Goal: Task Accomplishment & Management: Use online tool/utility

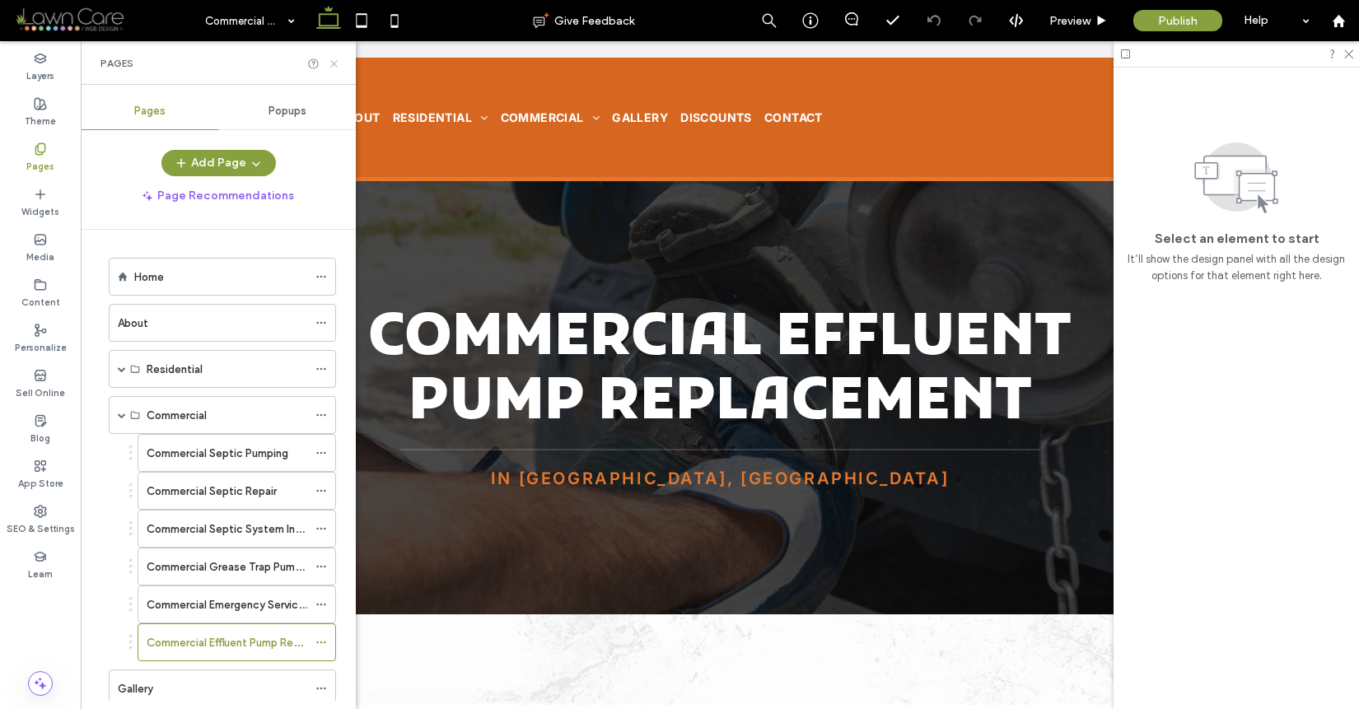
click at [329, 66] on icon at bounding box center [334, 64] width 12 height 12
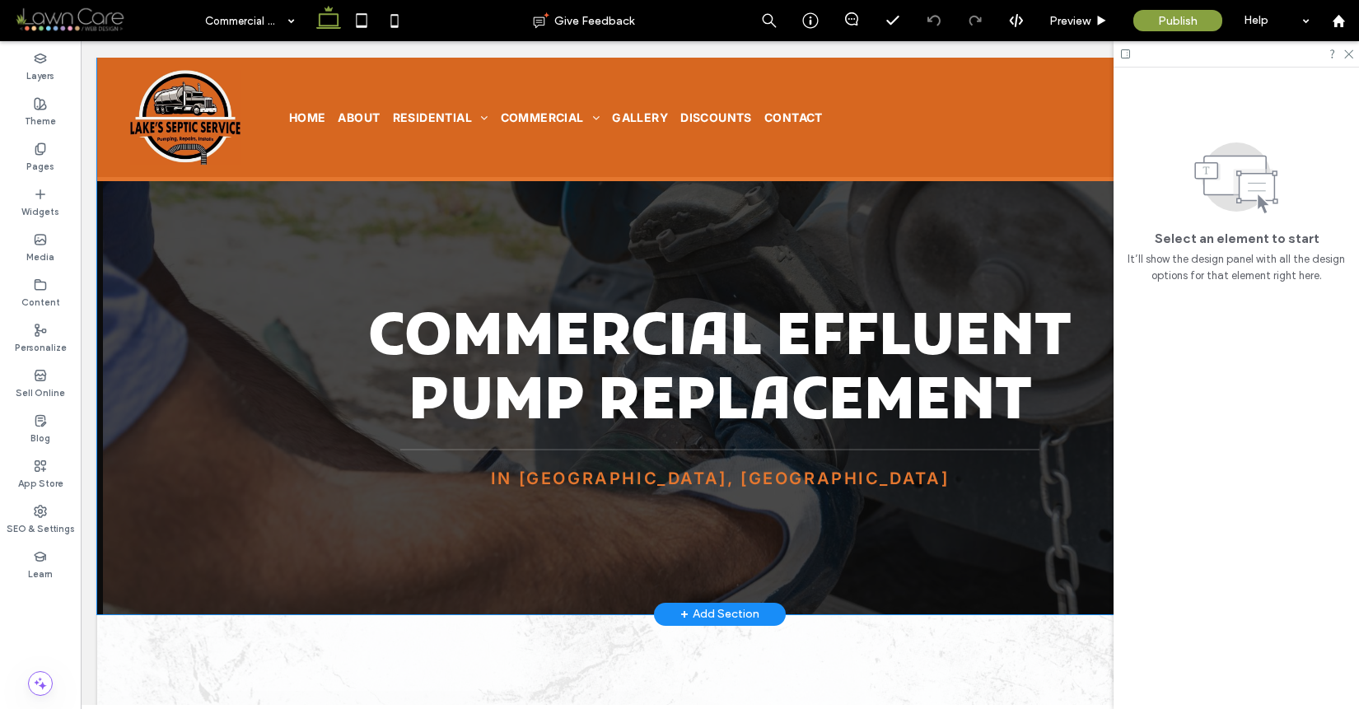
click at [225, 539] on div "Commercial Effluent Pump Replacement In Andover, NH" at bounding box center [720, 336] width 1186 height 557
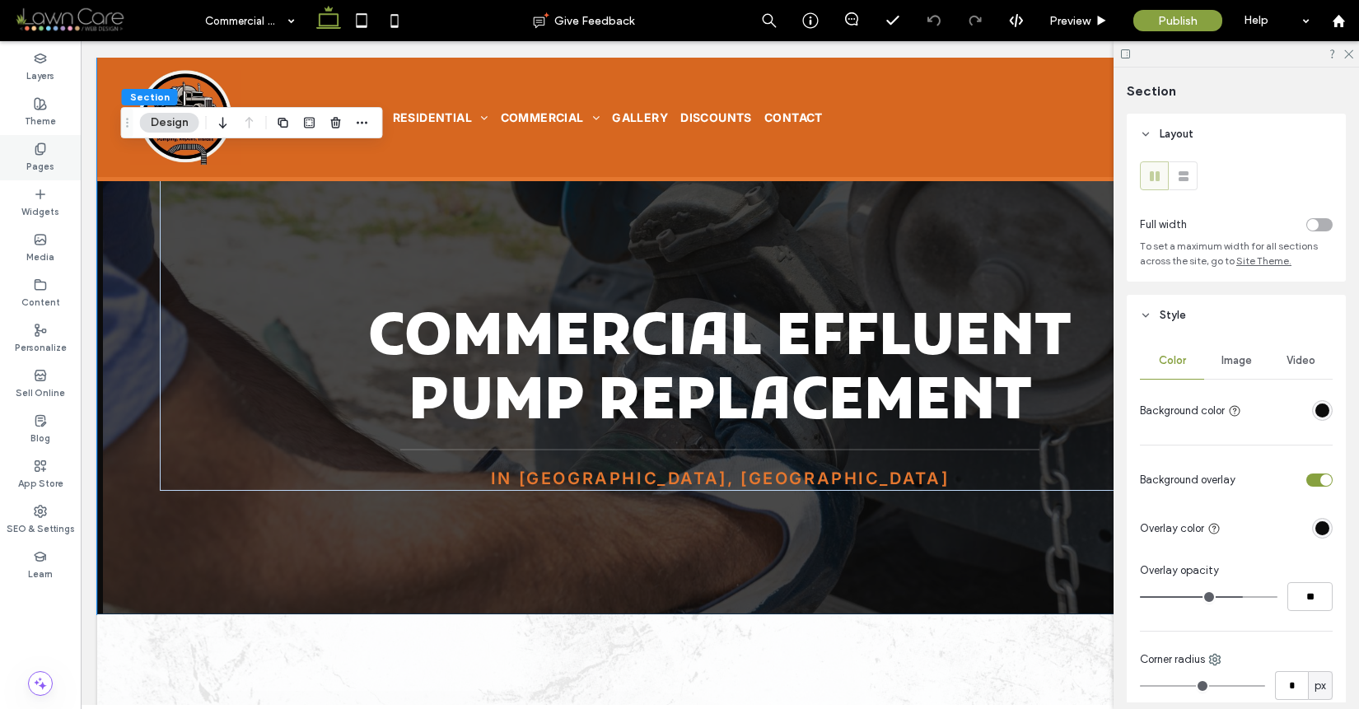
click at [54, 161] on div "Pages" at bounding box center [40, 157] width 81 height 45
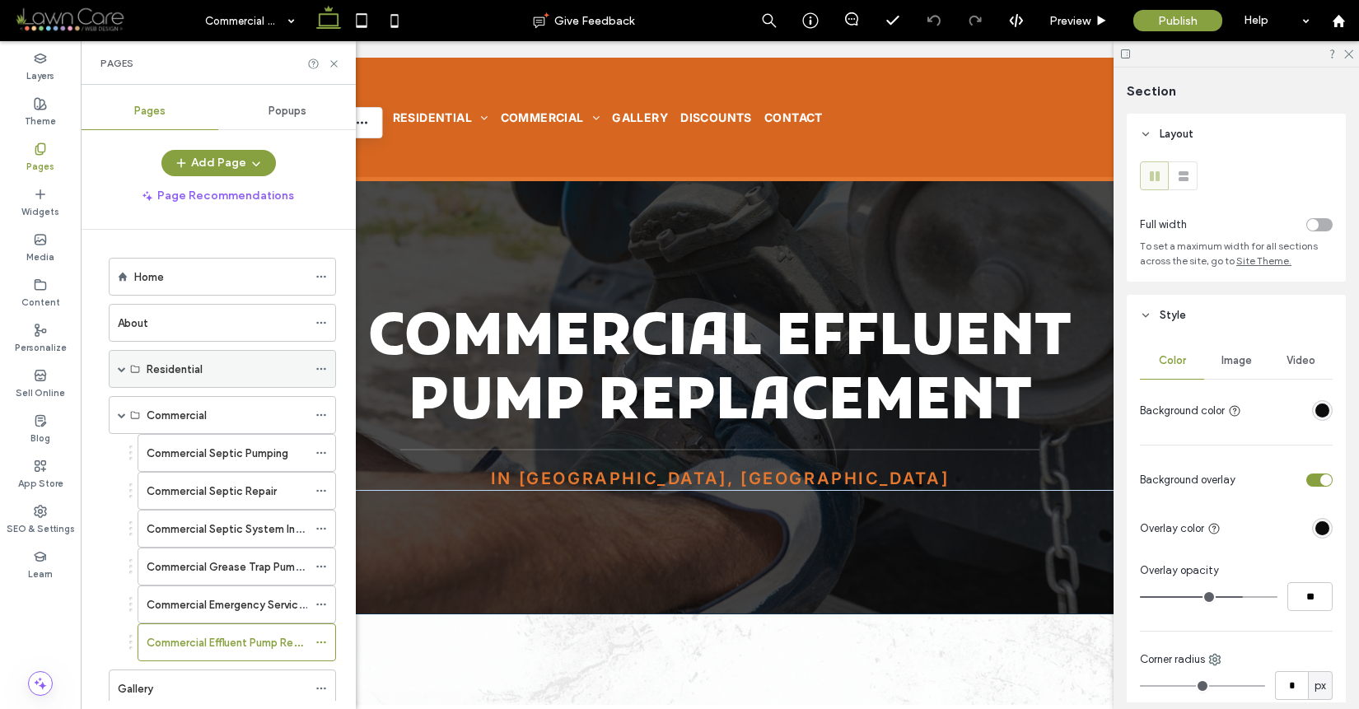
click at [122, 374] on span at bounding box center [122, 369] width 8 height 36
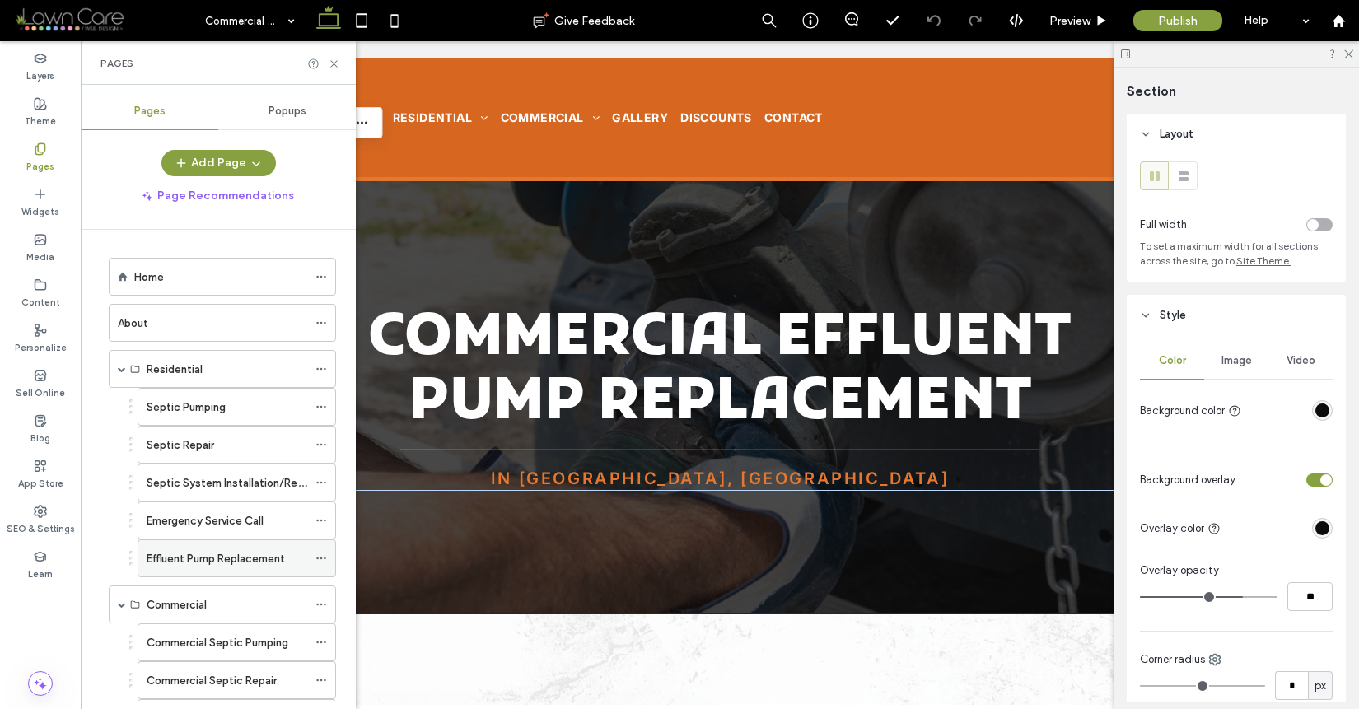
click at [200, 562] on label "Effluent Pump Replacement" at bounding box center [216, 559] width 138 height 29
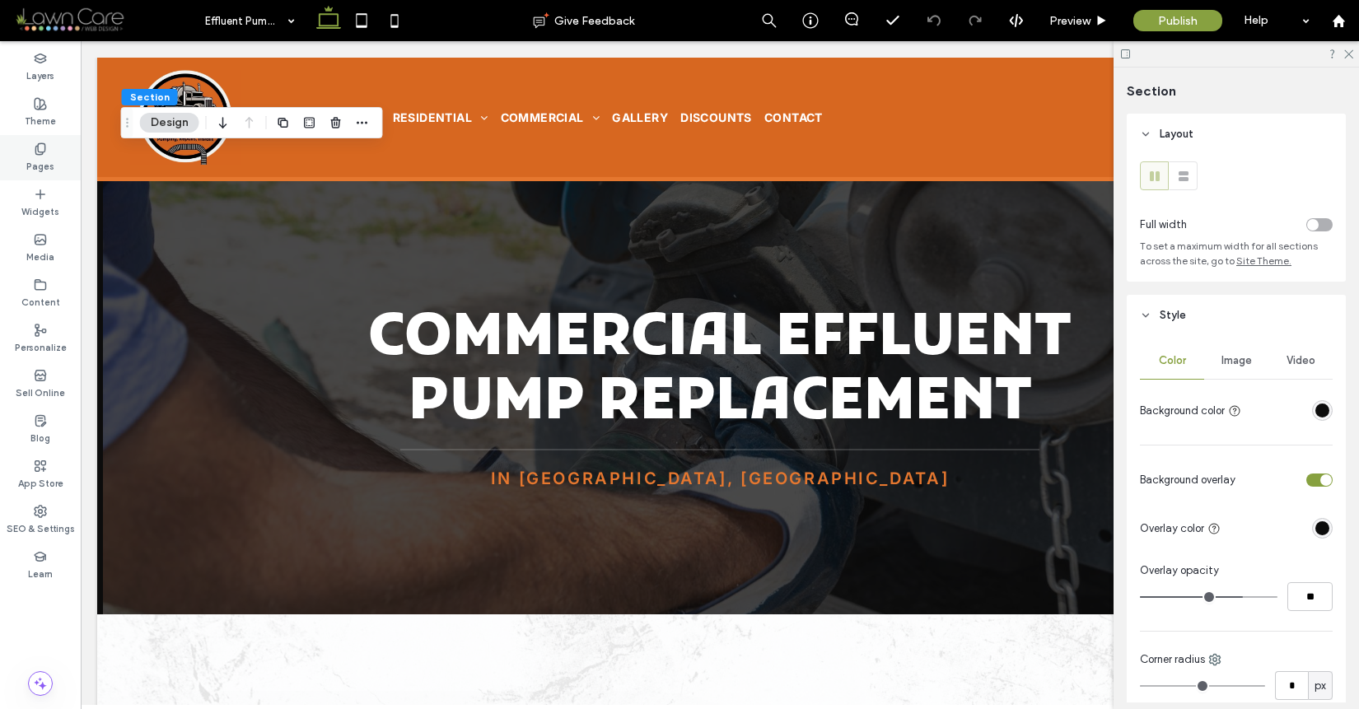
click at [55, 152] on div "Pages" at bounding box center [40, 157] width 81 height 45
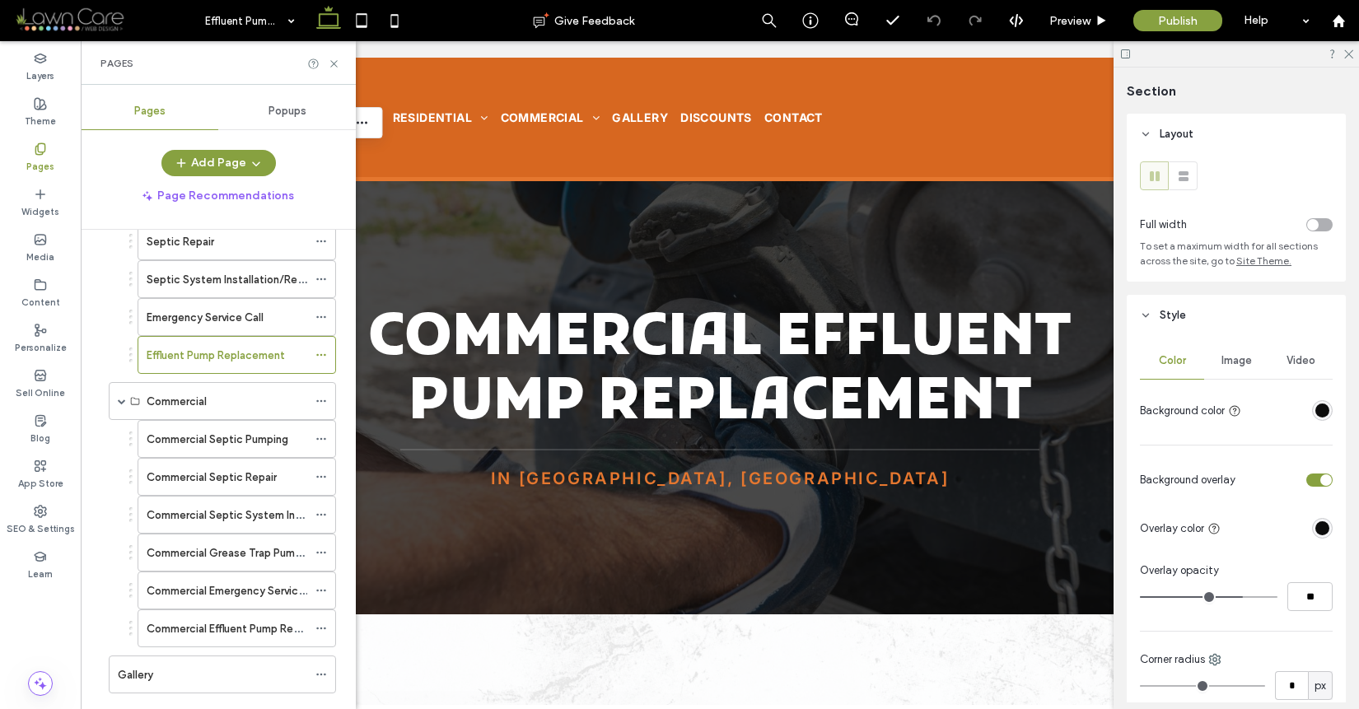
scroll to position [268, 0]
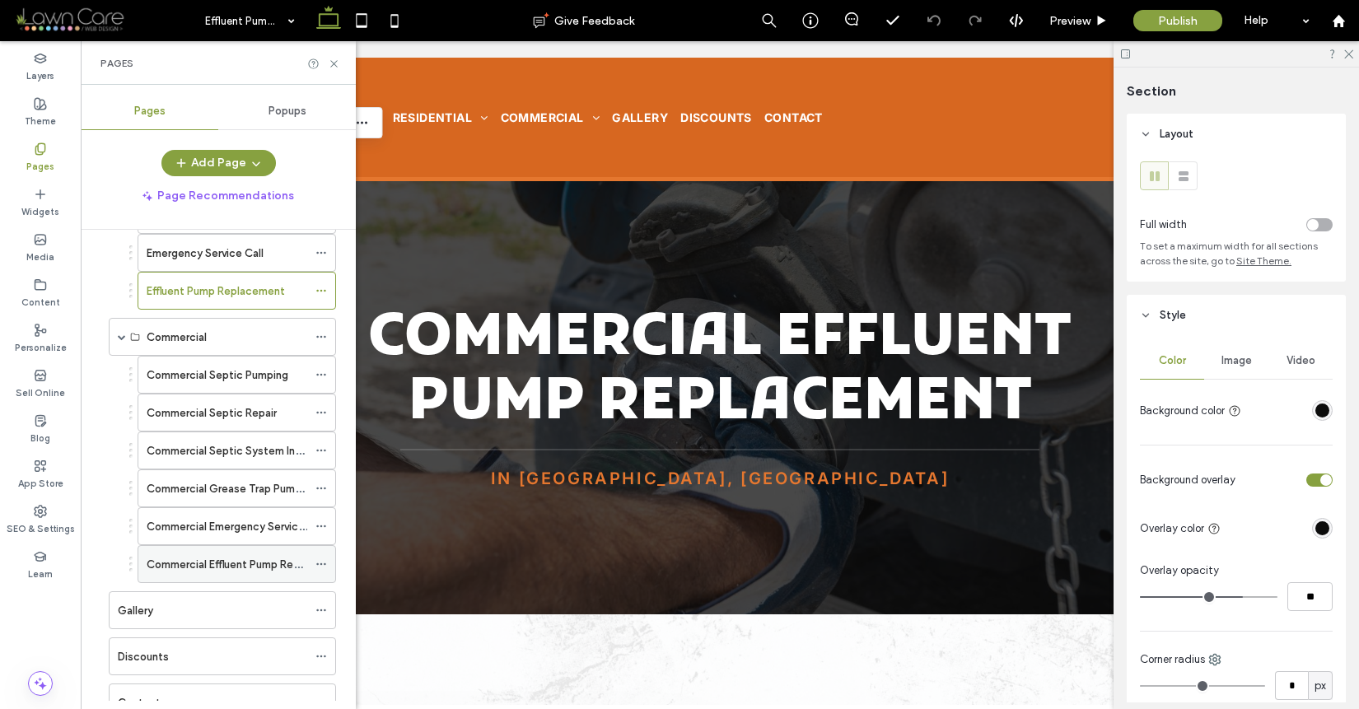
click at [255, 573] on div "Commercial Effluent Pump Replacement" at bounding box center [227, 564] width 161 height 36
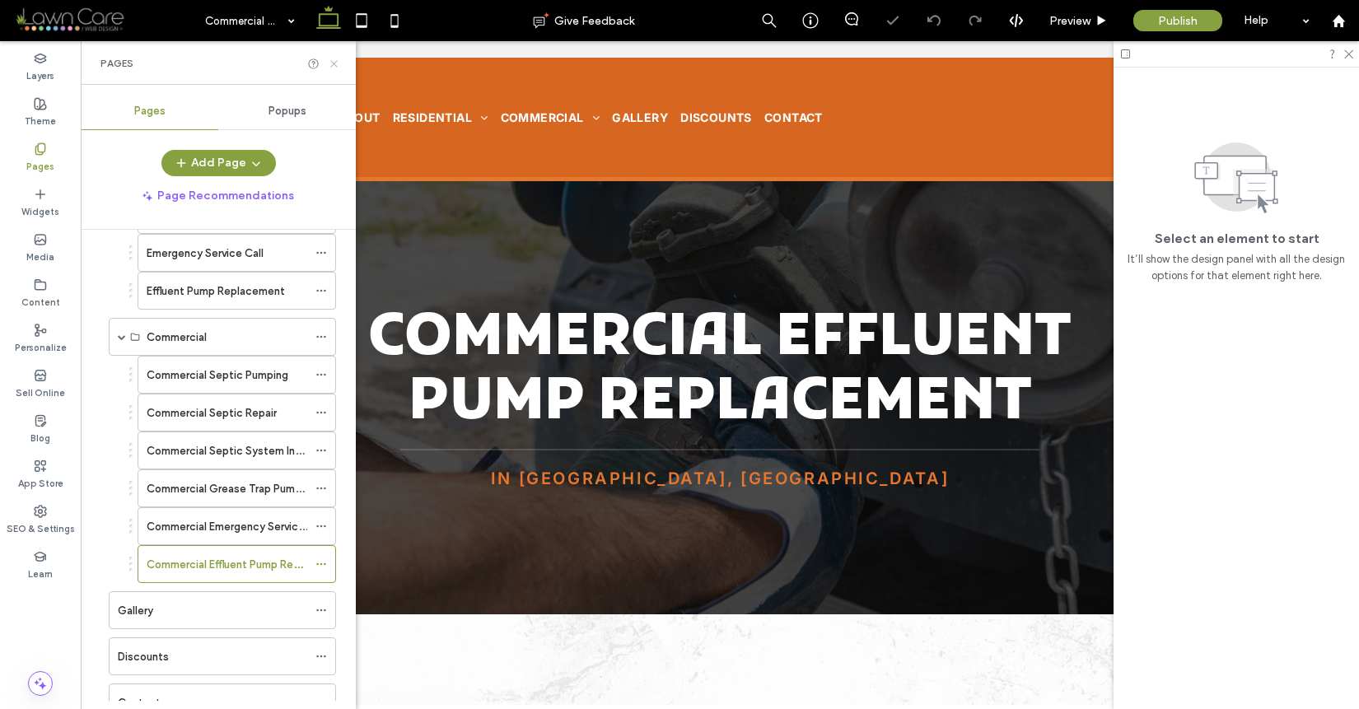
click at [333, 64] on icon at bounding box center [334, 64] width 12 height 12
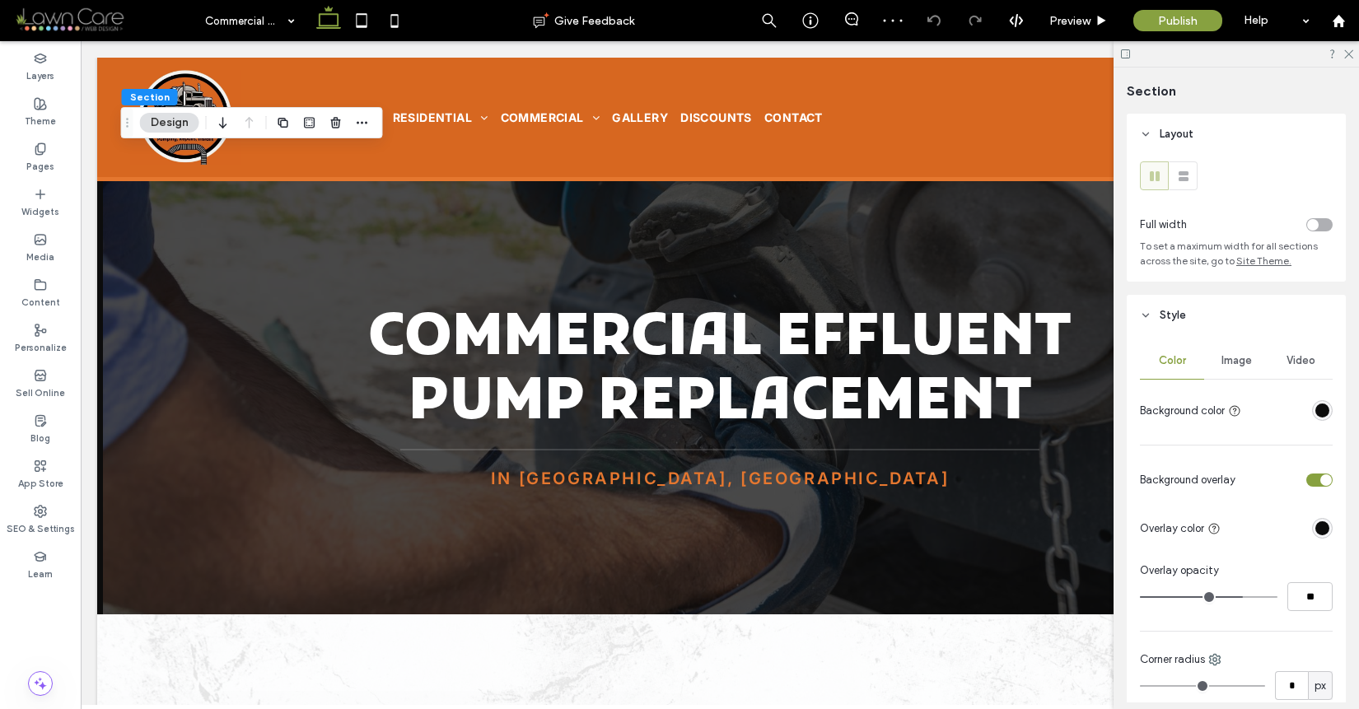
click at [1231, 372] on div "Image" at bounding box center [1236, 361] width 64 height 36
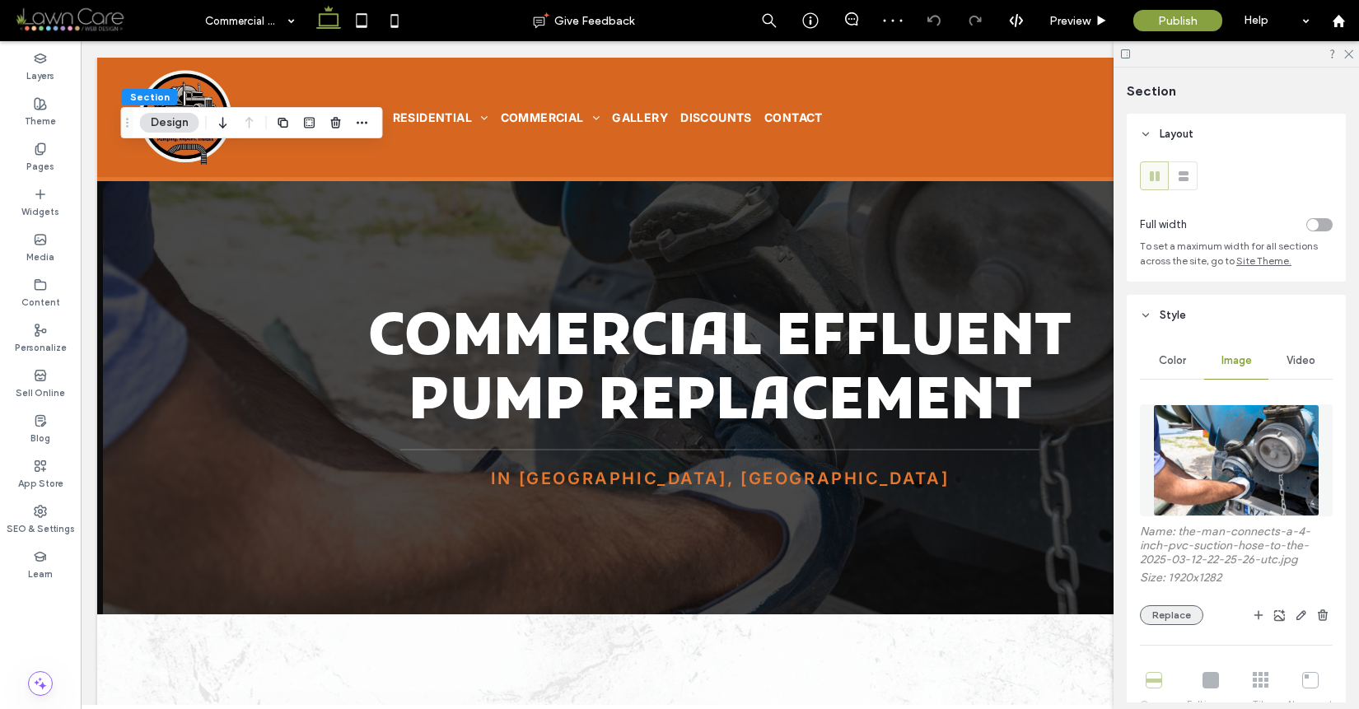
click at [1179, 619] on button "Replace" at bounding box center [1171, 616] width 63 height 20
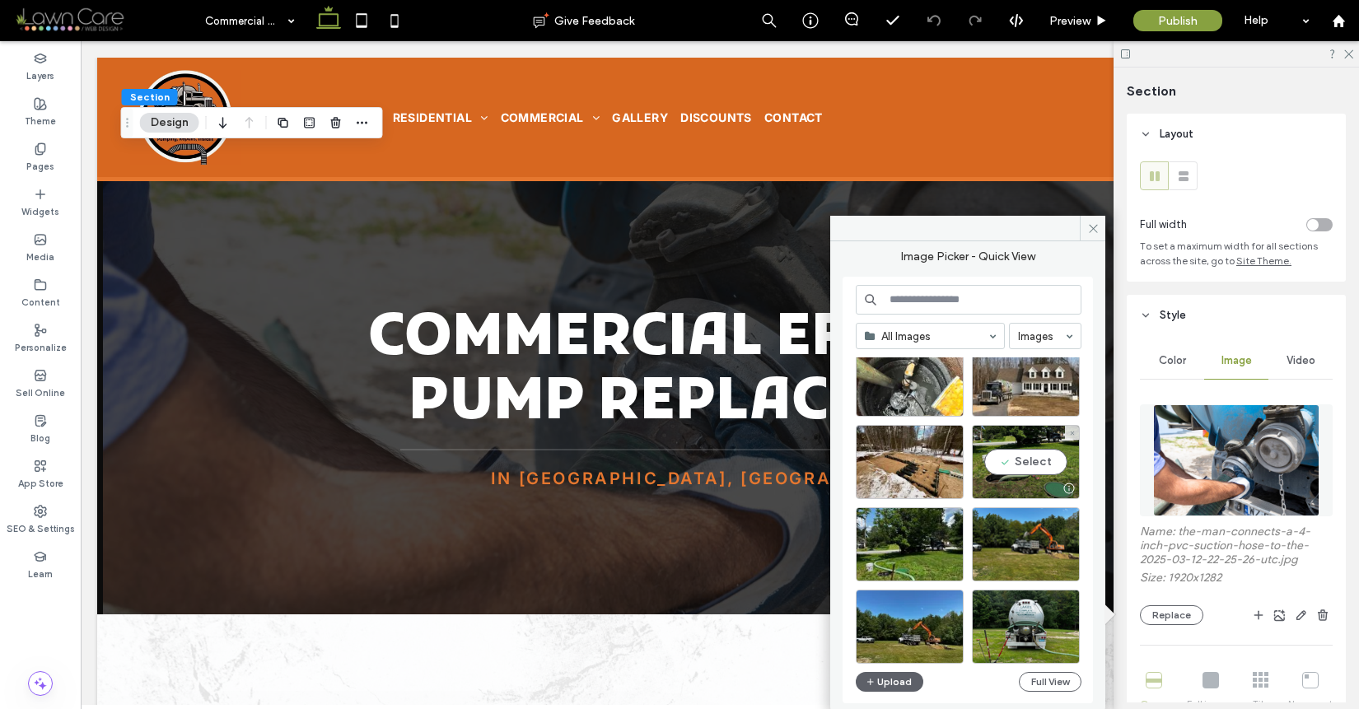
scroll to position [158, 0]
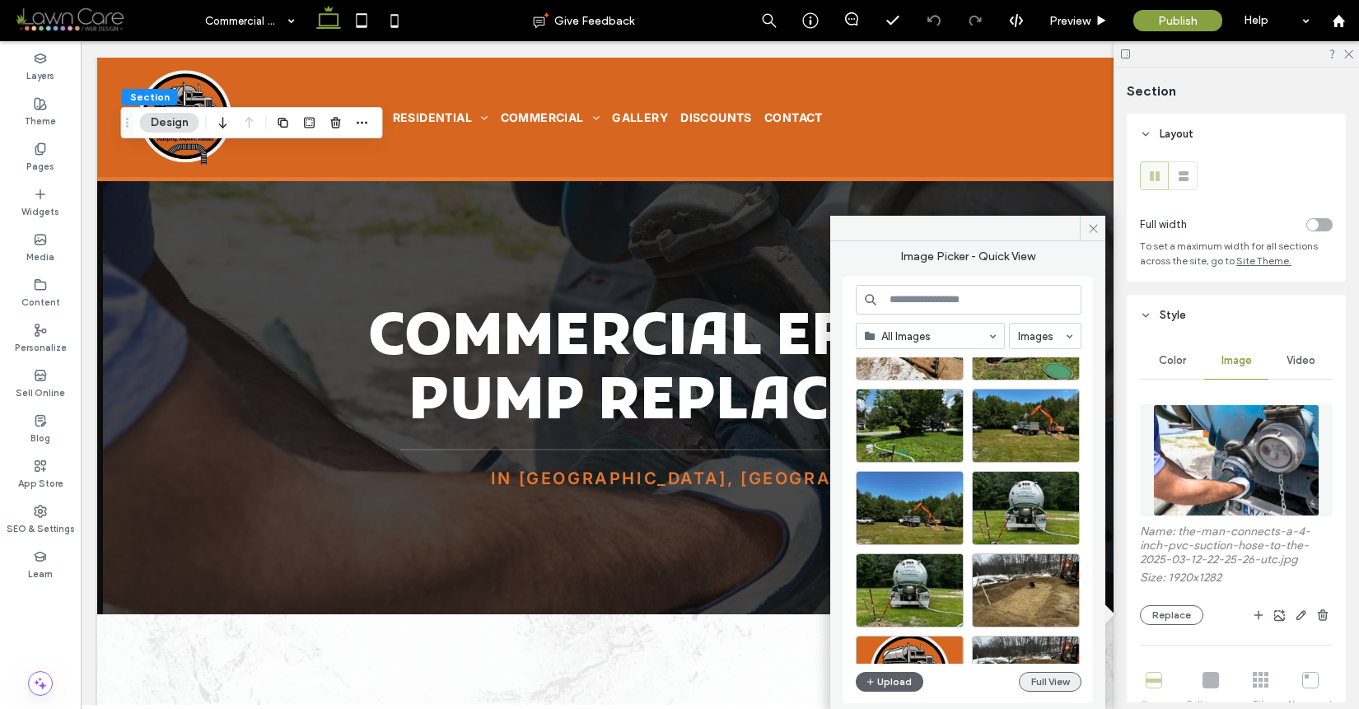
click at [1047, 676] on button "Full View" at bounding box center [1050, 682] width 63 height 20
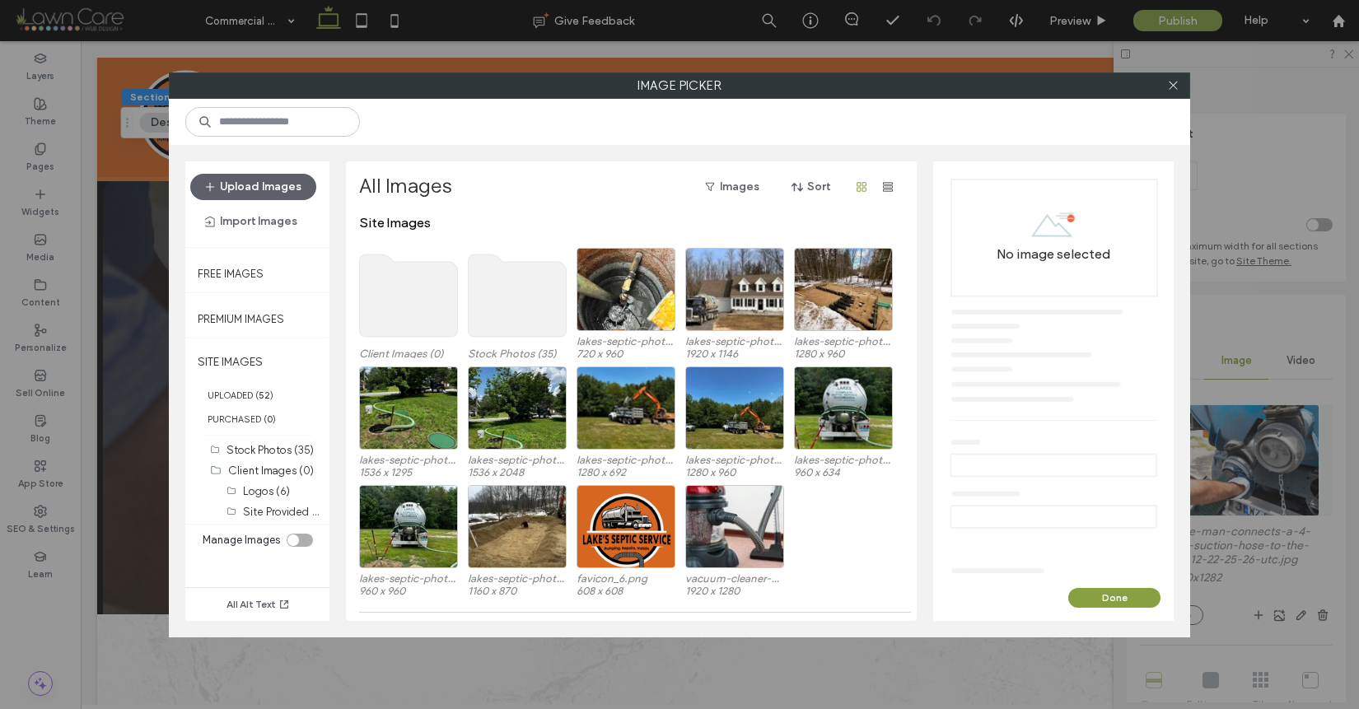
click at [408, 288] on use at bounding box center [409, 296] width 98 height 82
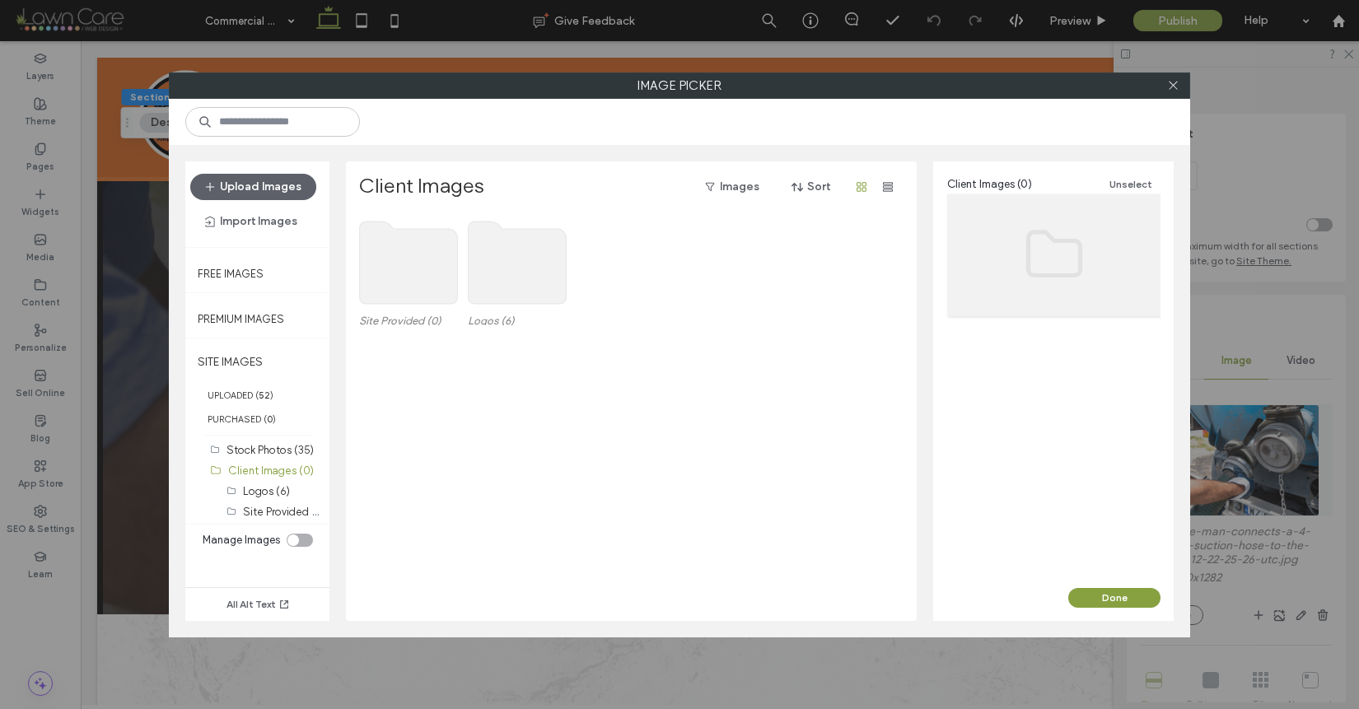
click at [406, 272] on use at bounding box center [409, 263] width 98 height 82
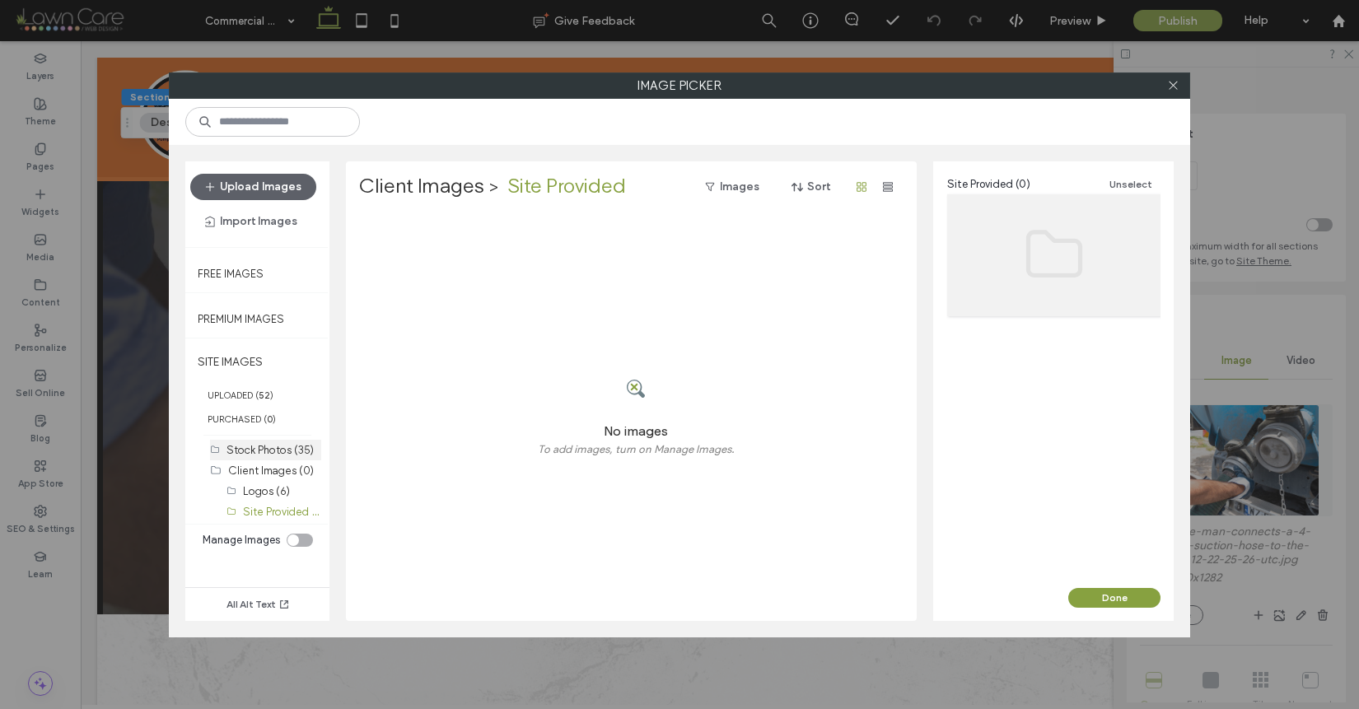
click at [255, 449] on label "Stock Photos (35)" at bounding box center [270, 450] width 87 height 12
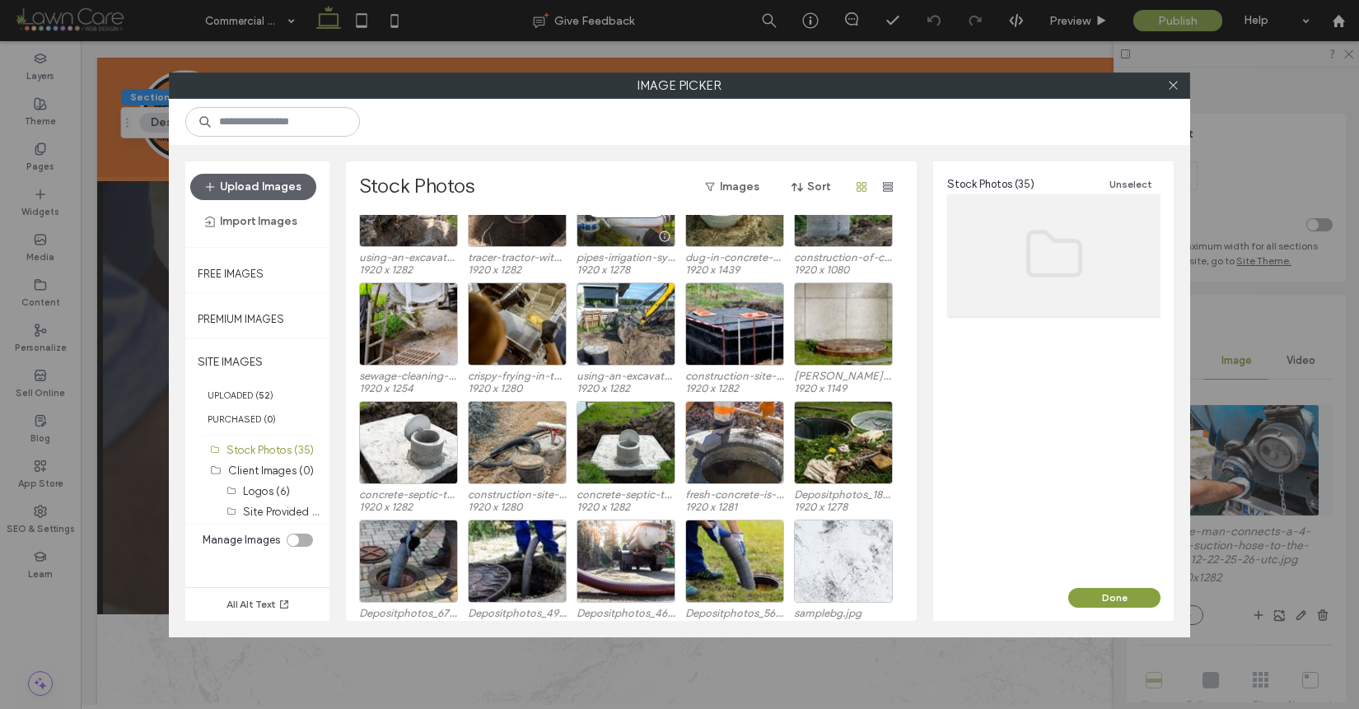
scroll to position [424, 0]
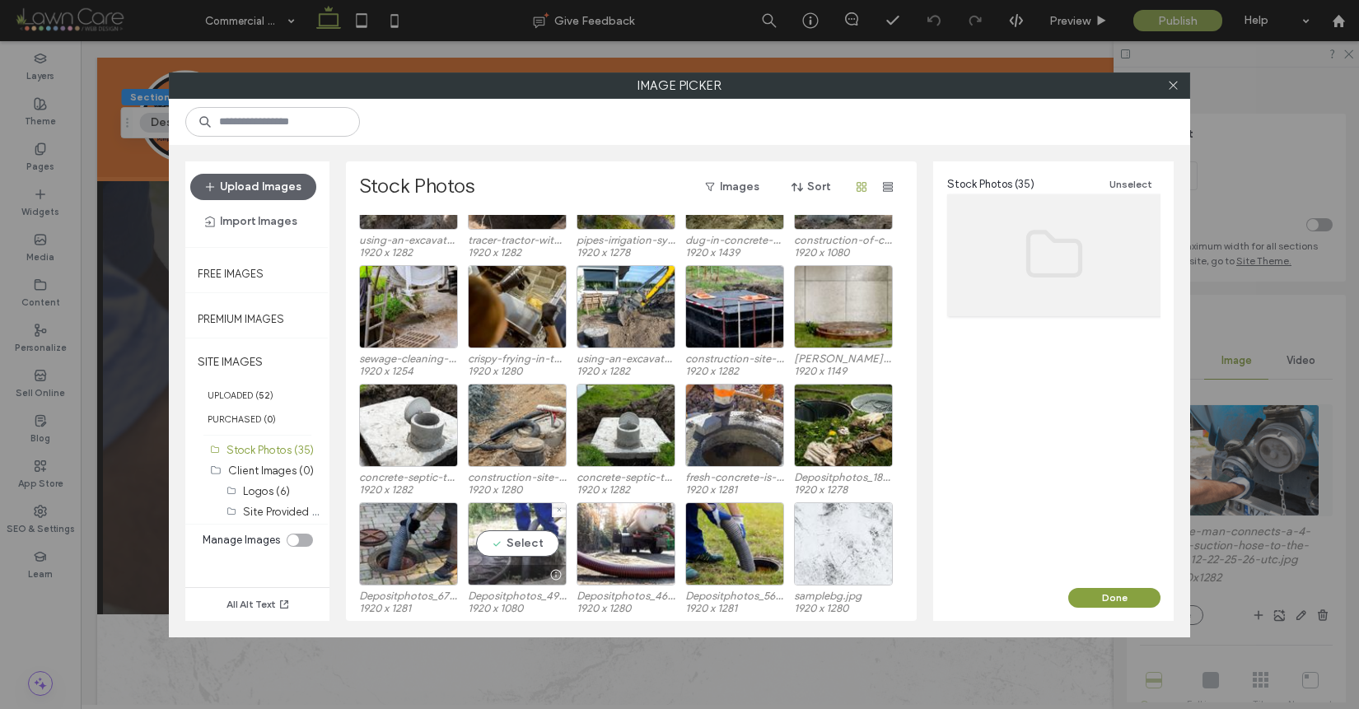
click at [535, 537] on div "Select" at bounding box center [517, 544] width 99 height 83
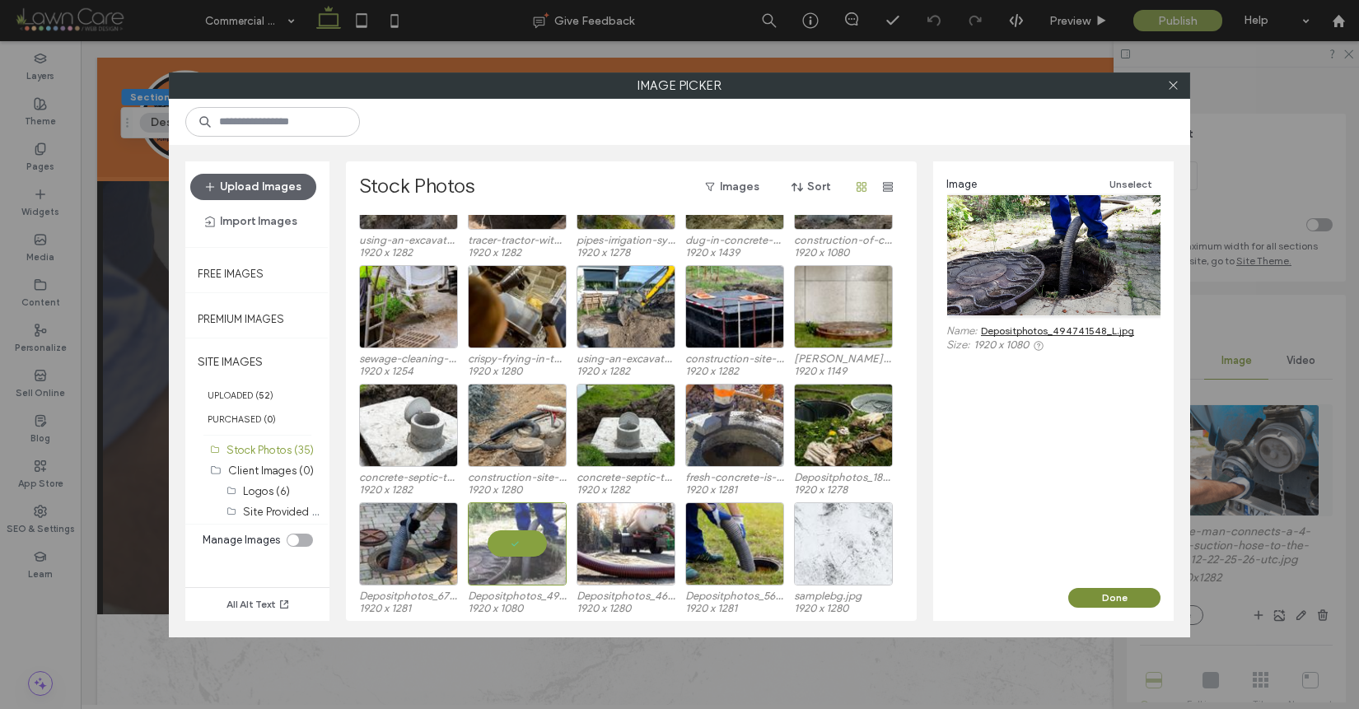
click at [1112, 592] on button "Done" at bounding box center [1115, 598] width 92 height 20
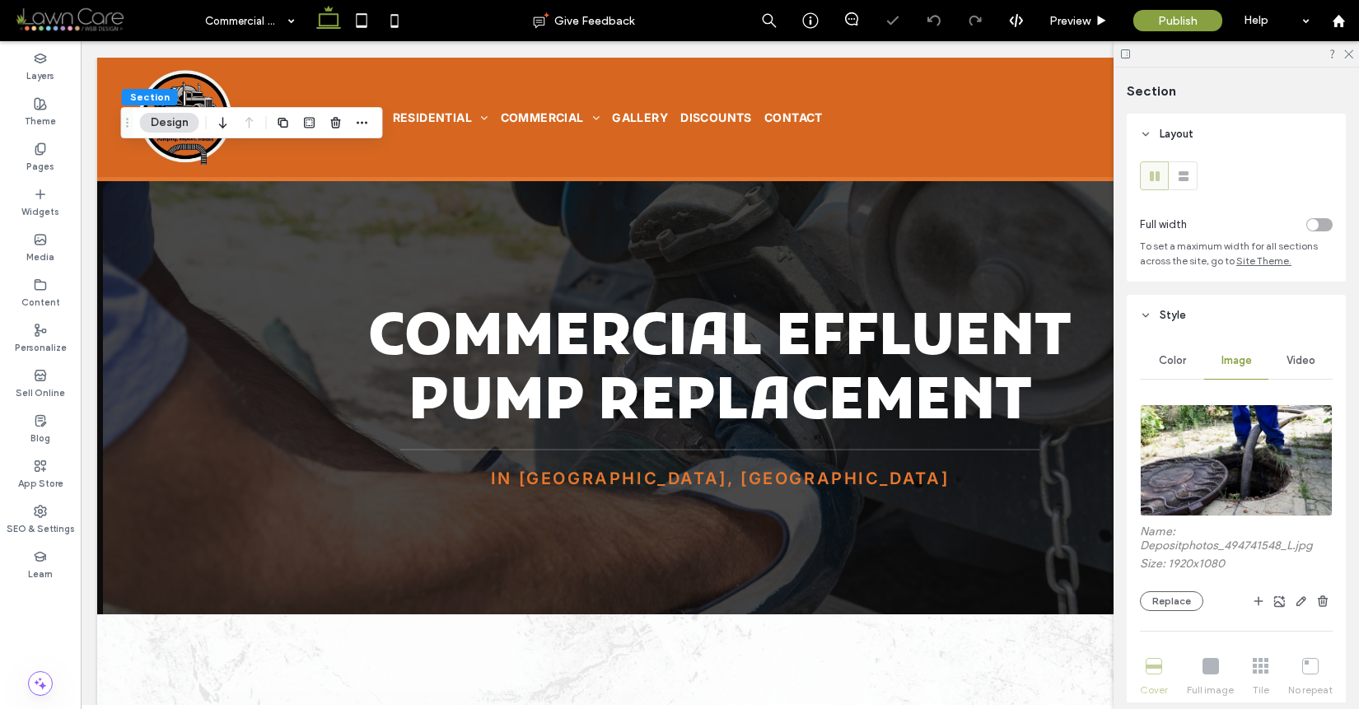
scroll to position [316, 0]
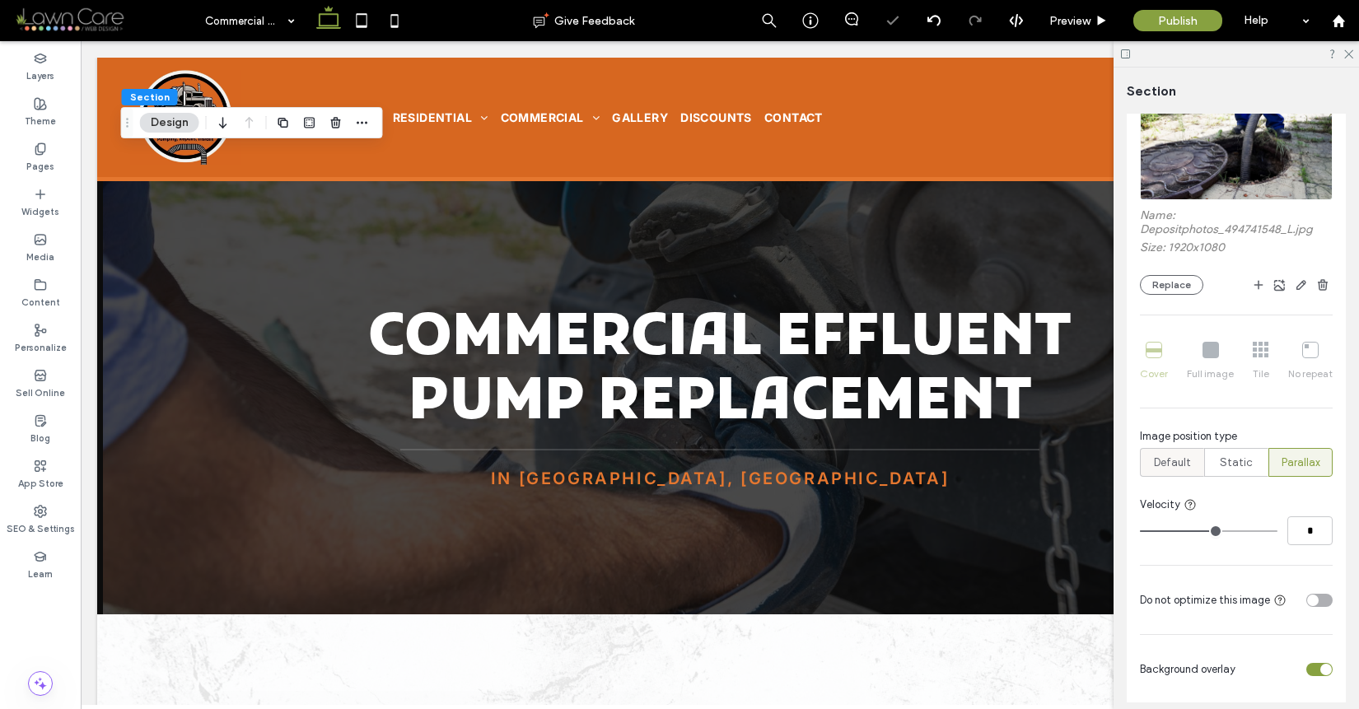
click at [1166, 464] on span "Default" at bounding box center [1172, 463] width 37 height 16
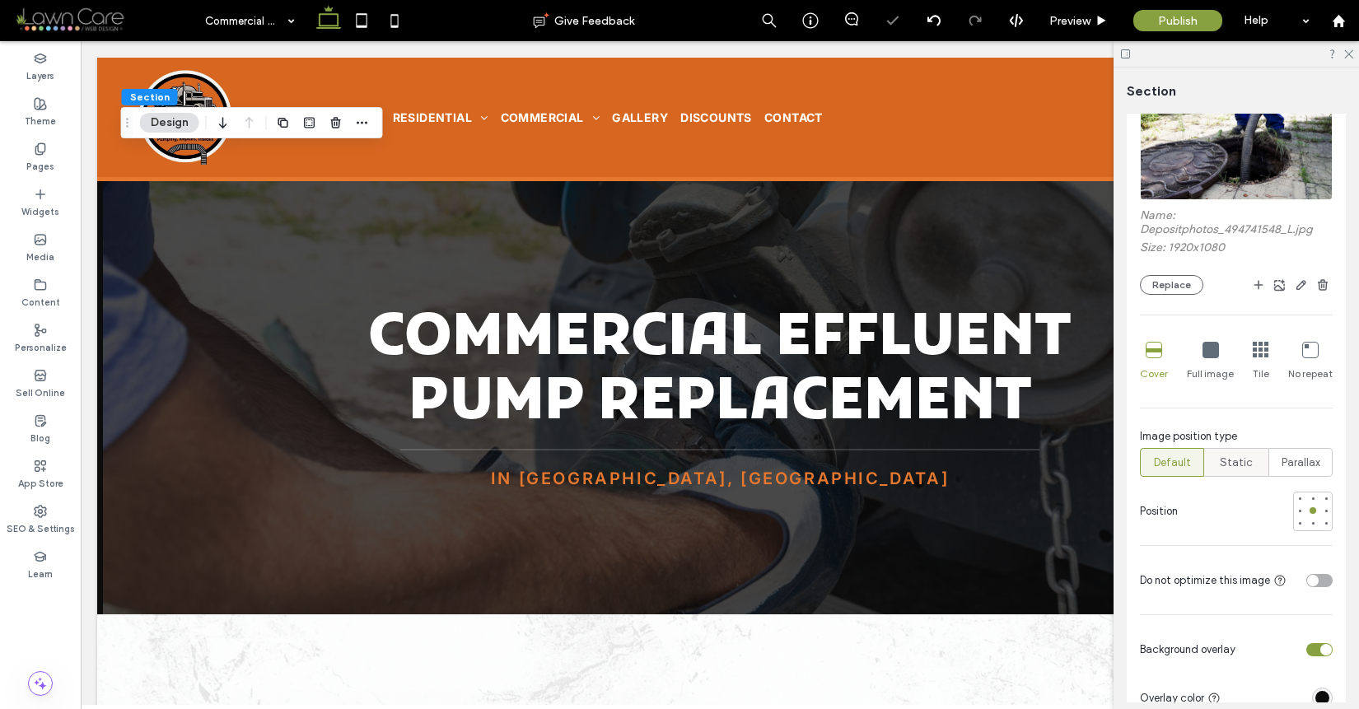
scroll to position [604, 0]
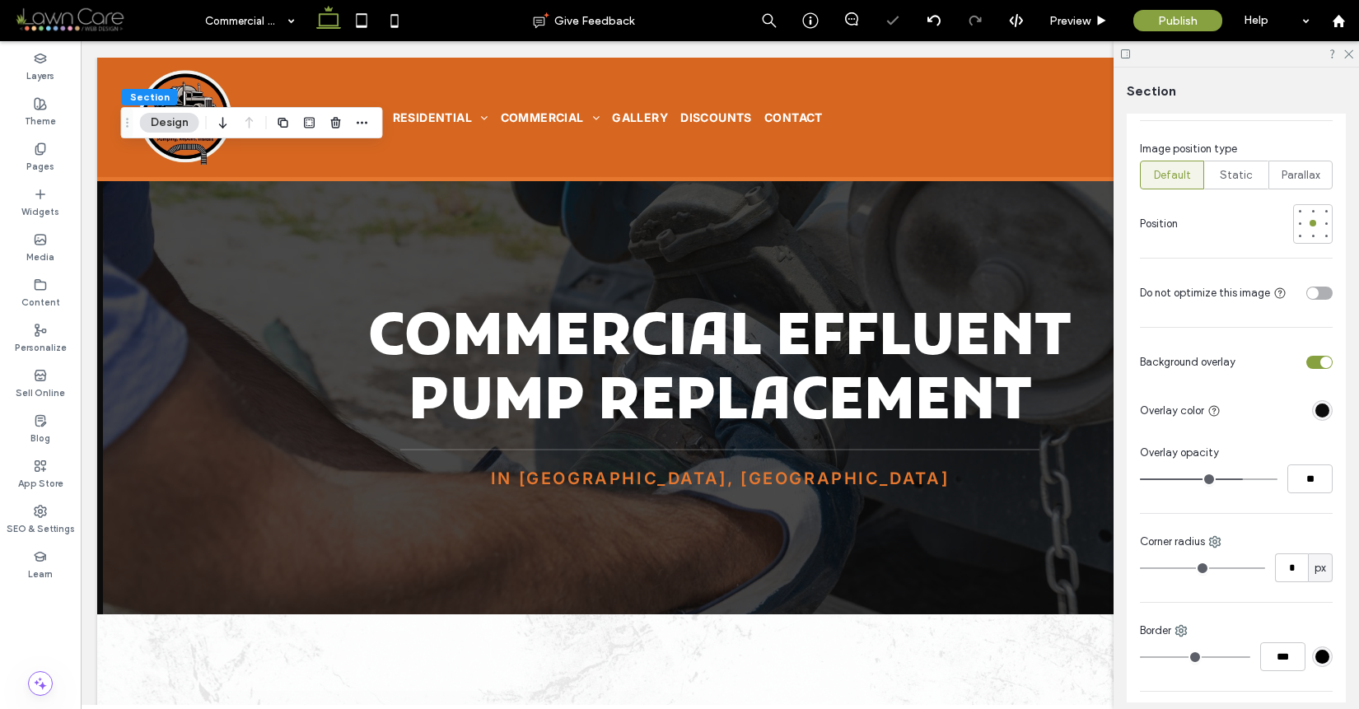
click at [1311, 287] on div "toggle" at bounding box center [1320, 293] width 26 height 13
click at [56, 161] on div "Pages" at bounding box center [40, 157] width 81 height 45
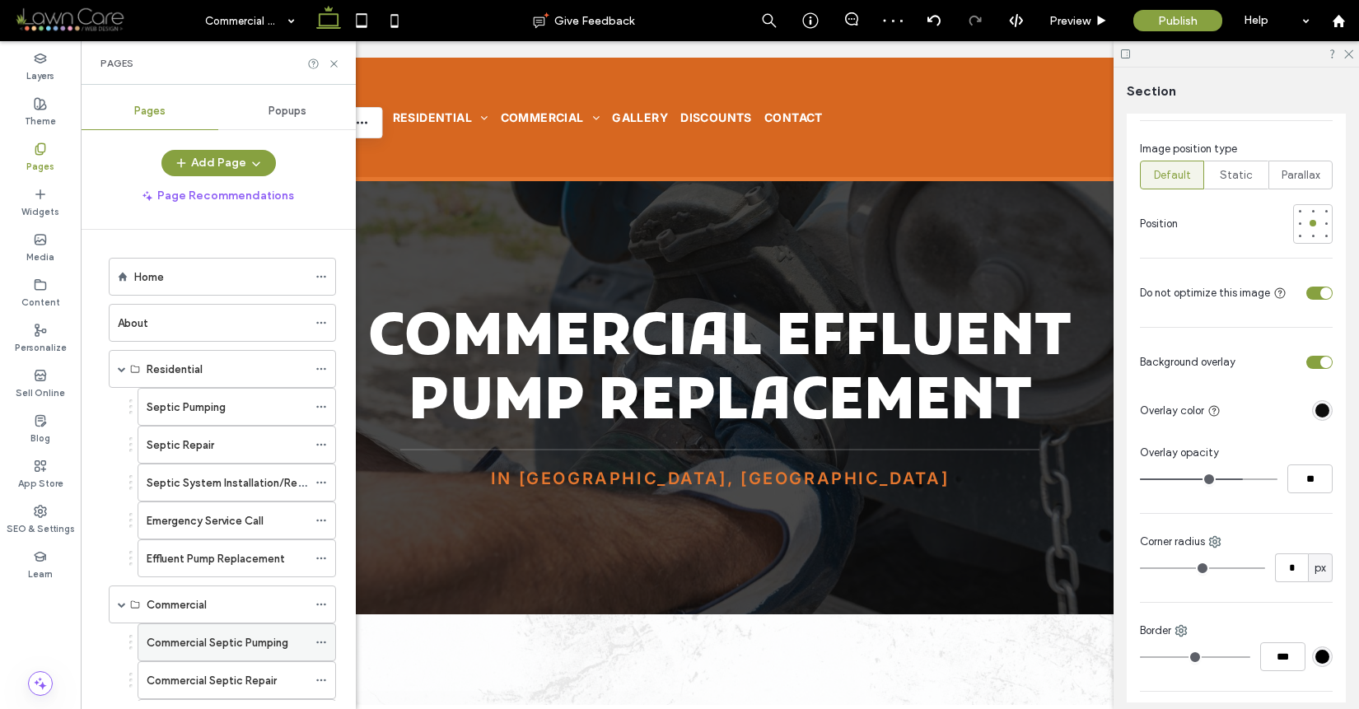
click at [274, 631] on div "Commercial Septic Pumping" at bounding box center [227, 642] width 161 height 36
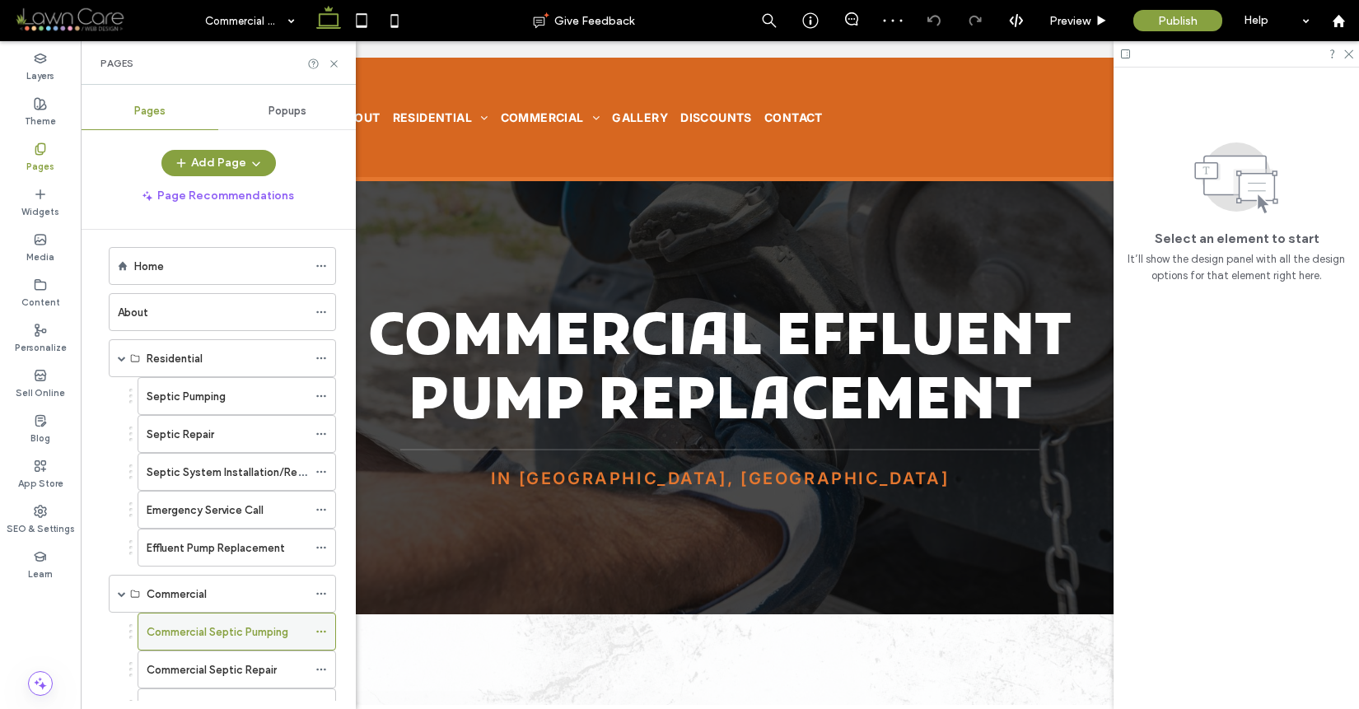
scroll to position [25, 0]
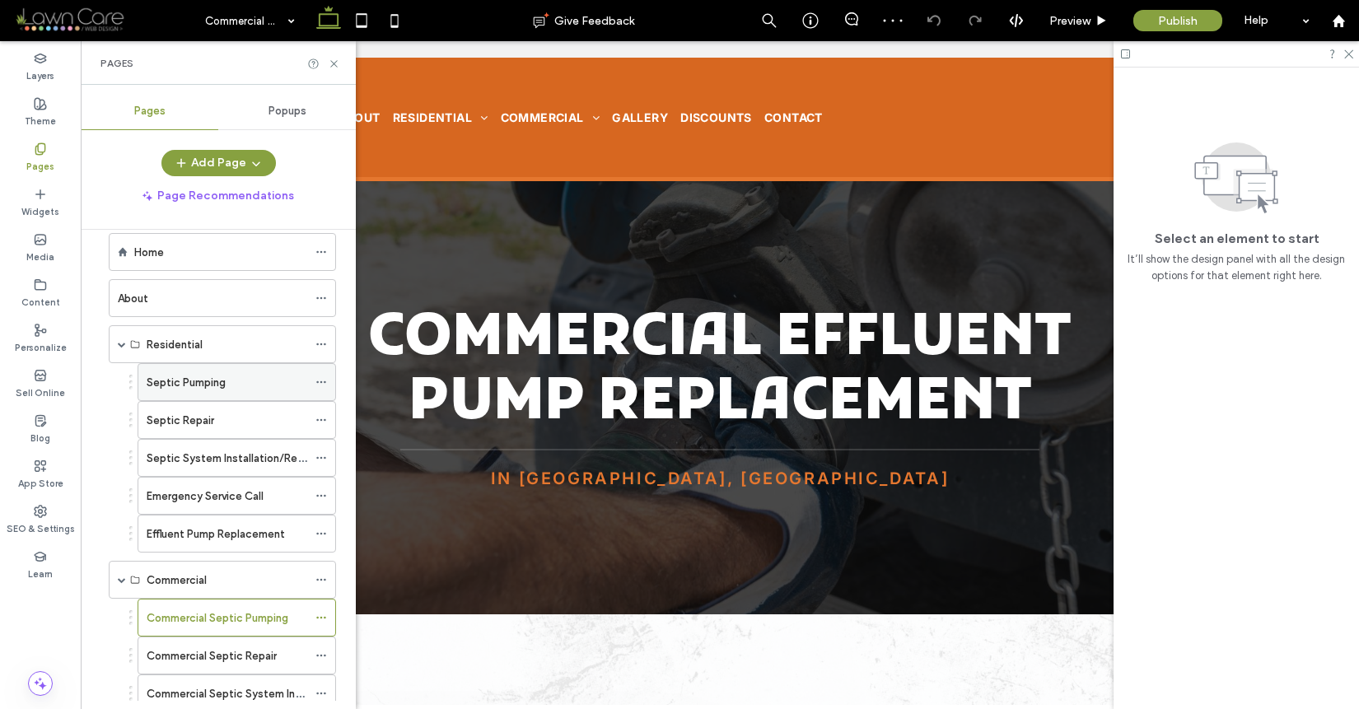
click at [236, 381] on div "Septic Pumping" at bounding box center [227, 382] width 161 height 17
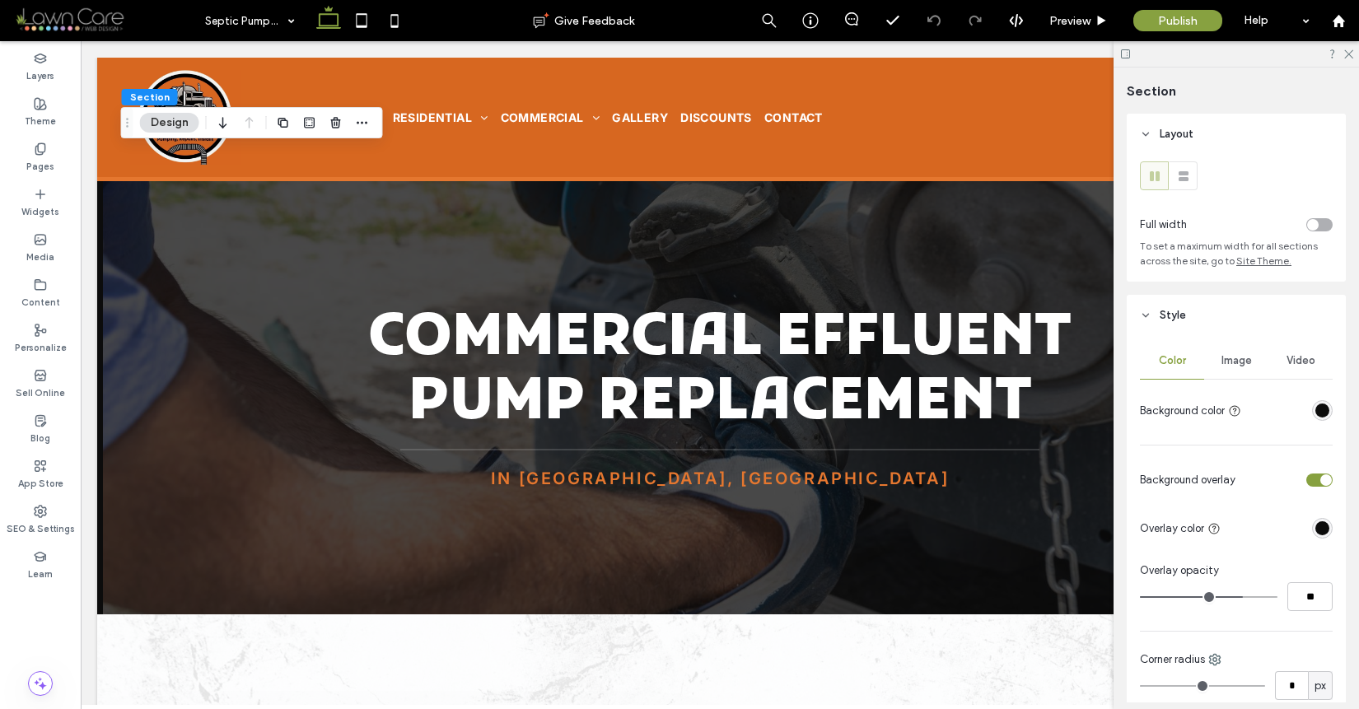
click at [1226, 362] on span "Image" at bounding box center [1237, 360] width 30 height 13
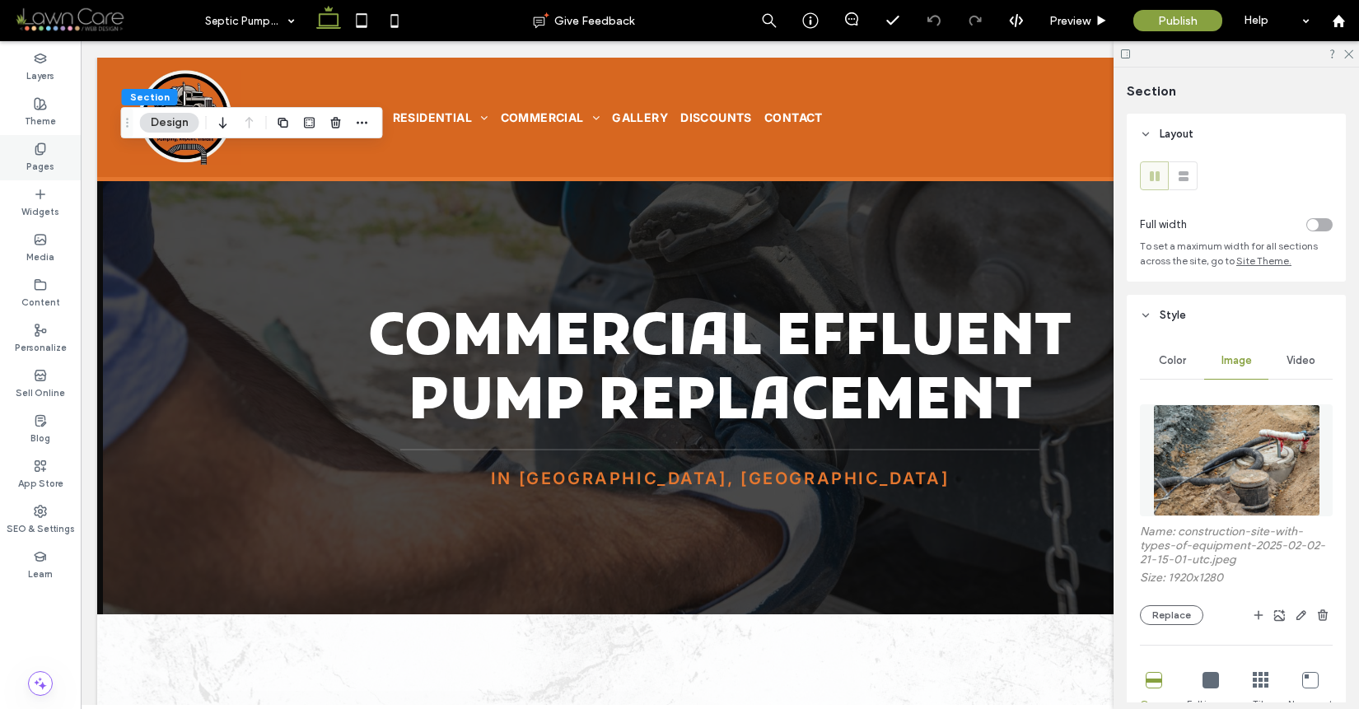
click at [35, 143] on icon at bounding box center [40, 149] width 13 height 13
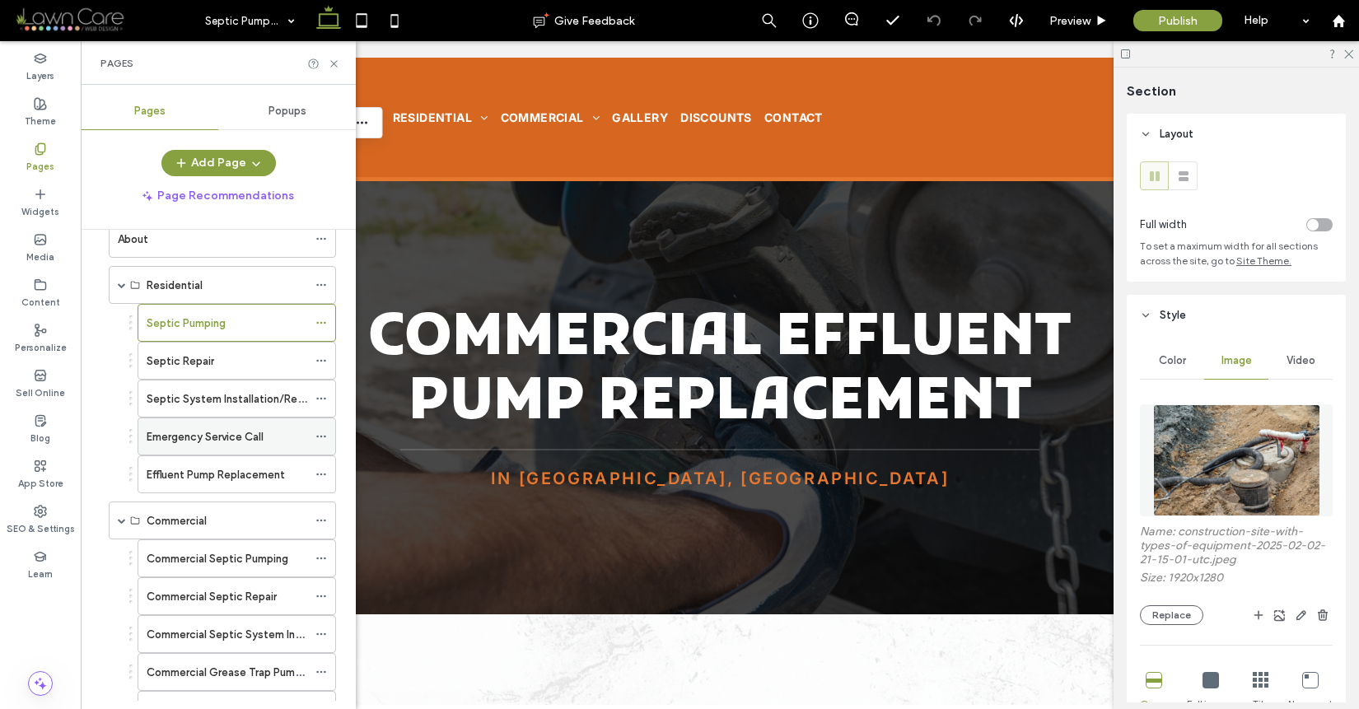
scroll to position [161, 0]
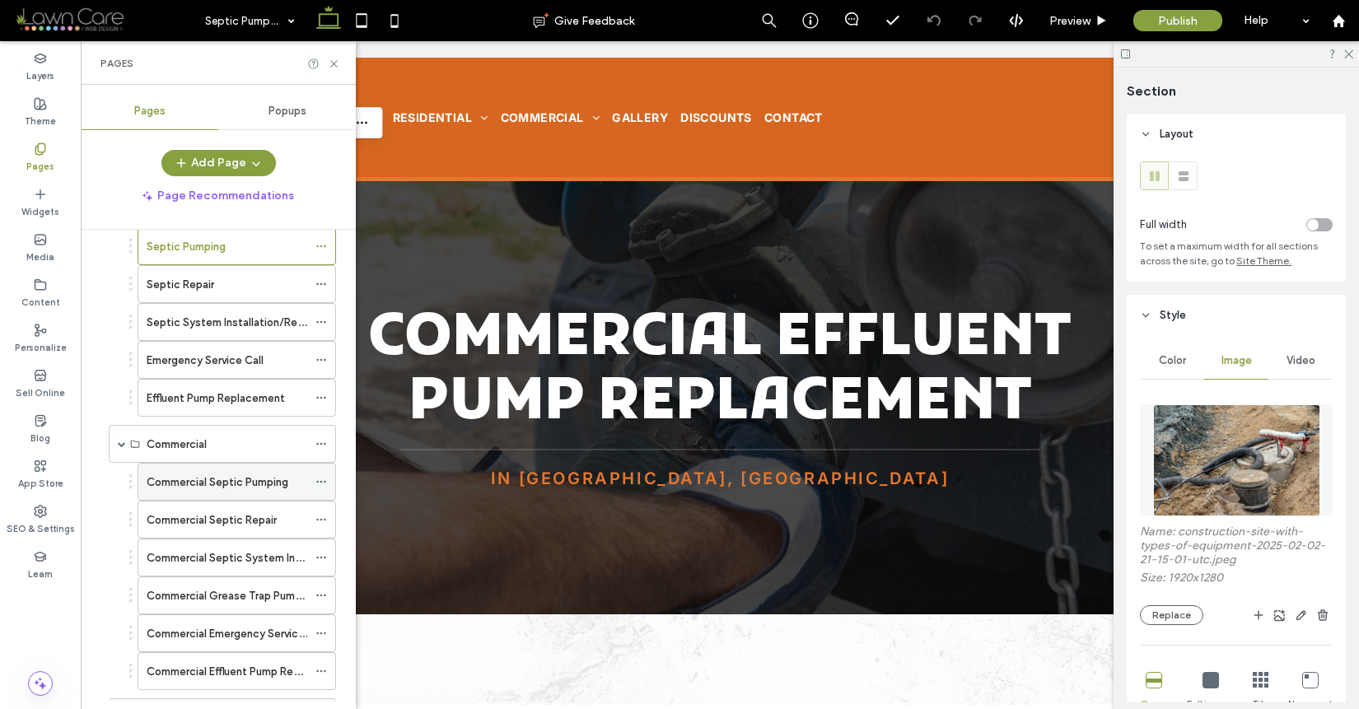
click at [222, 483] on label "Commercial Septic Pumping" at bounding box center [218, 482] width 142 height 29
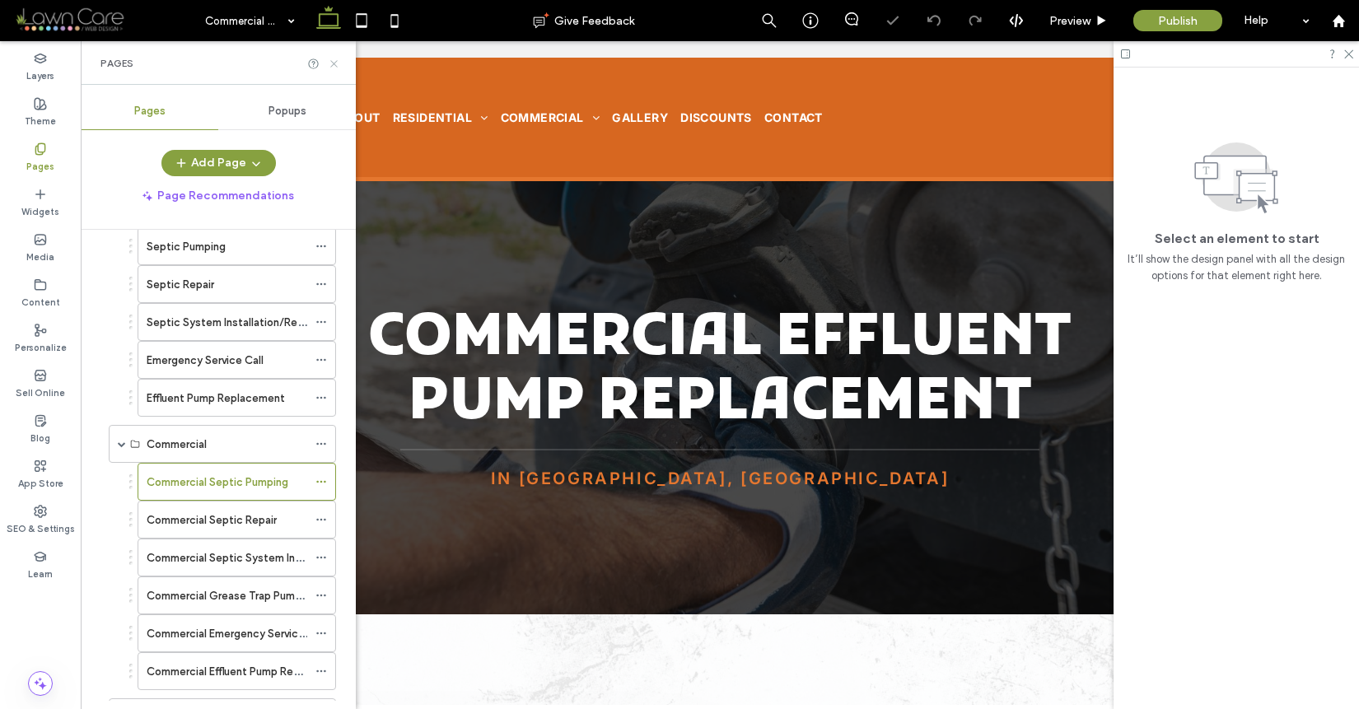
click at [330, 60] on use at bounding box center [333, 63] width 7 height 7
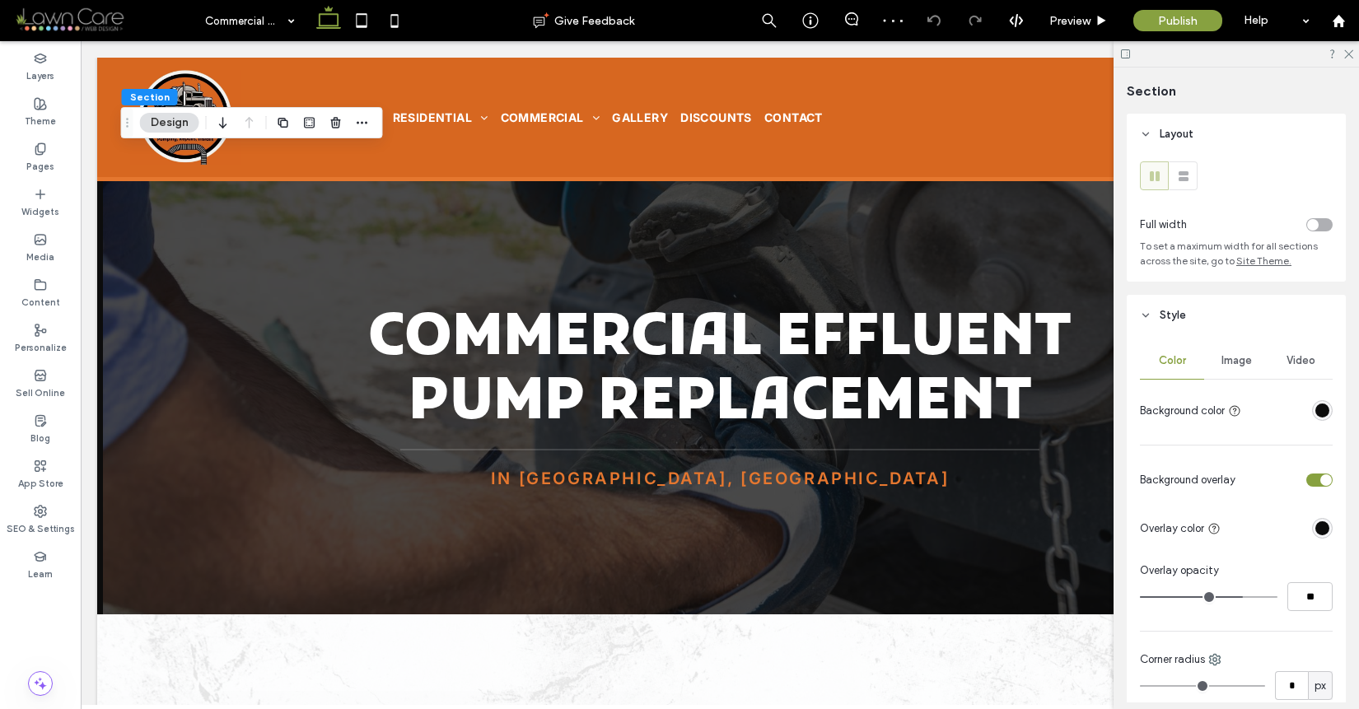
click at [1224, 361] on span "Image" at bounding box center [1237, 360] width 30 height 13
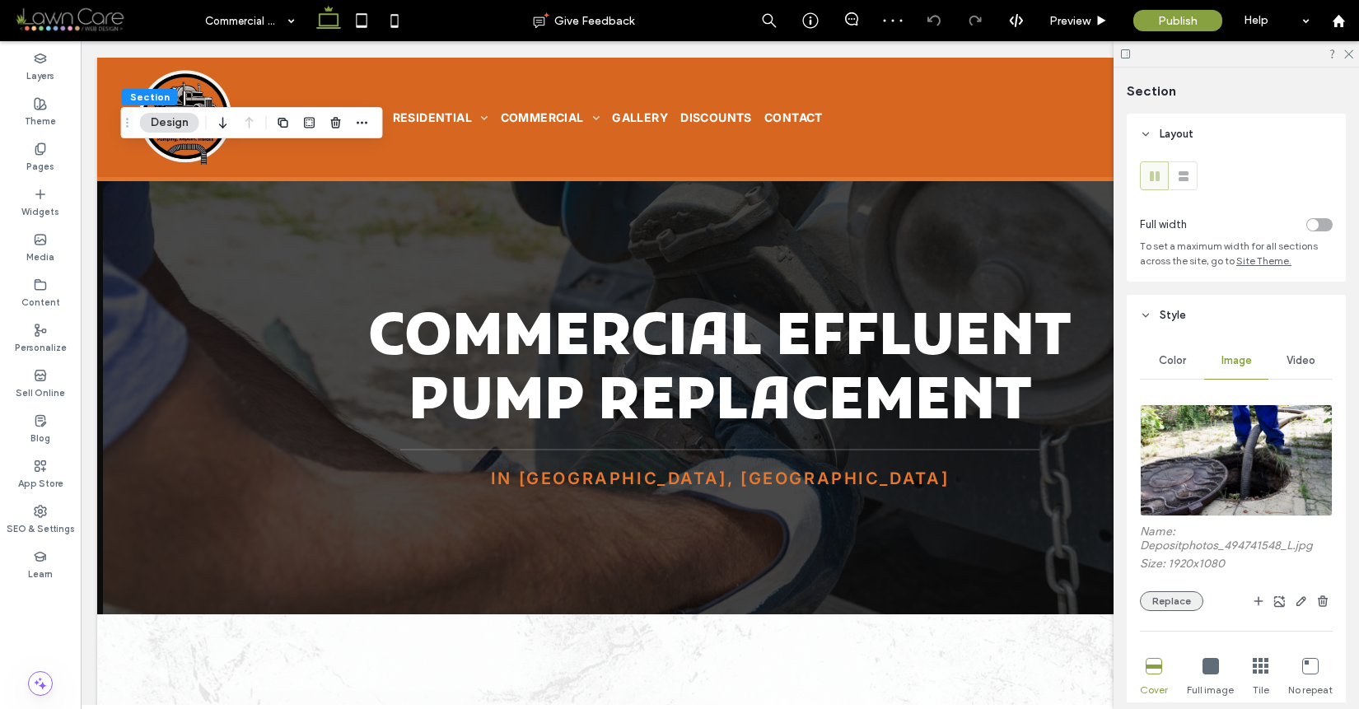
click at [1156, 602] on button "Replace" at bounding box center [1171, 602] width 63 height 20
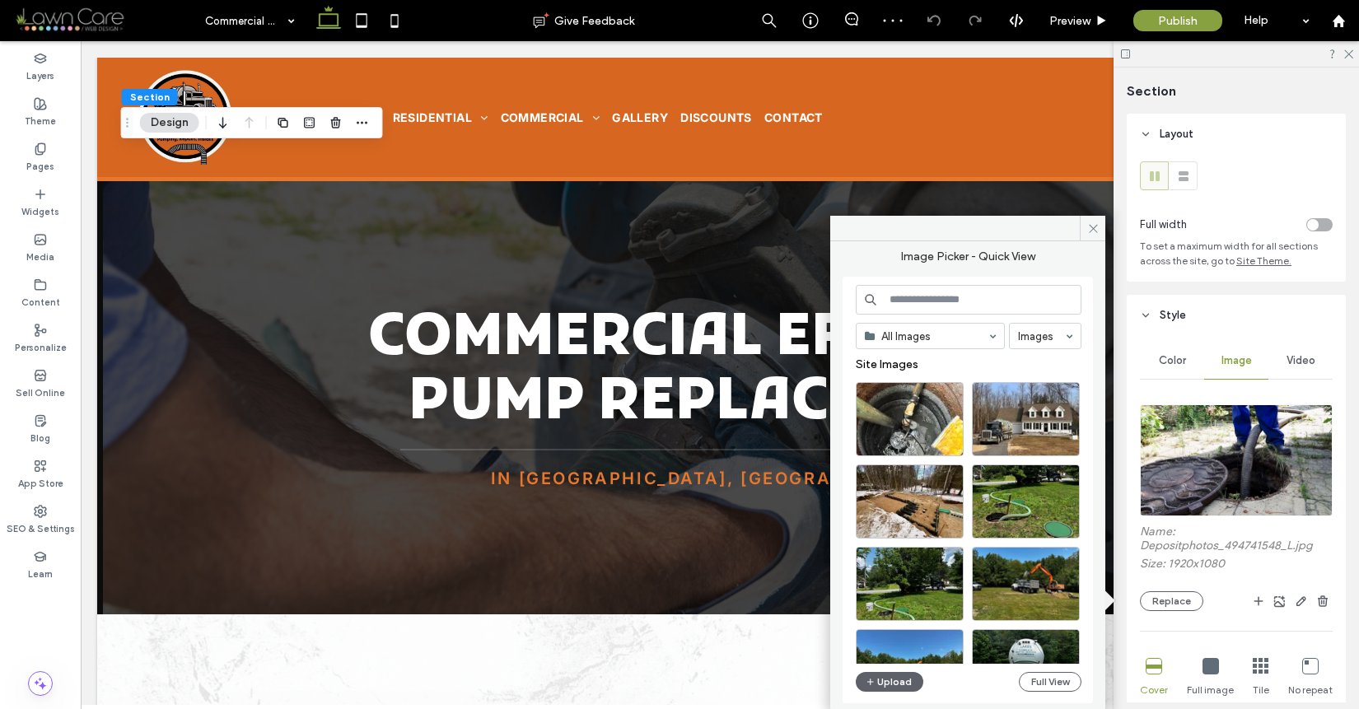
click at [970, 301] on input at bounding box center [969, 300] width 226 height 30
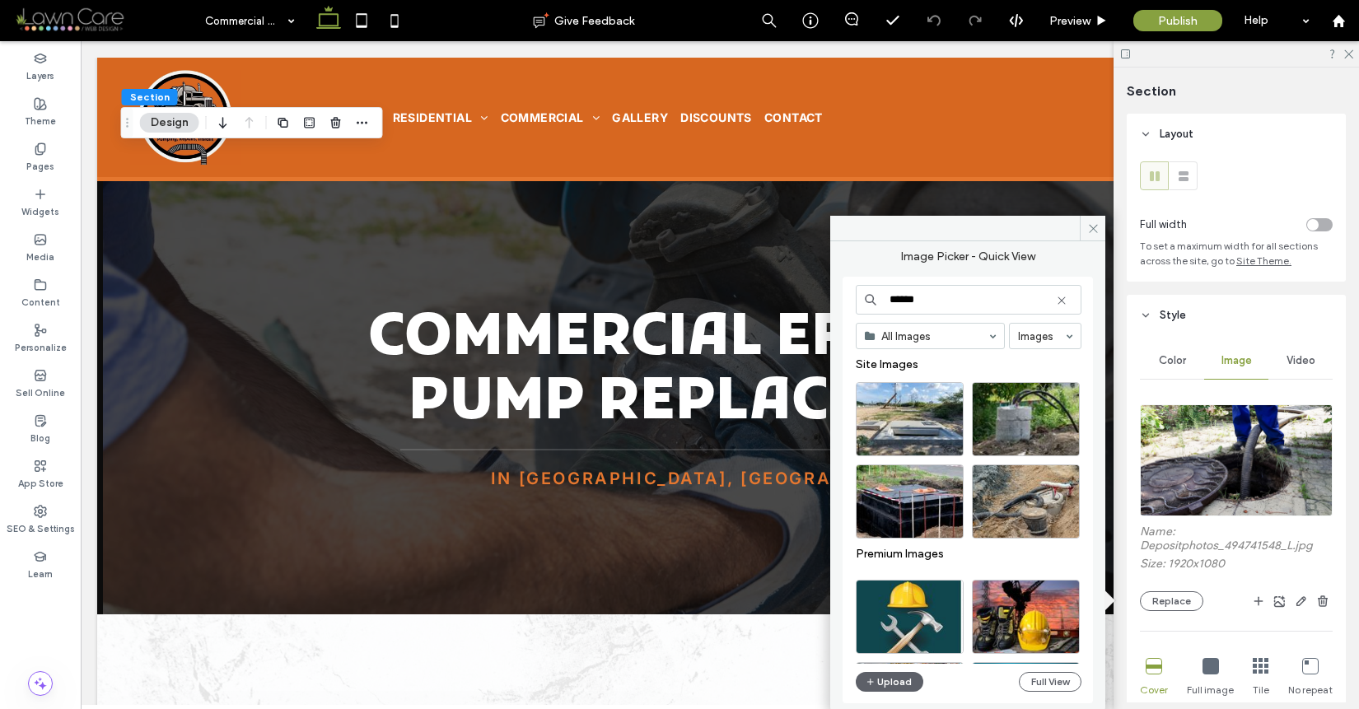
type input "******"
click at [1065, 296] on icon at bounding box center [1061, 300] width 13 height 13
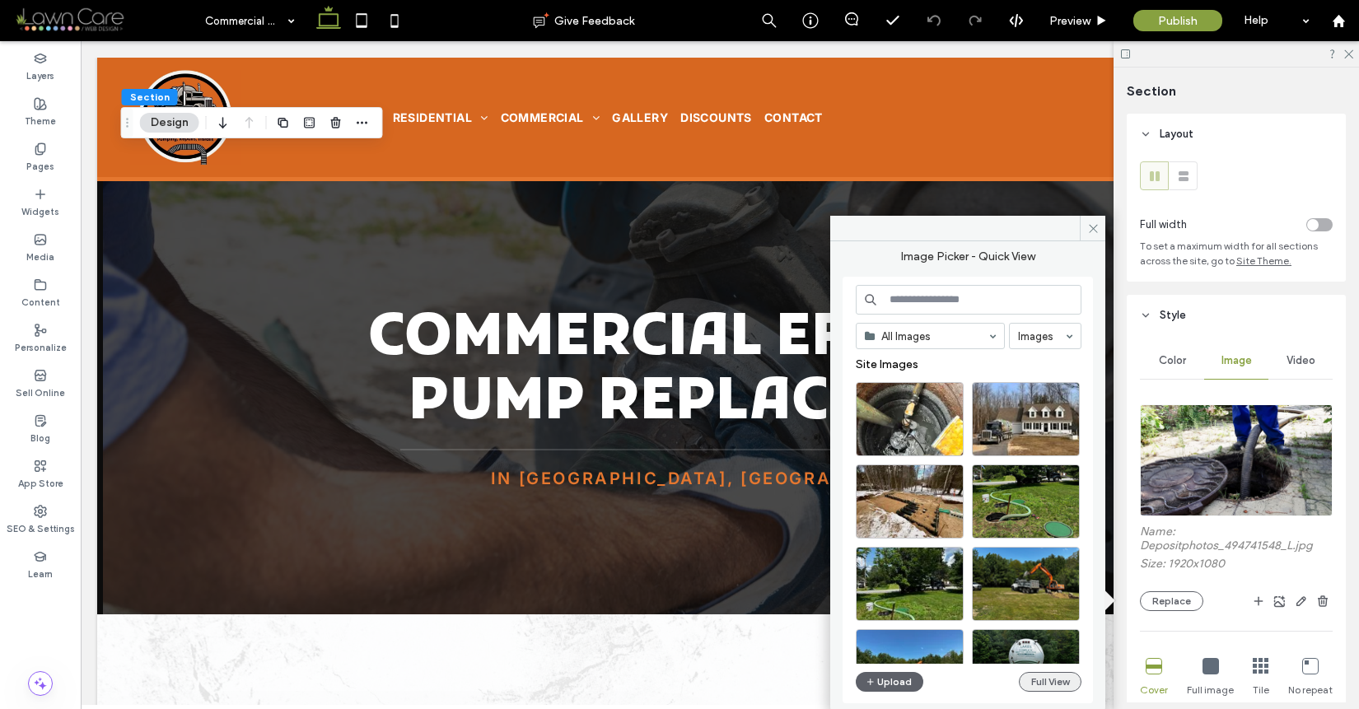
click at [1049, 680] on button "Full View" at bounding box center [1050, 682] width 63 height 20
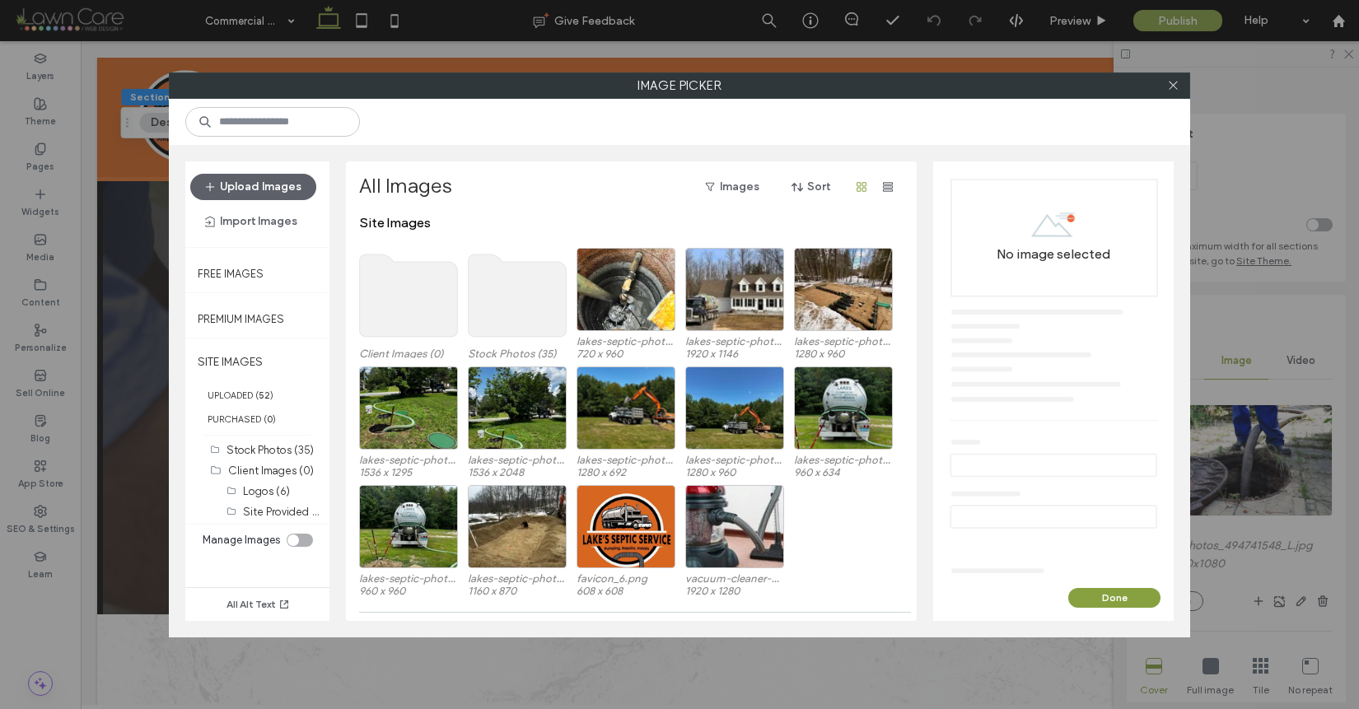
click at [540, 282] on use at bounding box center [518, 296] width 98 height 82
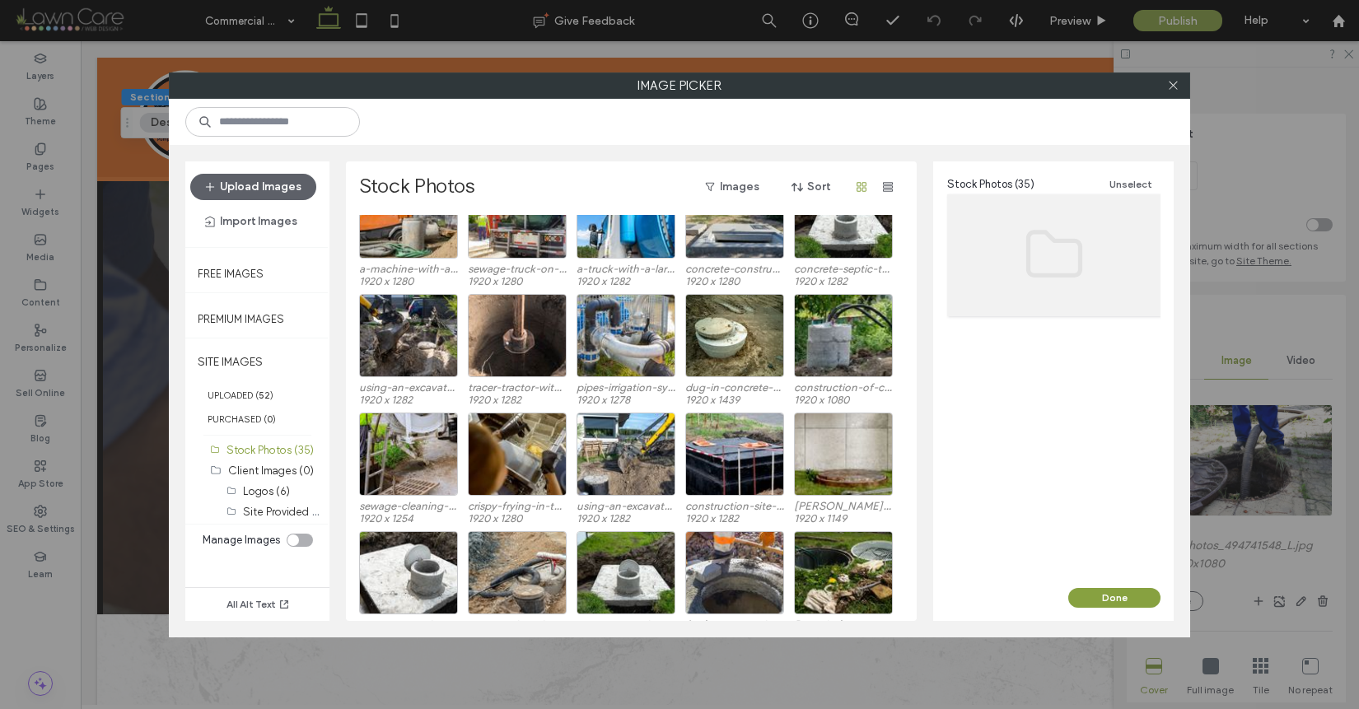
scroll to position [264, 0]
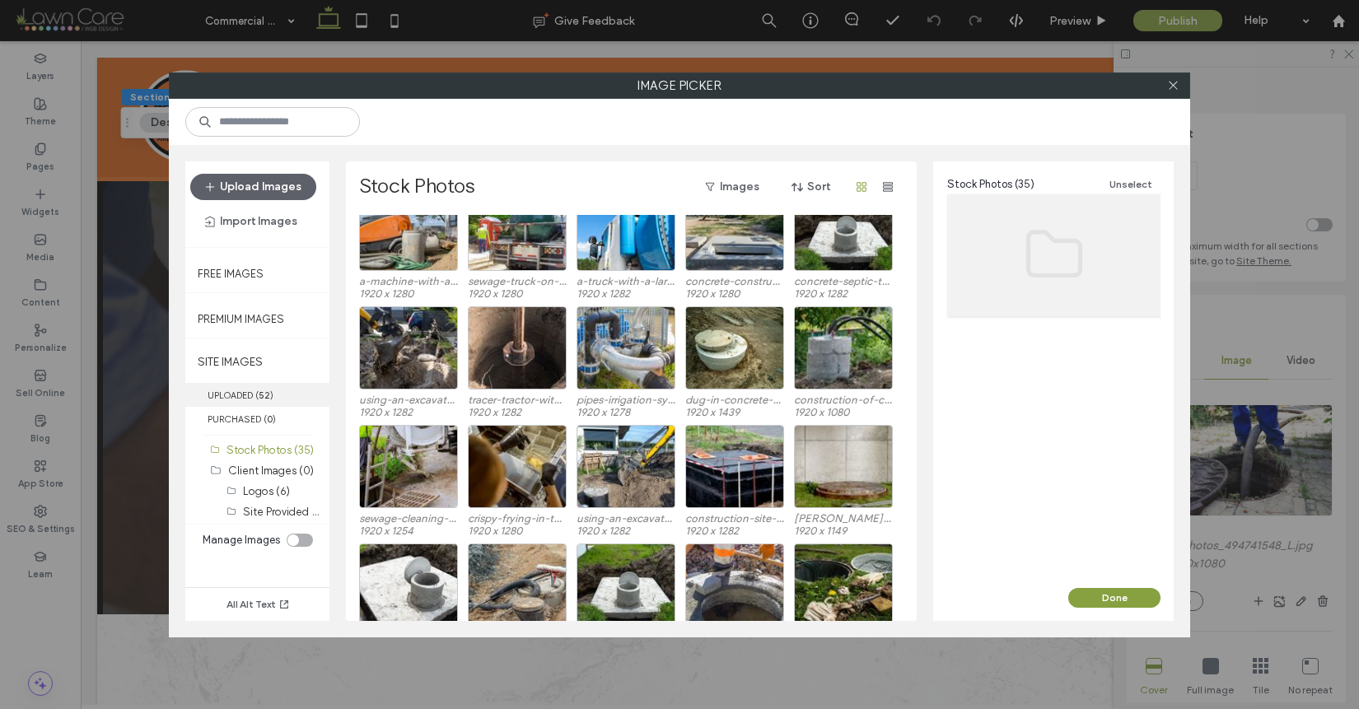
click at [249, 390] on label "UPLOADED ( 52 )" at bounding box center [257, 395] width 144 height 24
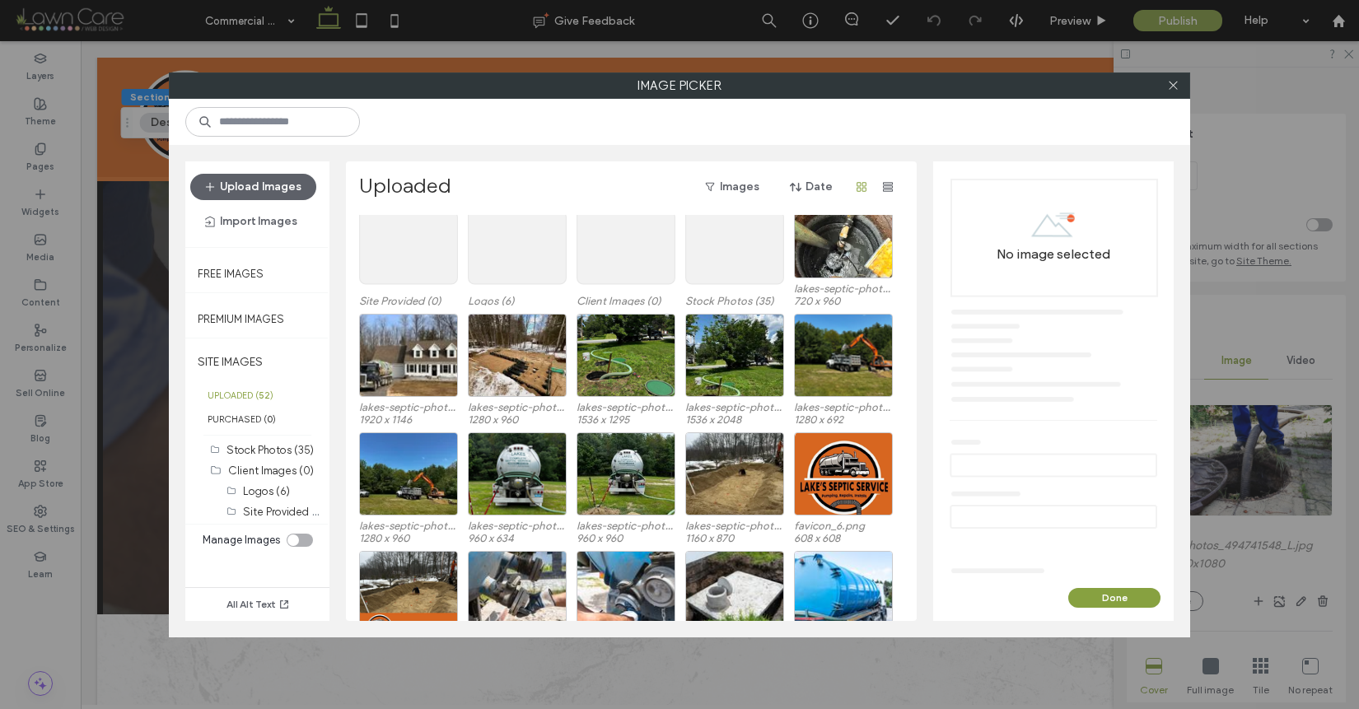
scroll to position [0, 0]
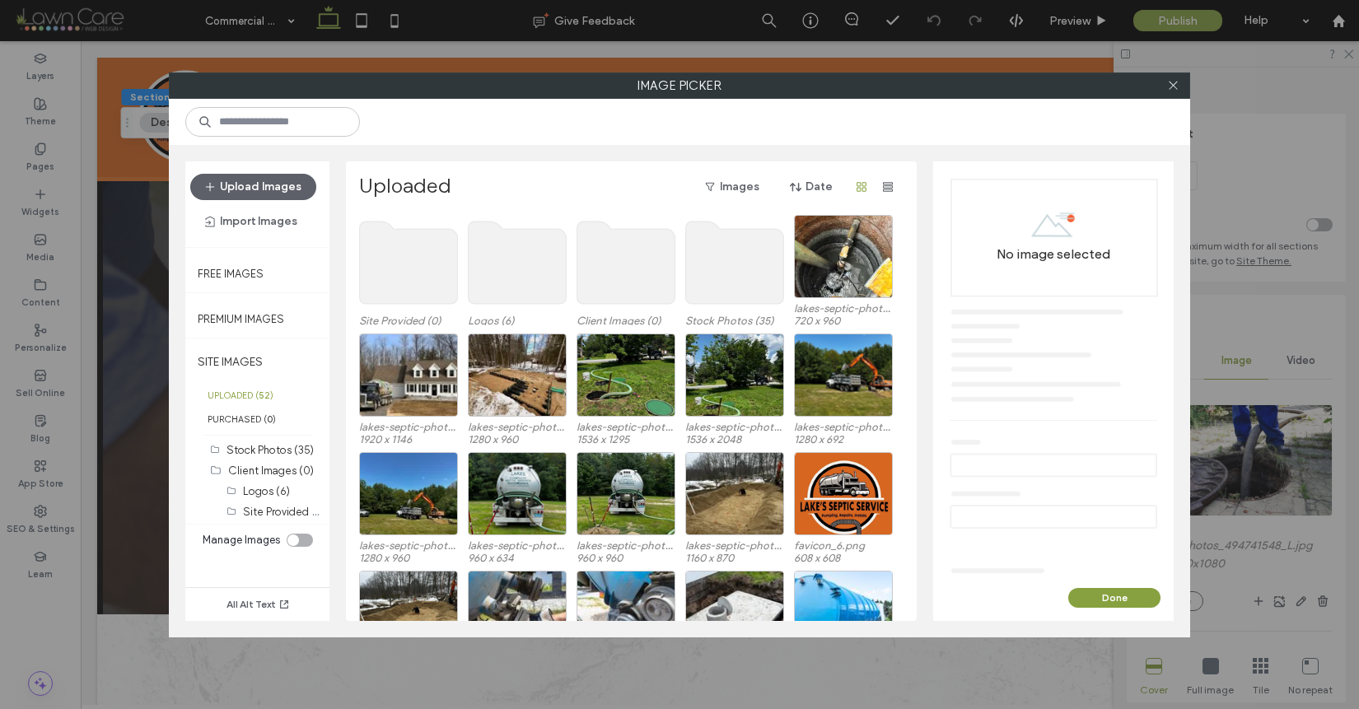
click at [738, 243] on use at bounding box center [735, 263] width 98 height 82
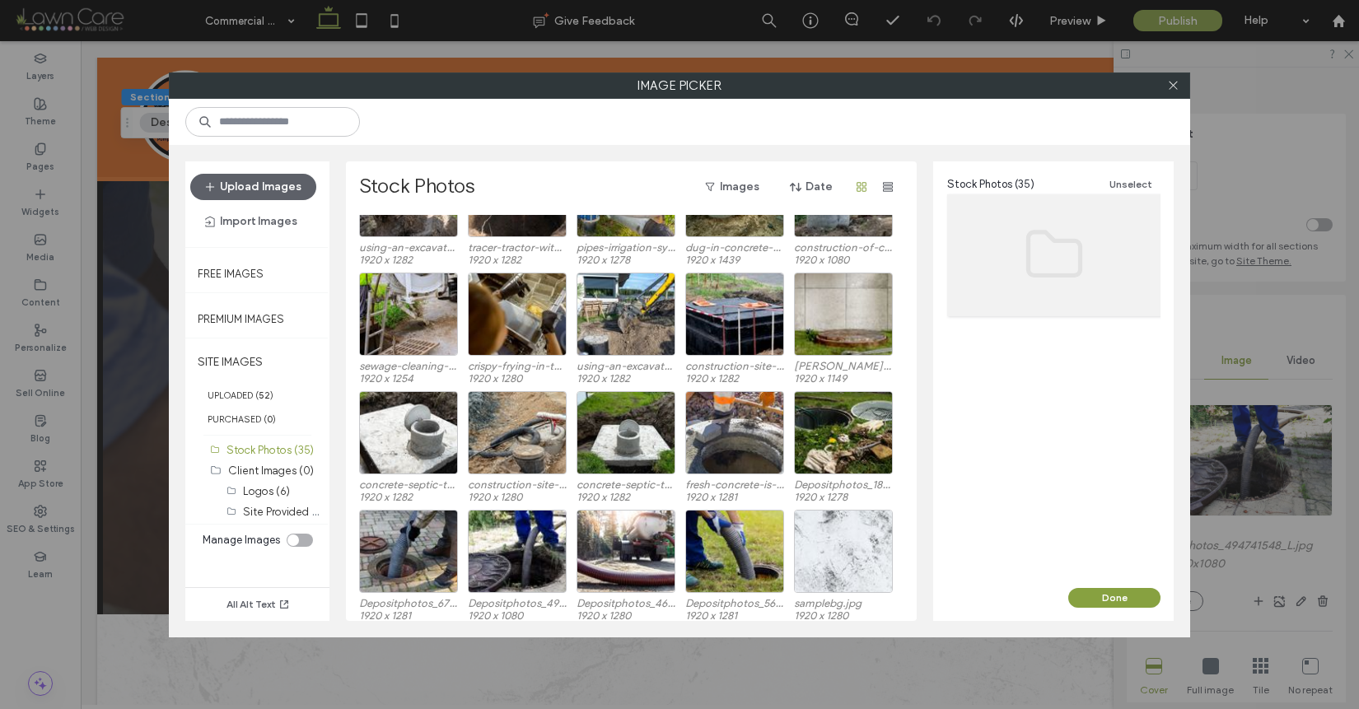
scroll to position [419, 0]
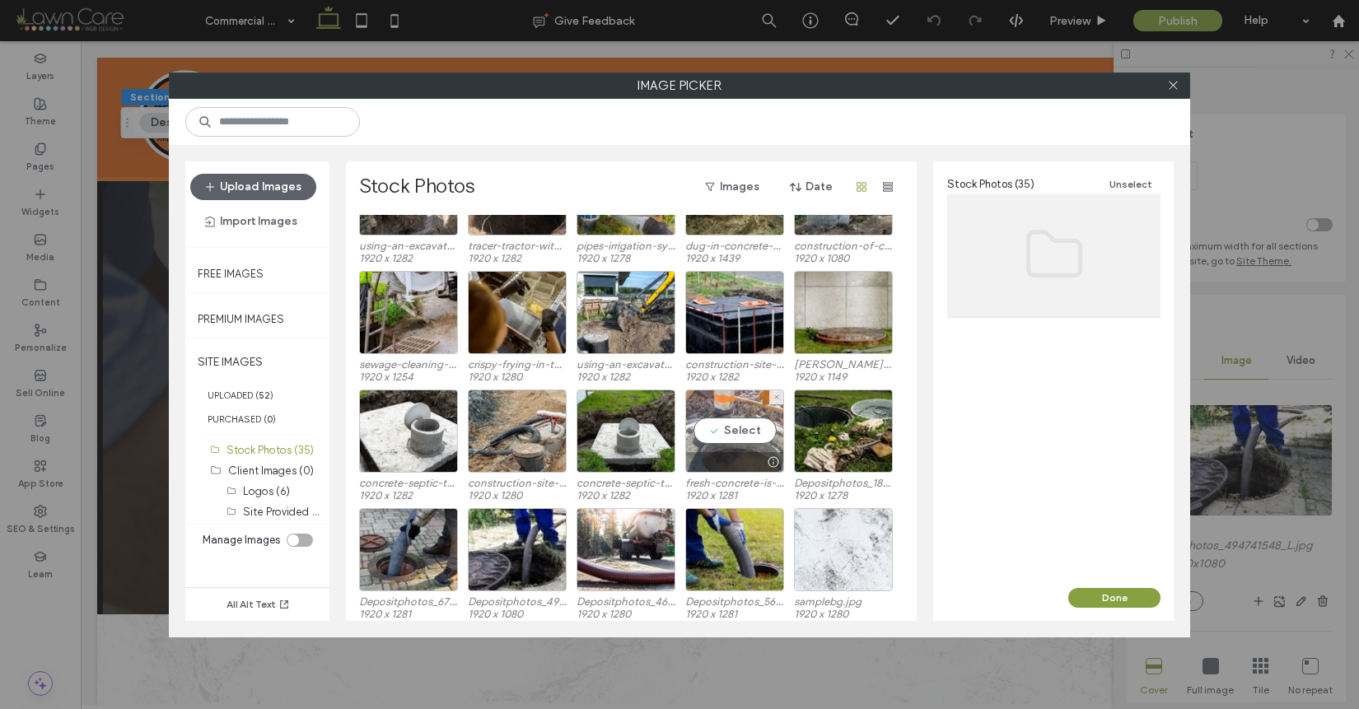
click at [746, 444] on div "Select" at bounding box center [734, 431] width 99 height 83
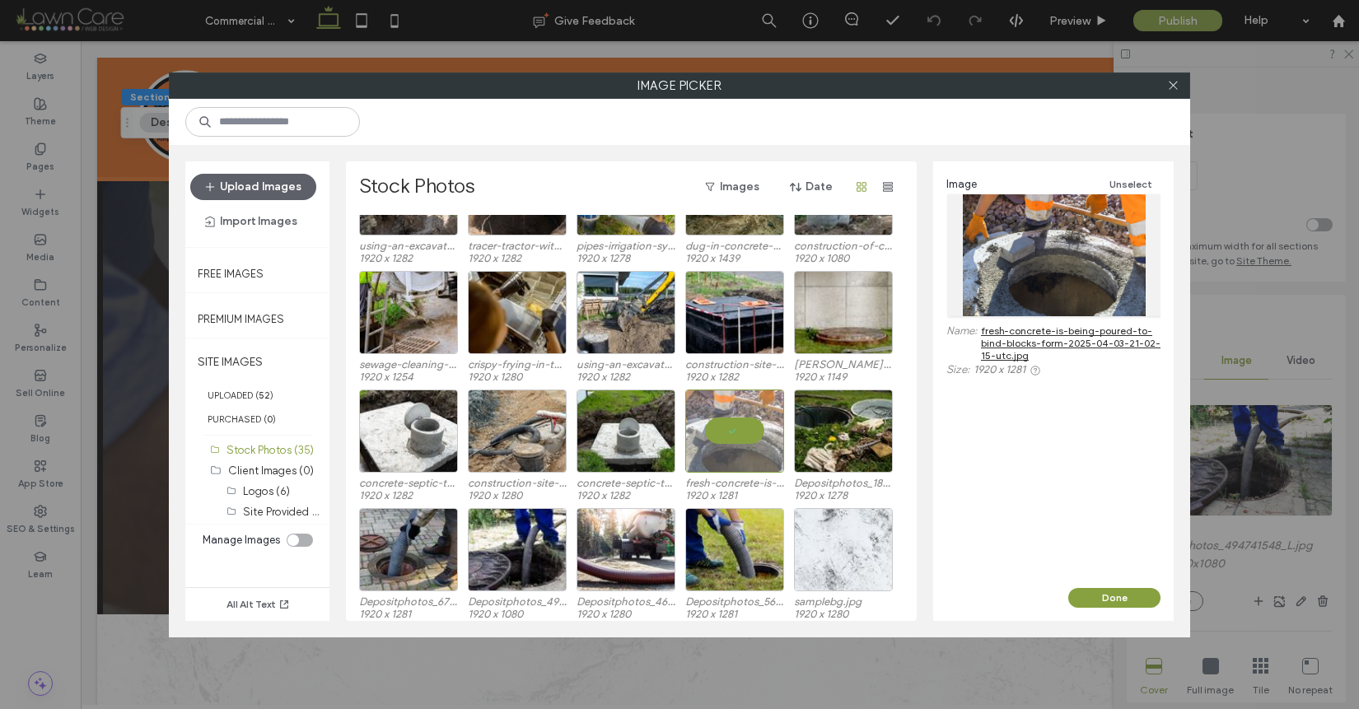
click at [765, 427] on div at bounding box center [734, 431] width 99 height 83
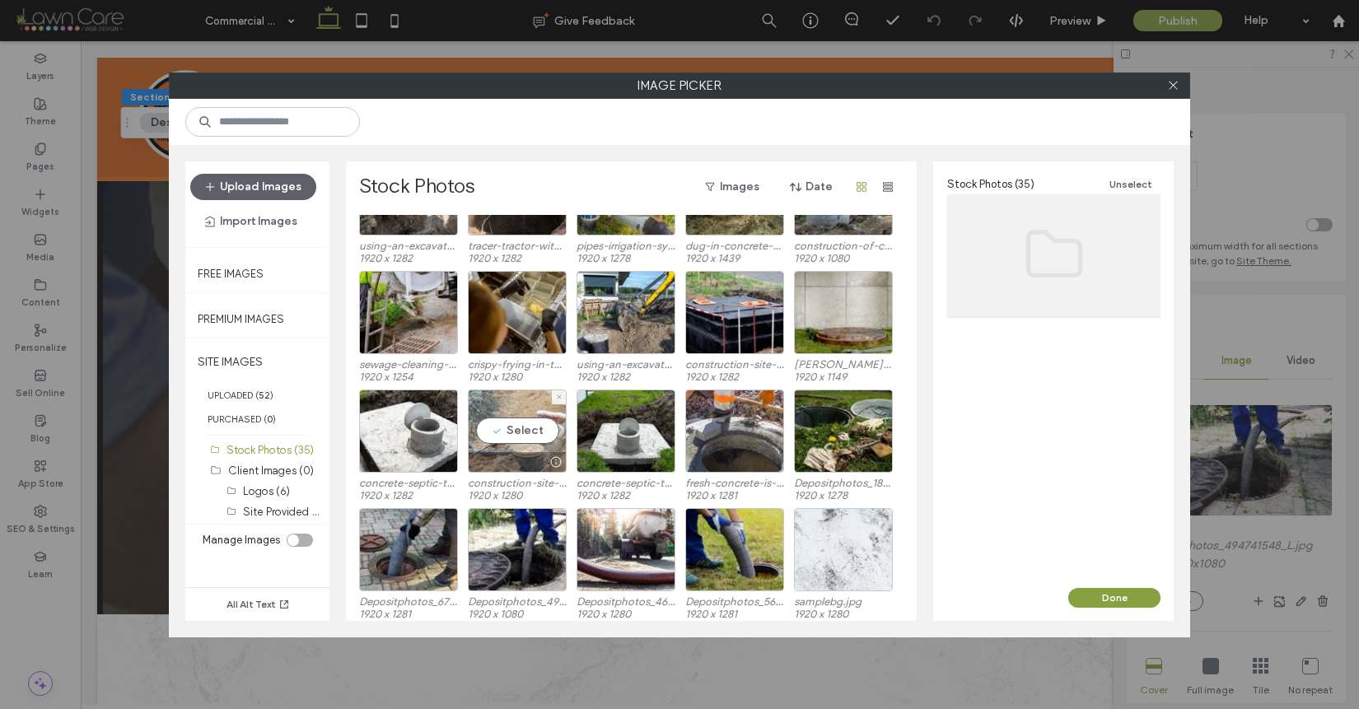
click at [488, 419] on div "Select" at bounding box center [517, 431] width 99 height 83
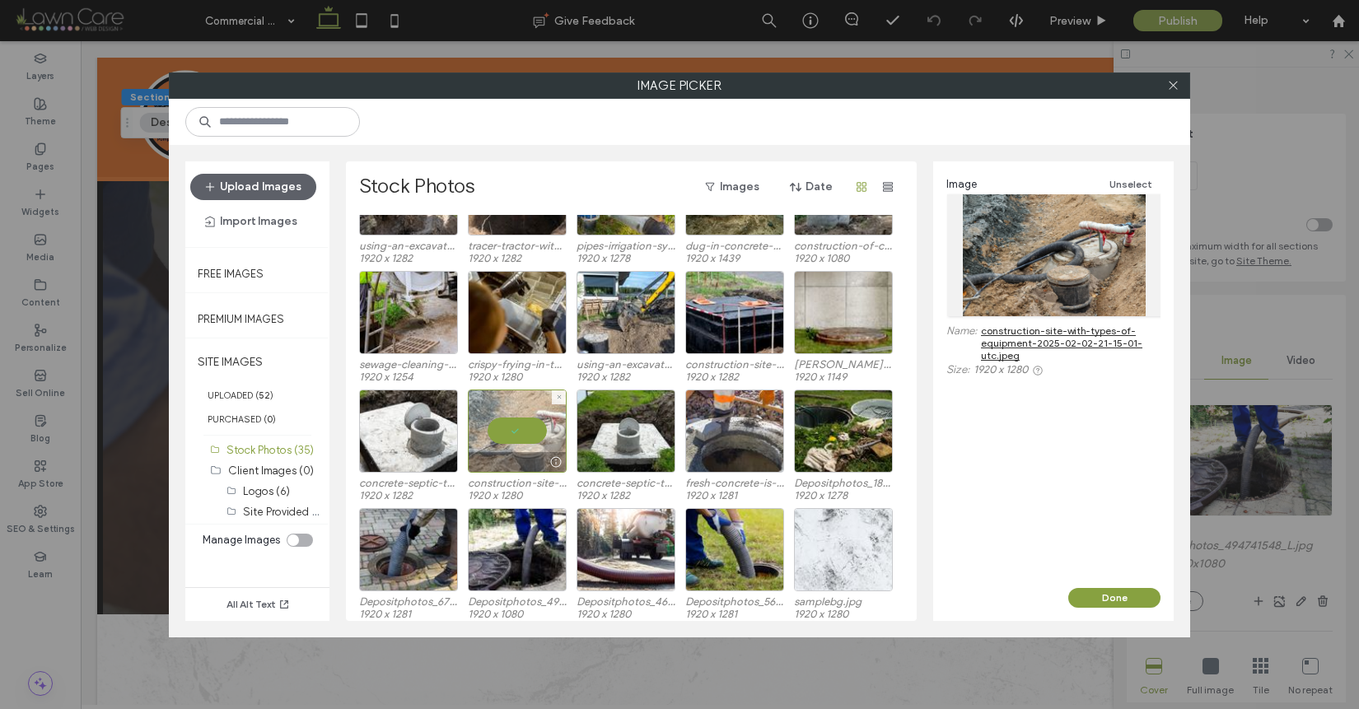
click at [507, 423] on div at bounding box center [517, 431] width 99 height 83
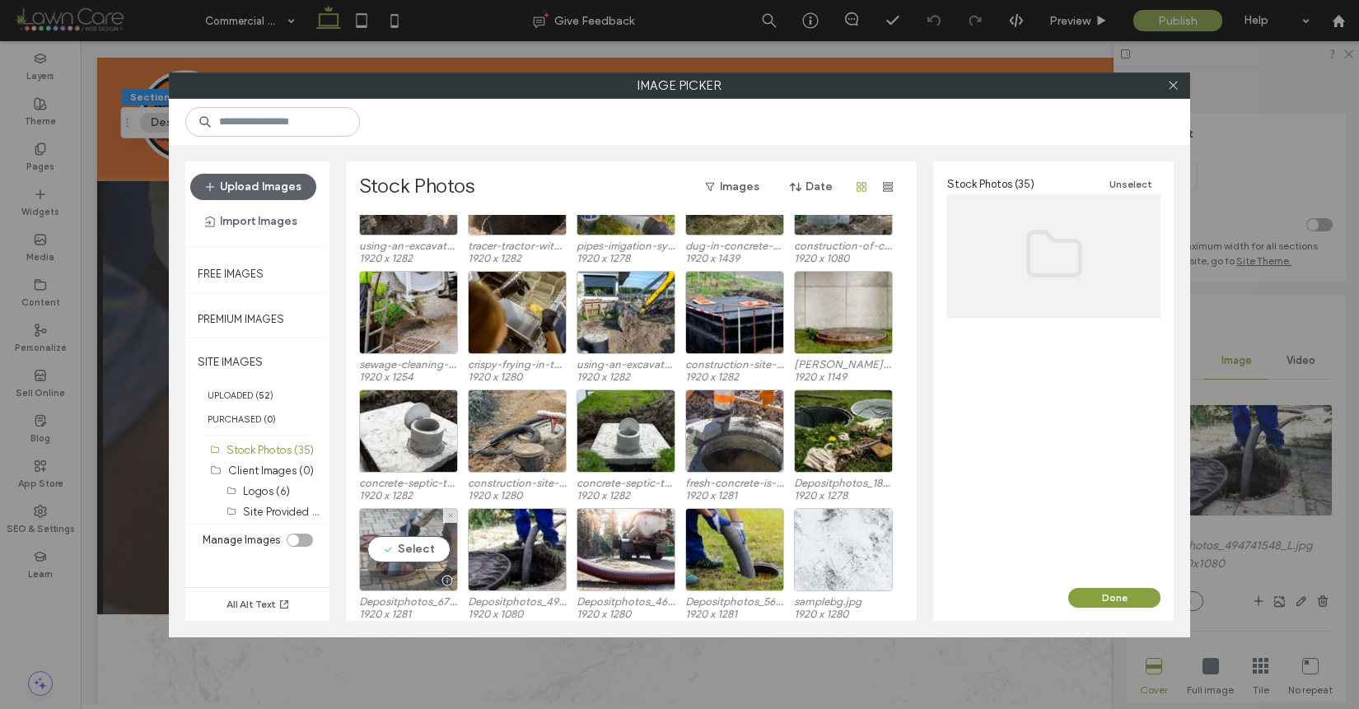
click at [408, 566] on div "Select" at bounding box center [408, 549] width 99 height 83
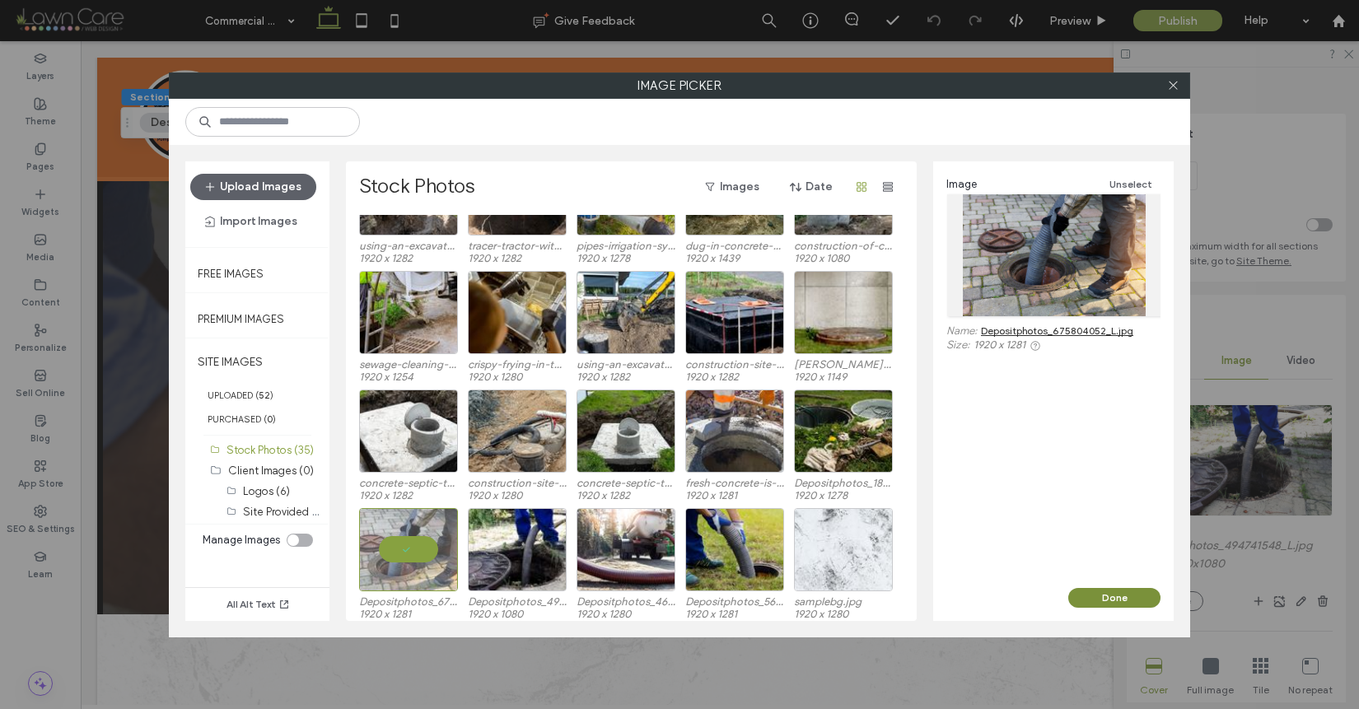
click at [1147, 601] on button "Done" at bounding box center [1115, 598] width 92 height 20
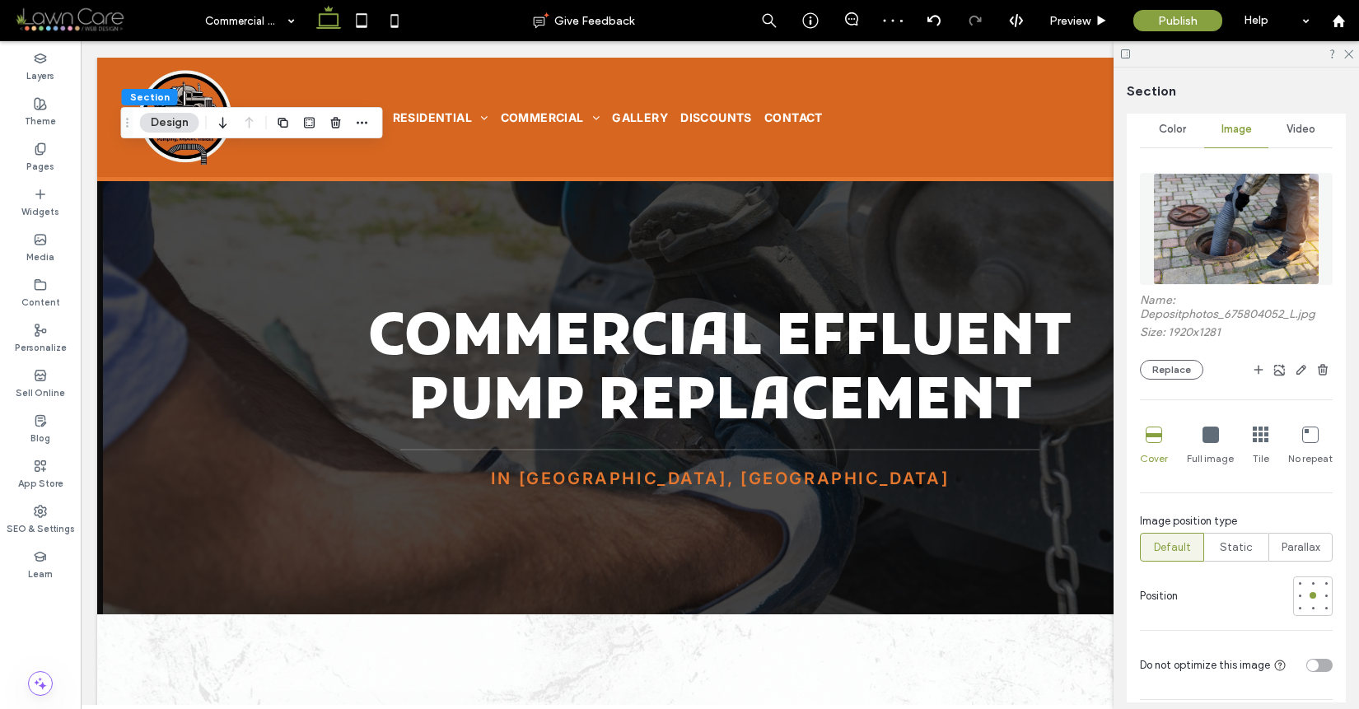
scroll to position [383, 0]
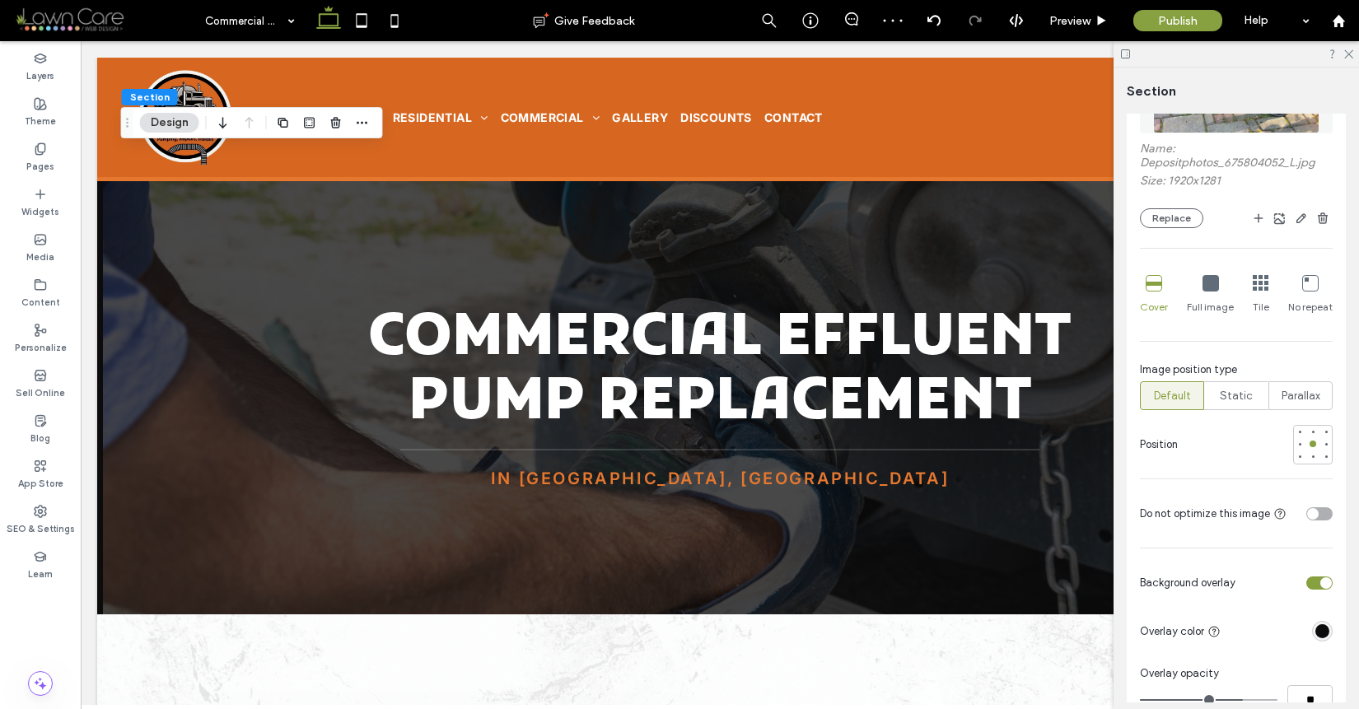
click at [1309, 519] on div "toggle" at bounding box center [1320, 513] width 26 height 13
click at [59, 168] on div "Pages" at bounding box center [40, 157] width 81 height 45
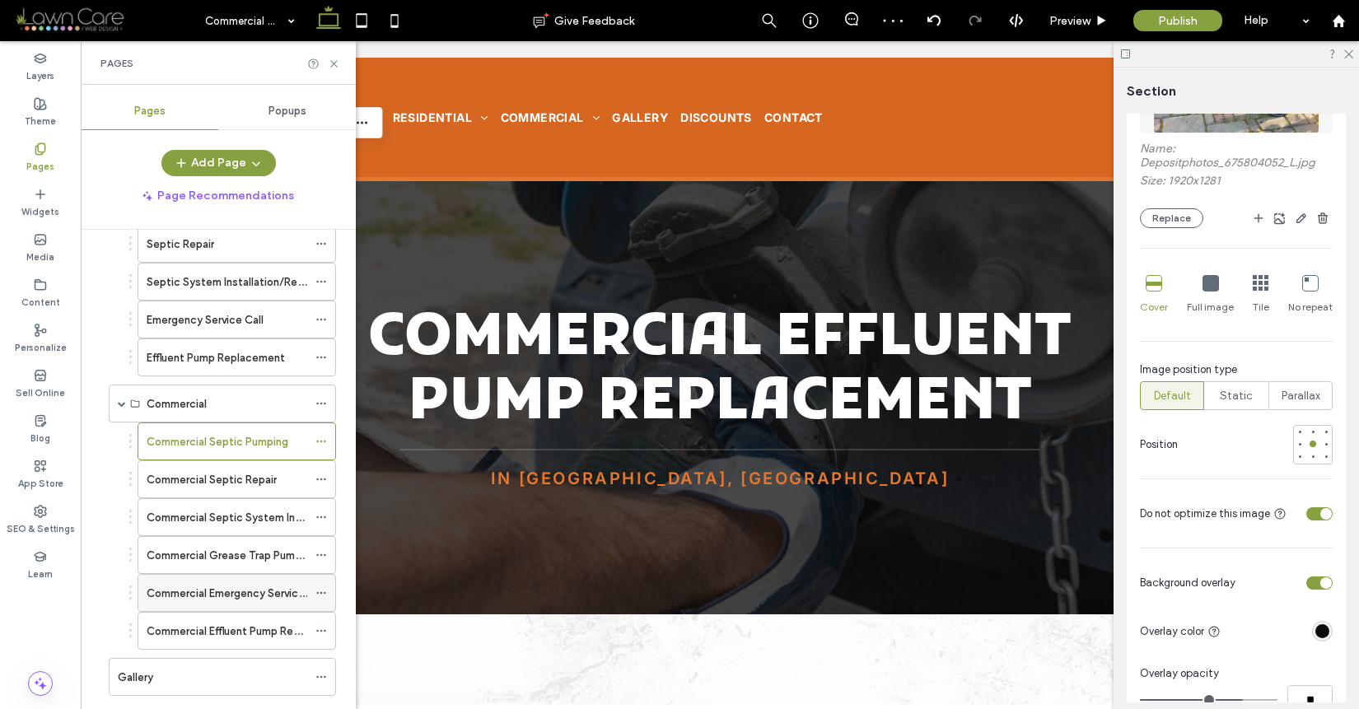
scroll to position [271, 0]
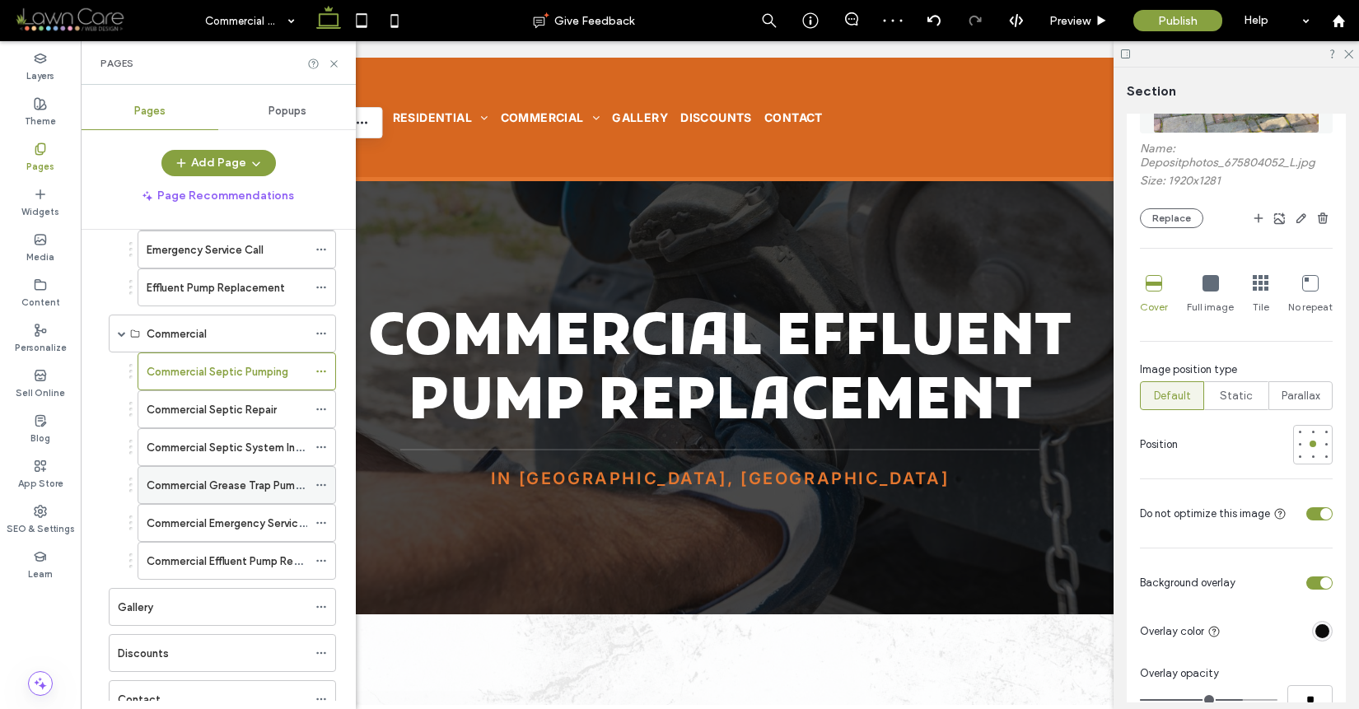
click at [254, 486] on label "Commercial Grease Trap Pumping" at bounding box center [232, 485] width 170 height 29
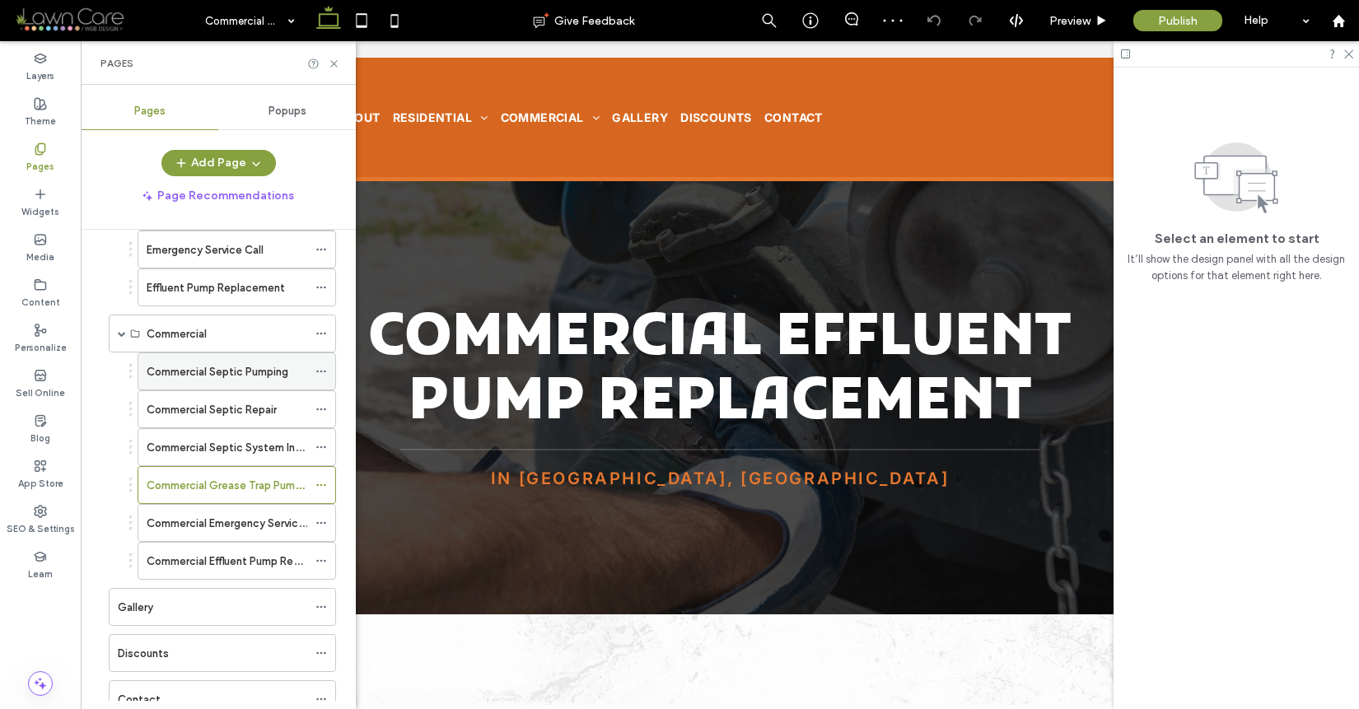
click at [261, 376] on label "Commercial Septic Pumping" at bounding box center [218, 372] width 142 height 29
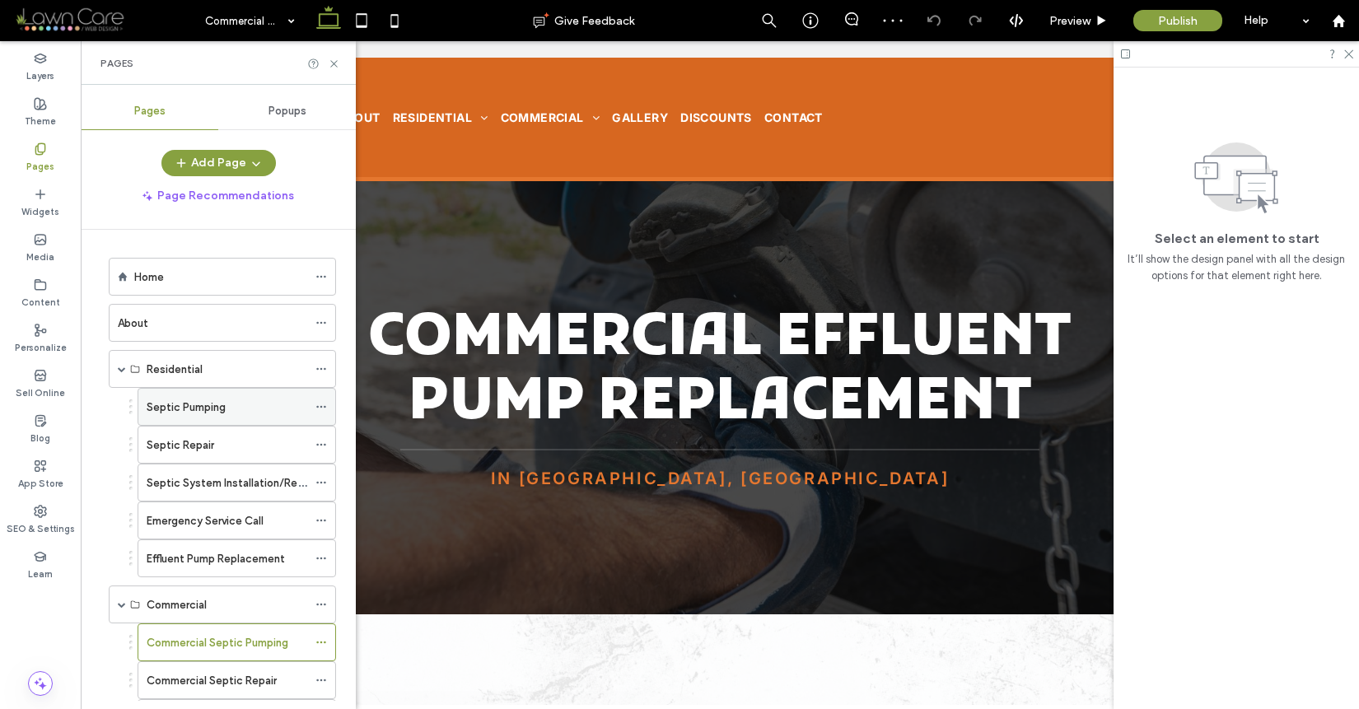
click at [246, 404] on div "Septic Pumping" at bounding box center [227, 407] width 161 height 17
click at [334, 60] on icon at bounding box center [334, 64] width 12 height 12
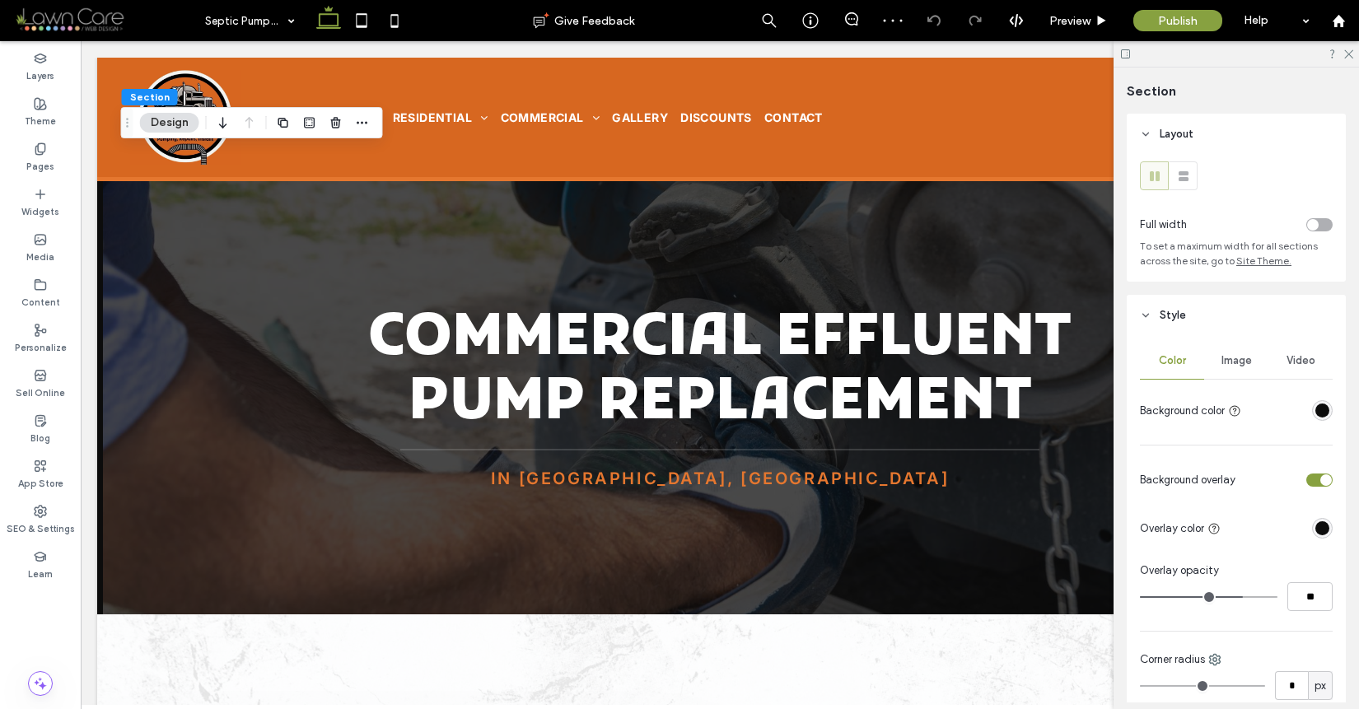
click at [1242, 354] on span "Image" at bounding box center [1237, 360] width 30 height 13
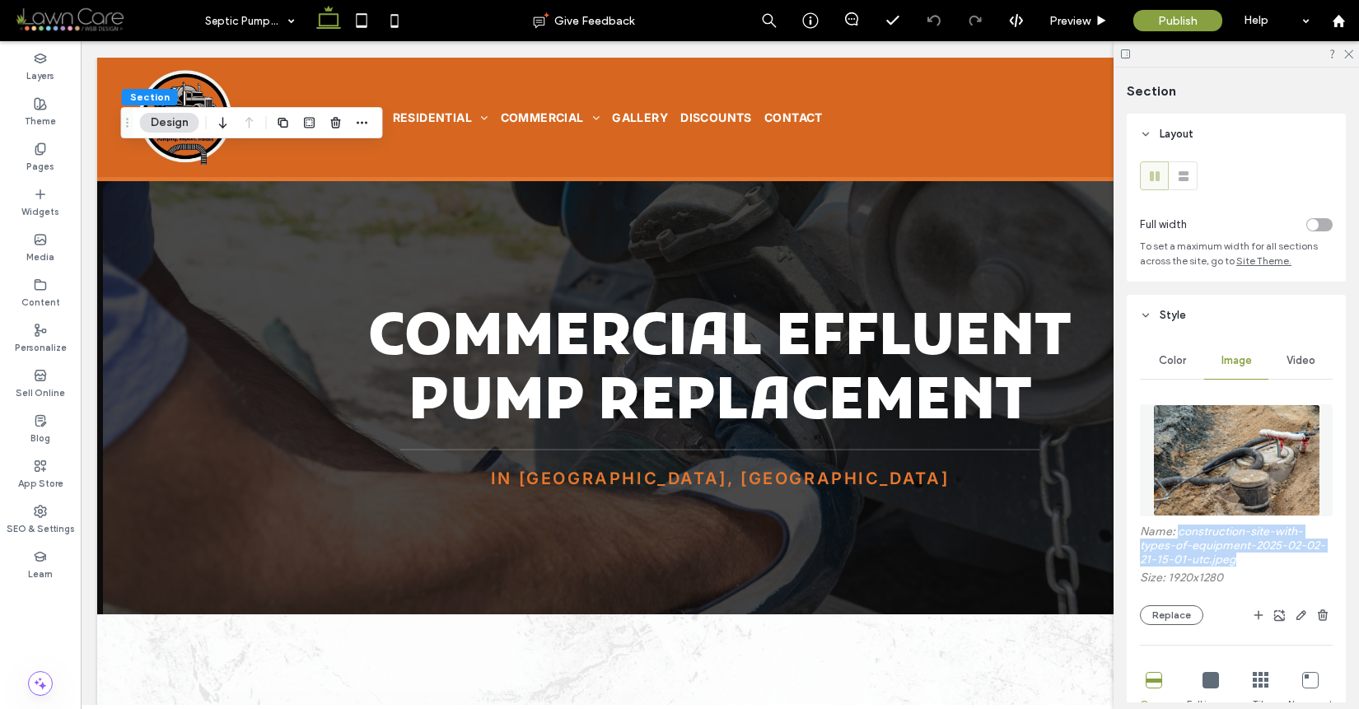
drag, startPoint x: 1249, startPoint y: 556, endPoint x: 1179, endPoint y: 528, distance: 75.4
click at [1179, 528] on label "Name: construction-site-with-types-of-equipment-2025-02-02-21-15-01-utc.jpeg" at bounding box center [1236, 548] width 193 height 46
copy label "construction-site-with-types-of-equipment-2025-02-02-21-15-01-utc.jpeg"
click at [24, 144] on div "Pages" at bounding box center [40, 157] width 81 height 45
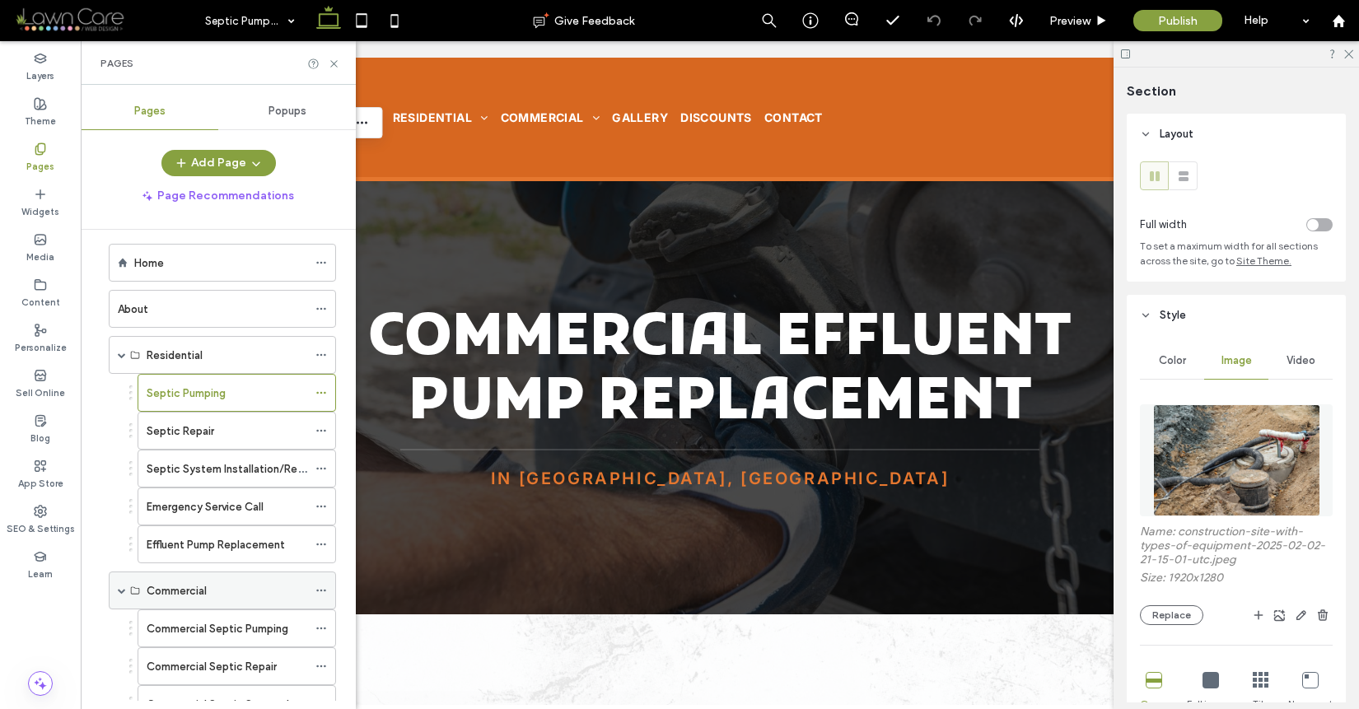
scroll to position [31, 0]
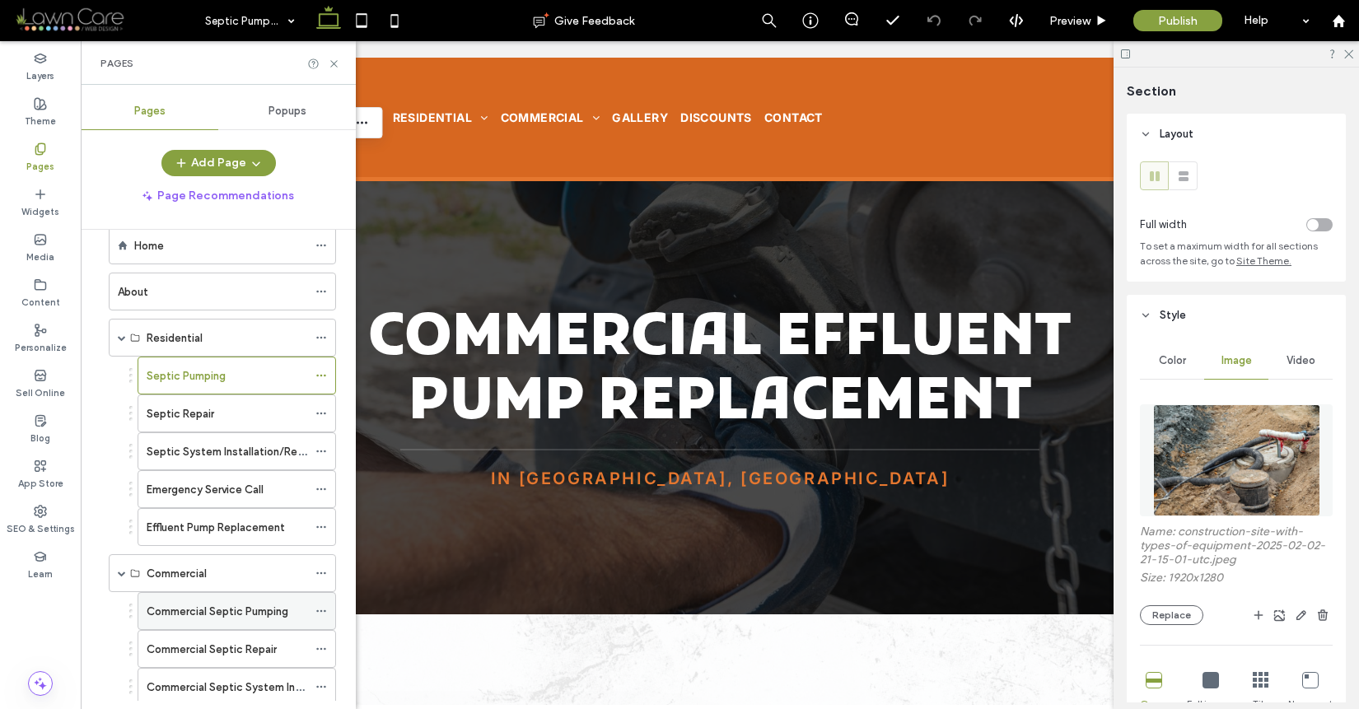
click at [272, 607] on label "Commercial Septic Pumping" at bounding box center [218, 611] width 142 height 29
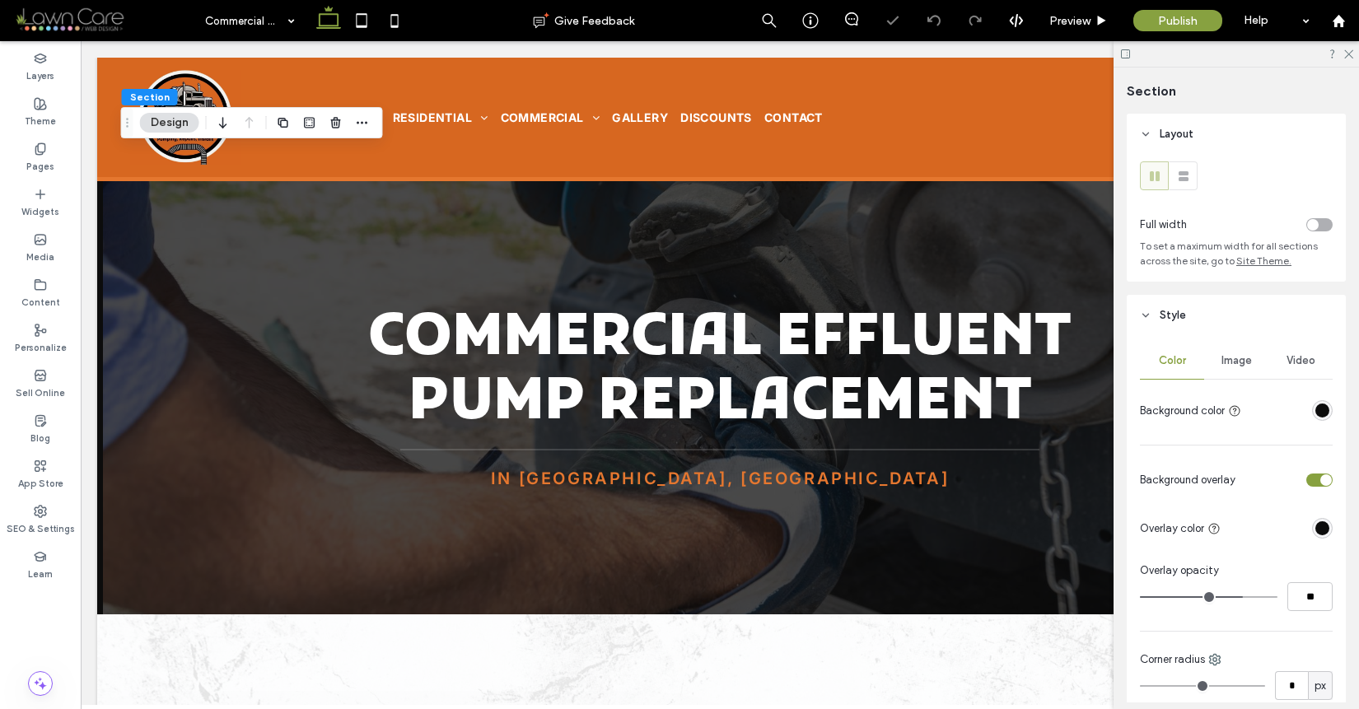
scroll to position [31, 0]
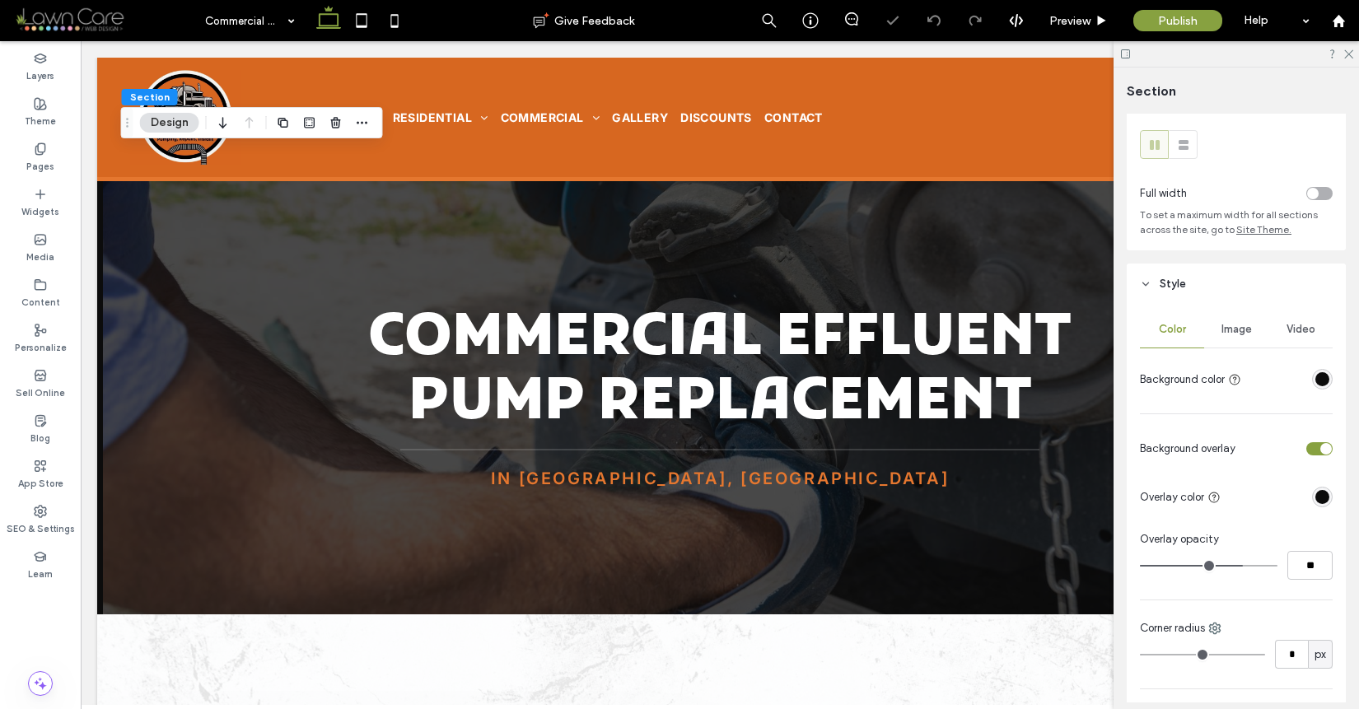
click at [1230, 312] on div "Image" at bounding box center [1236, 329] width 64 height 36
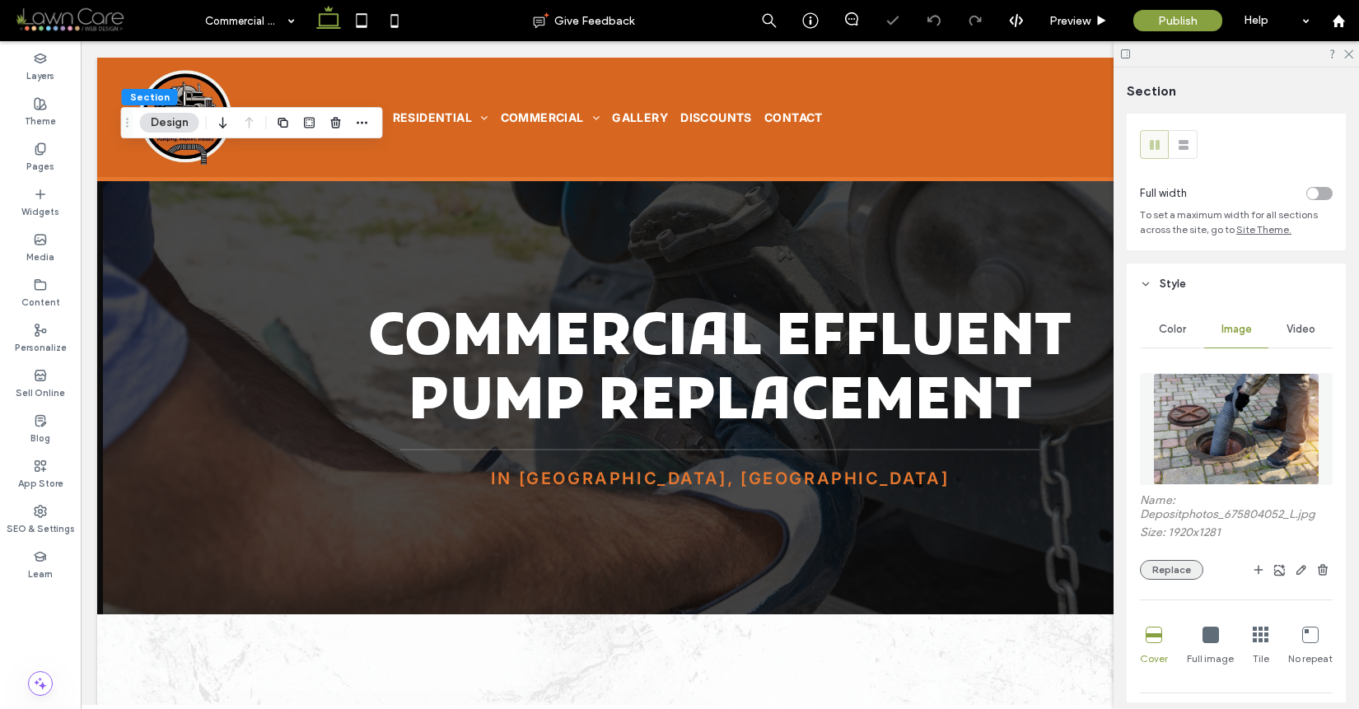
click at [1167, 573] on button "Replace" at bounding box center [1171, 570] width 63 height 20
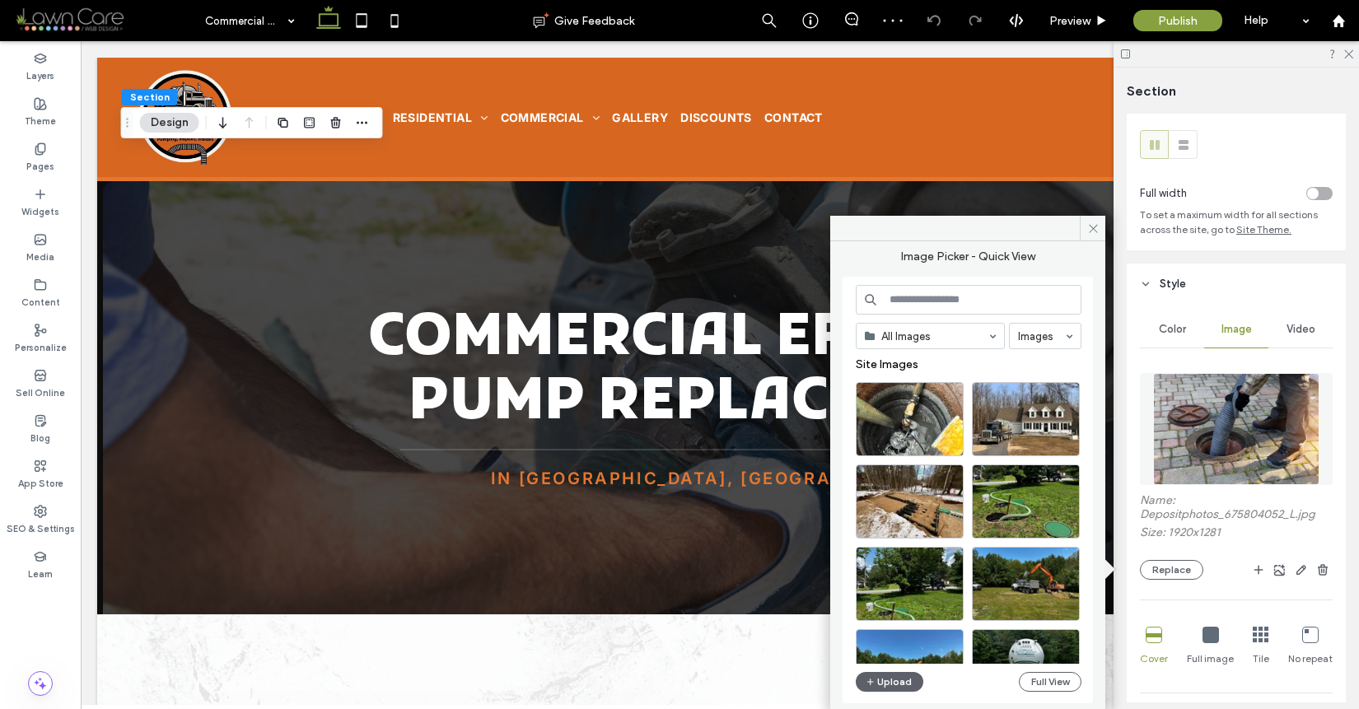
click at [942, 300] on input at bounding box center [969, 300] width 226 height 30
paste input "**********"
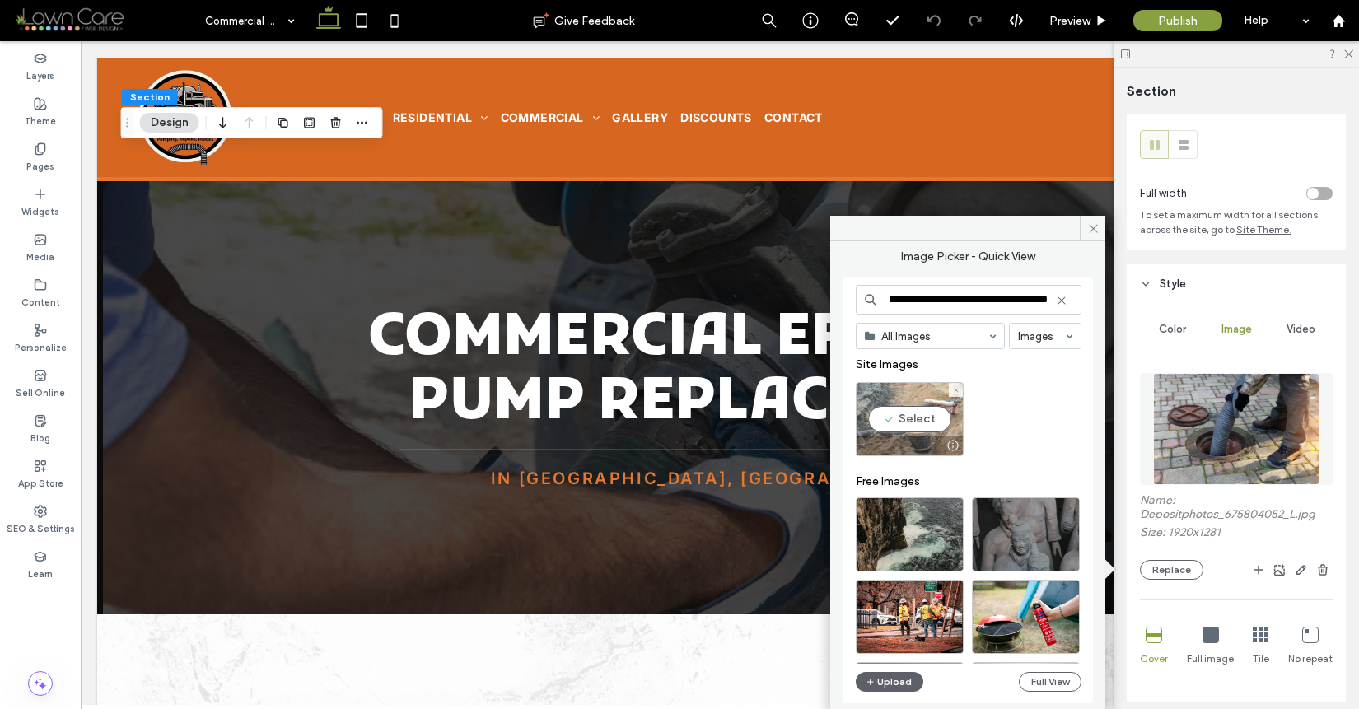
type input "**********"
click at [903, 413] on div "Select" at bounding box center [910, 419] width 108 height 74
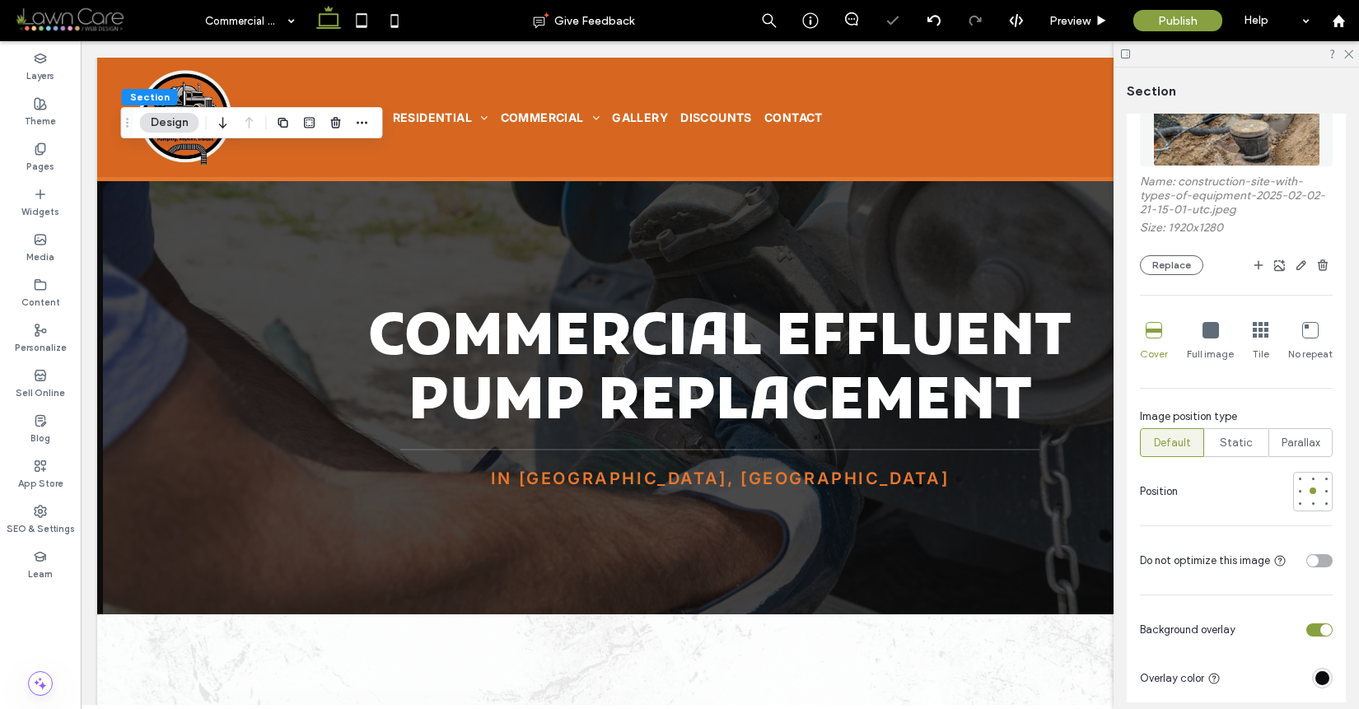
scroll to position [445, 0]
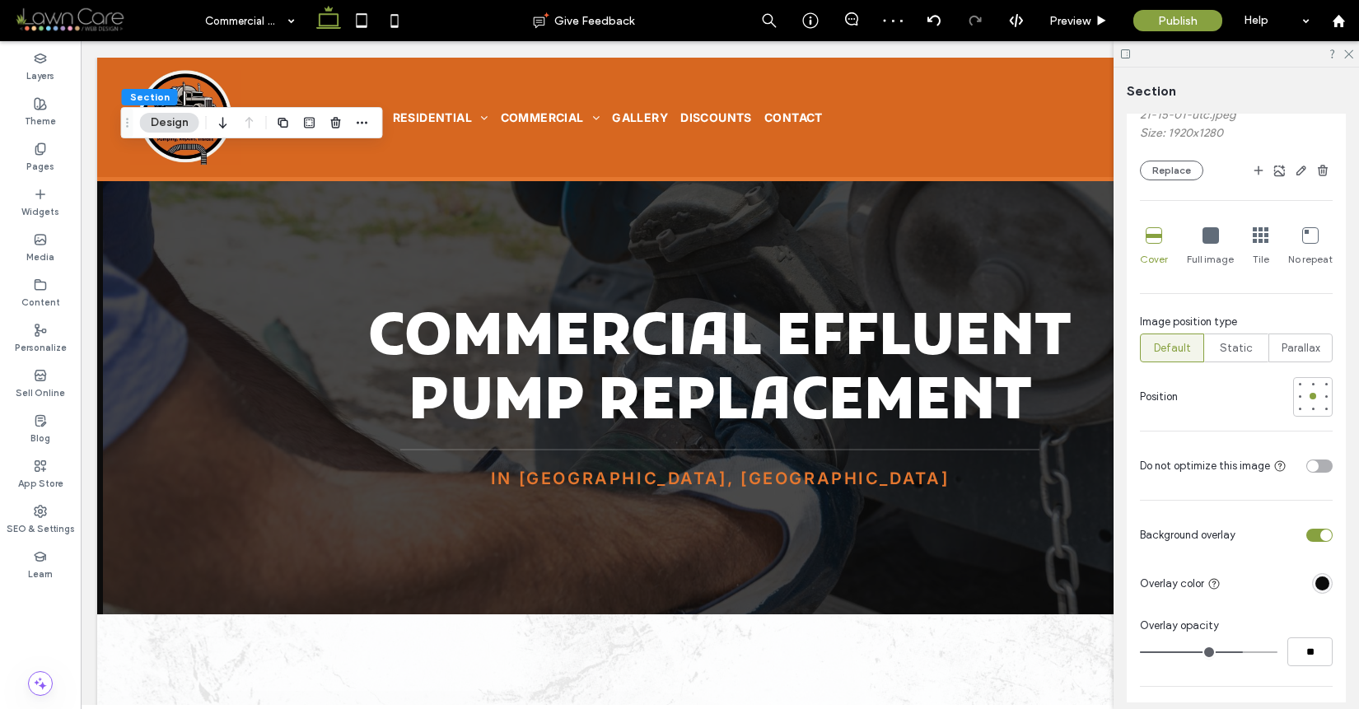
click at [1308, 461] on div "toggle" at bounding box center [1320, 466] width 26 height 13
click at [43, 147] on icon at bounding box center [40, 149] width 13 height 13
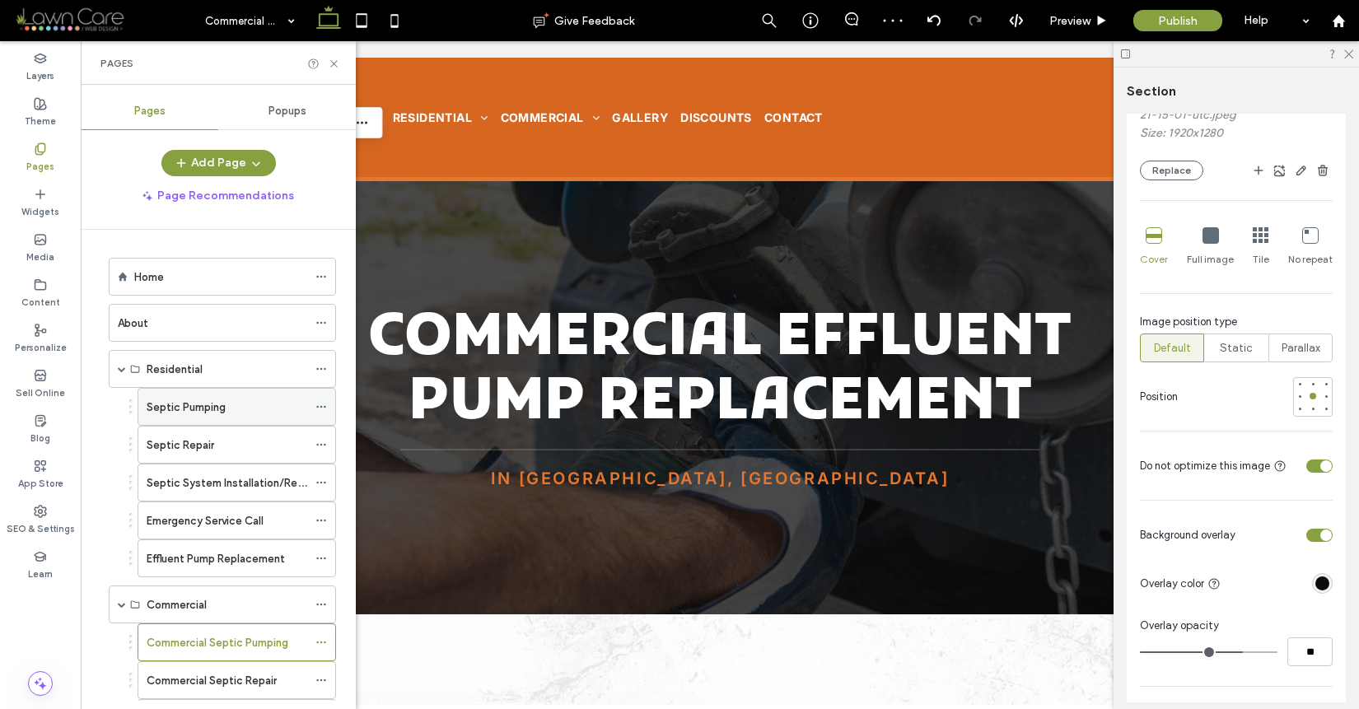
click at [250, 395] on div "Septic Pumping" at bounding box center [227, 407] width 161 height 36
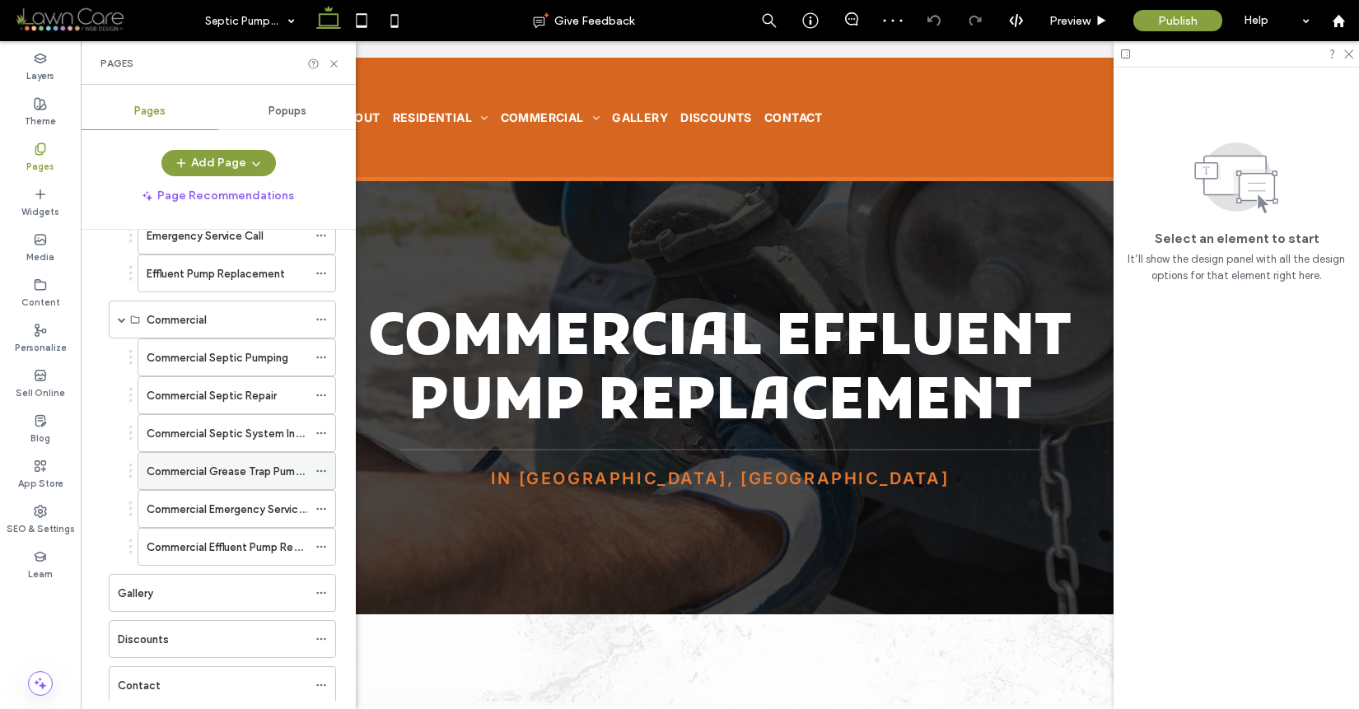
scroll to position [269, 0]
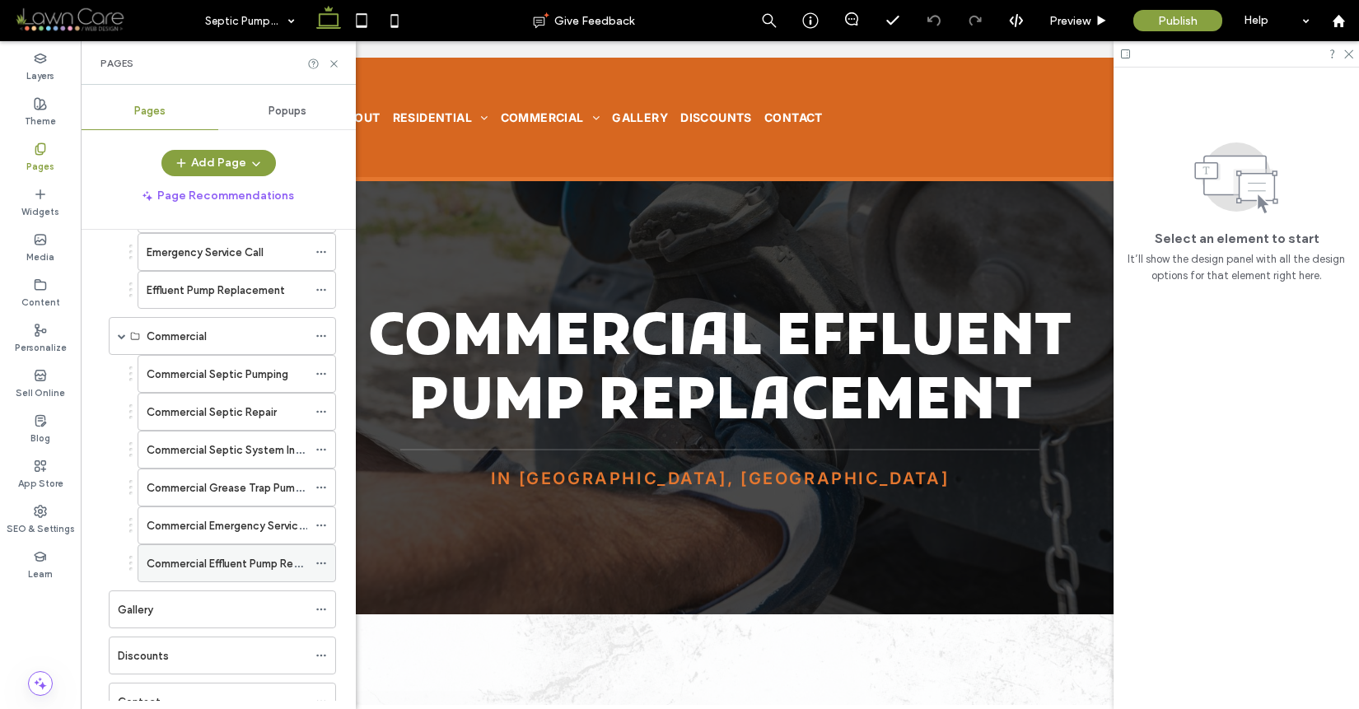
click at [263, 550] on div "Commercial Effluent Pump Replacement" at bounding box center [227, 563] width 161 height 36
click at [337, 61] on icon at bounding box center [334, 64] width 12 height 12
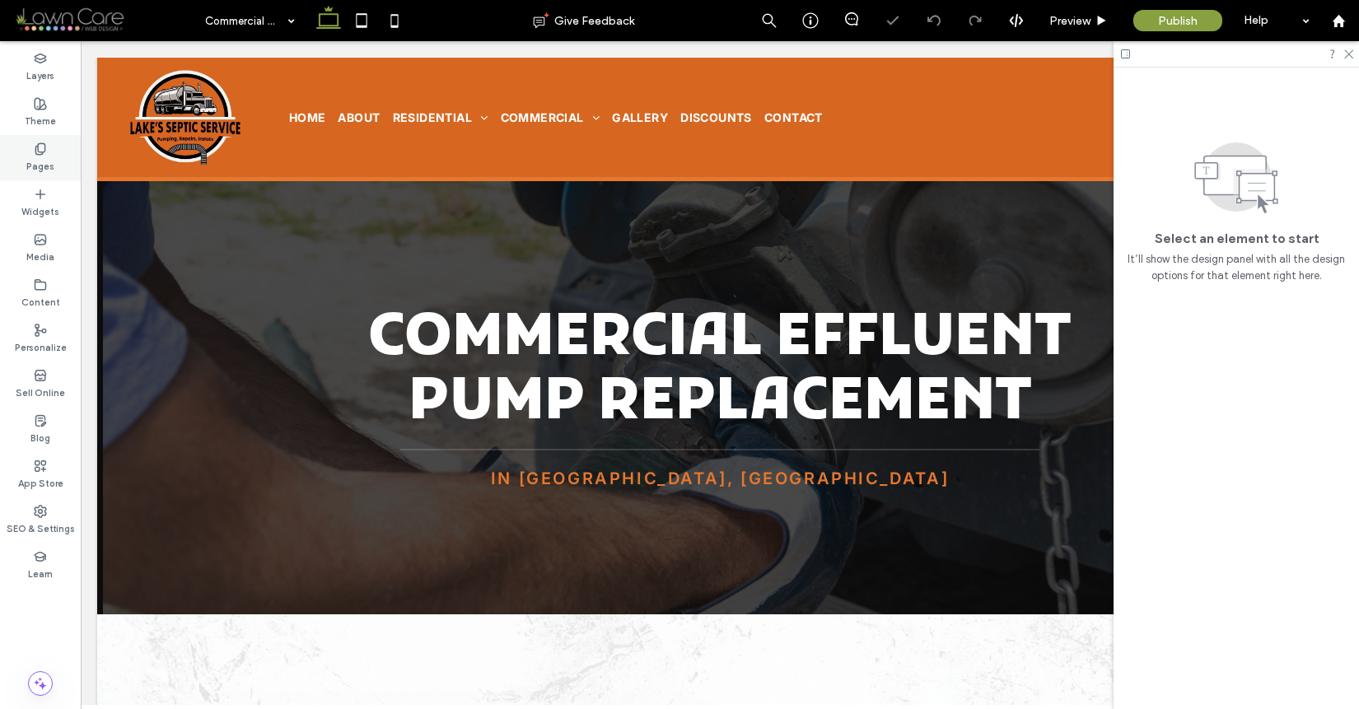
click at [56, 155] on div "Pages" at bounding box center [40, 157] width 81 height 45
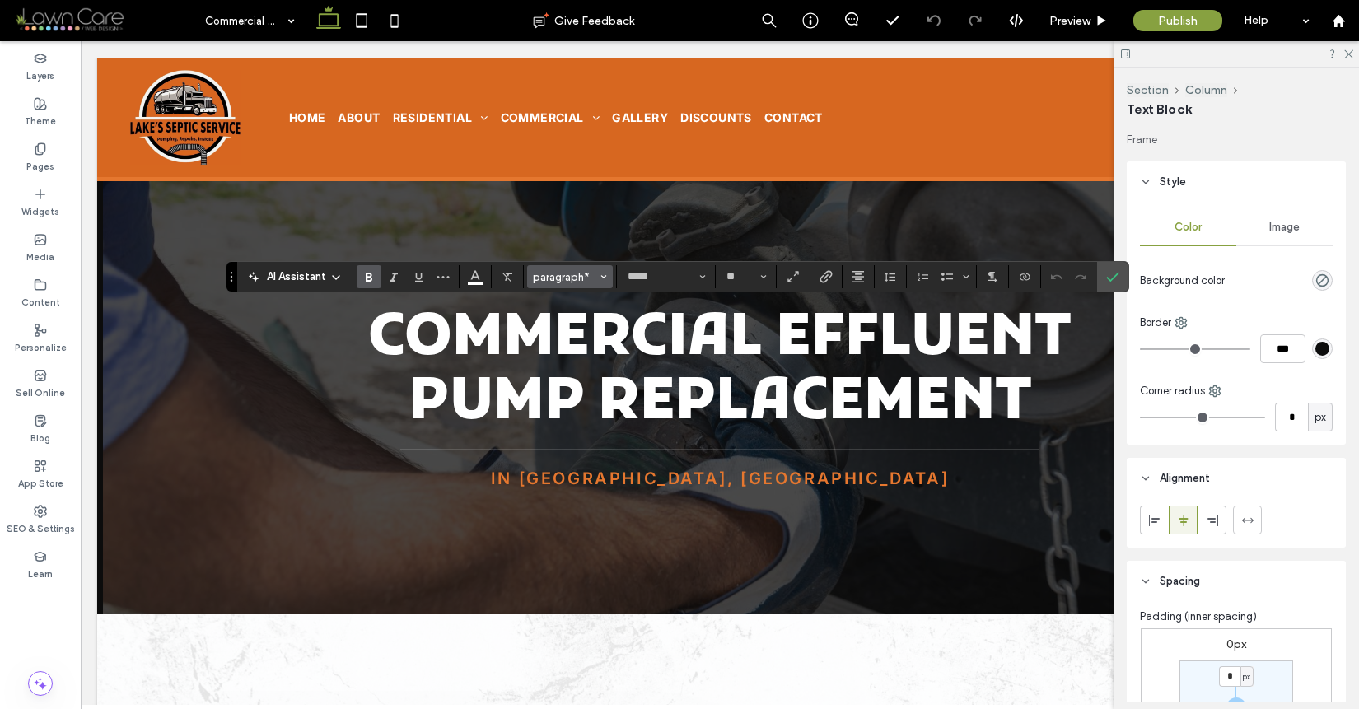
click at [587, 273] on span "paragraph*" at bounding box center [565, 277] width 64 height 12
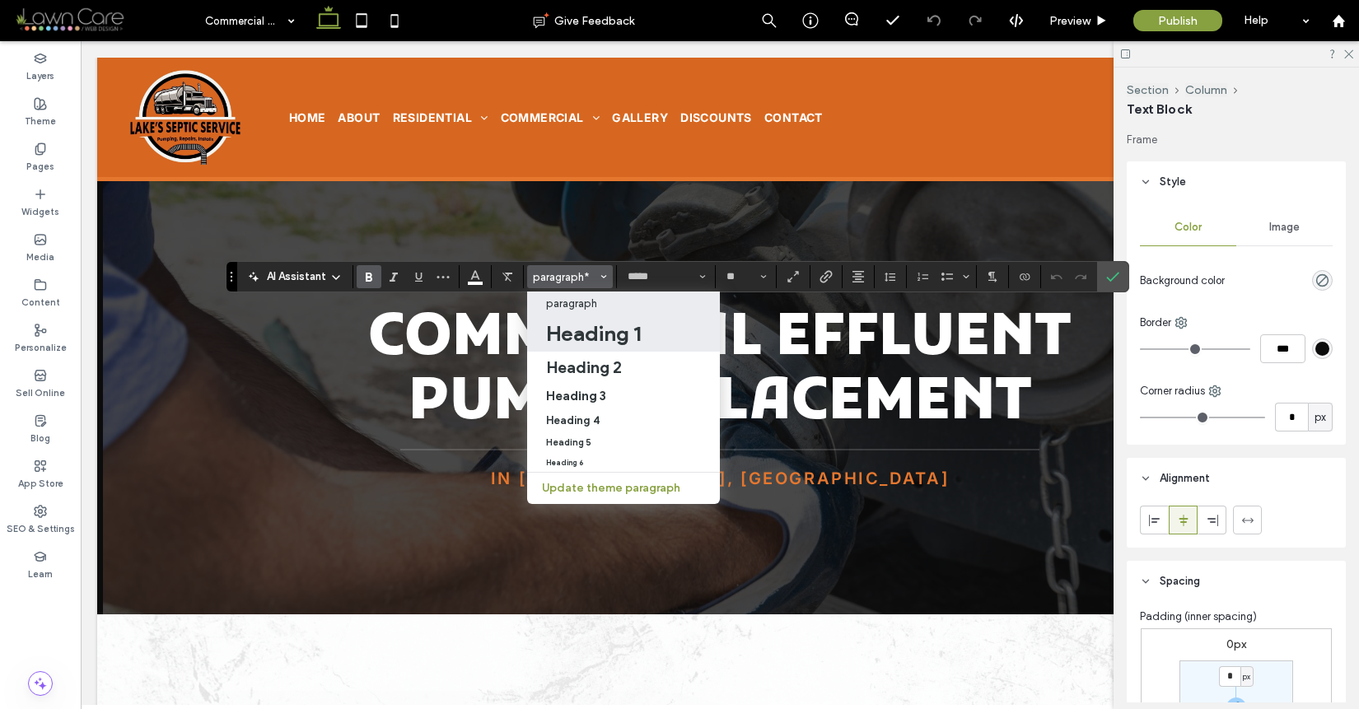
click at [601, 333] on h1 "Heading 1" at bounding box center [593, 333] width 95 height 26
type input "**"
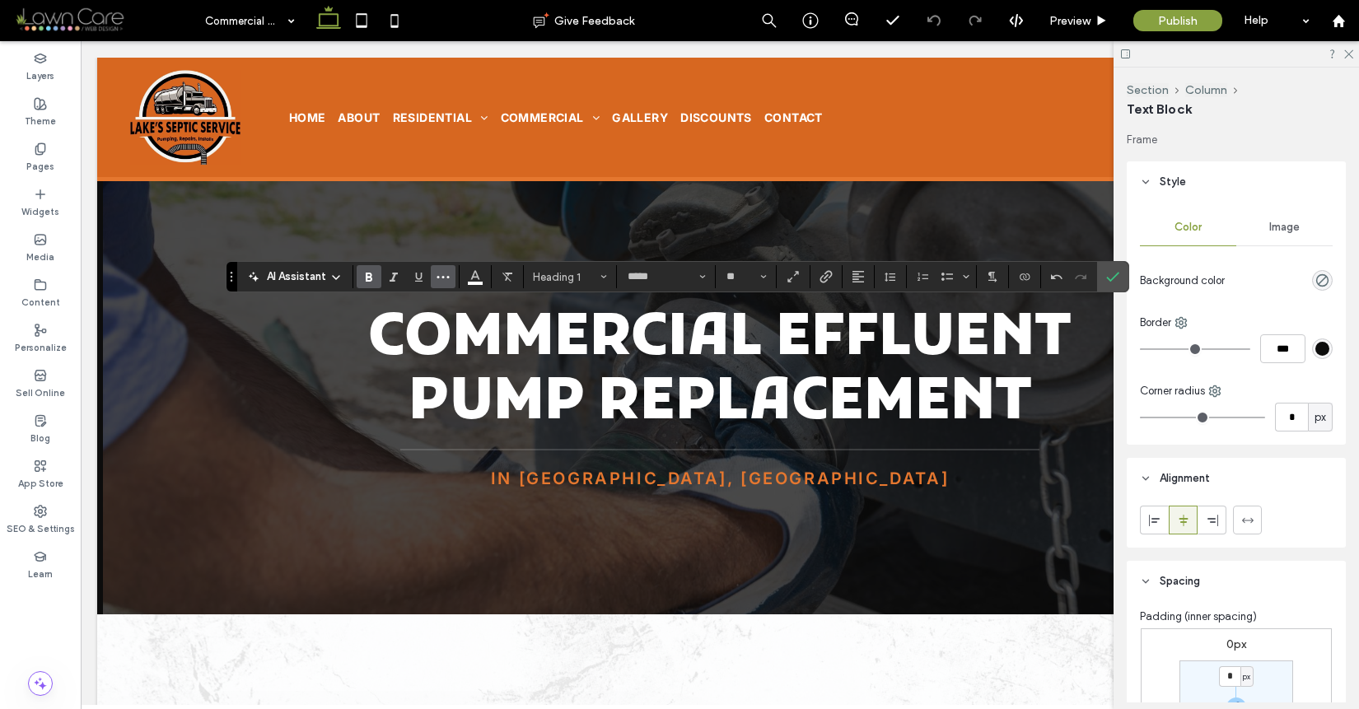
click at [442, 278] on icon "More" at bounding box center [443, 276] width 13 height 13
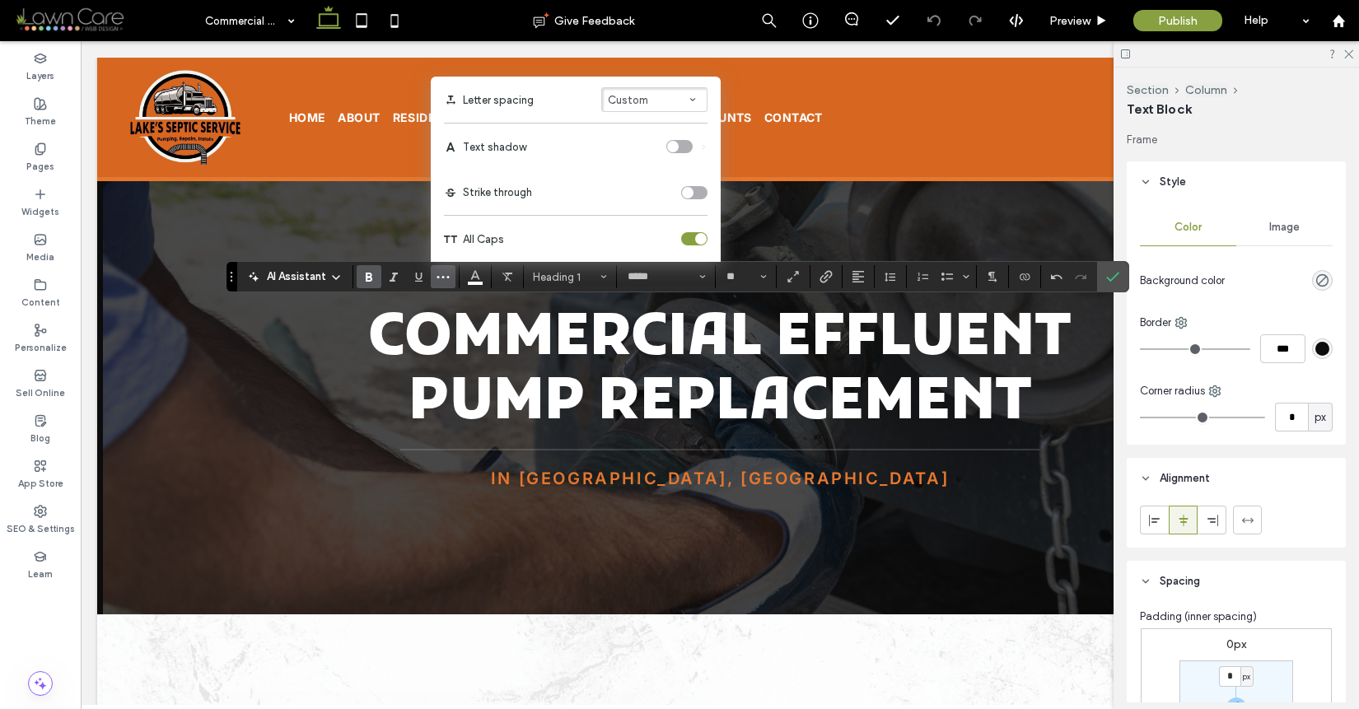
click at [695, 239] on div "toggle" at bounding box center [701, 239] width 12 height 12
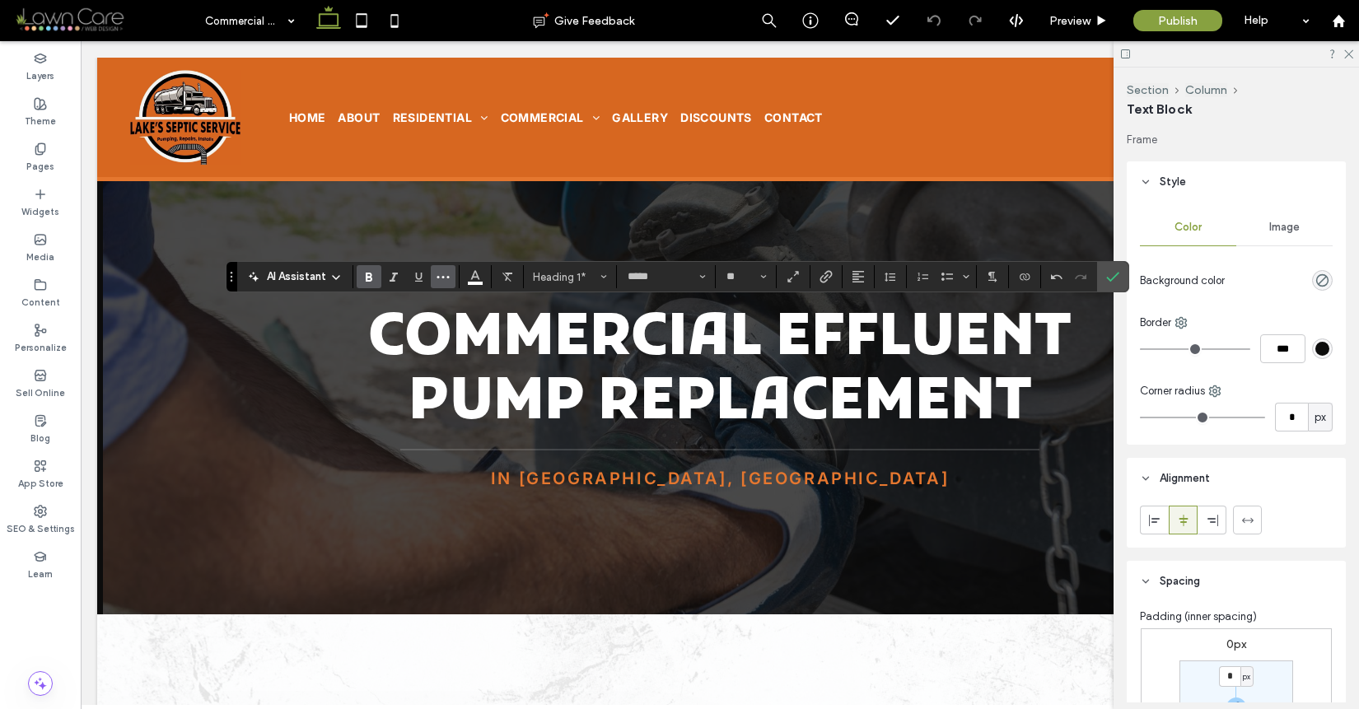
click at [450, 274] on button "More" at bounding box center [443, 276] width 25 height 23
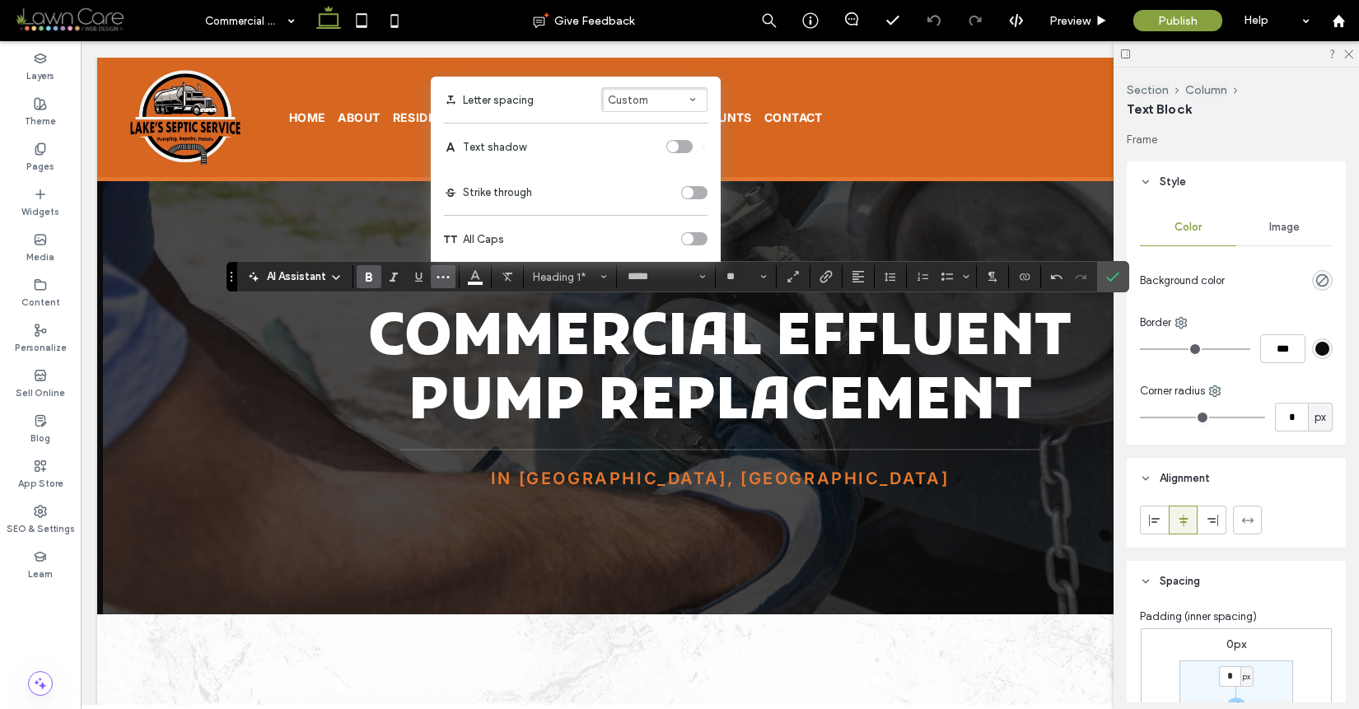
click at [702, 233] on div "toggle" at bounding box center [694, 238] width 26 height 13
click at [852, 272] on icon "Alignment" at bounding box center [858, 276] width 13 height 13
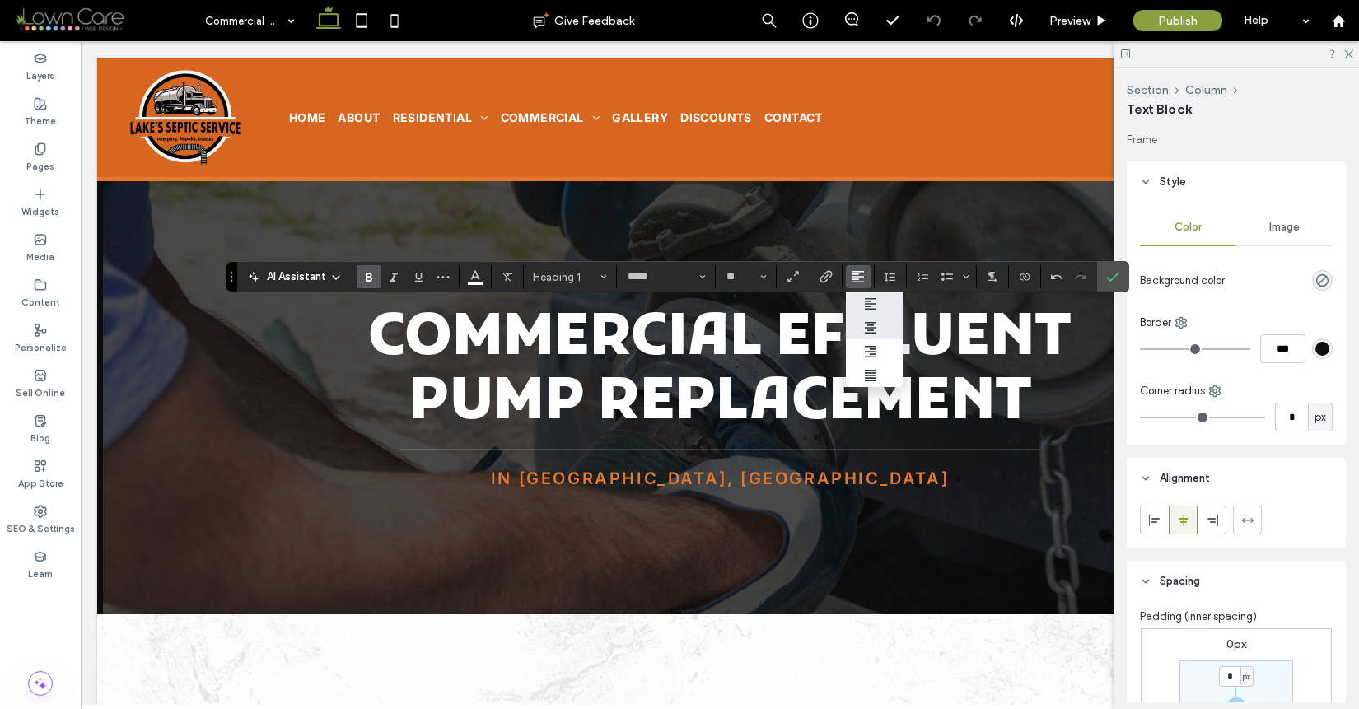
click at [867, 326] on use "ui.textEditor.alignment.center" at bounding box center [871, 328] width 12 height 12
click at [1108, 267] on span "Confirm" at bounding box center [1109, 277] width 7 height 30
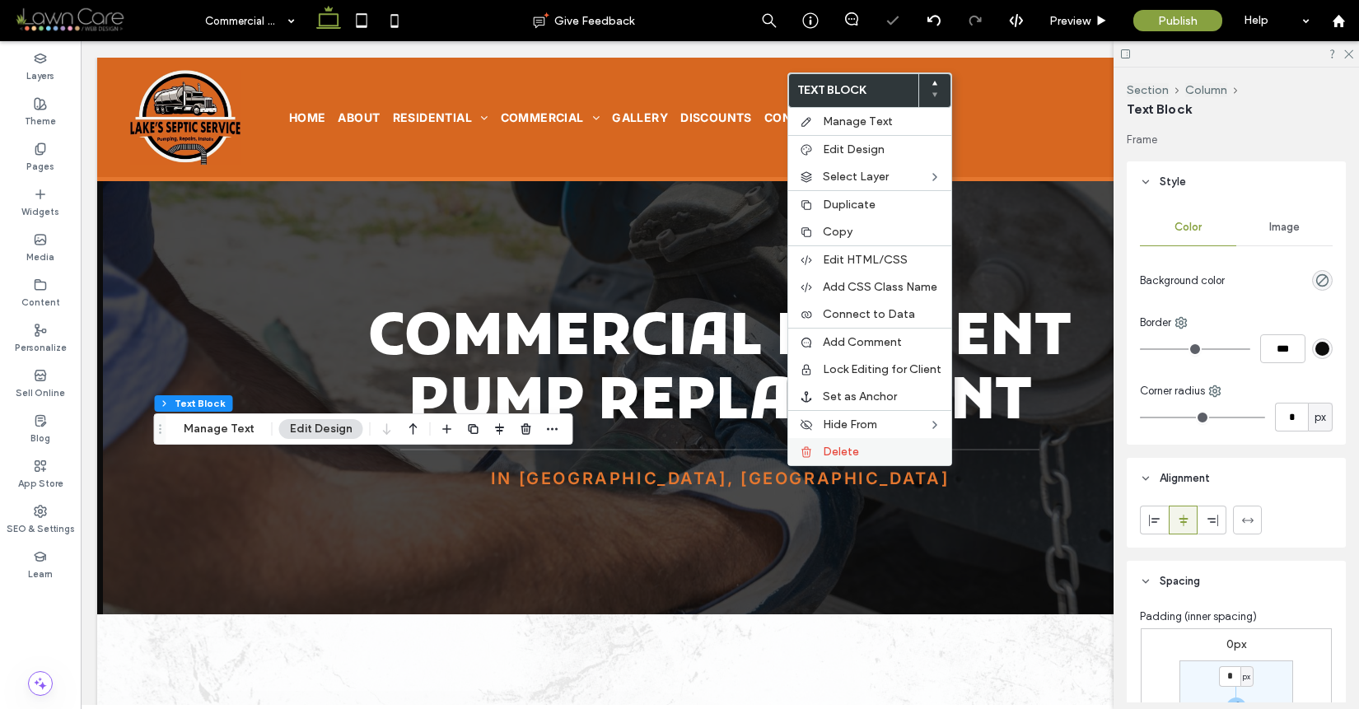
click at [825, 456] on span "Delete" at bounding box center [841, 452] width 36 height 14
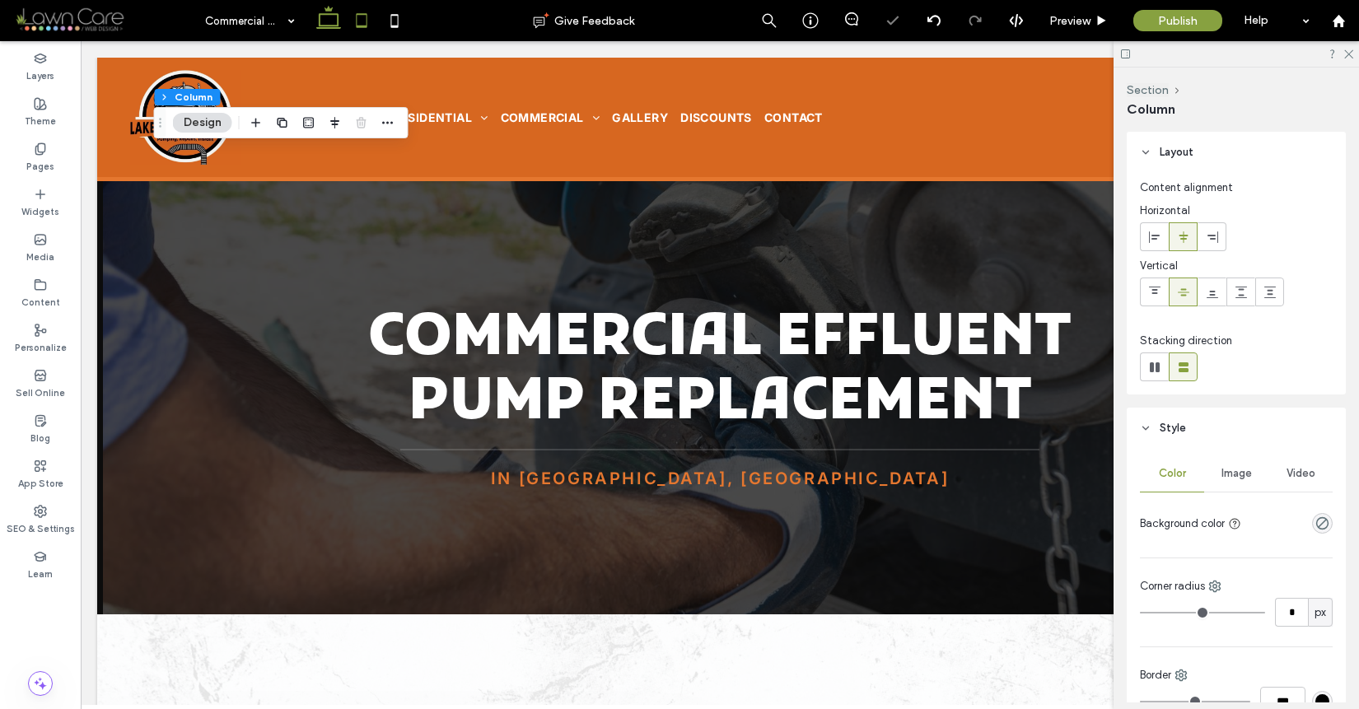
click at [371, 20] on icon at bounding box center [361, 20] width 33 height 33
type input "***"
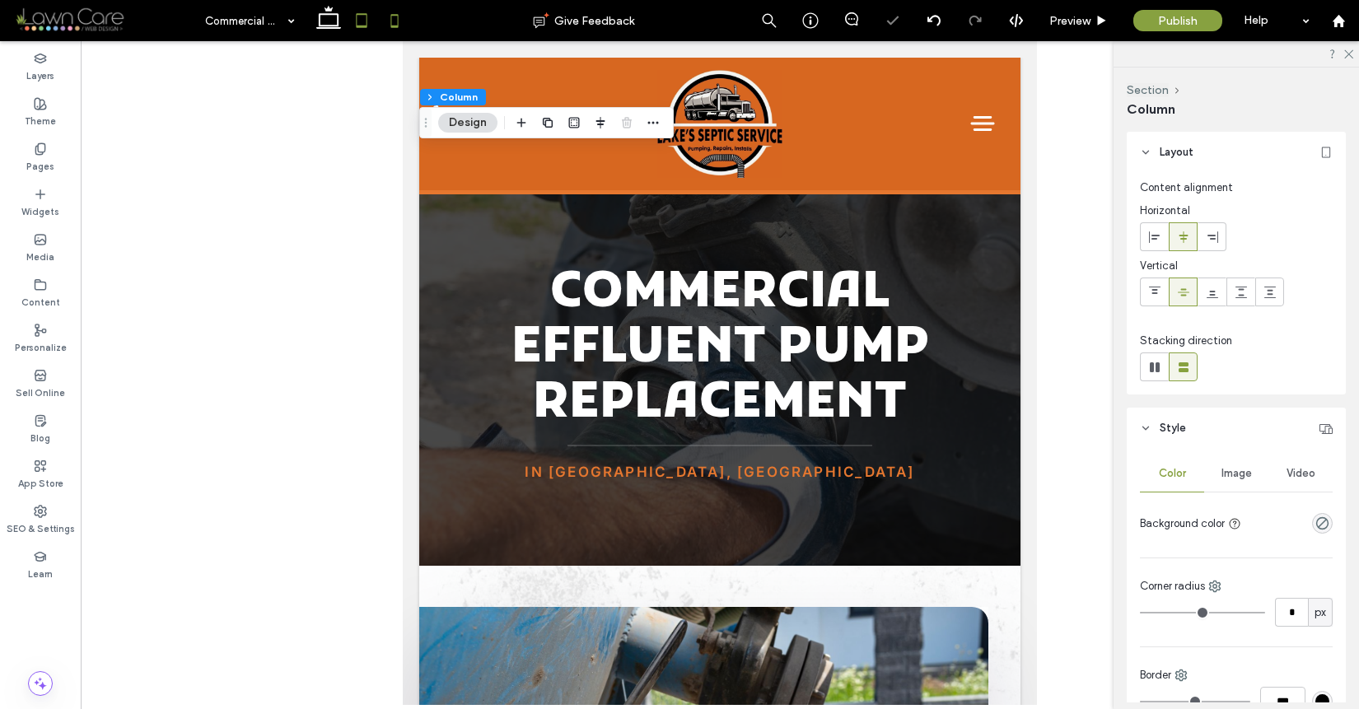
click at [393, 28] on icon at bounding box center [394, 20] width 33 height 33
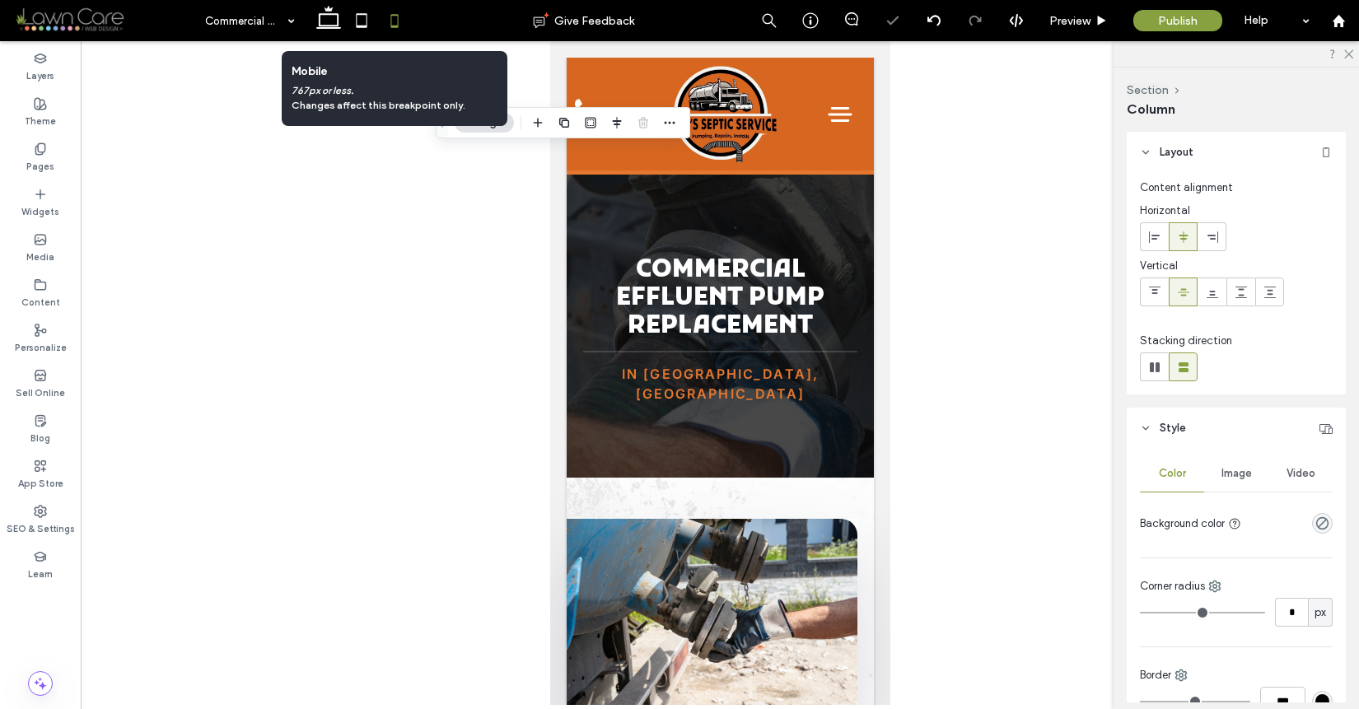
type input "**"
type input "****"
type input "***"
type input "*"
type input "***"
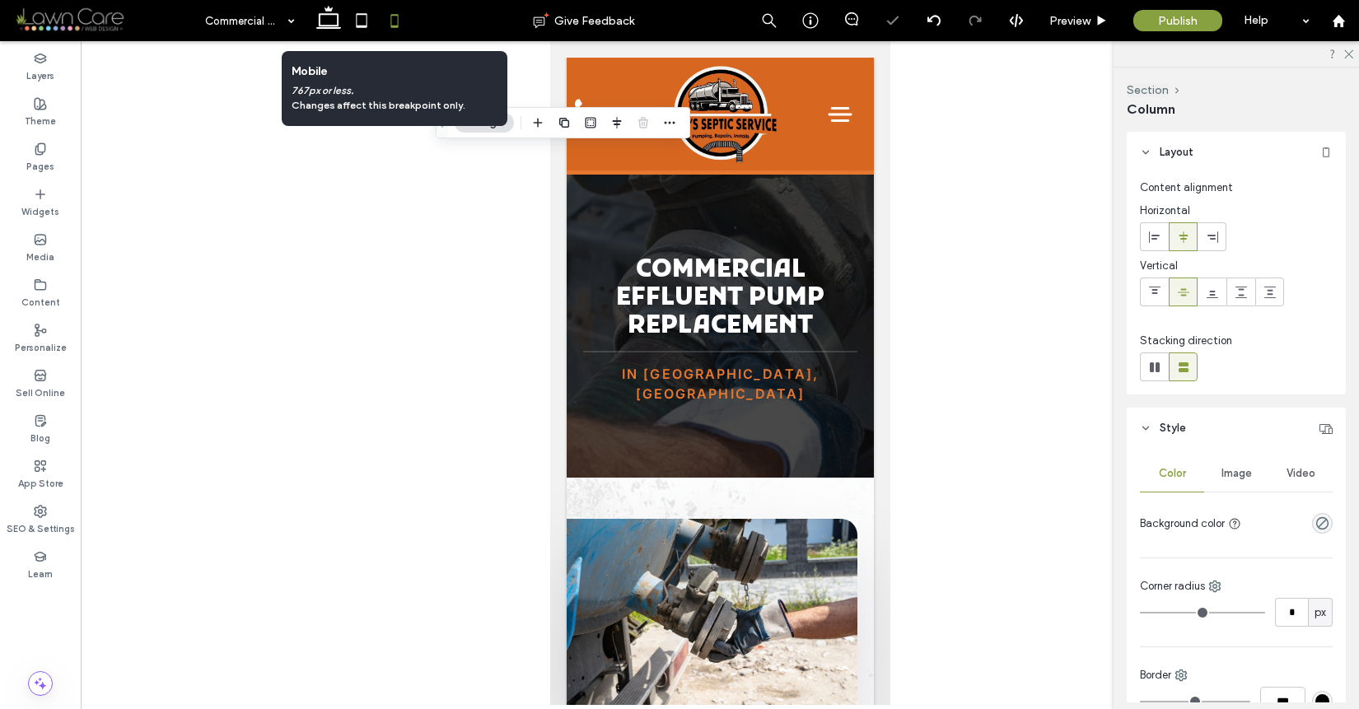
type input "***"
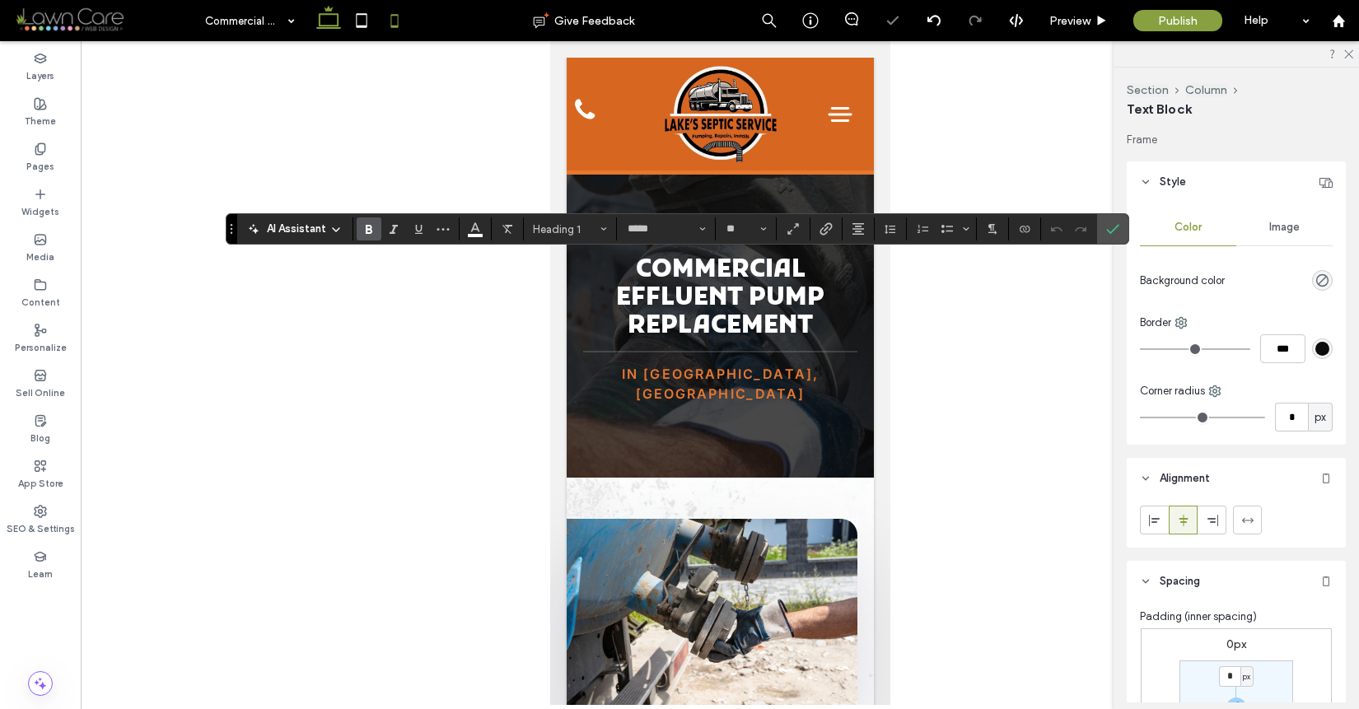
click at [329, 33] on icon at bounding box center [328, 20] width 33 height 33
type input "**"
type input "****"
type input "***"
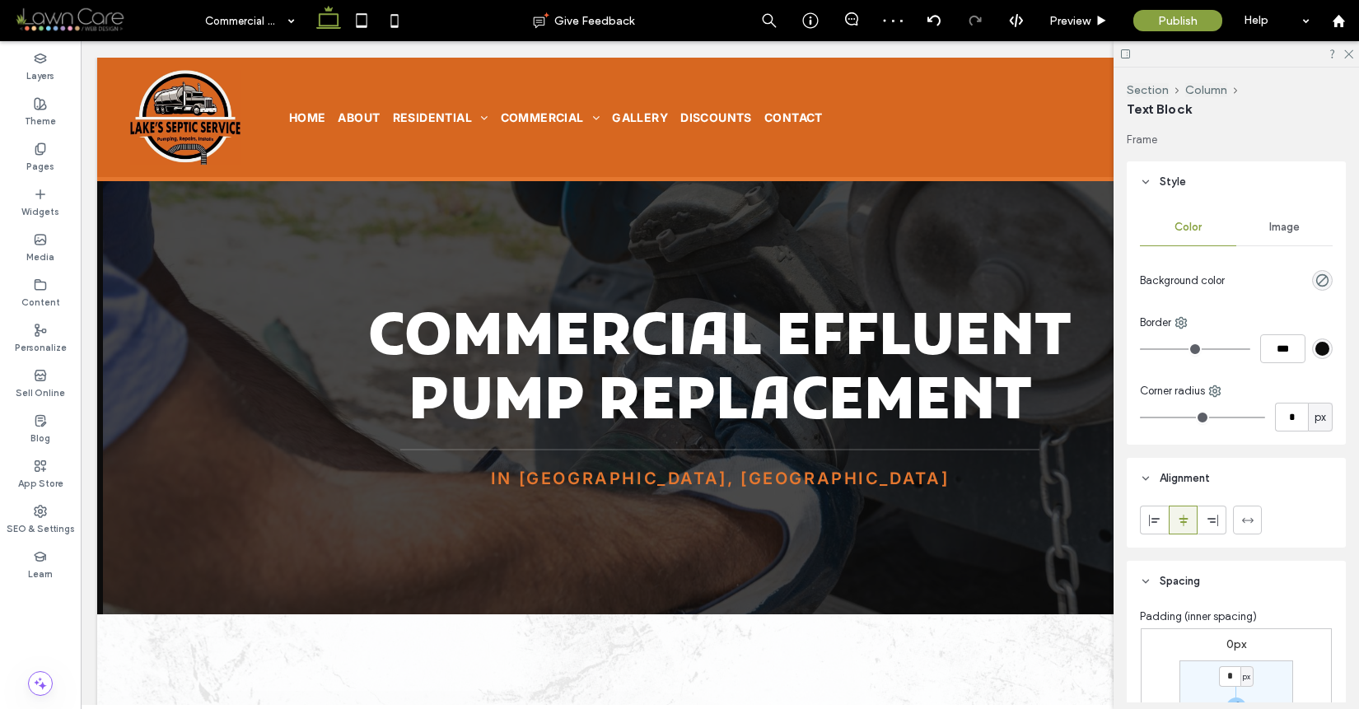
type input "*****"
type input "**"
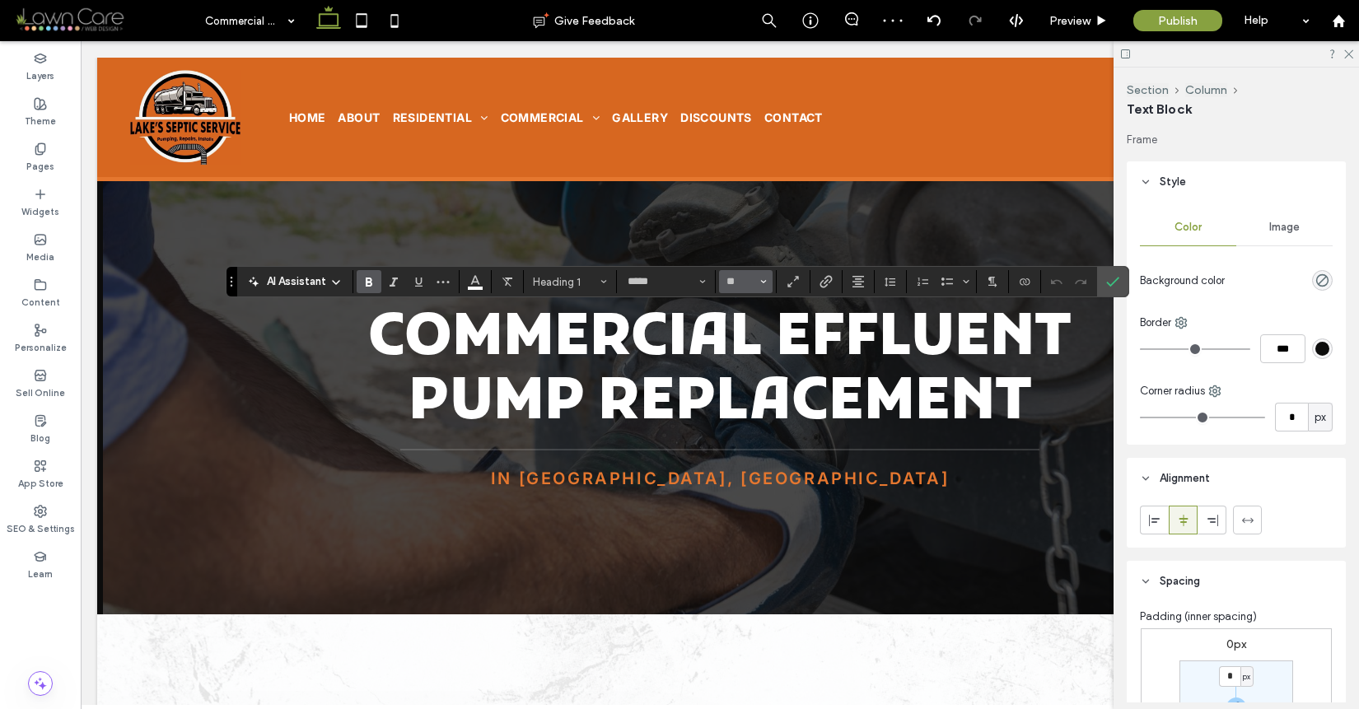
click at [760, 275] on span "Size" at bounding box center [763, 281] width 7 height 21
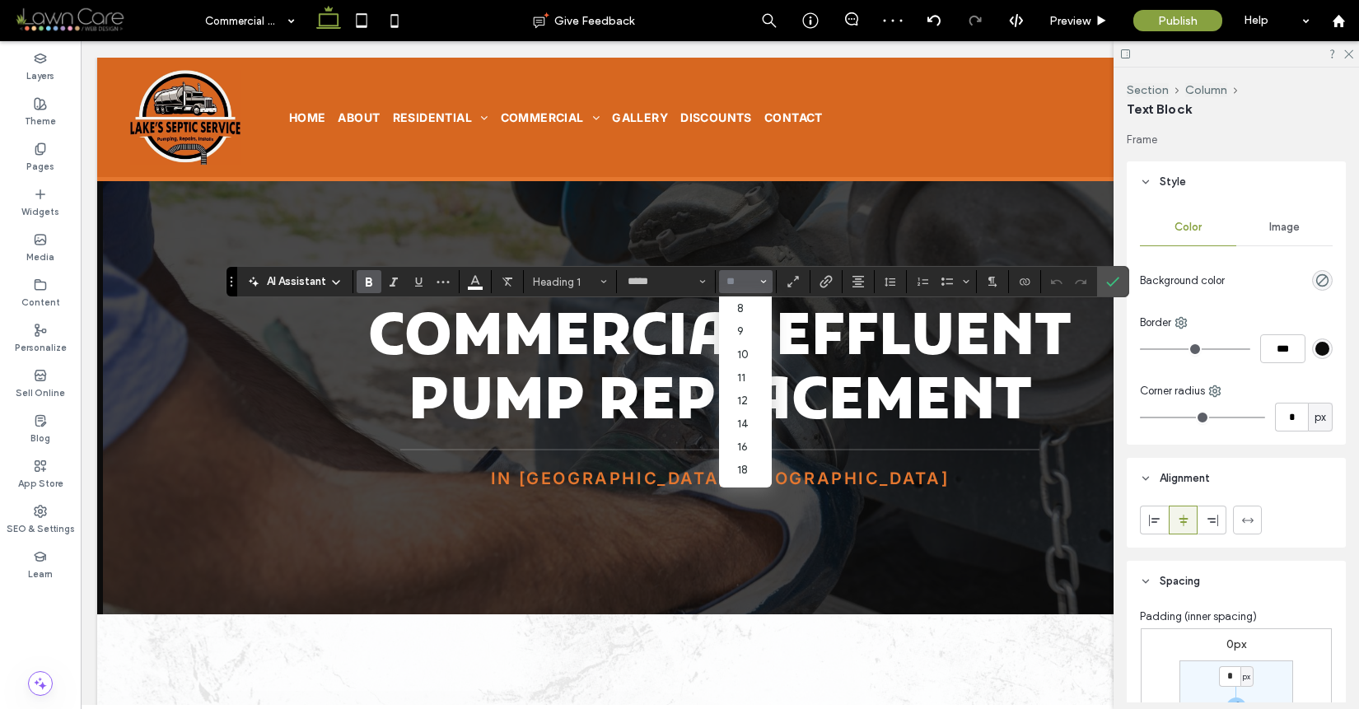
click at [755, 278] on input "Size-input" at bounding box center [741, 281] width 32 height 13
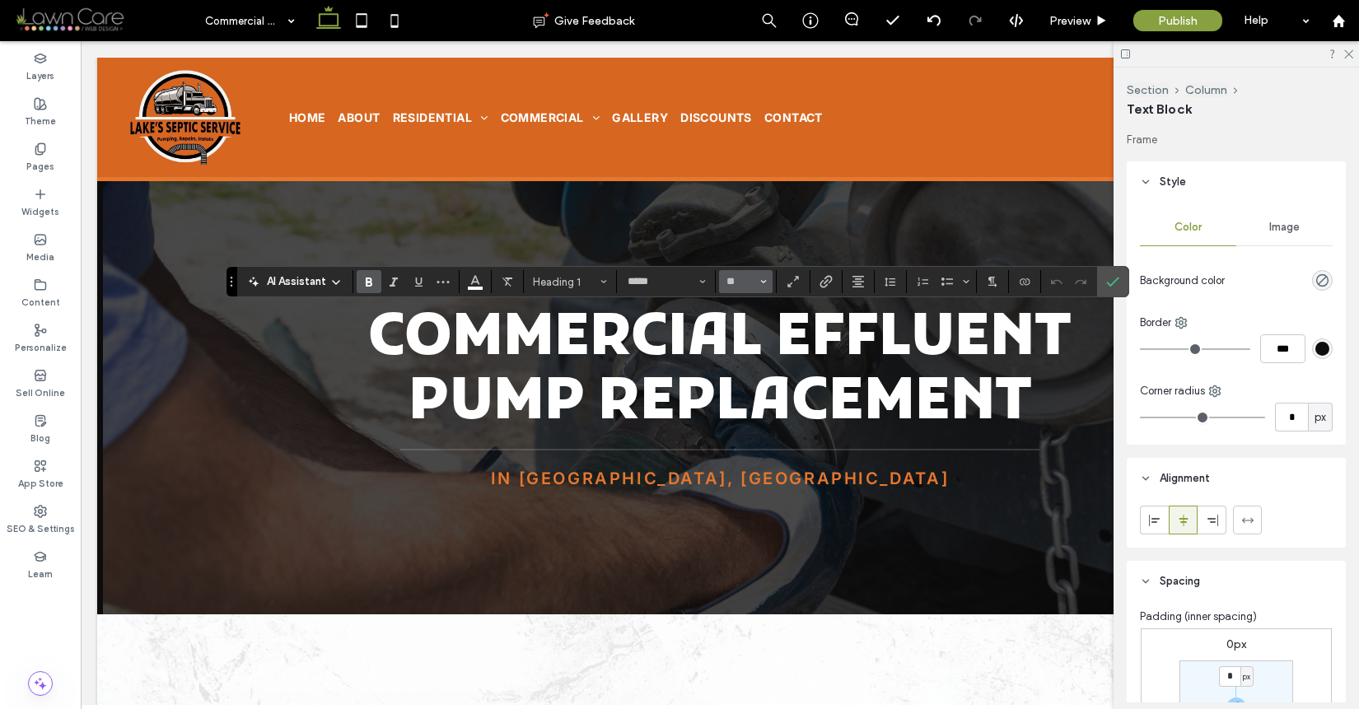
type input "**"
click at [1108, 280] on icon "Confirm" at bounding box center [1112, 281] width 13 height 13
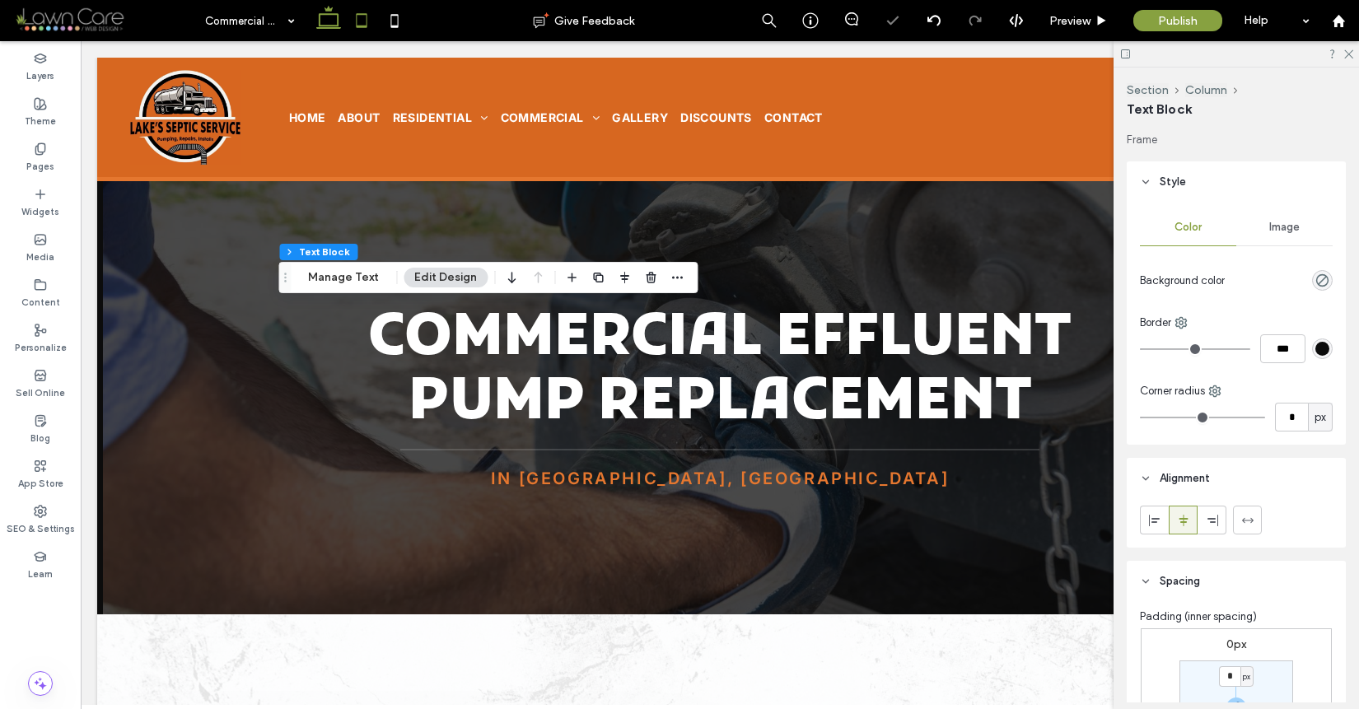
click at [362, 24] on icon at bounding box center [361, 20] width 33 height 33
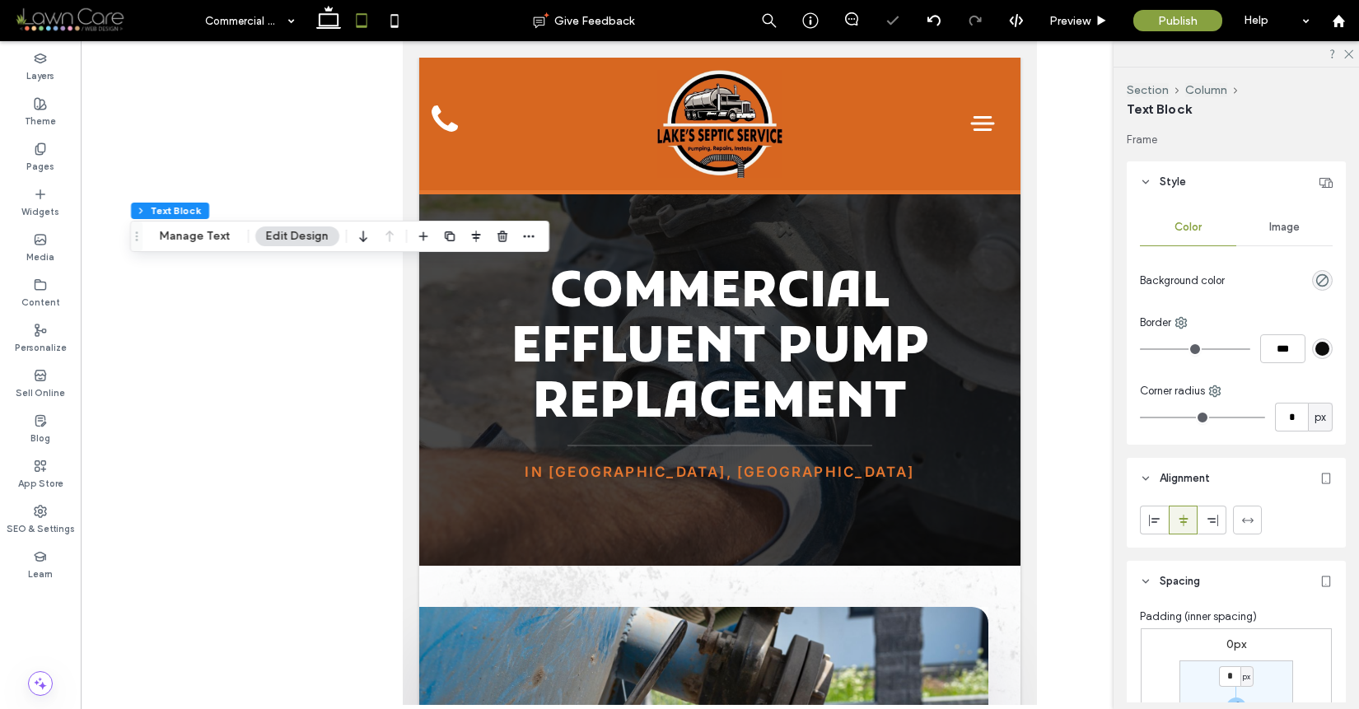
type input "***"
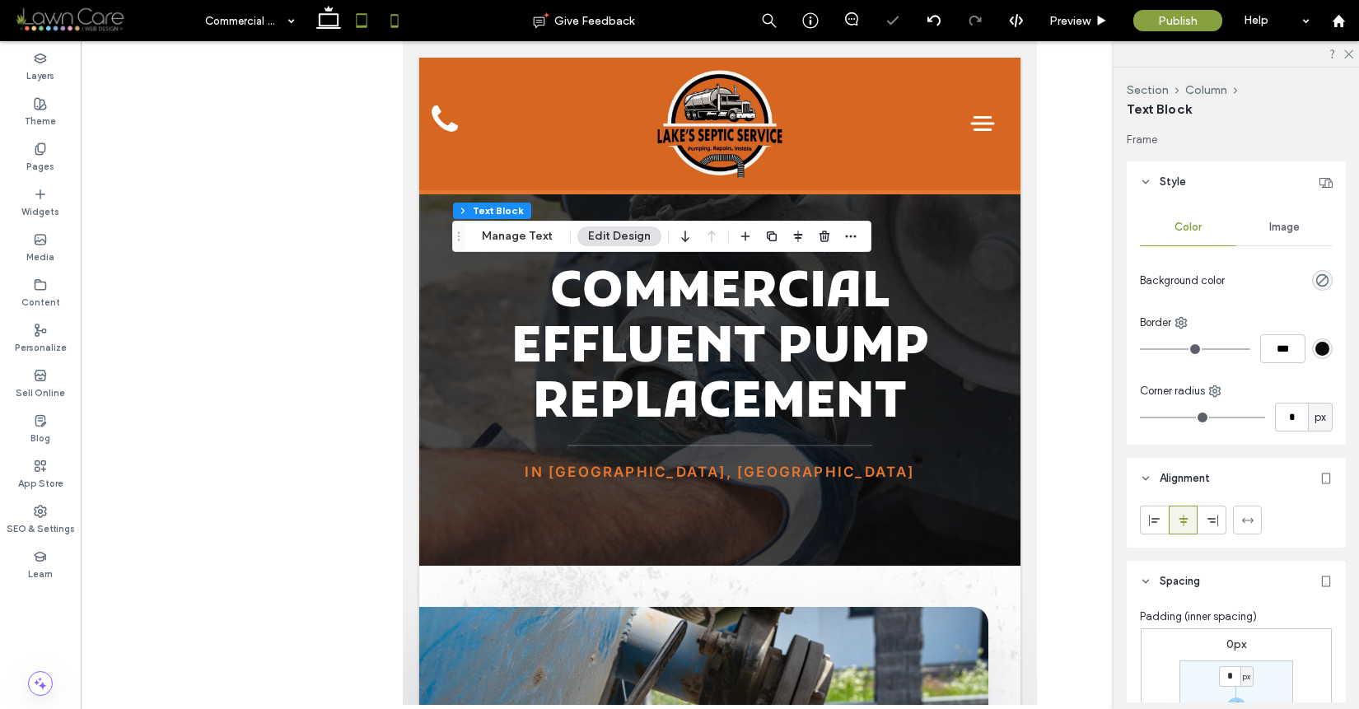
click at [382, 23] on icon at bounding box center [394, 20] width 33 height 33
type input "*"
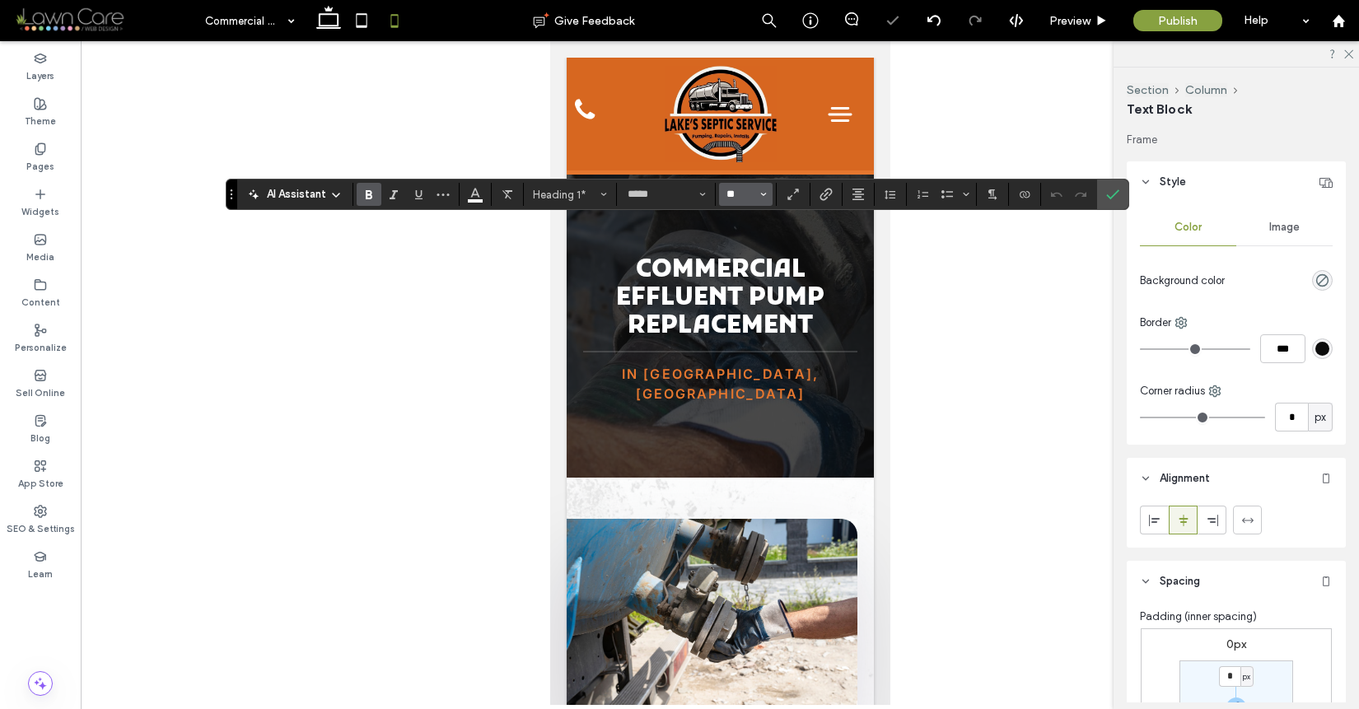
click at [739, 189] on input "**" at bounding box center [741, 194] width 32 height 13
type input "**"
click at [1117, 193] on icon "Confirm" at bounding box center [1112, 194] width 13 height 13
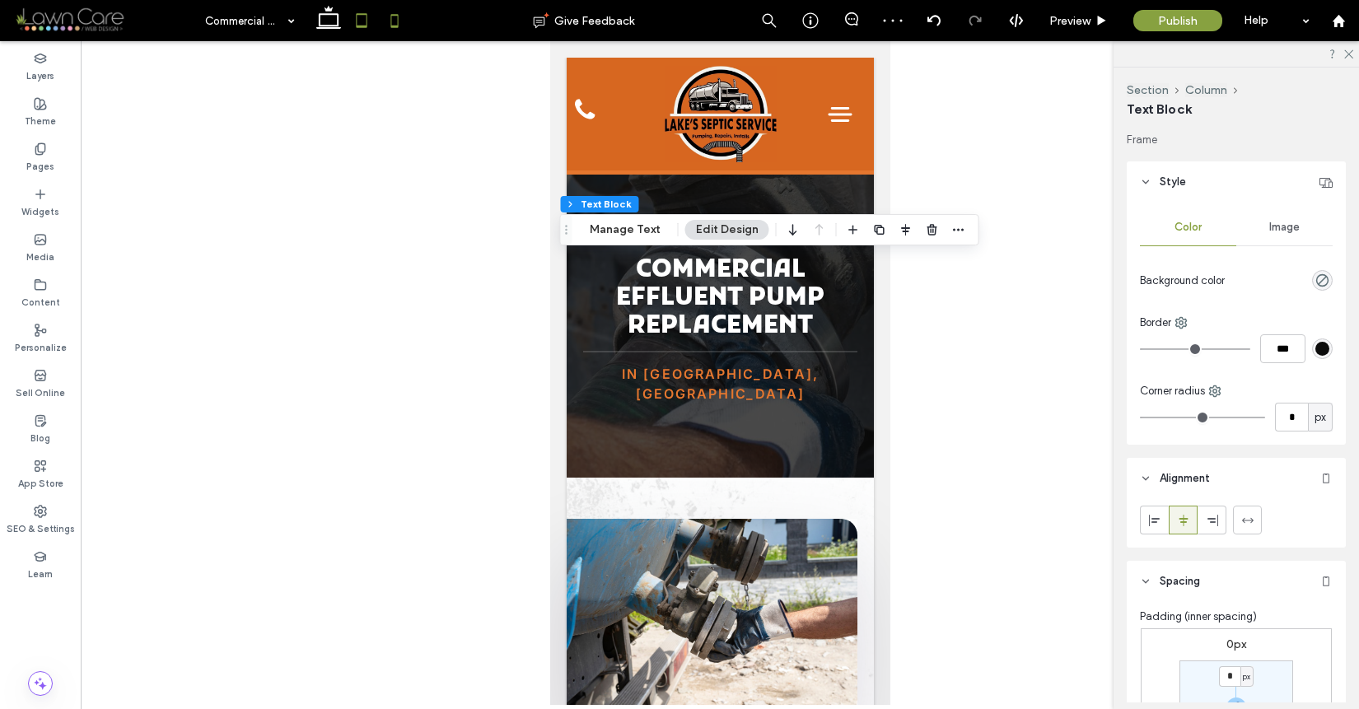
click at [361, 28] on icon at bounding box center [361, 20] width 33 height 33
type input "***"
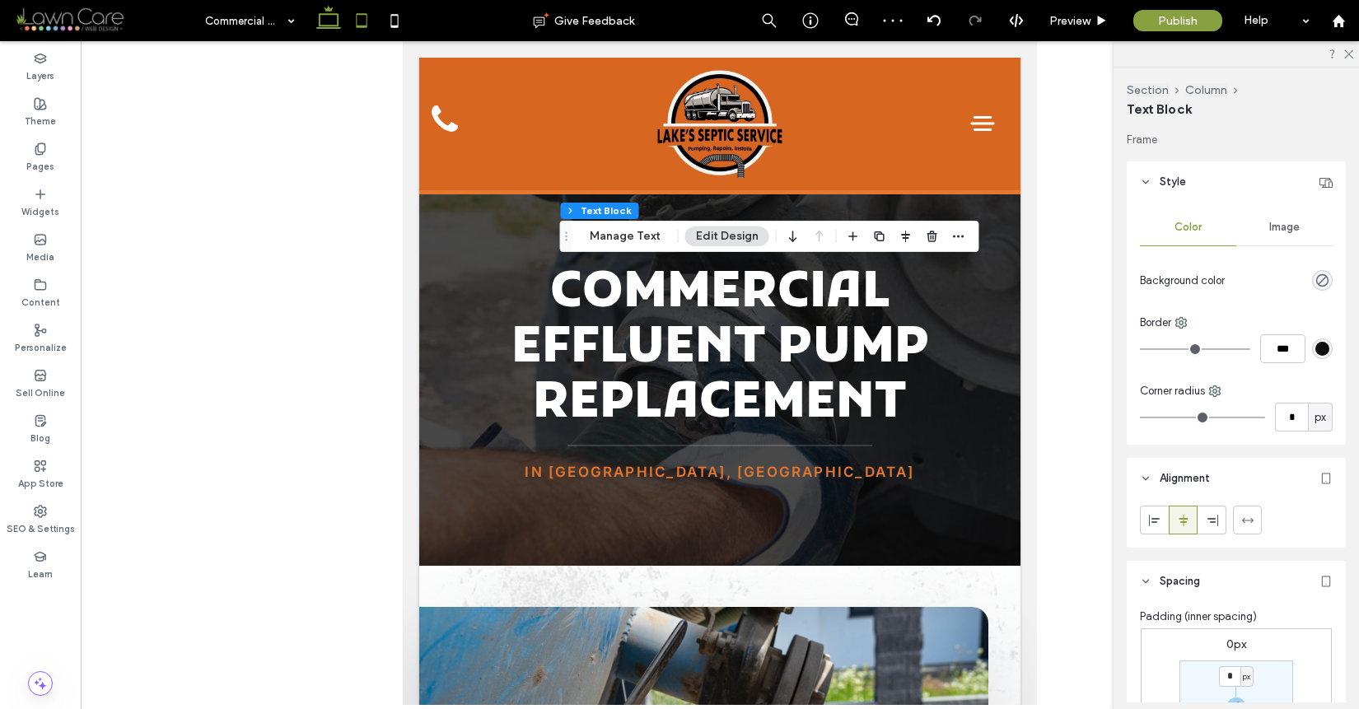
click at [330, 33] on icon at bounding box center [328, 20] width 33 height 33
type input "**"
type input "****"
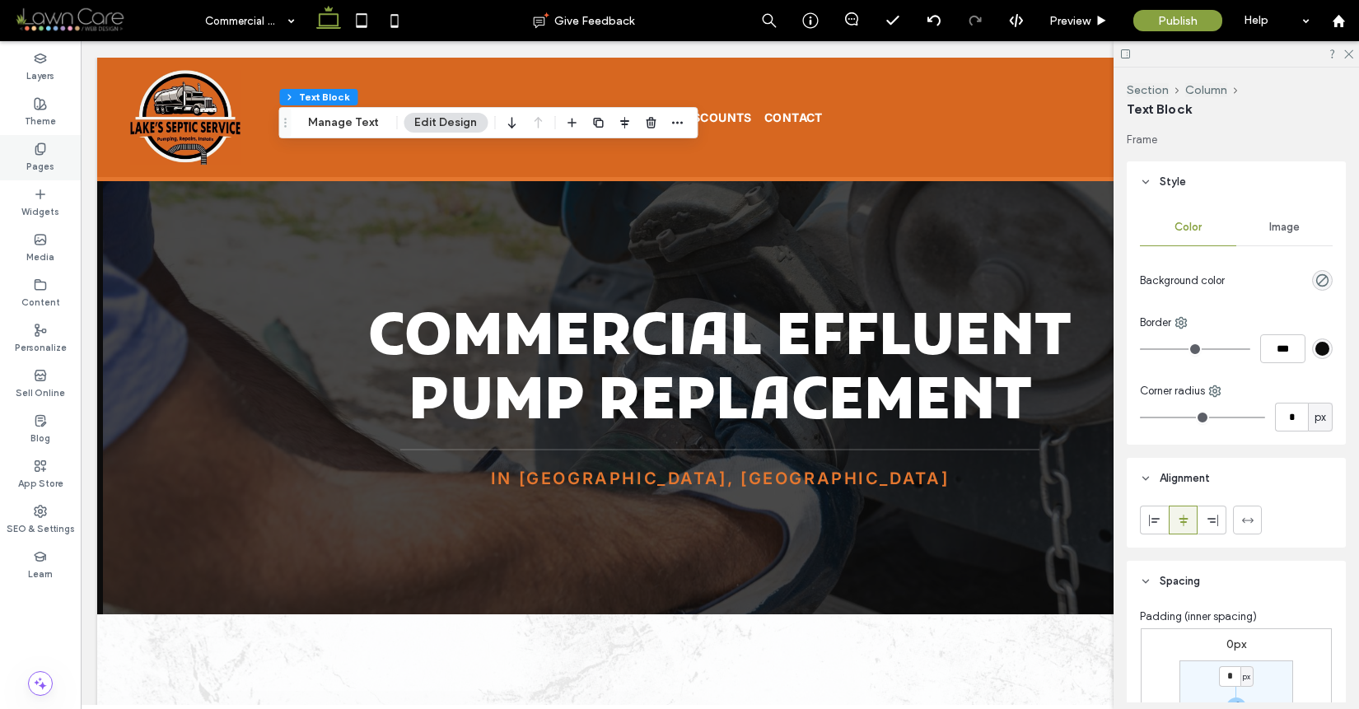
click at [28, 147] on div "Pages" at bounding box center [40, 157] width 81 height 45
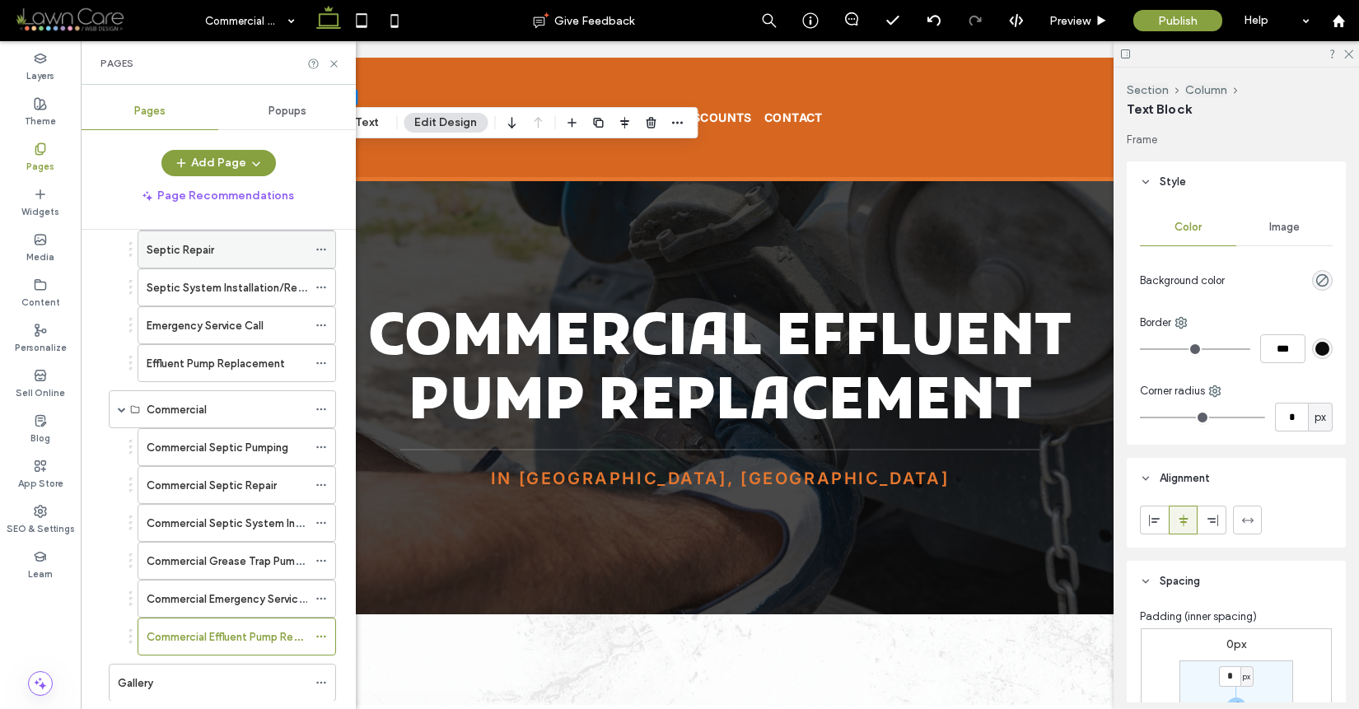
scroll to position [376, 0]
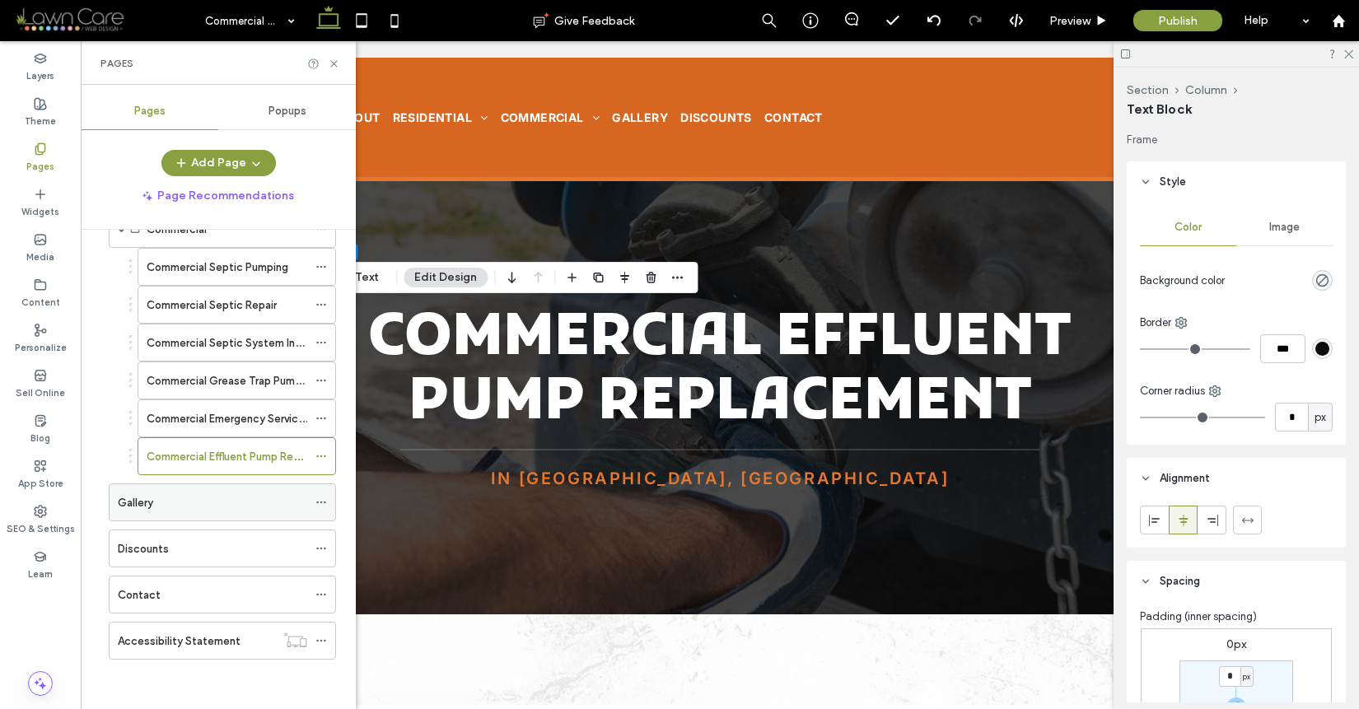
click at [179, 507] on div "Gallery" at bounding box center [212, 502] width 189 height 17
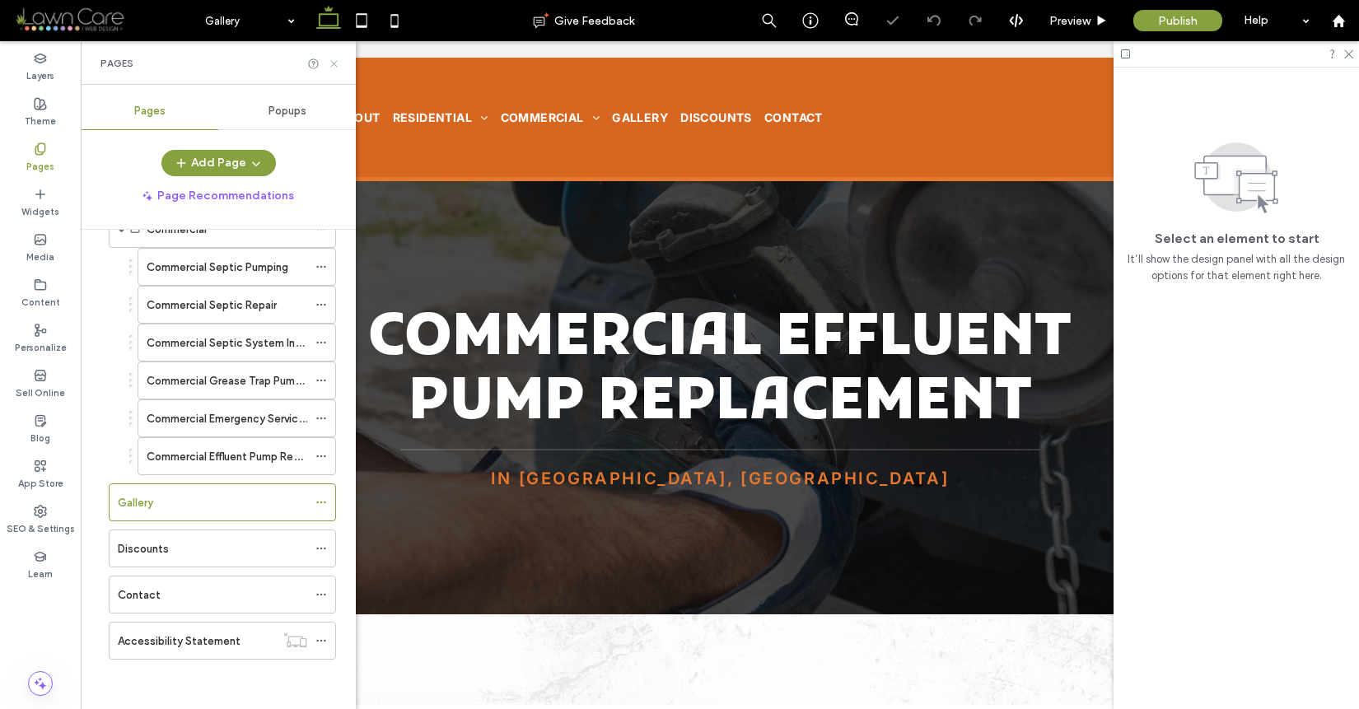
click at [333, 64] on use at bounding box center [333, 63] width 7 height 7
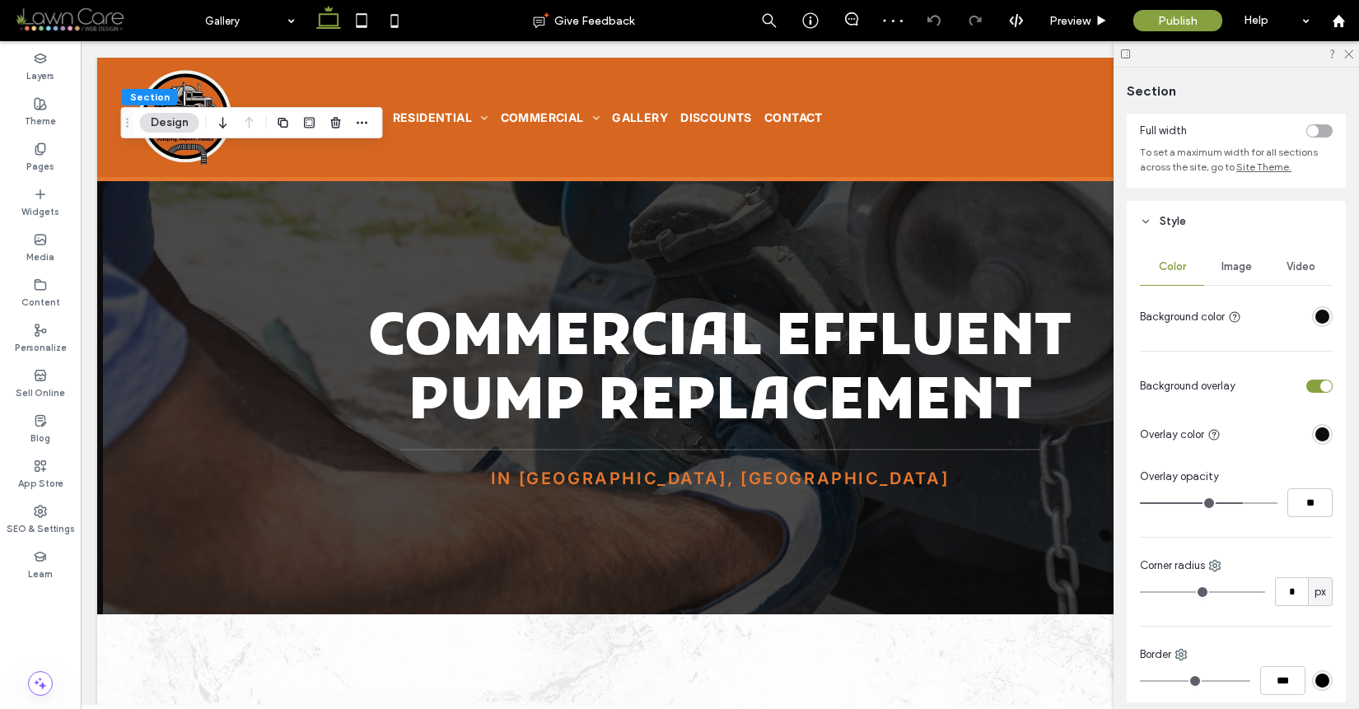
click at [1224, 269] on span "Image" at bounding box center [1237, 266] width 30 height 13
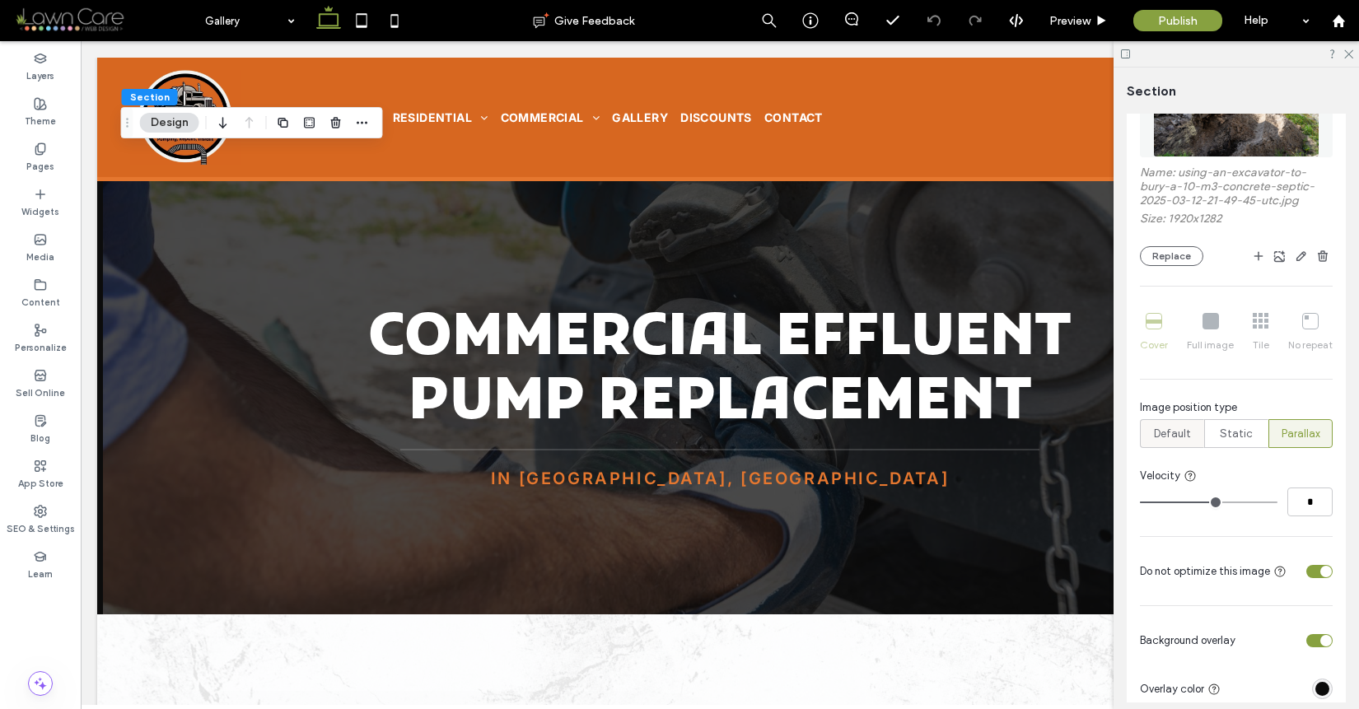
click at [1184, 439] on span "Default" at bounding box center [1172, 434] width 37 height 16
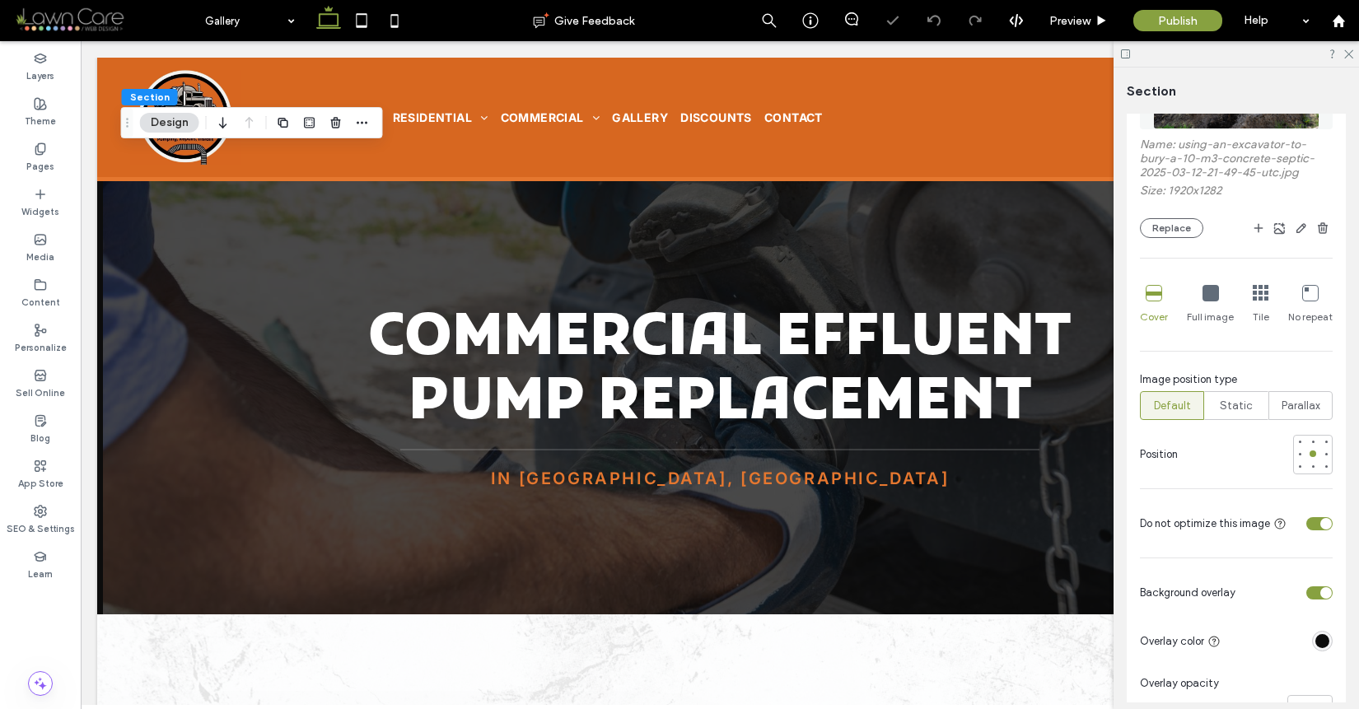
scroll to position [389, 0]
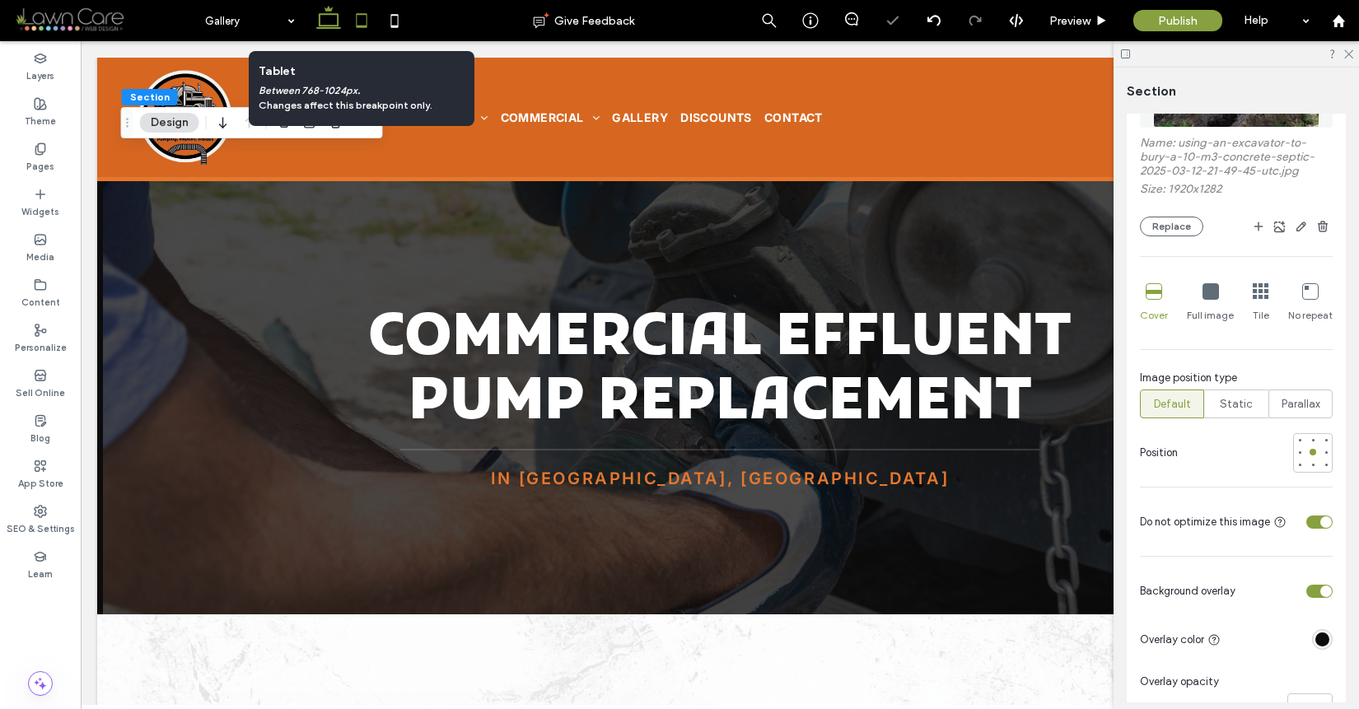
click at [362, 20] on icon at bounding box center [361, 20] width 33 height 33
type input "*"
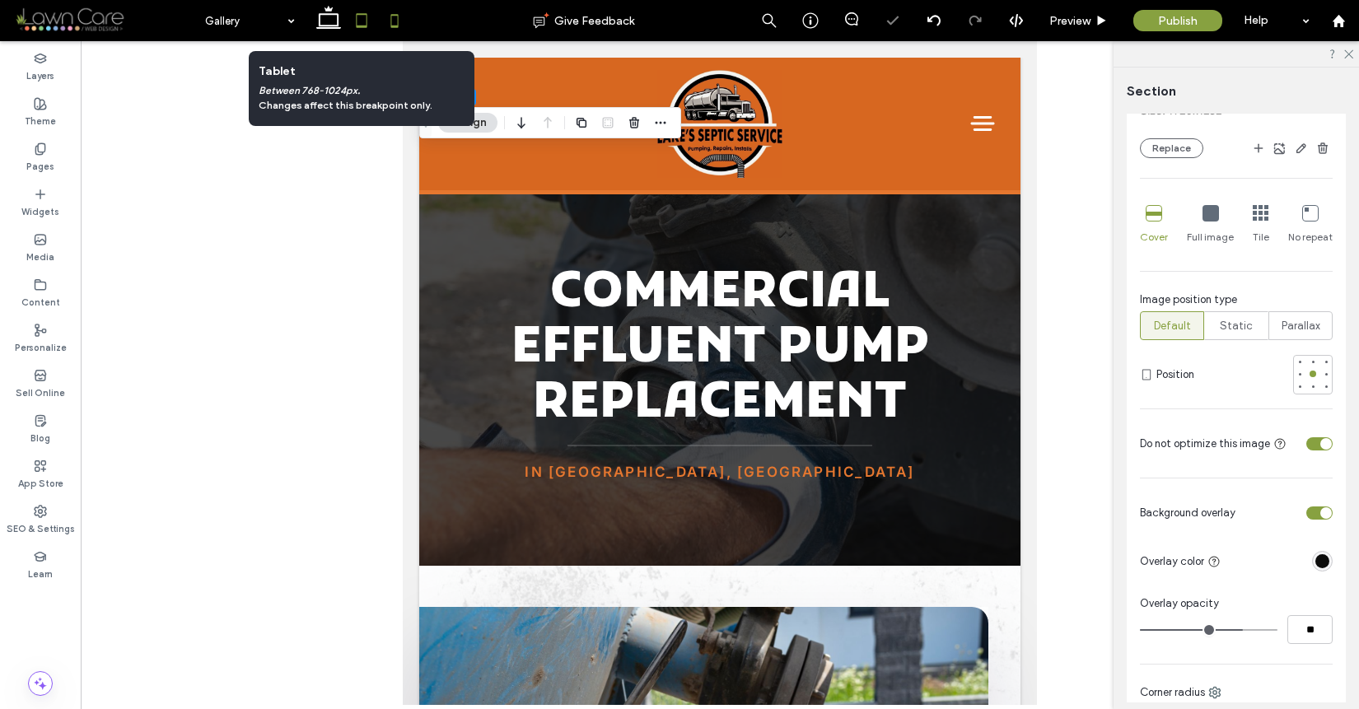
scroll to position [311, 0]
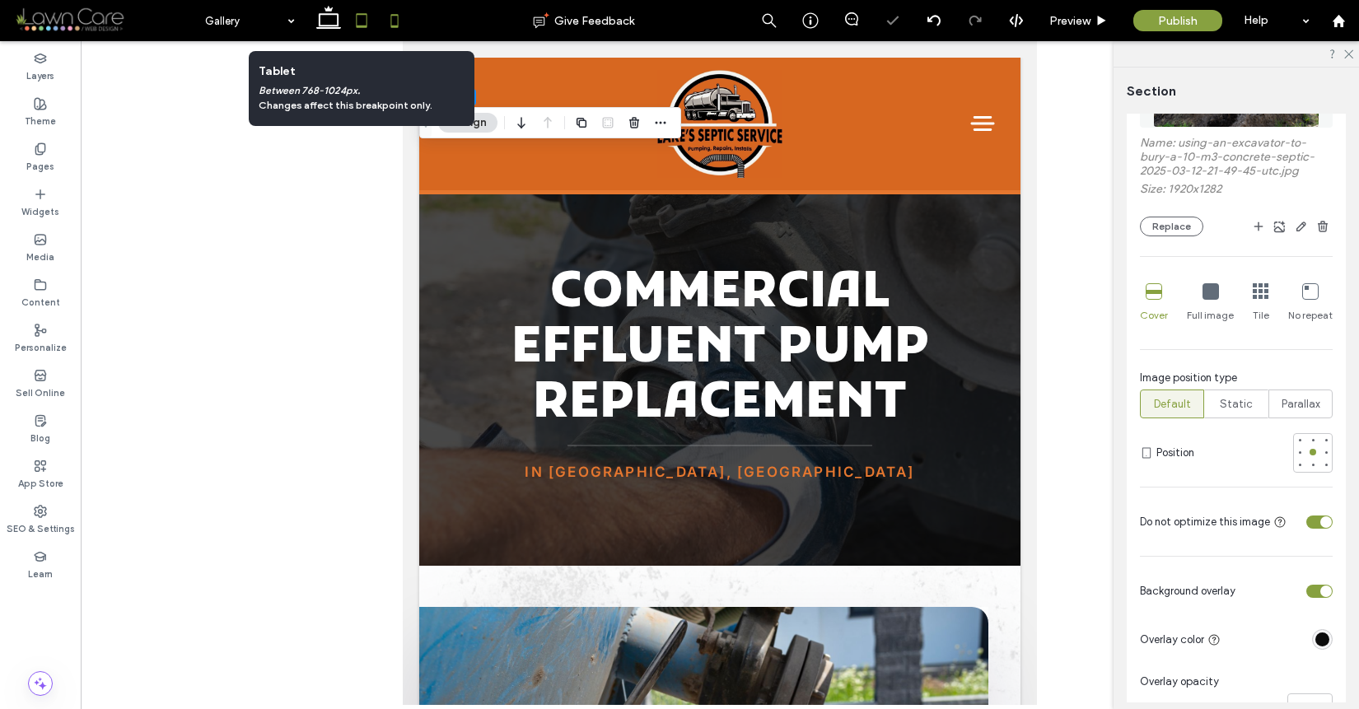
click at [383, 22] on icon at bounding box center [394, 20] width 33 height 33
type input "**"
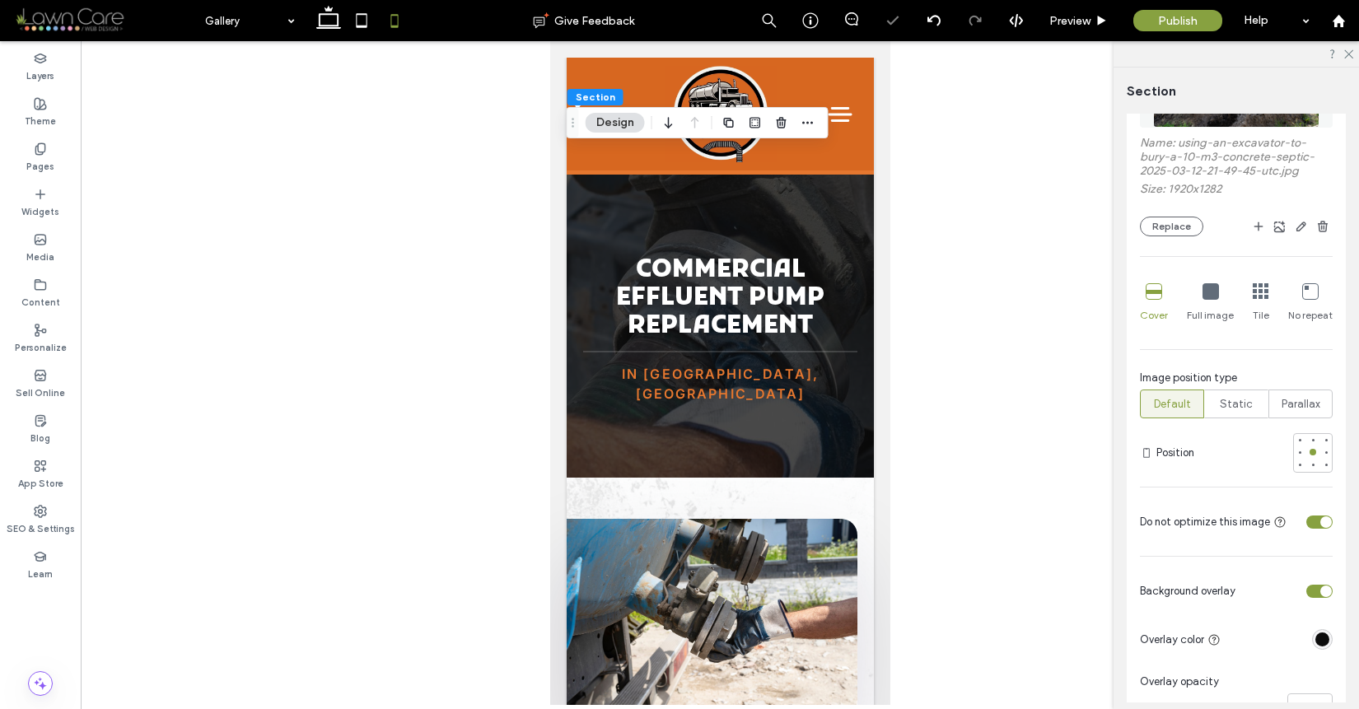
click at [1182, 408] on span "Default" at bounding box center [1172, 404] width 37 height 16
click at [1235, 416] on div "Static" at bounding box center [1236, 403] width 43 height 27
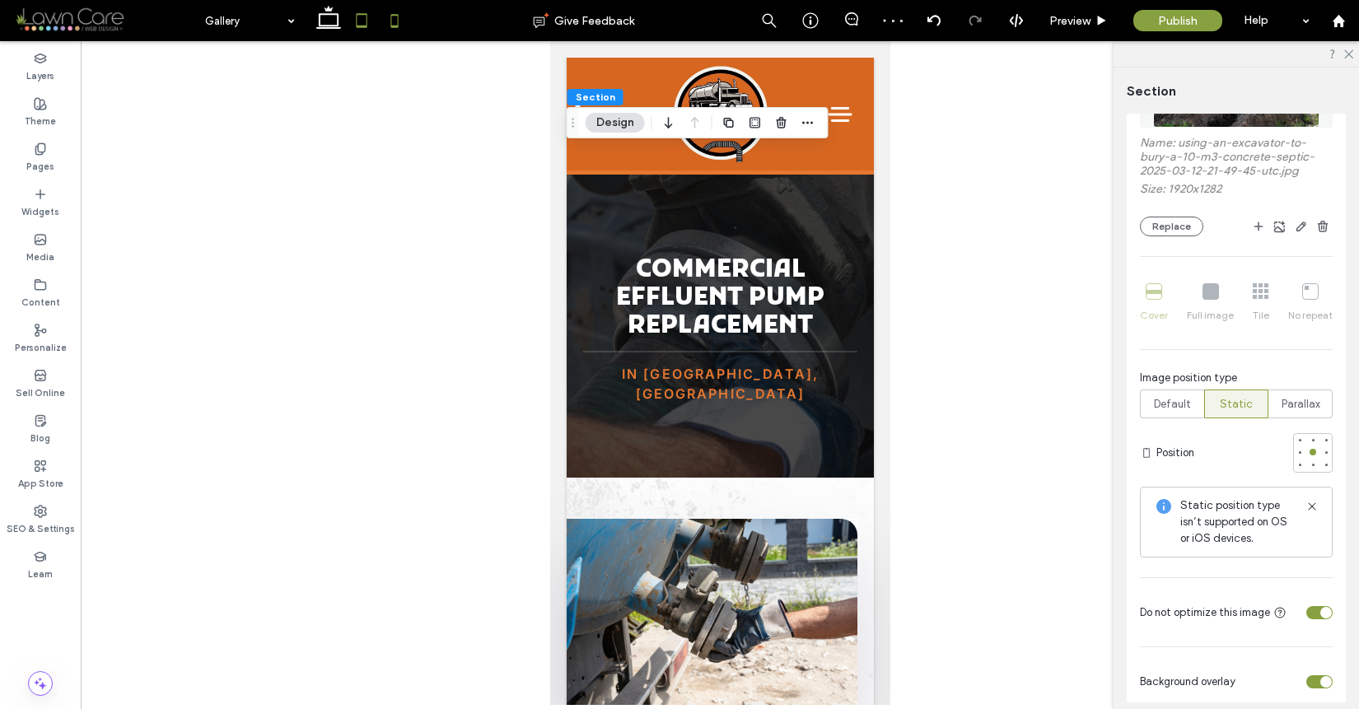
click at [367, 26] on icon at bounding box center [361, 20] width 33 height 33
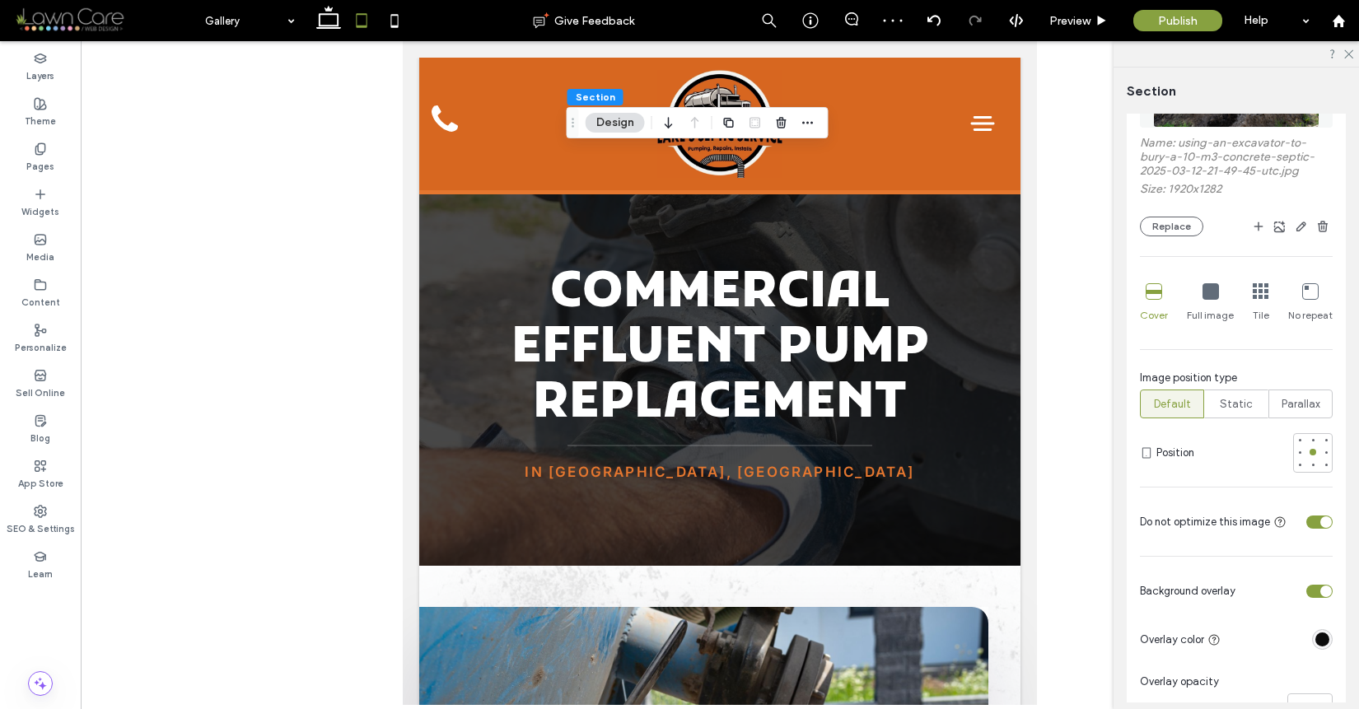
type input "*"
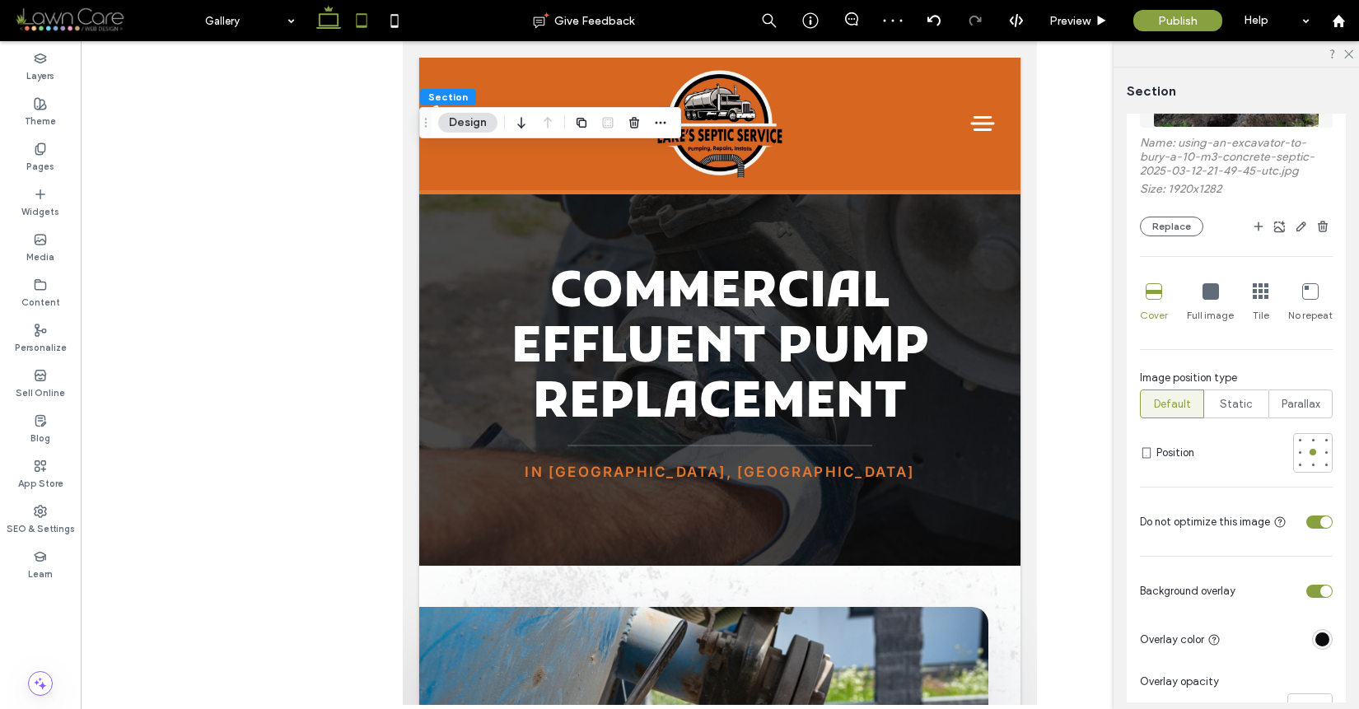
click at [325, 20] on icon at bounding box center [328, 20] width 33 height 33
type input "***"
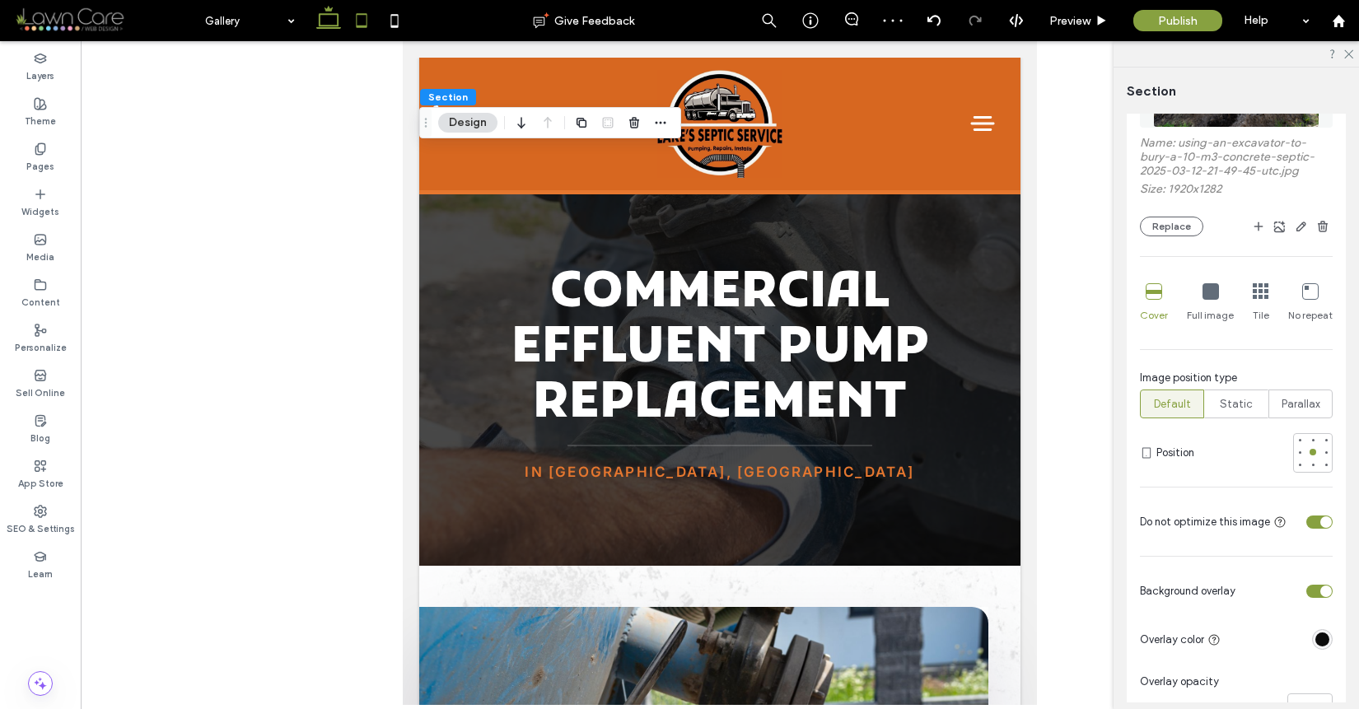
type input "***"
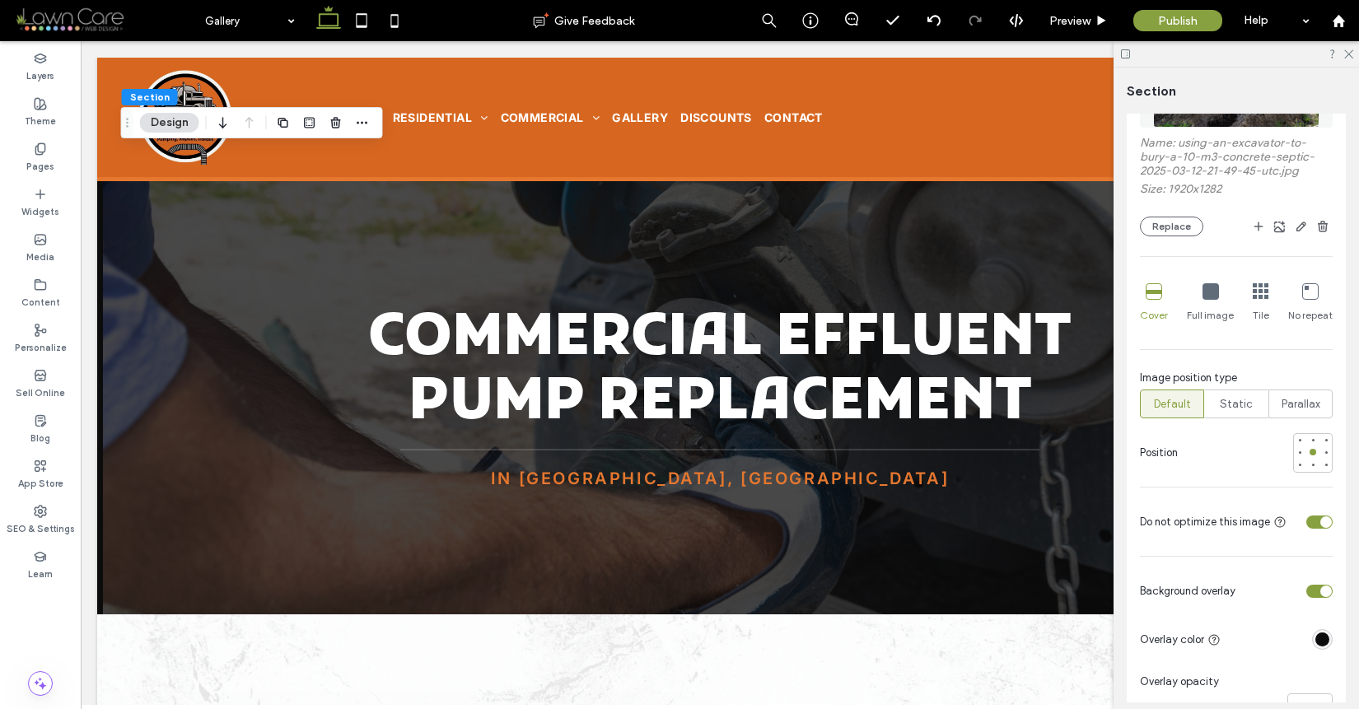
click at [1144, 288] on div "Cover" at bounding box center [1154, 303] width 28 height 53
click at [397, 20] on icon at bounding box center [394, 20] width 33 height 33
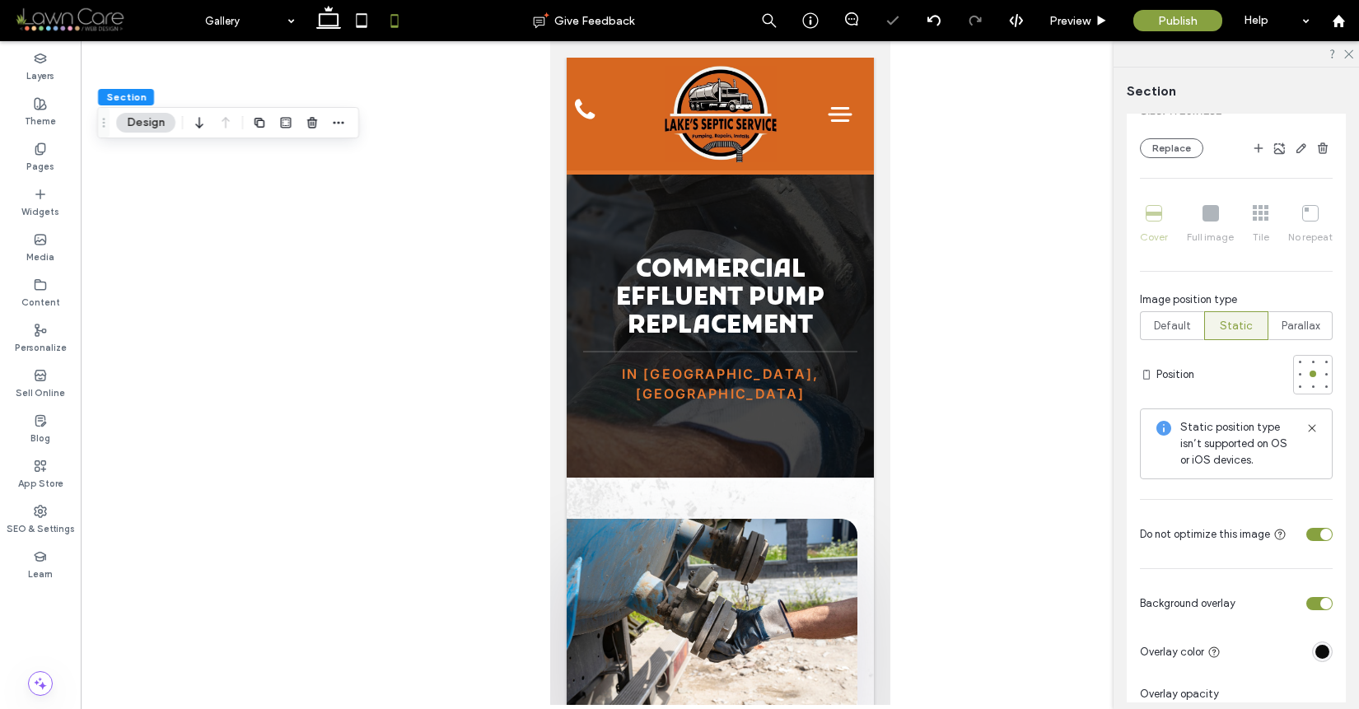
type input "**"
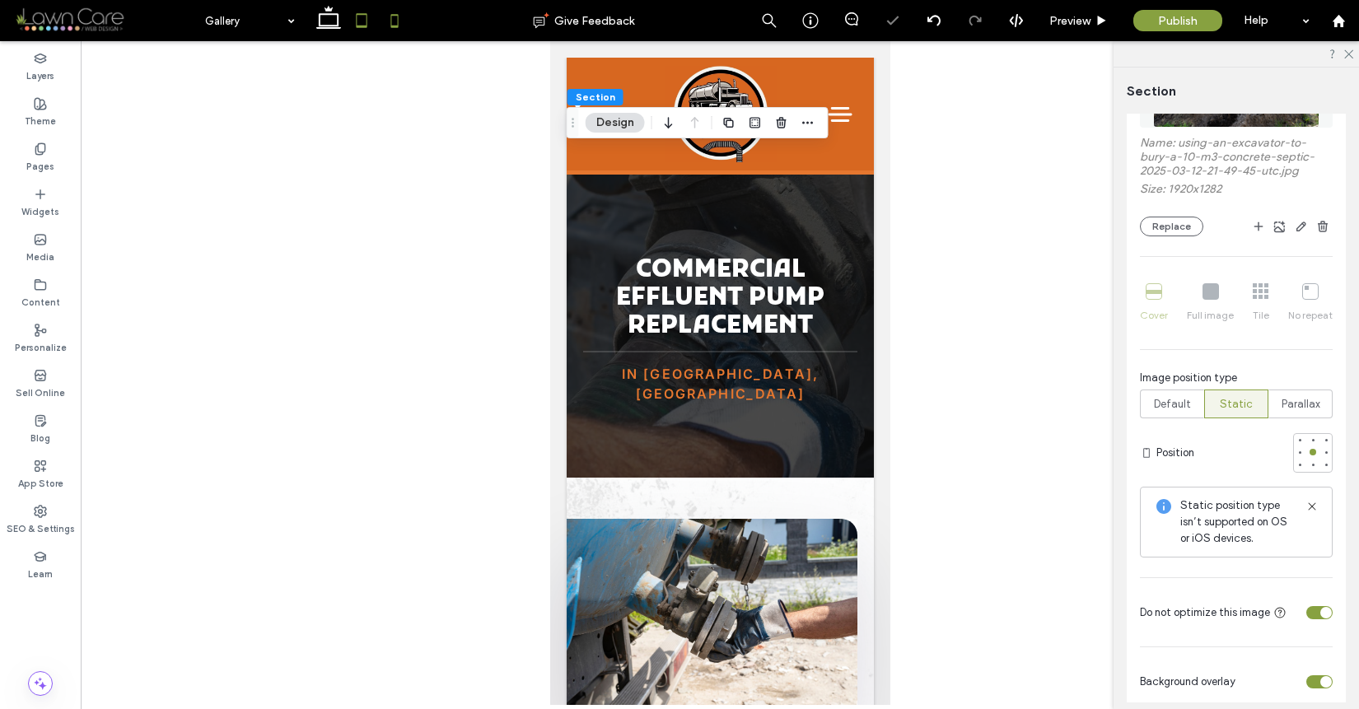
click at [372, 22] on icon at bounding box center [361, 20] width 33 height 33
type input "*"
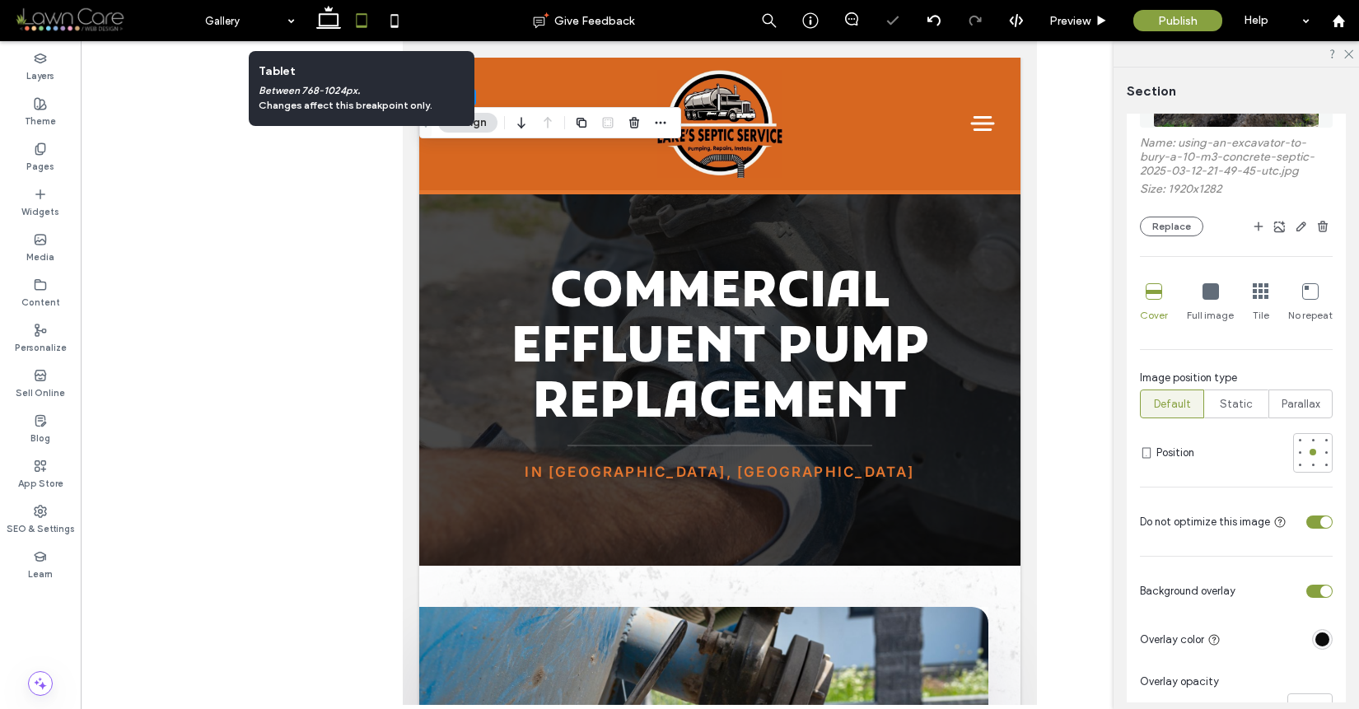
click at [348, 20] on icon at bounding box center [361, 20] width 33 height 33
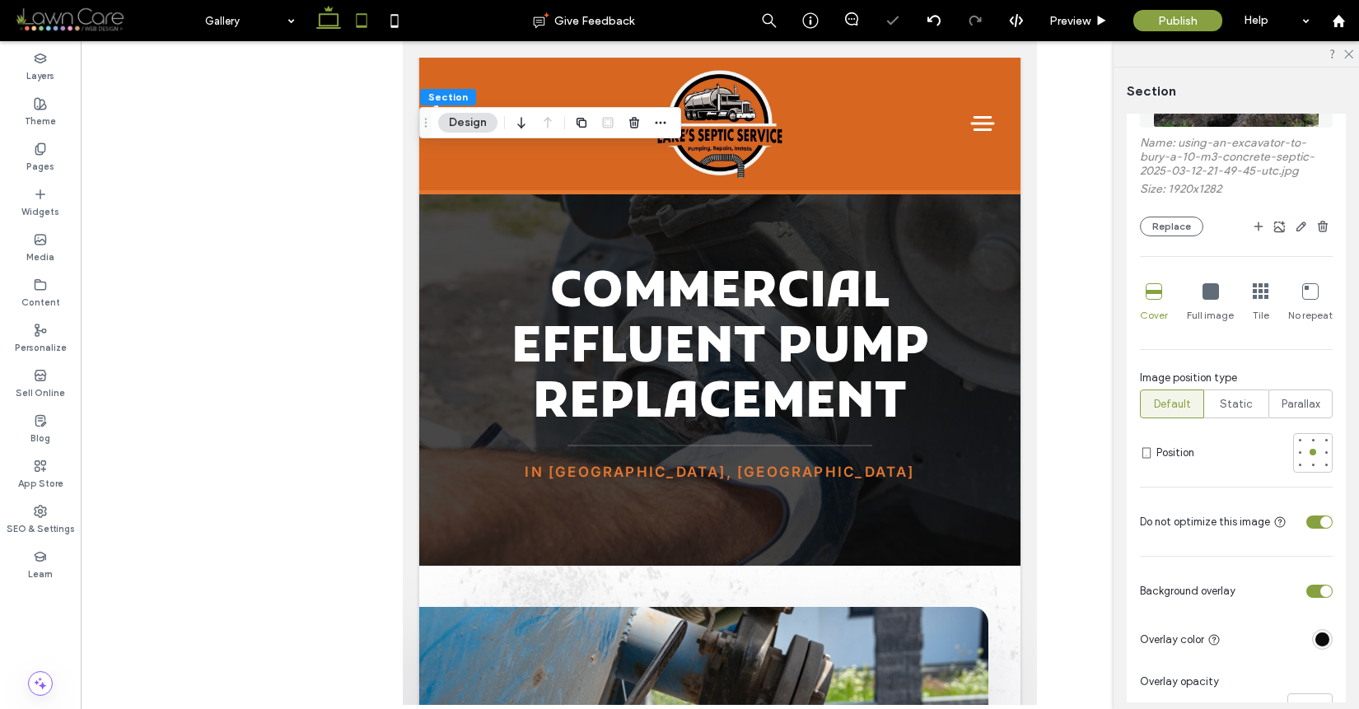
click at [339, 21] on icon at bounding box center [328, 20] width 33 height 33
type input "***"
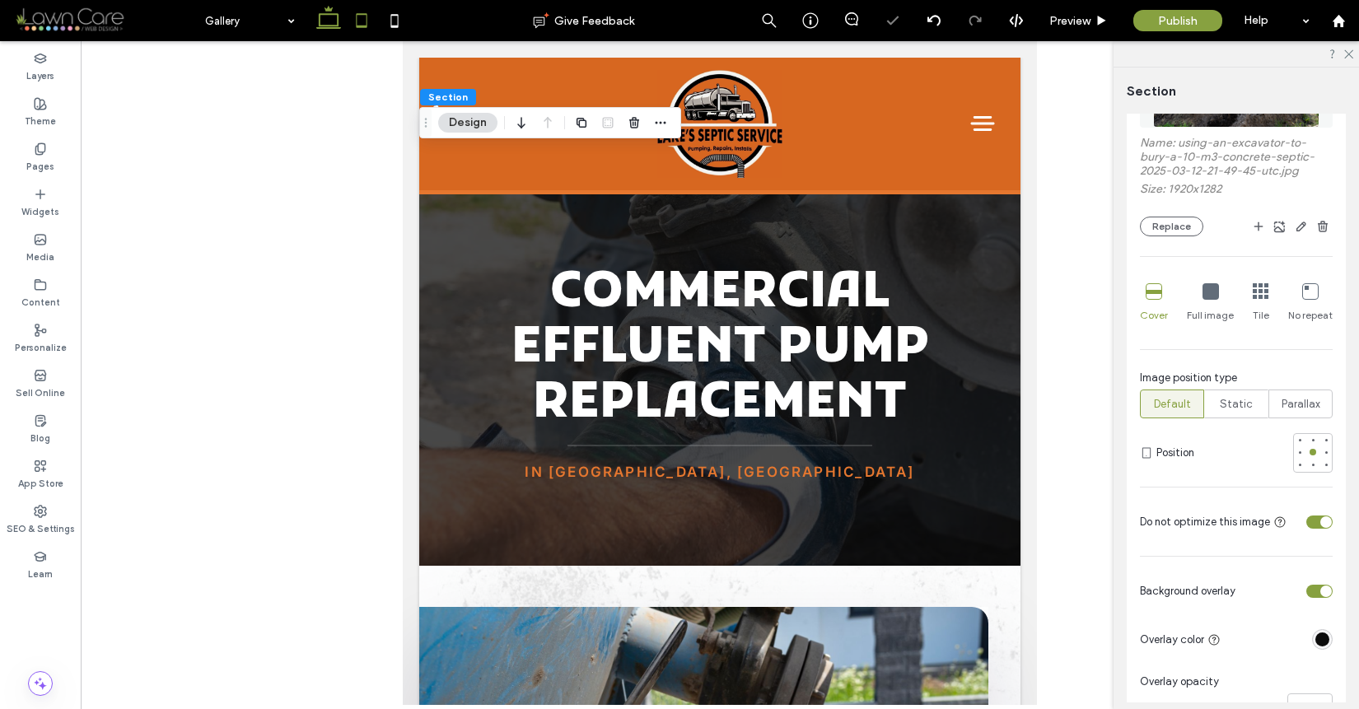
type input "***"
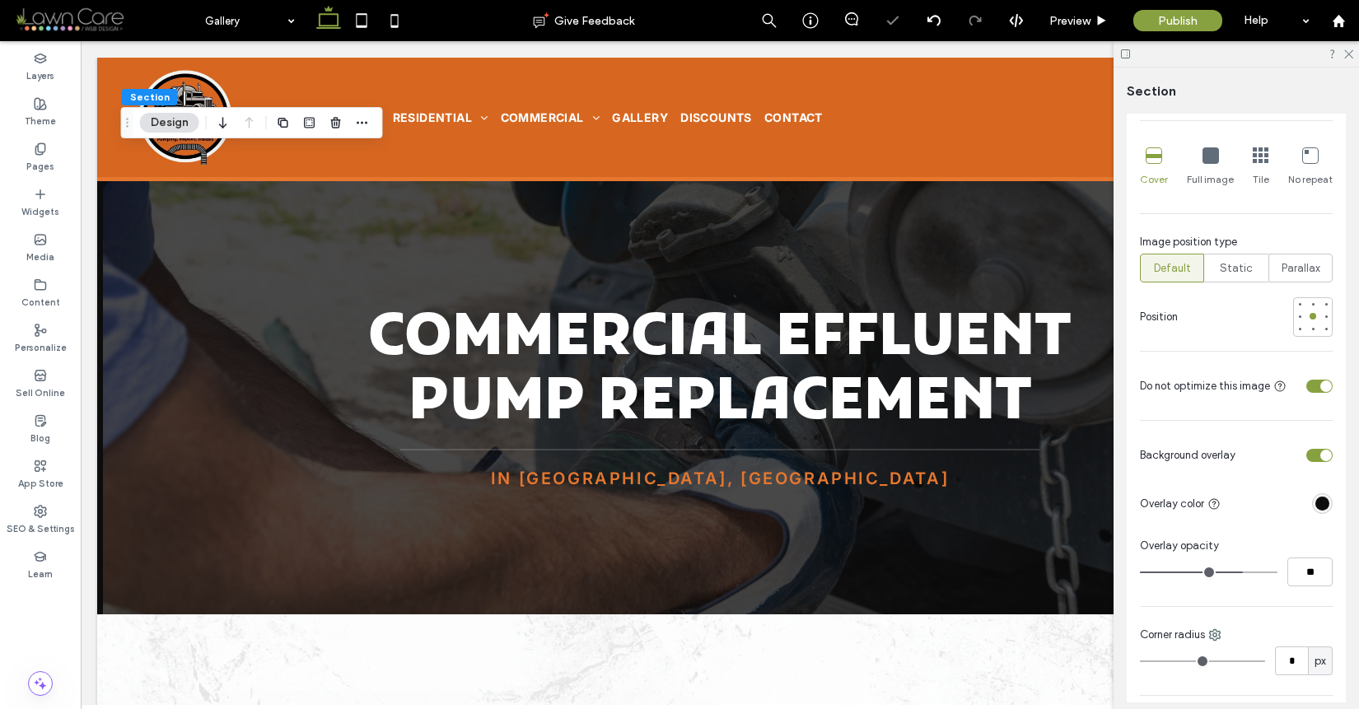
scroll to position [491, 0]
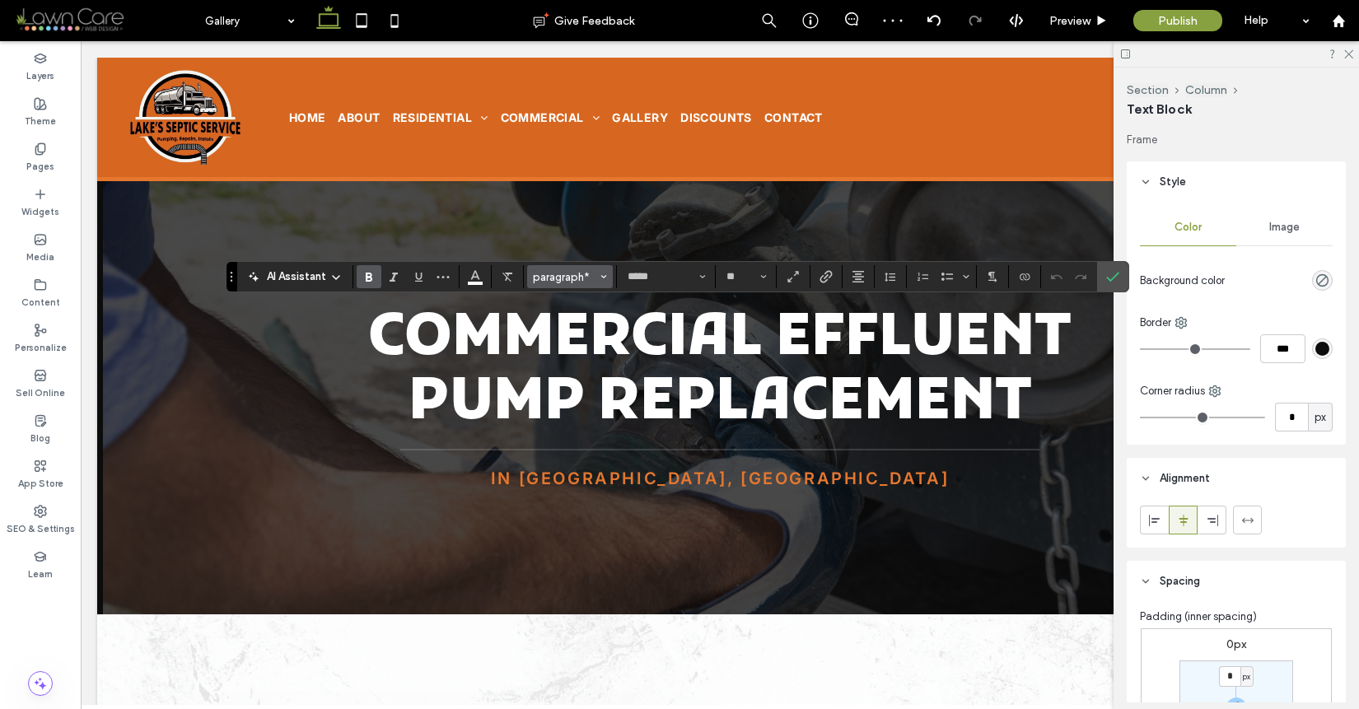
click at [581, 283] on button "paragraph*" at bounding box center [570, 276] width 86 height 23
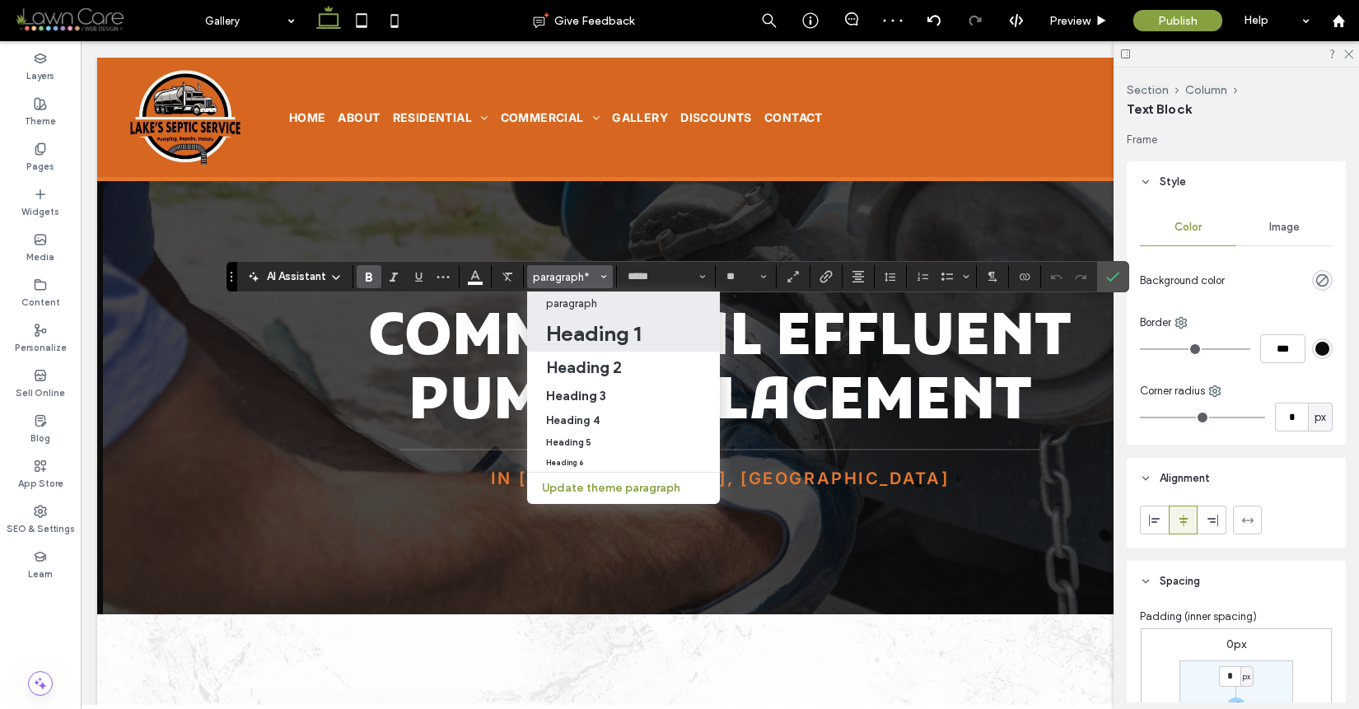
click at [610, 334] on h1 "Heading 1" at bounding box center [593, 333] width 95 height 26
type input "**"
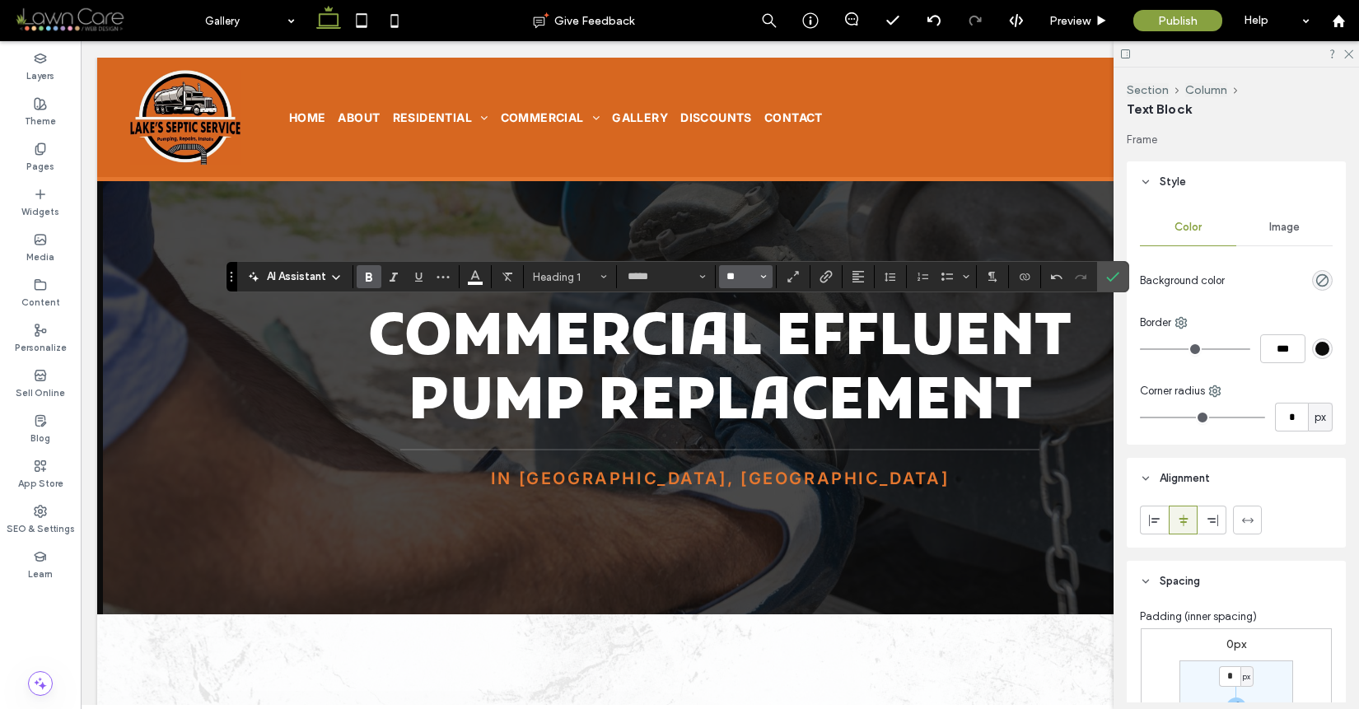
click at [747, 272] on input "**" at bounding box center [741, 276] width 32 height 13
type input "**"
click at [858, 270] on icon "Alignment" at bounding box center [858, 276] width 13 height 13
click at [866, 323] on icon "ui.textEditor.alignment.center" at bounding box center [870, 327] width 13 height 13
click at [1101, 278] on label "Confirm" at bounding box center [1113, 277] width 25 height 30
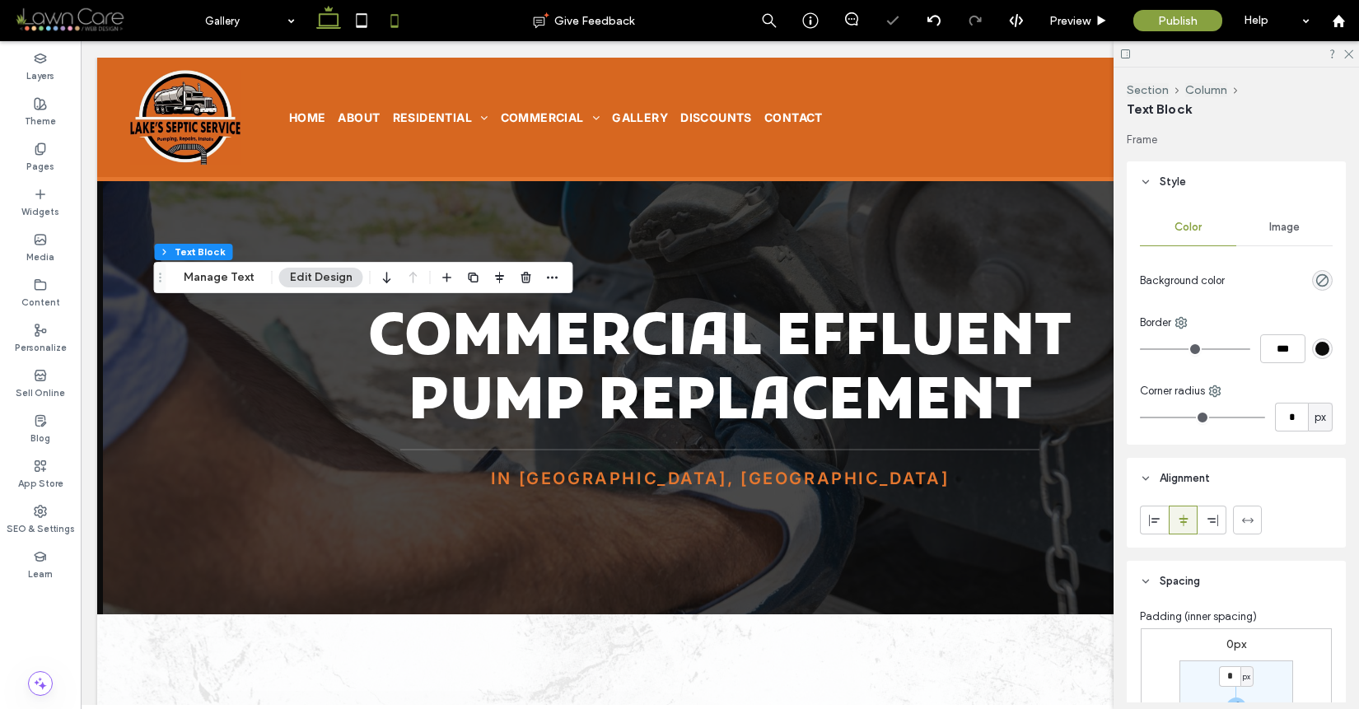
click at [404, 22] on icon at bounding box center [394, 20] width 33 height 33
type input "*"
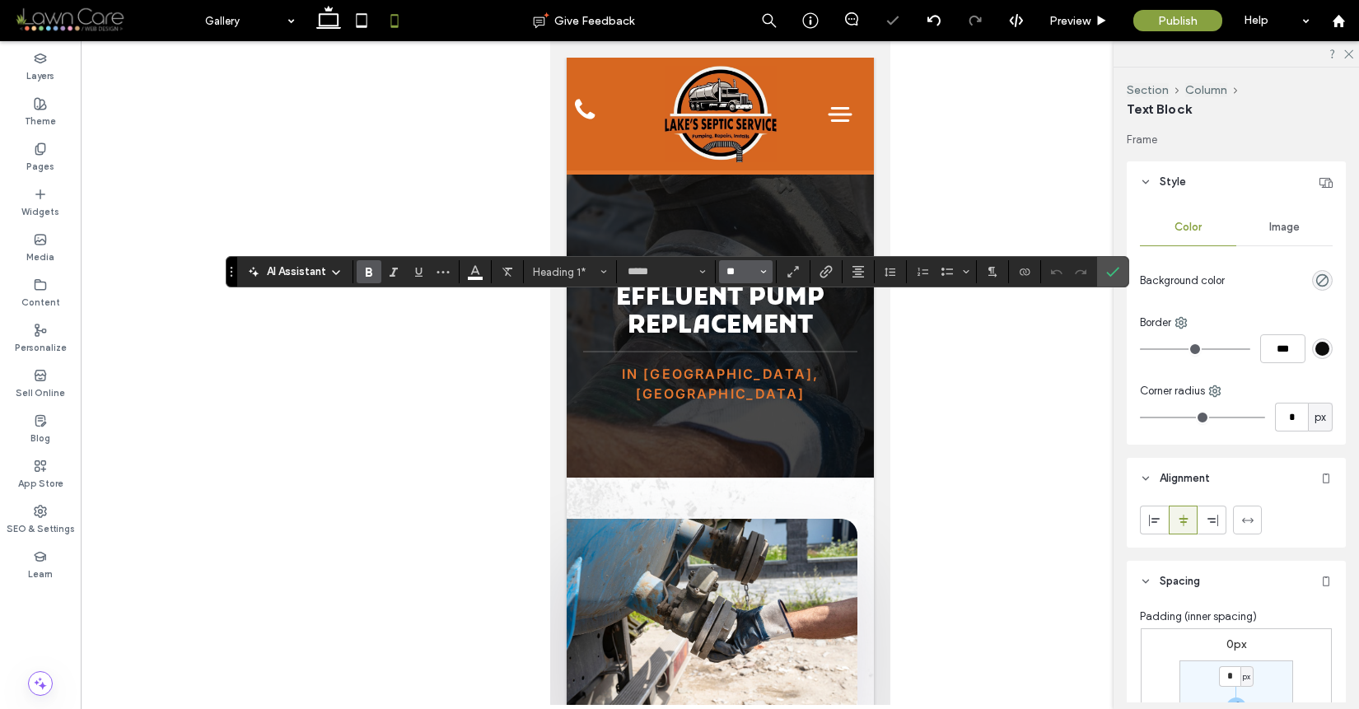
click at [746, 278] on input "**" at bounding box center [741, 271] width 32 height 13
type input "**"
click at [1101, 270] on label "Confirm" at bounding box center [1113, 272] width 25 height 30
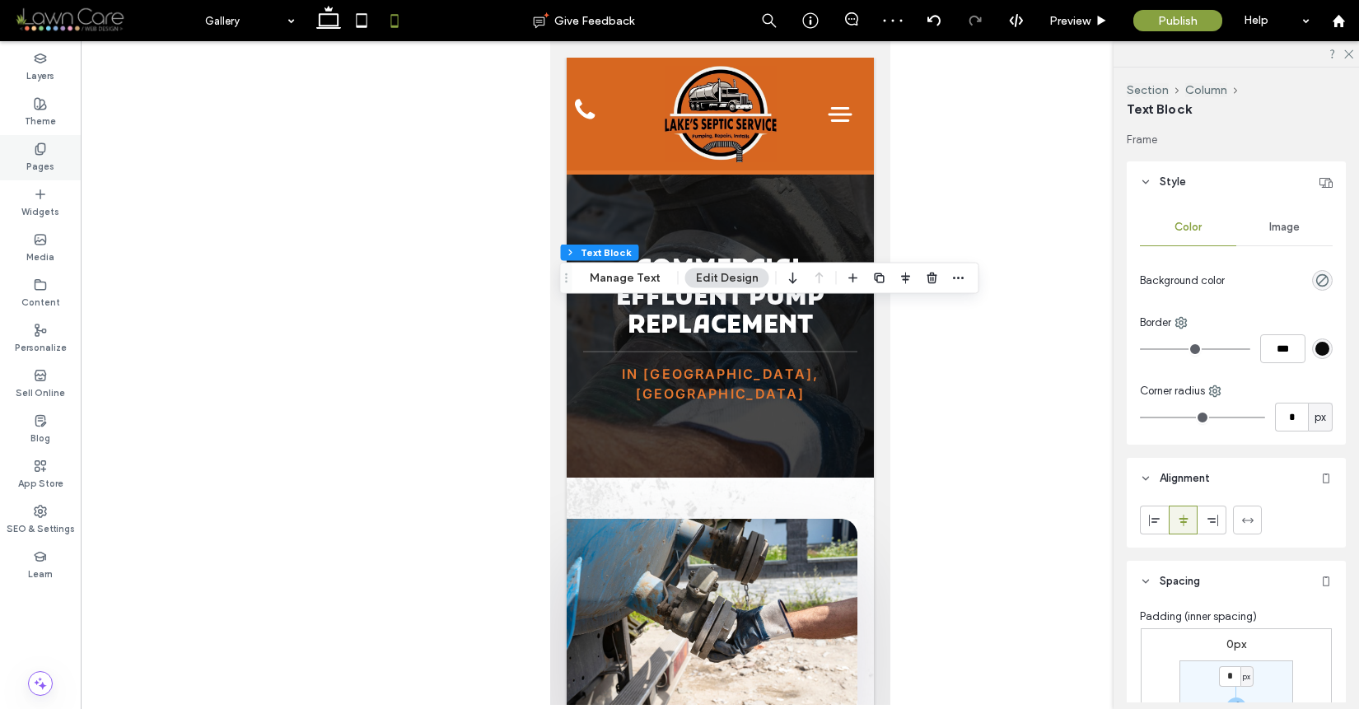
click at [45, 155] on icon at bounding box center [40, 149] width 13 height 13
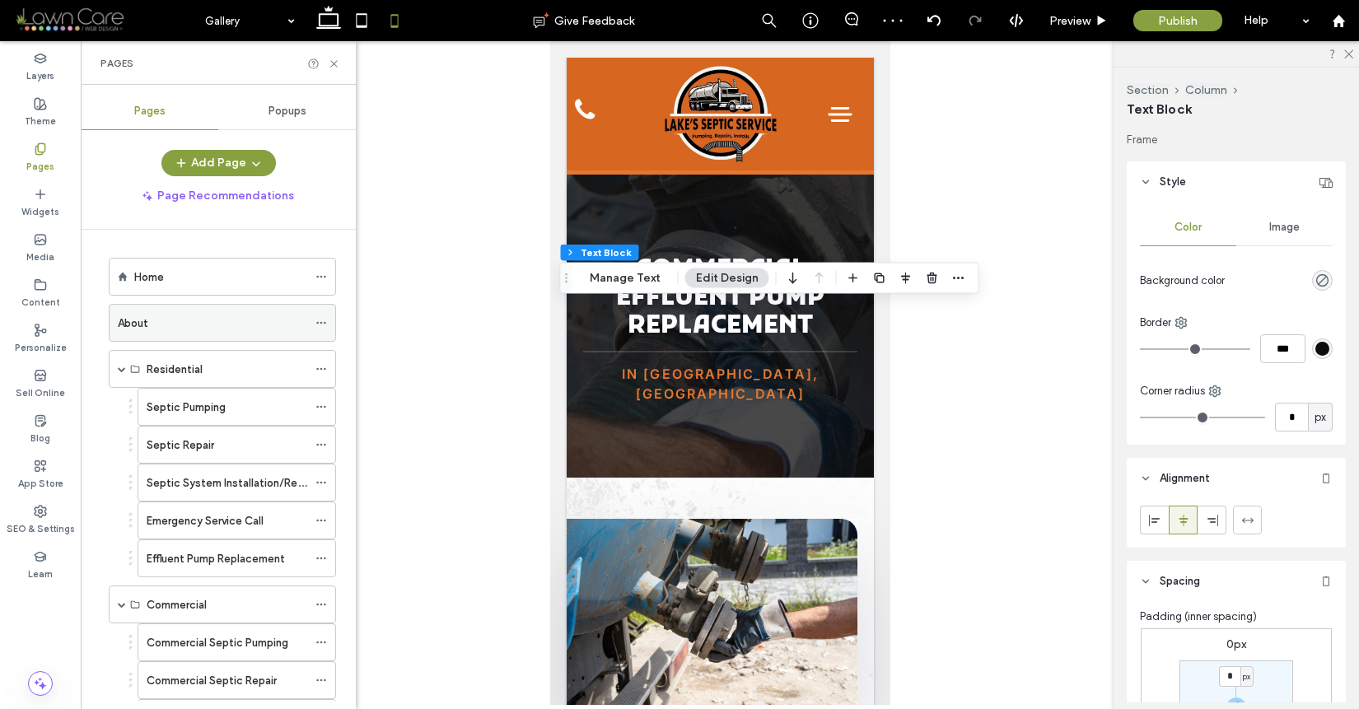
click at [222, 327] on div "About" at bounding box center [212, 323] width 189 height 17
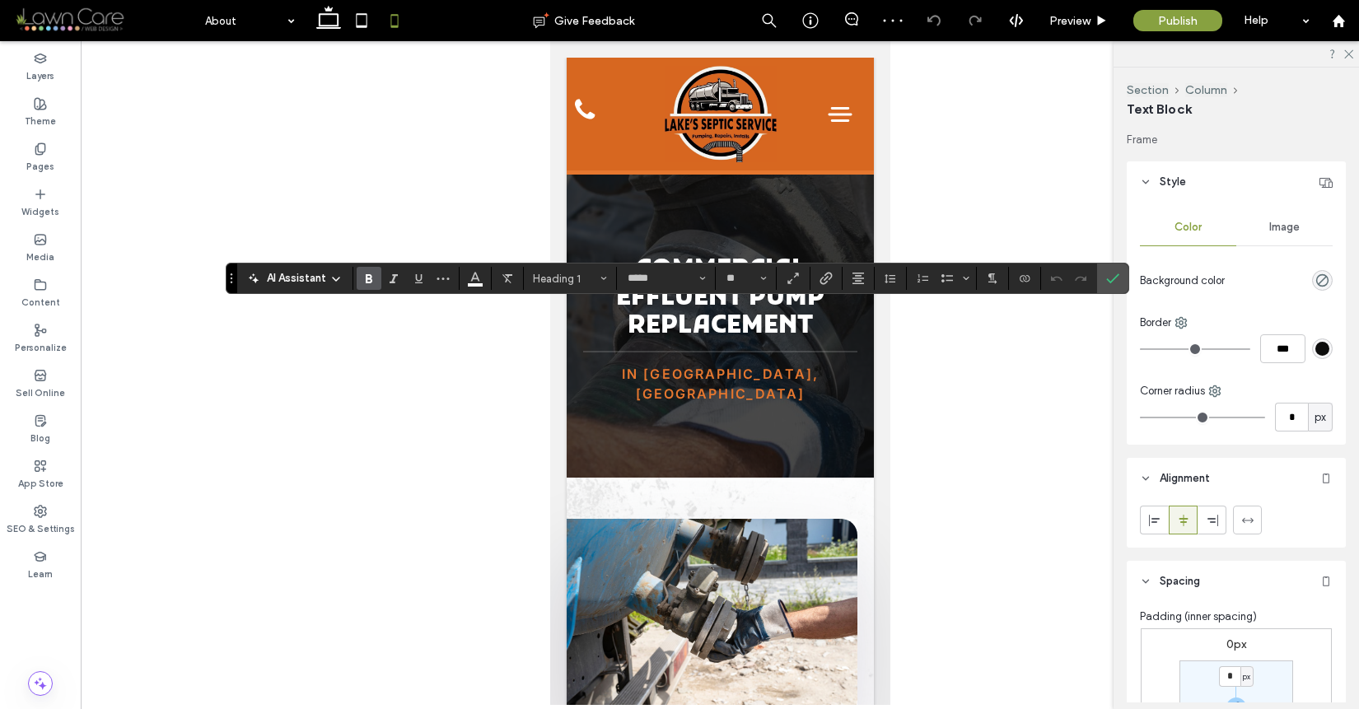
click at [1130, 281] on div "Color Image Background color Border *** Corner radius * px" at bounding box center [1236, 324] width 219 height 242
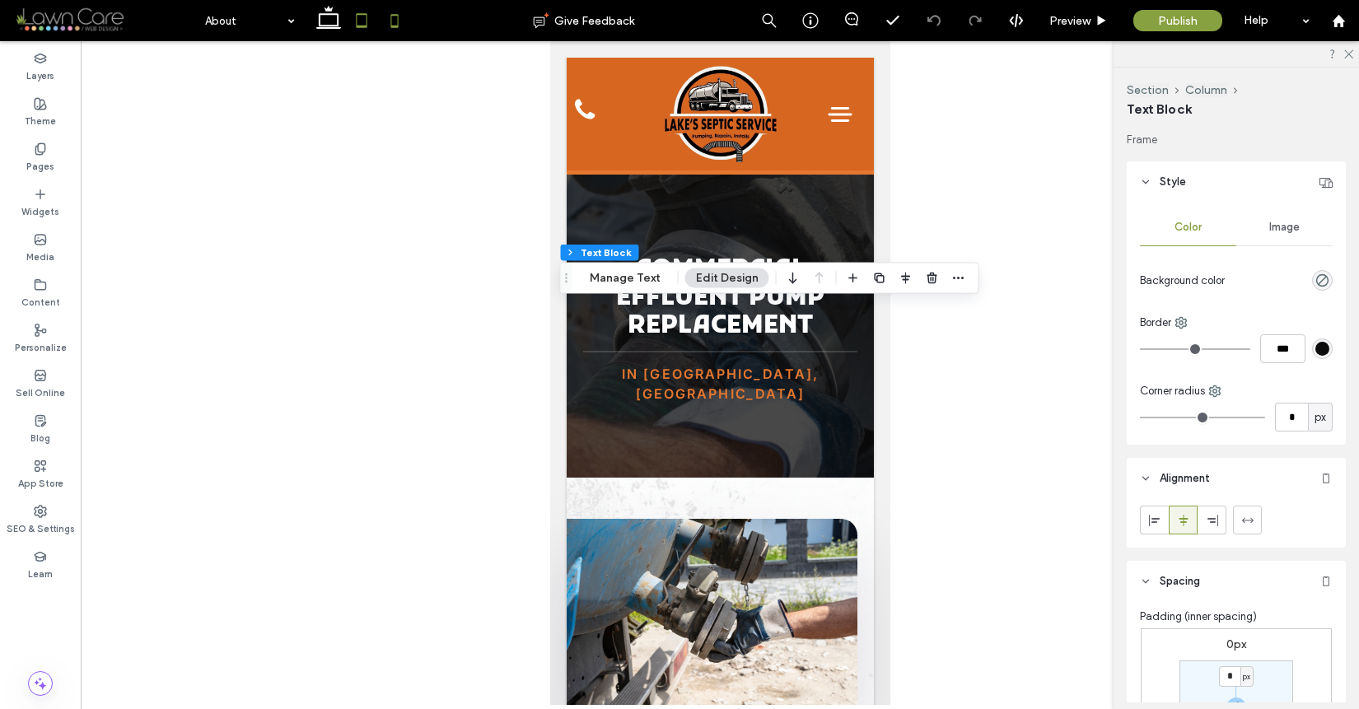
click at [357, 32] on icon at bounding box center [361, 20] width 33 height 33
type input "***"
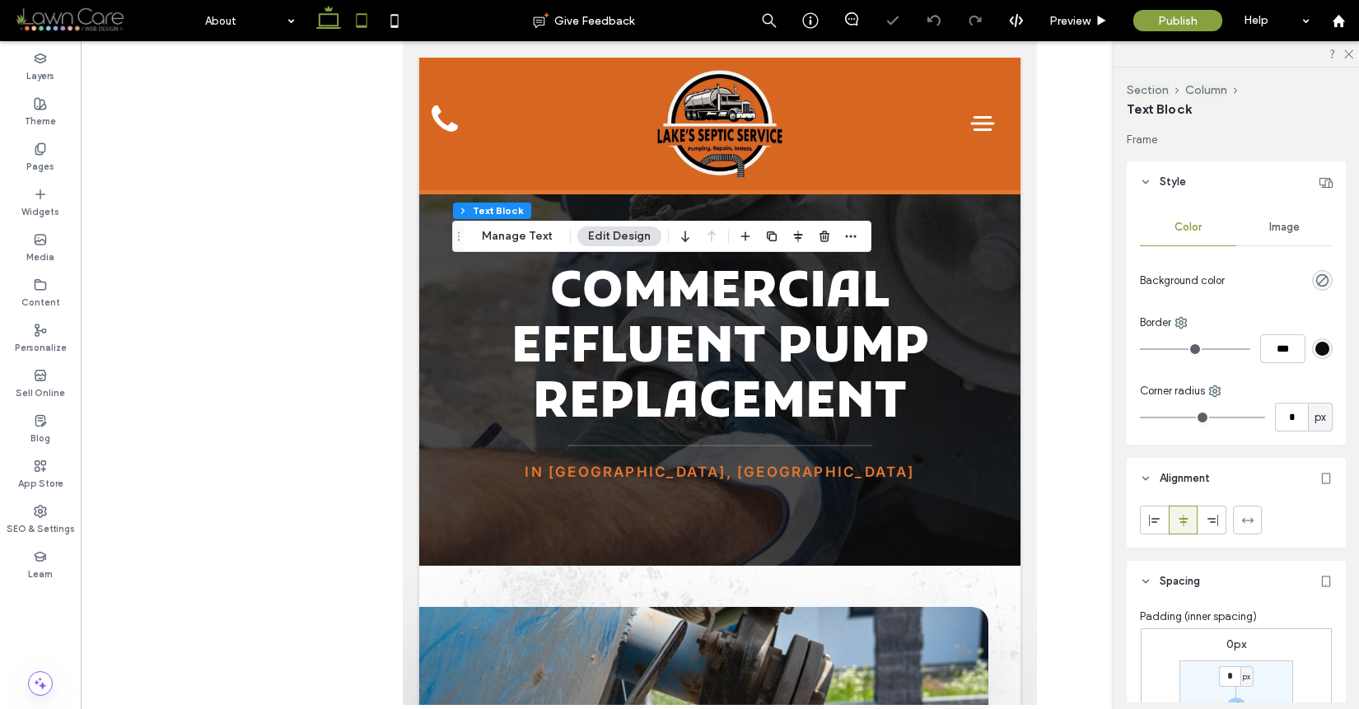
click at [319, 35] on icon at bounding box center [328, 20] width 33 height 33
type input "**"
type input "****"
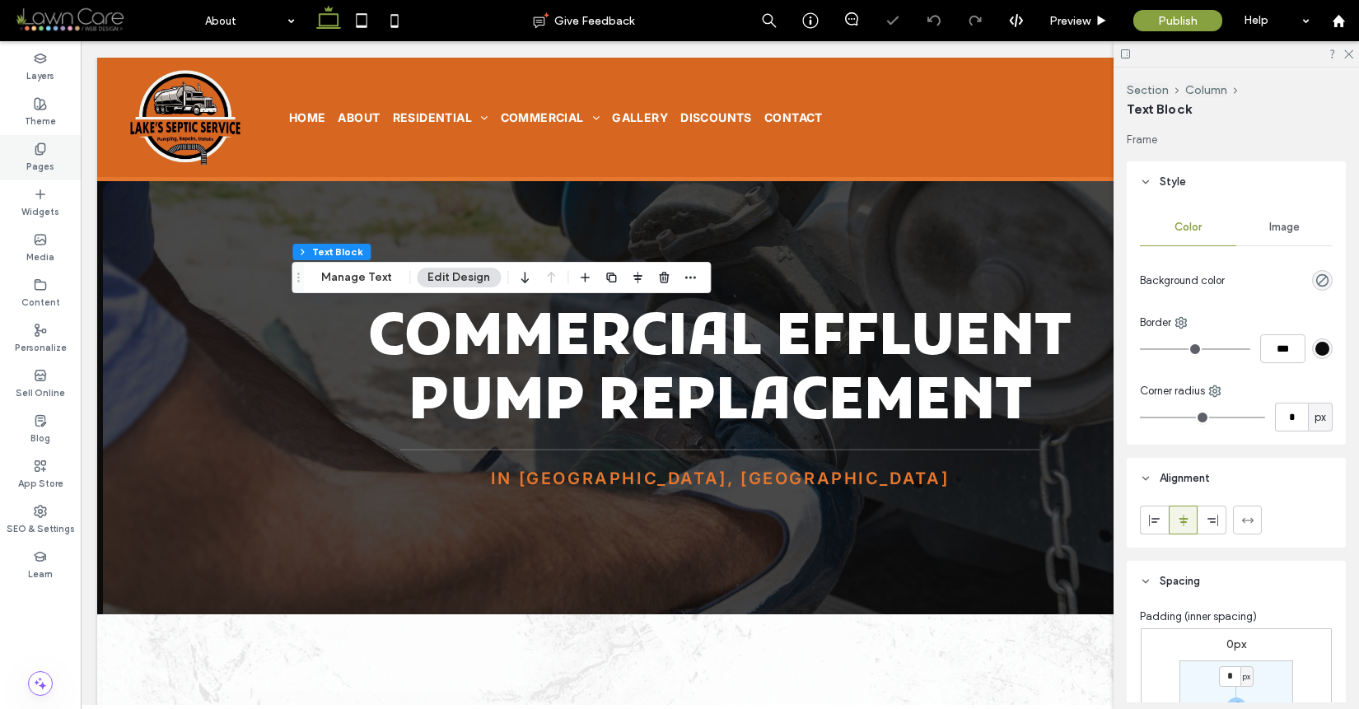
click at [27, 152] on div "Pages" at bounding box center [40, 157] width 81 height 45
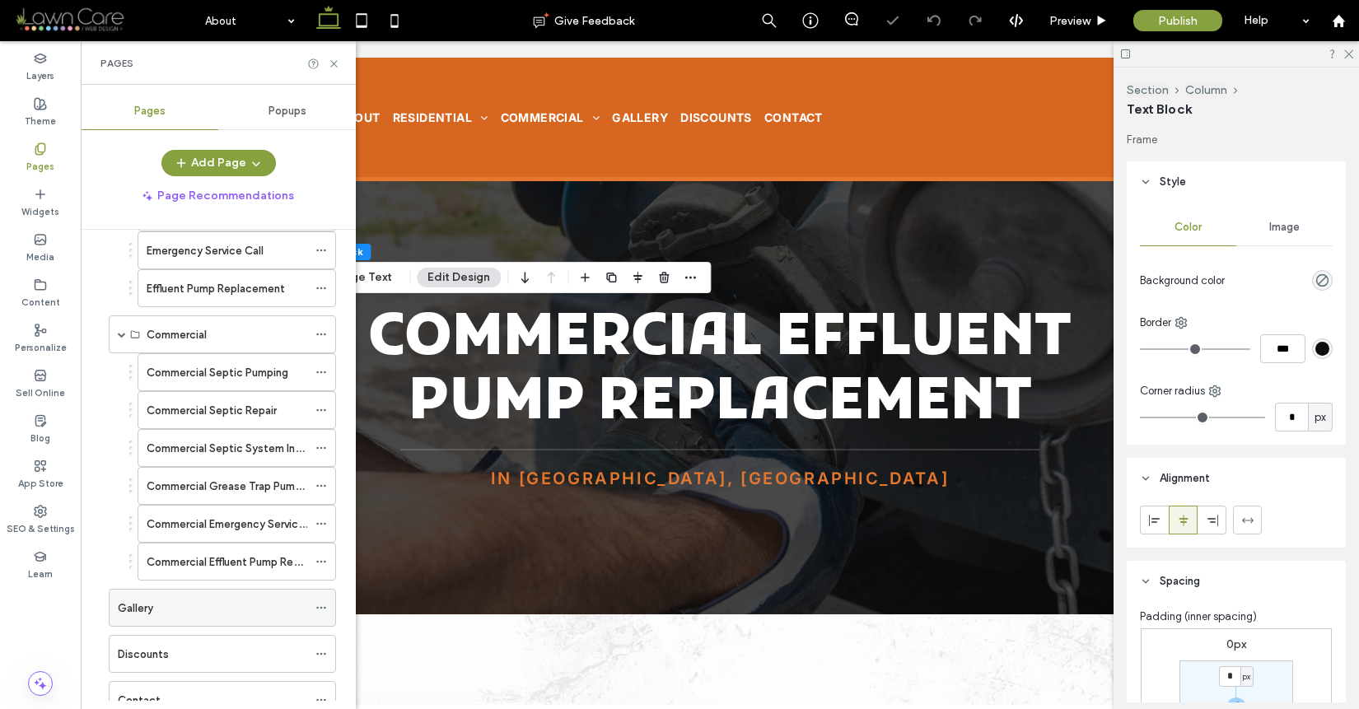
scroll to position [376, 0]
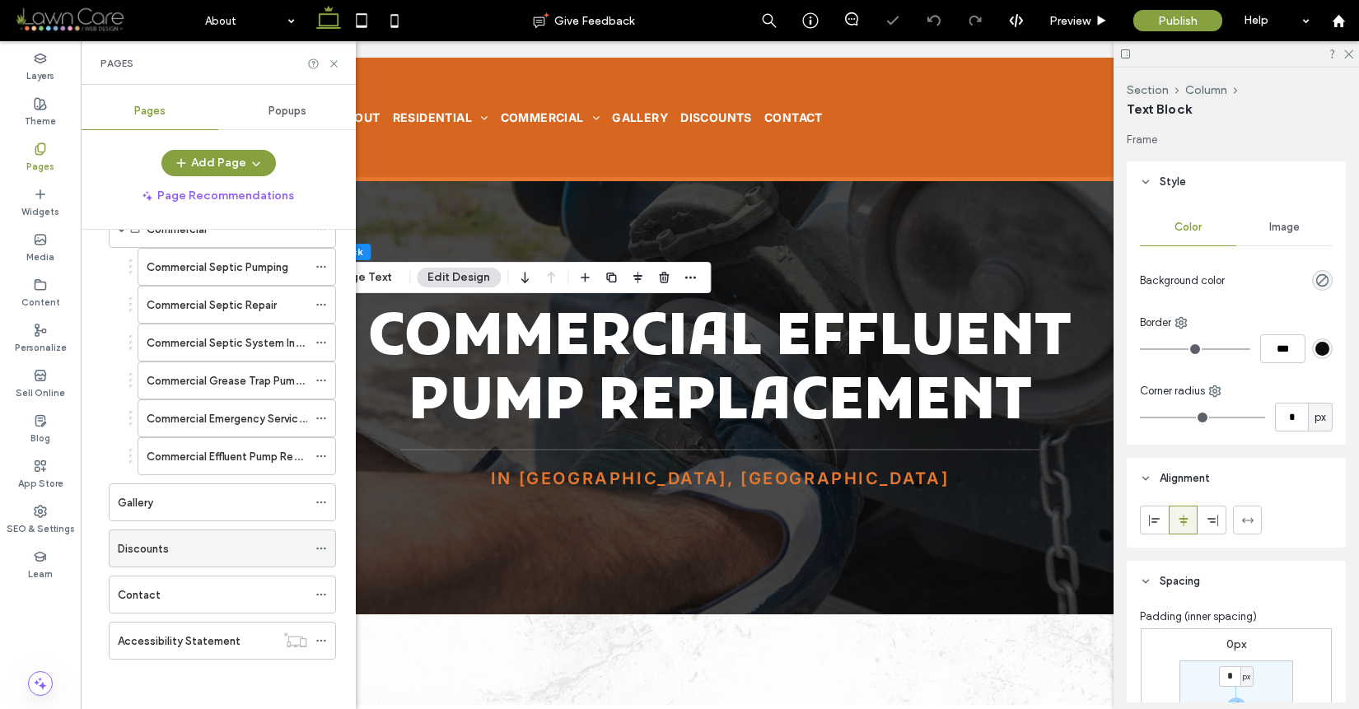
click at [189, 552] on div "Discounts" at bounding box center [212, 548] width 189 height 17
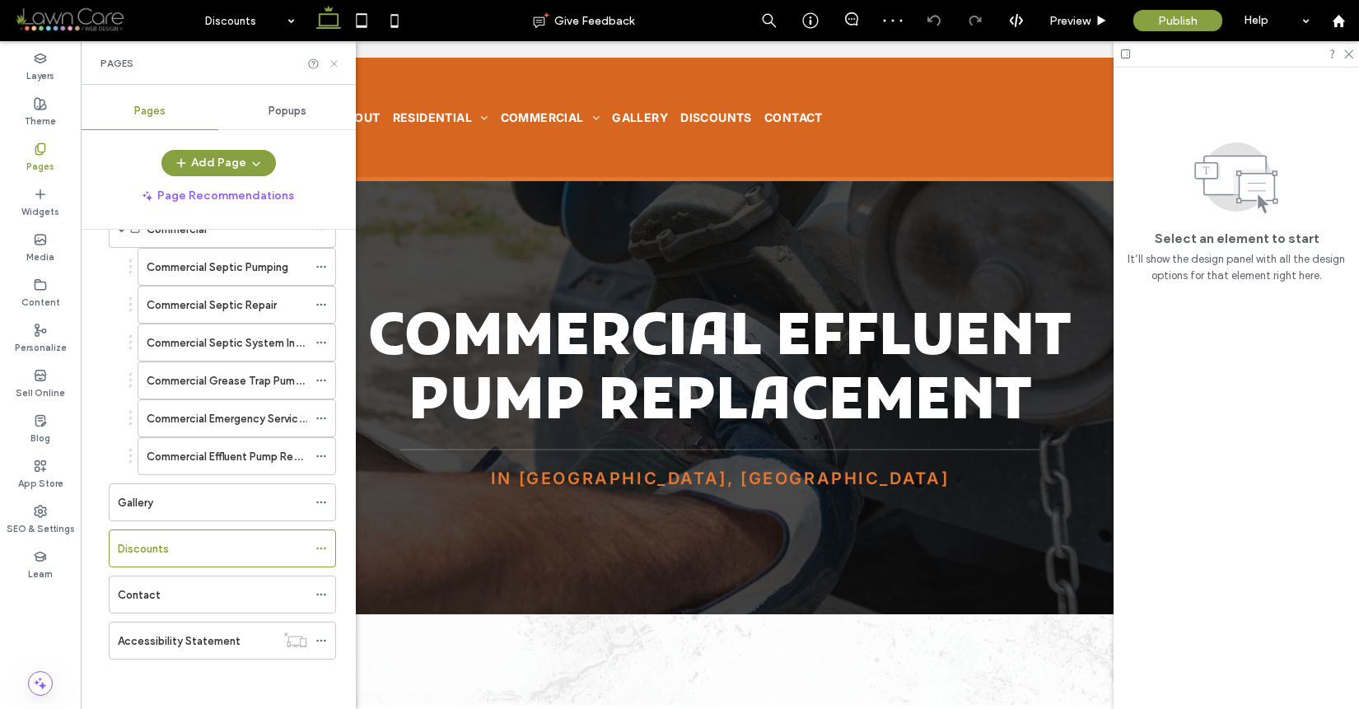
click at [332, 60] on icon at bounding box center [334, 64] width 12 height 12
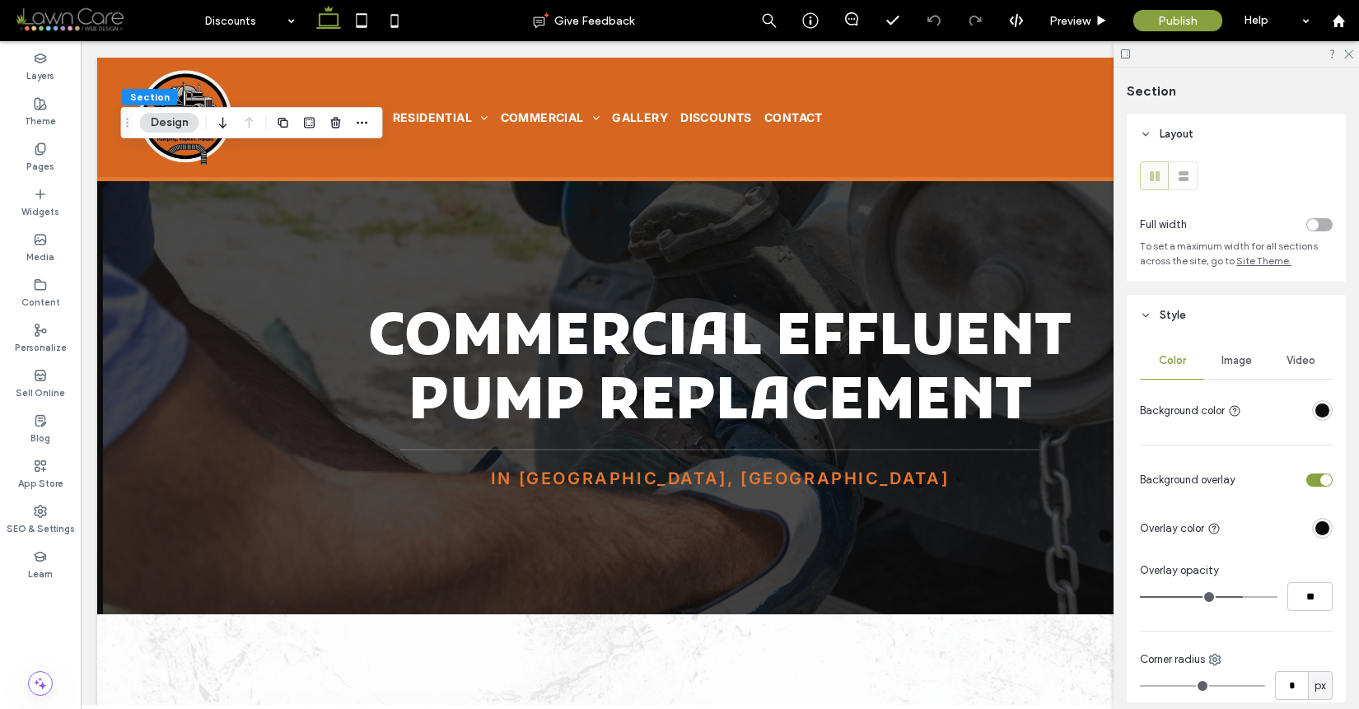
click at [1242, 359] on span "Image" at bounding box center [1237, 360] width 30 height 13
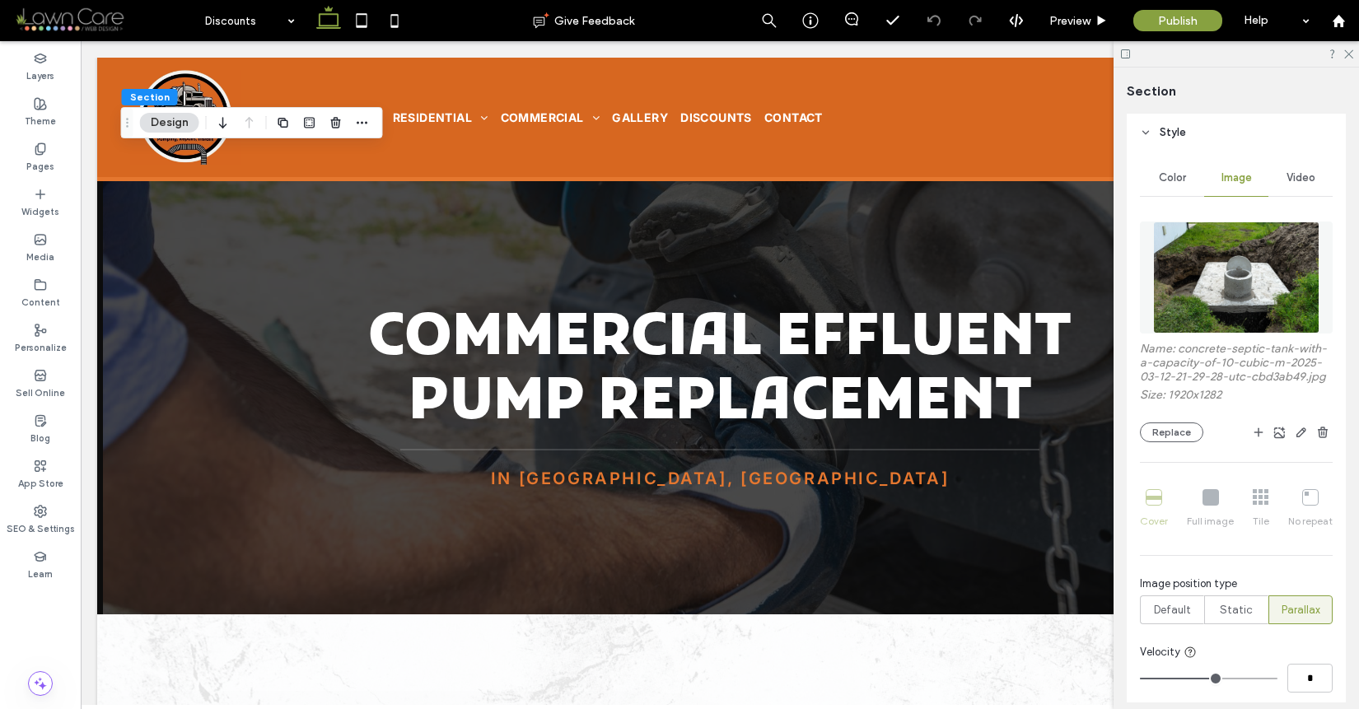
scroll to position [193, 0]
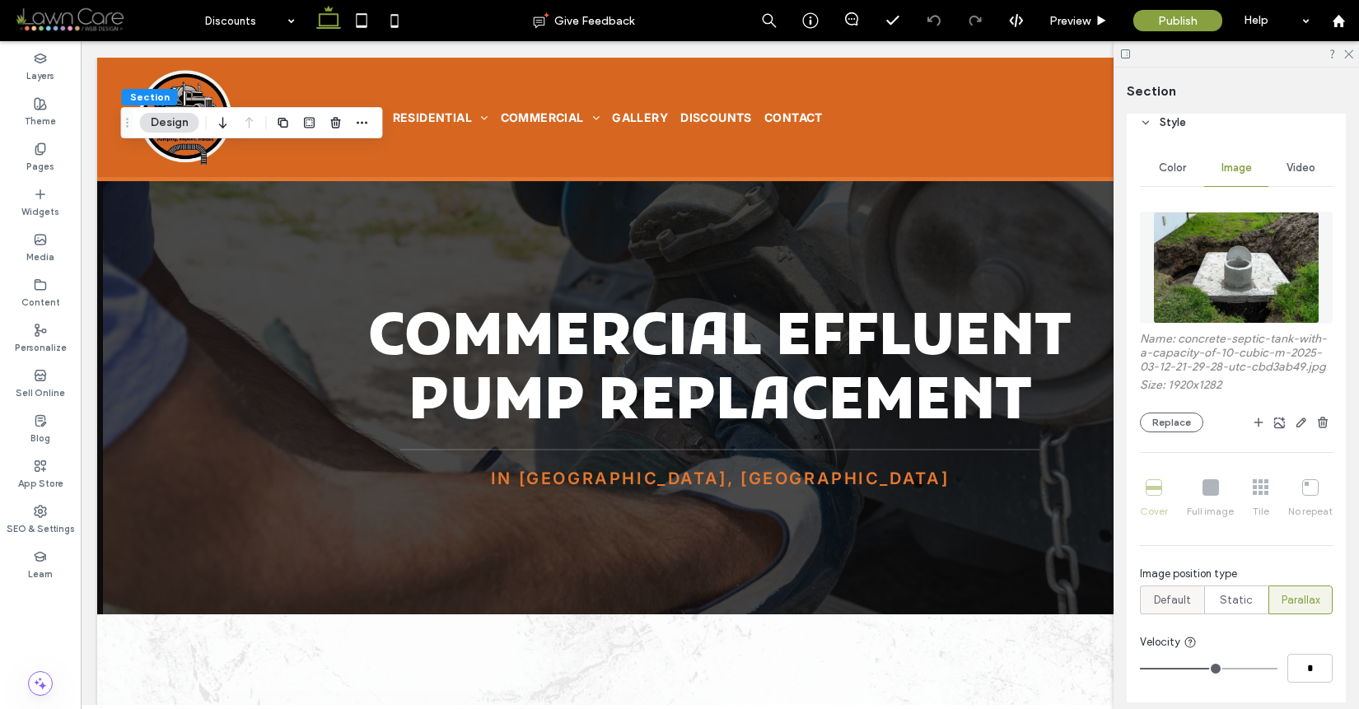
click at [1181, 609] on span "Default" at bounding box center [1172, 600] width 37 height 16
click at [1178, 433] on button "Replace" at bounding box center [1171, 423] width 63 height 20
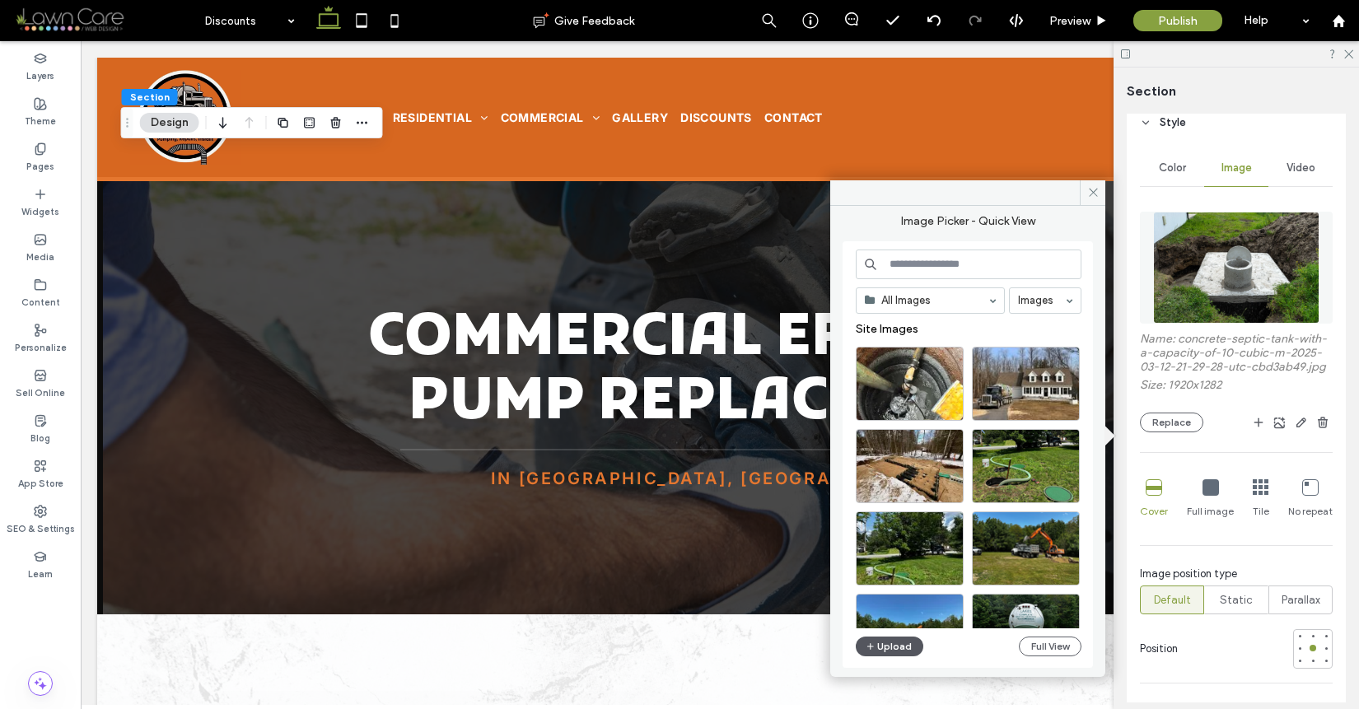
click at [901, 639] on button "Upload" at bounding box center [890, 647] width 68 height 20
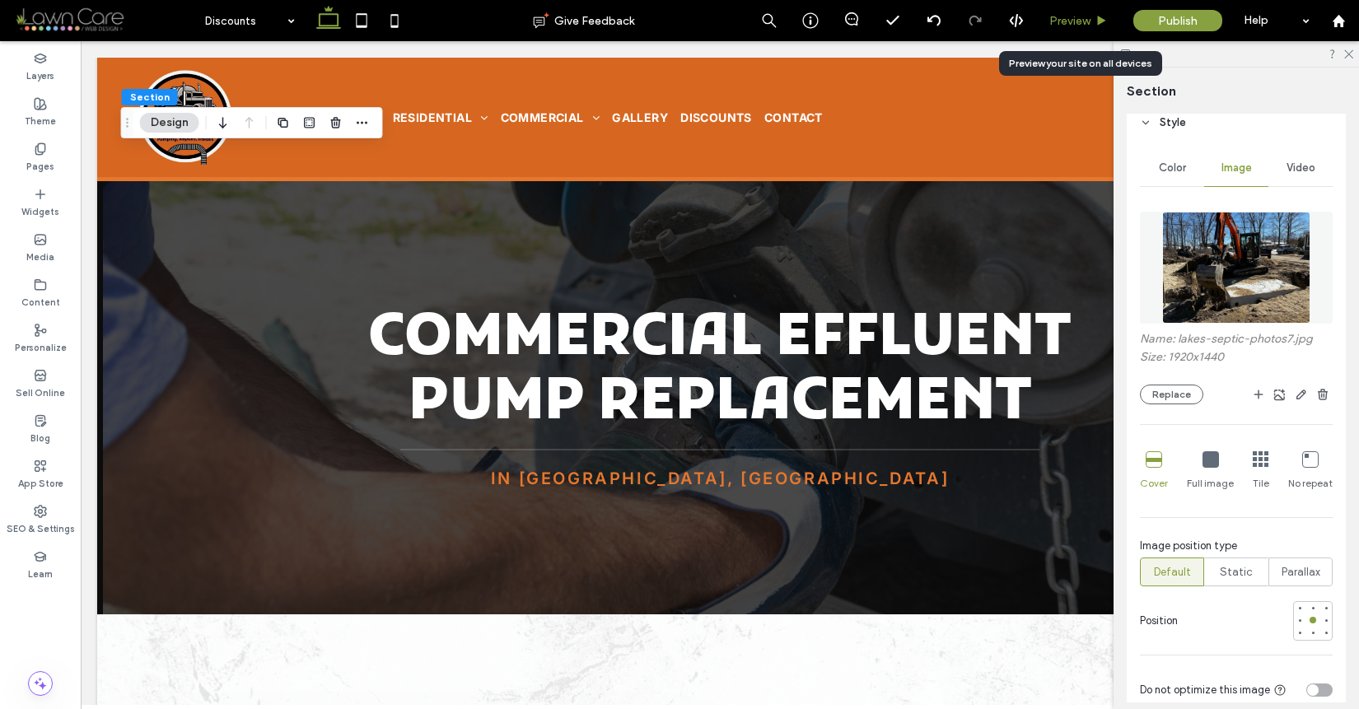
click at [1078, 30] on div "Preview" at bounding box center [1079, 20] width 84 height 41
click at [1078, 26] on span "Preview" at bounding box center [1070, 21] width 41 height 14
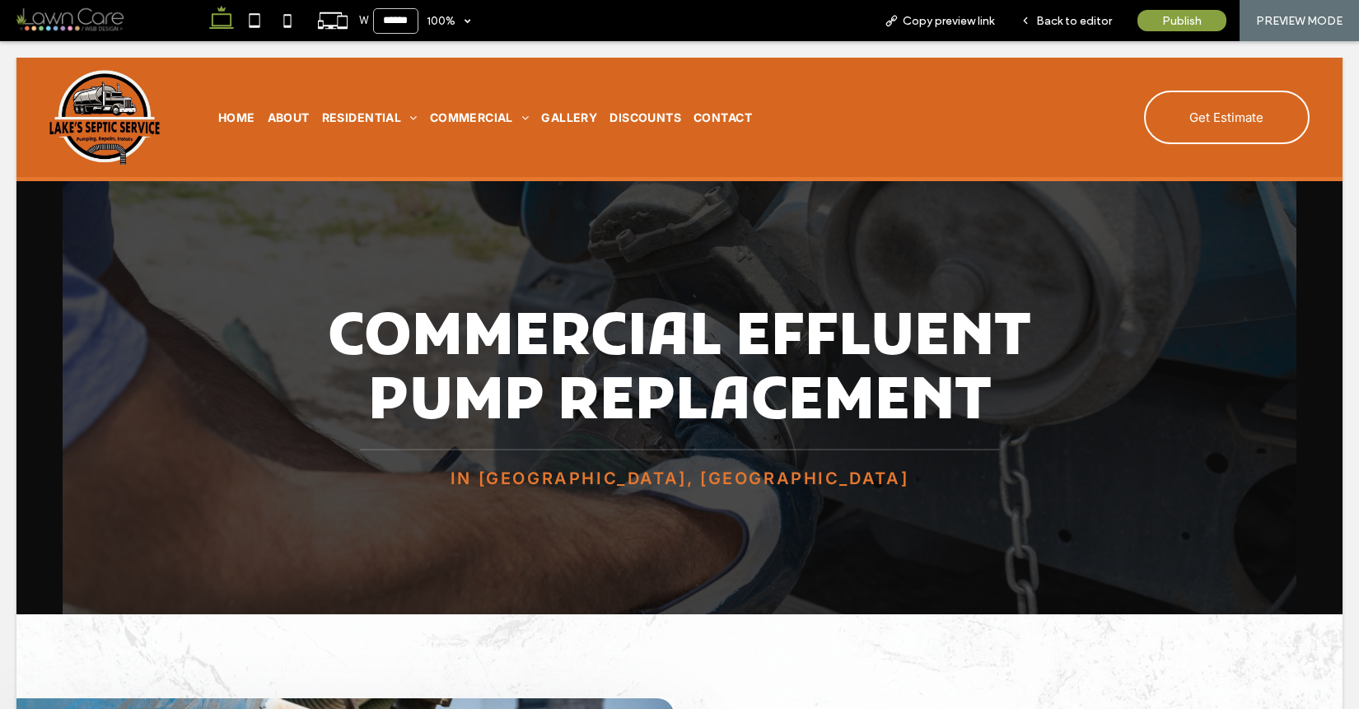
click at [1078, 26] on span "Back to editor" at bounding box center [1074, 21] width 76 height 14
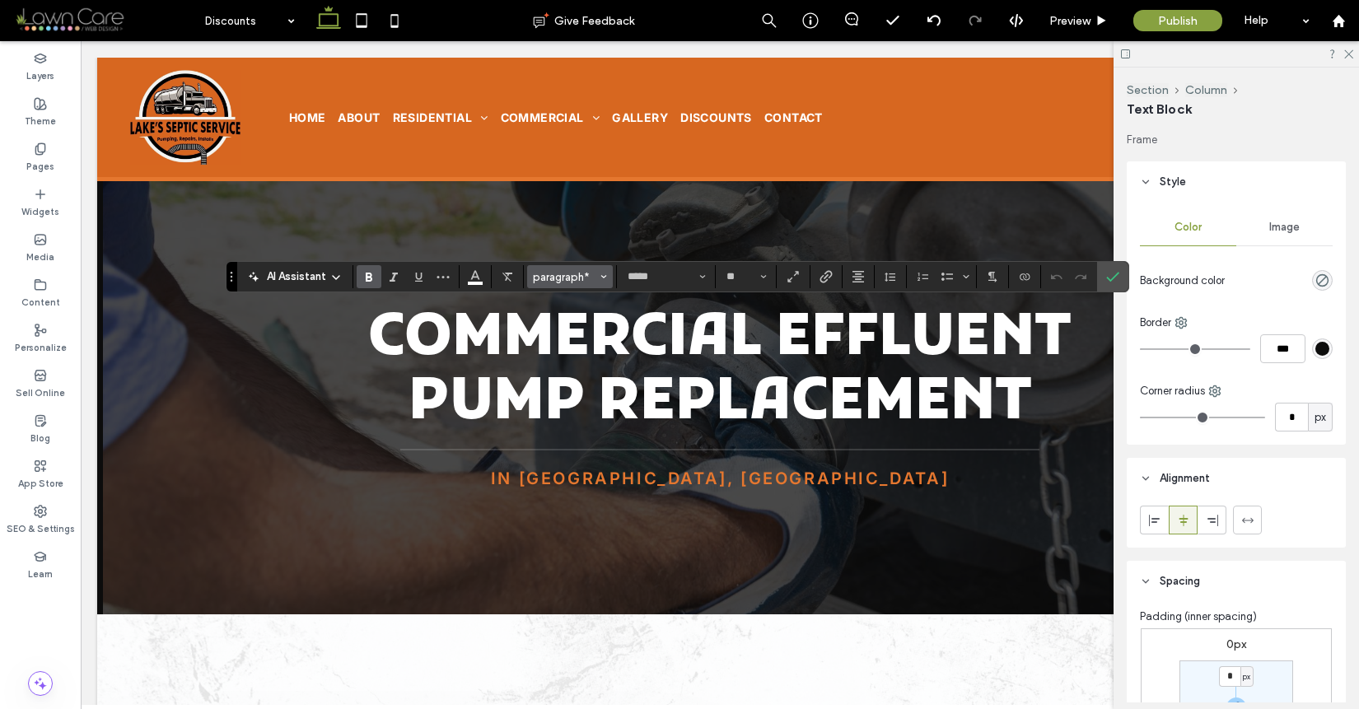
click at [571, 278] on span "paragraph*" at bounding box center [565, 277] width 64 height 12
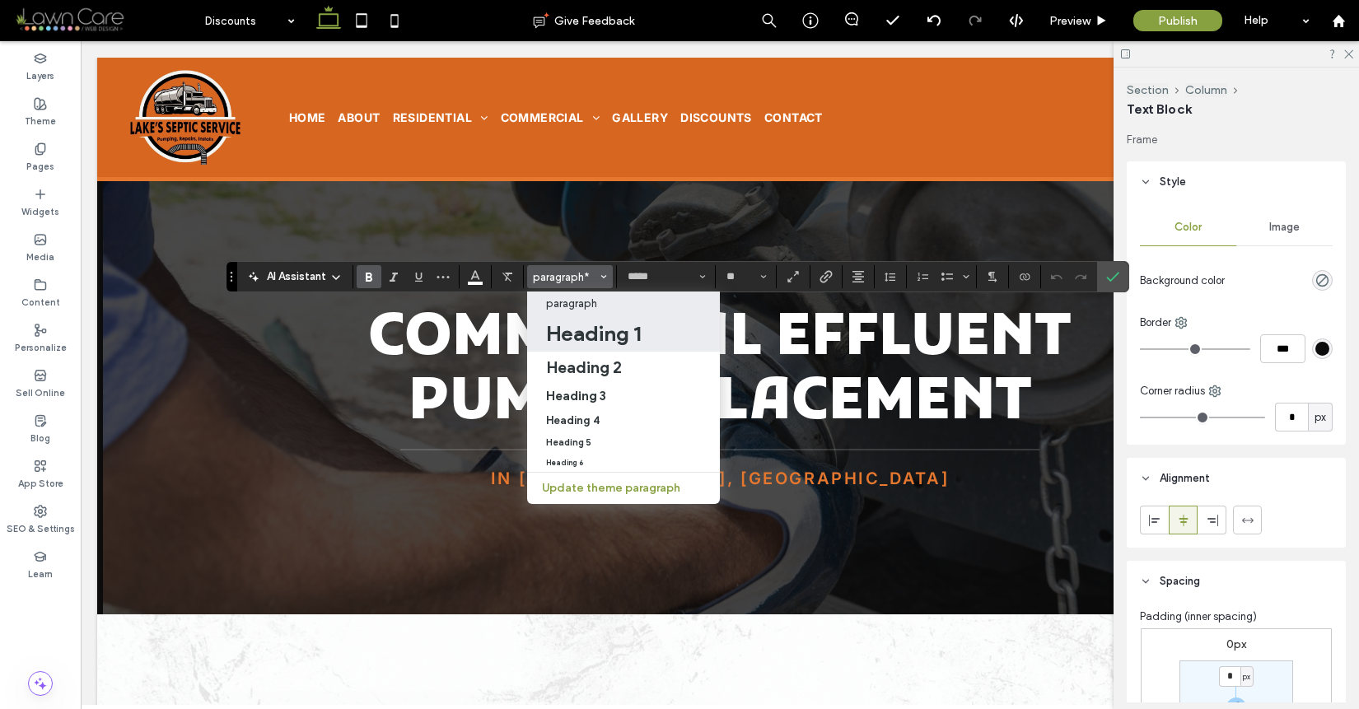
click at [607, 330] on h1 "Heading 1" at bounding box center [593, 333] width 95 height 26
type input "**"
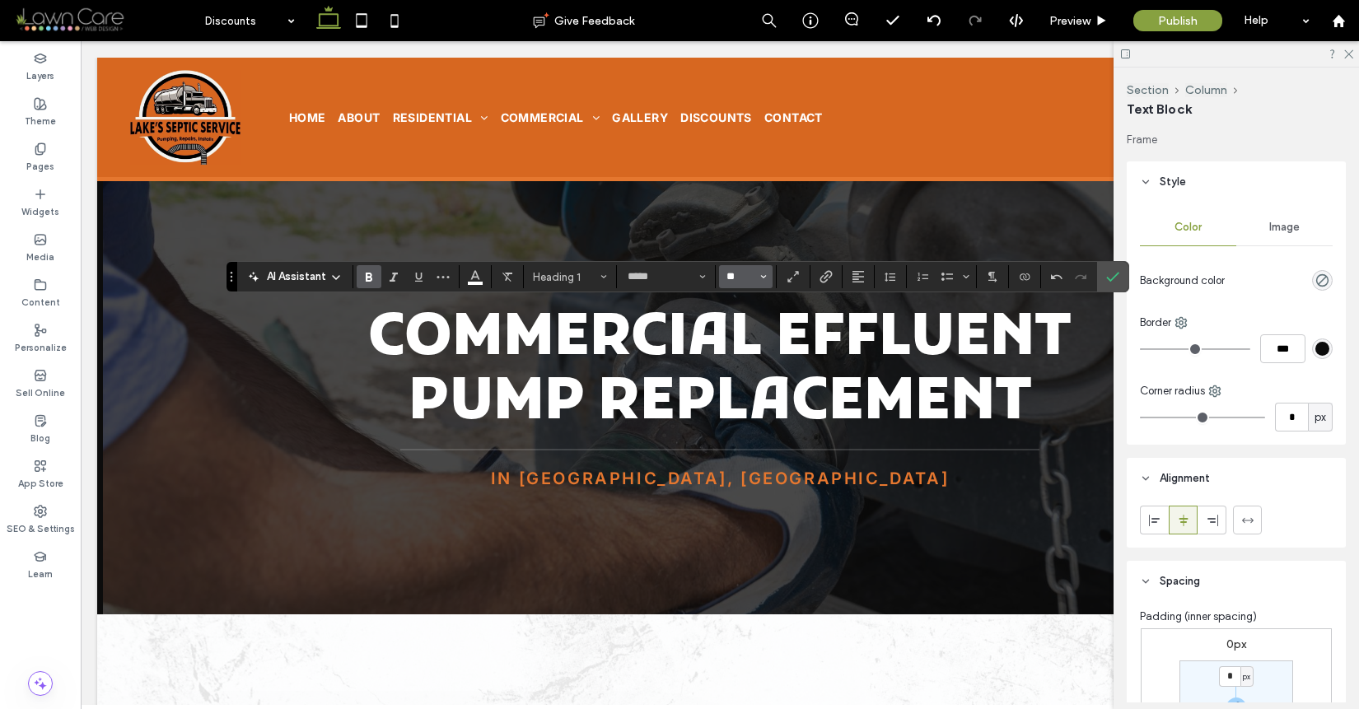
click at [750, 275] on input "**" at bounding box center [741, 276] width 32 height 13
type input "**"
click at [867, 285] on button "Alignment" at bounding box center [858, 276] width 25 height 23
click at [870, 318] on label "ui.textEditor.alignment.center" at bounding box center [875, 328] width 58 height 24
click at [1095, 270] on section at bounding box center [1069, 276] width 56 height 23
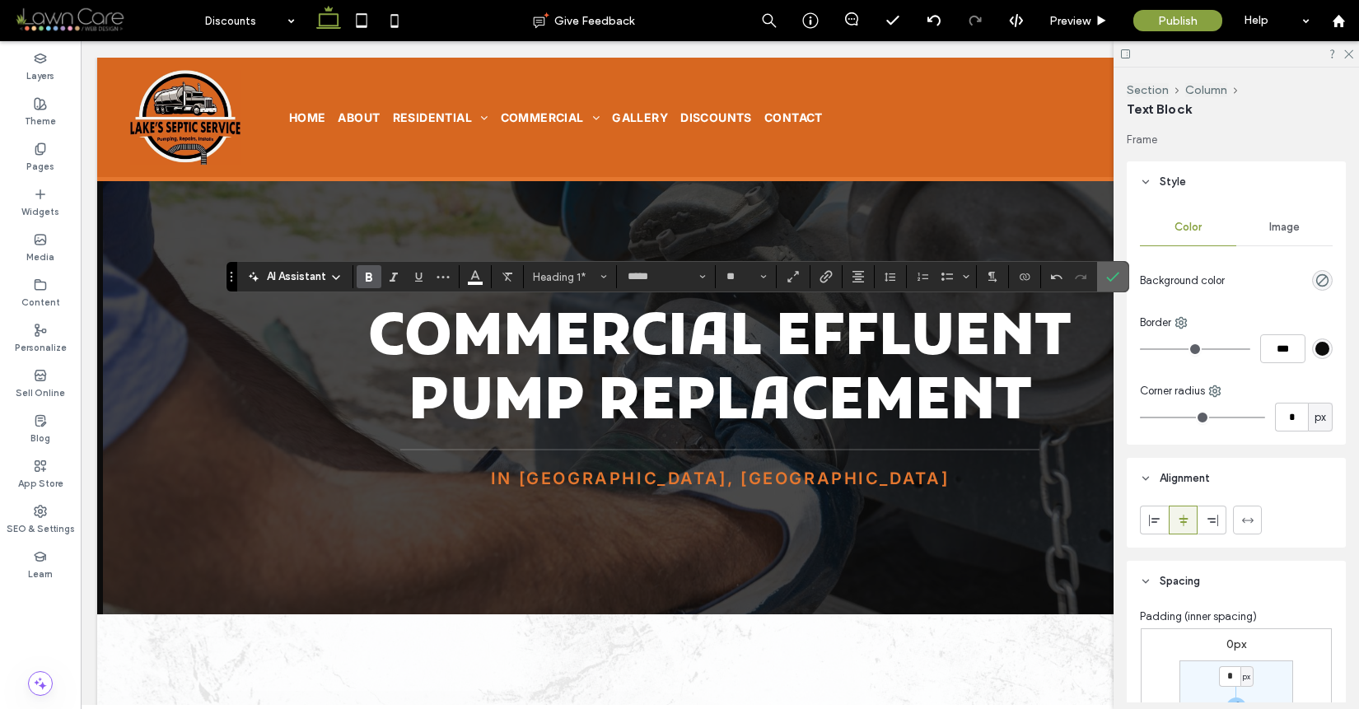
click at [1110, 281] on use "Confirm" at bounding box center [1112, 277] width 13 height 10
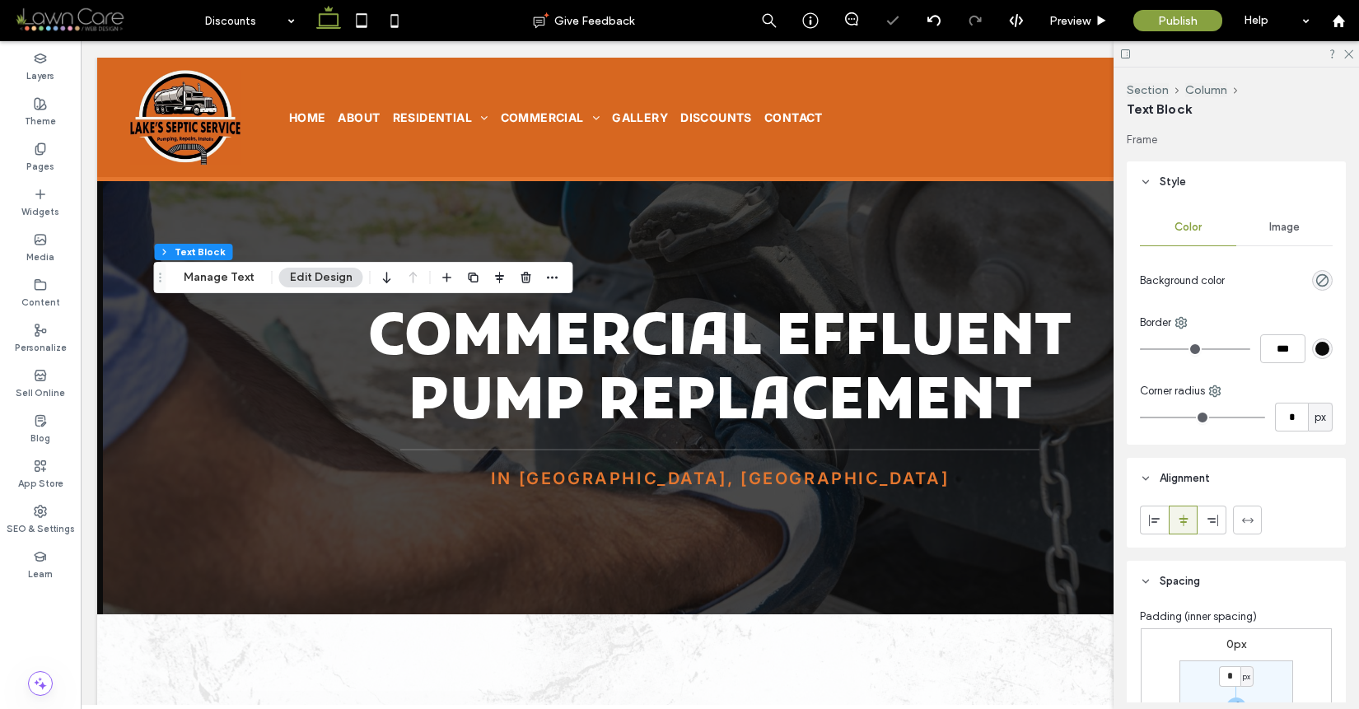
scroll to position [353, 0]
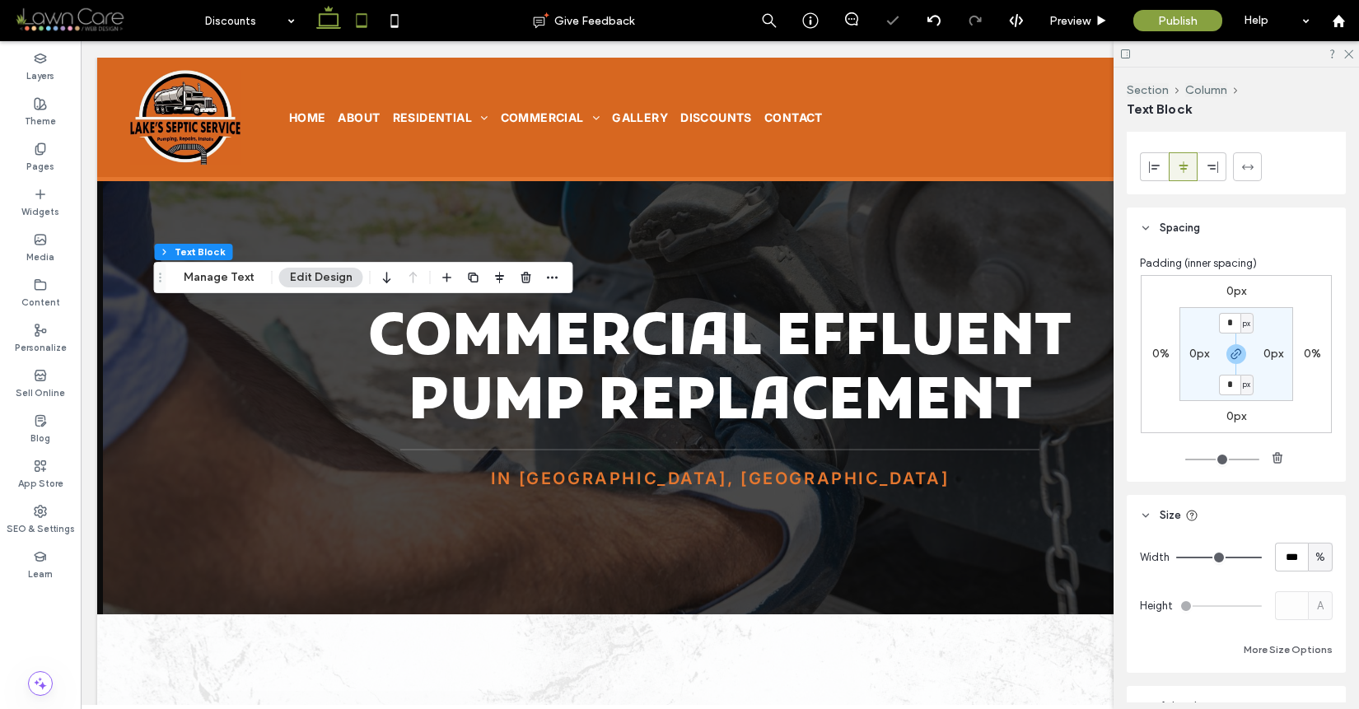
click at [363, 17] on icon at bounding box center [361, 20] width 33 height 33
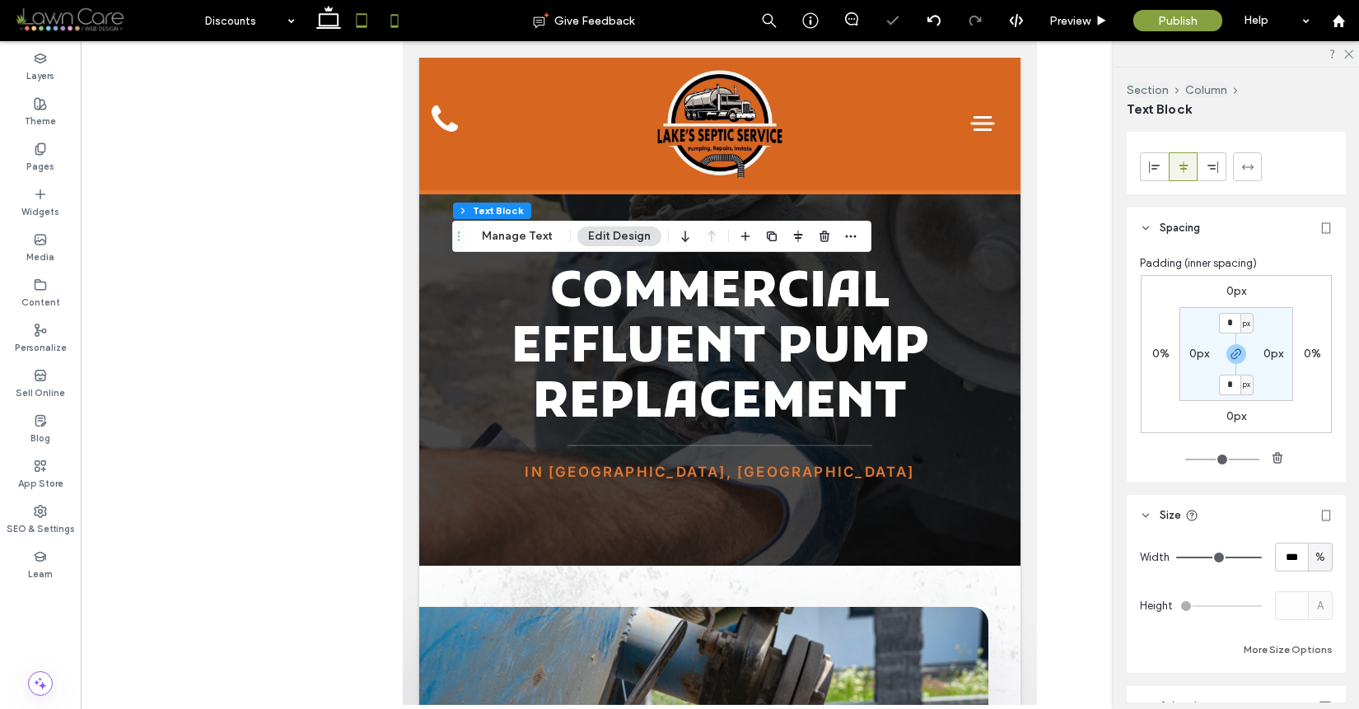
click at [389, 21] on icon at bounding box center [394, 20] width 33 height 33
type input "*"
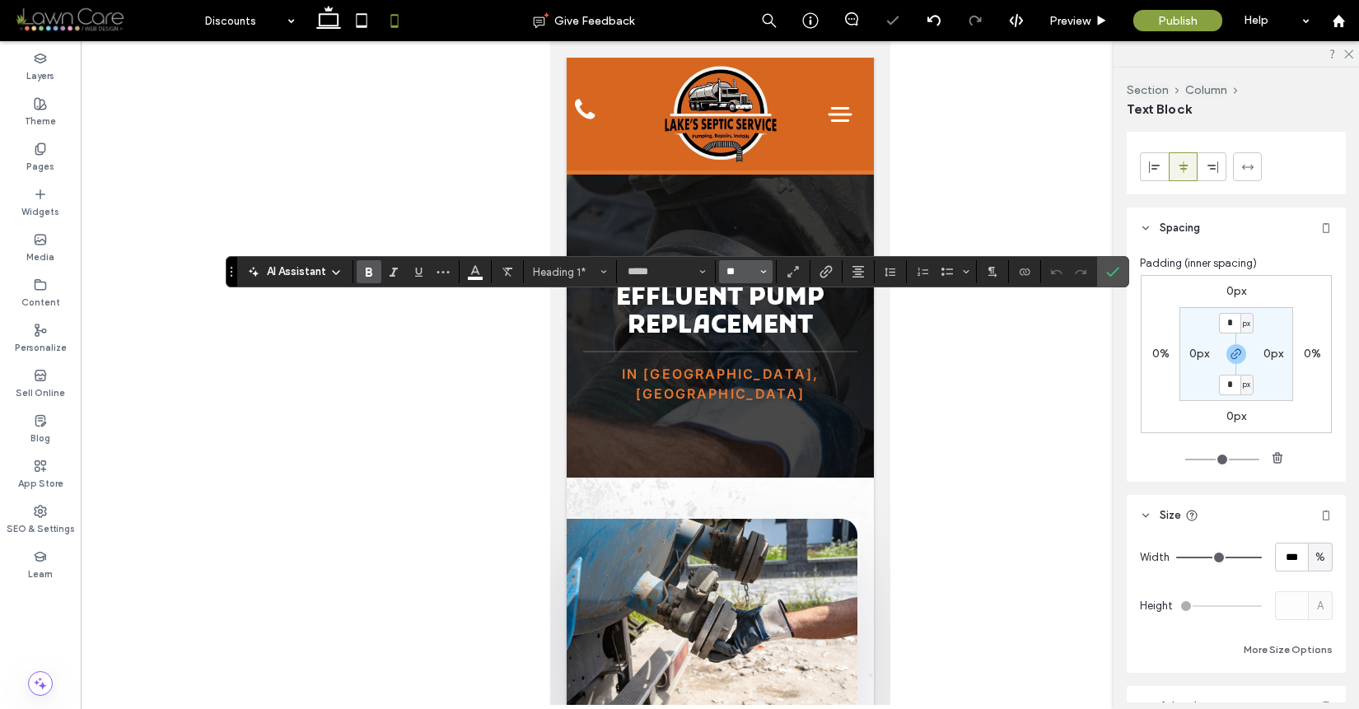
click at [755, 271] on input "**" at bounding box center [741, 271] width 32 height 13
type input "**"
click at [1107, 265] on label "Confirm" at bounding box center [1113, 272] width 25 height 30
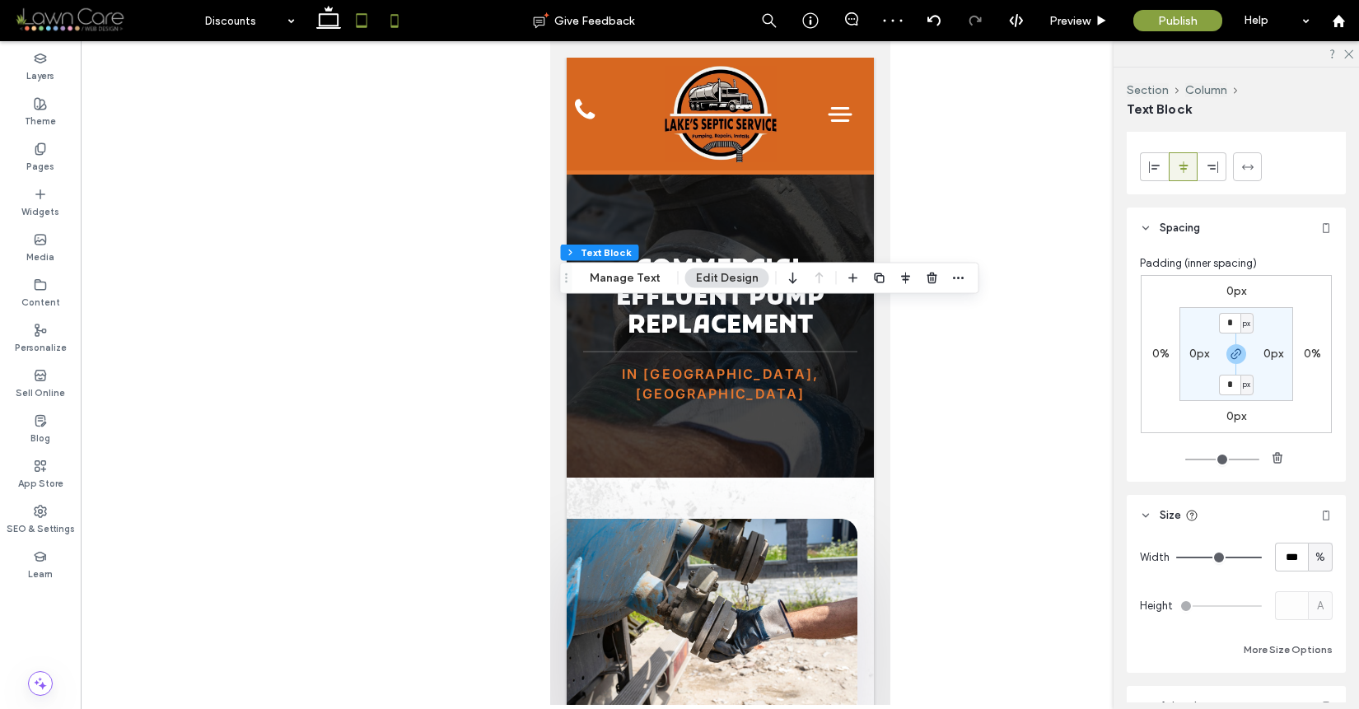
click at [362, 24] on icon at bounding box center [361, 20] width 33 height 33
type input "***"
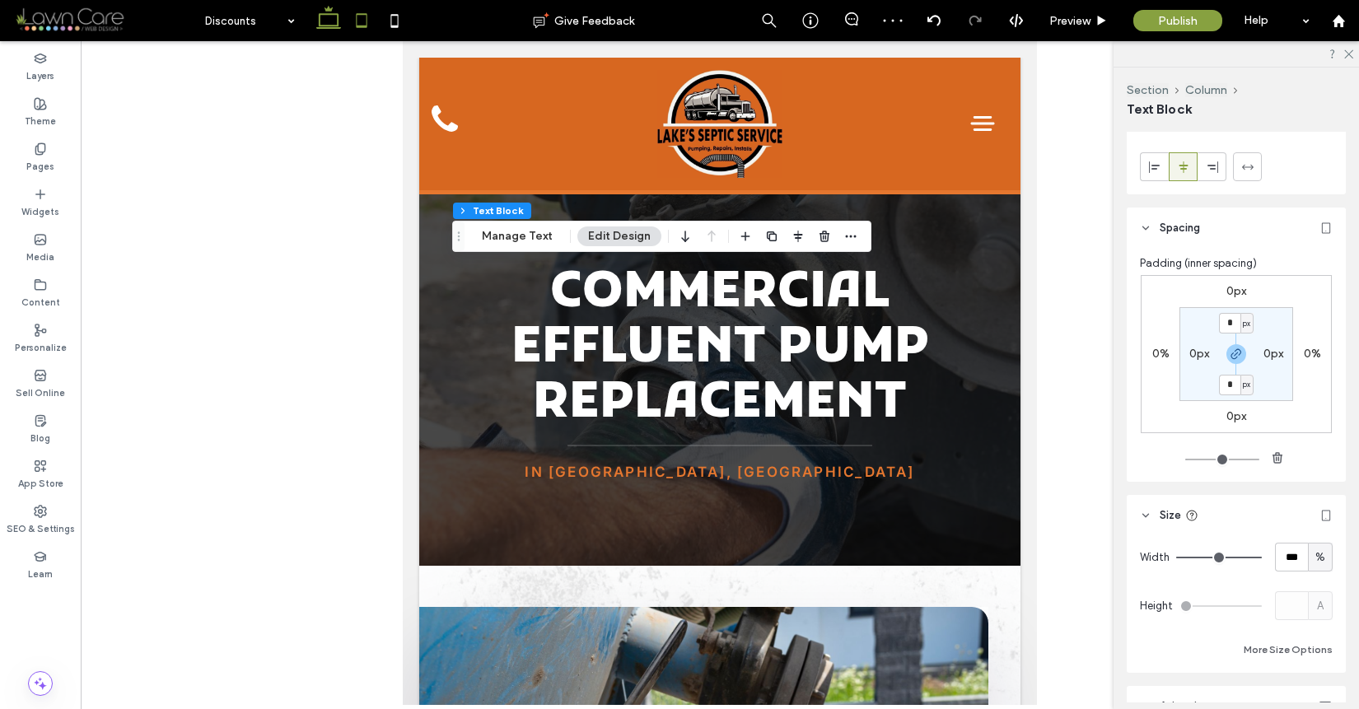
click at [334, 25] on use at bounding box center [328, 17] width 25 height 23
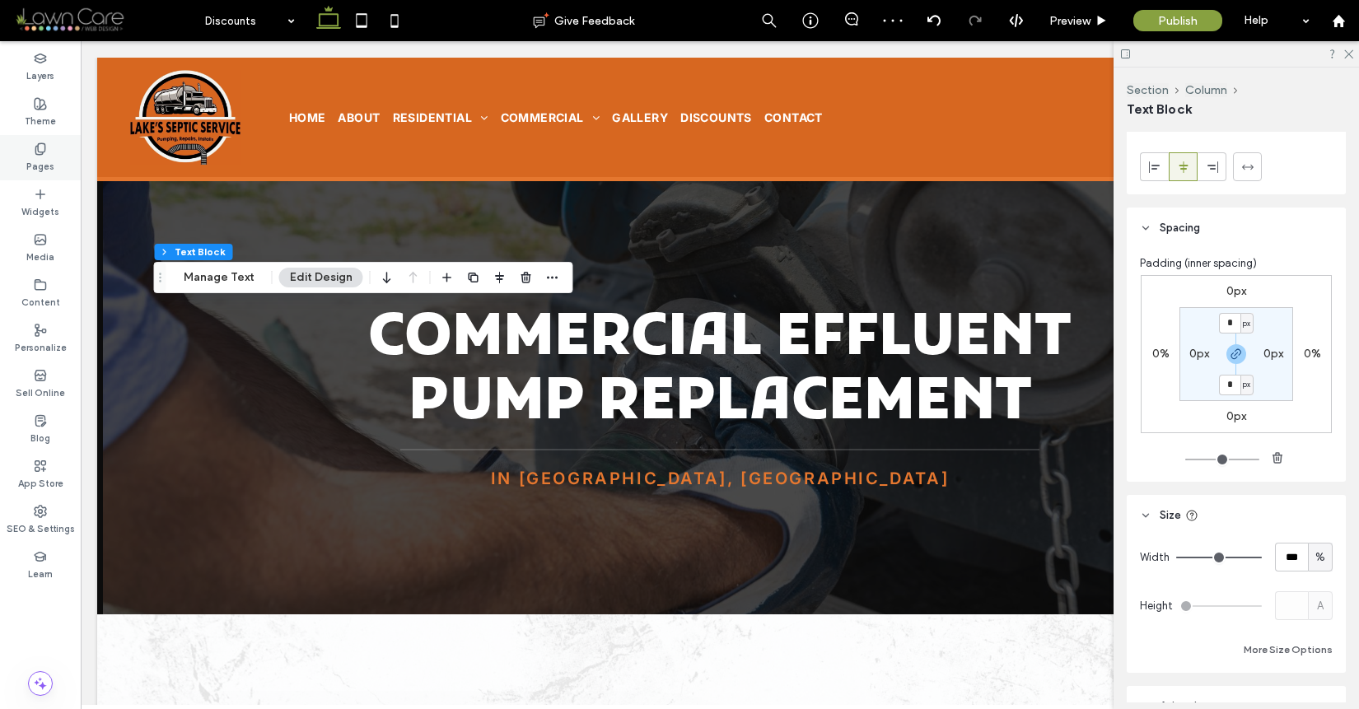
click at [54, 157] on div "Pages" at bounding box center [40, 157] width 81 height 45
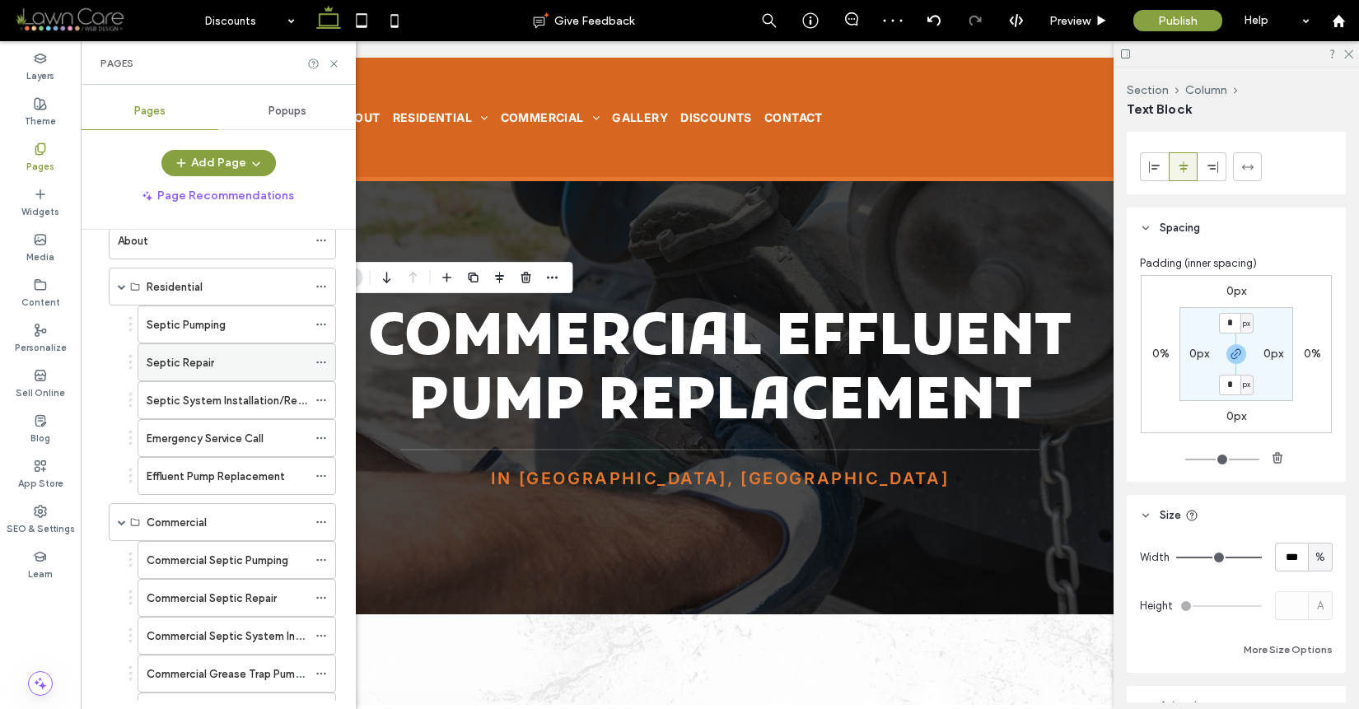
scroll to position [376, 0]
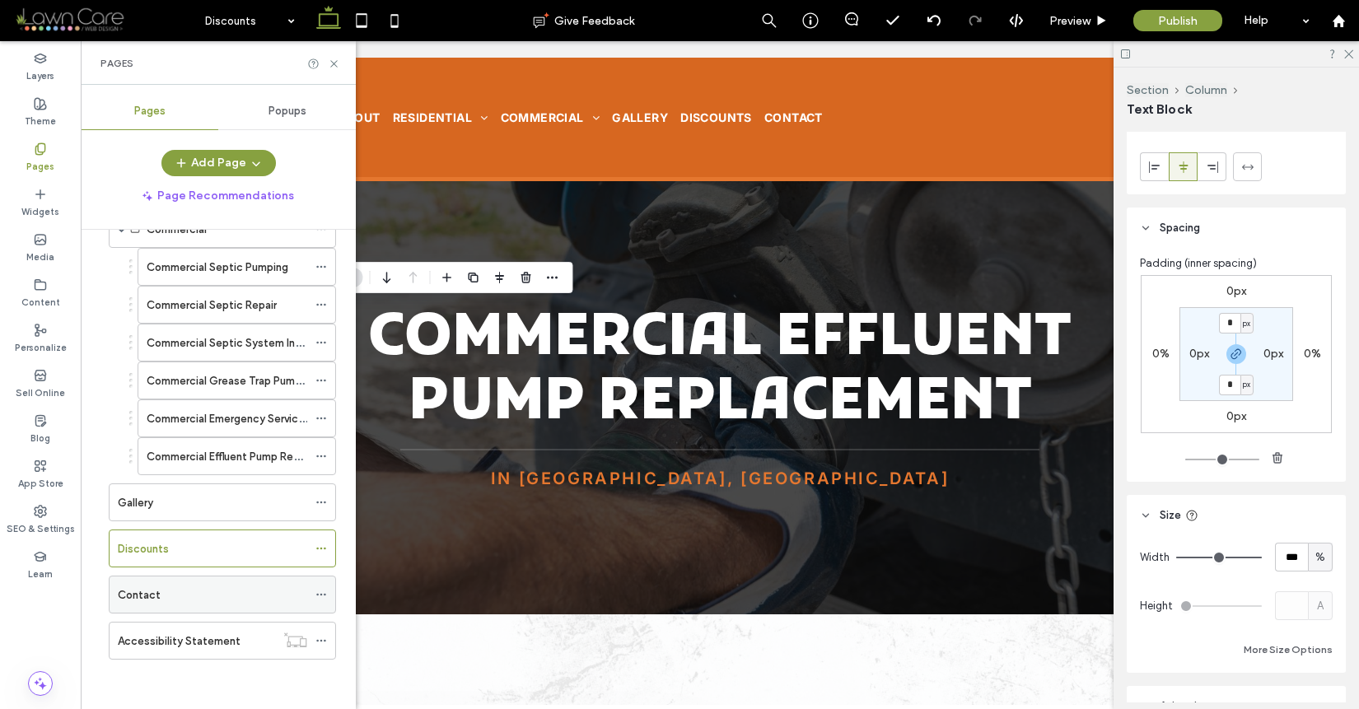
click at [181, 592] on div "Contact" at bounding box center [212, 595] width 189 height 17
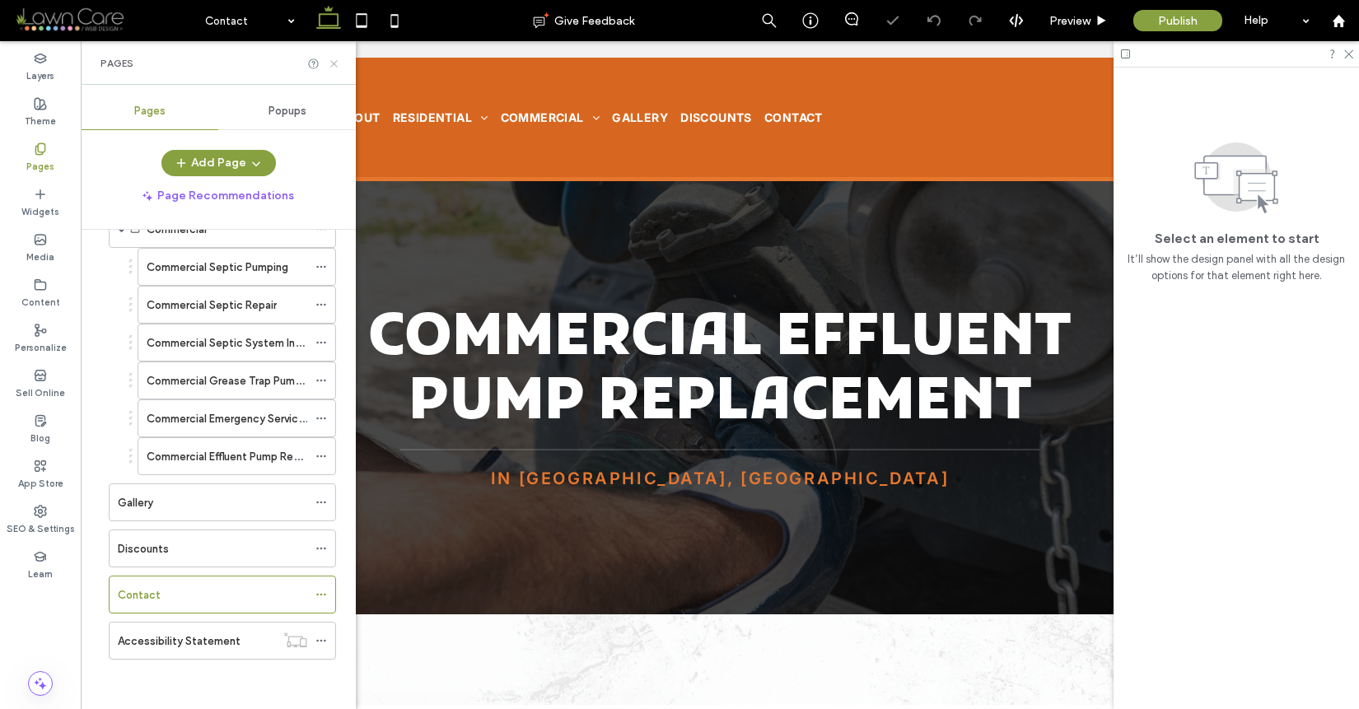
click at [334, 63] on use at bounding box center [333, 63] width 7 height 7
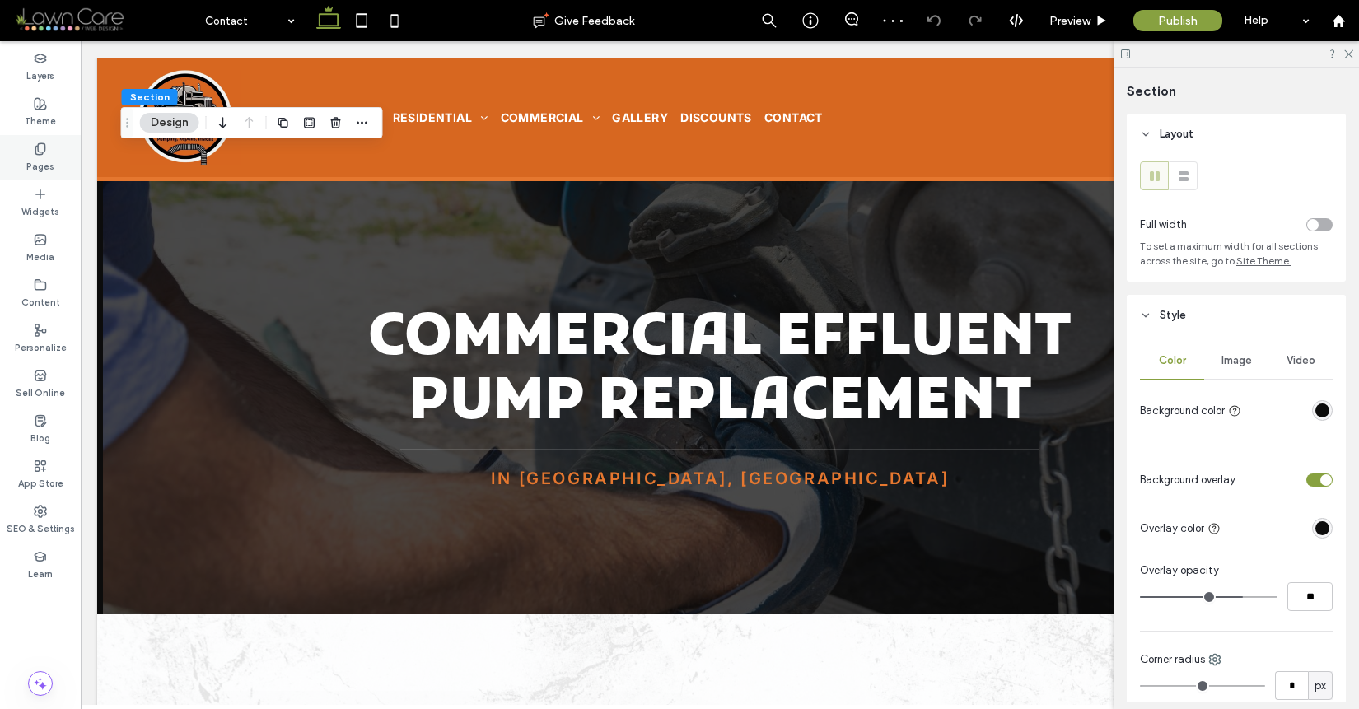
click at [63, 146] on div "Pages" at bounding box center [40, 157] width 81 height 45
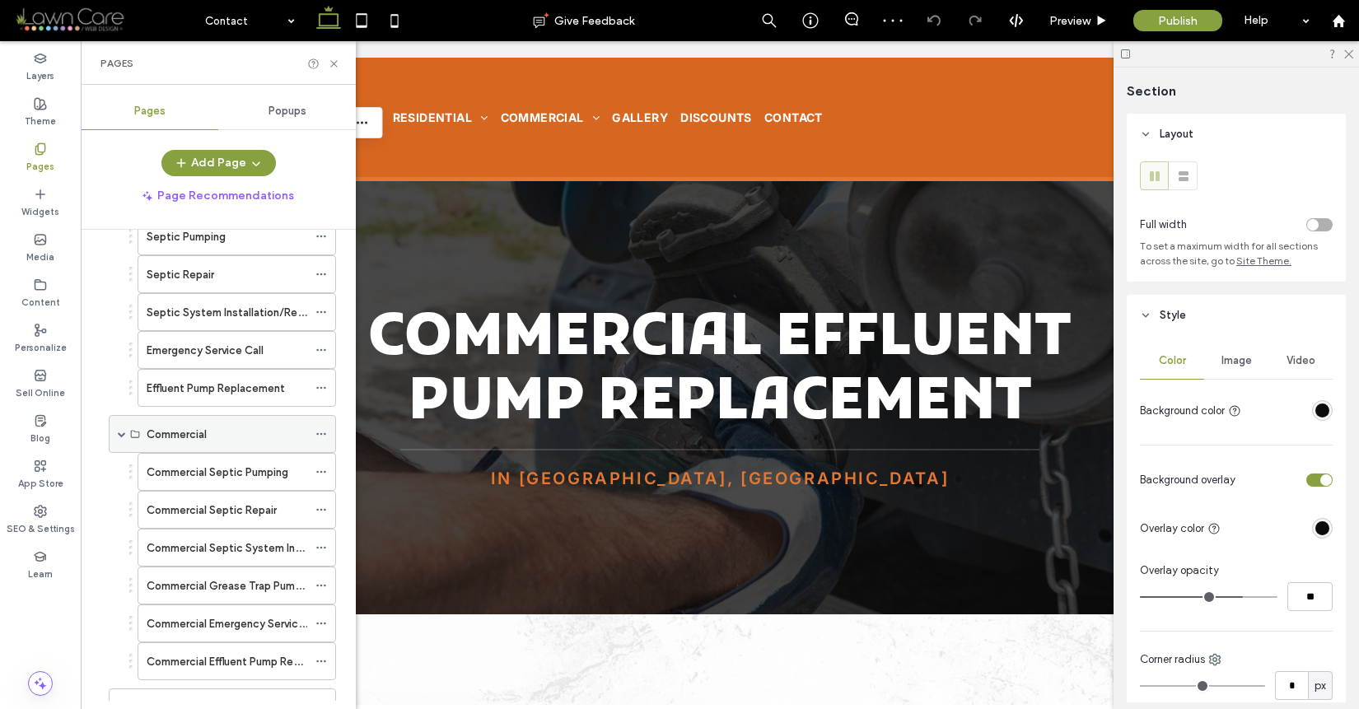
scroll to position [376, 0]
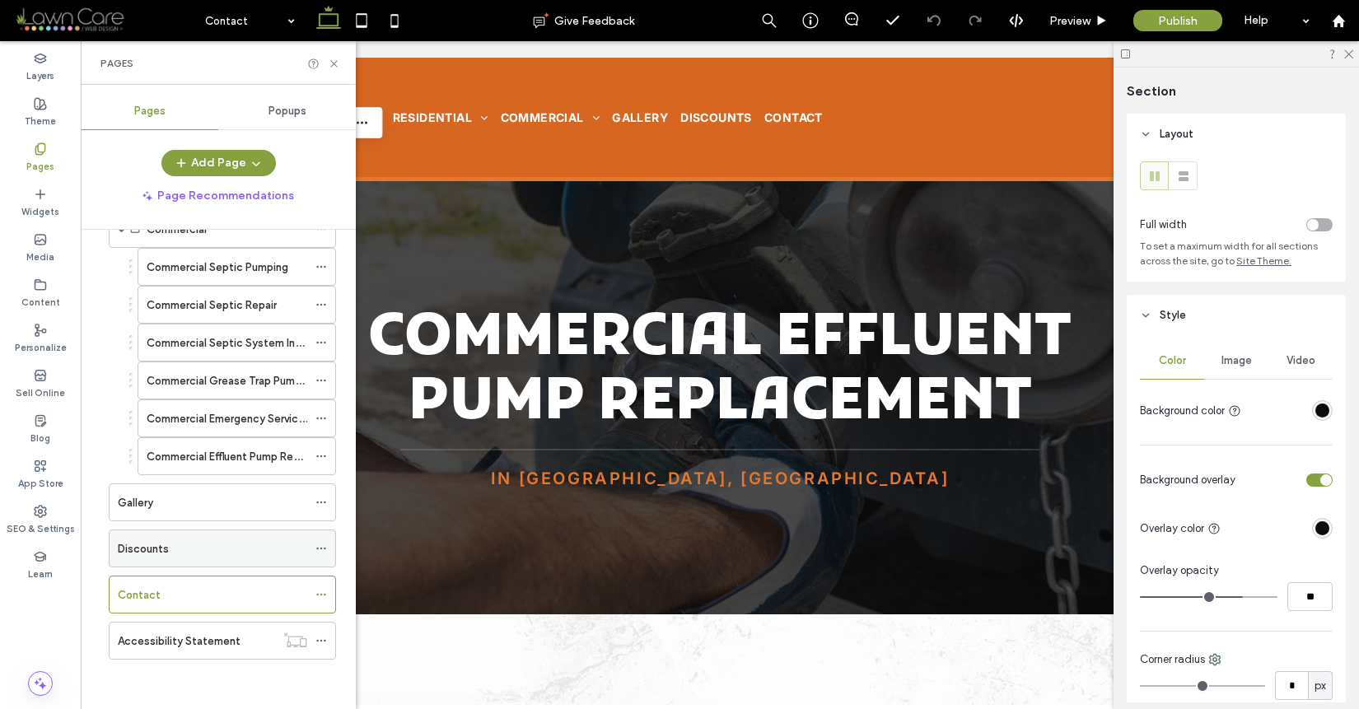
click at [219, 557] on div "Discounts" at bounding box center [212, 548] width 189 height 17
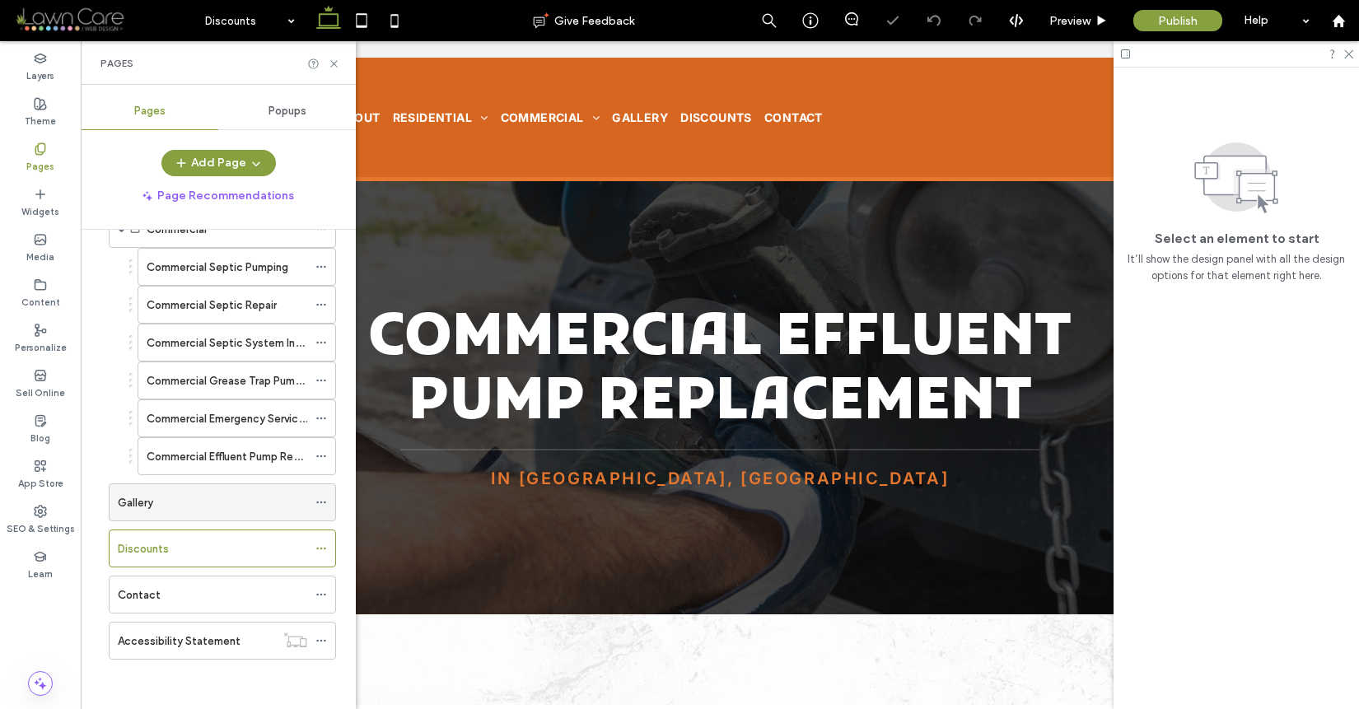
click at [199, 505] on div "Gallery" at bounding box center [212, 502] width 189 height 17
click at [205, 535] on div "Discounts" at bounding box center [212, 549] width 189 height 36
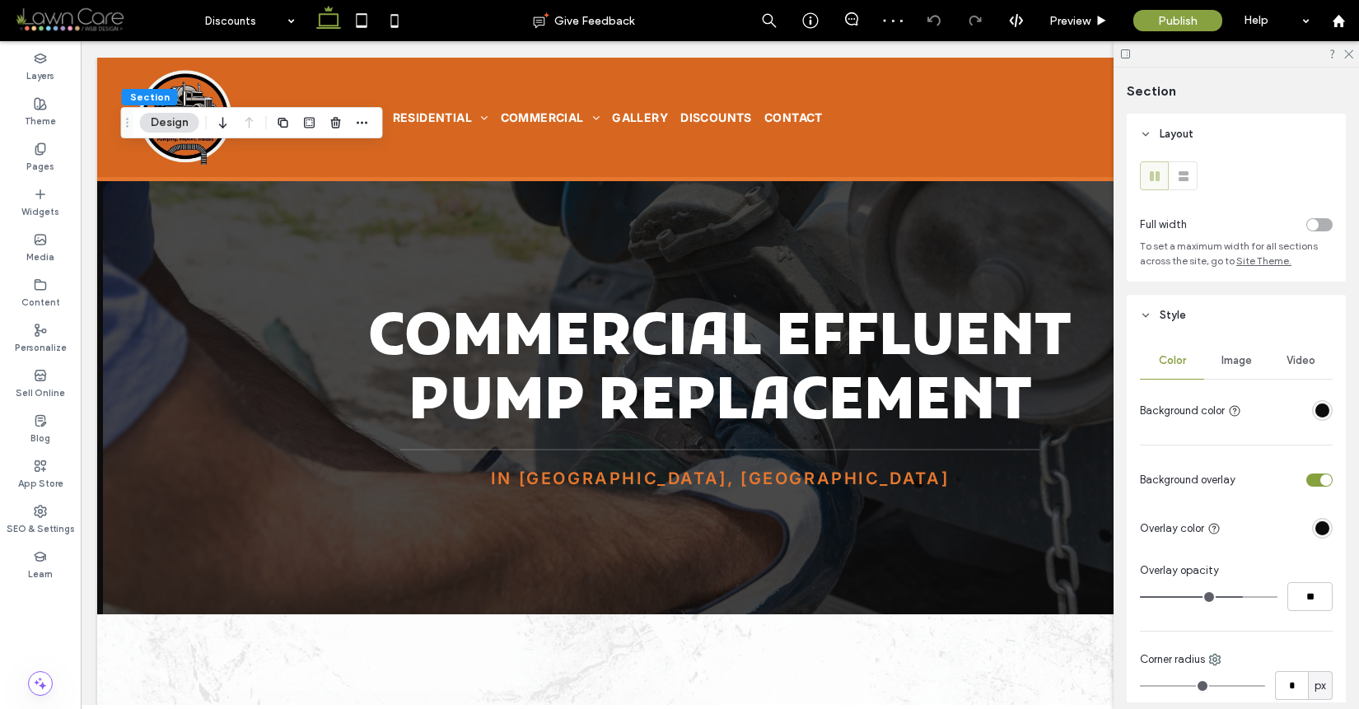
click at [1236, 359] on span "Image" at bounding box center [1237, 360] width 30 height 13
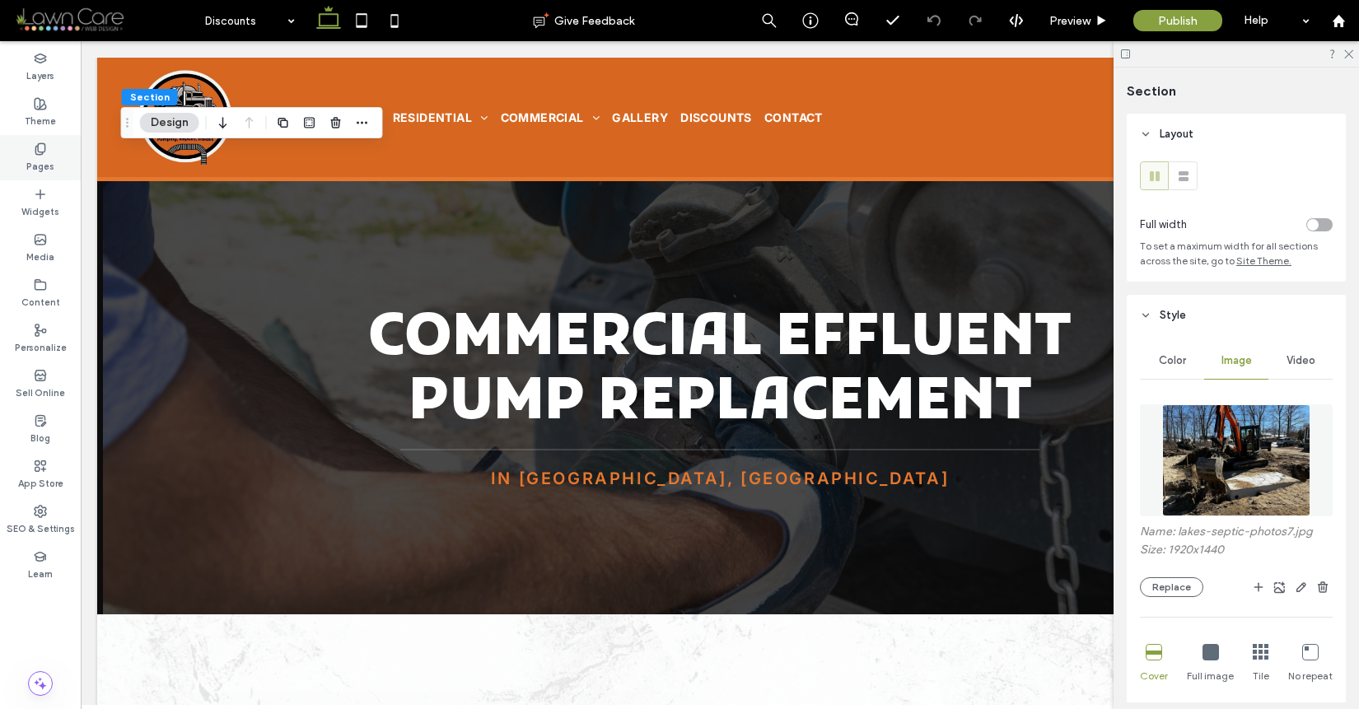
click at [37, 162] on label "Pages" at bounding box center [40, 165] width 28 height 18
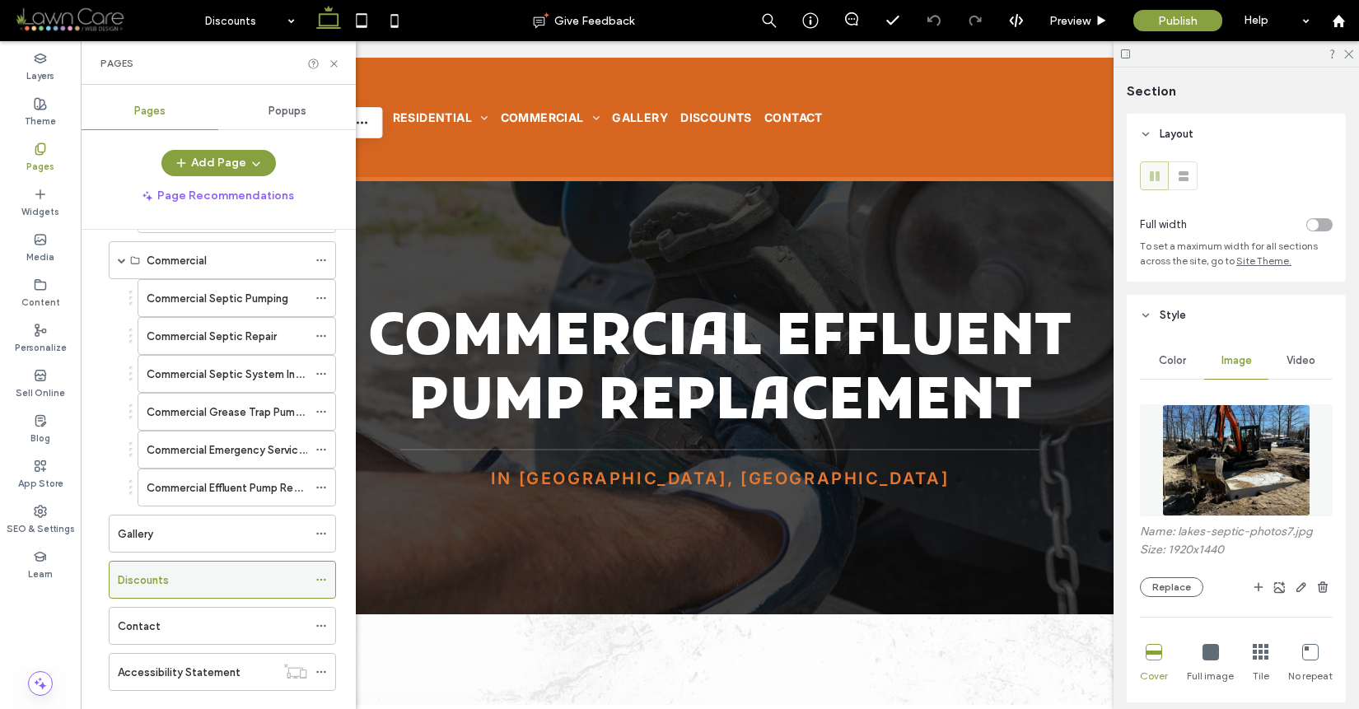
scroll to position [376, 0]
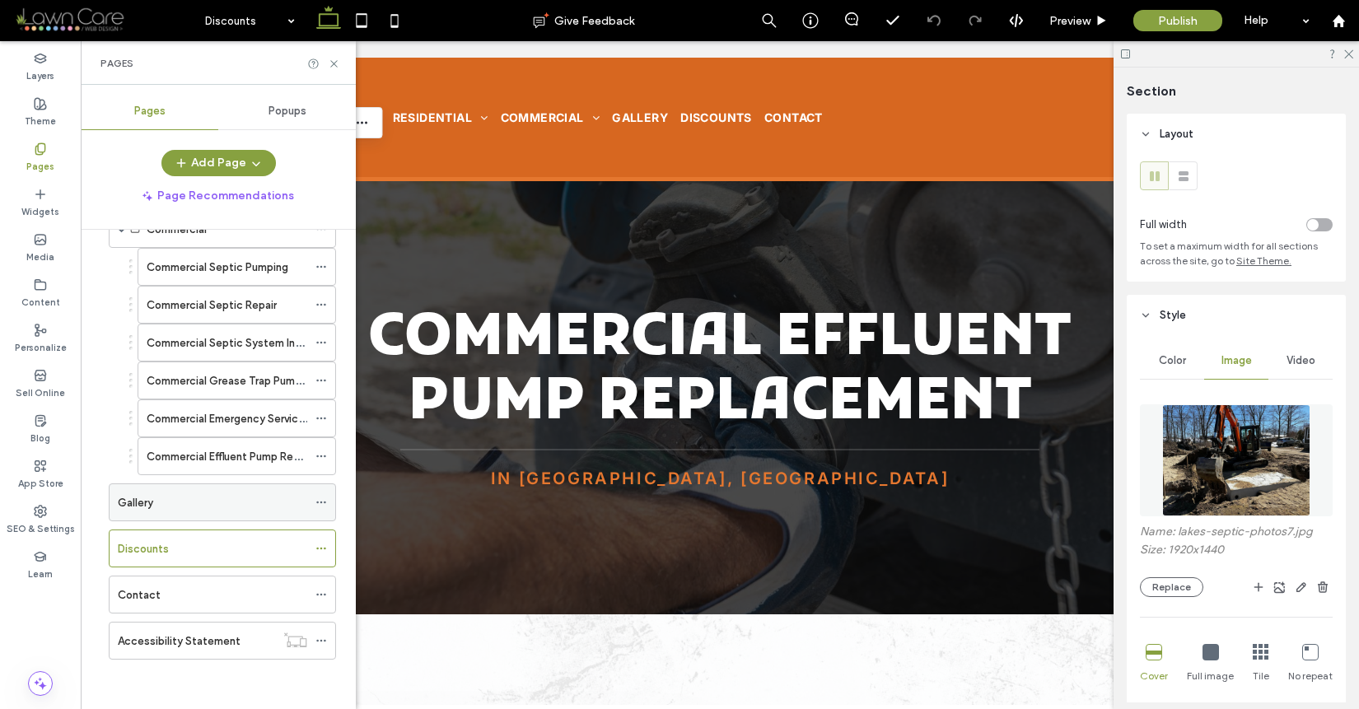
click at [210, 504] on div "Gallery" at bounding box center [212, 502] width 189 height 17
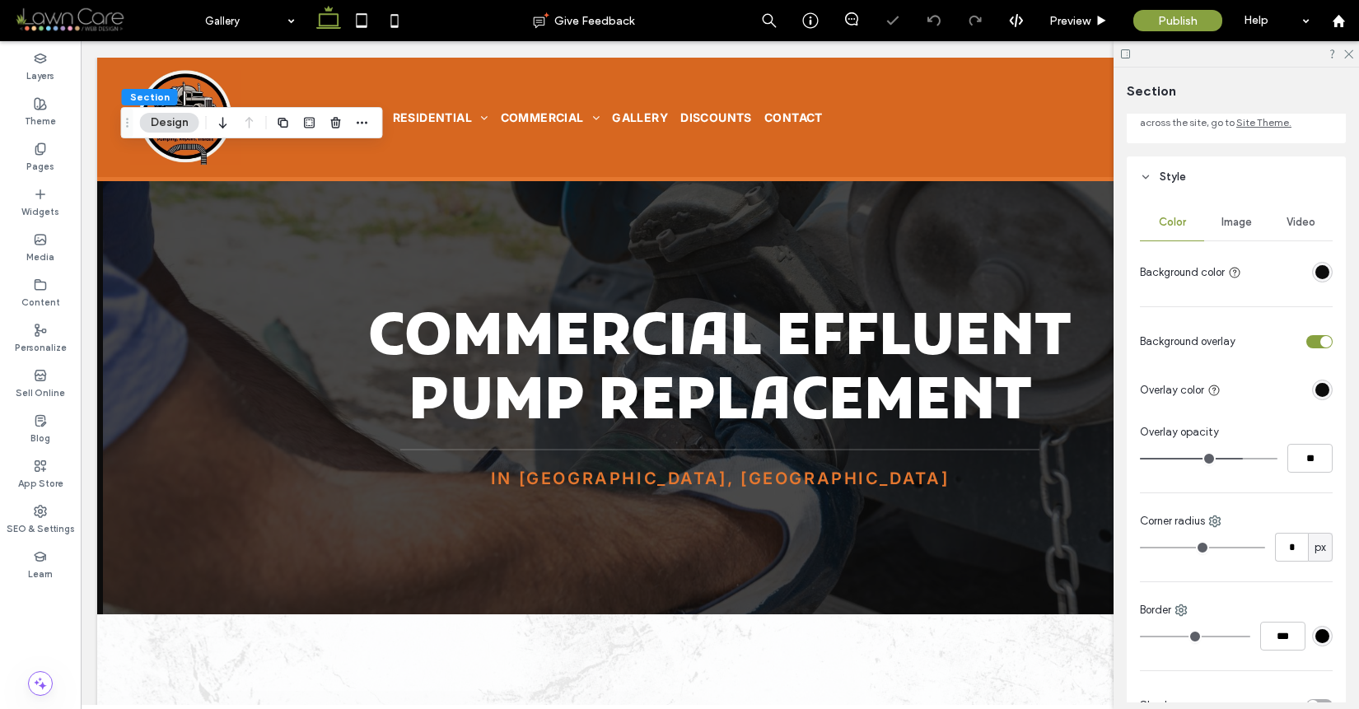
click at [1228, 219] on span "Image" at bounding box center [1237, 222] width 30 height 13
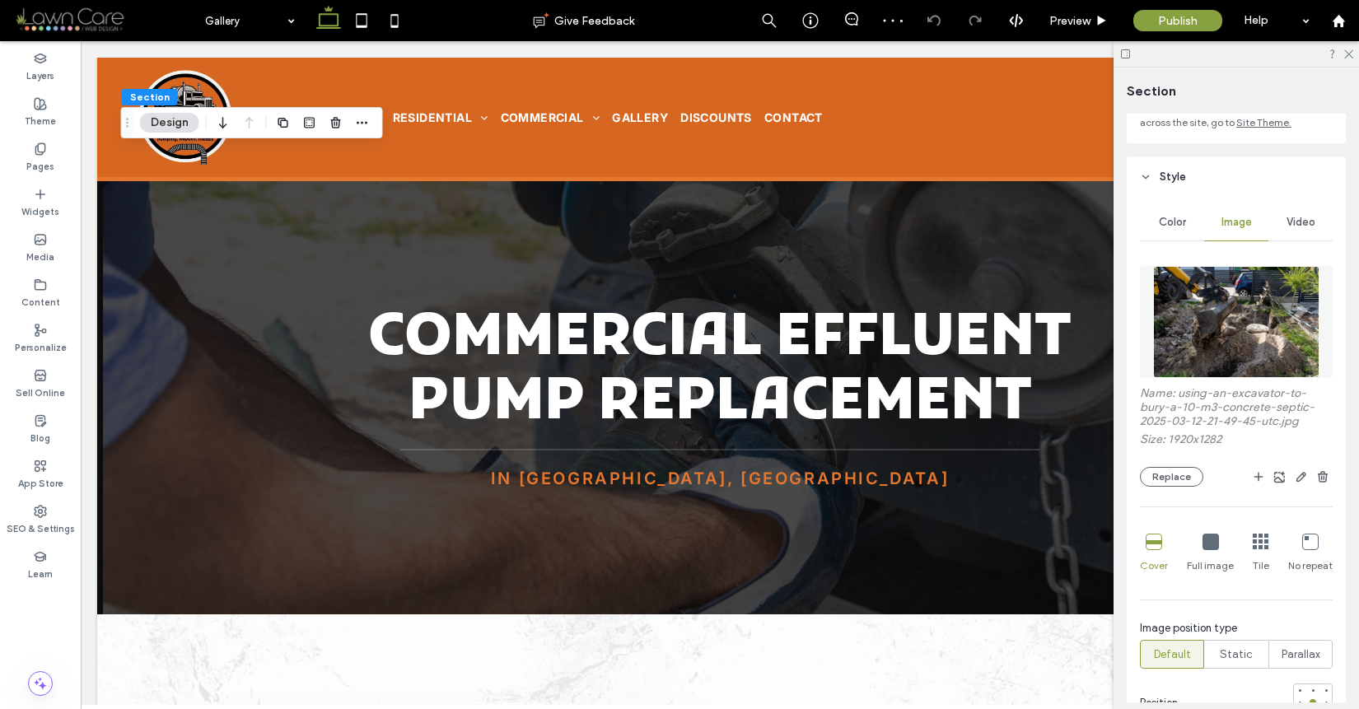
scroll to position [142, 0]
click at [29, 150] on div "Pages" at bounding box center [40, 157] width 81 height 45
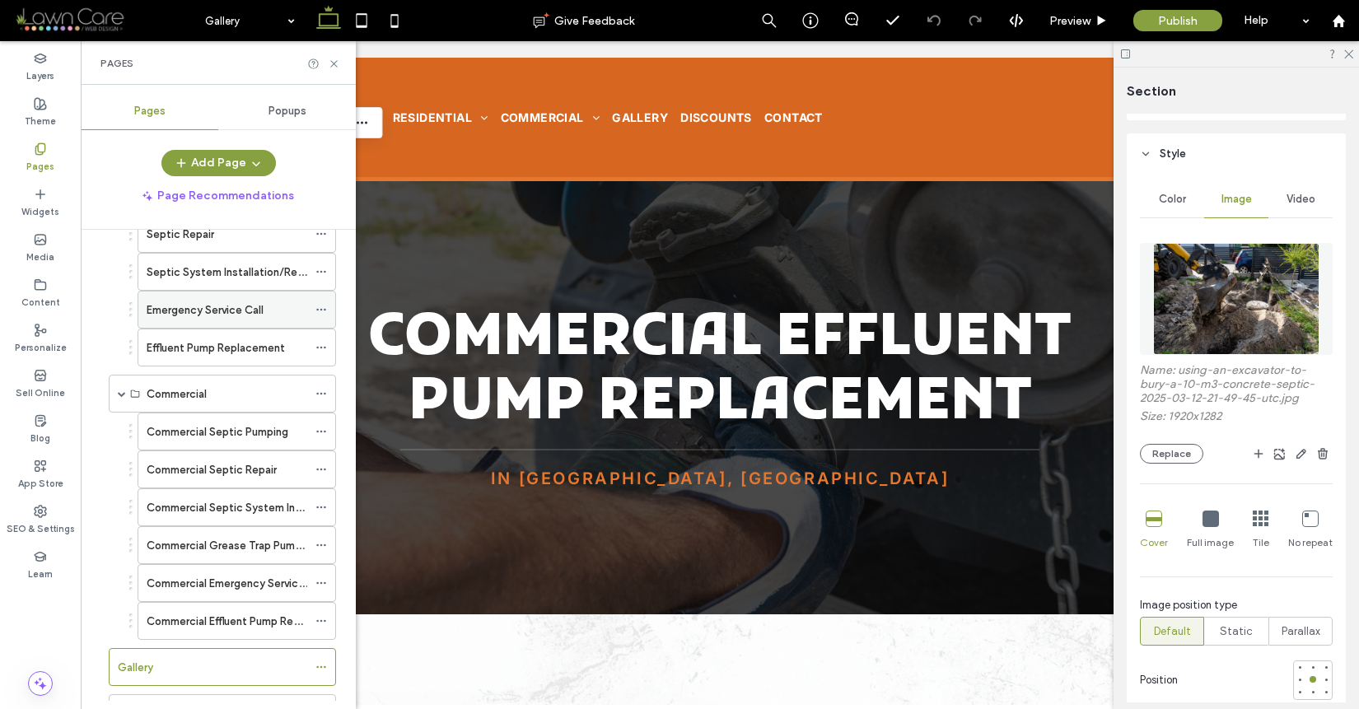
scroll to position [376, 0]
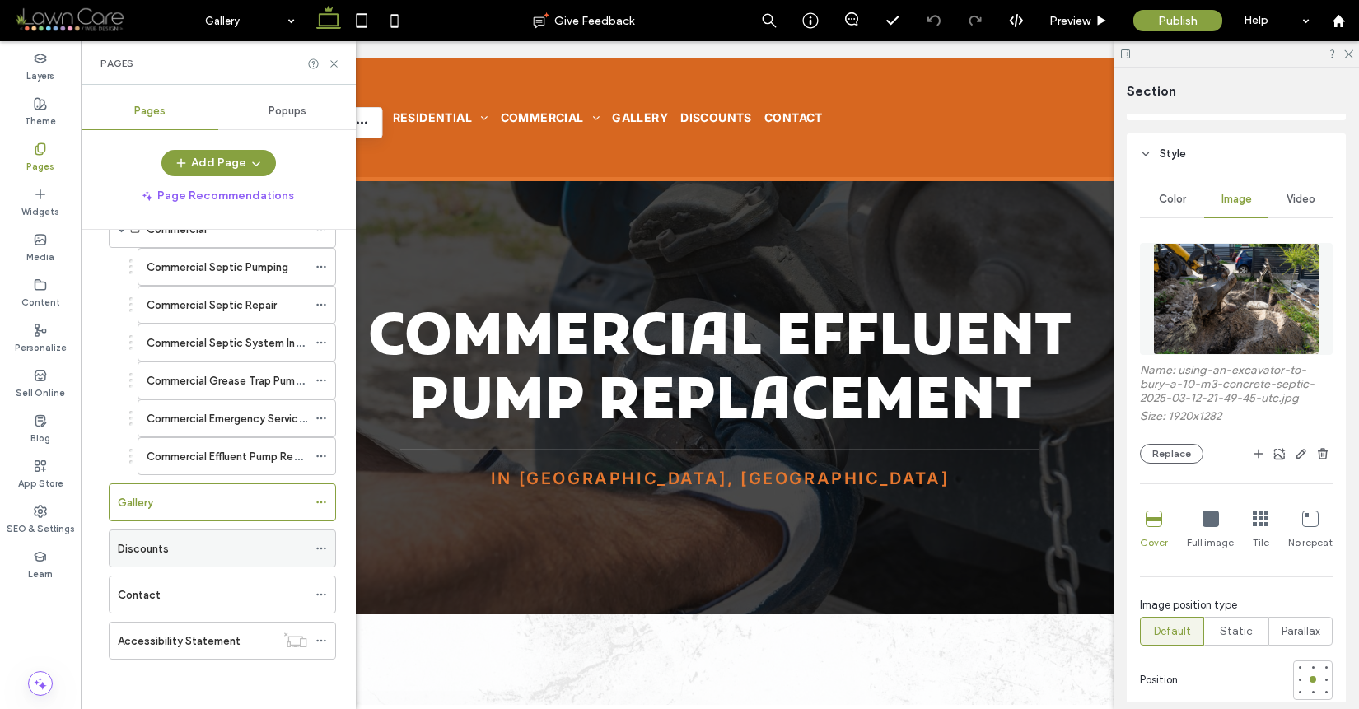
click at [193, 547] on div "Discounts" at bounding box center [212, 548] width 189 height 17
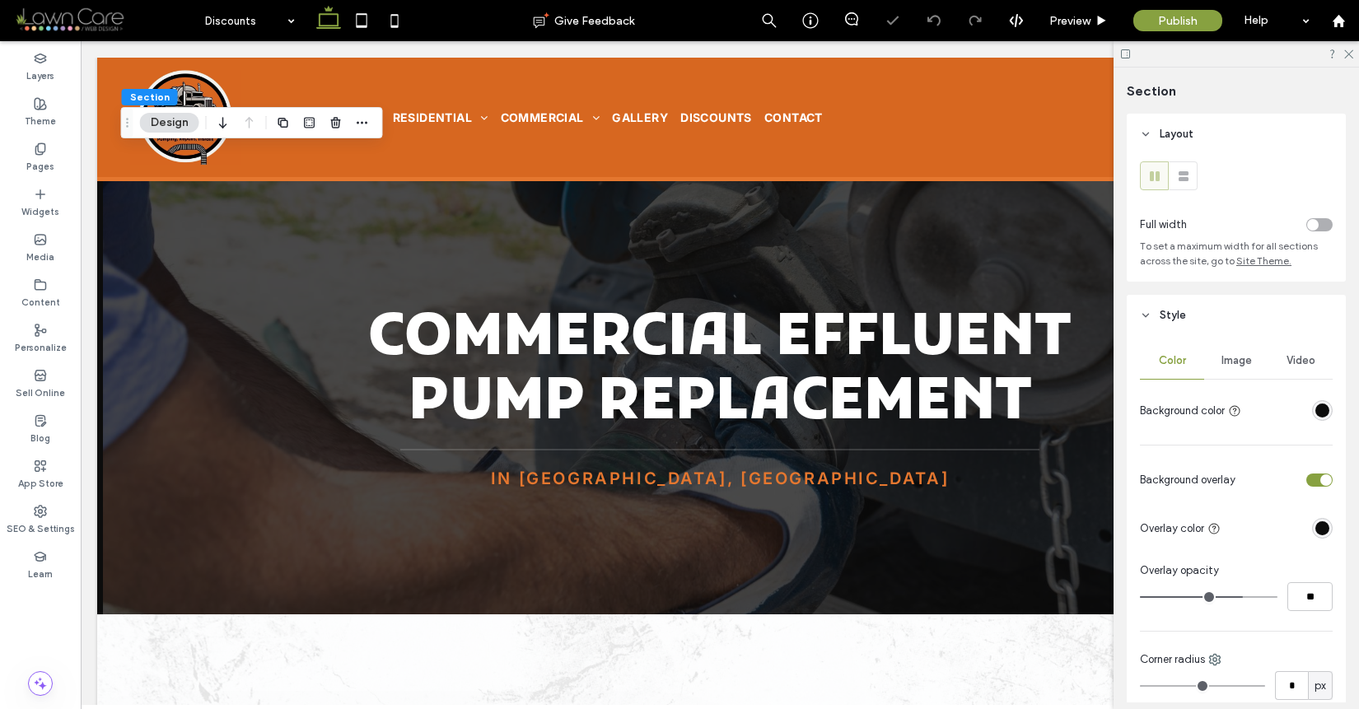
click at [1253, 357] on div "Image" at bounding box center [1236, 361] width 64 height 36
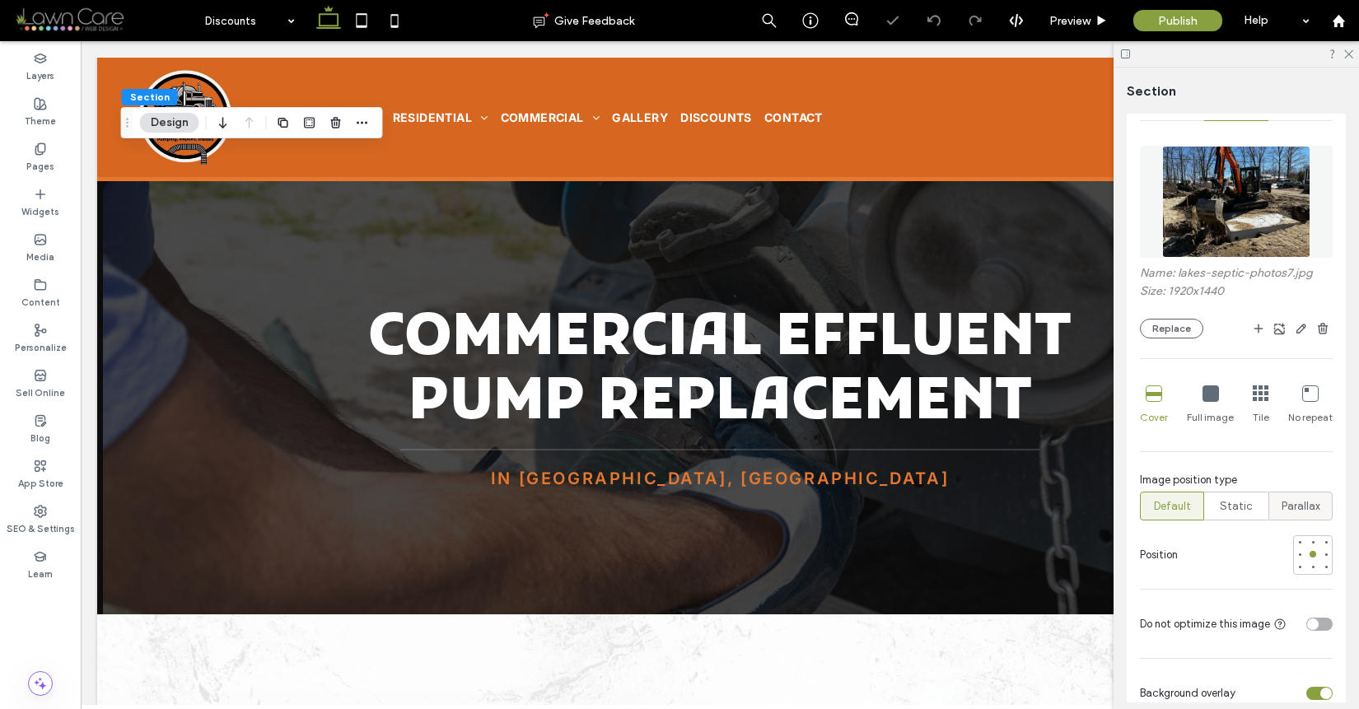
scroll to position [262, 0]
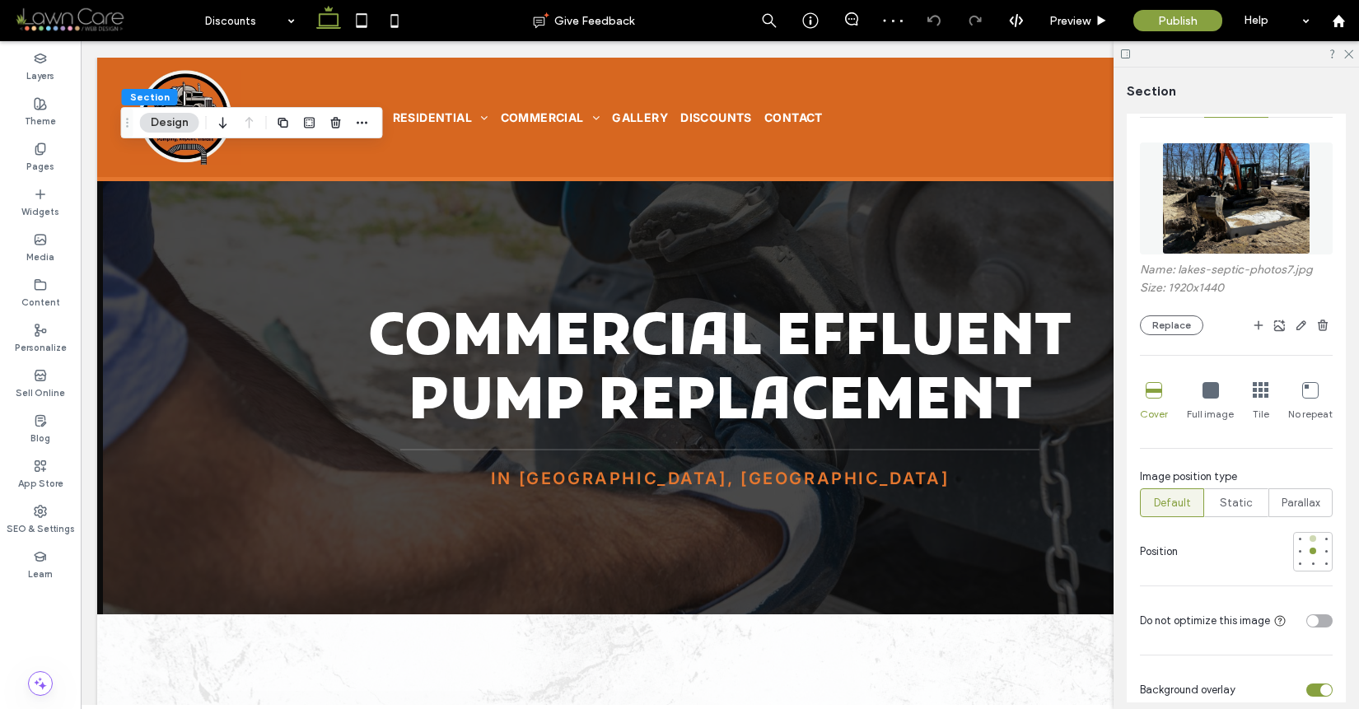
click at [1310, 539] on div at bounding box center [1313, 538] width 7 height 7
click at [59, 146] on div "Pages" at bounding box center [40, 157] width 81 height 45
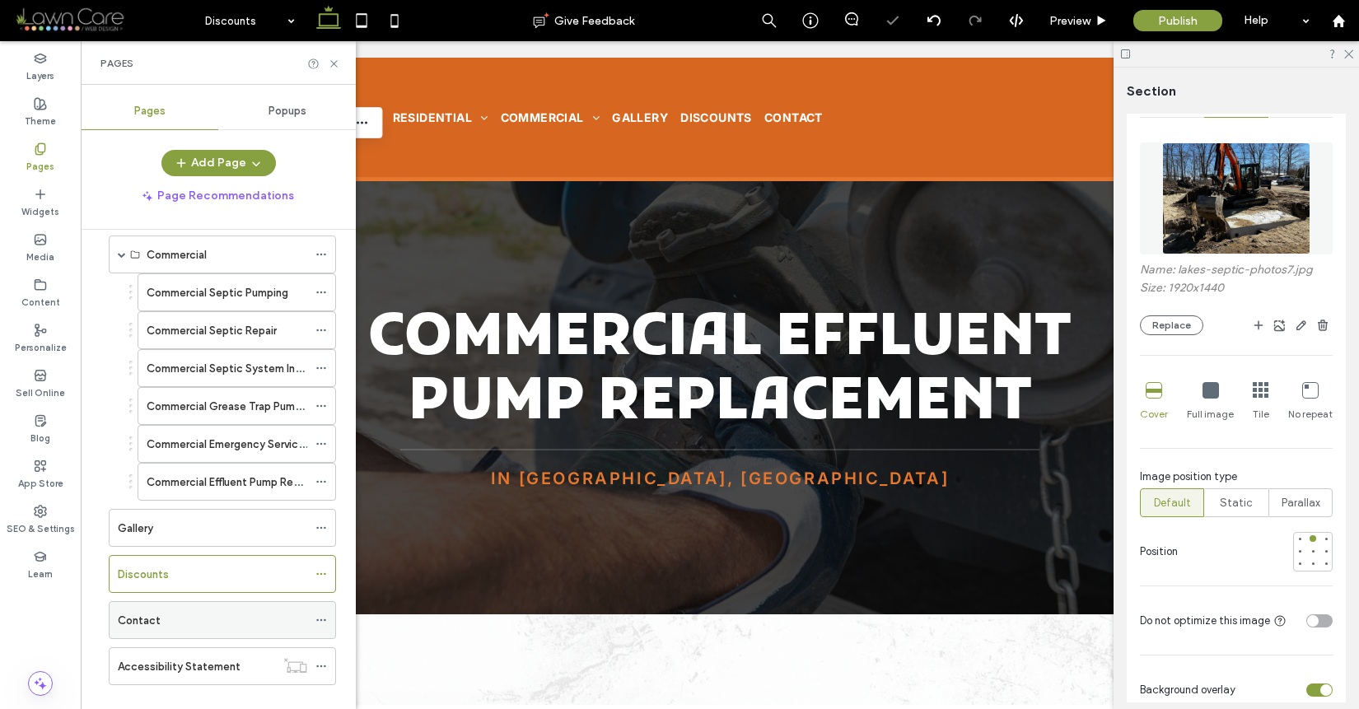
scroll to position [376, 0]
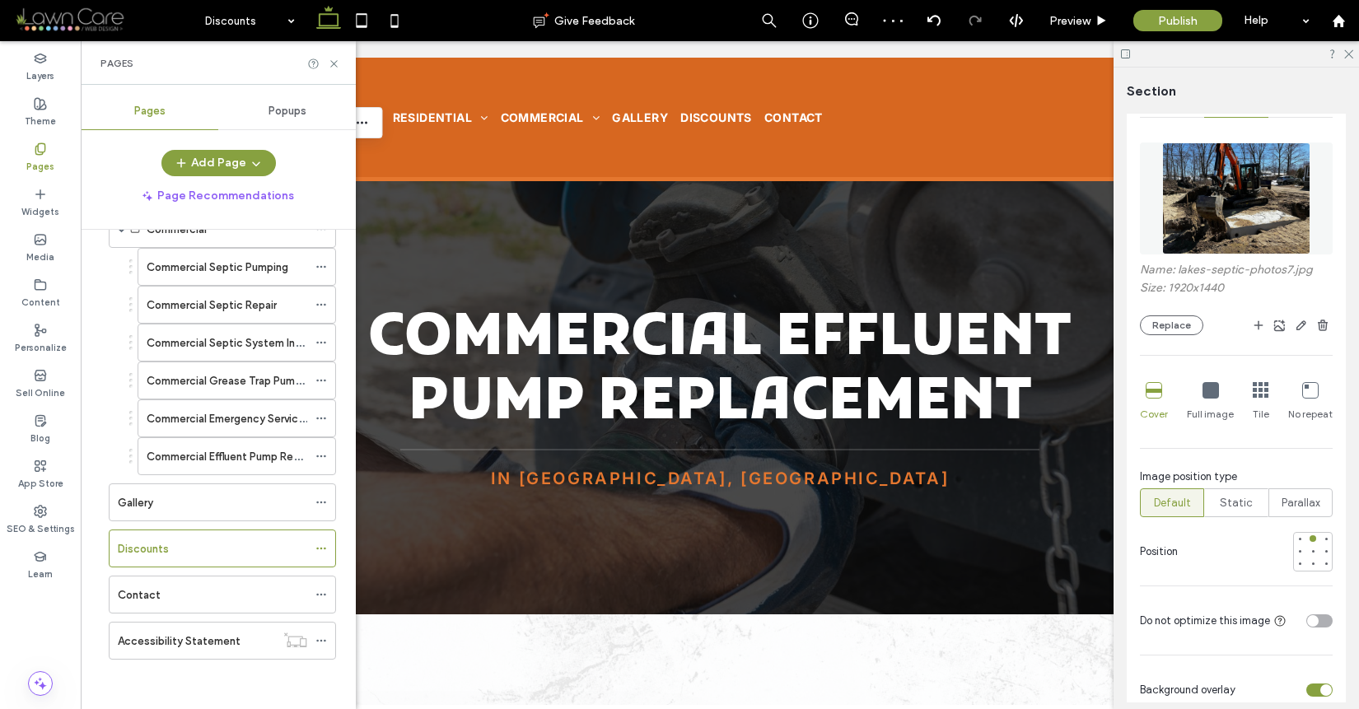
click at [232, 615] on ol "Home About Residential Septic Pumping Septic Repair Septic System Installation/…" at bounding box center [212, 271] width 248 height 778
click at [236, 605] on div "Contact" at bounding box center [212, 595] width 189 height 36
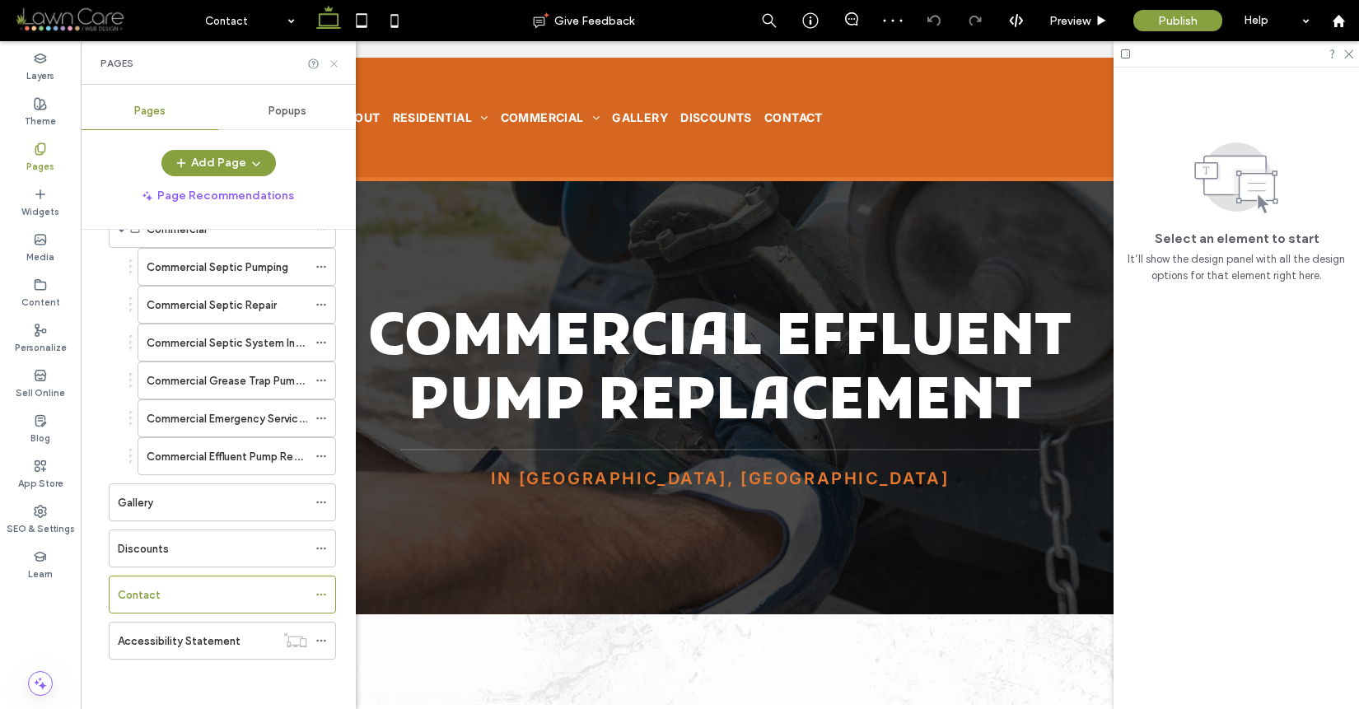
click at [332, 63] on icon at bounding box center [334, 64] width 12 height 12
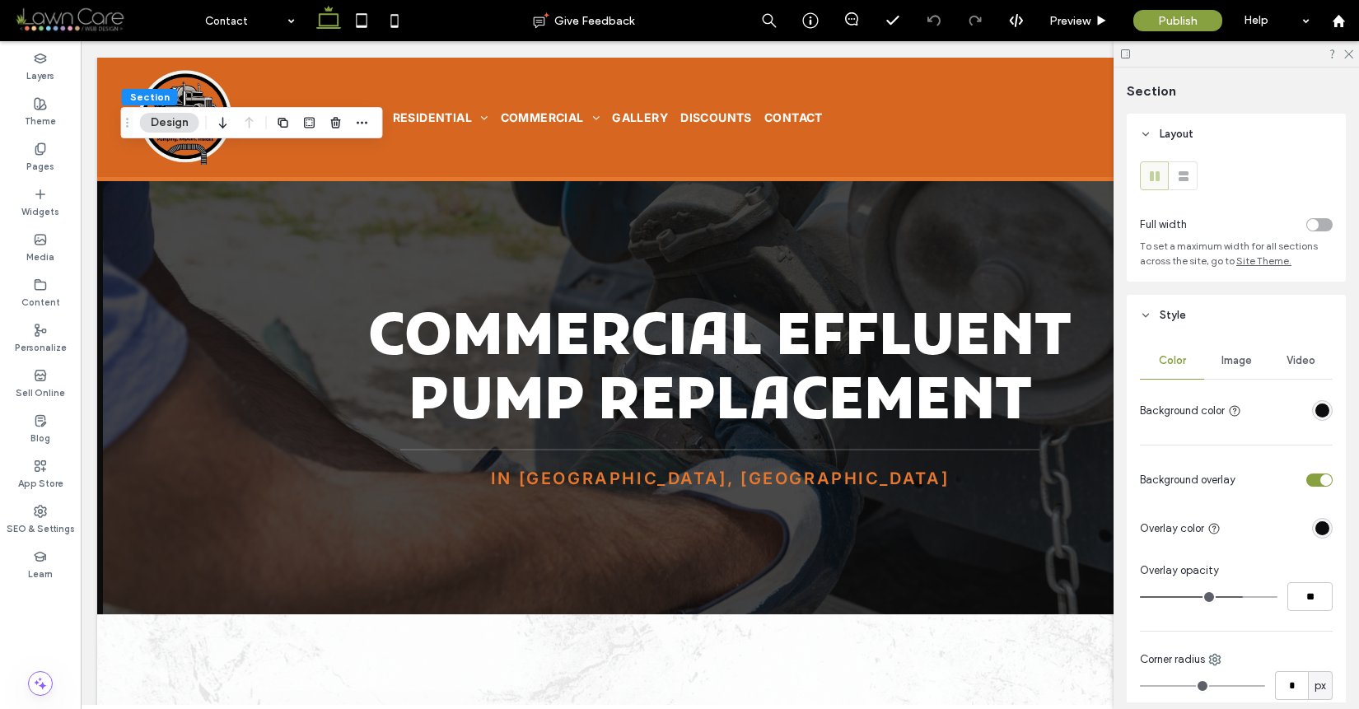
click at [1222, 367] on span "Image" at bounding box center [1237, 360] width 30 height 13
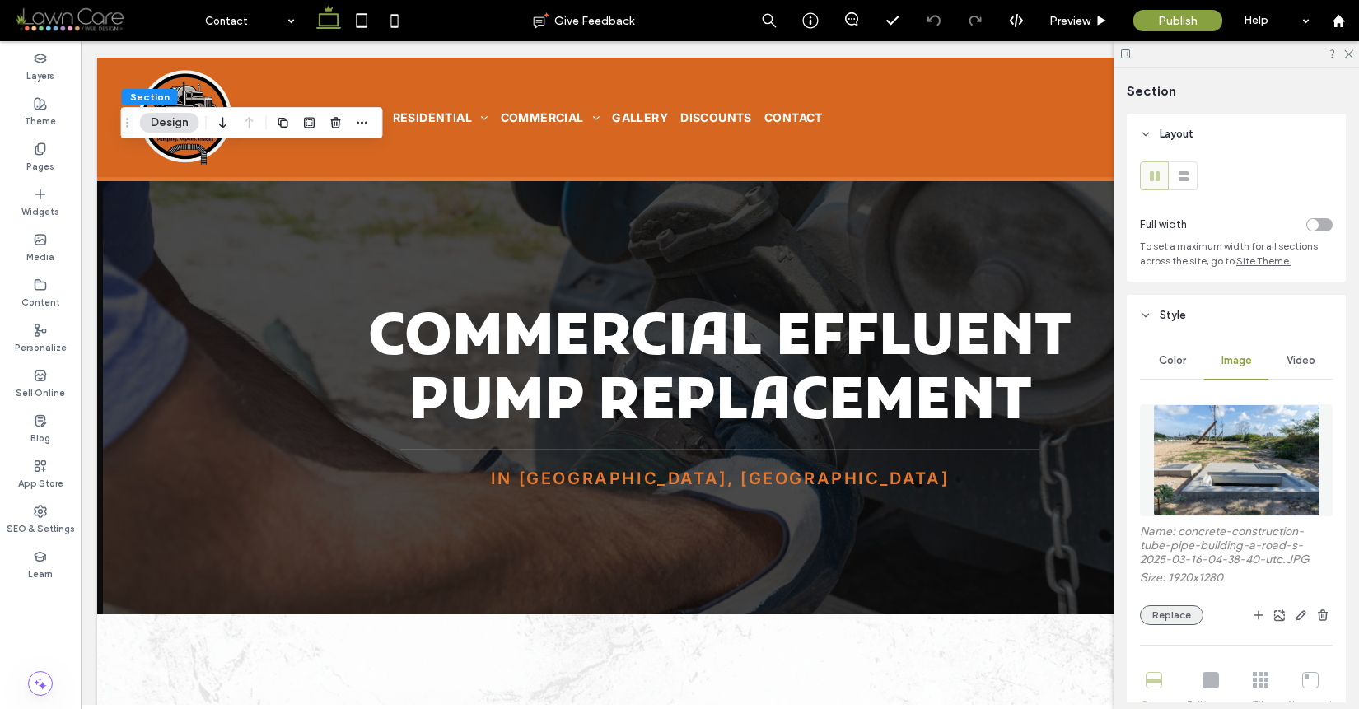
click at [1176, 620] on button "Replace" at bounding box center [1171, 616] width 63 height 20
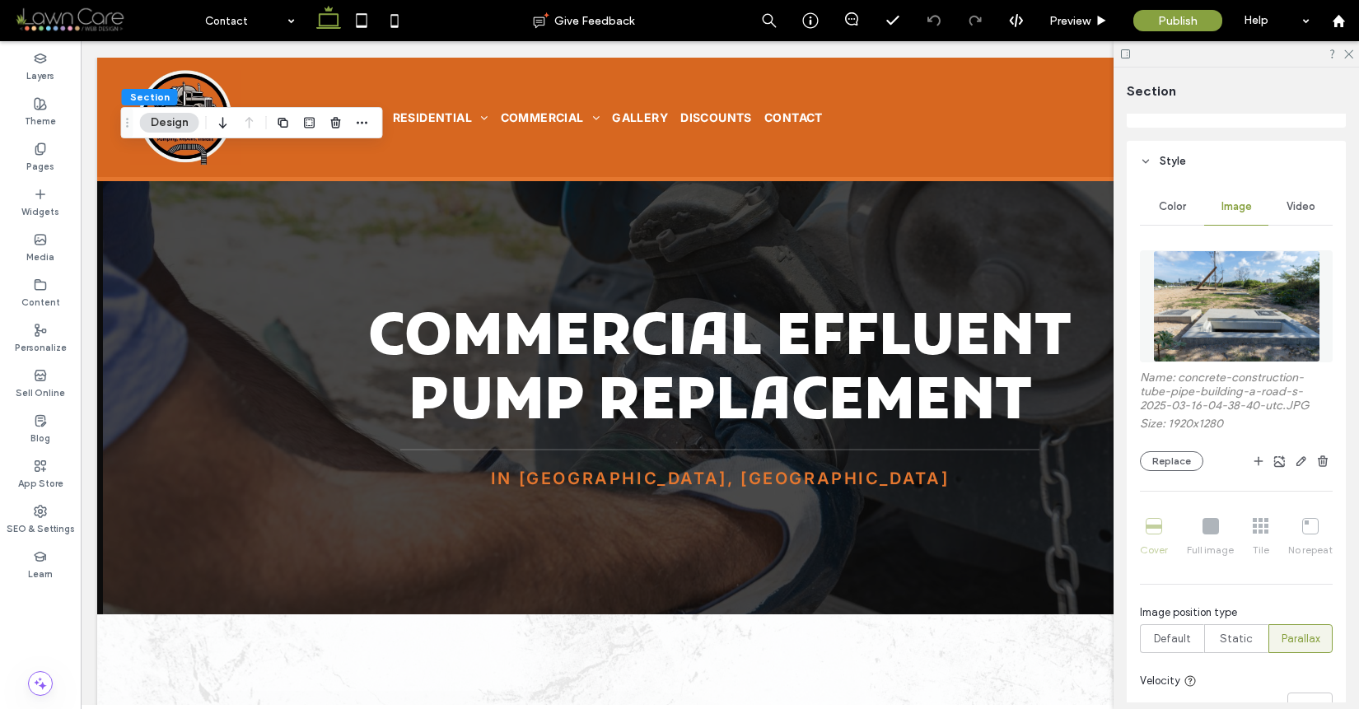
scroll to position [289, 0]
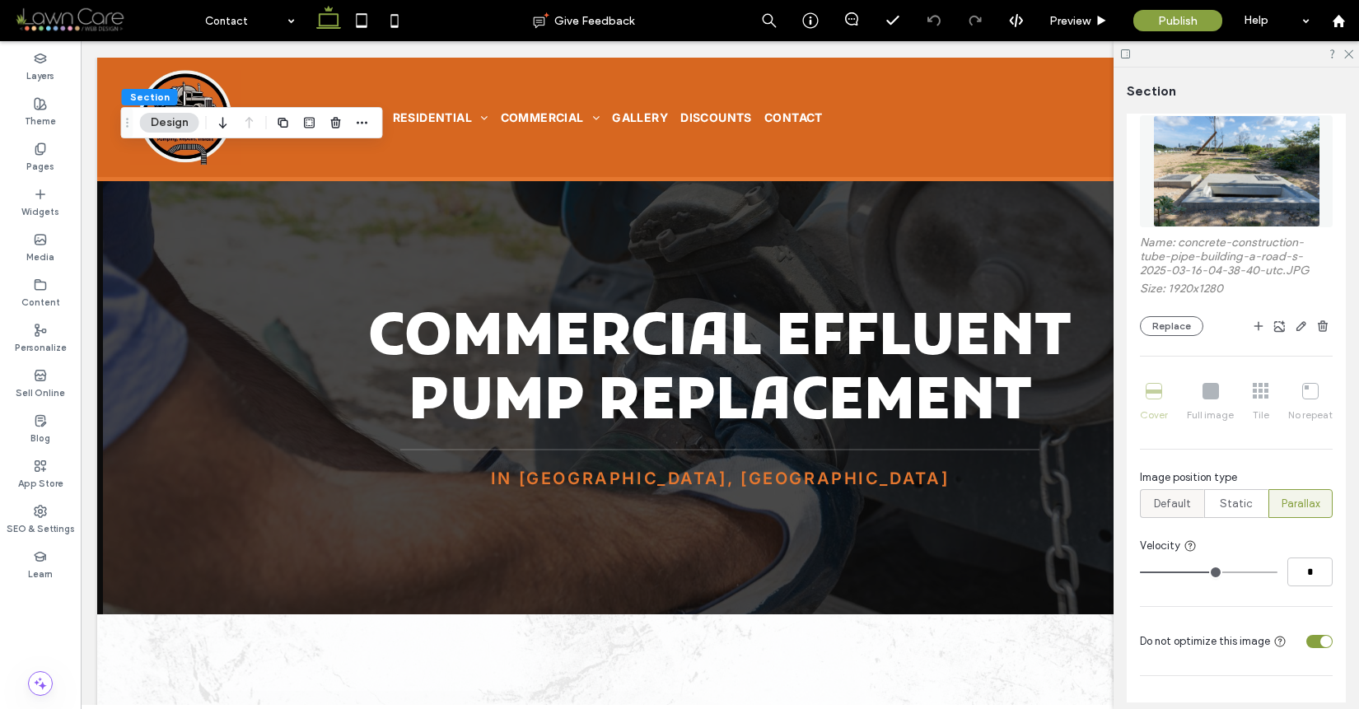
click at [1181, 500] on span "Default" at bounding box center [1172, 504] width 37 height 16
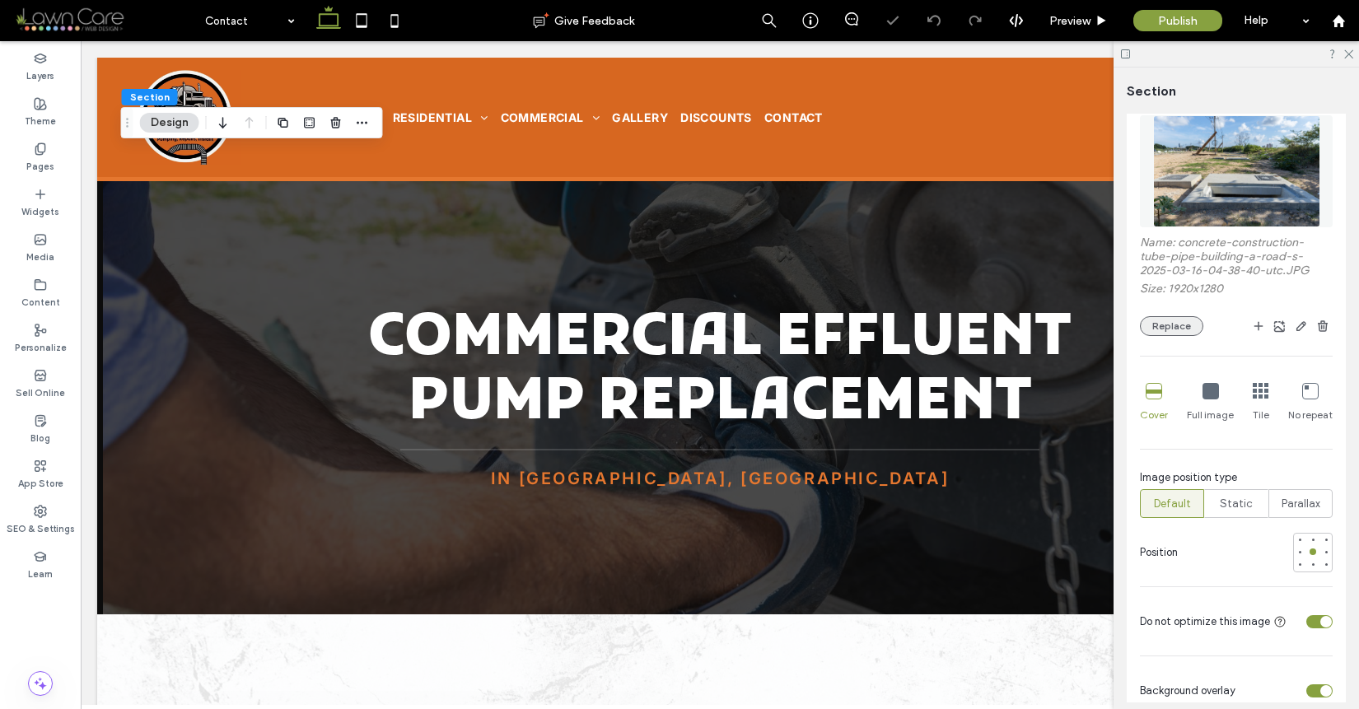
click at [1171, 323] on button "Replace" at bounding box center [1171, 326] width 63 height 20
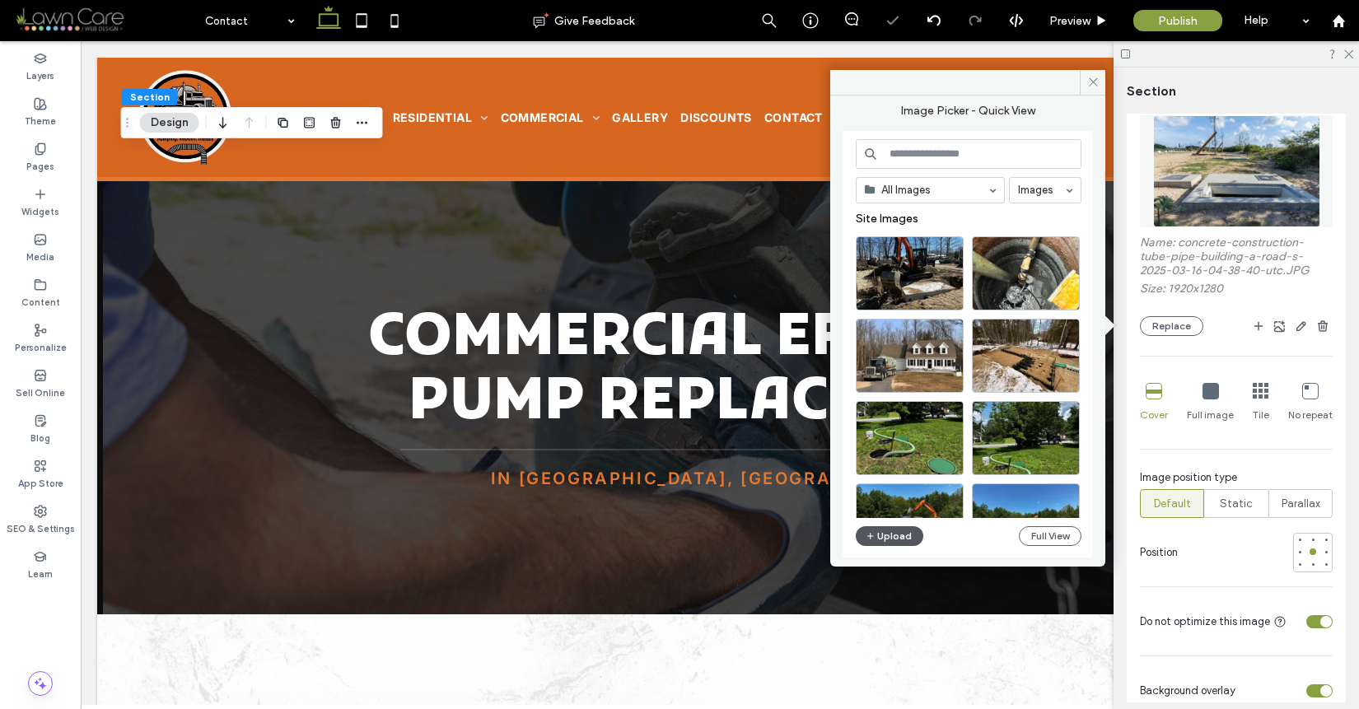
click at [890, 532] on button "Upload" at bounding box center [890, 536] width 68 height 20
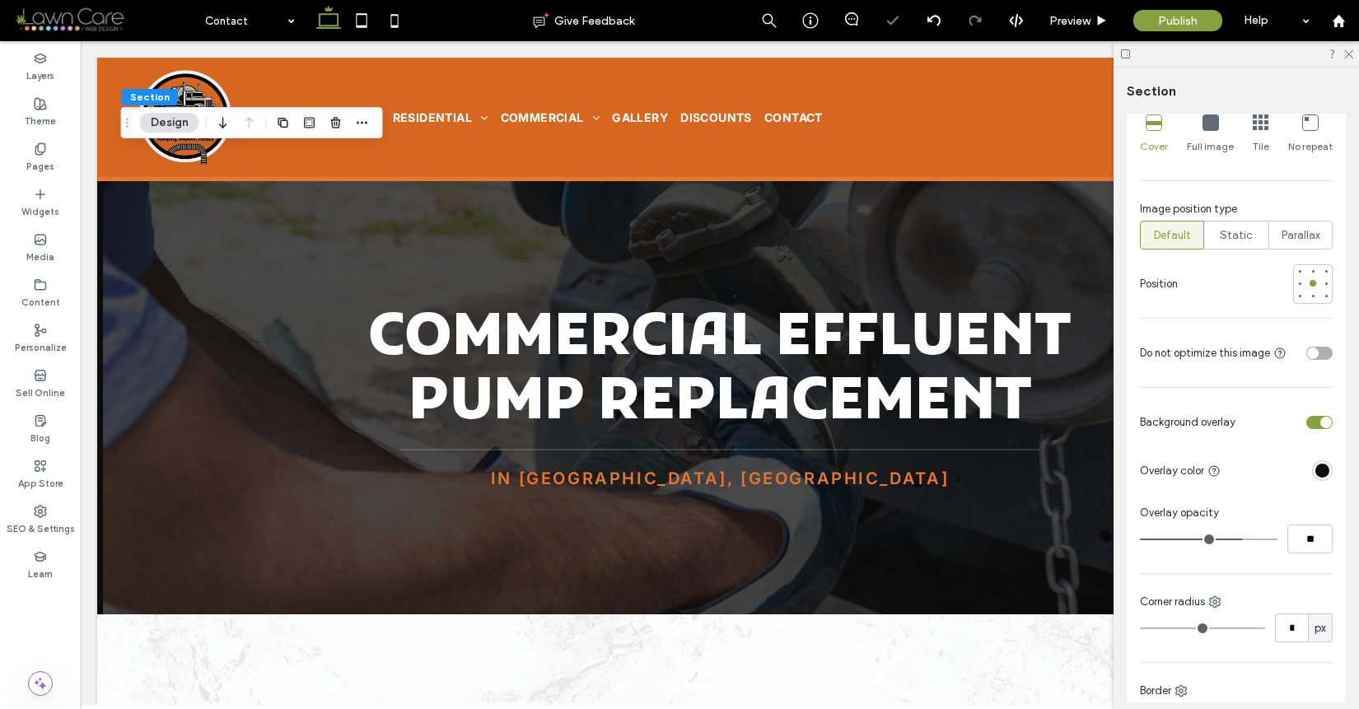
scroll to position [551, 0]
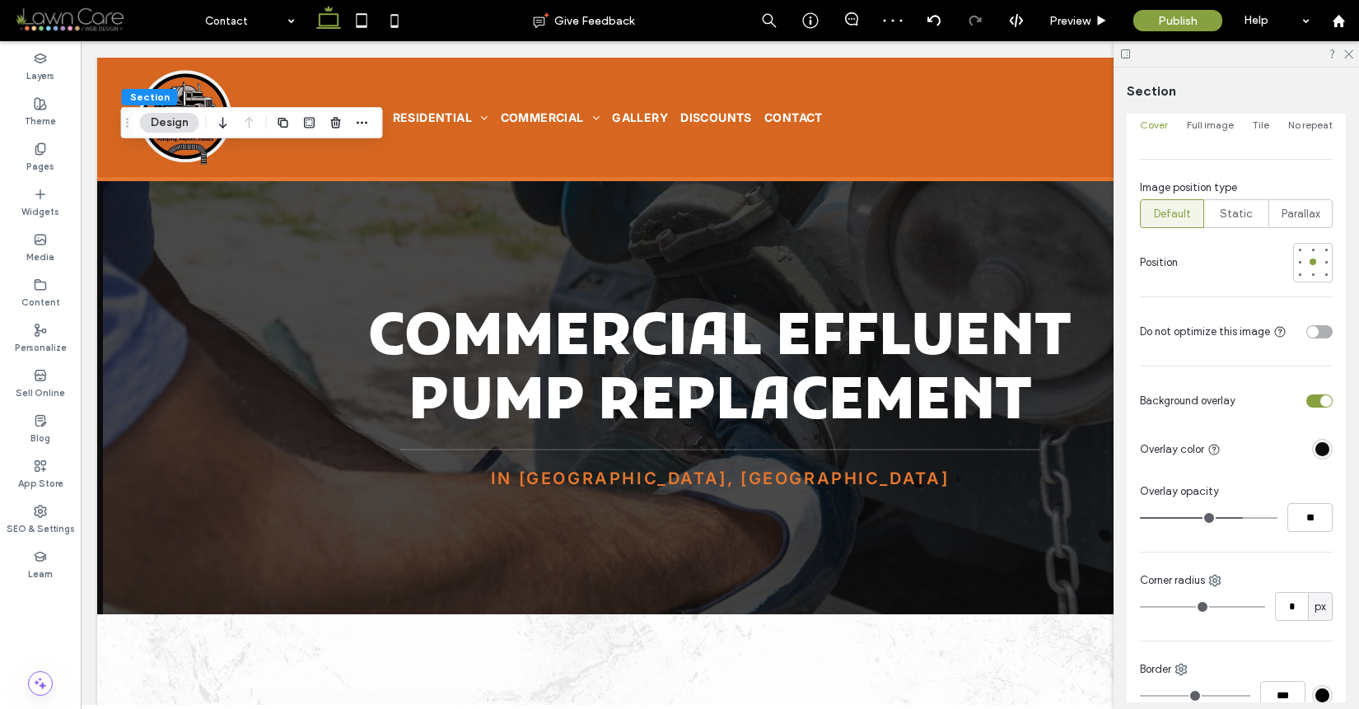
click at [1311, 339] on div at bounding box center [1313, 331] width 40 height 29
click at [1317, 339] on div at bounding box center [1313, 331] width 40 height 29
click at [1320, 335] on div "toggle" at bounding box center [1320, 331] width 26 height 13
click at [1072, 14] on span "Preview" at bounding box center [1070, 21] width 41 height 14
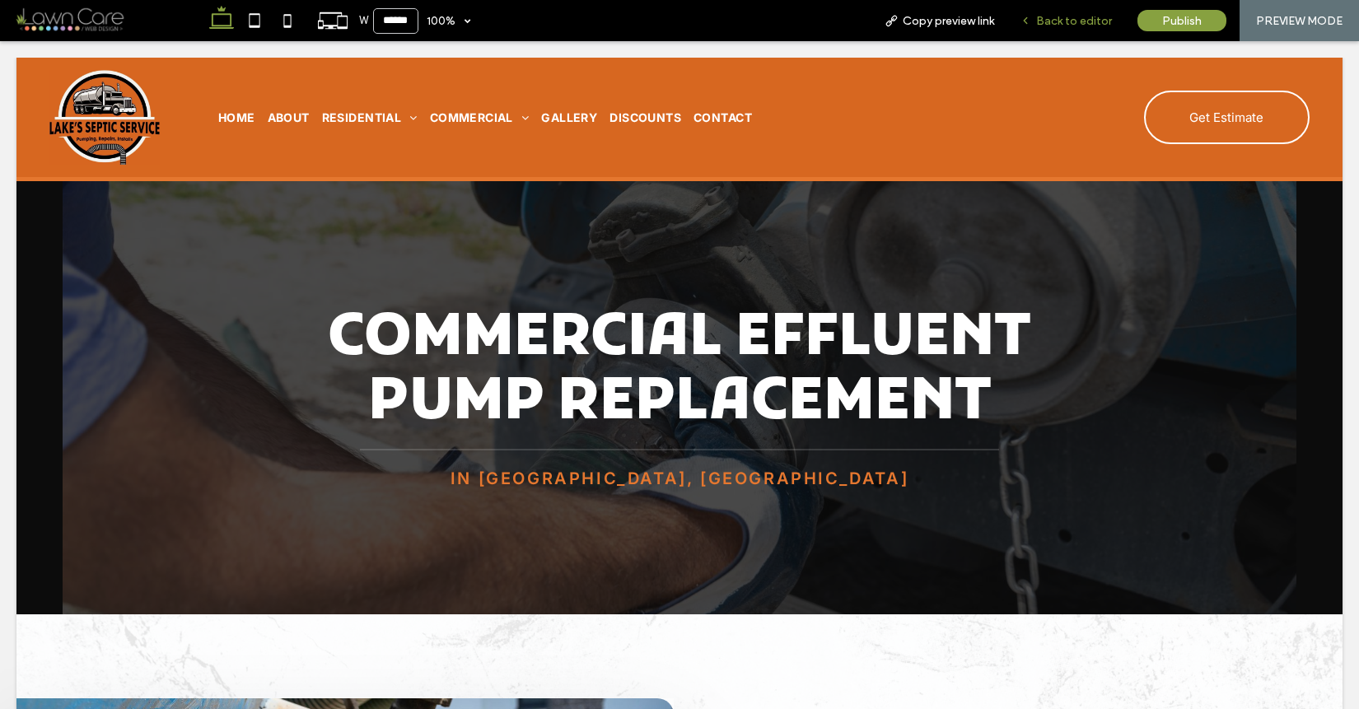
click at [1073, 22] on span "Back to editor" at bounding box center [1074, 21] width 76 height 14
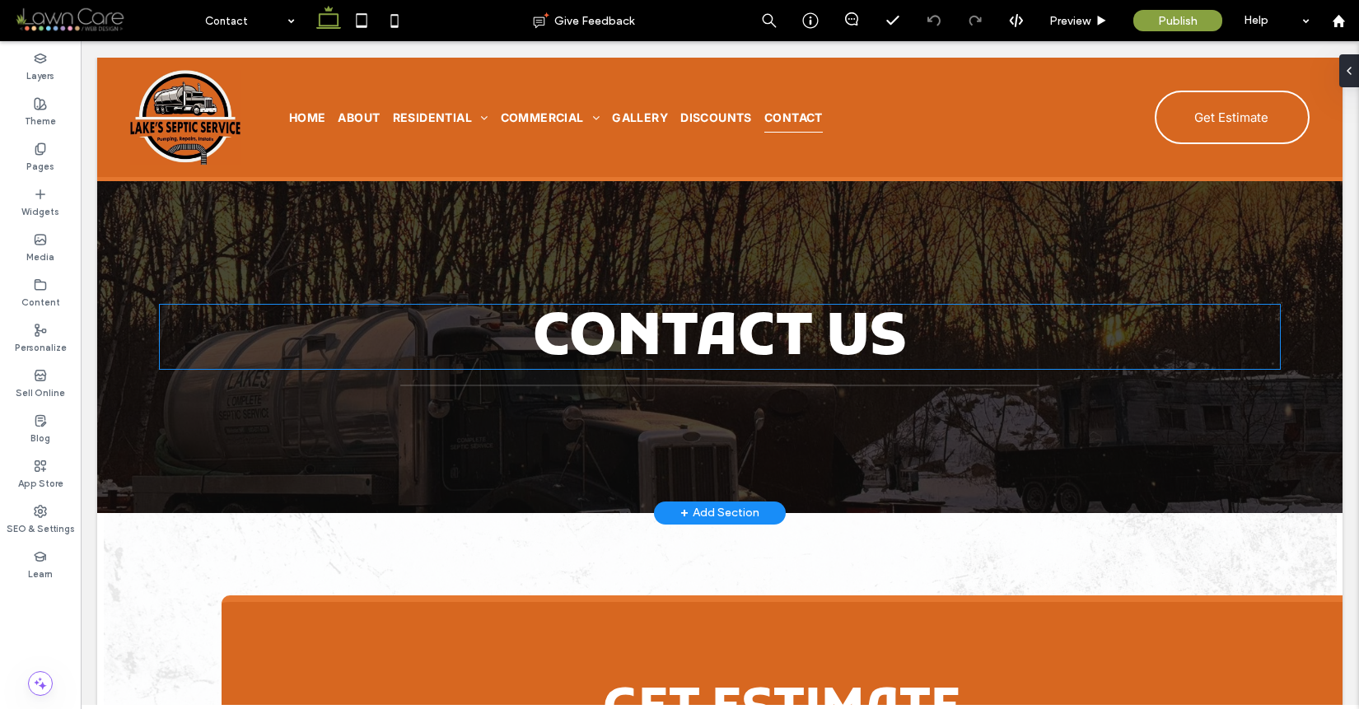
click at [592, 330] on strong "Contact Us" at bounding box center [720, 339] width 374 height 75
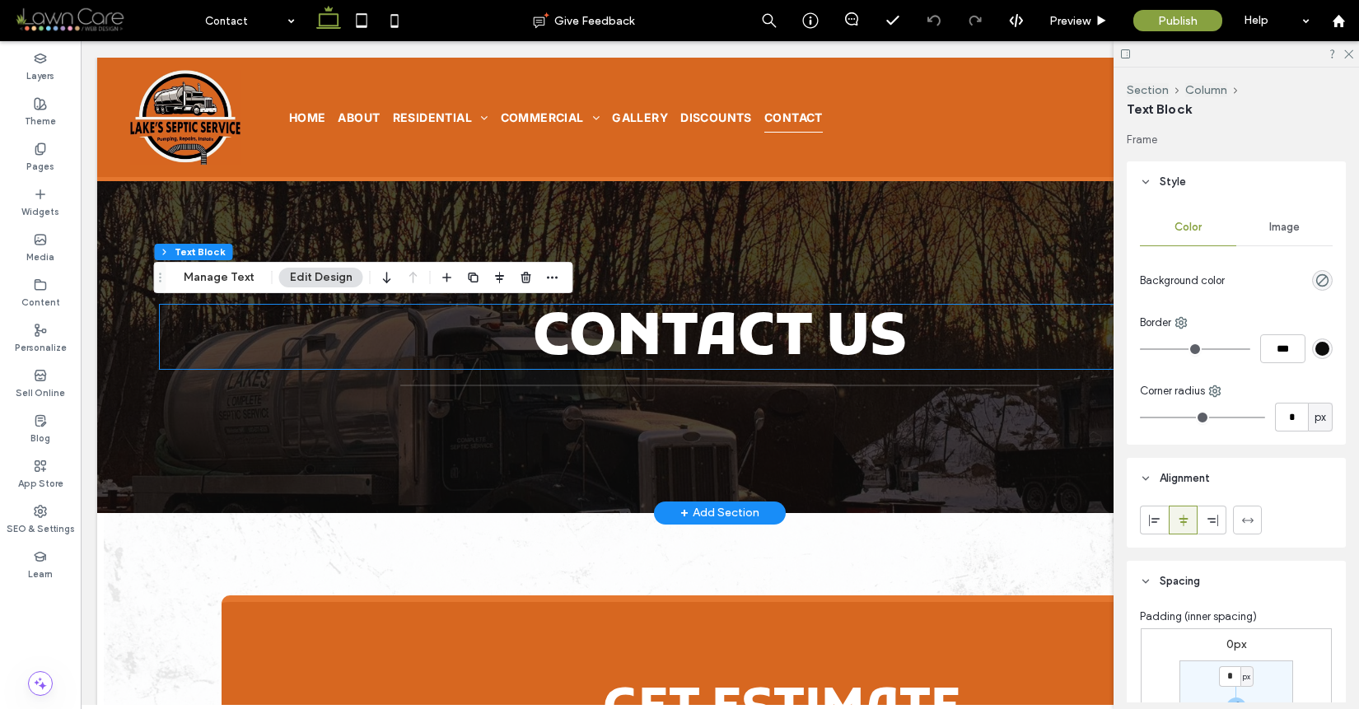
click at [592, 330] on div "Contact Us" at bounding box center [720, 337] width 1120 height 64
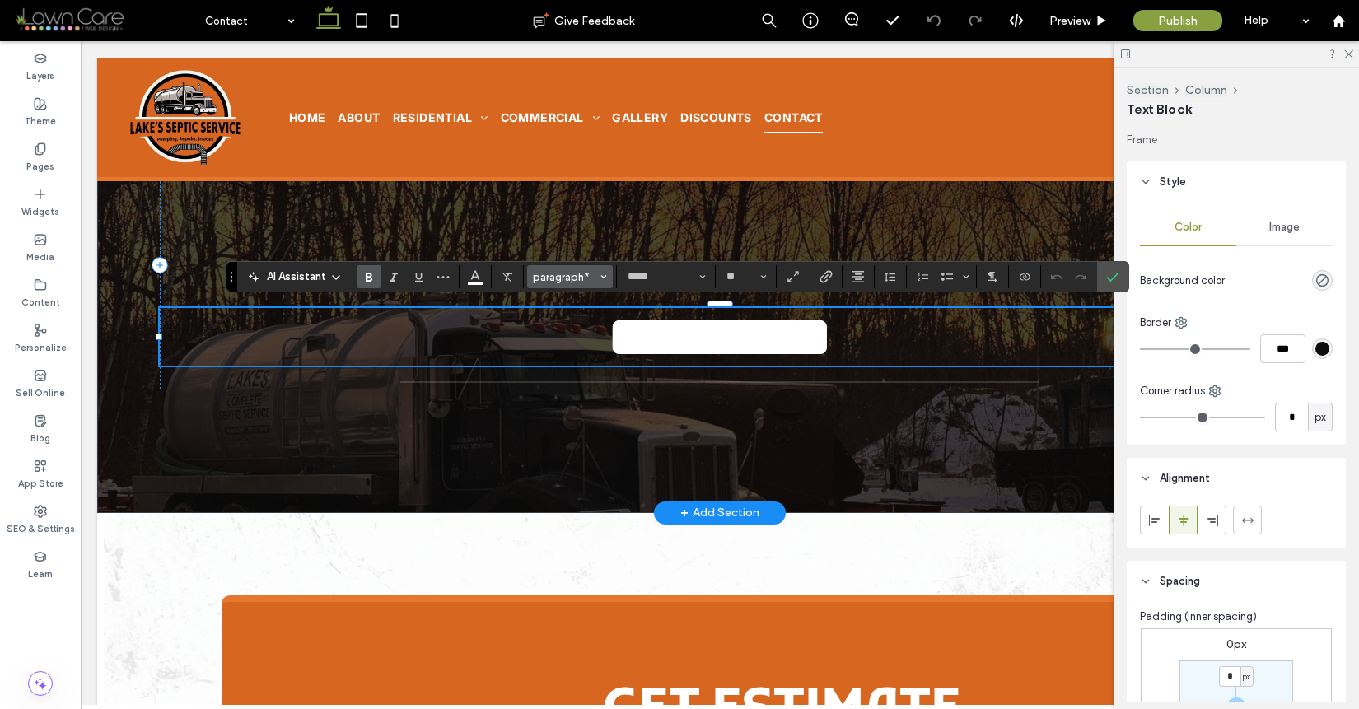
click at [579, 284] on button "paragraph*" at bounding box center [570, 276] width 86 height 23
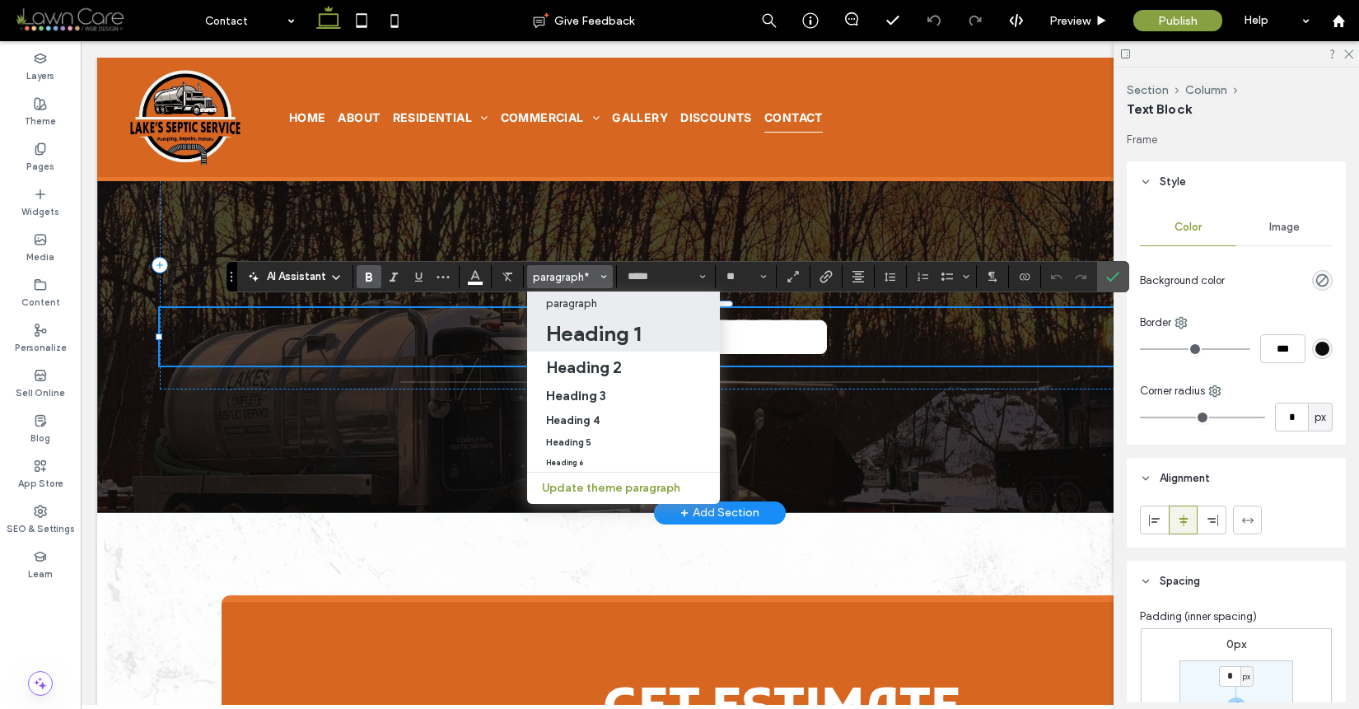
click at [593, 332] on h1 "Heading 1" at bounding box center [593, 333] width 95 height 26
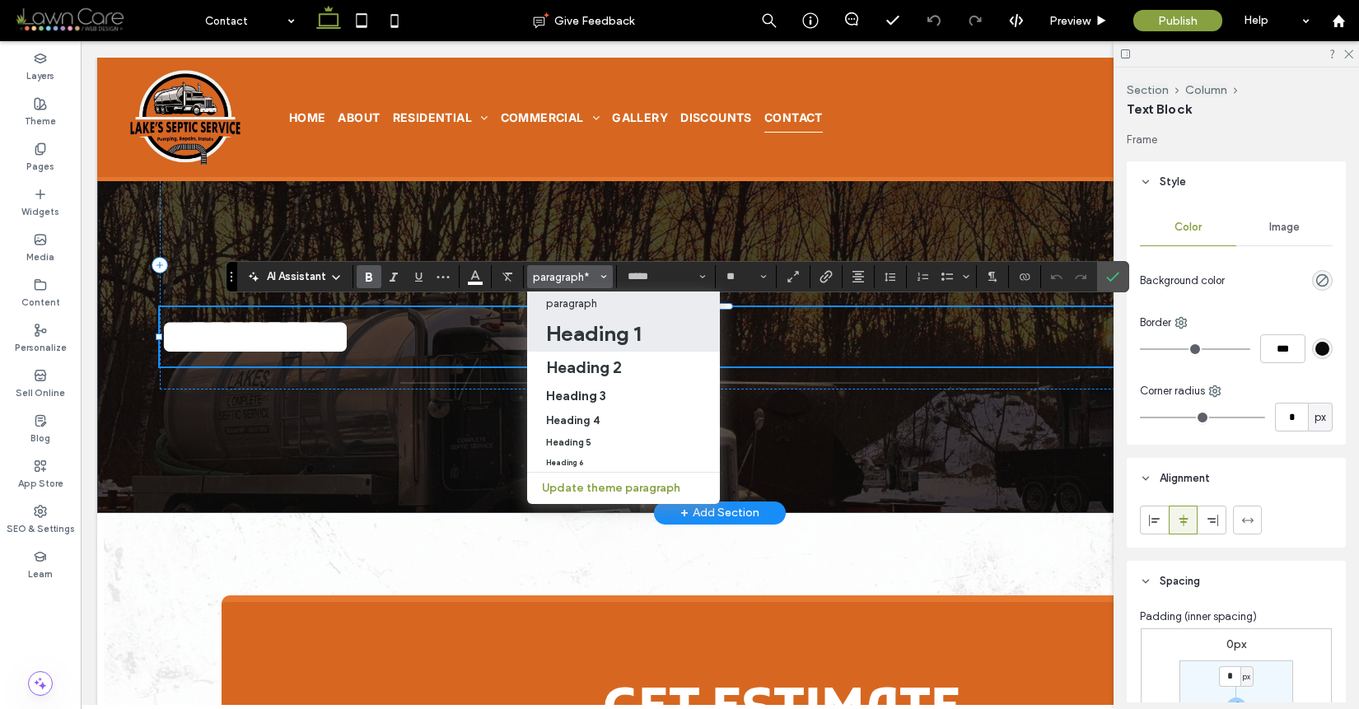
type input "**"
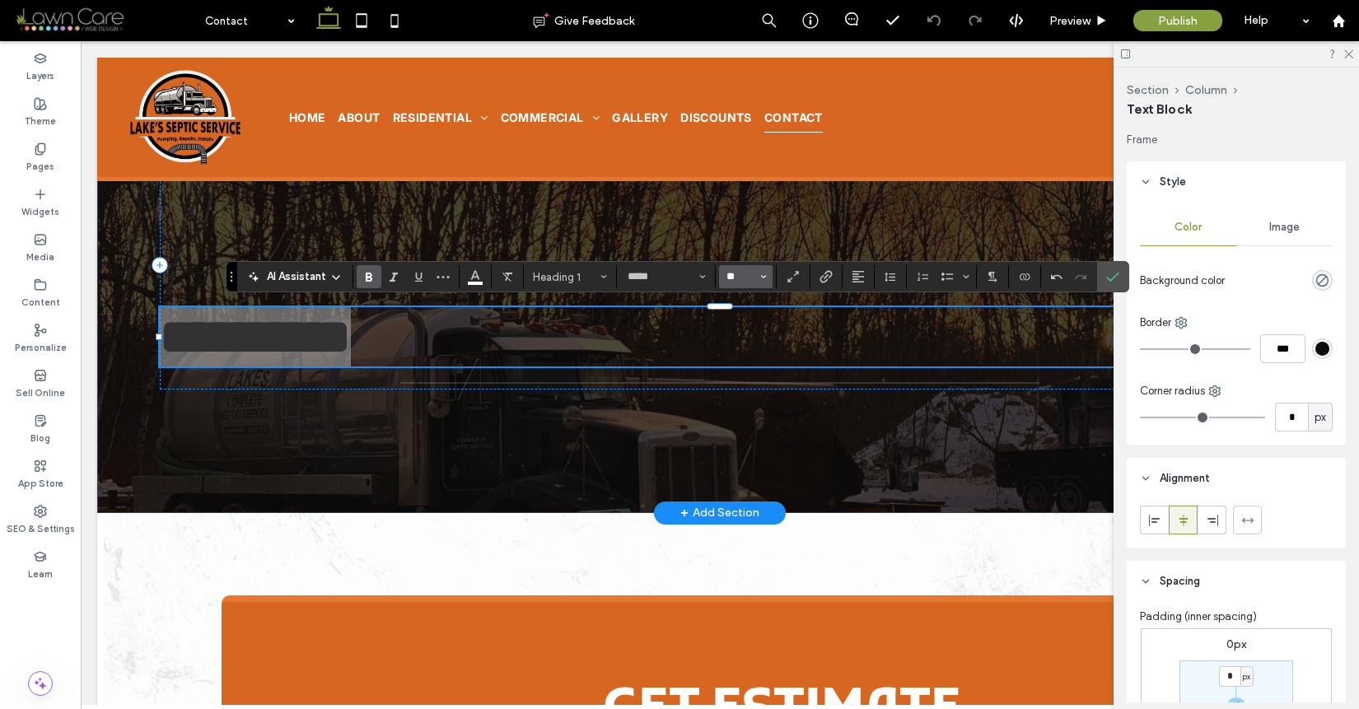
click at [737, 275] on input "**" at bounding box center [741, 276] width 32 height 13
type input "**"
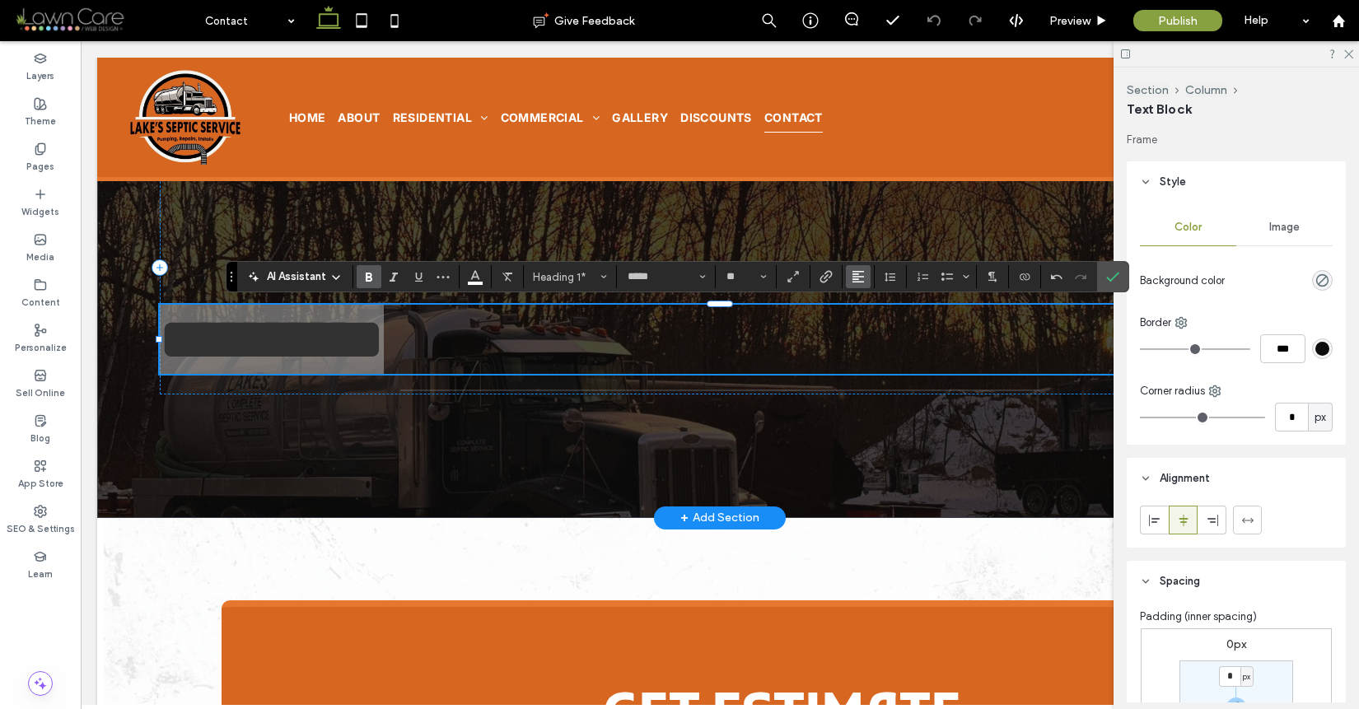
click at [868, 276] on button "Alignment" at bounding box center [858, 276] width 25 height 23
click at [865, 325] on icon "ui.textEditor.alignment.center" at bounding box center [870, 327] width 13 height 13
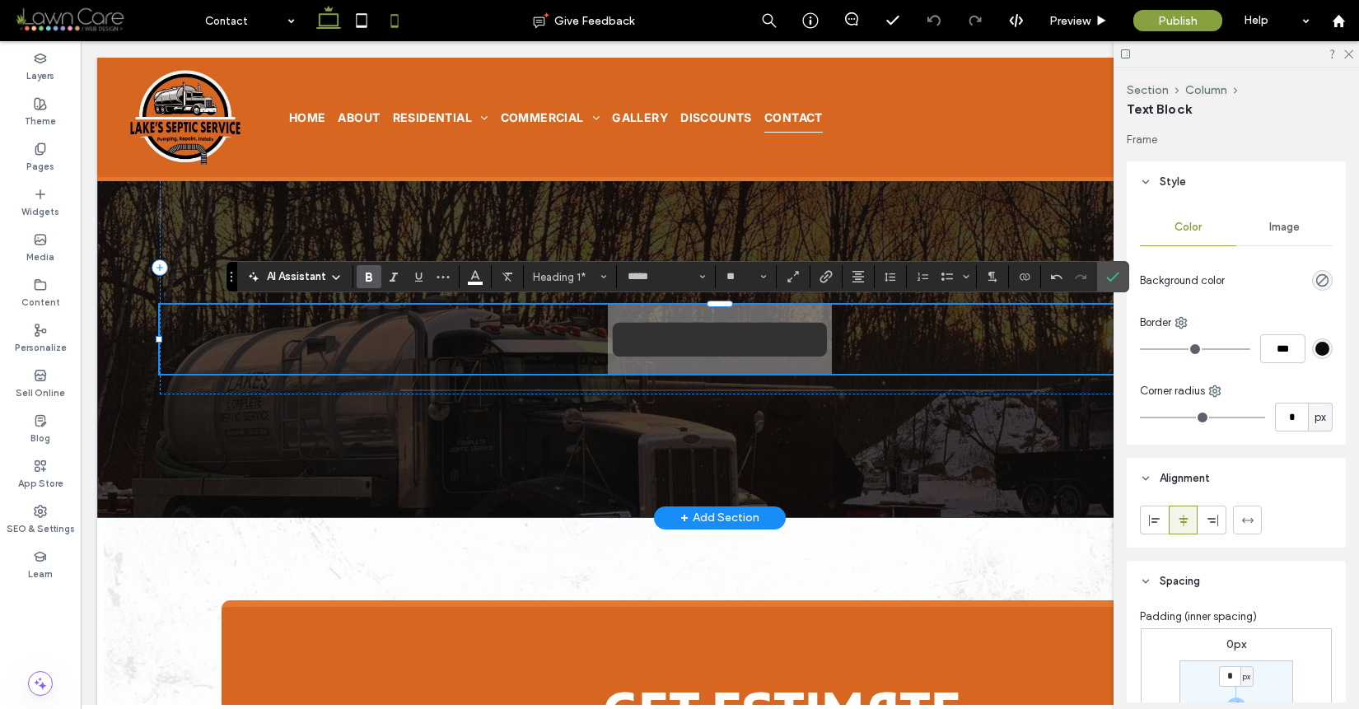
click at [388, 26] on icon at bounding box center [394, 20] width 33 height 33
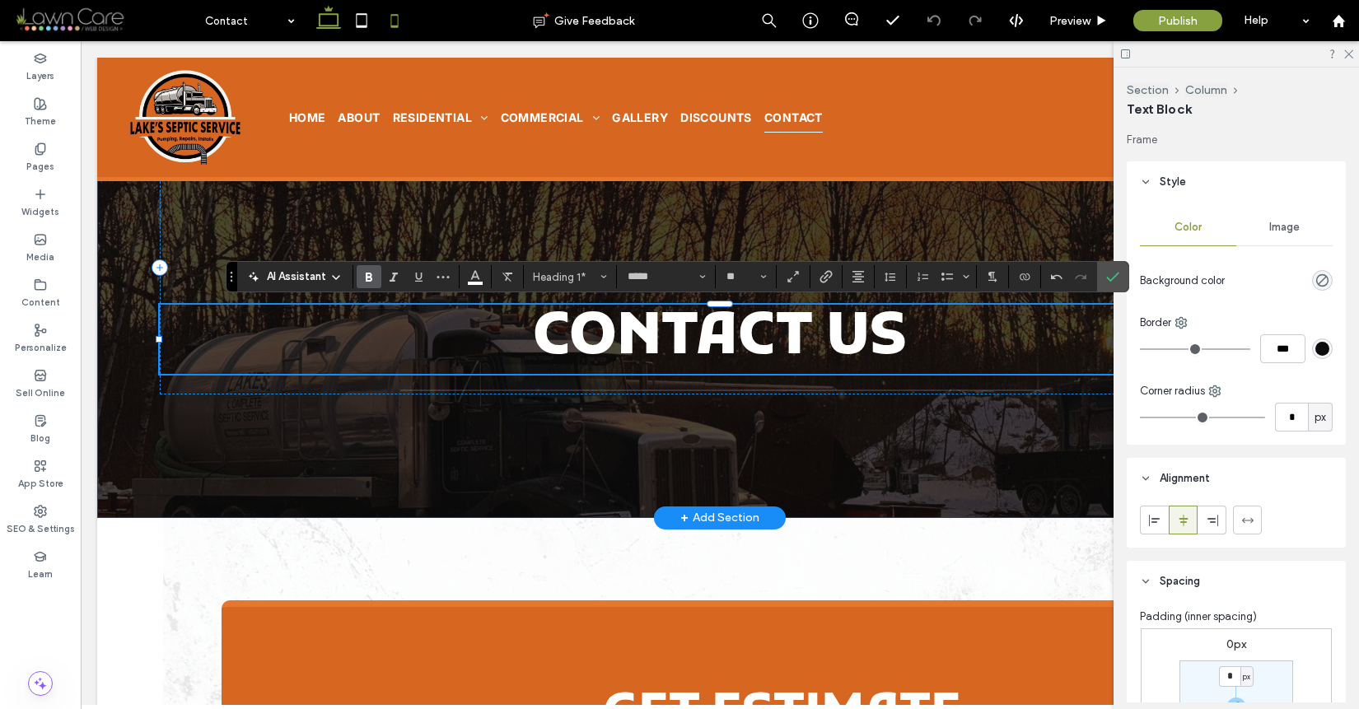
type input "*"
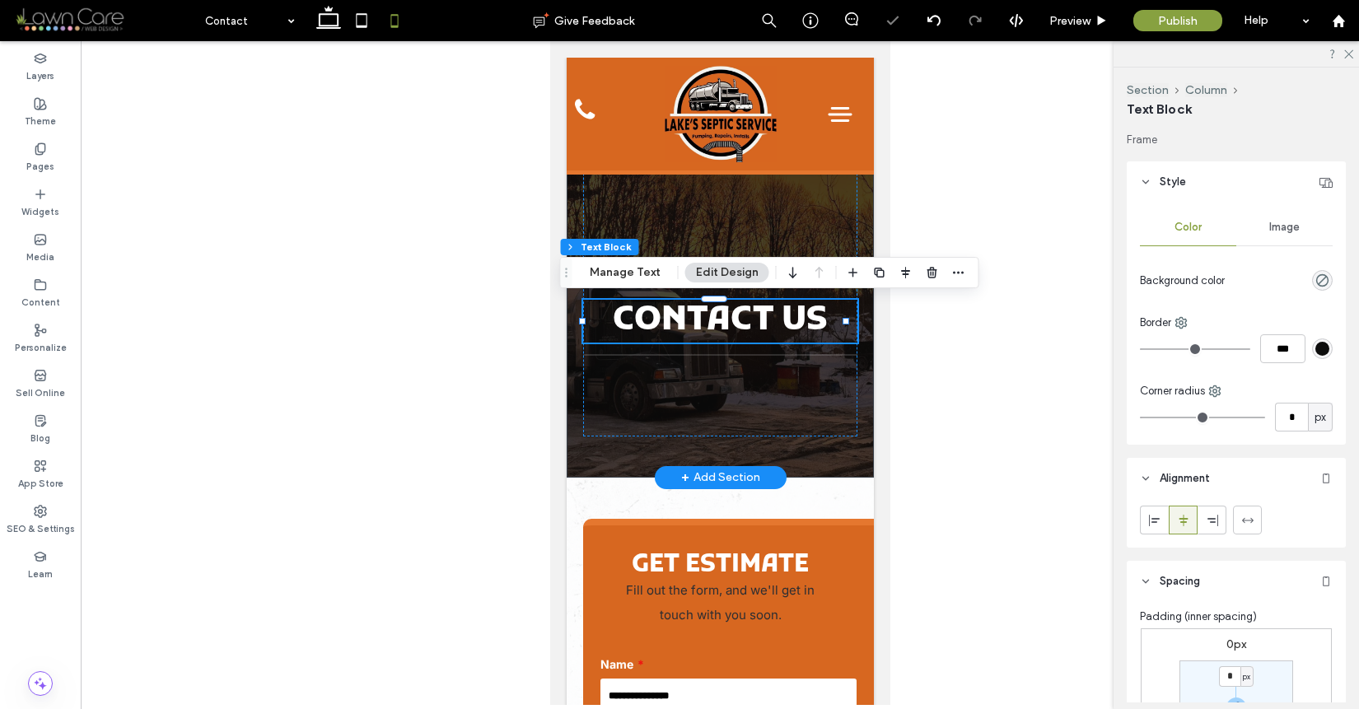
click at [727, 327] on span "Contact Us" at bounding box center [719, 321] width 215 height 43
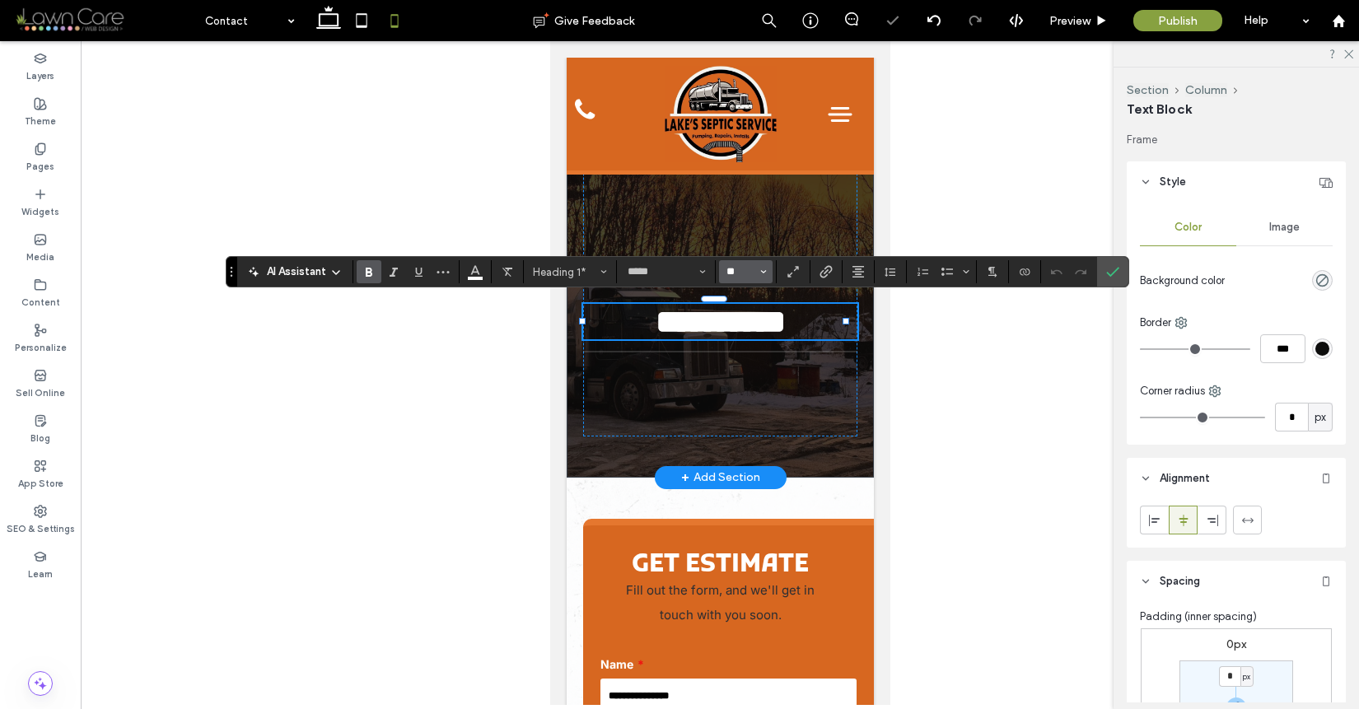
click at [752, 272] on input "**" at bounding box center [741, 271] width 32 height 13
type input "**"
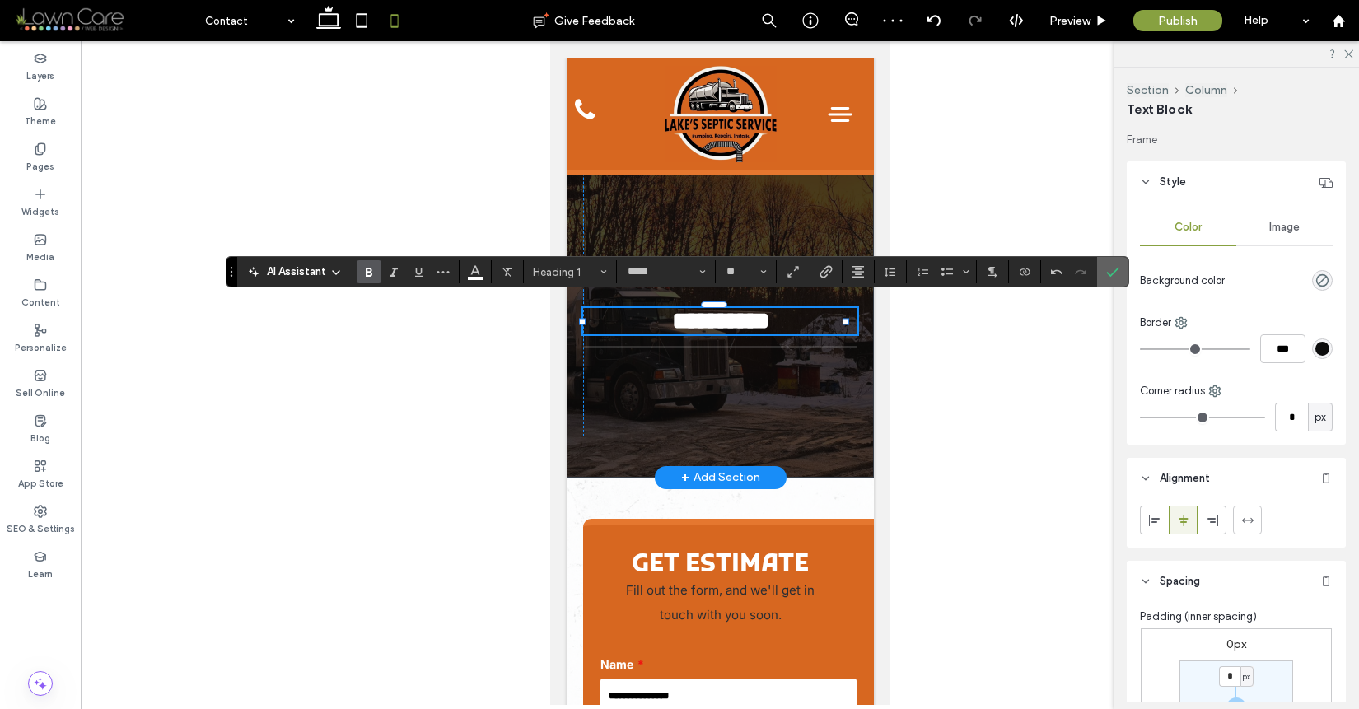
click at [1114, 274] on icon "Confirm" at bounding box center [1112, 271] width 13 height 13
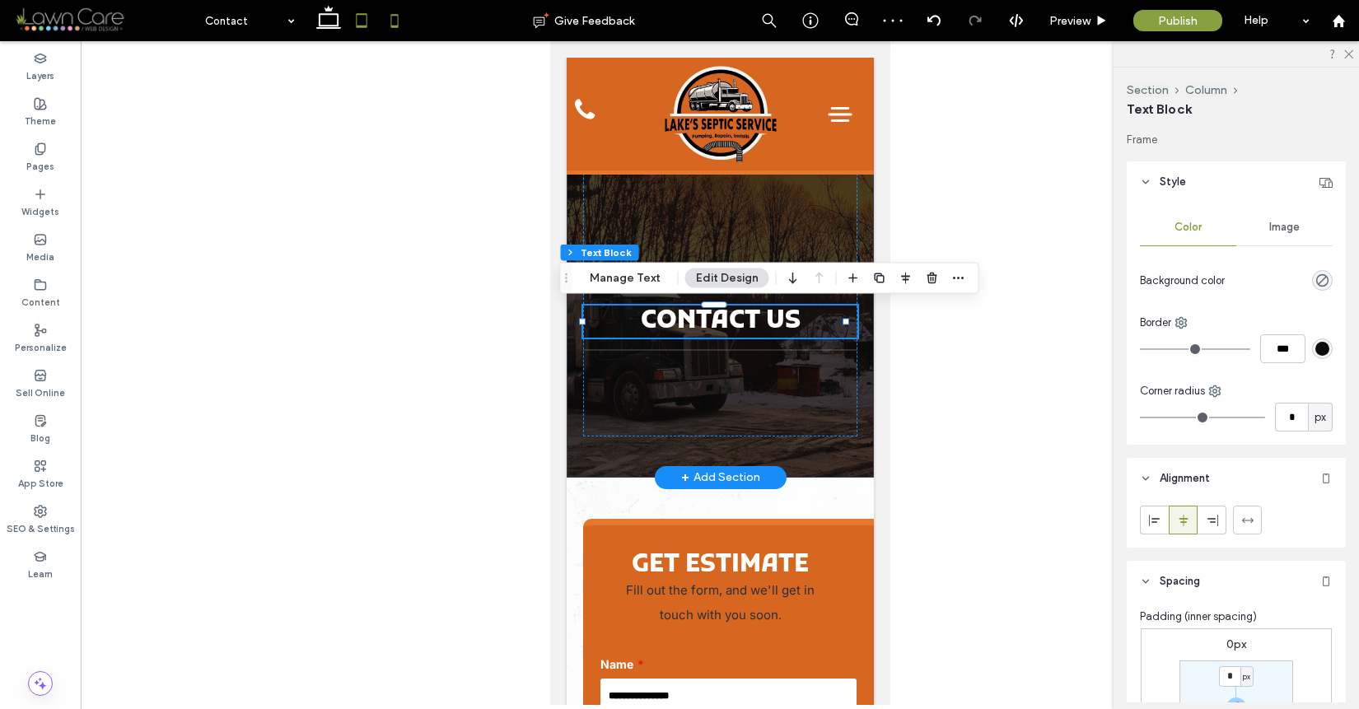
click at [349, 21] on icon at bounding box center [361, 20] width 33 height 33
type input "***"
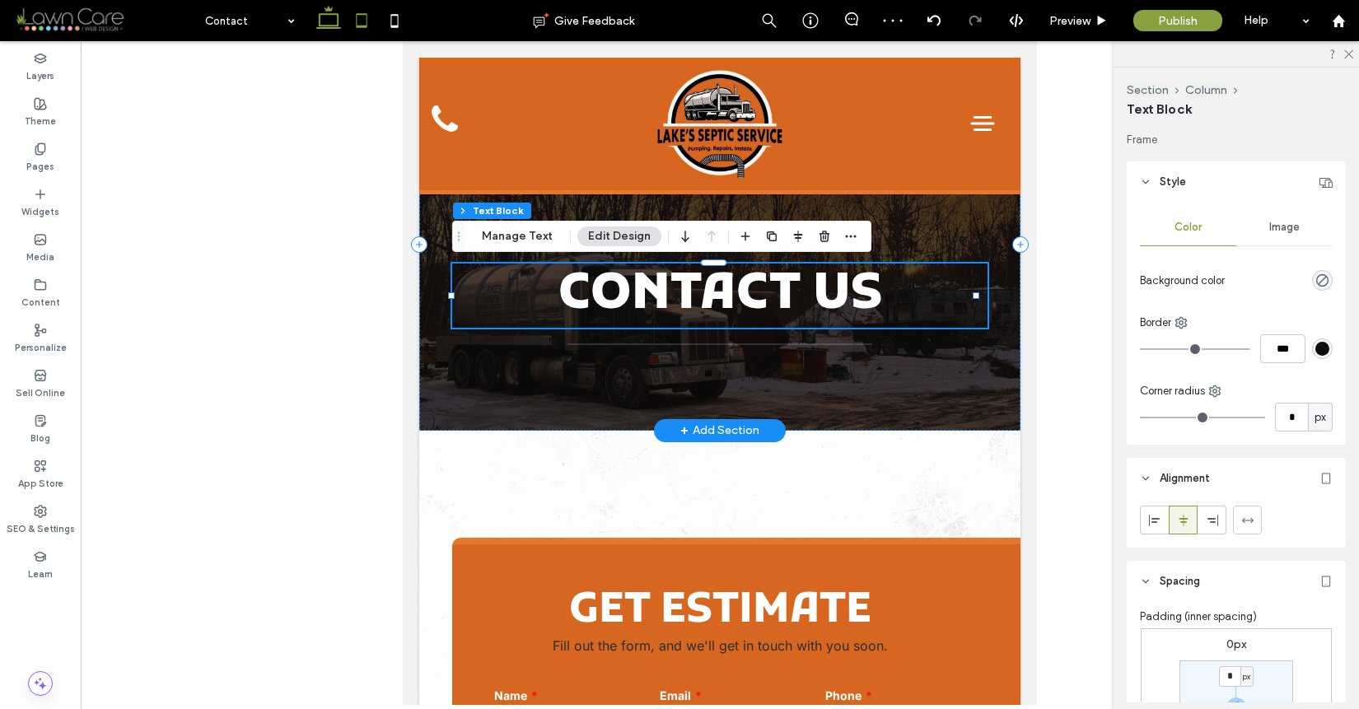
click at [341, 28] on icon at bounding box center [328, 20] width 33 height 33
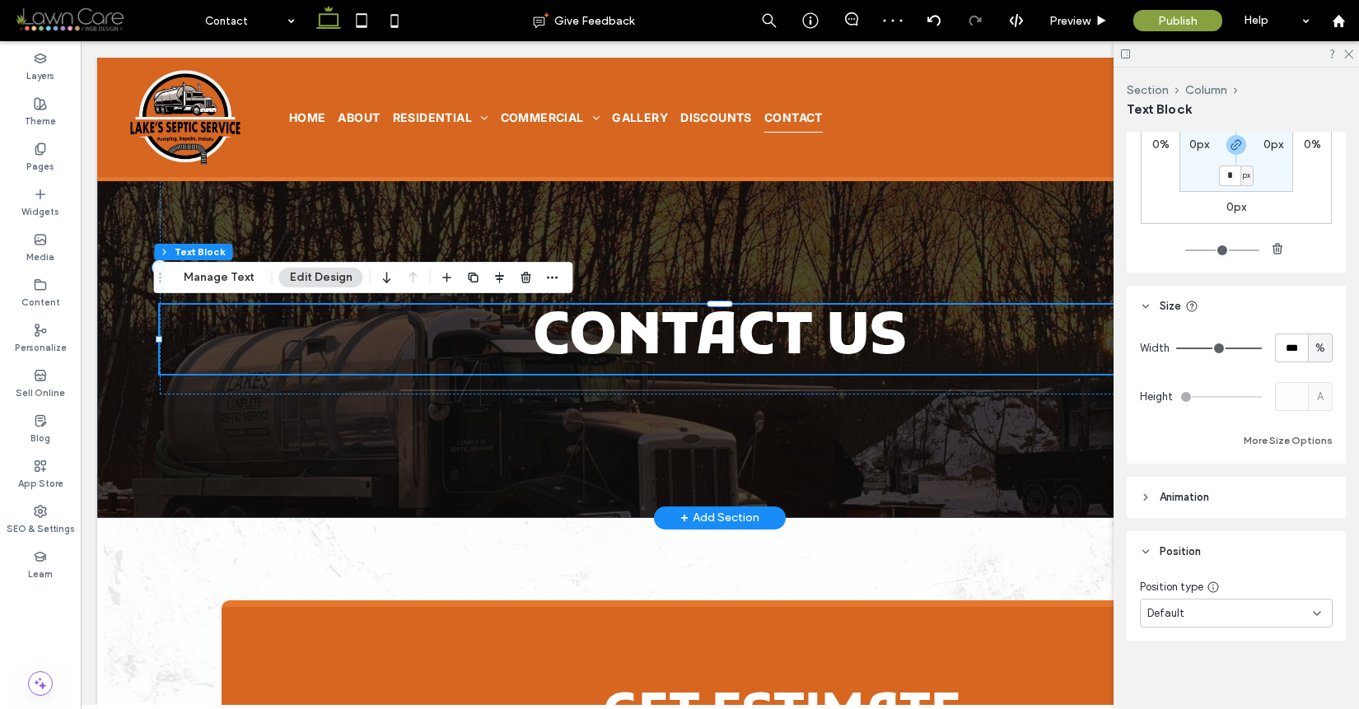
scroll to position [567, 0]
click at [636, 433] on div "Contact Us" at bounding box center [720, 288] width 1186 height 461
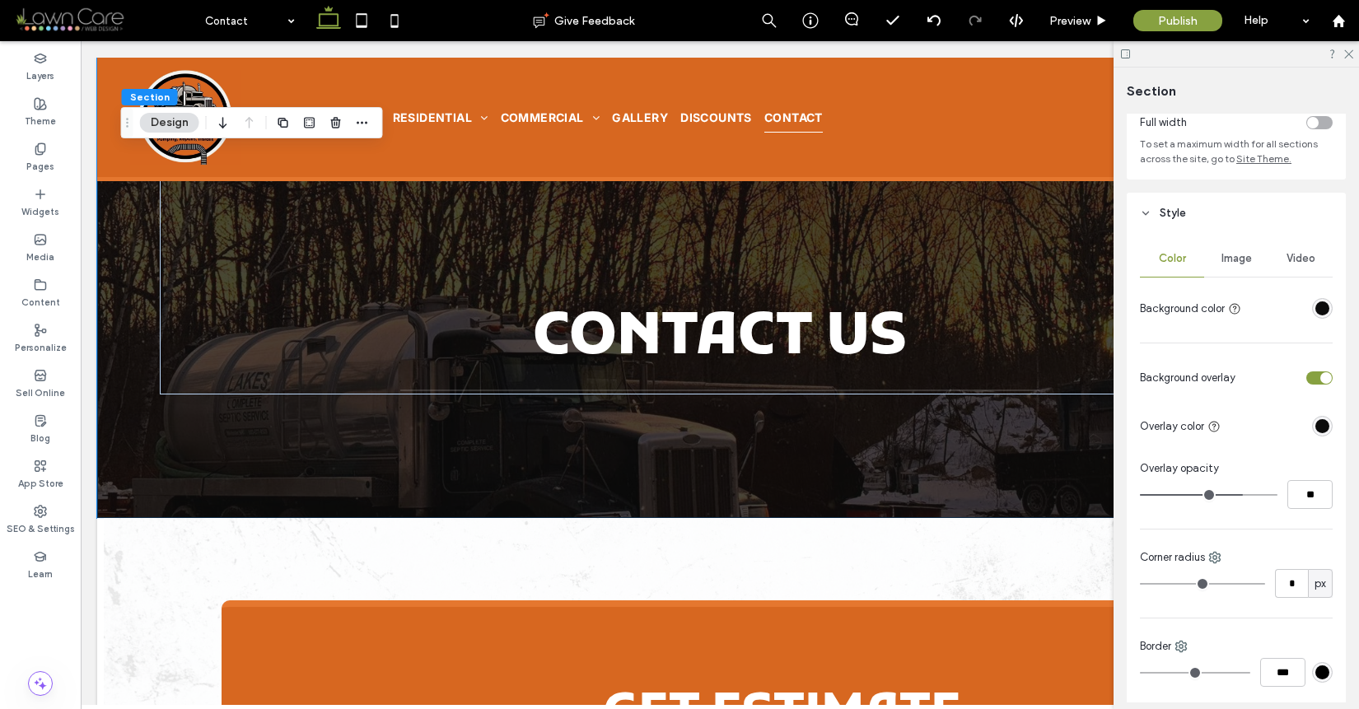
click at [1227, 260] on span "Image" at bounding box center [1237, 258] width 30 height 13
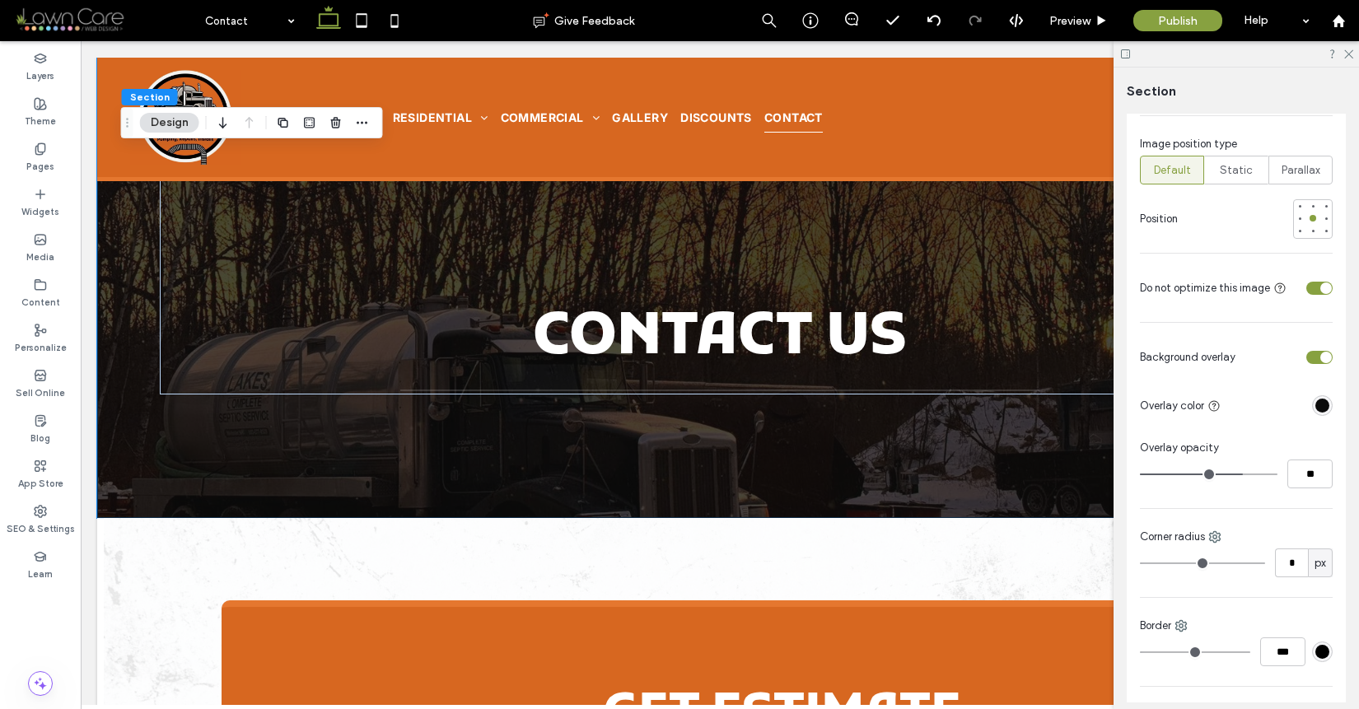
scroll to position [668, 0]
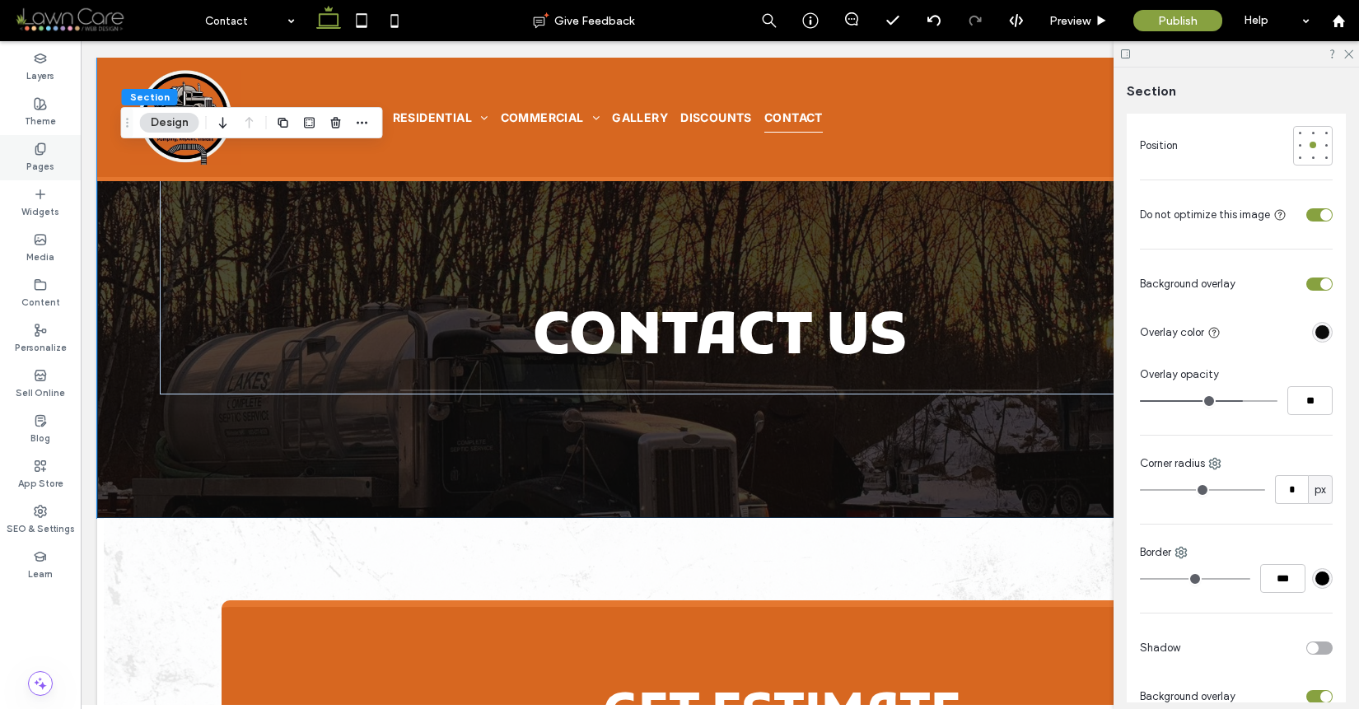
click at [39, 142] on span at bounding box center [40, 149] width 13 height 14
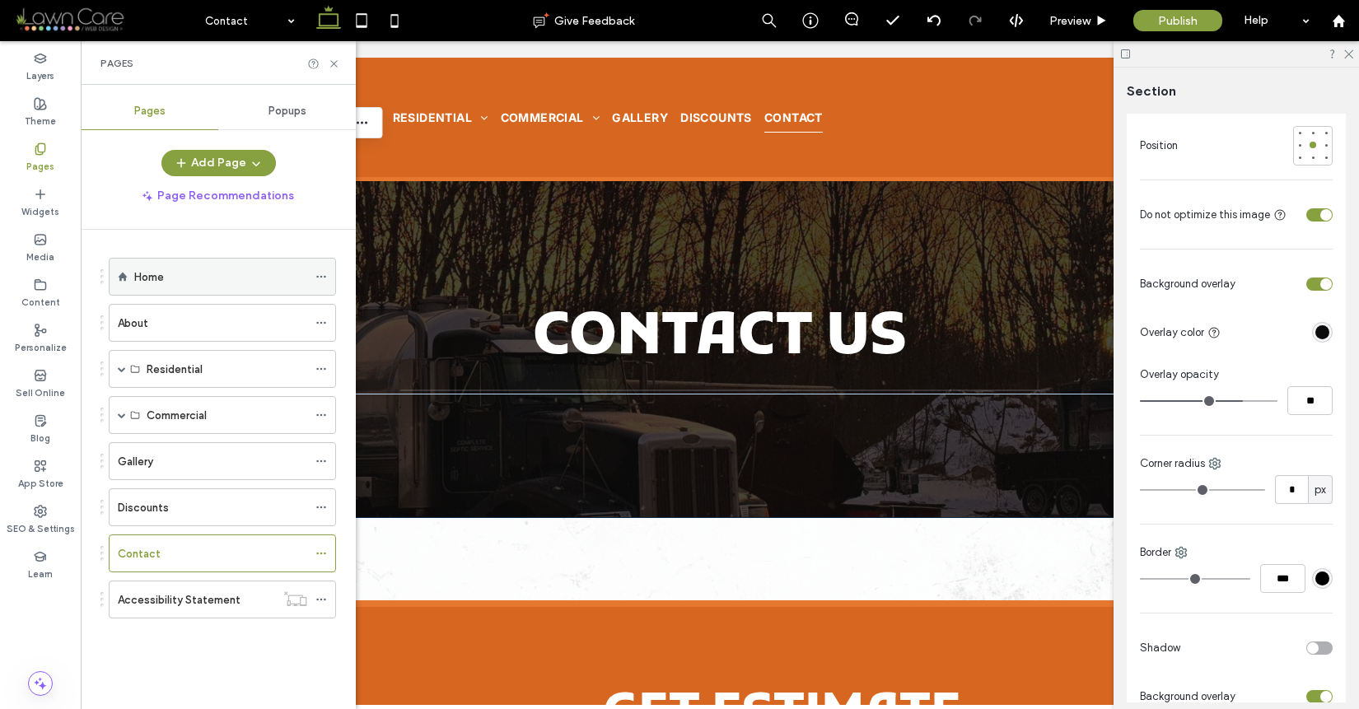
click at [230, 279] on div "Home" at bounding box center [220, 277] width 173 height 17
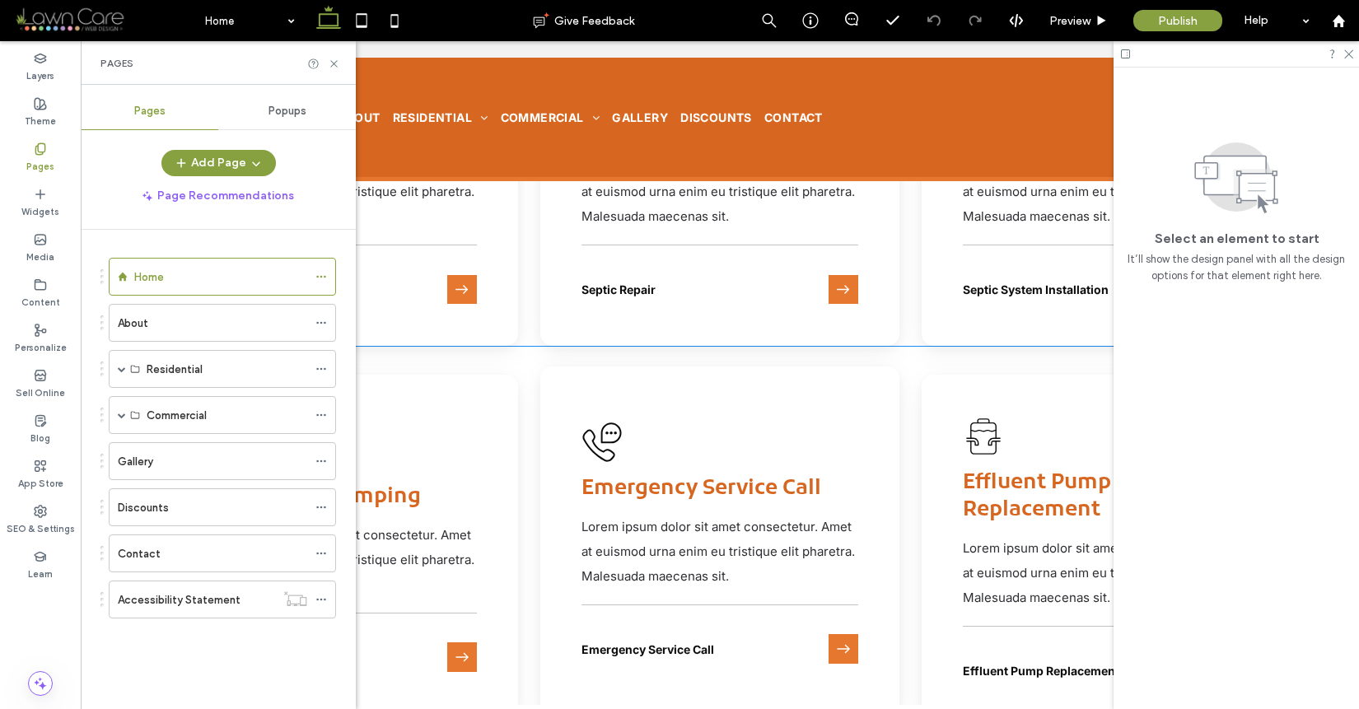
scroll to position [2537, 0]
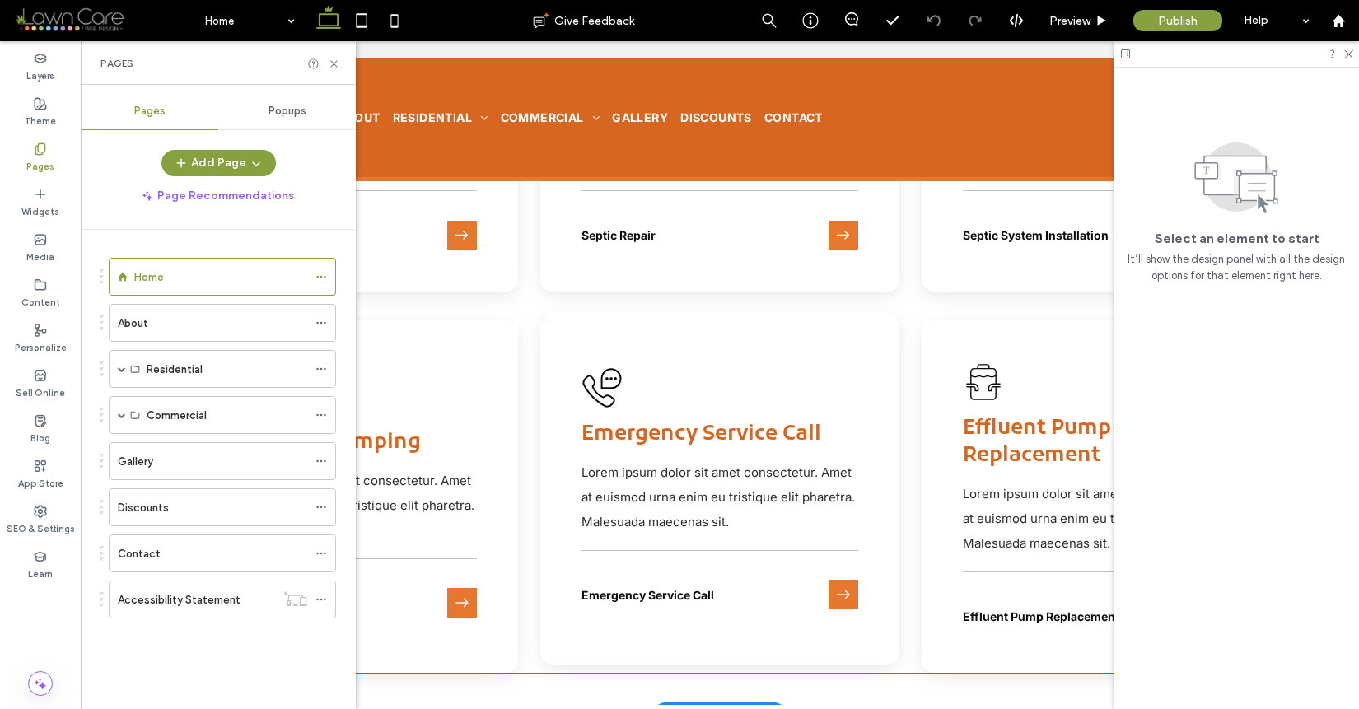
click at [788, 358] on div "Telephone with a speech bubble containing three dots. Emergency Service Call Lo…" at bounding box center [719, 488] width 358 height 353
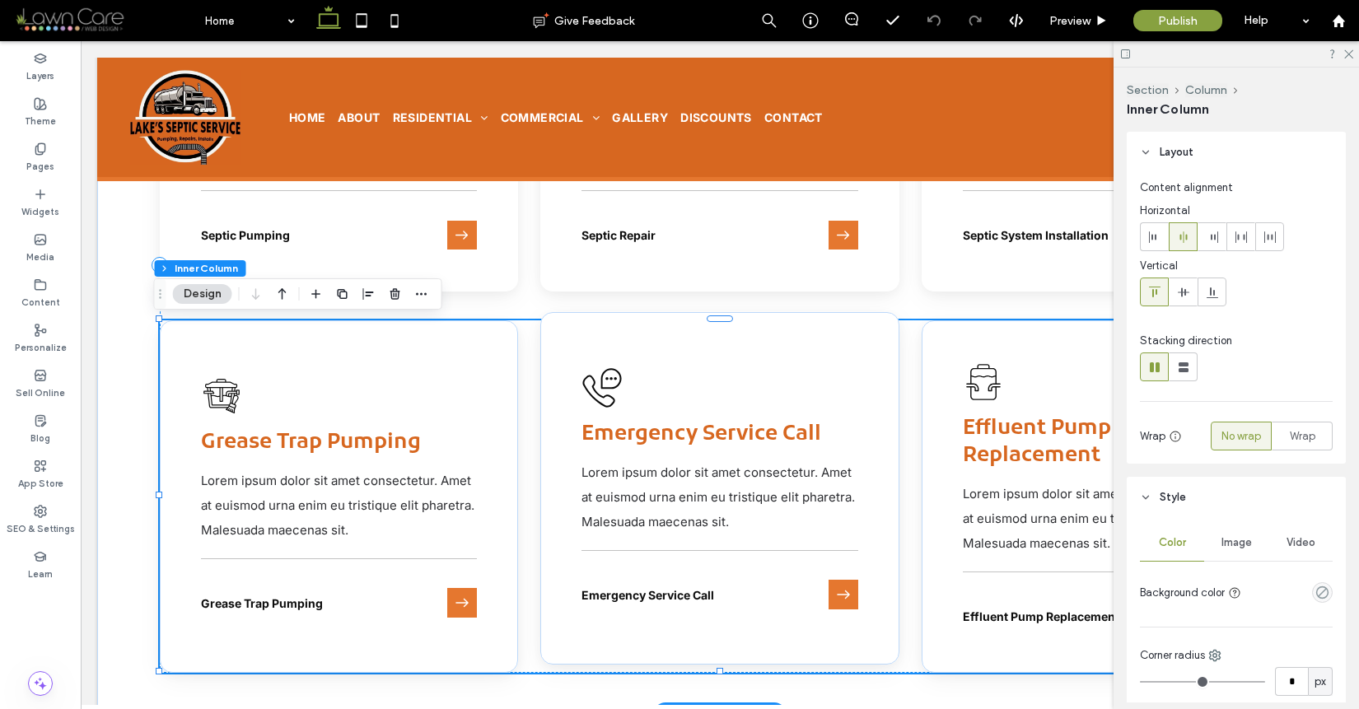
click at [785, 362] on div "Telephone with a speech bubble containing three dots. Emergency Service Call Lo…" at bounding box center [719, 488] width 358 height 353
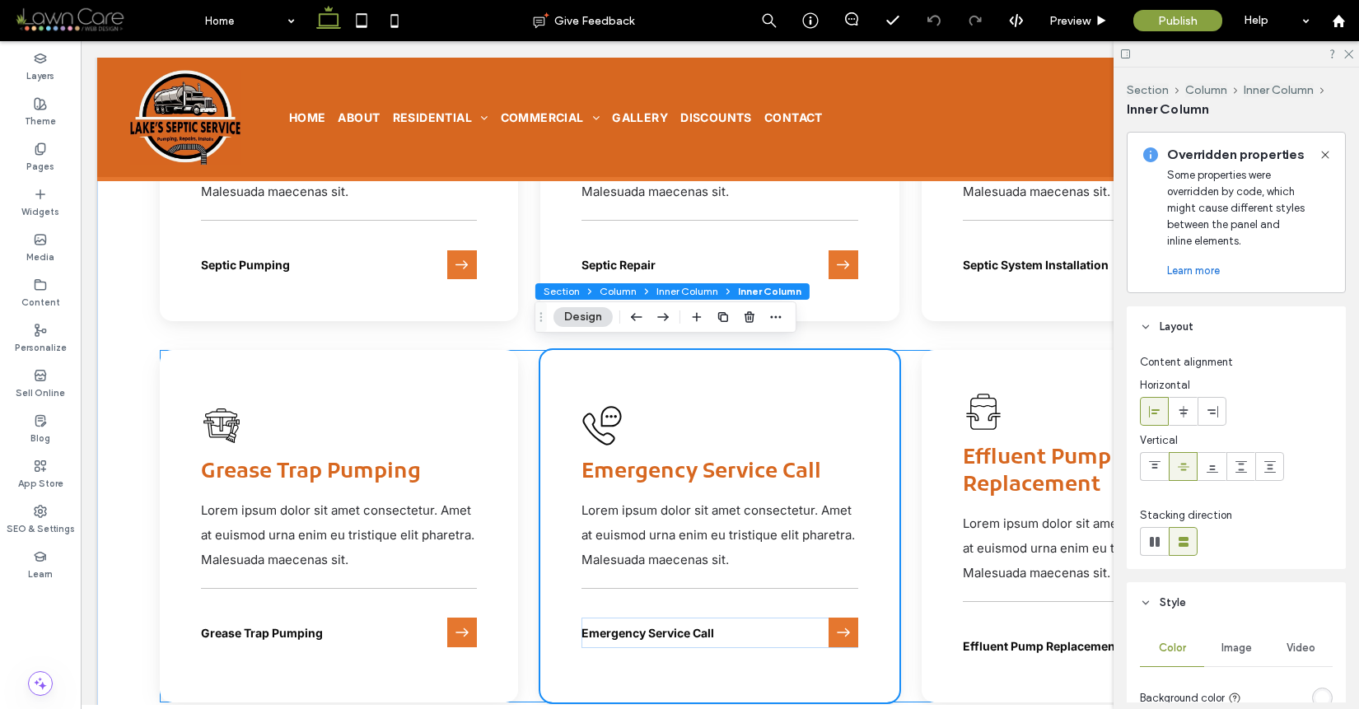
scroll to position [2505, 0]
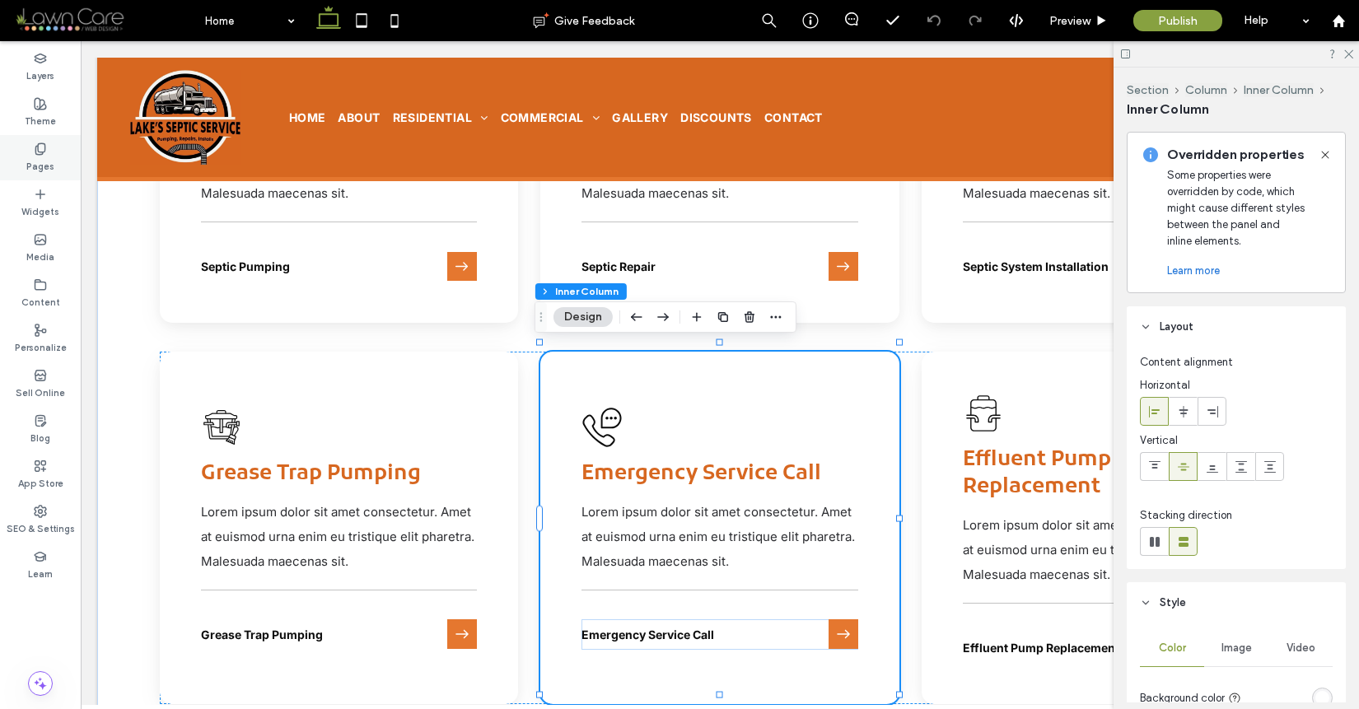
click at [57, 152] on div "Pages" at bounding box center [40, 157] width 81 height 45
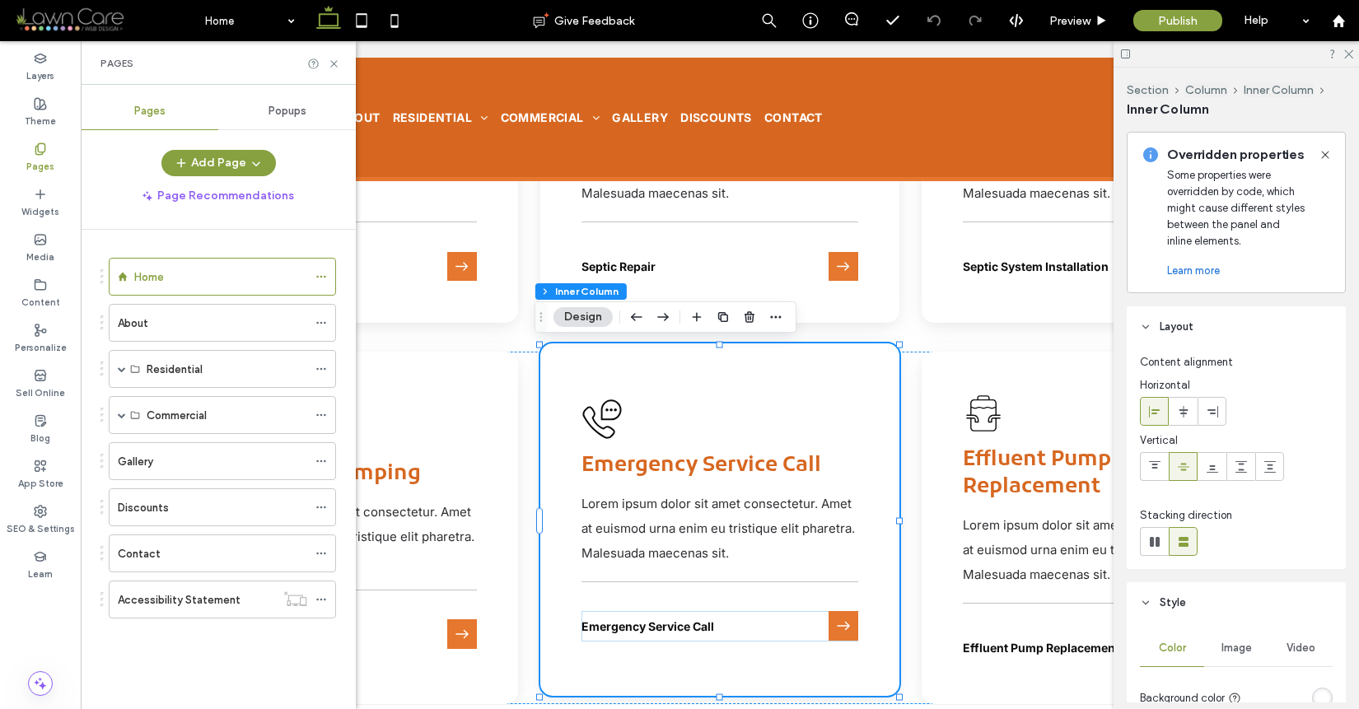
click at [703, 461] on span "Emergency Service Call" at bounding box center [702, 465] width 240 height 27
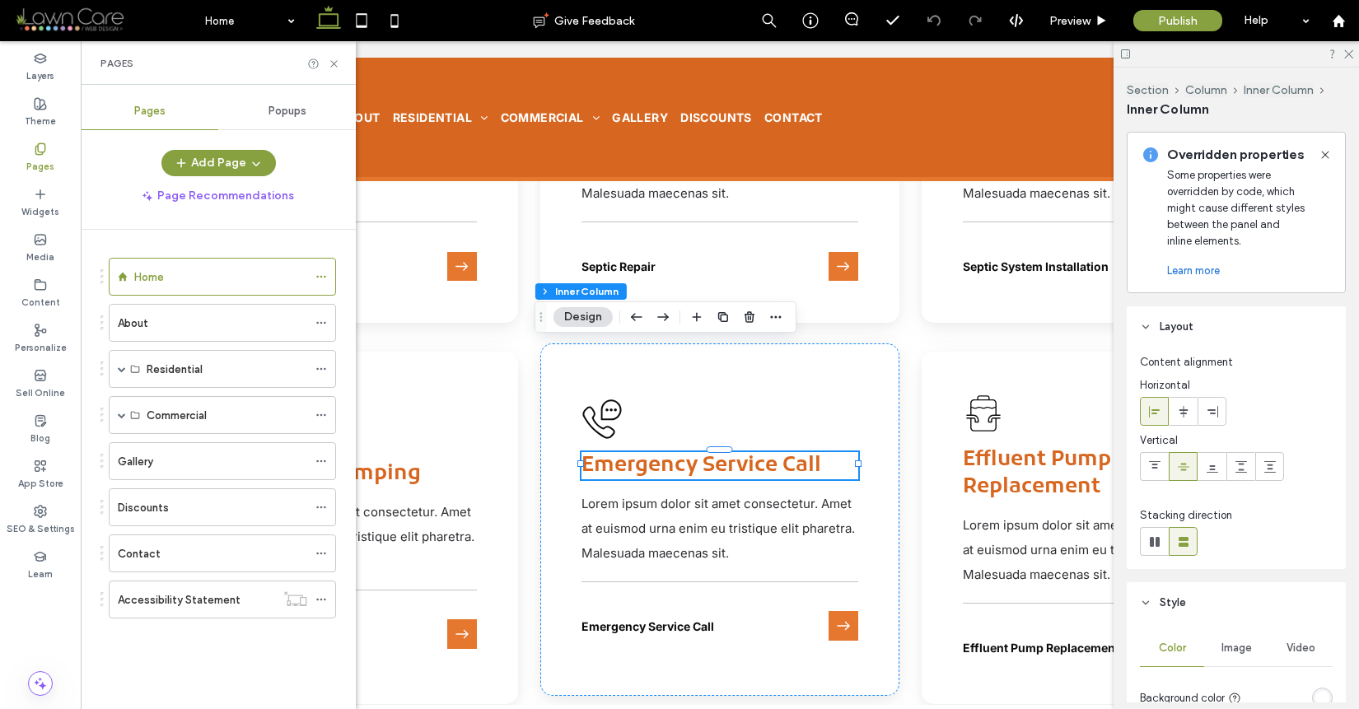
click at [703, 461] on div "Emergency Service Call" at bounding box center [720, 465] width 276 height 27
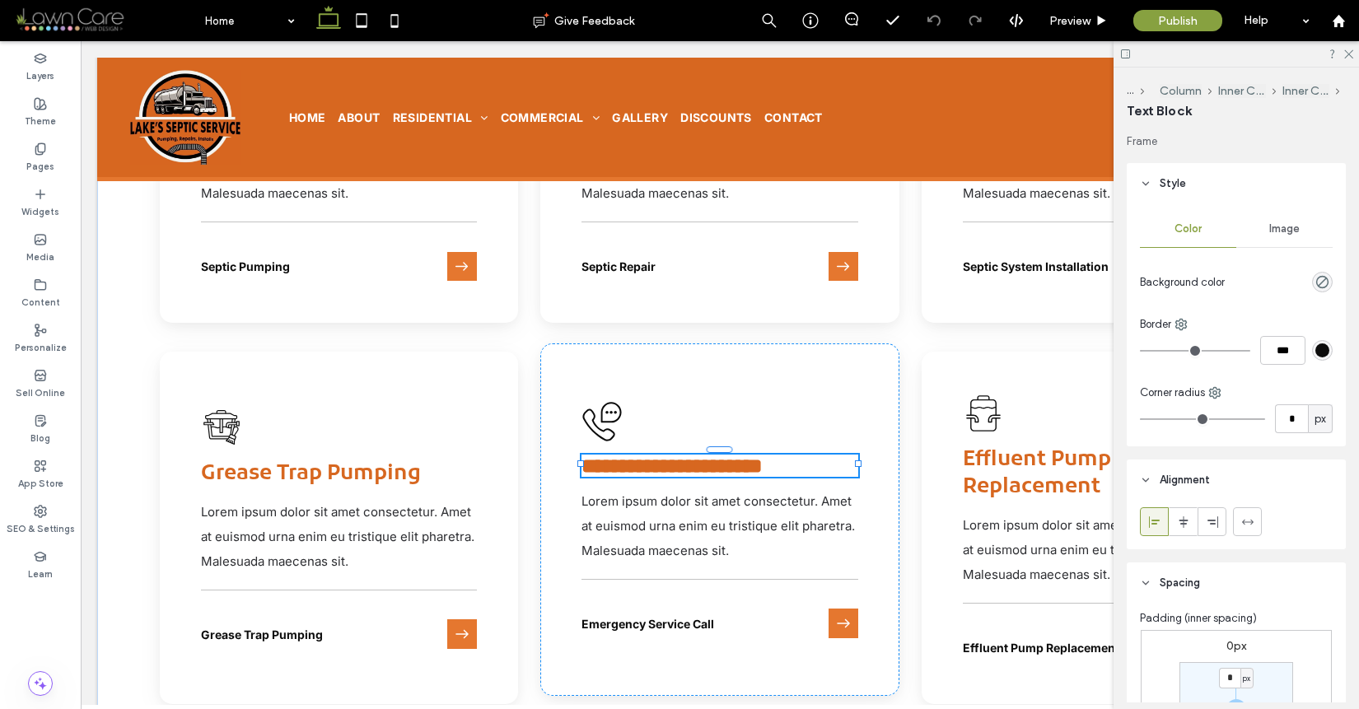
type input "*****"
type input "**"
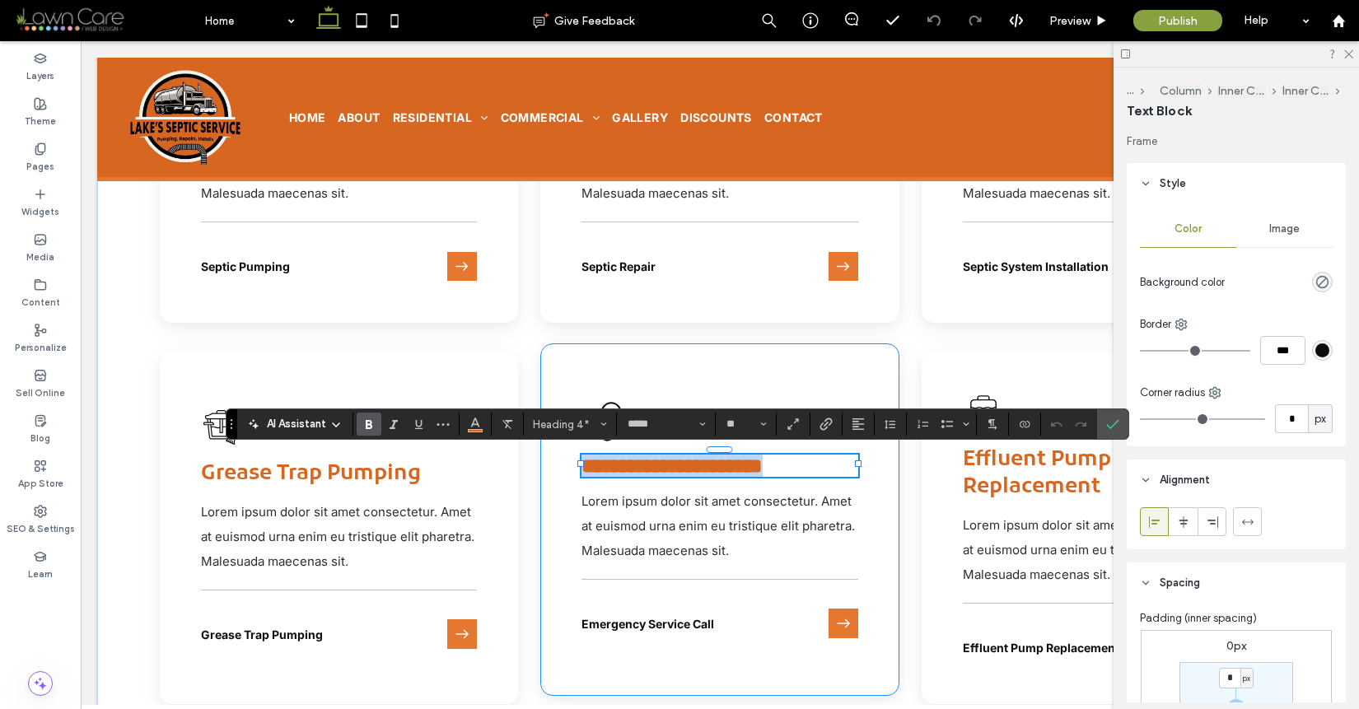
click at [839, 474] on h4 "**********" at bounding box center [720, 466] width 276 height 22
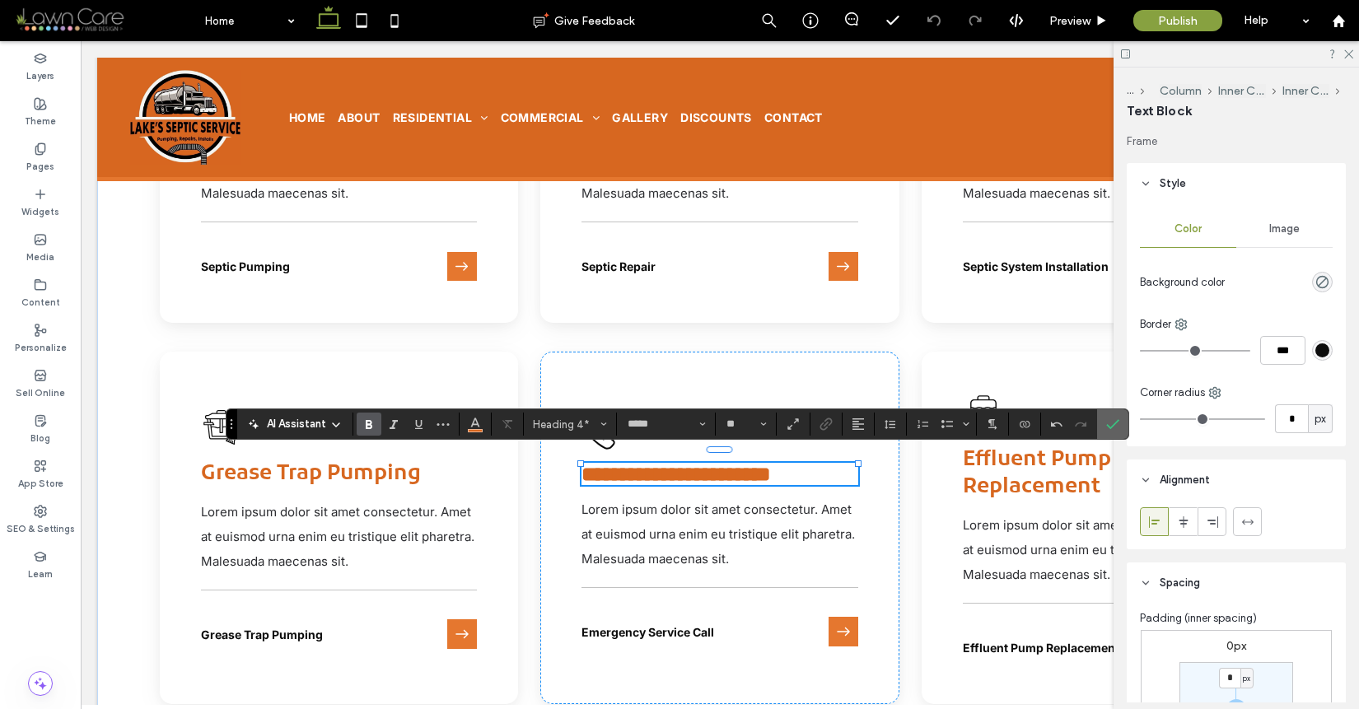
click at [1116, 432] on span "Confirm" at bounding box center [1112, 424] width 13 height 28
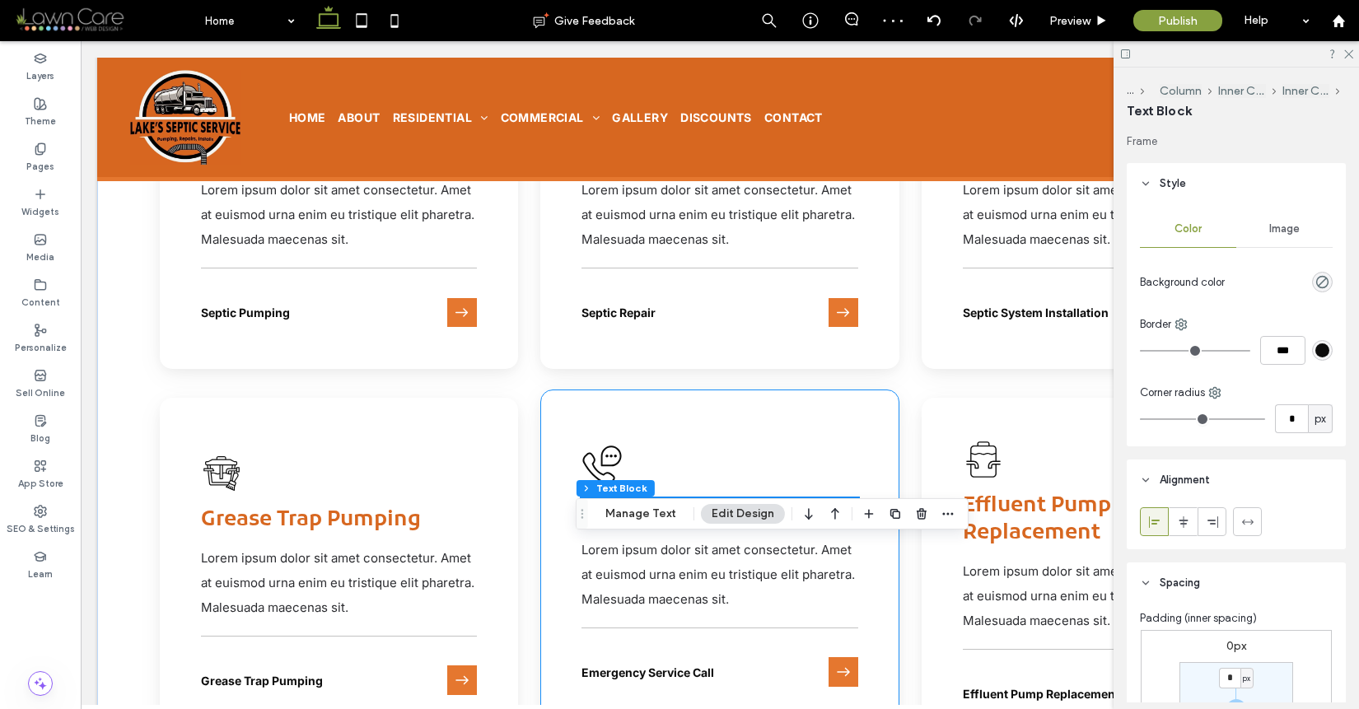
scroll to position [2359, 0]
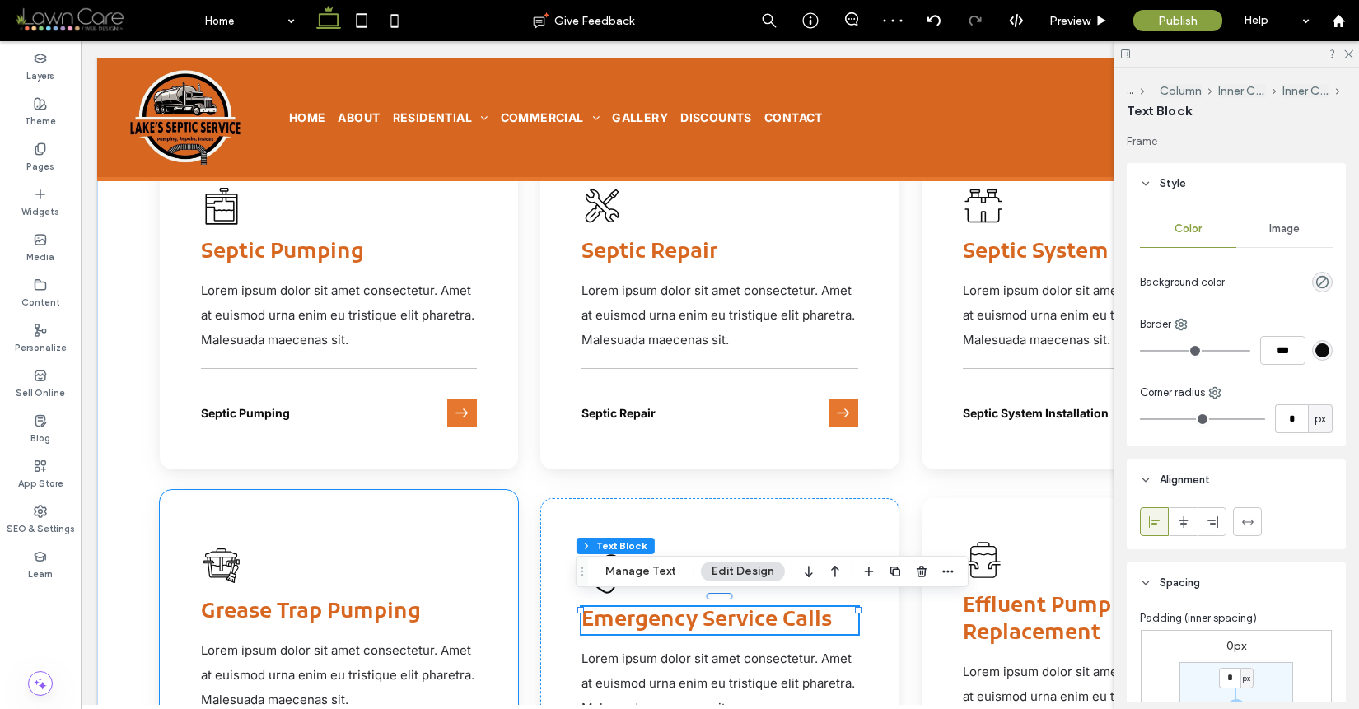
click at [446, 524] on div "Paint bucket icon with paint, handle, and brush. Grease Trap Pumping Lorem ipsu…" at bounding box center [339, 666] width 358 height 353
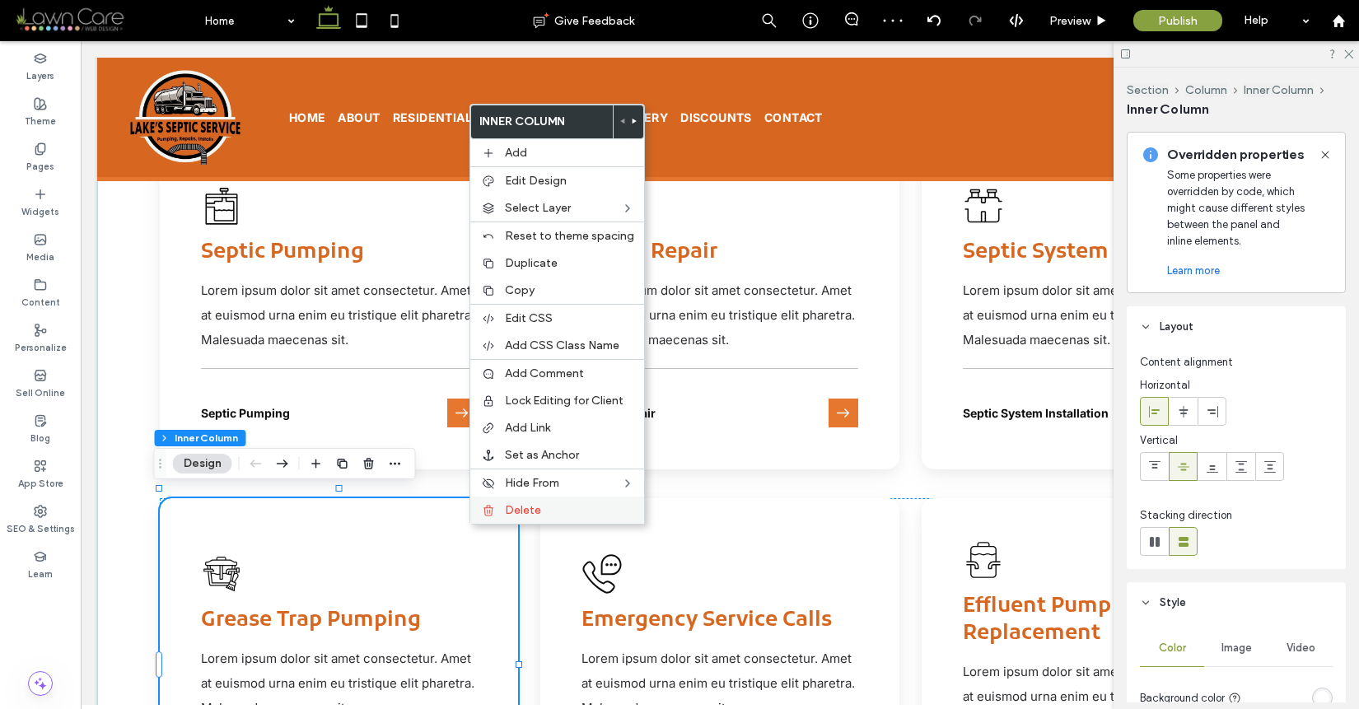
click at [514, 515] on span "Delete" at bounding box center [523, 510] width 36 height 14
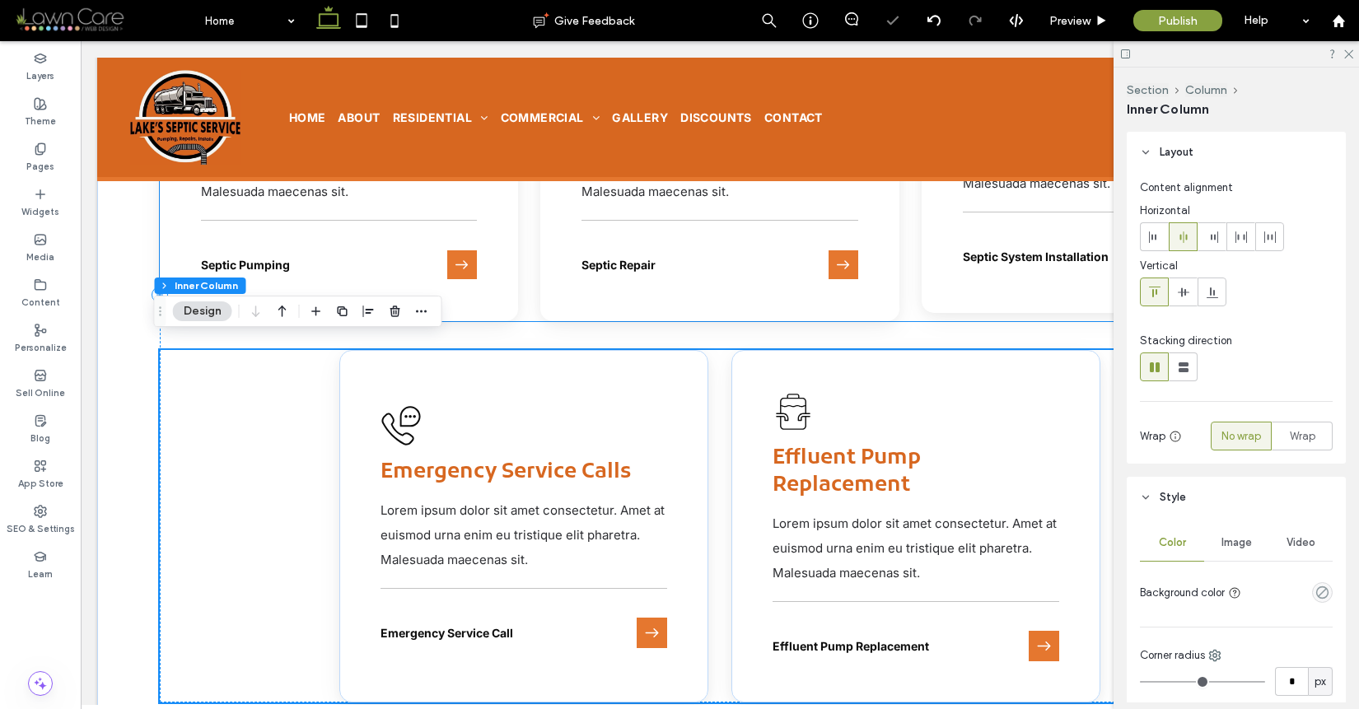
scroll to position [2490, 0]
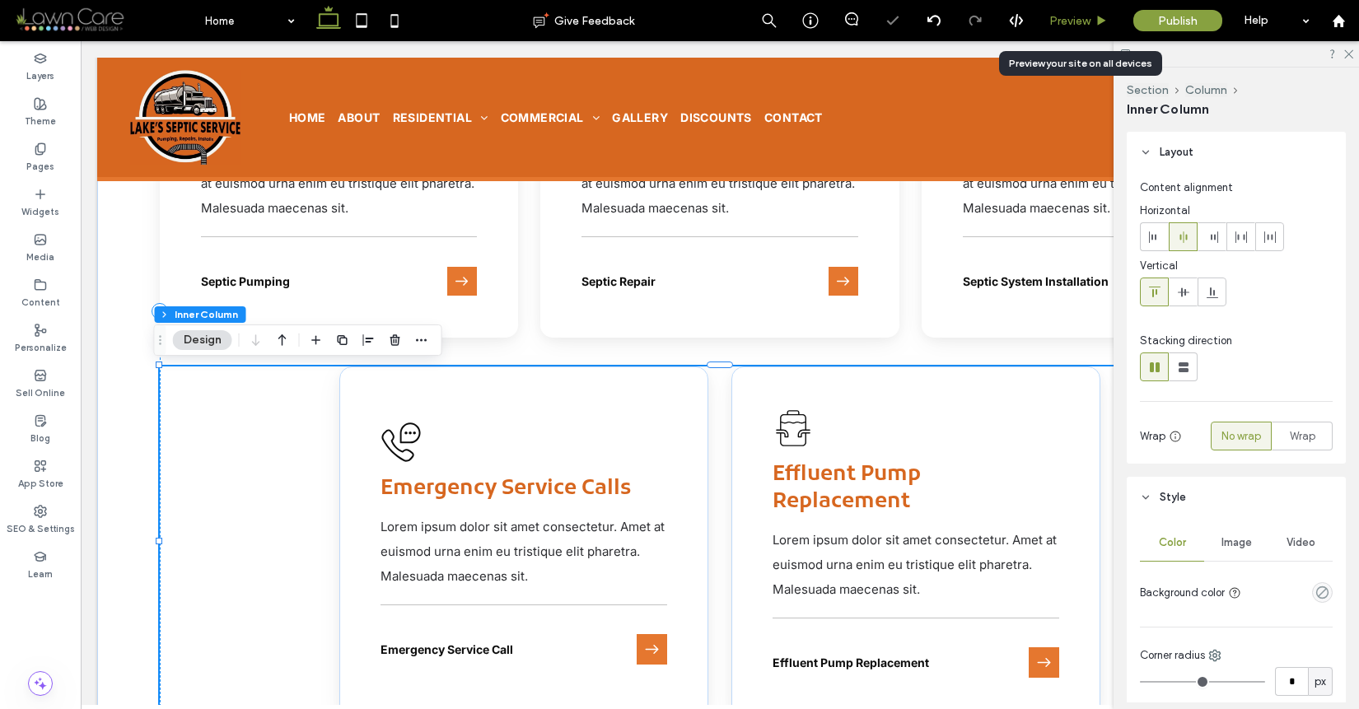
click at [1064, 28] on div "Preview" at bounding box center [1079, 20] width 84 height 41
click at [1071, 35] on div "Preview" at bounding box center [1079, 20] width 84 height 41
click at [1081, 21] on span "Preview" at bounding box center [1070, 21] width 41 height 14
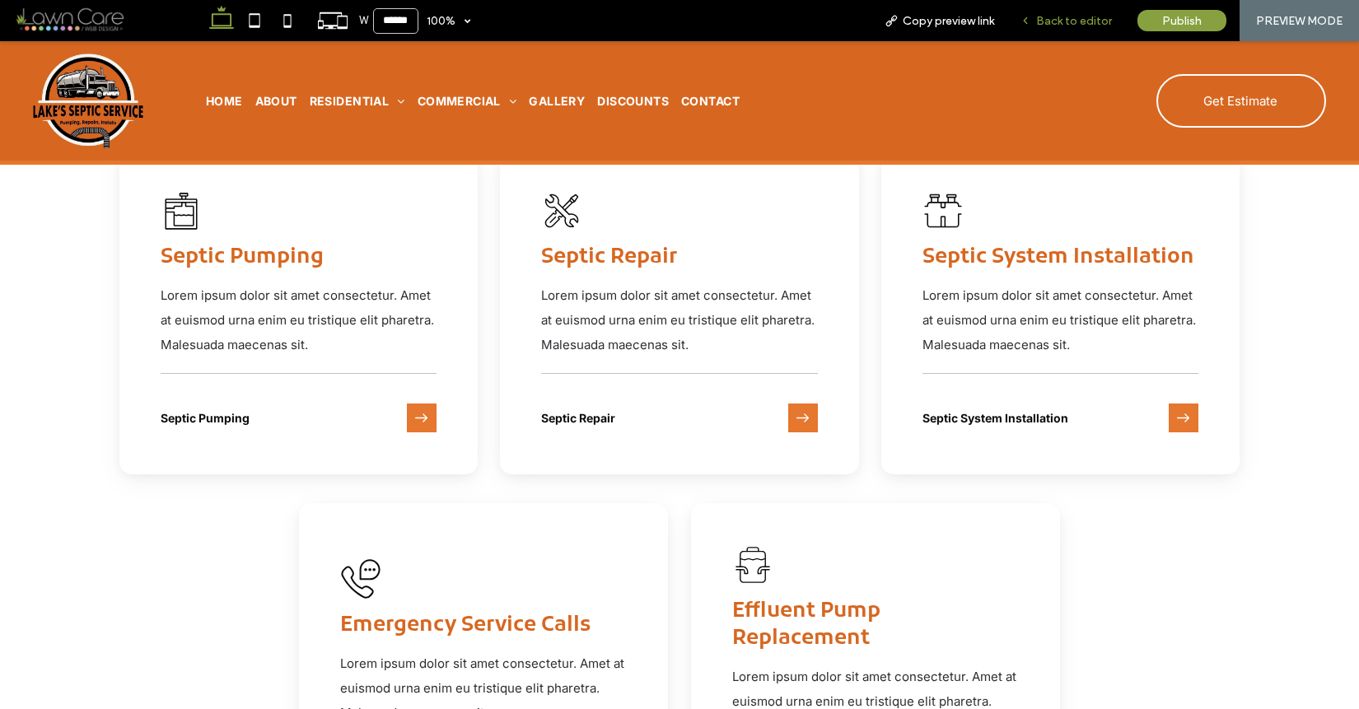
click at [1092, 17] on span "Back to editor" at bounding box center [1074, 21] width 76 height 14
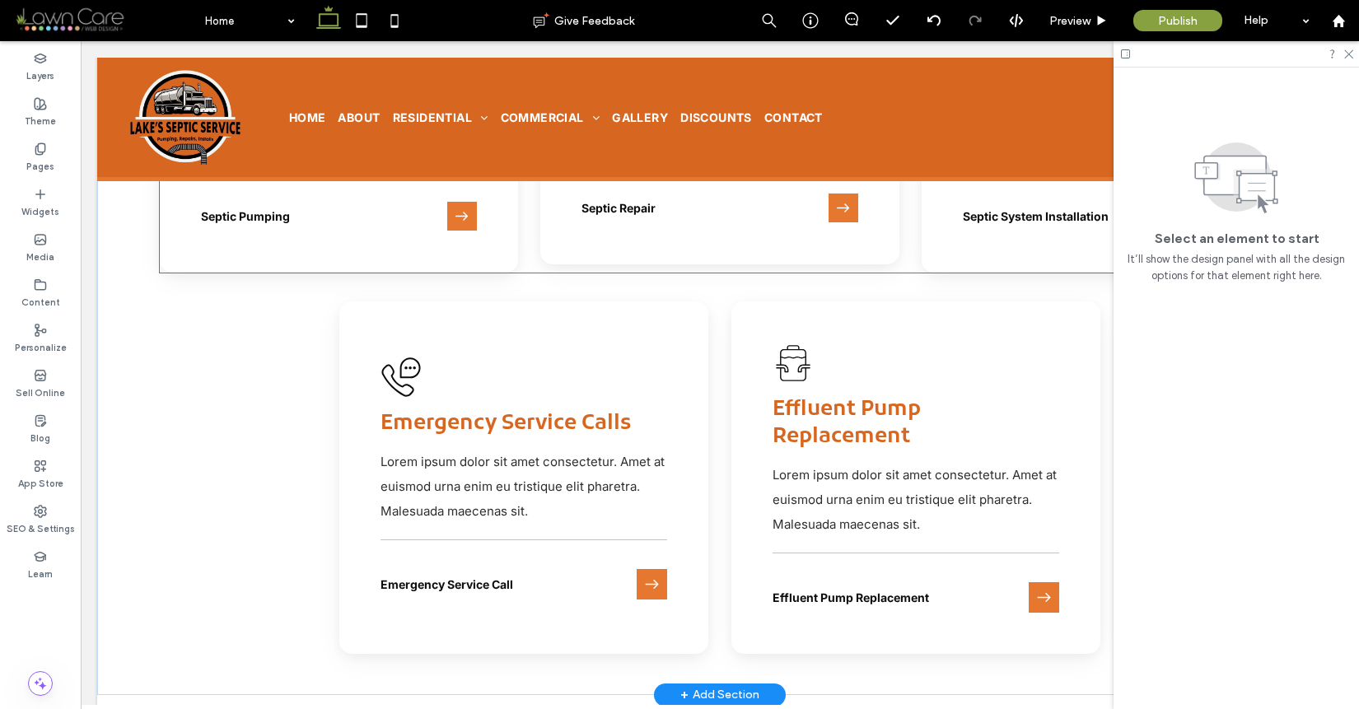
scroll to position [2687, 0]
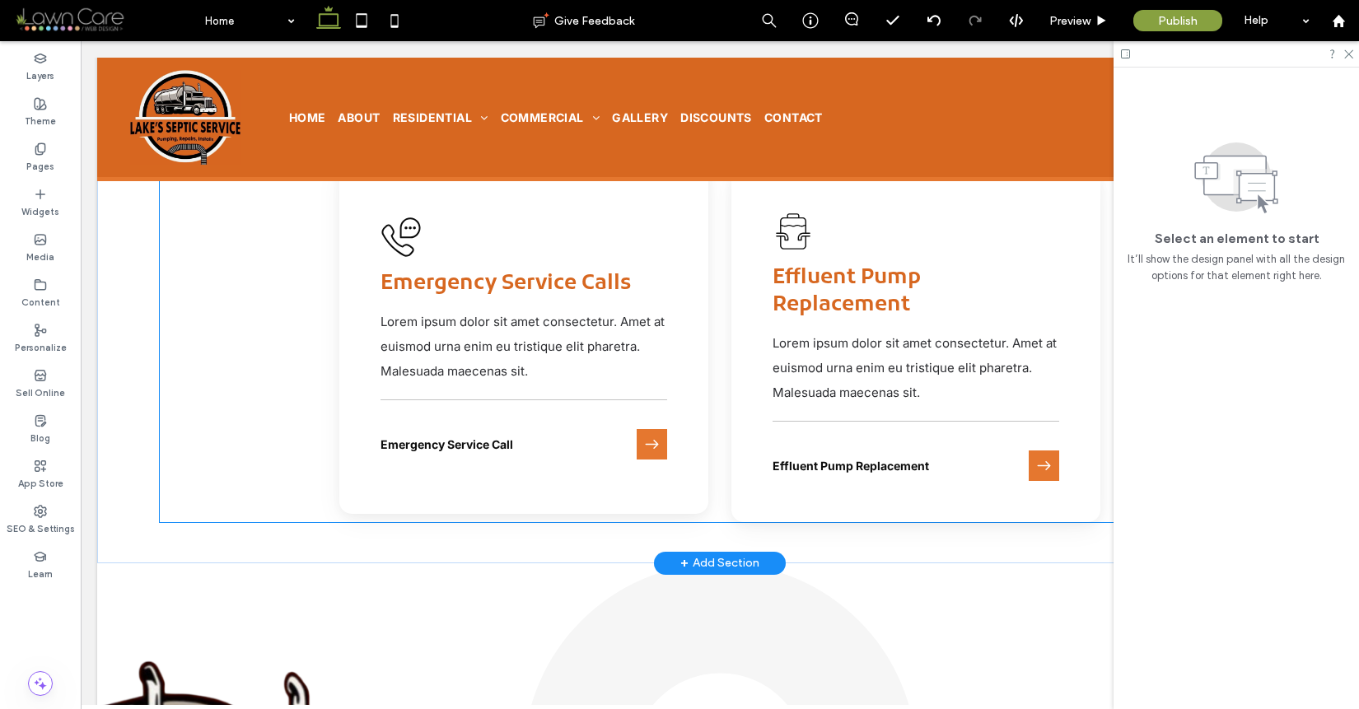
click at [682, 255] on div "Telephone with a speech bubble containing three dots. Emergency Service Calls L…" at bounding box center [524, 337] width 370 height 353
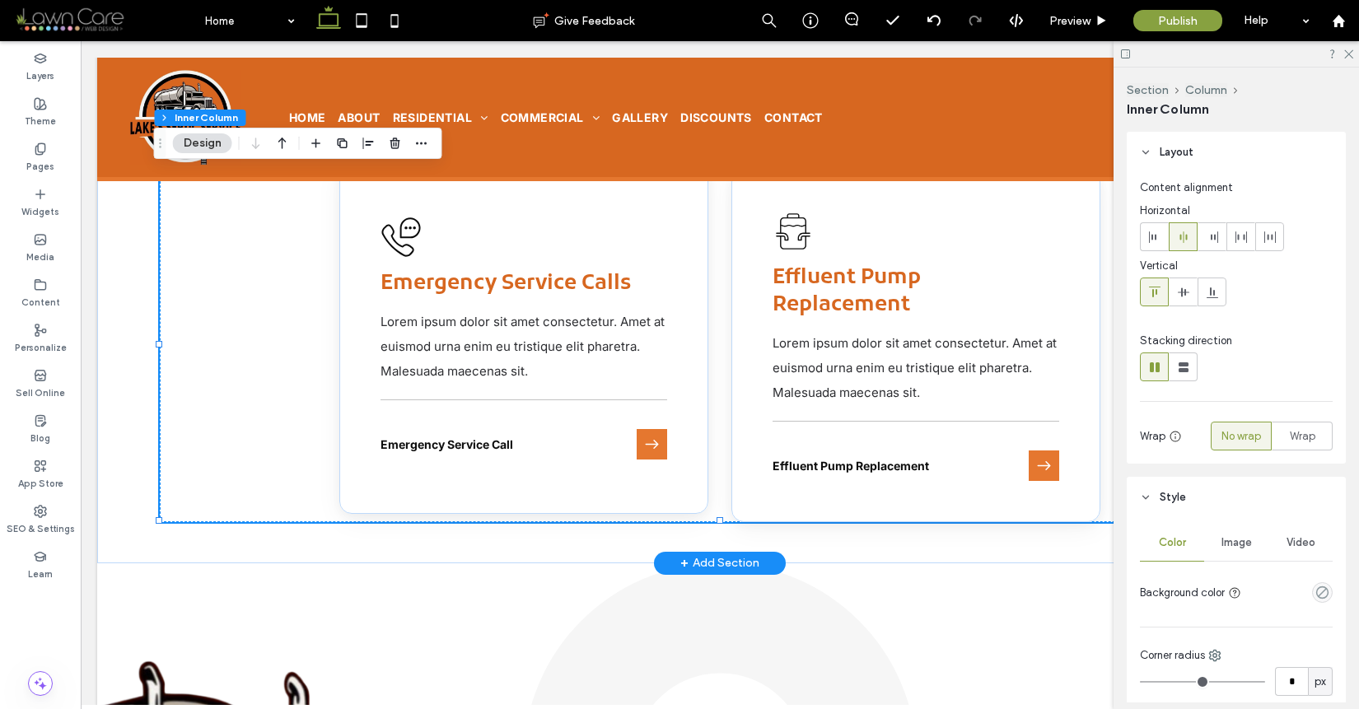
click at [682, 255] on div "Telephone with a speech bubble containing three dots. Emergency Service Calls L…" at bounding box center [524, 337] width 370 height 353
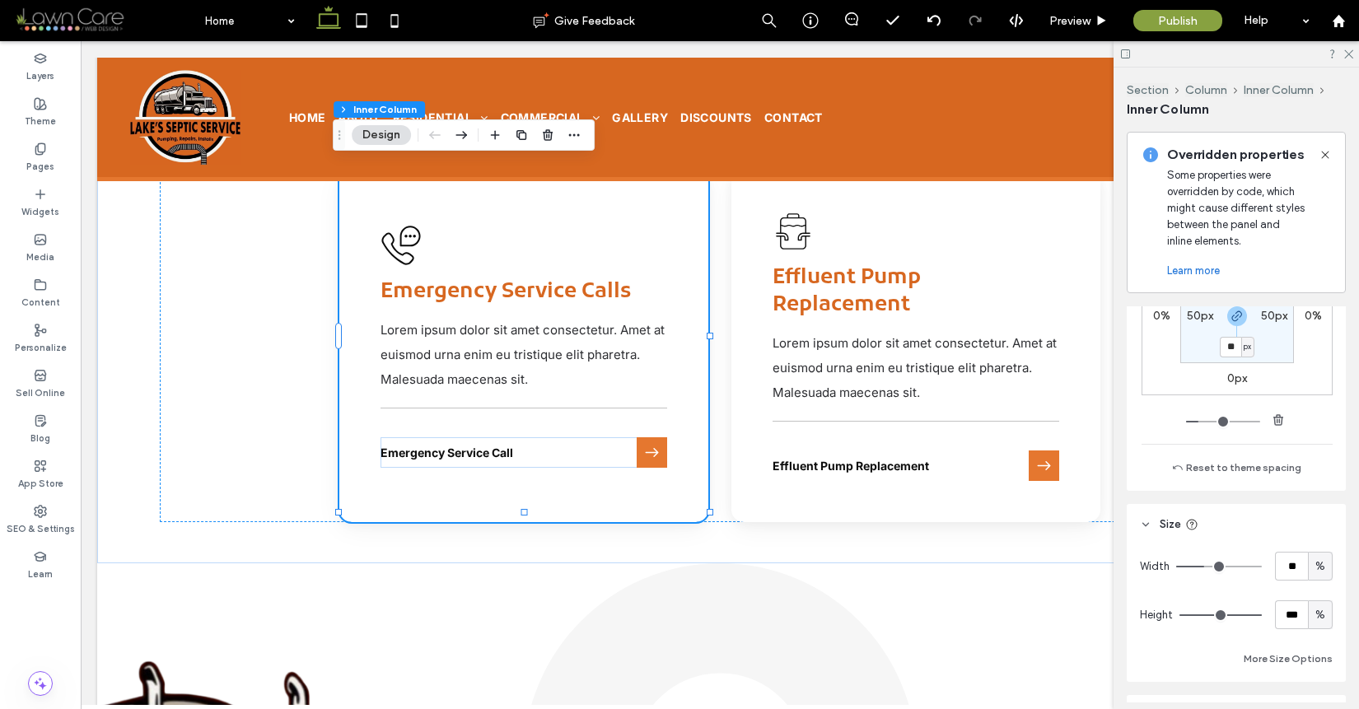
scroll to position [1093, 0]
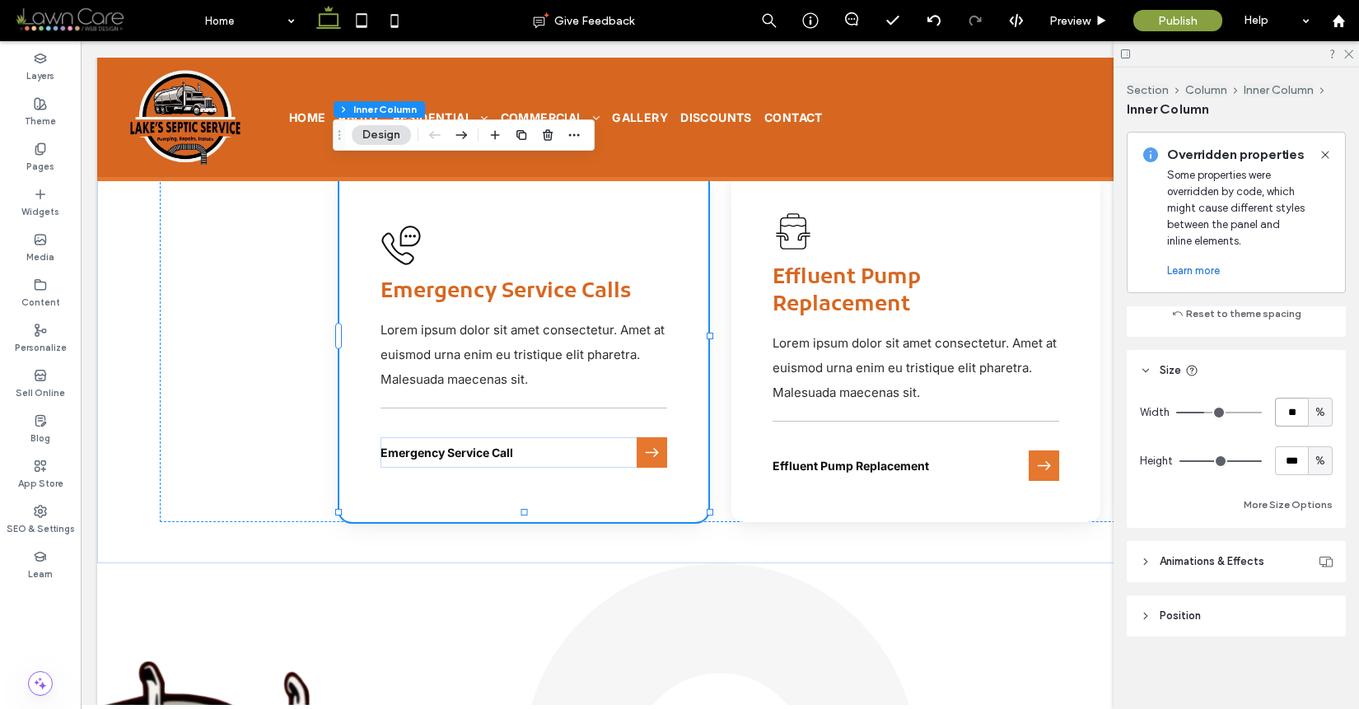
click at [1278, 404] on input "**" at bounding box center [1291, 412] width 33 height 29
type input "**"
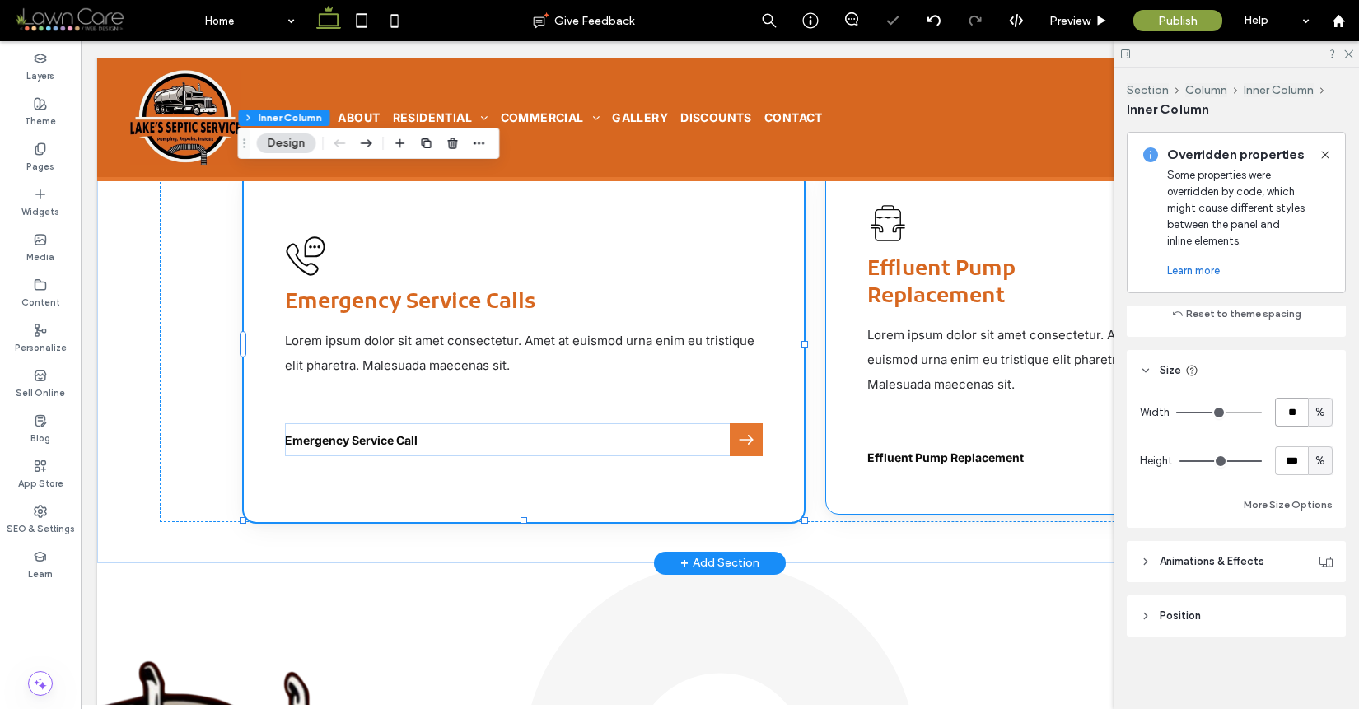
click at [864, 487] on div "Diagram of a tank with wavy lines indicating liquid inside, and pipes extending…" at bounding box center [1011, 337] width 370 height 353
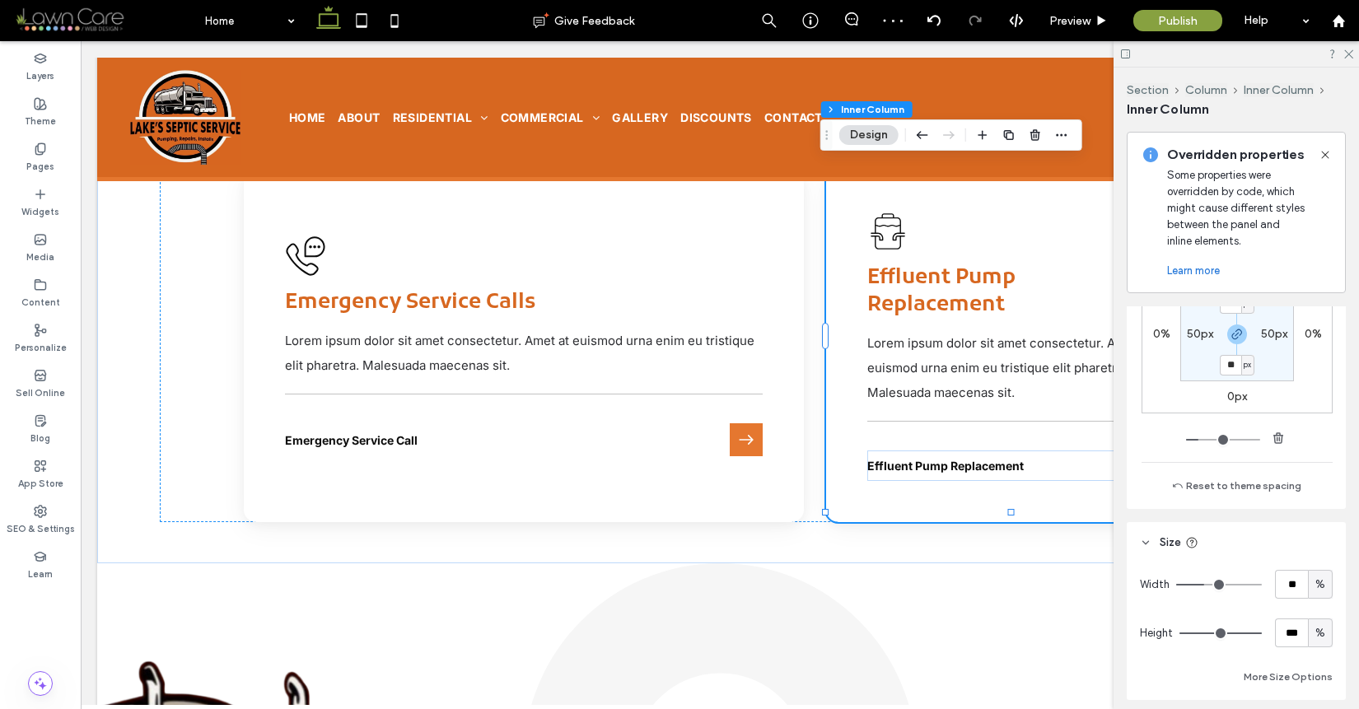
scroll to position [924, 0]
click at [1286, 574] on input "**" at bounding box center [1291, 581] width 33 height 29
type input "**"
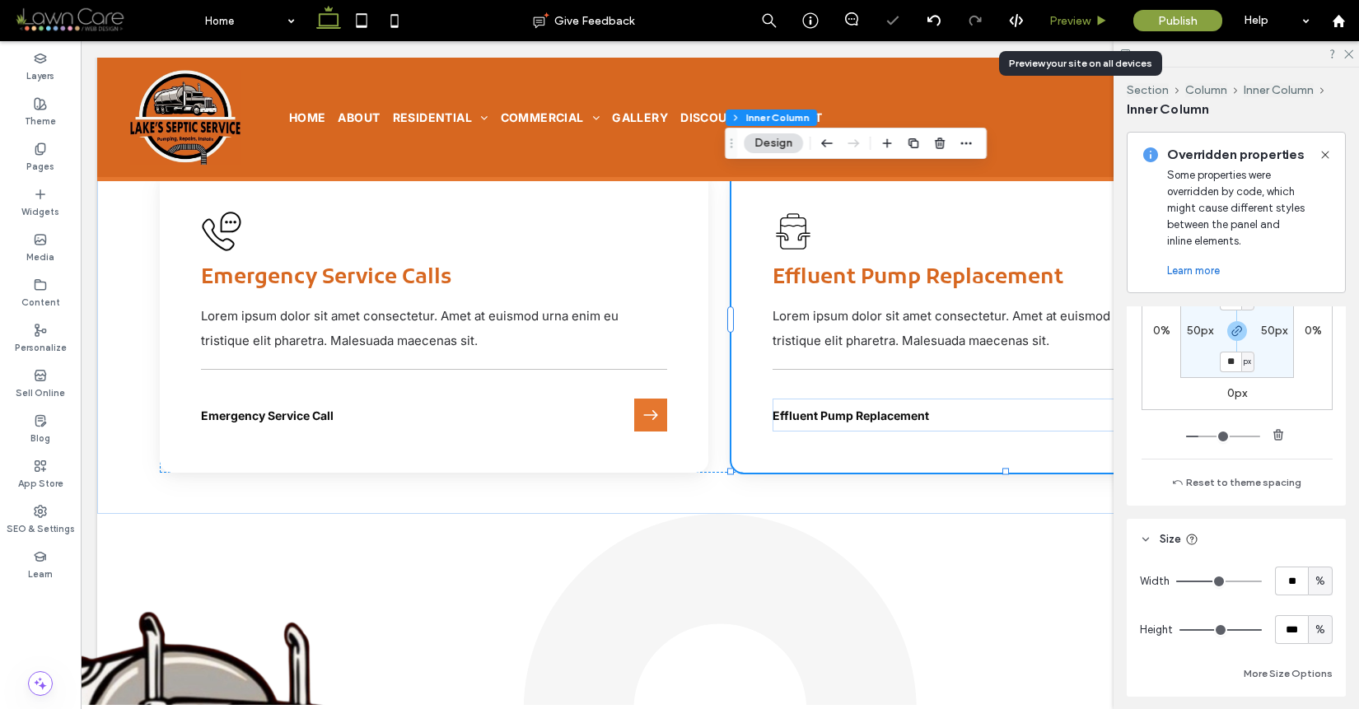
click at [1096, 18] on icon at bounding box center [1102, 21] width 12 height 12
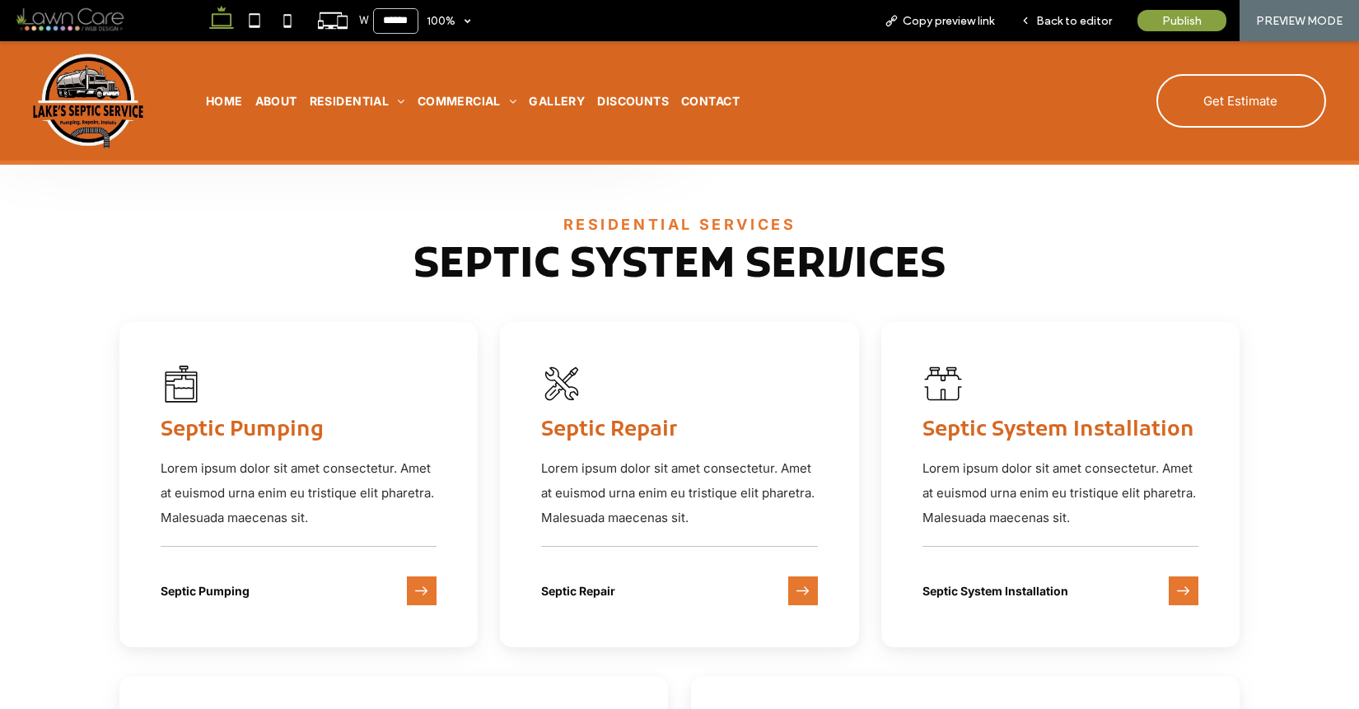
scroll to position [1826, 0]
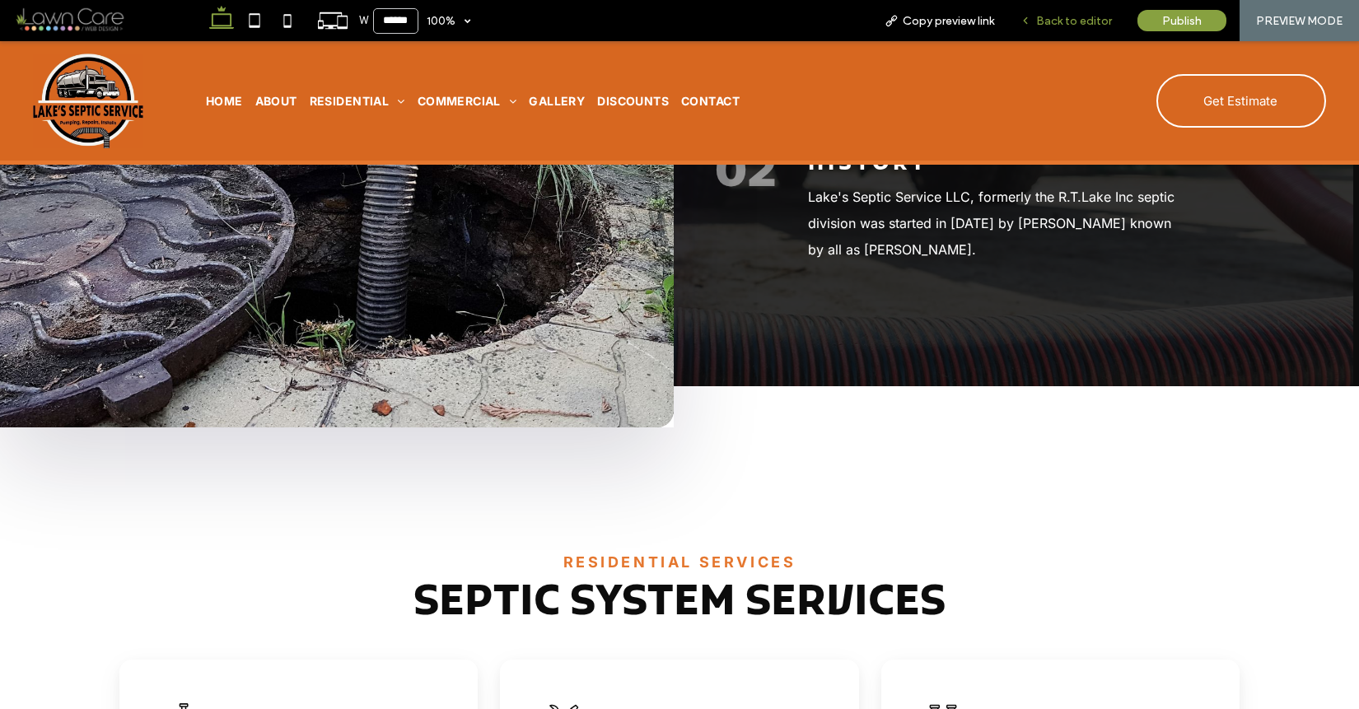
click at [1106, 24] on span "Back to editor" at bounding box center [1074, 21] width 76 height 14
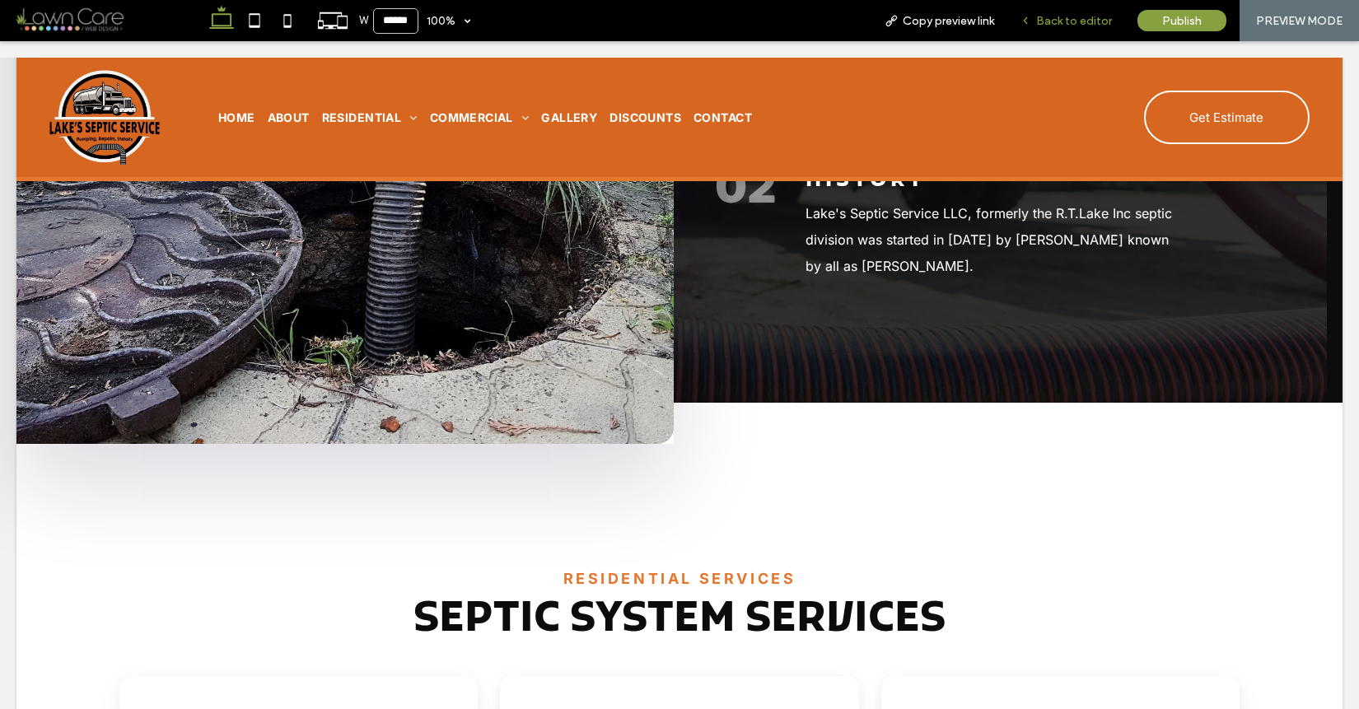
scroll to position [1843, 0]
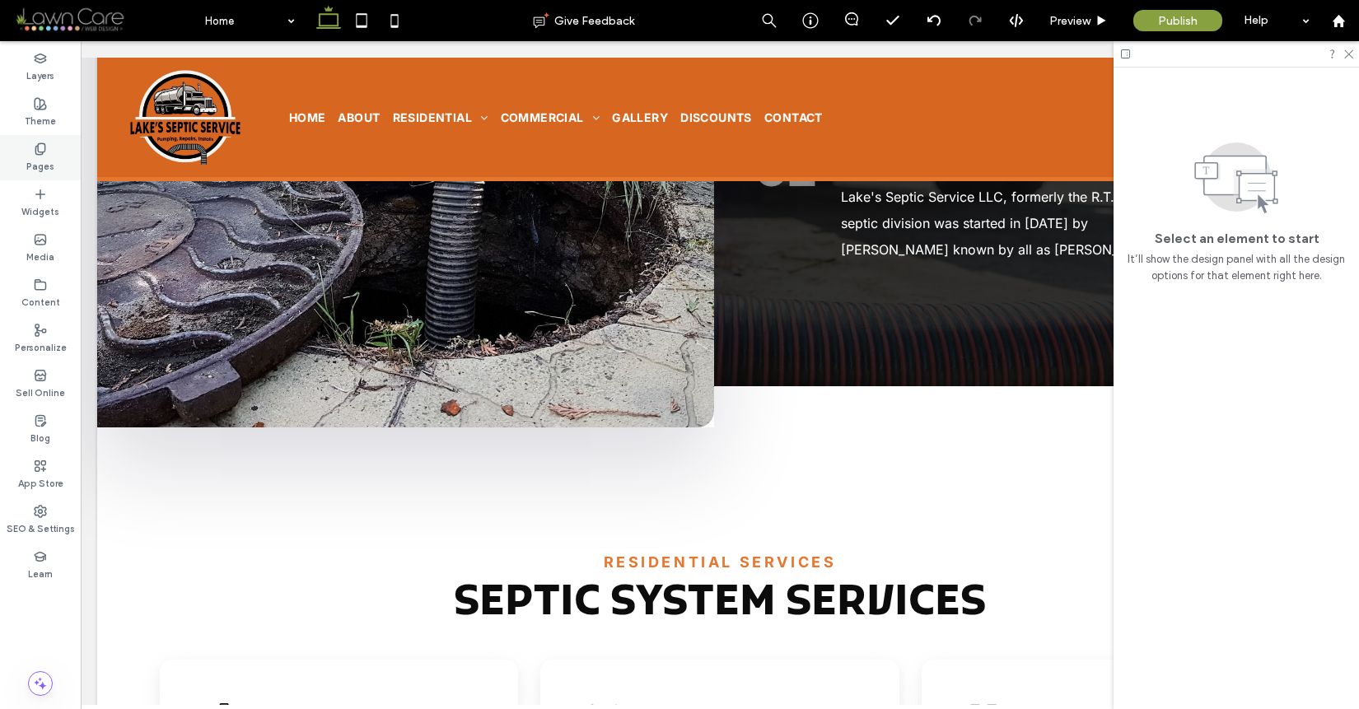
click at [21, 155] on div "Pages" at bounding box center [40, 157] width 81 height 45
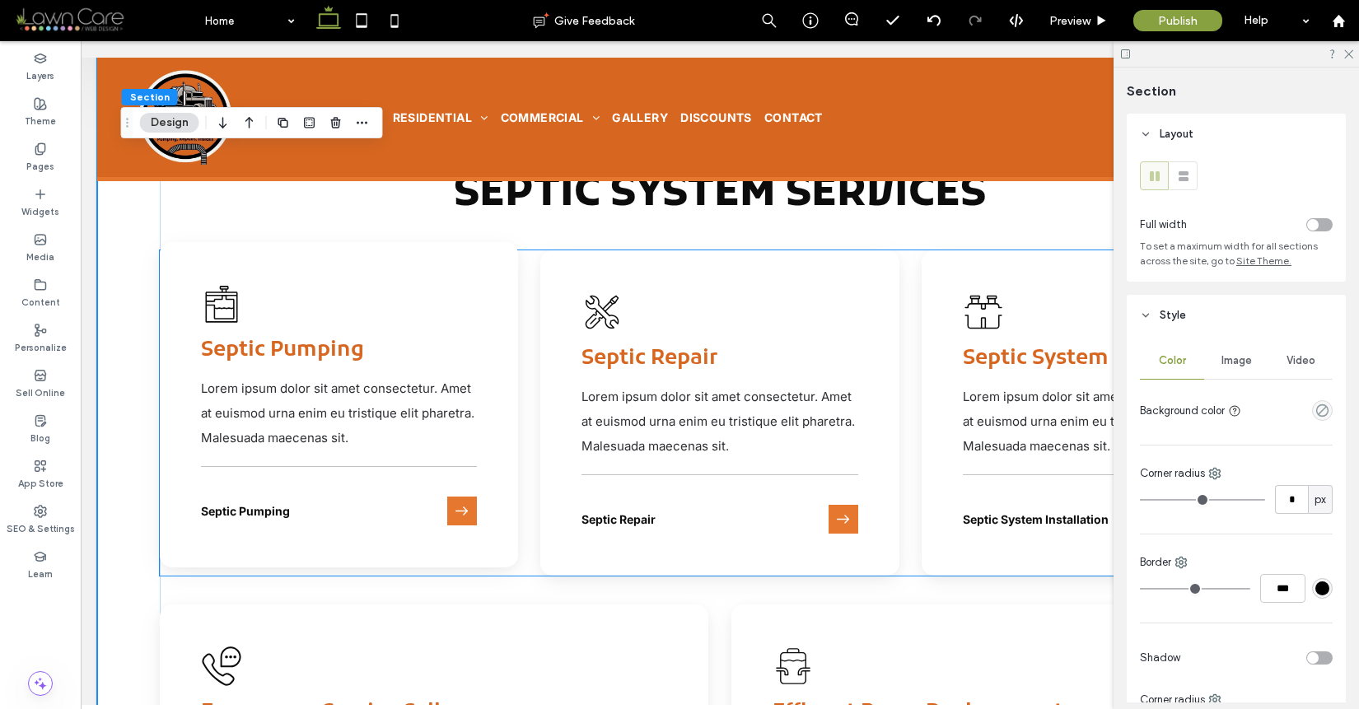
scroll to position [2173, 0]
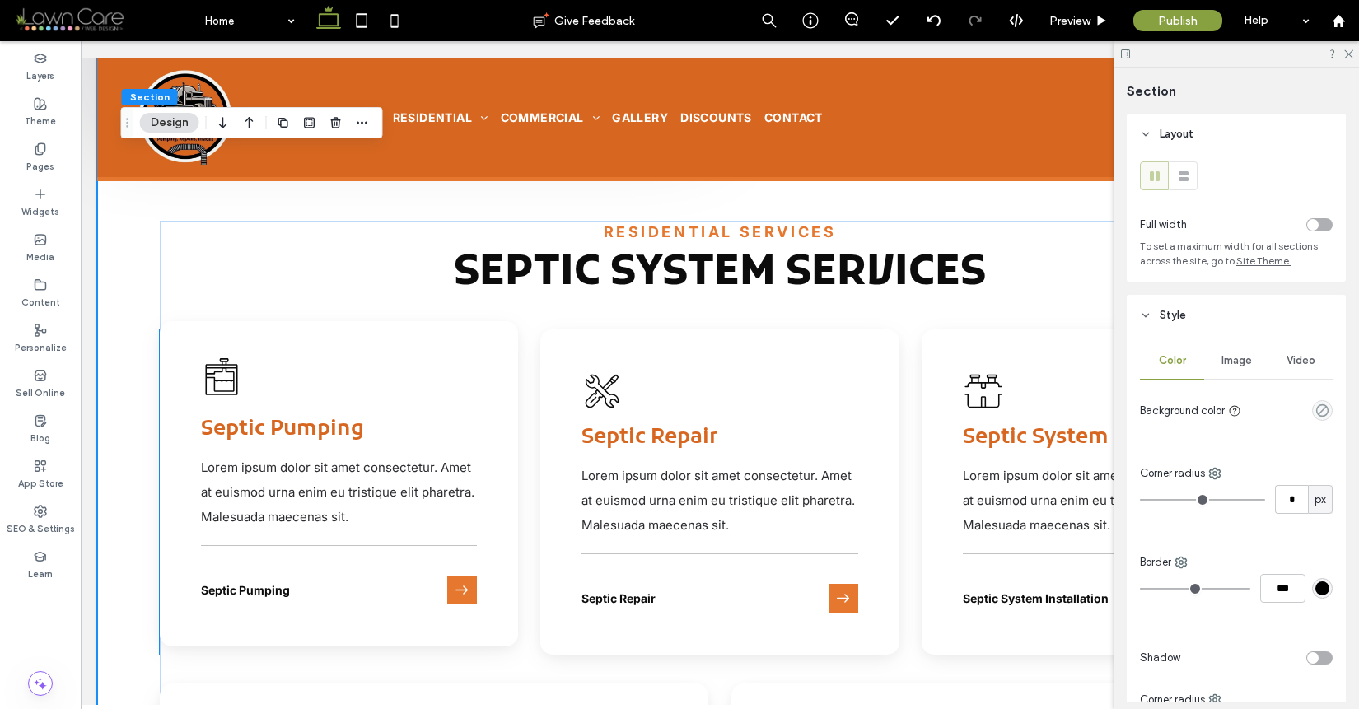
click at [218, 387] on icon "Outline drawing of a pressure cooker with wavy liquid inside." at bounding box center [221, 376] width 41 height 41
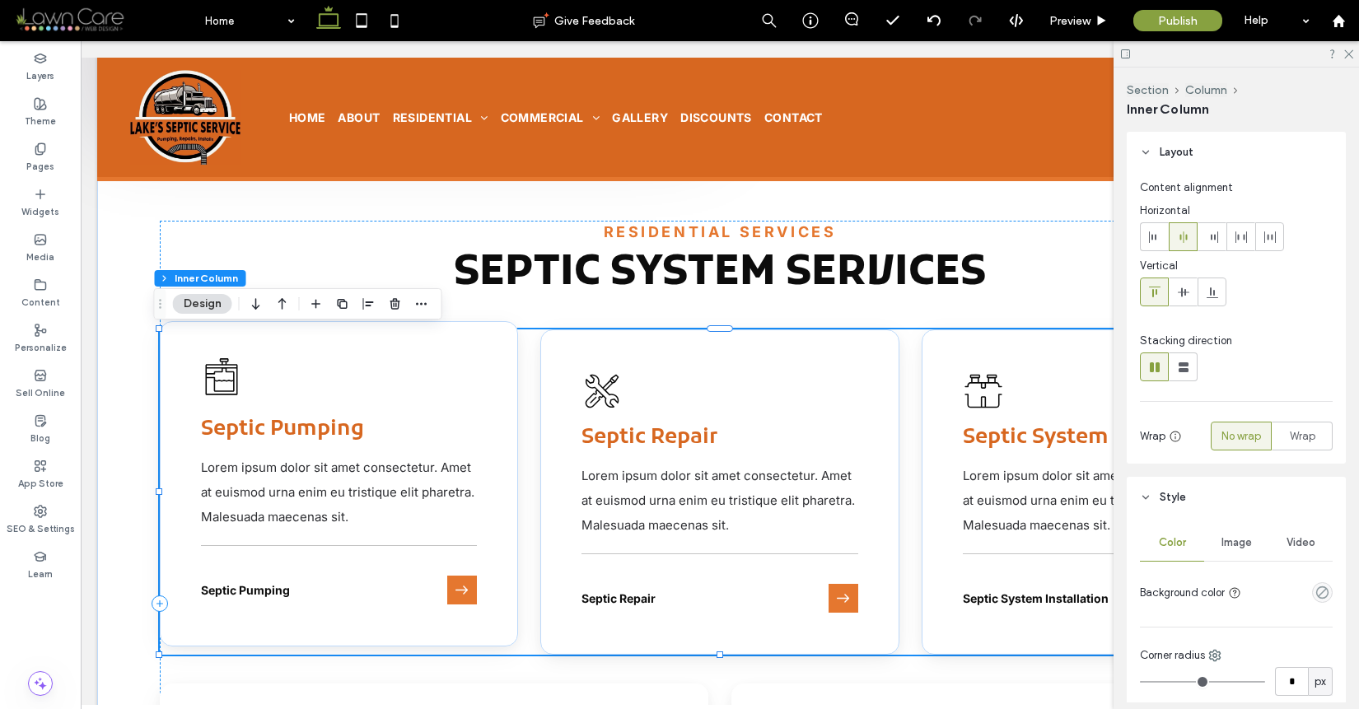
click at [218, 387] on icon "Outline drawing of a pressure cooker with wavy liquid inside." at bounding box center [221, 376] width 41 height 41
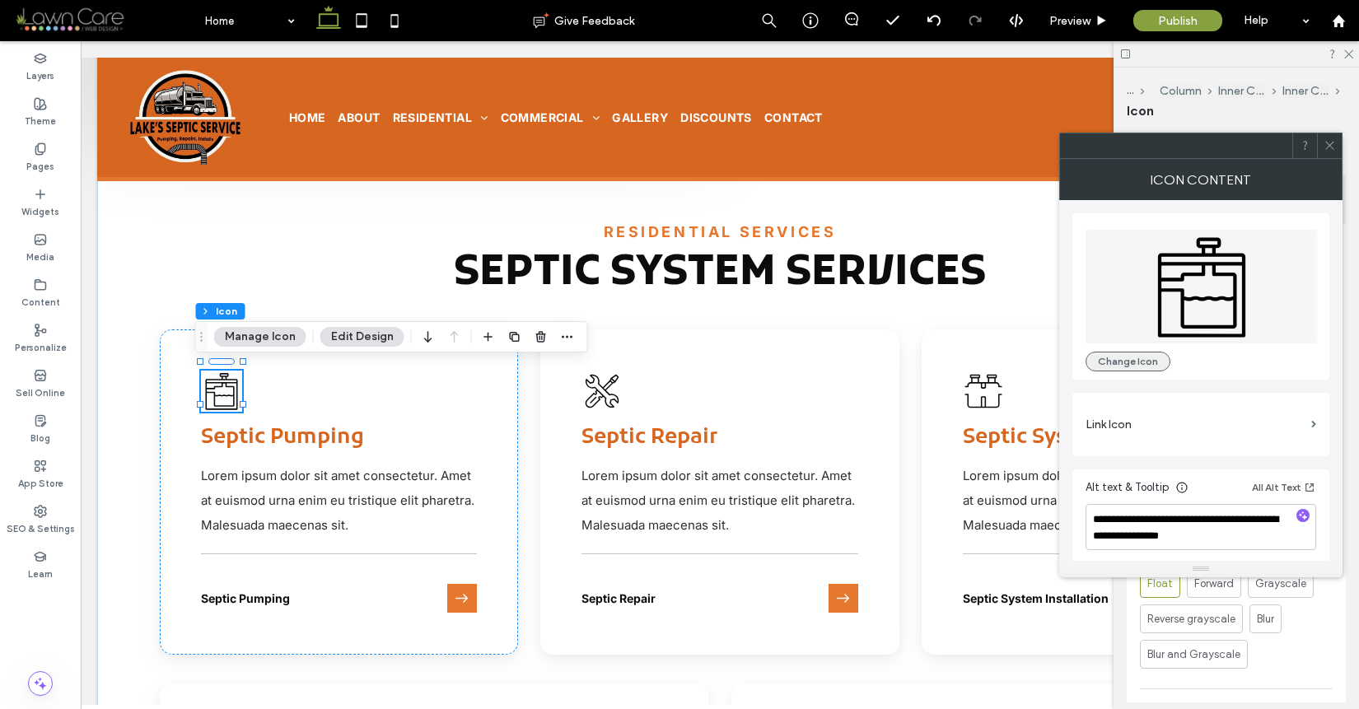
click at [1144, 355] on button "Change Icon" at bounding box center [1128, 362] width 85 height 20
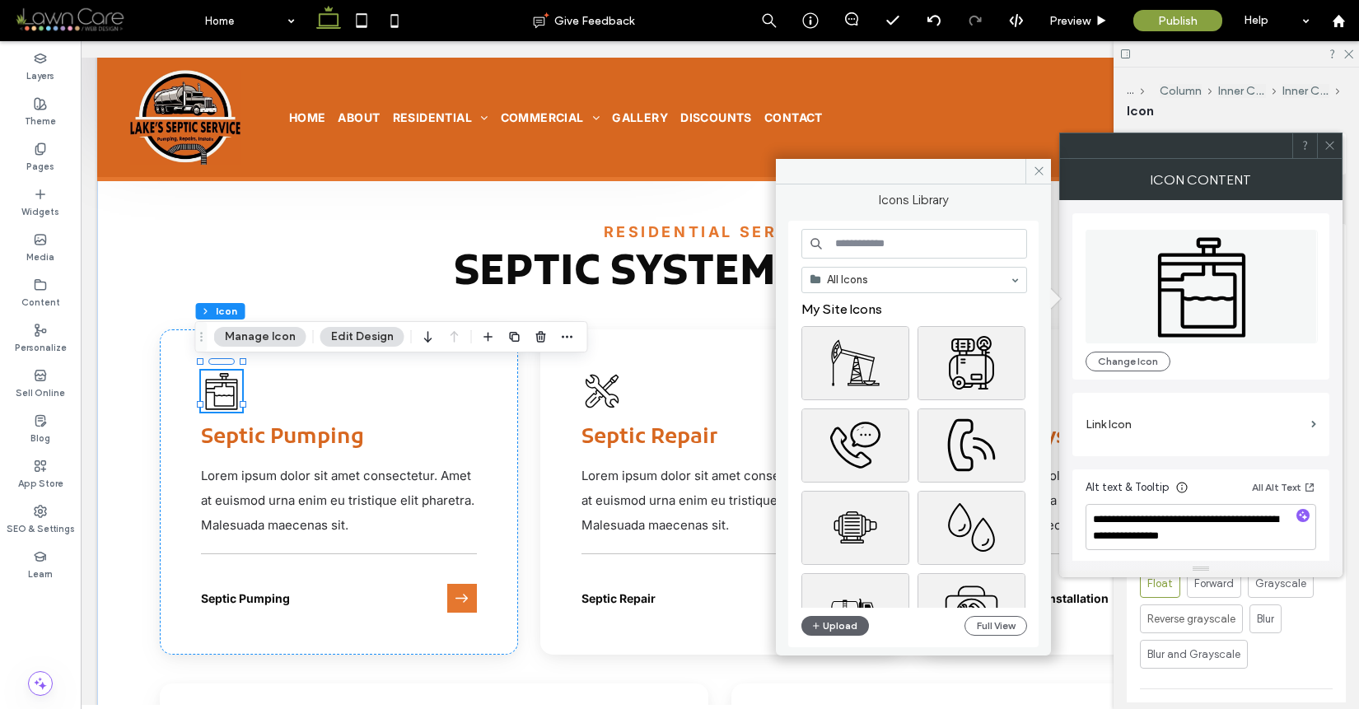
click at [954, 246] on input at bounding box center [915, 244] width 226 height 30
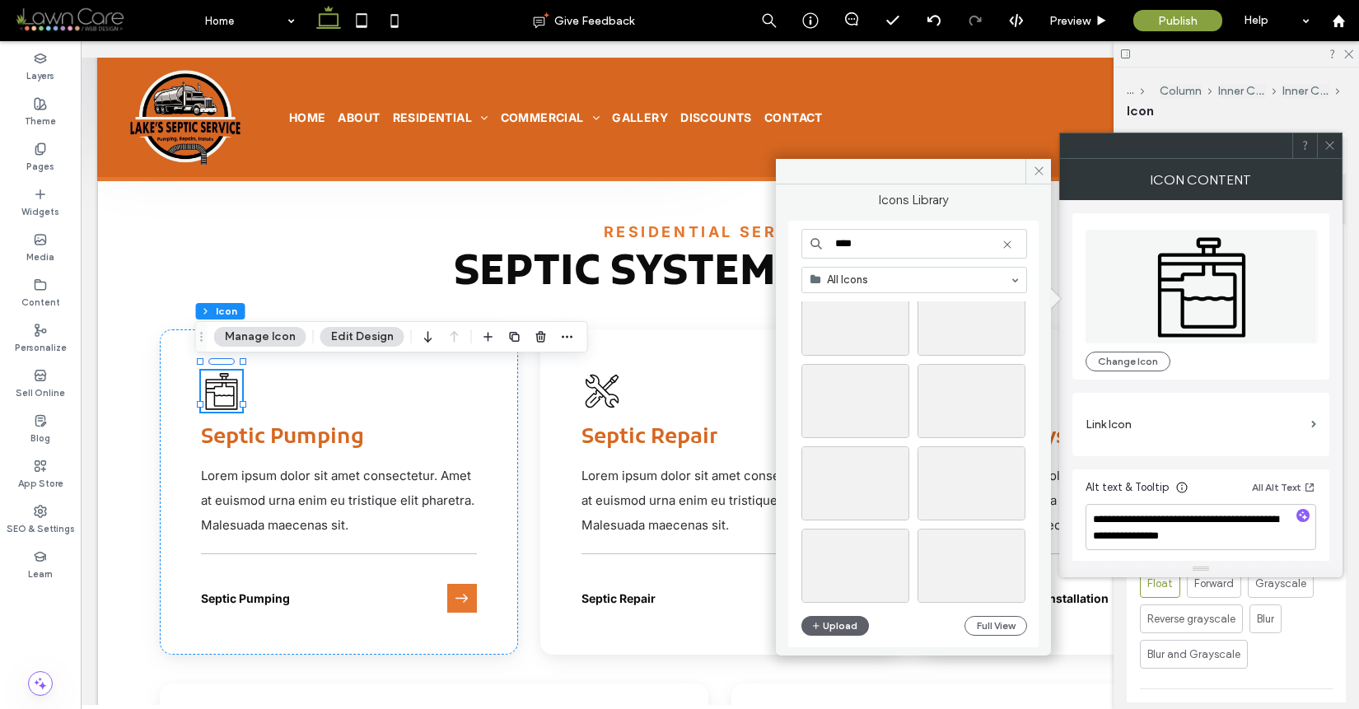
scroll to position [1811, 0]
drag, startPoint x: 888, startPoint y: 240, endPoint x: 807, endPoint y: 208, distance: 86.9
click at [812, 225] on div "**** All Icons Upload Full View" at bounding box center [913, 434] width 250 height 427
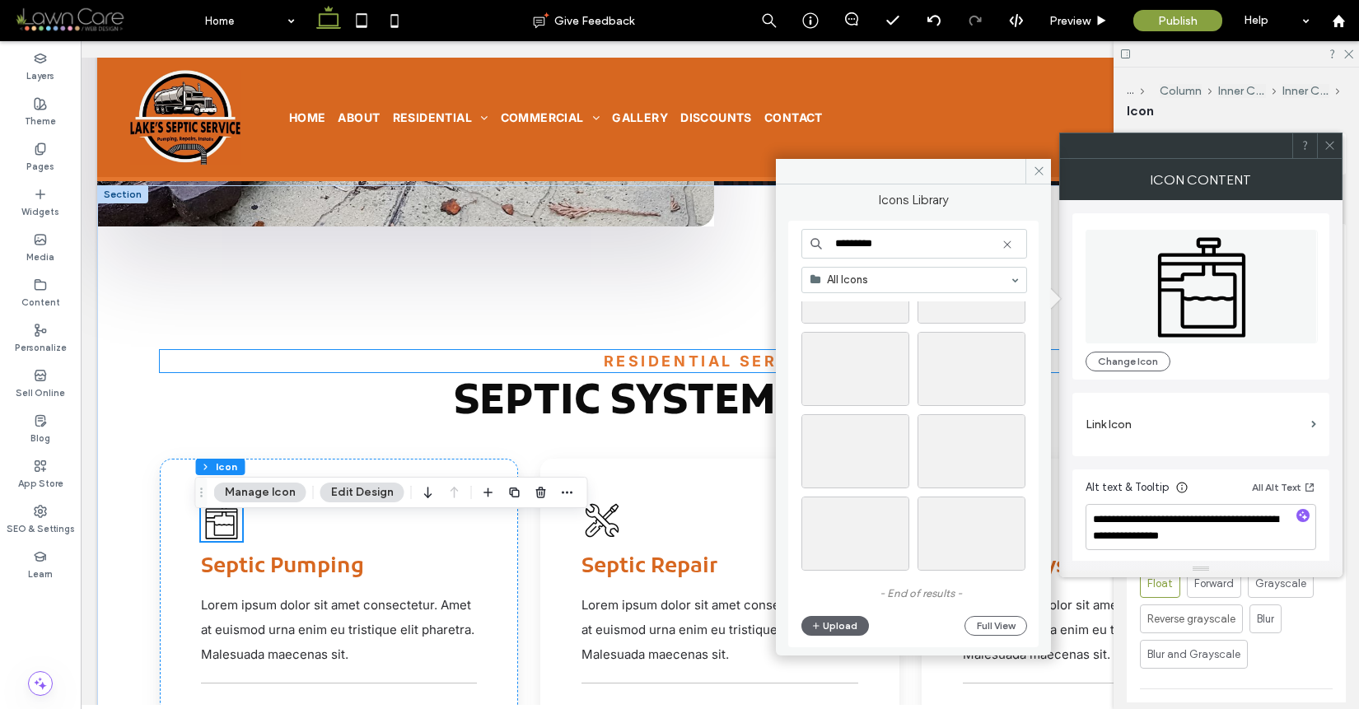
scroll to position [2045, 0]
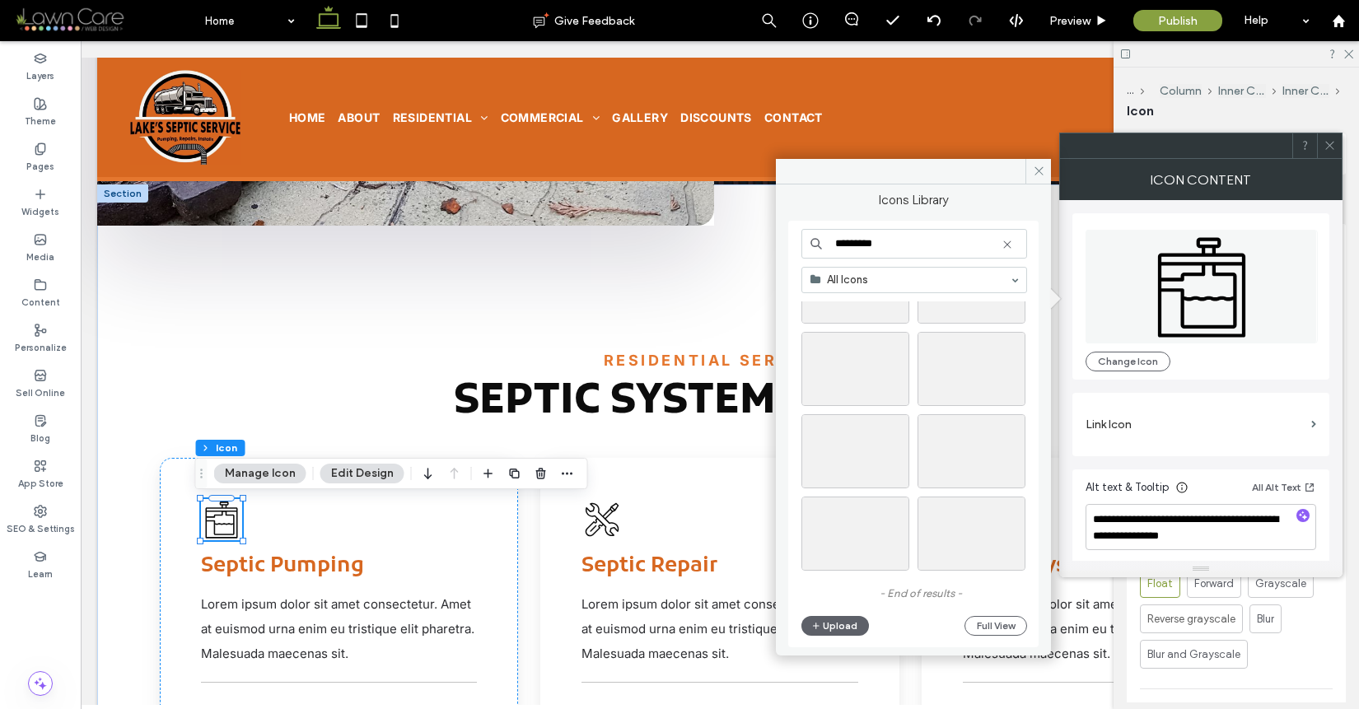
drag, startPoint x: 923, startPoint y: 244, endPoint x: 836, endPoint y: 205, distance: 94.8
click at [839, 208] on div "Icons Library ********* All Icons - End of results - Upload Full View" at bounding box center [913, 420] width 250 height 455
type input "*****"
click at [1009, 243] on icon at bounding box center [1007, 244] width 13 height 13
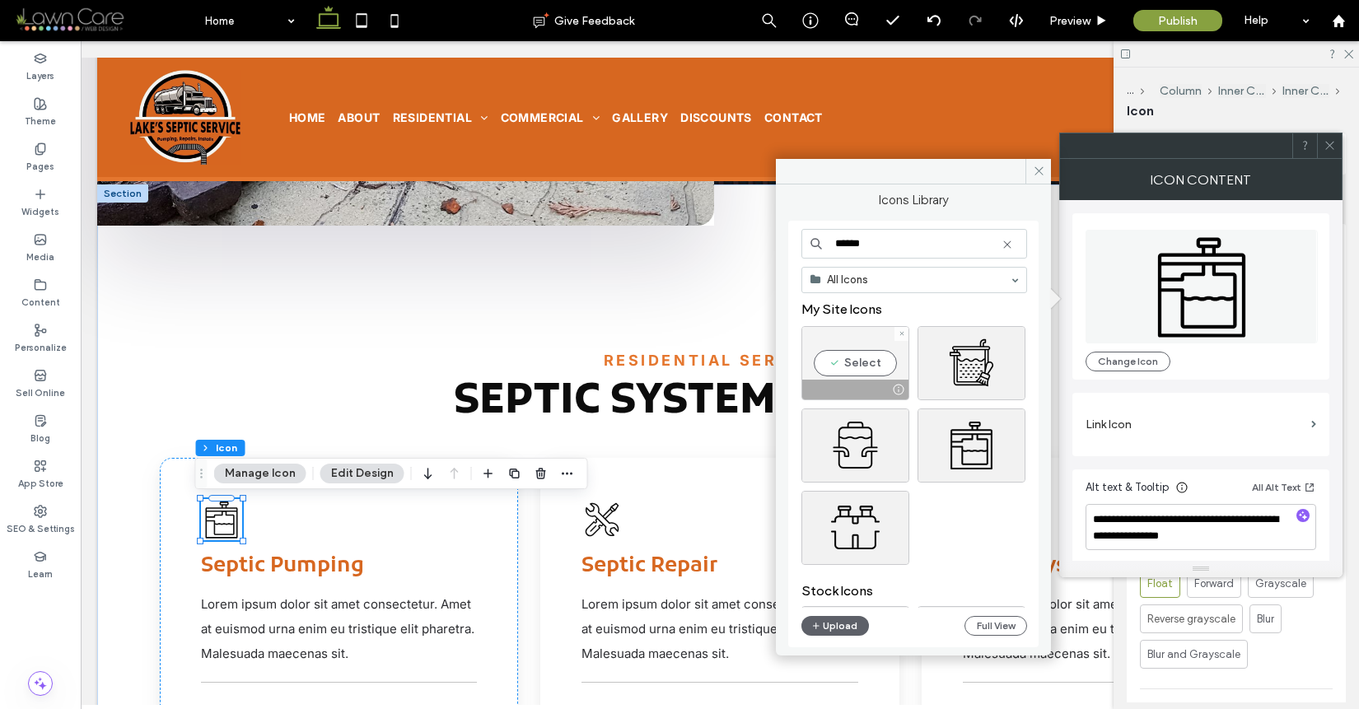
type input "******"
click at [854, 358] on div "Select" at bounding box center [856, 363] width 108 height 74
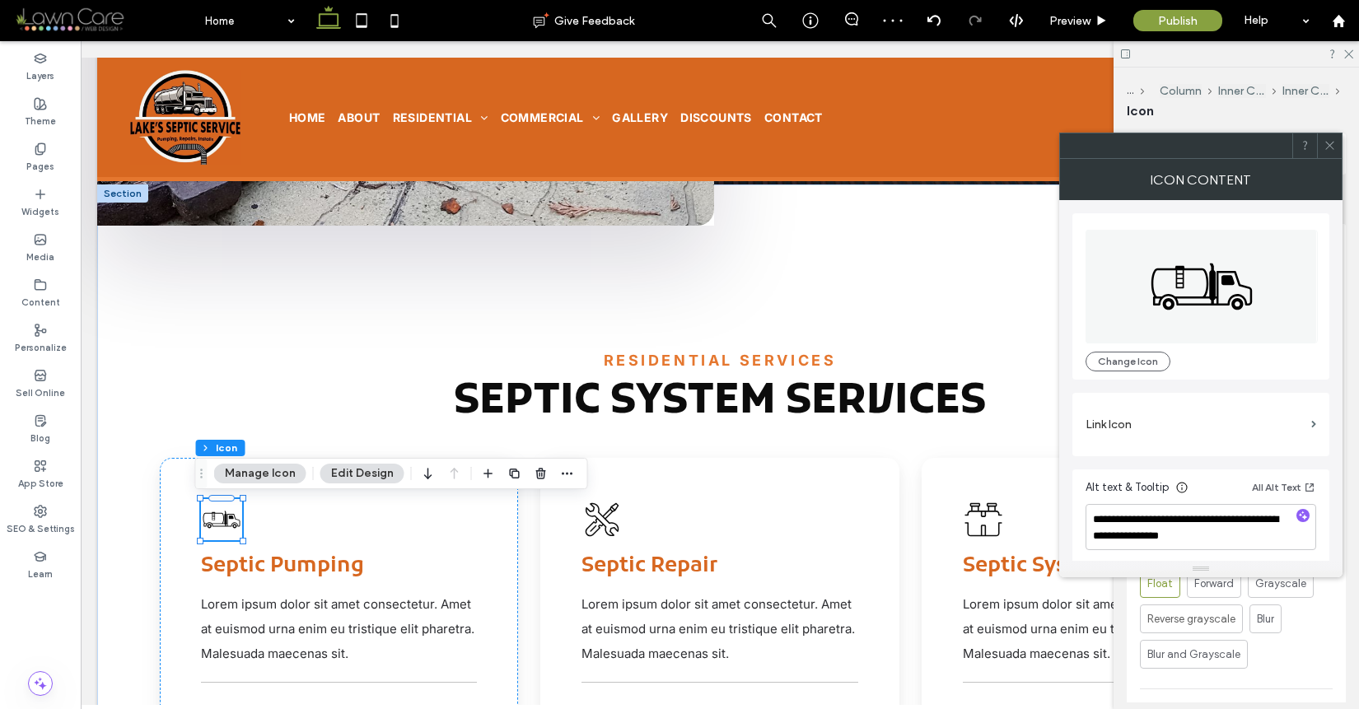
click at [1330, 145] on use at bounding box center [1330, 146] width 8 height 8
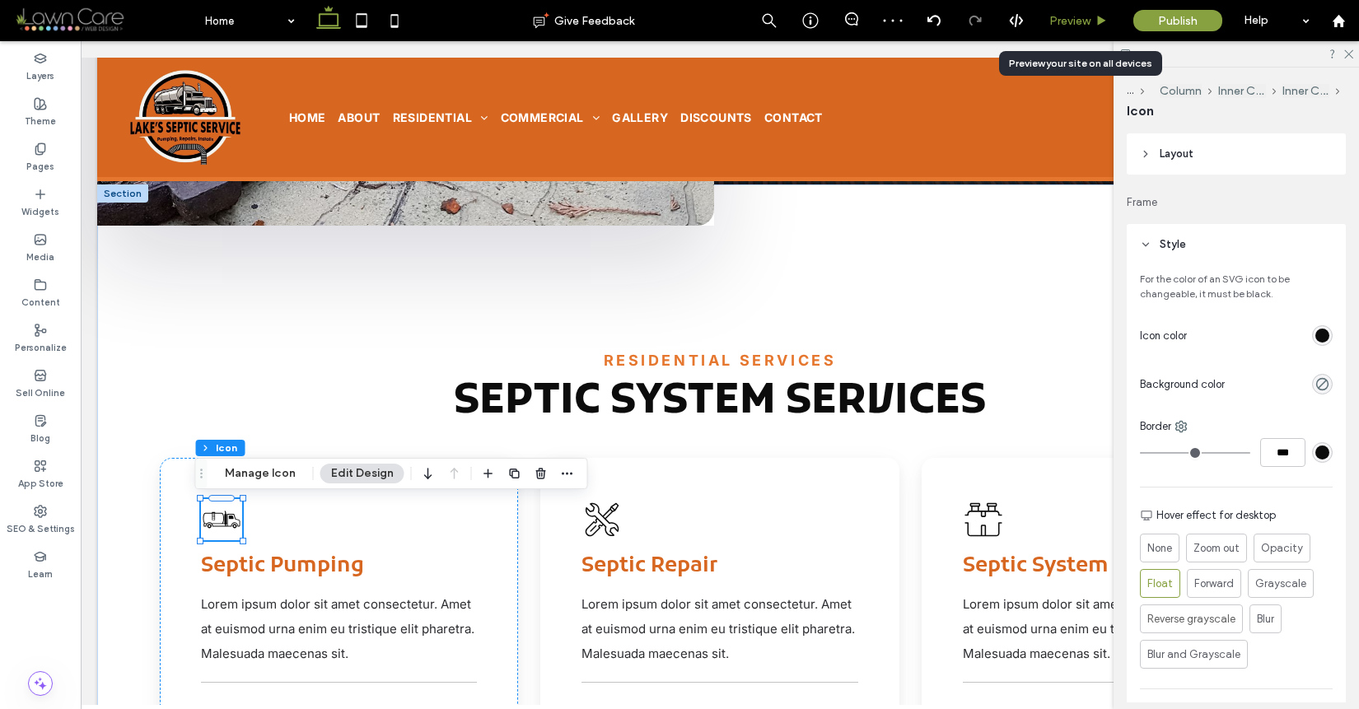
click at [1083, 25] on span "Preview" at bounding box center [1070, 21] width 41 height 14
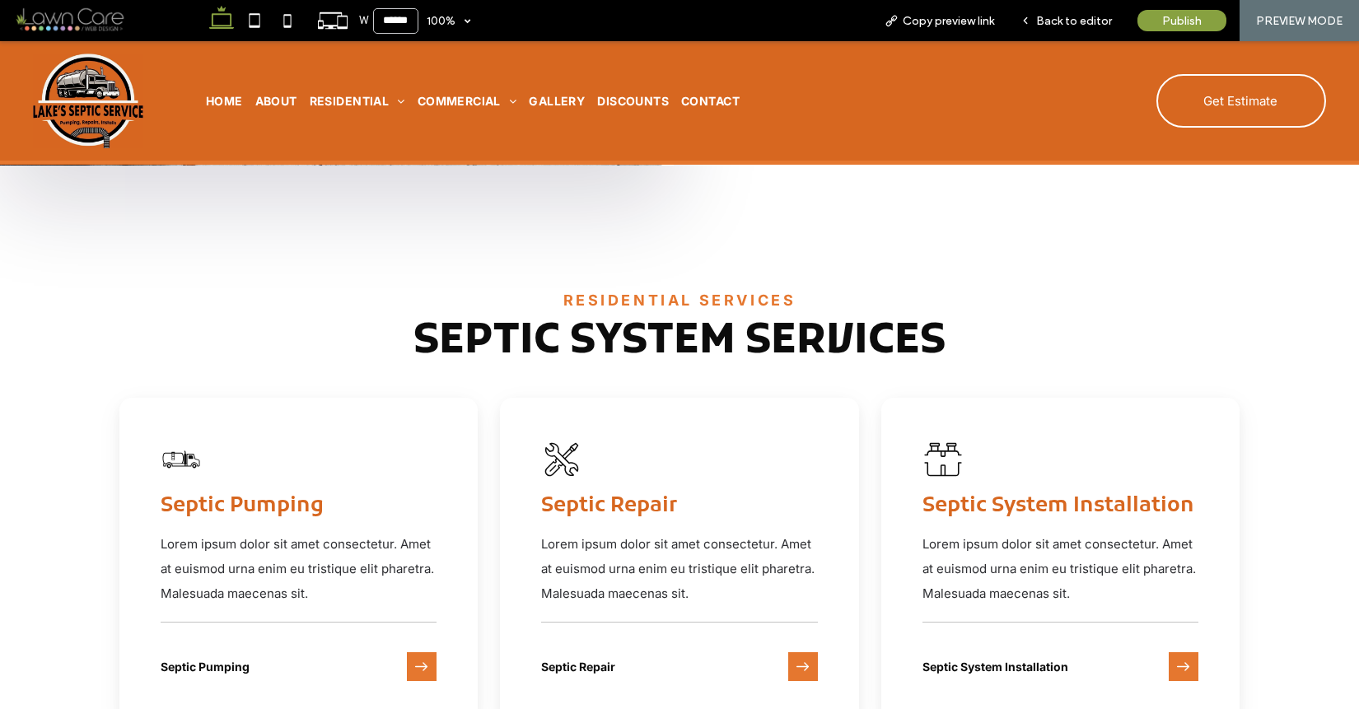
scroll to position [2159, 0]
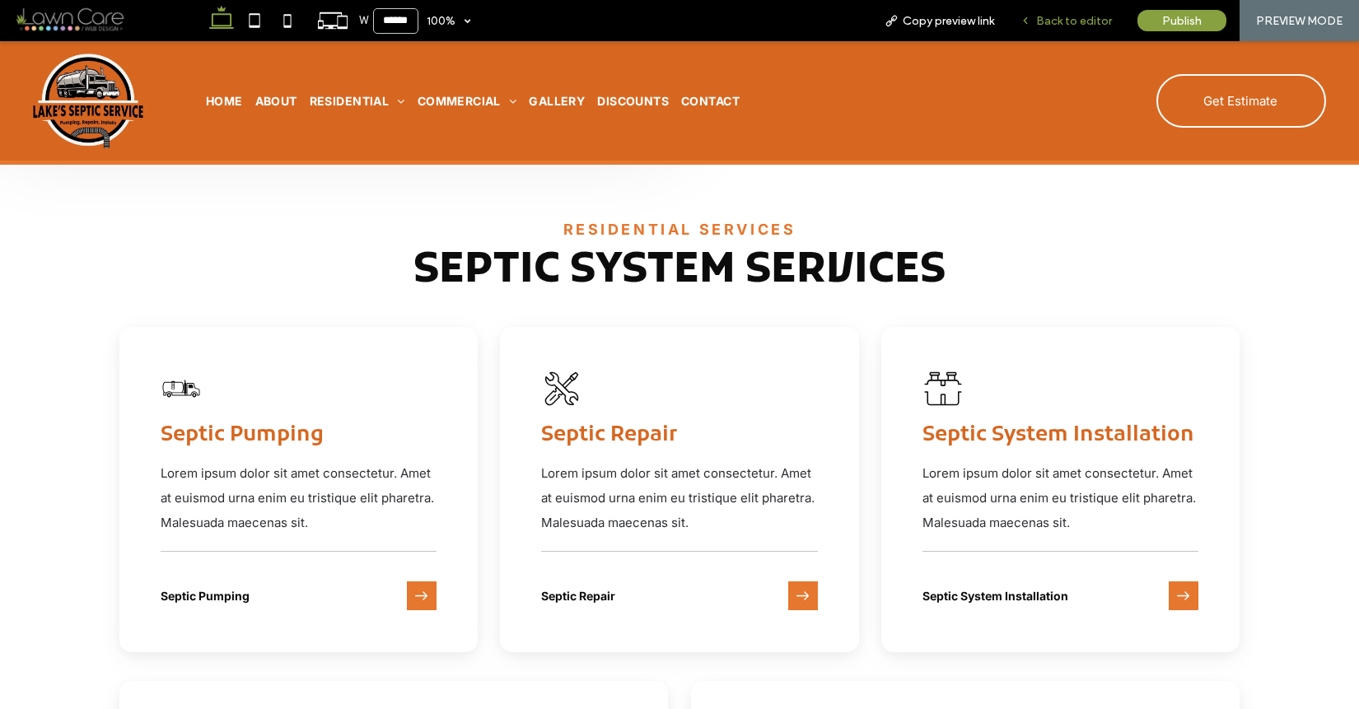
click at [1087, 30] on div "Back to editor" at bounding box center [1067, 20] width 118 height 41
click at [1069, 30] on div "Back to editor" at bounding box center [1067, 20] width 118 height 41
click at [1078, 20] on span "Back to editor" at bounding box center [1074, 21] width 76 height 14
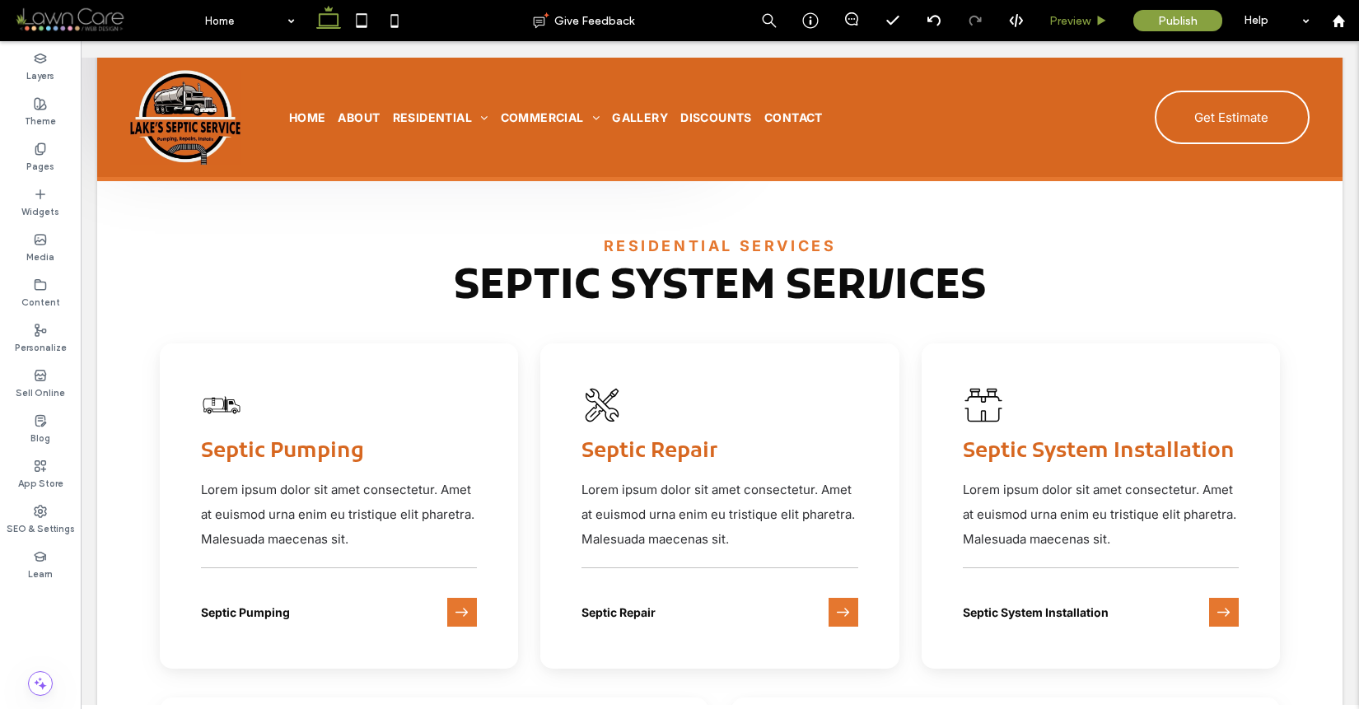
scroll to position [2176, 0]
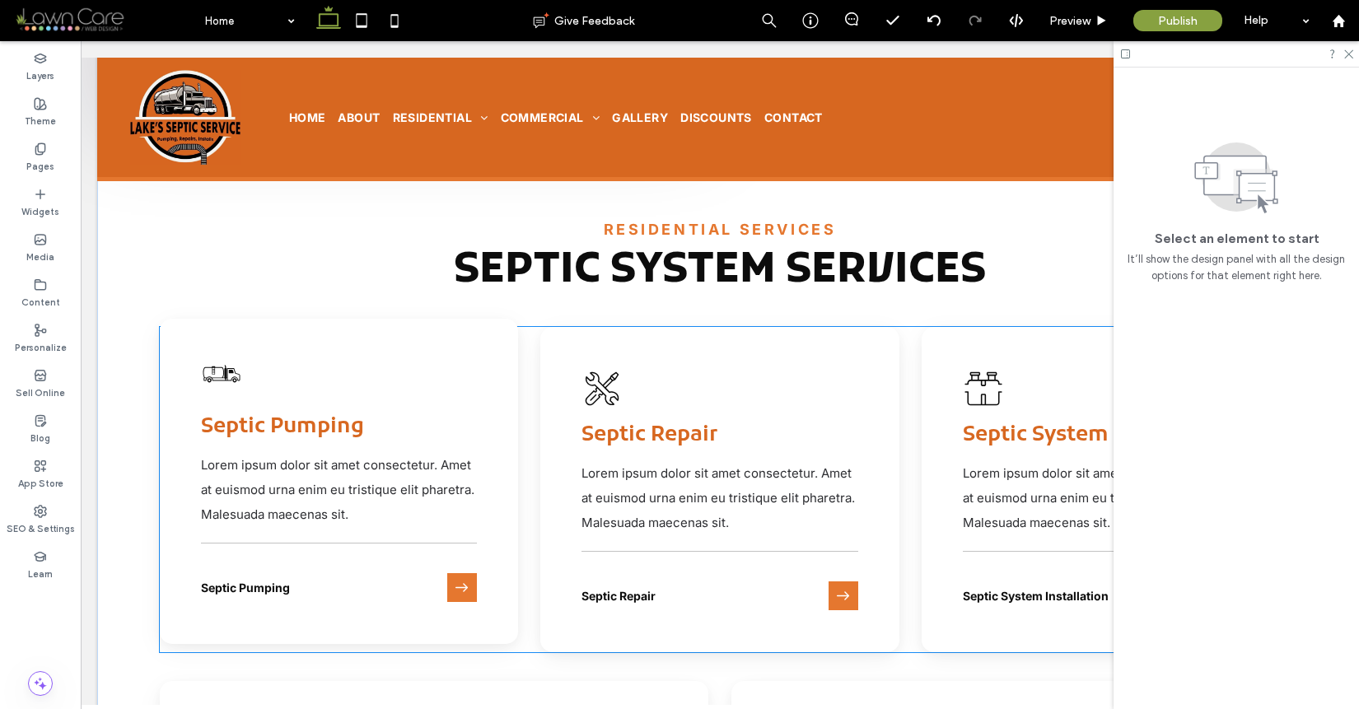
click at [217, 373] on icon at bounding box center [221, 374] width 37 height 17
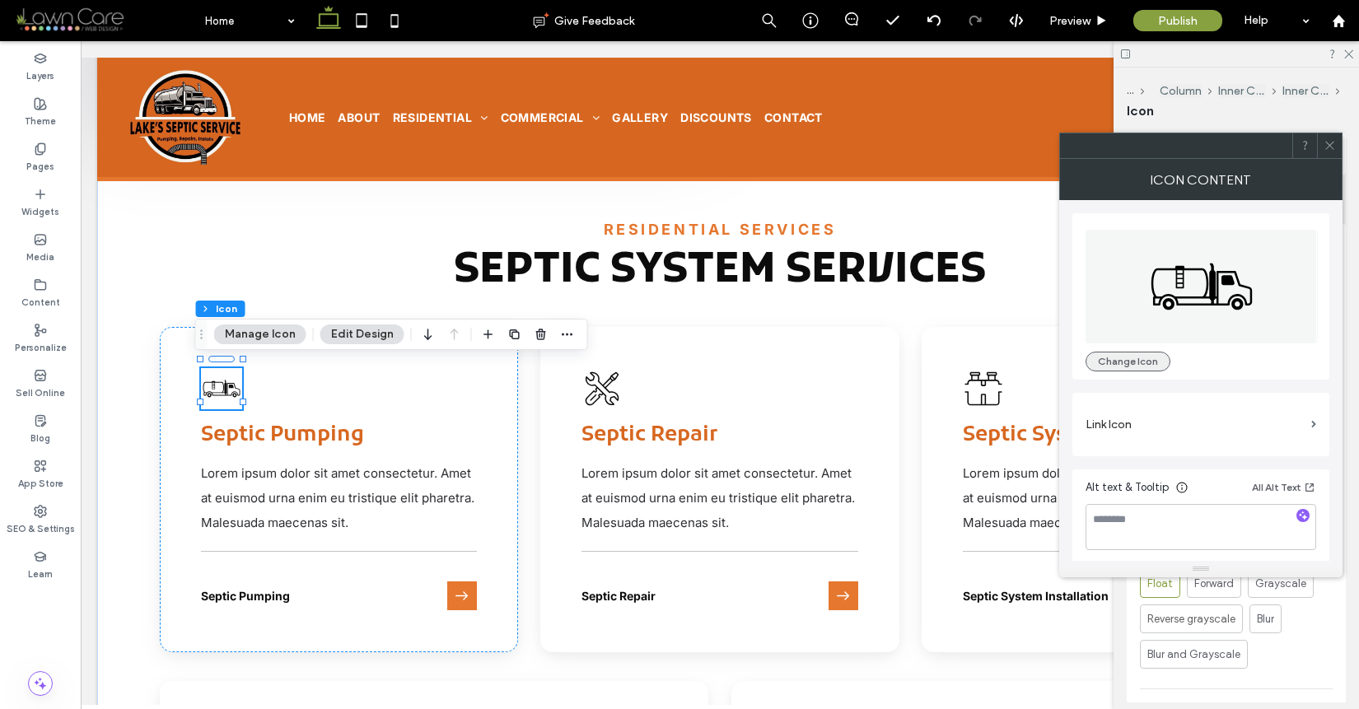
click at [1120, 364] on button "Change Icon" at bounding box center [1128, 362] width 85 height 20
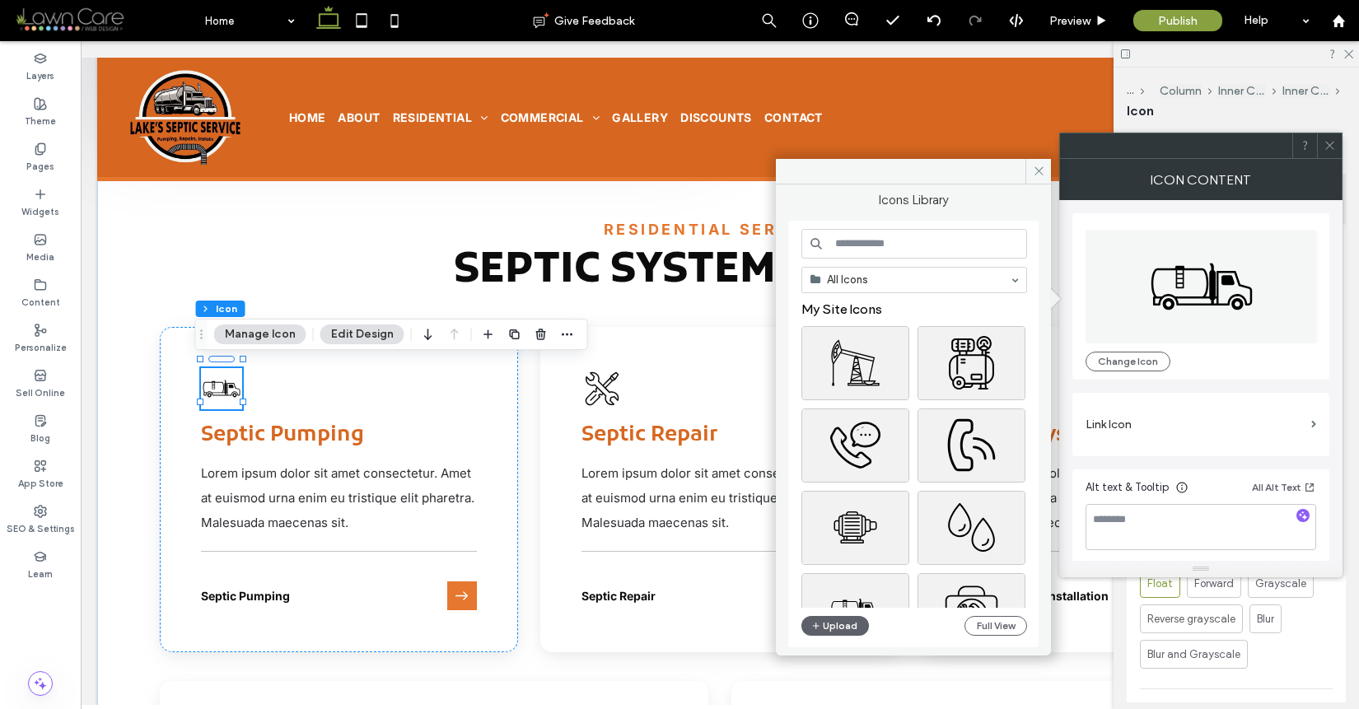
click at [873, 241] on input at bounding box center [915, 244] width 226 height 30
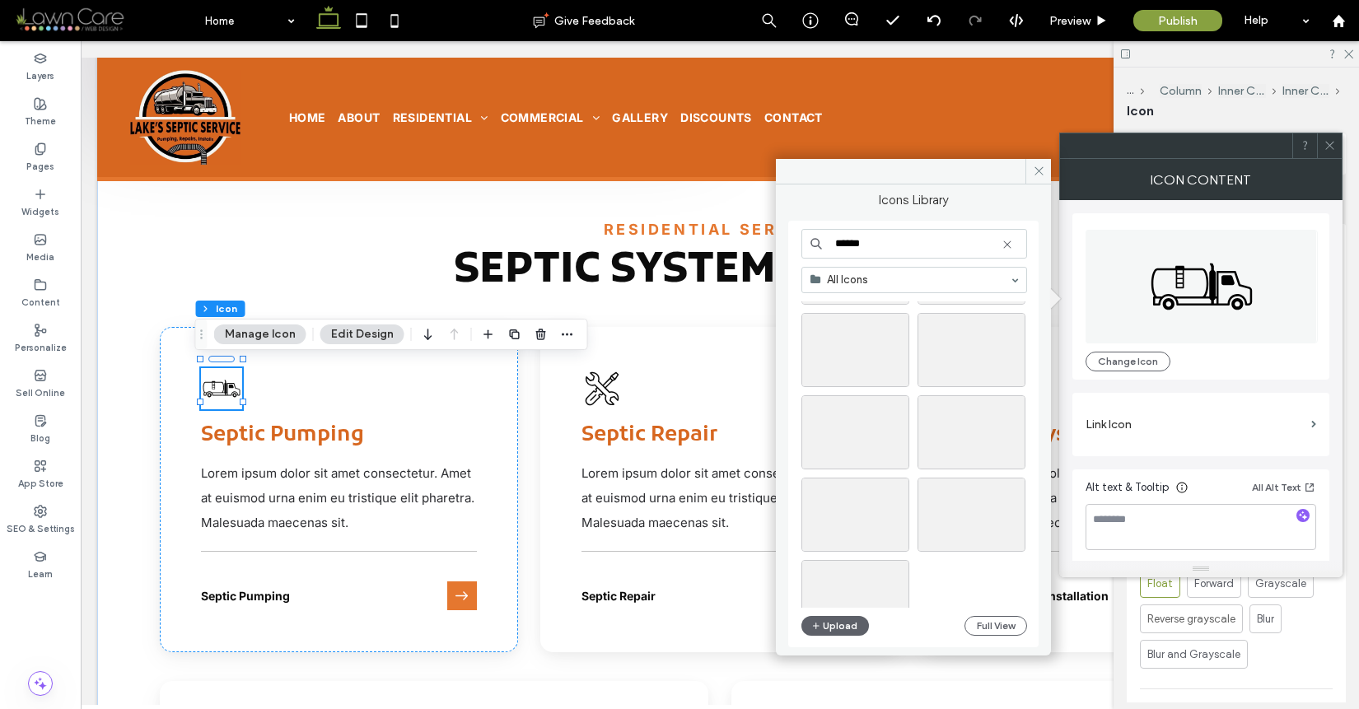
scroll to position [1181, 0]
click at [919, 240] on input "******" at bounding box center [915, 244] width 226 height 30
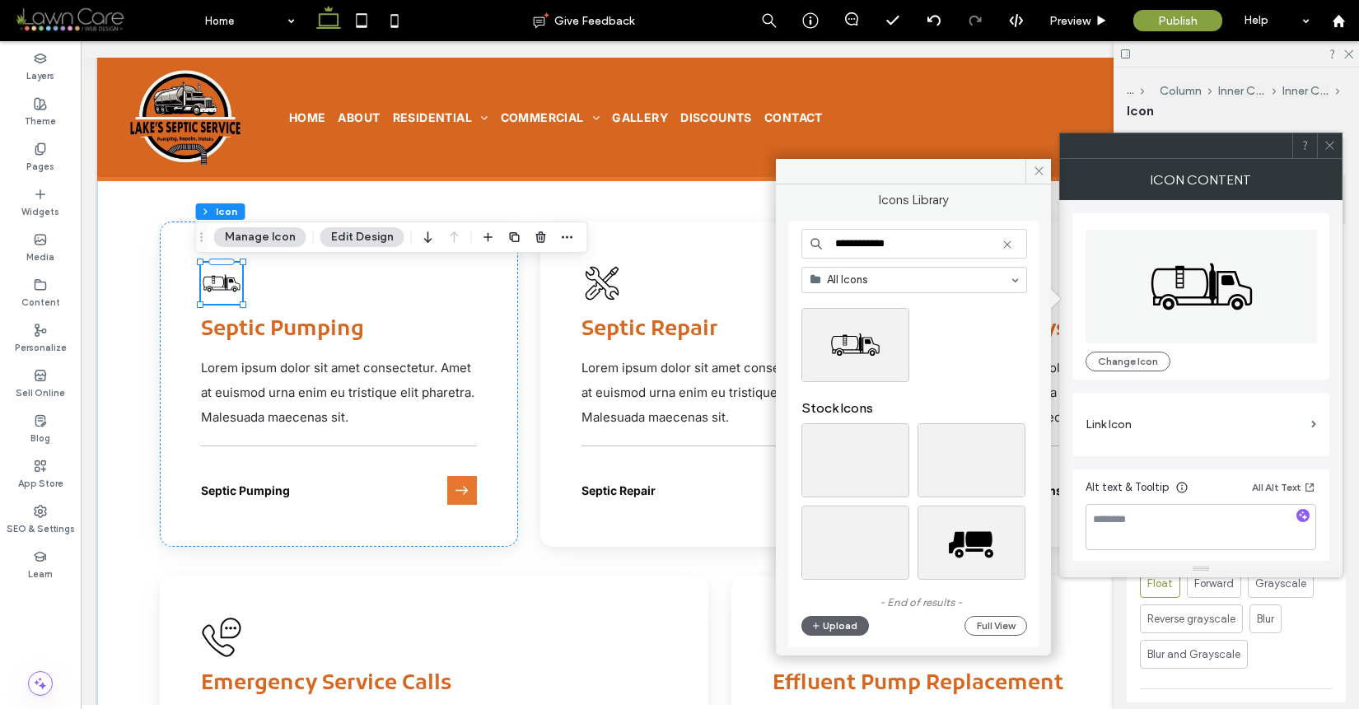
scroll to position [27, 0]
drag, startPoint x: 869, startPoint y: 243, endPoint x: 812, endPoint y: 232, distance: 57.8
click at [812, 232] on input "**********" at bounding box center [915, 244] width 226 height 30
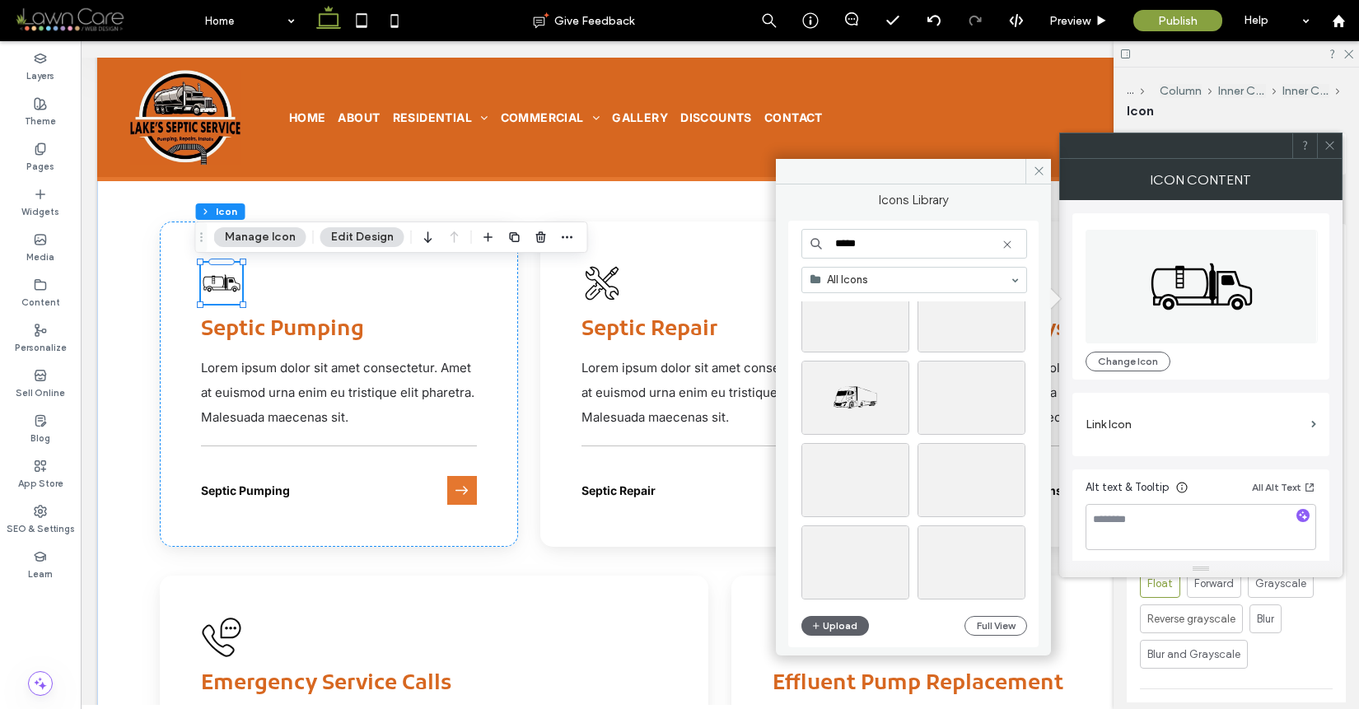
scroll to position [3307, 0]
type input "*****"
click at [862, 471] on div "Select" at bounding box center [856, 467] width 108 height 74
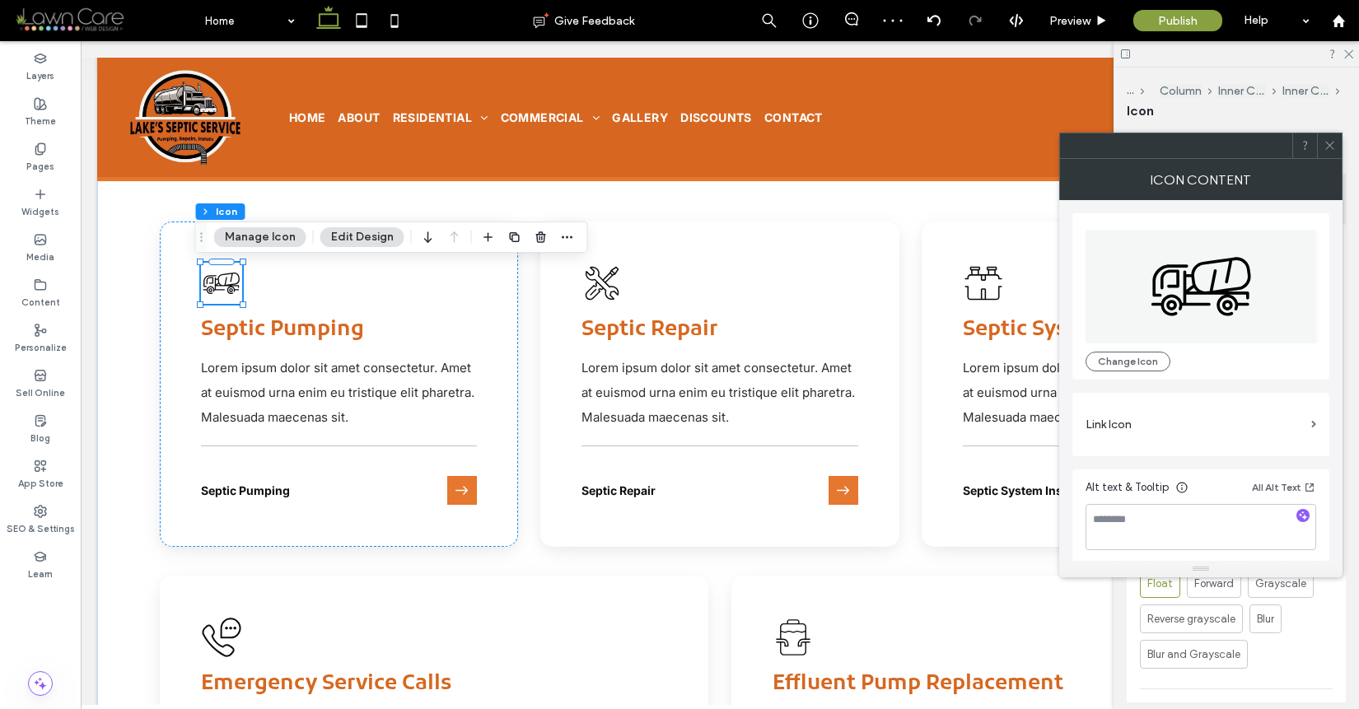
click at [1329, 143] on icon at bounding box center [1330, 145] width 12 height 12
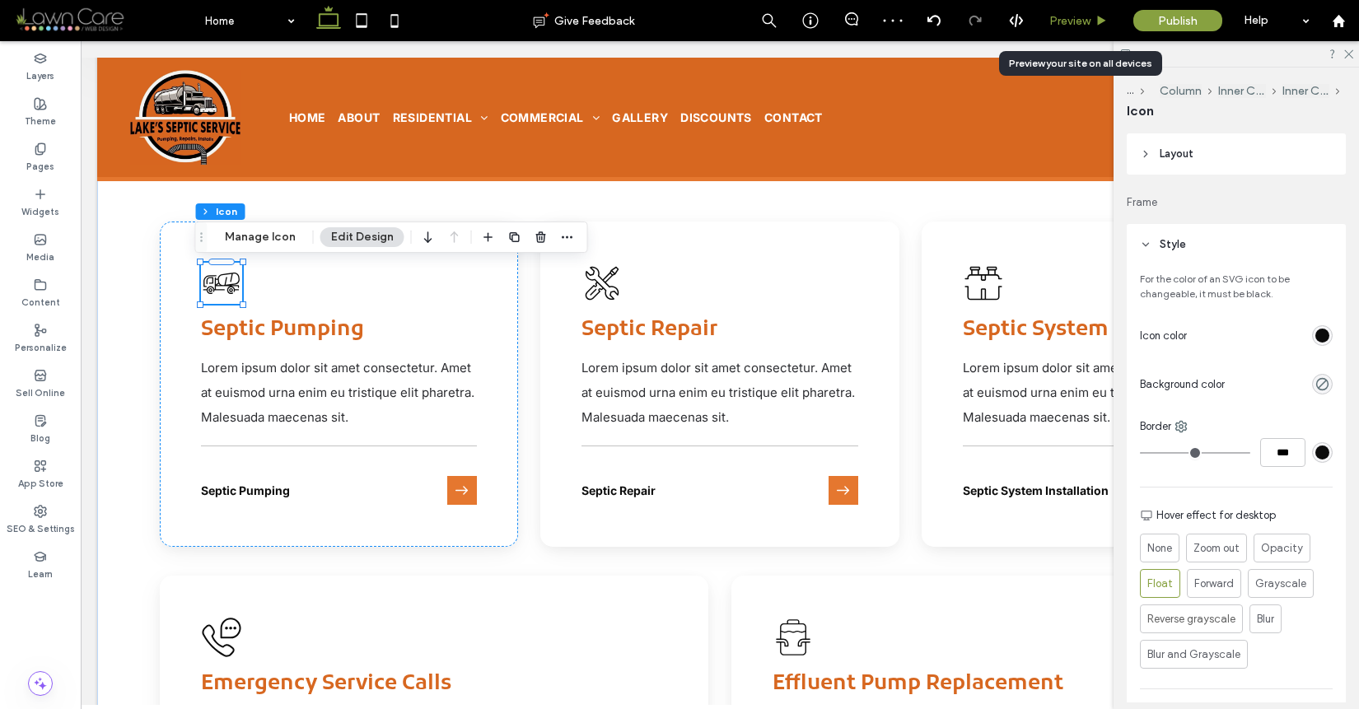
click at [1085, 16] on span "Preview" at bounding box center [1070, 21] width 41 height 14
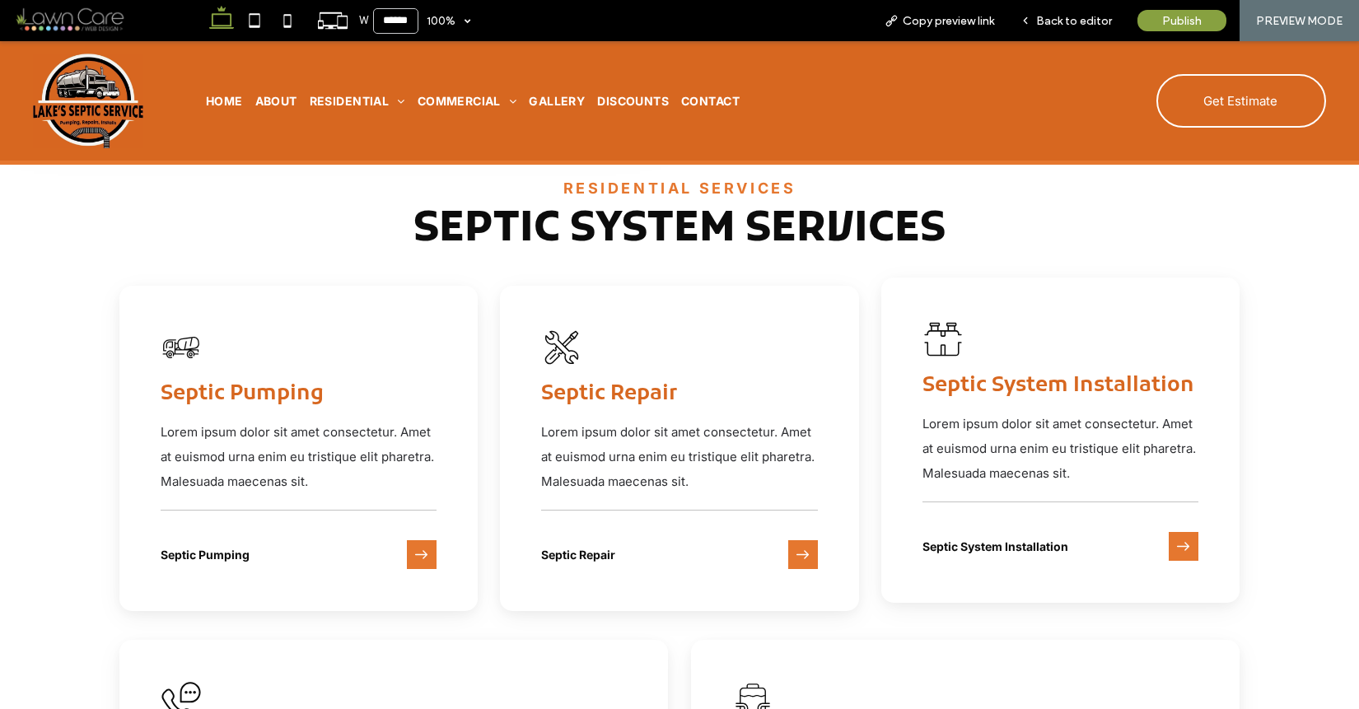
scroll to position [2197, 0]
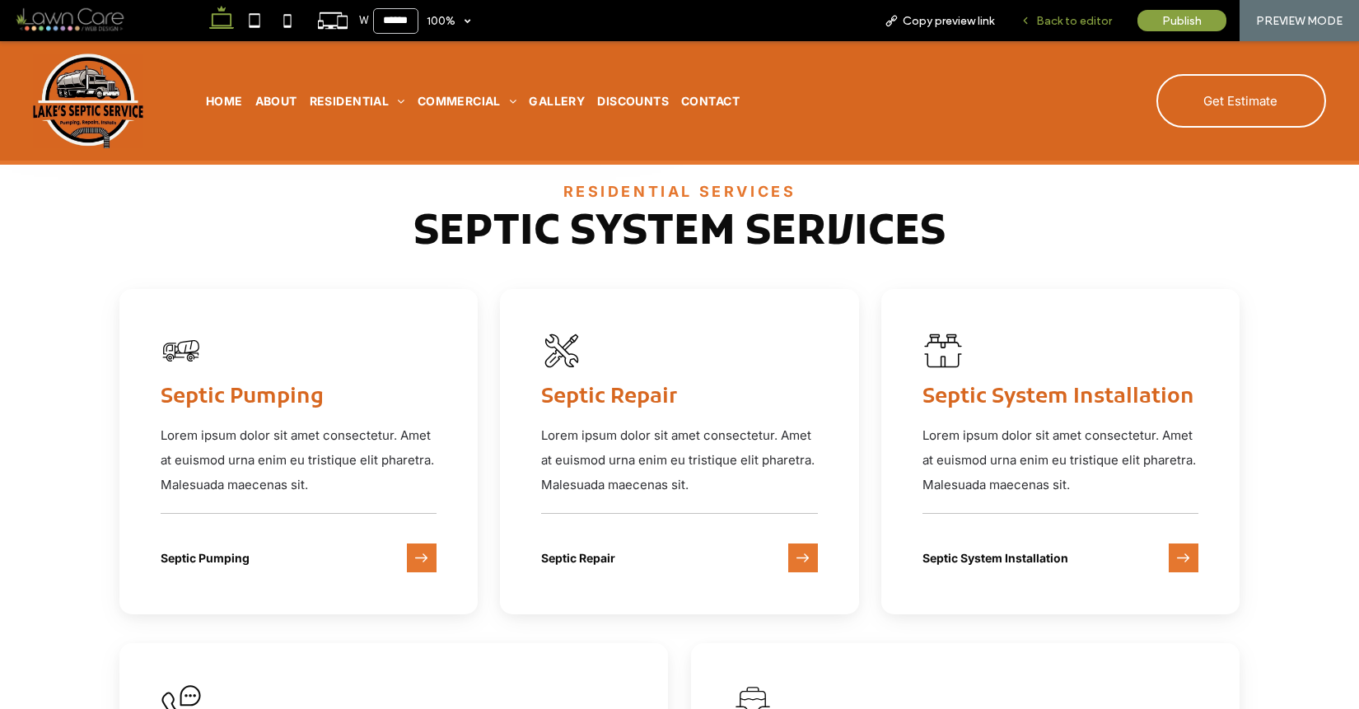
click at [1100, 16] on span "Back to editor" at bounding box center [1074, 21] width 76 height 14
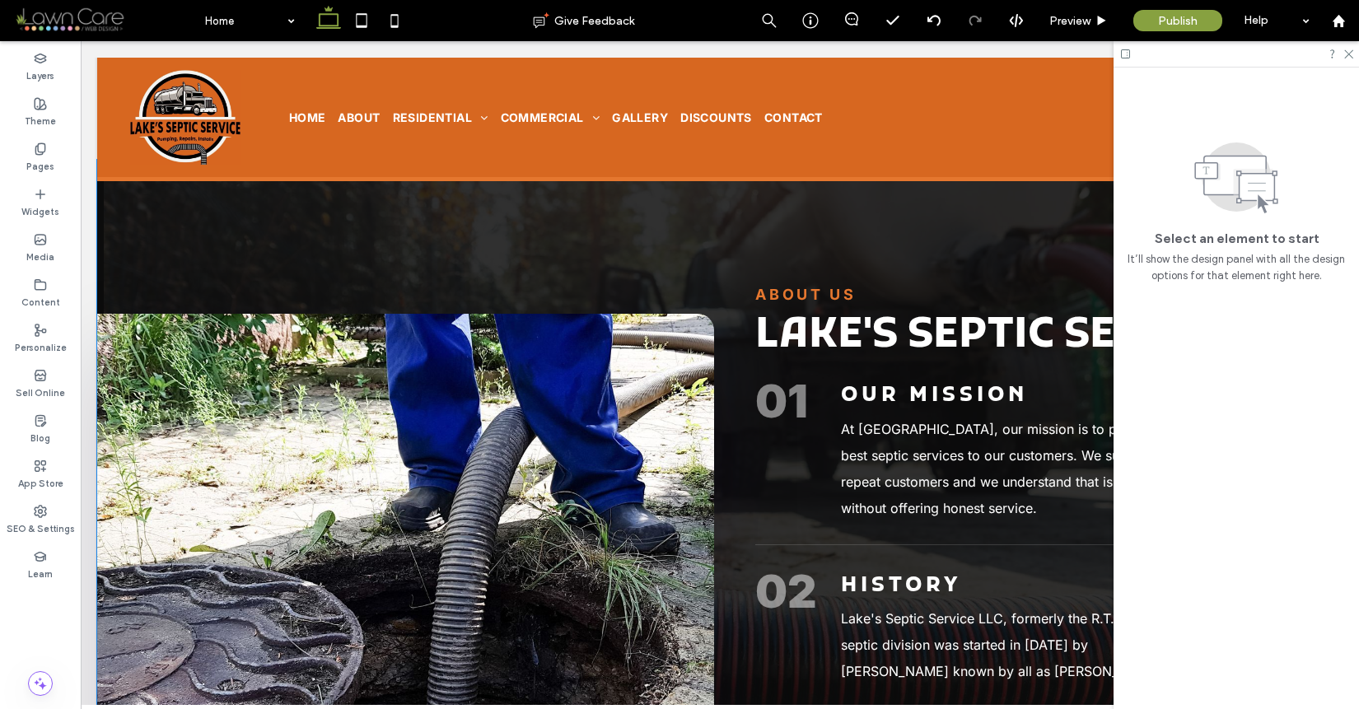
scroll to position [825, 0]
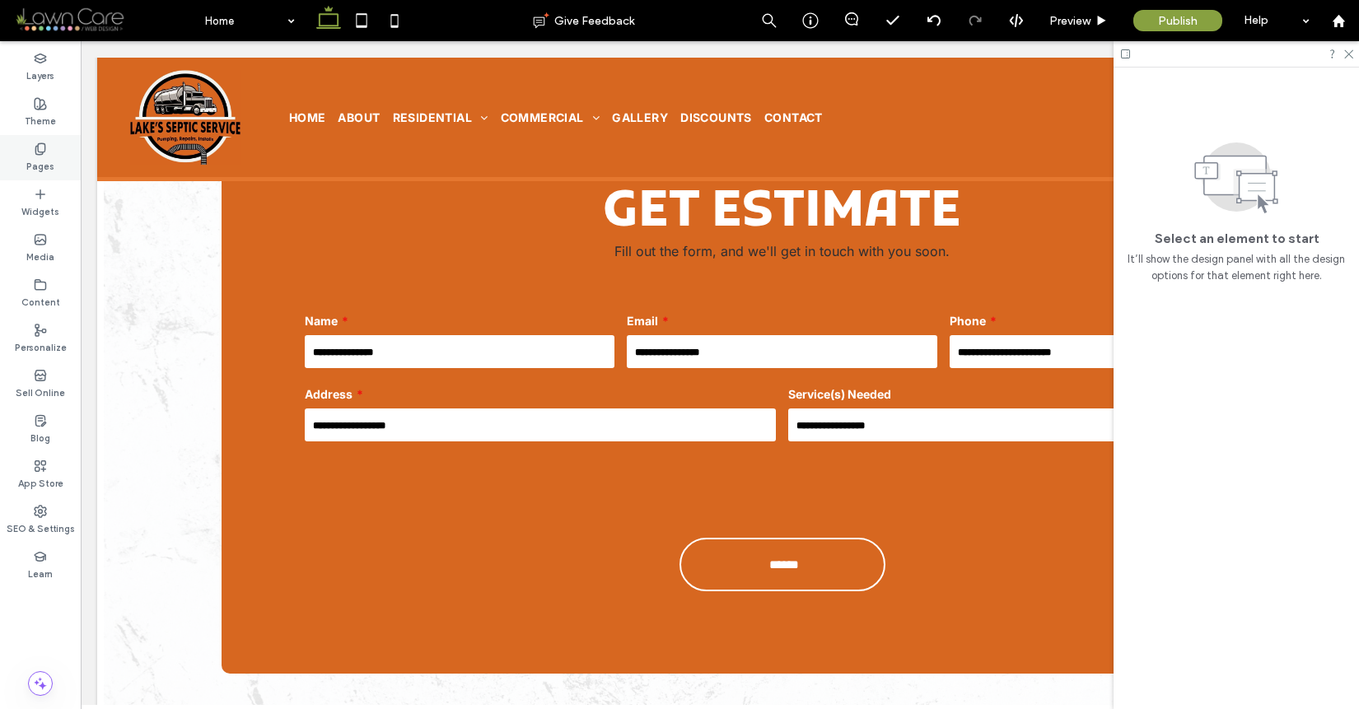
click at [41, 159] on label "Pages" at bounding box center [40, 165] width 28 height 18
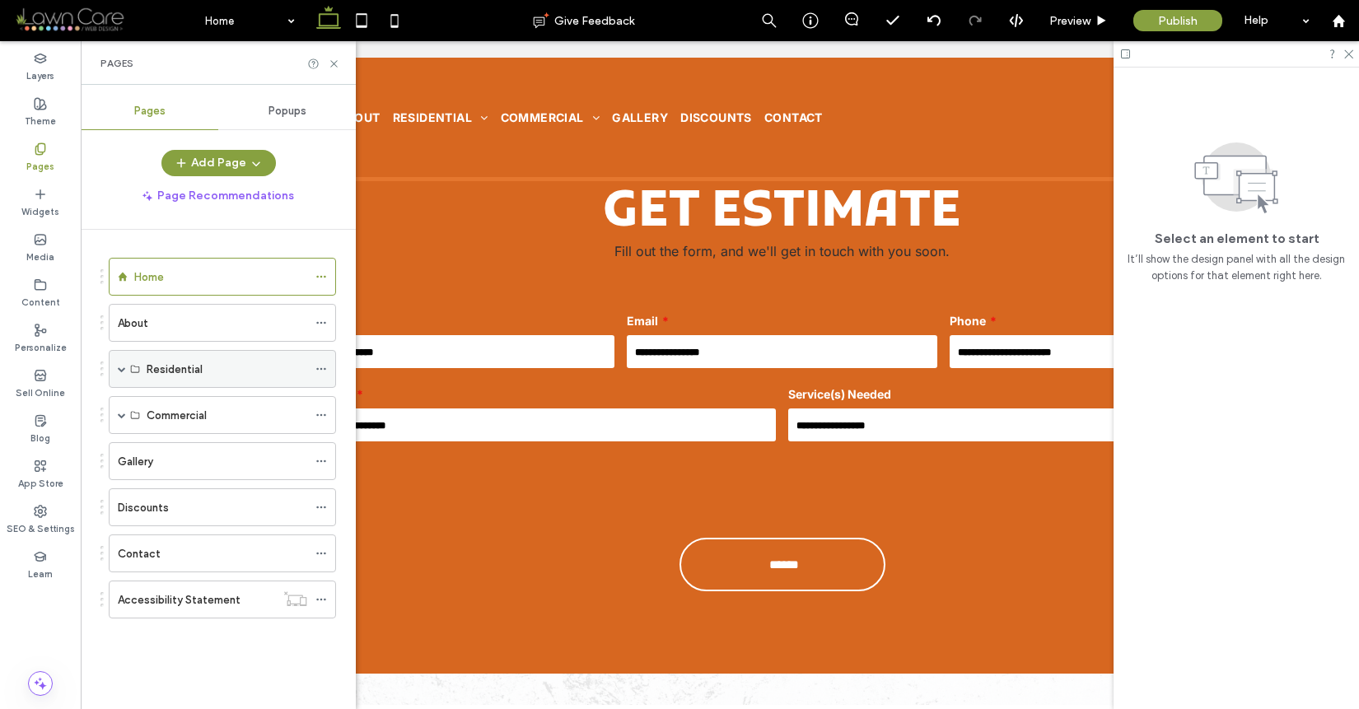
click at [120, 367] on span at bounding box center [122, 369] width 8 height 8
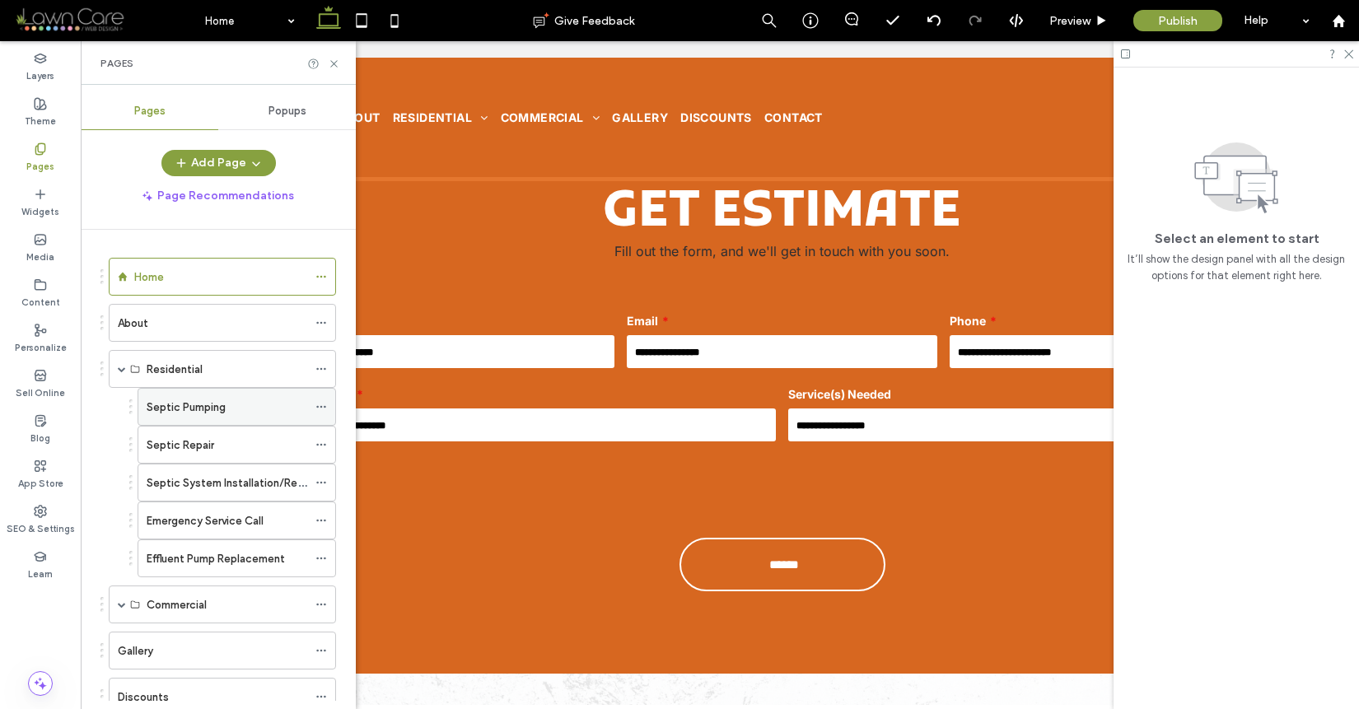
click at [205, 400] on label "Septic Pumping" at bounding box center [186, 407] width 79 height 29
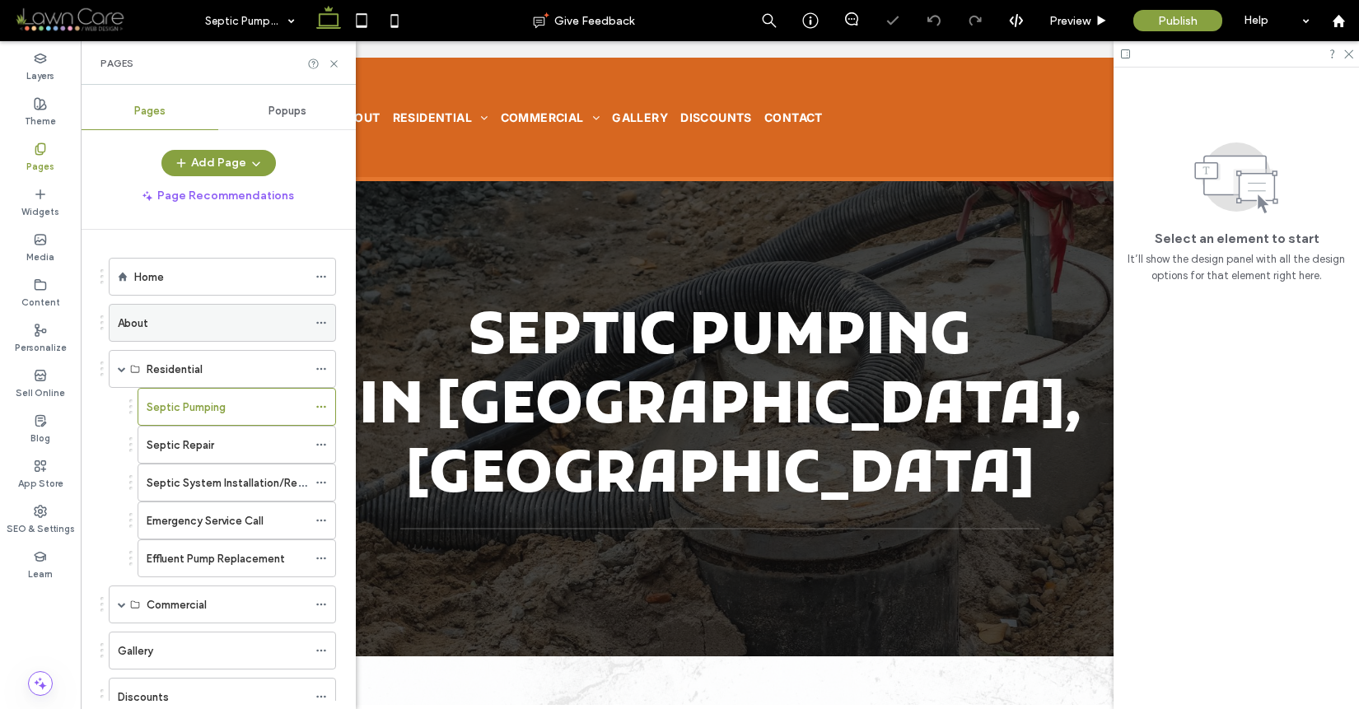
click at [228, 322] on div "About" at bounding box center [212, 323] width 189 height 17
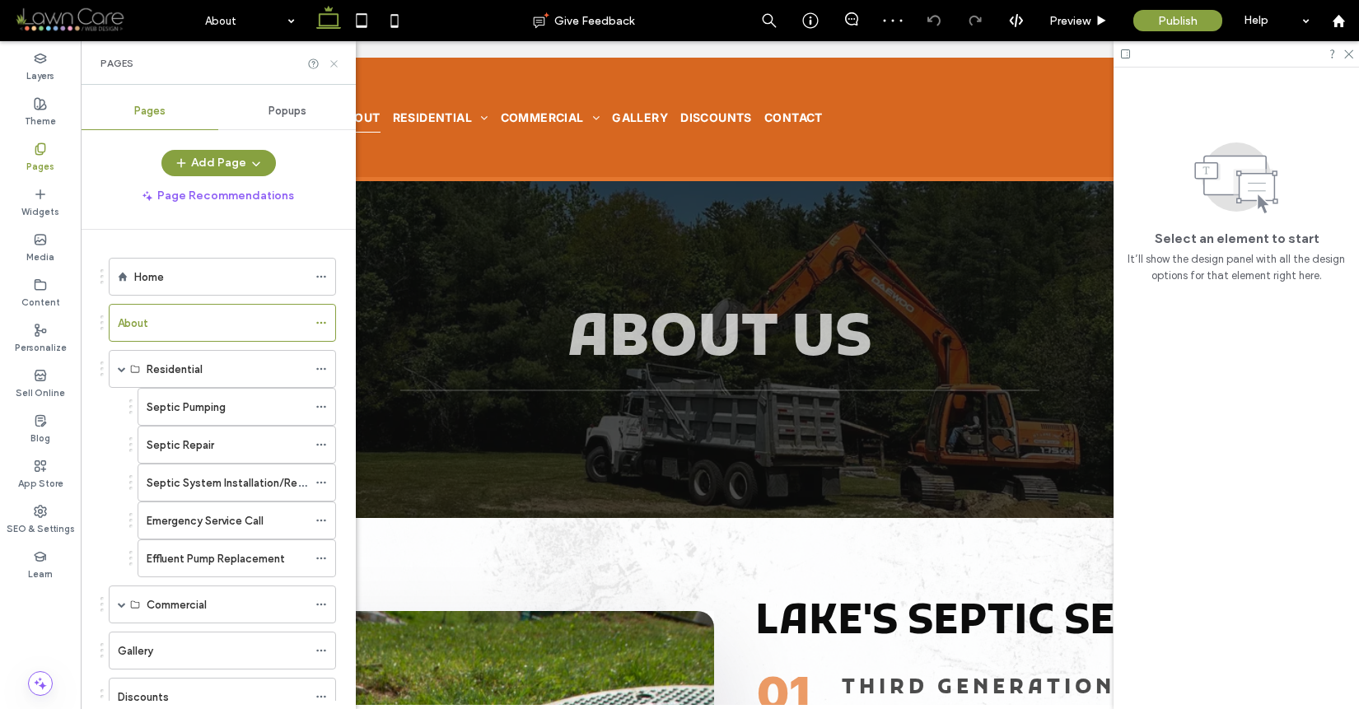
click at [336, 63] on icon at bounding box center [334, 64] width 12 height 12
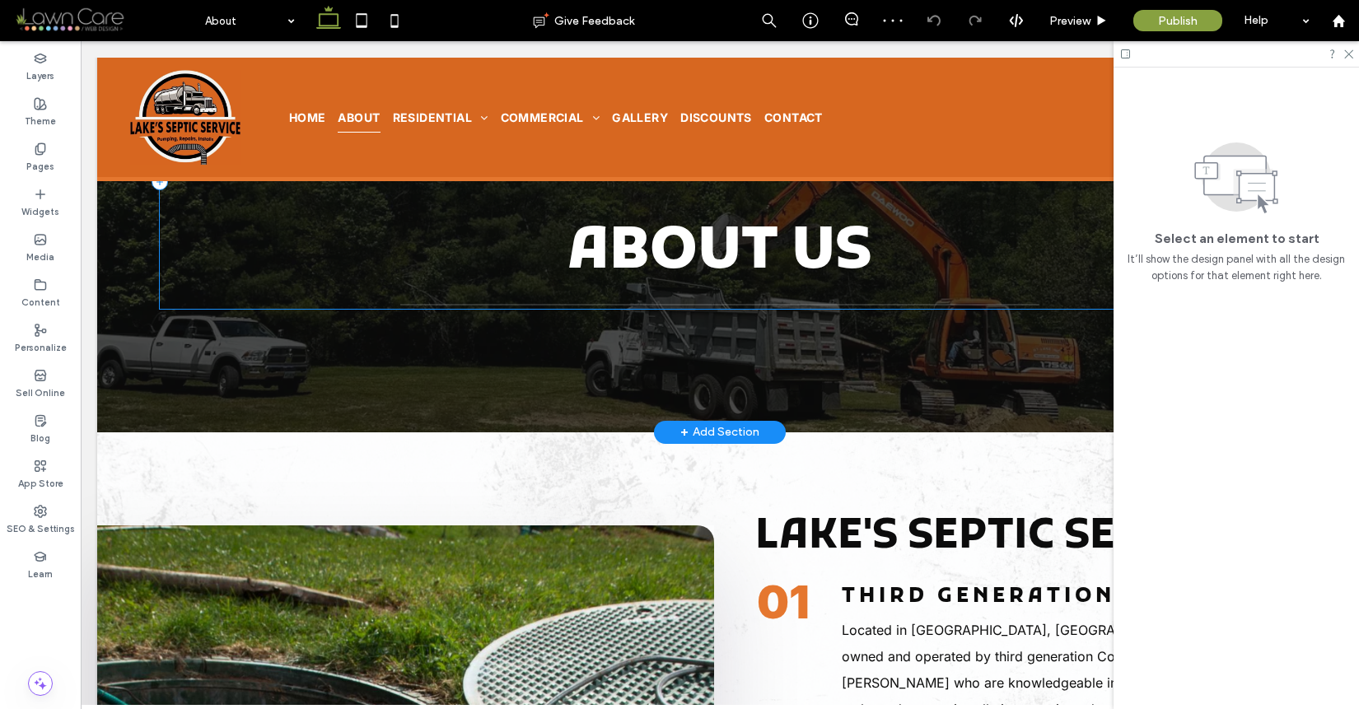
scroll to position [153, 0]
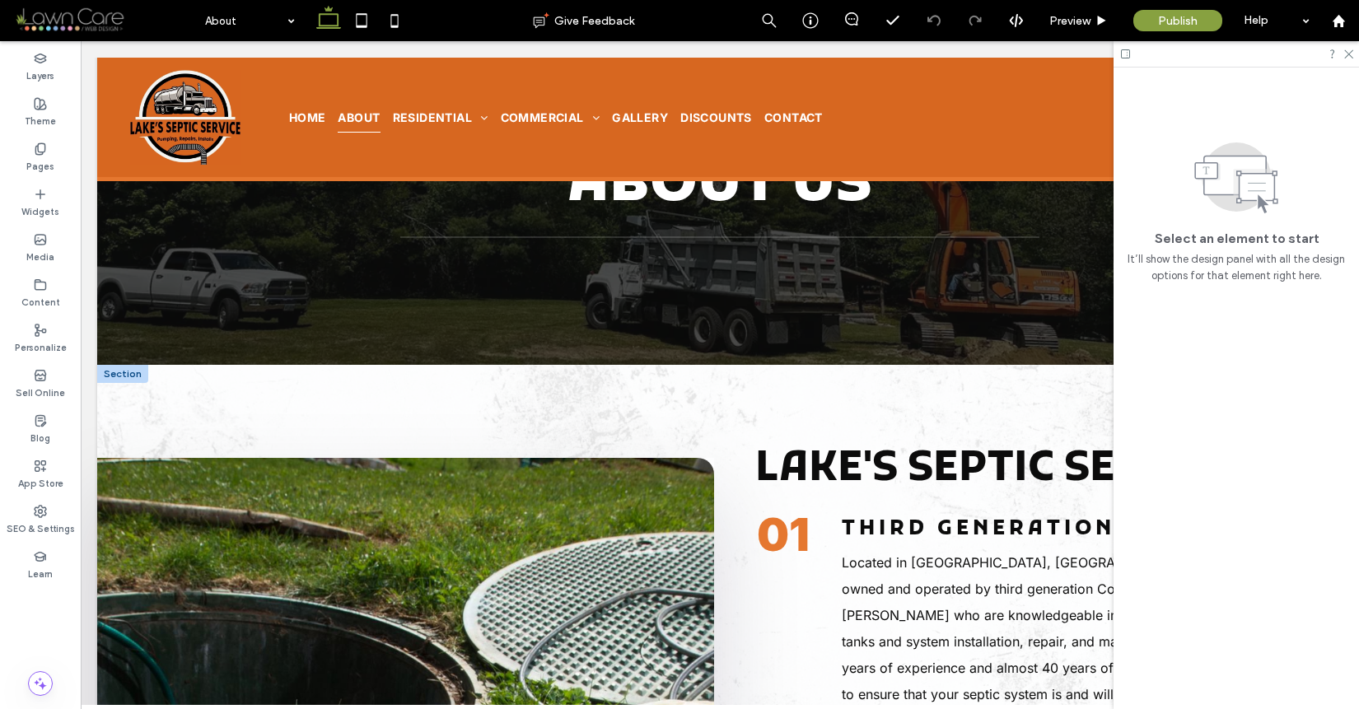
click at [129, 375] on div at bounding box center [122, 374] width 51 height 18
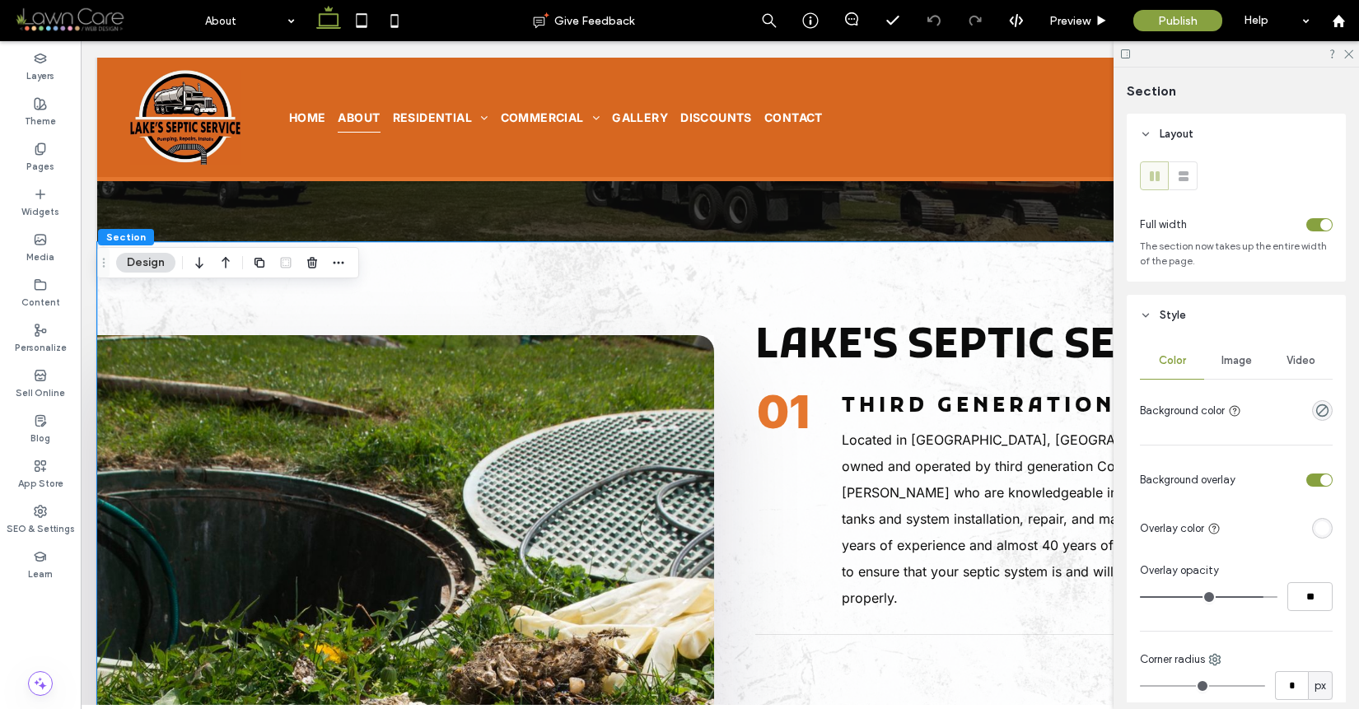
scroll to position [279, 0]
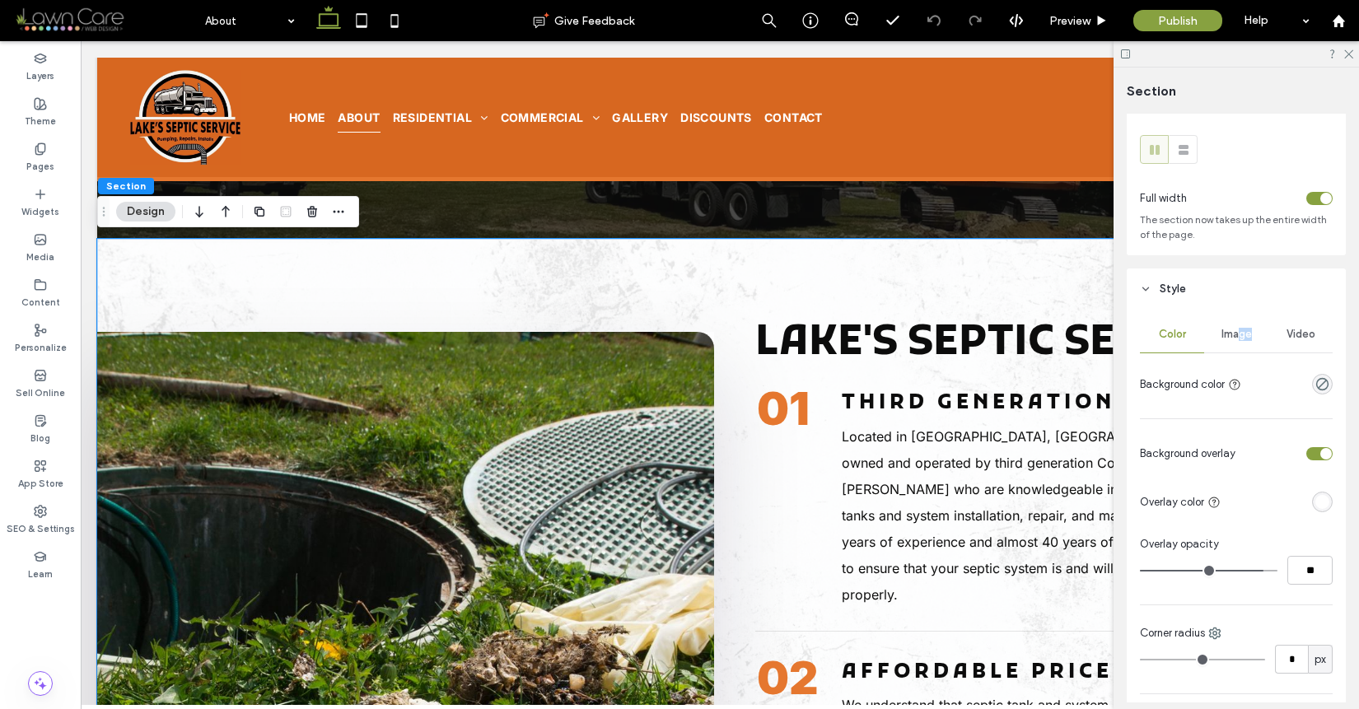
click at [1237, 340] on div "Image" at bounding box center [1236, 334] width 64 height 36
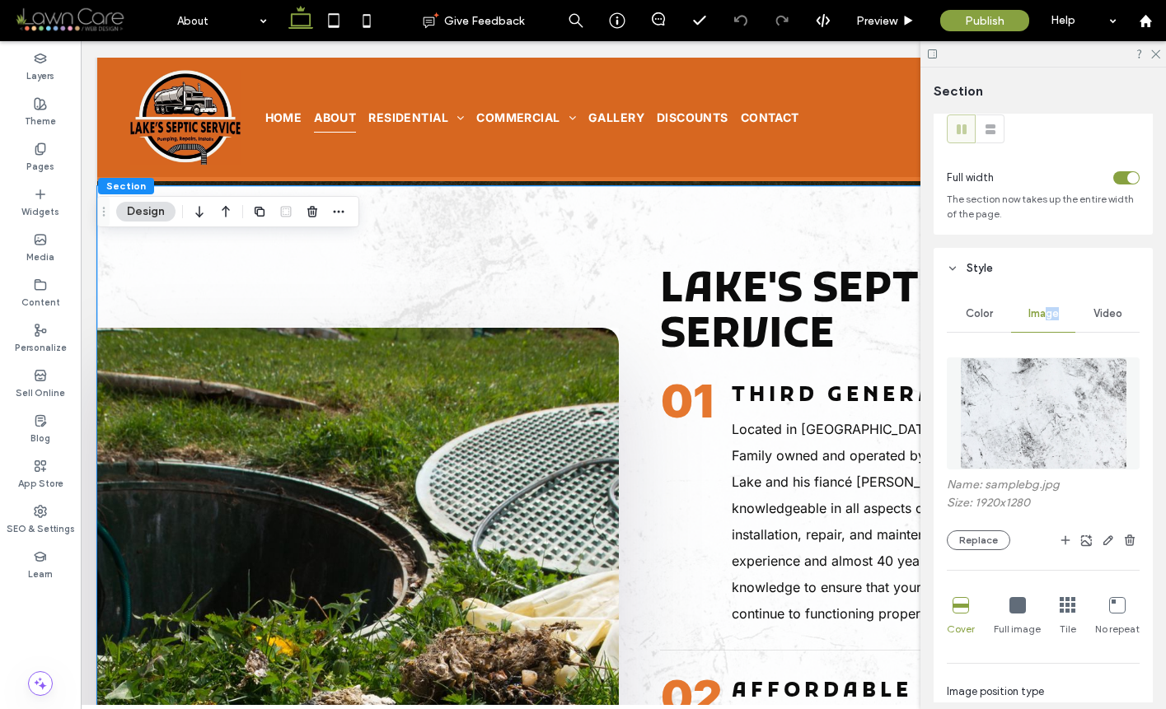
scroll to position [406, 0]
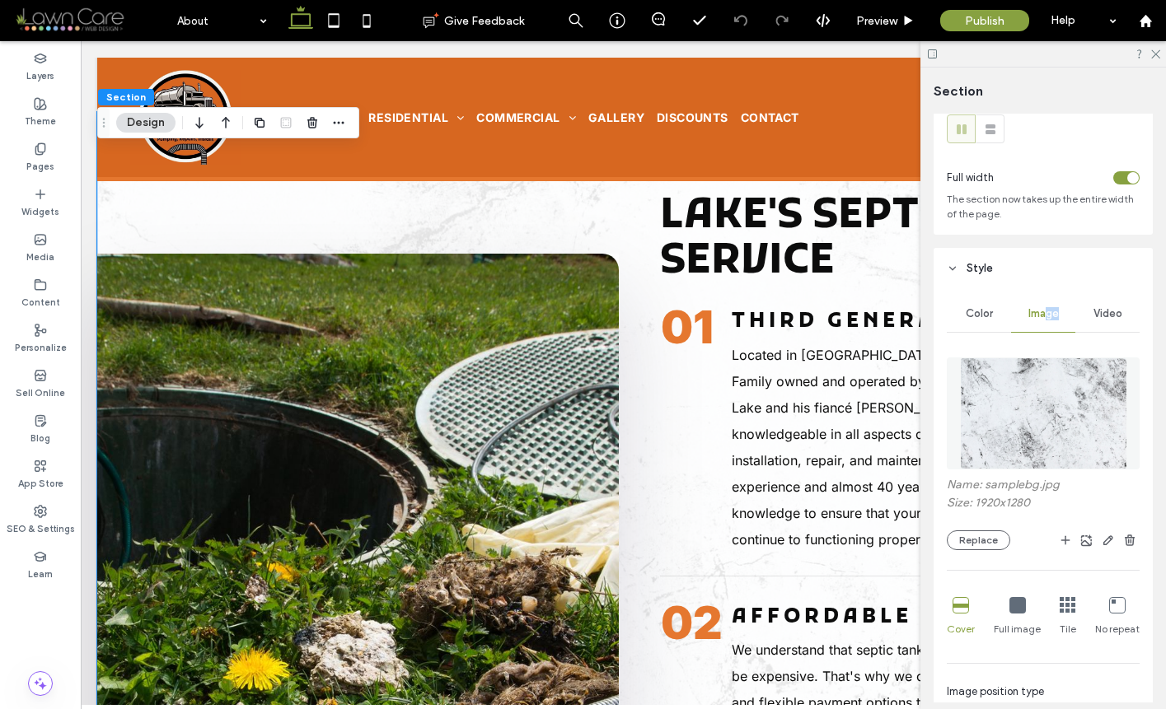
click at [582, 406] on img at bounding box center [357, 645] width 521 height 783
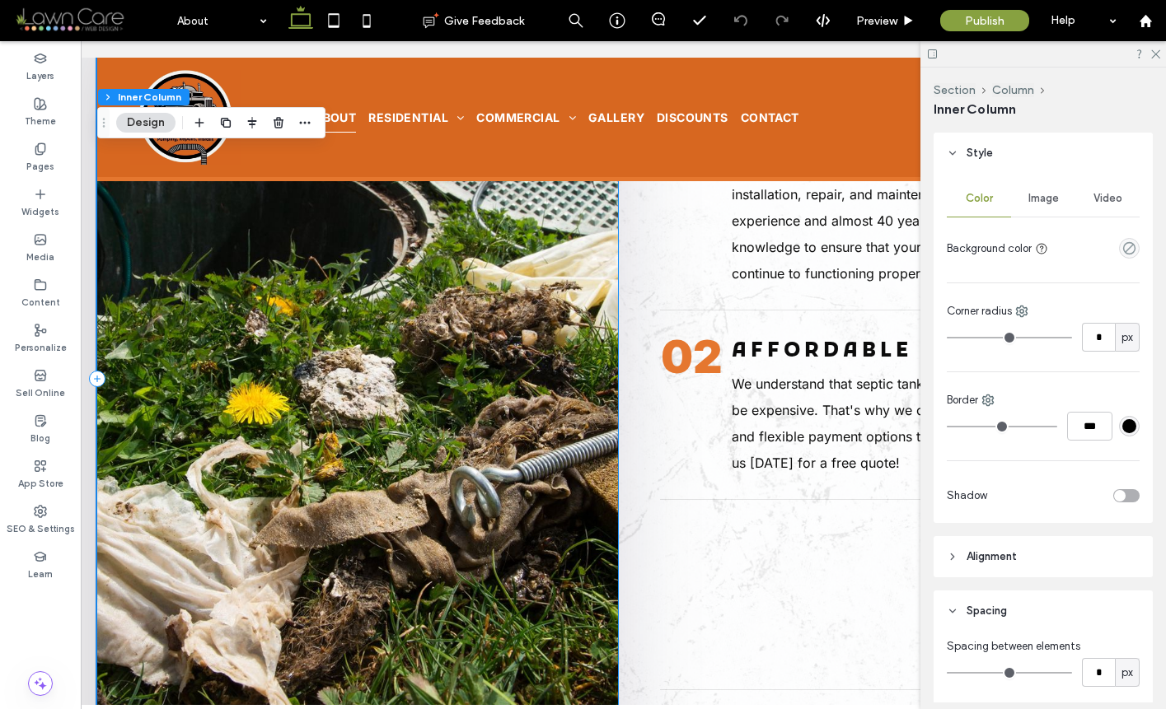
scroll to position [676, 0]
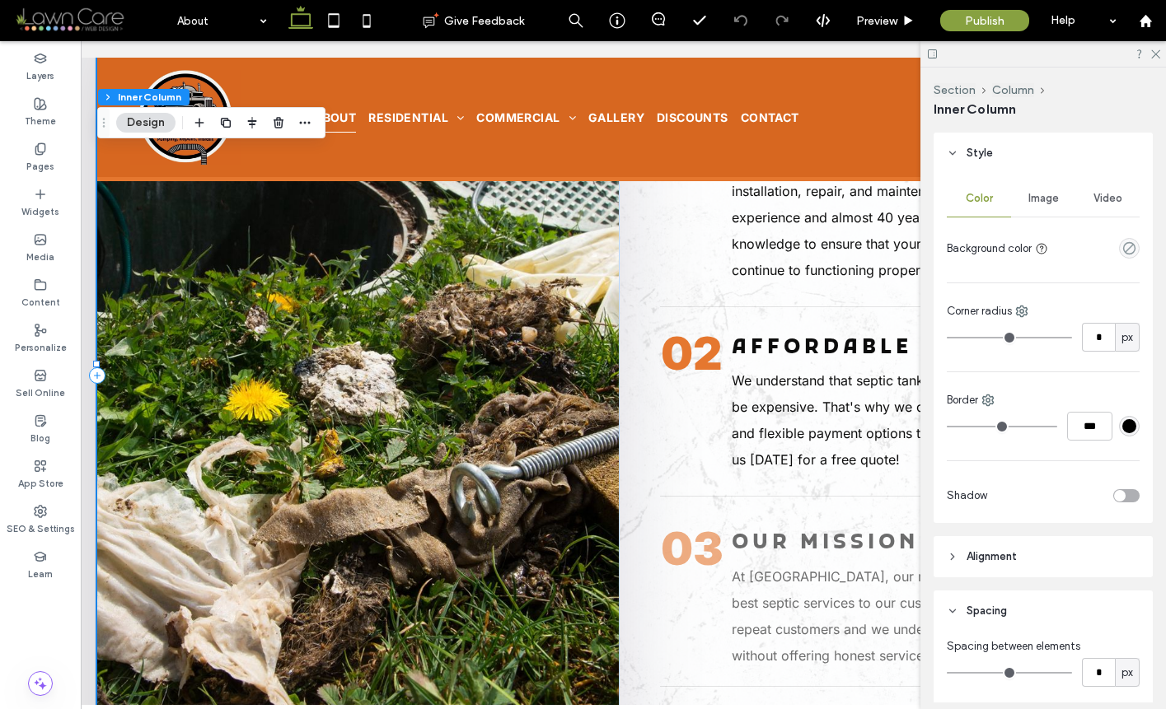
click at [1038, 200] on span "Image" at bounding box center [1043, 198] width 30 height 13
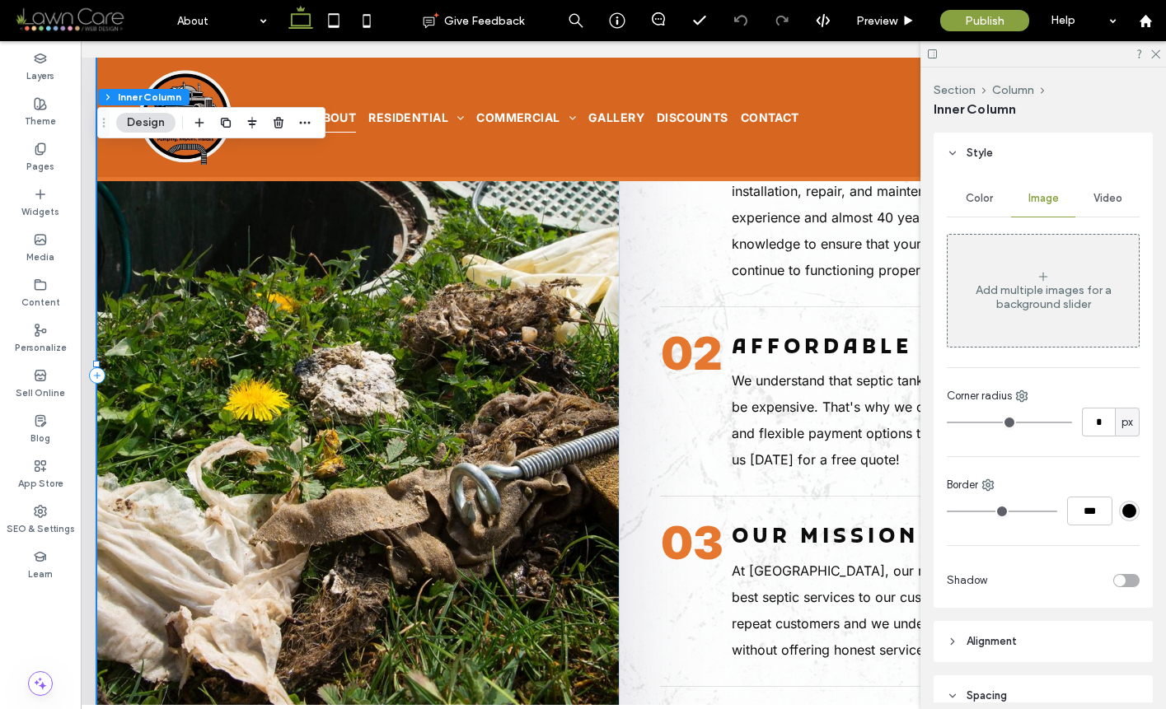
click at [1038, 284] on div "Add multiple images for a background slider" at bounding box center [1042, 297] width 191 height 28
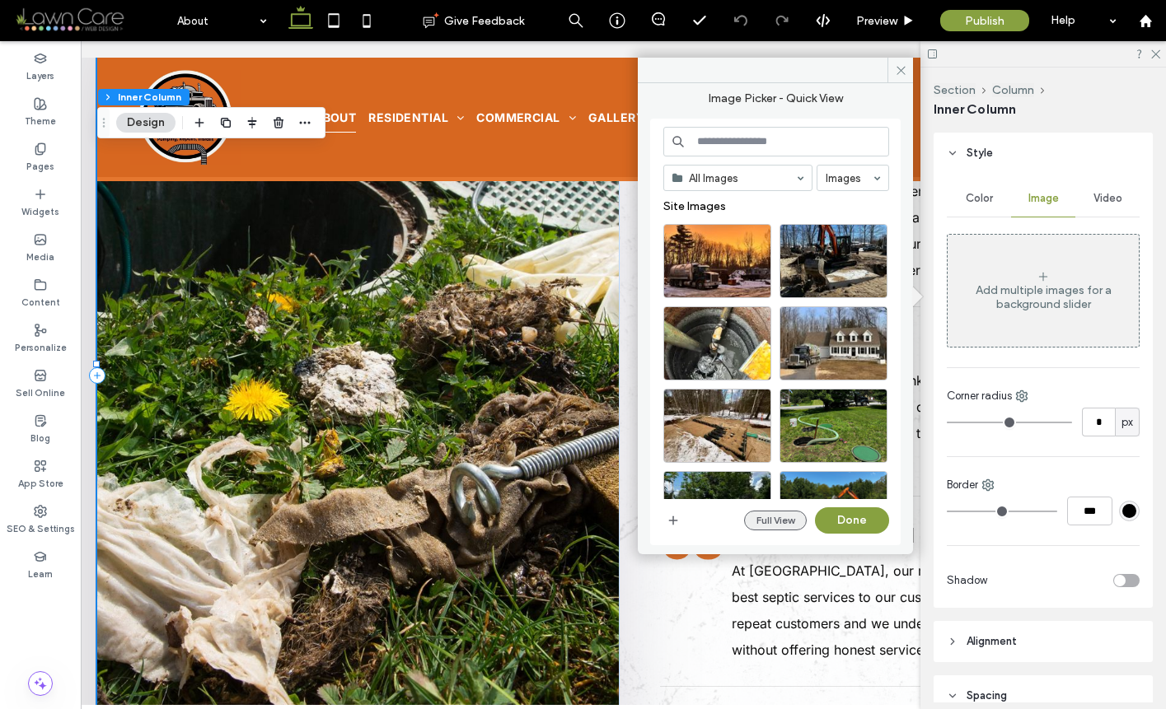
click at [789, 519] on button "Full View" at bounding box center [775, 521] width 63 height 20
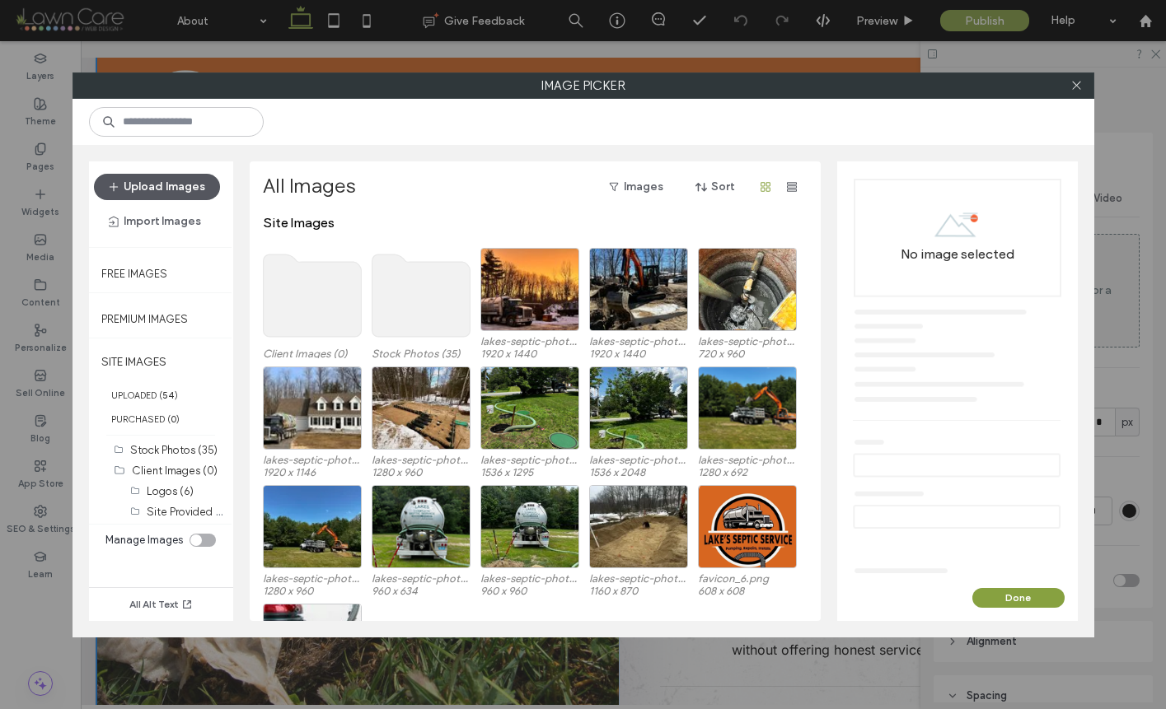
click at [208, 186] on button "Upload Images" at bounding box center [157, 187] width 126 height 26
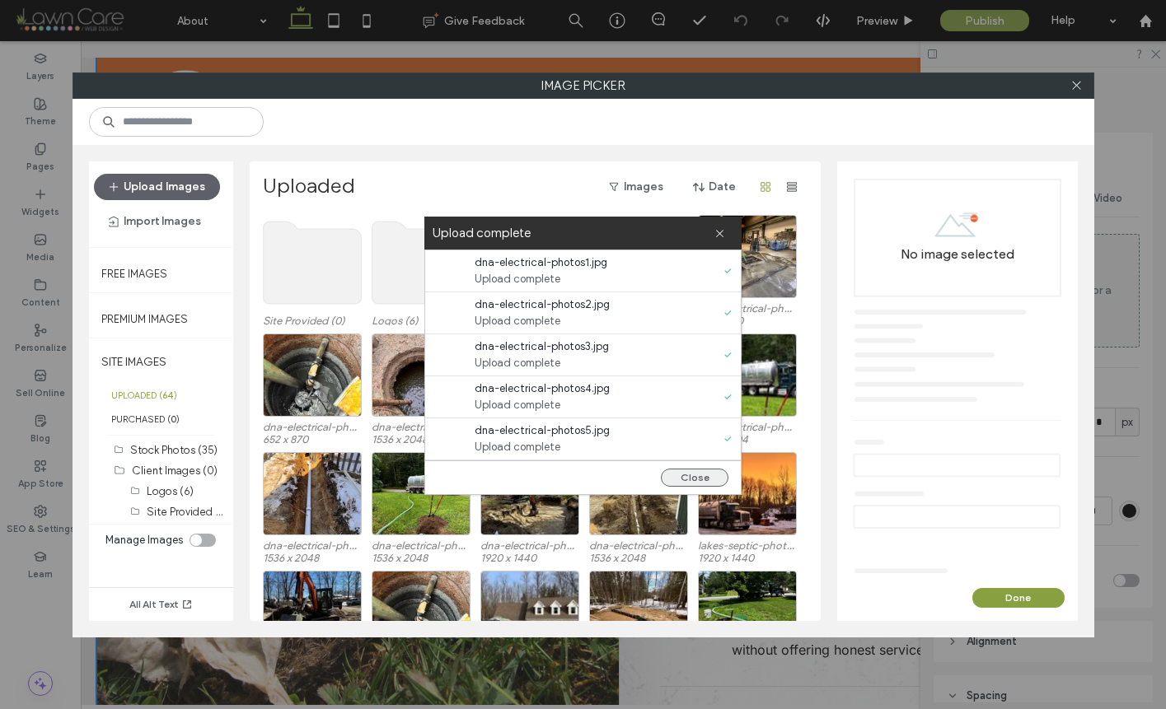
click at [676, 472] on button "Close" at bounding box center [695, 478] width 68 height 18
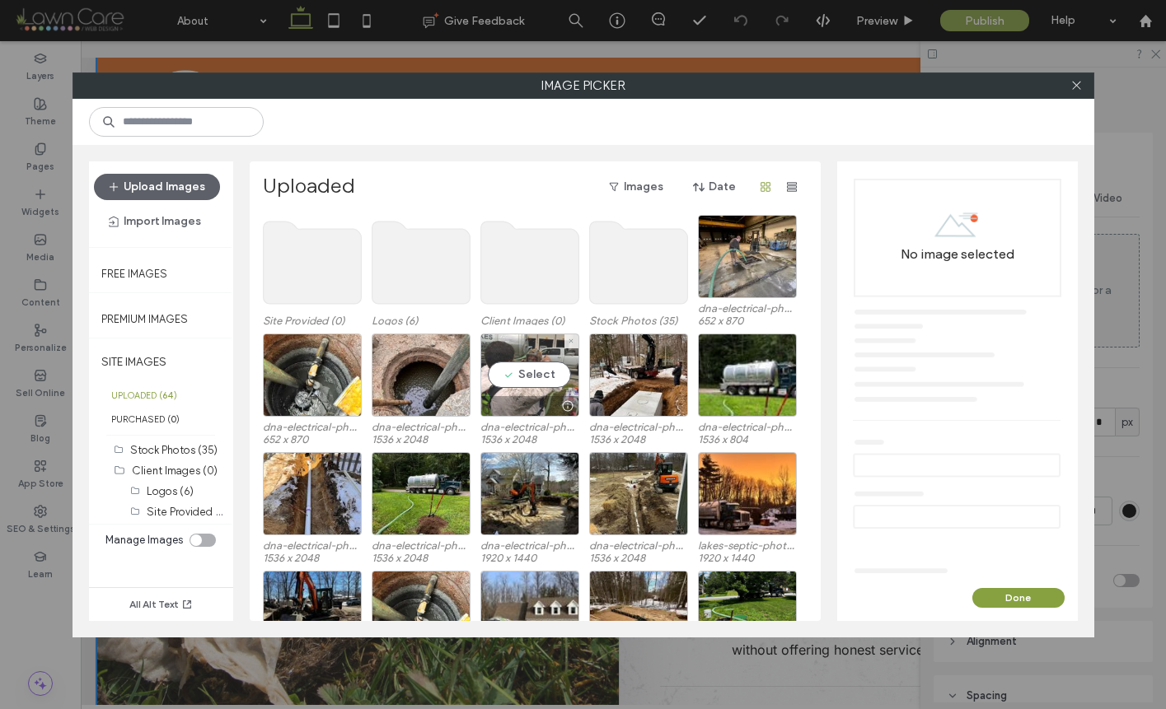
click at [526, 369] on div "Select" at bounding box center [529, 375] width 99 height 83
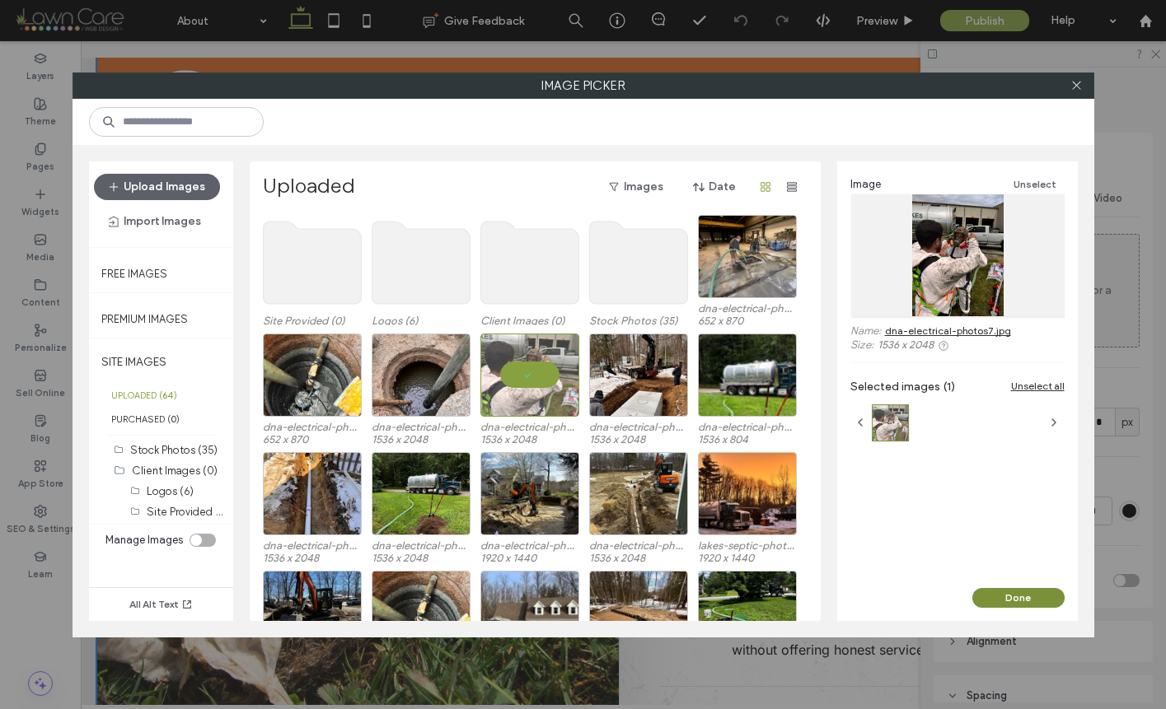
click at [1011, 601] on button "Done" at bounding box center [1018, 598] width 92 height 20
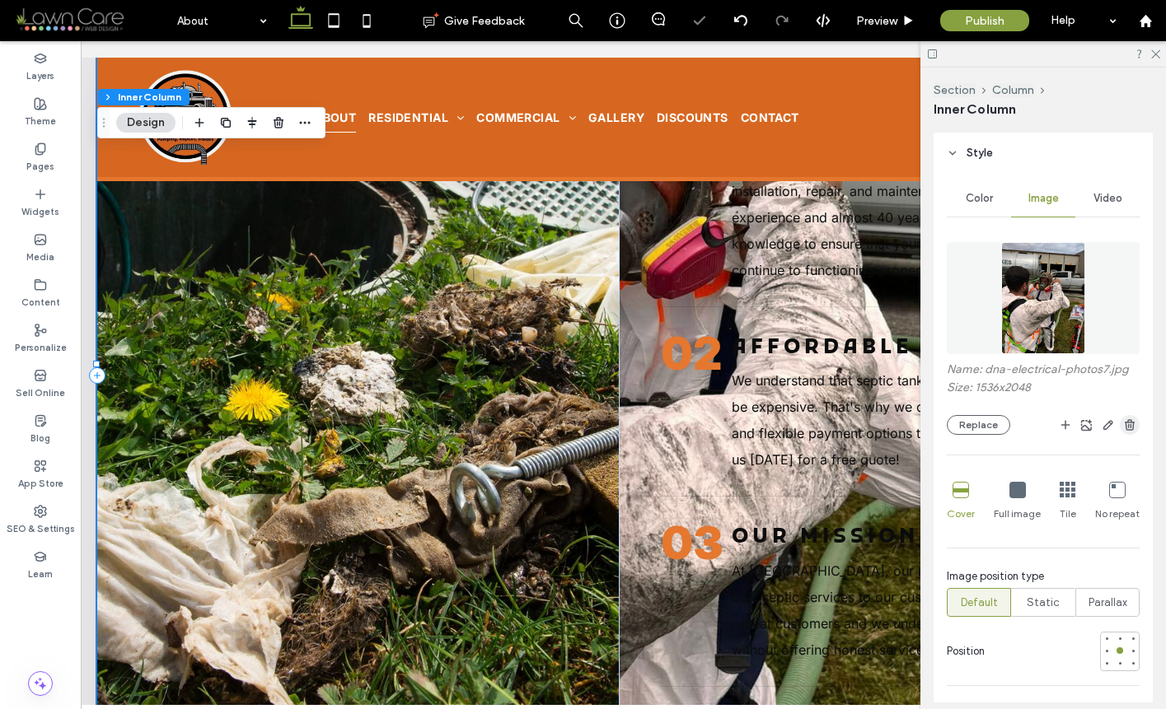
click at [1123, 428] on icon "button" at bounding box center [1129, 425] width 13 height 13
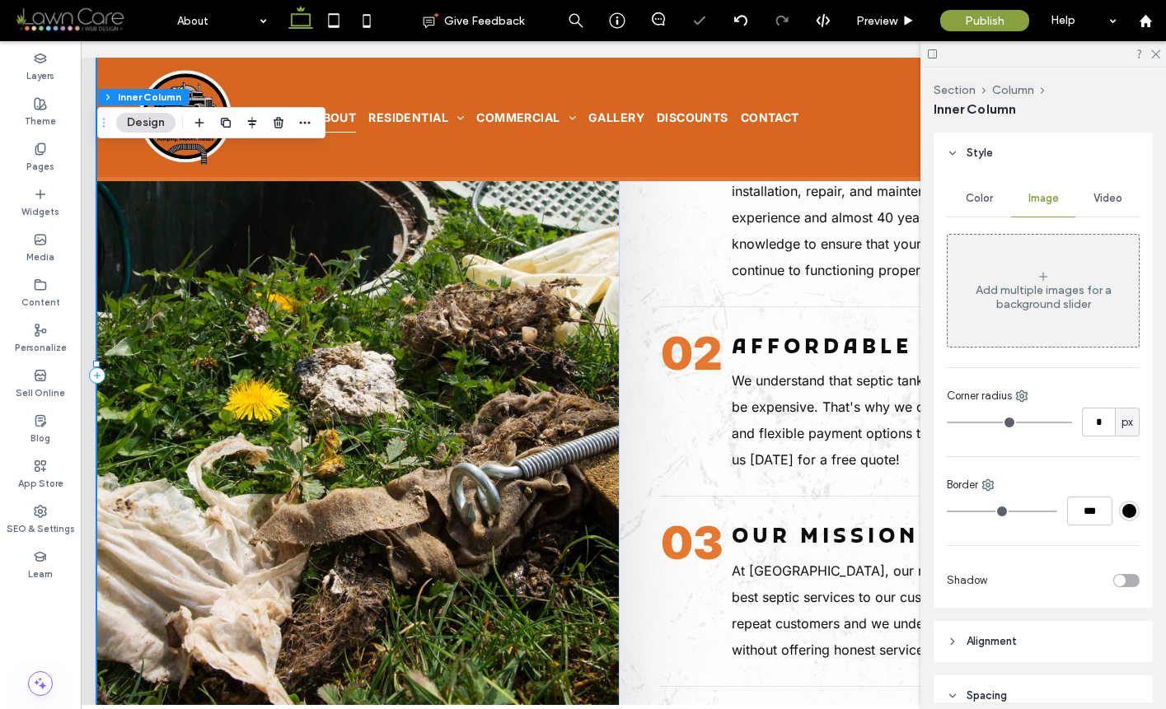
click at [489, 360] on img at bounding box center [357, 375] width 521 height 783
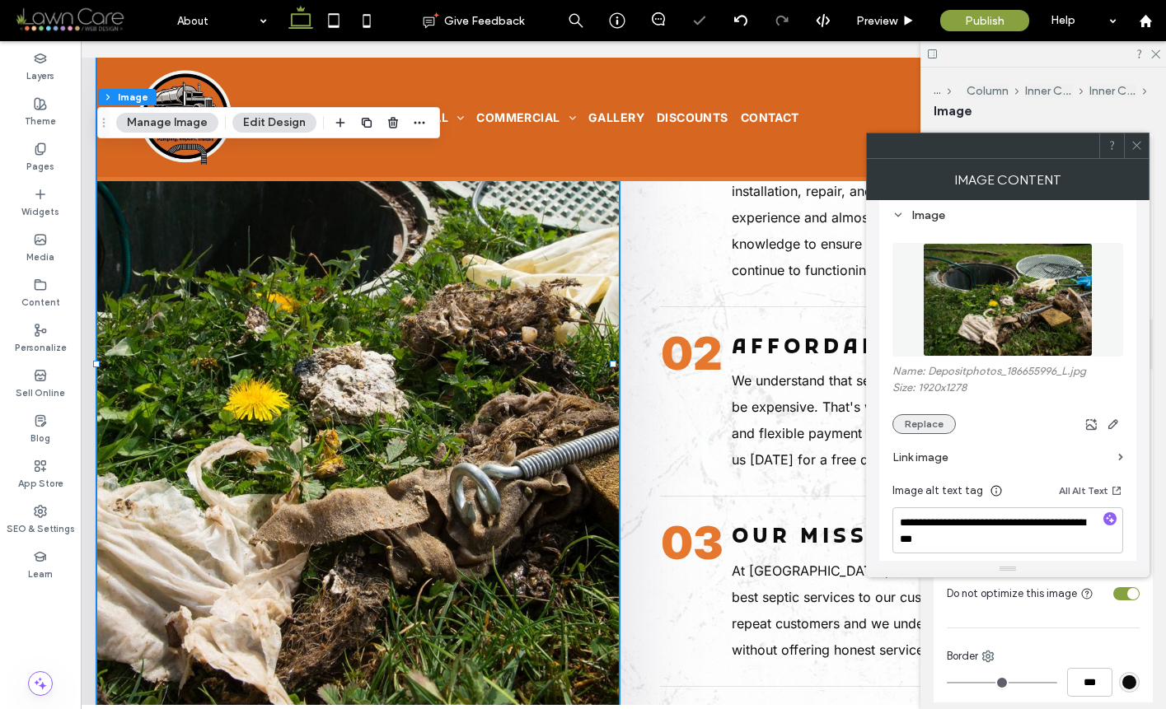
scroll to position [164, 0]
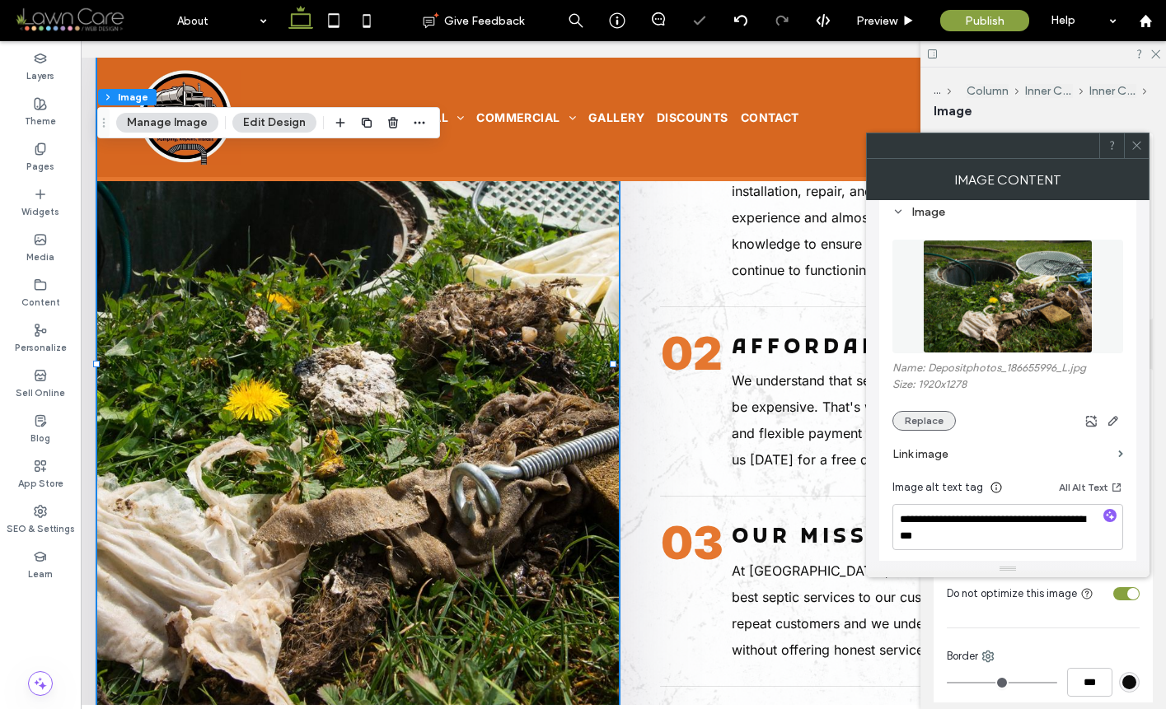
click at [942, 427] on button "Replace" at bounding box center [923, 421] width 63 height 20
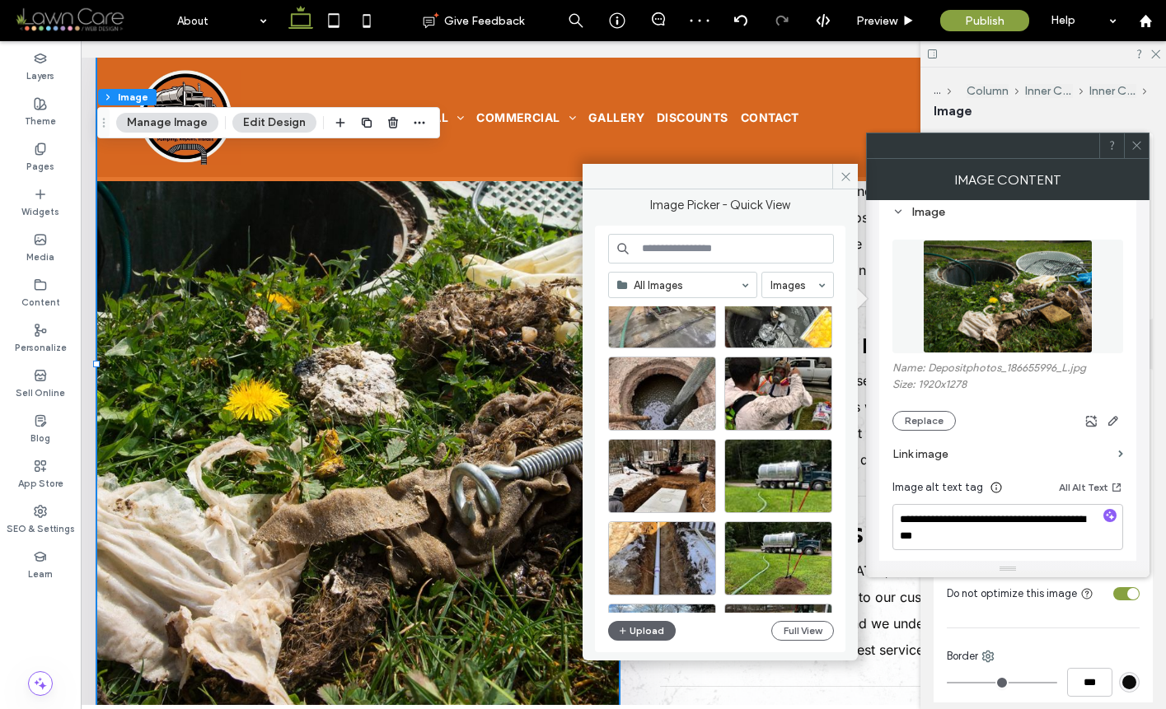
scroll to position [129, 0]
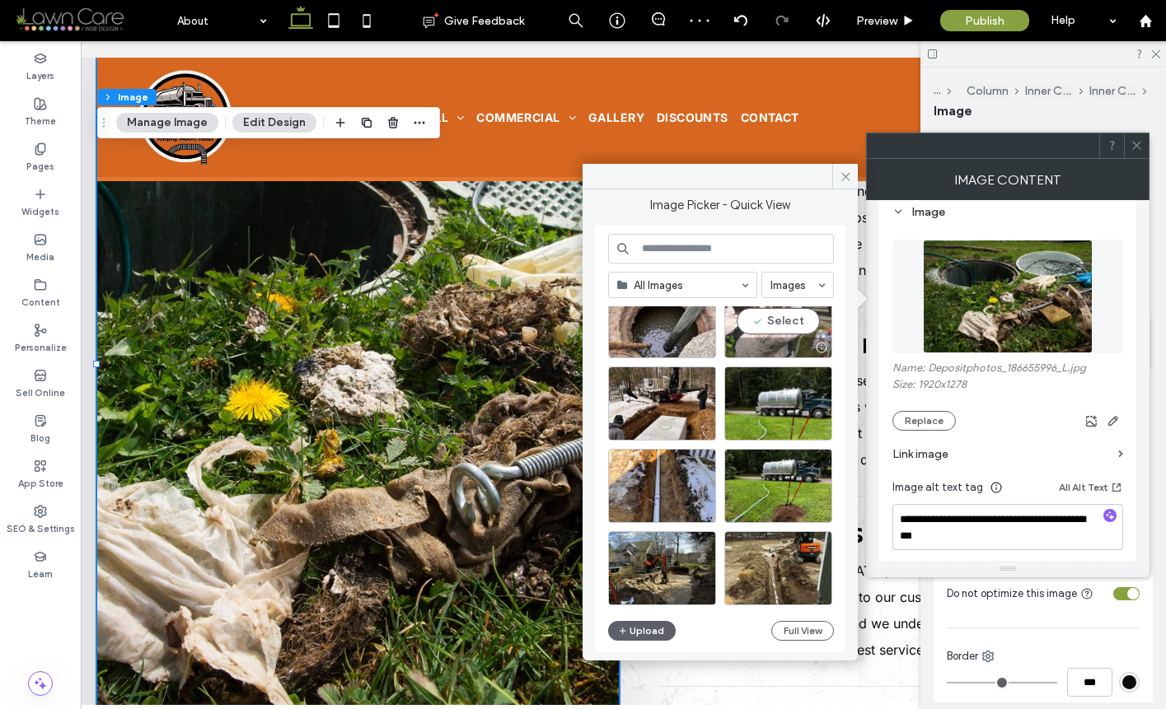
click at [764, 326] on div "Select" at bounding box center [778, 321] width 108 height 74
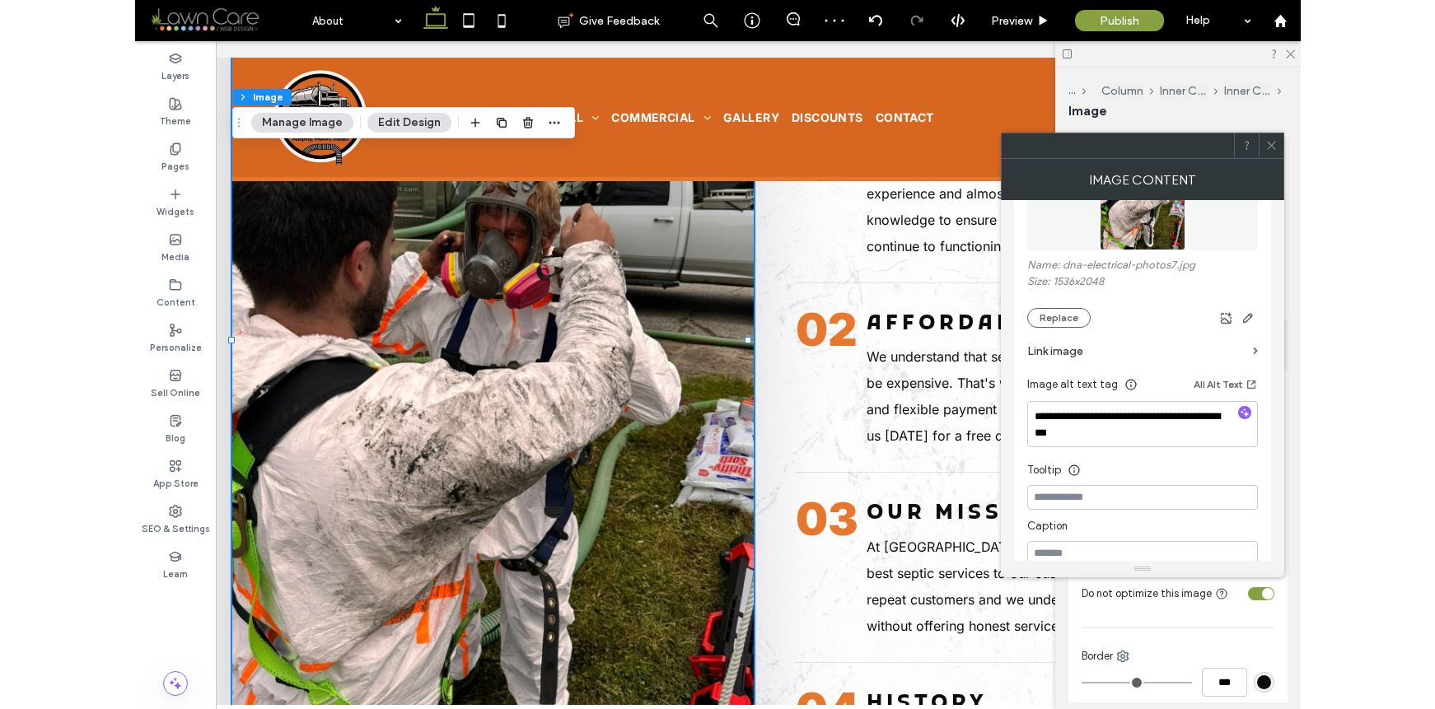
scroll to position [270, 0]
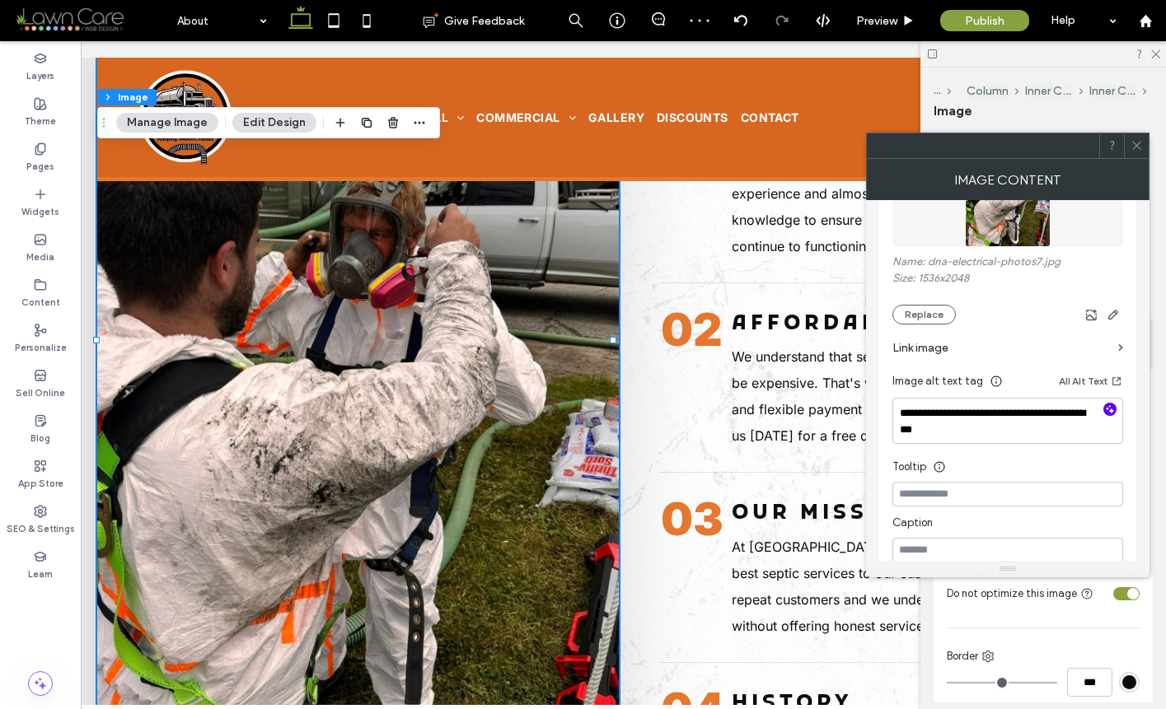
click at [1105, 405] on icon "button" at bounding box center [1110, 410] width 12 height 12
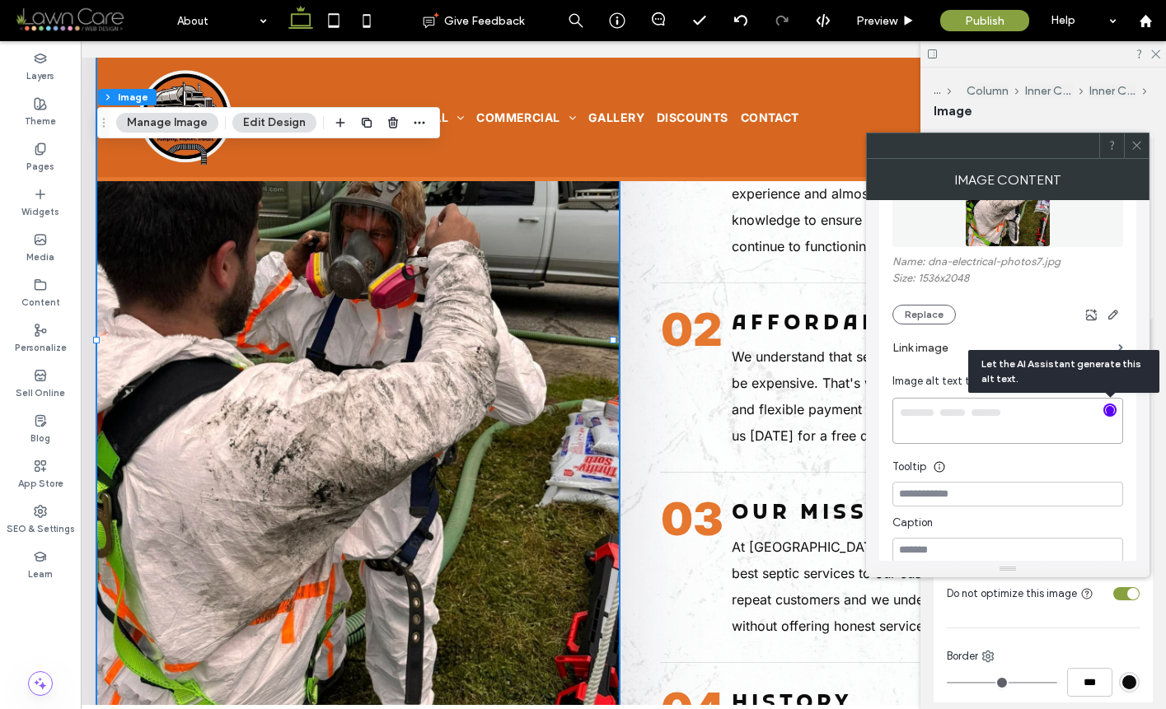
type textarea "**********"
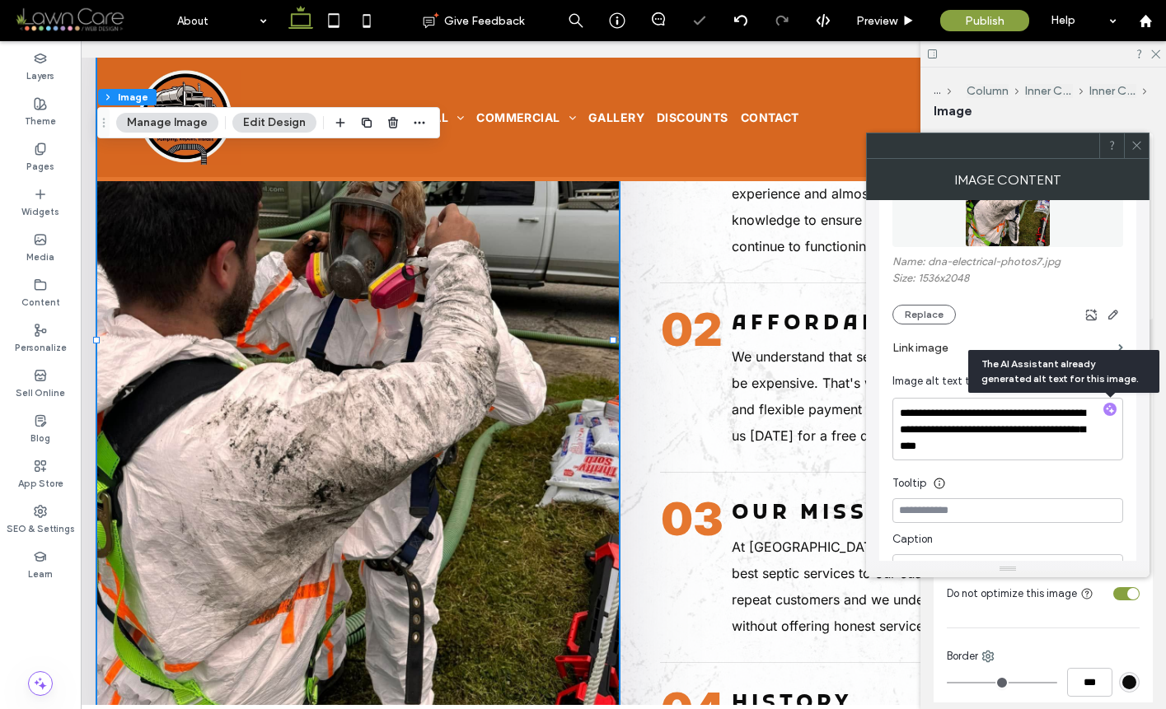
click at [1138, 149] on icon at bounding box center [1136, 145] width 12 height 12
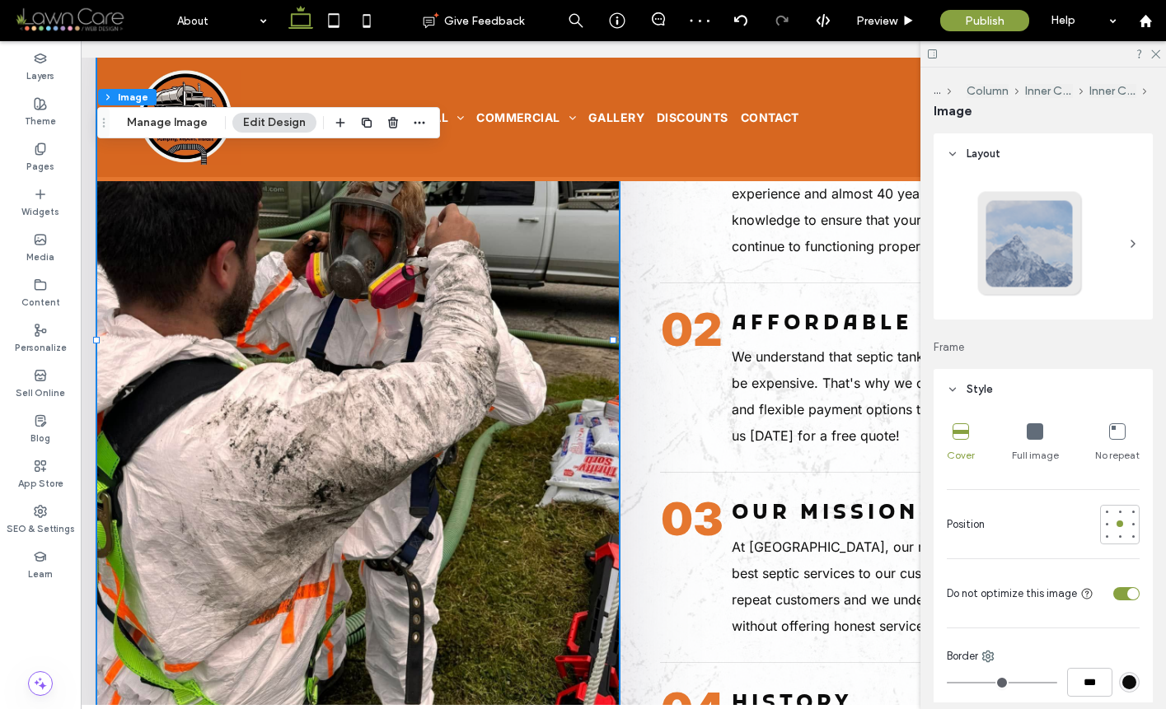
click at [1127, 589] on div "toggle" at bounding box center [1133, 594] width 12 height 12
click at [1124, 589] on div "toggle" at bounding box center [1126, 593] width 26 height 13
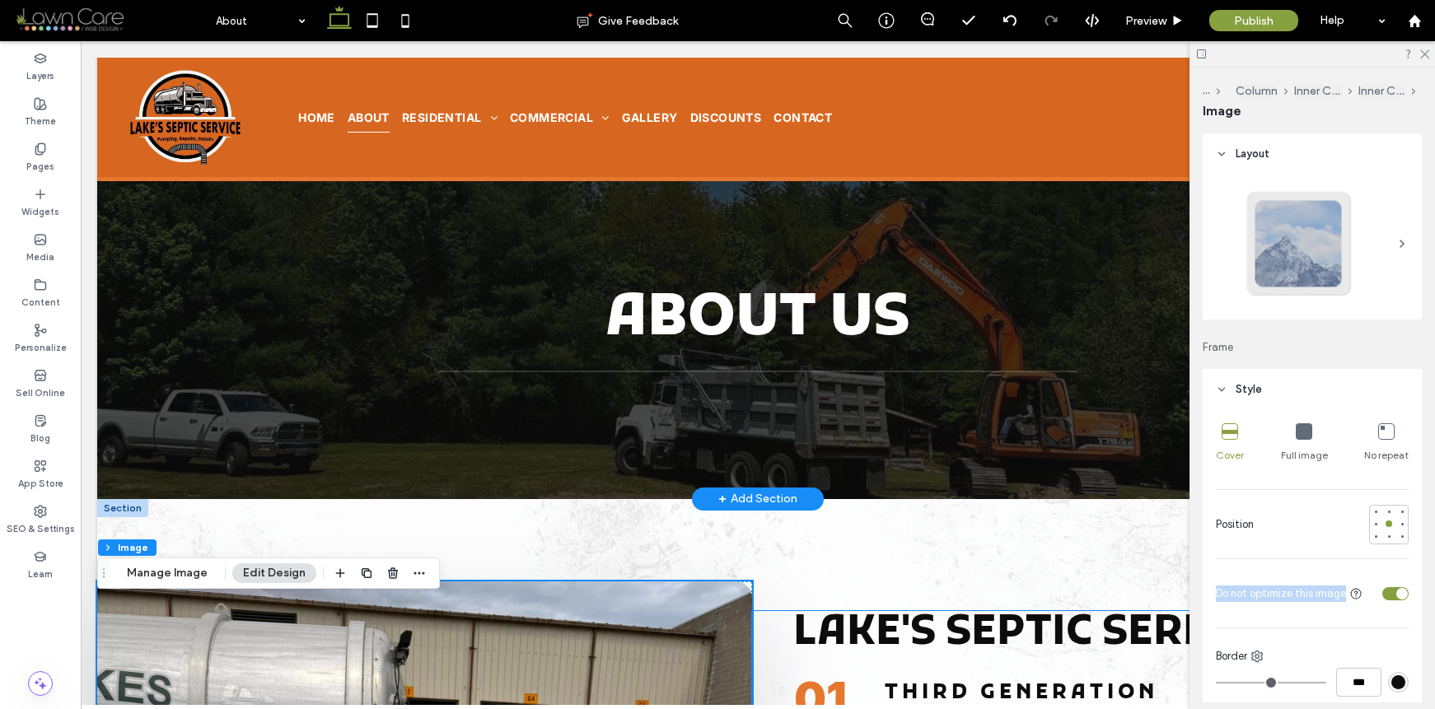
scroll to position [0, 0]
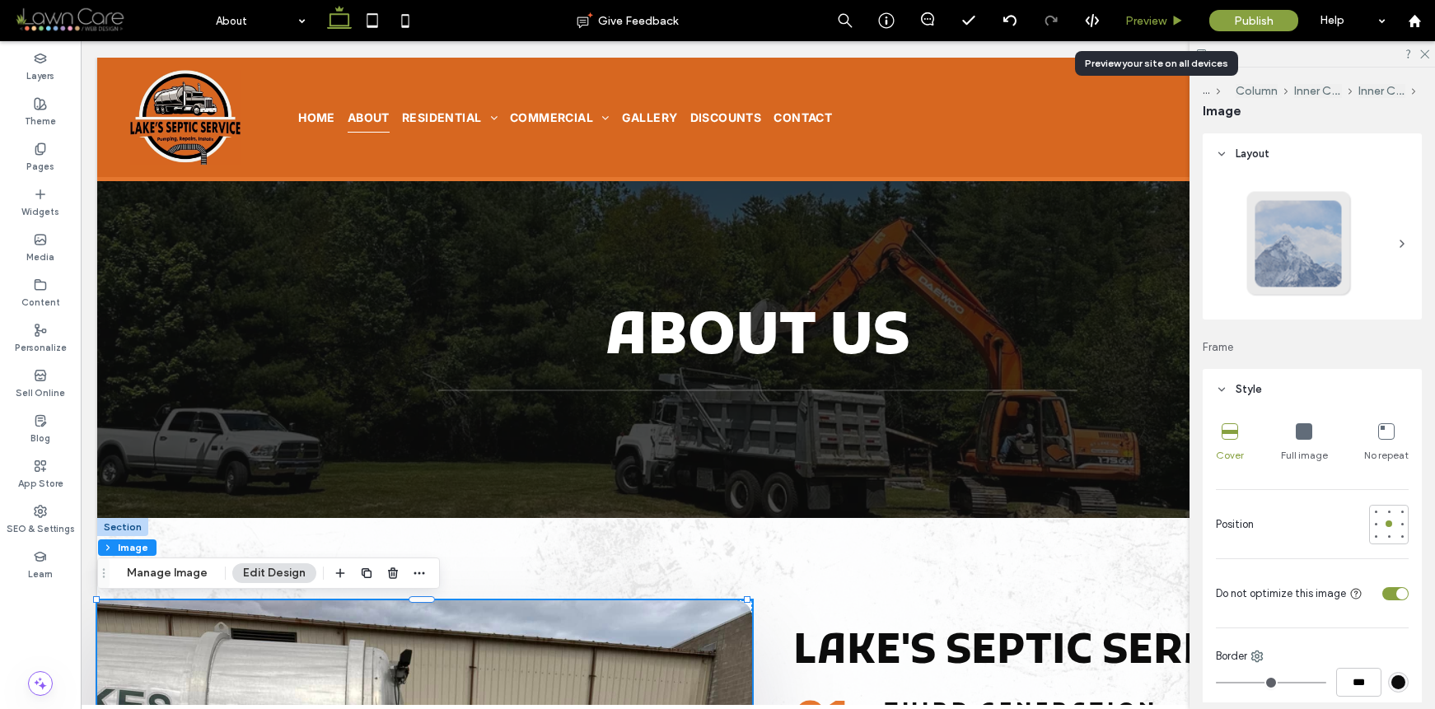
click at [1143, 26] on span "Preview" at bounding box center [1145, 21] width 41 height 14
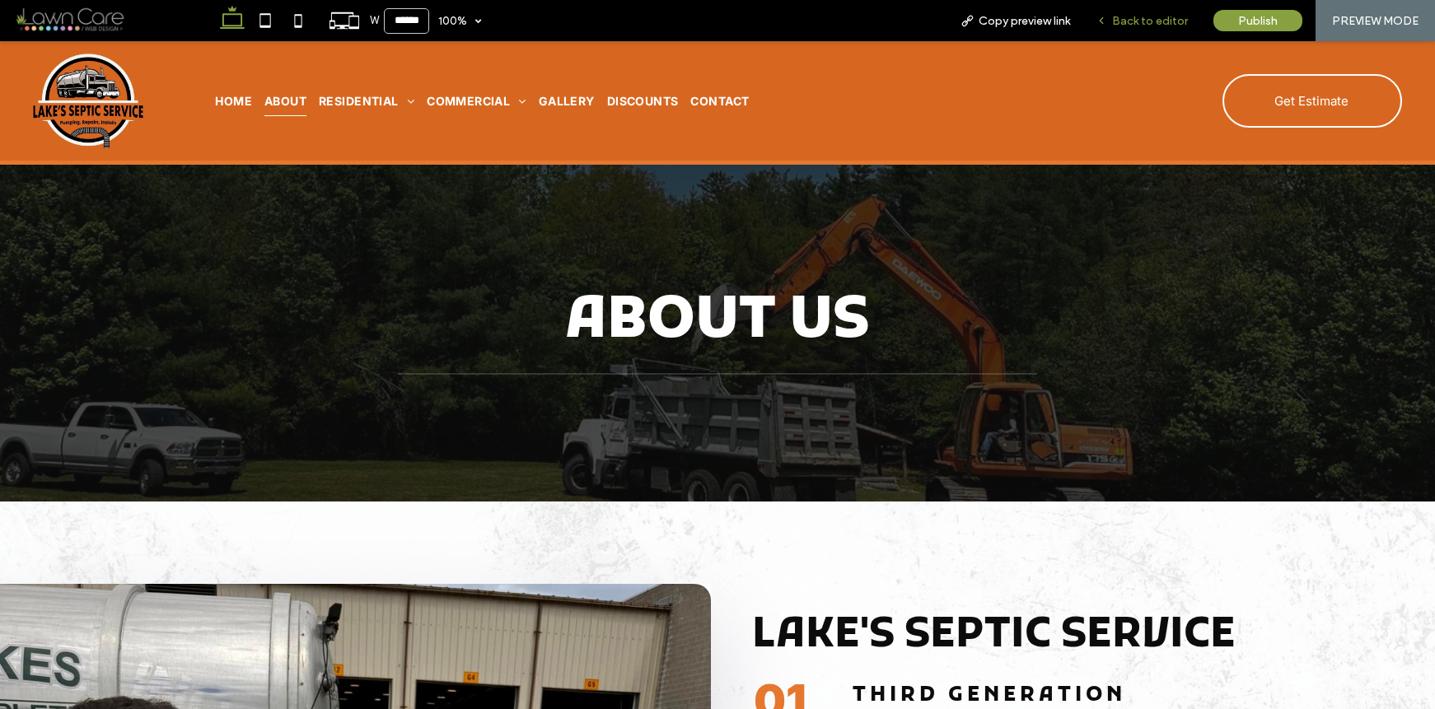
click at [1115, 23] on span "Back to editor" at bounding box center [1150, 21] width 76 height 14
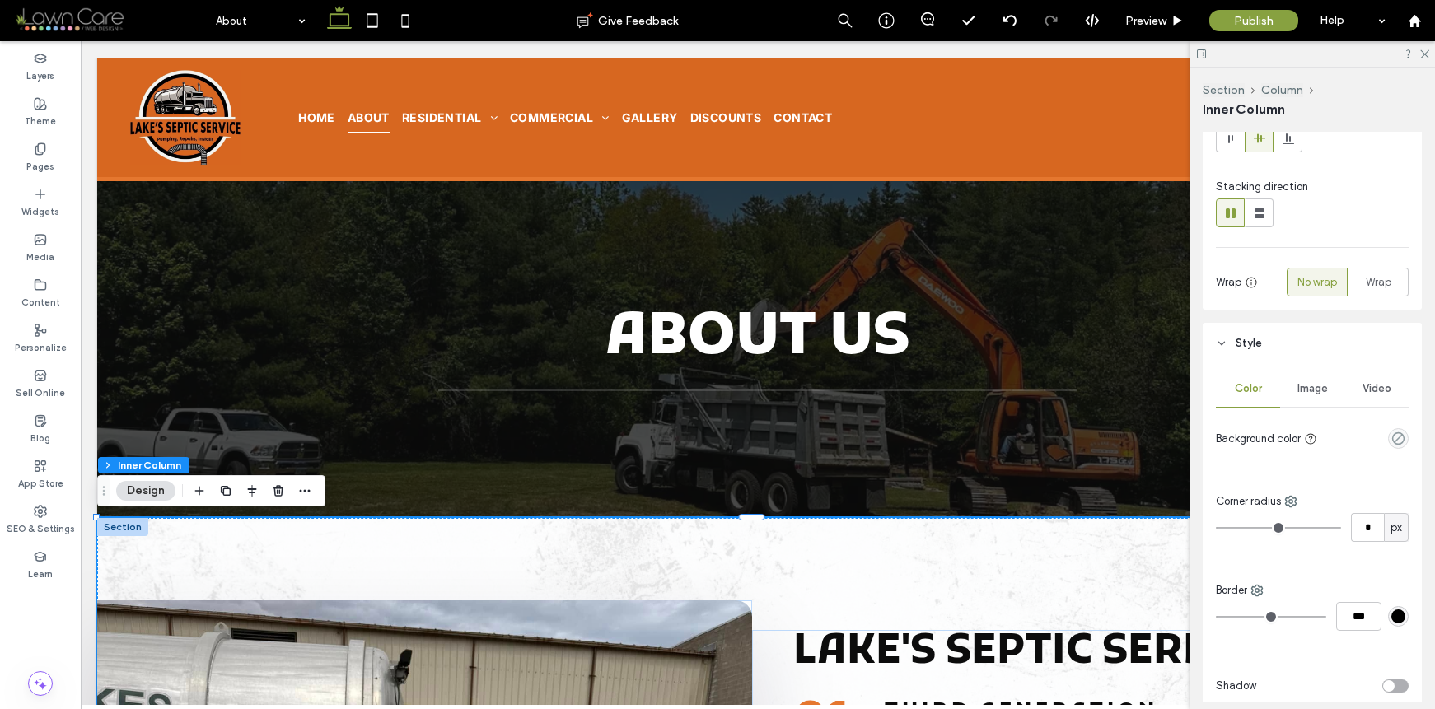
click at [1315, 378] on div "Image" at bounding box center [1312, 389] width 64 height 36
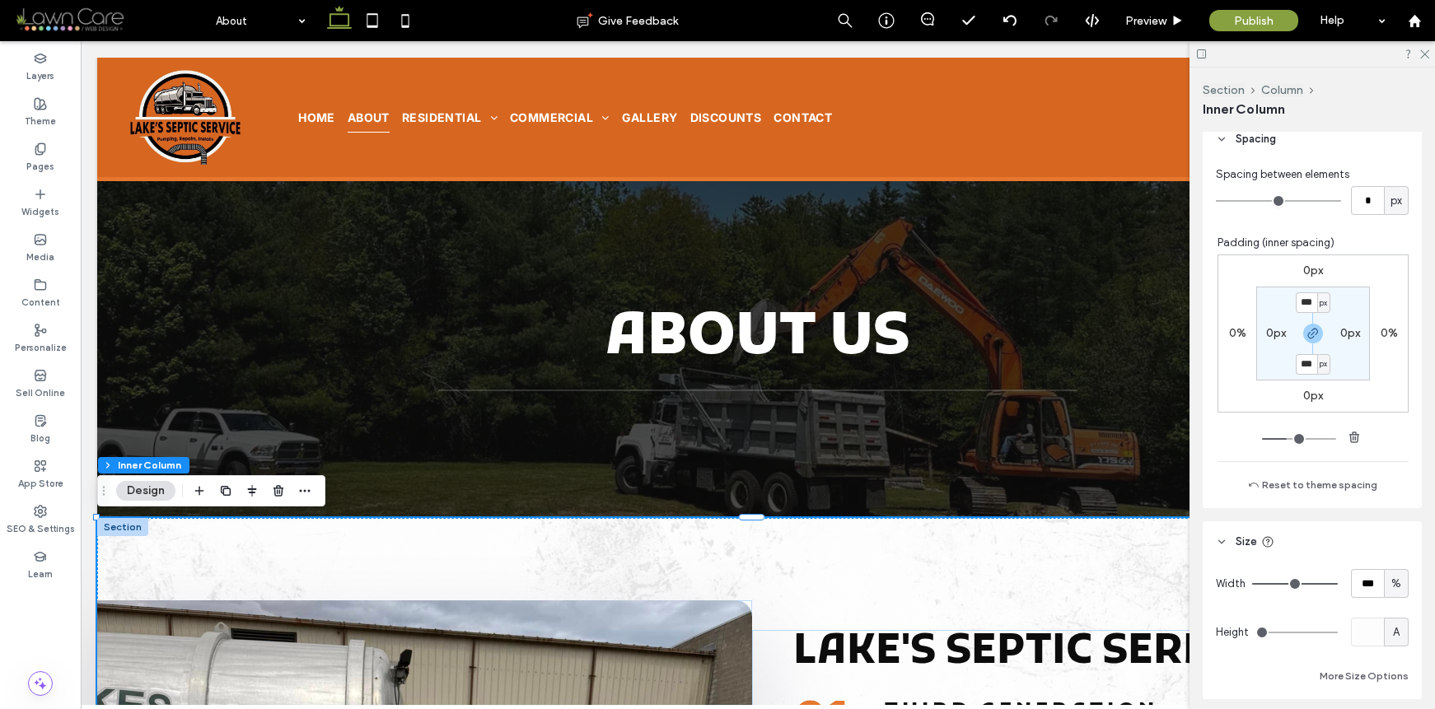
scroll to position [1073, 0]
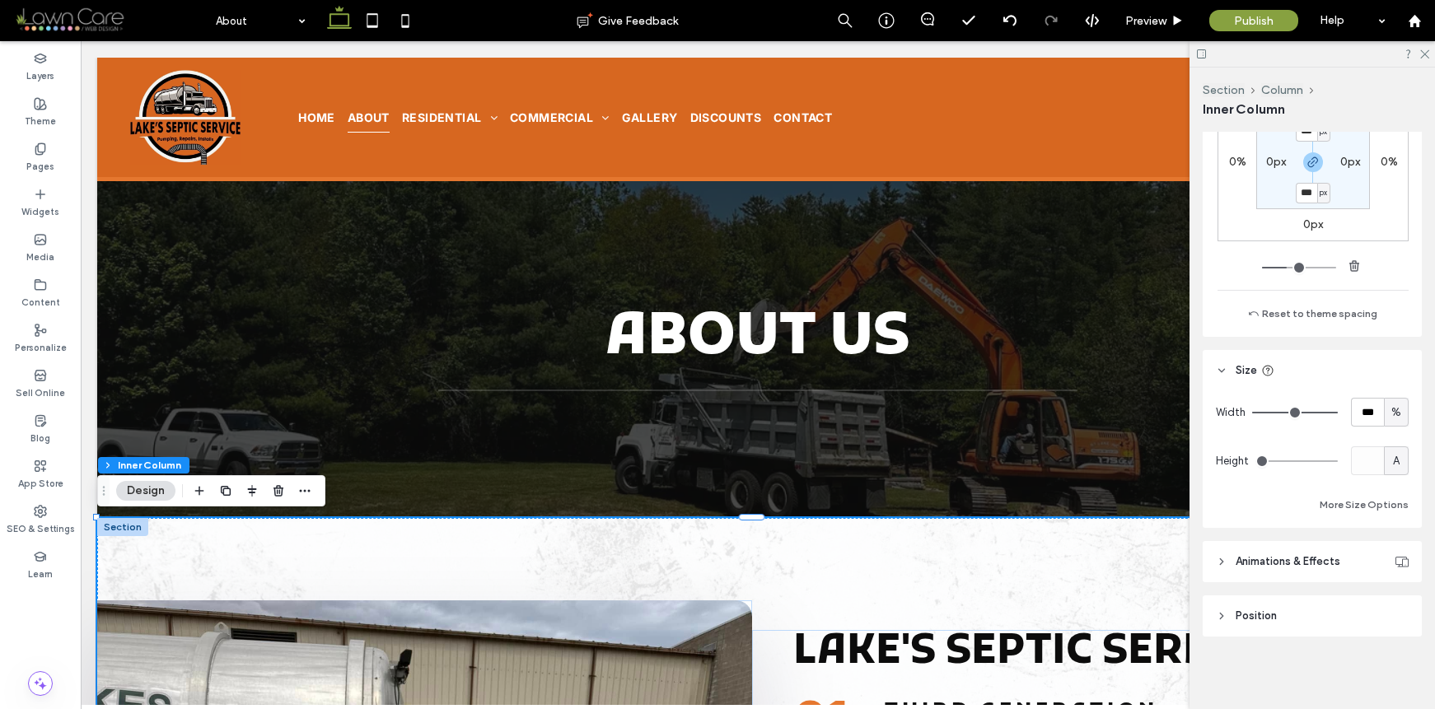
click at [1304, 554] on span "Animations & Effects" at bounding box center [1288, 562] width 105 height 16
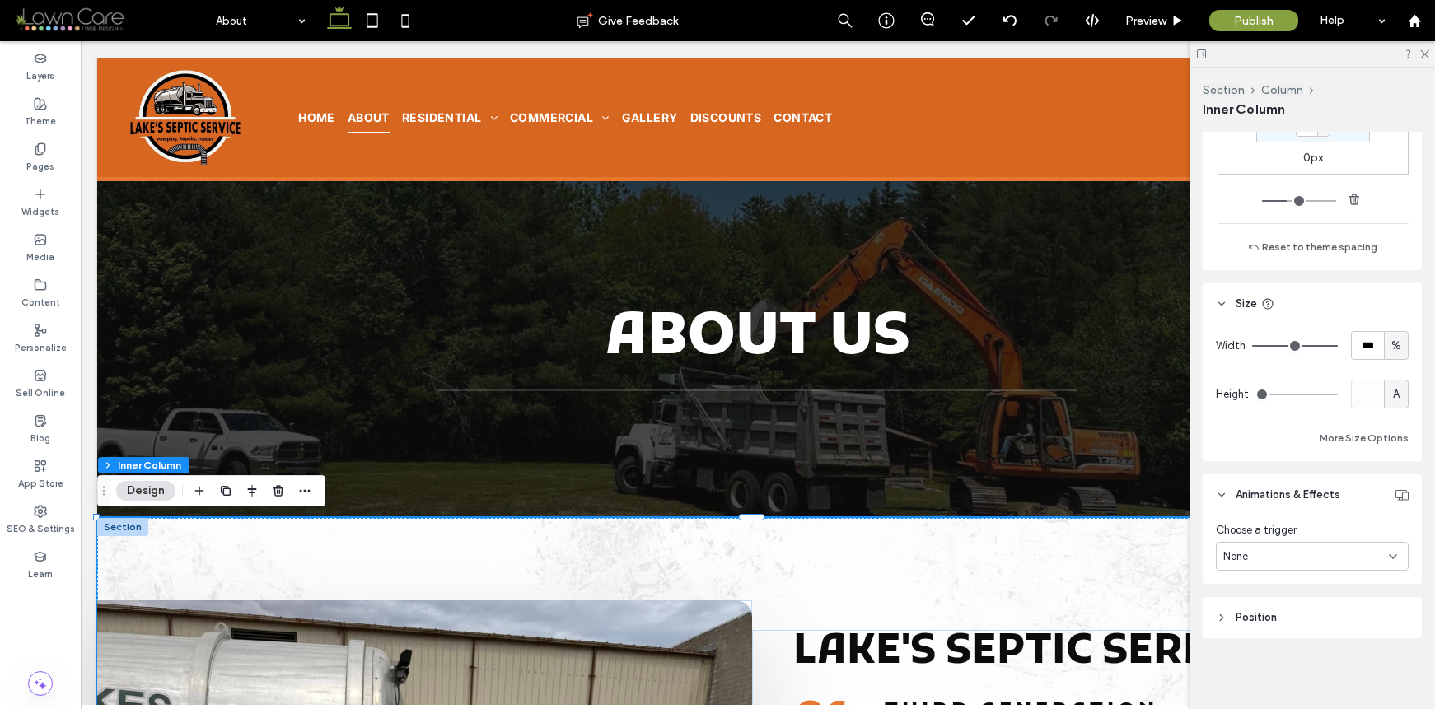
click at [1298, 634] on header "Position" at bounding box center [1312, 617] width 219 height 41
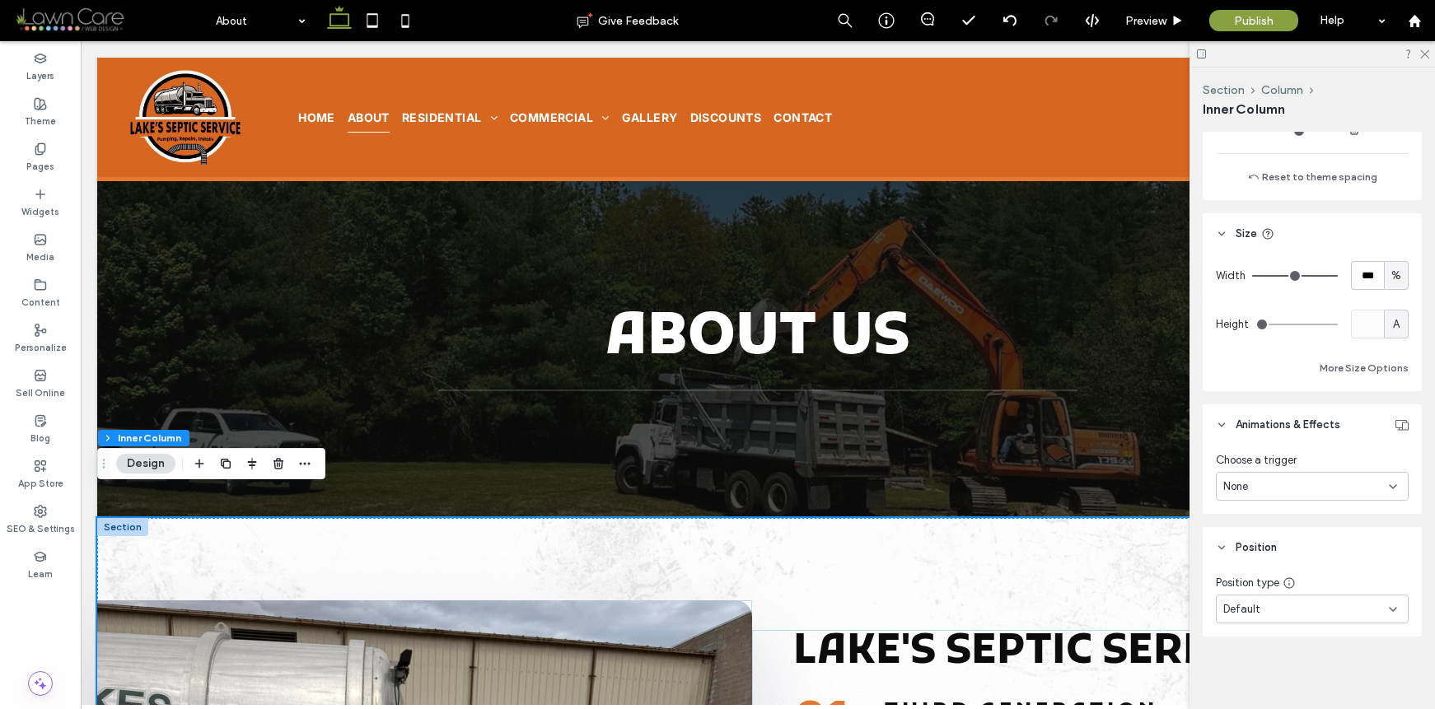
scroll to position [554, 0]
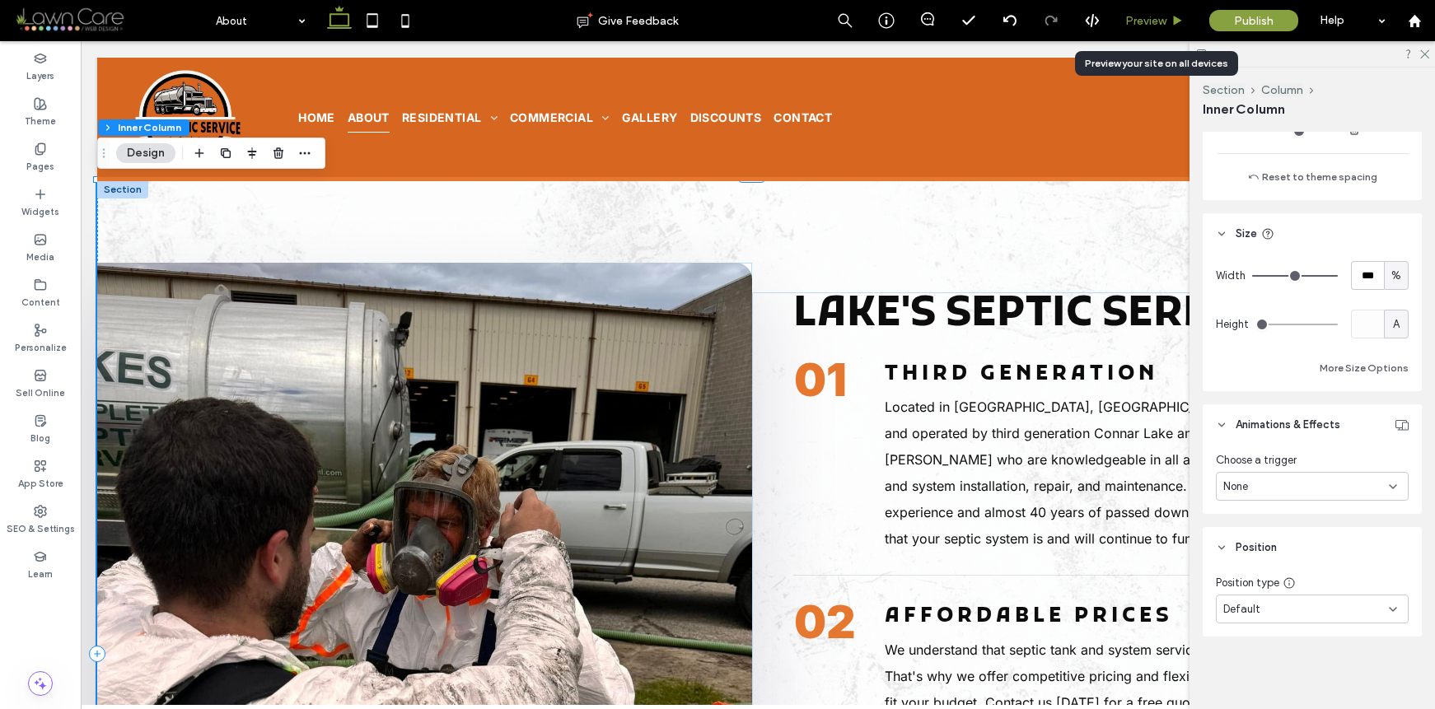
click at [1129, 21] on span "Preview" at bounding box center [1145, 21] width 41 height 14
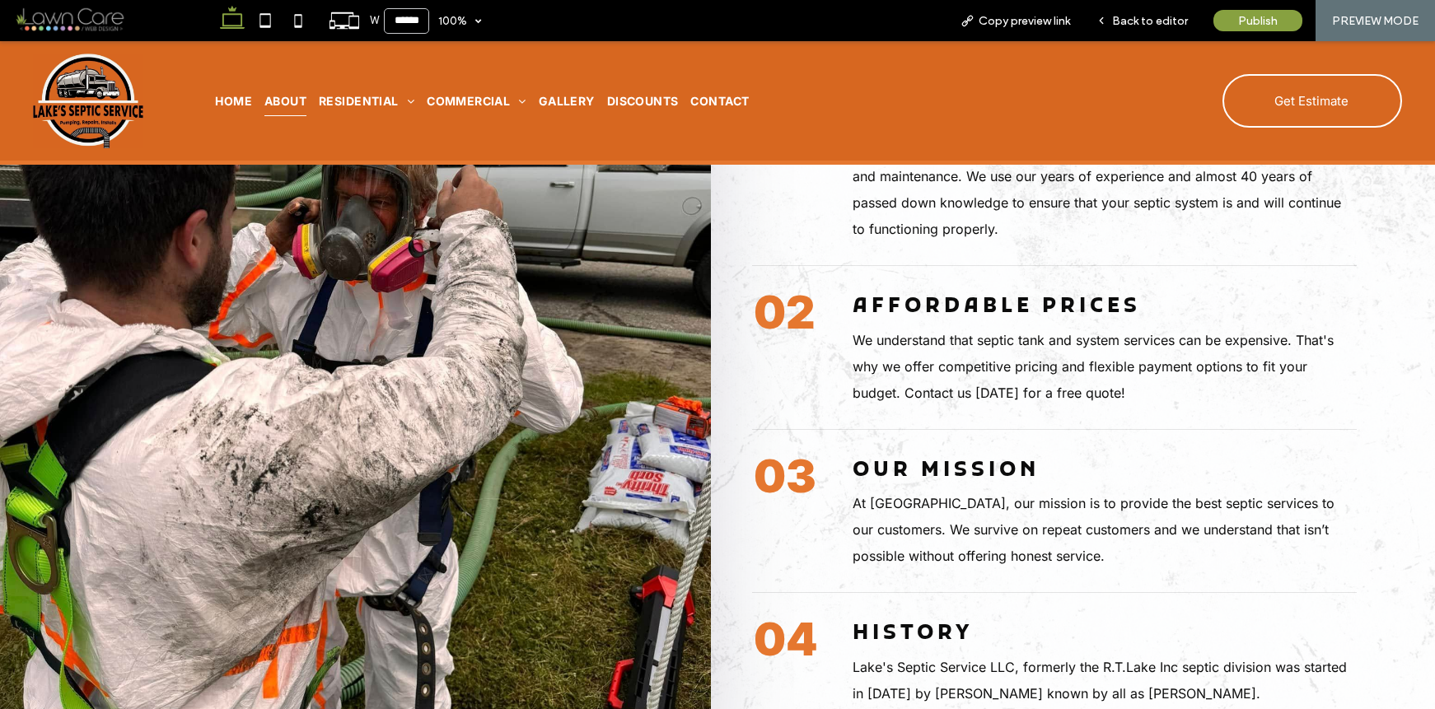
scroll to position [470, 0]
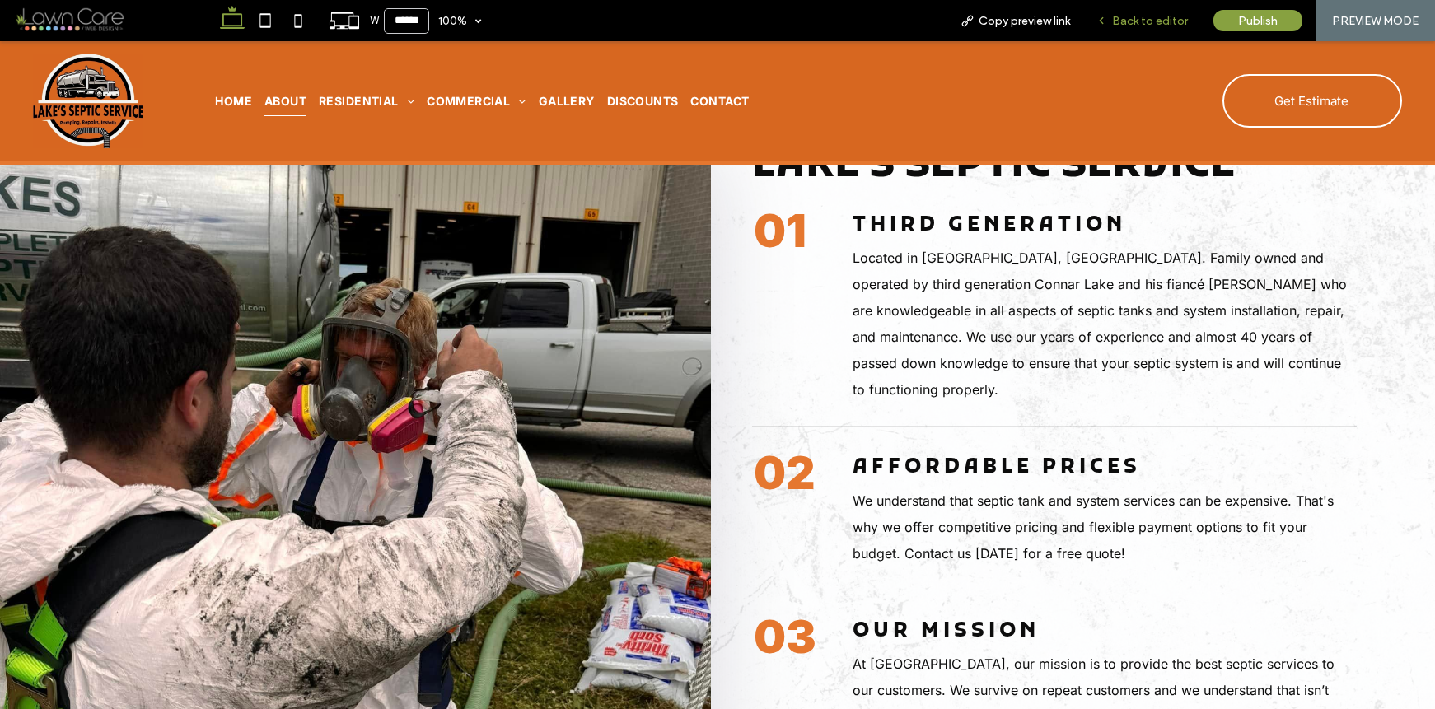
click at [1158, 18] on span "Back to editor" at bounding box center [1150, 21] width 76 height 14
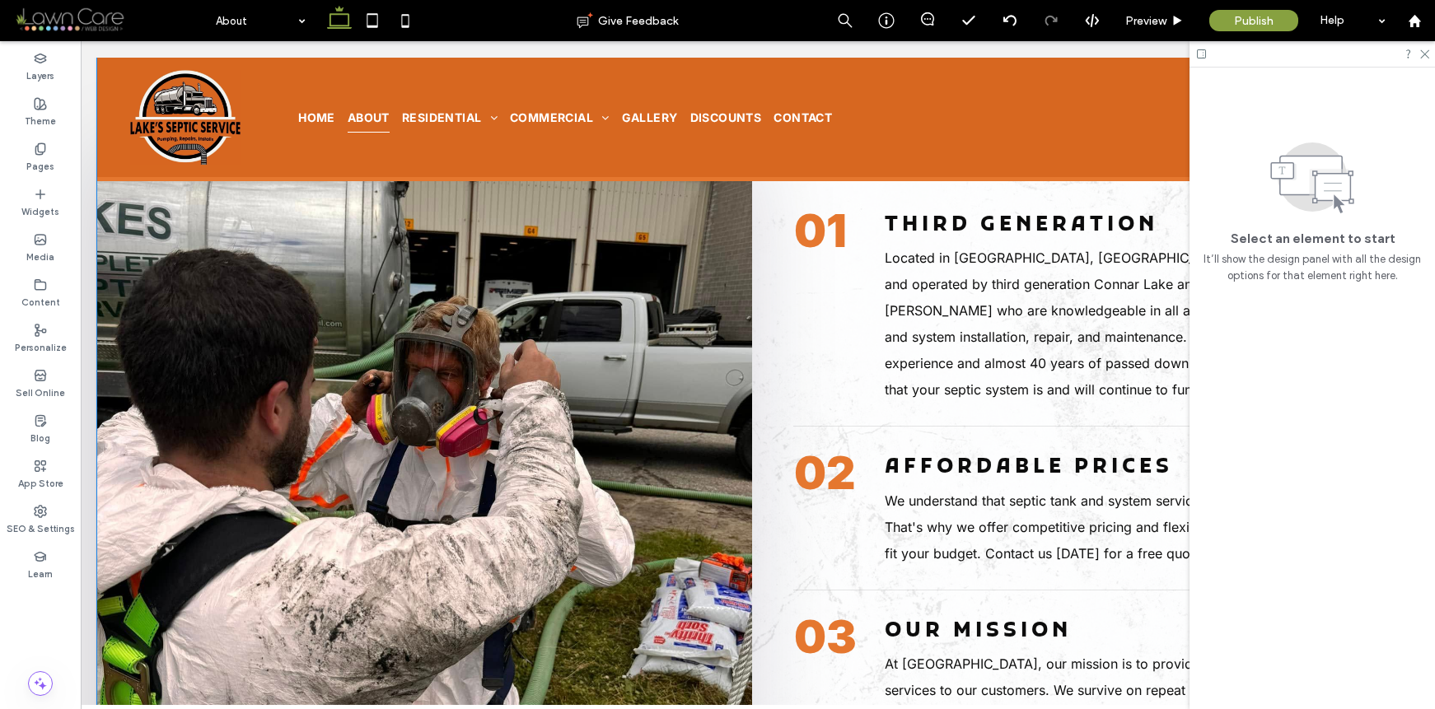
click at [577, 321] on img at bounding box center [424, 505] width 655 height 783
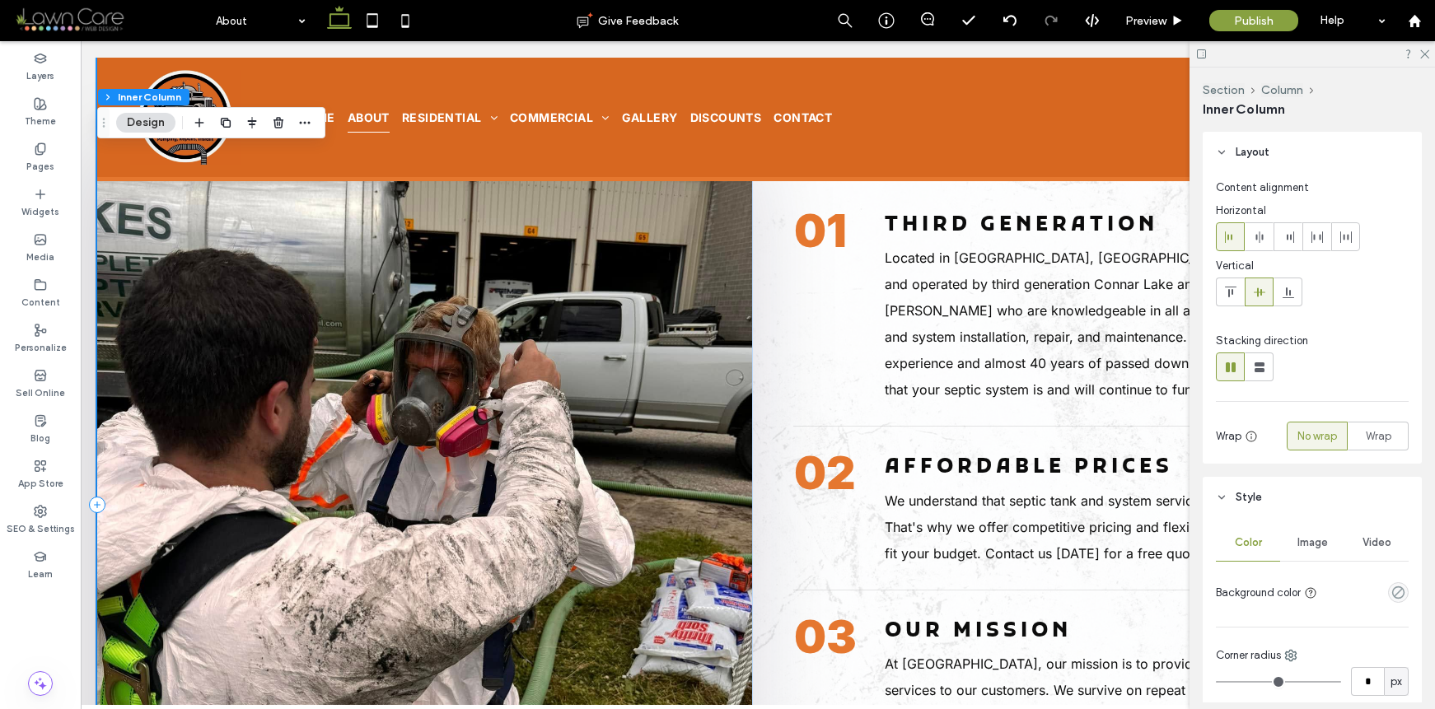
click at [606, 314] on img at bounding box center [424, 505] width 655 height 783
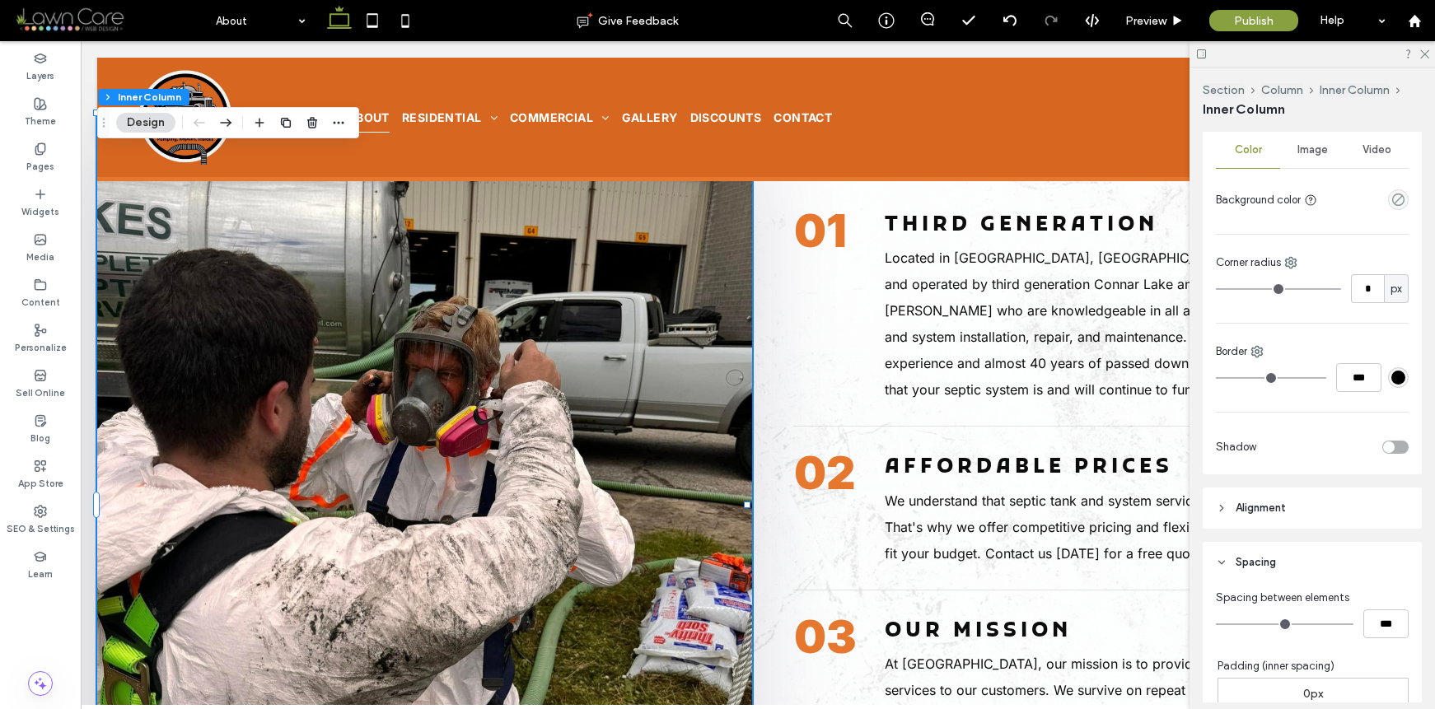
click at [1302, 150] on span "Image" at bounding box center [1313, 149] width 30 height 13
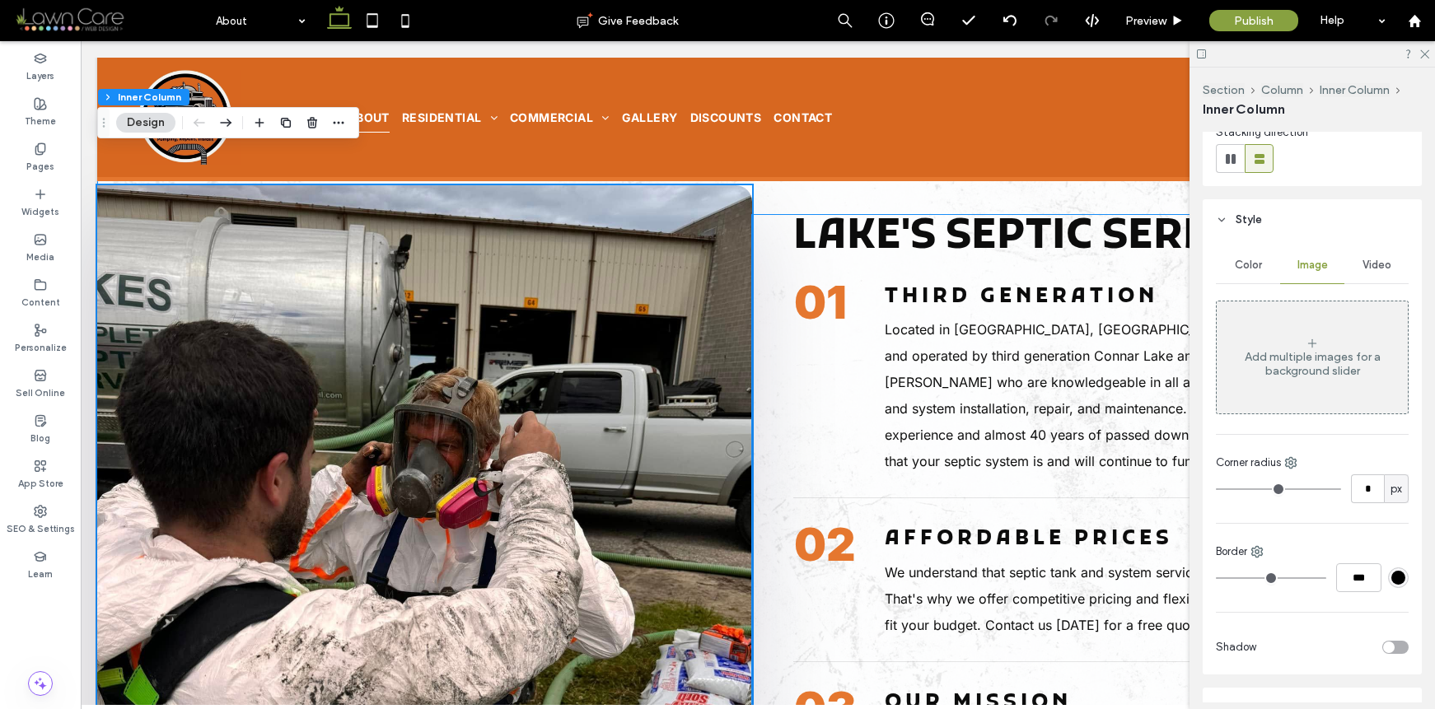
scroll to position [175, 0]
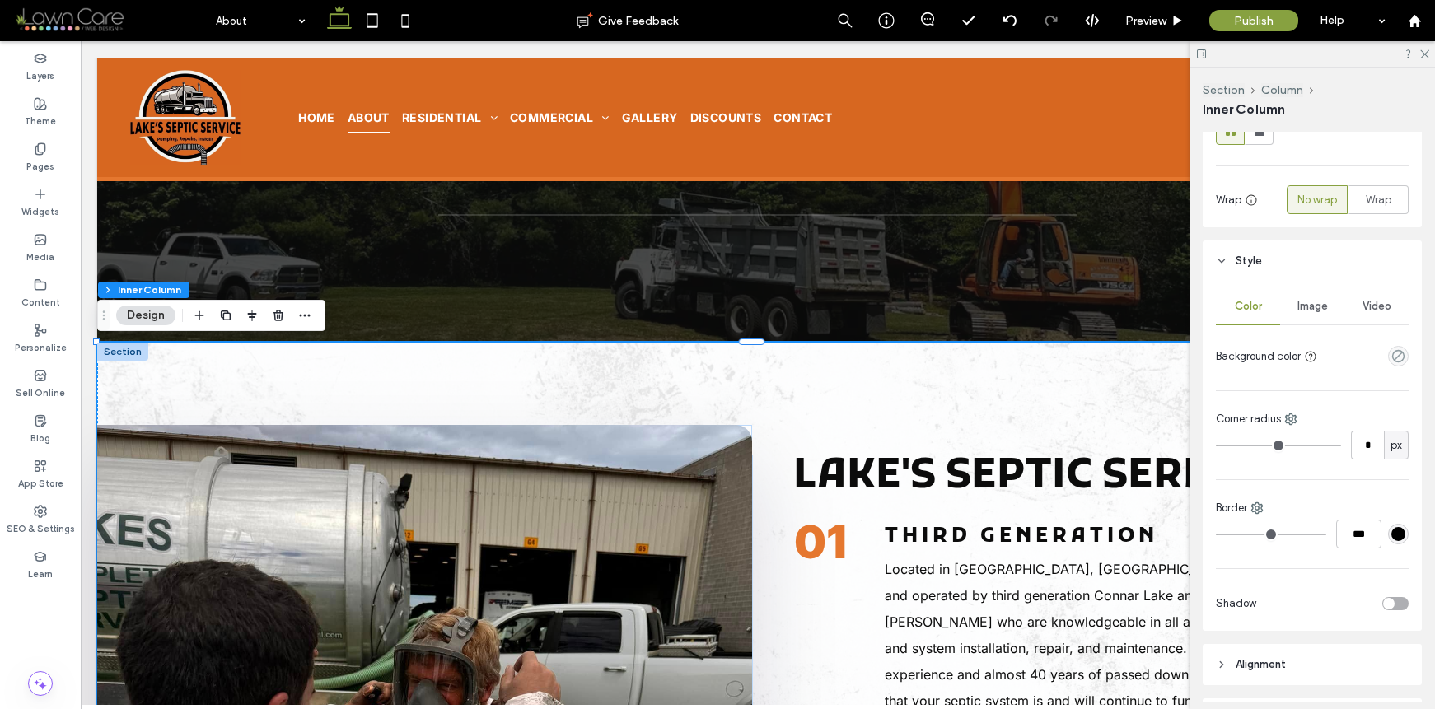
click at [1302, 300] on span "Image" at bounding box center [1313, 306] width 30 height 13
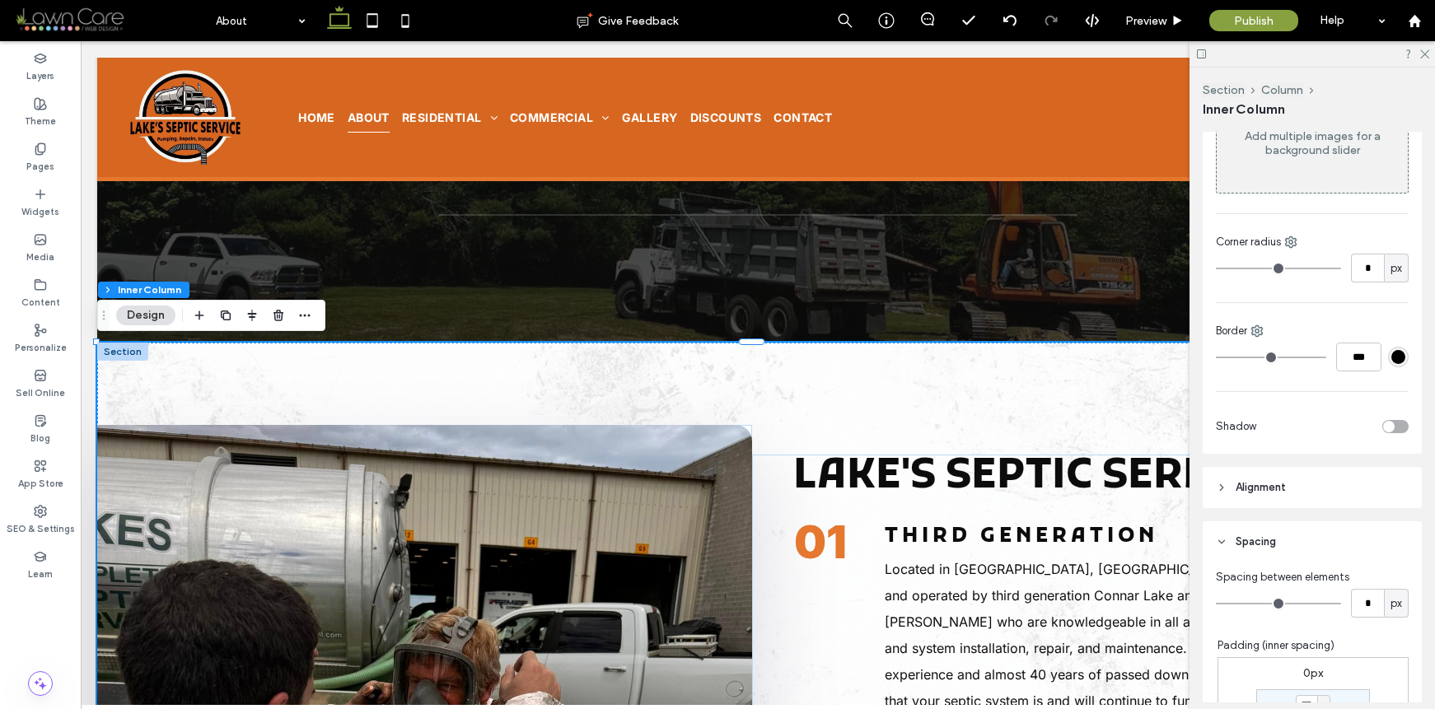
scroll to position [795, 0]
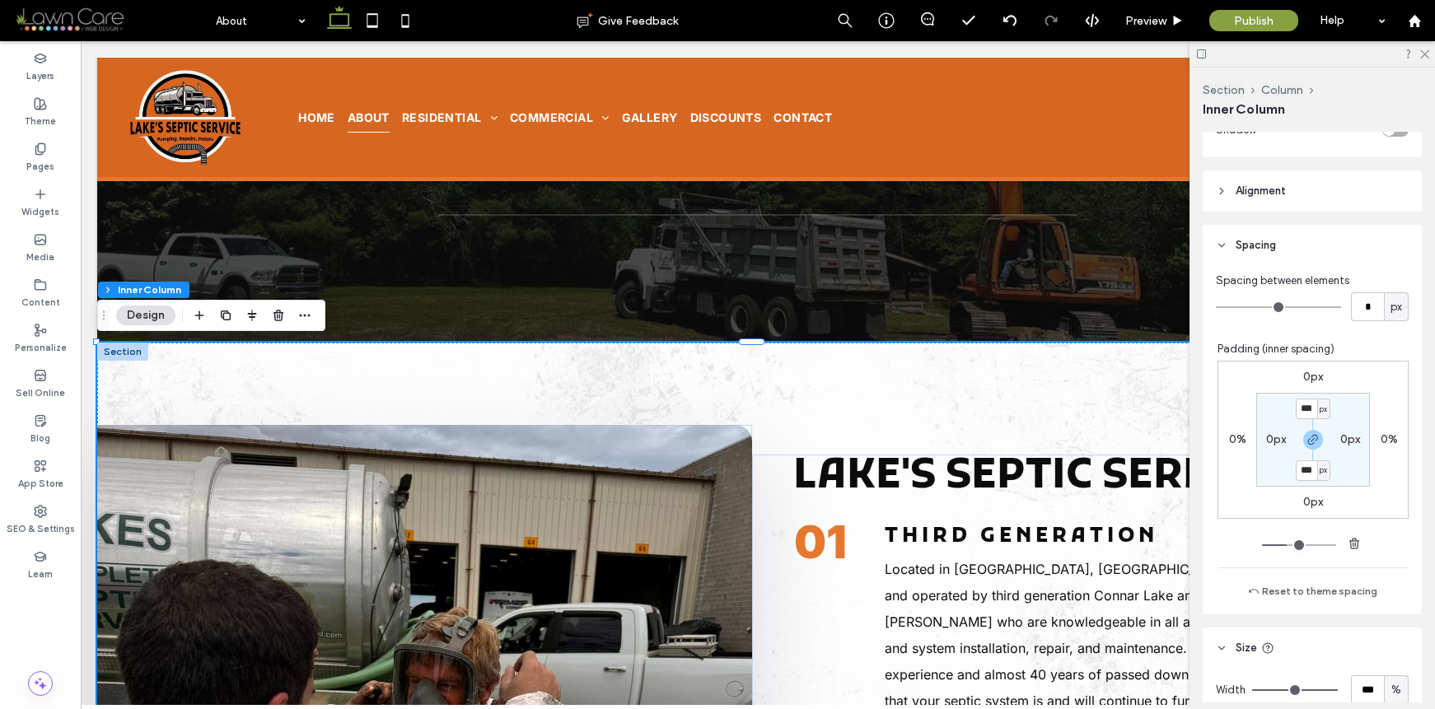
click at [129, 350] on div at bounding box center [122, 352] width 51 height 18
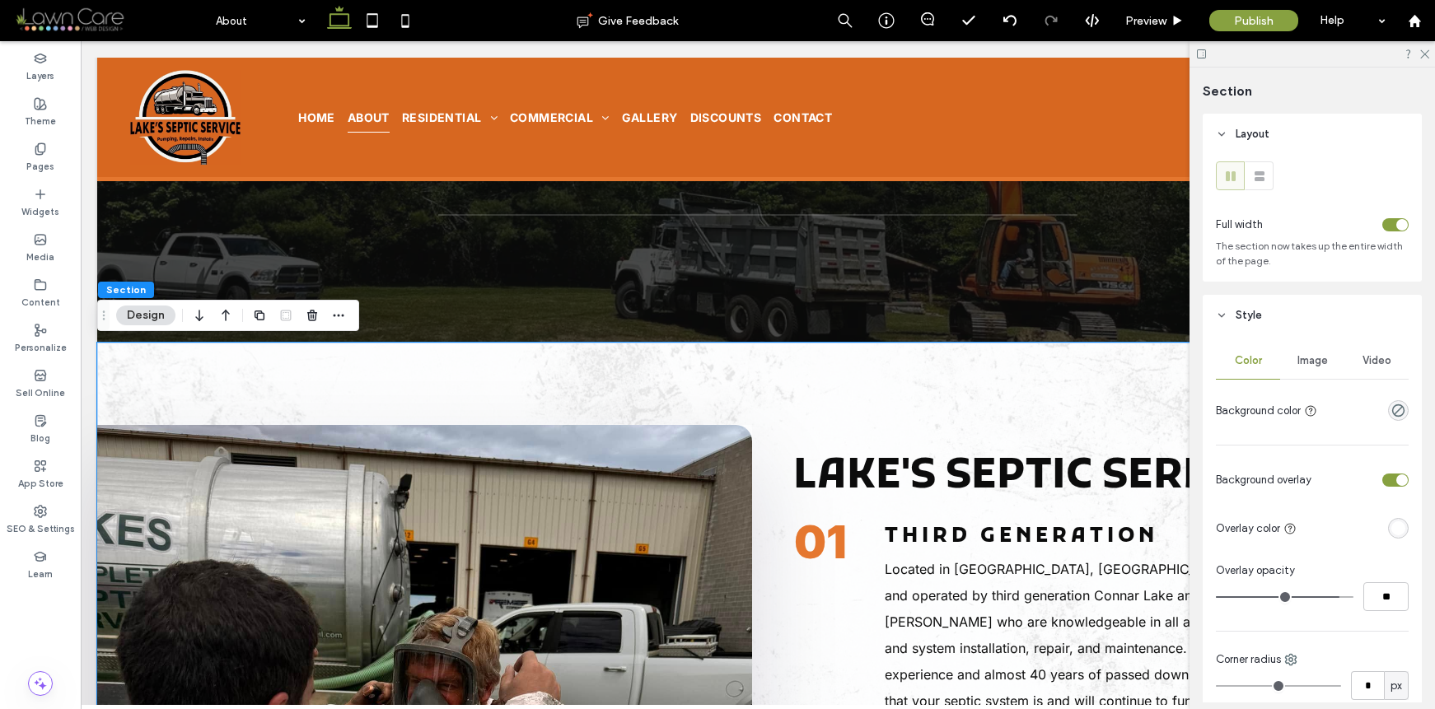
click at [1331, 358] on div "Image" at bounding box center [1312, 361] width 64 height 36
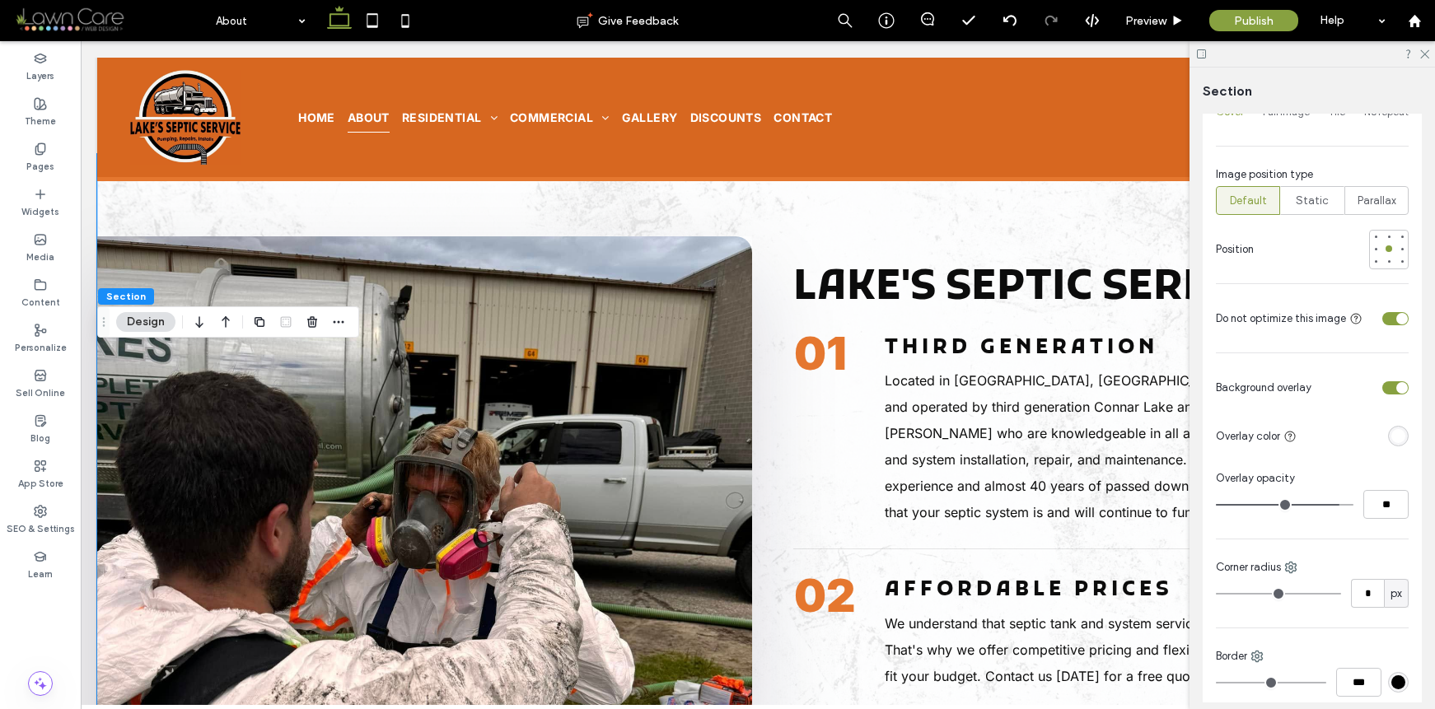
scroll to position [166, 0]
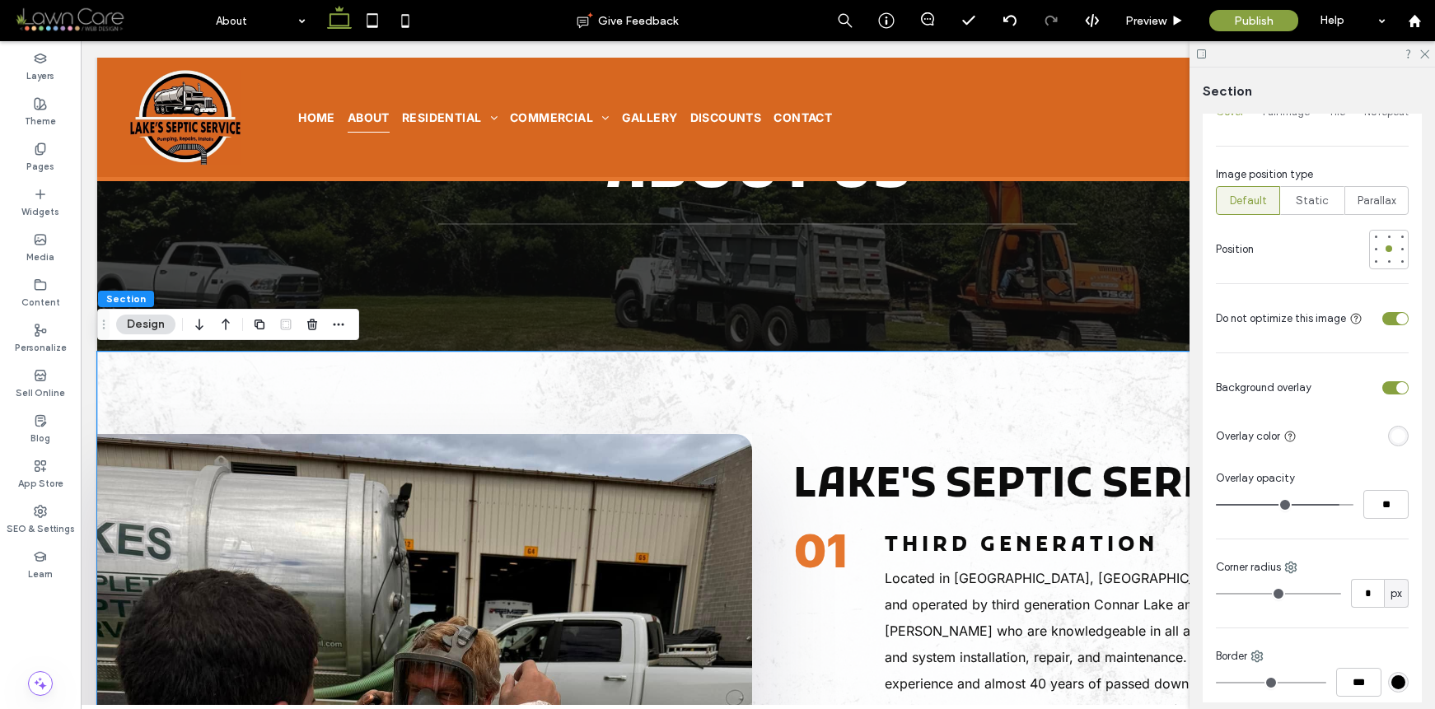
click at [1034, 461] on span "Lake's Septic Service" at bounding box center [1035, 487] width 484 height 54
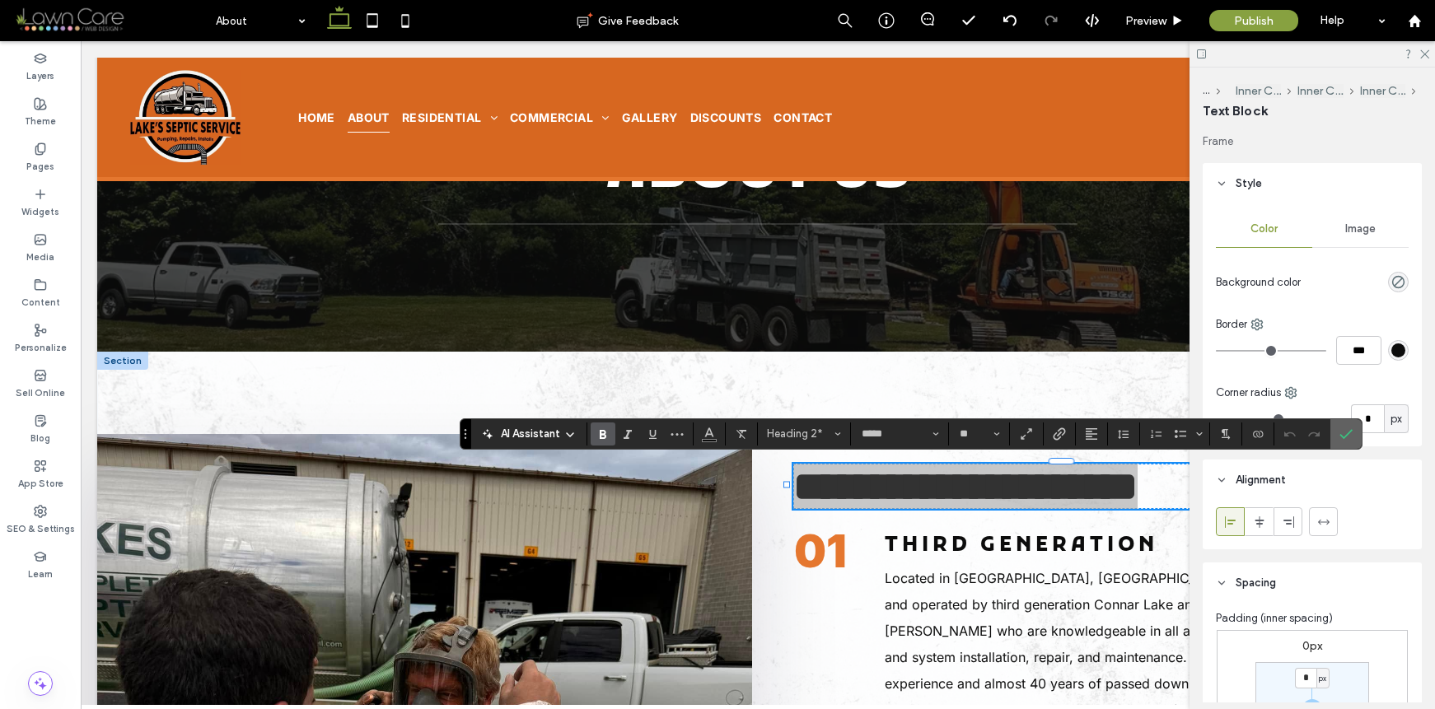
click at [1344, 436] on icon "Confirm" at bounding box center [1346, 434] width 13 height 13
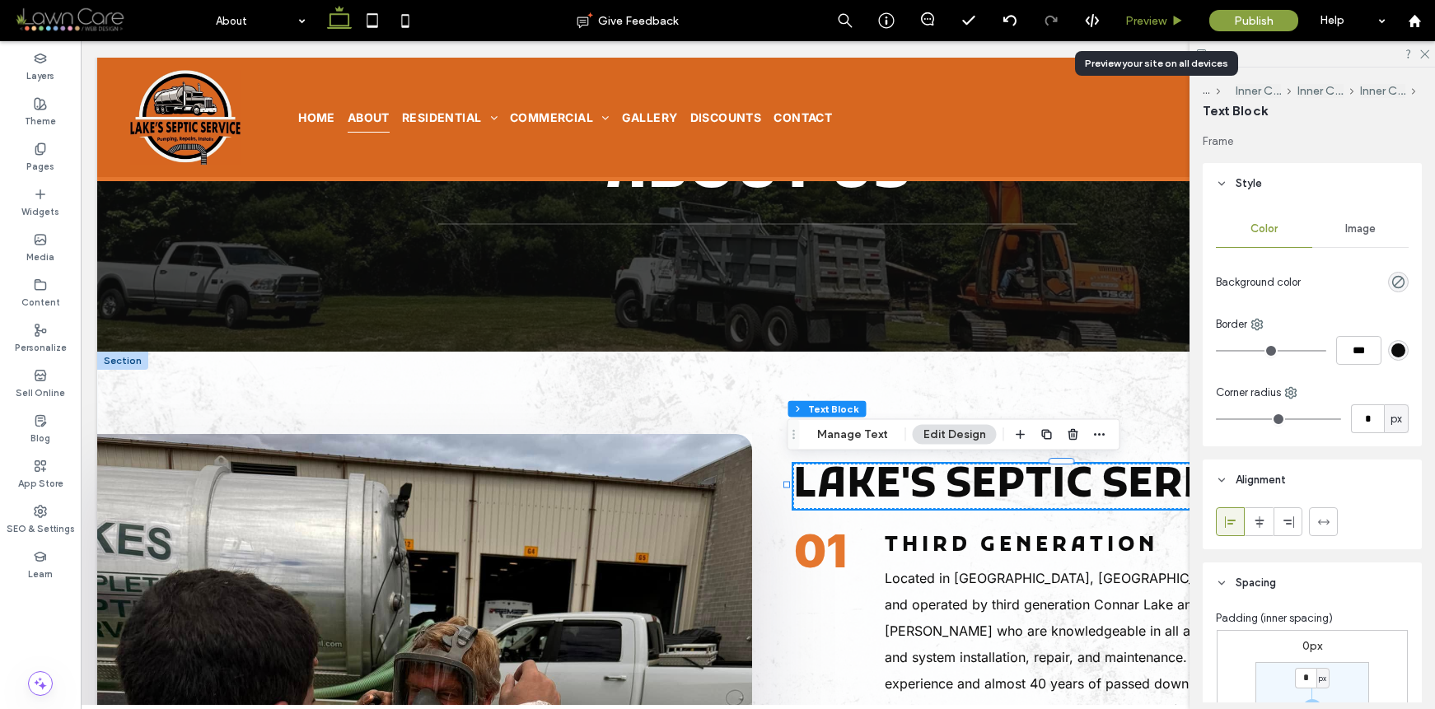
click at [1158, 18] on span "Preview" at bounding box center [1145, 21] width 41 height 14
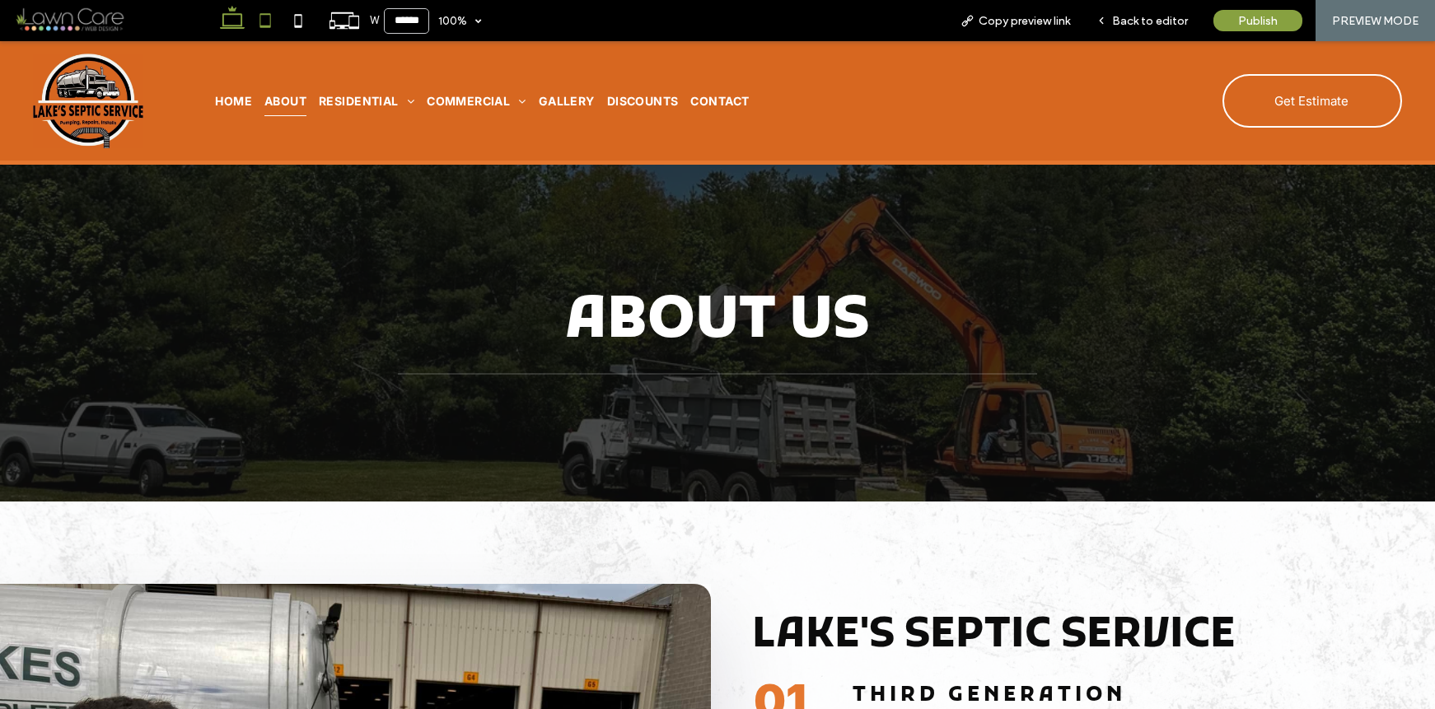
click at [260, 14] on use at bounding box center [265, 20] width 11 height 14
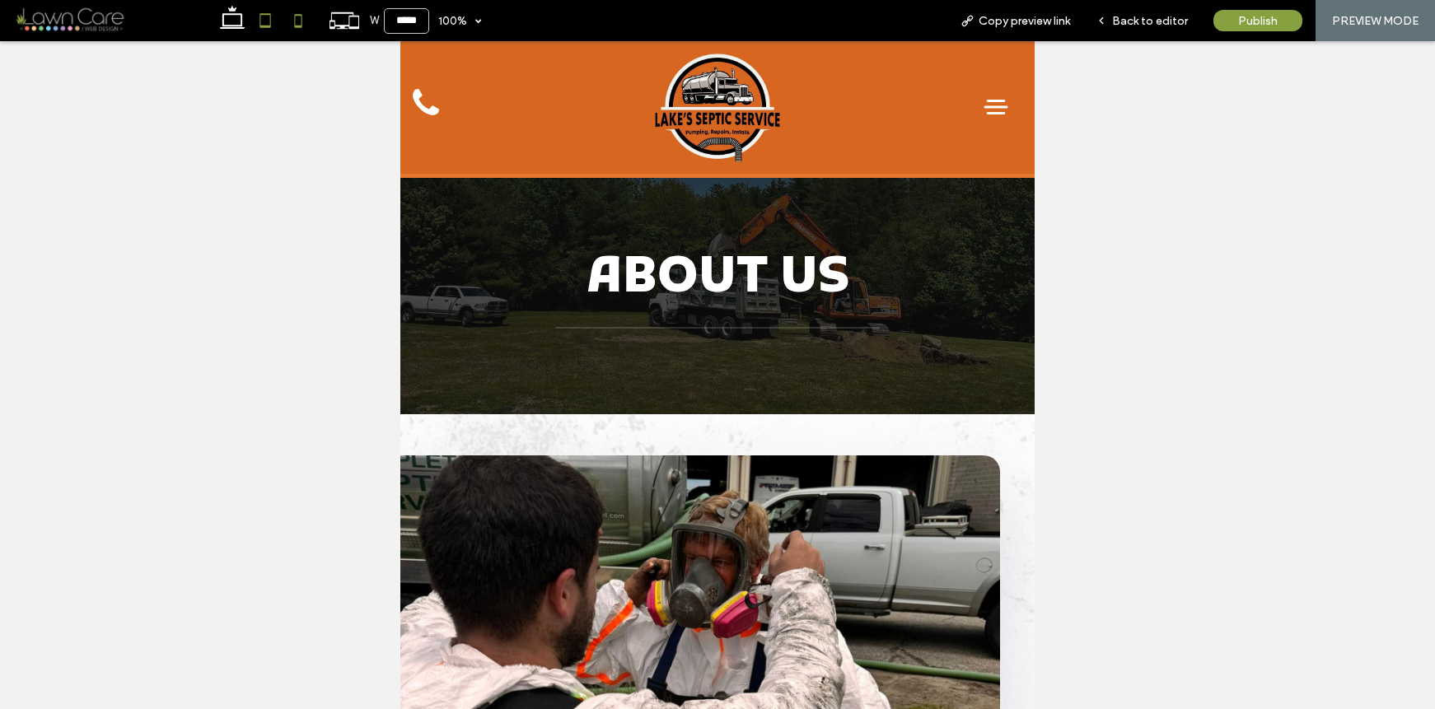
click at [288, 20] on icon at bounding box center [298, 20] width 33 height 33
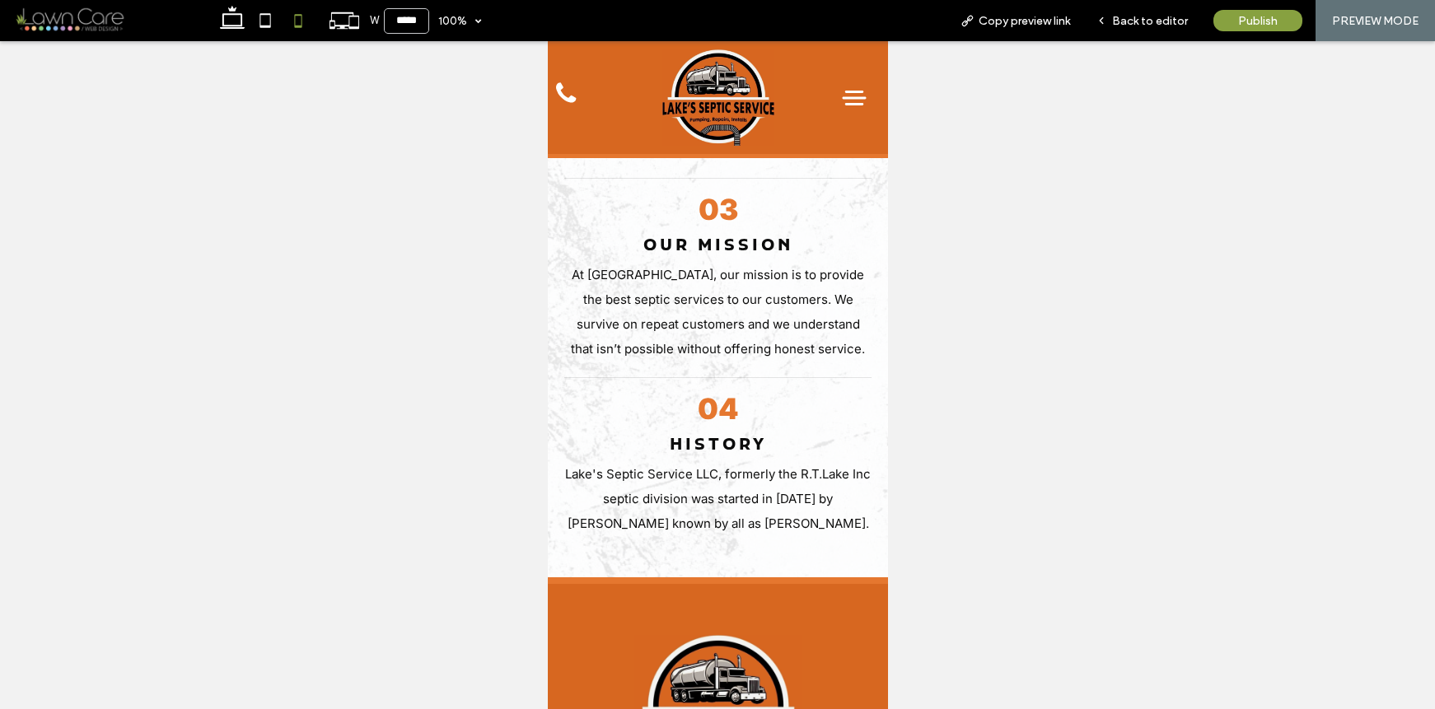
scroll to position [1299, 0]
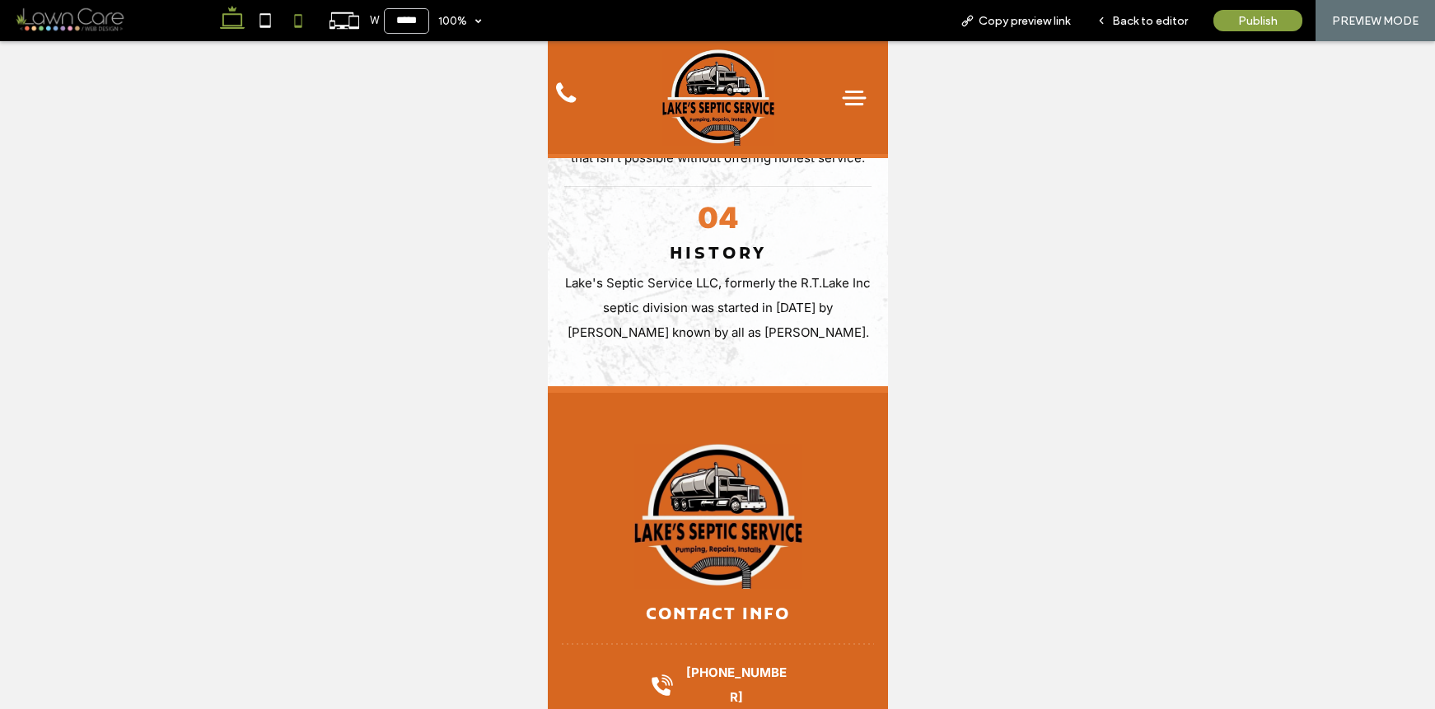
click at [229, 12] on icon at bounding box center [232, 20] width 33 height 33
type input "******"
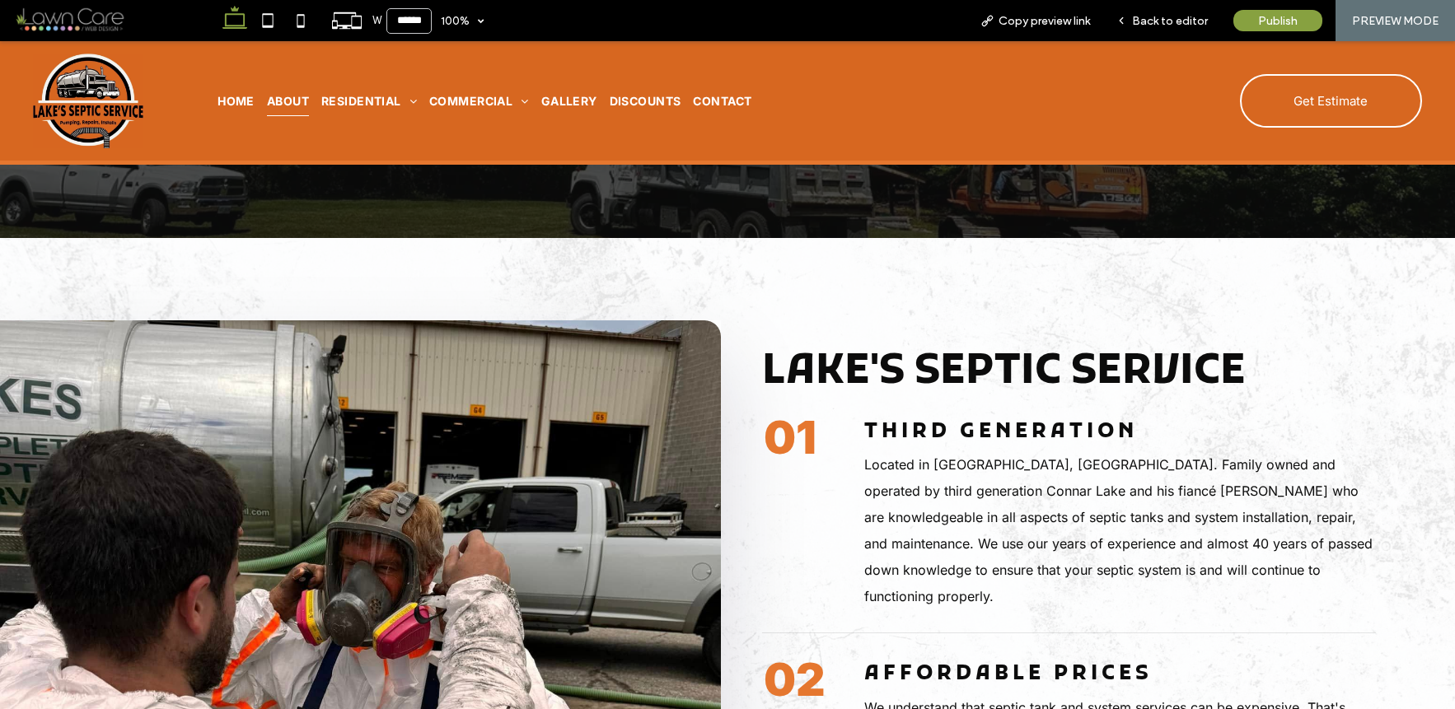
scroll to position [394, 0]
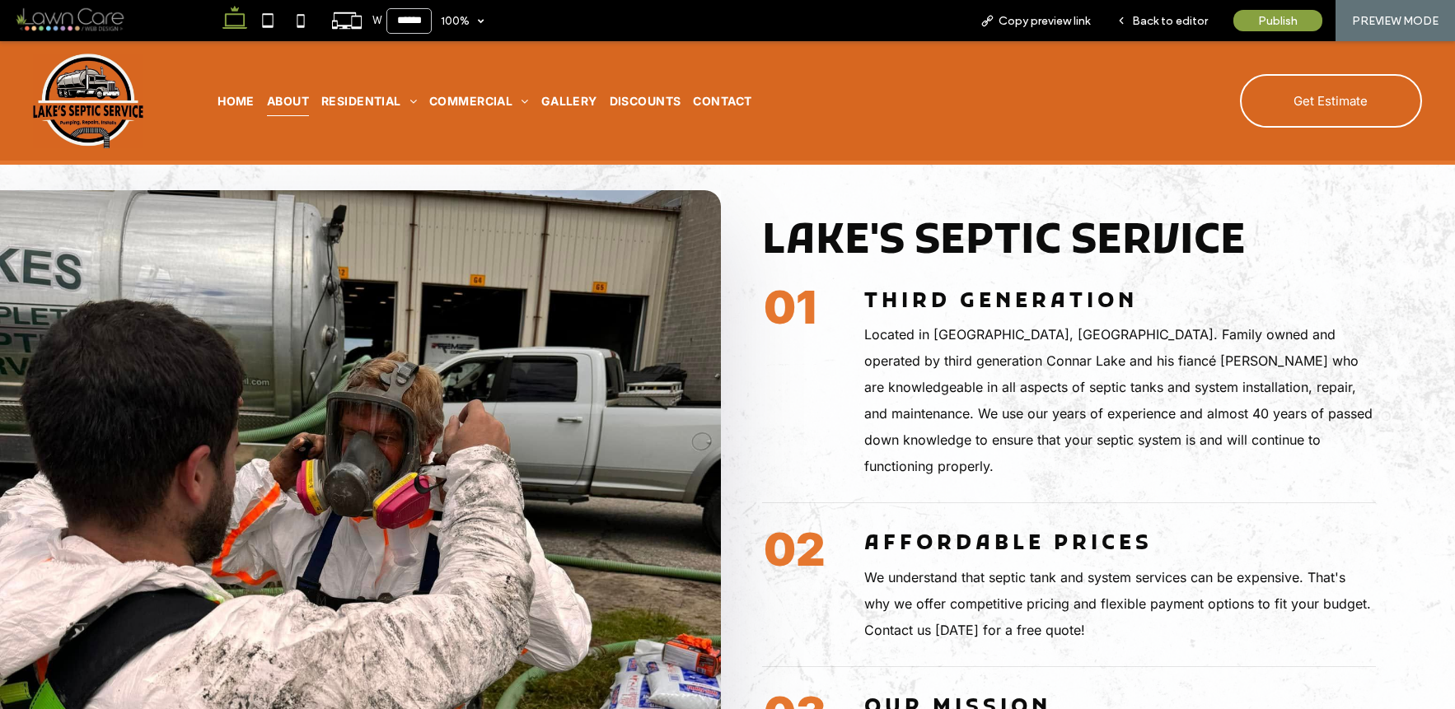
click at [708, 348] on img at bounding box center [360, 581] width 721 height 783
click at [710, 373] on img at bounding box center [360, 581] width 721 height 783
click at [670, 429] on img at bounding box center [360, 581] width 721 height 783
click at [1155, 21] on span "Back to editor" at bounding box center [1170, 21] width 76 height 14
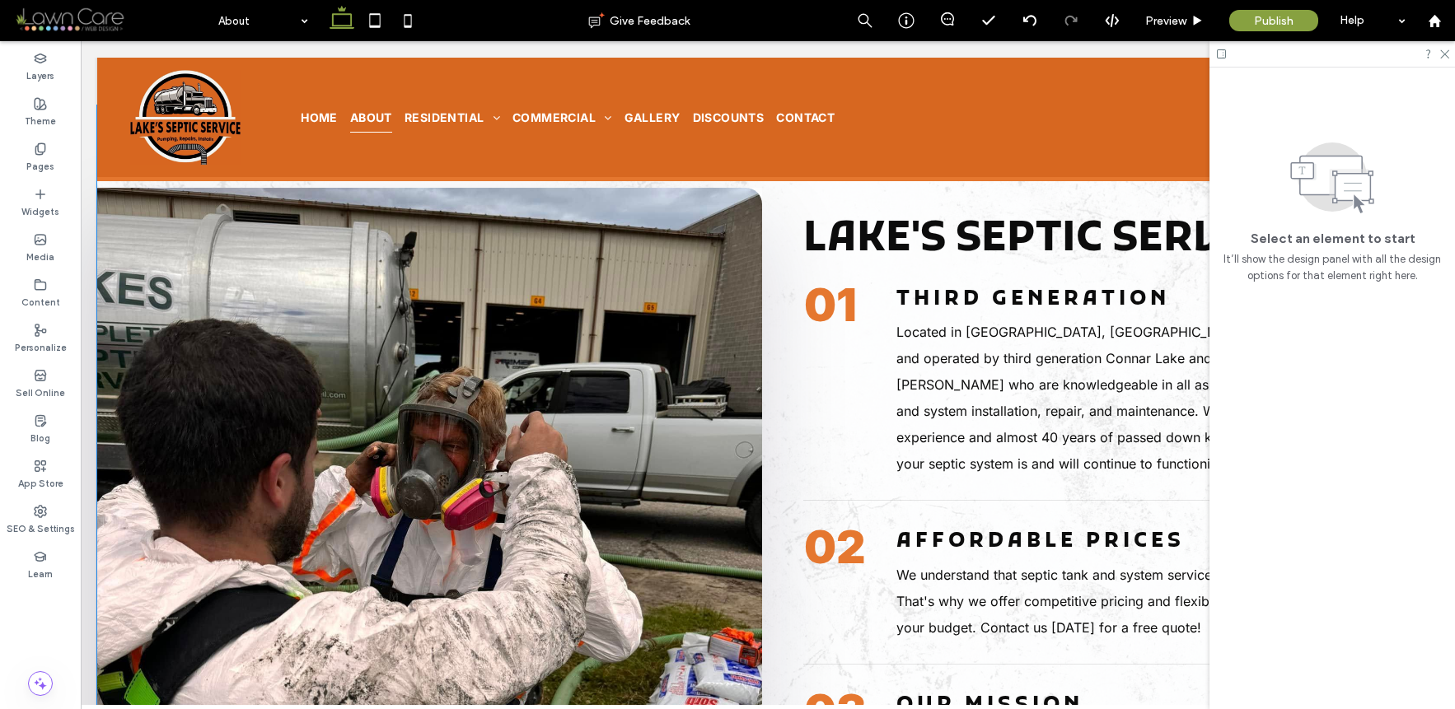
scroll to position [414, 0]
click at [735, 359] on img at bounding box center [429, 578] width 665 height 783
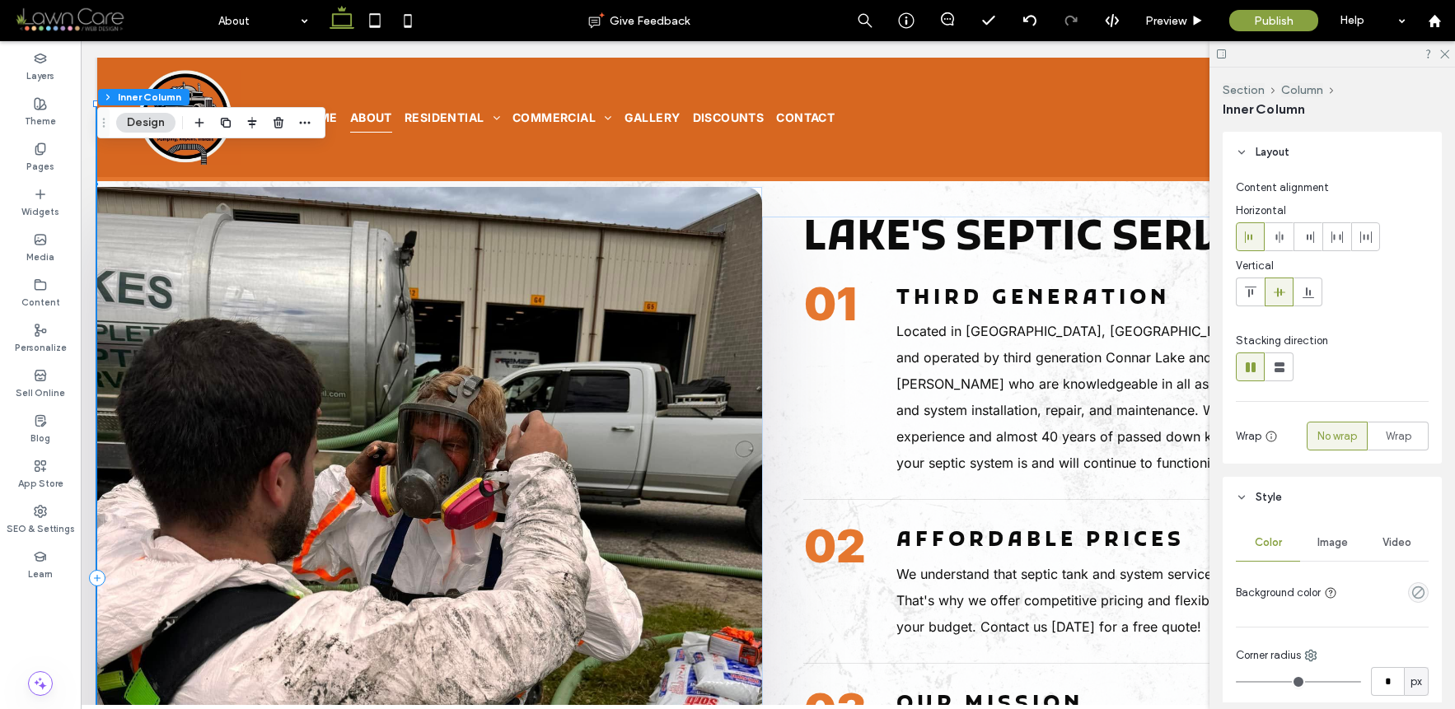
click at [743, 464] on img at bounding box center [429, 578] width 665 height 783
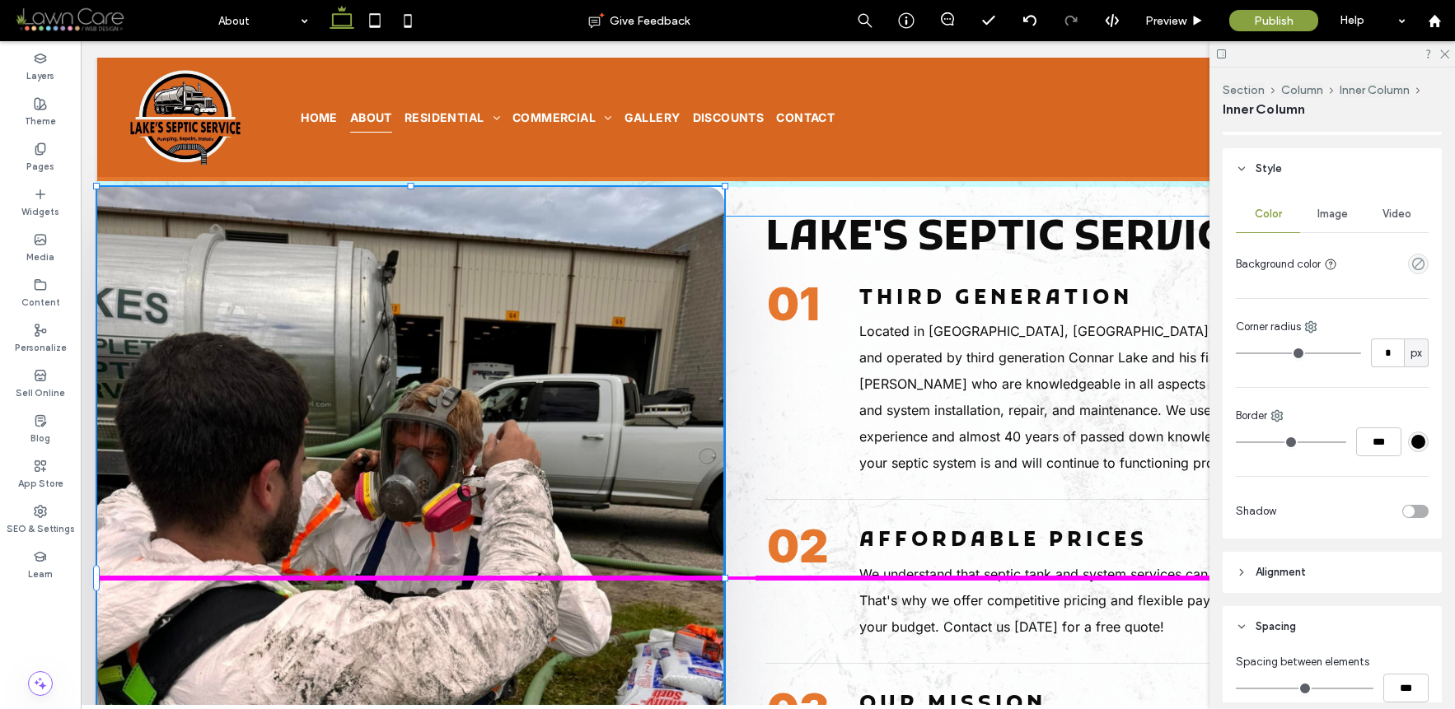
scroll to position [532, 0]
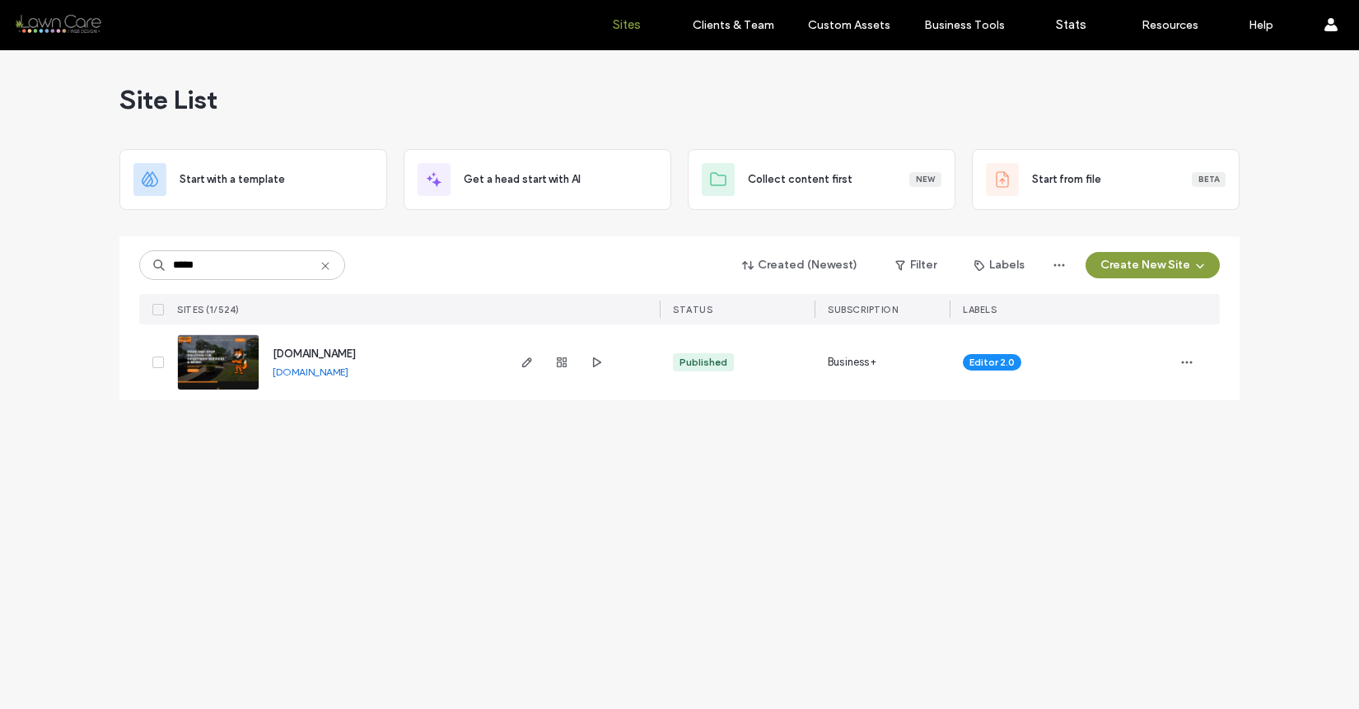
type input "*****"
click at [348, 370] on link "www.neighborhoodhandymanservicessc.com" at bounding box center [311, 372] width 76 height 12
click at [323, 266] on icon at bounding box center [325, 266] width 13 height 13
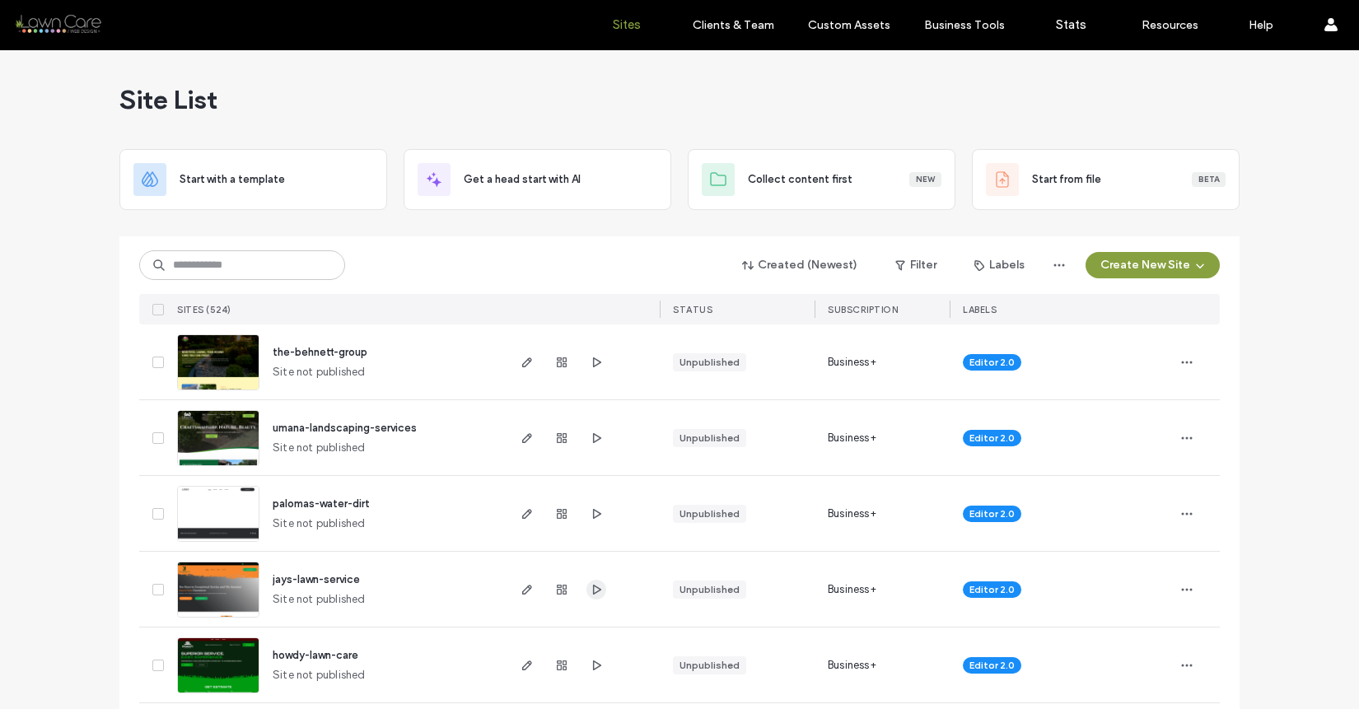
click at [594, 585] on icon "button" at bounding box center [596, 589] width 13 height 13
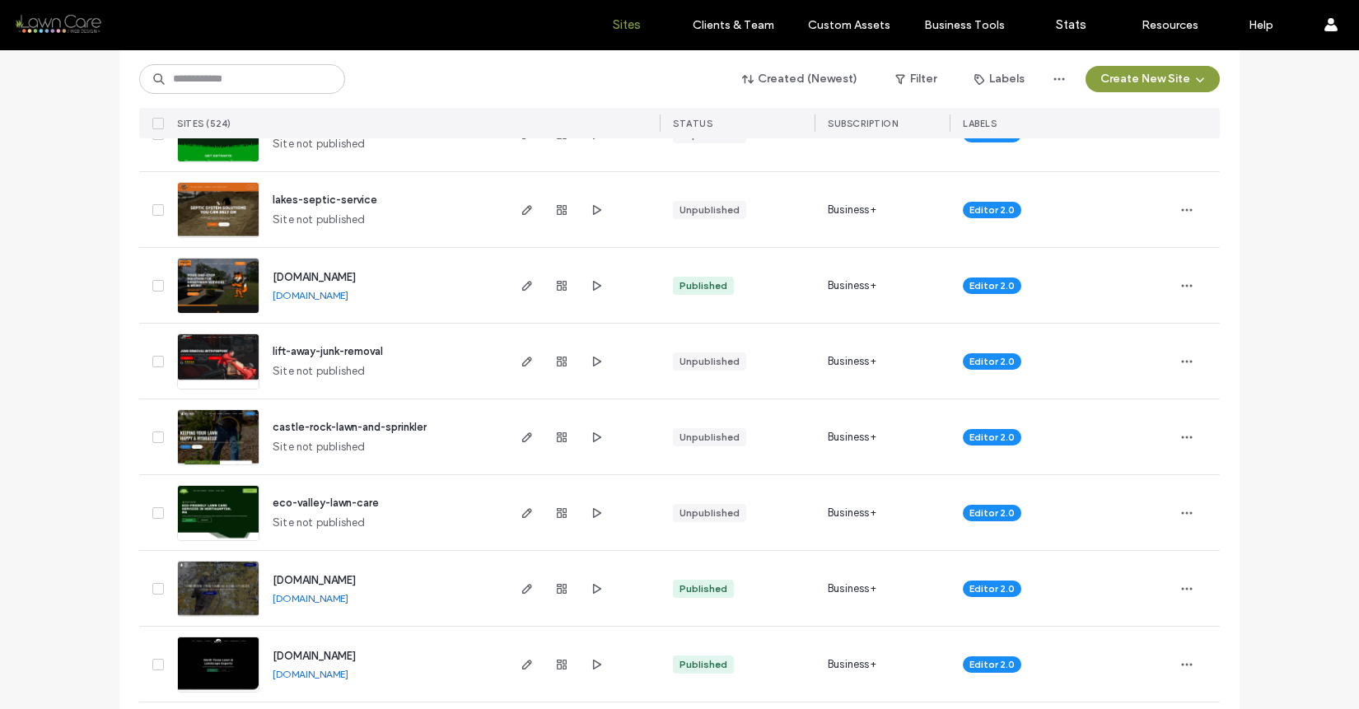
scroll to position [532, 0]
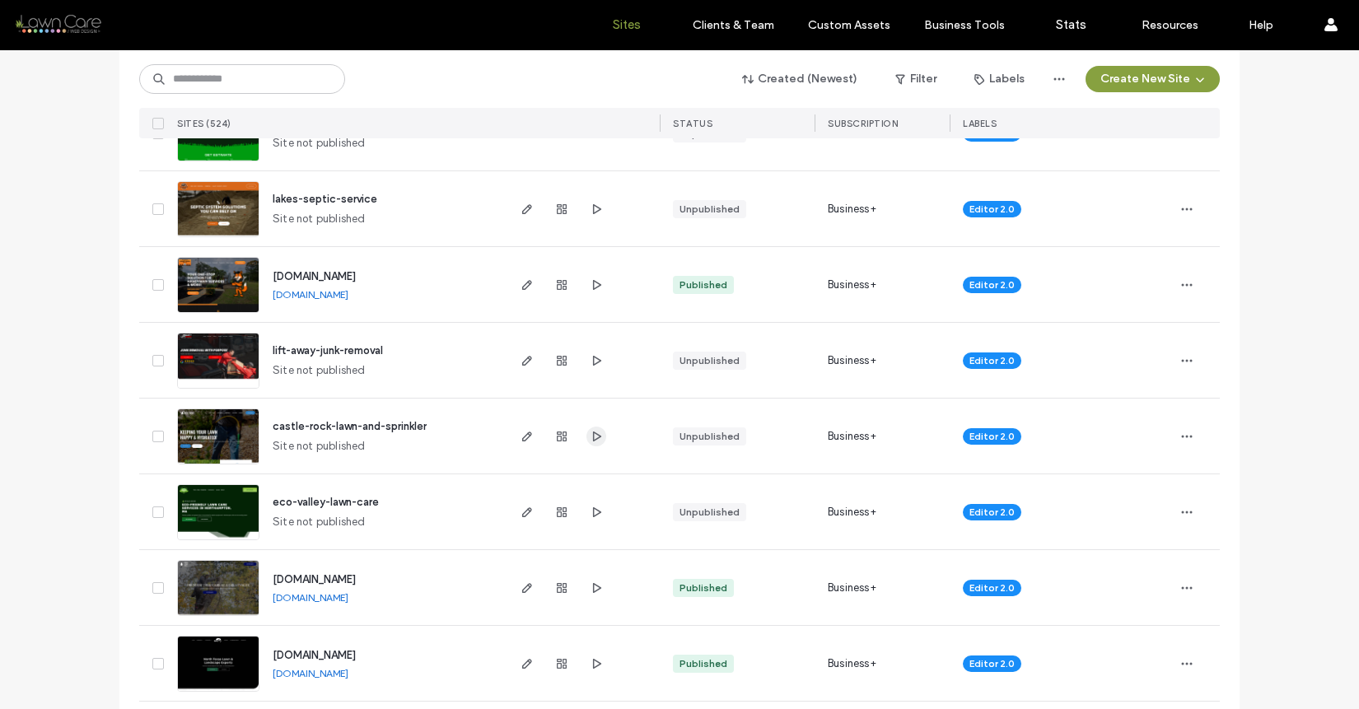
click at [592, 436] on icon "button" at bounding box center [596, 436] width 13 height 13
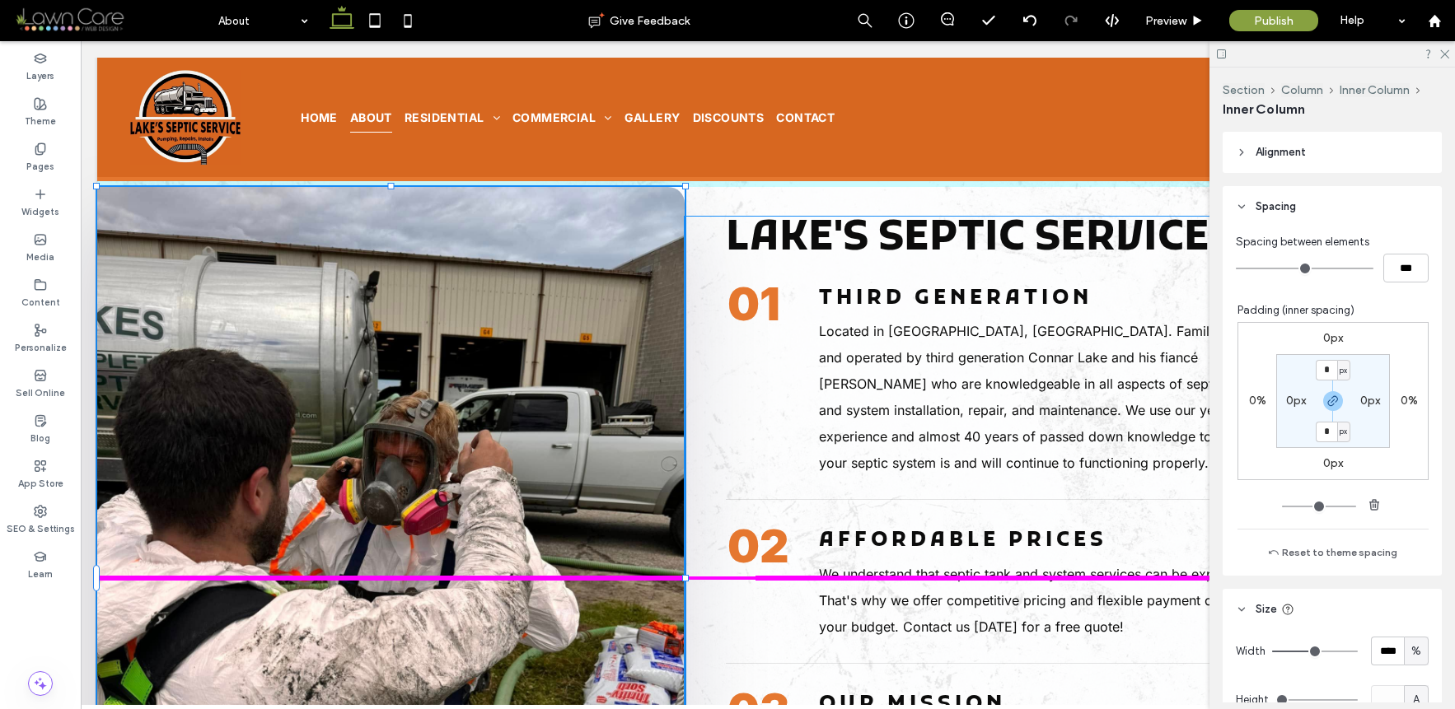
click at [687, 551] on div "44% , 950px Lake's Septic Service 01 Third Generation Located in Webster, NH. F…" at bounding box center [767, 578] width 1341 height 947
type input "**"
type input "****"
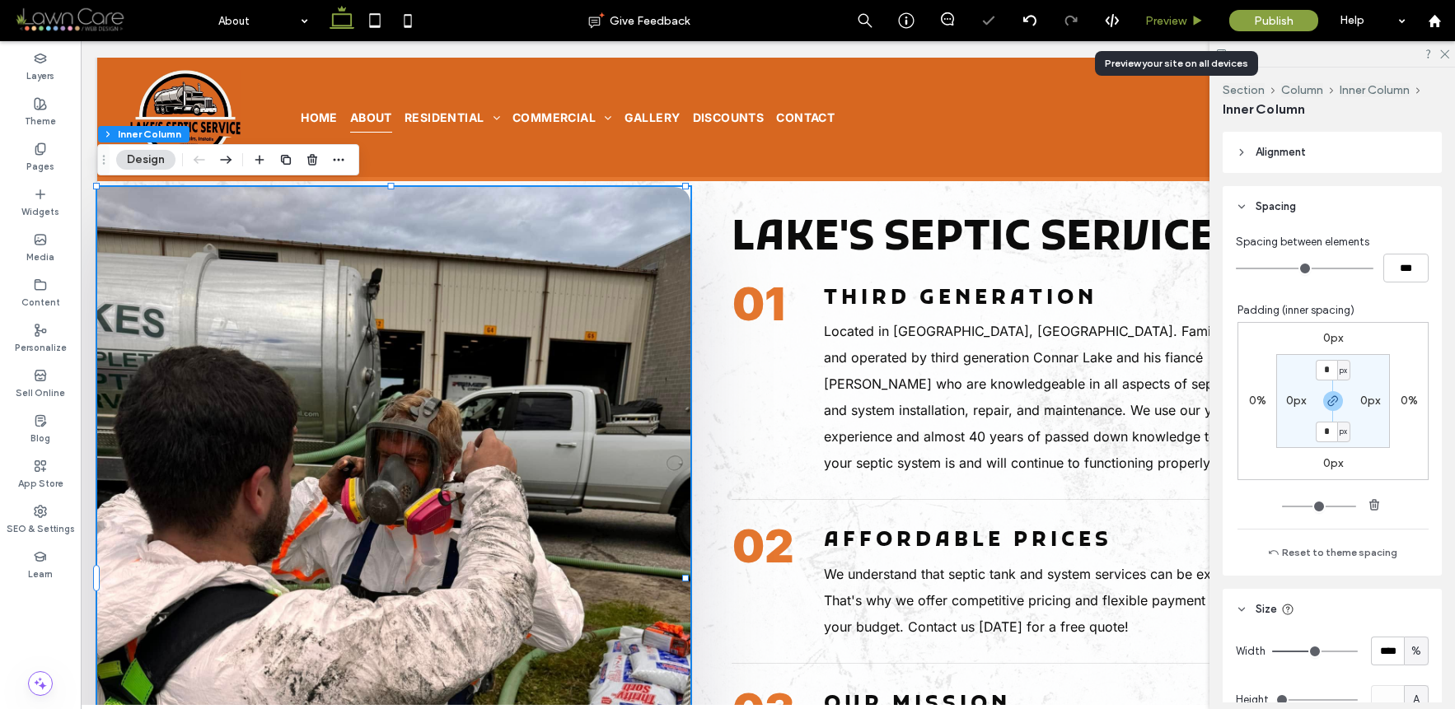
click at [1163, 14] on span "Preview" at bounding box center [1165, 21] width 41 height 14
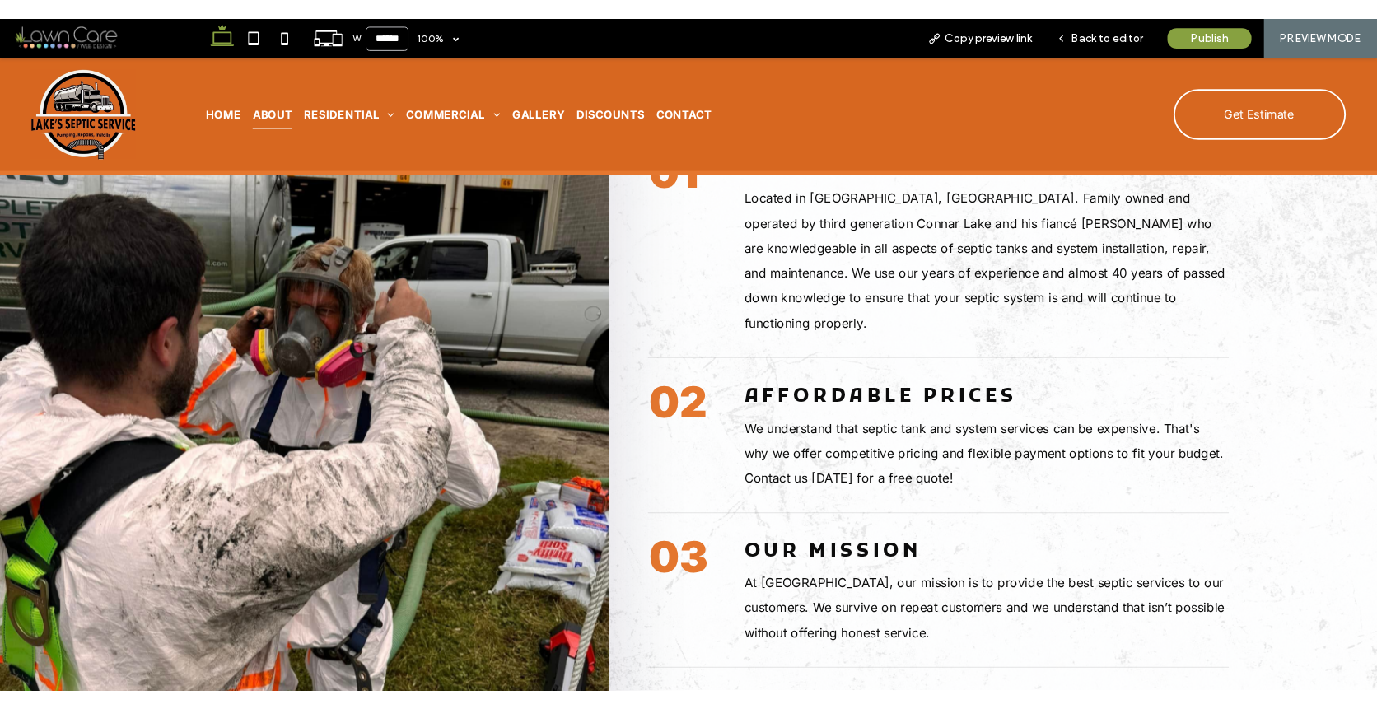
scroll to position [140, 0]
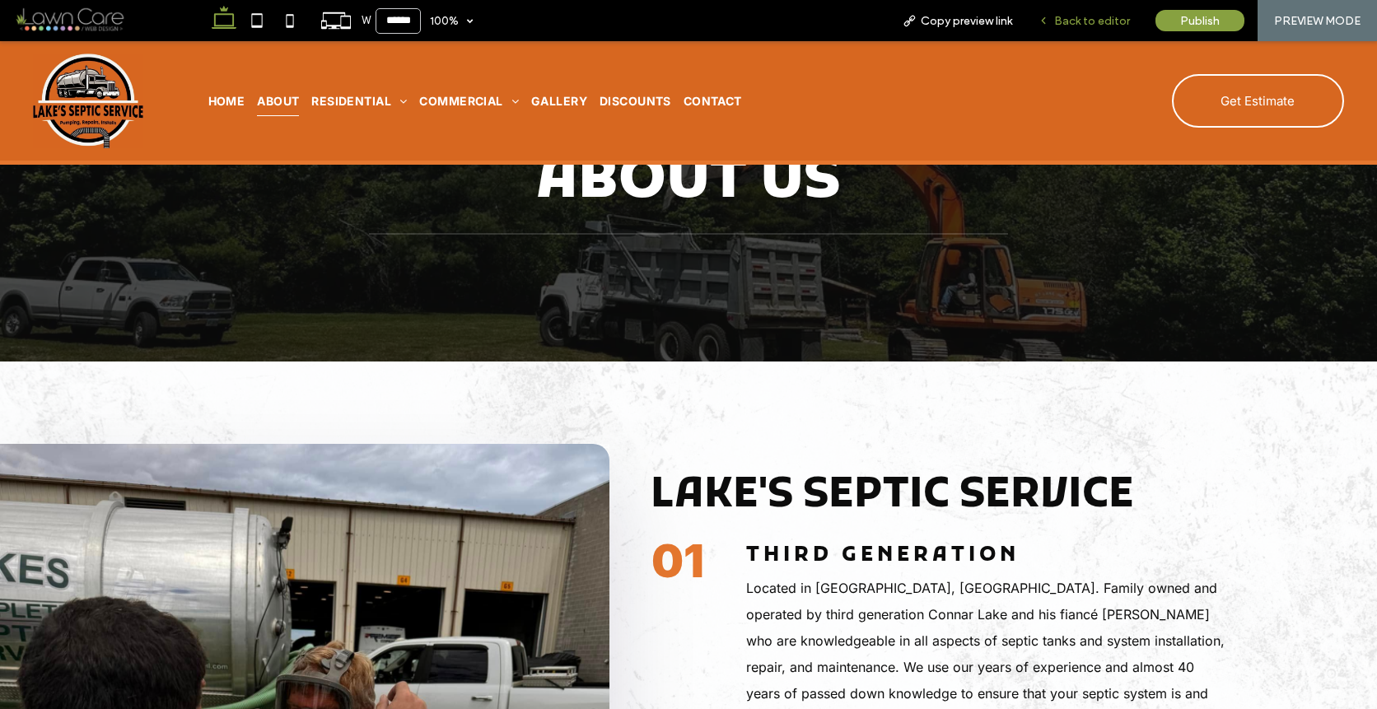
click at [1095, 18] on span "Back to editor" at bounding box center [1092, 21] width 76 height 14
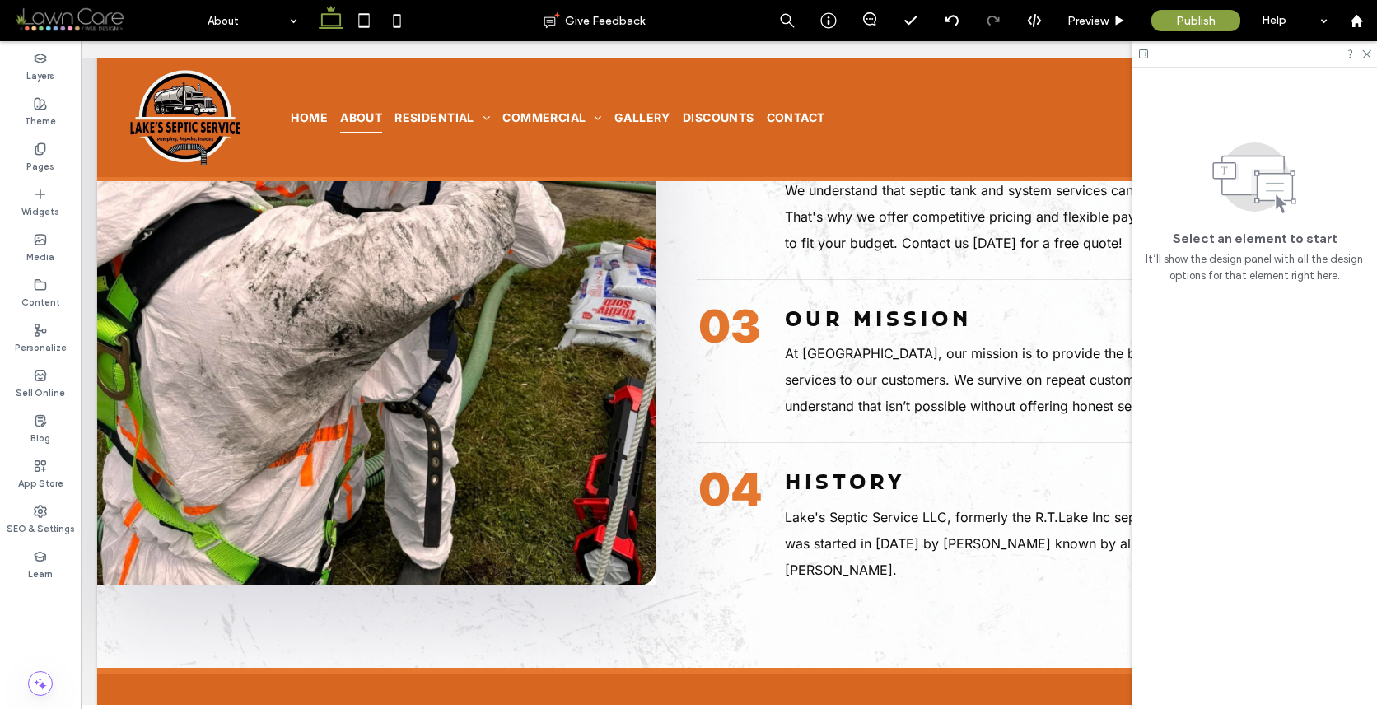
scroll to position [0, 246]
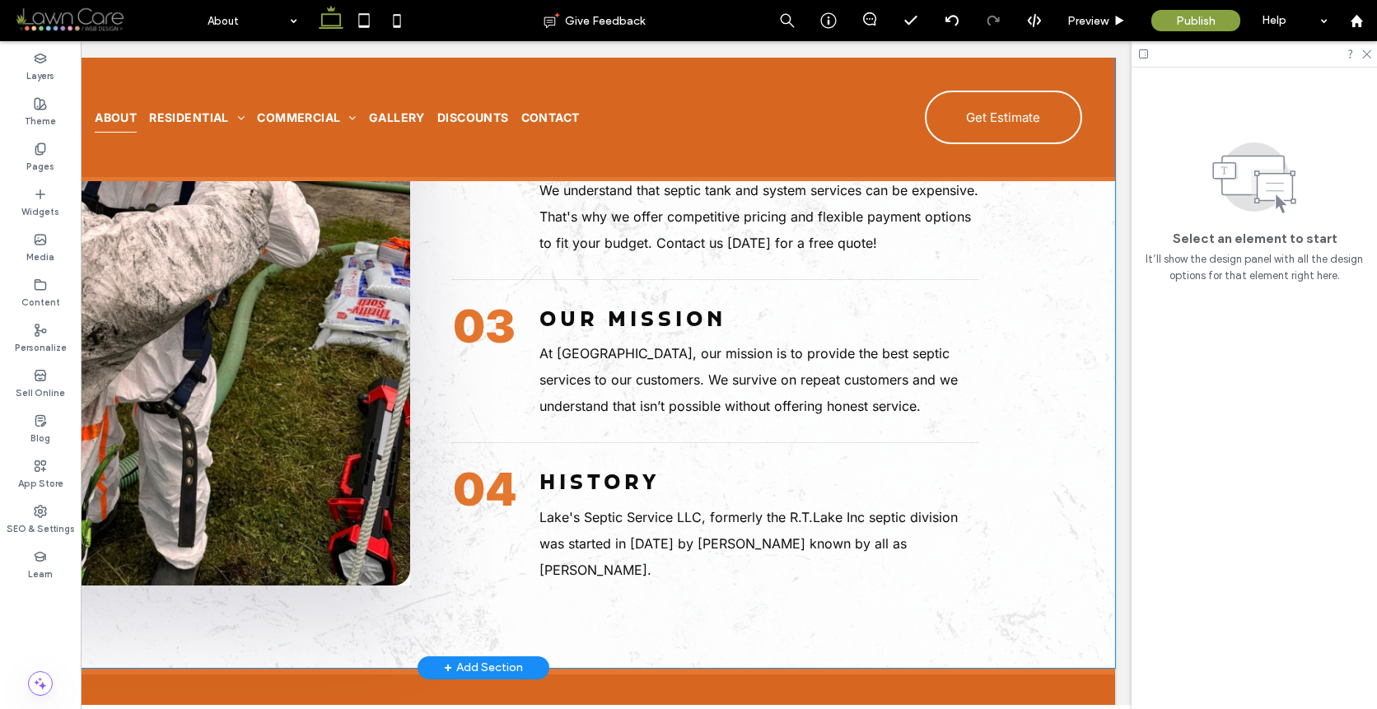
click at [977, 360] on div "Lake's Septic Service 01 Third Generation Located in Webster, NH. Family owned …" at bounding box center [484, 194] width 1264 height 947
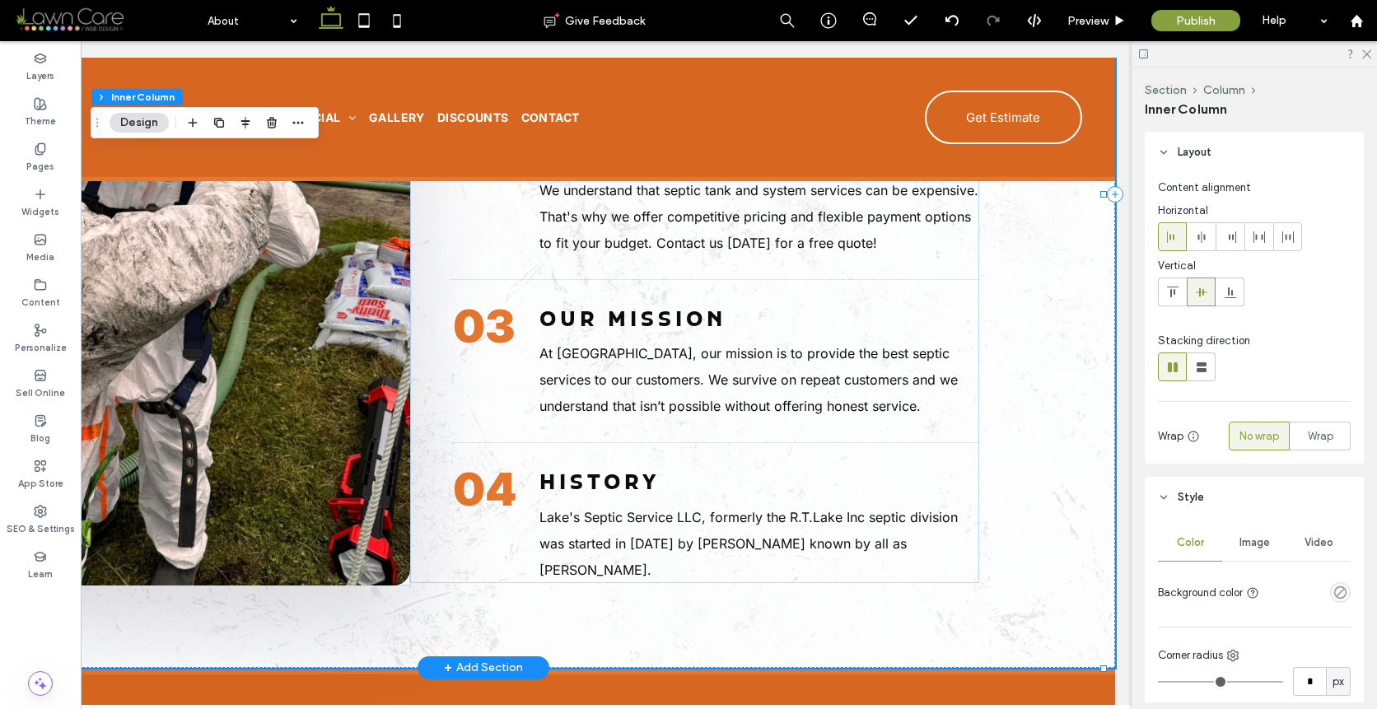
click at [970, 337] on div "Lake's Septic Service 01 Third Generation Located in Webster, NH. Family owned …" at bounding box center [484, 194] width 1264 height 947
click at [959, 330] on p "Our Mission" at bounding box center [759, 320] width 439 height 33
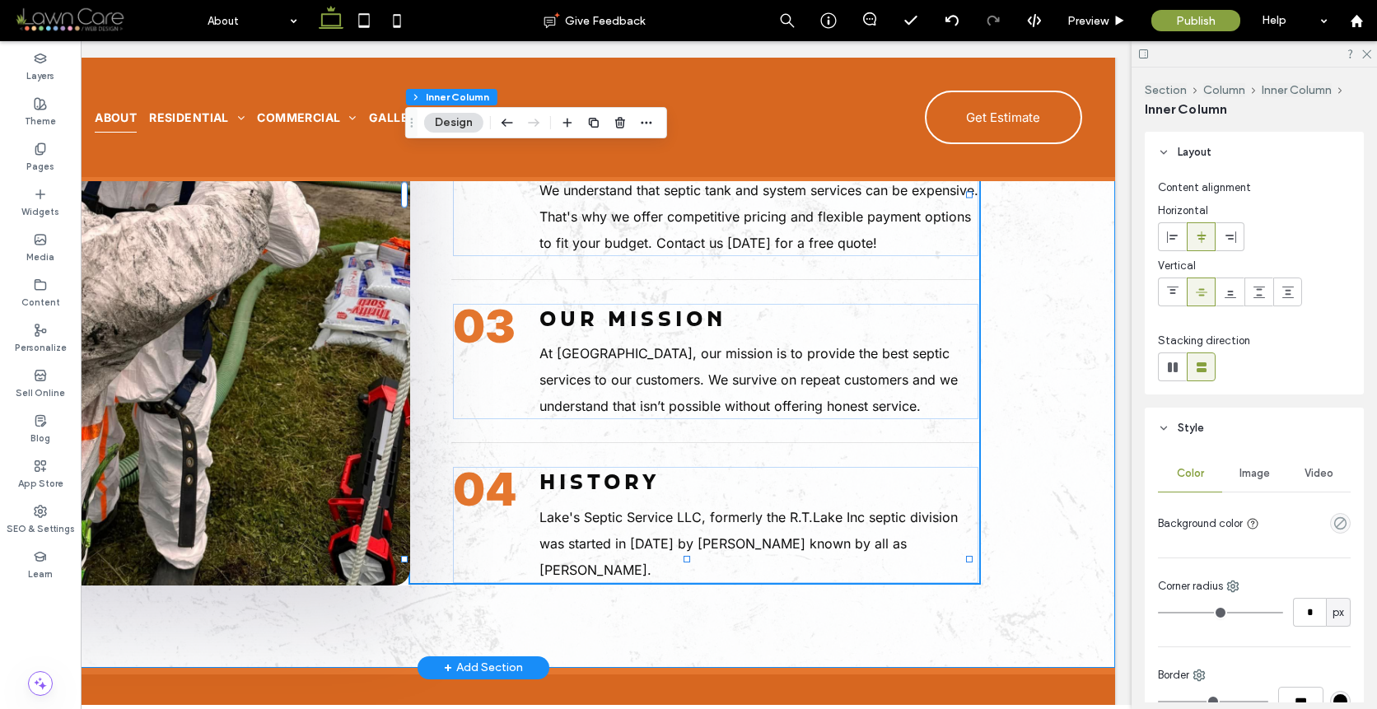
click at [1030, 266] on div "Lake's Septic Service 01 Third Generation Located in Webster, NH. Family owned …" at bounding box center [484, 194] width 1264 height 947
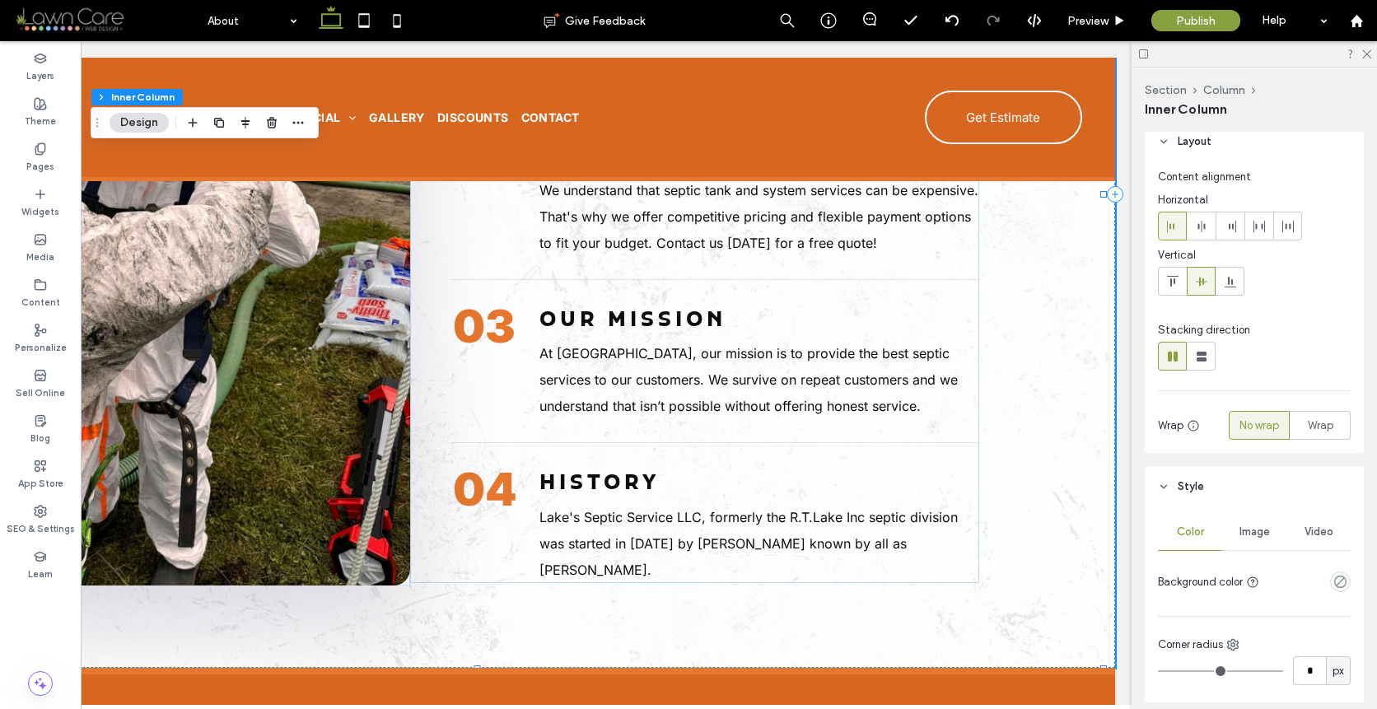
scroll to position [0, 0]
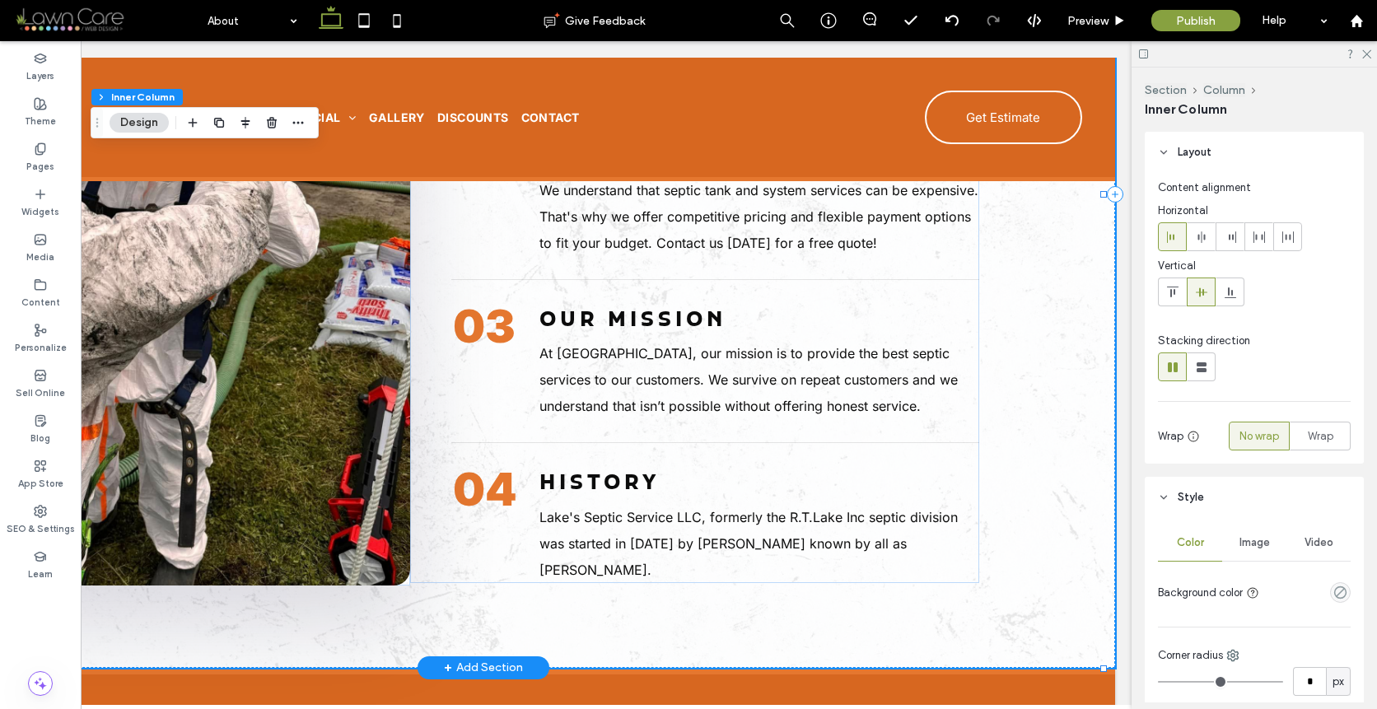
click at [1064, 357] on div "Lake's Septic Service 01 Third Generation Located in Webster, NH. Family owned …" at bounding box center [484, 194] width 1264 height 947
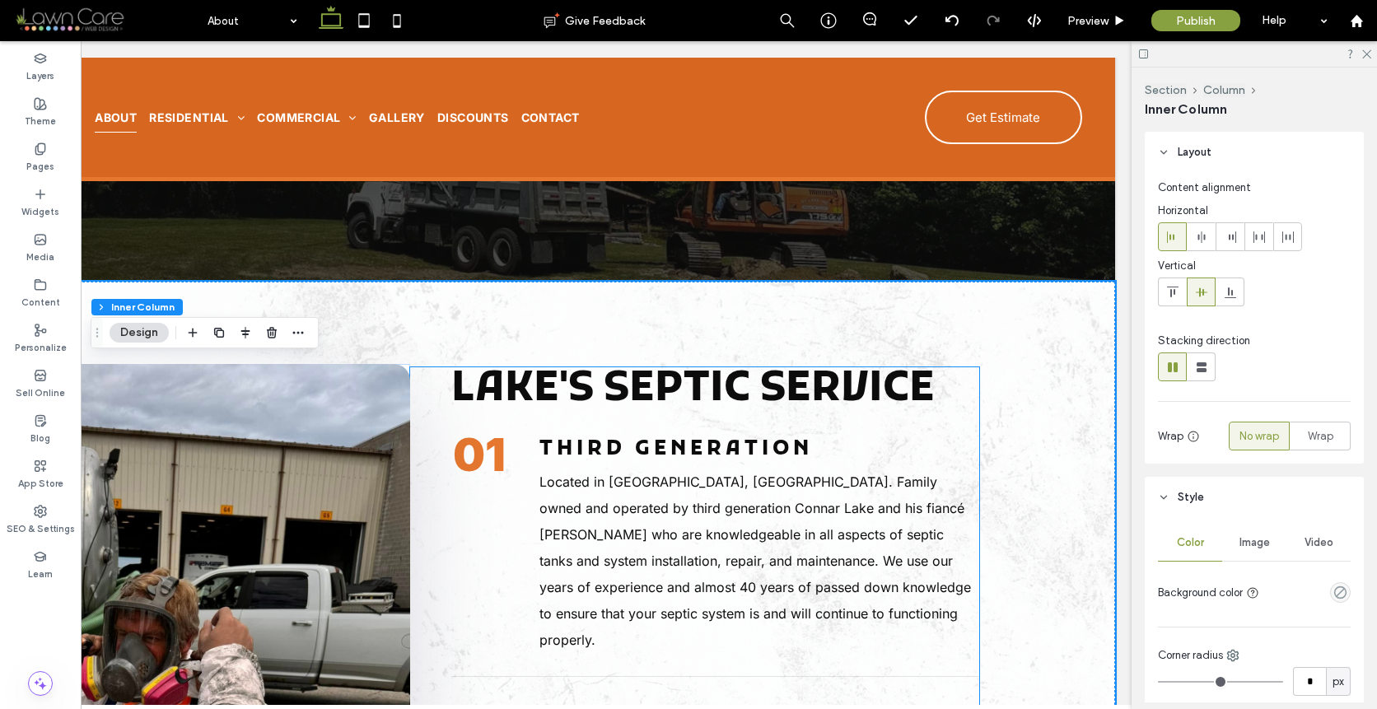
scroll to position [157, 0]
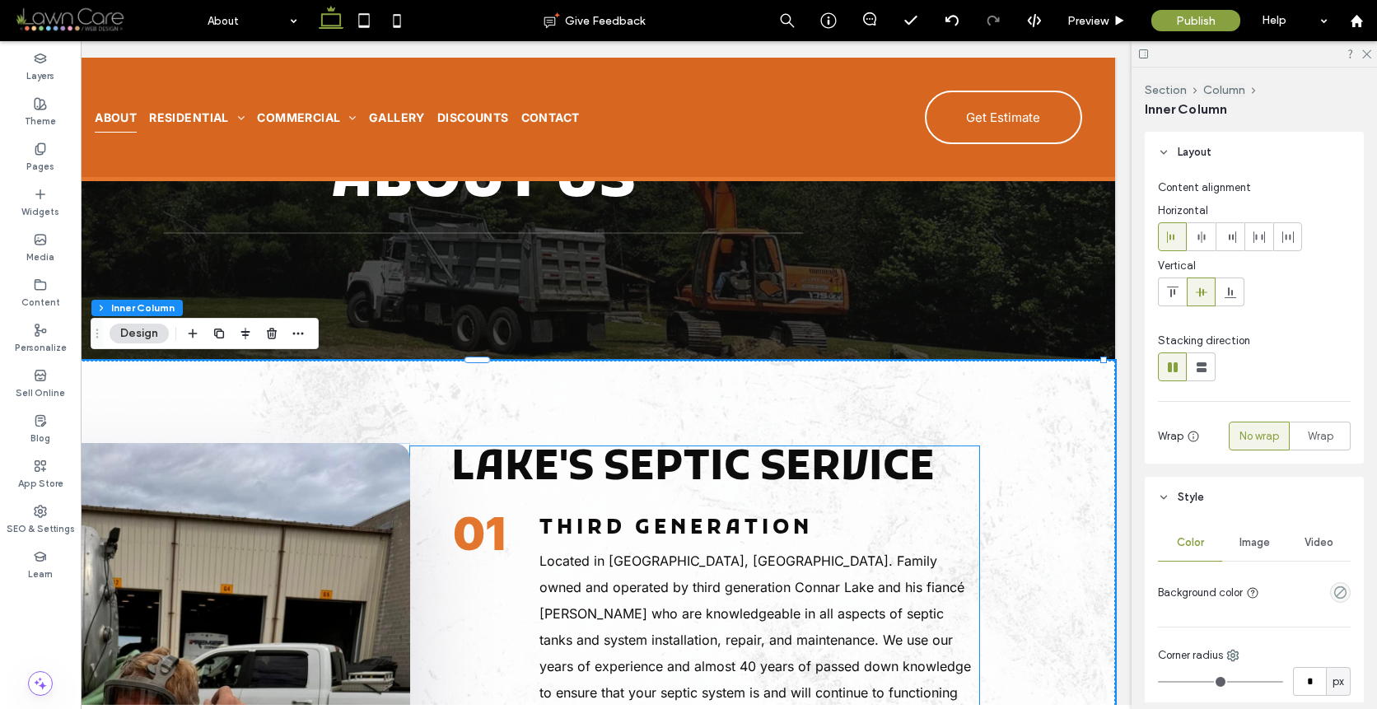
click at [954, 545] on p "Third Generation" at bounding box center [759, 528] width 439 height 33
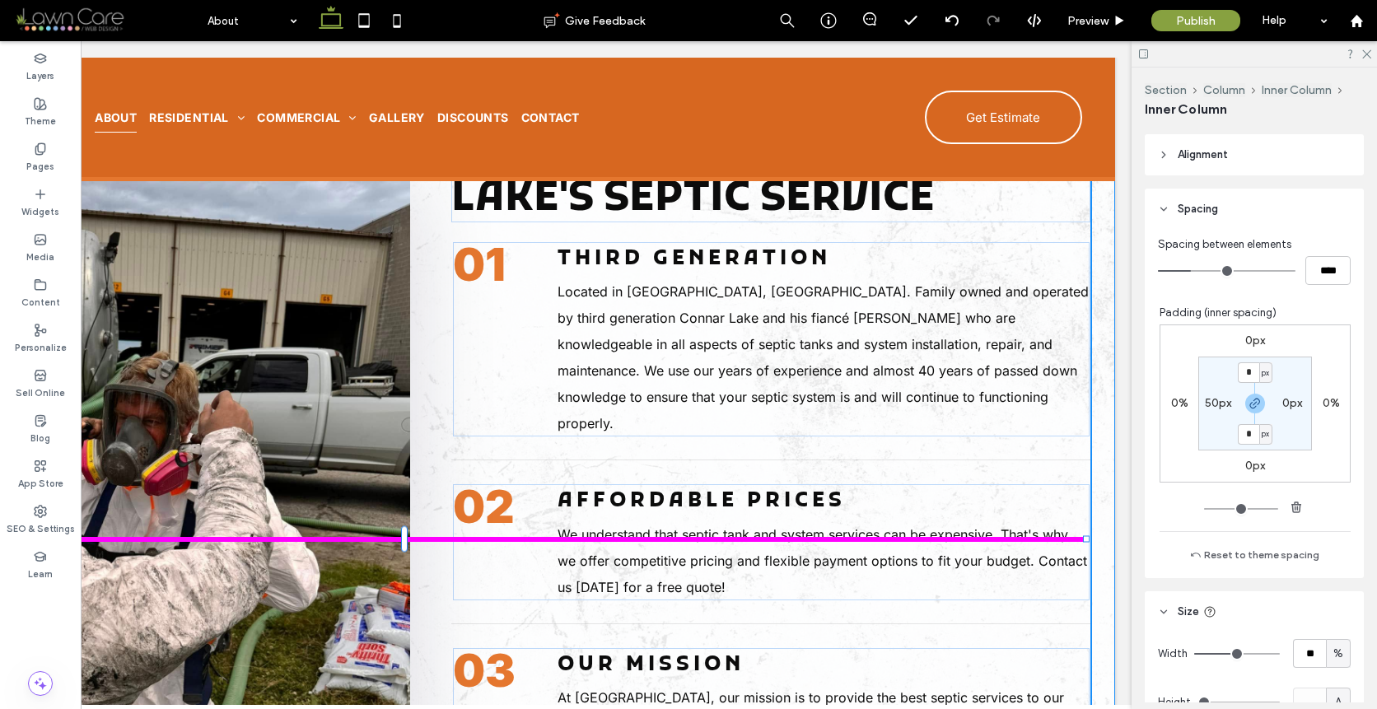
scroll to position [680, 0]
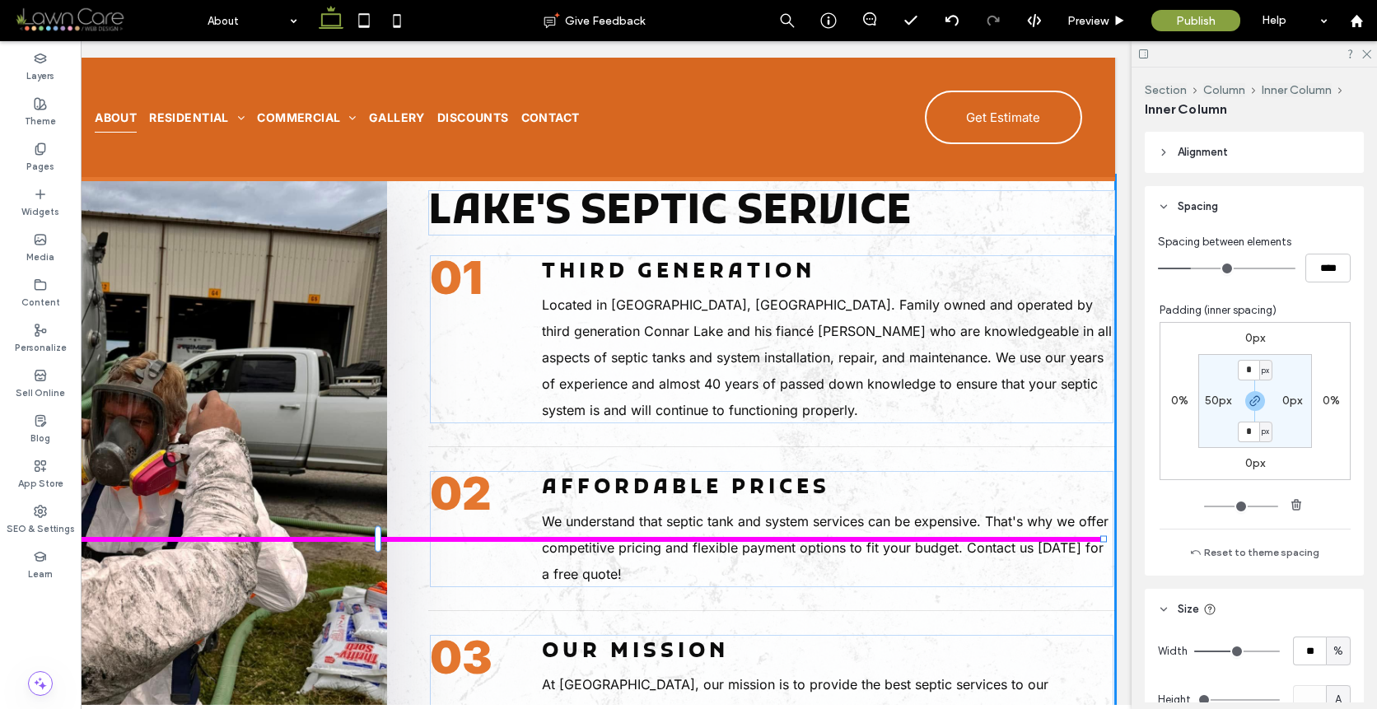
drag, startPoint x: 967, startPoint y: 540, endPoint x: 1178, endPoint y: 525, distance: 211.5
click at [1132, 525] on html "Home About Residential Septic Pumping Septic Repair Septic System Installation/…" at bounding box center [483, 648] width 1297 height 2121
type input "**"
type input "****"
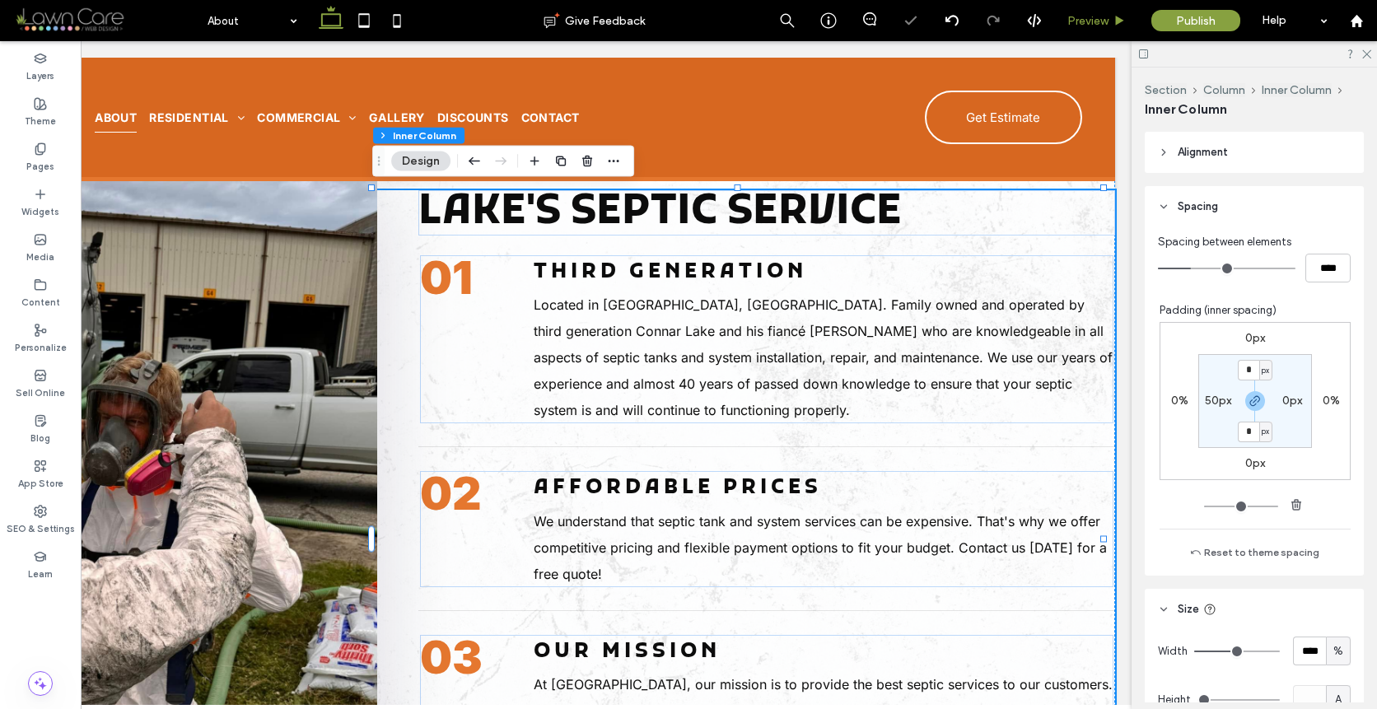
click at [1100, 25] on span "Preview" at bounding box center [1088, 21] width 41 height 14
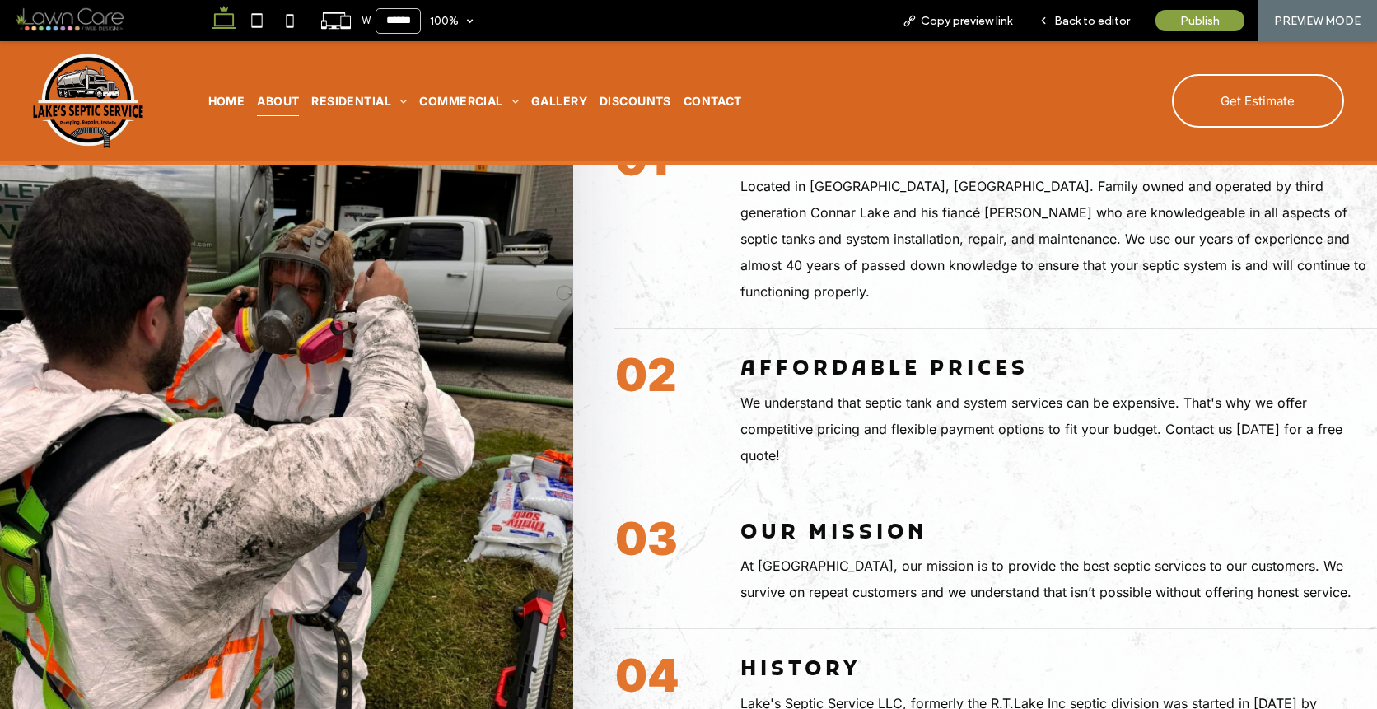
scroll to position [671, 0]
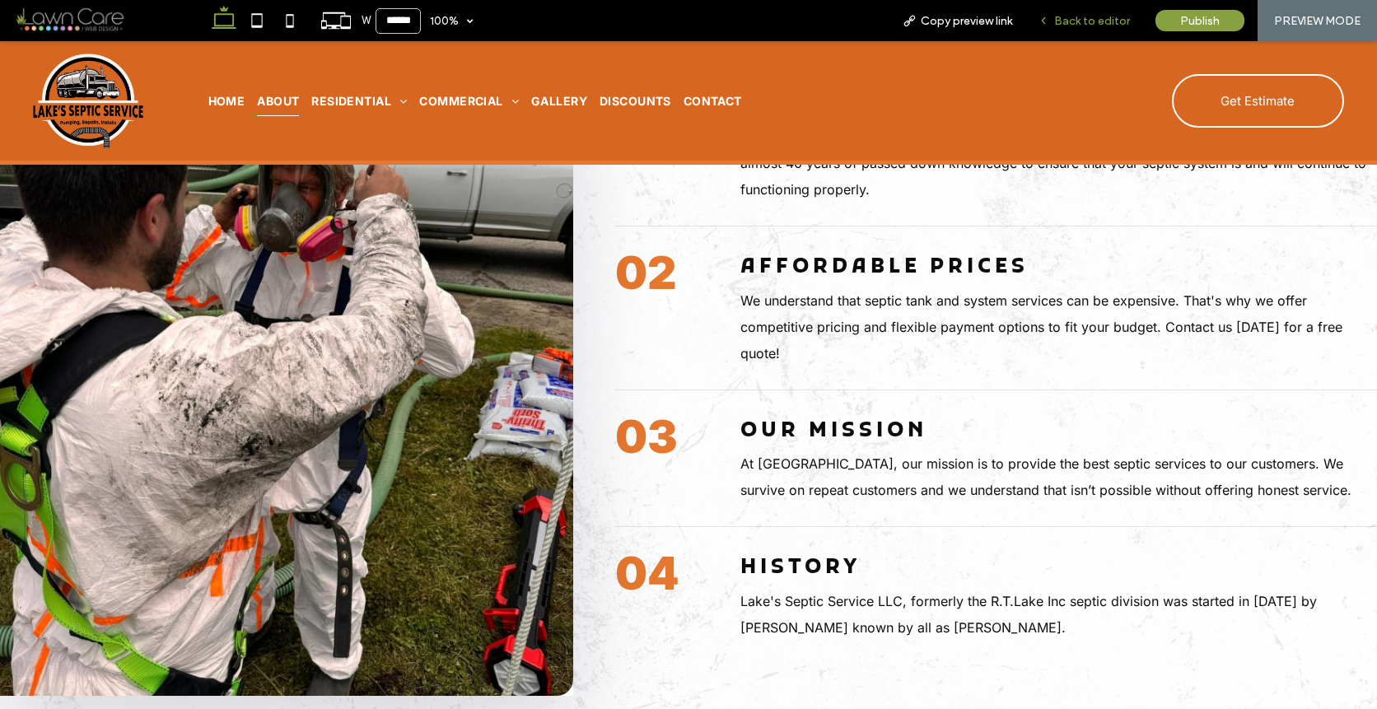
click at [1079, 21] on span "Back to editor" at bounding box center [1092, 21] width 76 height 14
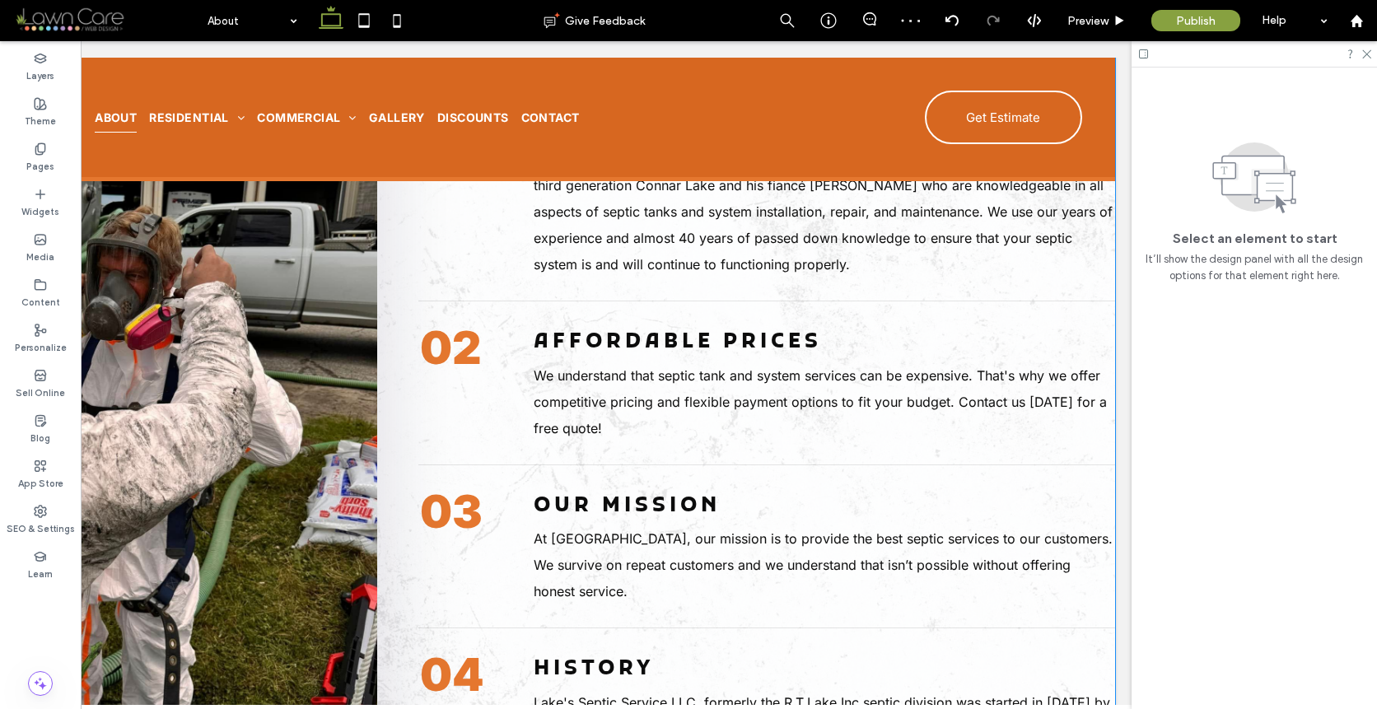
scroll to position [381, 0]
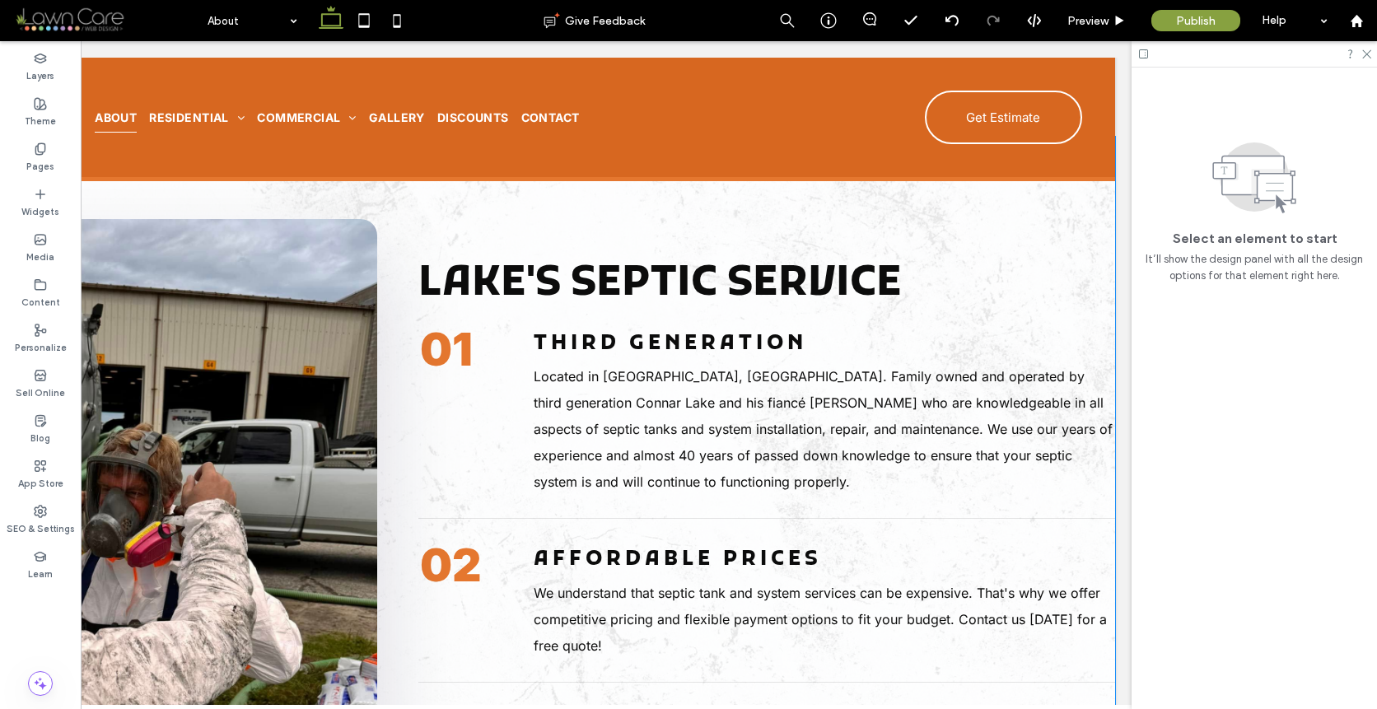
click at [780, 233] on div "Lake's Septic Service 01 Third Generation Located in Webster, NH. Family owned …" at bounding box center [484, 610] width 1264 height 947
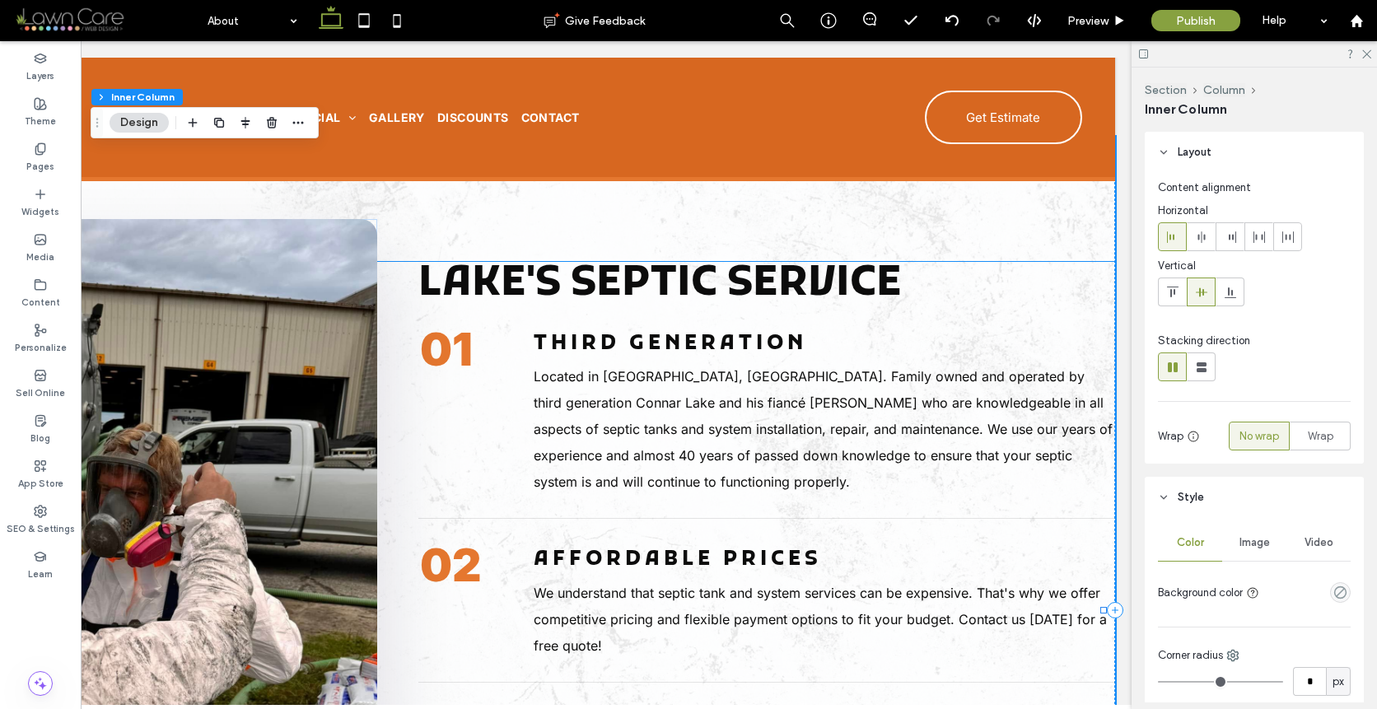
click at [1081, 268] on h2 "Lake's Septic Service" at bounding box center [767, 284] width 697 height 45
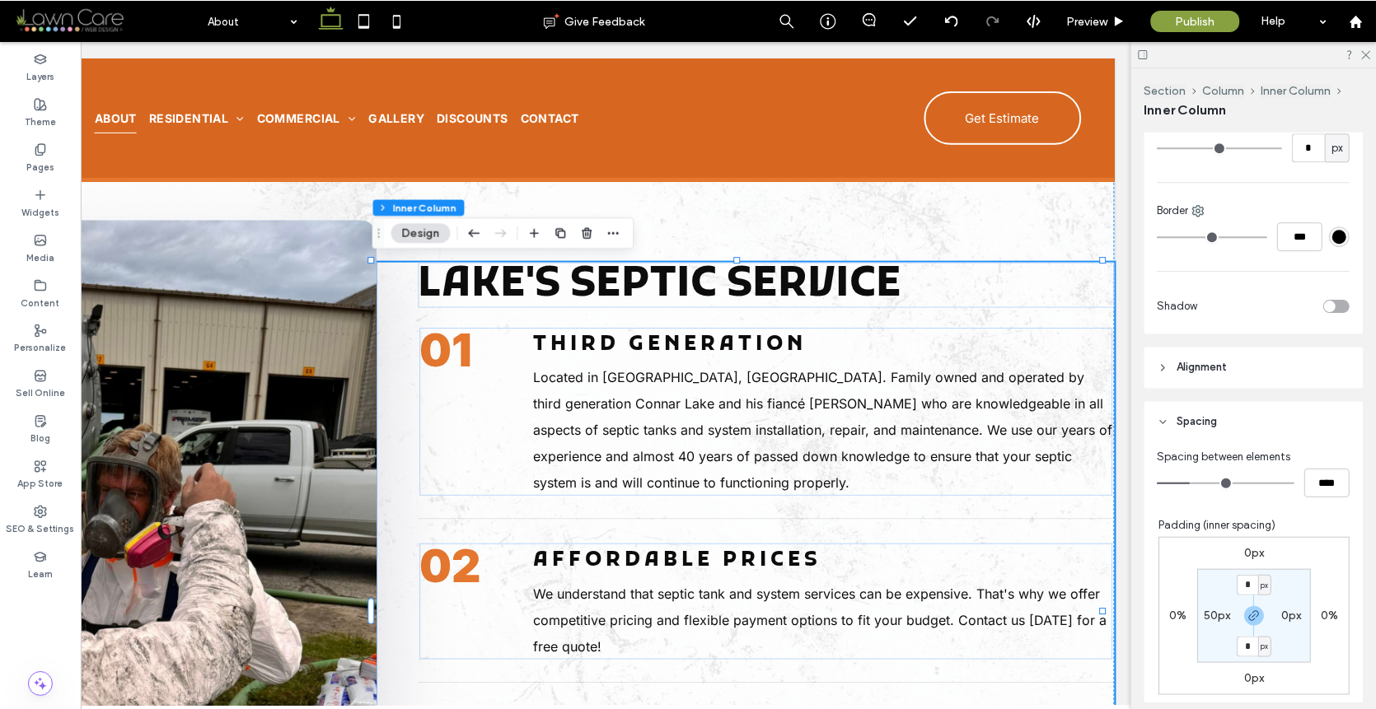
scroll to position [702, 0]
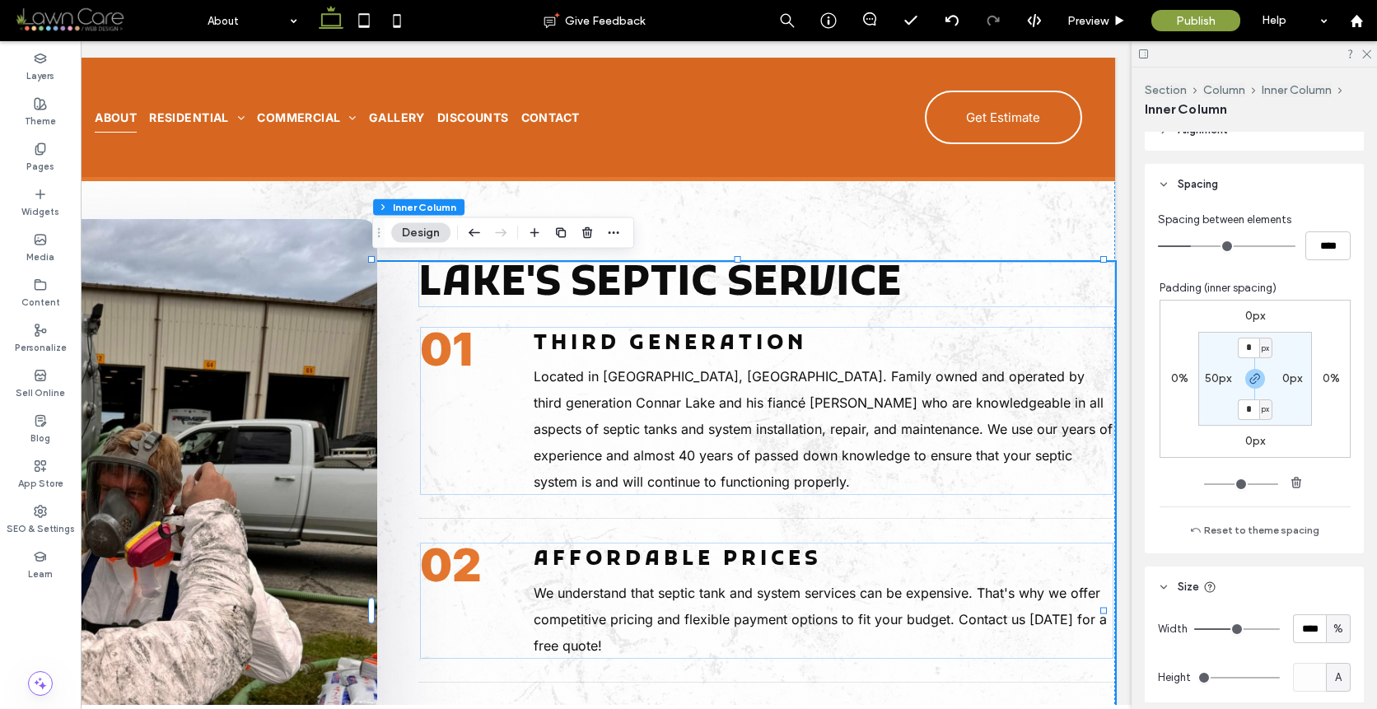
click at [1283, 376] on label "0px" at bounding box center [1293, 379] width 20 height 14
click at [1249, 376] on icon "button" at bounding box center [1255, 378] width 13 height 13
click at [1275, 377] on input "*" at bounding box center [1285, 378] width 21 height 21
type input "**"
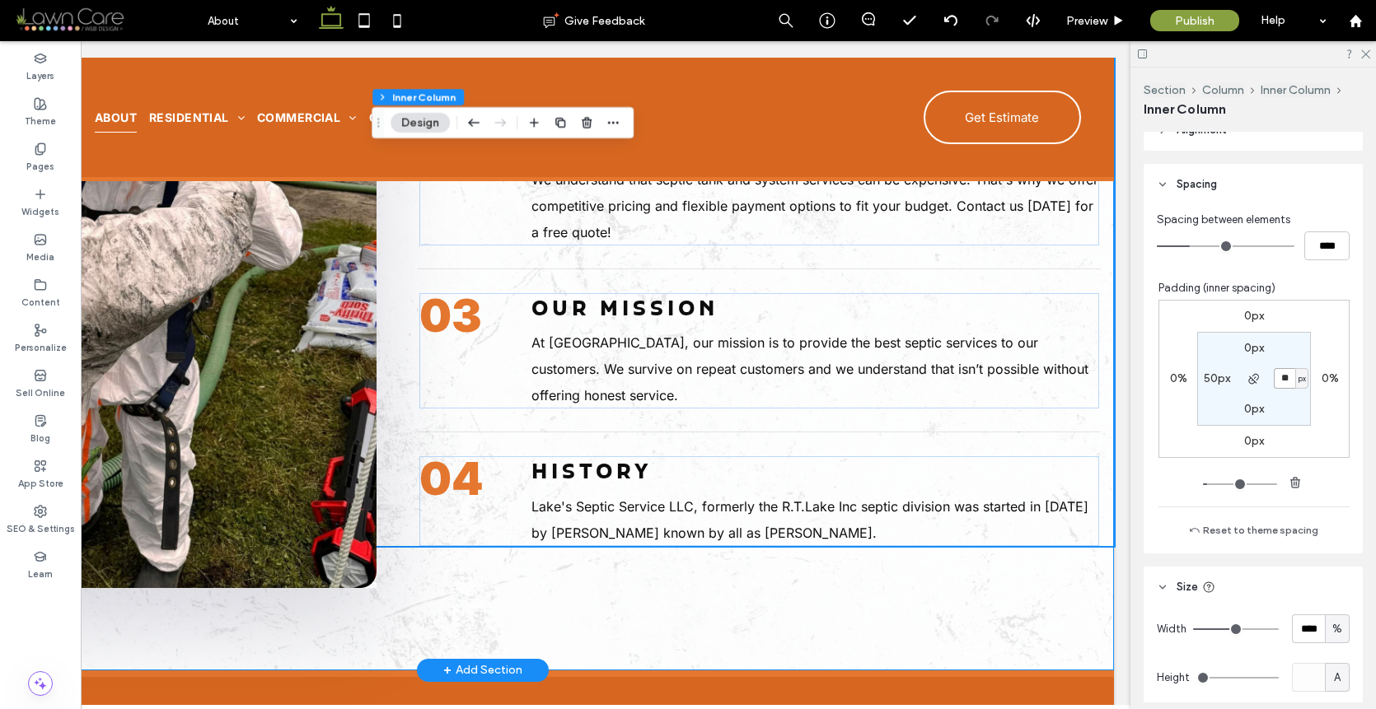
scroll to position [985, 0]
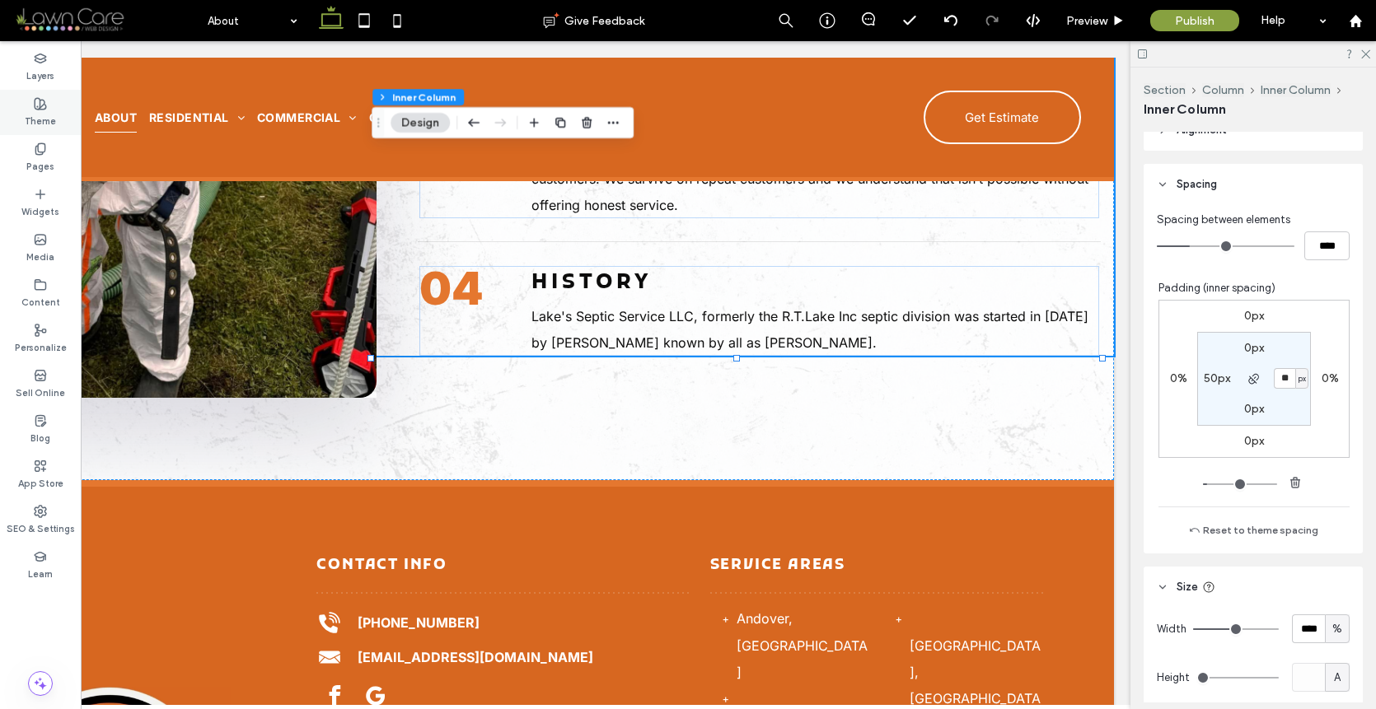
click at [40, 133] on div "Theme" at bounding box center [40, 112] width 81 height 45
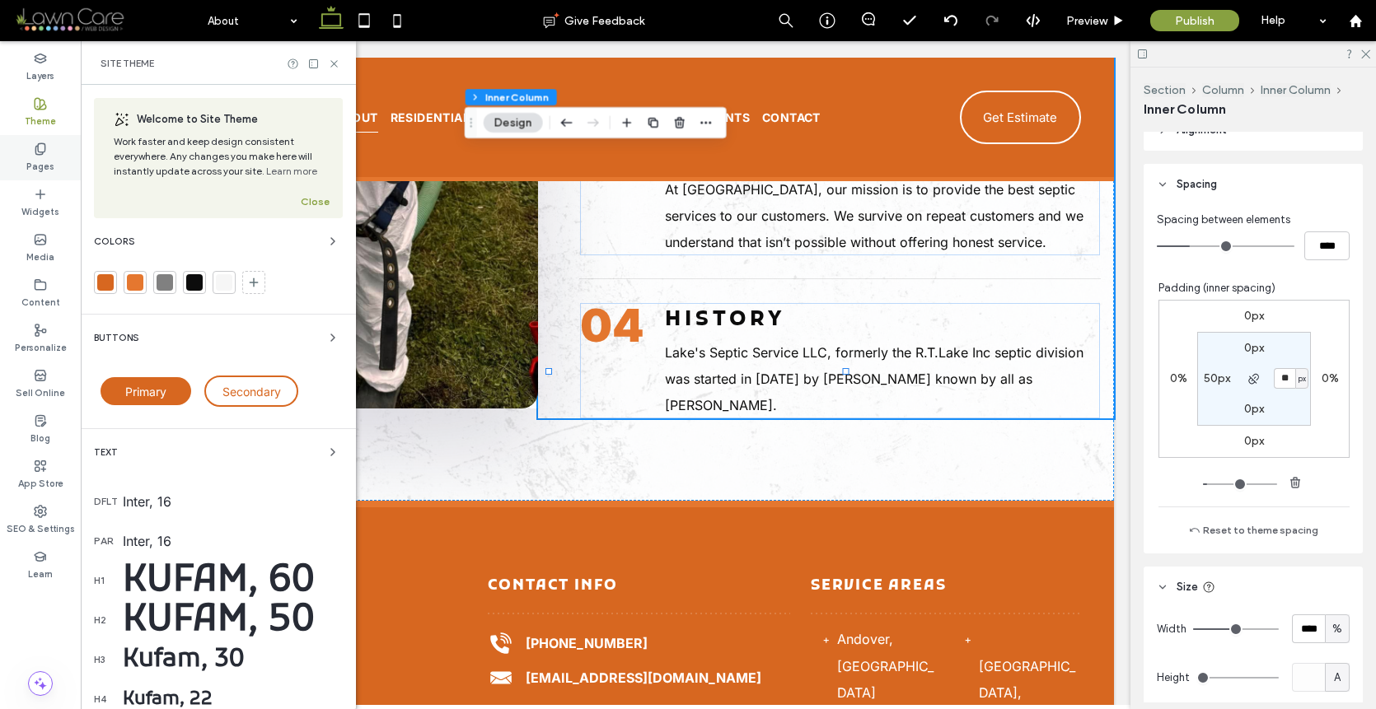
click at [40, 153] on icon at bounding box center [40, 149] width 13 height 13
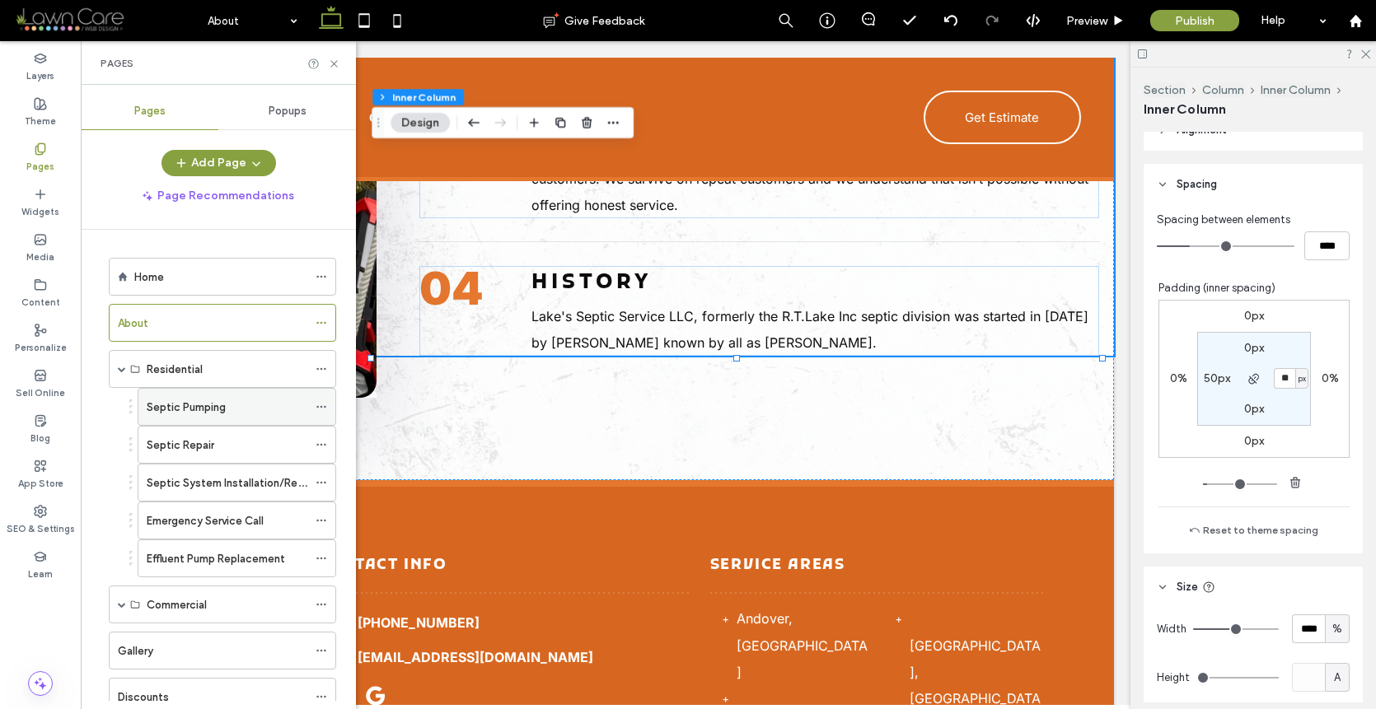
click at [161, 396] on div "Septic Pumping" at bounding box center [227, 407] width 161 height 36
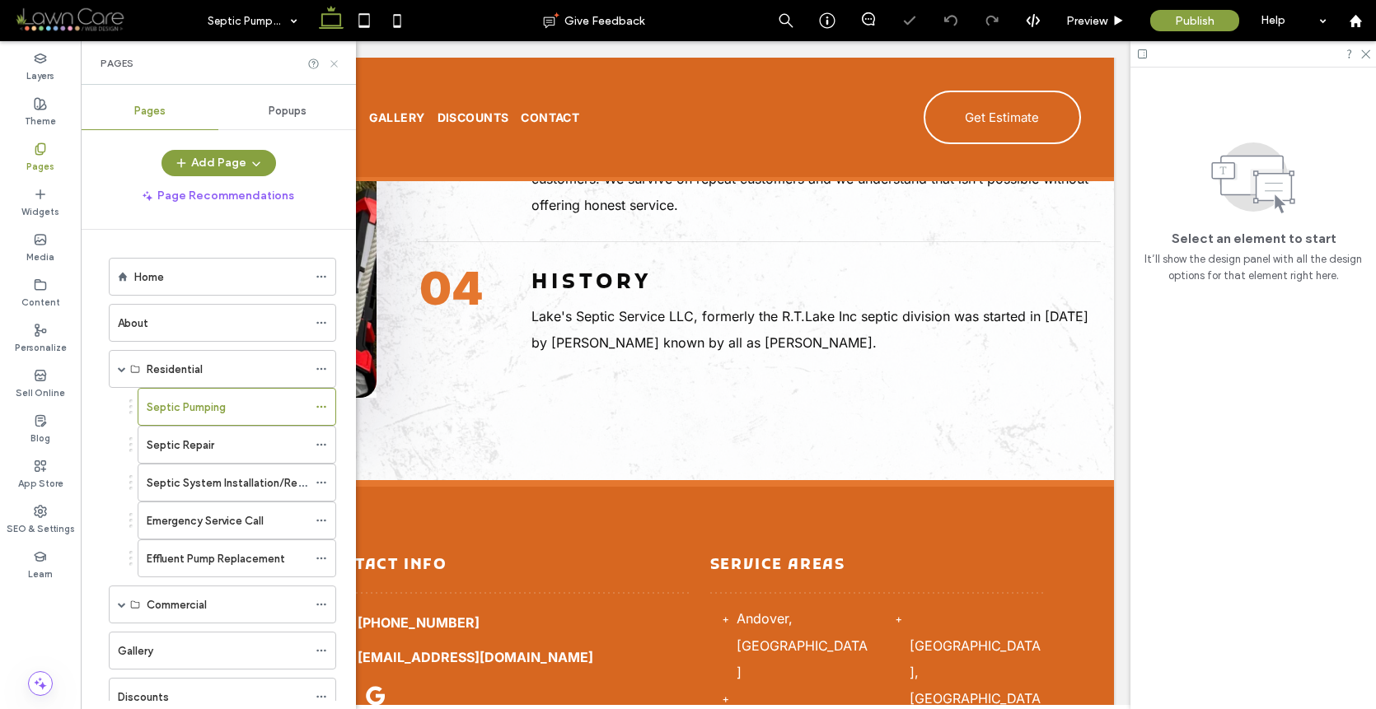
click at [333, 66] on icon at bounding box center [334, 64] width 12 height 12
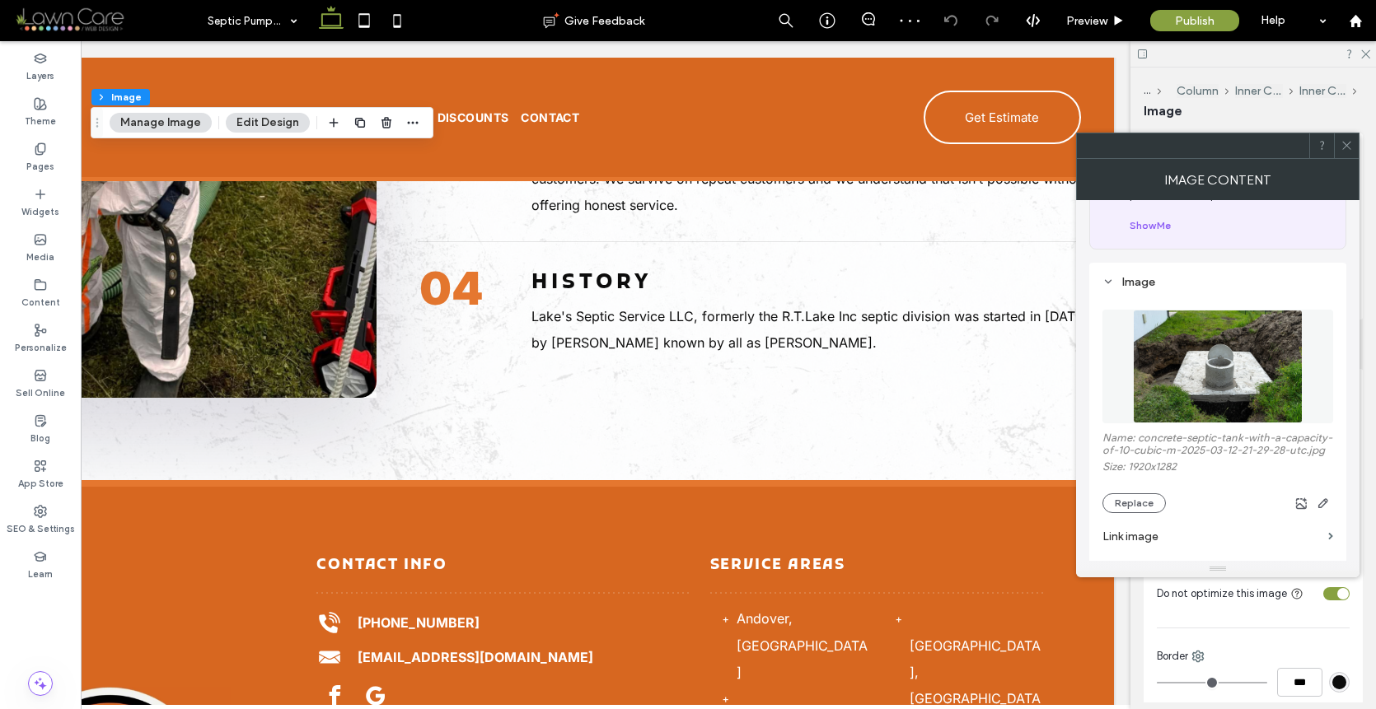
scroll to position [101, 0]
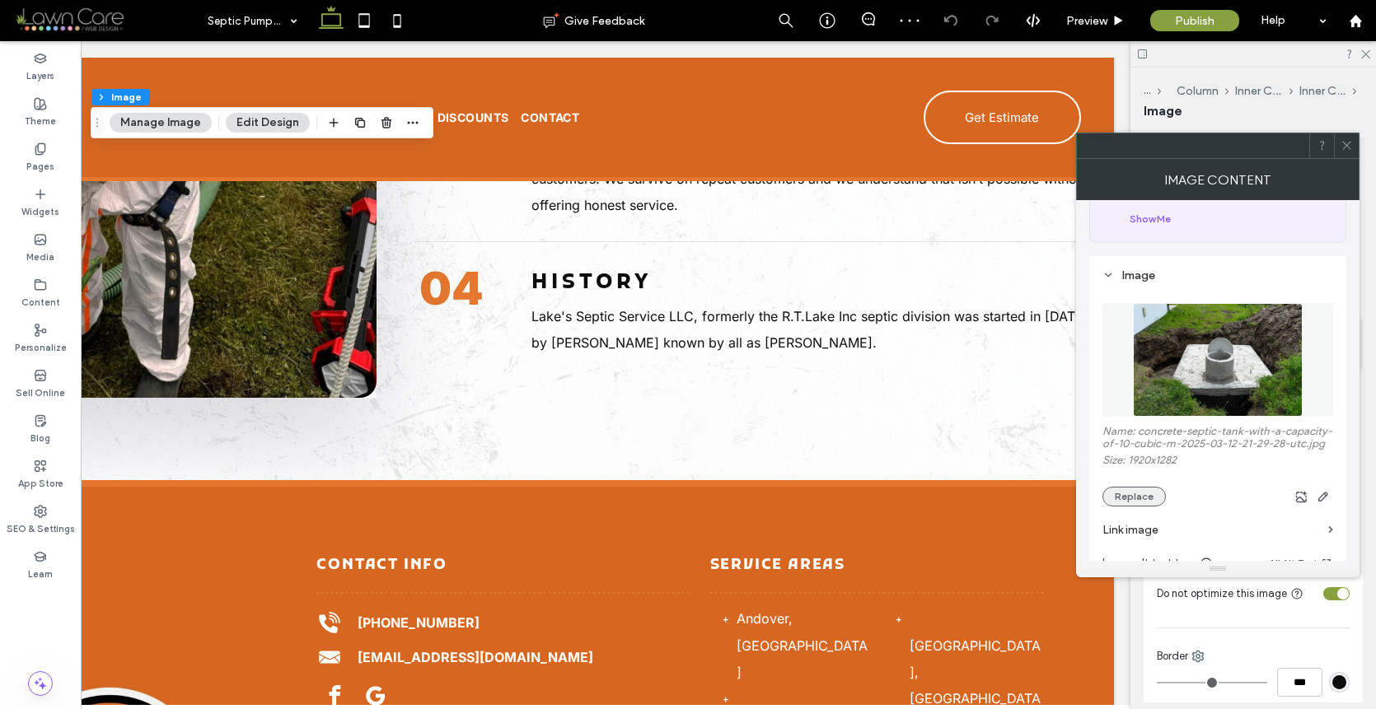
click at [1149, 505] on button "Replace" at bounding box center [1133, 497] width 63 height 20
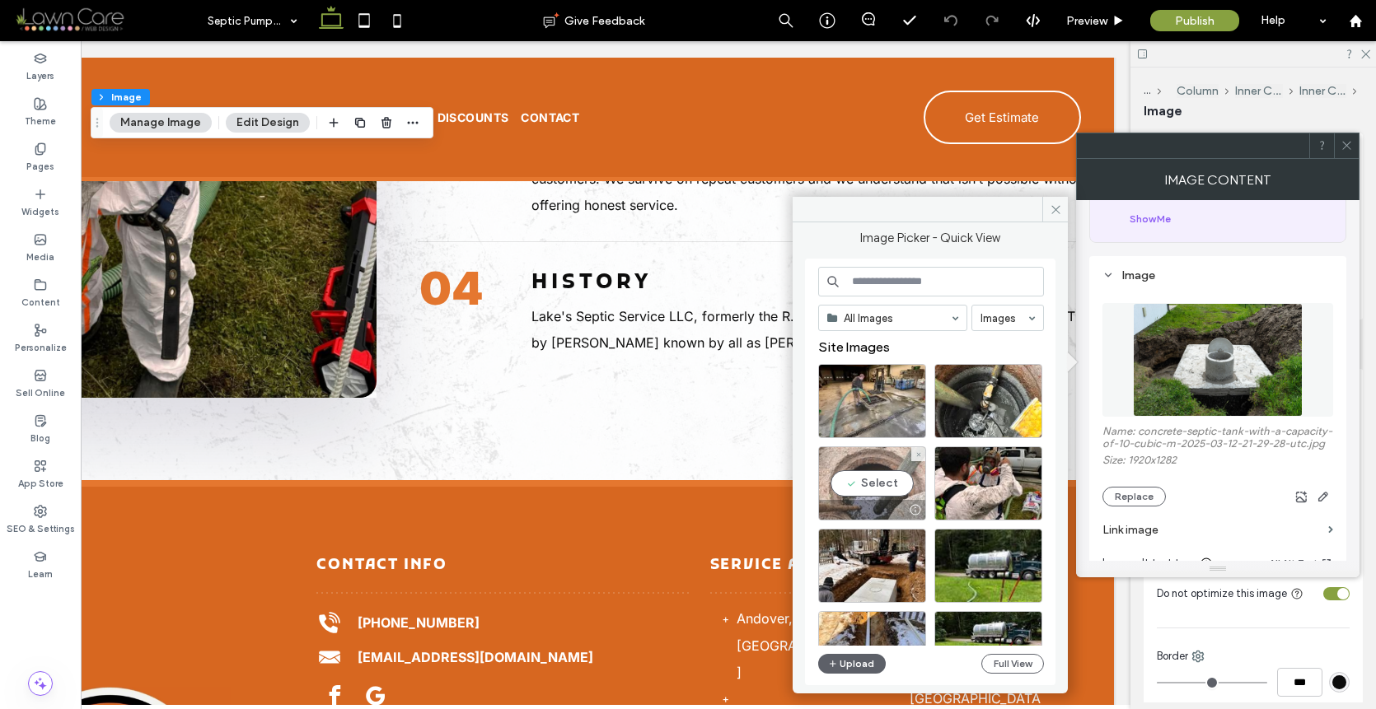
click at [872, 492] on div "Select" at bounding box center [872, 484] width 108 height 74
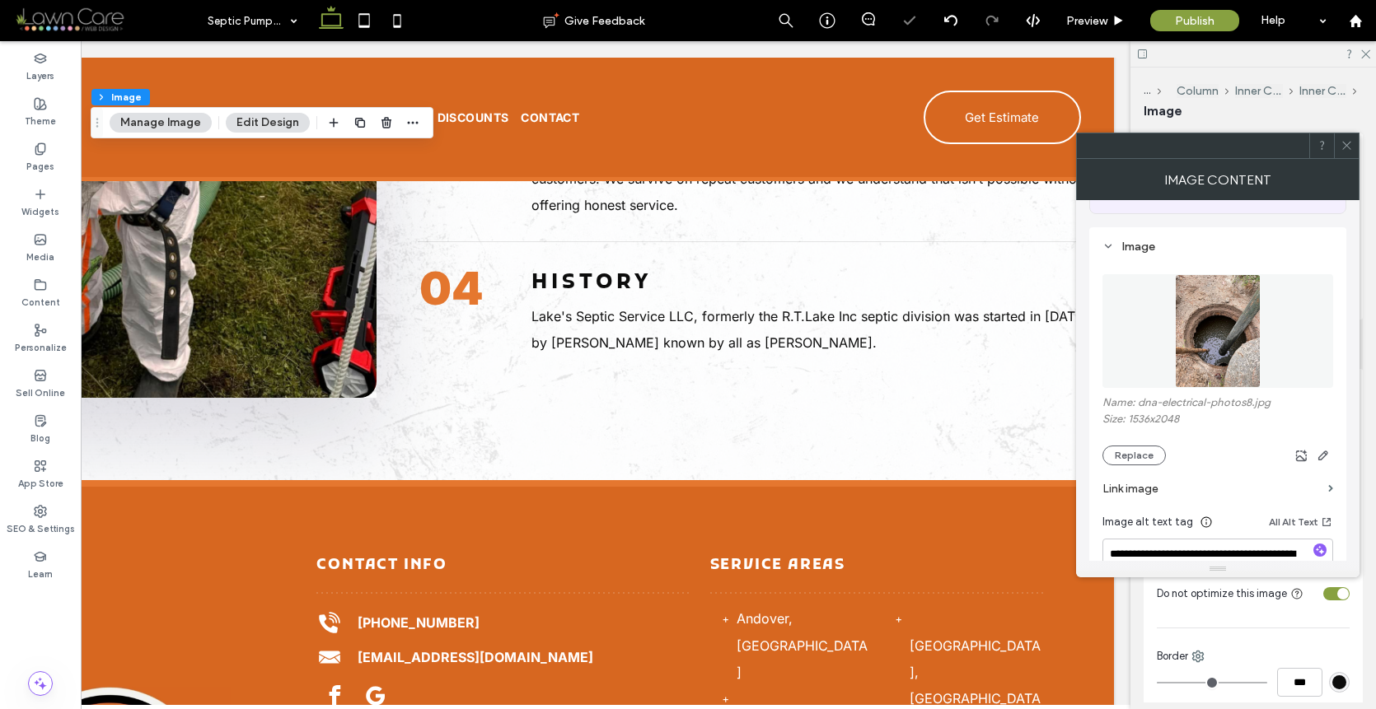
scroll to position [226, 0]
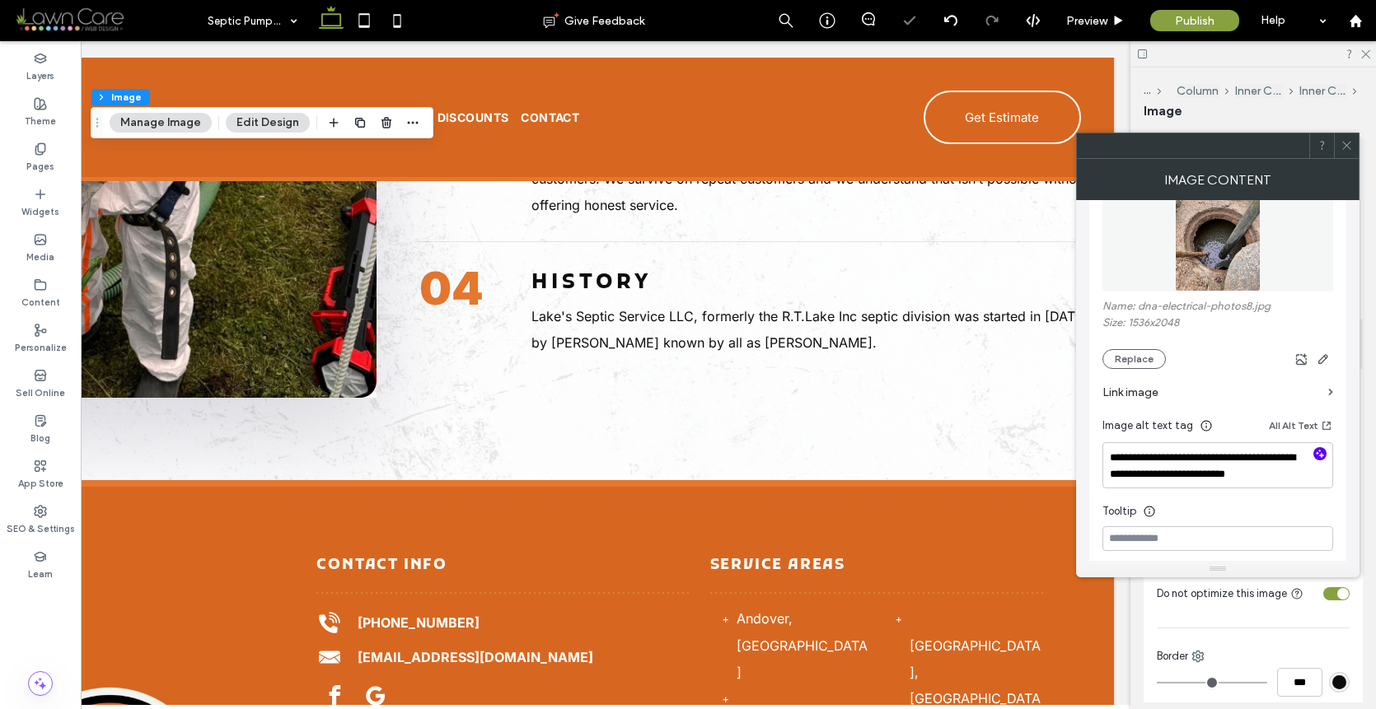
click at [1317, 454] on icon "button" at bounding box center [1320, 454] width 12 height 12
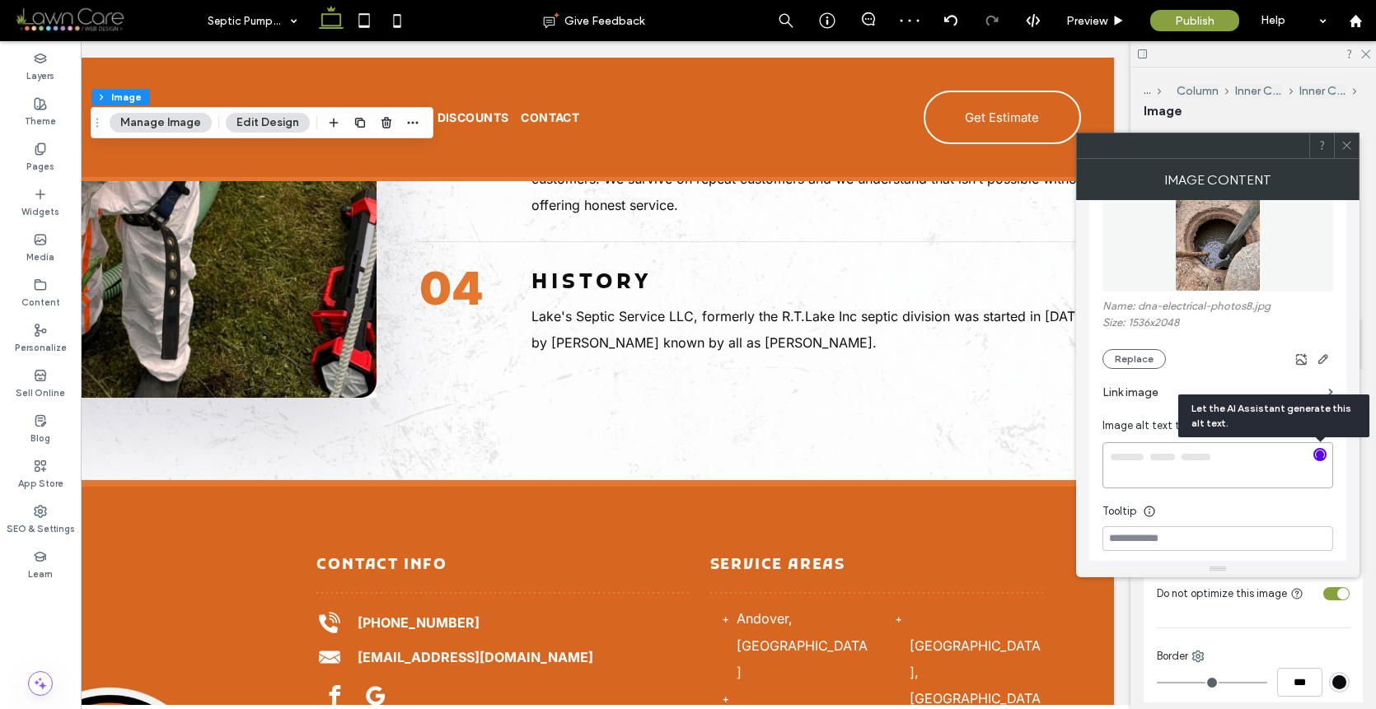
type textarea "**********"
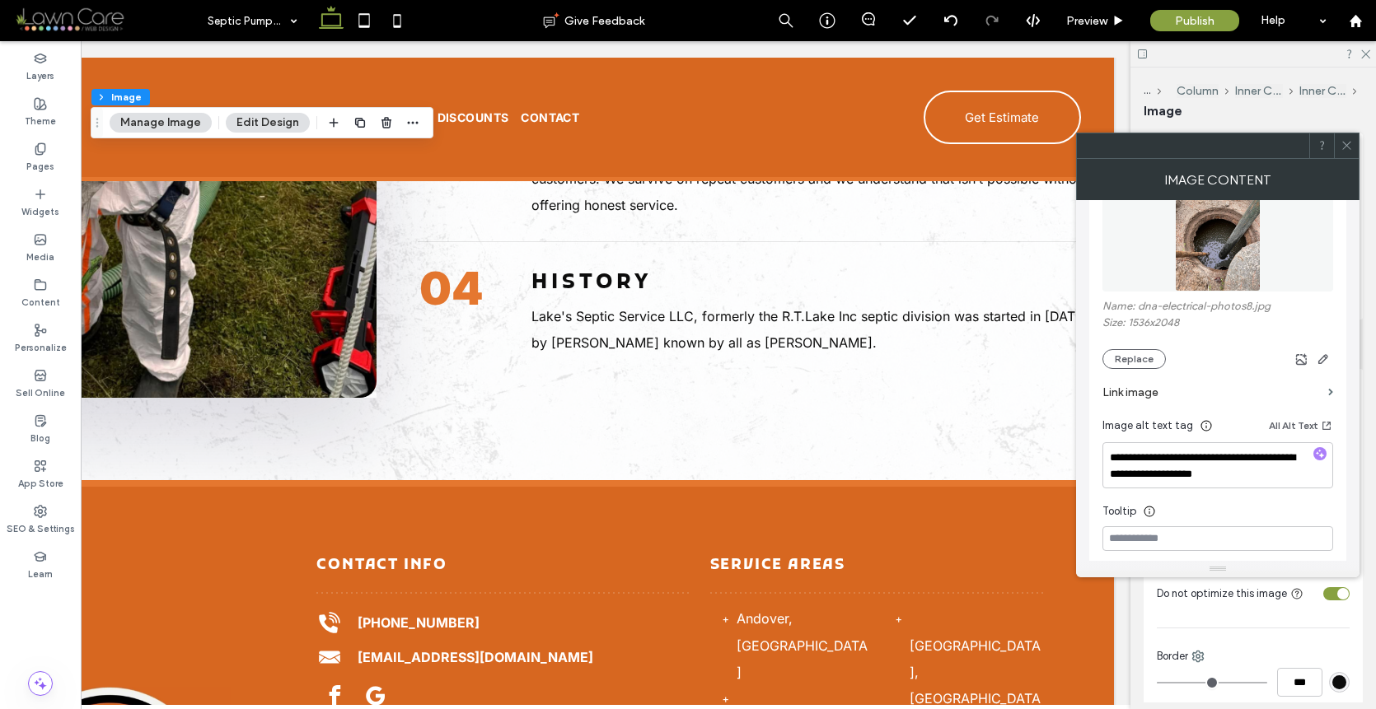
click at [1351, 143] on icon at bounding box center [1346, 145] width 12 height 12
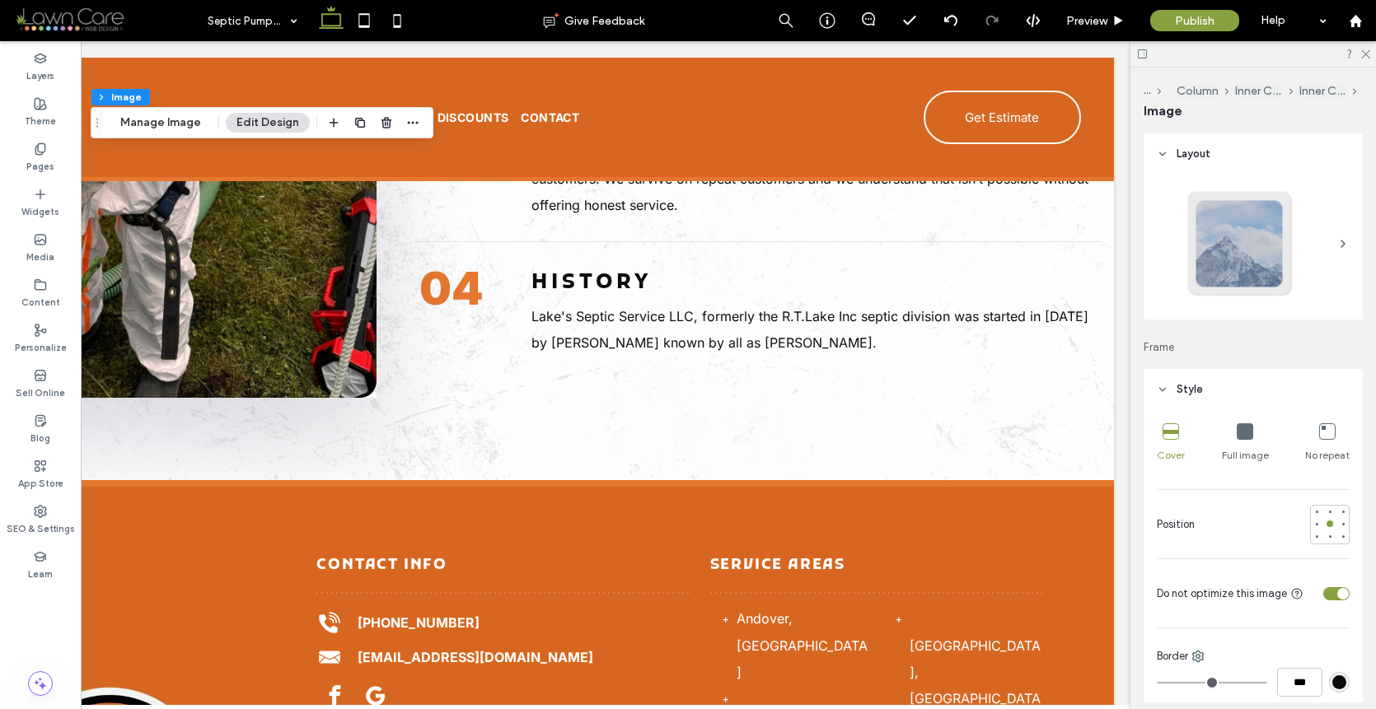
click at [1325, 583] on div at bounding box center [1330, 593] width 40 height 29
click at [1323, 591] on div "toggle" at bounding box center [1336, 593] width 26 height 13
click at [1326, 592] on div "toggle" at bounding box center [1336, 593] width 26 height 13
click at [1326, 592] on div "toggle" at bounding box center [1330, 594] width 12 height 12
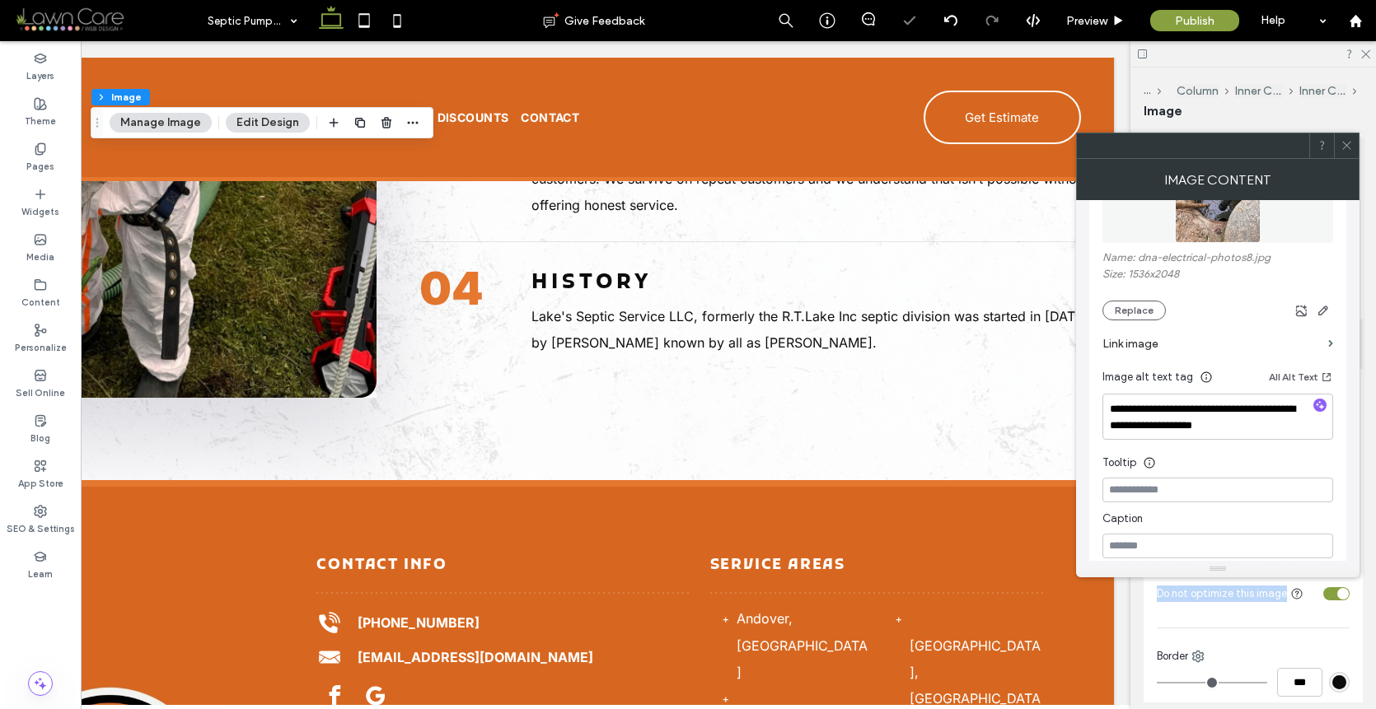
scroll to position [277, 0]
click at [1334, 147] on div at bounding box center [1346, 145] width 25 height 25
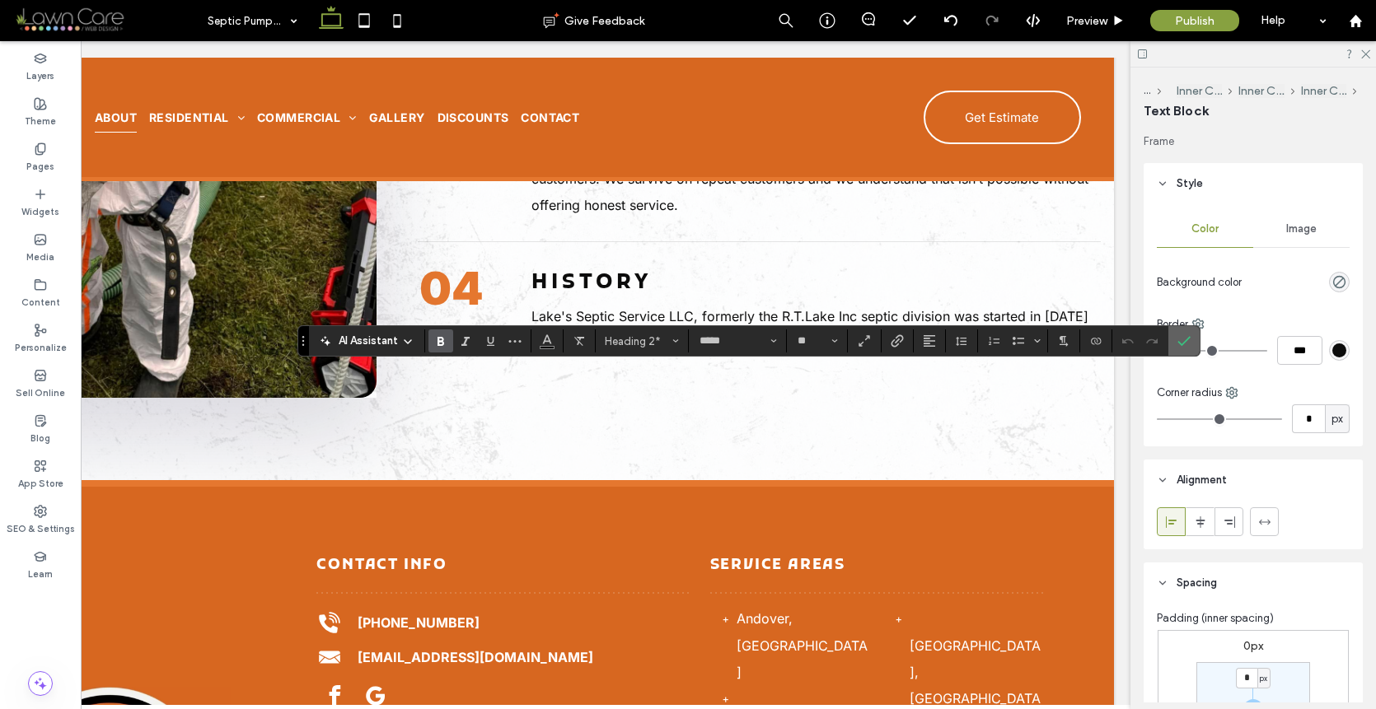
click at [1168, 335] on section at bounding box center [1183, 341] width 31 height 30
click at [1178, 332] on span "Confirm" at bounding box center [1180, 341] width 7 height 30
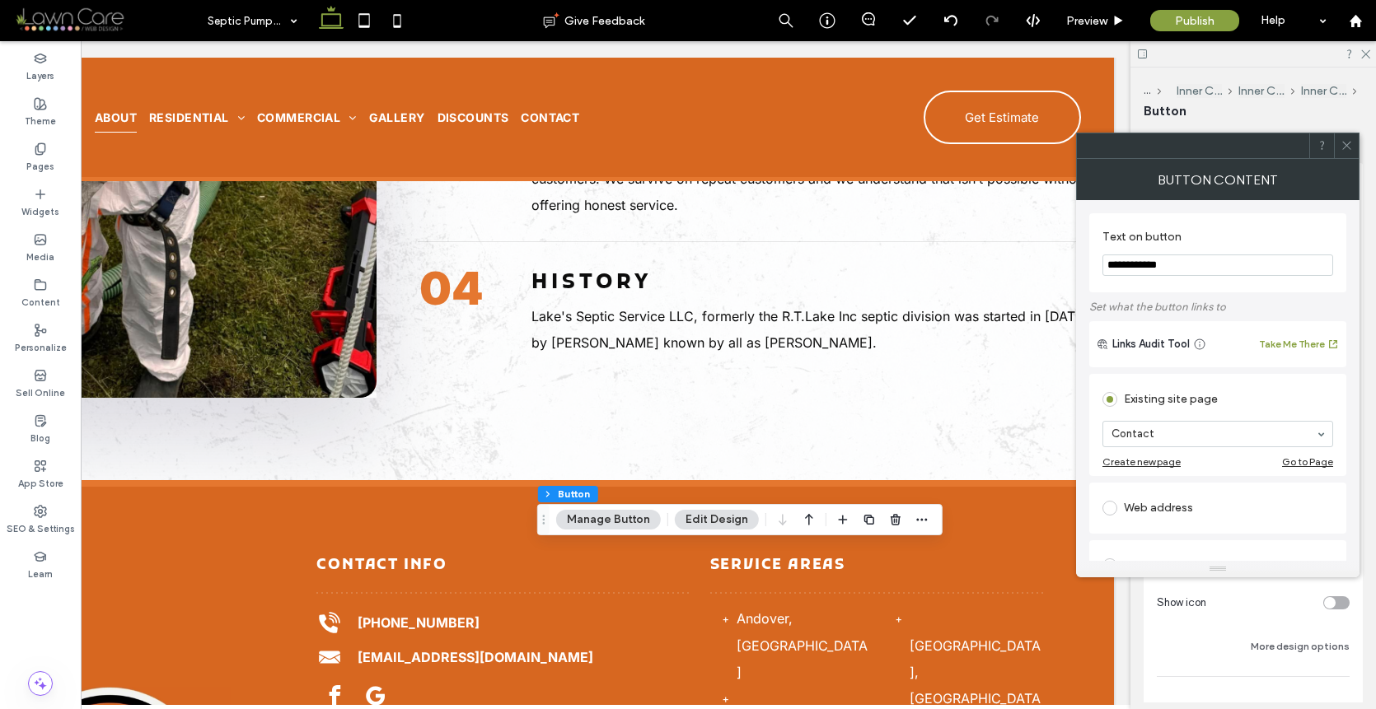
click at [1345, 143] on icon at bounding box center [1346, 145] width 12 height 12
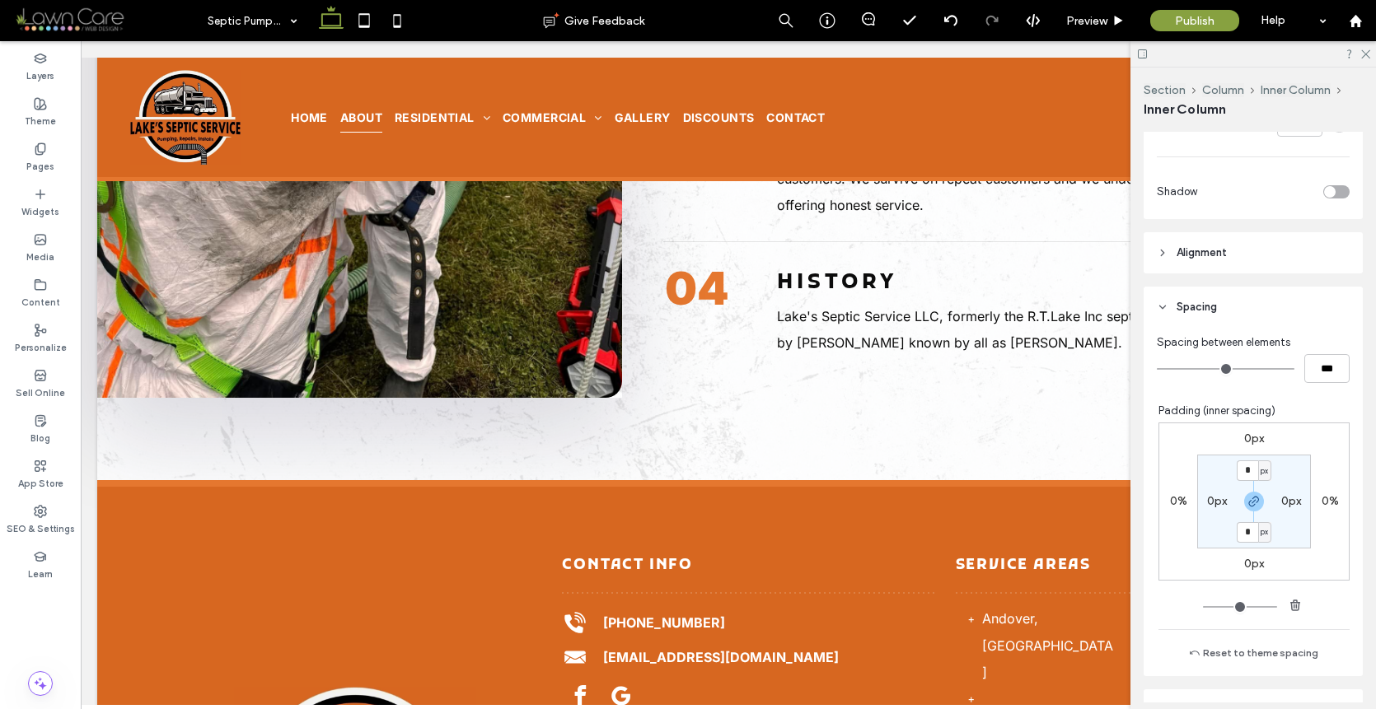
scroll to position [680, 0]
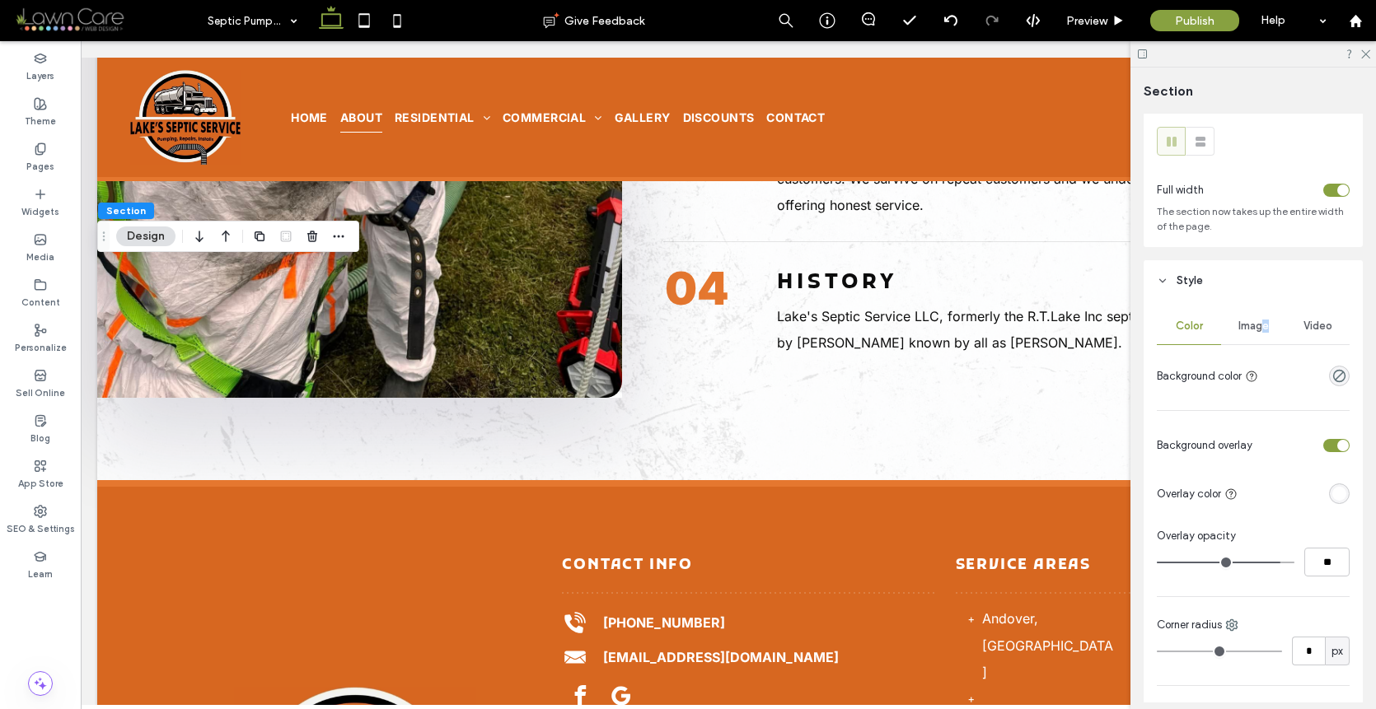
click at [1255, 329] on div "Image" at bounding box center [1253, 326] width 64 height 36
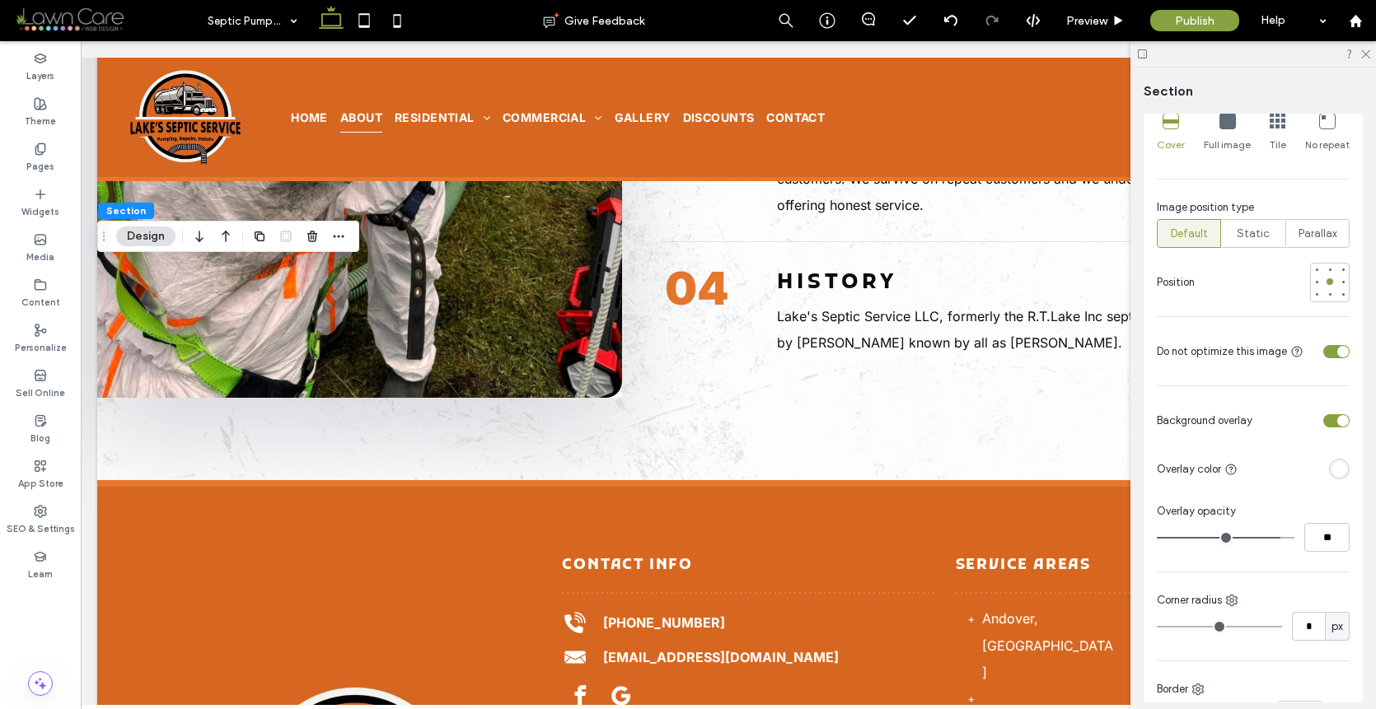
scroll to position [582, 0]
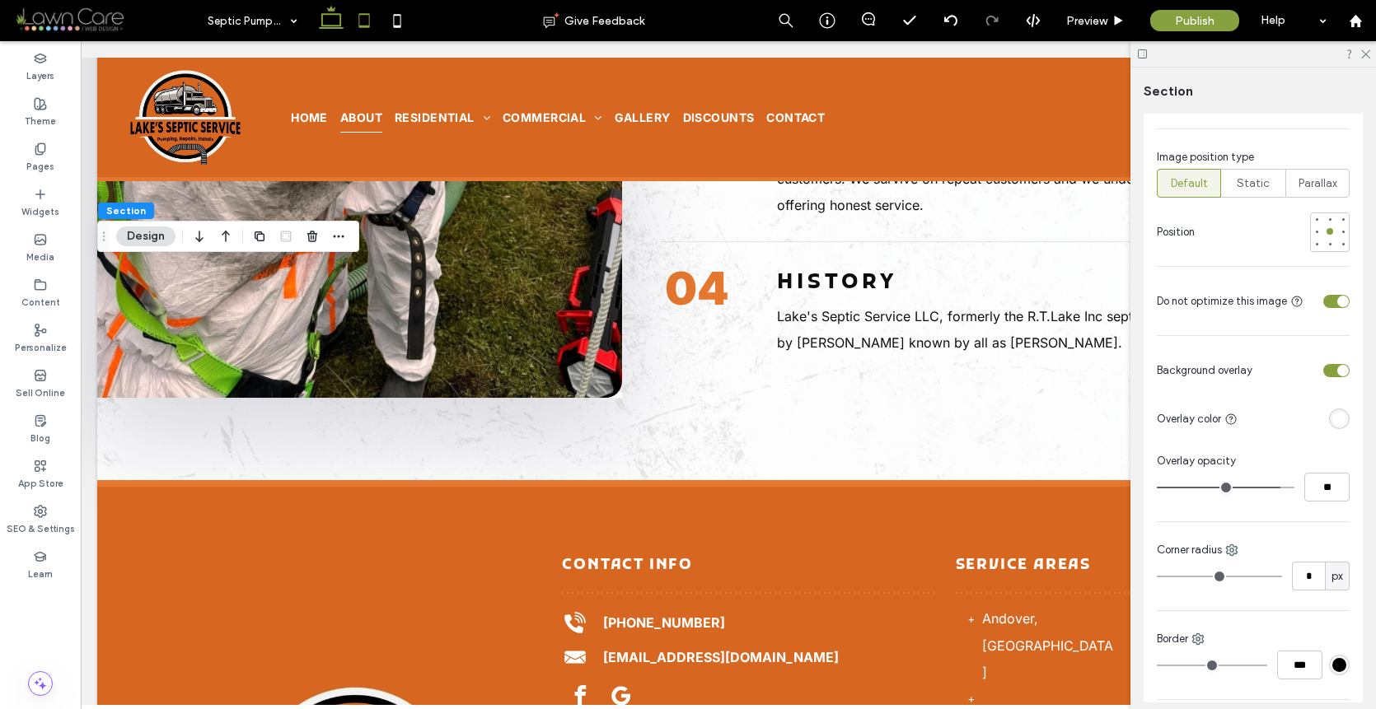
click at [362, 17] on icon at bounding box center [364, 20] width 33 height 33
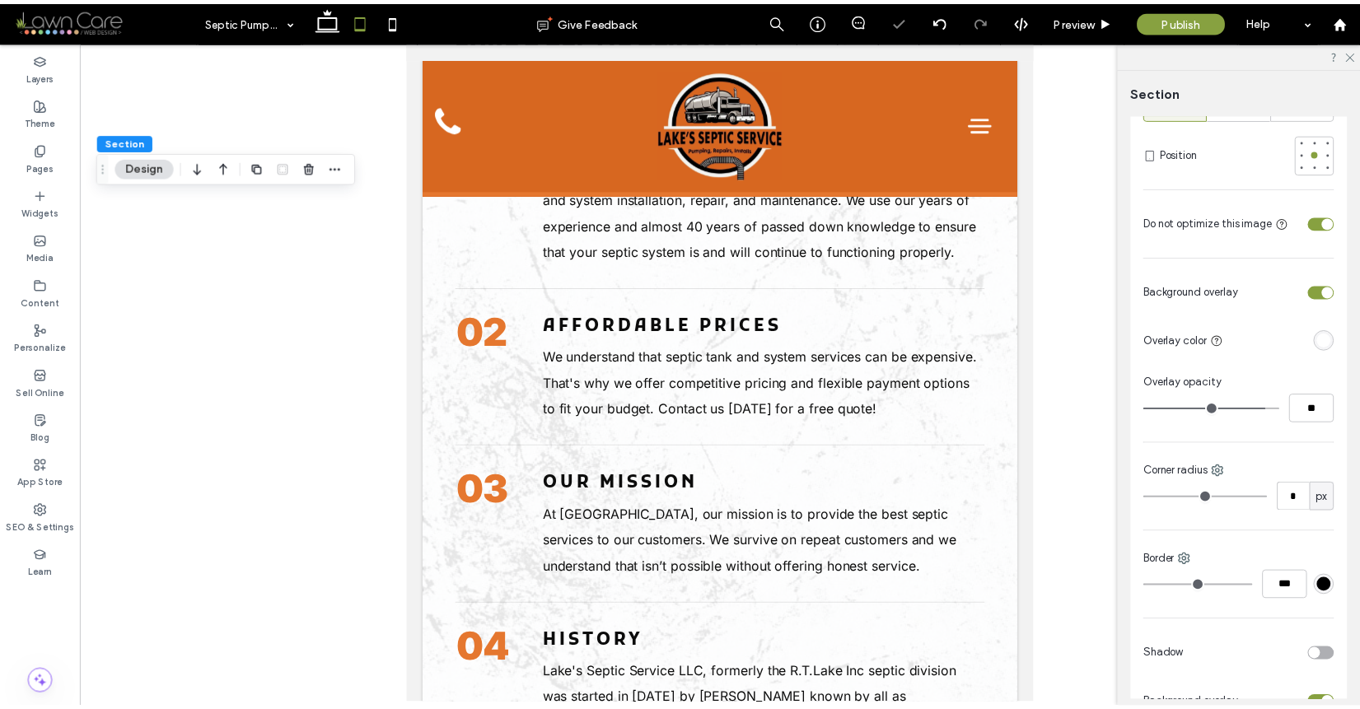
scroll to position [503, 0]
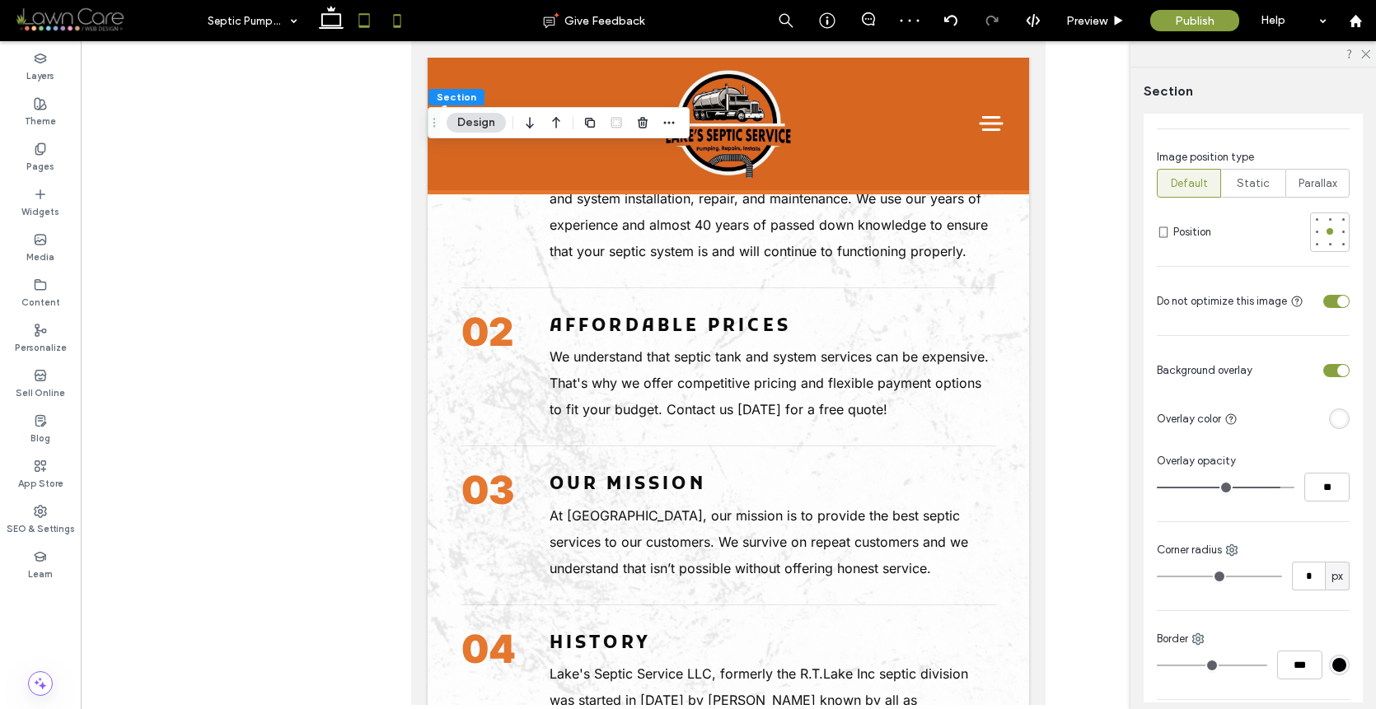
click at [404, 26] on icon at bounding box center [397, 20] width 33 height 33
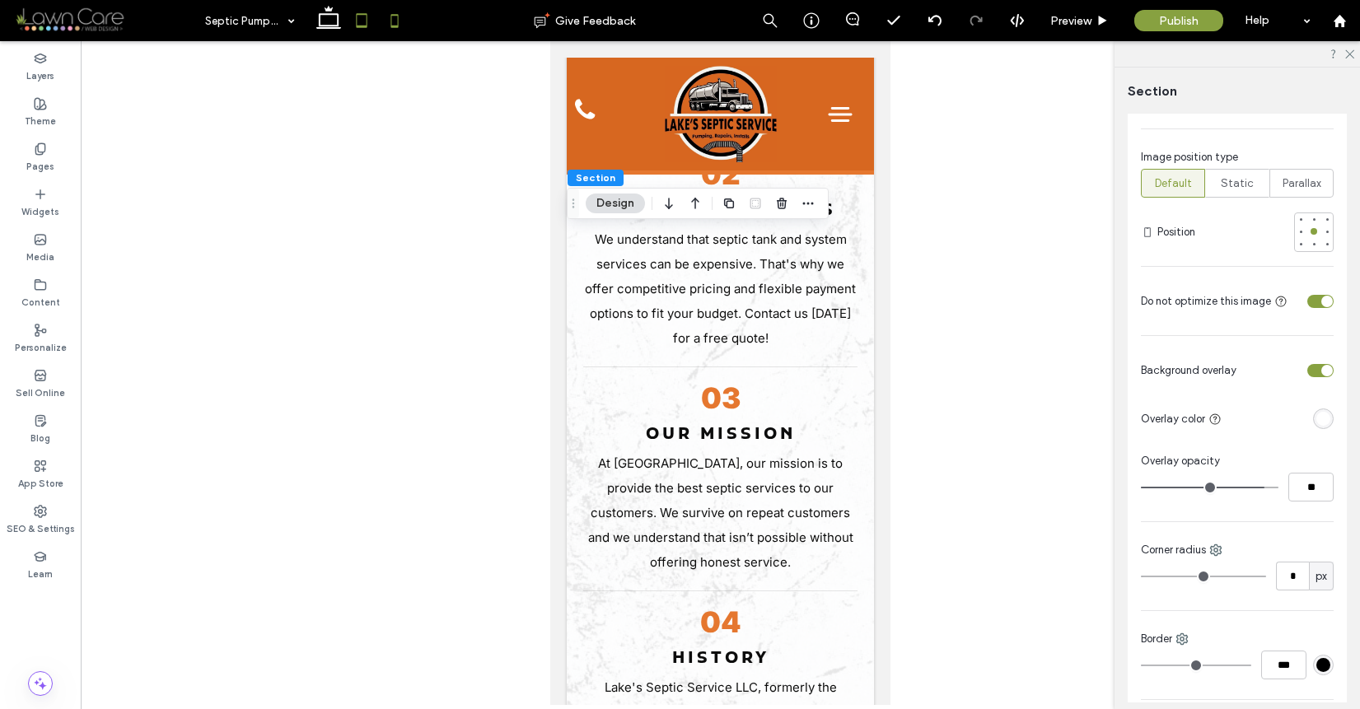
click at [361, 21] on icon at bounding box center [361, 20] width 33 height 33
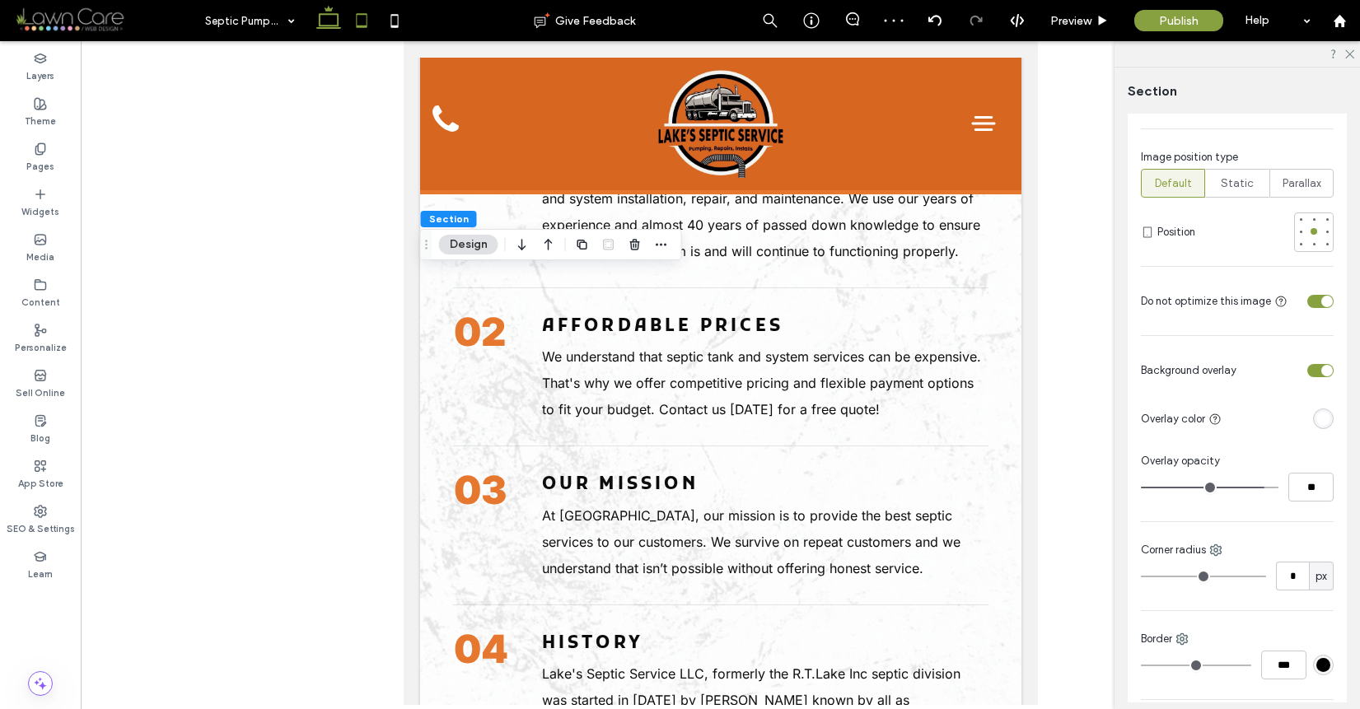
click at [325, 16] on icon at bounding box center [328, 20] width 33 height 33
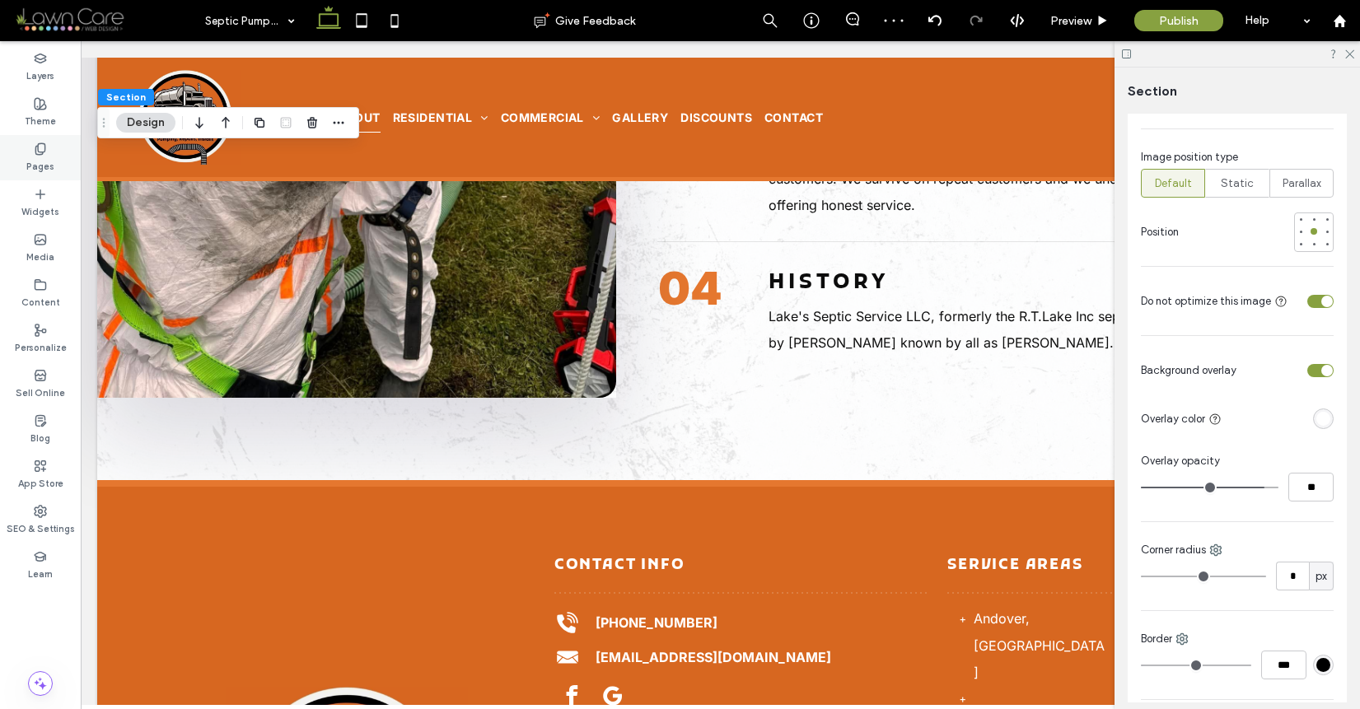
click at [46, 159] on label "Pages" at bounding box center [40, 165] width 28 height 18
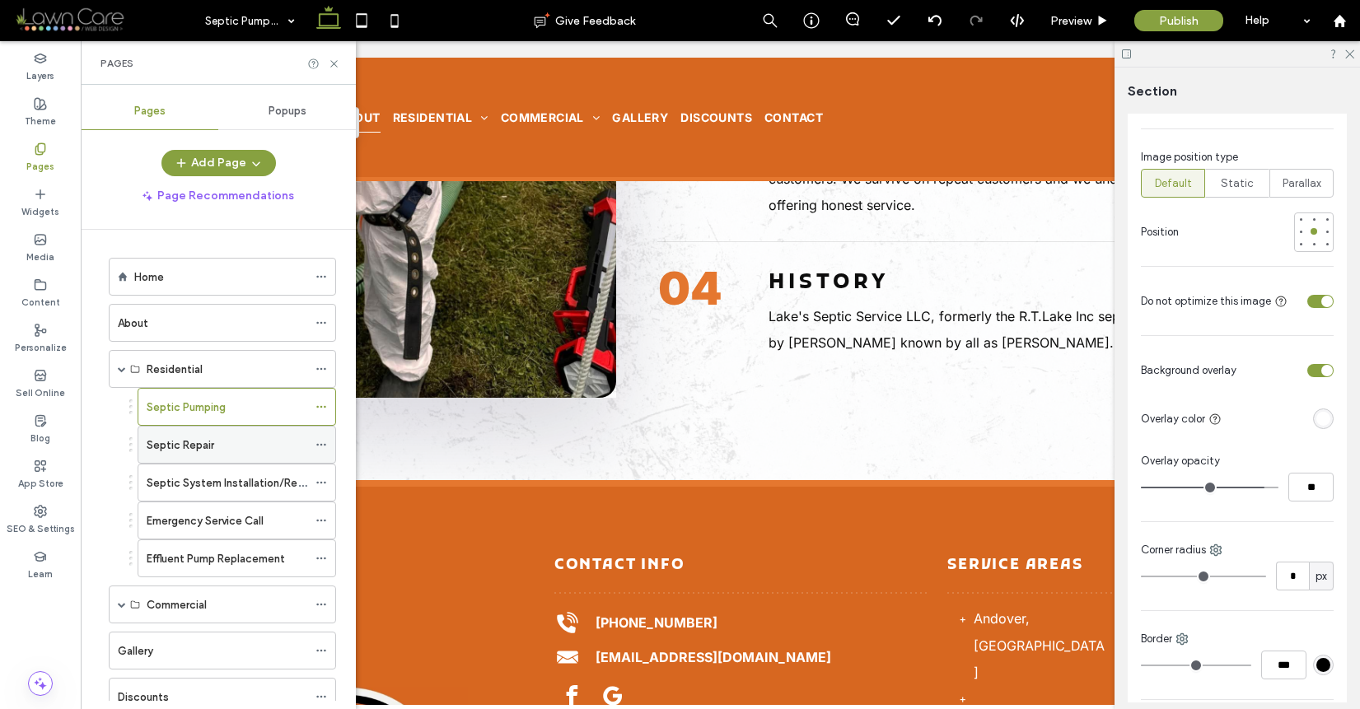
click at [277, 444] on div "Septic Repair" at bounding box center [227, 445] width 161 height 17
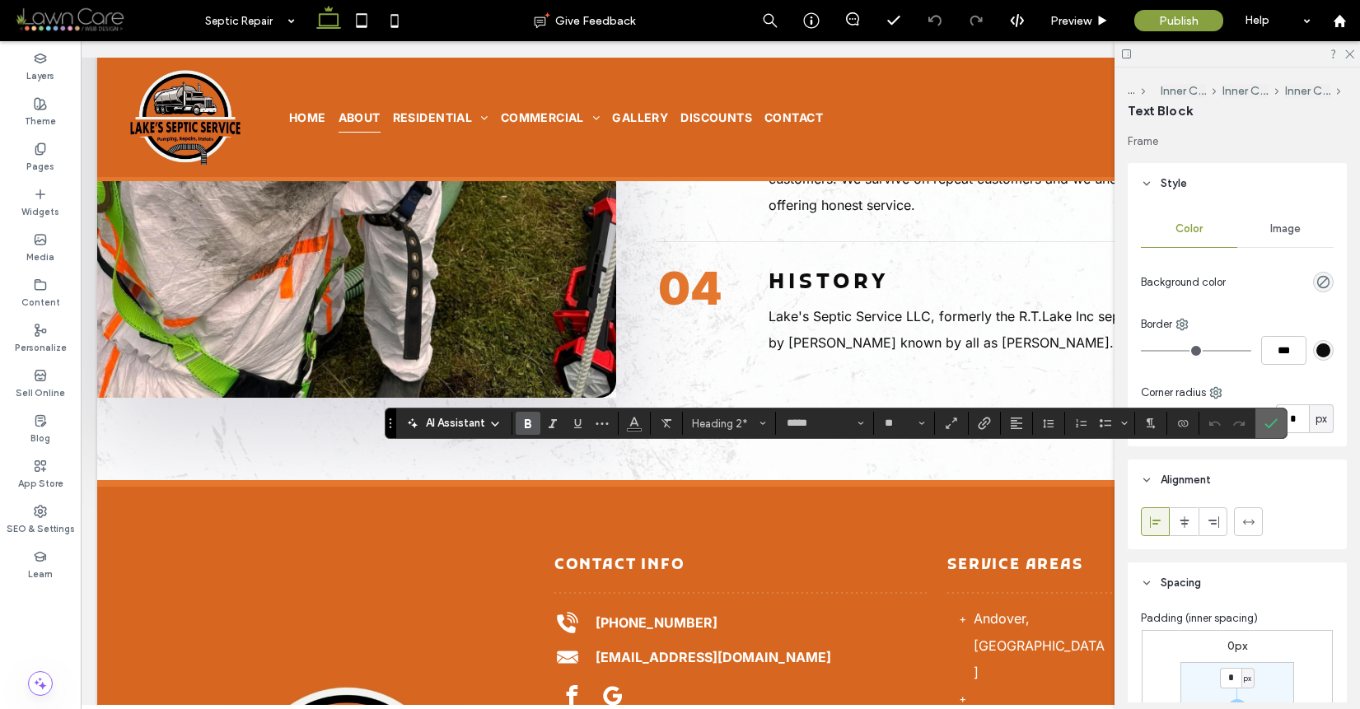
click at [1263, 419] on label "Confirm" at bounding box center [1271, 424] width 25 height 30
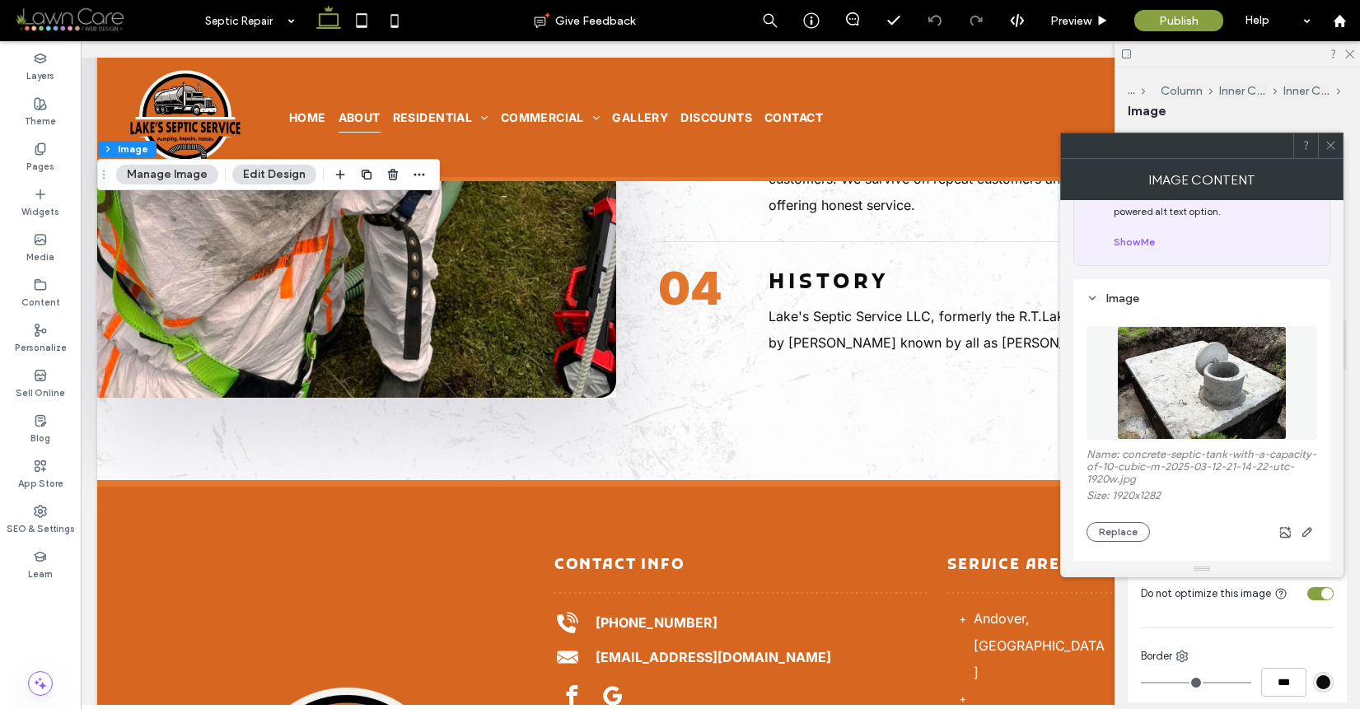
scroll to position [156, 0]
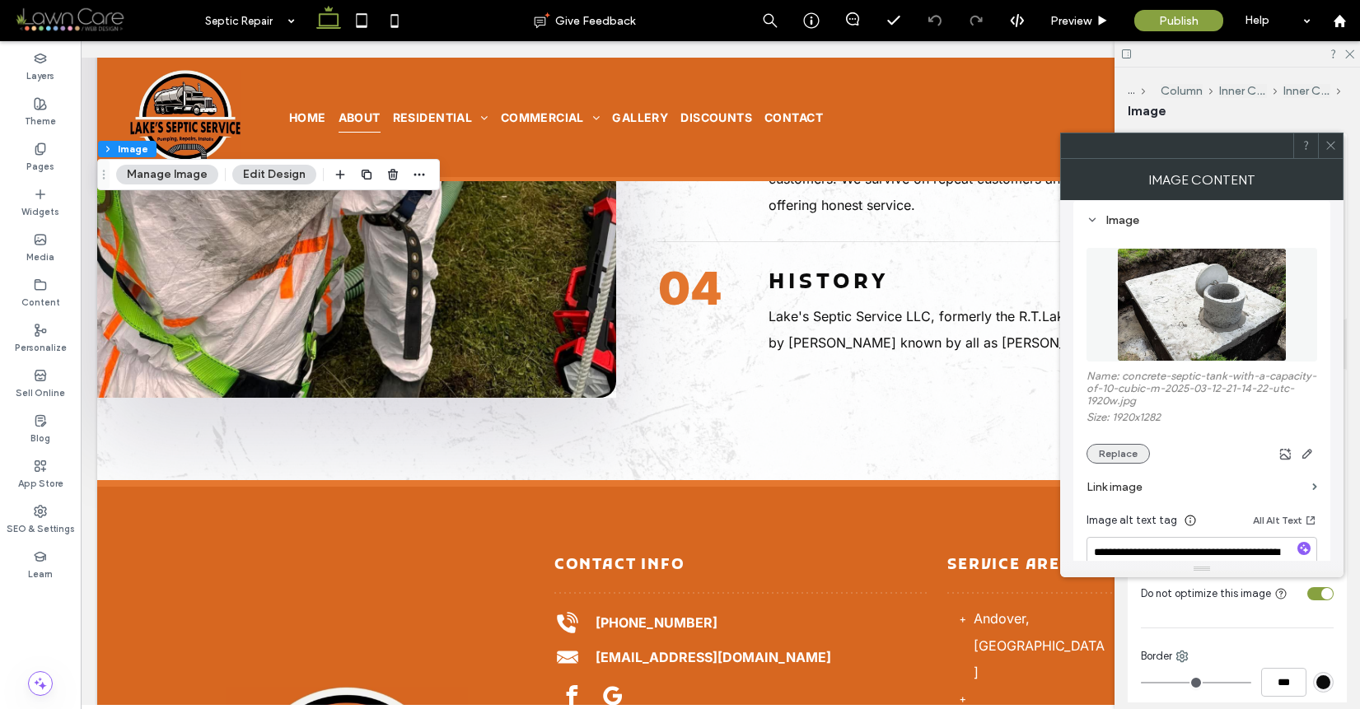
click at [1126, 455] on button "Replace" at bounding box center [1118, 454] width 63 height 20
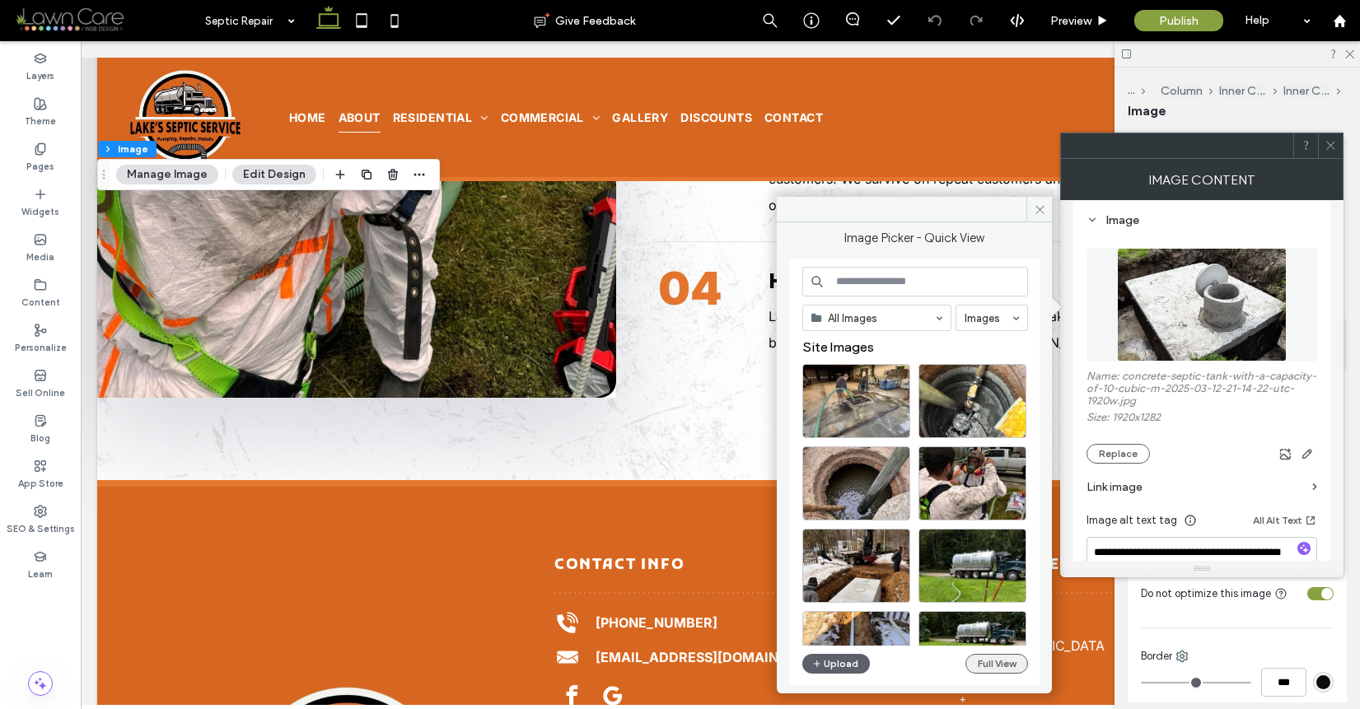
click at [996, 663] on button "Full View" at bounding box center [997, 664] width 63 height 20
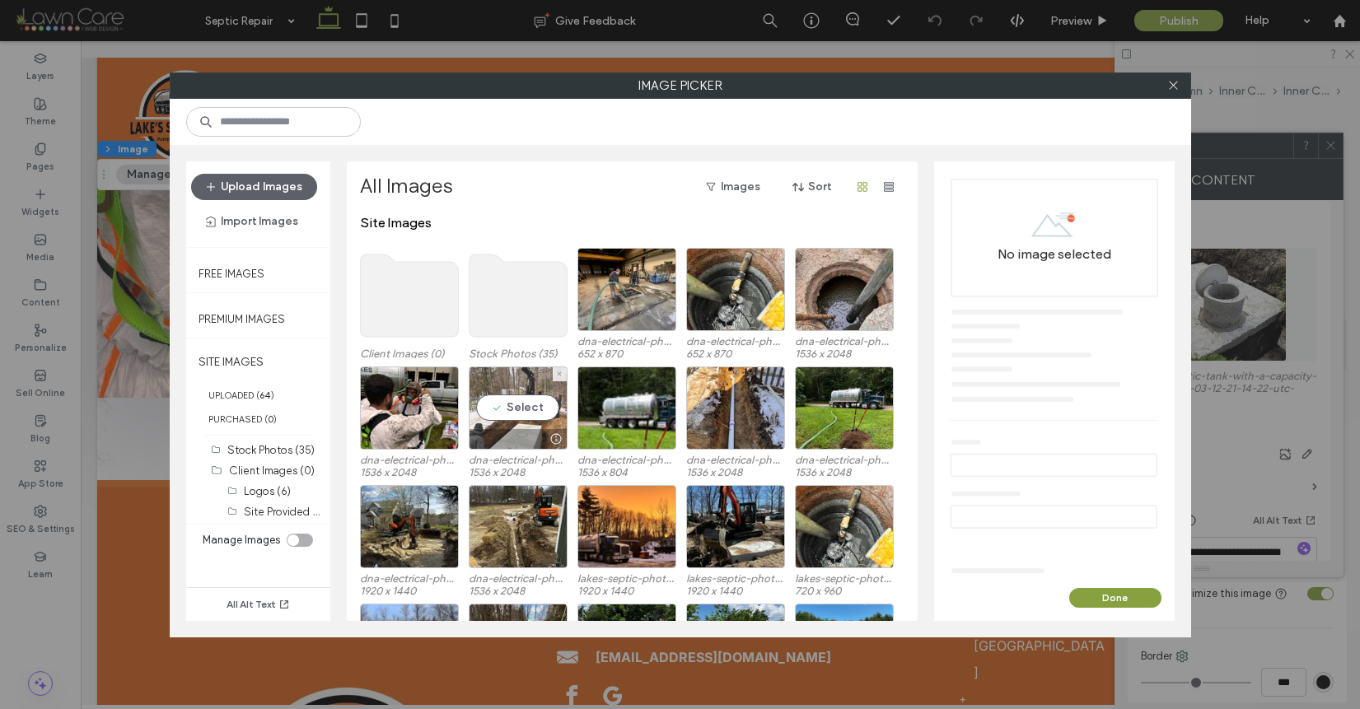
click at [512, 403] on div "Select" at bounding box center [518, 408] width 99 height 83
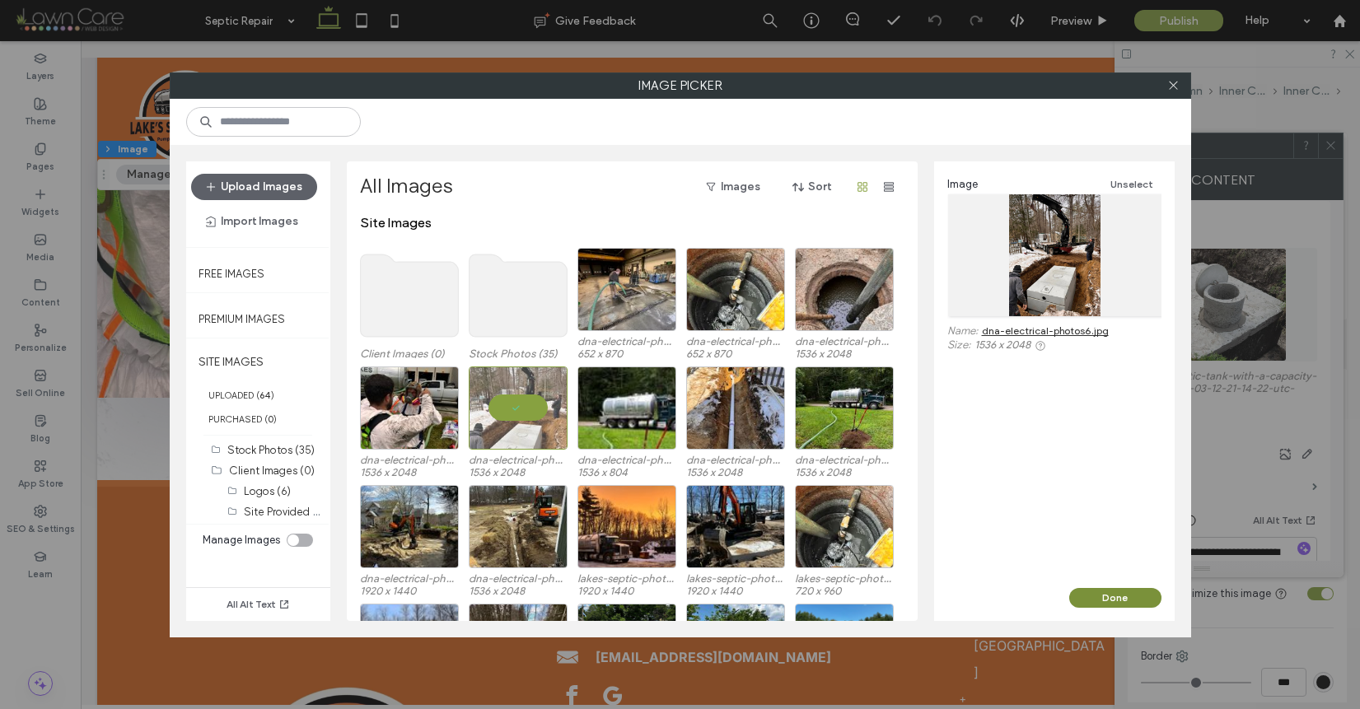
click at [1100, 592] on button "Done" at bounding box center [1115, 598] width 92 height 20
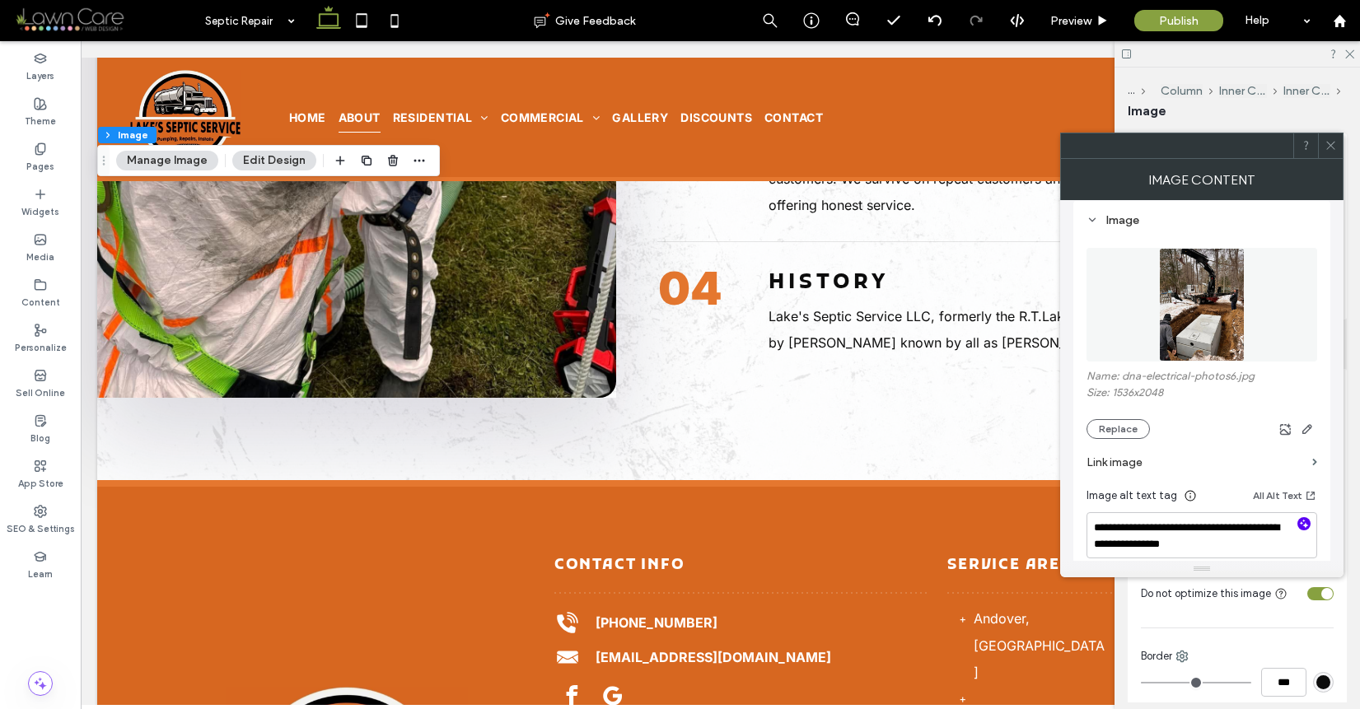
click at [1301, 520] on icon "button" at bounding box center [1304, 524] width 12 height 12
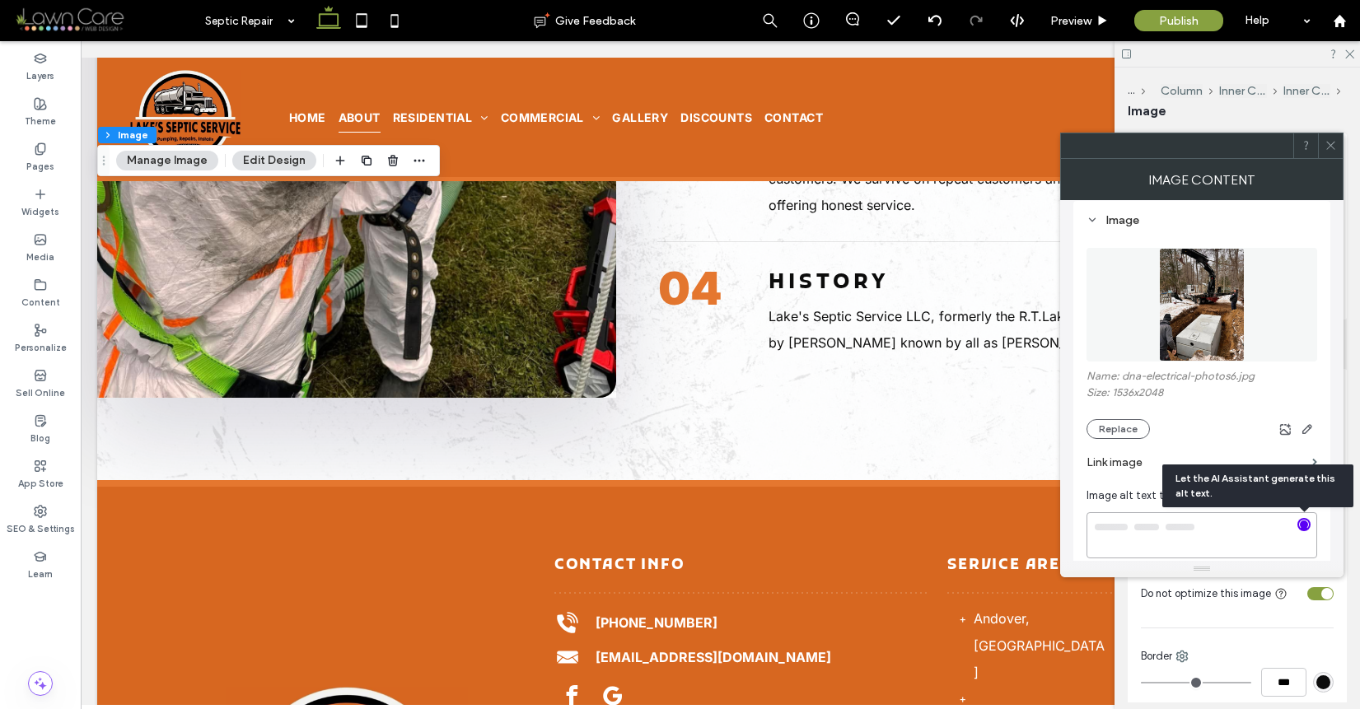
type textarea "**********"
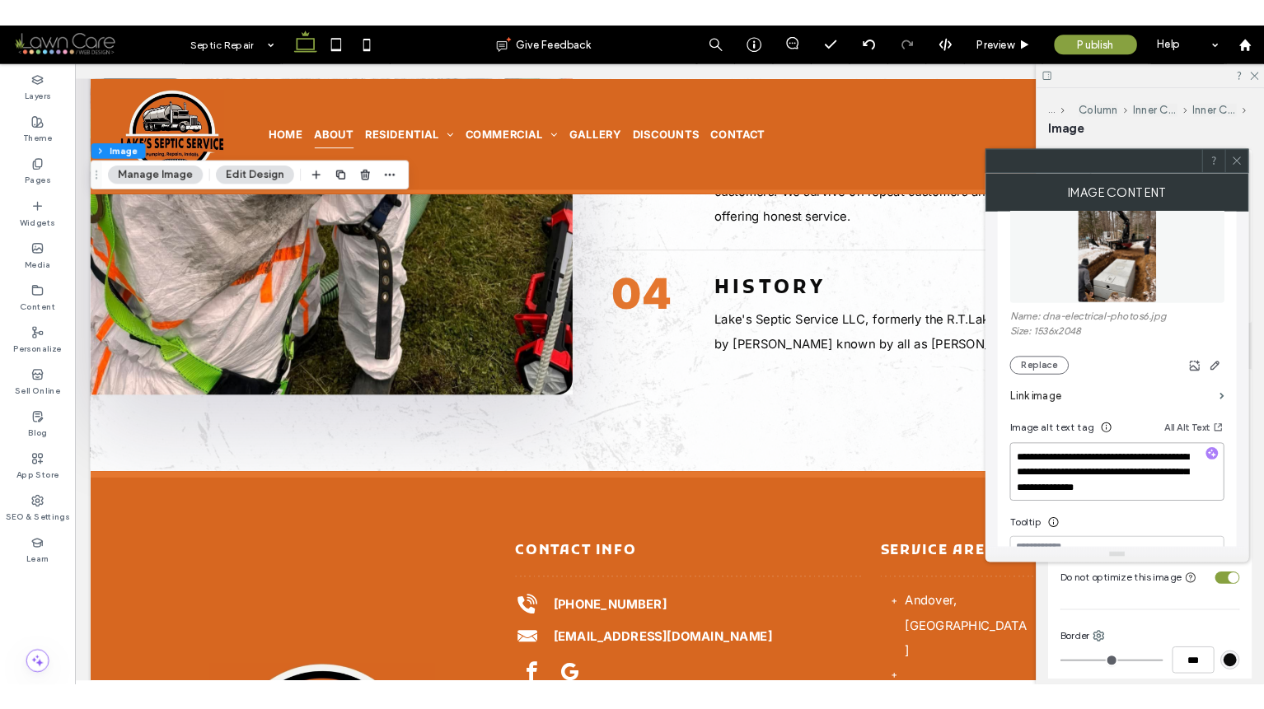
scroll to position [294, 0]
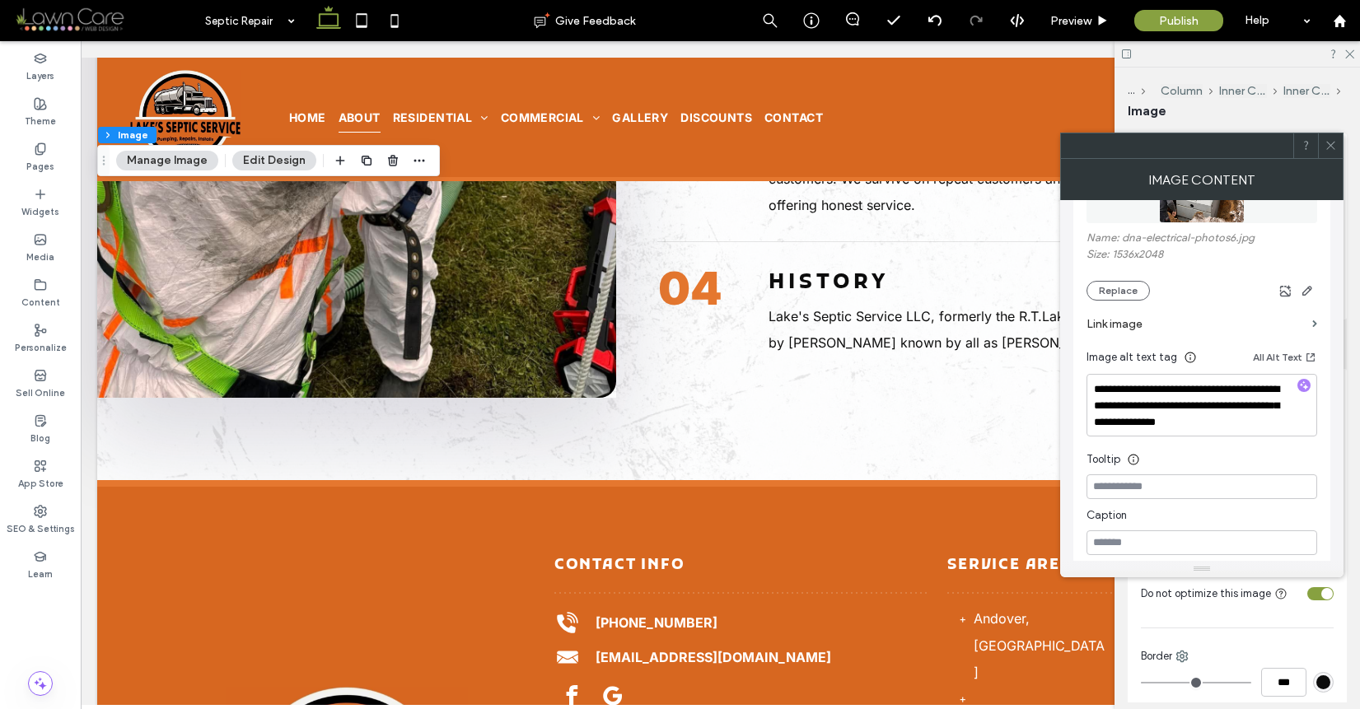
click at [1336, 147] on icon at bounding box center [1331, 145] width 12 height 12
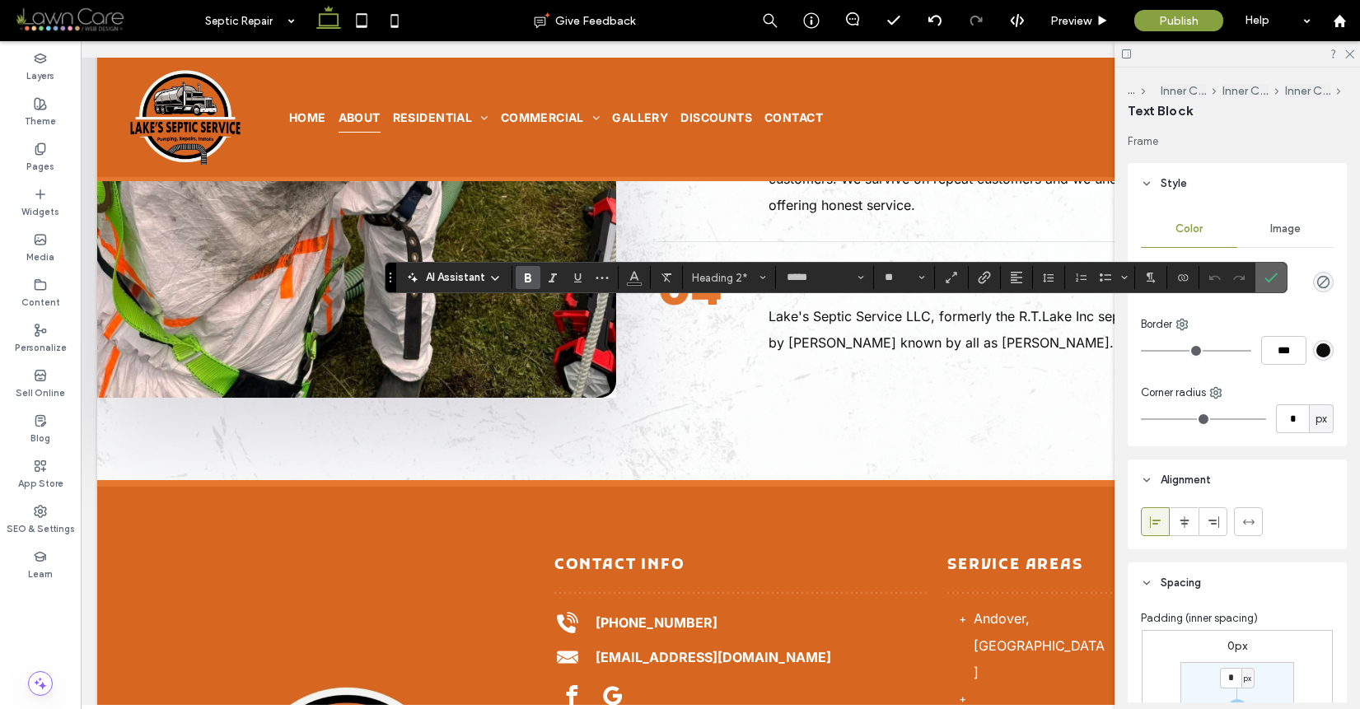
click at [1279, 275] on label "Confirm" at bounding box center [1271, 278] width 25 height 30
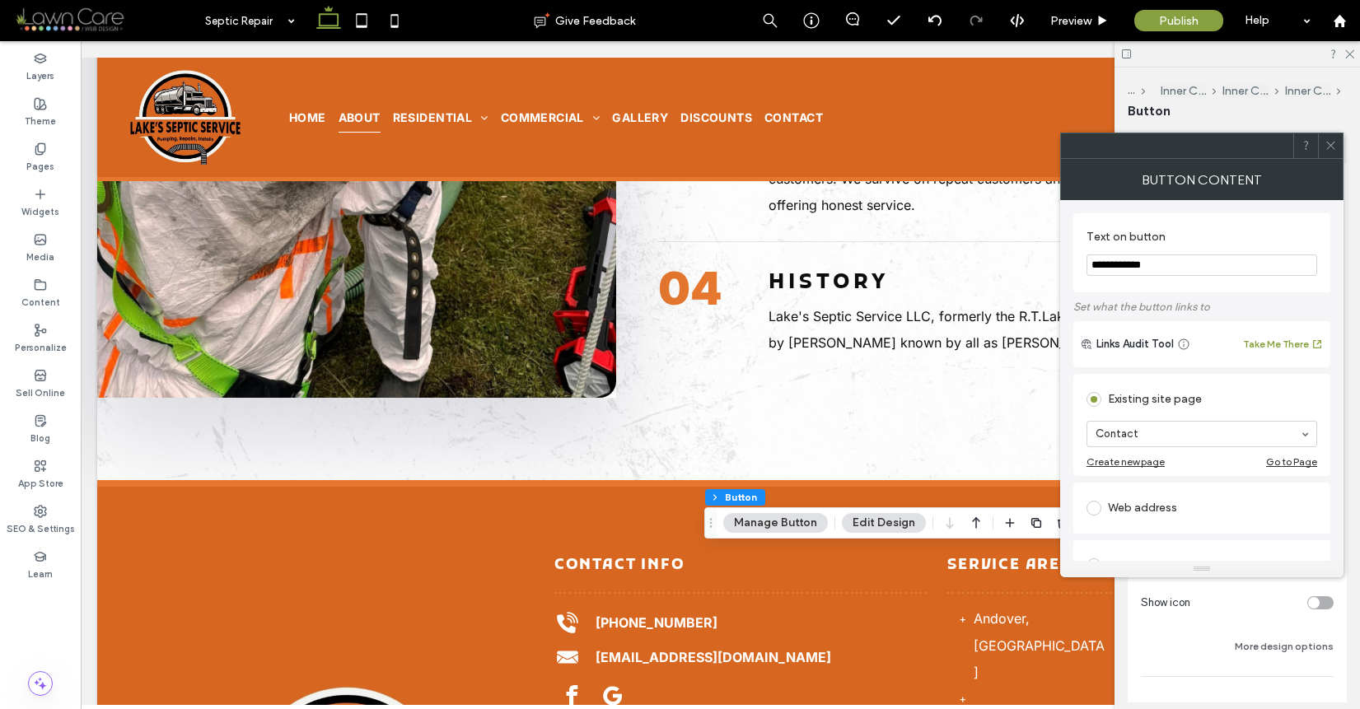
click at [1329, 148] on icon at bounding box center [1331, 145] width 12 height 12
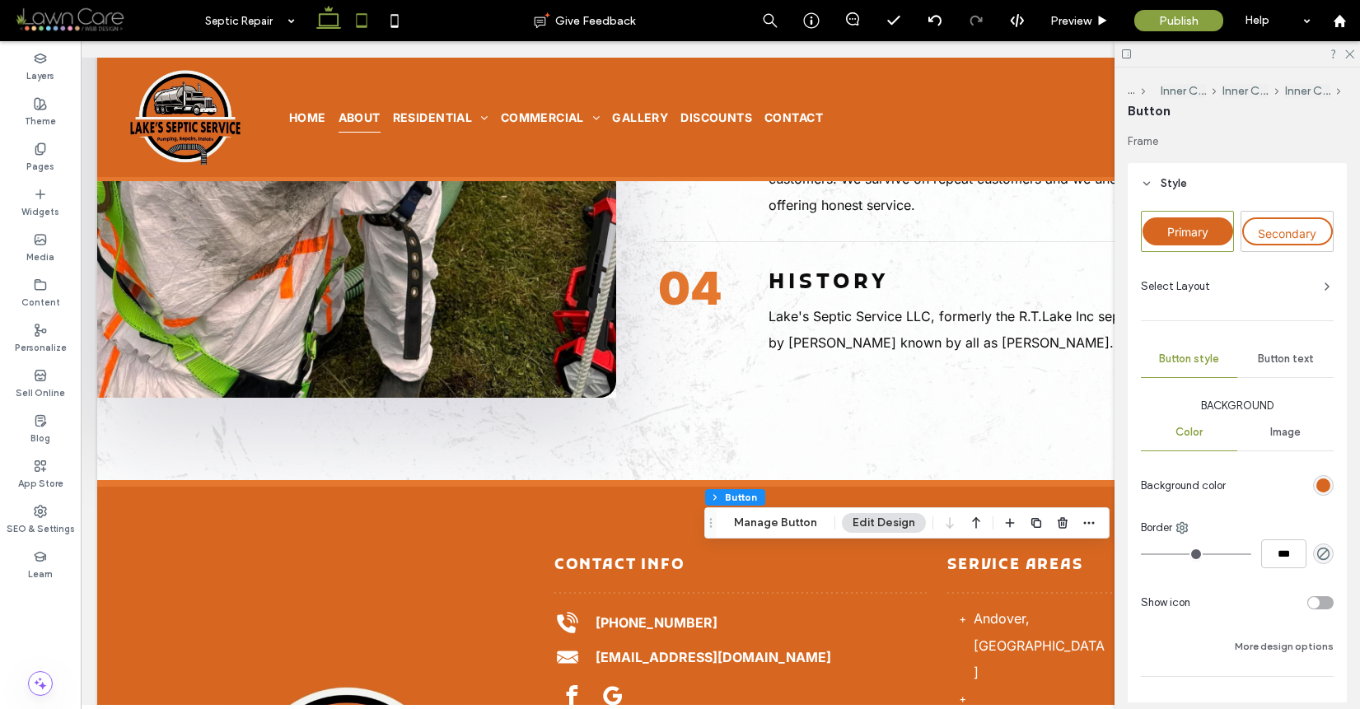
click at [355, 26] on icon at bounding box center [361, 20] width 33 height 33
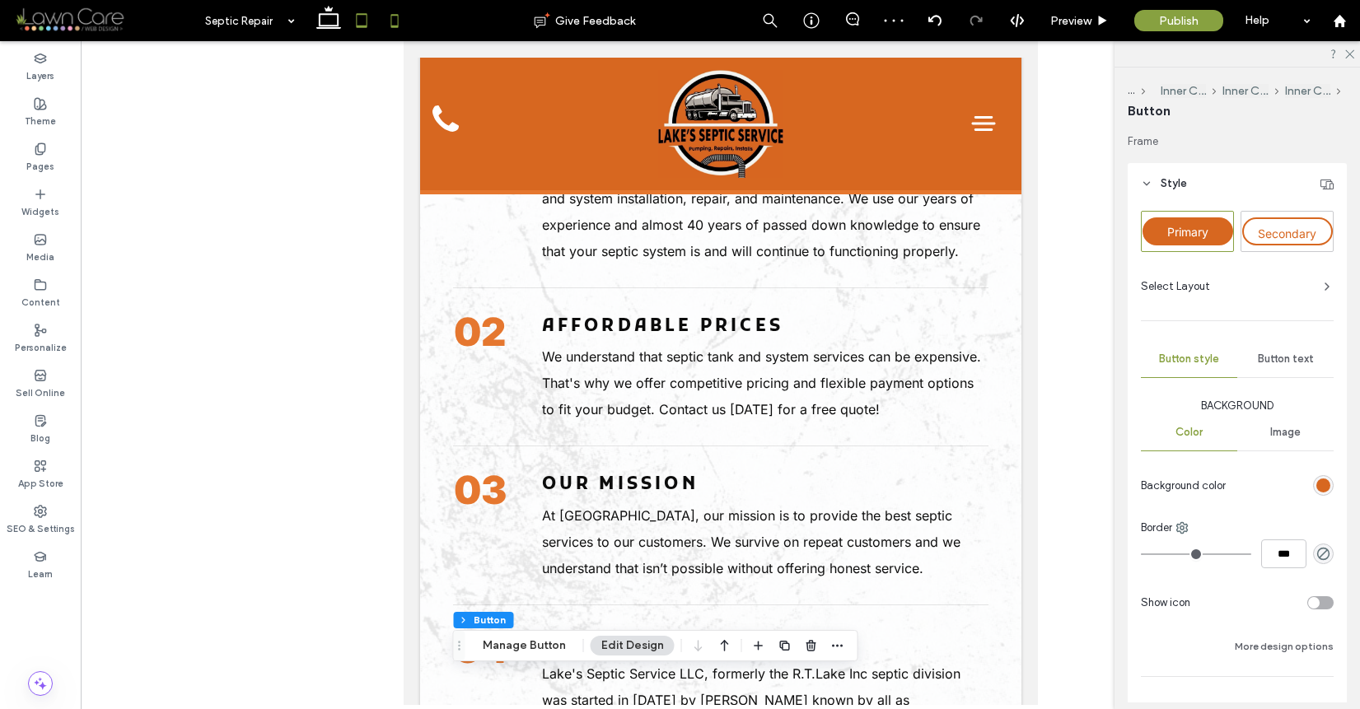
click at [386, 13] on icon at bounding box center [394, 20] width 33 height 33
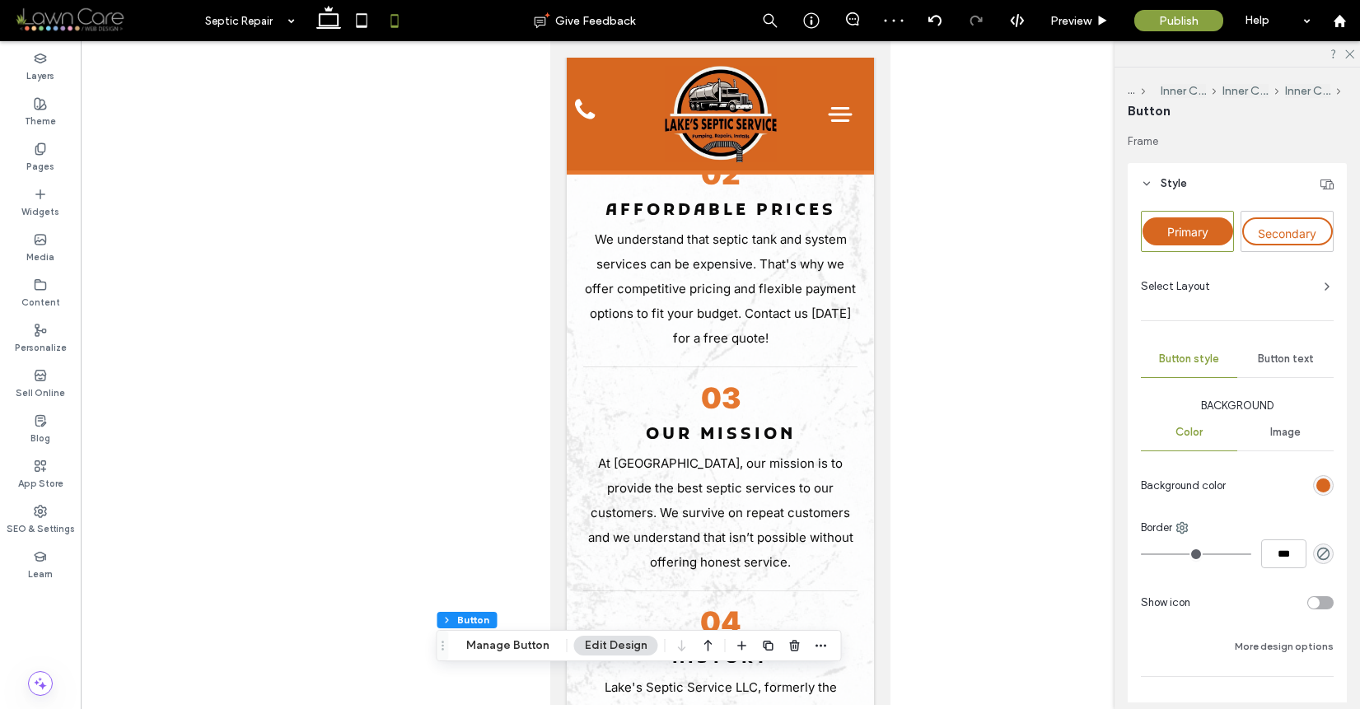
type input "*"
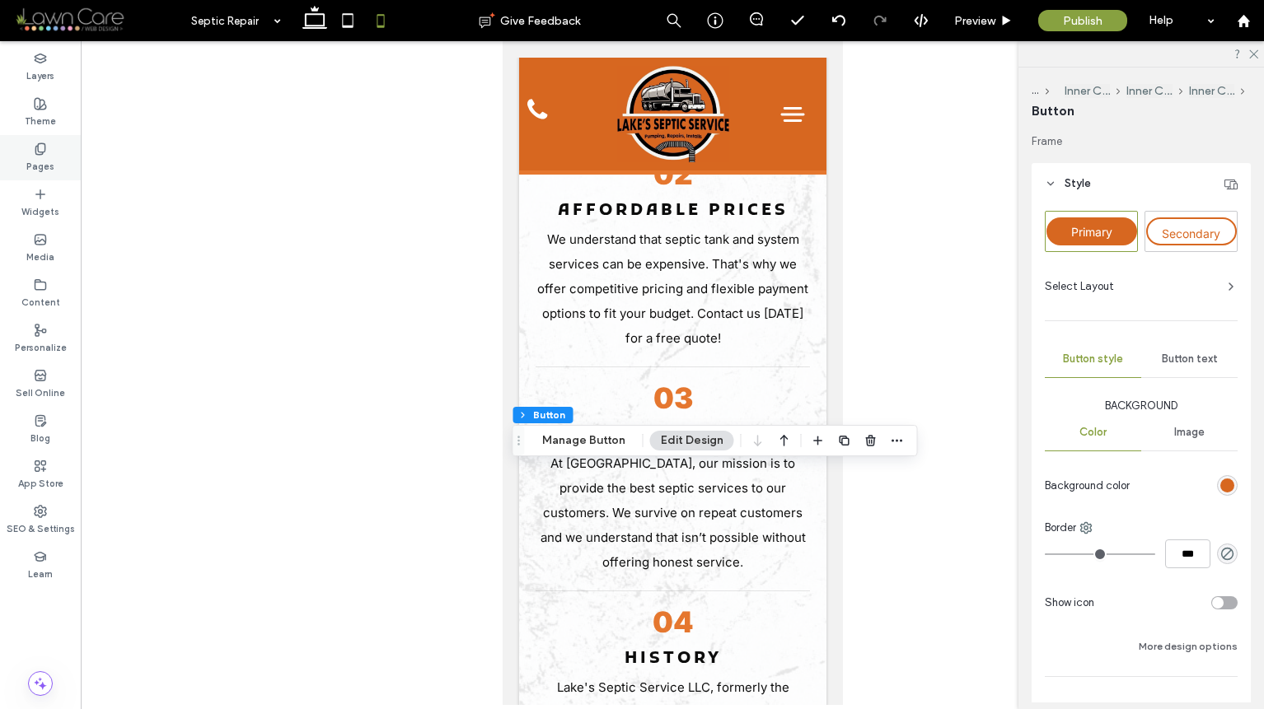
click at [43, 155] on icon at bounding box center [40, 149] width 13 height 13
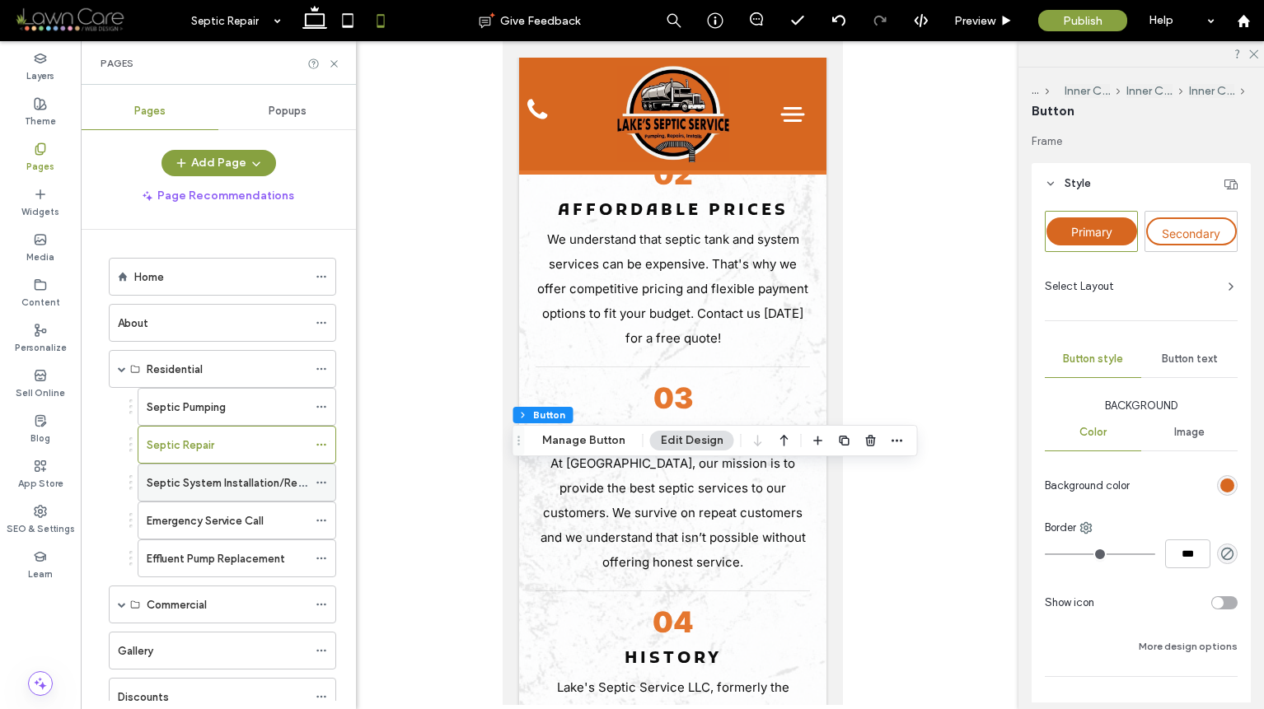
click at [187, 476] on label "Septic System Installation/Replacement" at bounding box center [249, 483] width 205 height 29
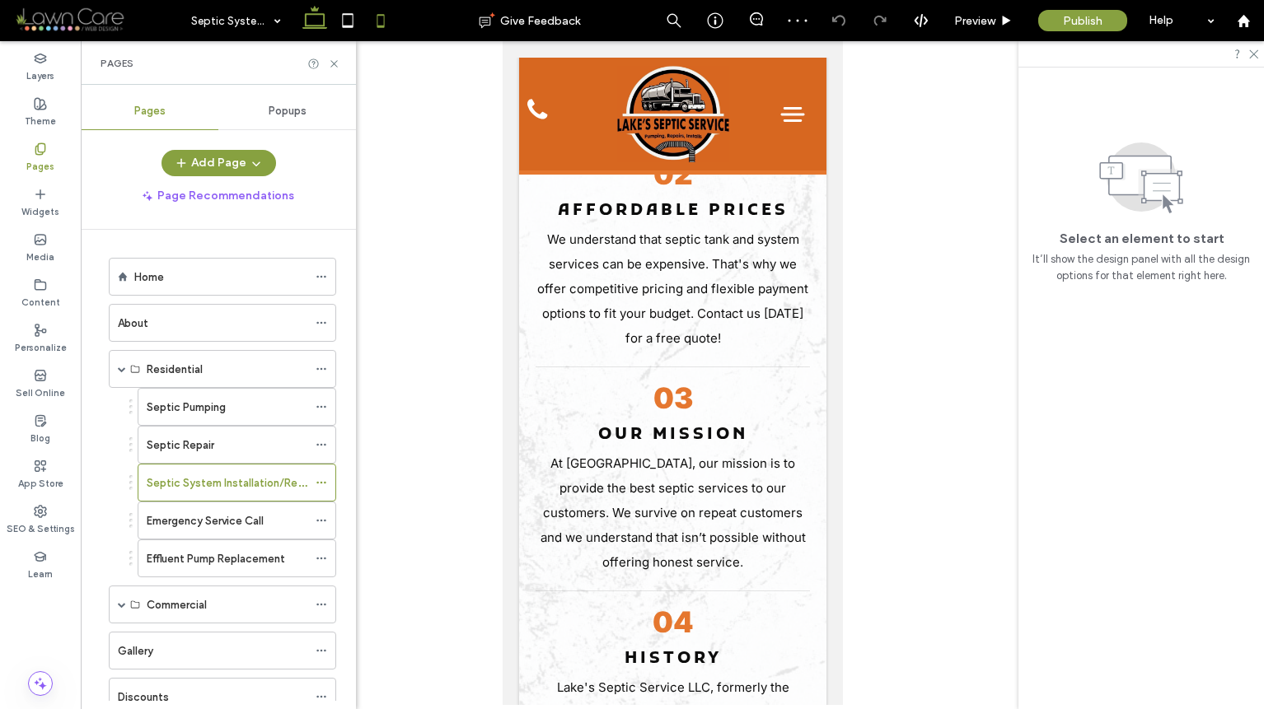
click at [320, 22] on icon at bounding box center [314, 20] width 33 height 33
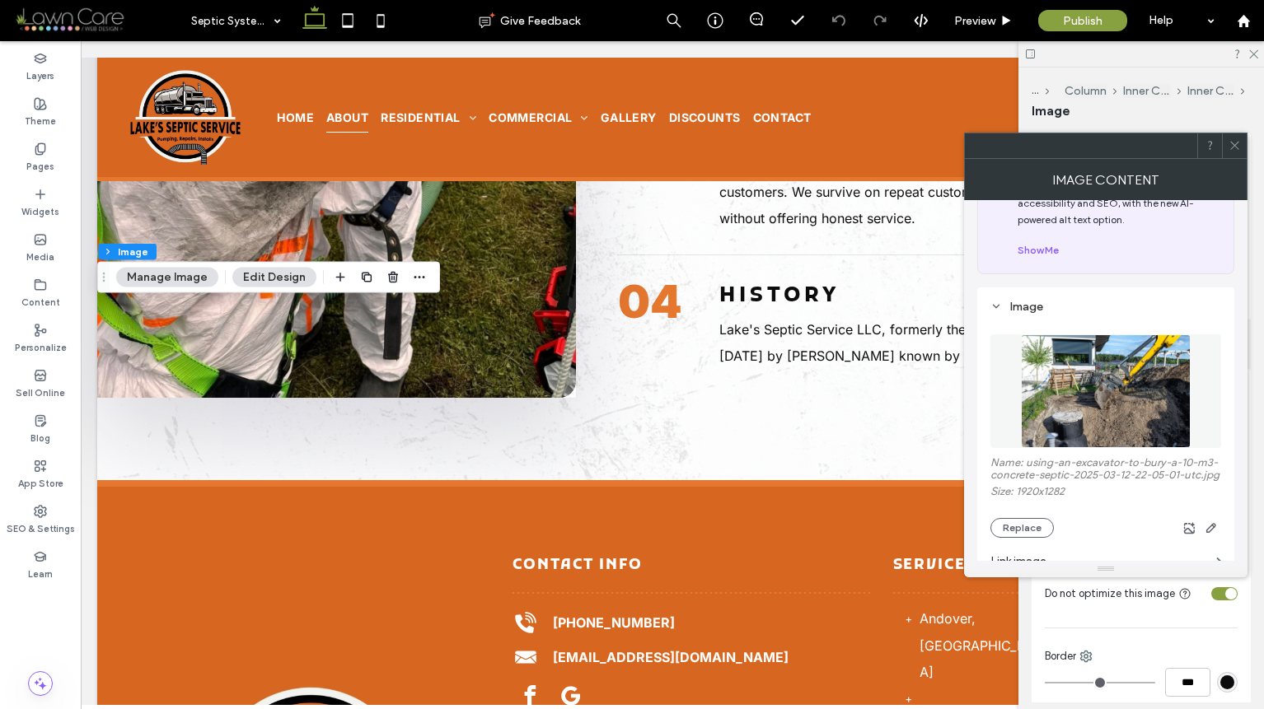
scroll to position [211, 0]
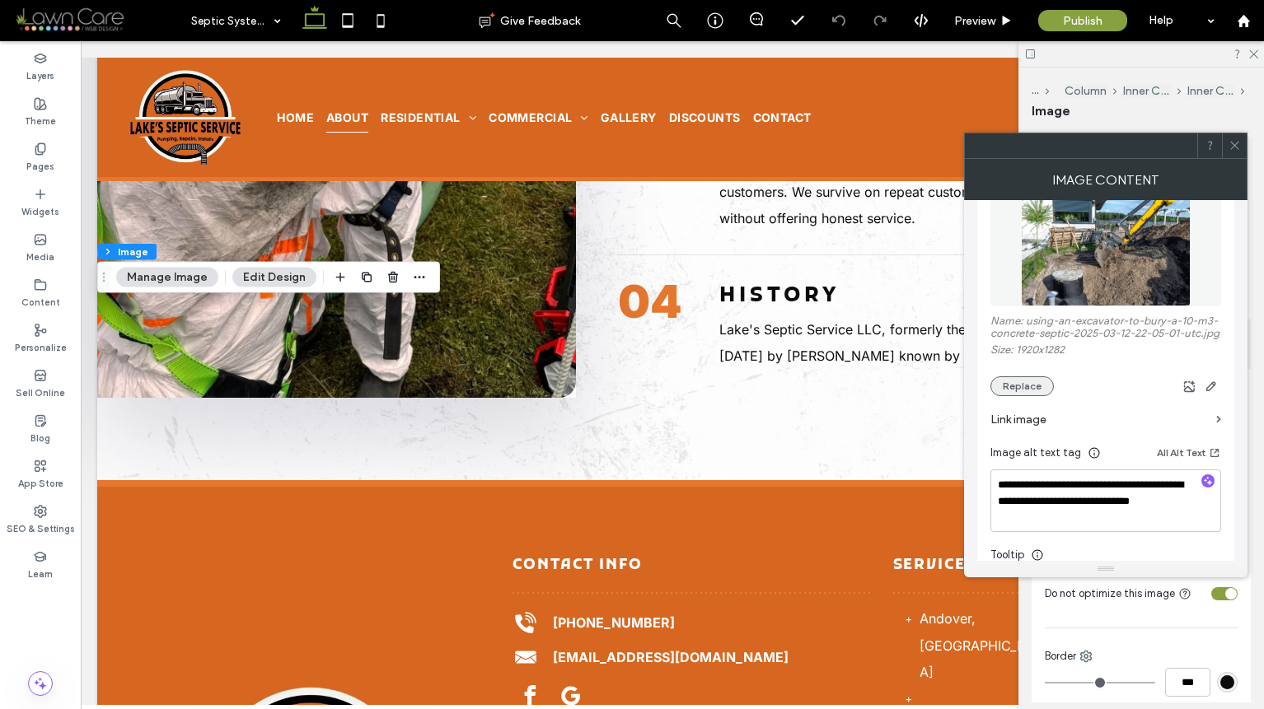
click at [1009, 392] on button "Replace" at bounding box center [1021, 386] width 63 height 20
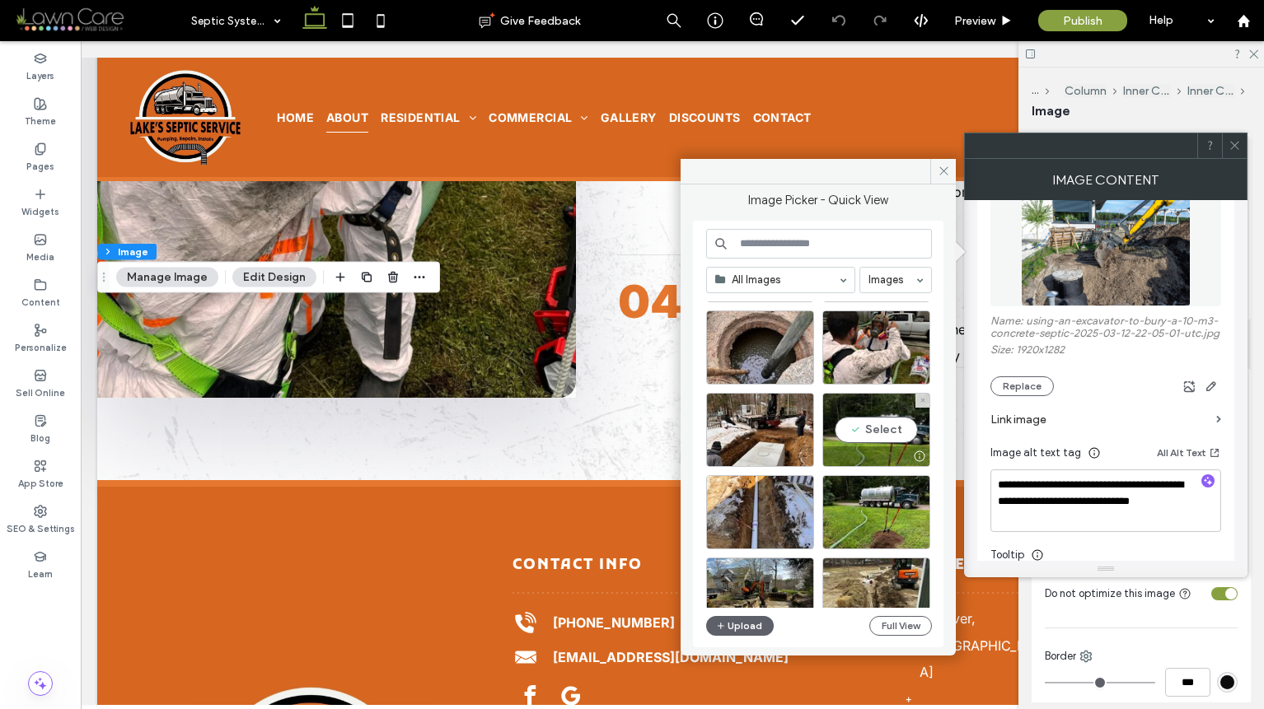
scroll to position [118, 0]
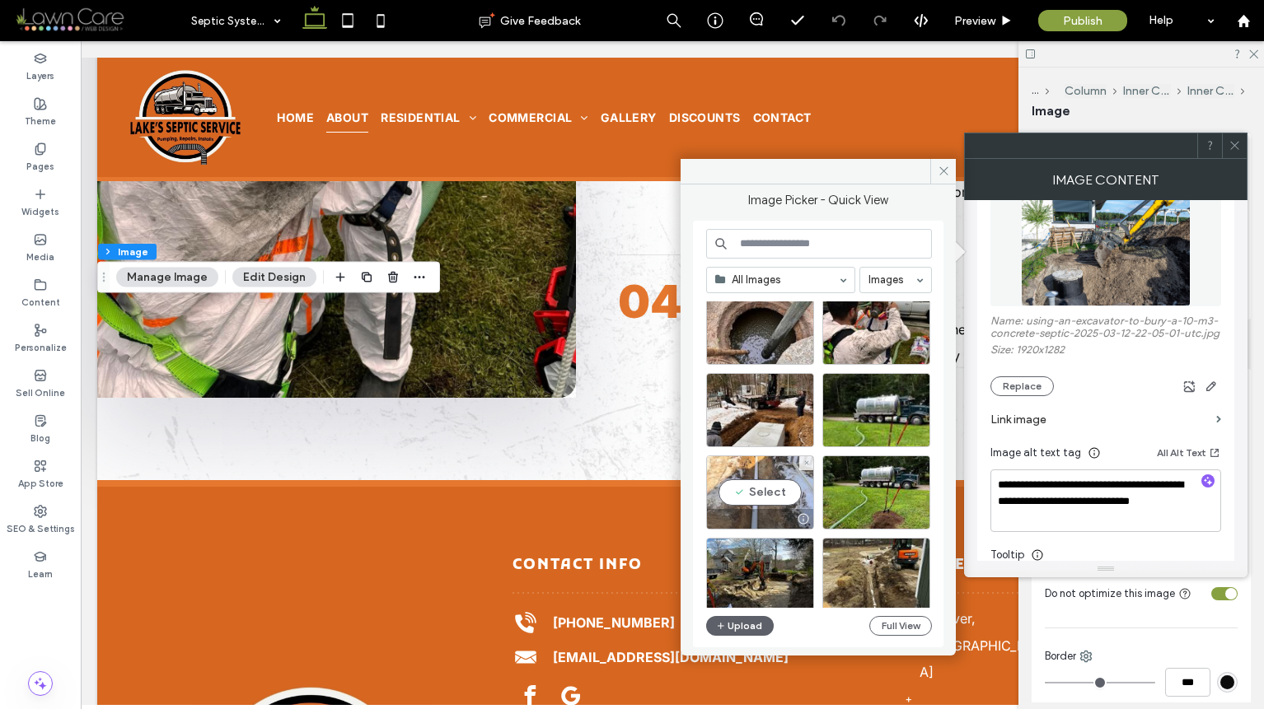
click at [759, 497] on div "Select" at bounding box center [760, 493] width 108 height 74
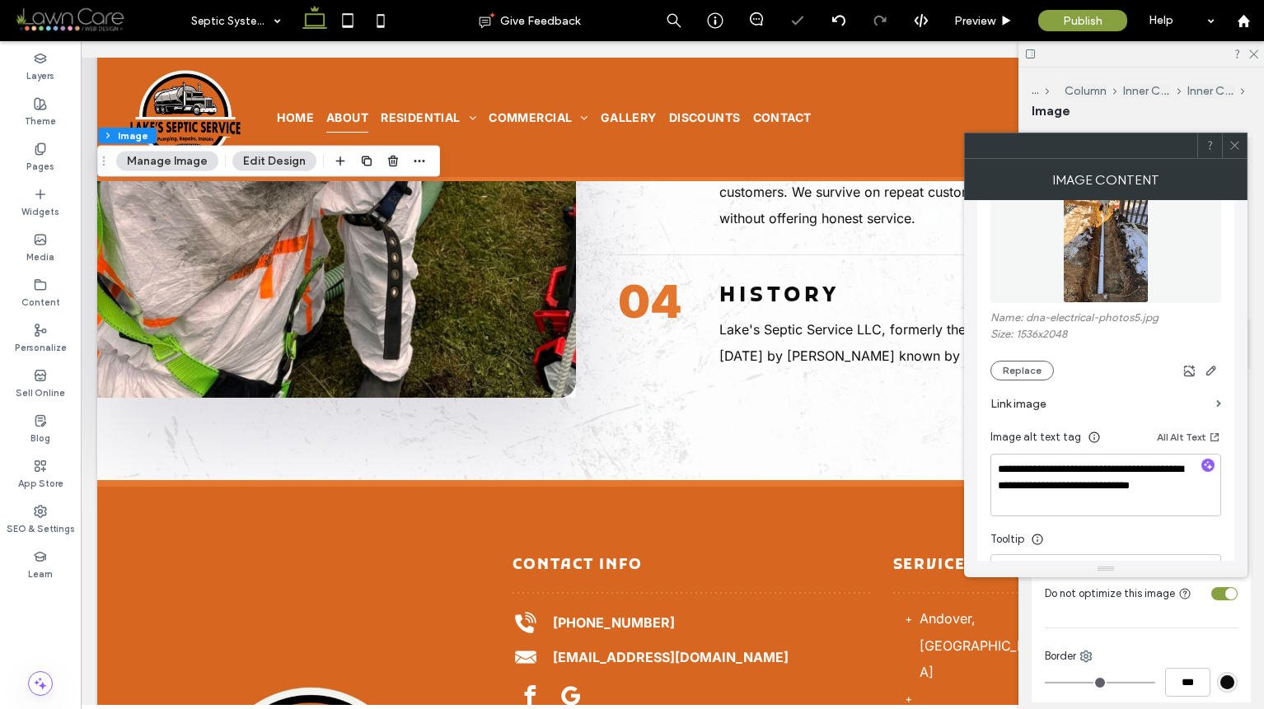
scroll to position [217, 0]
click at [1206, 461] on icon "button" at bounding box center [1208, 462] width 12 height 12
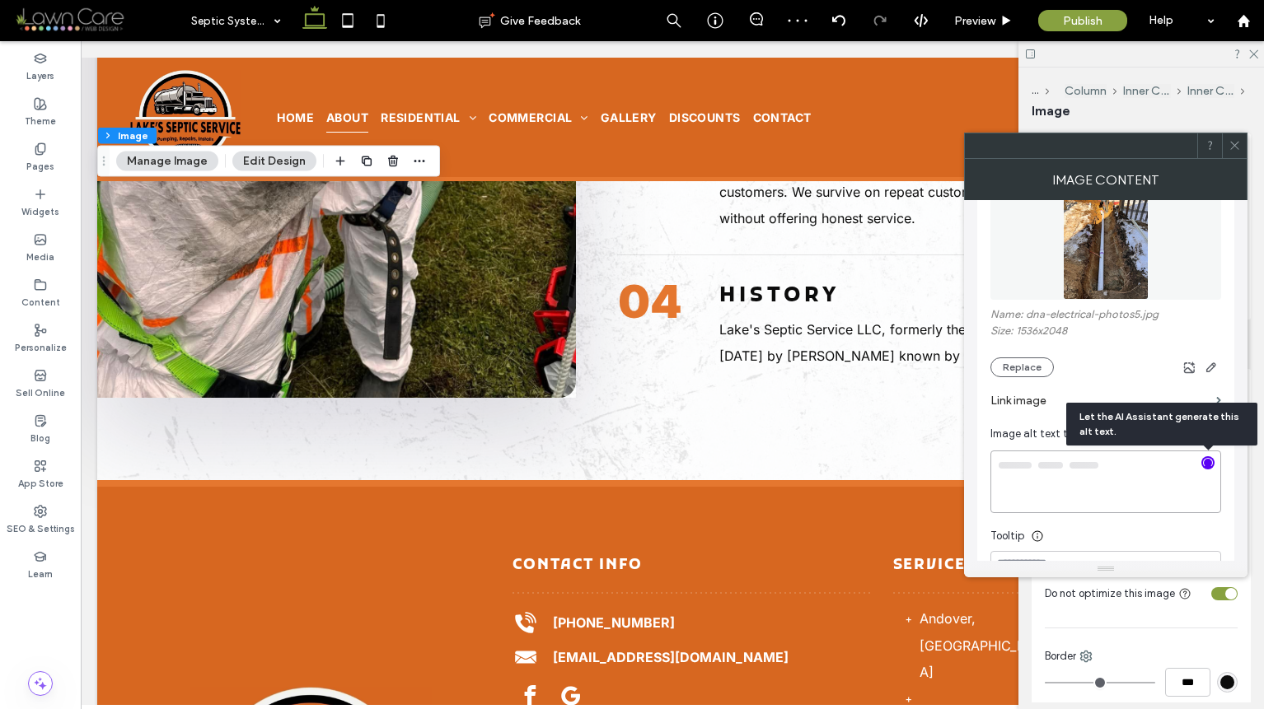
type textarea "**********"
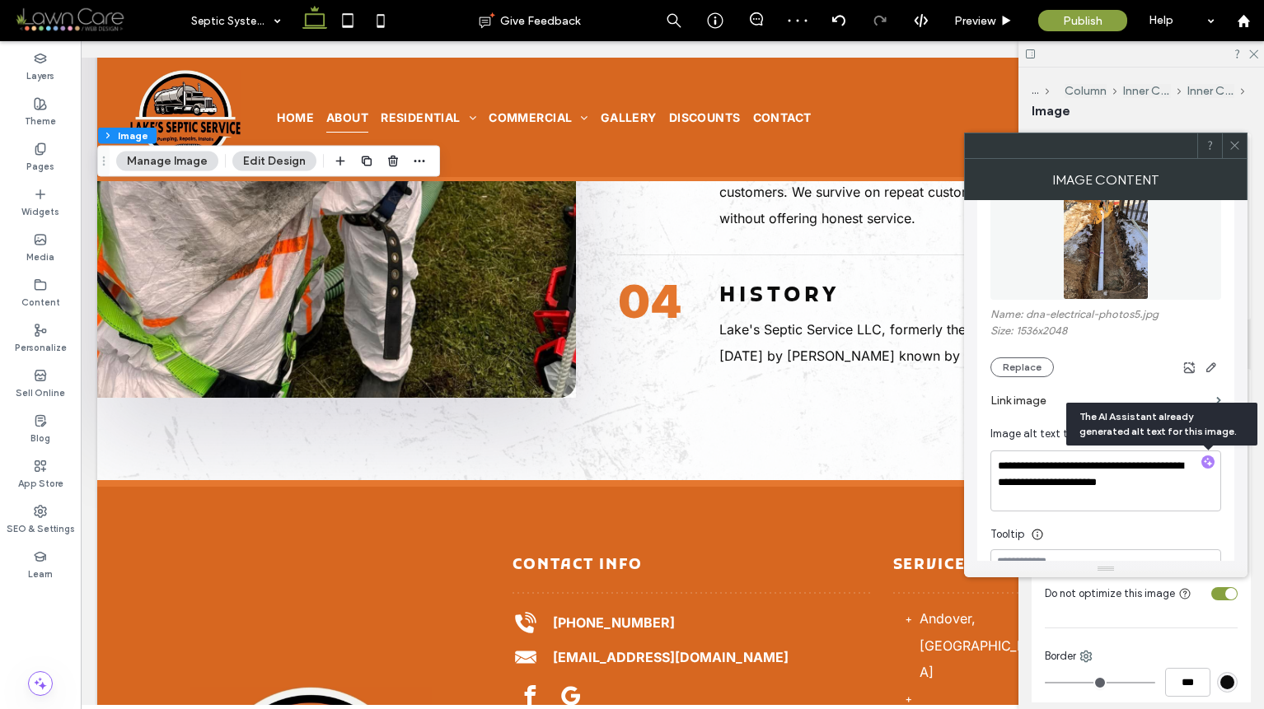
click at [1237, 143] on icon at bounding box center [1234, 145] width 12 height 12
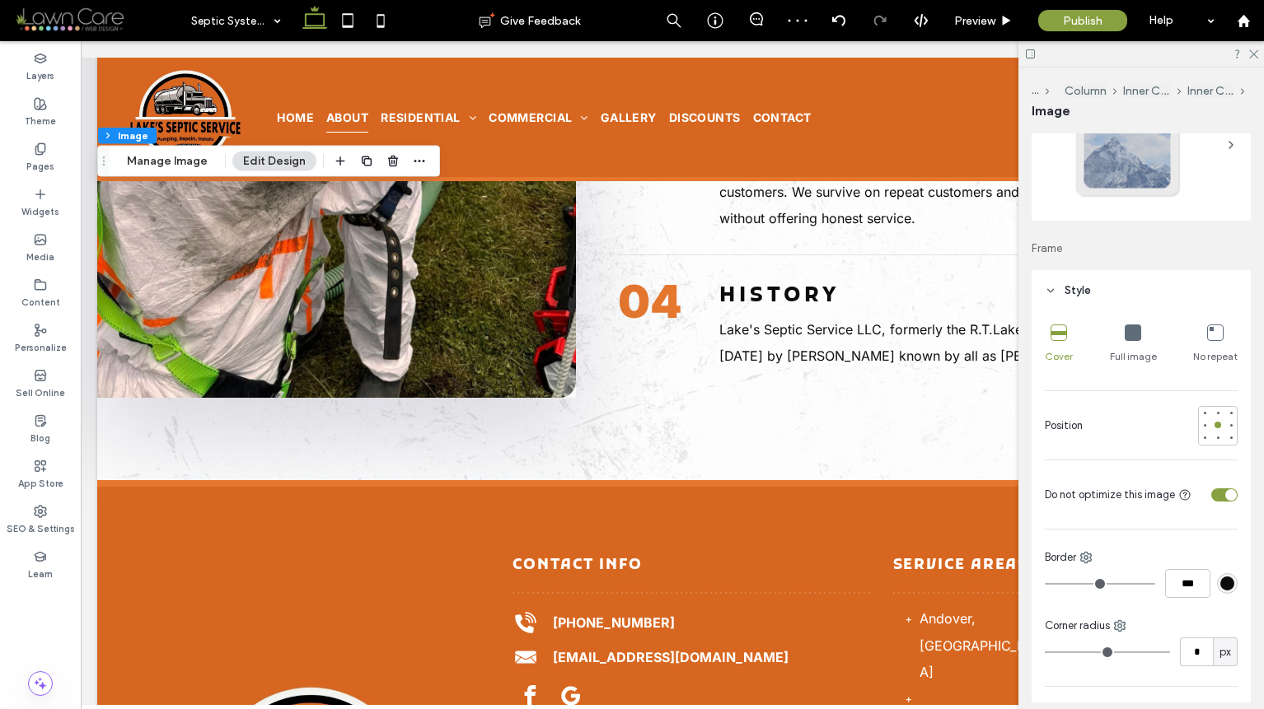
scroll to position [107, 0]
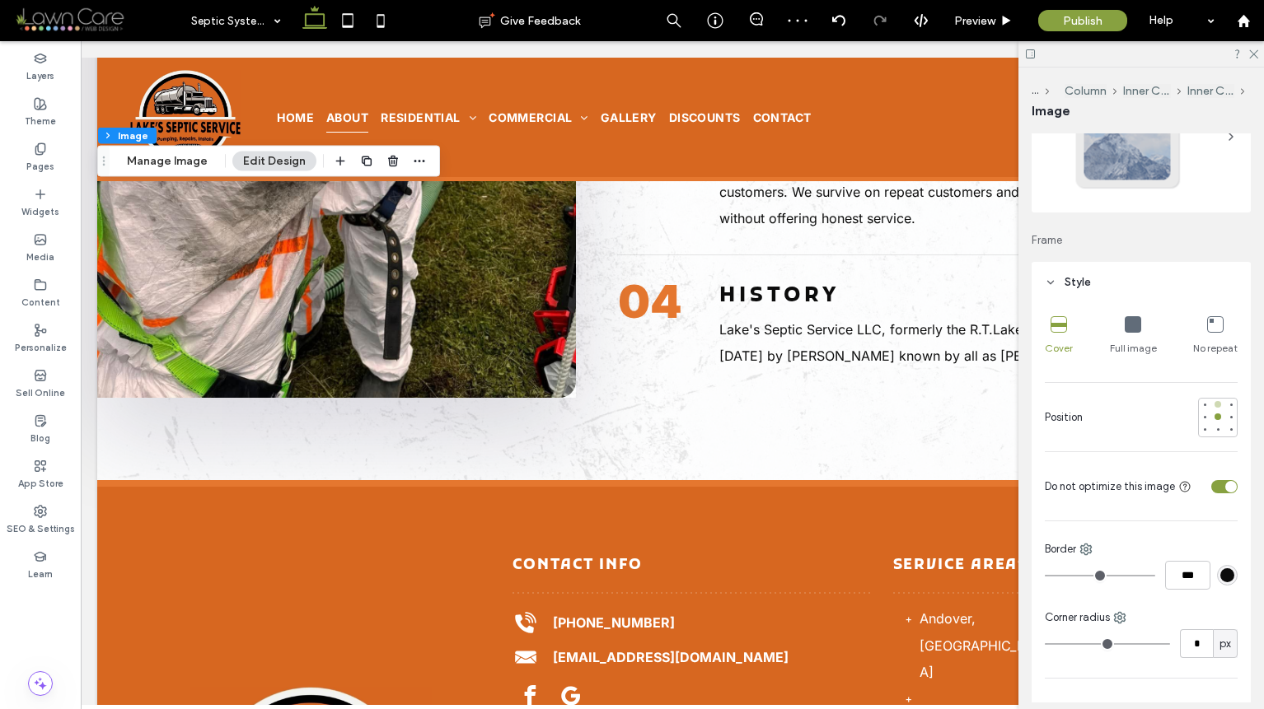
click at [1214, 402] on div at bounding box center [1217, 404] width 7 height 7
click at [58, 156] on div "Pages" at bounding box center [40, 157] width 81 height 45
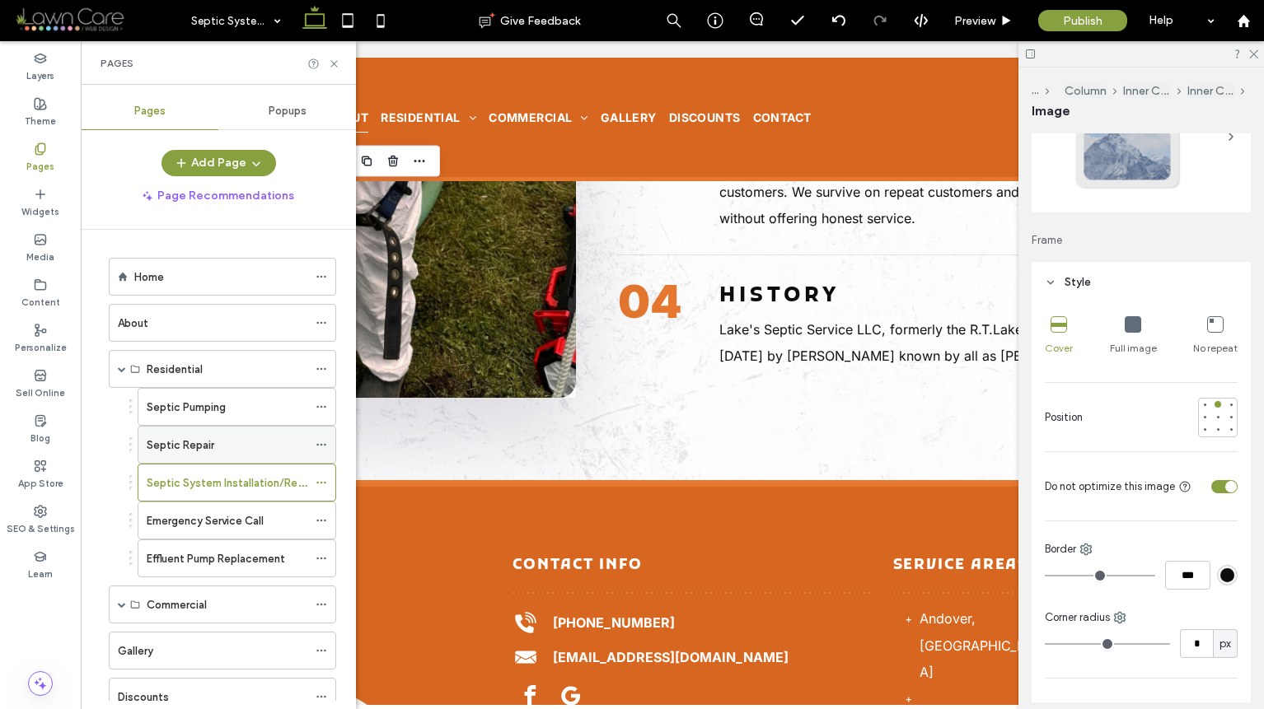
click at [210, 450] on label "Septic Repair" at bounding box center [181, 445] width 68 height 29
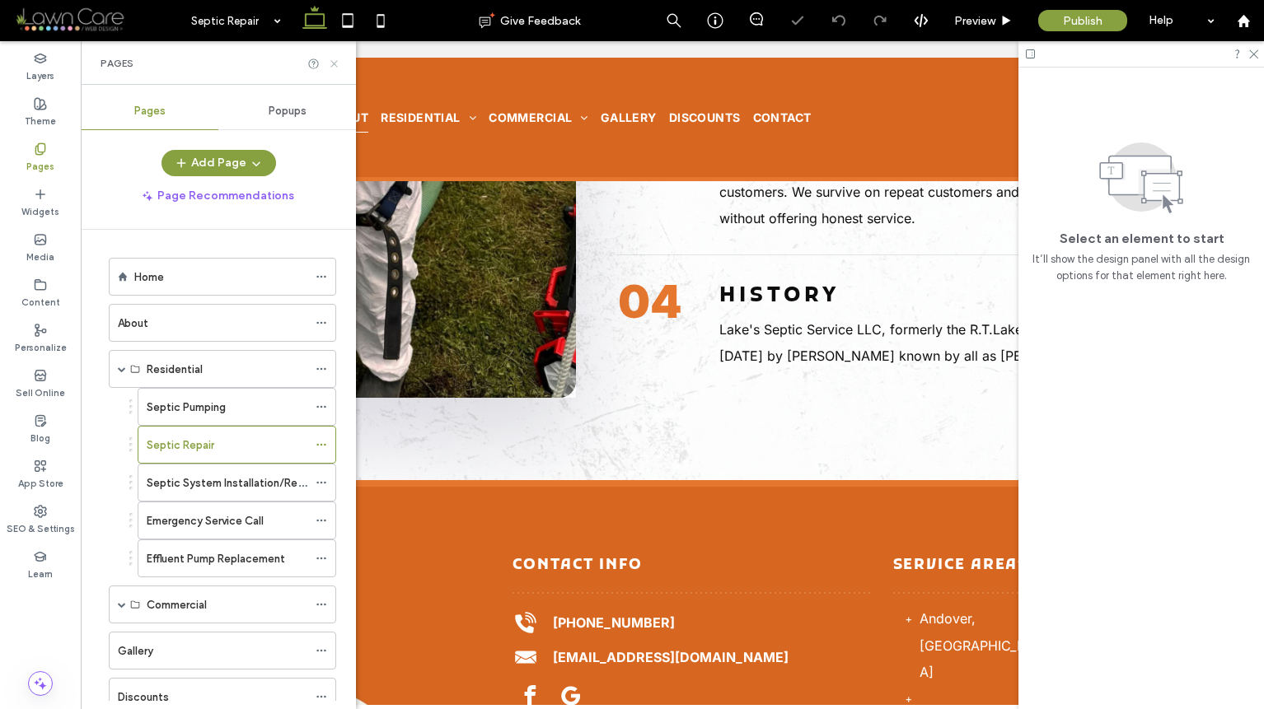
click at [332, 68] on icon at bounding box center [334, 64] width 12 height 12
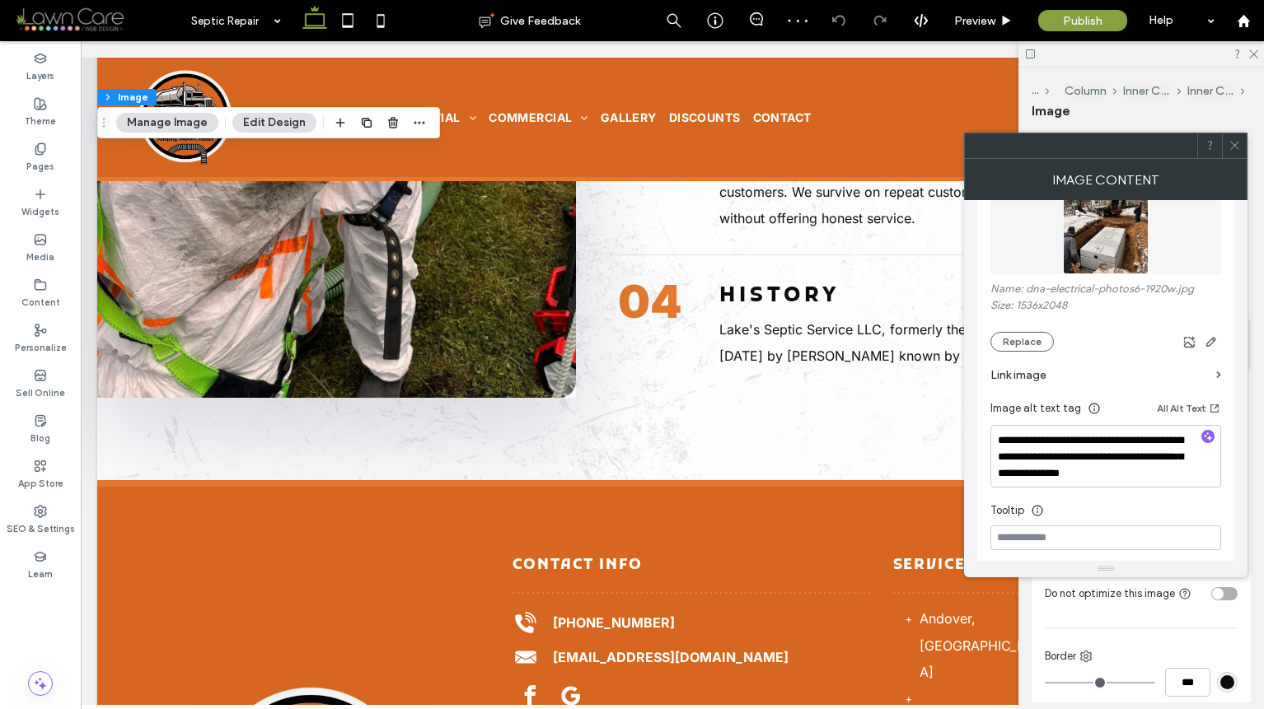
scroll to position [265, 0]
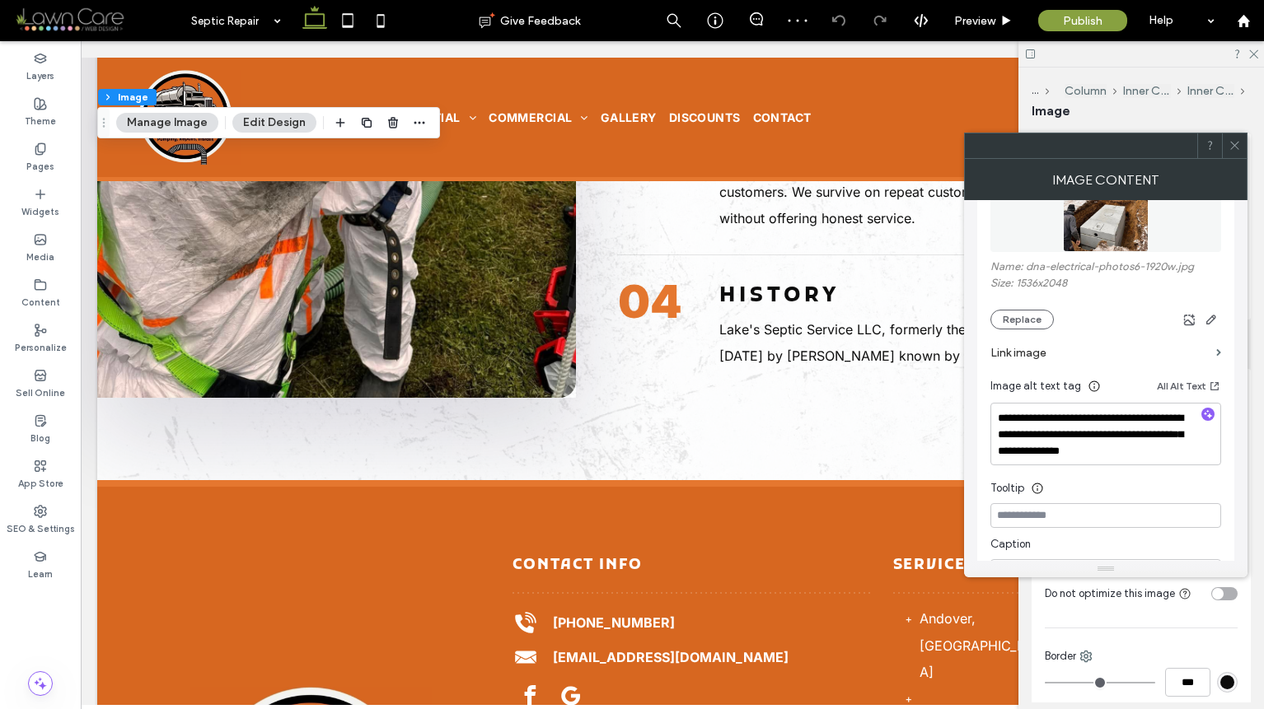
click at [1239, 150] on icon at bounding box center [1234, 145] width 12 height 12
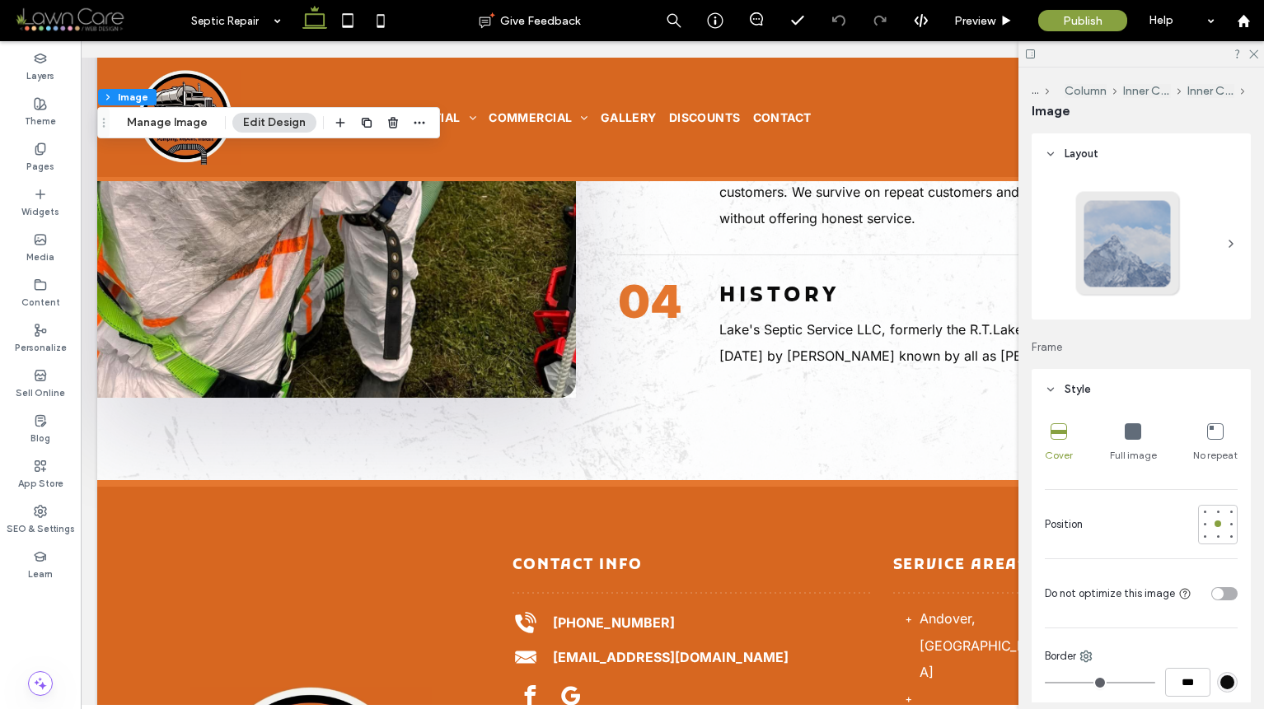
click at [1216, 586] on div at bounding box center [1218, 593] width 40 height 29
click at [1200, 601] on div at bounding box center [1218, 593] width 40 height 29
click at [1212, 598] on div "toggle" at bounding box center [1218, 594] width 12 height 12
click at [39, 156] on label "Pages" at bounding box center [40, 165] width 28 height 18
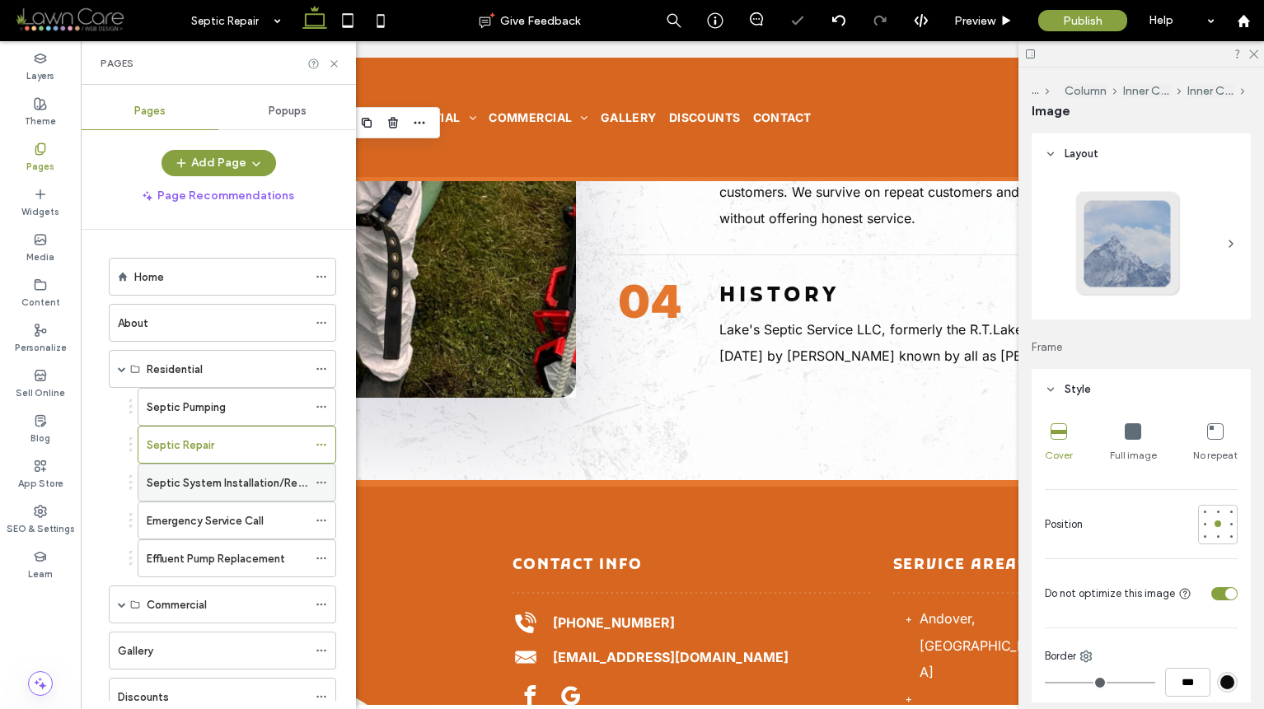
click at [252, 493] on div "Septic System Installation/Replacement" at bounding box center [227, 483] width 161 height 36
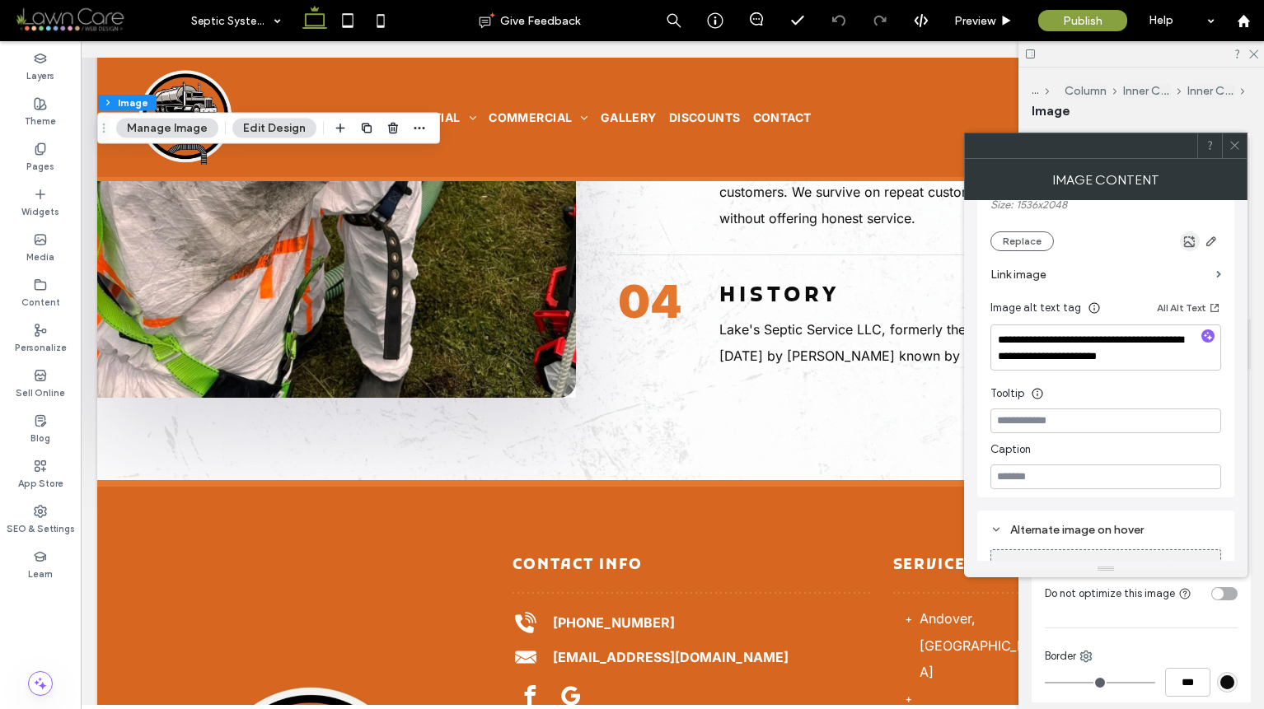
scroll to position [357, 0]
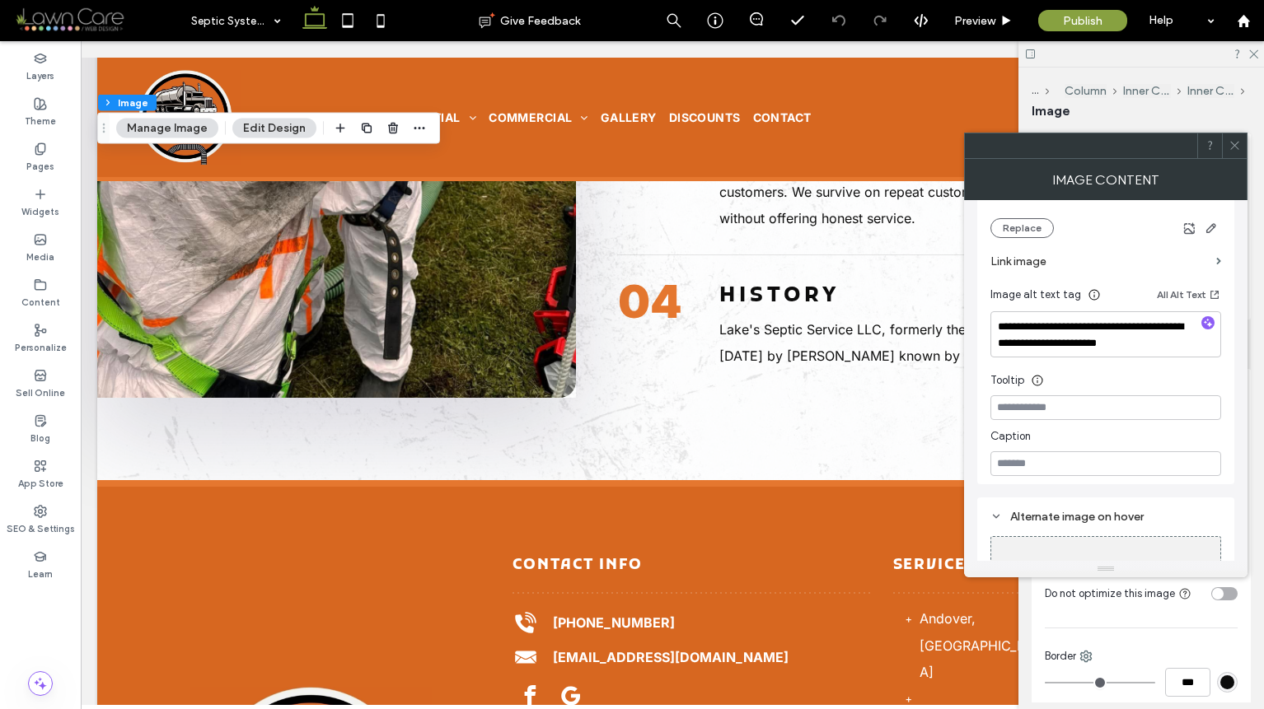
click at [1235, 139] on icon at bounding box center [1234, 145] width 12 height 12
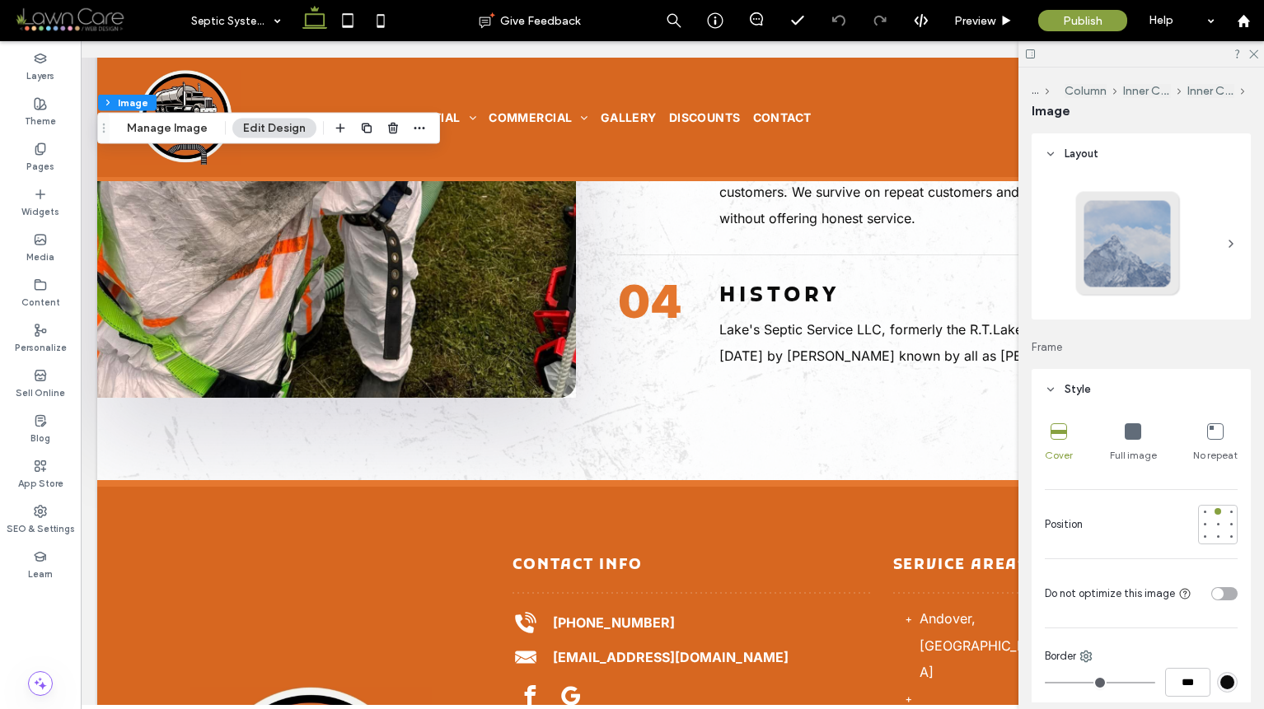
click at [1218, 590] on div "toggle" at bounding box center [1224, 593] width 26 height 13
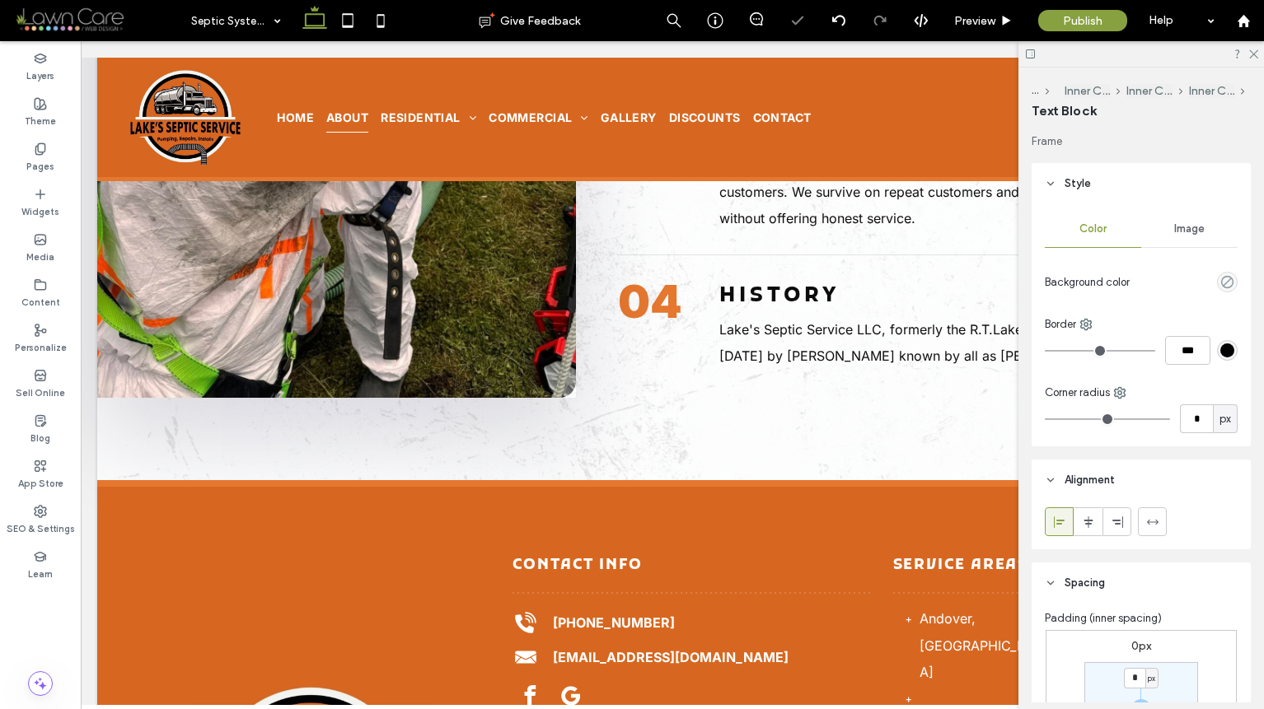
type input "*****"
type input "**"
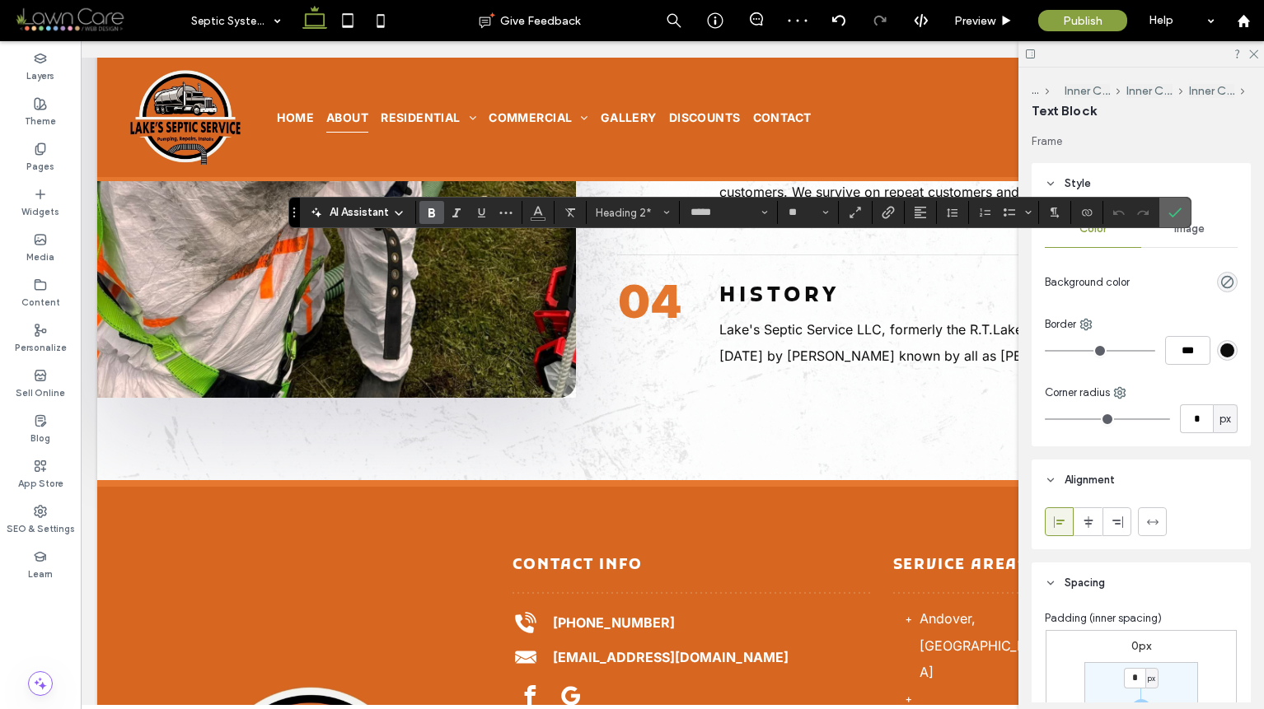
click at [1177, 209] on icon "Confirm" at bounding box center [1174, 212] width 13 height 13
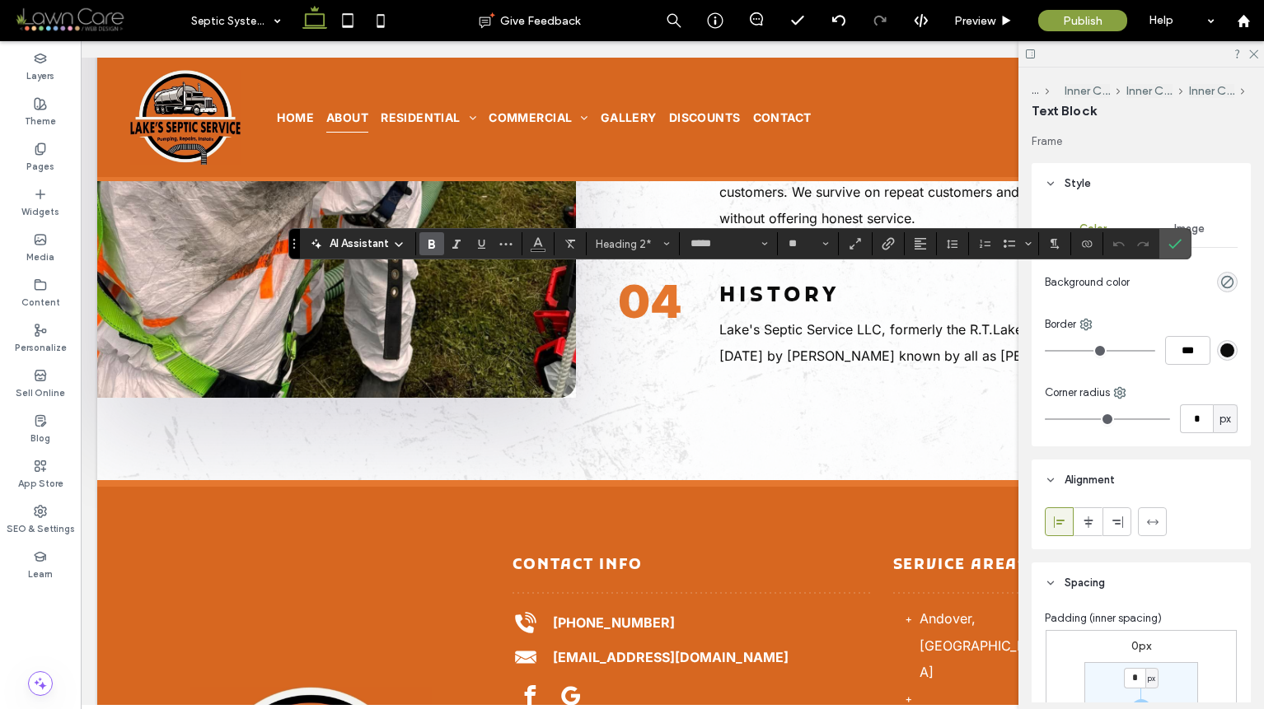
scroll to position [0, 151]
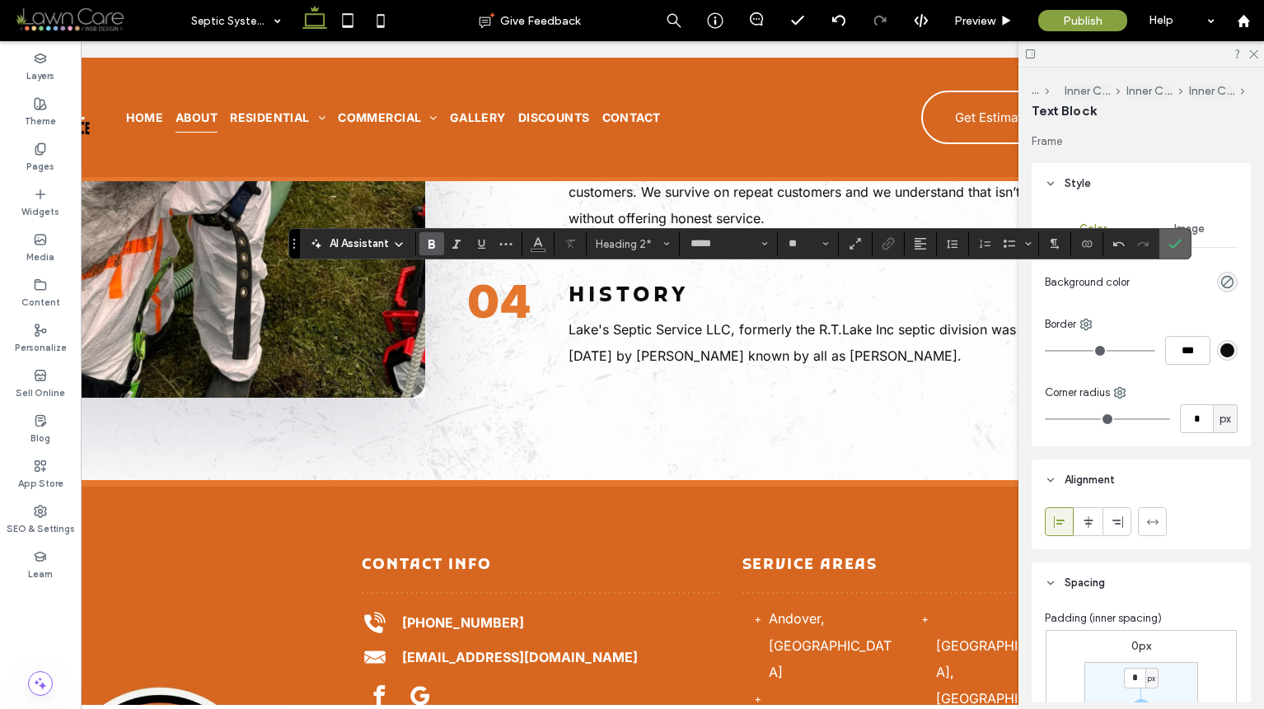
click at [1178, 250] on icon "Confirm" at bounding box center [1174, 243] width 13 height 13
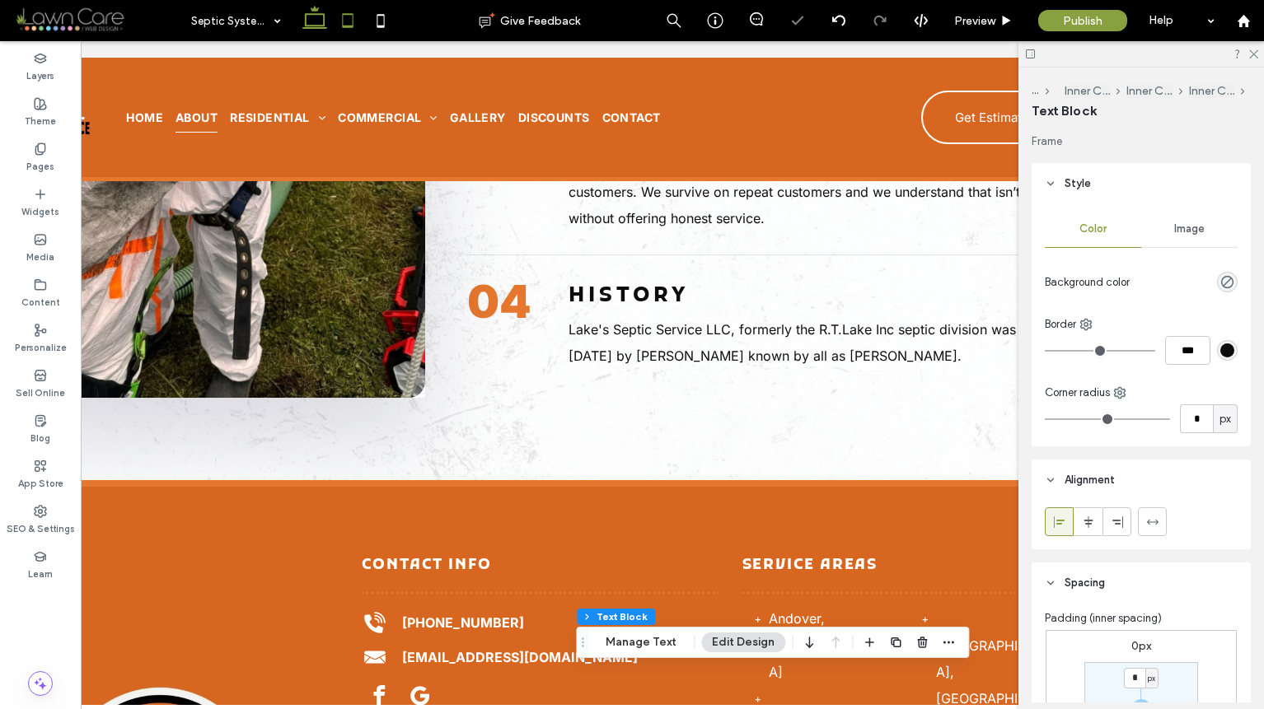
click at [349, 30] on icon at bounding box center [347, 20] width 33 height 33
type input "**"
type input "****"
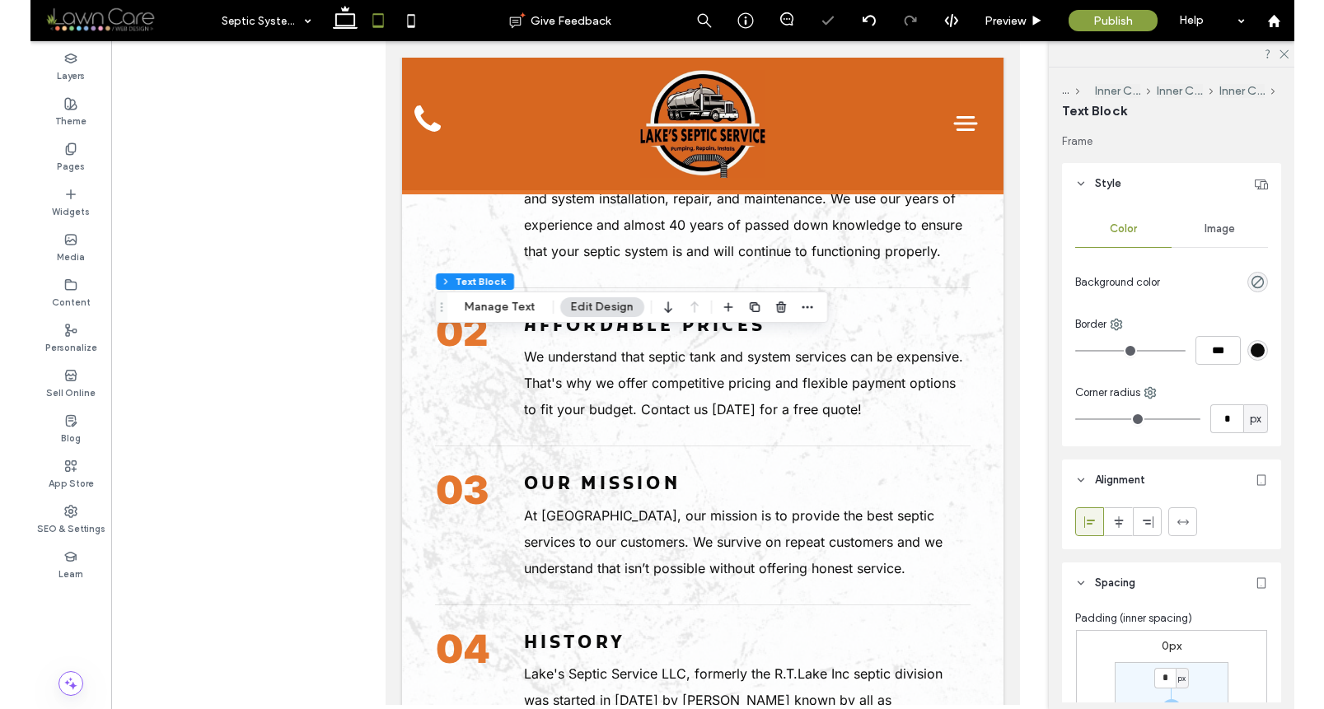
scroll to position [0, 0]
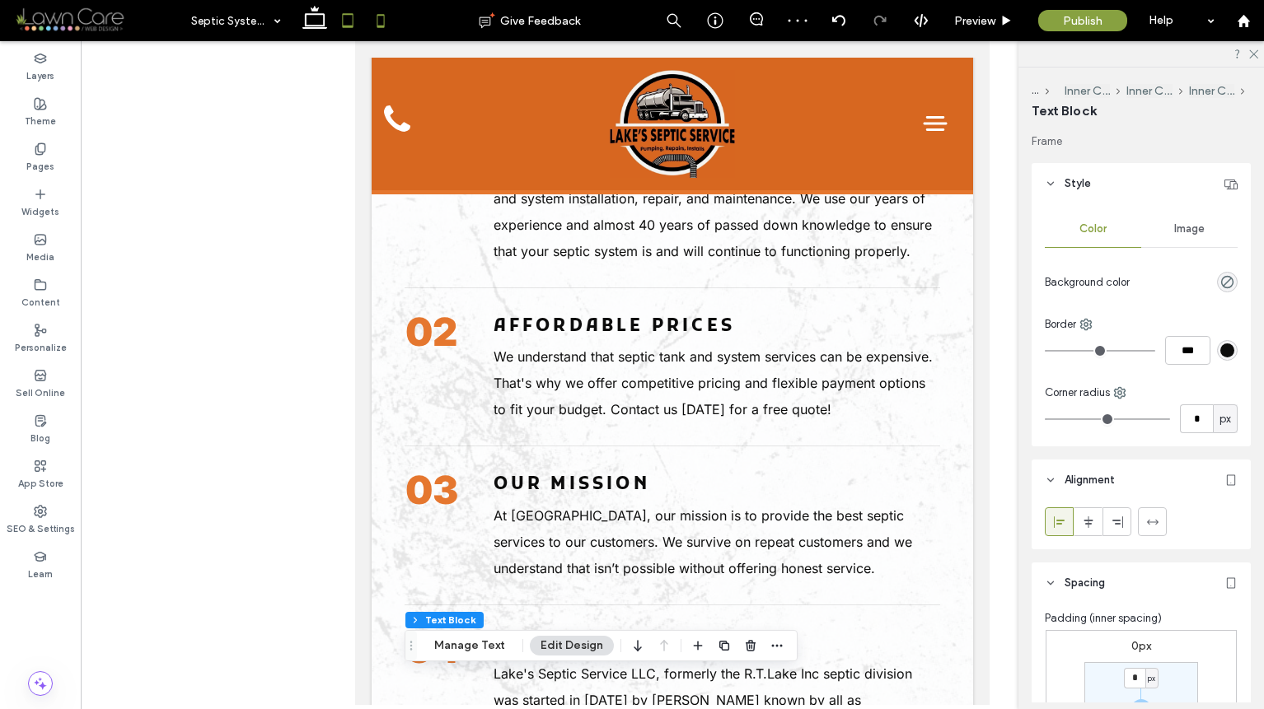
click at [374, 23] on icon at bounding box center [380, 20] width 33 height 33
type input "***"
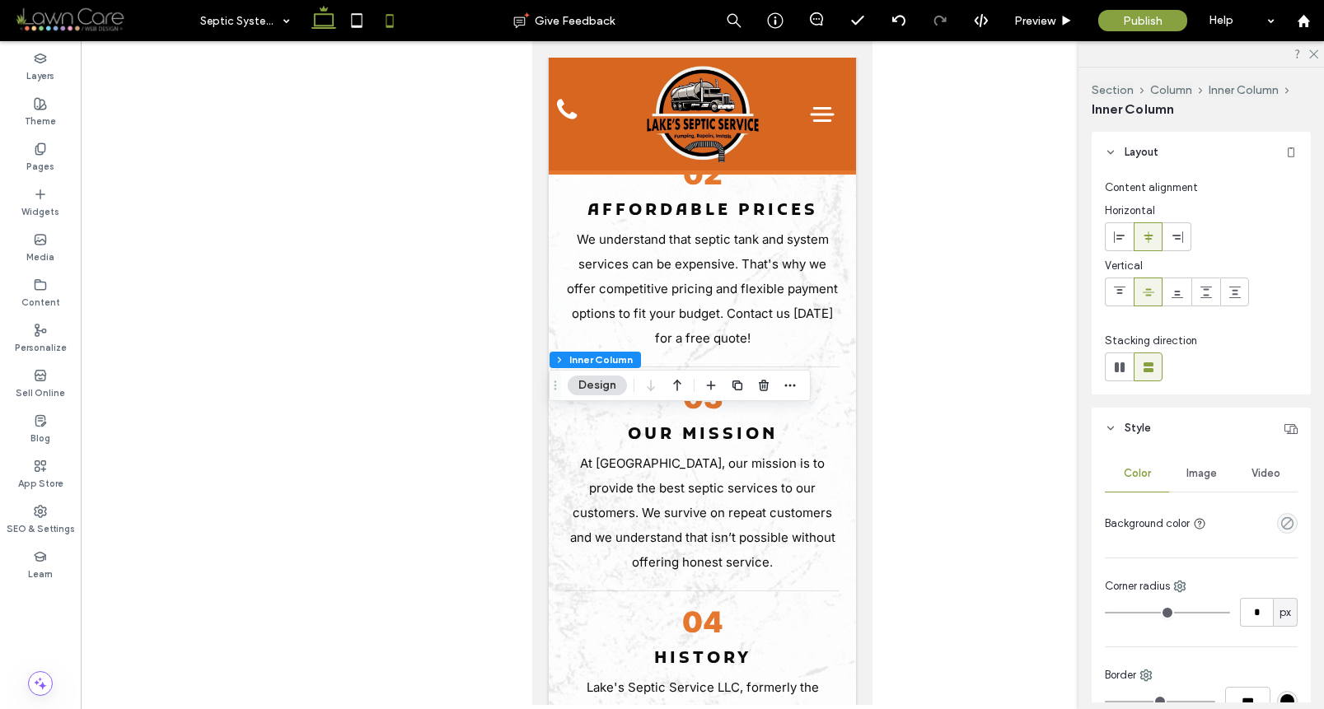
click at [330, 12] on icon at bounding box center [323, 20] width 33 height 33
type input "**"
type input "****"
type input "*"
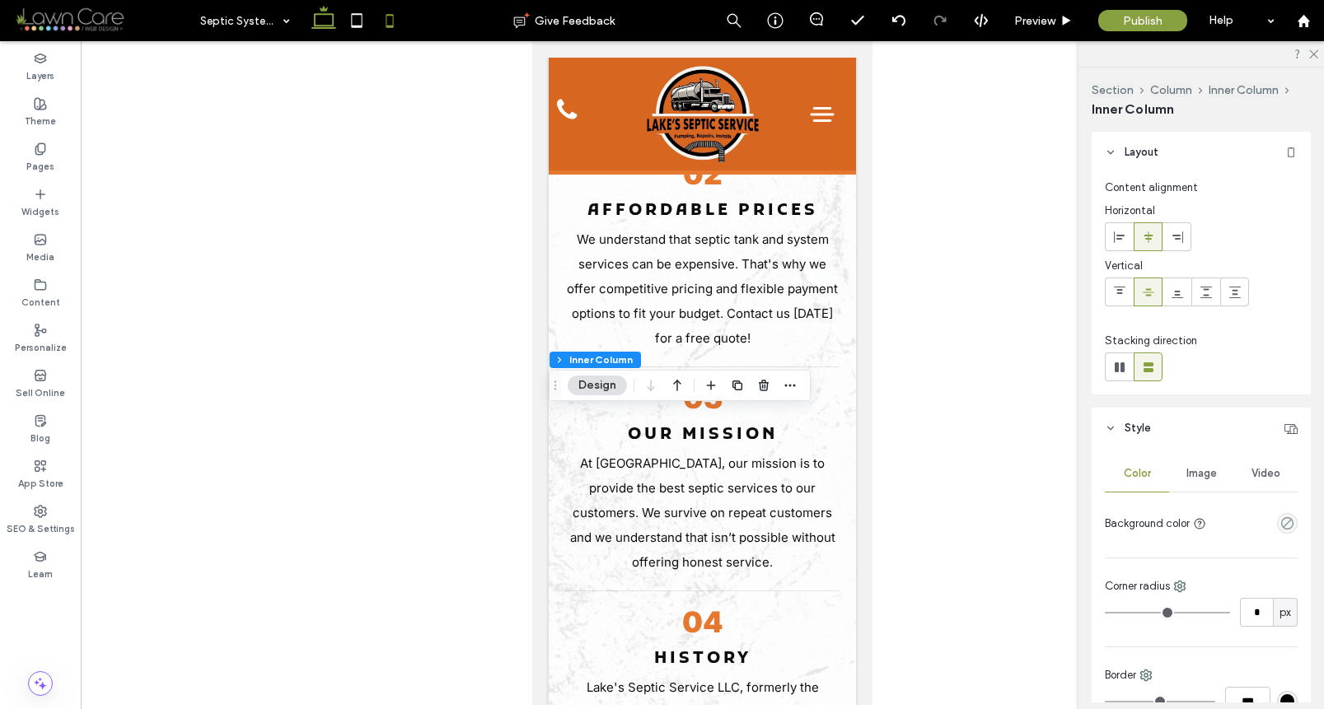
type input "*"
type input "**"
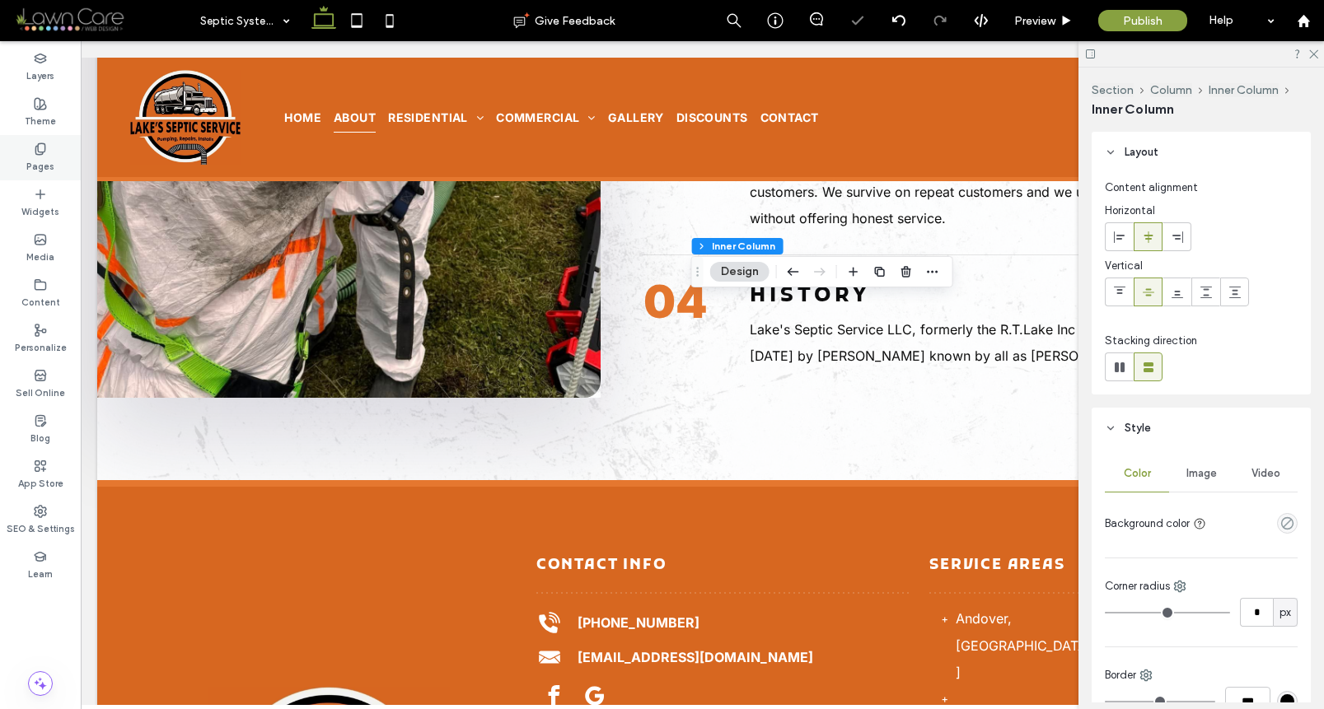
click at [26, 156] on div "Pages" at bounding box center [40, 157] width 81 height 45
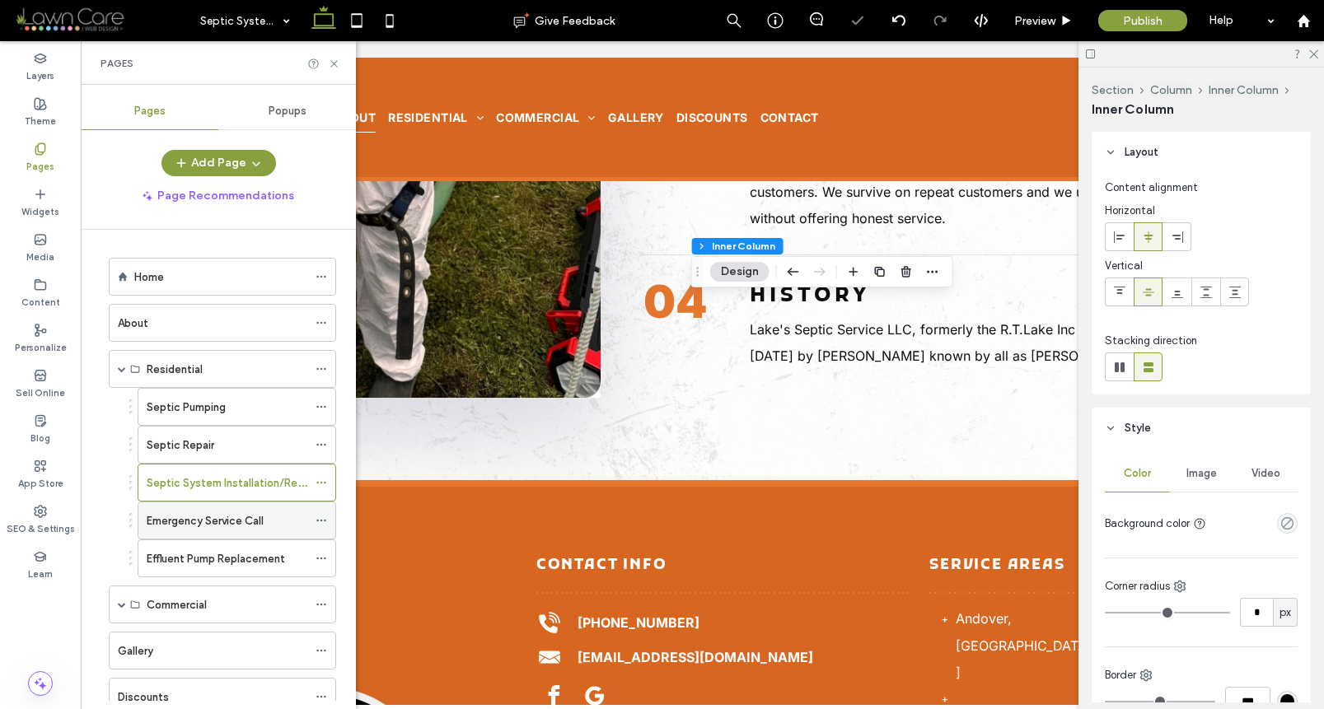
click at [224, 525] on label "Emergency Service Call" at bounding box center [205, 521] width 117 height 29
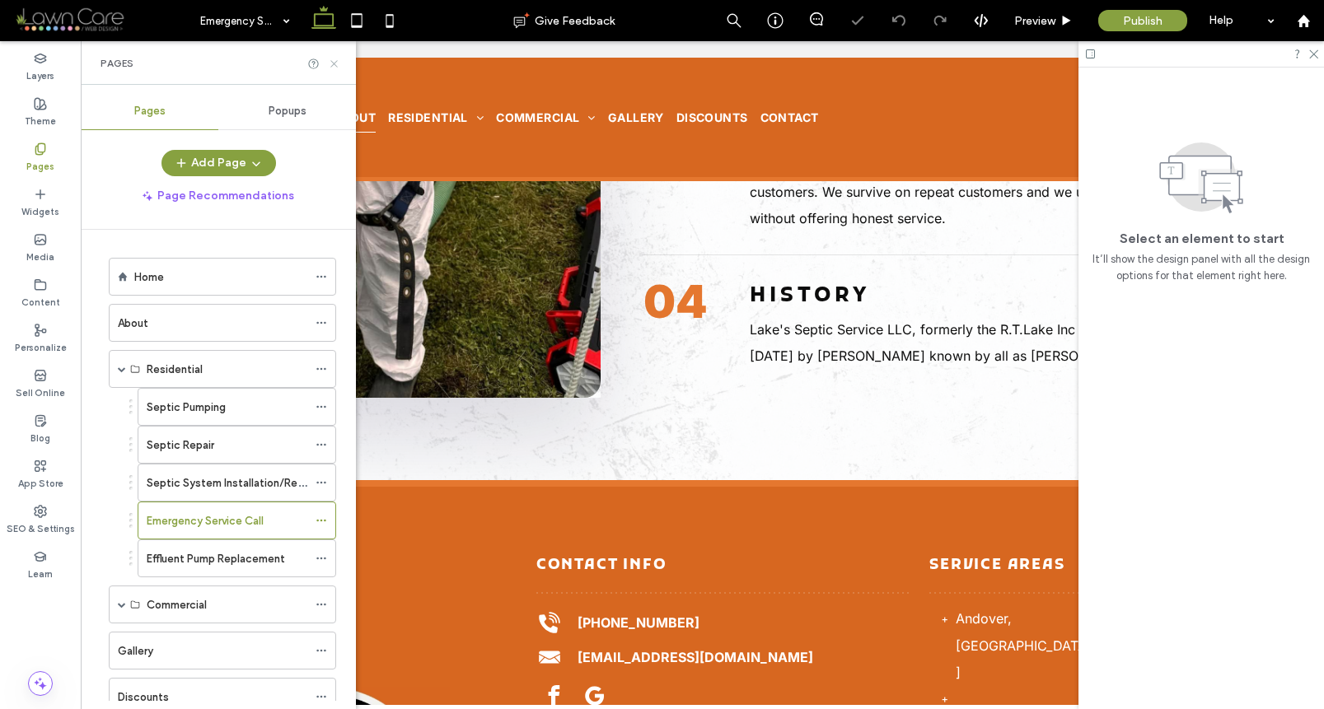
click at [339, 64] on icon at bounding box center [334, 64] width 12 height 12
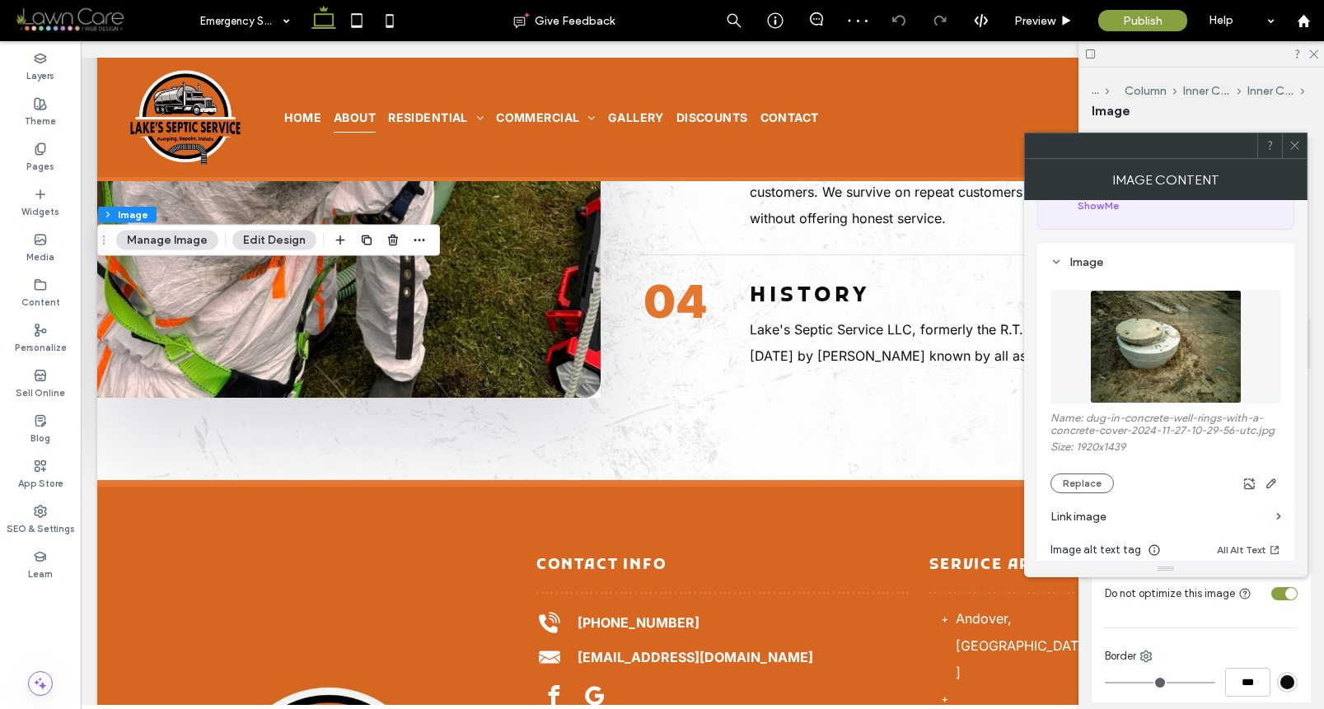
scroll to position [117, 0]
click at [1069, 473] on button "Replace" at bounding box center [1081, 480] width 63 height 20
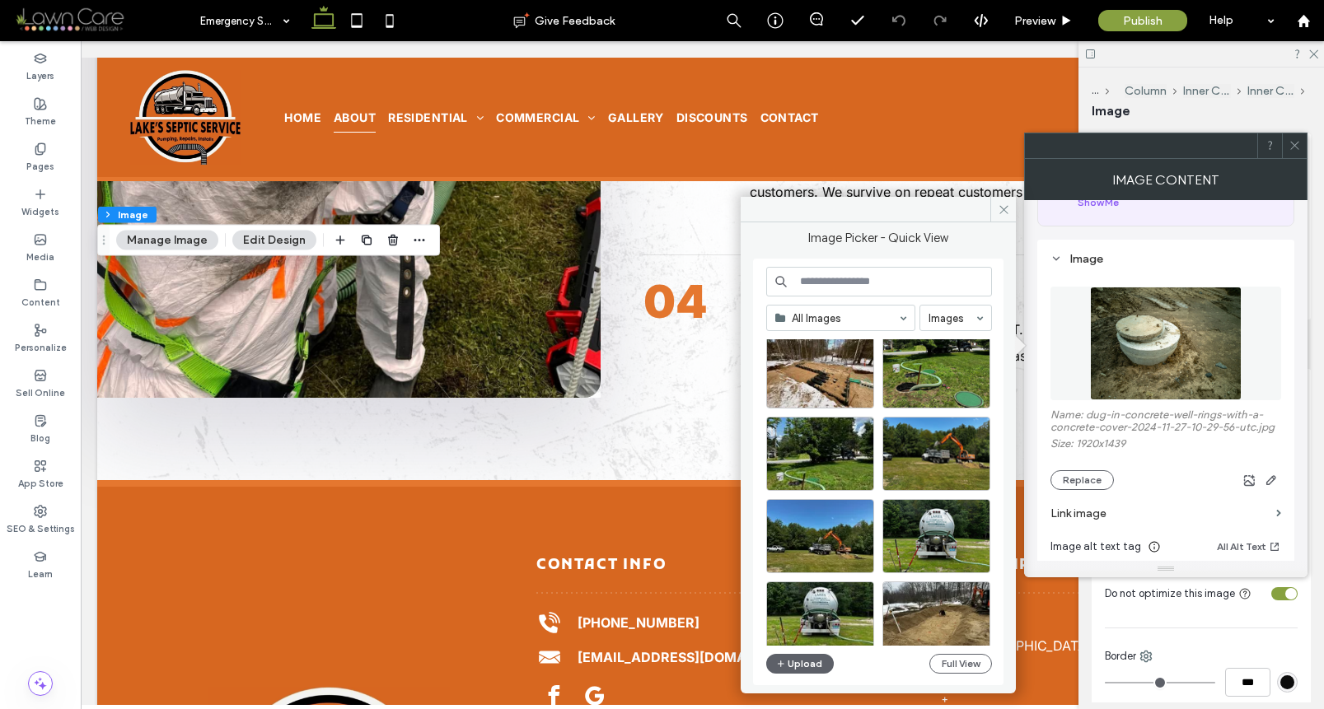
scroll to position [616, 0]
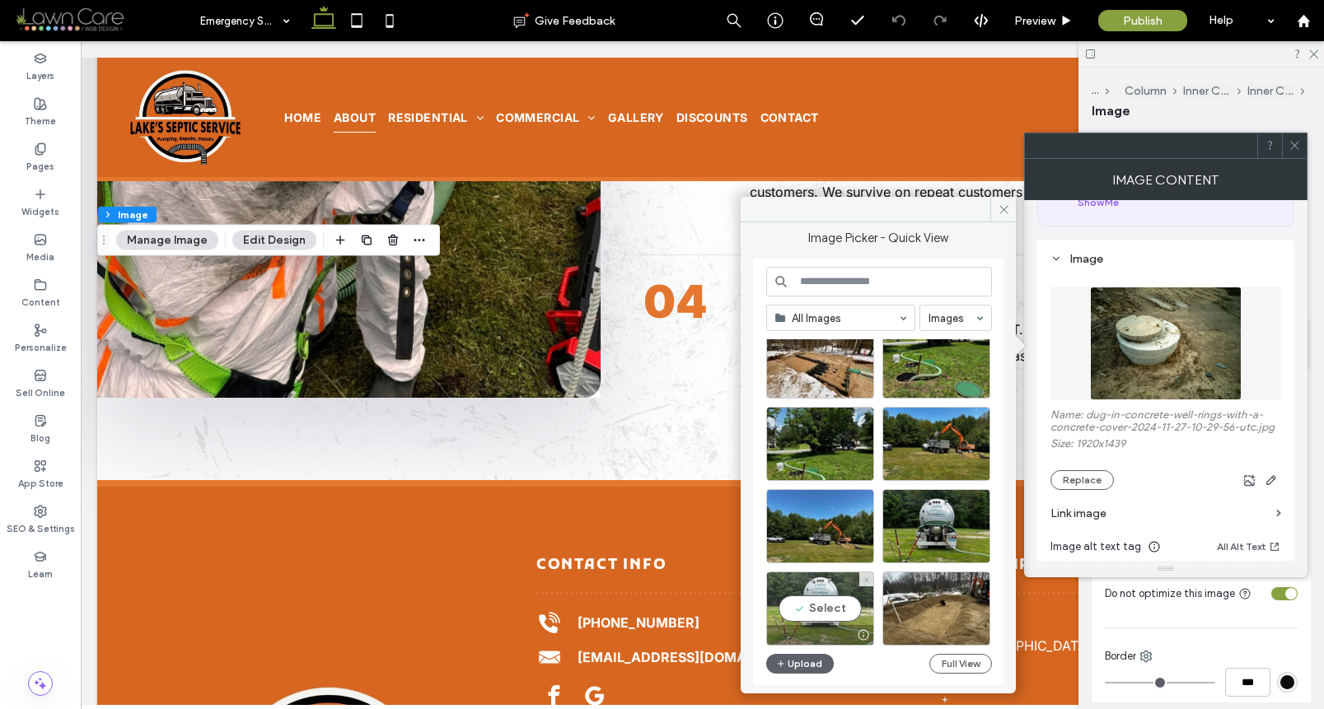
click at [834, 606] on div "Select" at bounding box center [820, 609] width 108 height 74
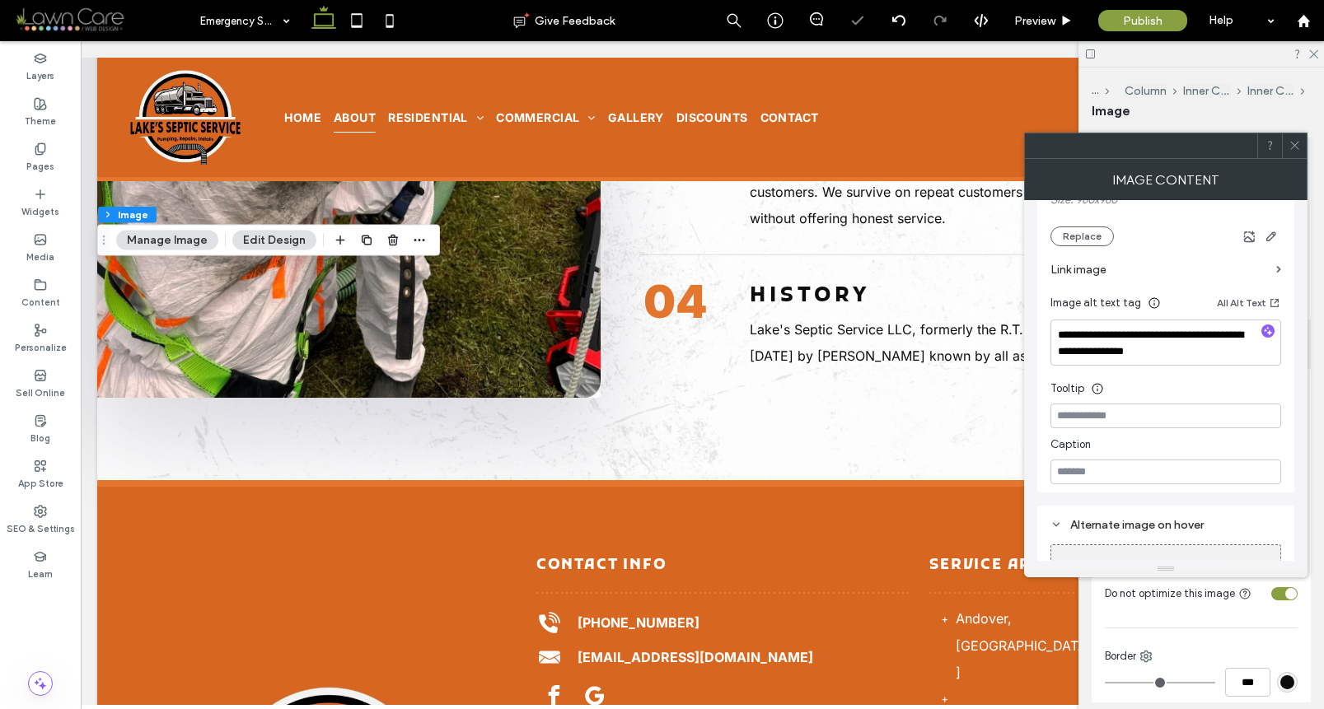
scroll to position [367, 0]
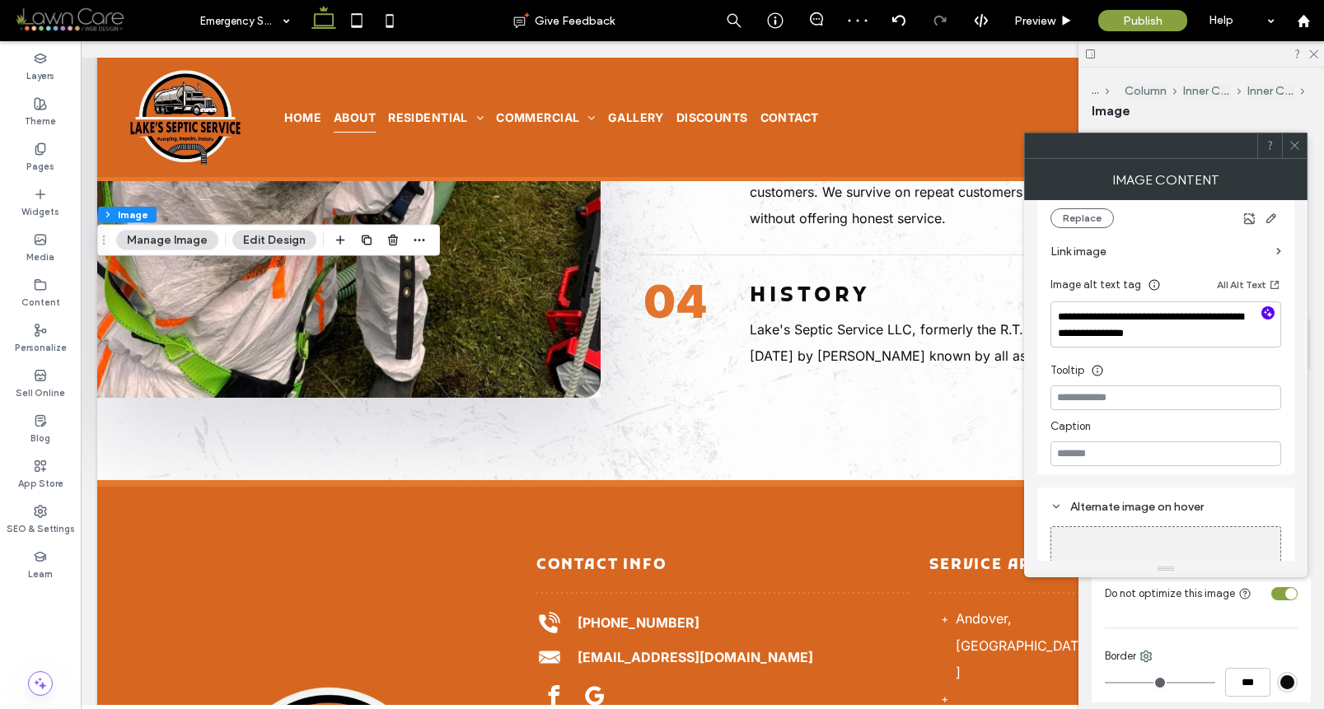
click at [1265, 314] on icon "button" at bounding box center [1268, 313] width 12 height 12
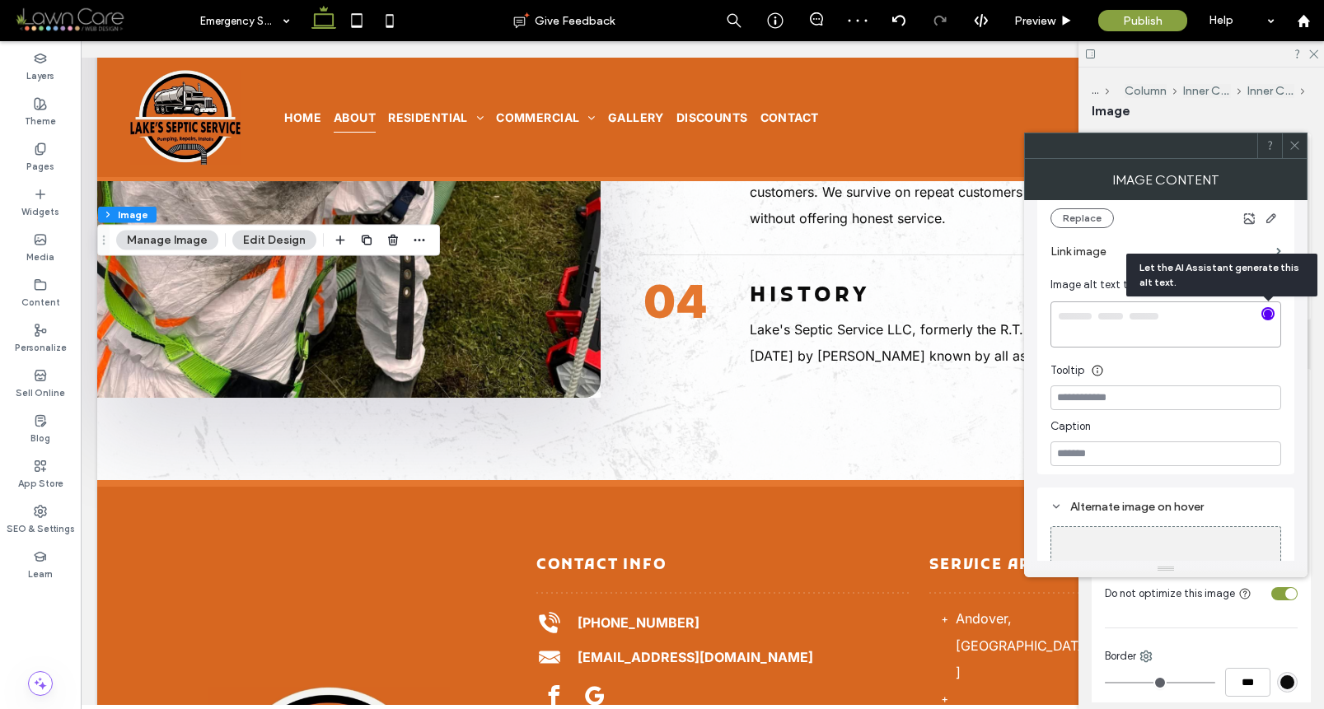
type textarea "**********"
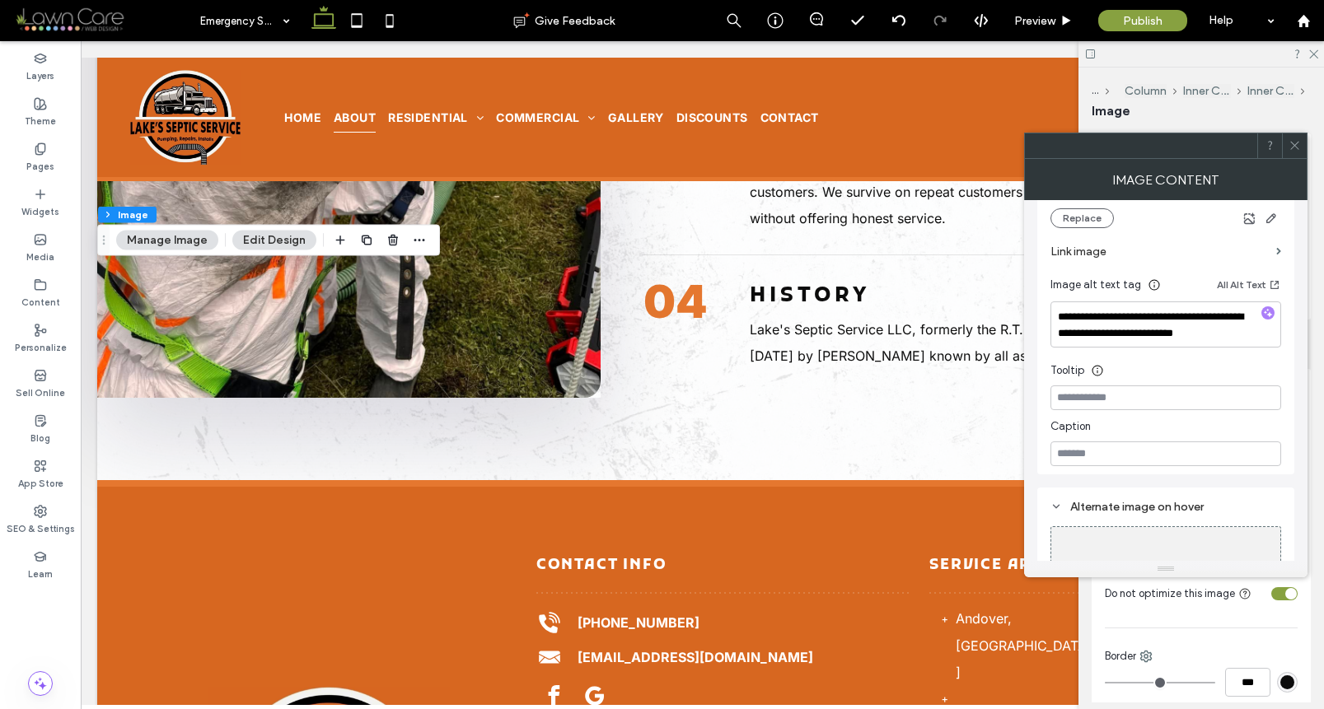
click at [1293, 139] on icon at bounding box center [1294, 145] width 12 height 12
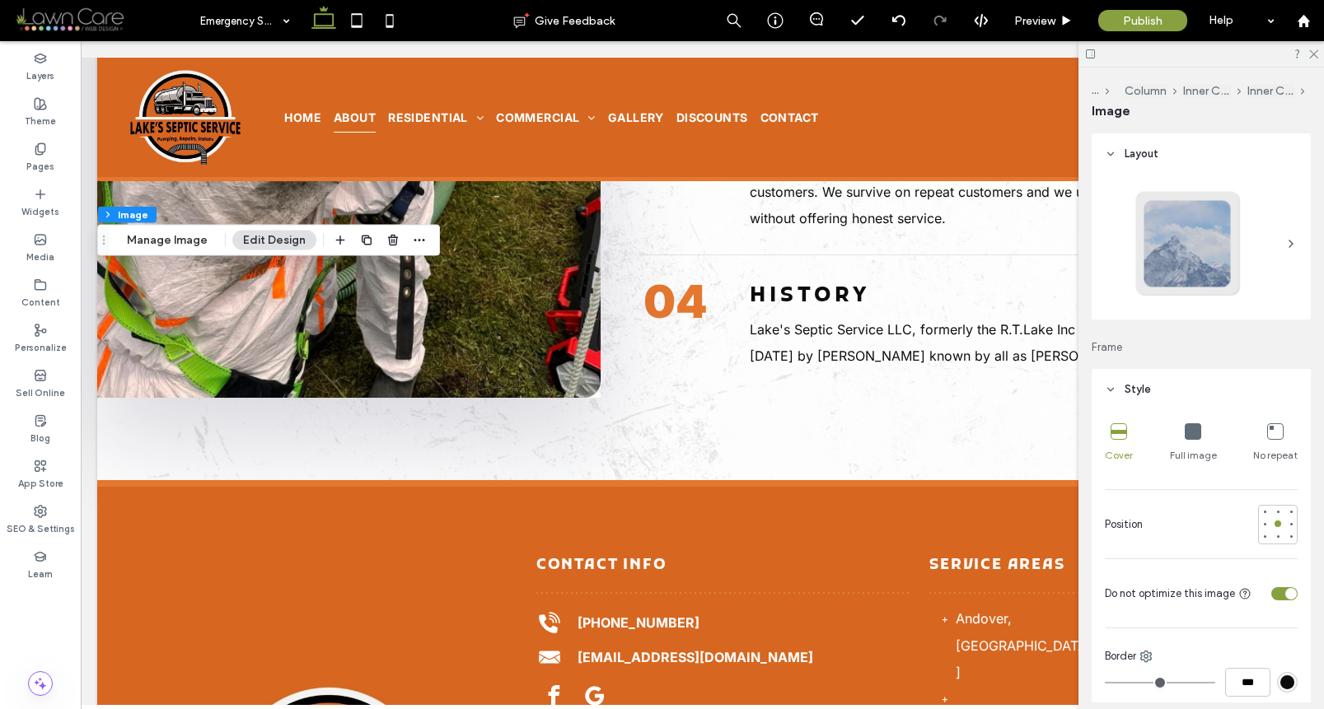
click at [1277, 587] on div "toggle" at bounding box center [1284, 593] width 26 height 13
click at [1285, 593] on div "toggle" at bounding box center [1291, 594] width 12 height 12
click at [1277, 593] on div "toggle" at bounding box center [1284, 593] width 26 height 13
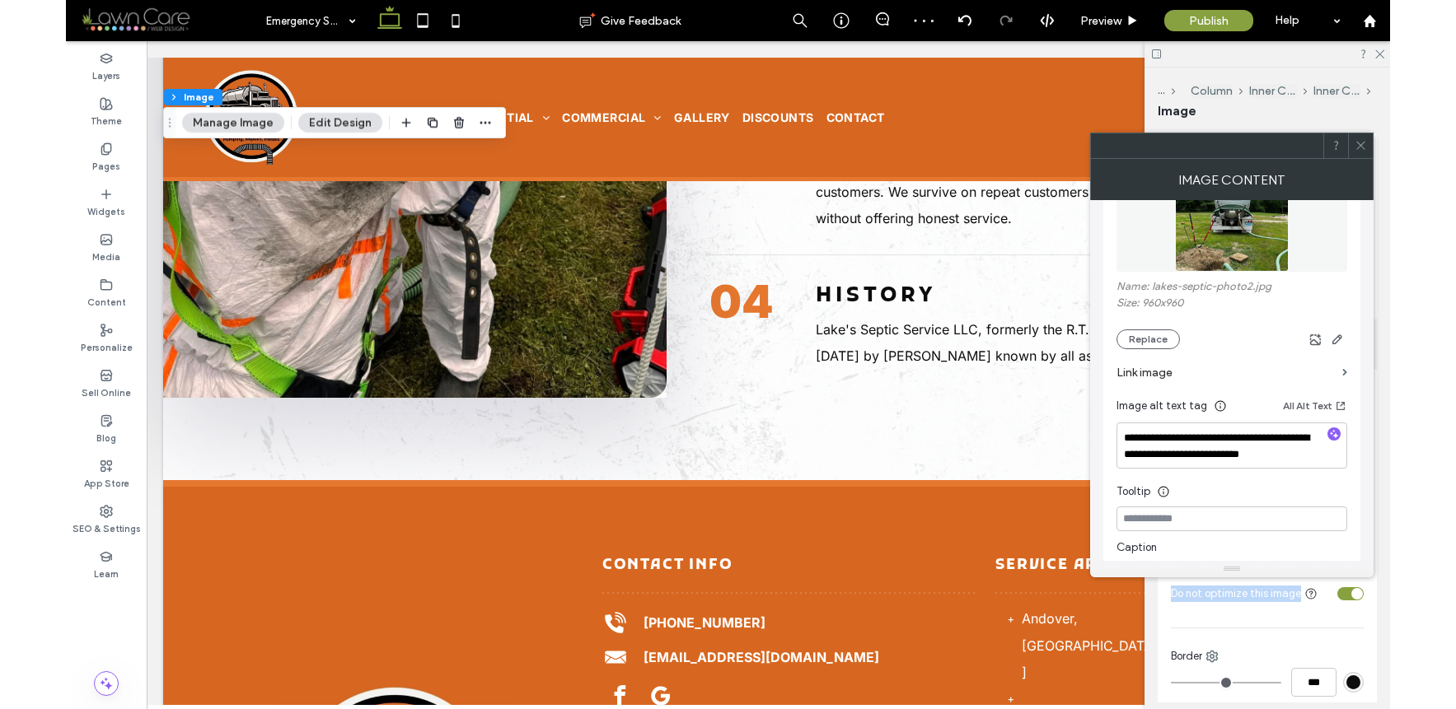
scroll to position [260, 0]
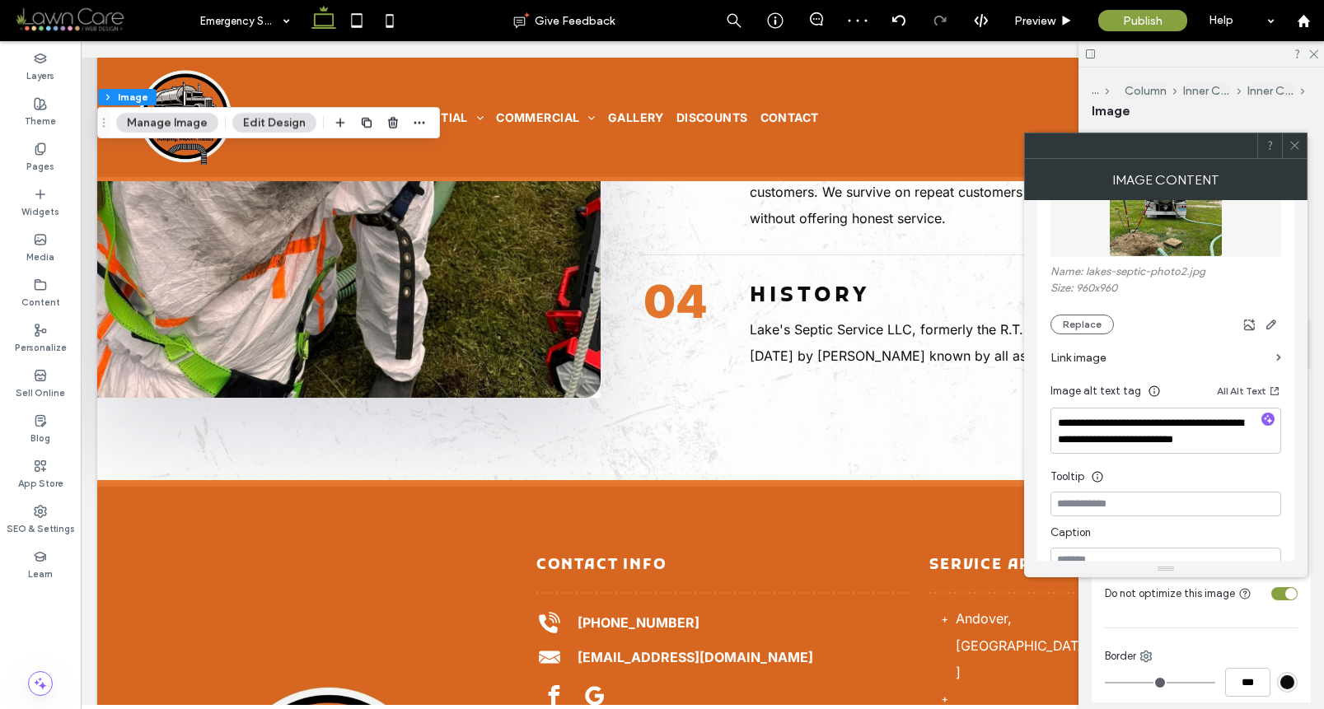
click at [1291, 143] on icon at bounding box center [1294, 145] width 12 height 12
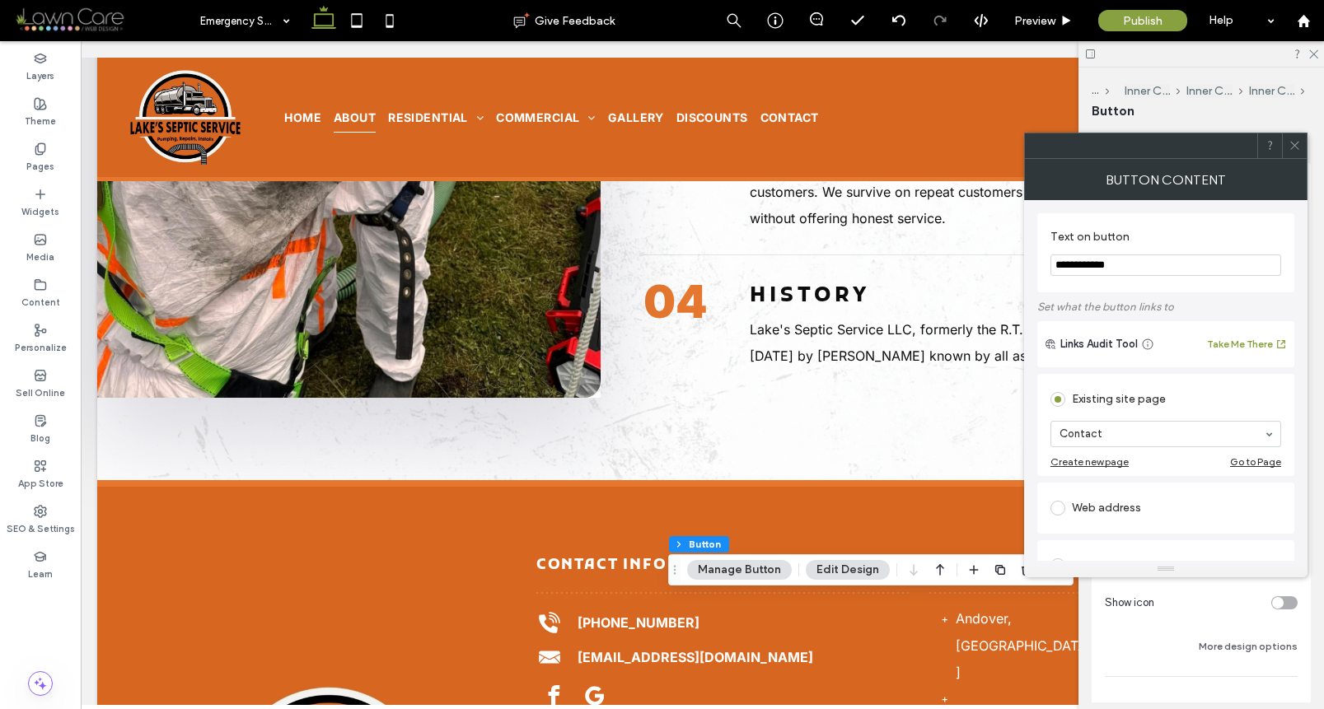
click at [1296, 149] on icon at bounding box center [1294, 145] width 12 height 12
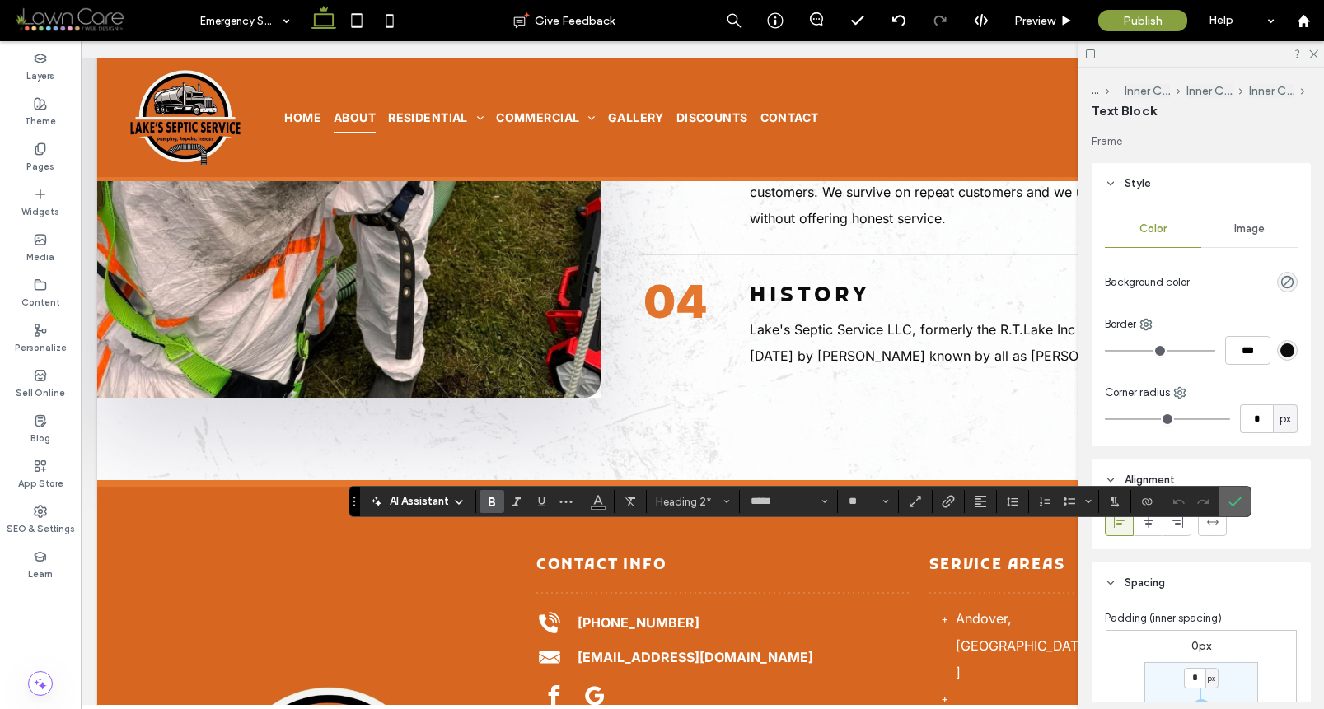
click at [1237, 498] on icon "Confirm" at bounding box center [1234, 501] width 13 height 13
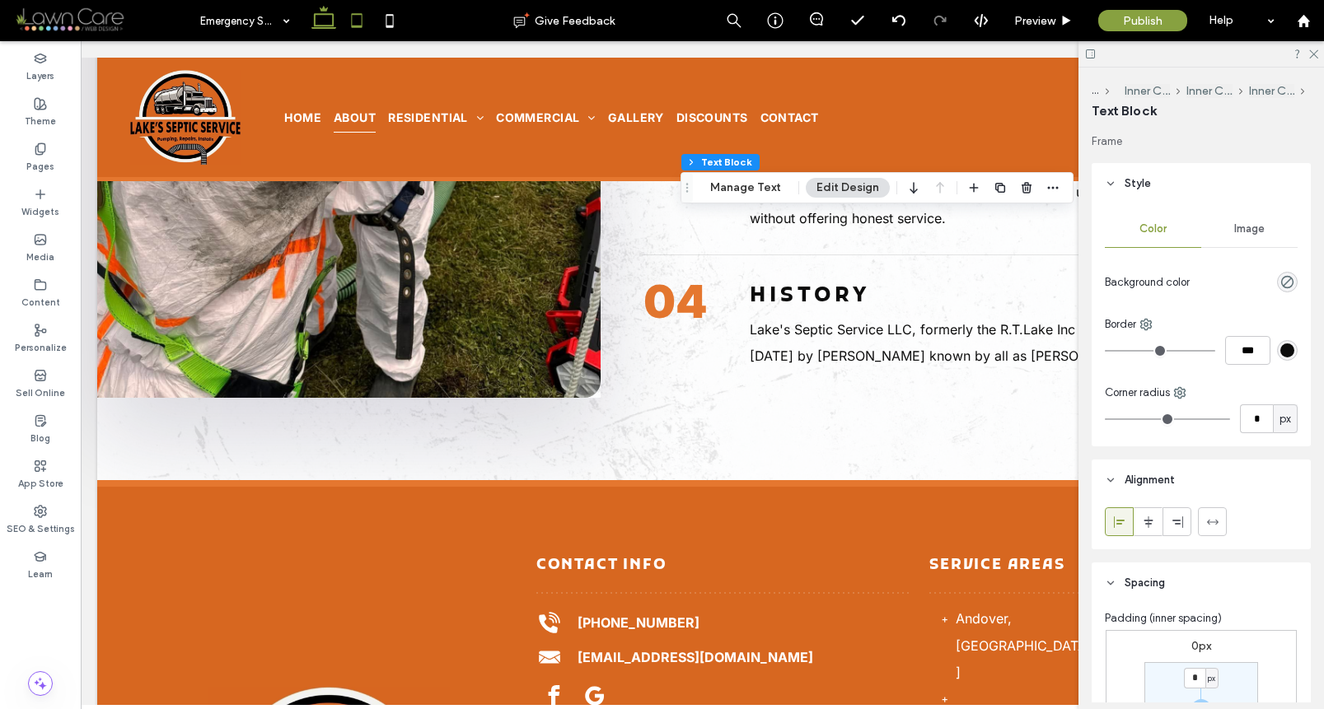
click at [358, 26] on use at bounding box center [356, 20] width 11 height 14
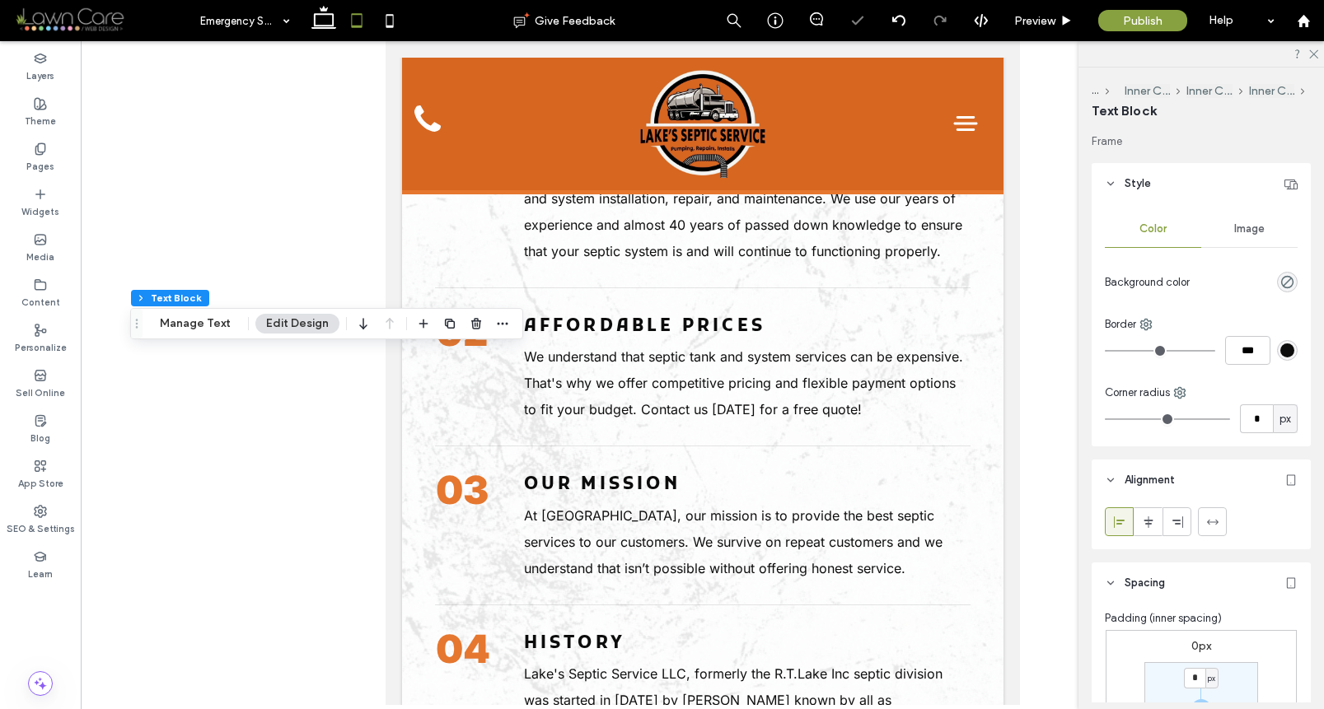
type input "**"
type input "****"
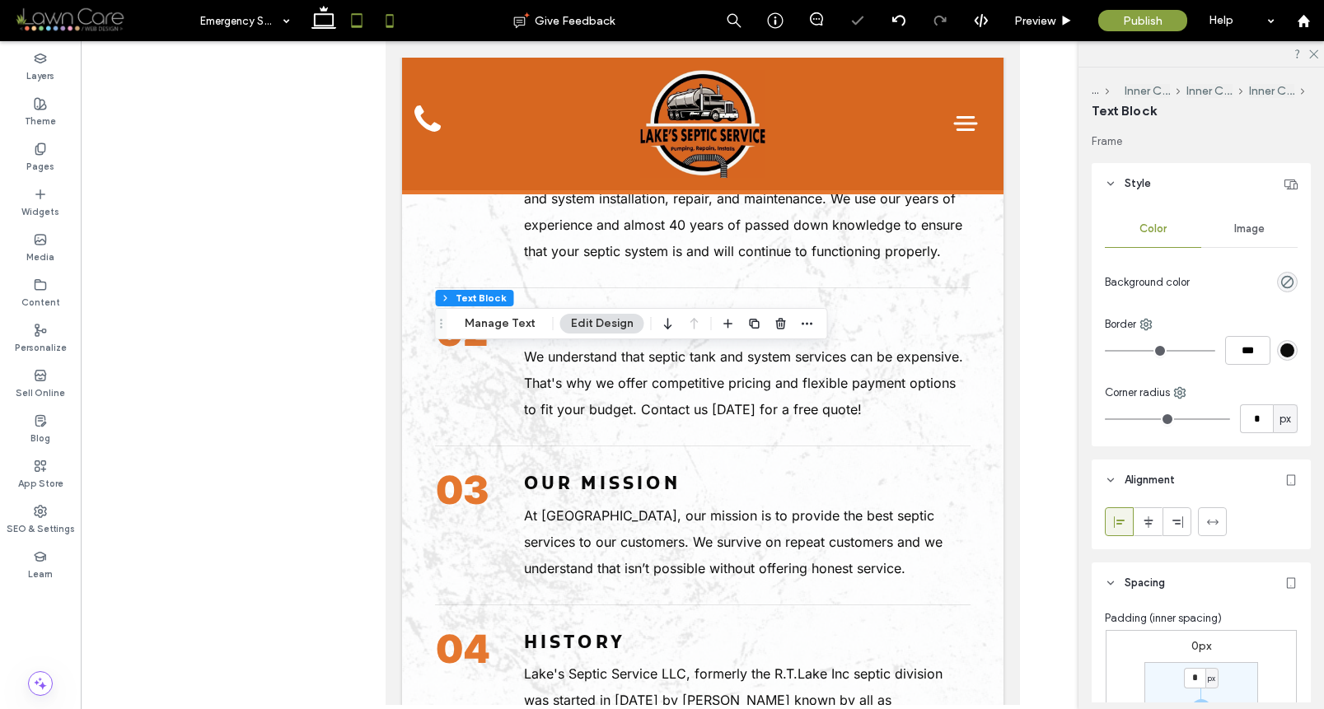
click at [374, 26] on icon at bounding box center [389, 20] width 33 height 33
type input "**"
type input "****"
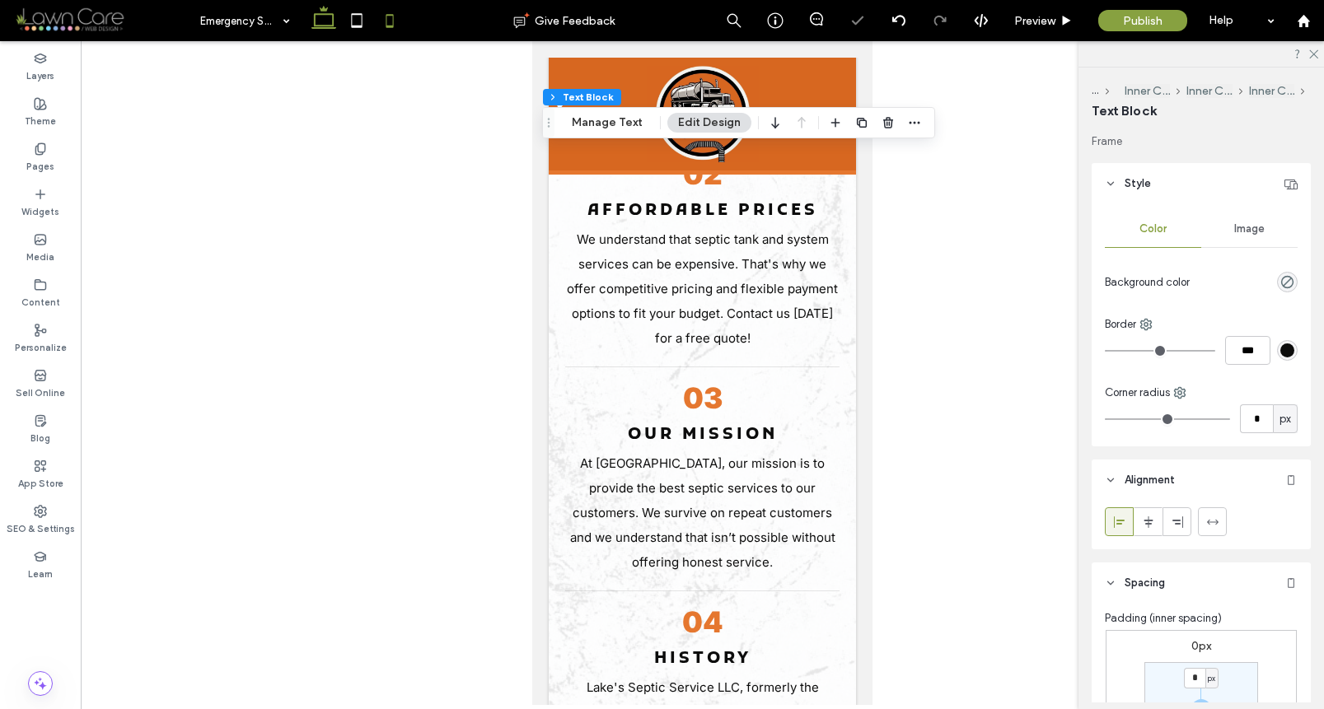
click at [330, 27] on icon at bounding box center [323, 20] width 33 height 33
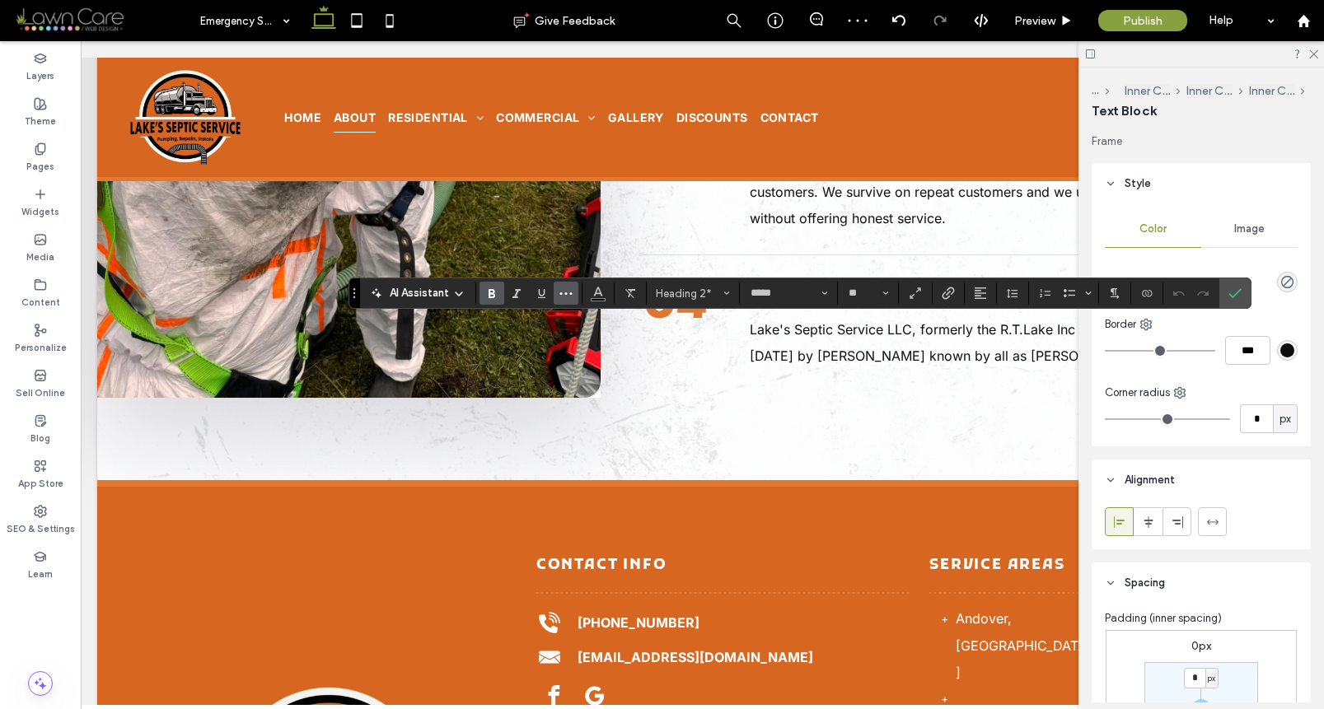
click at [566, 297] on icon "More" at bounding box center [565, 293] width 13 height 13
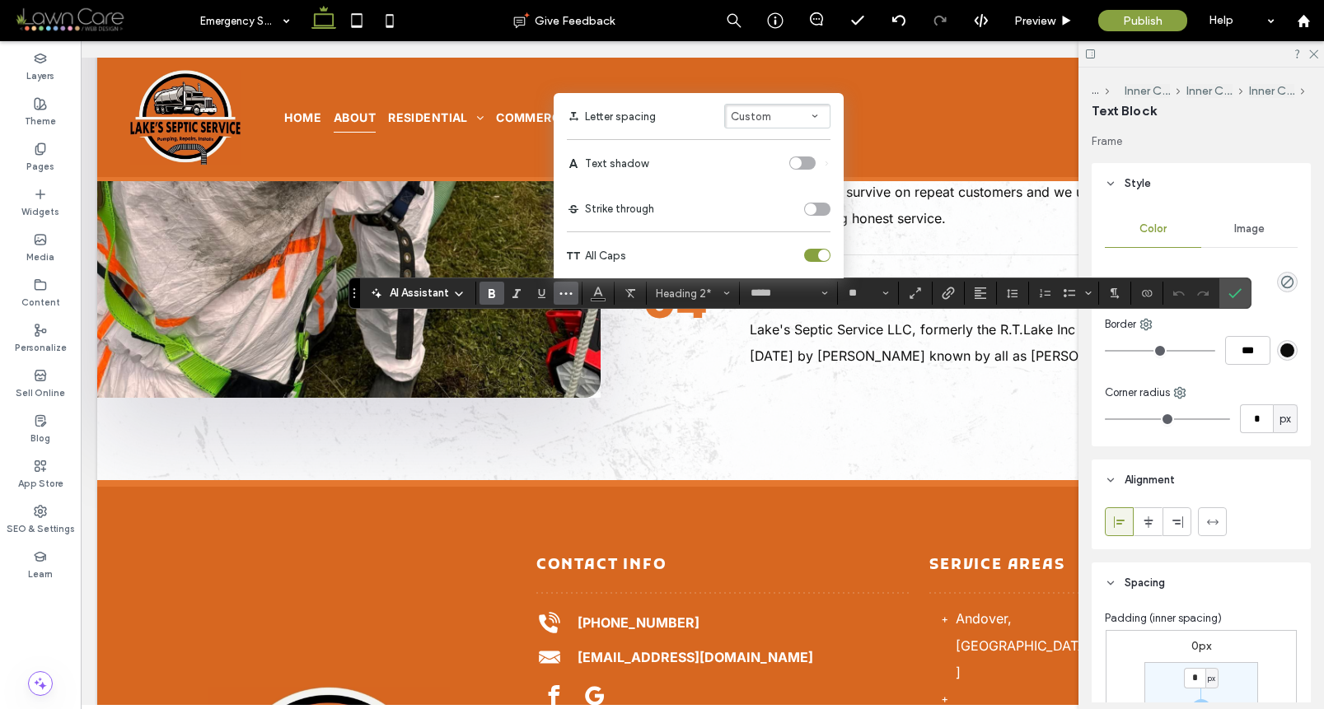
click at [823, 250] on div "toggle" at bounding box center [824, 256] width 12 height 12
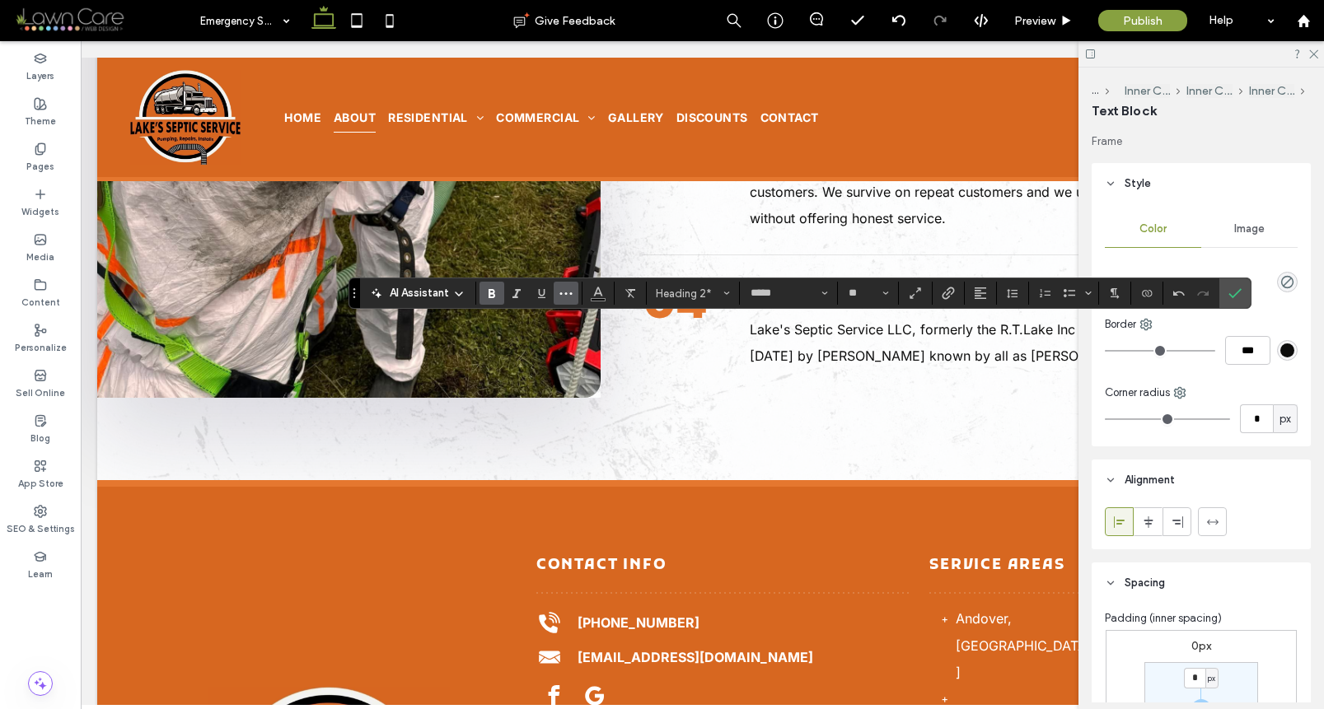
click at [559, 292] on icon "More" at bounding box center [565, 293] width 13 height 13
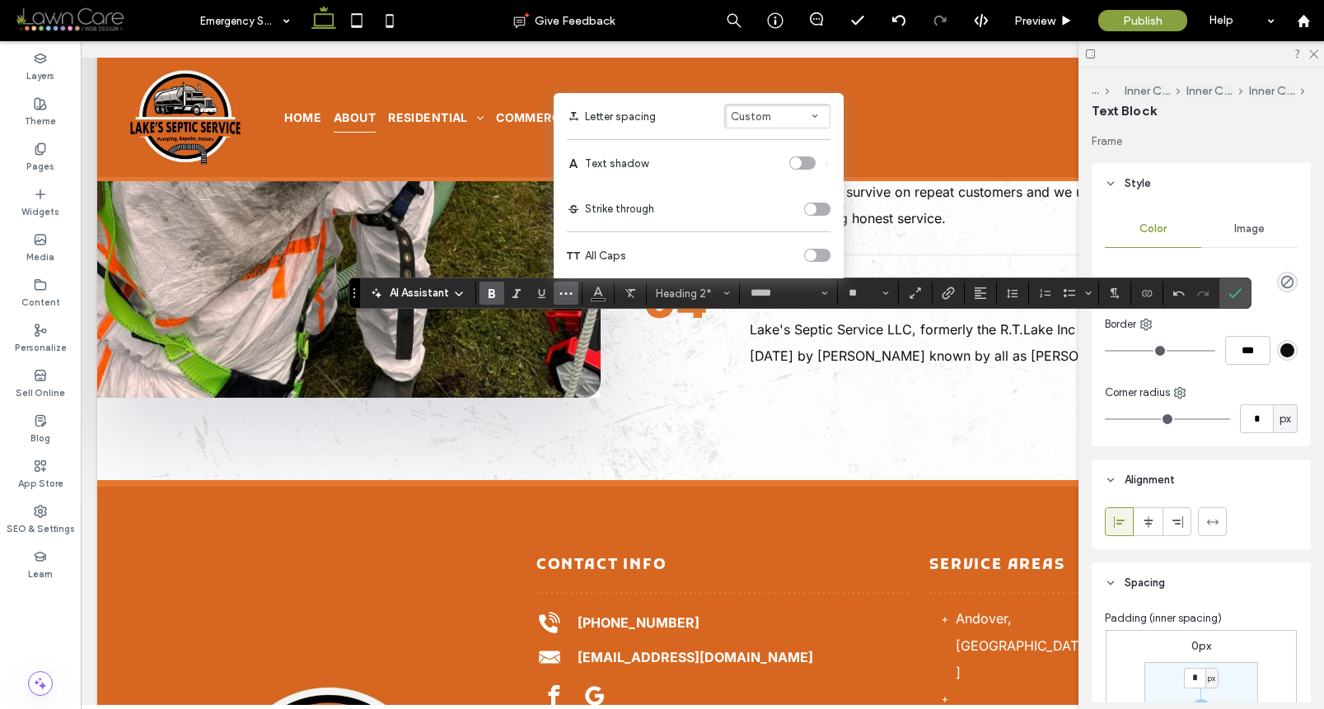
click at [819, 260] on div "toggle" at bounding box center [817, 255] width 26 height 13
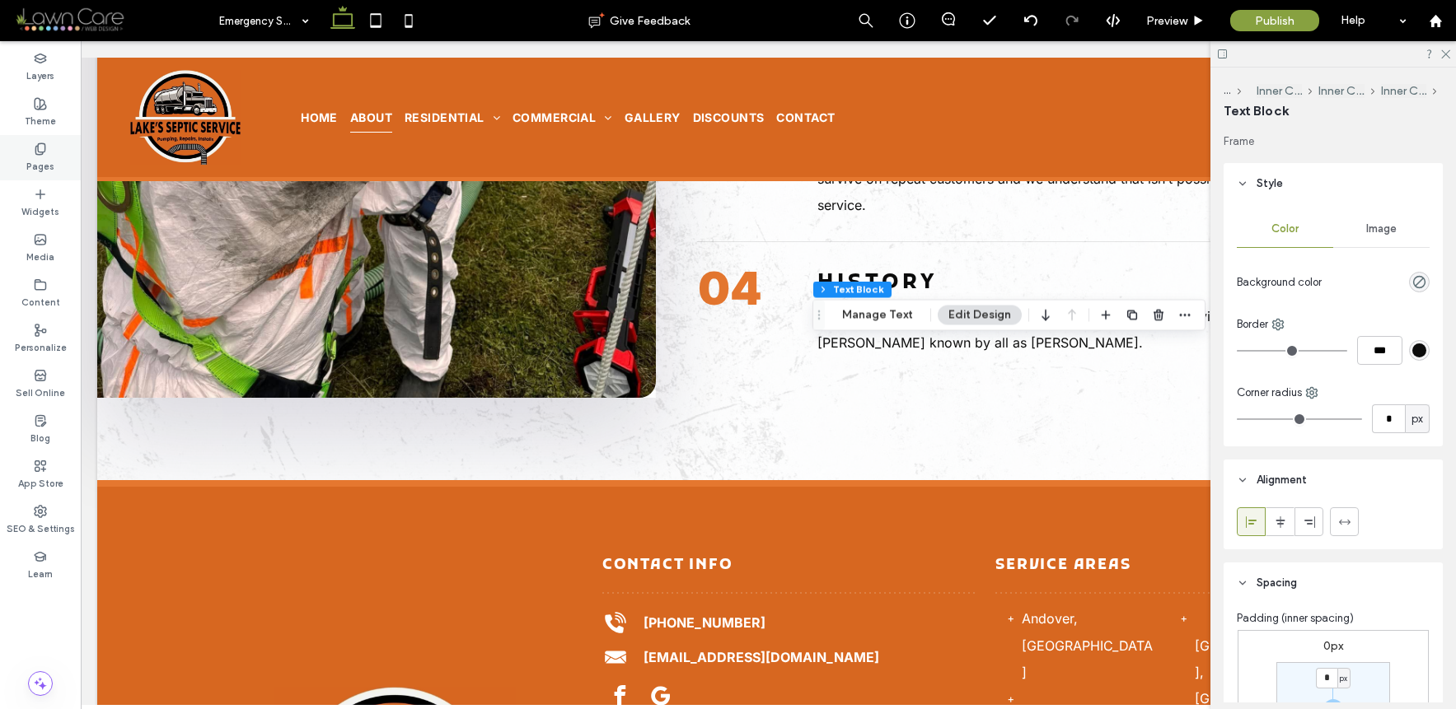
click at [38, 161] on label "Pages" at bounding box center [40, 165] width 28 height 18
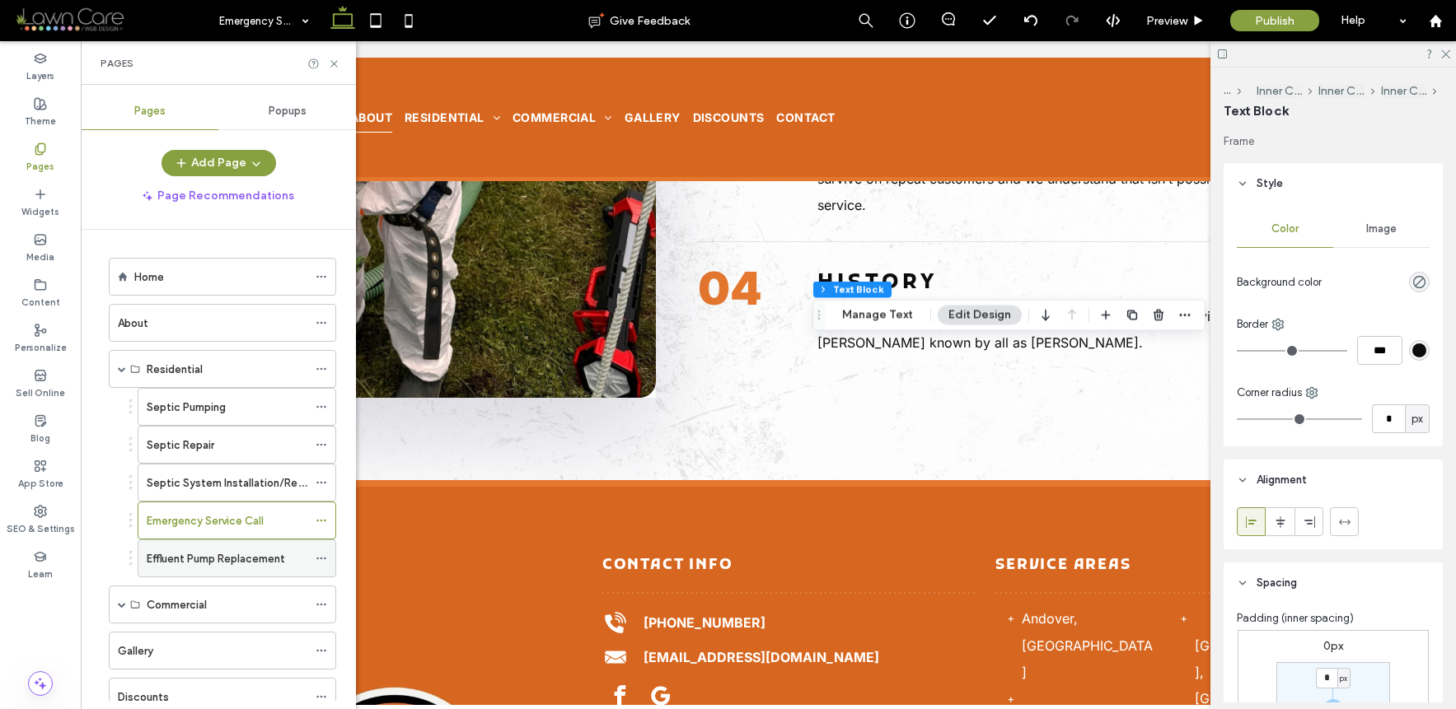
click at [225, 559] on label "Effluent Pump Replacement" at bounding box center [216, 559] width 138 height 29
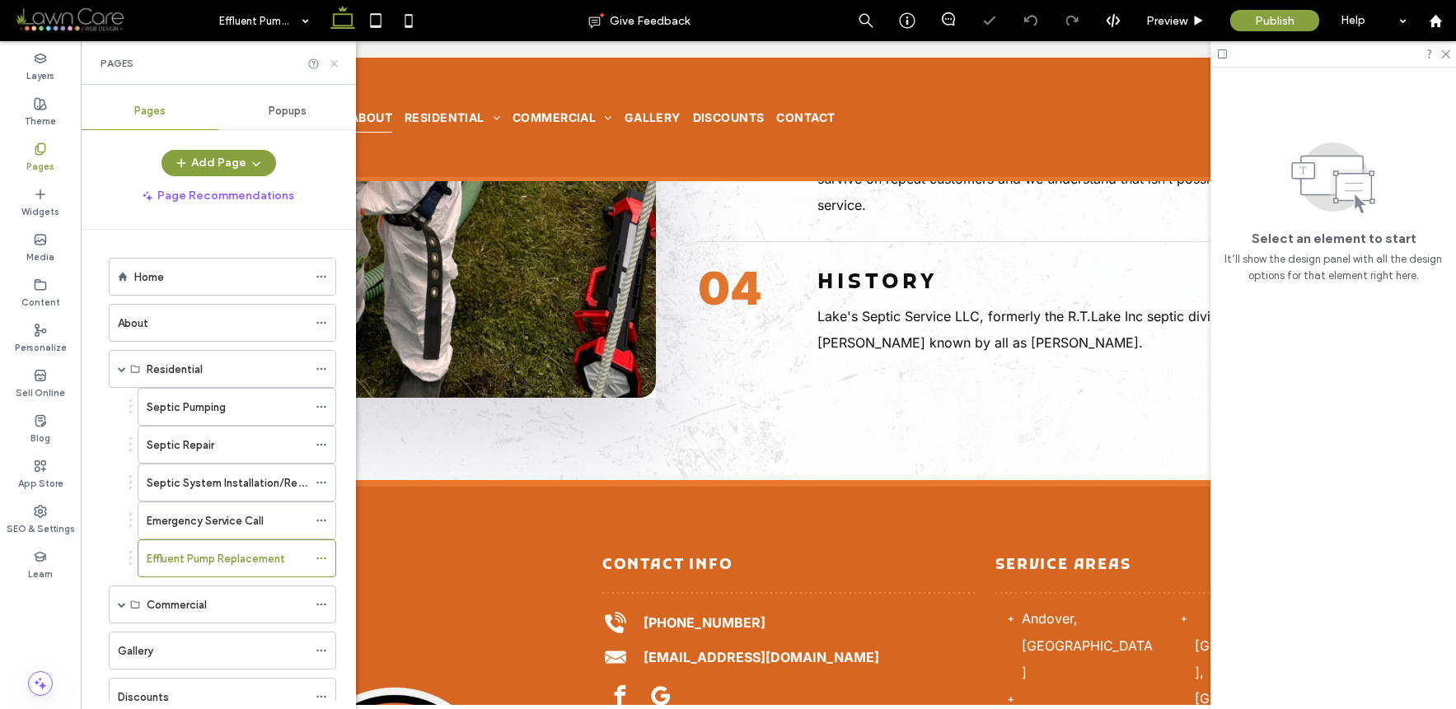
click at [335, 61] on use at bounding box center [333, 63] width 7 height 7
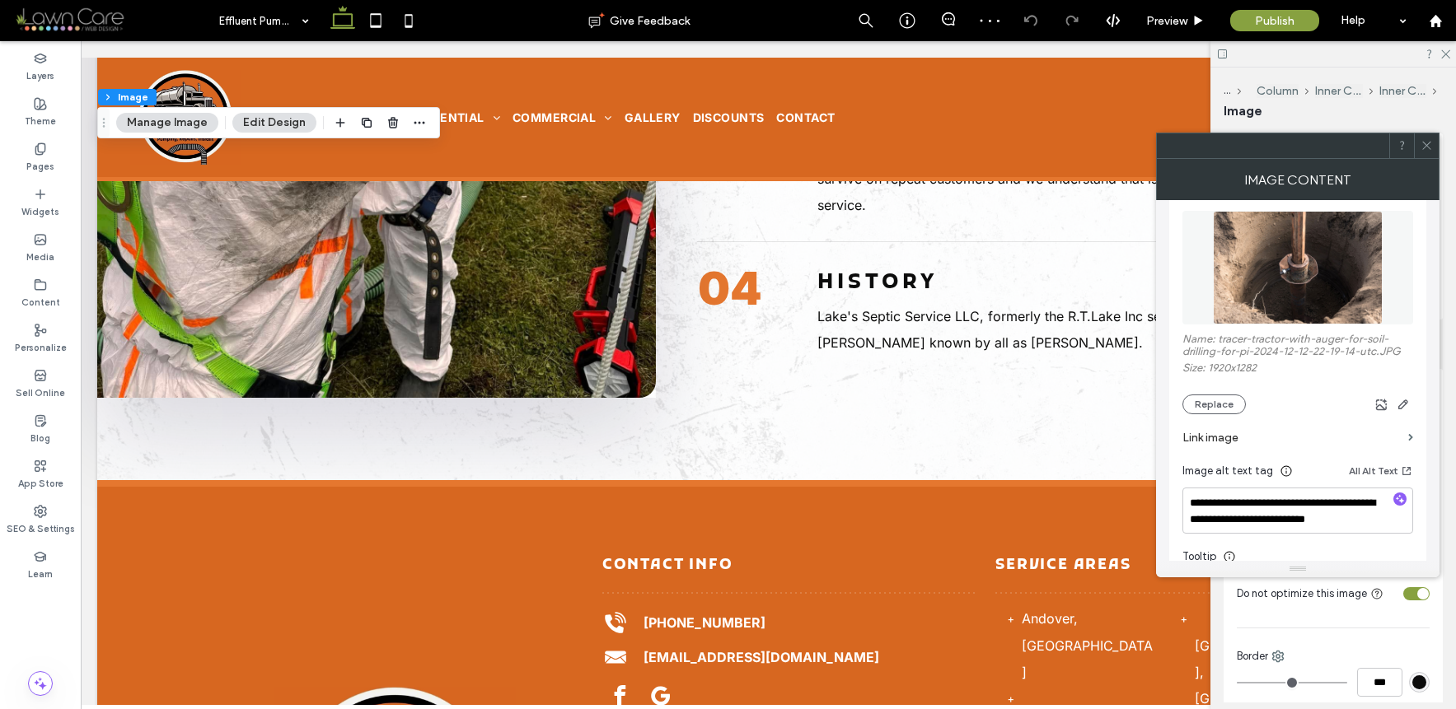
scroll to position [264, 0]
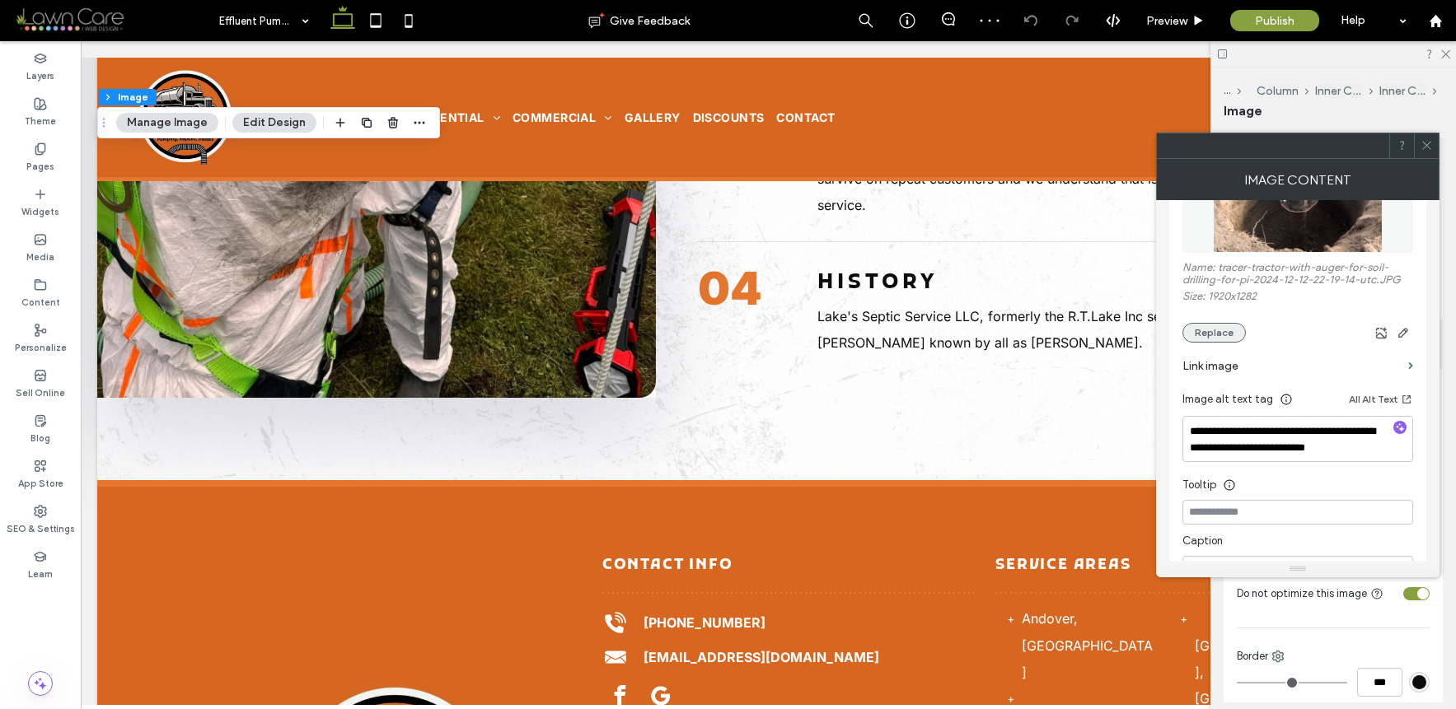
click at [1221, 330] on button "Replace" at bounding box center [1213, 333] width 63 height 20
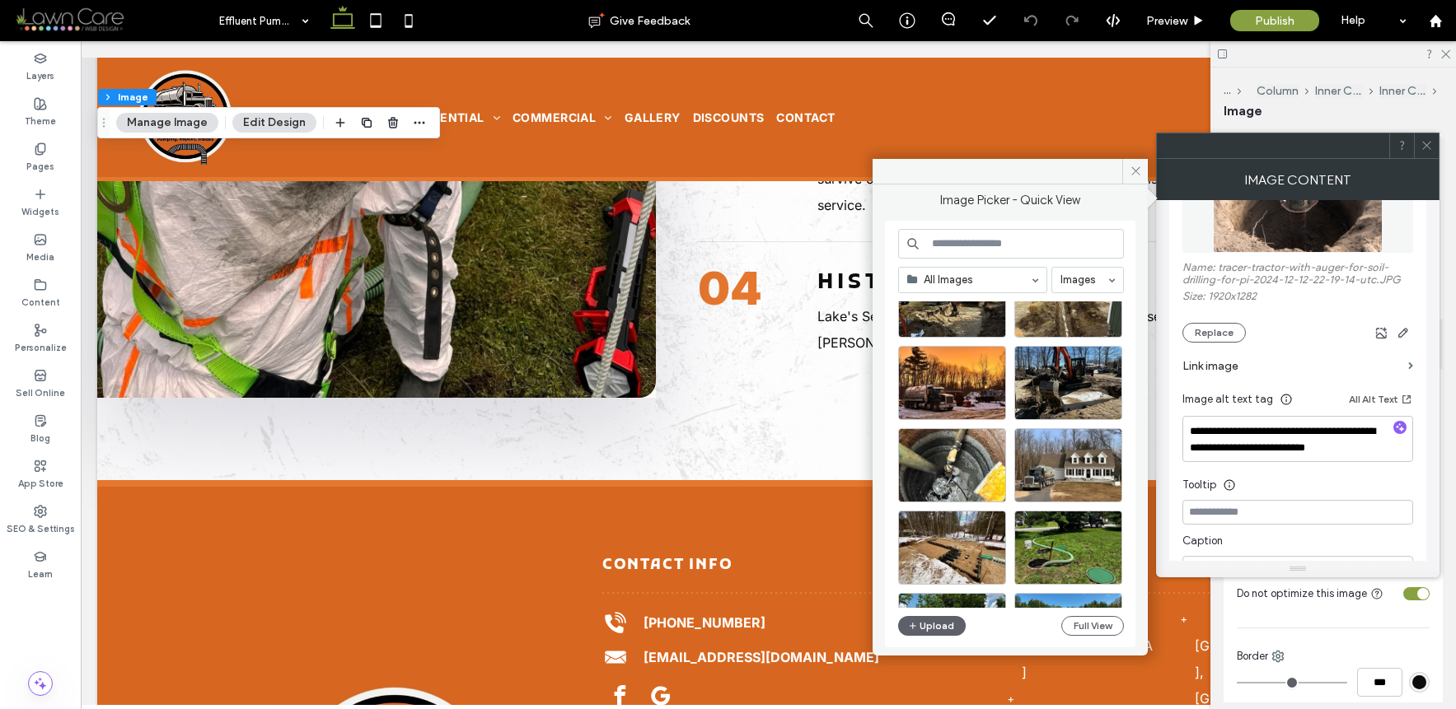
scroll to position [394, 0]
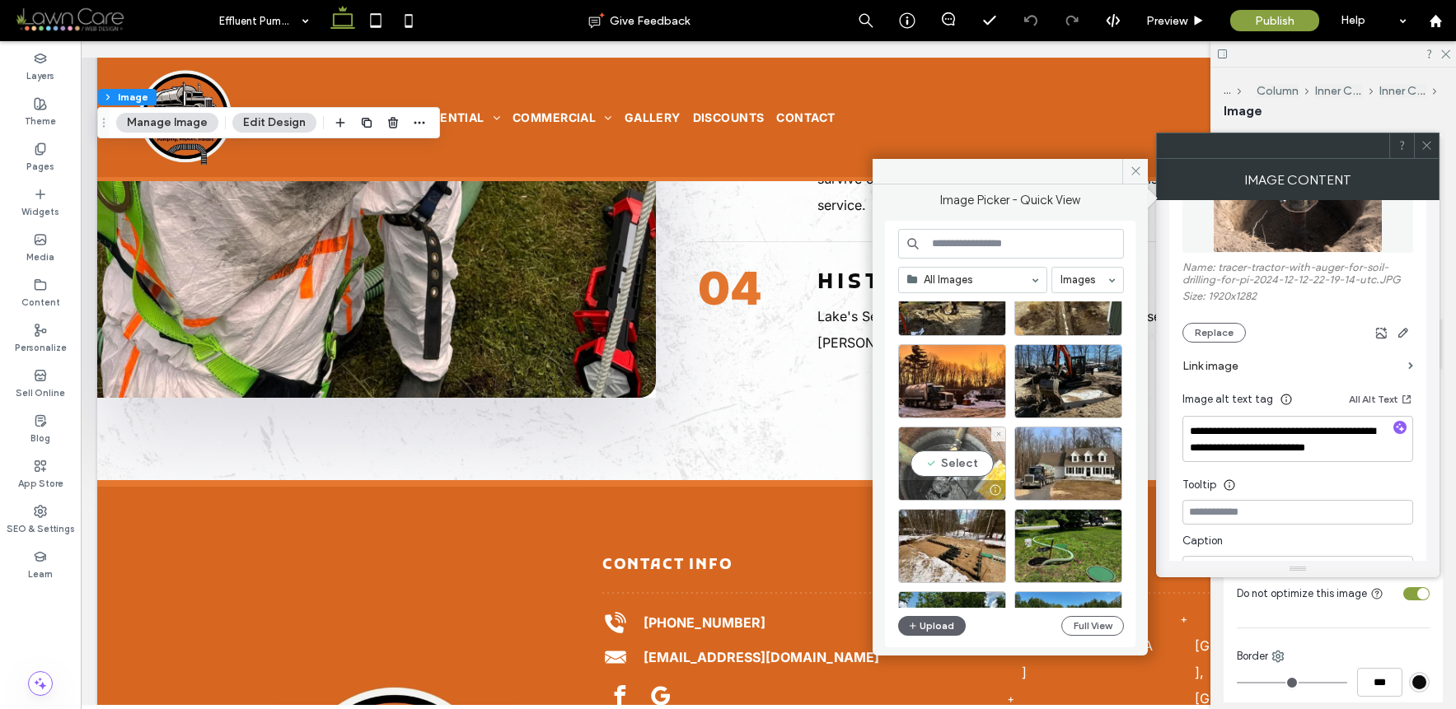
click at [960, 458] on div "Select" at bounding box center [952, 464] width 108 height 74
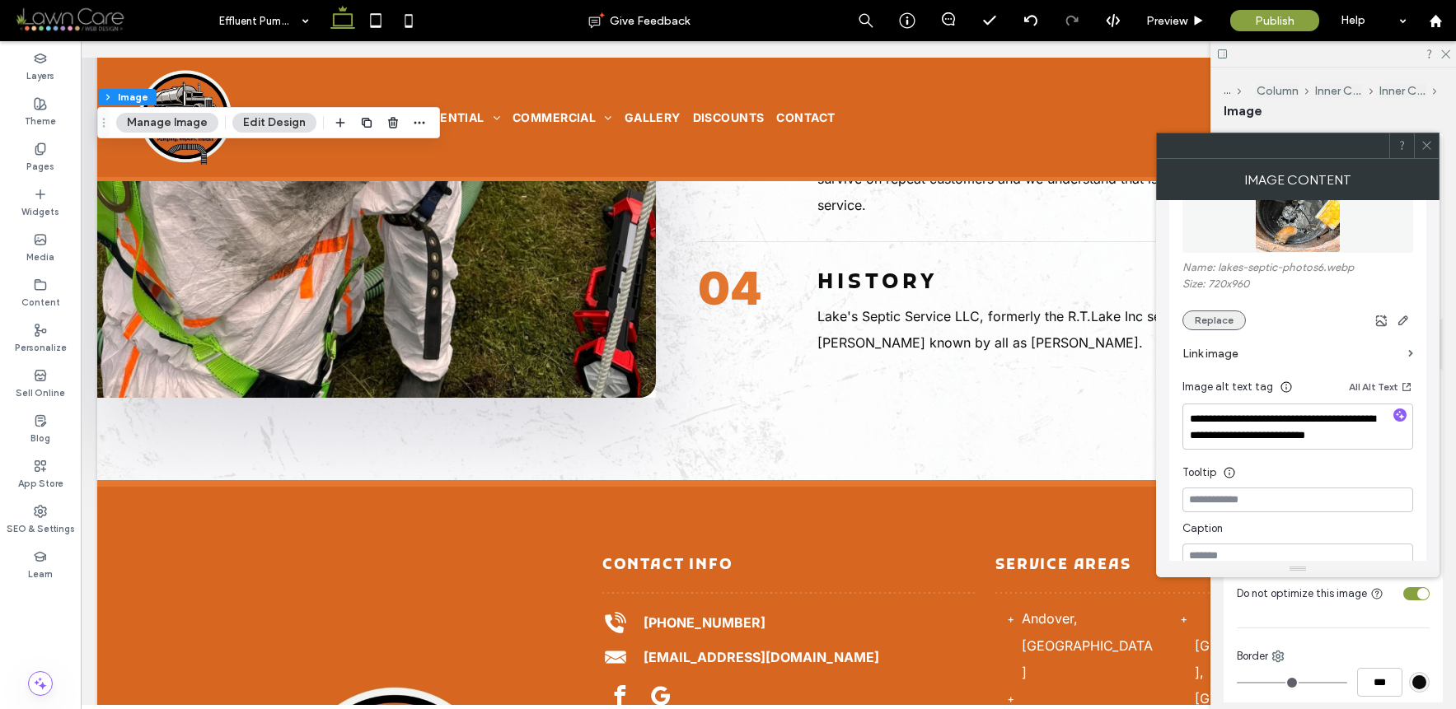
click at [1223, 311] on button "Replace" at bounding box center [1213, 321] width 63 height 20
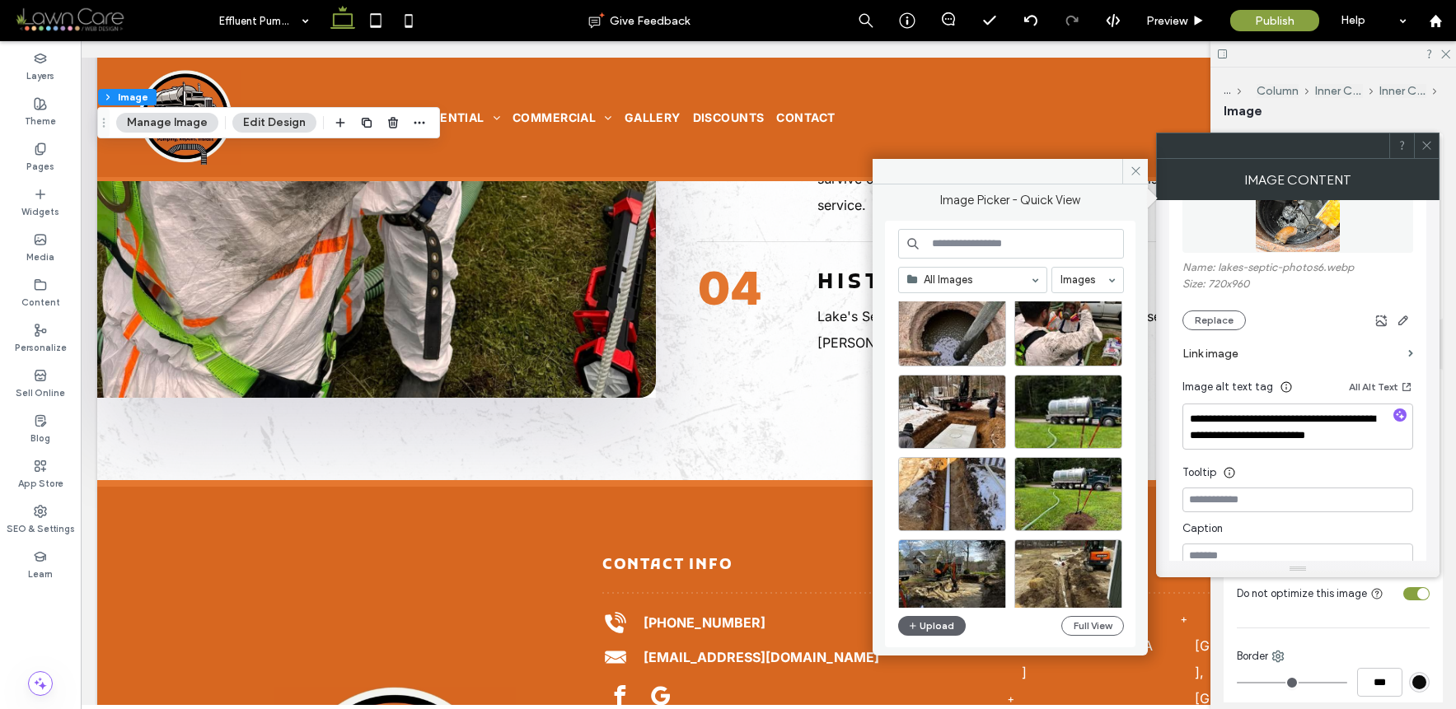
scroll to position [125, 0]
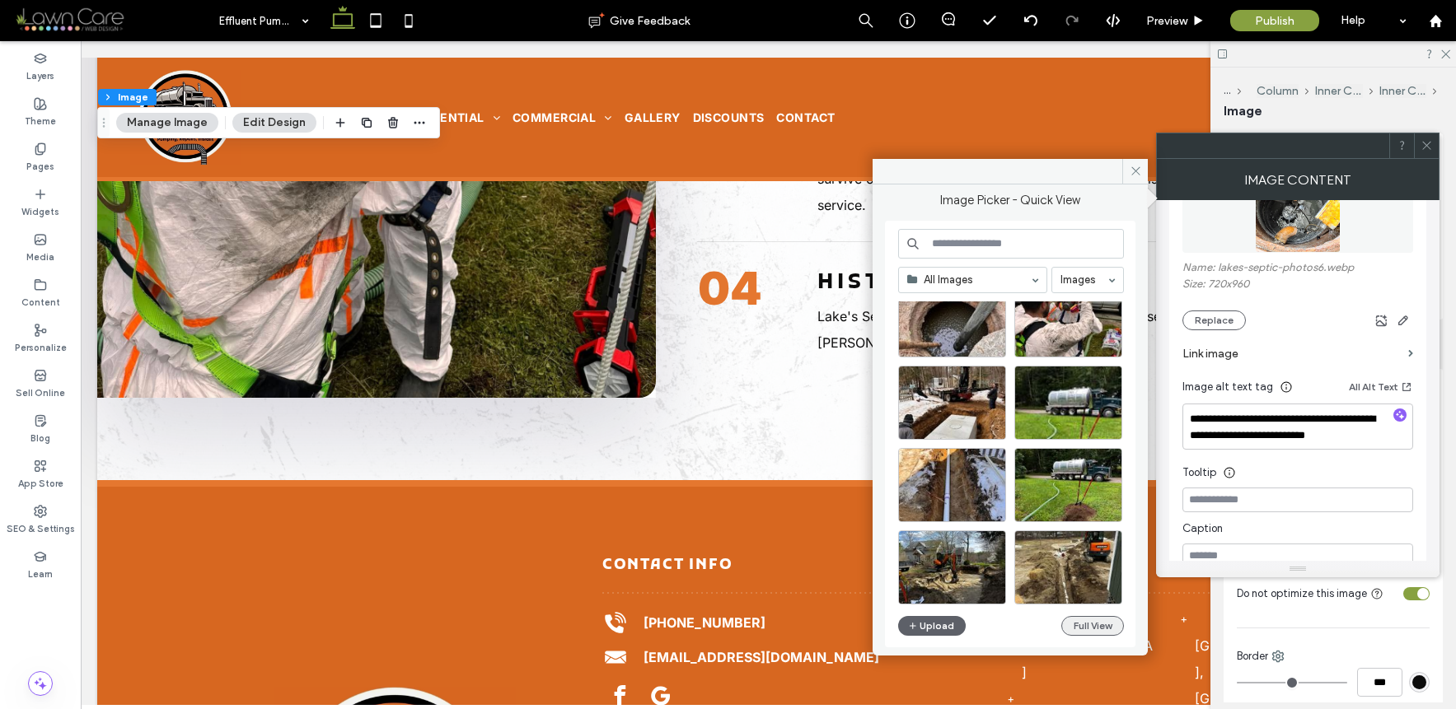
click at [1100, 623] on button "Full View" at bounding box center [1092, 626] width 63 height 20
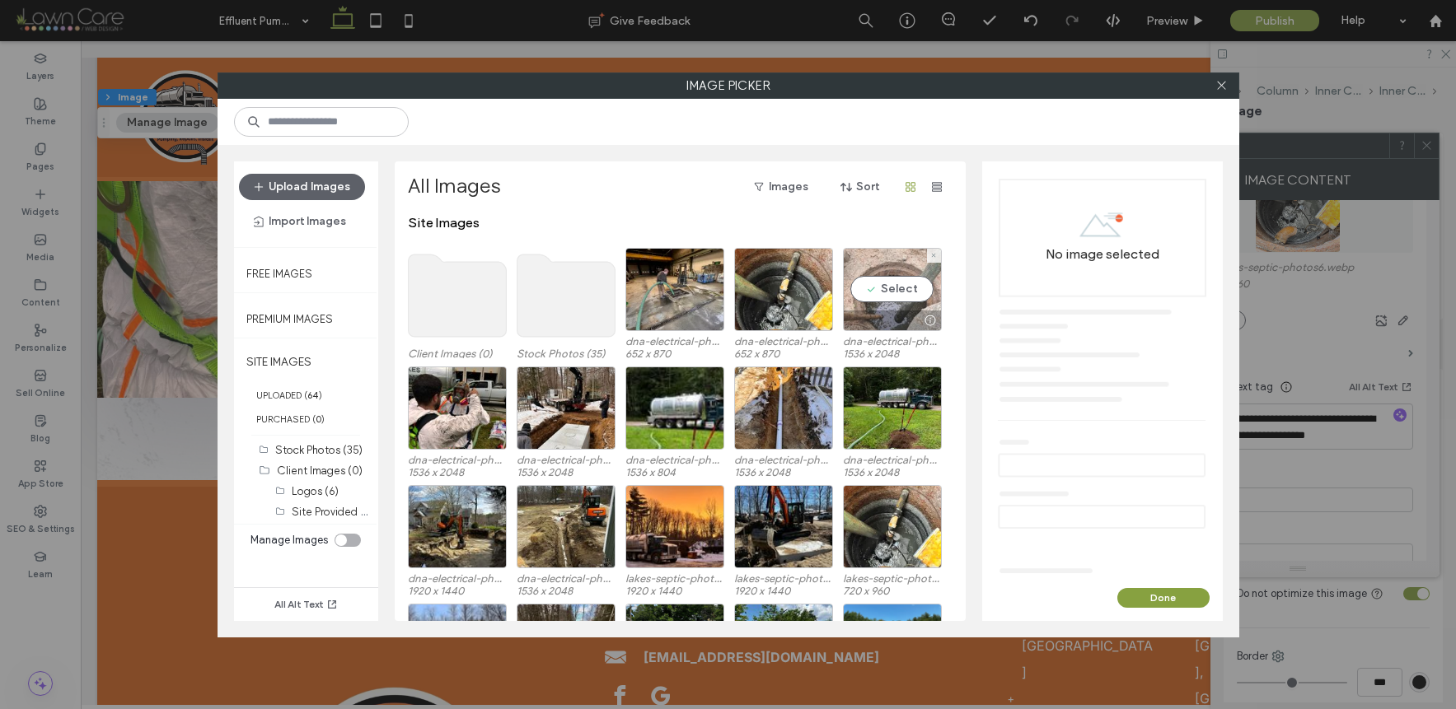
click at [880, 297] on div "Select" at bounding box center [892, 289] width 99 height 83
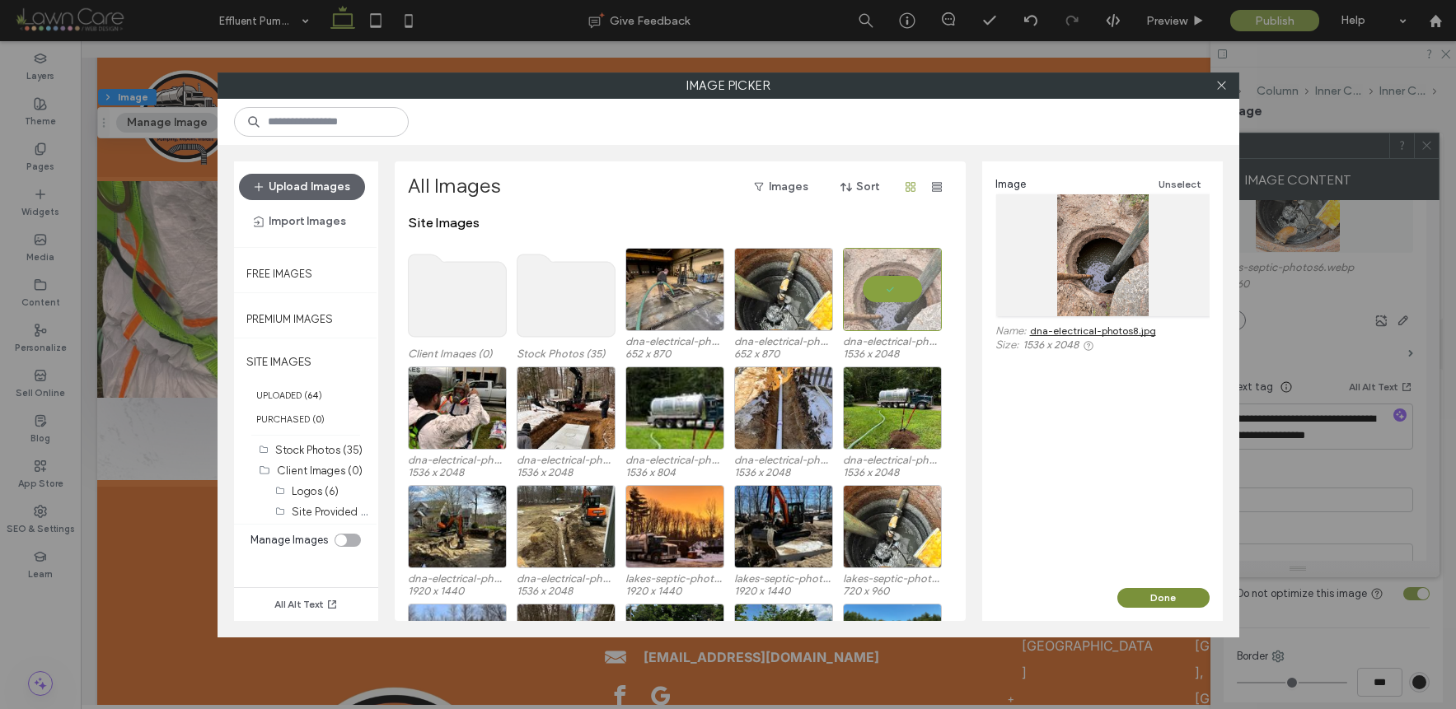
click at [1149, 597] on button "Done" at bounding box center [1163, 598] width 92 height 20
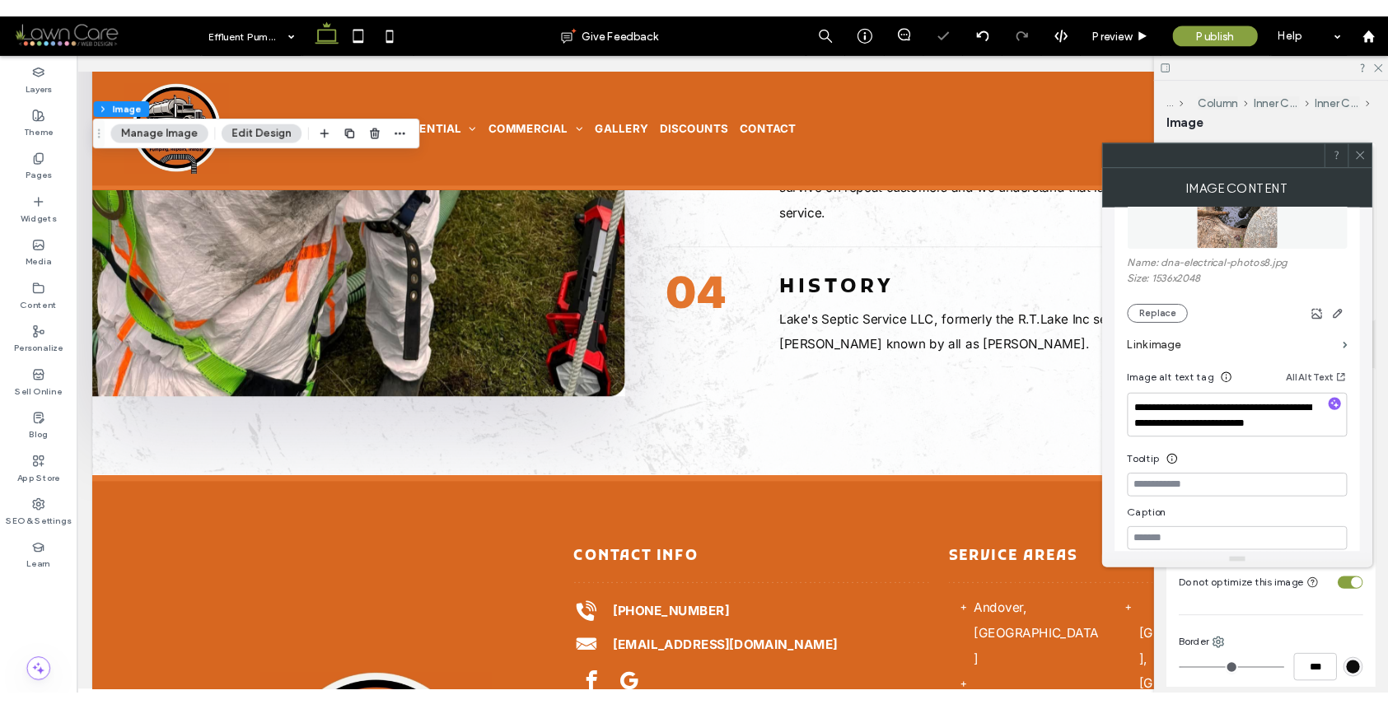
scroll to position [334, 0]
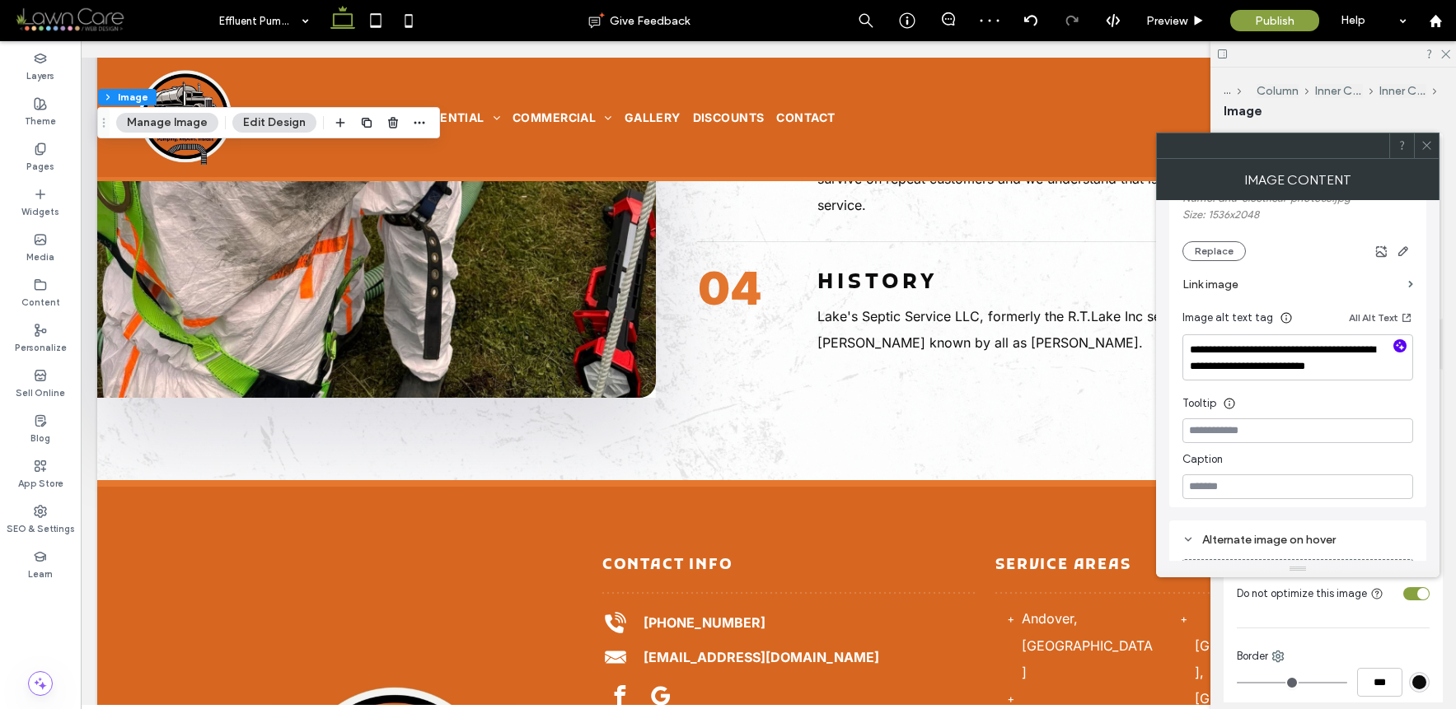
click at [1399, 348] on icon "button" at bounding box center [1400, 346] width 12 height 12
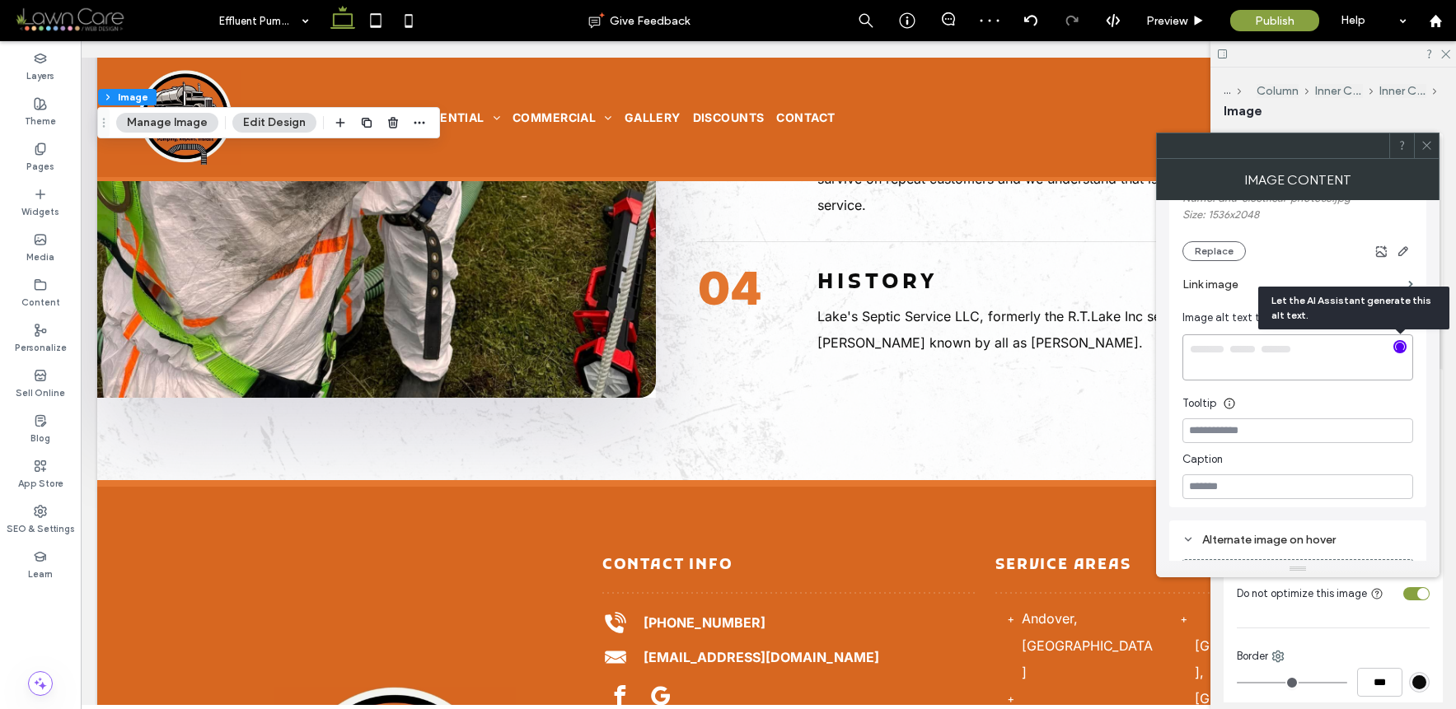
type textarea "**********"
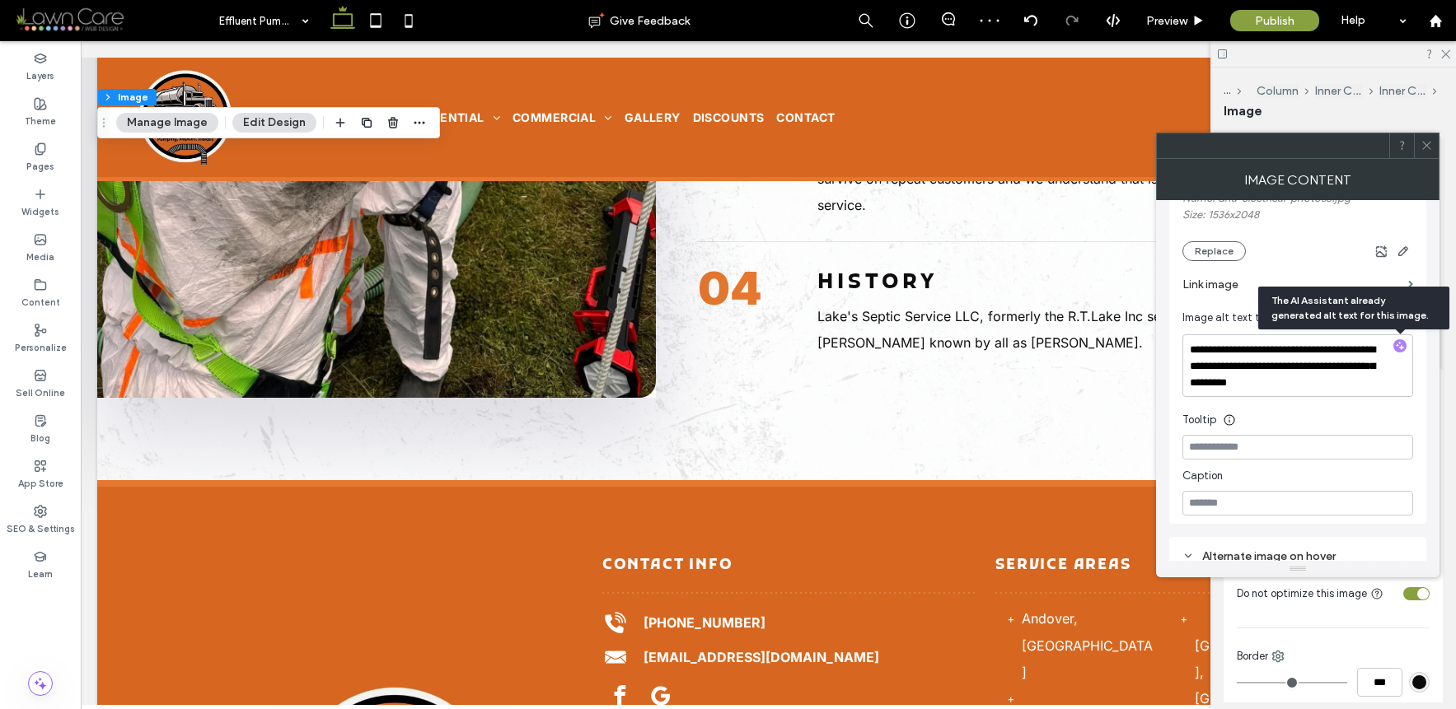
click at [1428, 142] on icon at bounding box center [1426, 145] width 12 height 12
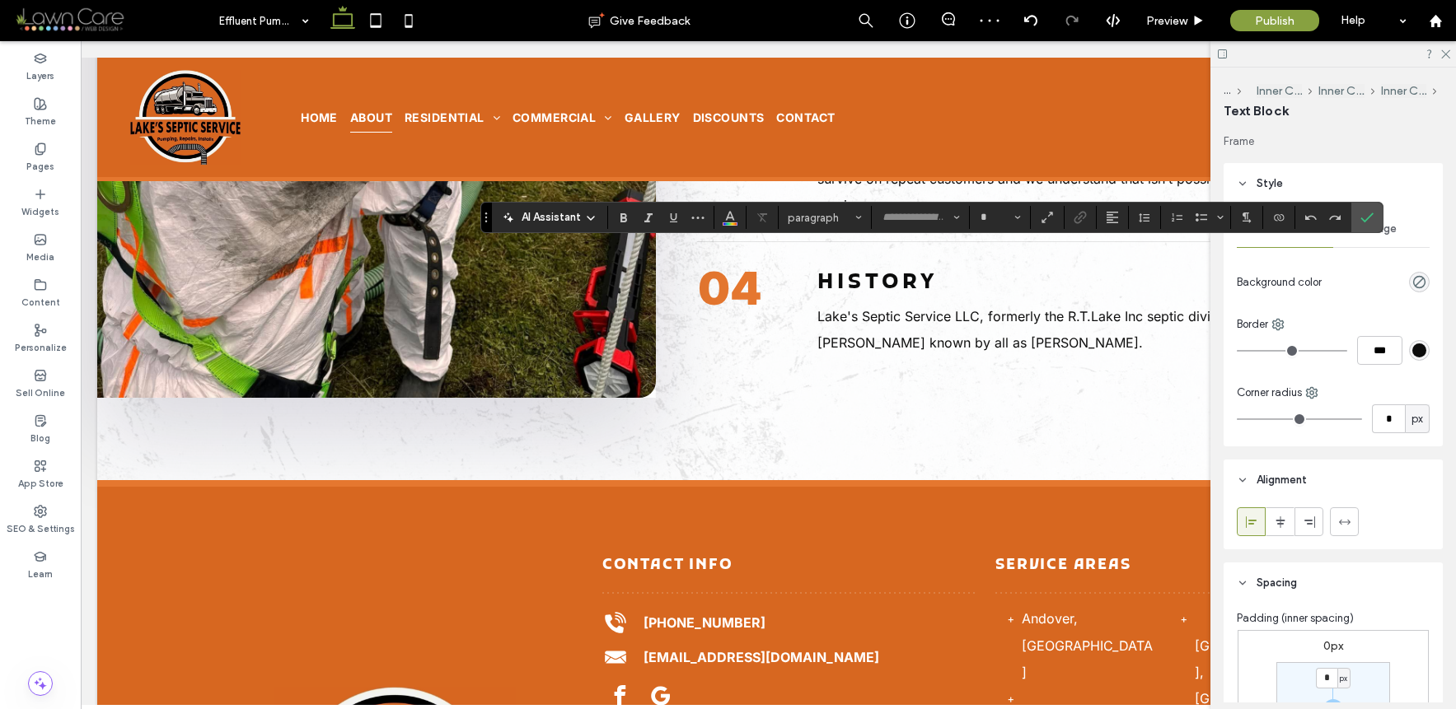
type input "*****"
type input "**"
click at [1360, 208] on span "Confirm" at bounding box center [1363, 218] width 7 height 30
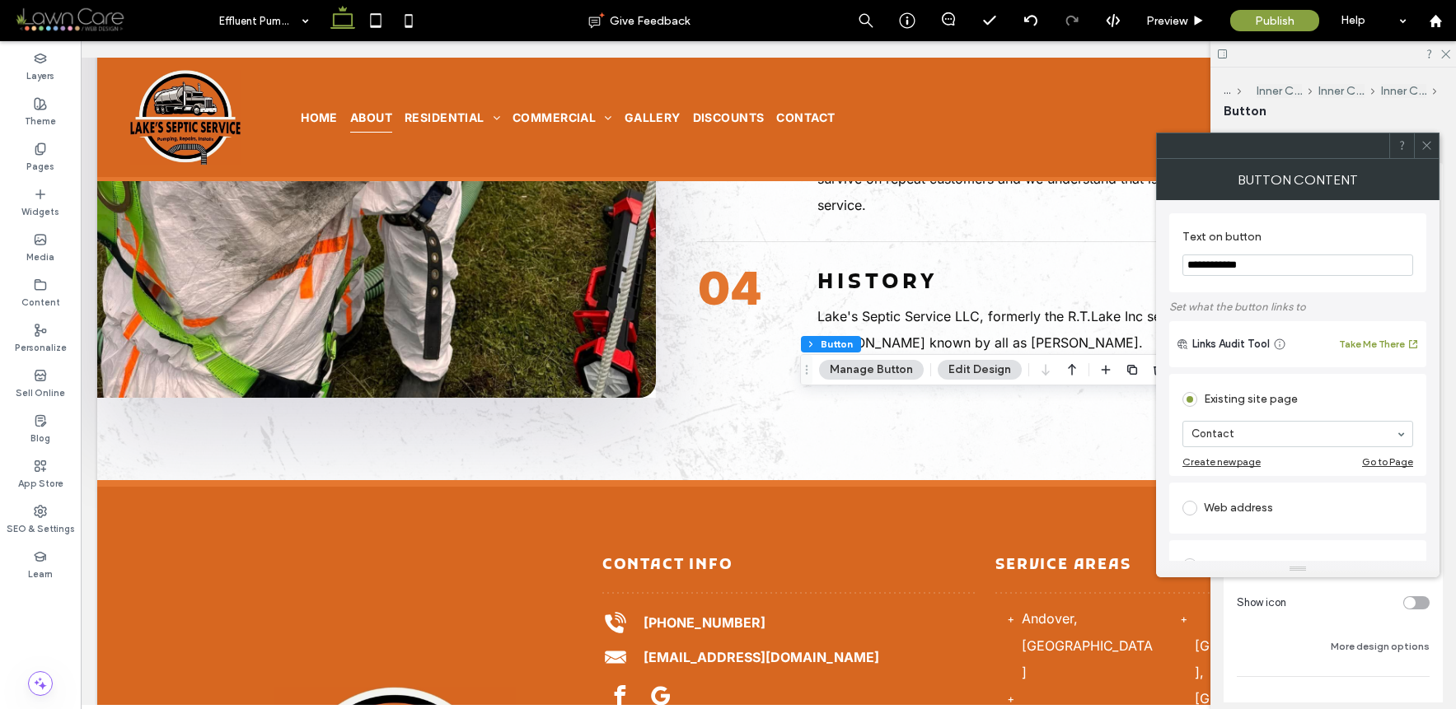
click at [1431, 143] on icon at bounding box center [1426, 145] width 12 height 12
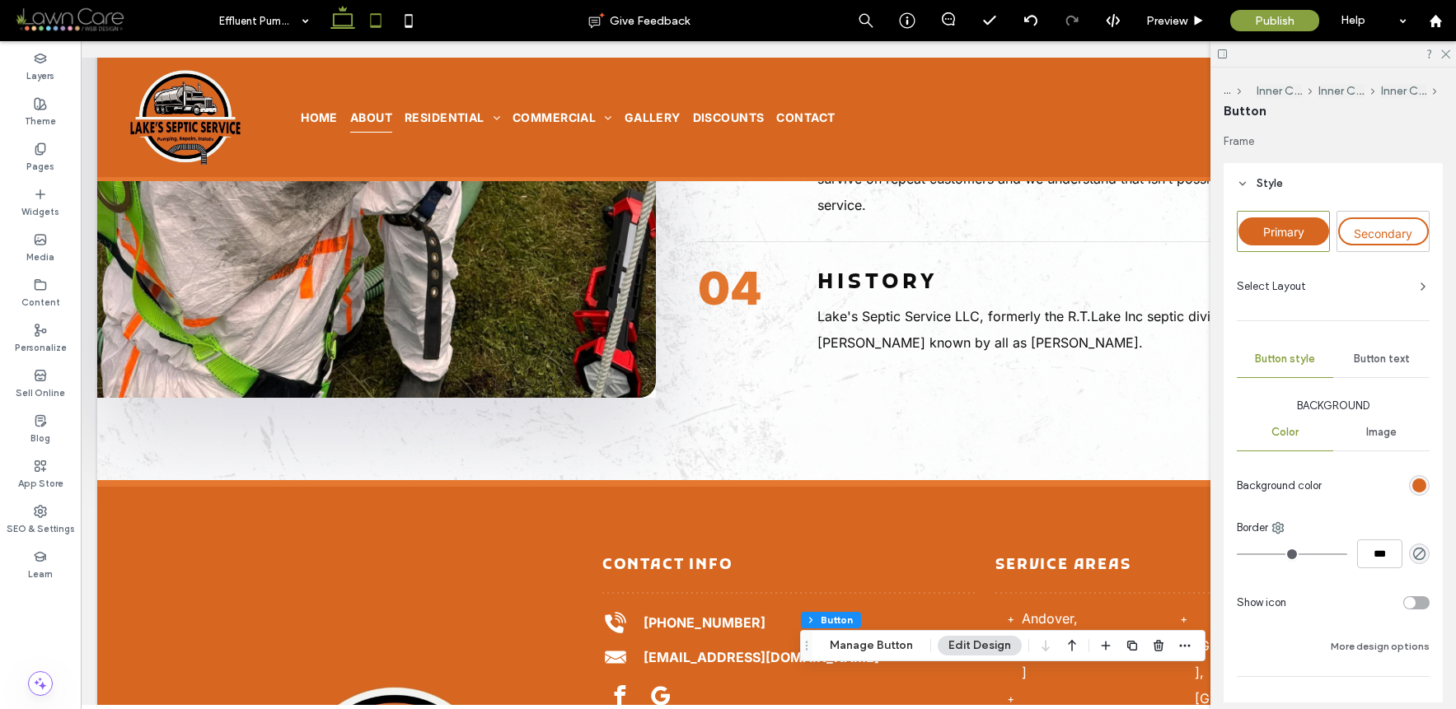
click at [372, 21] on icon at bounding box center [375, 20] width 33 height 33
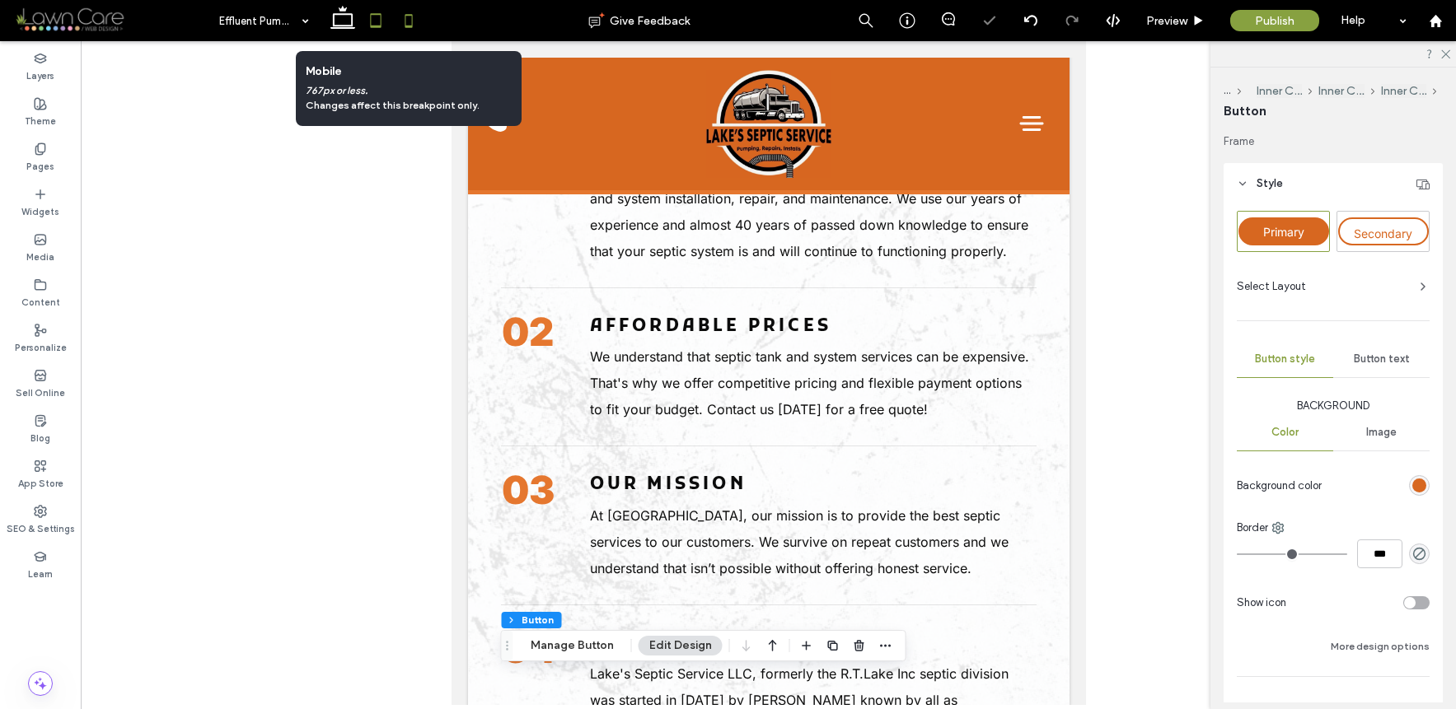
click at [409, 30] on icon at bounding box center [408, 20] width 33 height 33
type input "*"
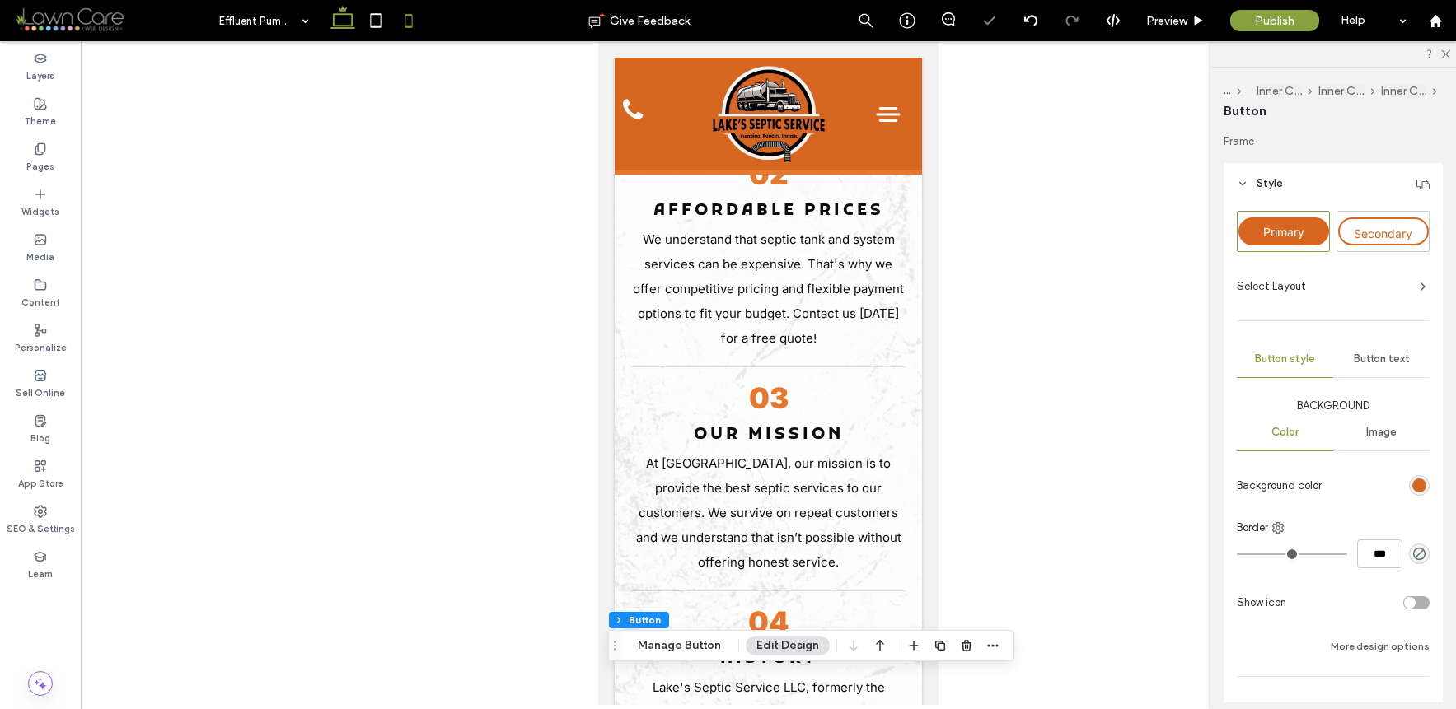
click at [334, 29] on icon at bounding box center [342, 20] width 33 height 33
type input "***"
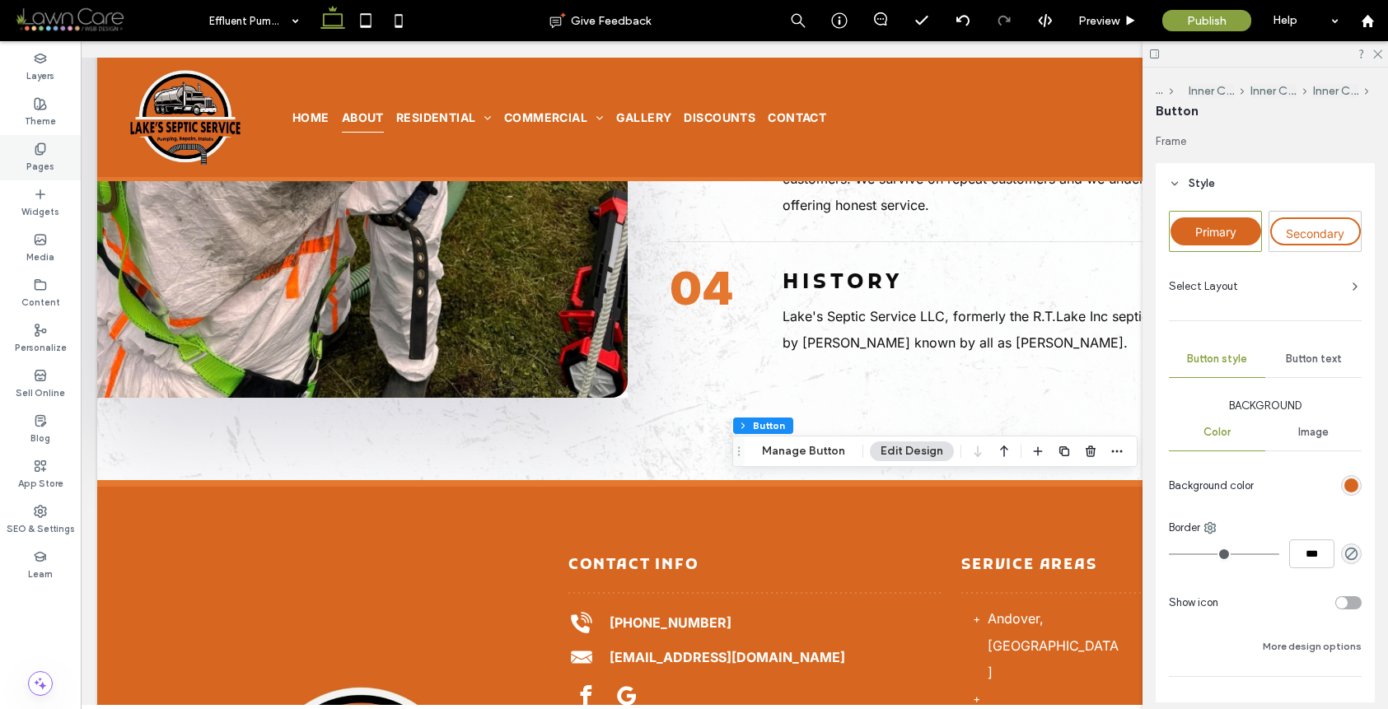
click at [58, 157] on div "Pages" at bounding box center [40, 157] width 81 height 45
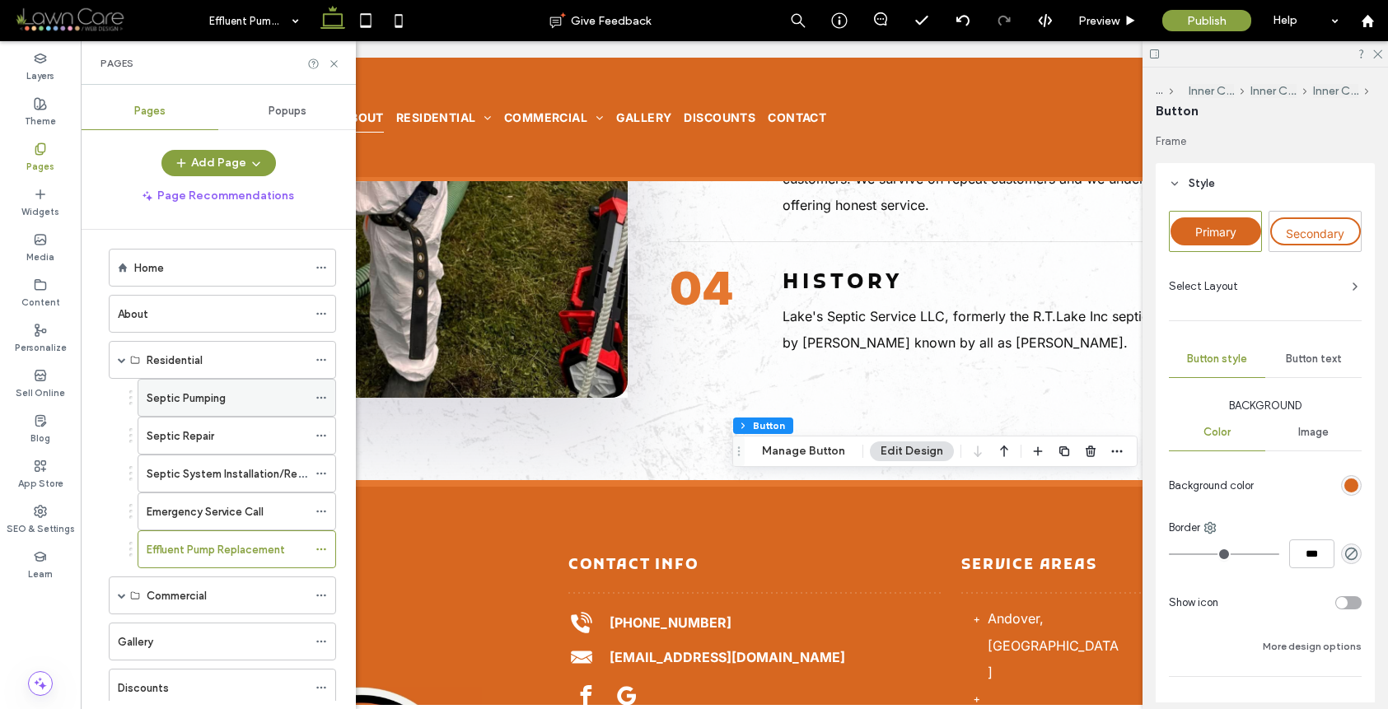
scroll to position [19, 0]
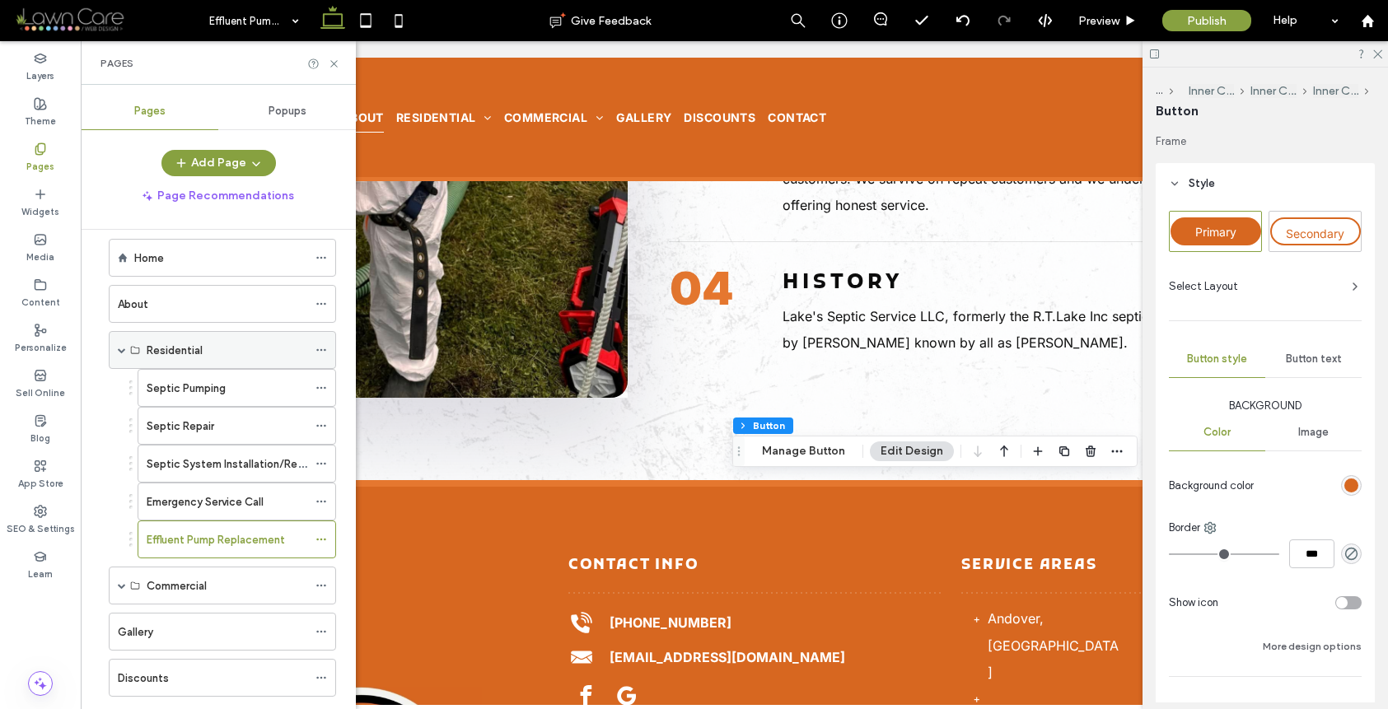
click at [124, 348] on span at bounding box center [122, 350] width 8 height 8
click at [124, 348] on ol "Home About Residential Septic Pumping Septic Repair Septic System Installation/…" at bounding box center [212, 514] width 248 height 550
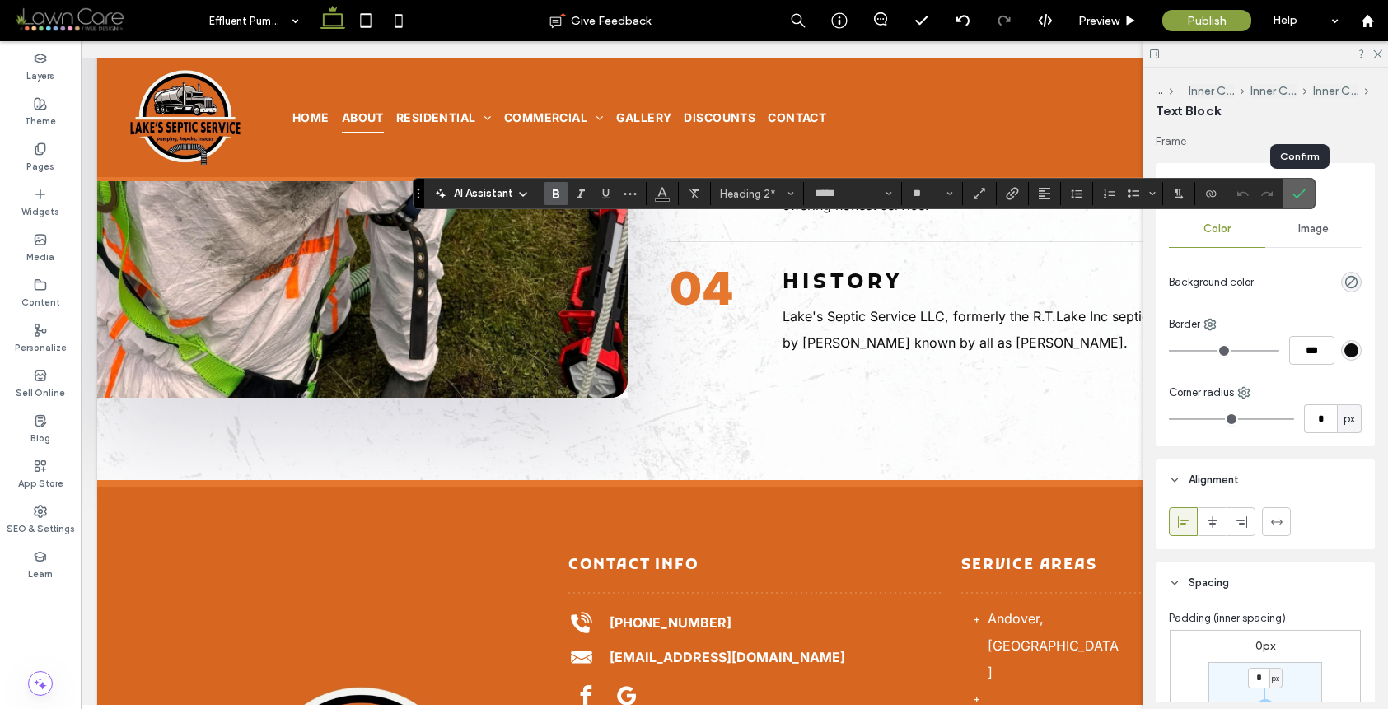
click at [1295, 198] on icon "Confirm" at bounding box center [1299, 193] width 13 height 13
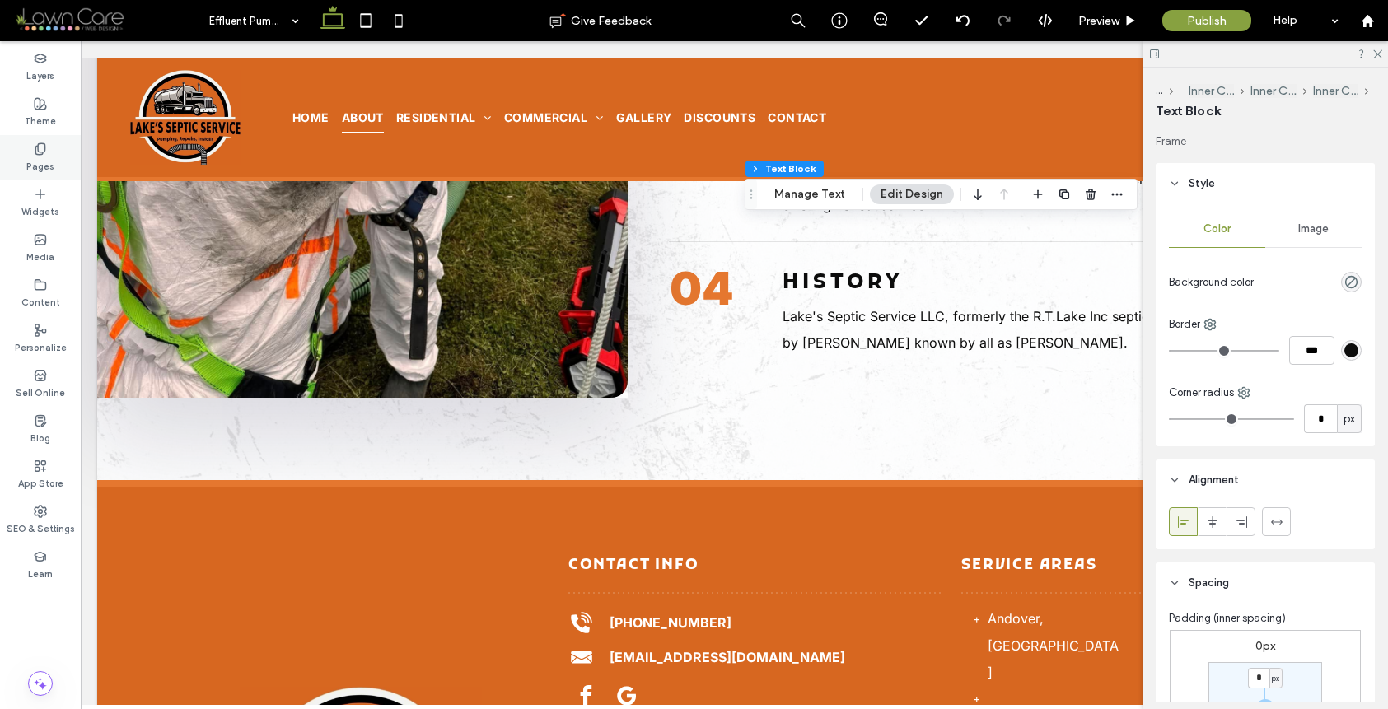
click at [48, 157] on label "Pages" at bounding box center [40, 165] width 28 height 18
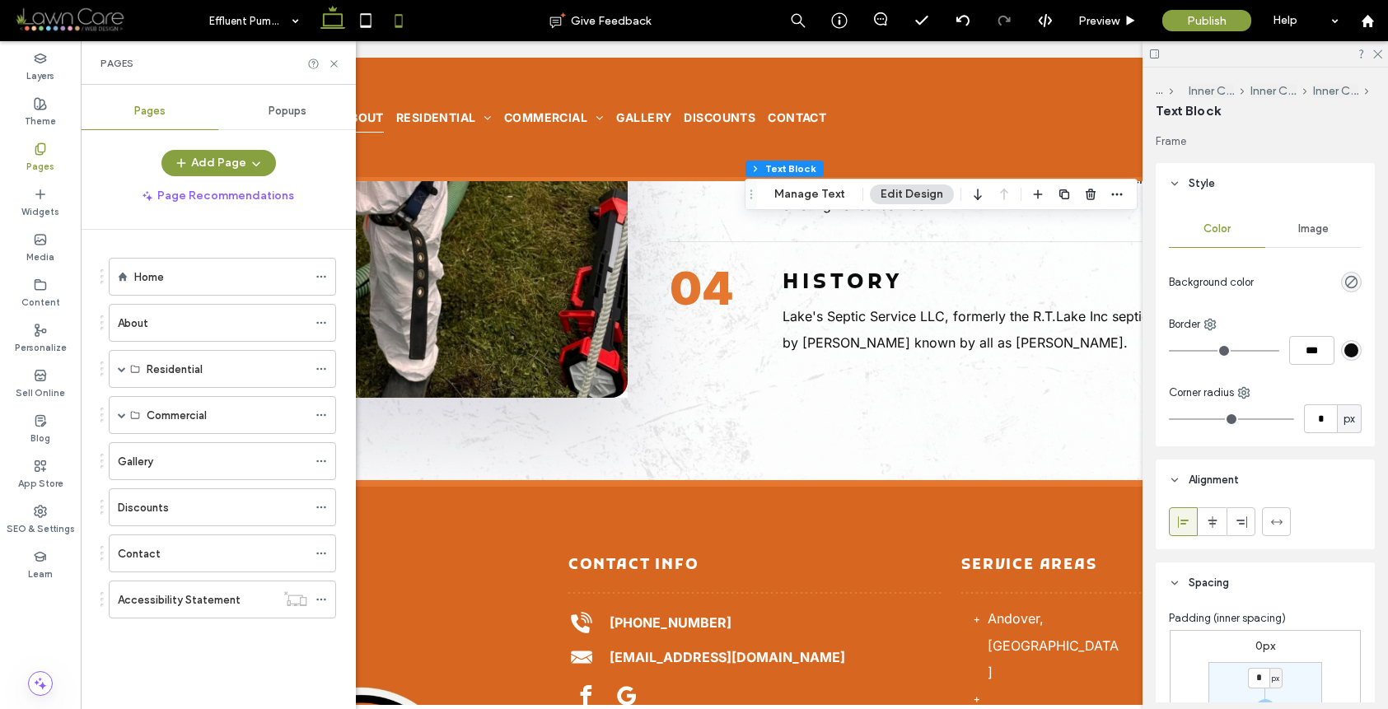
click at [397, 19] on icon at bounding box center [398, 20] width 33 height 33
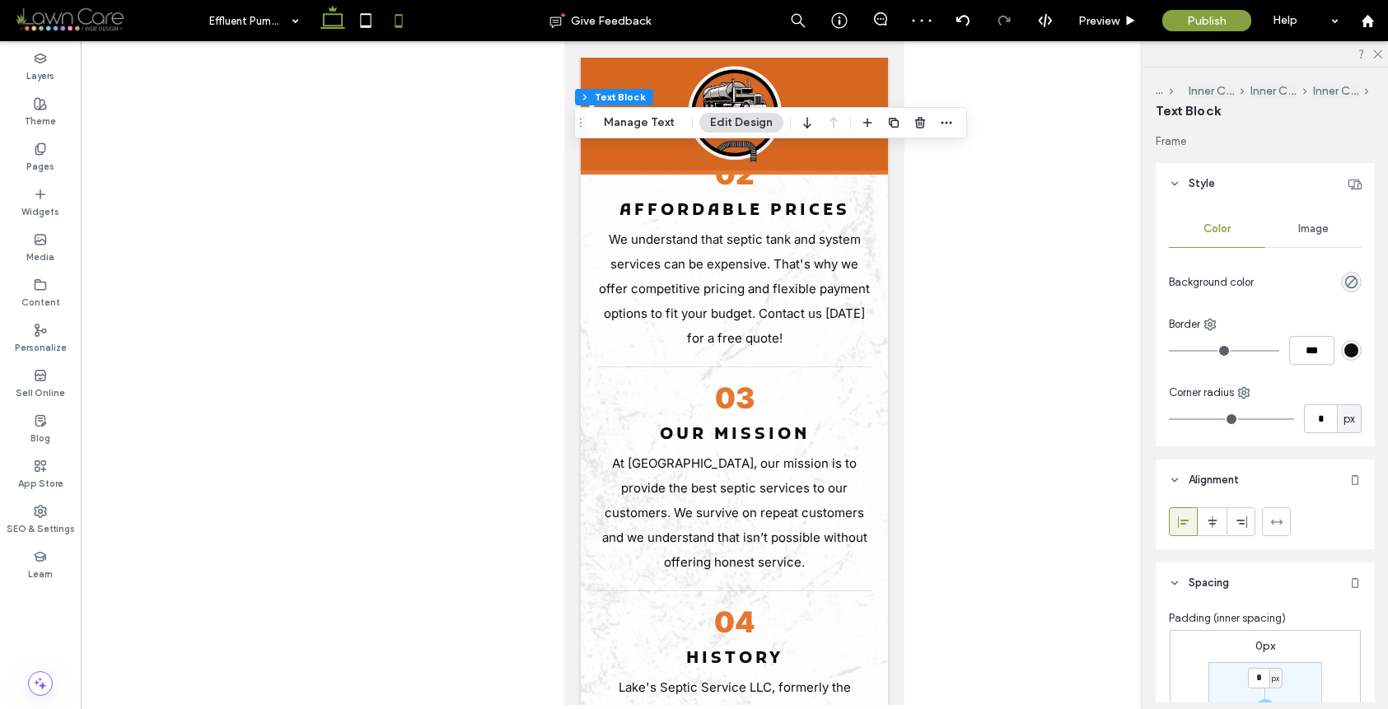
click at [331, 16] on icon at bounding box center [332, 20] width 33 height 33
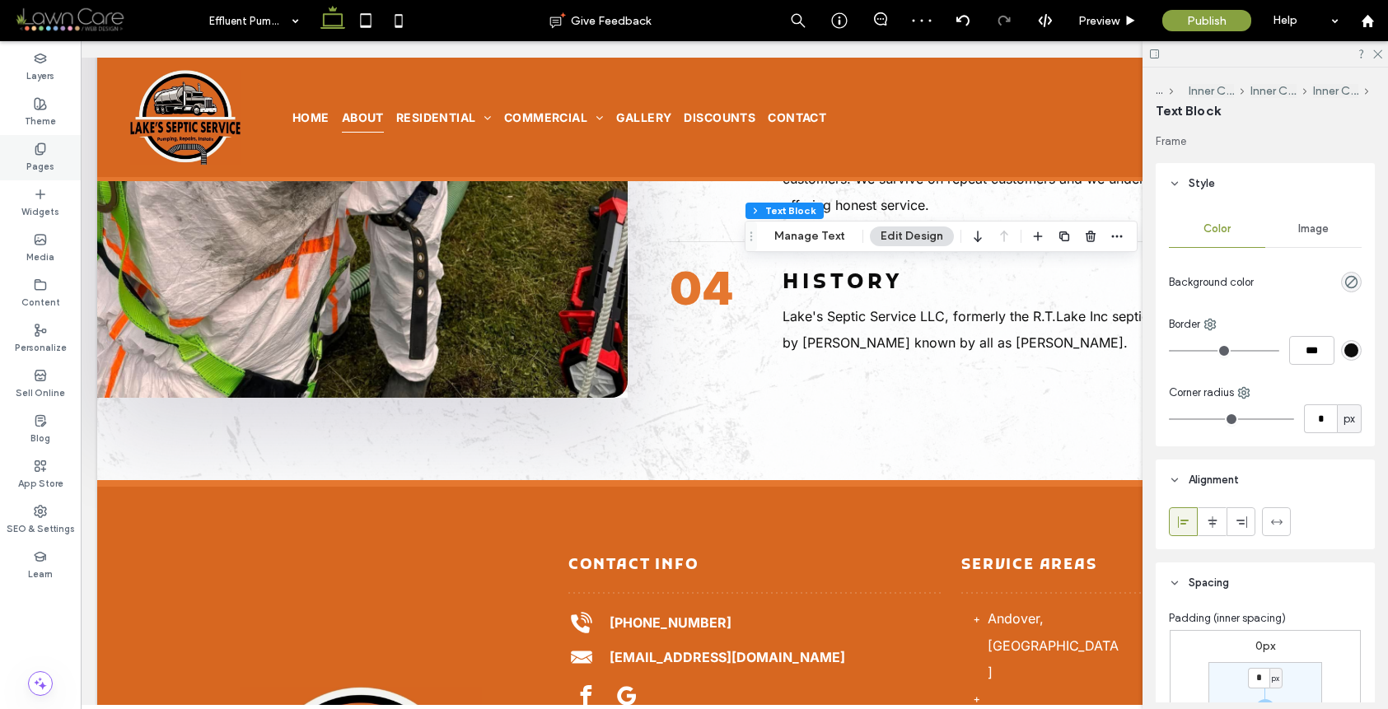
click at [46, 150] on icon at bounding box center [40, 149] width 13 height 13
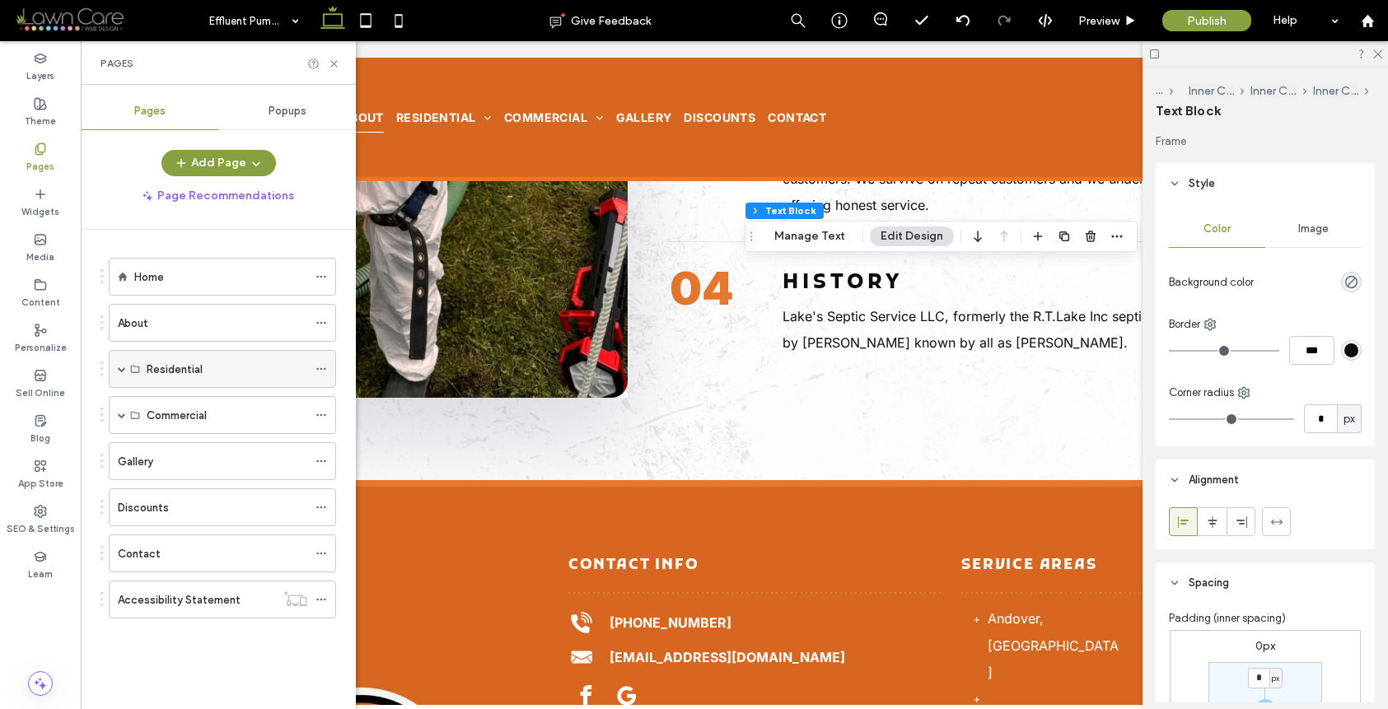
click at [121, 371] on span at bounding box center [122, 369] width 8 height 8
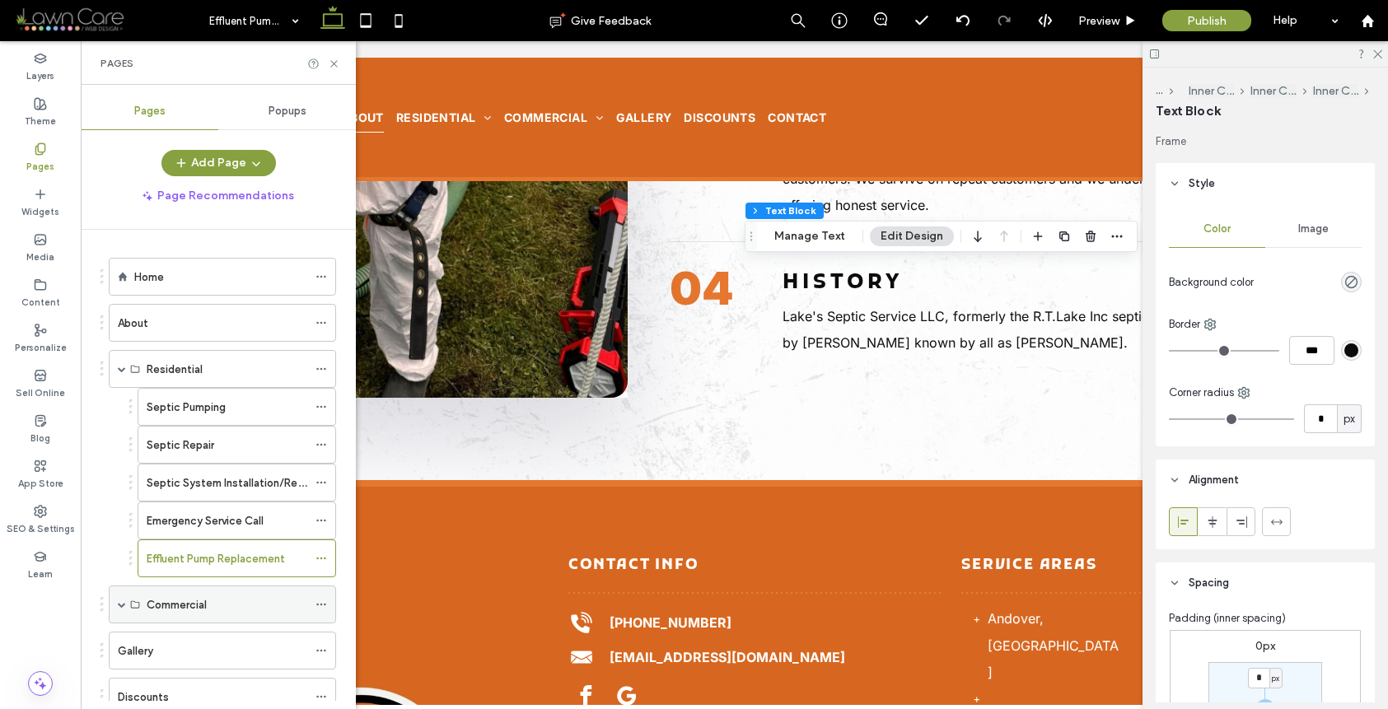
click at [120, 605] on span at bounding box center [122, 605] width 8 height 8
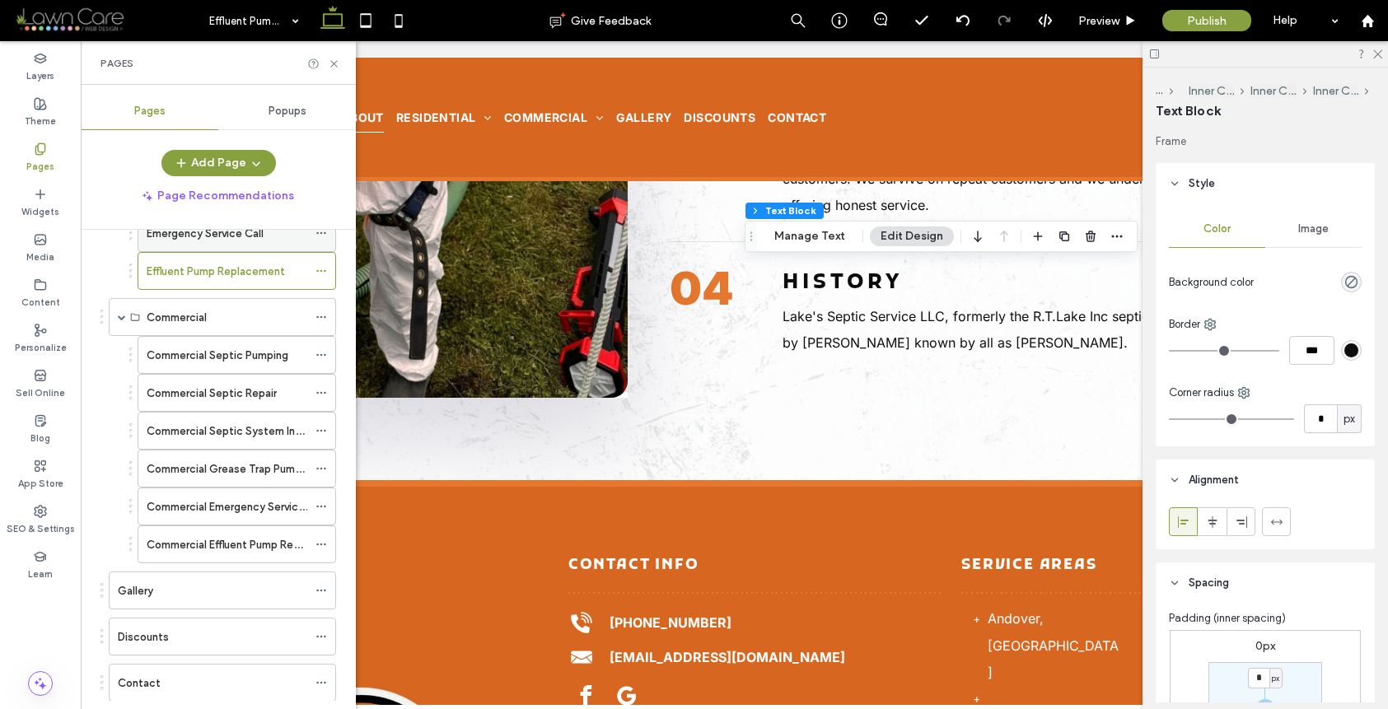
scroll to position [288, 0]
click at [222, 348] on label "Commercial Septic Pumping" at bounding box center [218, 354] width 142 height 29
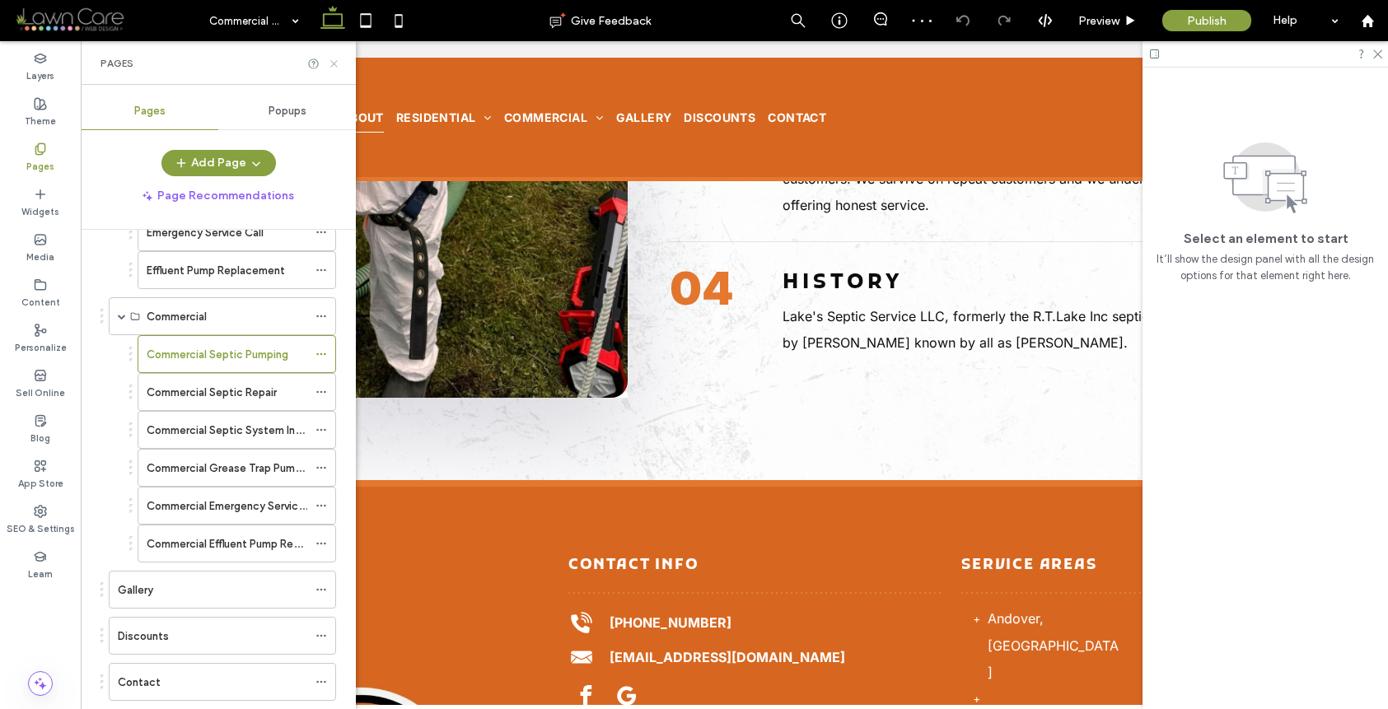
click at [330, 63] on icon at bounding box center [334, 64] width 12 height 12
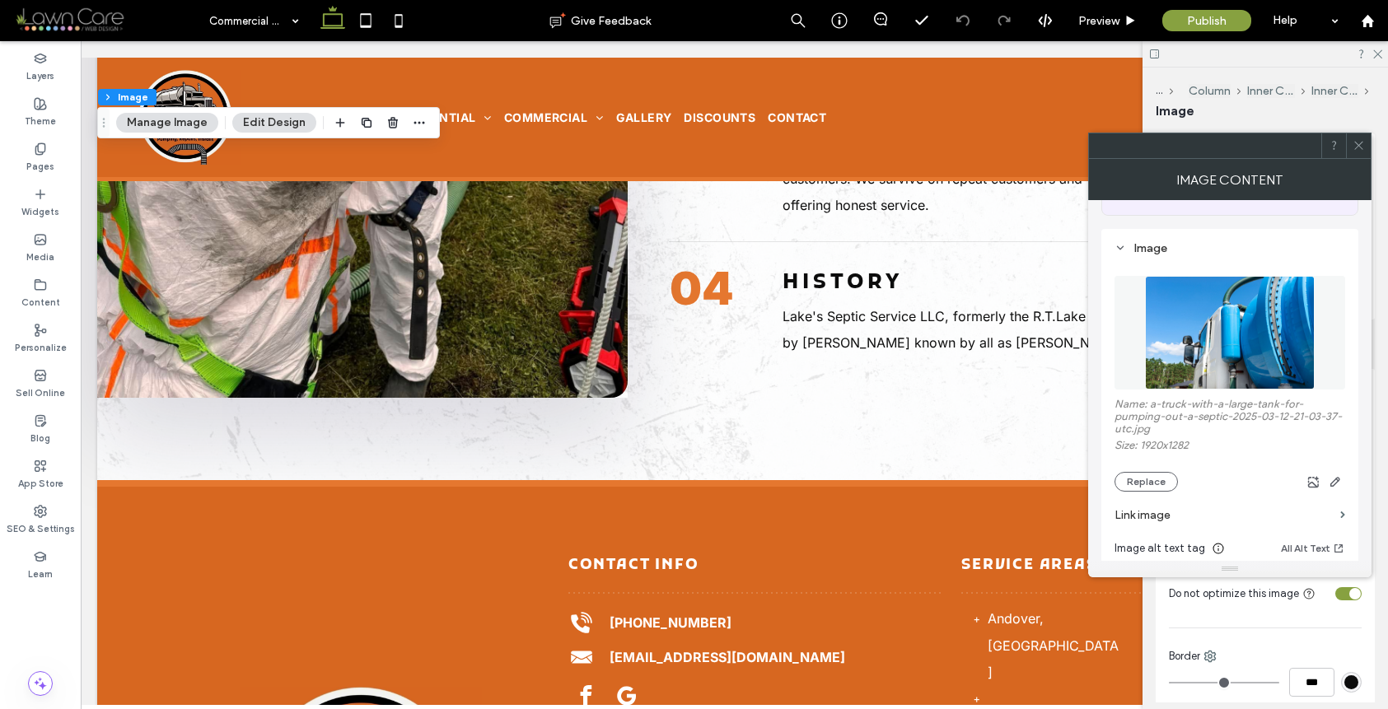
scroll to position [309, 0]
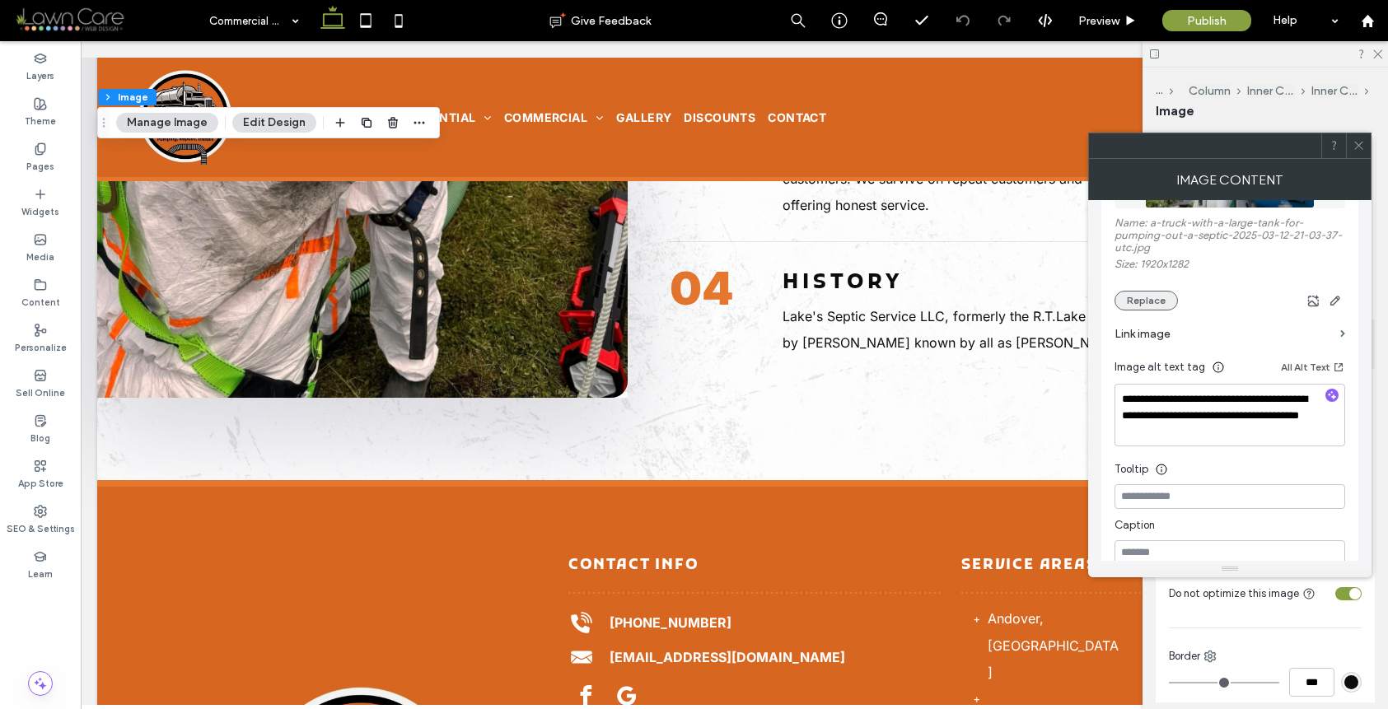
click at [1141, 303] on button "Replace" at bounding box center [1146, 301] width 63 height 20
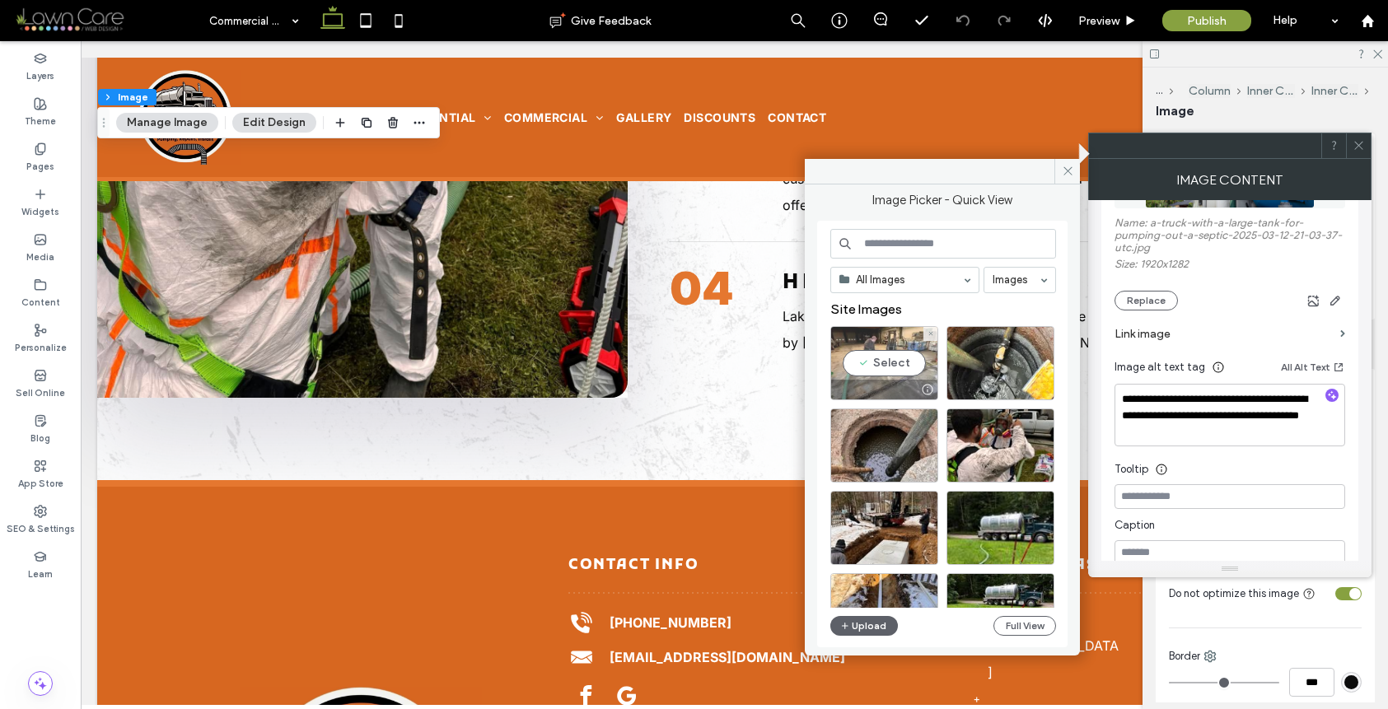
click at [873, 381] on div at bounding box center [884, 390] width 106 height 20
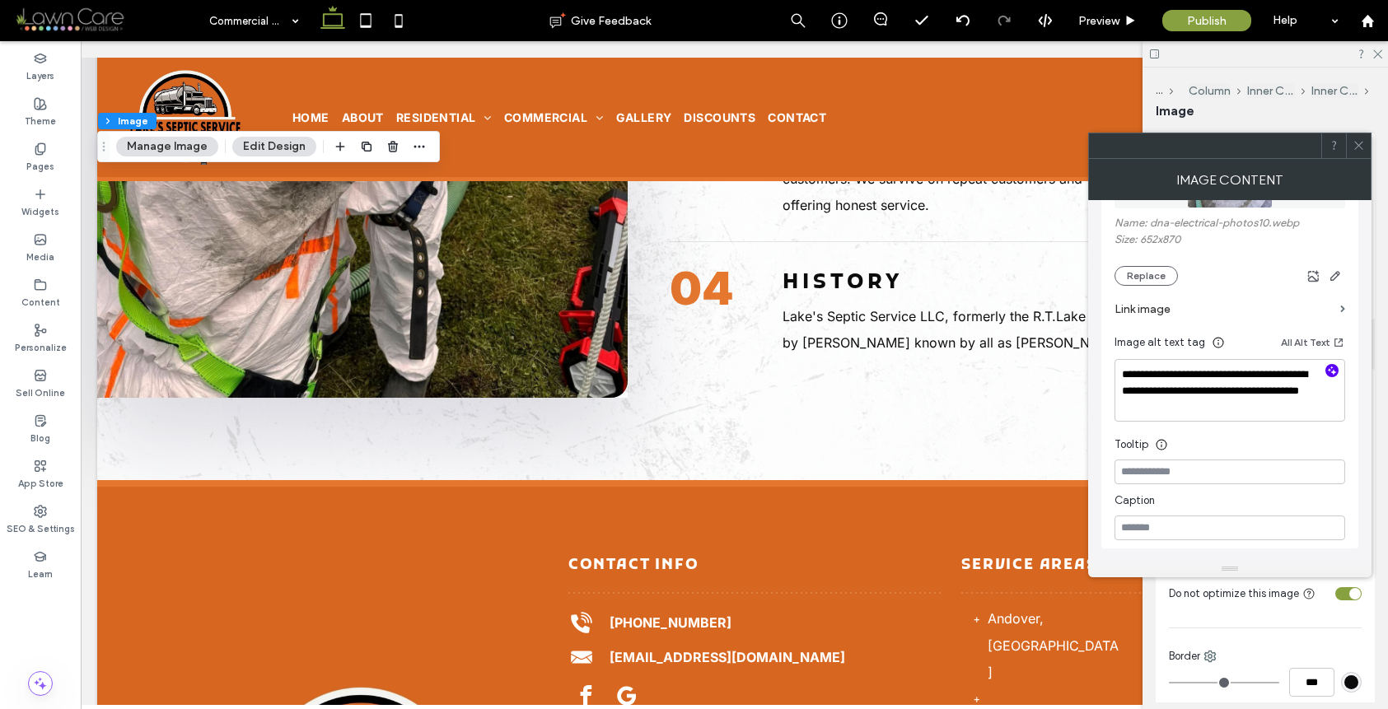
click at [1335, 367] on icon "button" at bounding box center [1332, 371] width 12 height 12
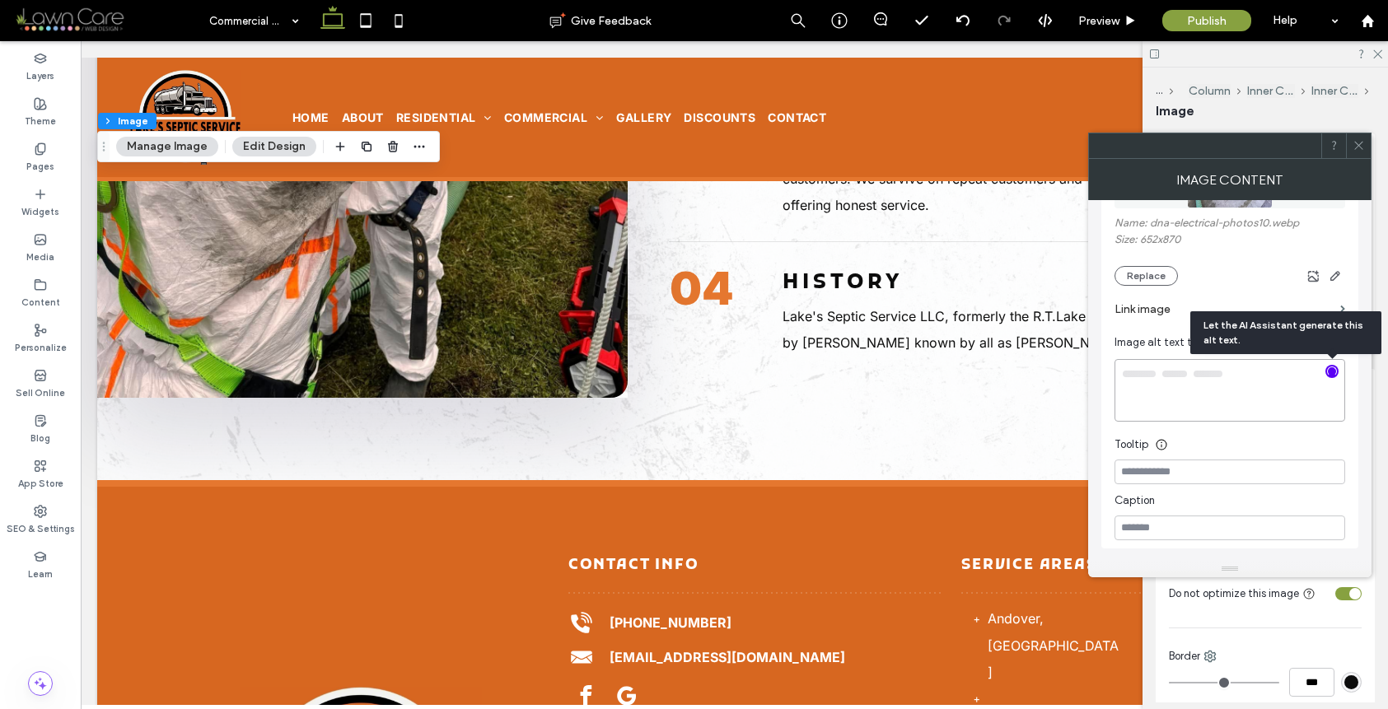
type textarea "**********"
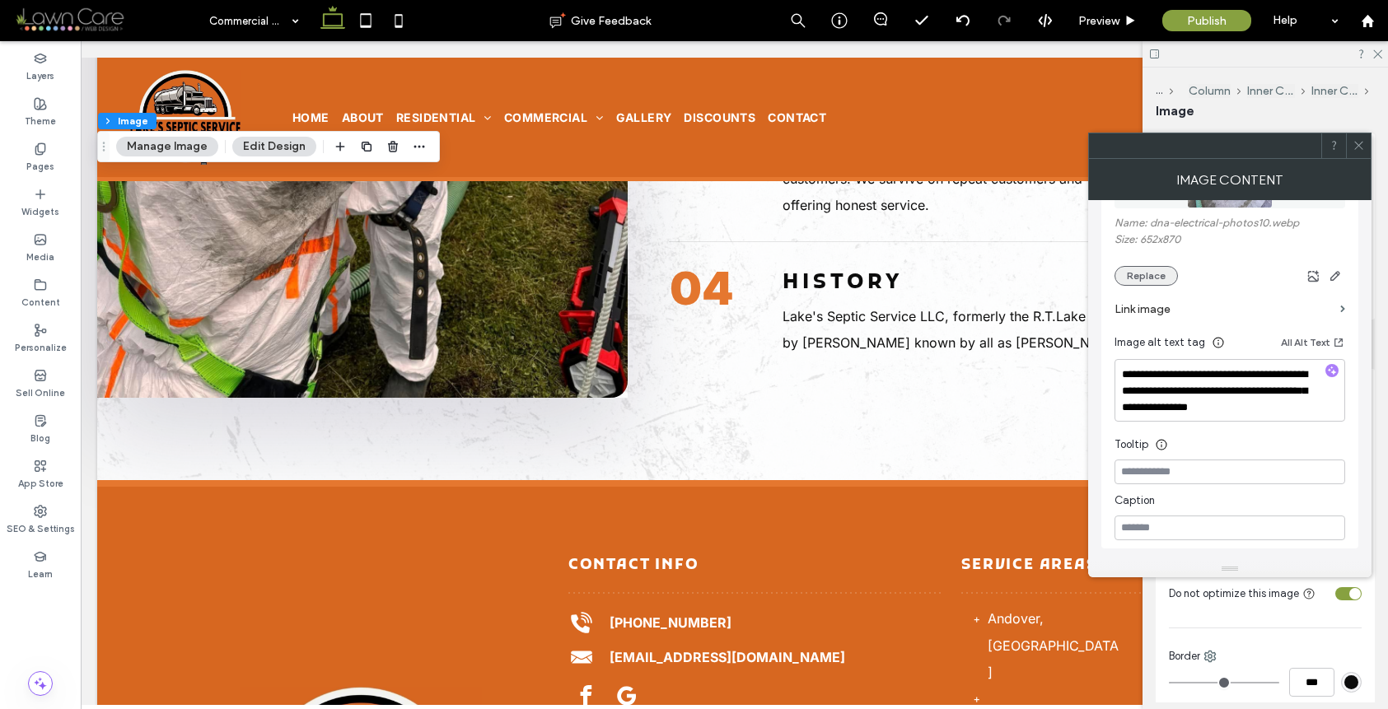
click at [1161, 278] on button "Replace" at bounding box center [1146, 276] width 63 height 20
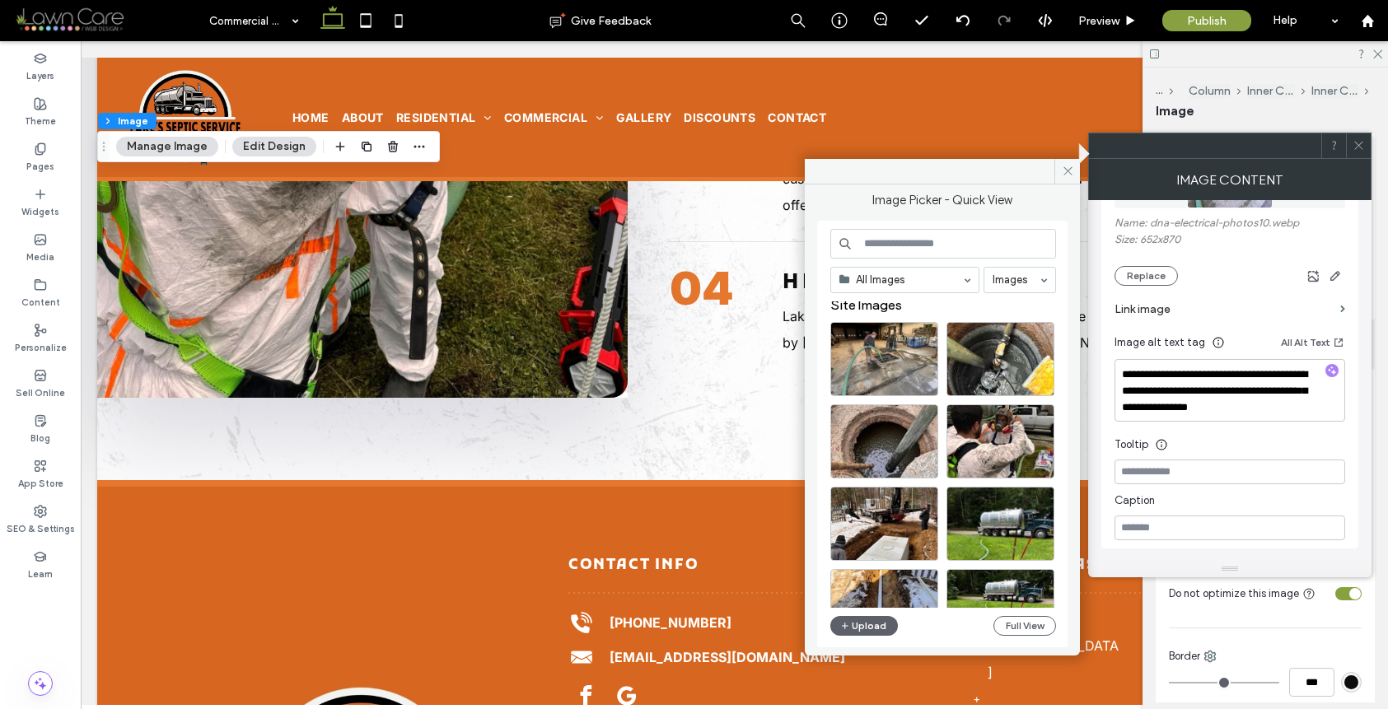
scroll to position [12, 0]
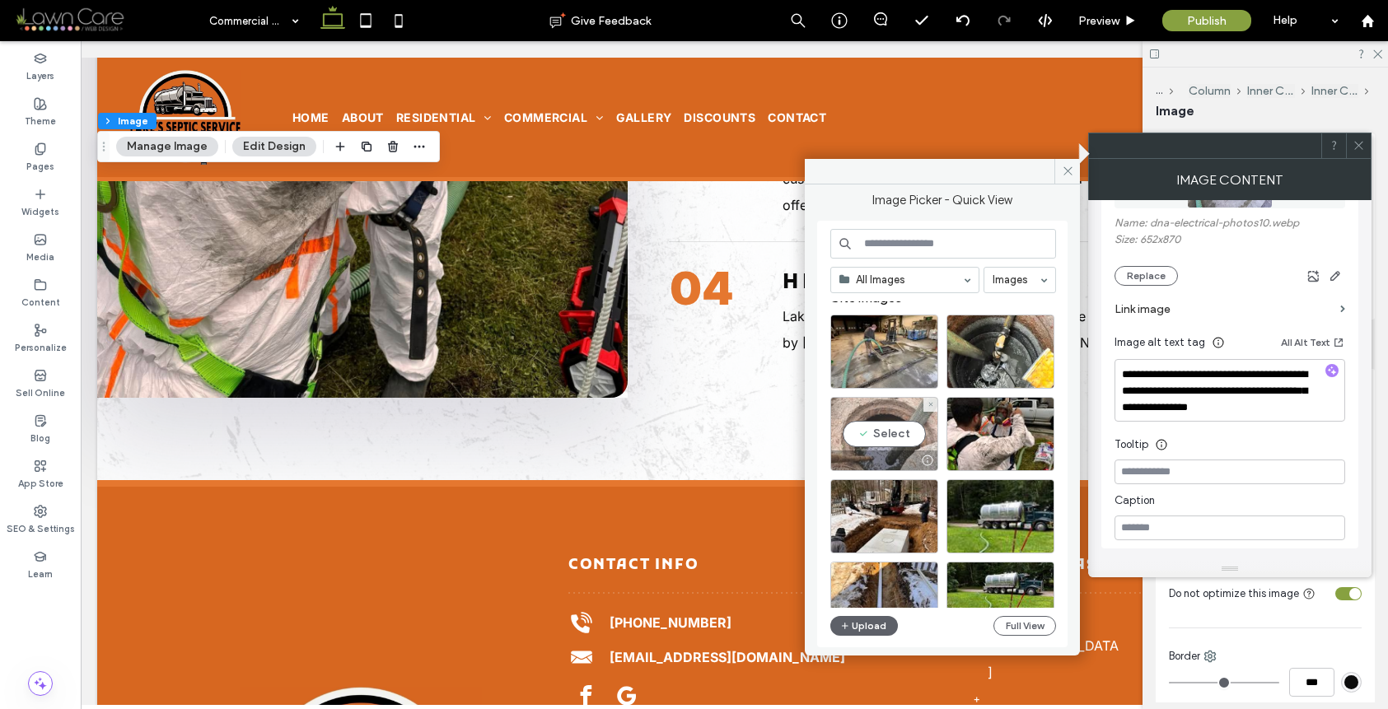
click at [861, 437] on div "Select" at bounding box center [884, 434] width 108 height 74
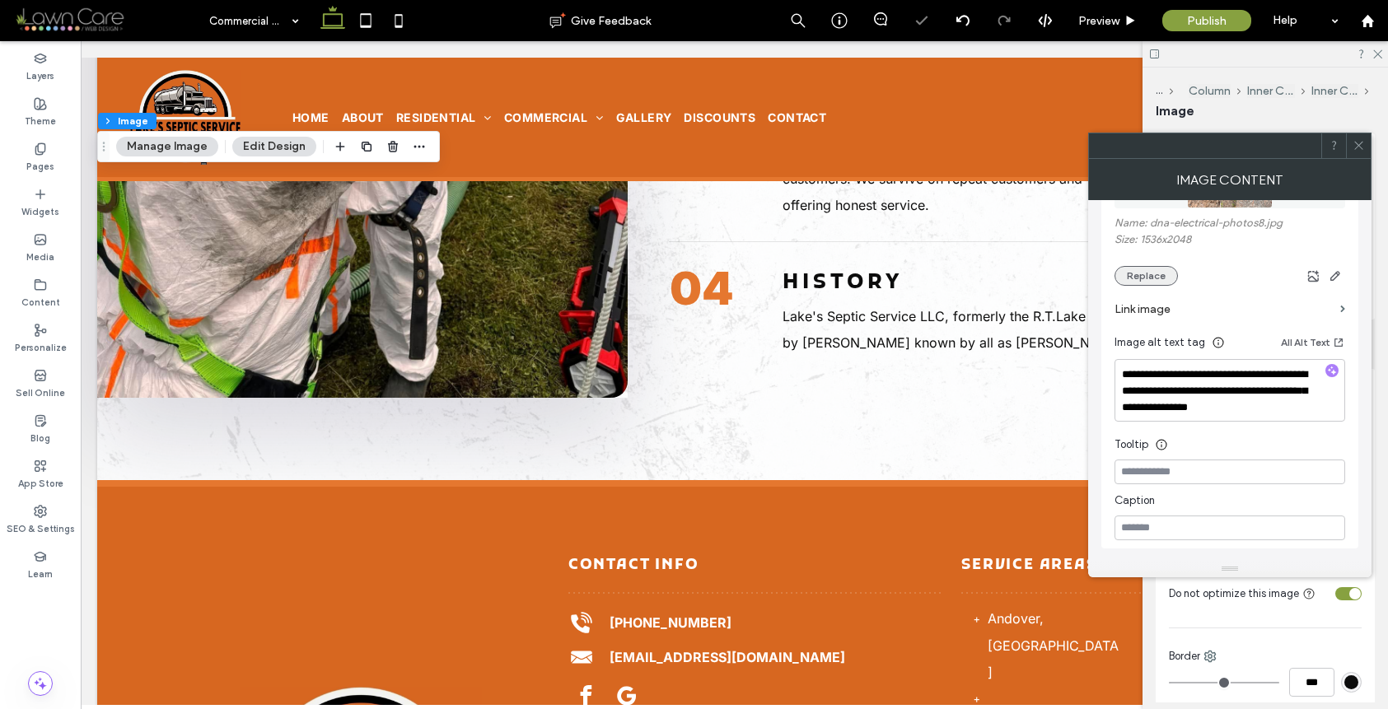
click at [1164, 274] on button "Replace" at bounding box center [1146, 276] width 63 height 20
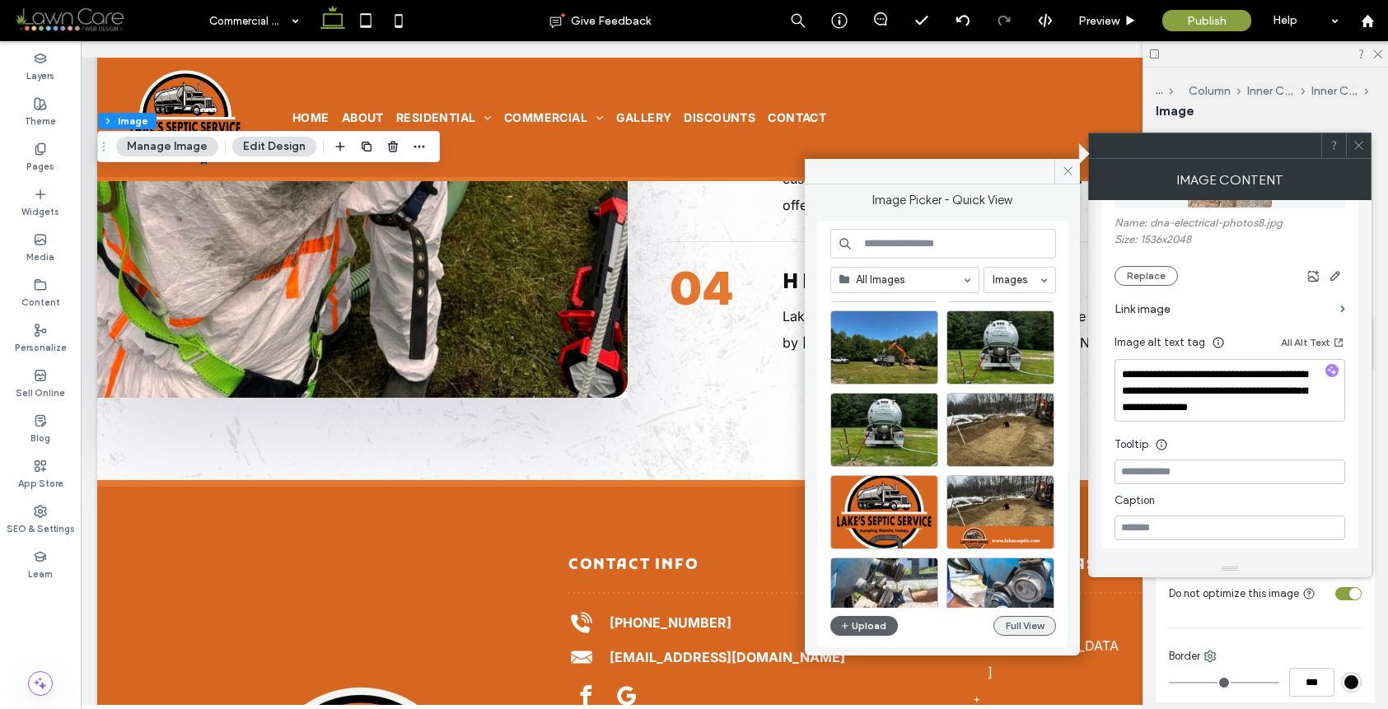
scroll to position [774, 0]
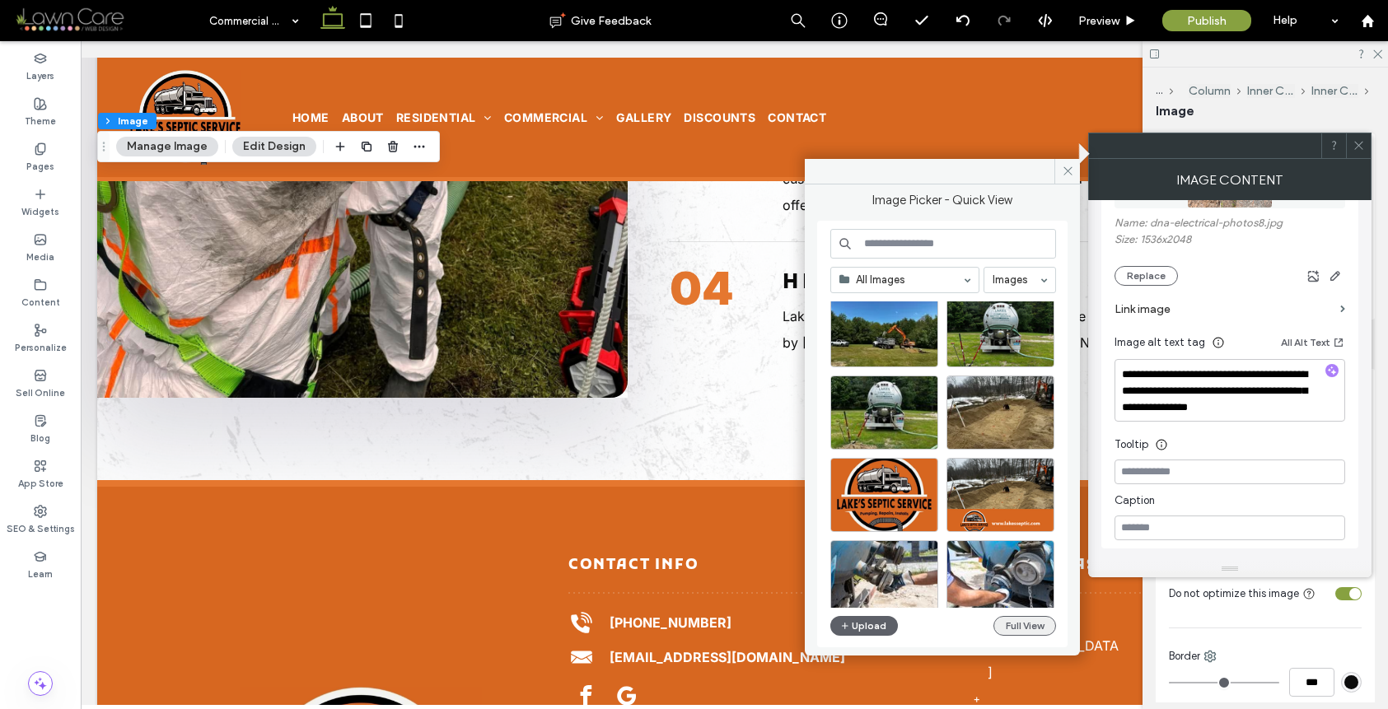
click at [1019, 624] on button "Full View" at bounding box center [1025, 626] width 63 height 20
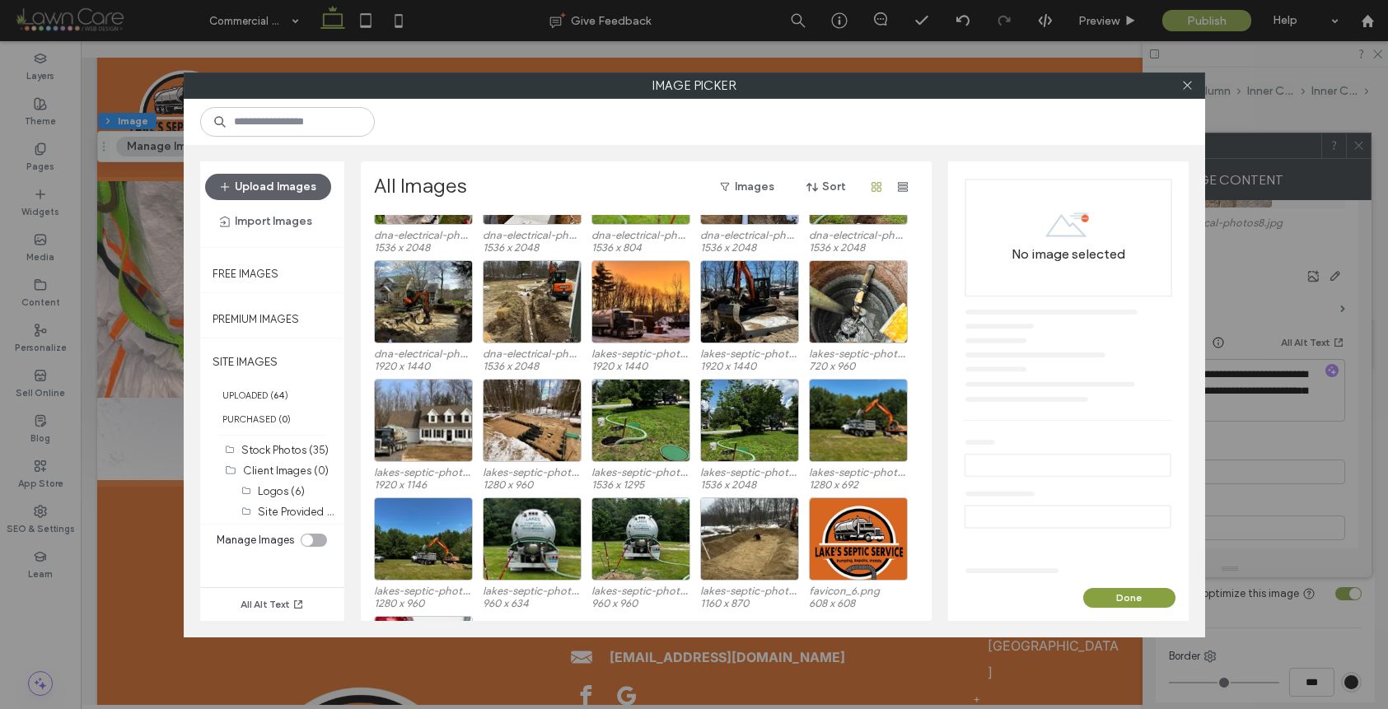
scroll to position [274, 0]
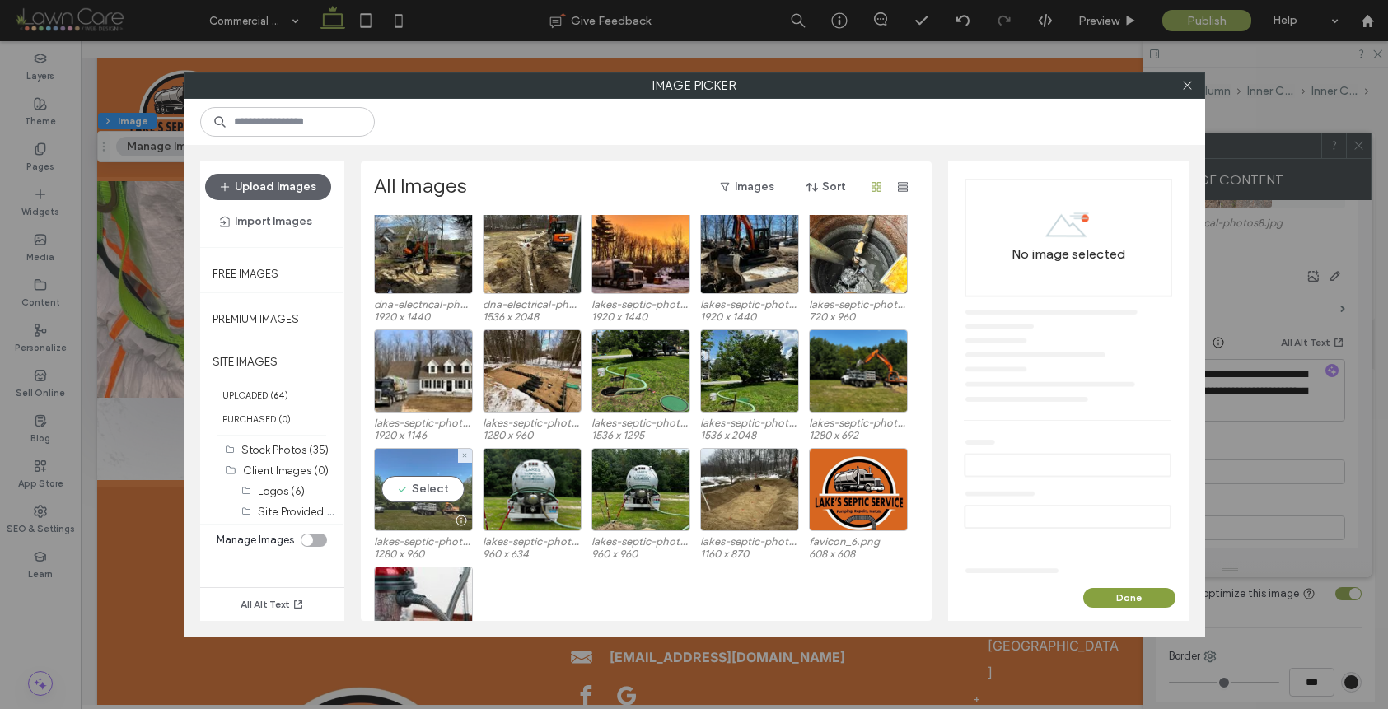
click at [441, 502] on div "Select" at bounding box center [423, 489] width 99 height 83
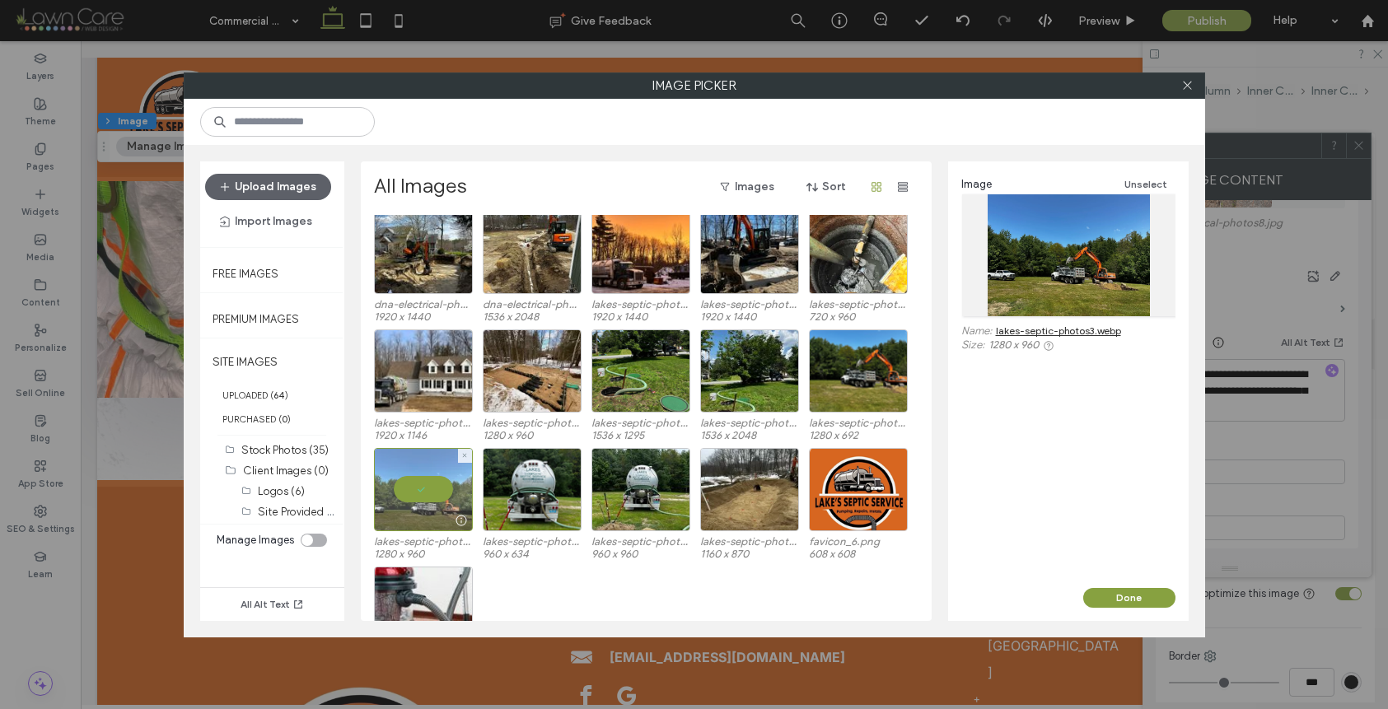
click at [433, 489] on div at bounding box center [423, 489] width 99 height 83
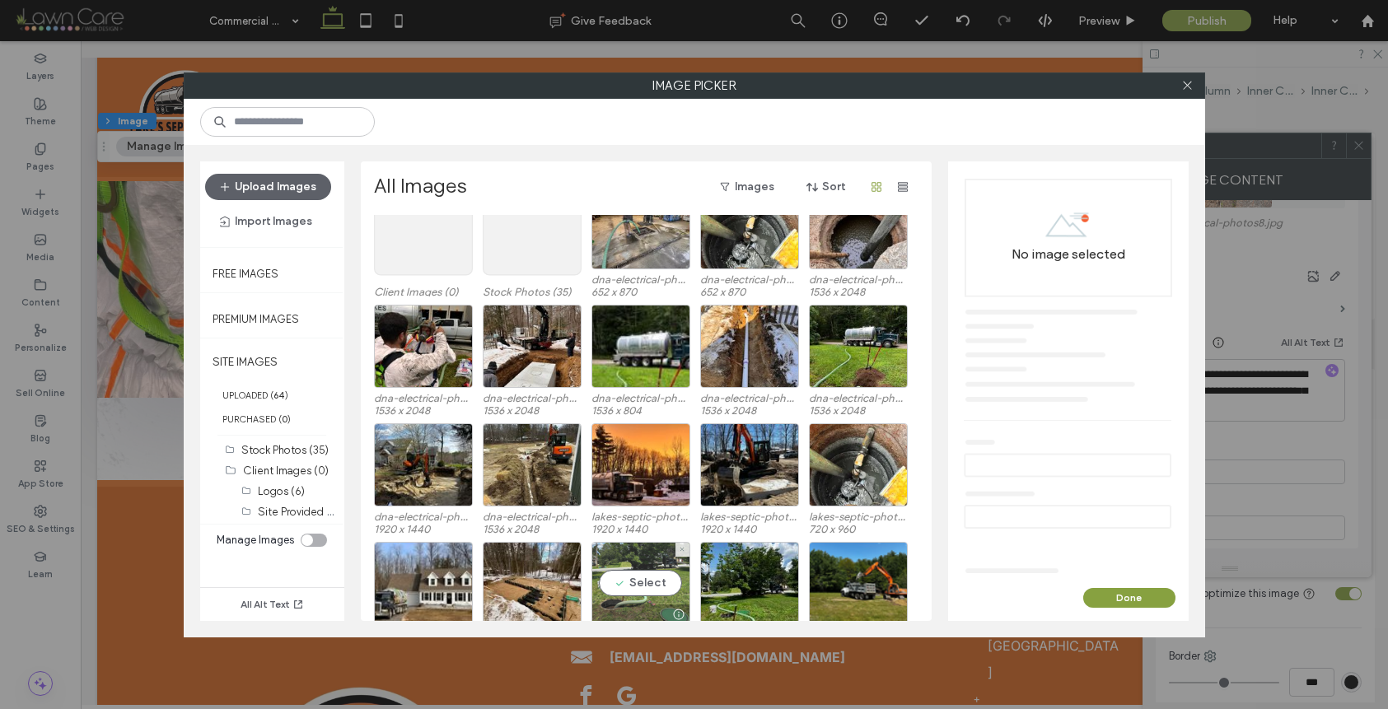
scroll to position [0, 0]
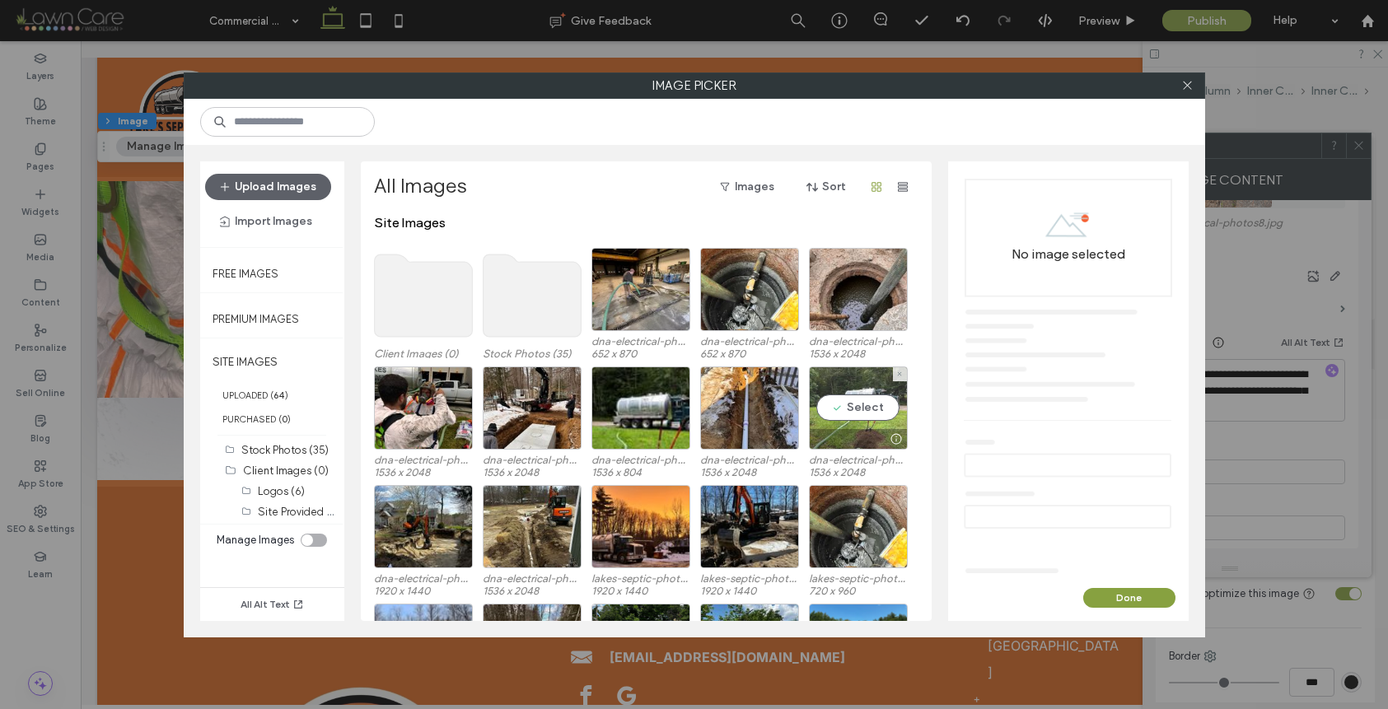
click at [848, 398] on div "Select" at bounding box center [858, 408] width 99 height 83
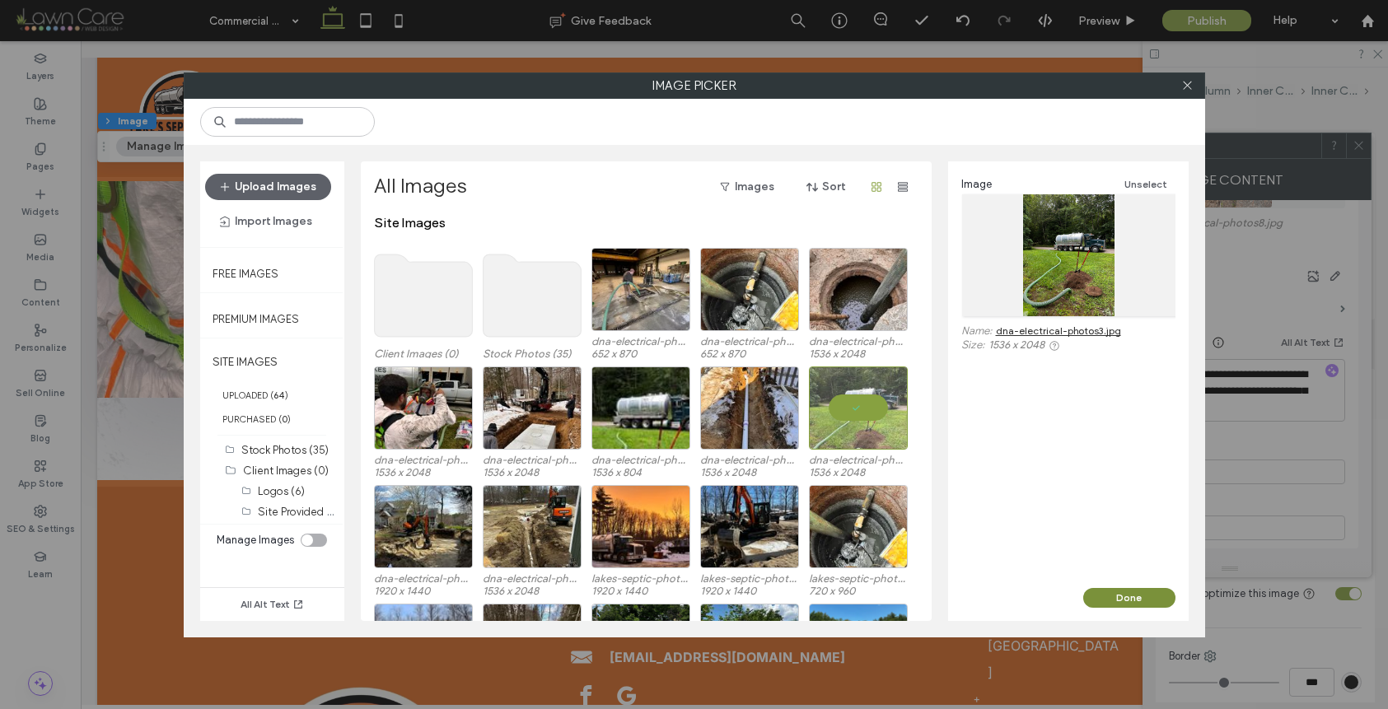
click at [1120, 593] on button "Done" at bounding box center [1129, 598] width 92 height 20
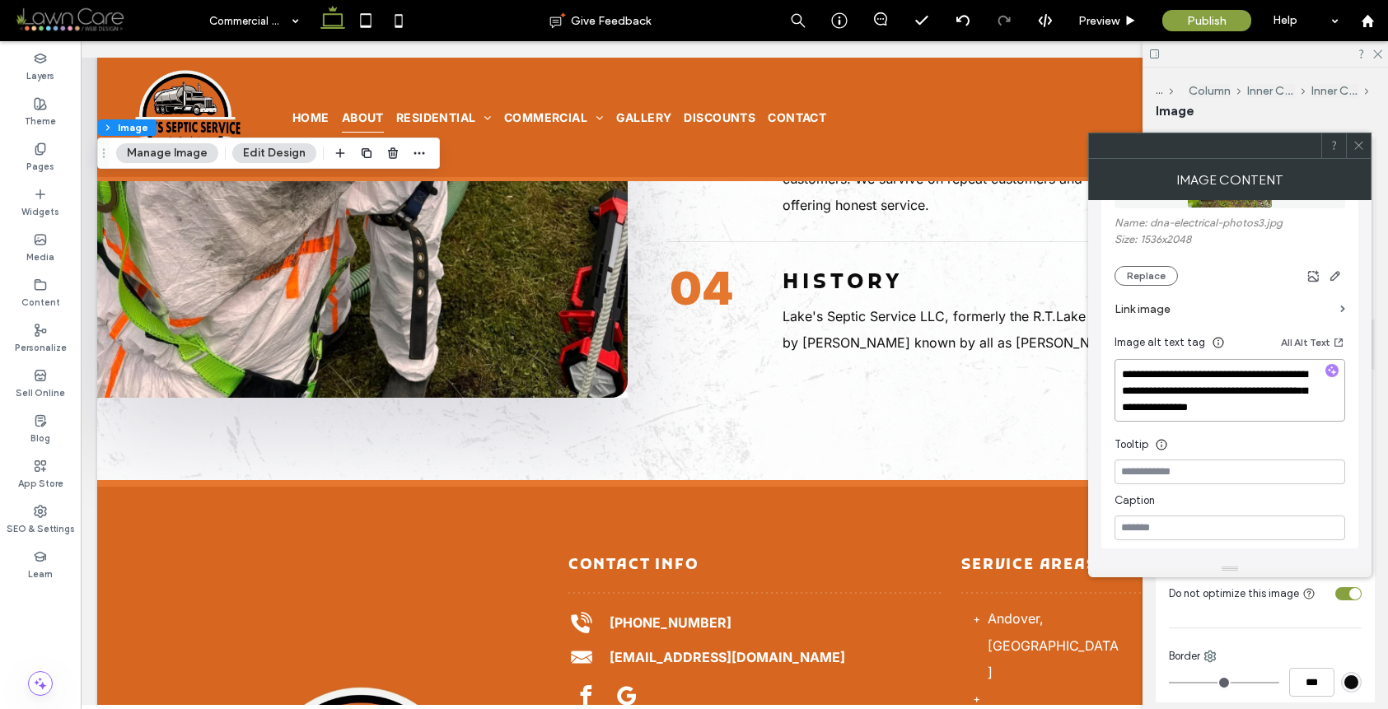
click at [1329, 362] on textarea "**********" at bounding box center [1230, 390] width 231 height 63
click at [1331, 372] on div at bounding box center [1332, 372] width 13 height 16
click at [1295, 394] on textarea "**********" at bounding box center [1230, 390] width 231 height 63
drag, startPoint x: 1294, startPoint y: 405, endPoint x: 1183, endPoint y: 305, distance: 149.9
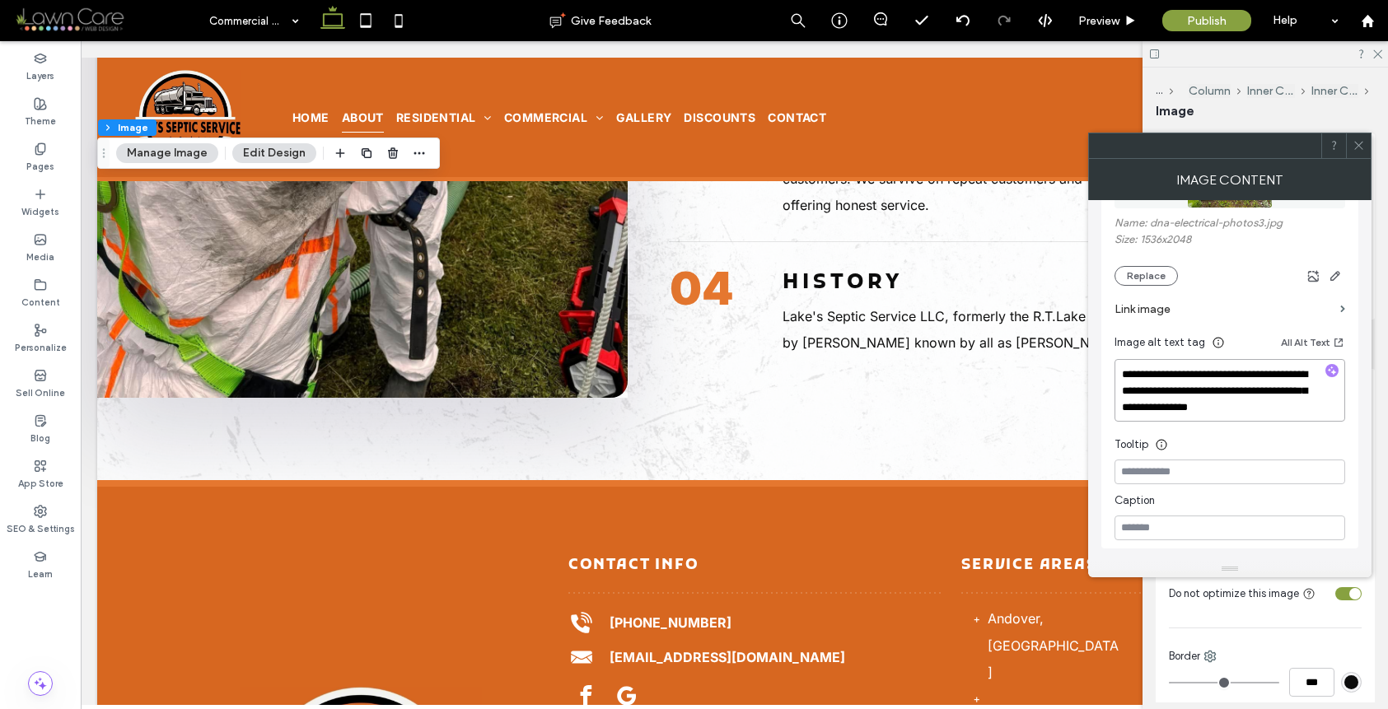
click at [1185, 325] on div "**********" at bounding box center [1230, 309] width 231 height 462
click at [1183, 311] on label "Link image" at bounding box center [1224, 309] width 219 height 30
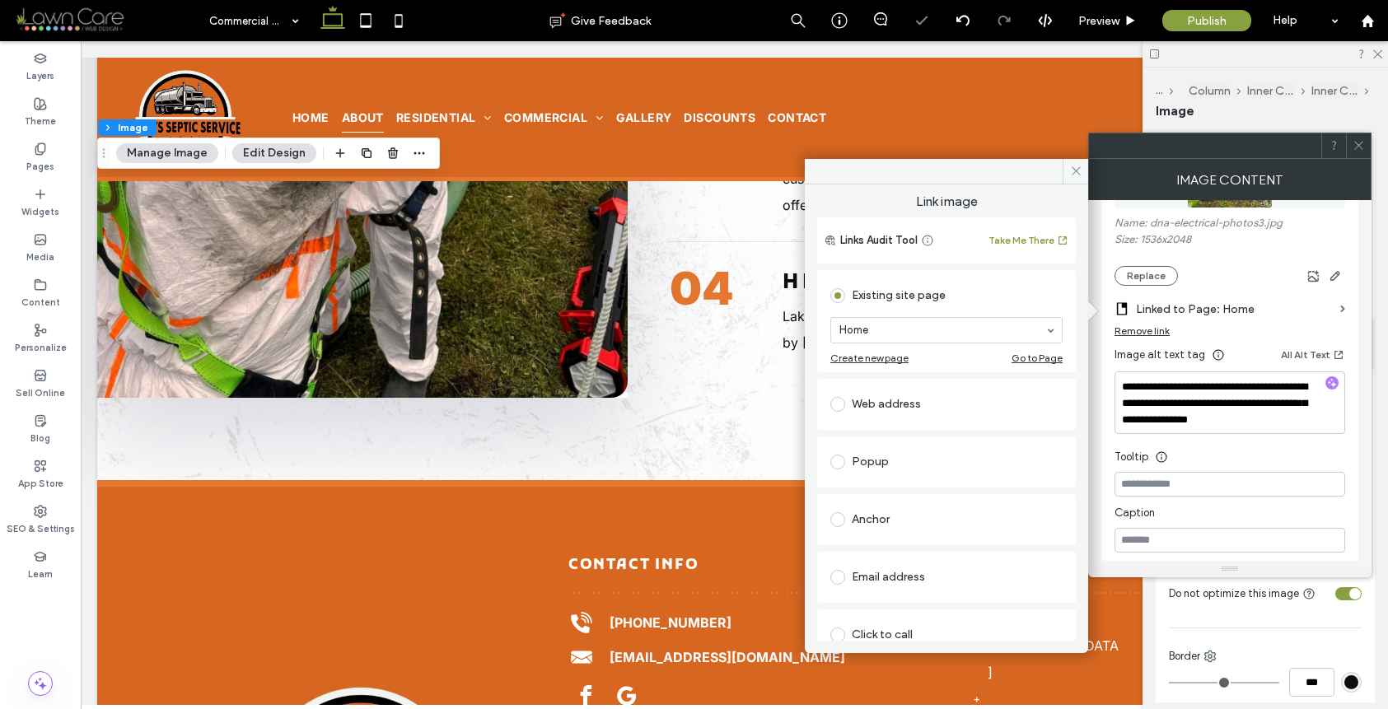
click at [1149, 330] on div "Remove link" at bounding box center [1142, 331] width 55 height 12
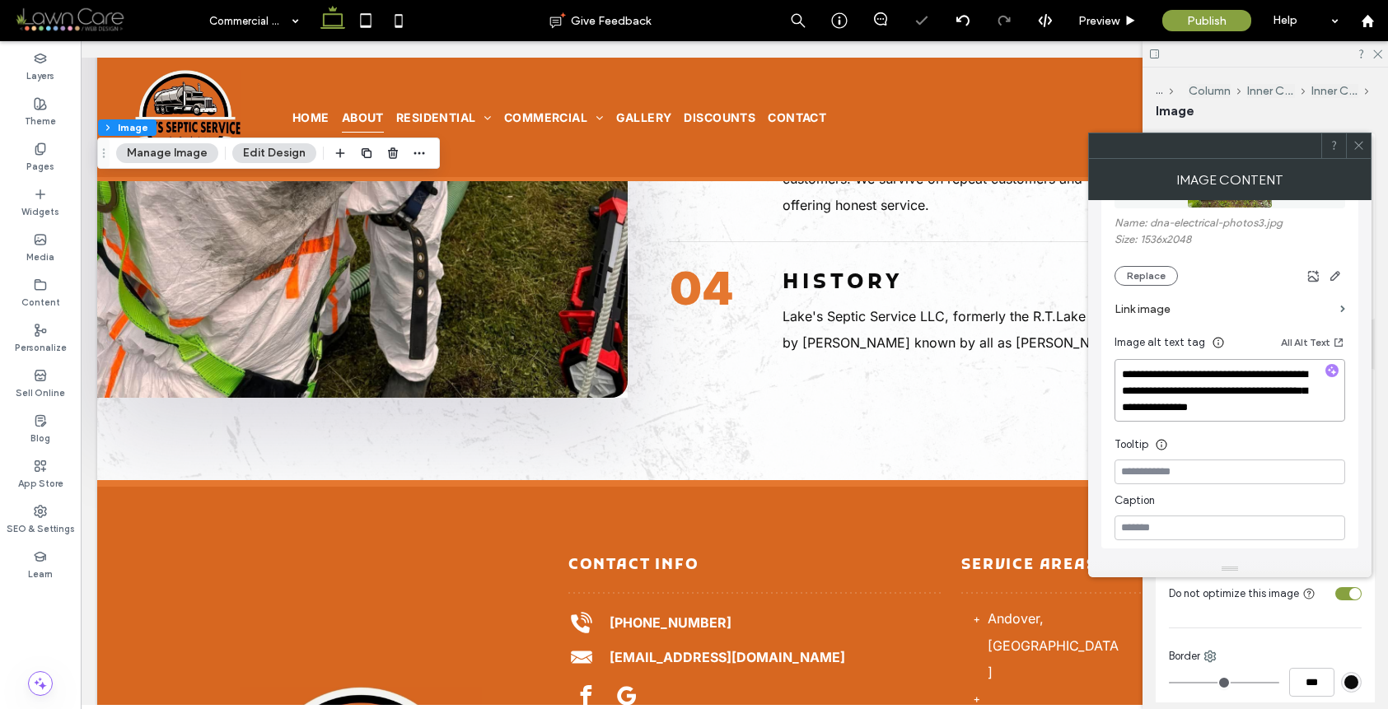
click at [1297, 410] on textarea "**********" at bounding box center [1230, 390] width 231 height 63
drag, startPoint x: 1295, startPoint y: 409, endPoint x: 1139, endPoint y: 316, distance: 181.4
click at [1137, 315] on div "**********" at bounding box center [1230, 309] width 231 height 462
click at [1335, 372] on icon "button" at bounding box center [1332, 371] width 12 height 12
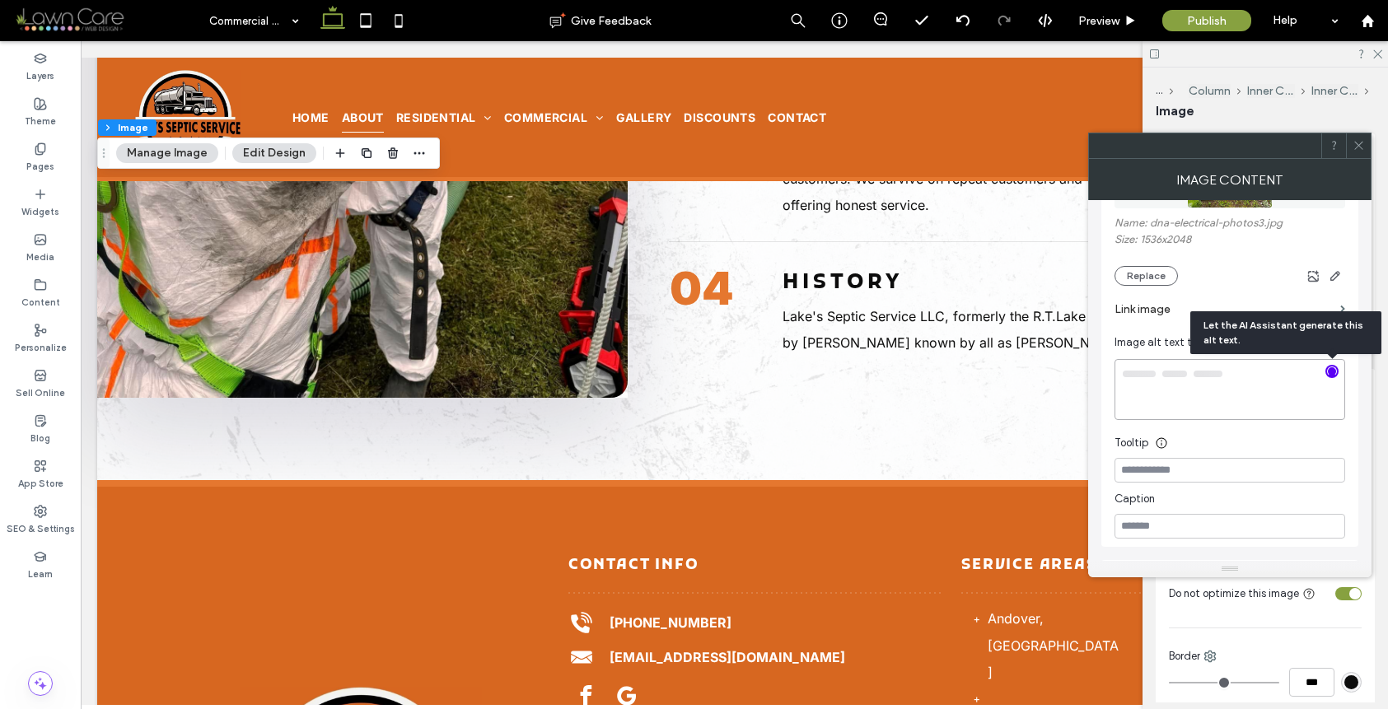
type textarea "**********"
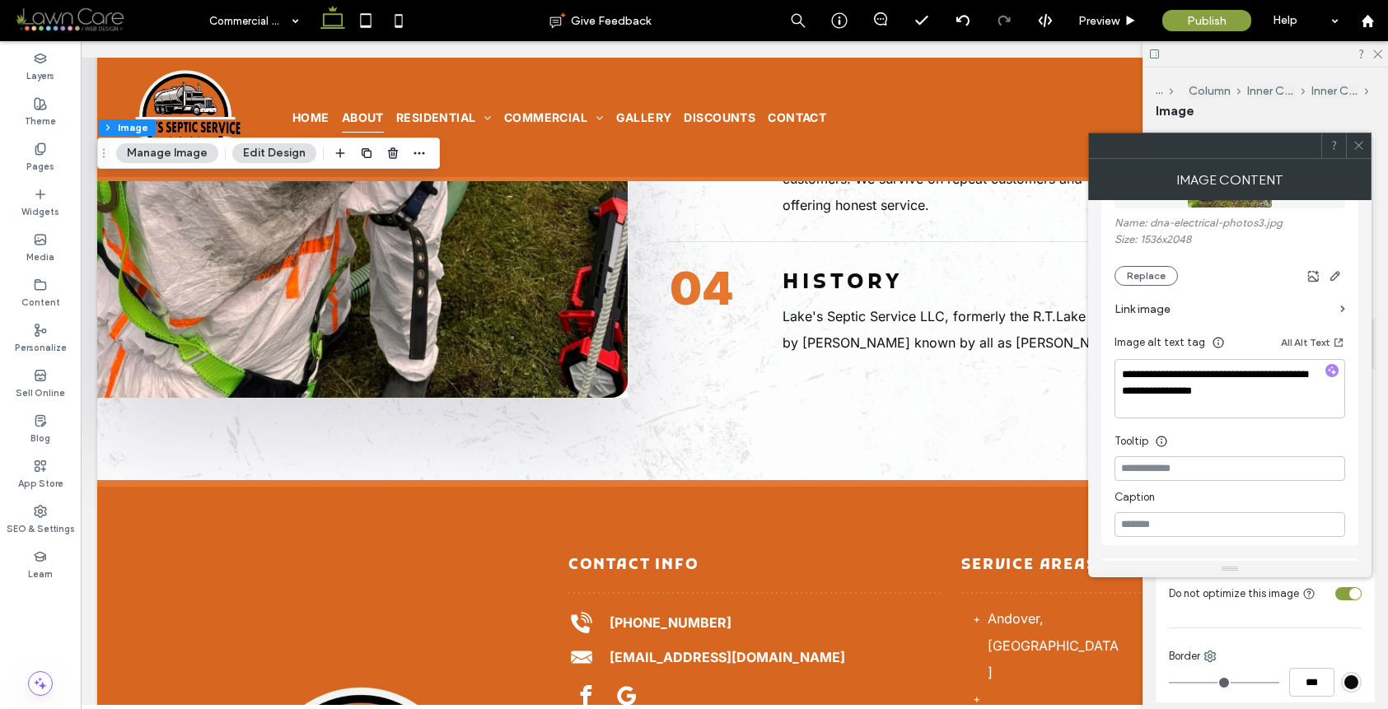
click at [1358, 139] on icon at bounding box center [1359, 145] width 12 height 12
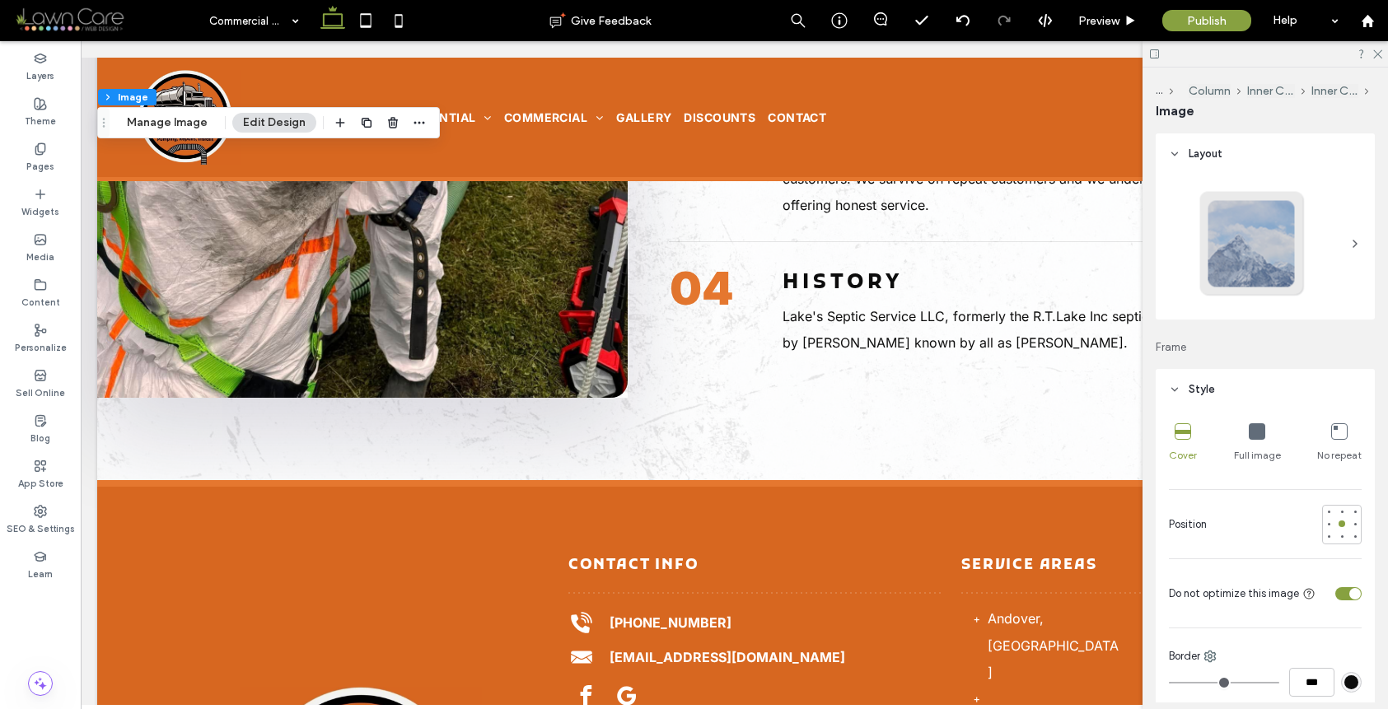
click at [1339, 590] on div "toggle" at bounding box center [1348, 593] width 26 height 13
click at [388, 35] on icon at bounding box center [398, 20] width 33 height 33
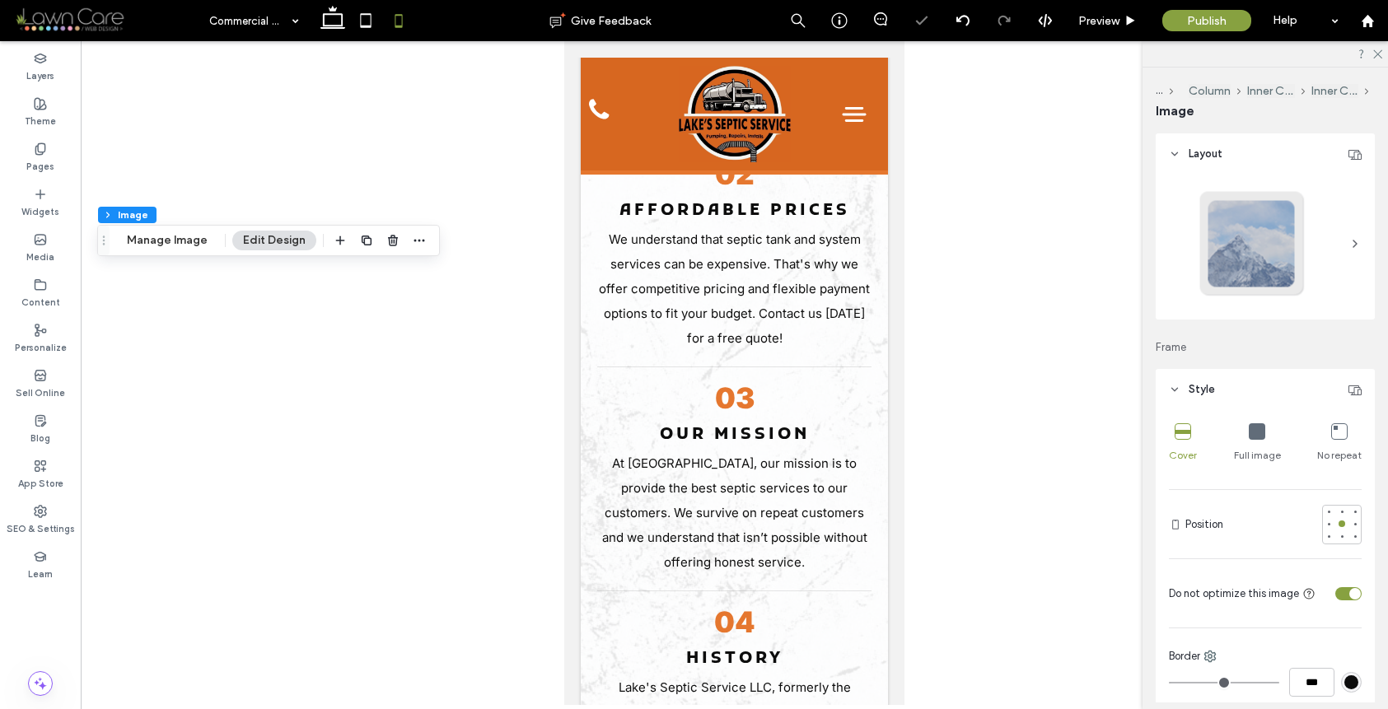
type input "***"
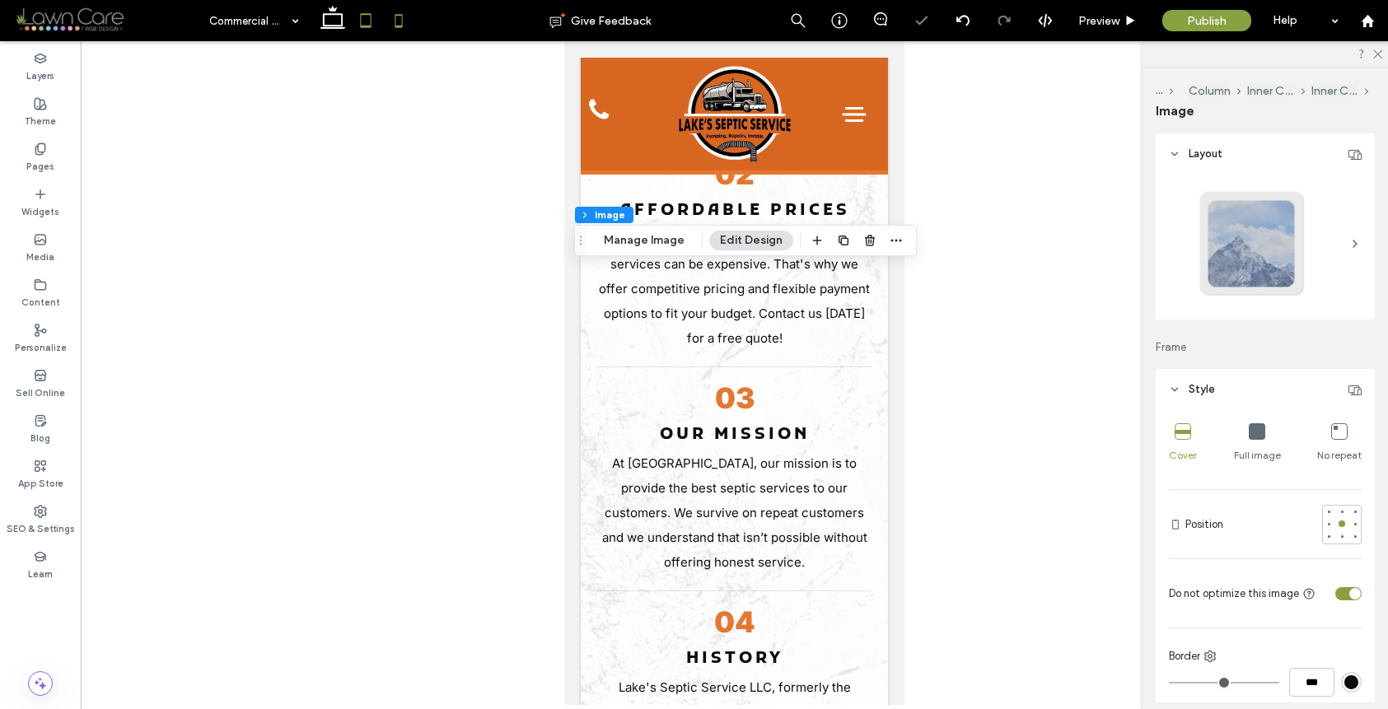
click at [358, 23] on icon at bounding box center [365, 20] width 33 height 33
type input "***"
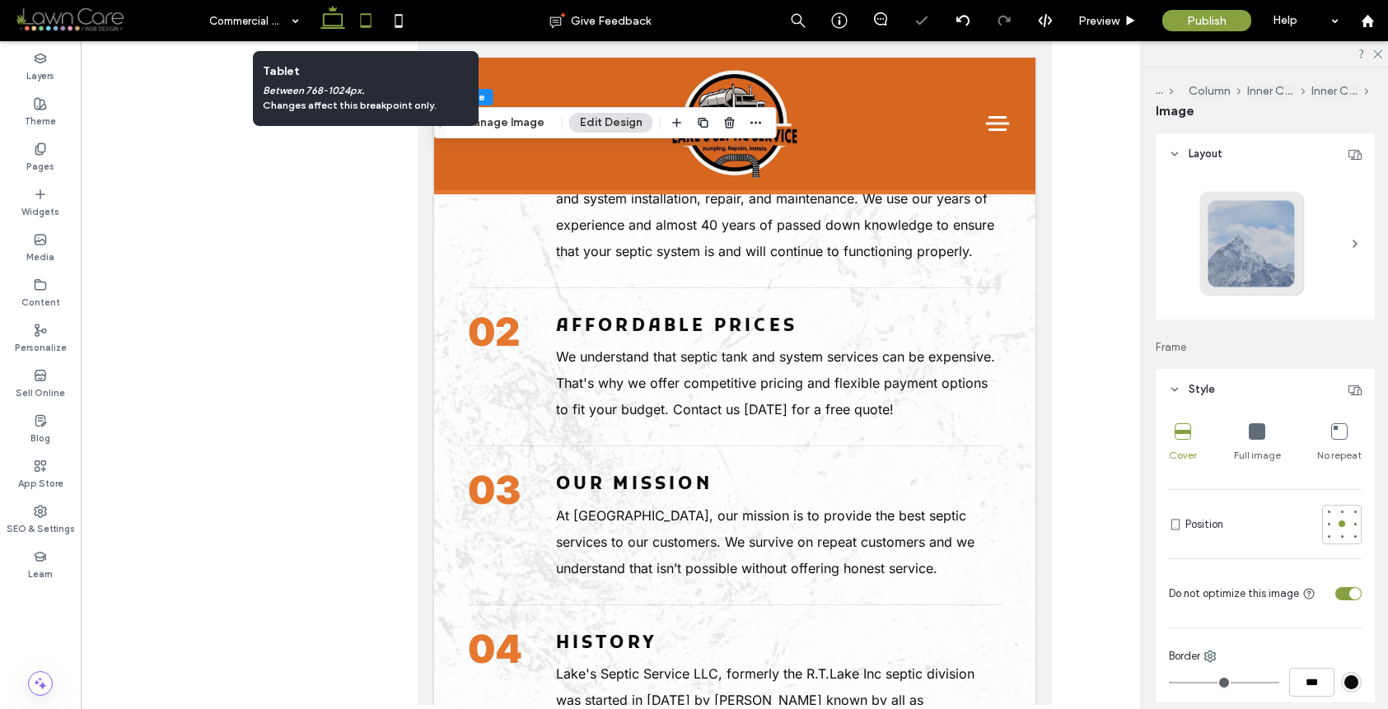
click at [338, 21] on icon at bounding box center [332, 20] width 33 height 33
type input "***"
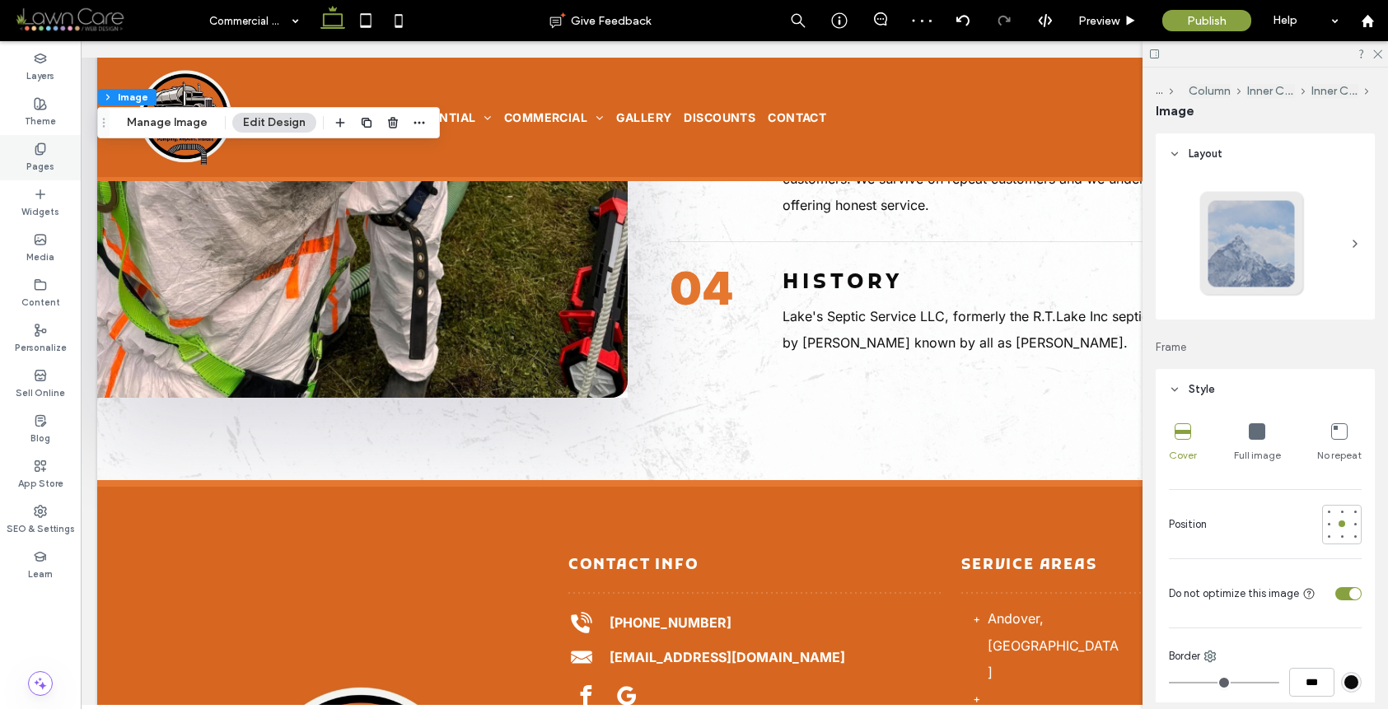
click at [26, 152] on div "Pages" at bounding box center [40, 157] width 81 height 45
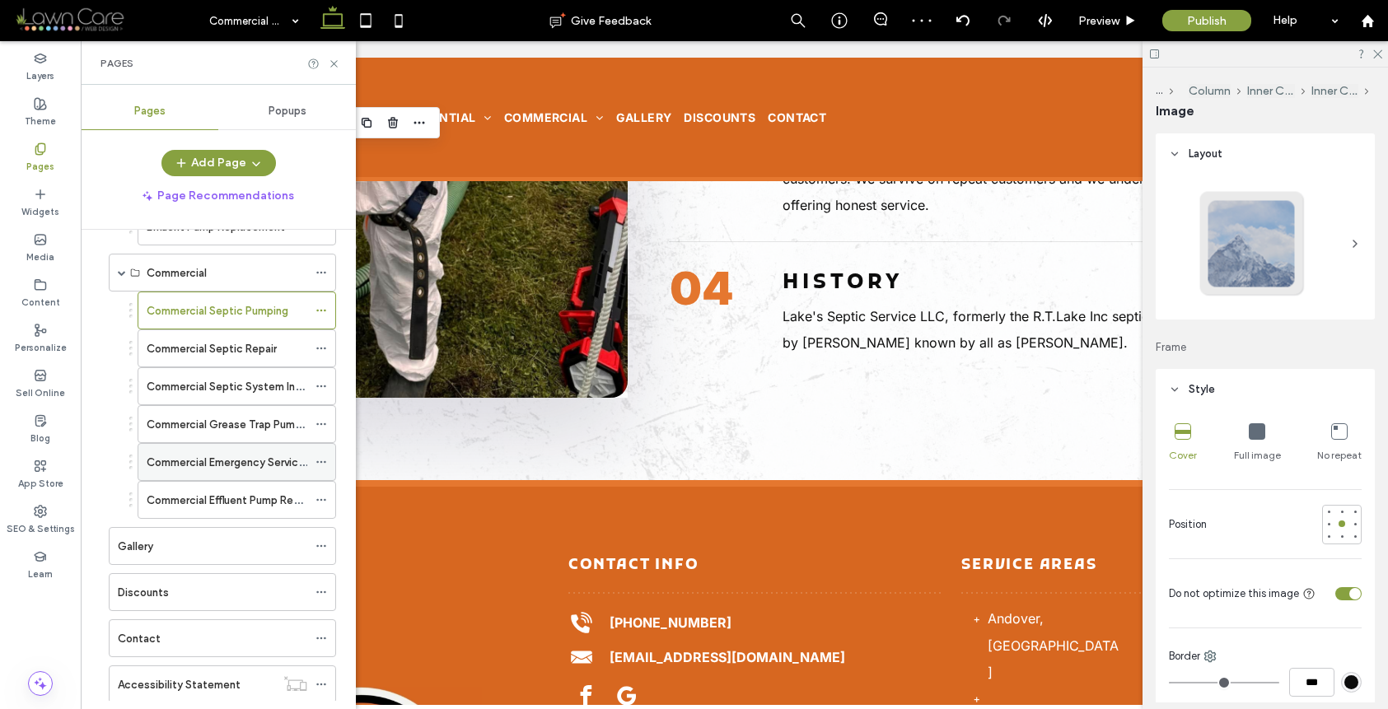
scroll to position [346, 0]
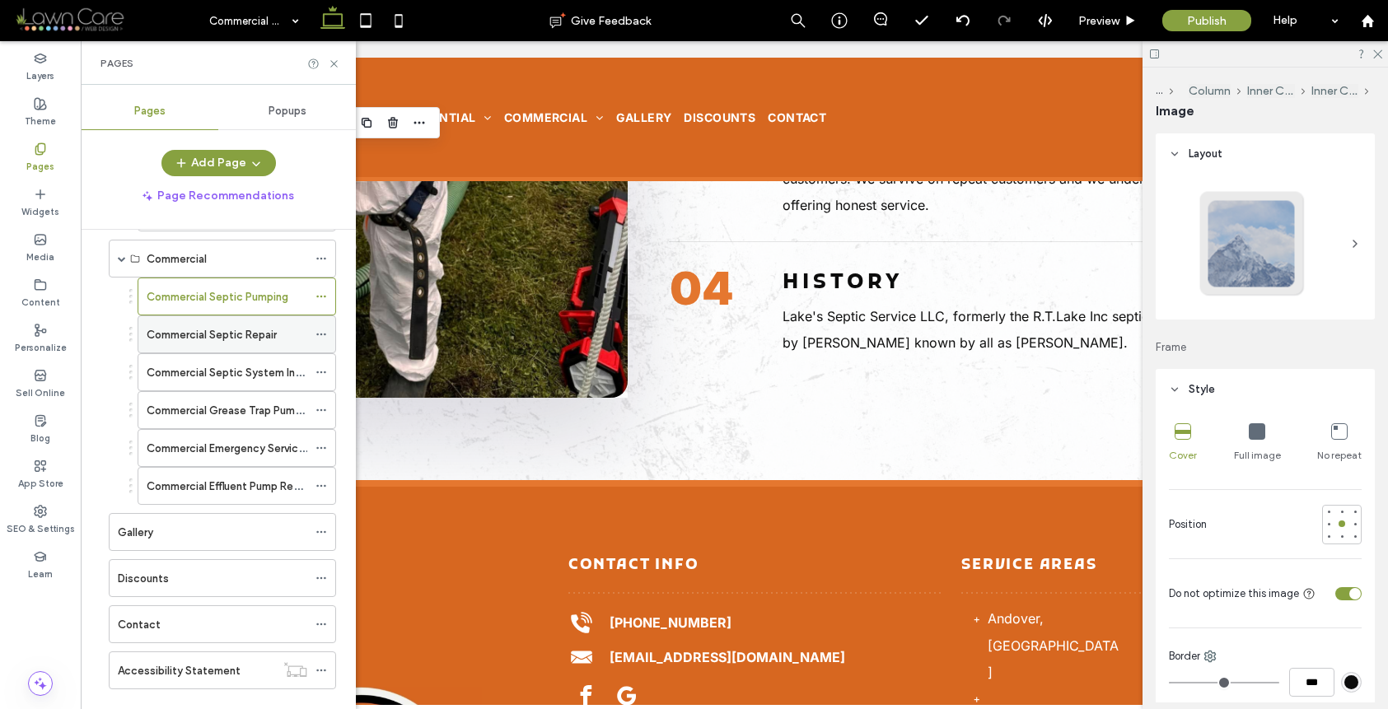
click at [255, 339] on label "Commercial Septic Repair" at bounding box center [212, 334] width 130 height 29
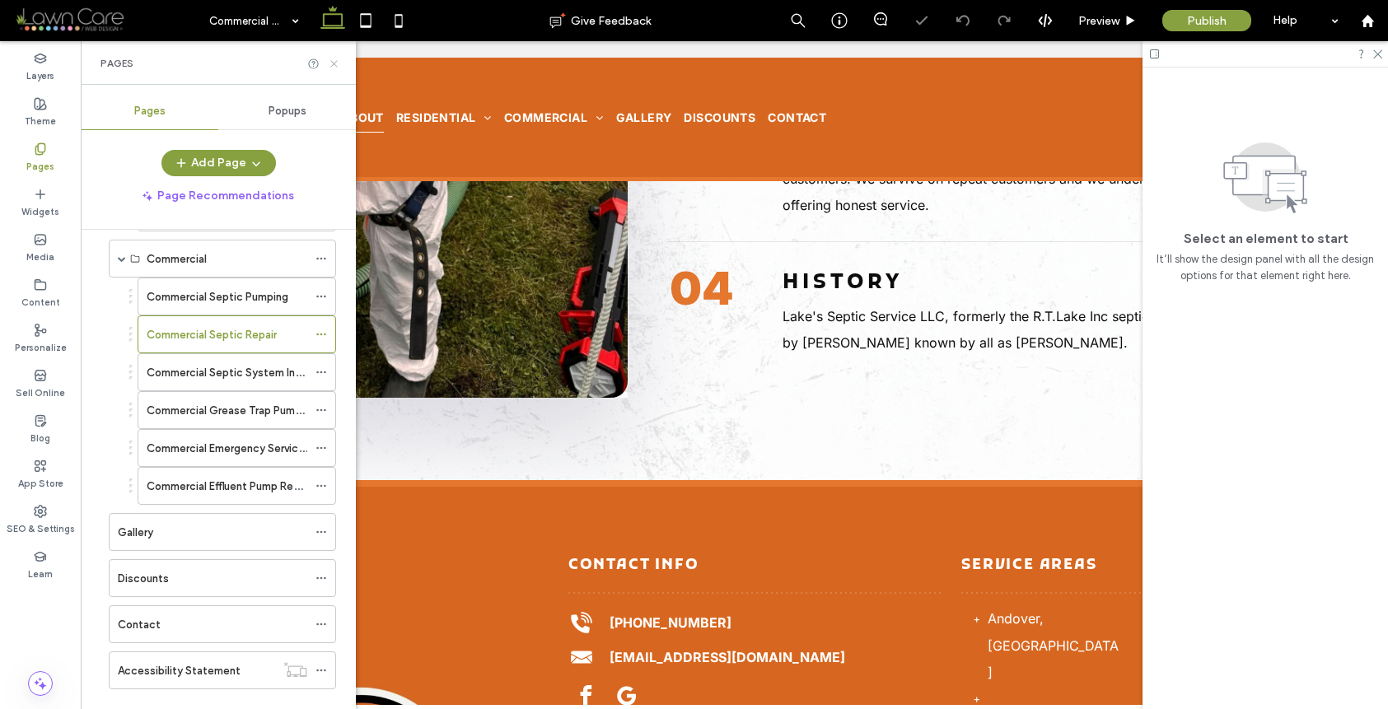
click at [336, 58] on icon at bounding box center [334, 64] width 12 height 12
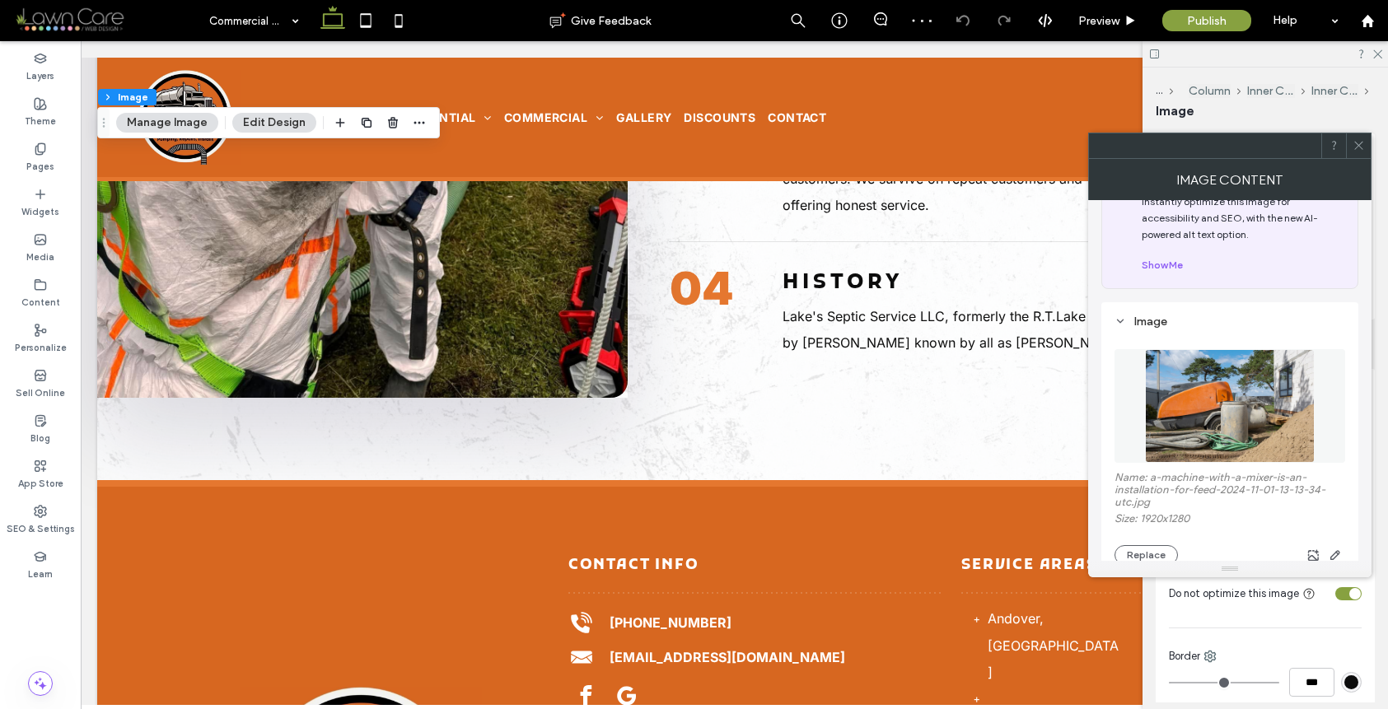
scroll to position [123, 0]
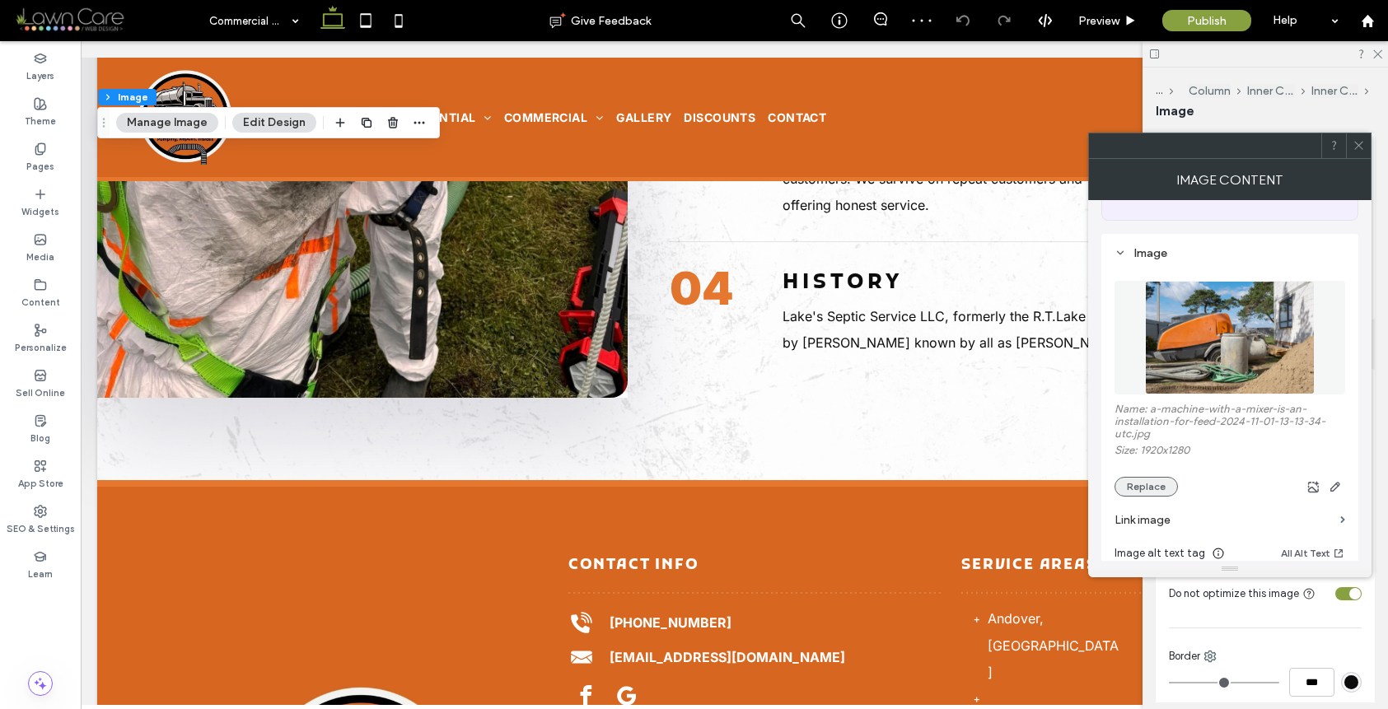
click at [1162, 493] on button "Replace" at bounding box center [1146, 487] width 63 height 20
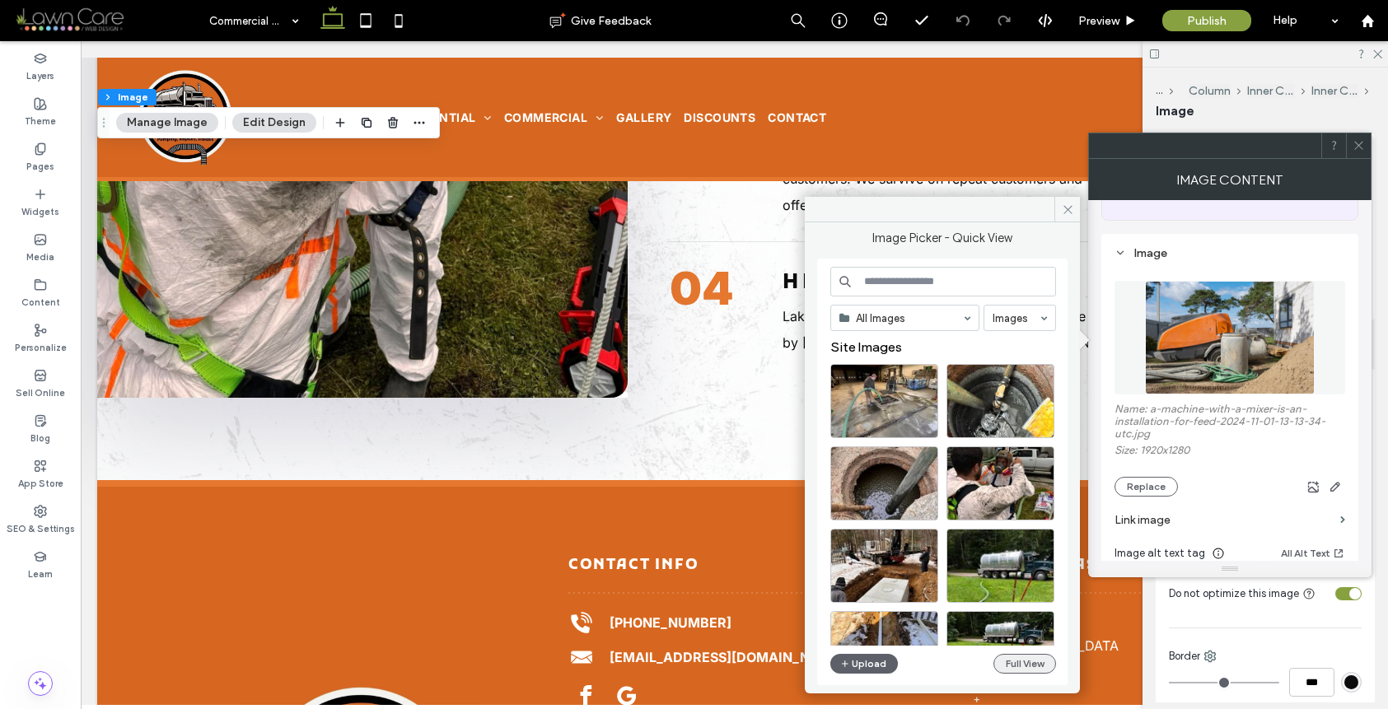
click at [1008, 662] on button "Full View" at bounding box center [1025, 664] width 63 height 20
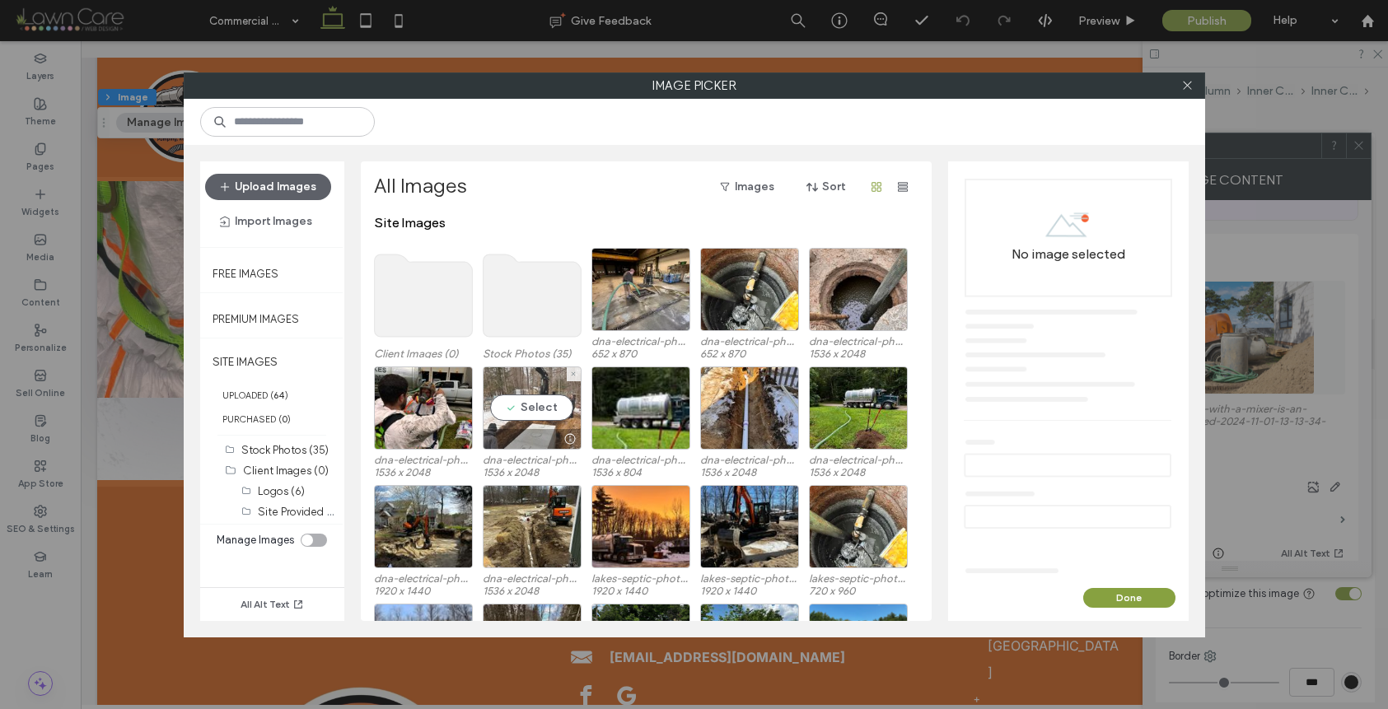
click at [497, 414] on div "Select" at bounding box center [532, 408] width 99 height 83
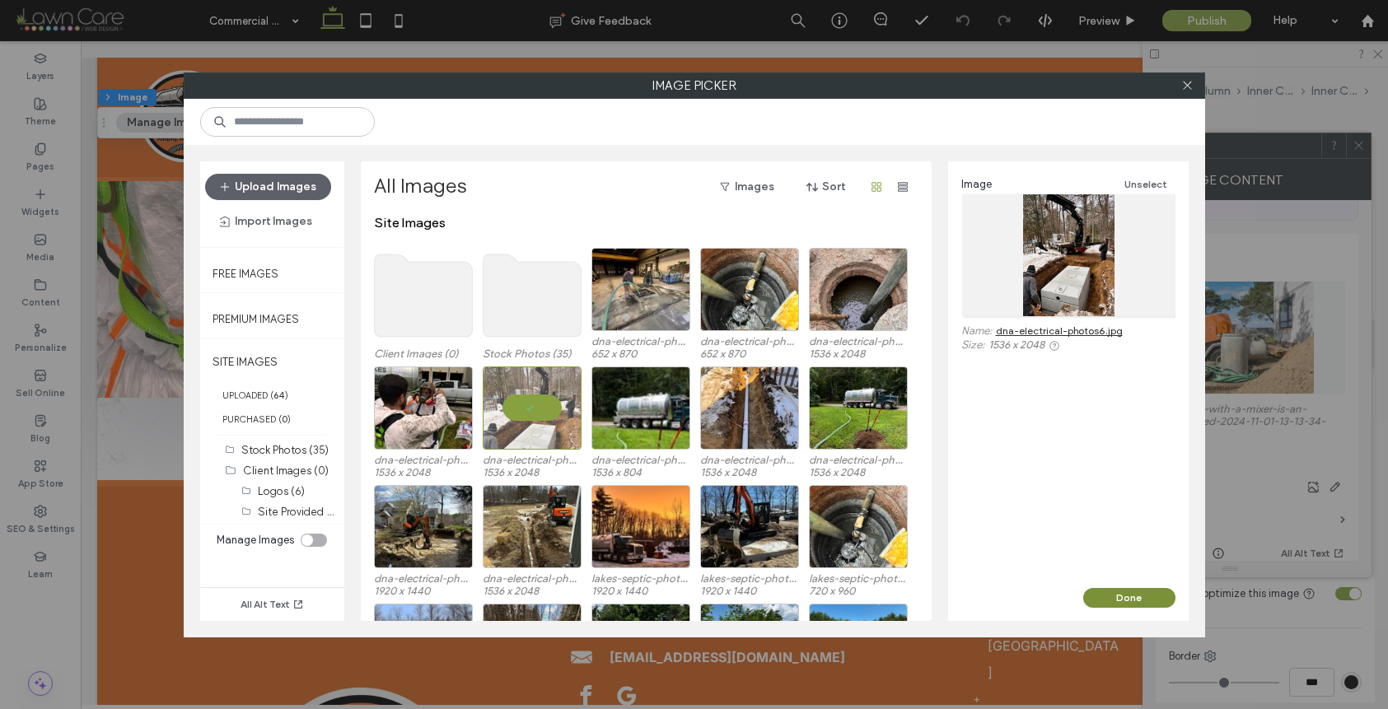
click at [1109, 596] on button "Done" at bounding box center [1129, 598] width 92 height 20
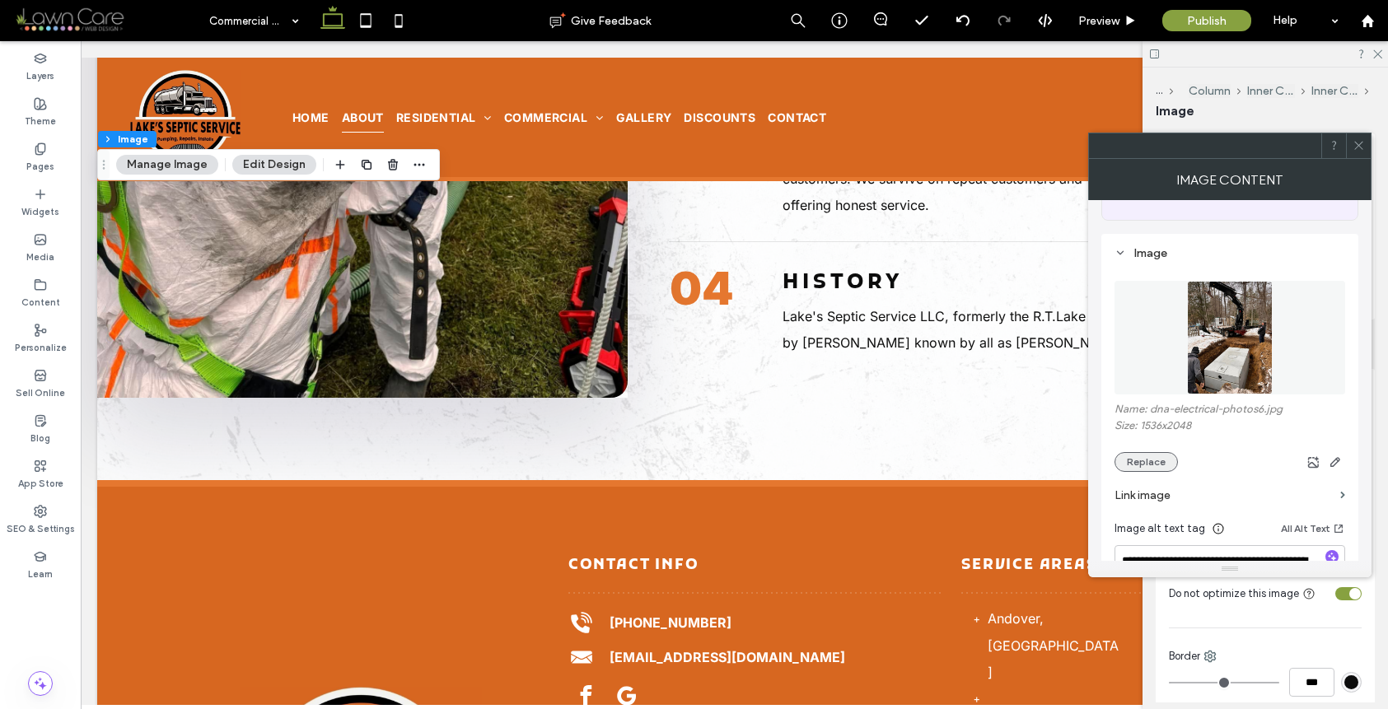
click at [1154, 465] on button "Replace" at bounding box center [1146, 462] width 63 height 20
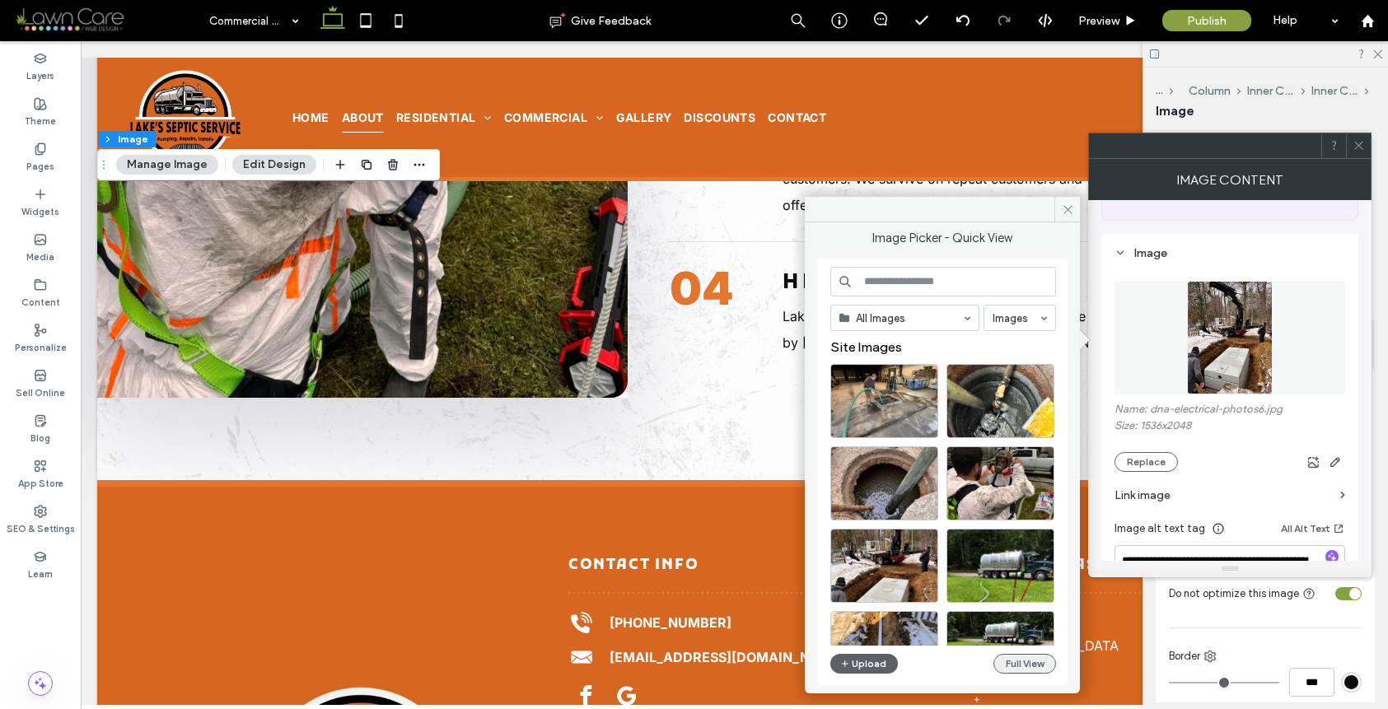
click at [1028, 661] on button "Full View" at bounding box center [1025, 664] width 63 height 20
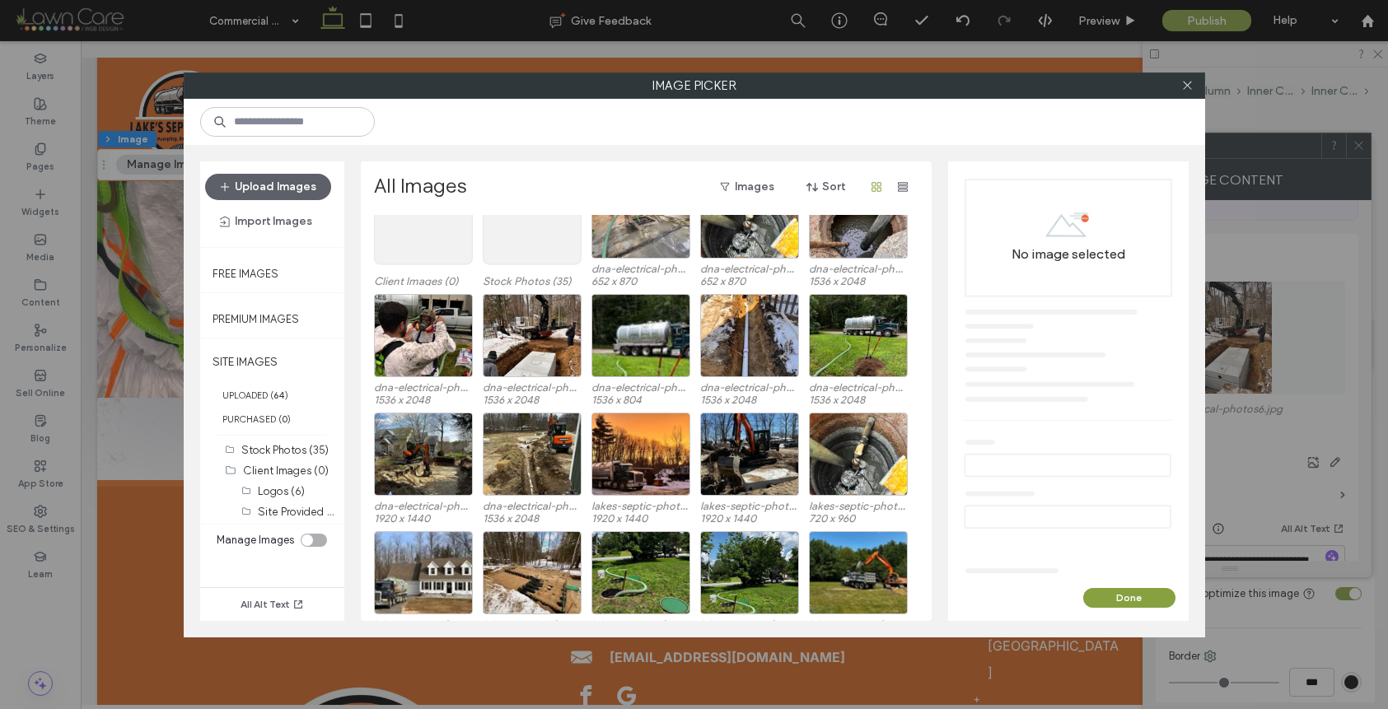
scroll to position [217, 0]
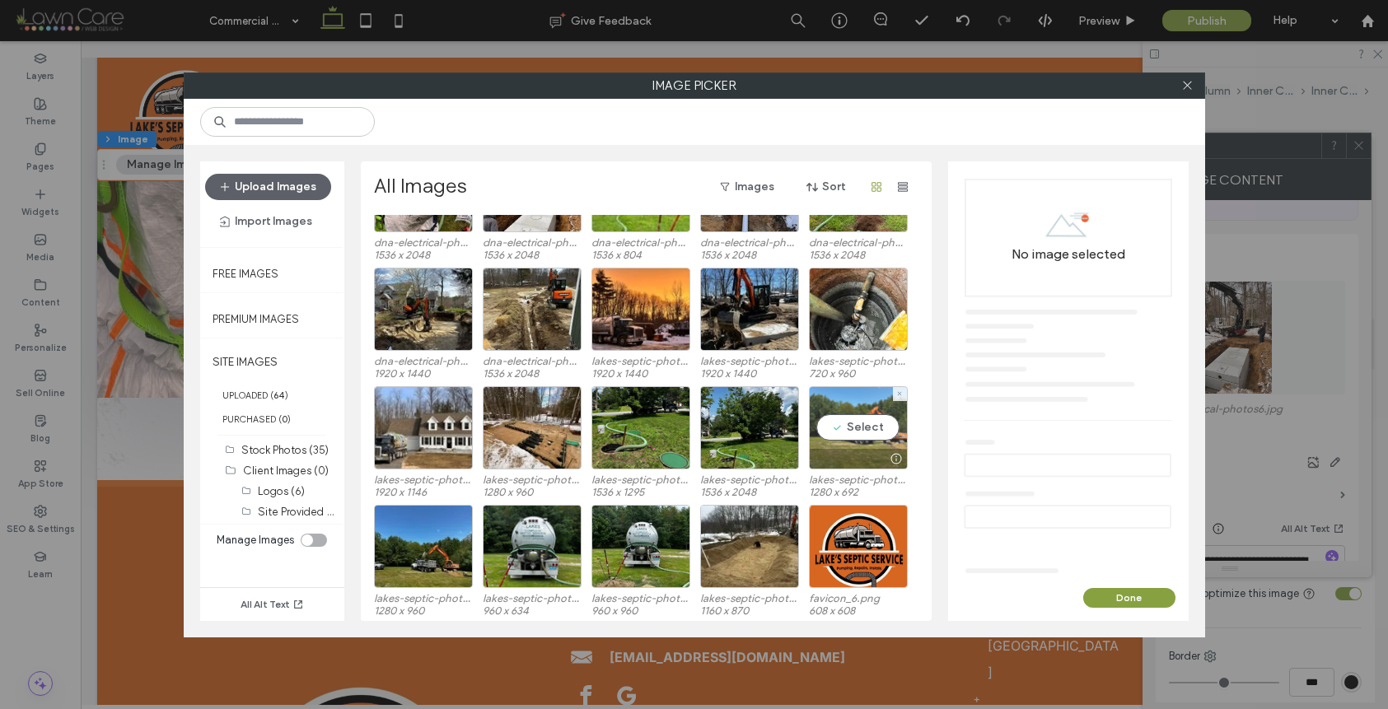
click at [848, 459] on div at bounding box center [858, 459] width 97 height 20
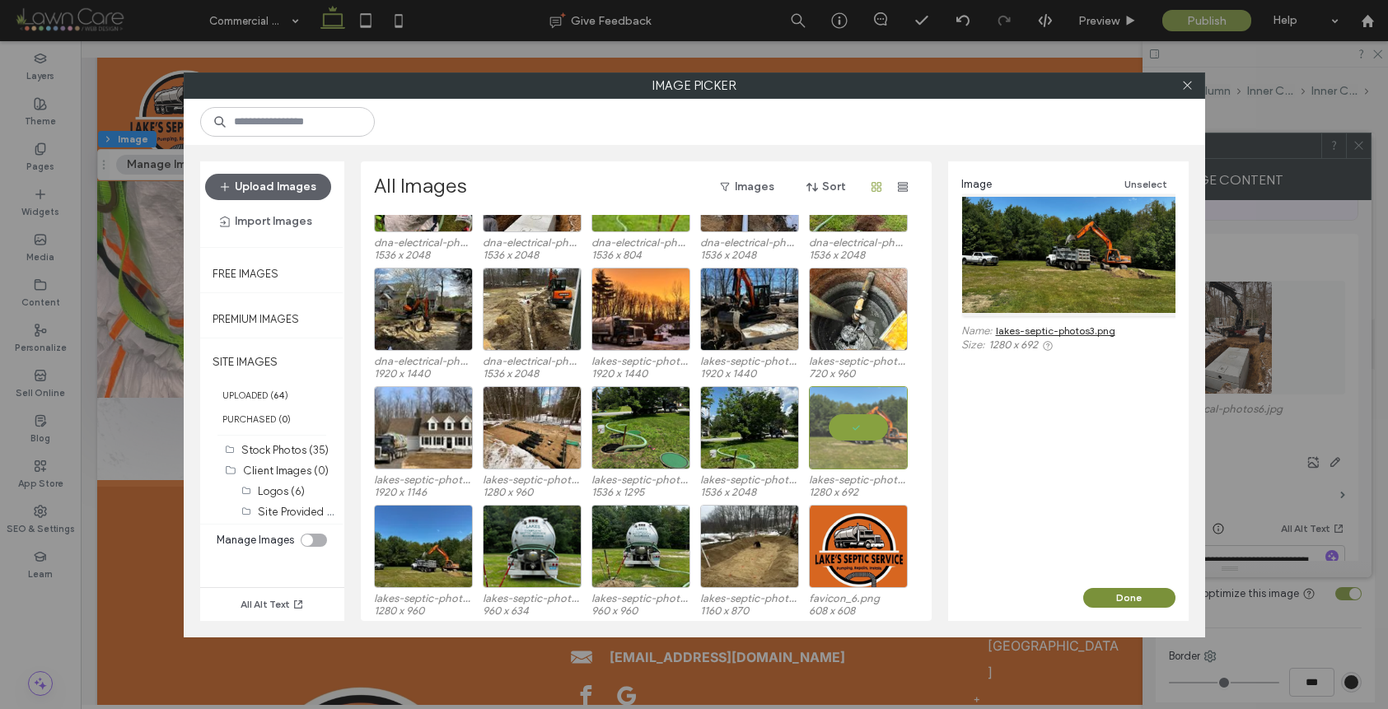
click at [1138, 597] on button "Done" at bounding box center [1129, 598] width 92 height 20
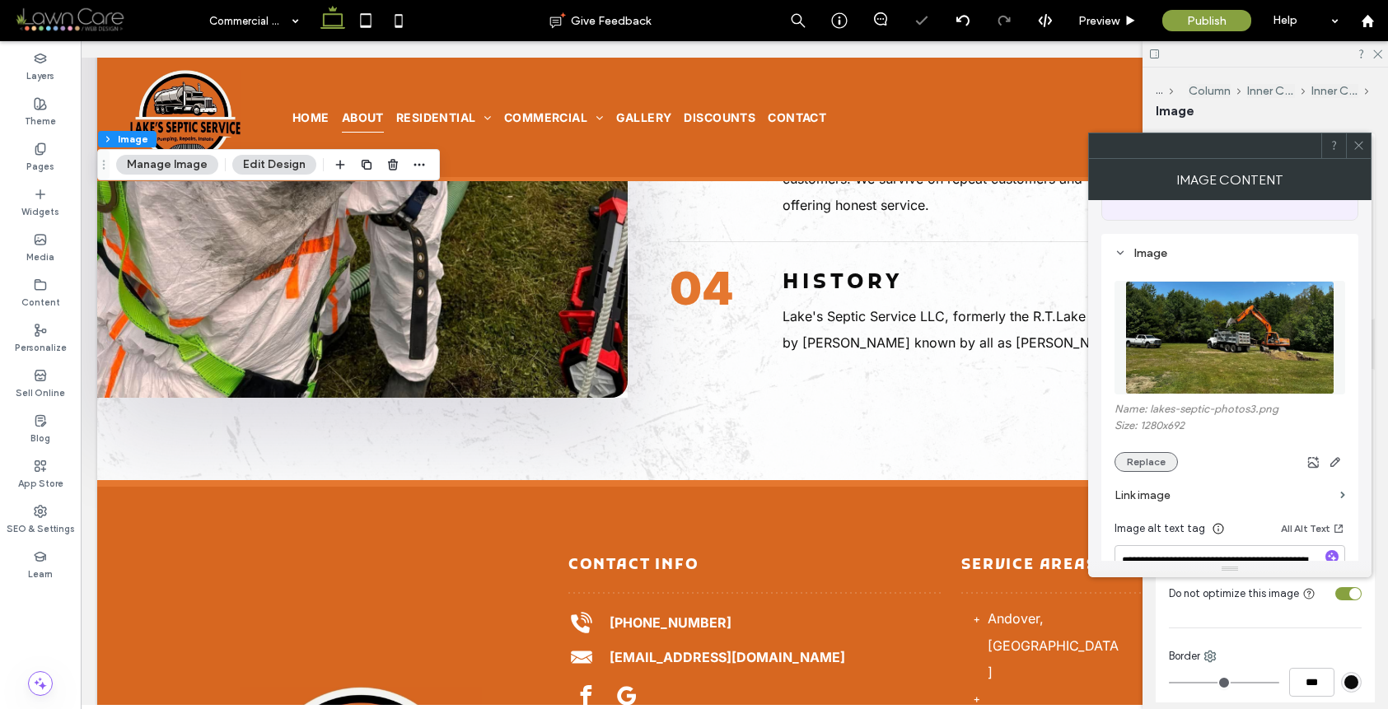
click at [1140, 466] on button "Replace" at bounding box center [1146, 462] width 63 height 20
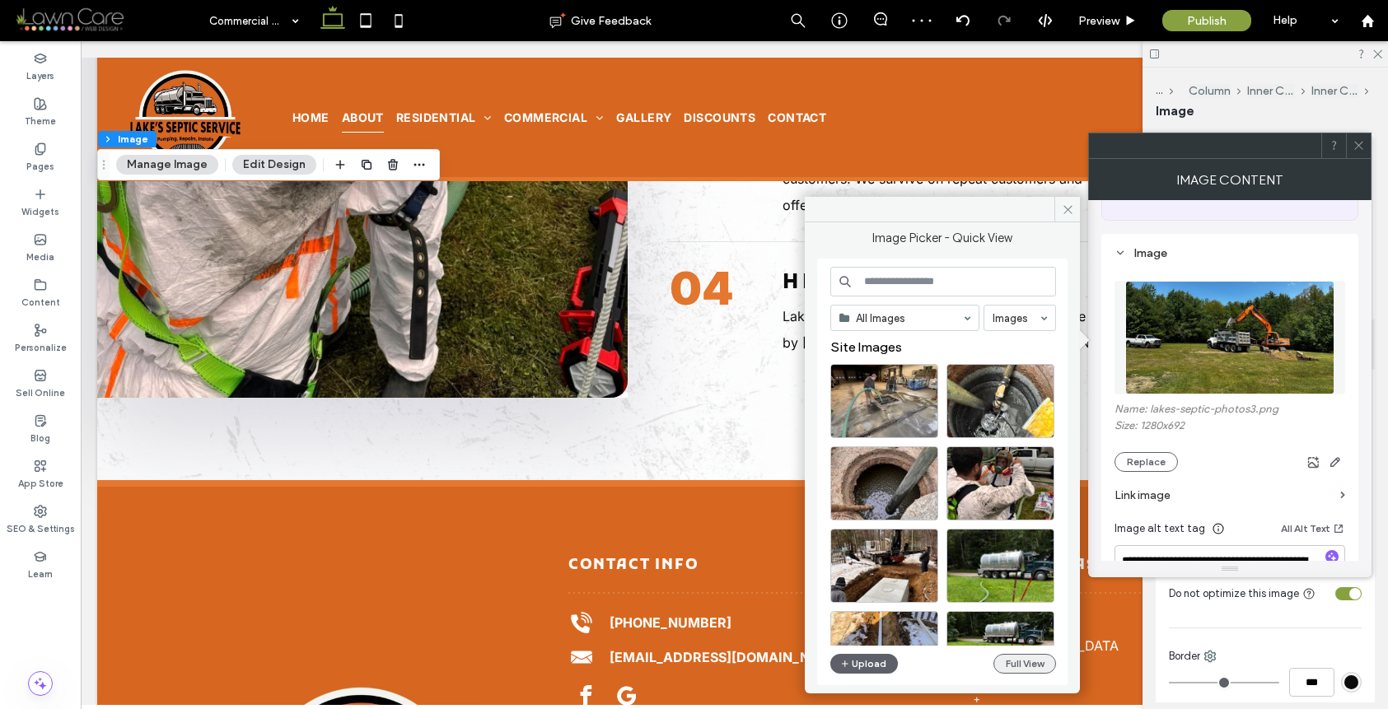
click at [1023, 661] on button "Full View" at bounding box center [1025, 664] width 63 height 20
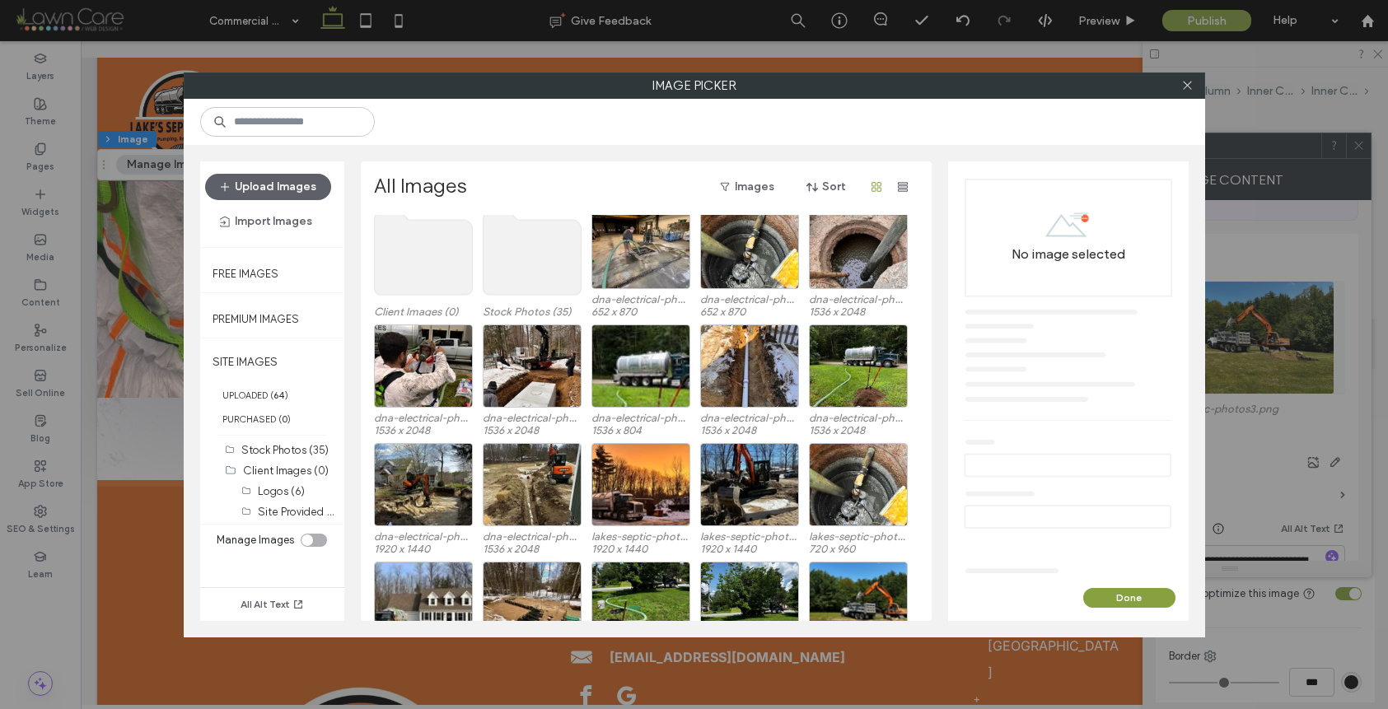
scroll to position [101, 0]
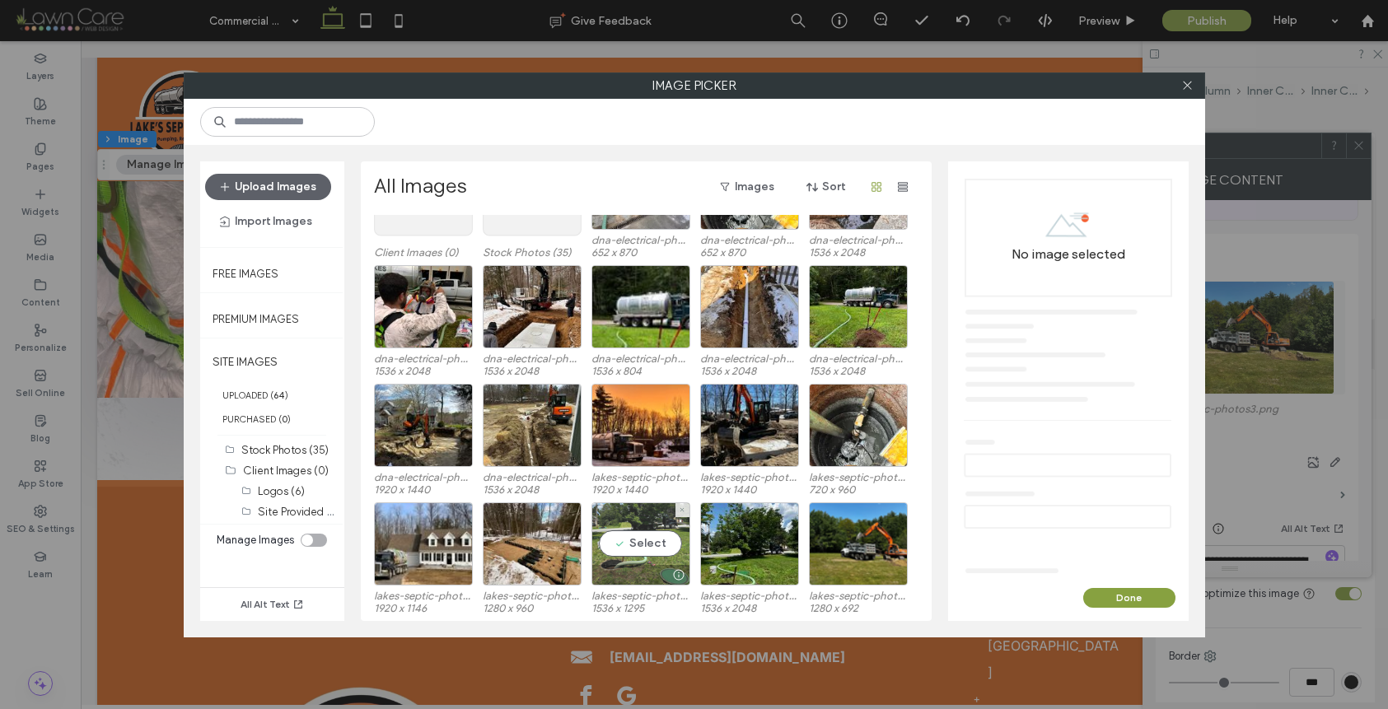
click at [662, 545] on div "Select" at bounding box center [641, 544] width 99 height 83
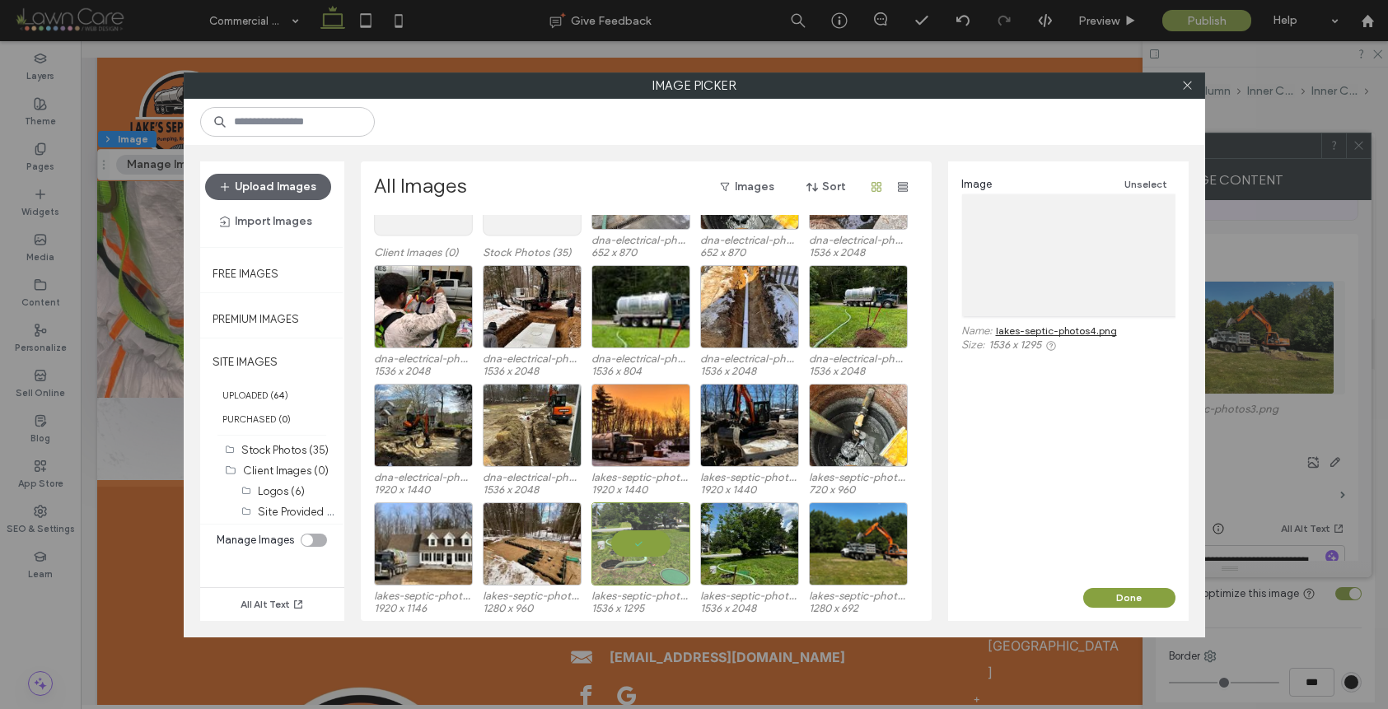
click at [1129, 587] on div "Image Unselect Name: lakes-septic-photos4.png Size: 1536 x 1295" at bounding box center [1068, 374] width 241 height 427
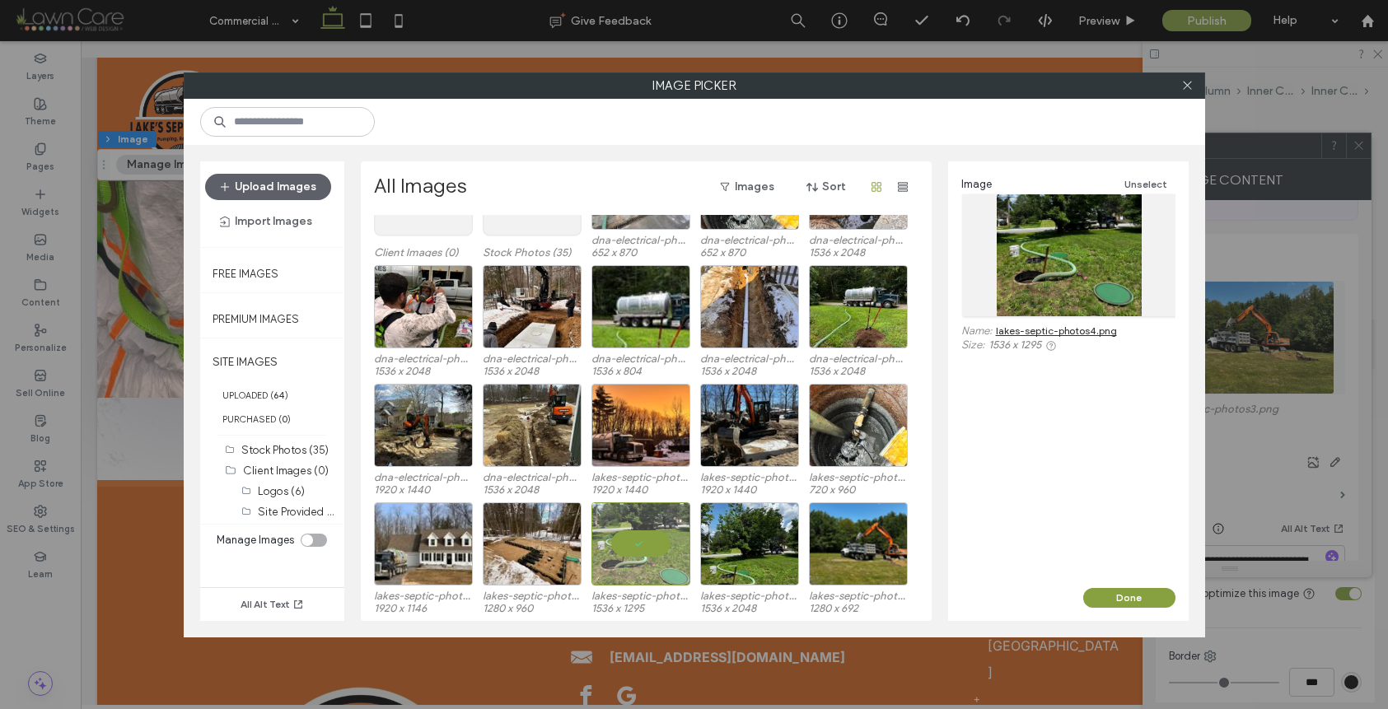
click at [1123, 584] on div "Image Unselect Name: lakes-septic-photos4.png Size: 1536 x 1295" at bounding box center [1068, 374] width 241 height 427
click at [1121, 590] on button "Done" at bounding box center [1129, 598] width 92 height 20
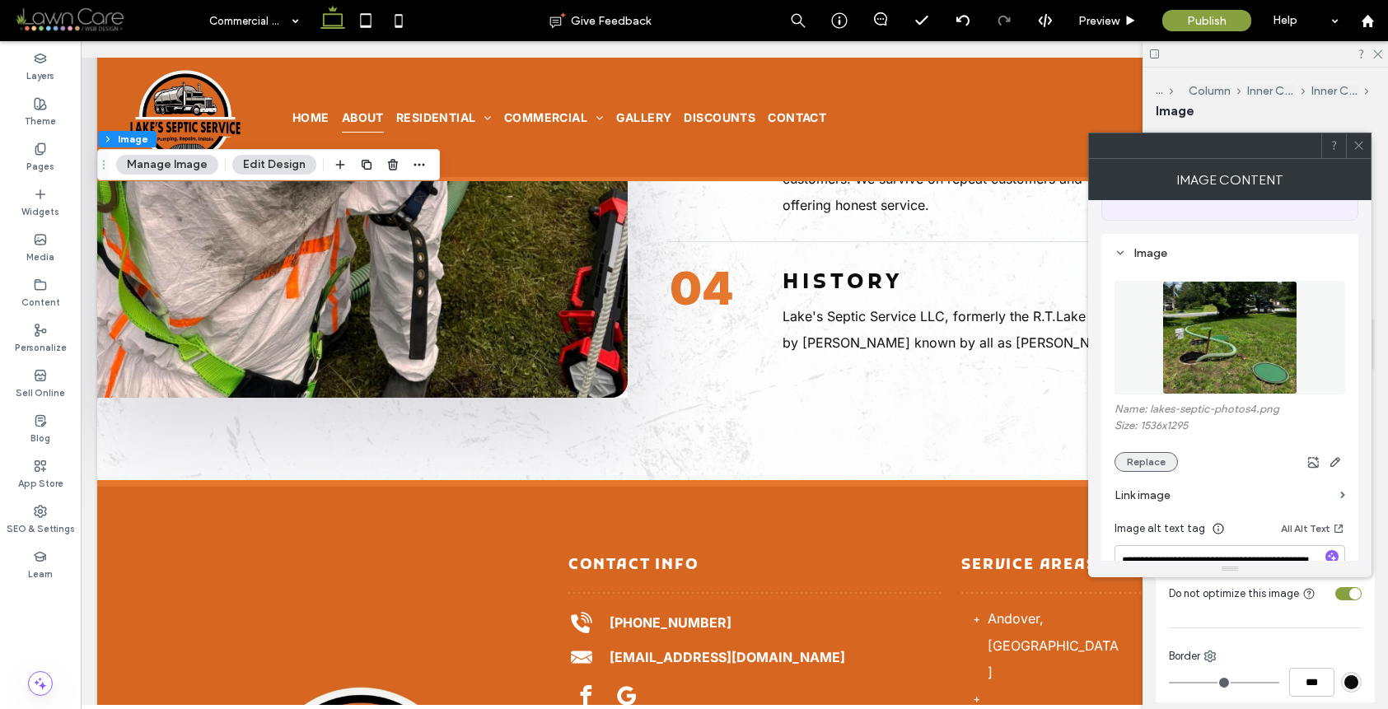
click at [1145, 465] on button "Replace" at bounding box center [1146, 462] width 63 height 20
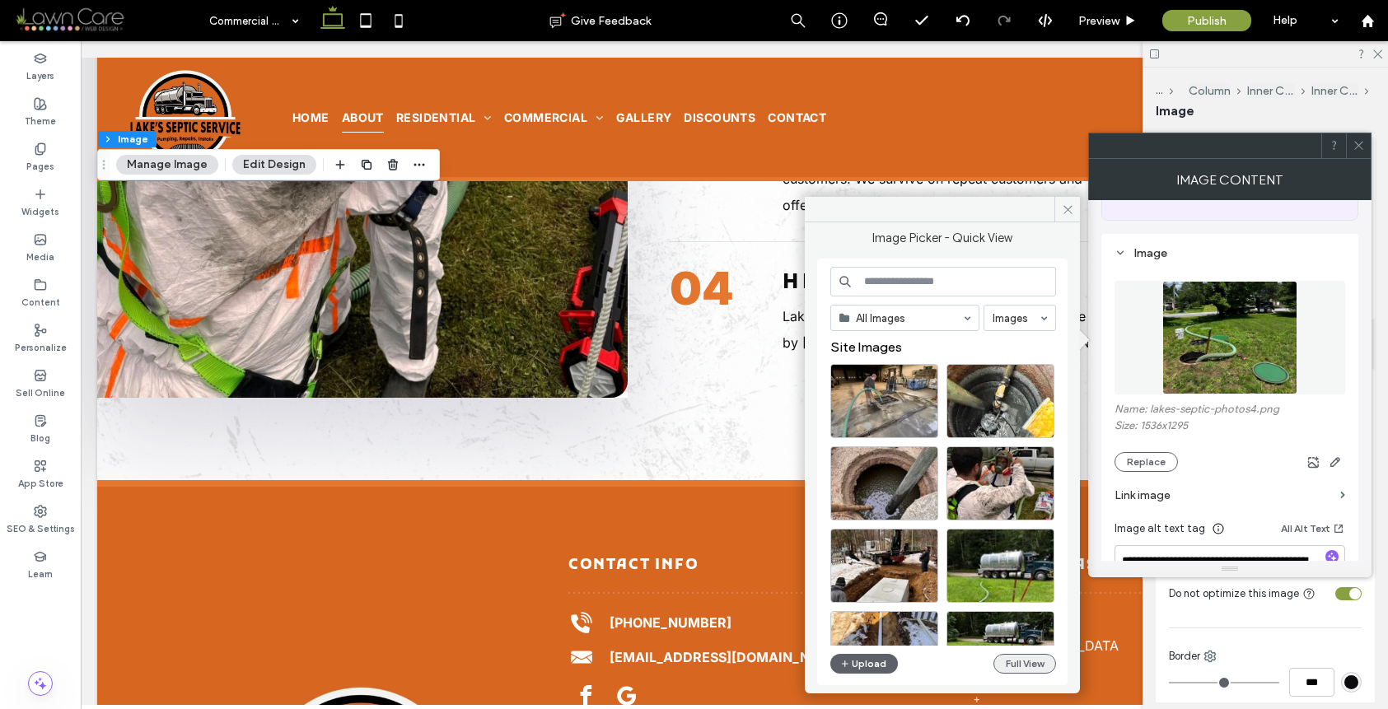
click at [1028, 659] on button "Full View" at bounding box center [1025, 664] width 63 height 20
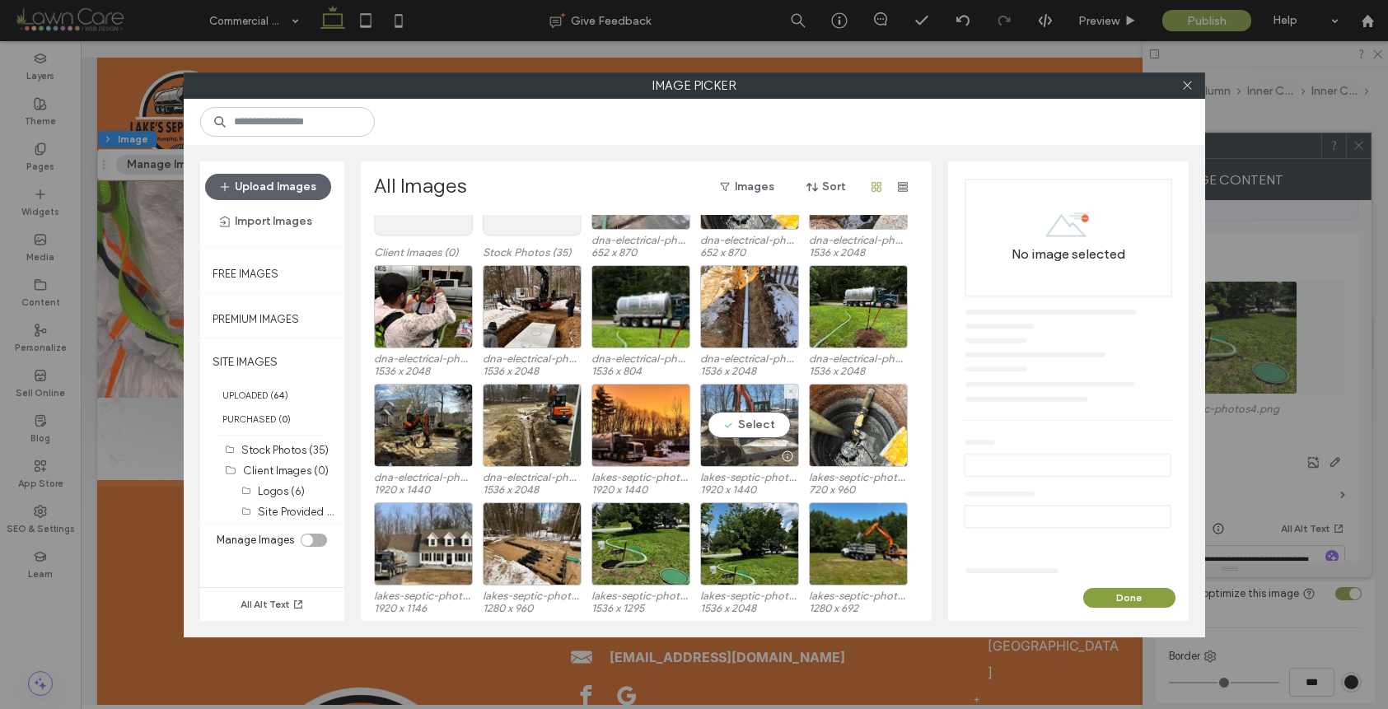
click at [745, 428] on div "Select" at bounding box center [749, 425] width 99 height 83
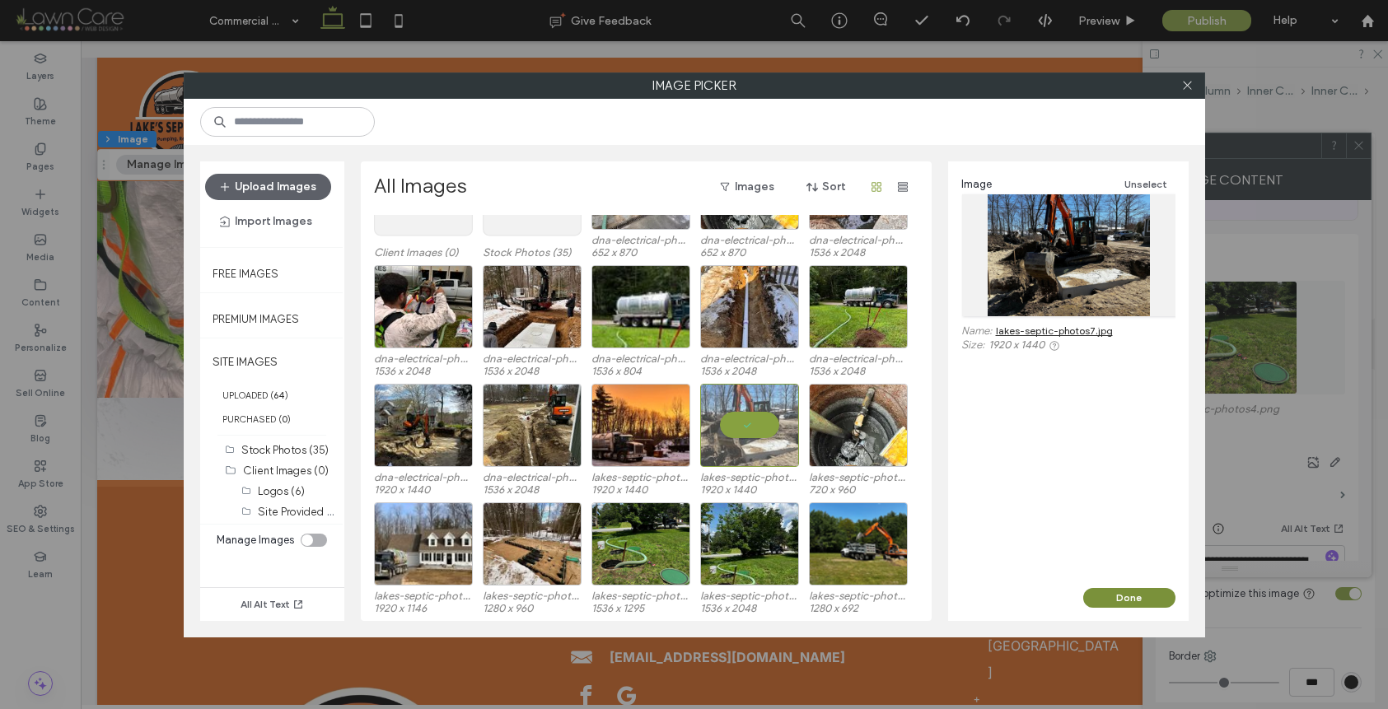
click at [1095, 590] on button "Done" at bounding box center [1129, 598] width 92 height 20
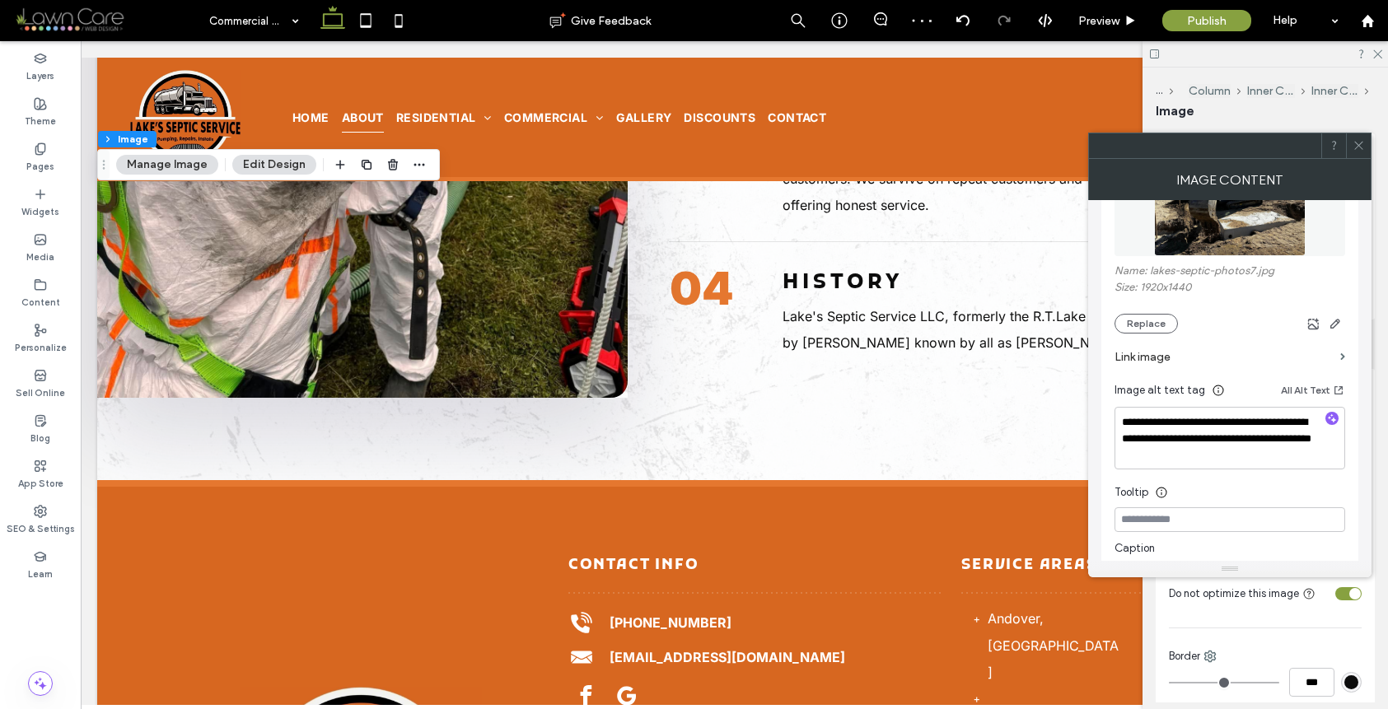
scroll to position [264, 0]
click at [1334, 413] on icon "button" at bounding box center [1332, 416] width 12 height 12
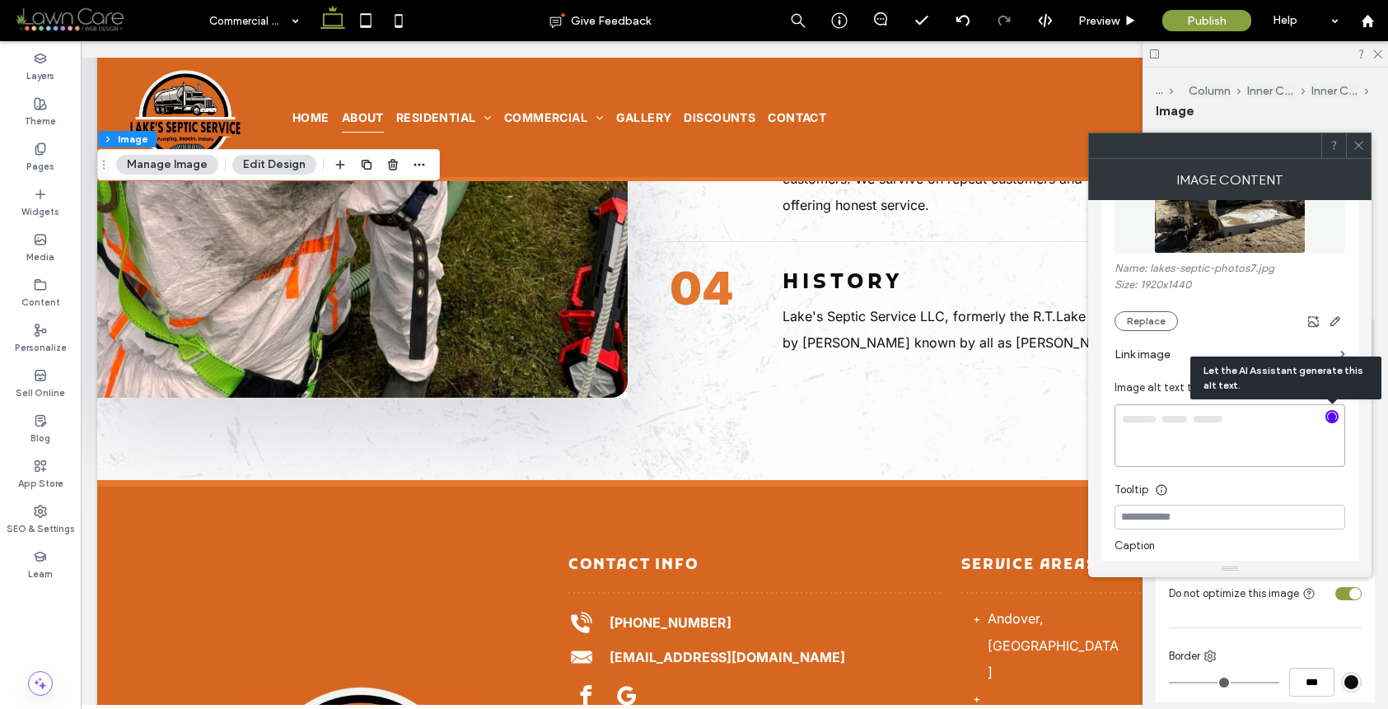
type textarea "**********"
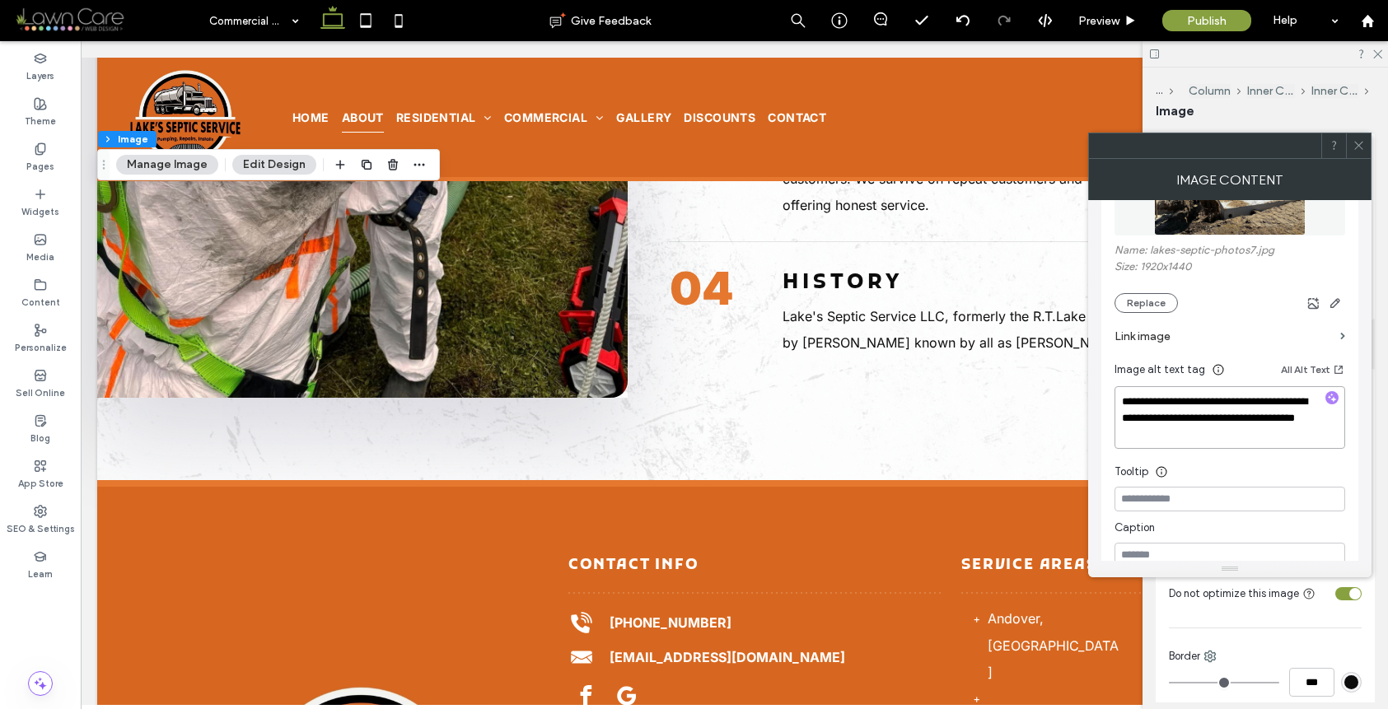
scroll to position [325, 0]
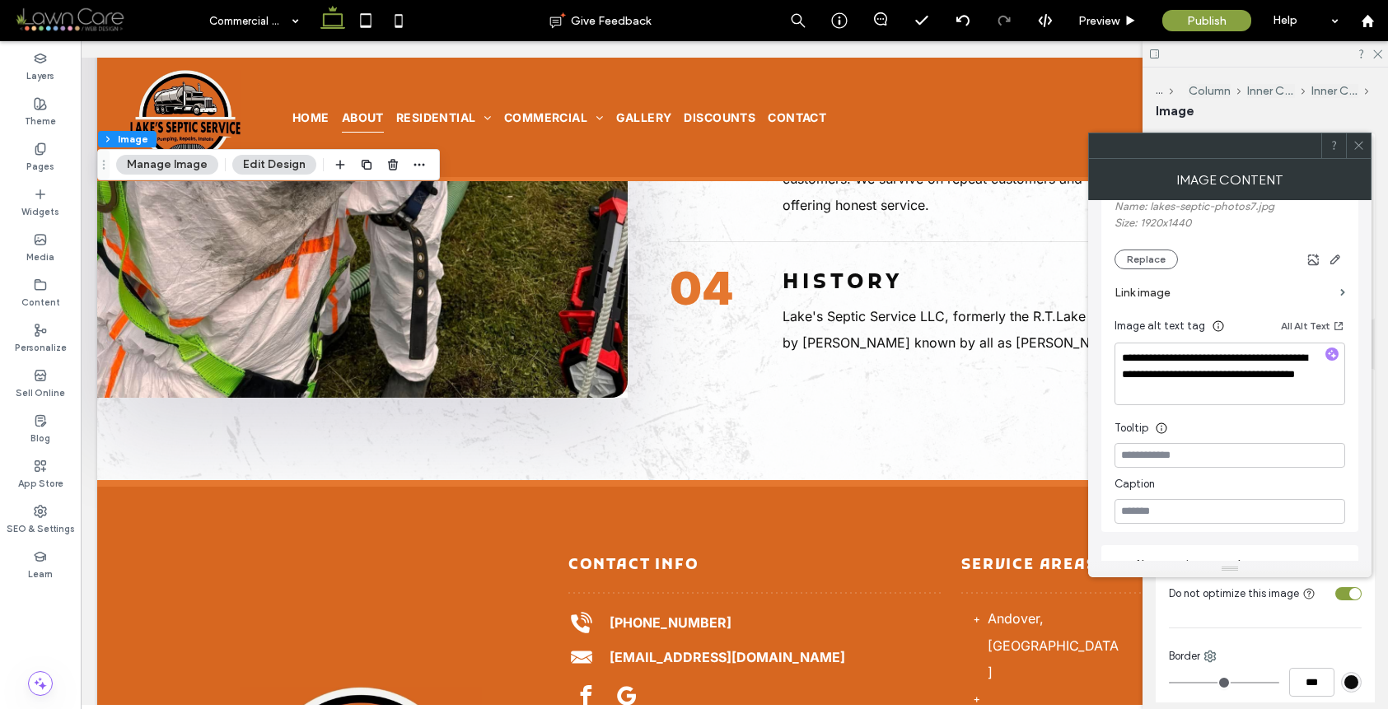
click at [1362, 154] on span at bounding box center [1359, 145] width 12 height 25
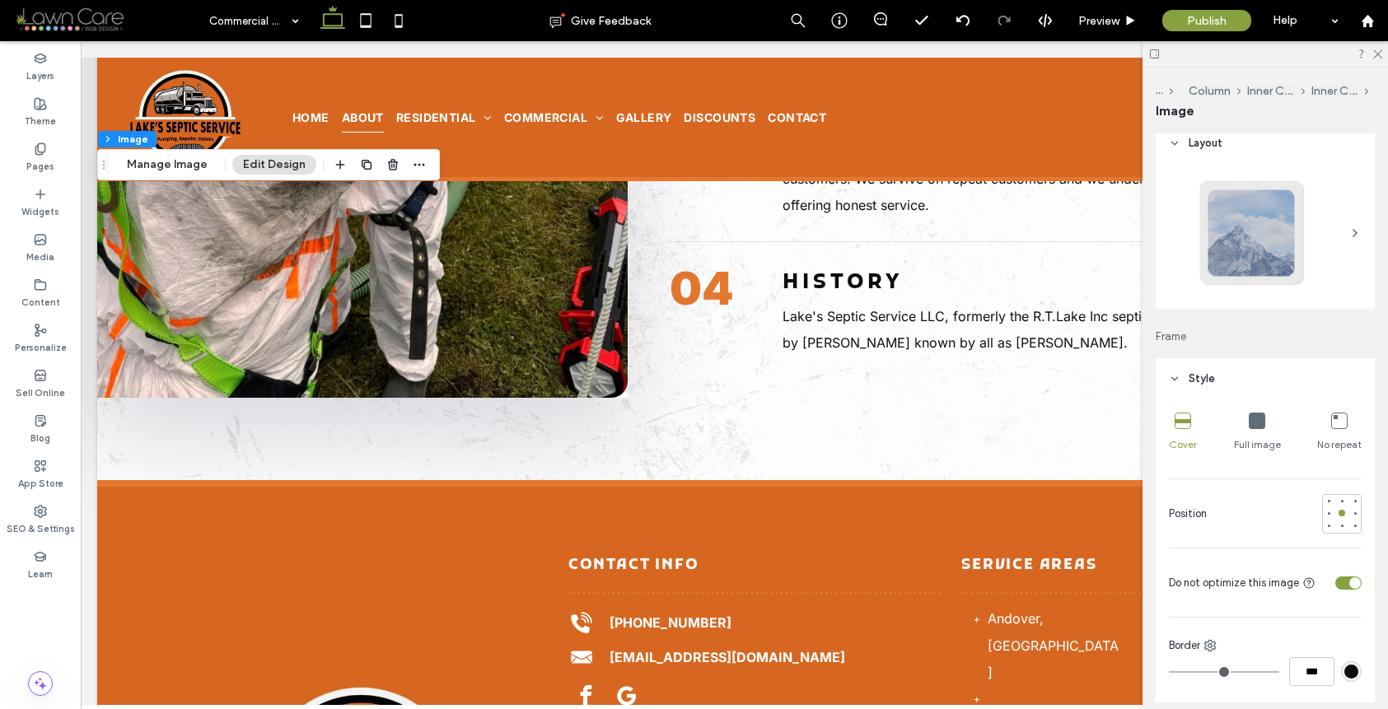
scroll to position [25, 0]
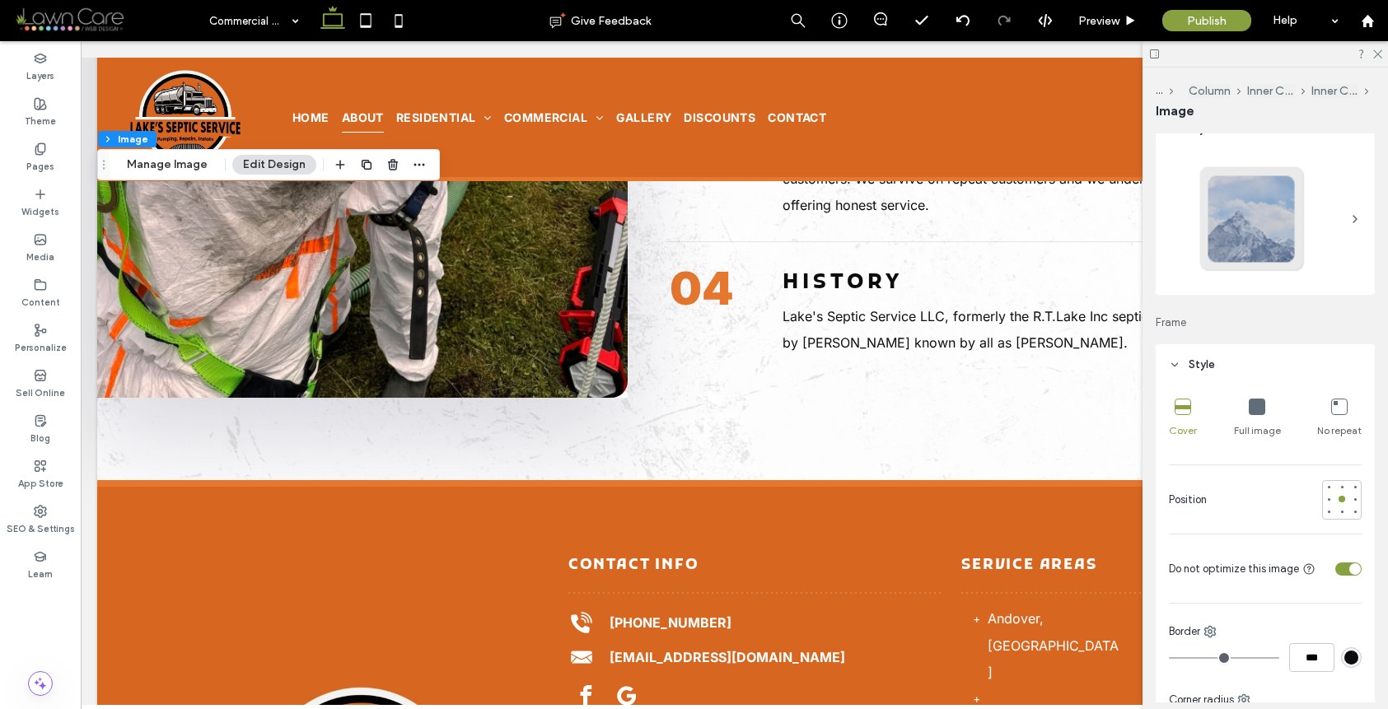
click at [1342, 561] on div at bounding box center [1342, 568] width 40 height 29
click at [1349, 566] on div "toggle" at bounding box center [1355, 569] width 12 height 12
click at [1341, 566] on div "toggle" at bounding box center [1348, 569] width 26 height 13
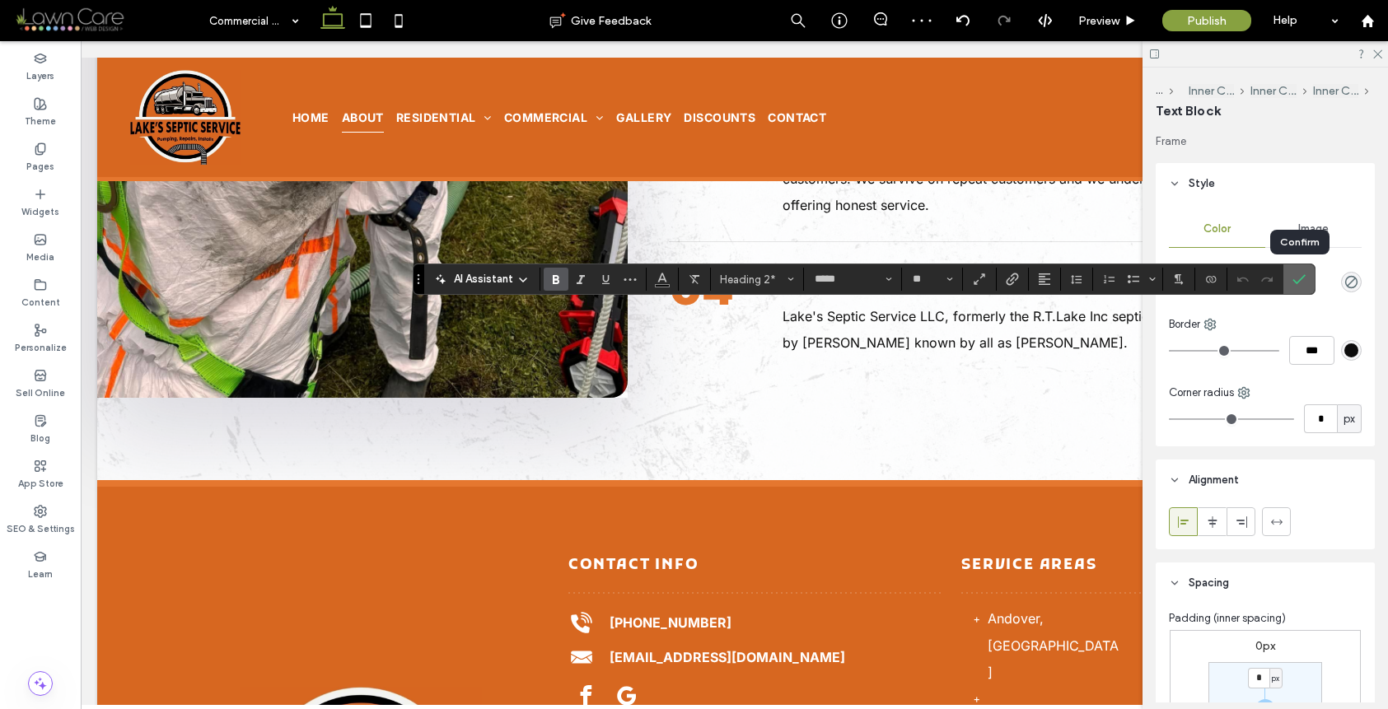
click at [1302, 274] on icon "Confirm" at bounding box center [1299, 279] width 13 height 13
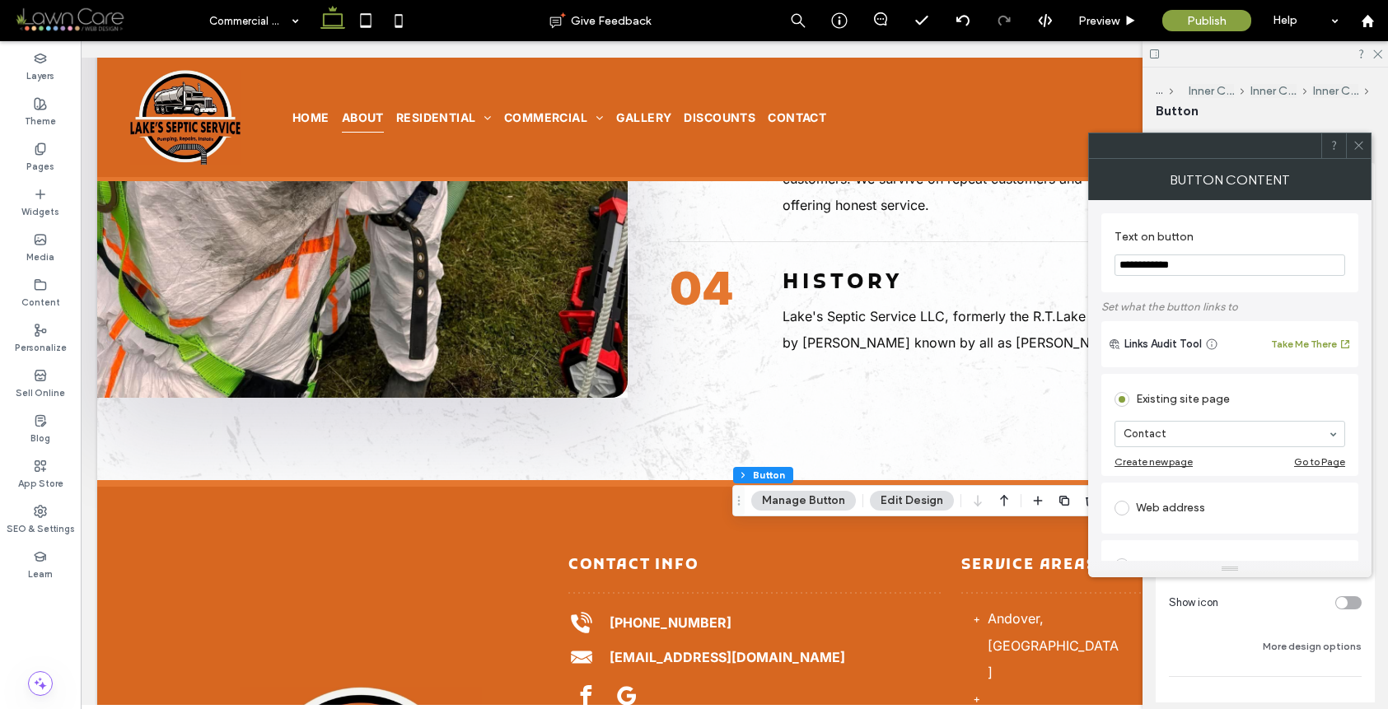
click at [1363, 147] on icon at bounding box center [1359, 145] width 12 height 12
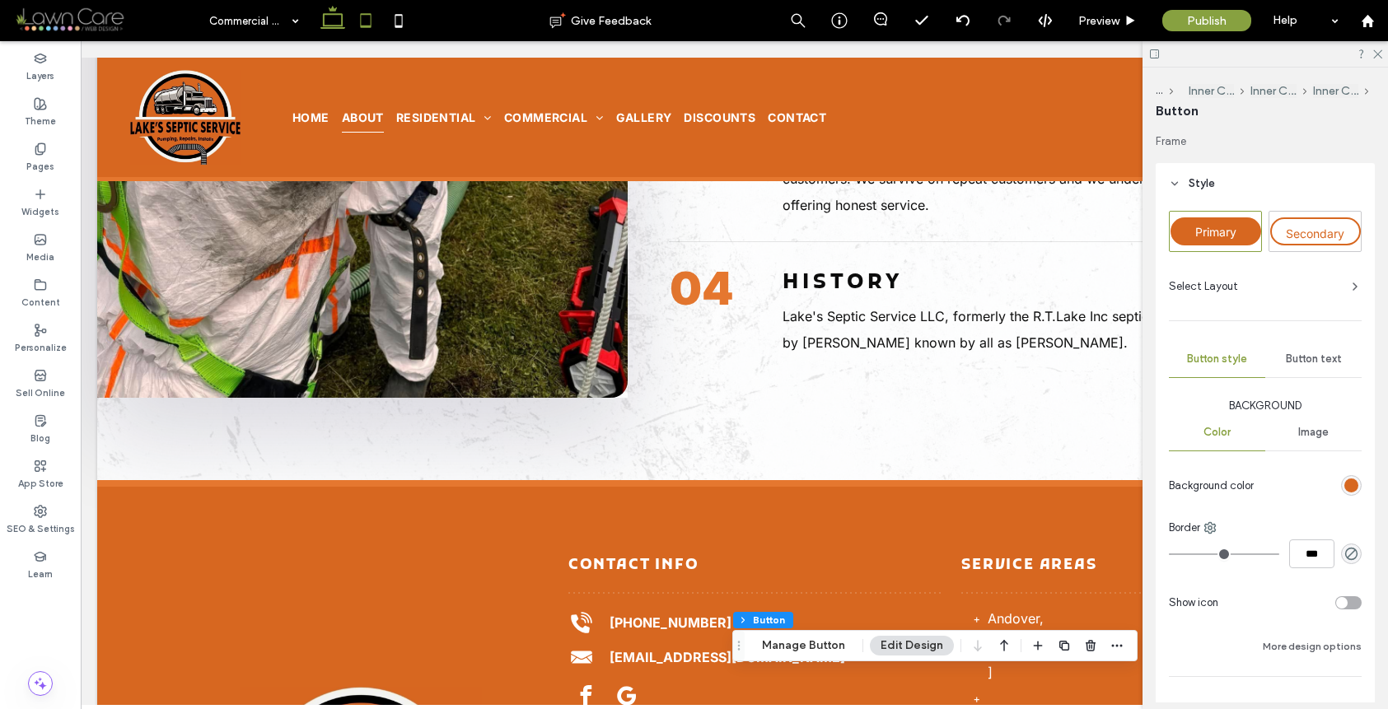
drag, startPoint x: 370, startPoint y: 16, endPoint x: 369, endPoint y: 25, distance: 9.1
click at [370, 16] on icon at bounding box center [365, 20] width 33 height 33
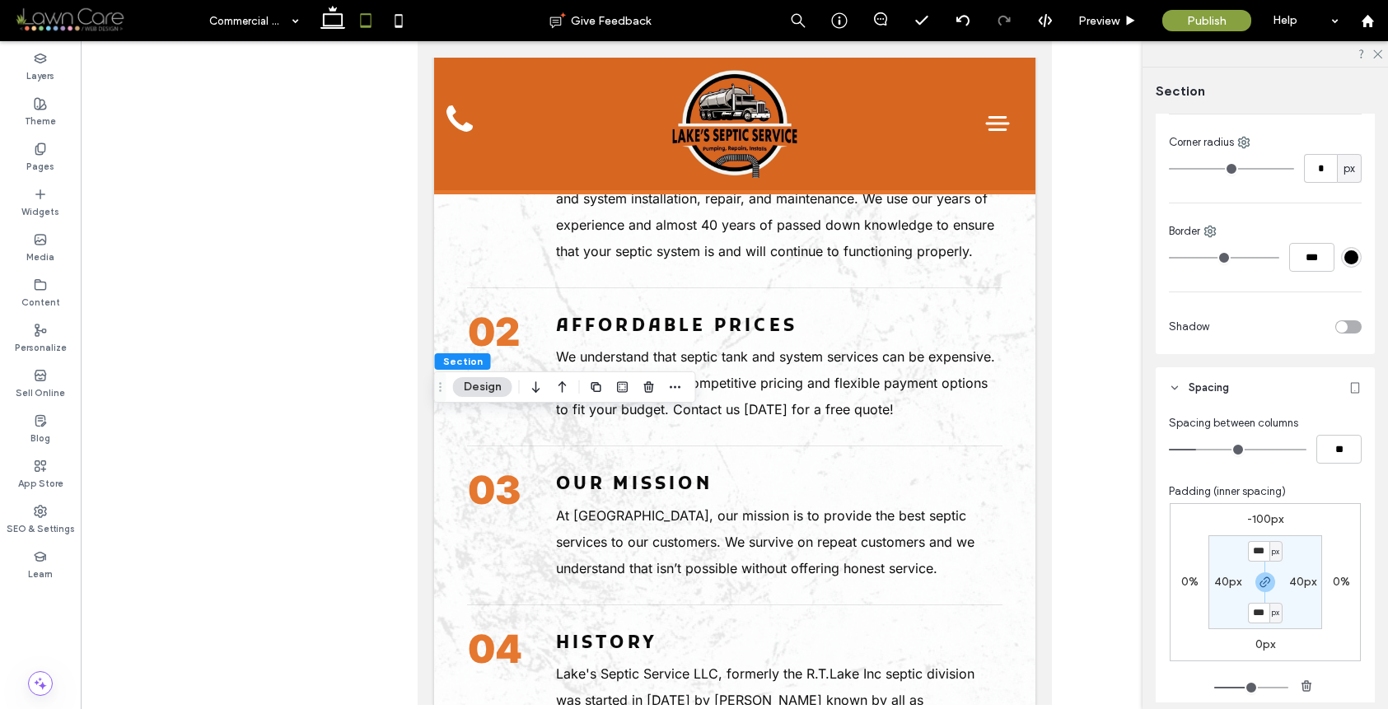
scroll to position [1038, 0]
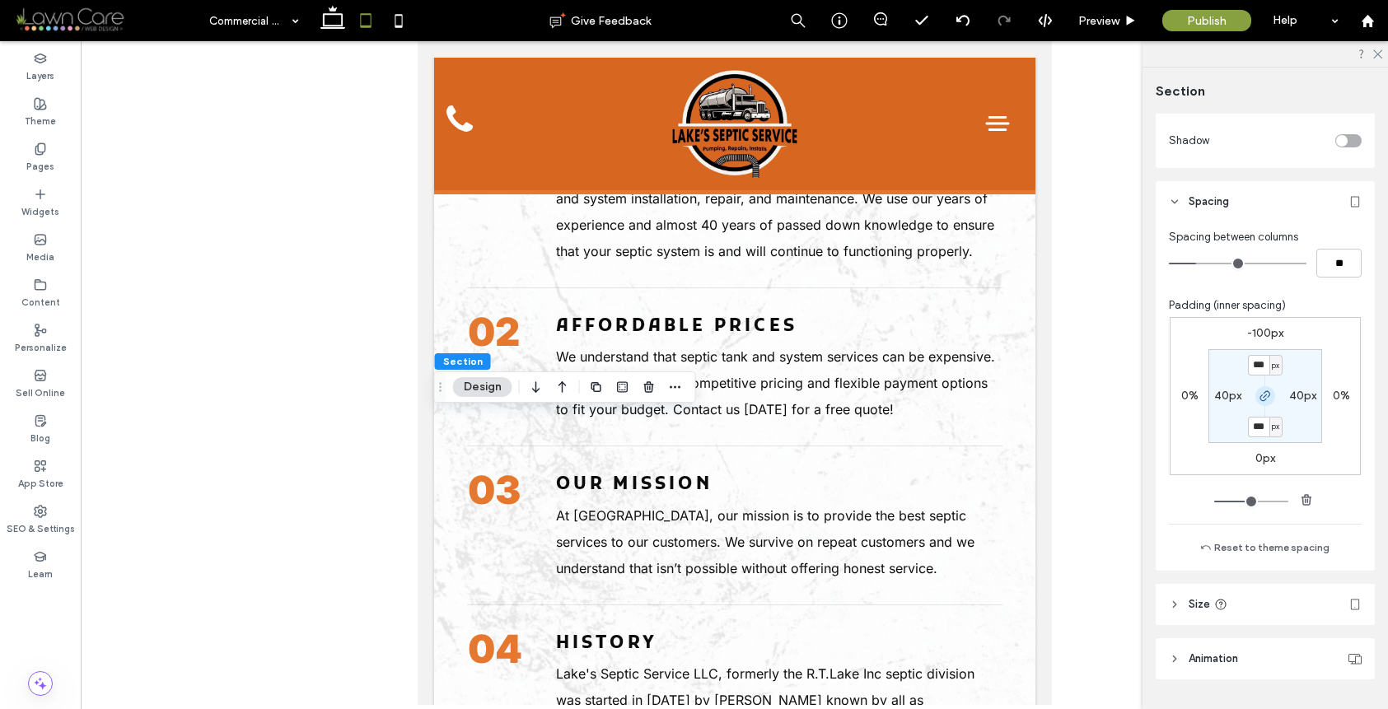
click at [1265, 386] on span "button" at bounding box center [1266, 396] width 20 height 20
click at [1268, 334] on label "-100px" at bounding box center [1265, 333] width 36 height 14
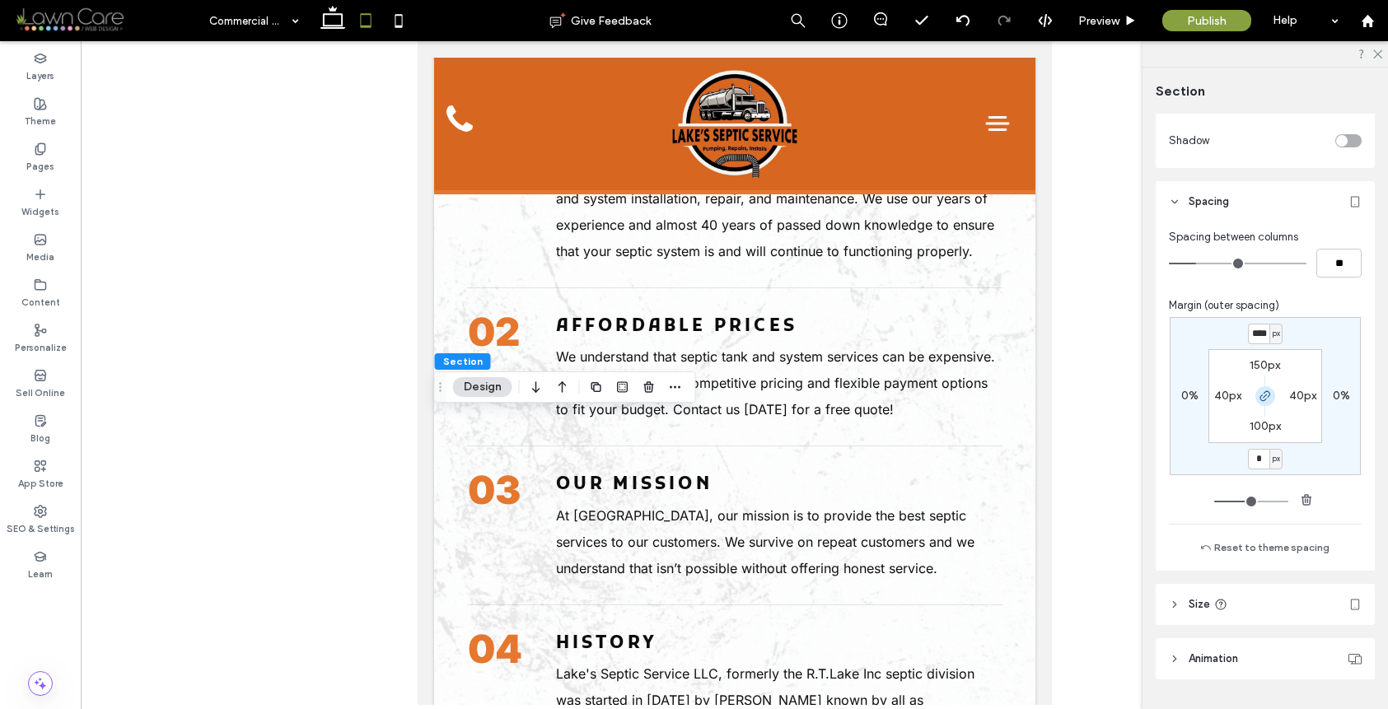
click at [1259, 390] on icon "button" at bounding box center [1265, 396] width 13 height 13
type input "*"
click at [1251, 330] on input "****" at bounding box center [1258, 334] width 21 height 21
type input "*"
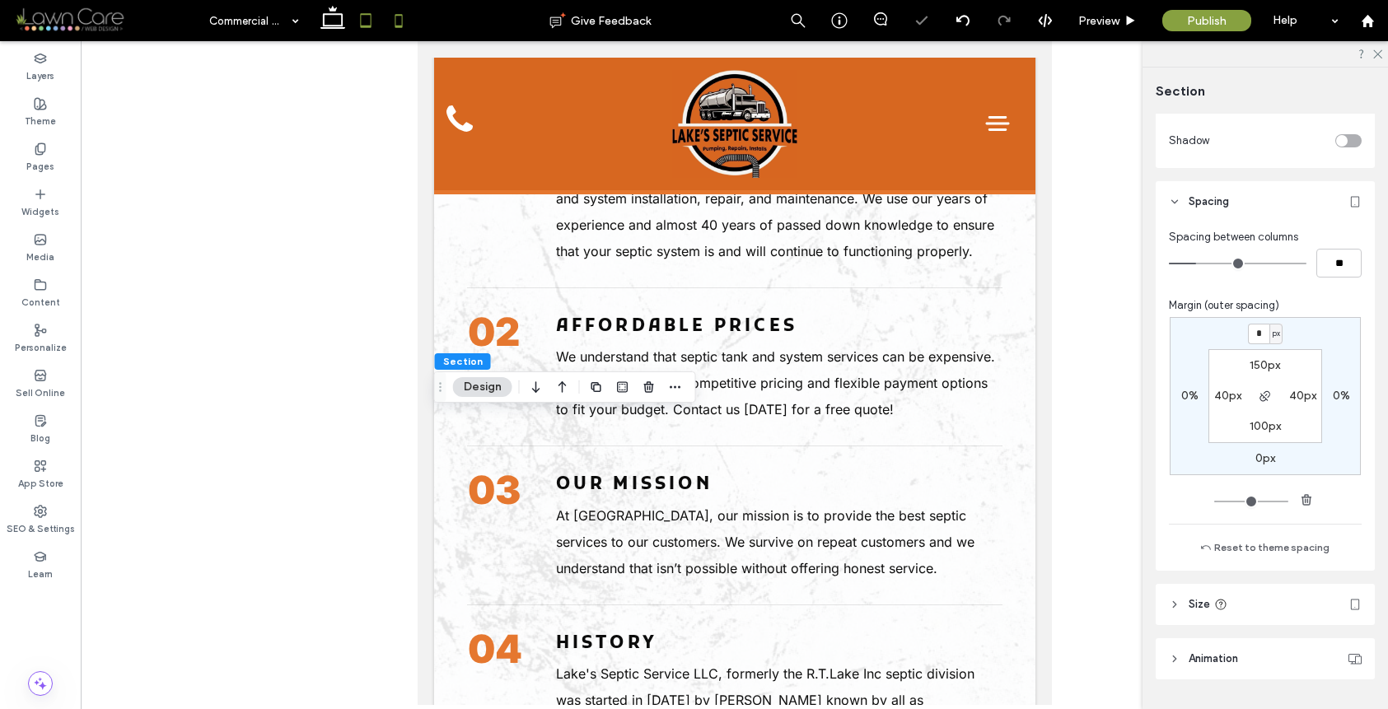
click at [400, 15] on use at bounding box center [398, 20] width 7 height 13
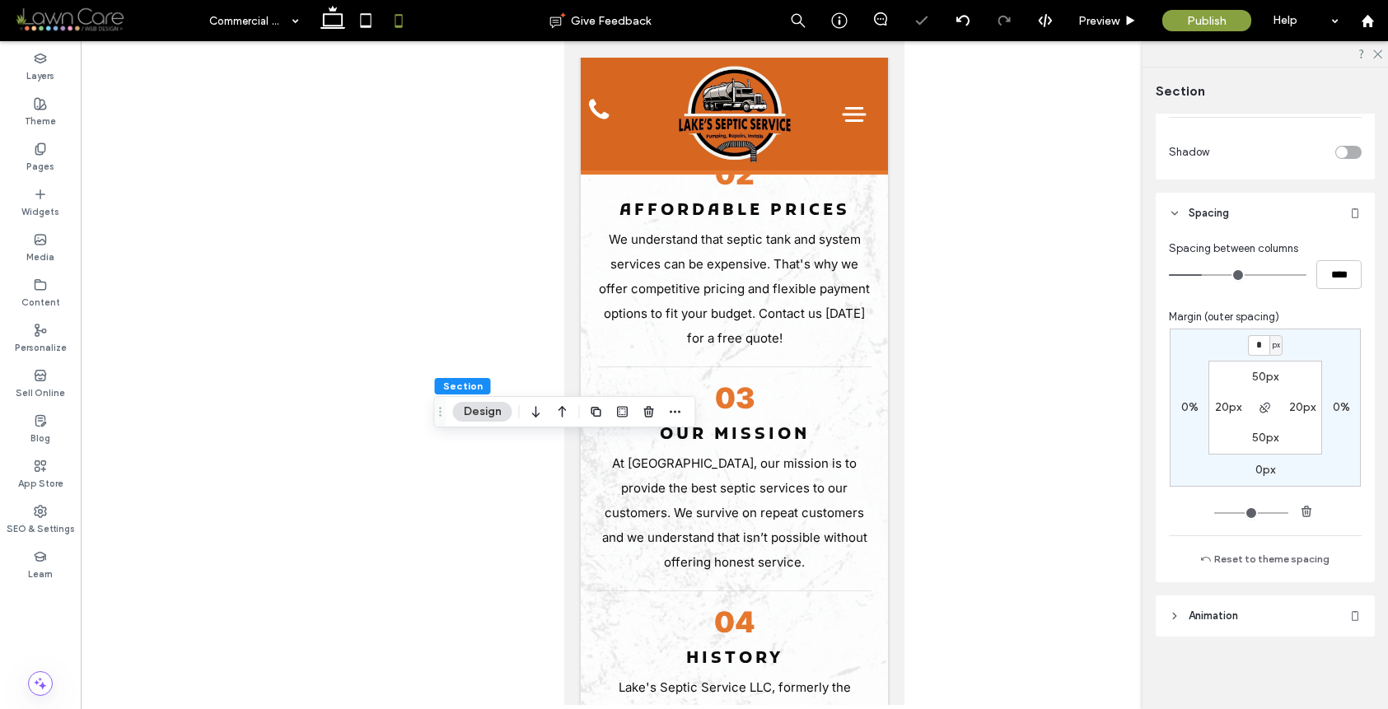
scroll to position [1026, 0]
click at [344, 25] on icon at bounding box center [332, 20] width 33 height 33
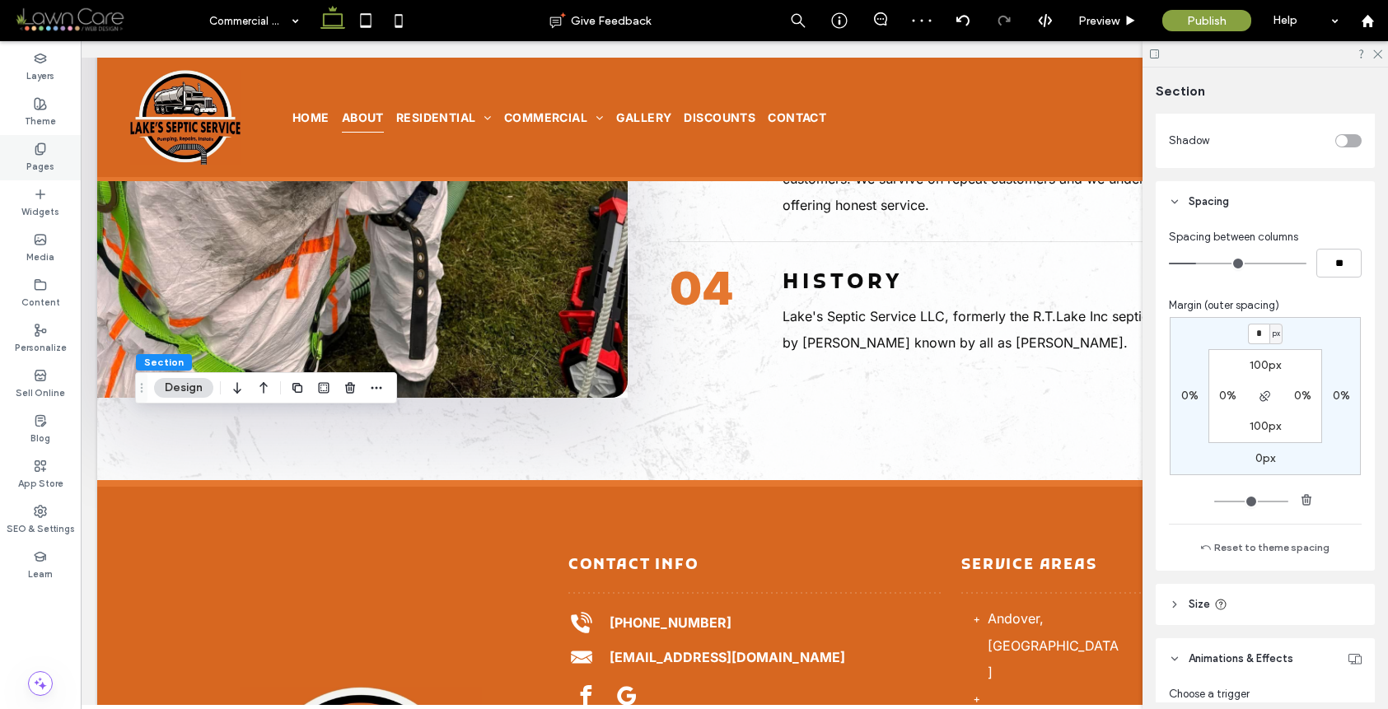
click at [57, 151] on div "Pages" at bounding box center [40, 157] width 81 height 45
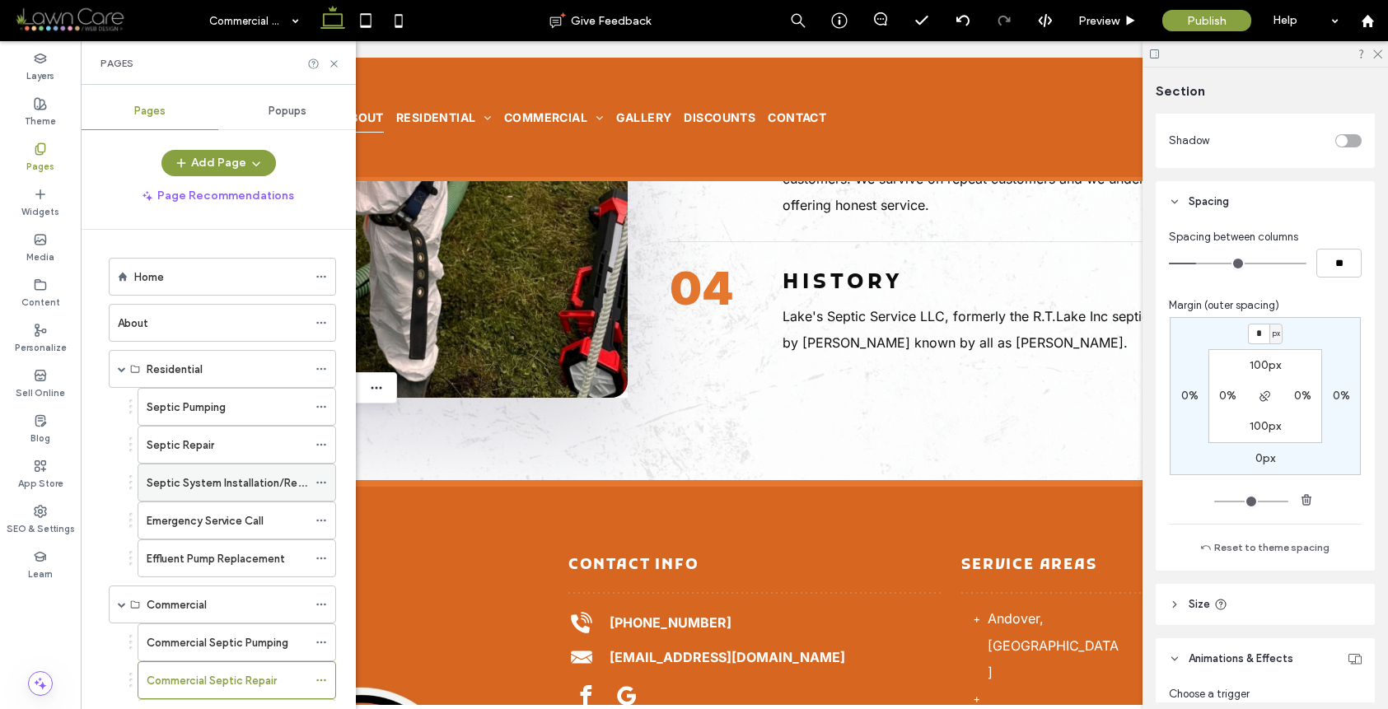
scroll to position [119, 0]
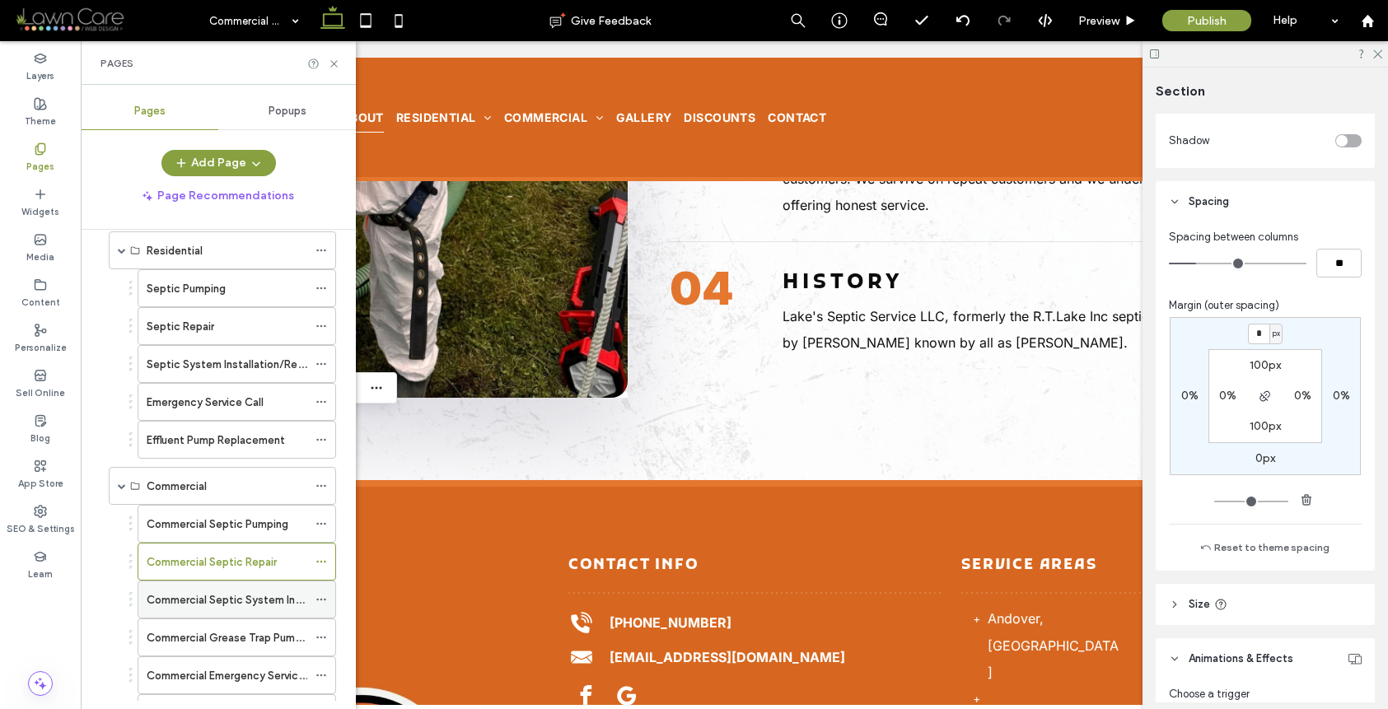
click at [259, 596] on label "Commercial Septic System Installation/Replacement" at bounding box center [281, 600] width 268 height 29
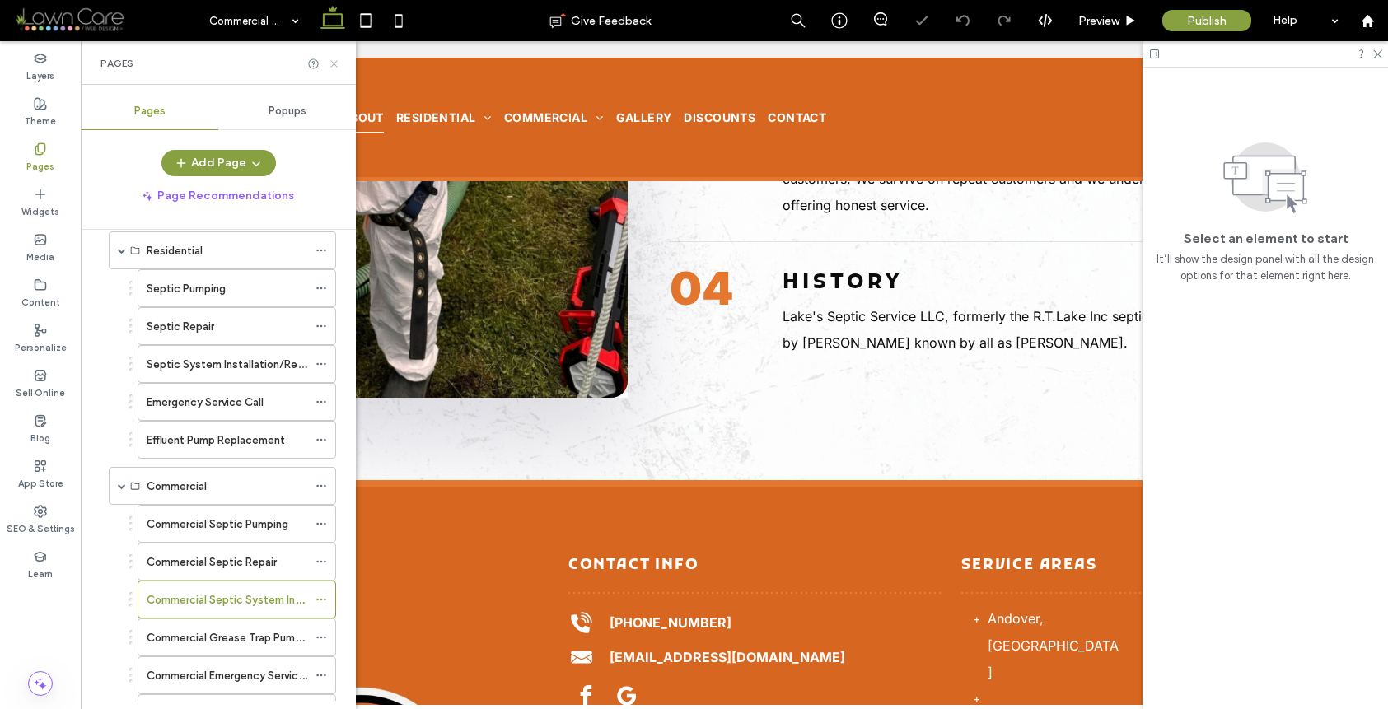
click at [335, 64] on use at bounding box center [333, 63] width 7 height 7
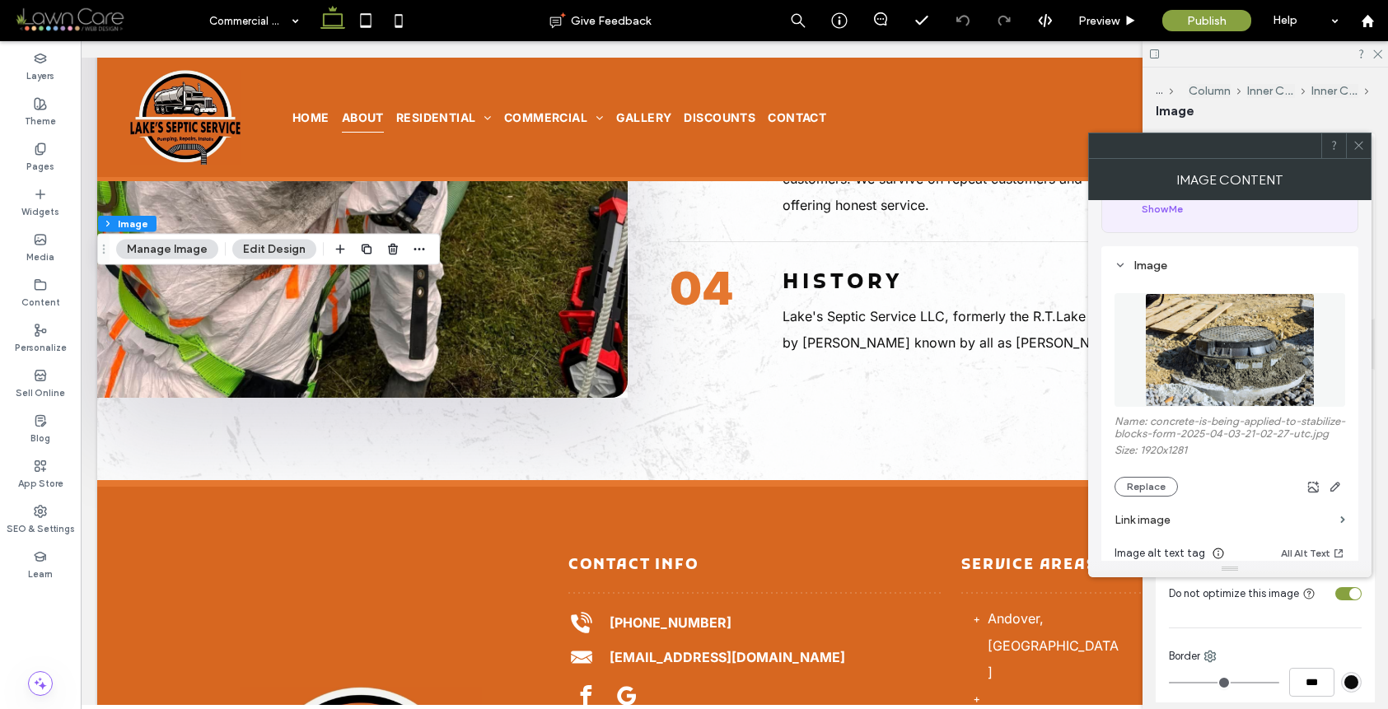
scroll to position [115, 0]
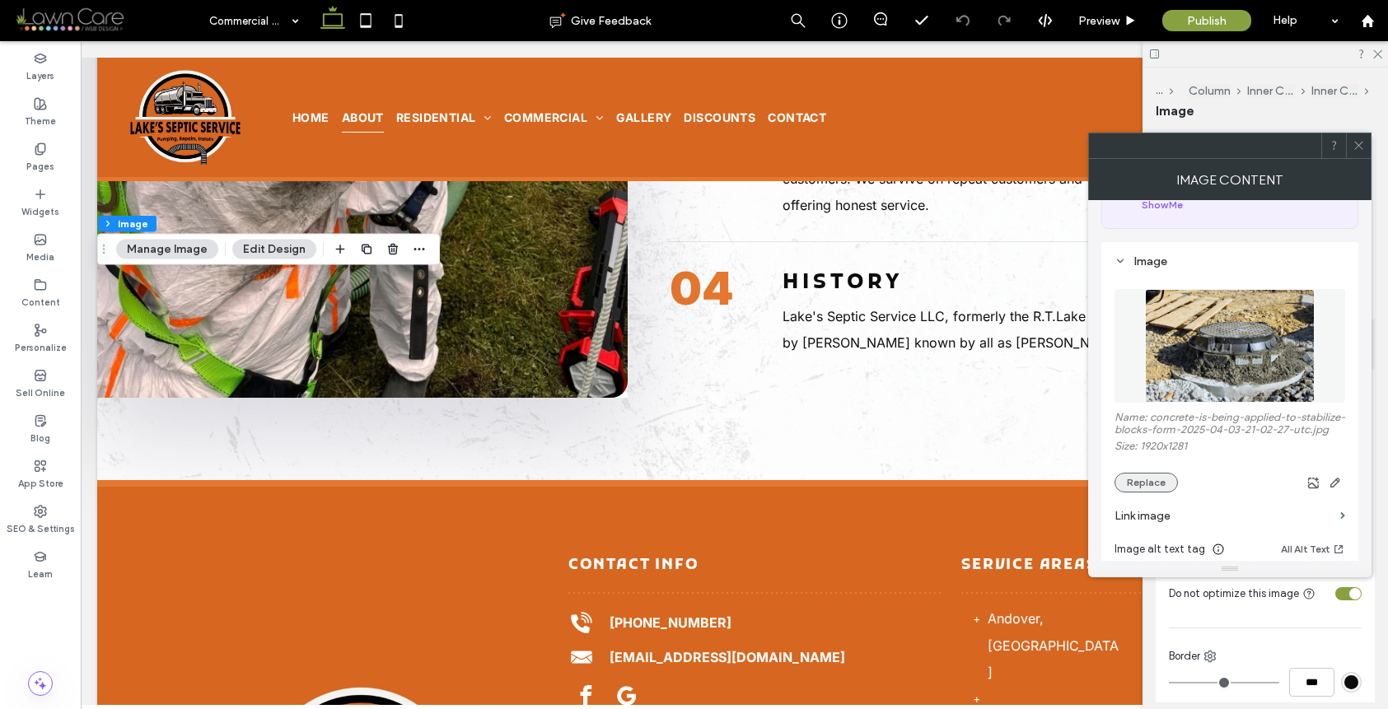
click at [1153, 493] on button "Replace" at bounding box center [1146, 483] width 63 height 20
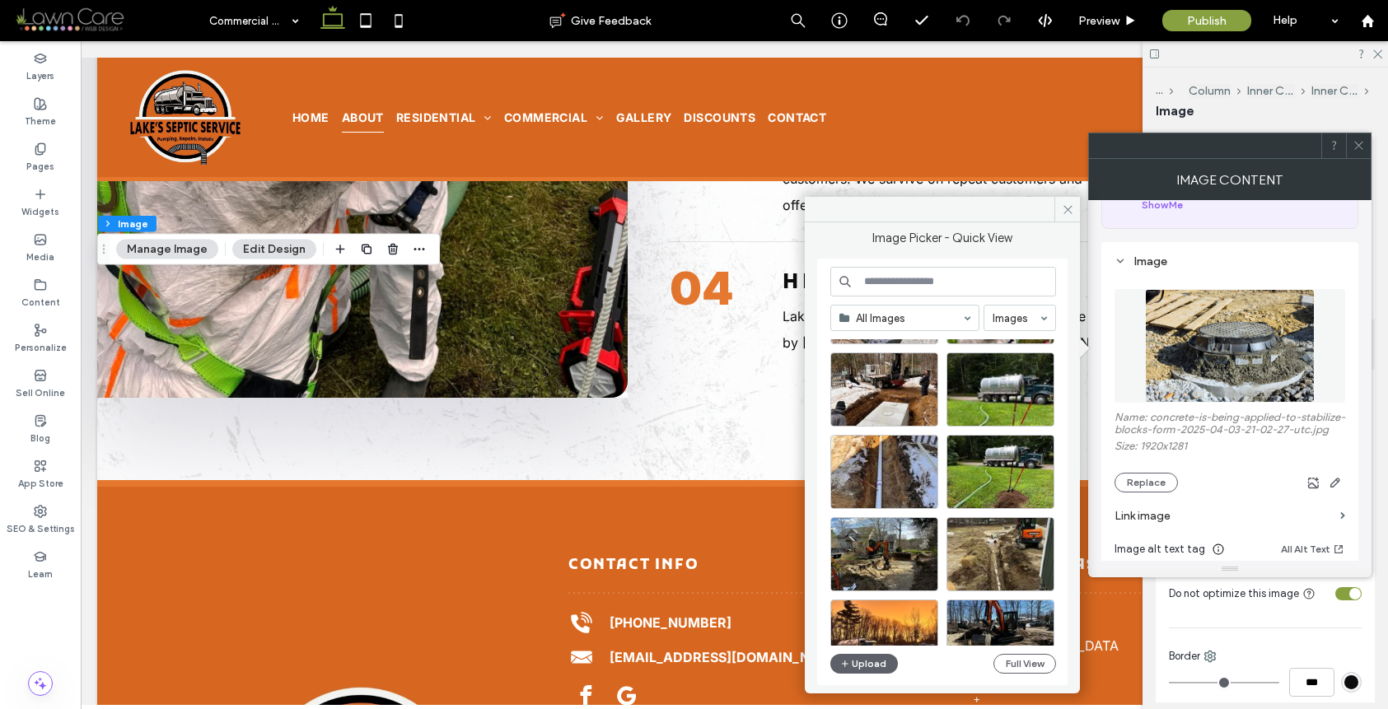
scroll to position [227, 0]
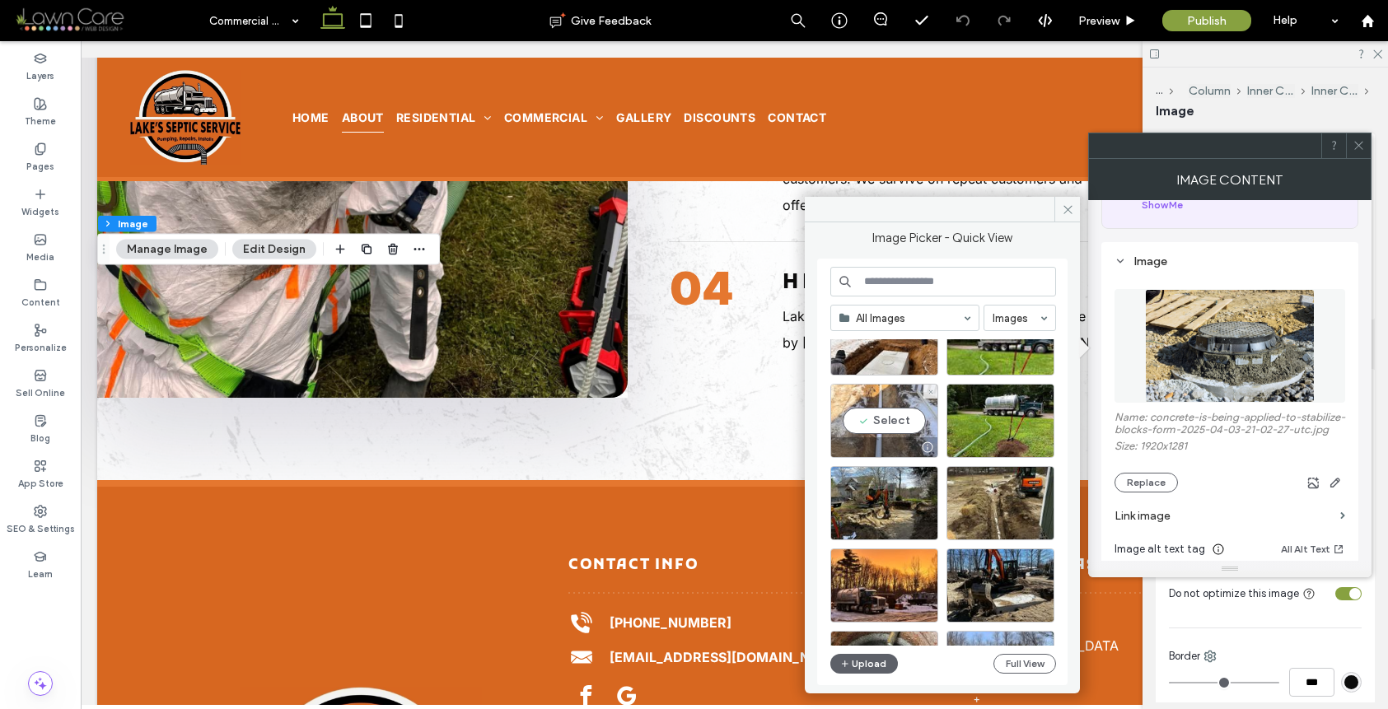
click at [881, 451] on div at bounding box center [884, 447] width 106 height 20
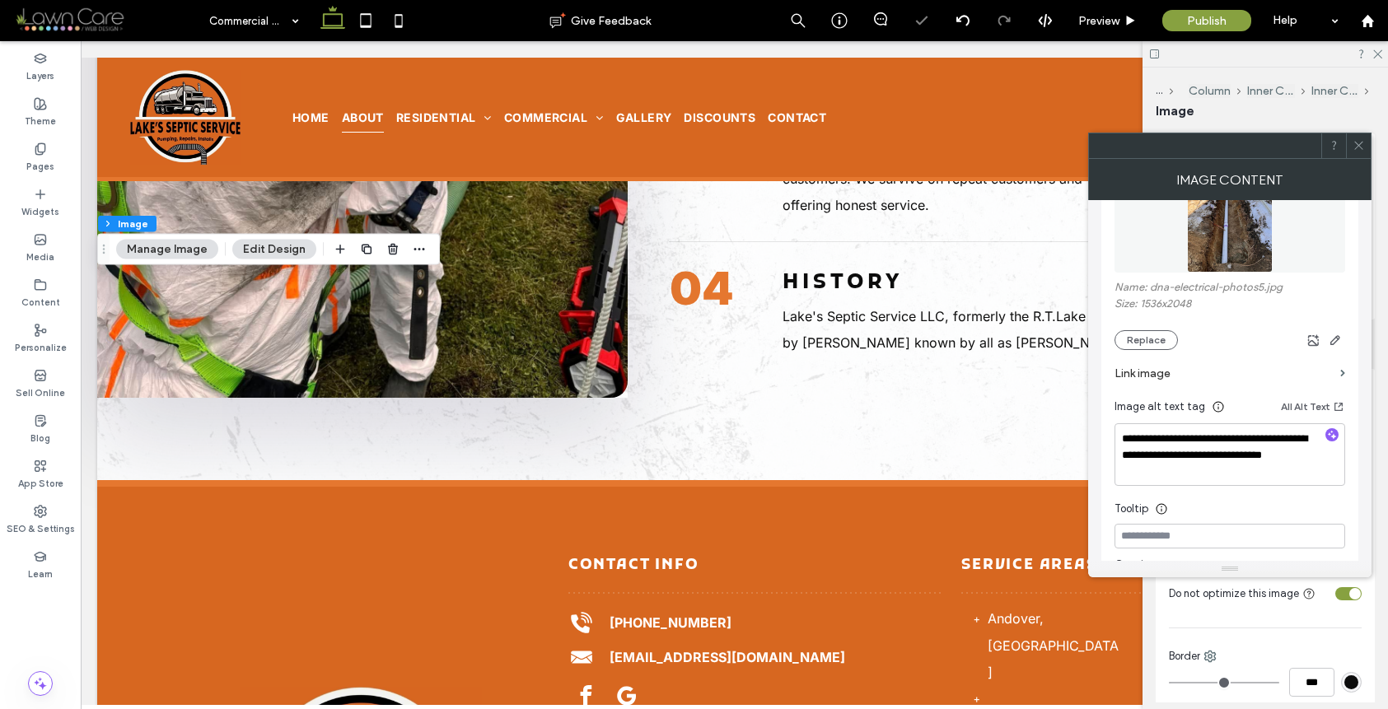
scroll to position [253, 0]
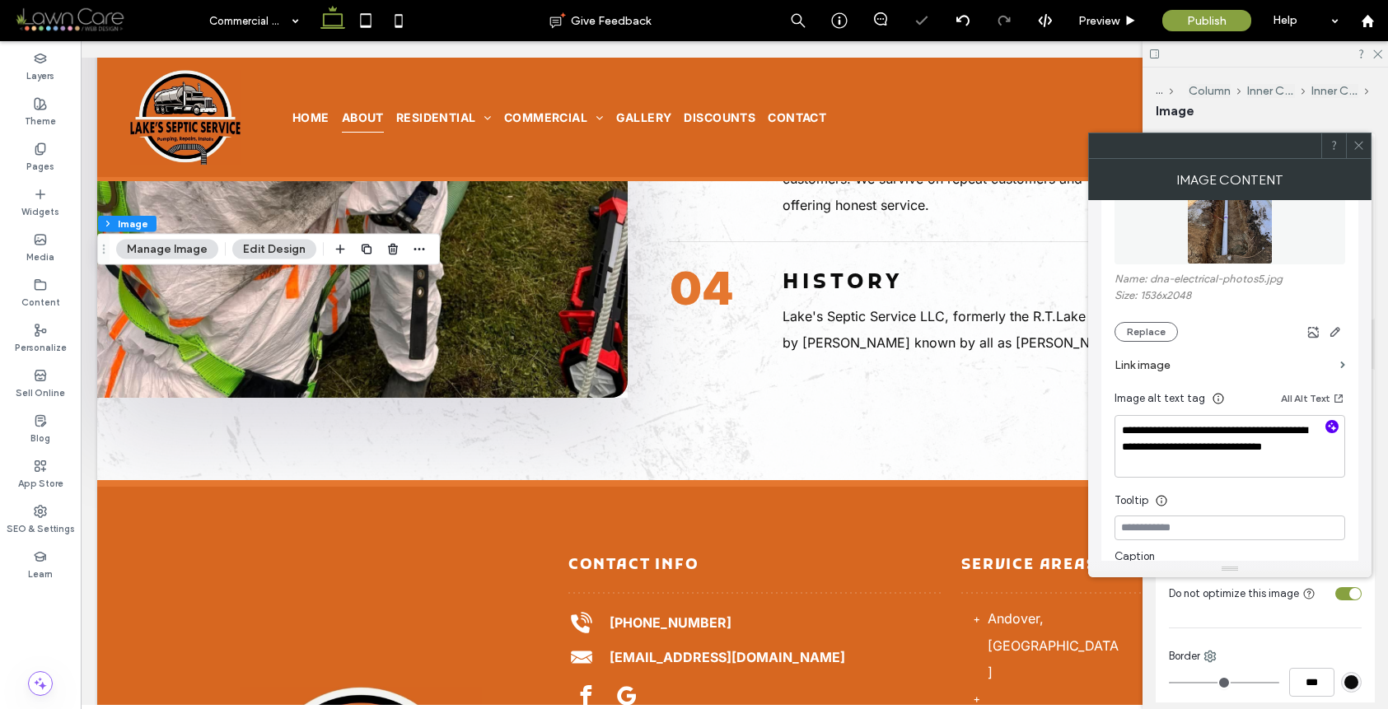
click at [1326, 426] on icon "button" at bounding box center [1332, 427] width 12 height 12
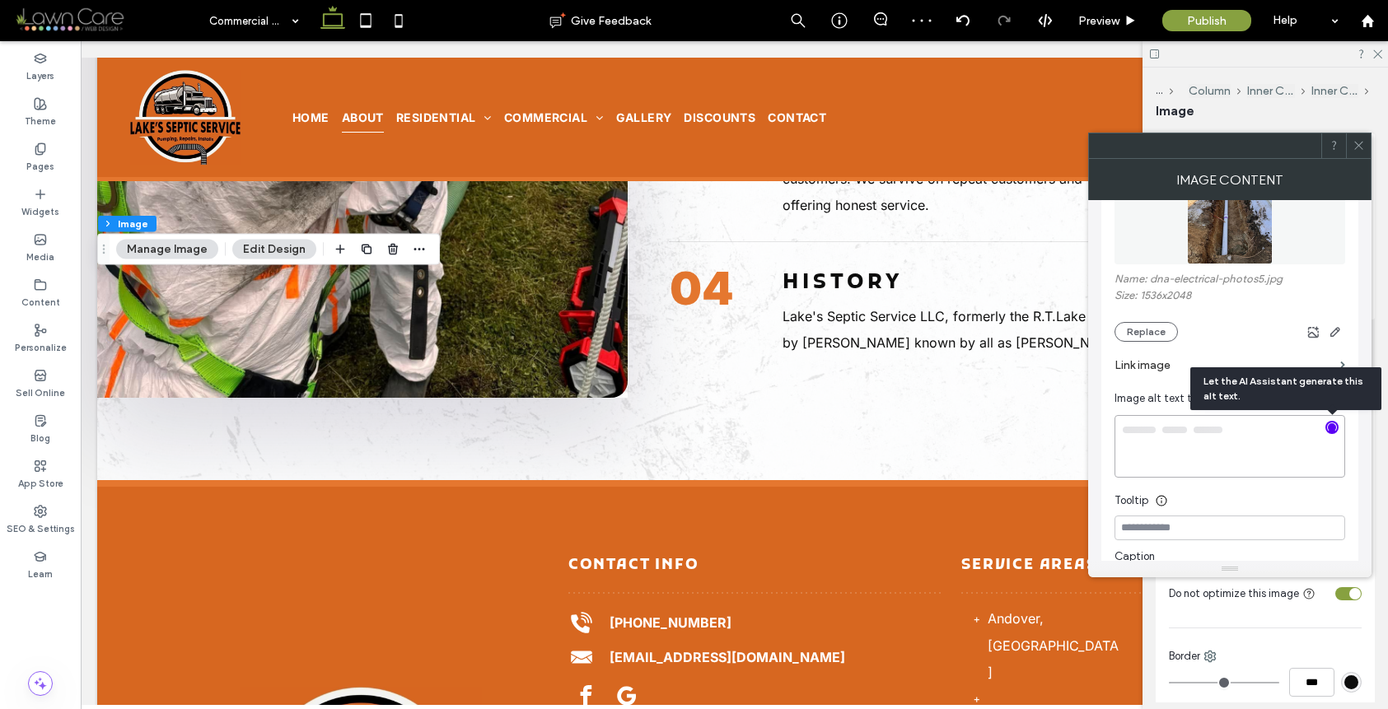
type textarea "**********"
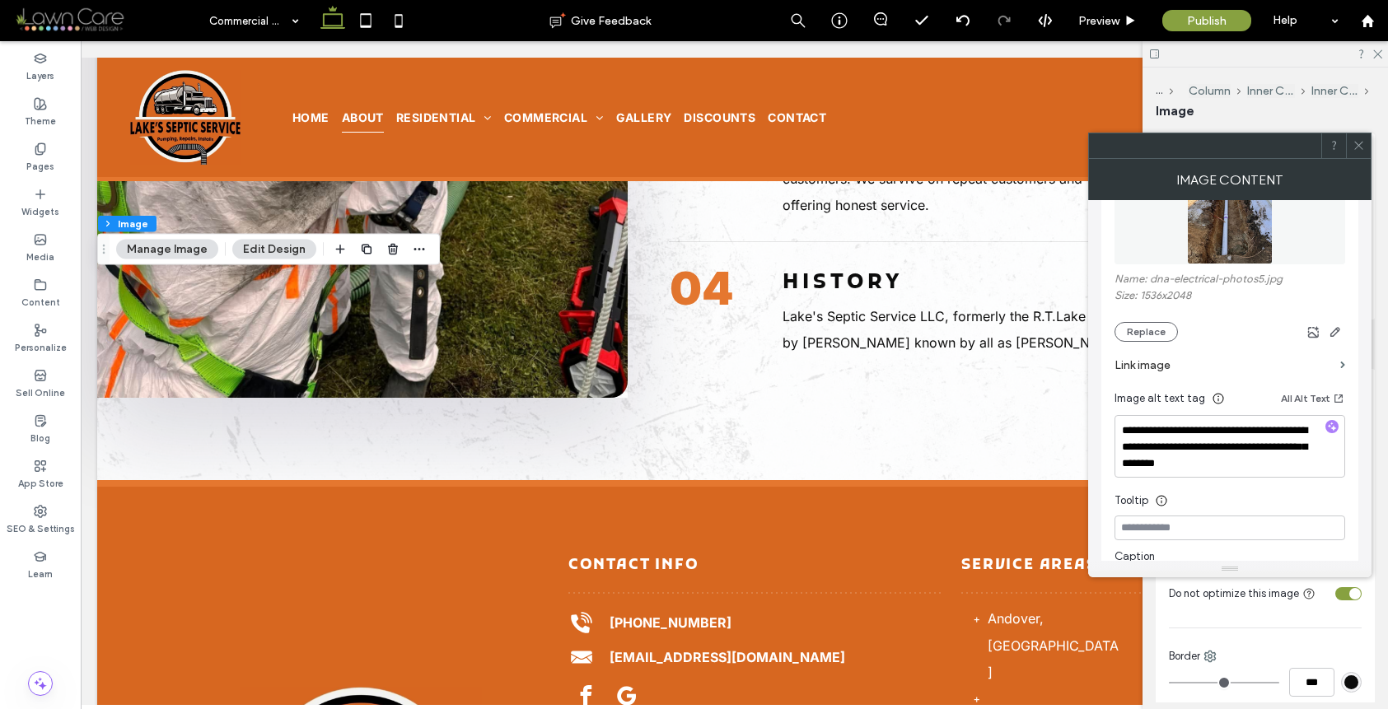
click at [1360, 139] on icon at bounding box center [1359, 145] width 12 height 12
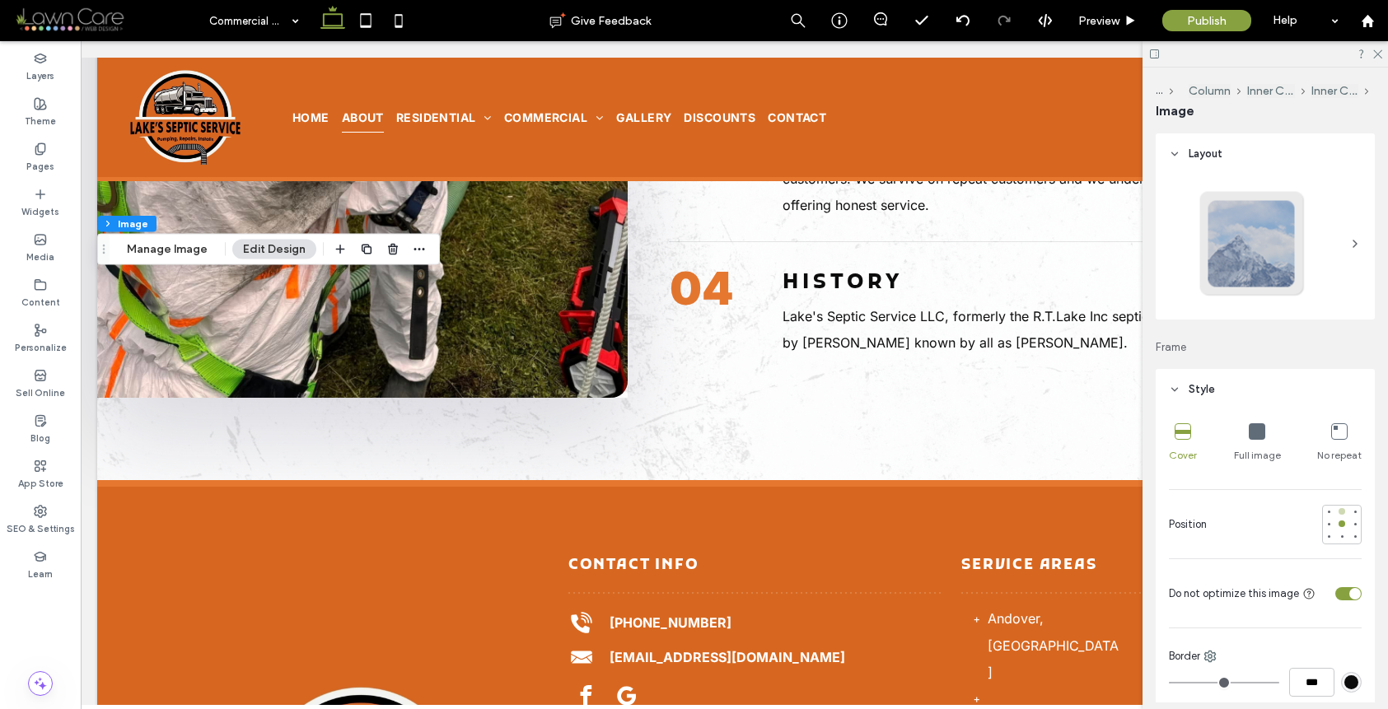
click at [1336, 507] on div at bounding box center [1342, 512] width 12 height 12
click at [1336, 591] on div "toggle" at bounding box center [1348, 593] width 26 height 13
click at [1336, 592] on div "toggle" at bounding box center [1342, 594] width 12 height 12
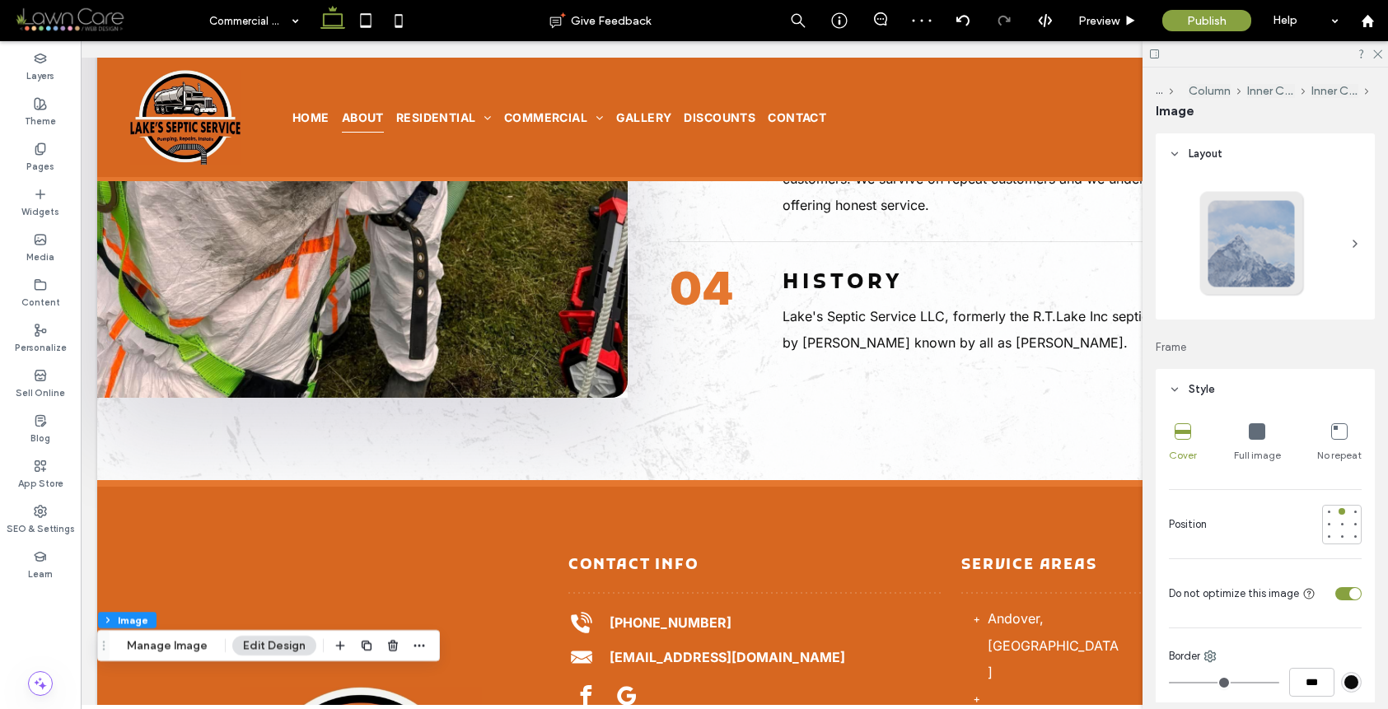
drag, startPoint x: 374, startPoint y: 27, endPoint x: 378, endPoint y: 47, distance: 20.2
click at [374, 27] on icon at bounding box center [365, 20] width 33 height 33
type input "***"
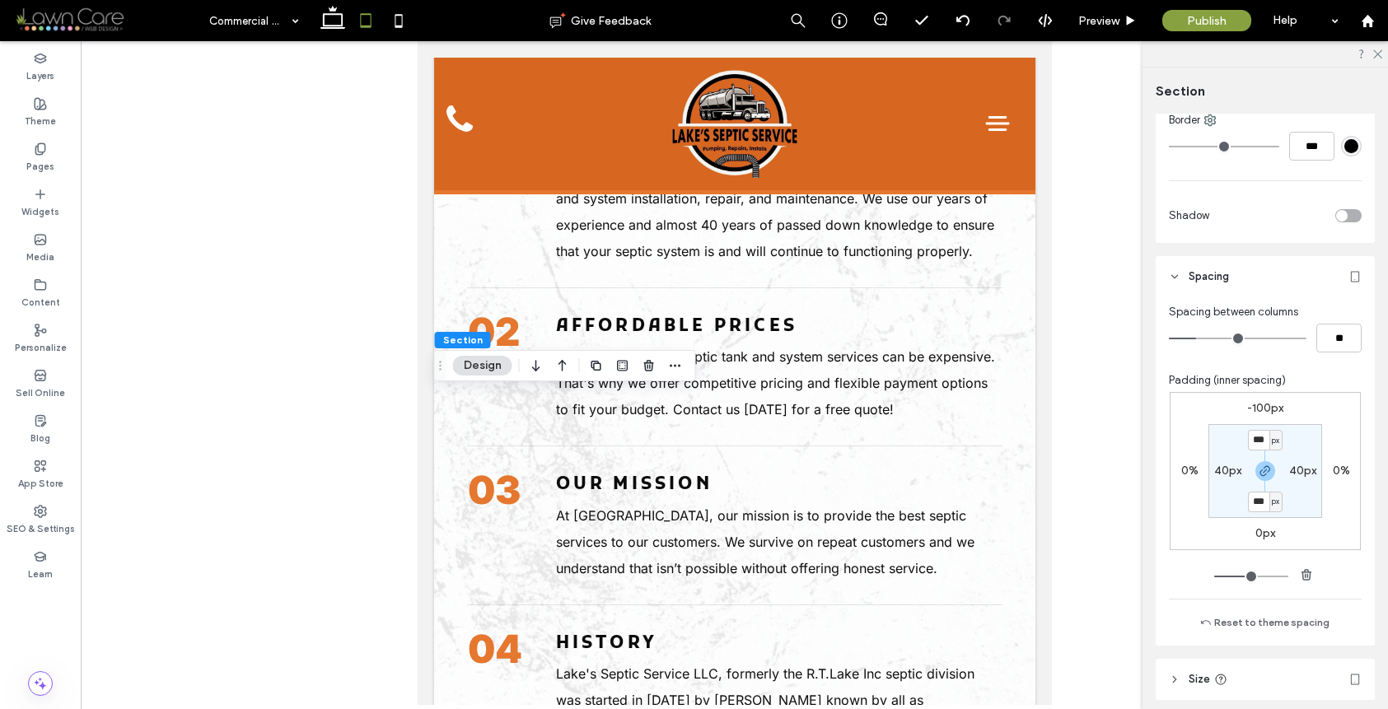
scroll to position [999, 0]
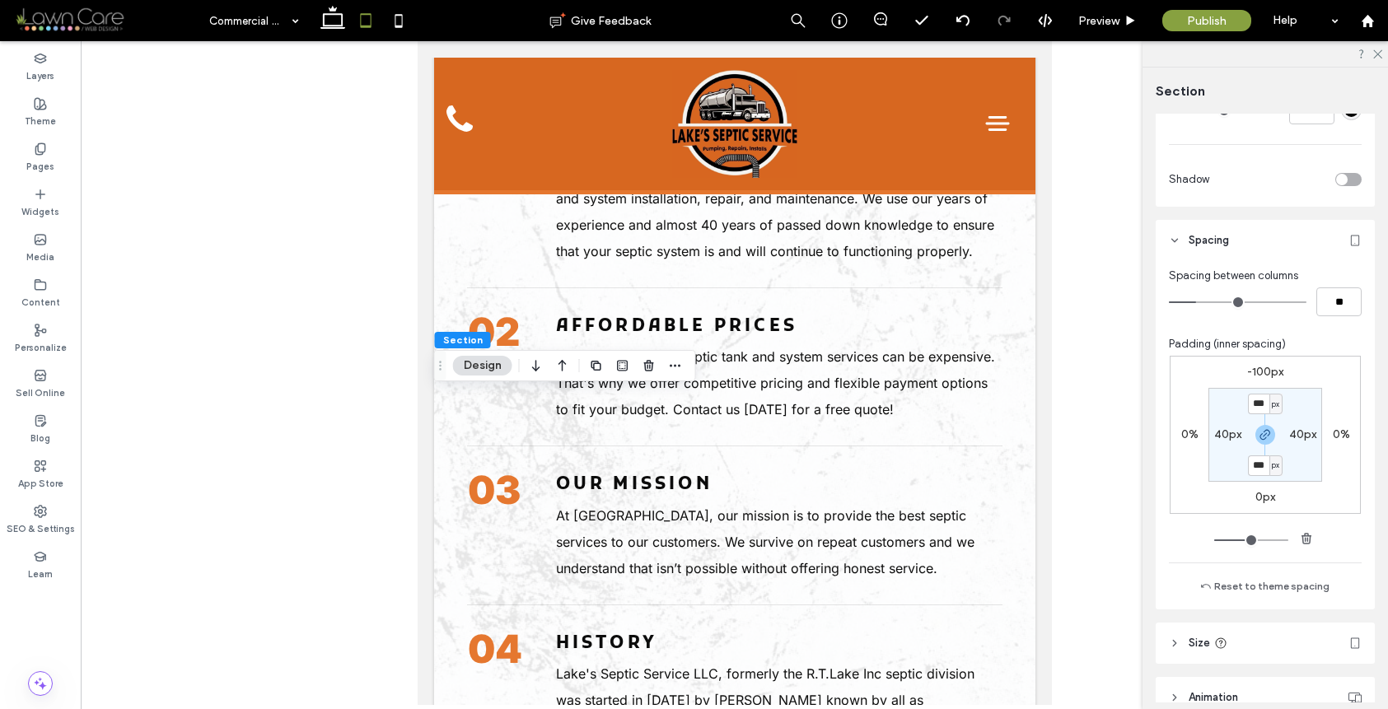
click at [1259, 367] on label "-100px" at bounding box center [1265, 372] width 36 height 14
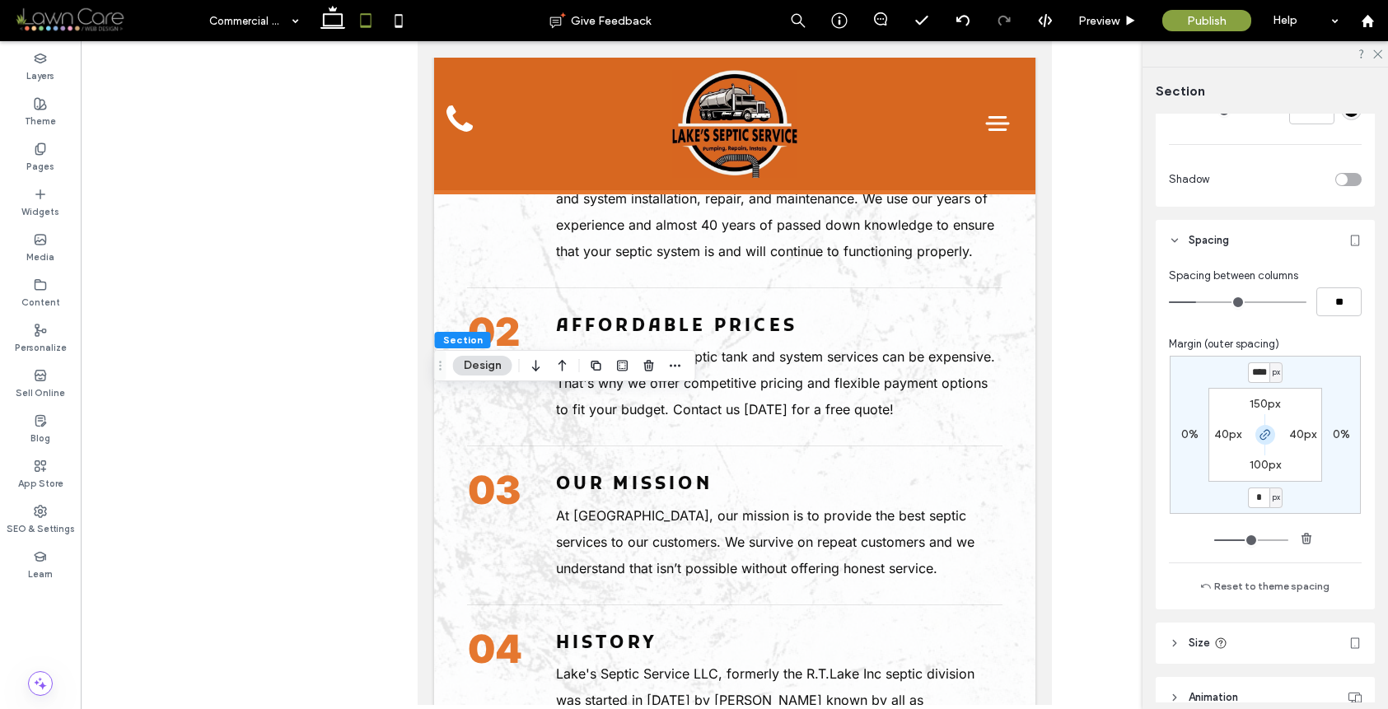
click at [1265, 436] on icon "button" at bounding box center [1265, 434] width 13 height 13
type input "*"
click at [1257, 372] on input "****" at bounding box center [1258, 372] width 21 height 21
type input "*"
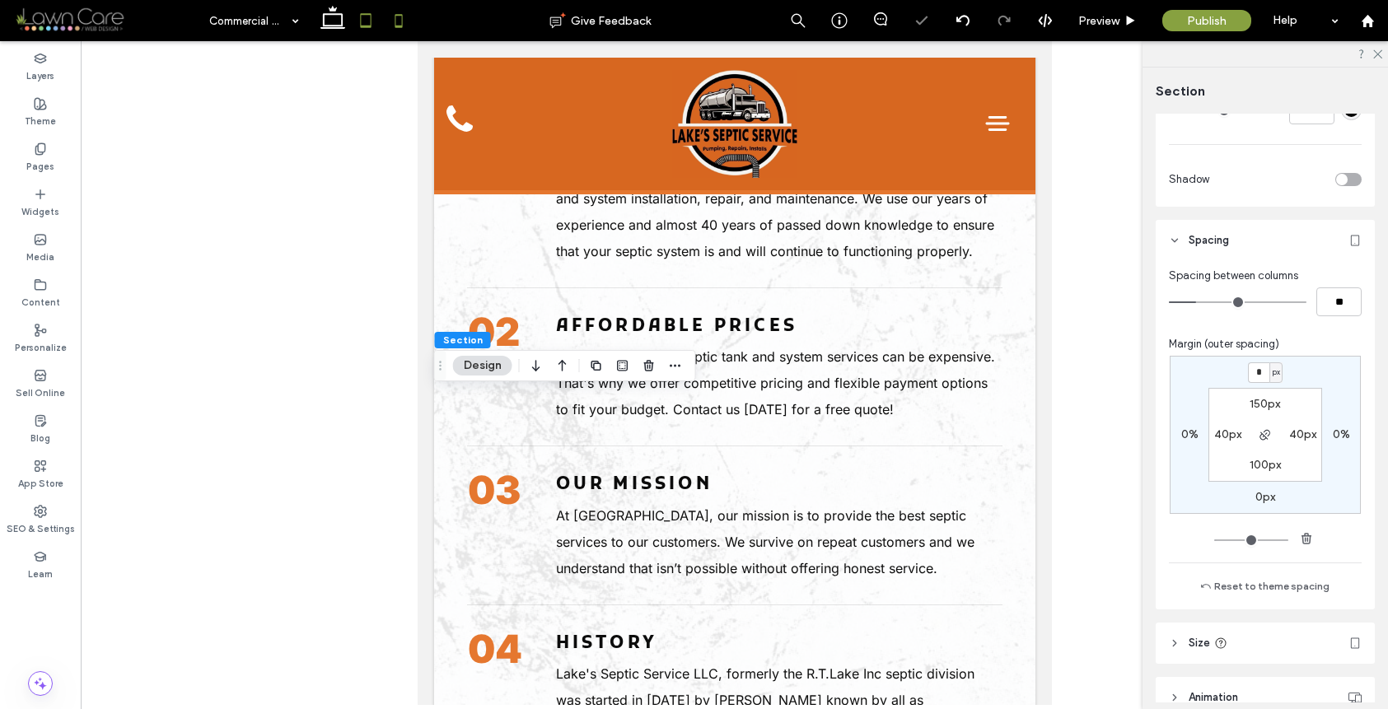
click at [414, 37] on span at bounding box center [398, 20] width 33 height 41
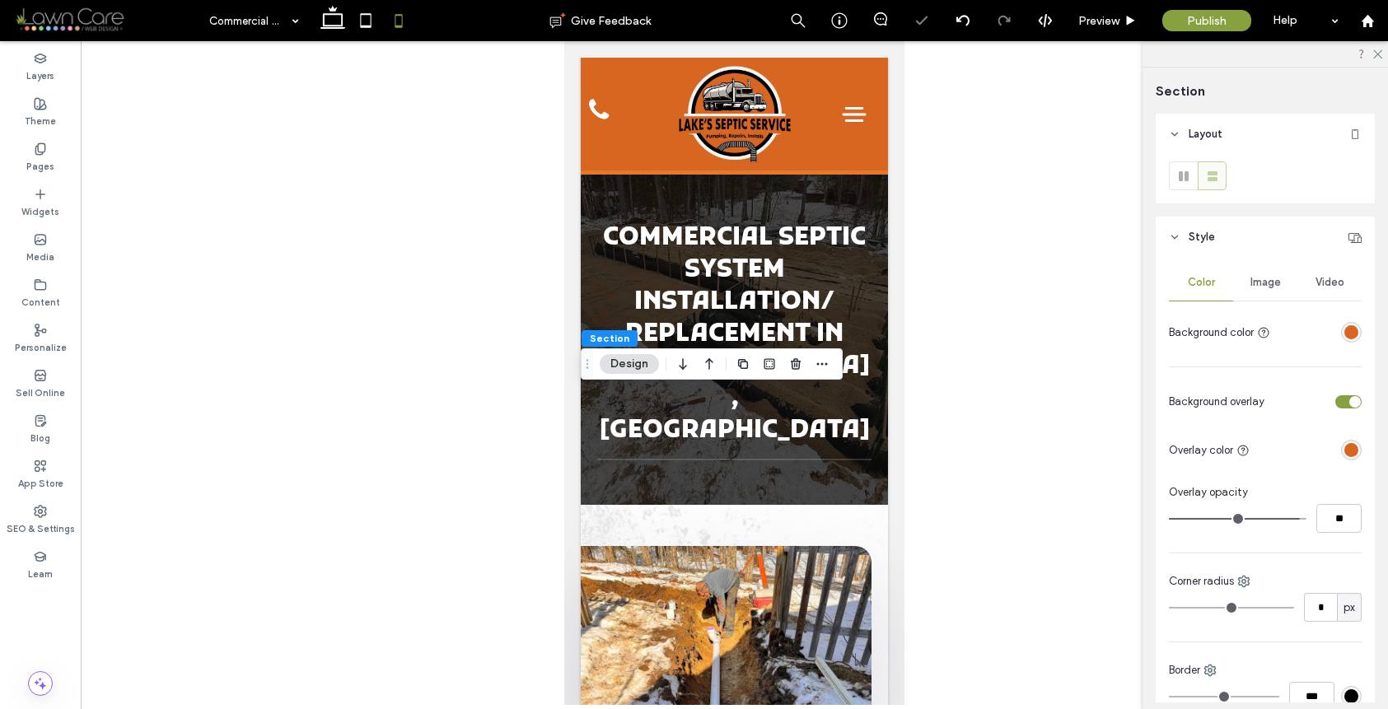
scroll to position [999, 0]
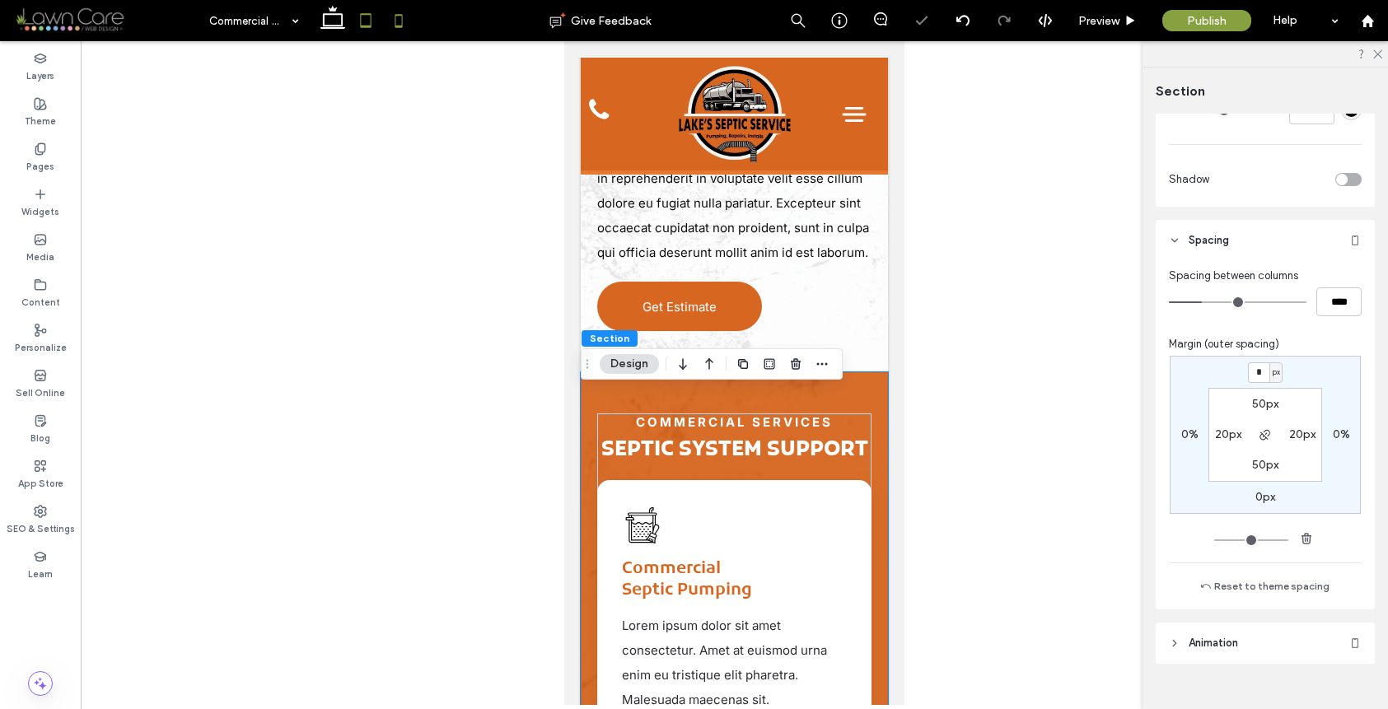
click at [350, 33] on icon at bounding box center [365, 20] width 33 height 33
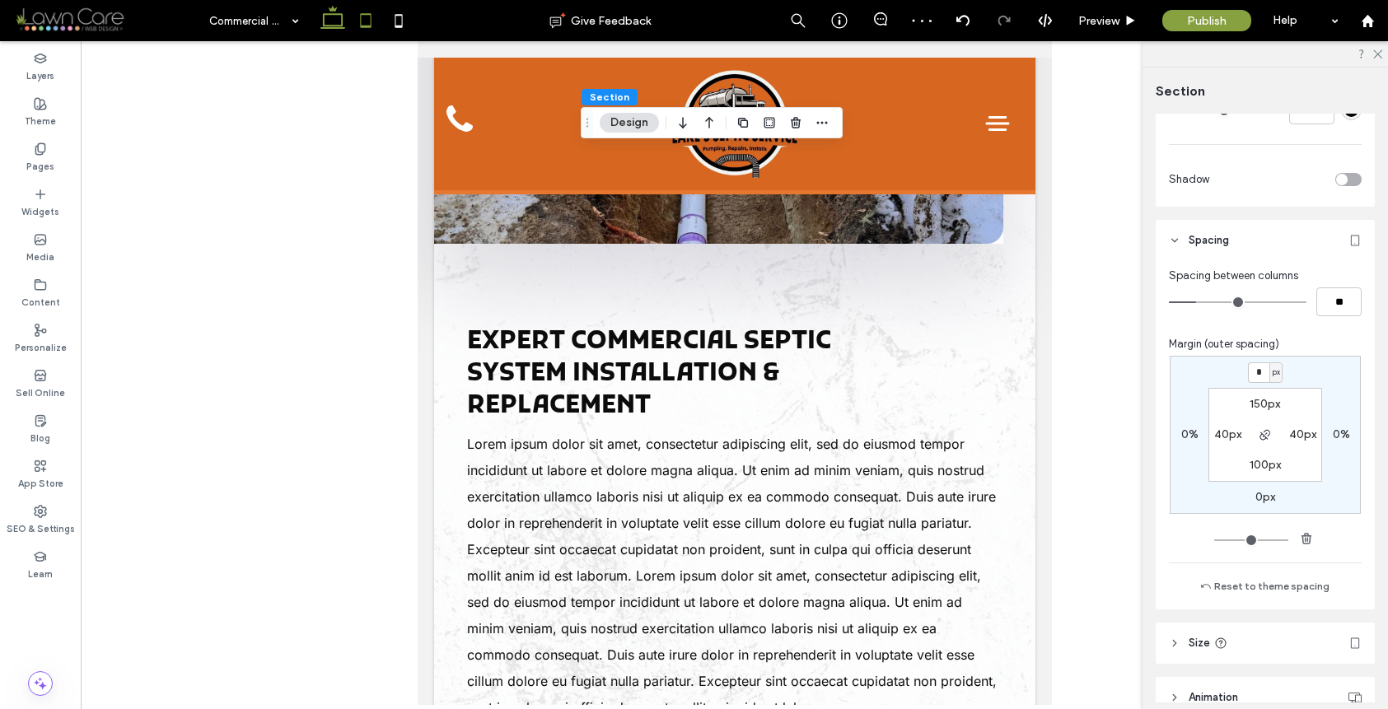
scroll to position [2551, 0]
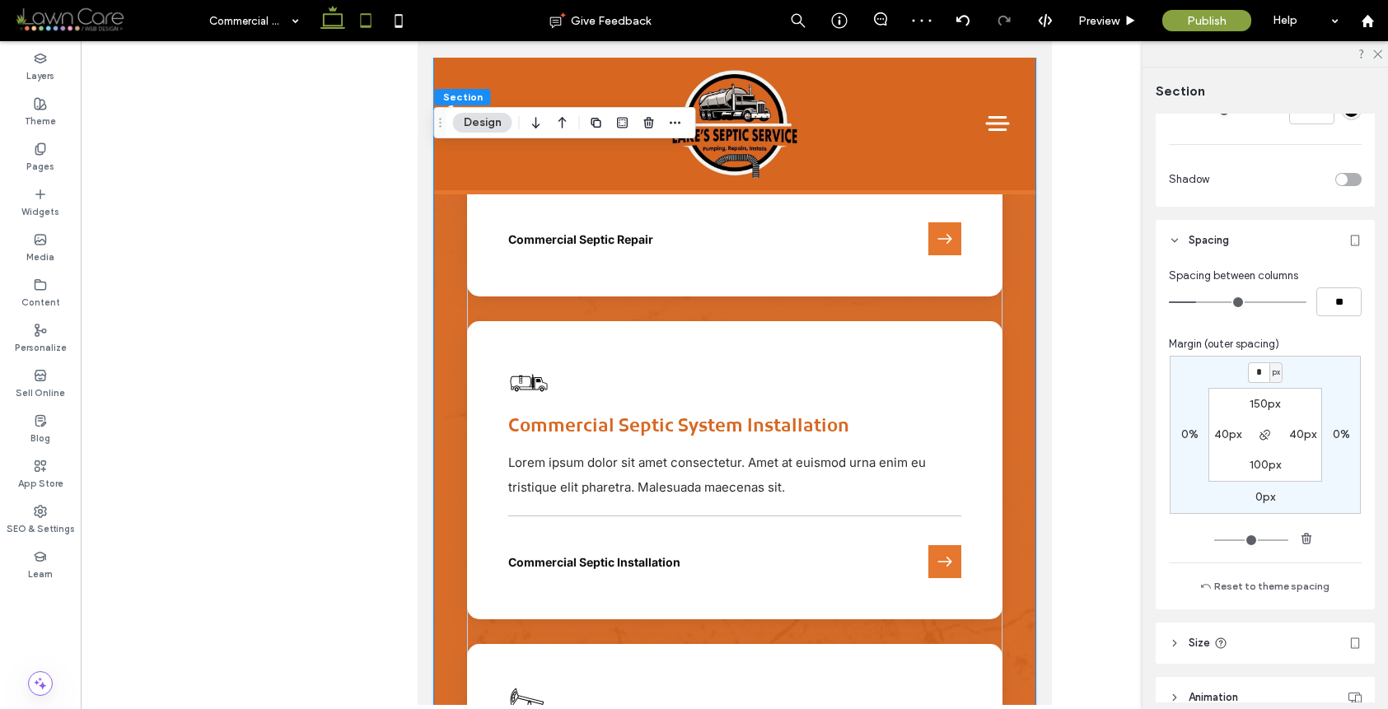
click at [335, 26] on icon at bounding box center [332, 20] width 33 height 33
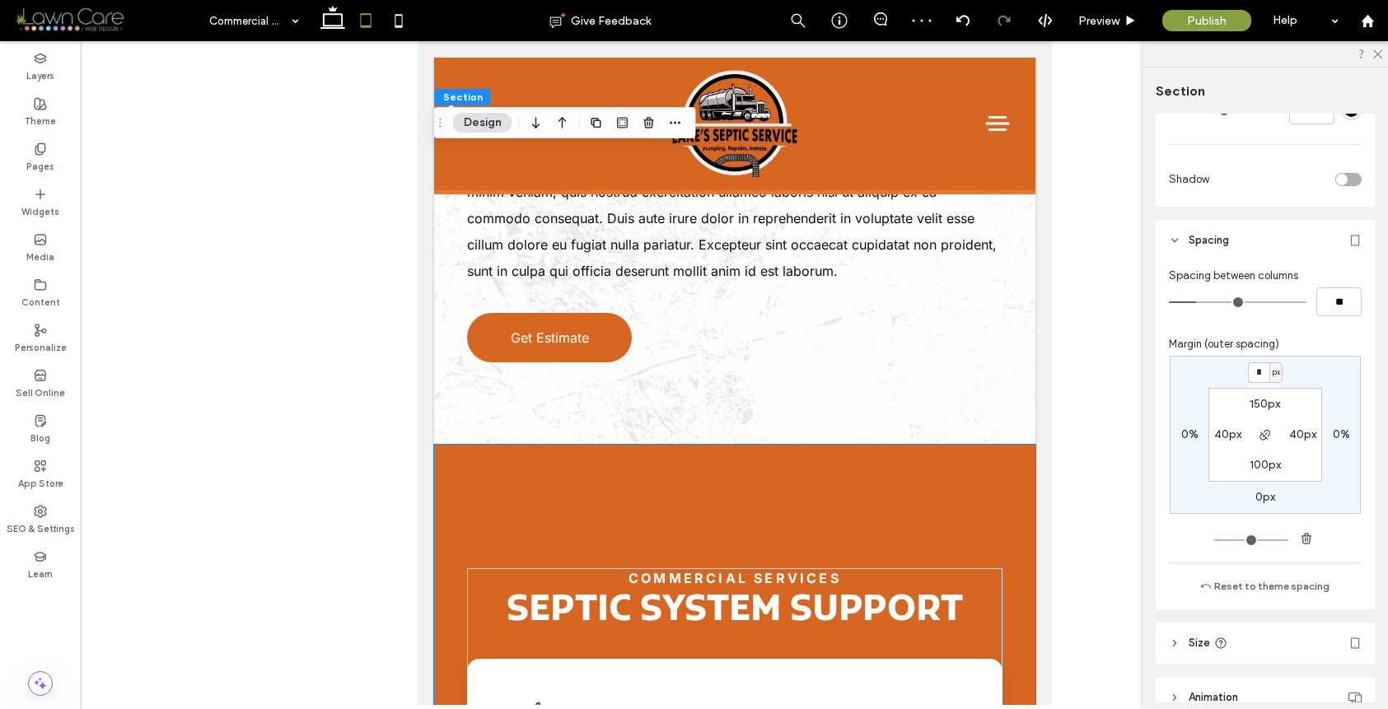
scroll to position [1078, 0]
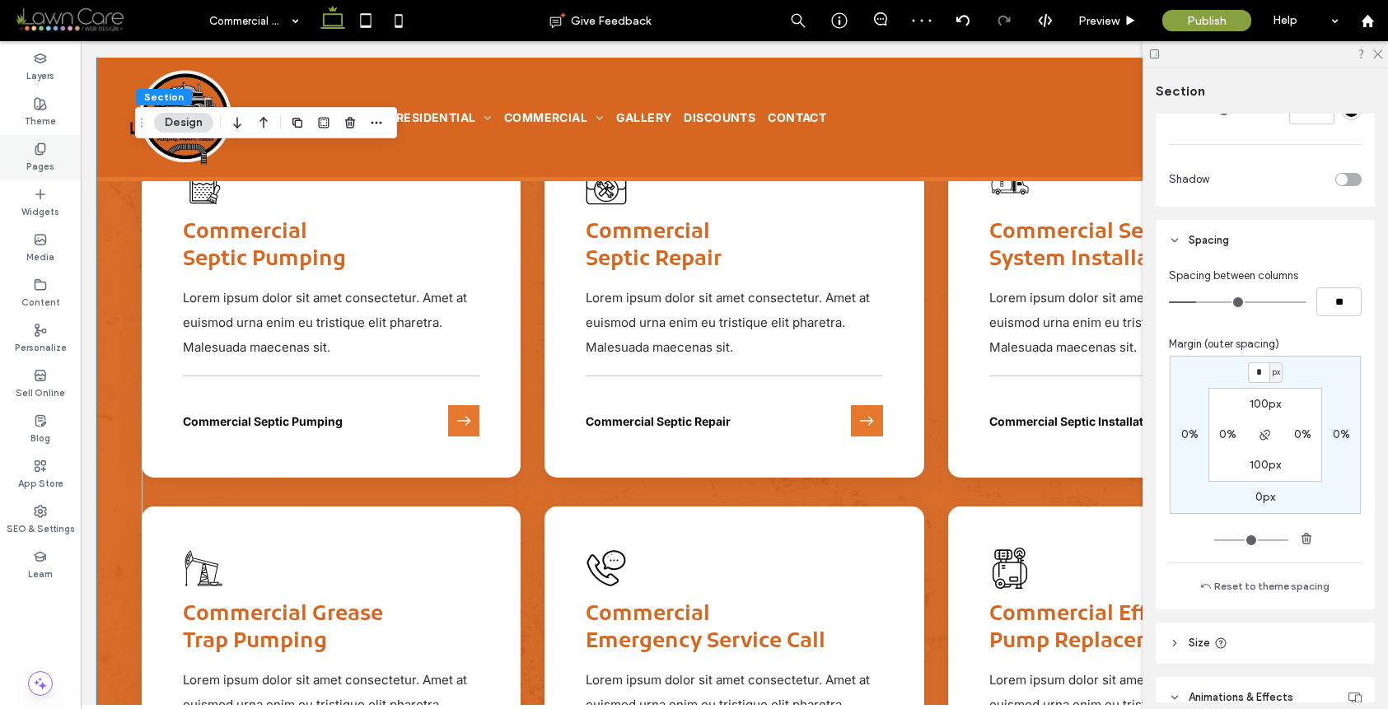
click at [47, 157] on label "Pages" at bounding box center [40, 165] width 28 height 18
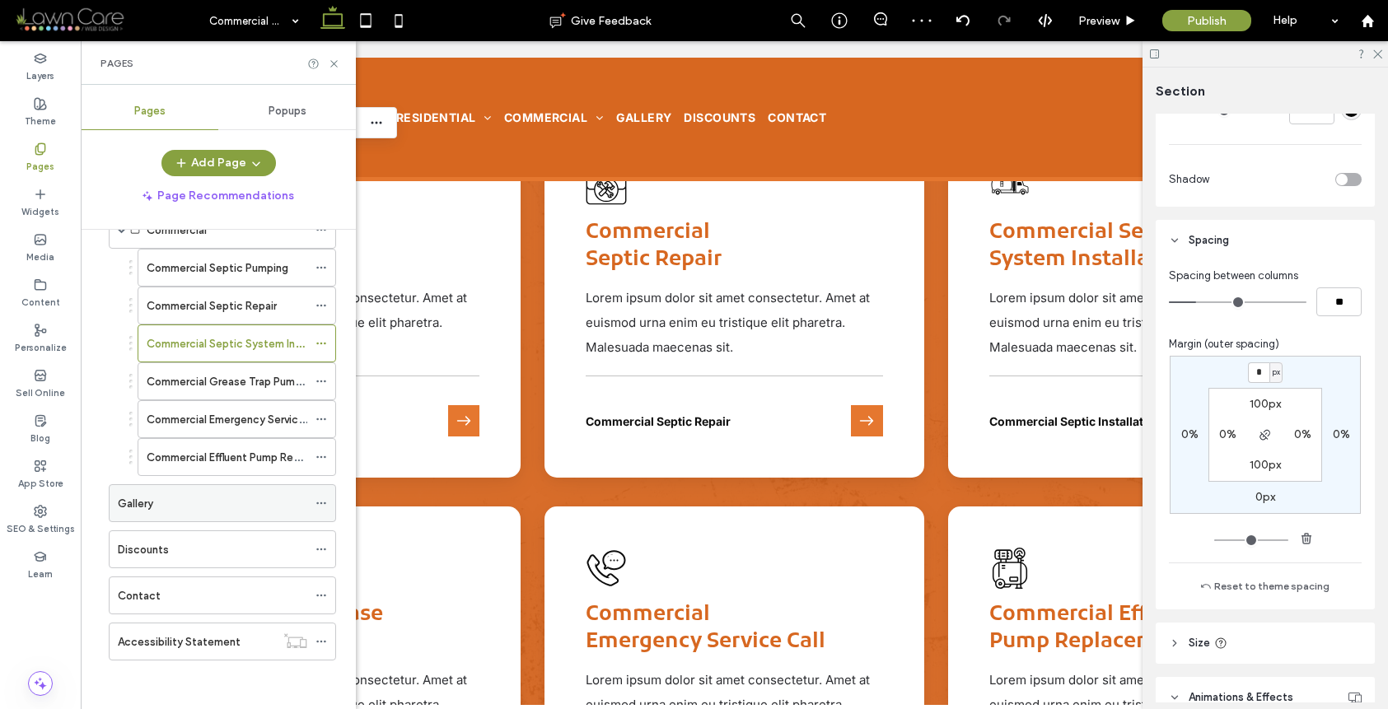
scroll to position [376, 0]
click at [260, 390] on div "Commercial Grease Trap Pumping" at bounding box center [227, 380] width 161 height 36
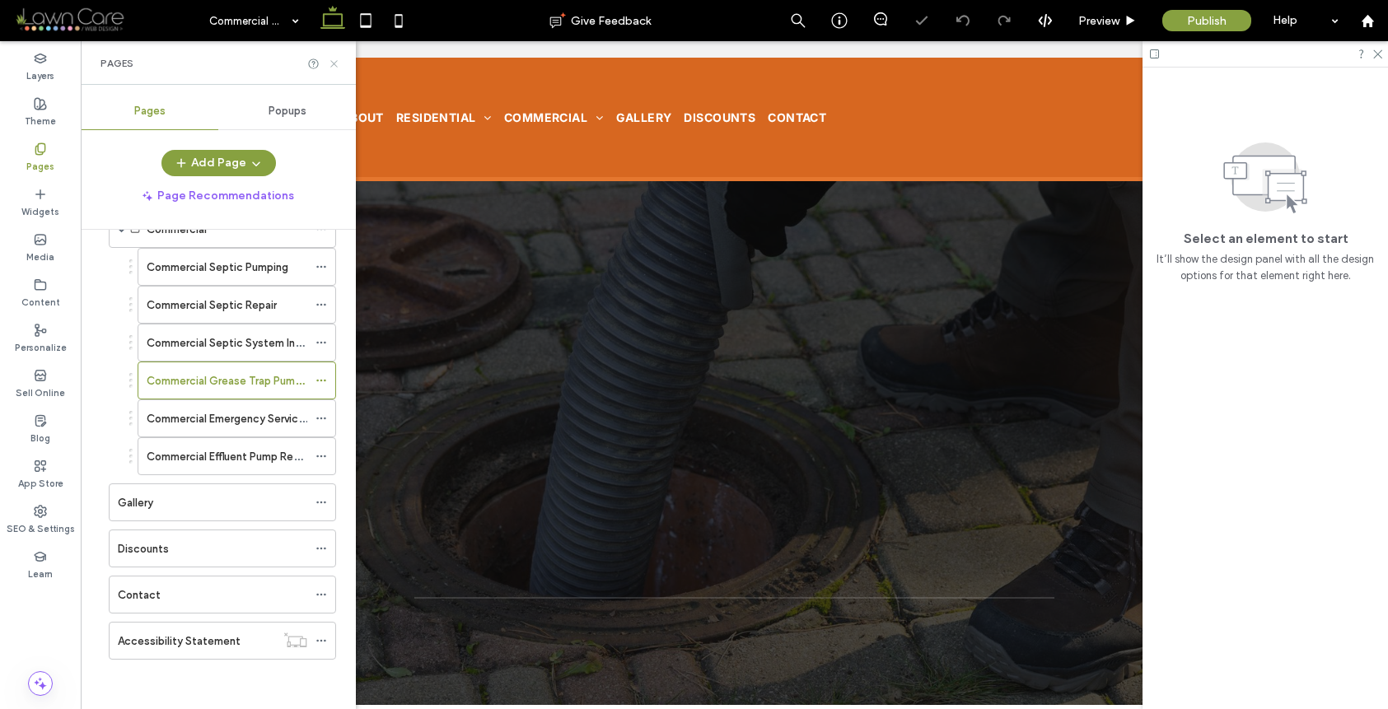
click at [334, 62] on use at bounding box center [333, 63] width 7 height 7
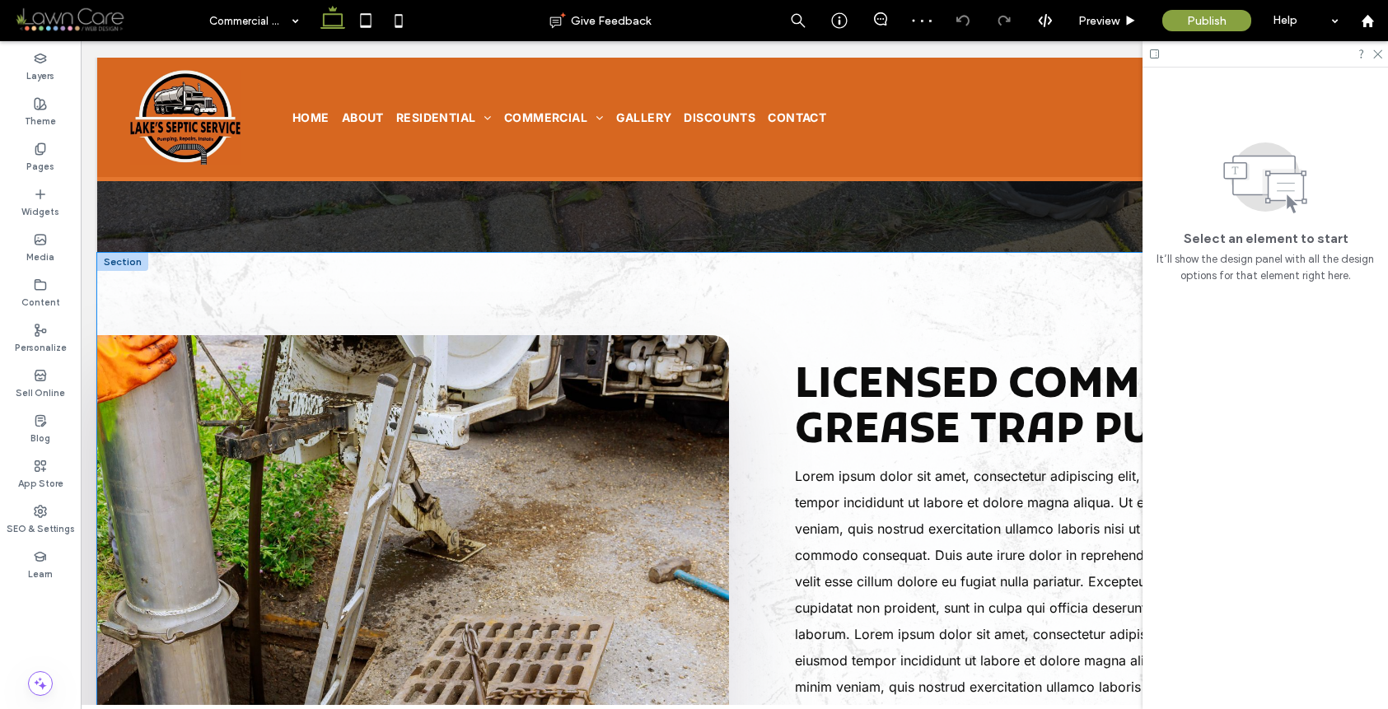
scroll to position [533, 0]
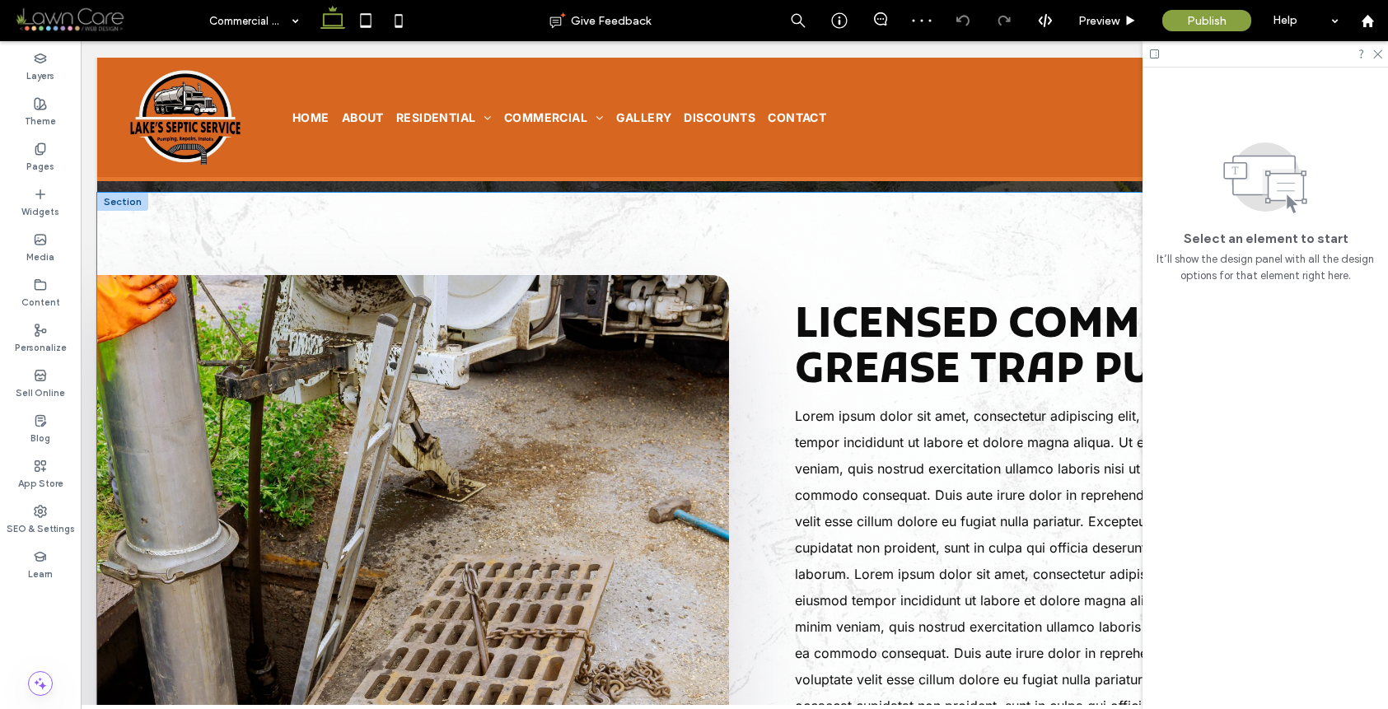
click at [598, 325] on img at bounding box center [413, 563] width 632 height 577
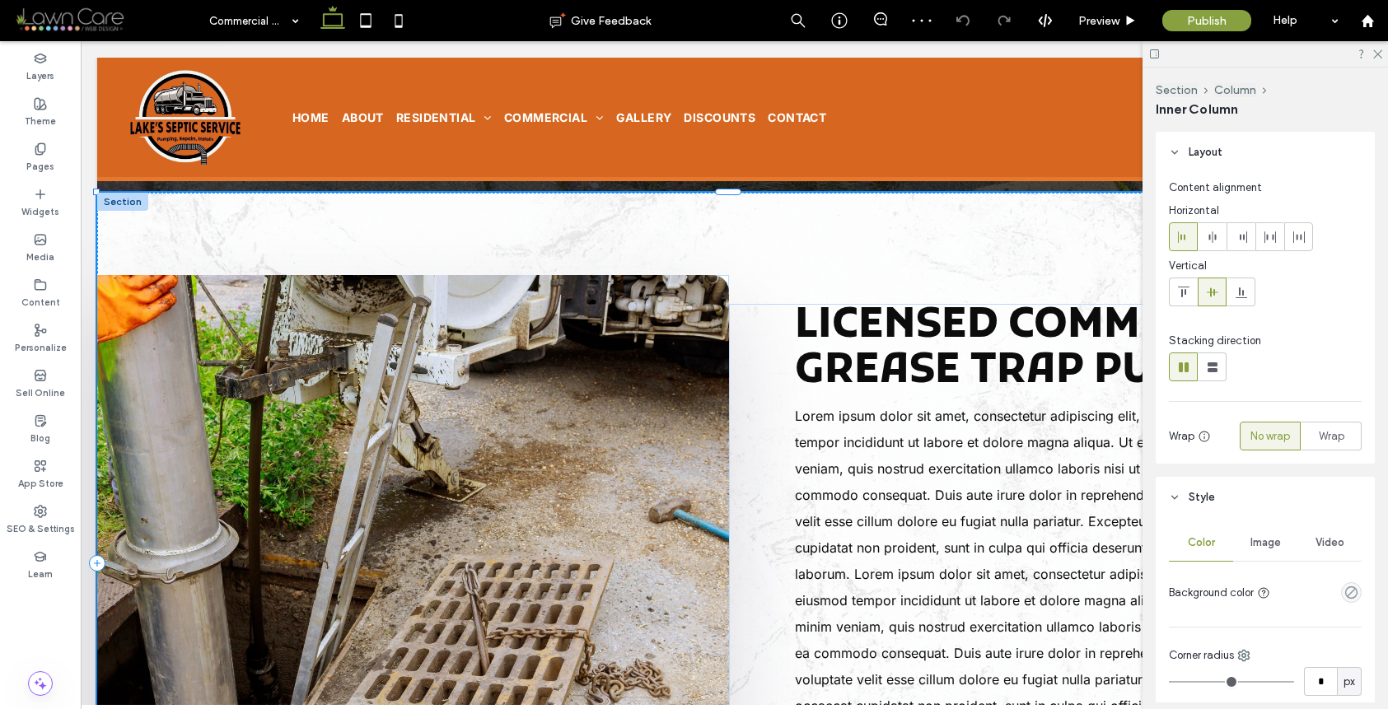
click at [598, 325] on img at bounding box center [413, 563] width 632 height 577
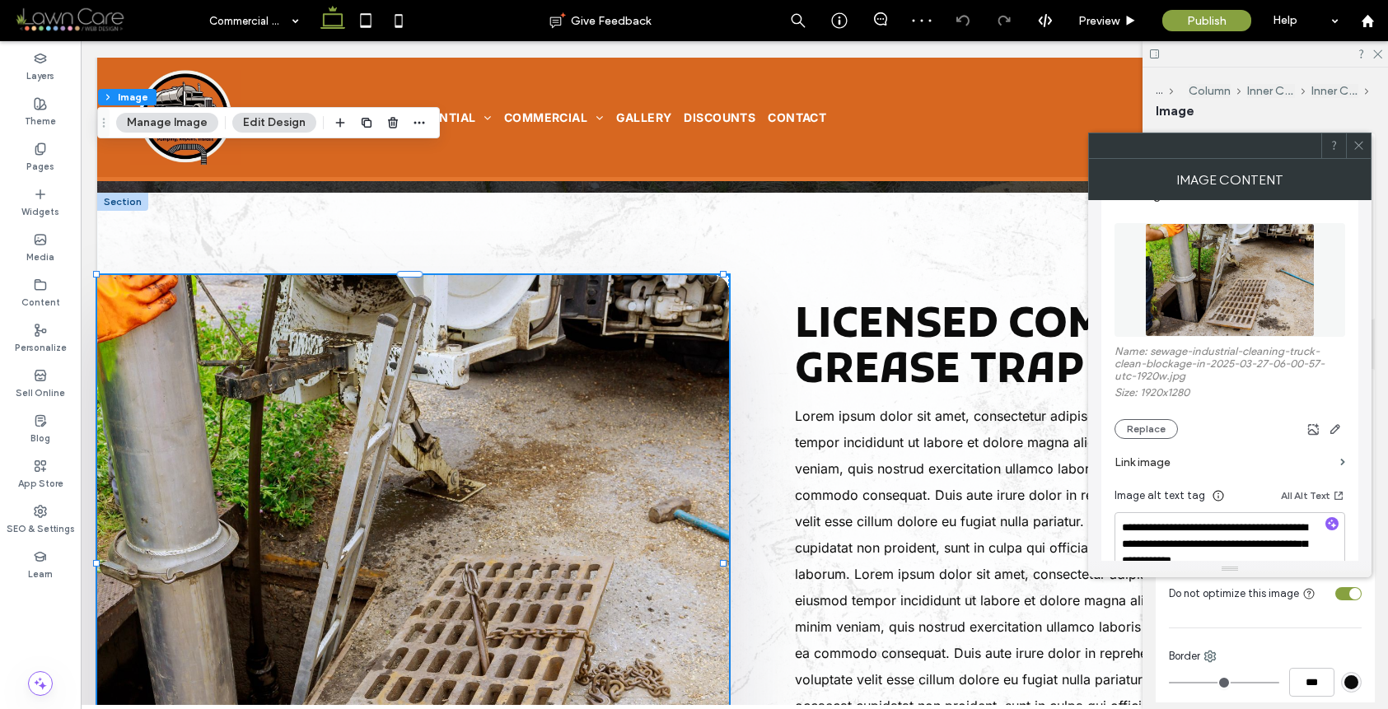
scroll to position [194, 0]
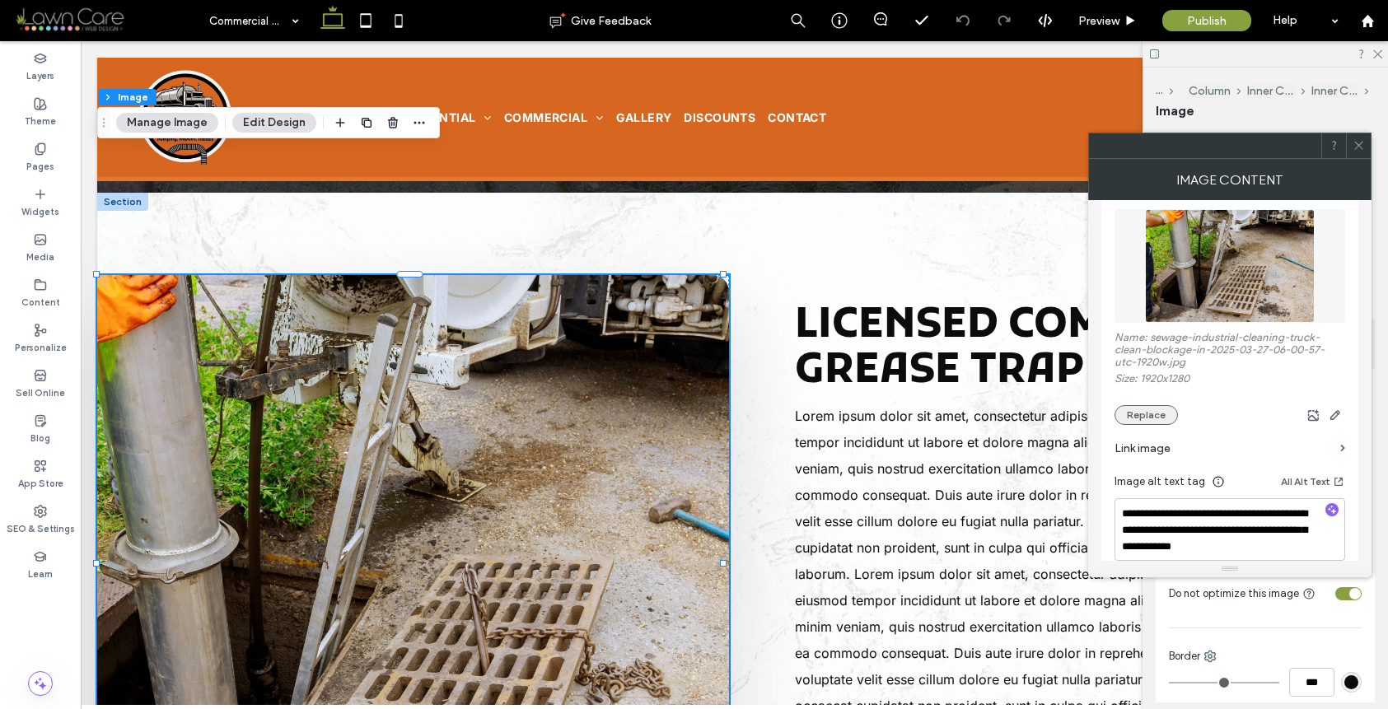
click at [1148, 417] on button "Replace" at bounding box center [1146, 415] width 63 height 20
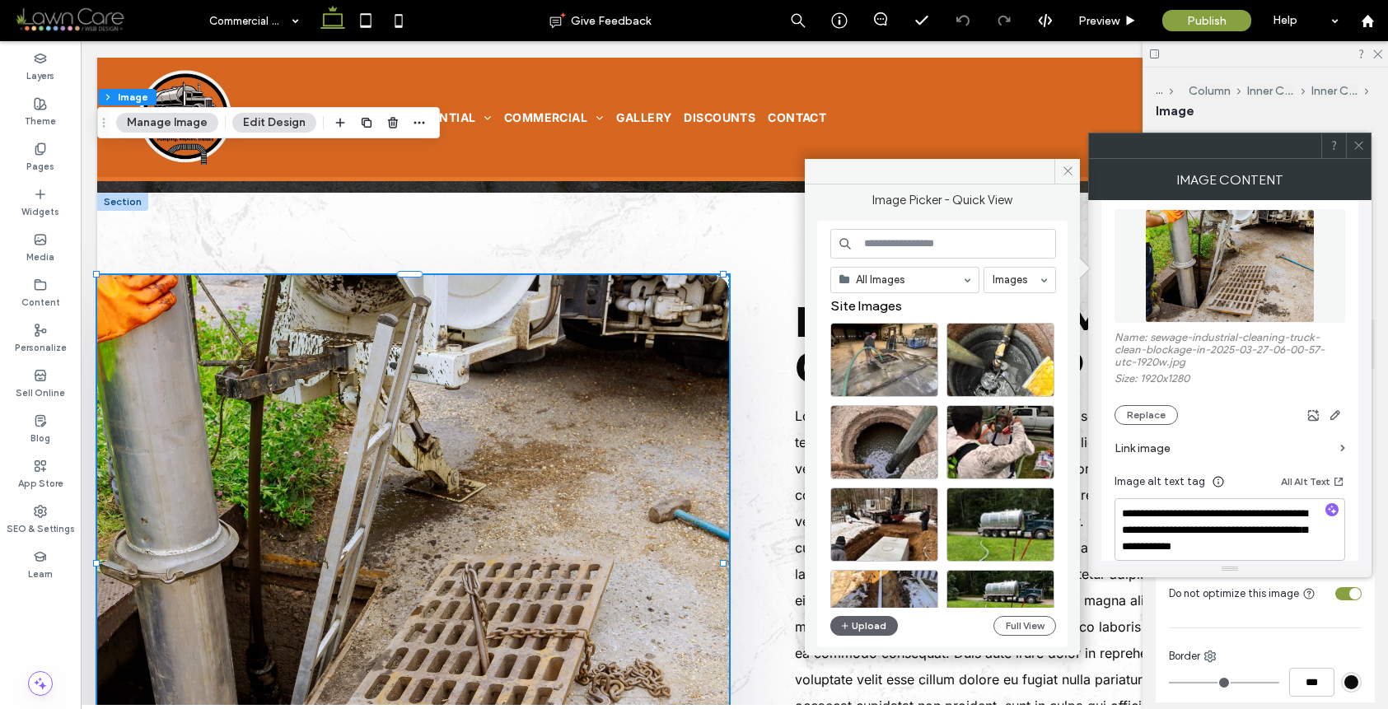
scroll to position [7, 0]
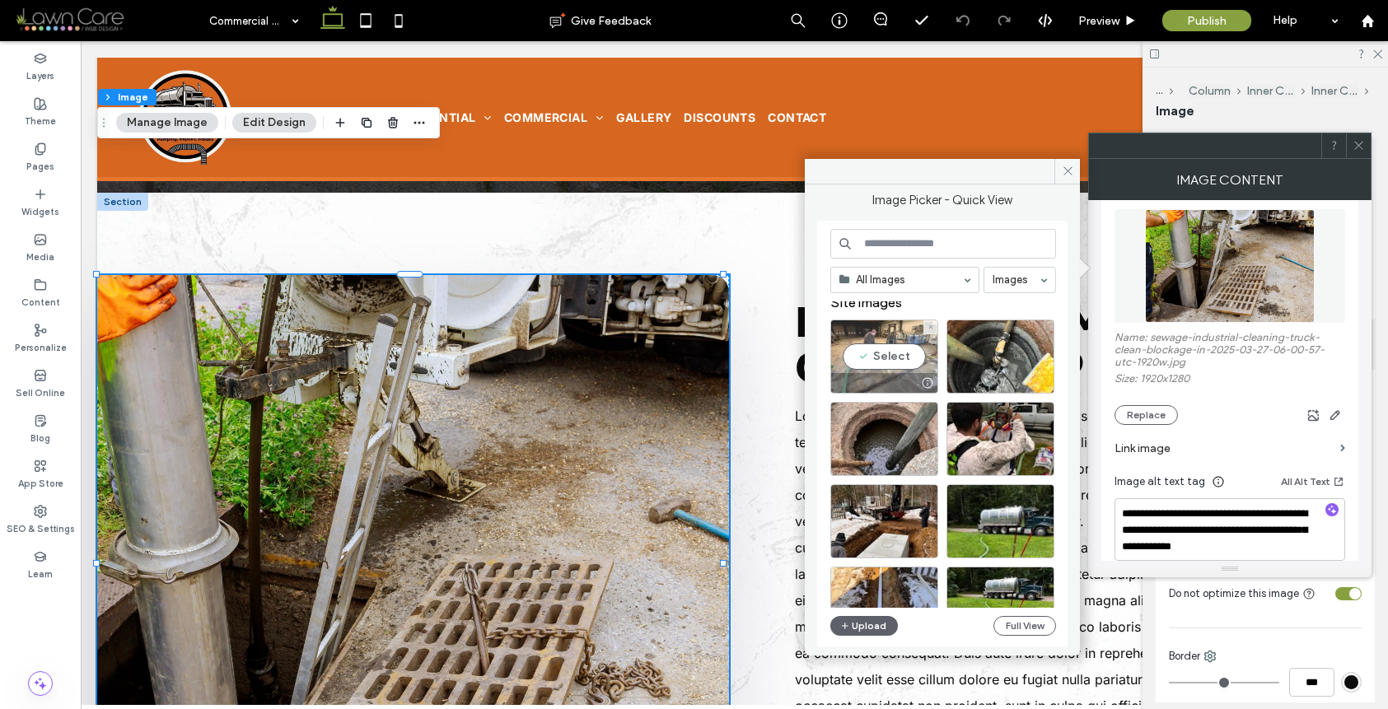
click at [885, 358] on div "Select" at bounding box center [884, 357] width 108 height 74
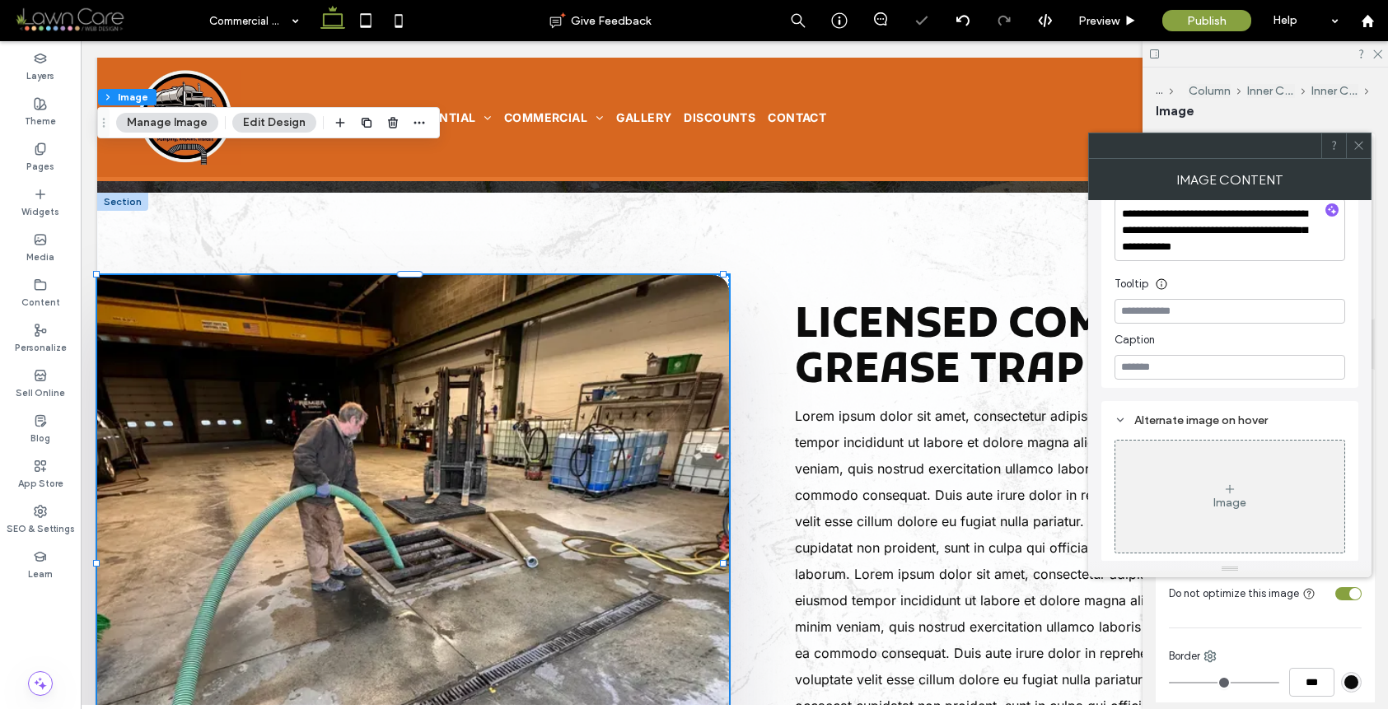
scroll to position [470, 0]
click at [1332, 209] on use "button" at bounding box center [1332, 208] width 9 height 9
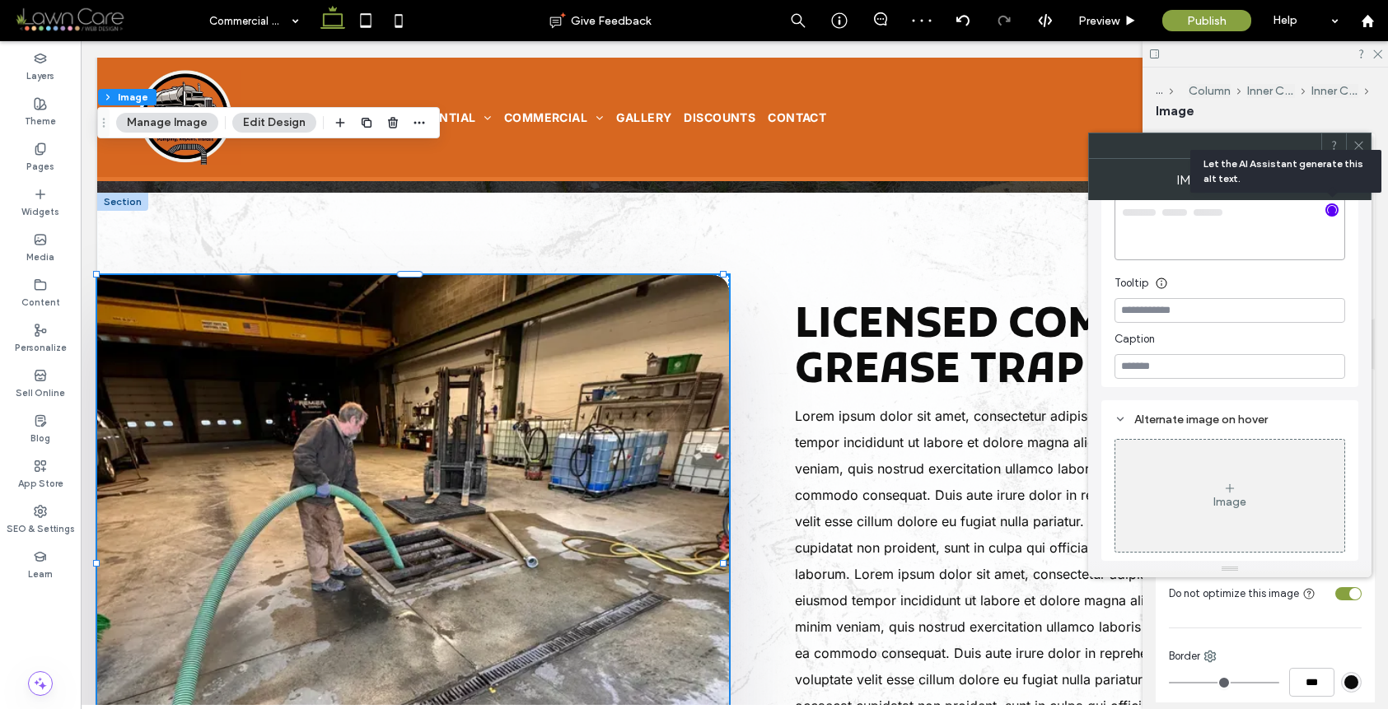
type textarea "**********"
click at [1361, 142] on icon at bounding box center [1359, 145] width 12 height 12
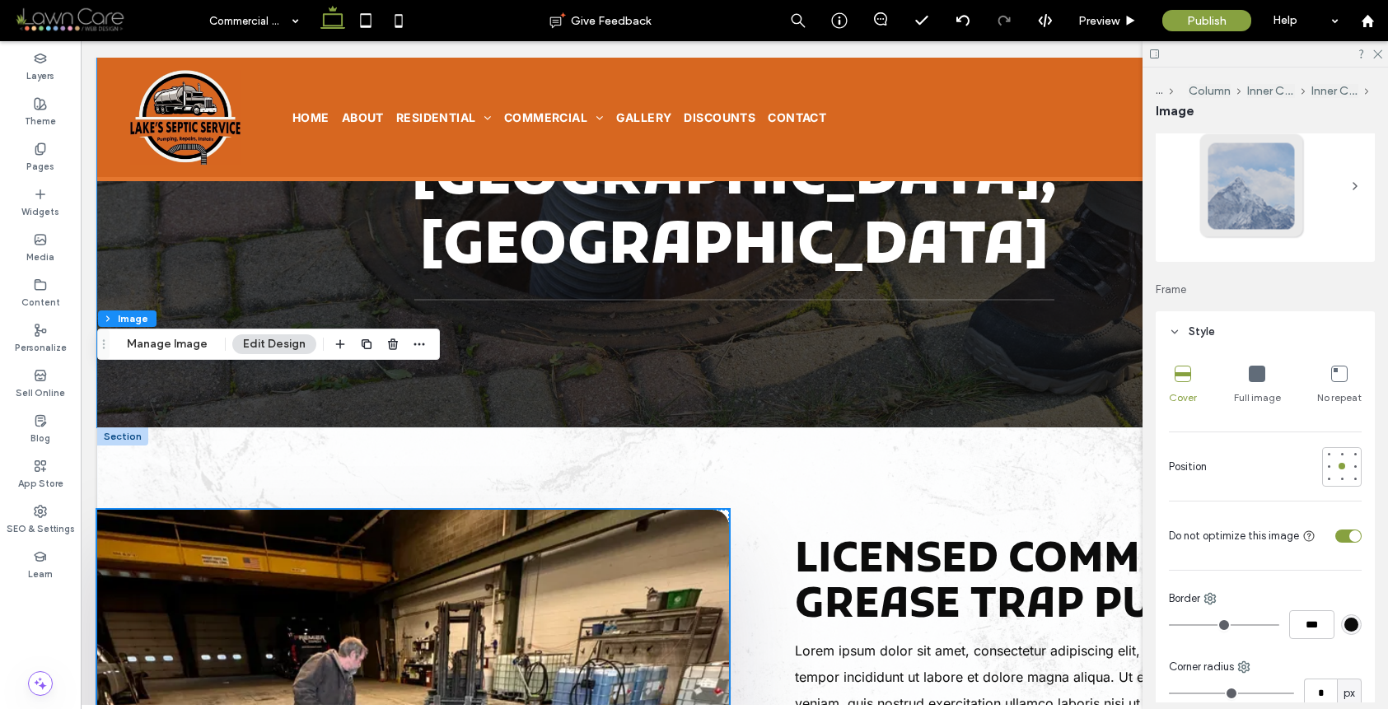
scroll to position [181, 0]
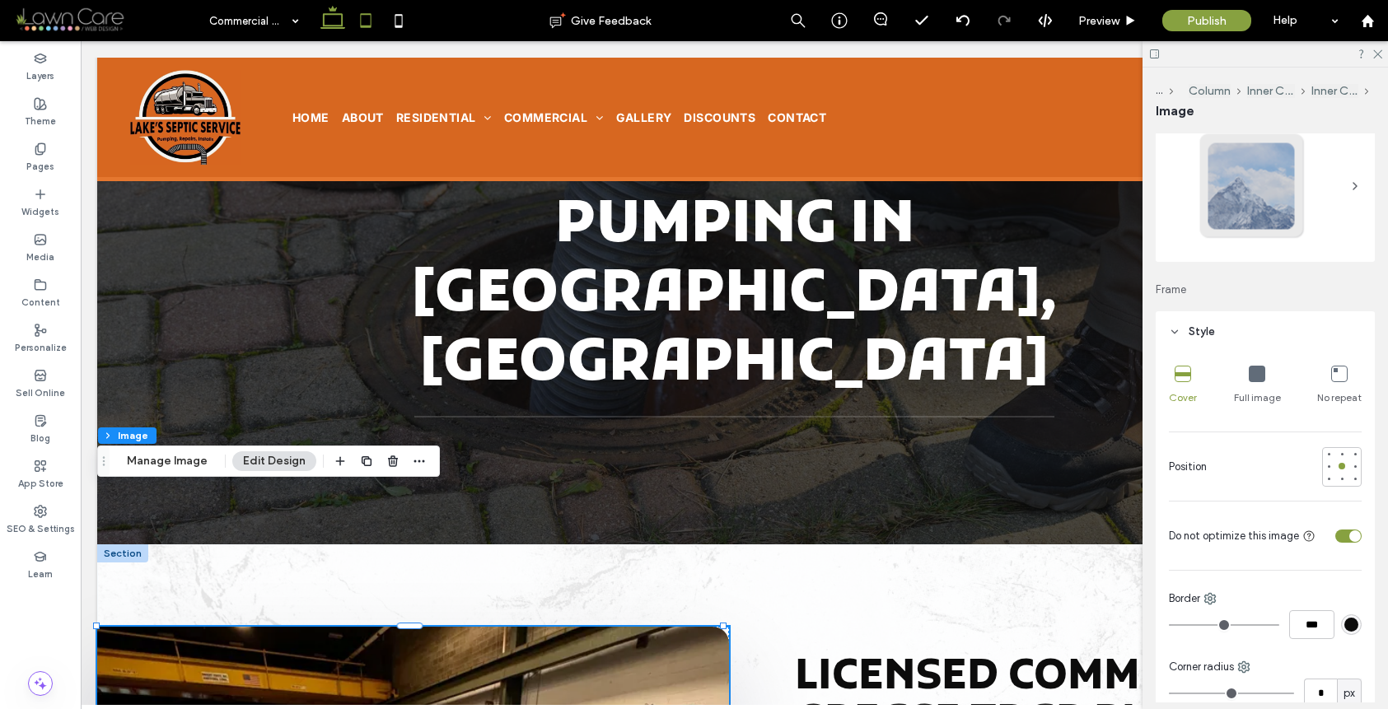
click at [377, 21] on icon at bounding box center [365, 20] width 33 height 33
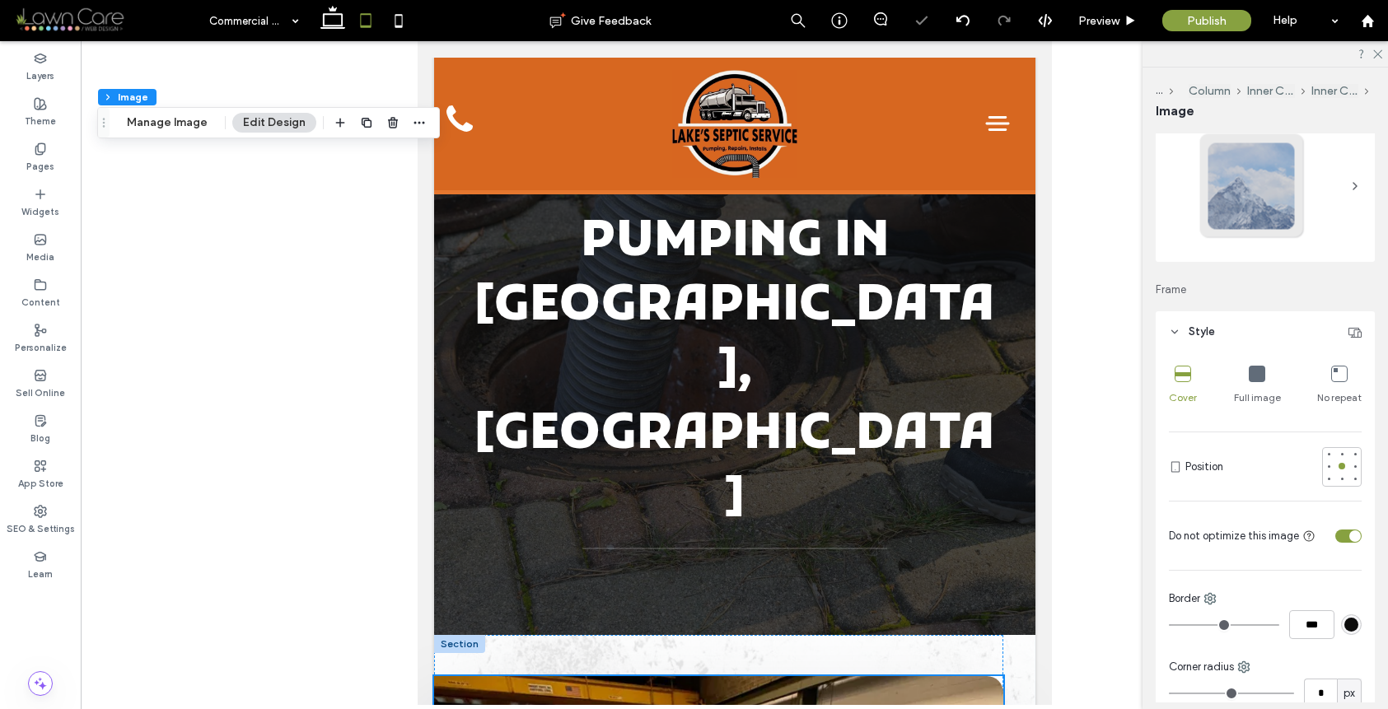
type input "***"
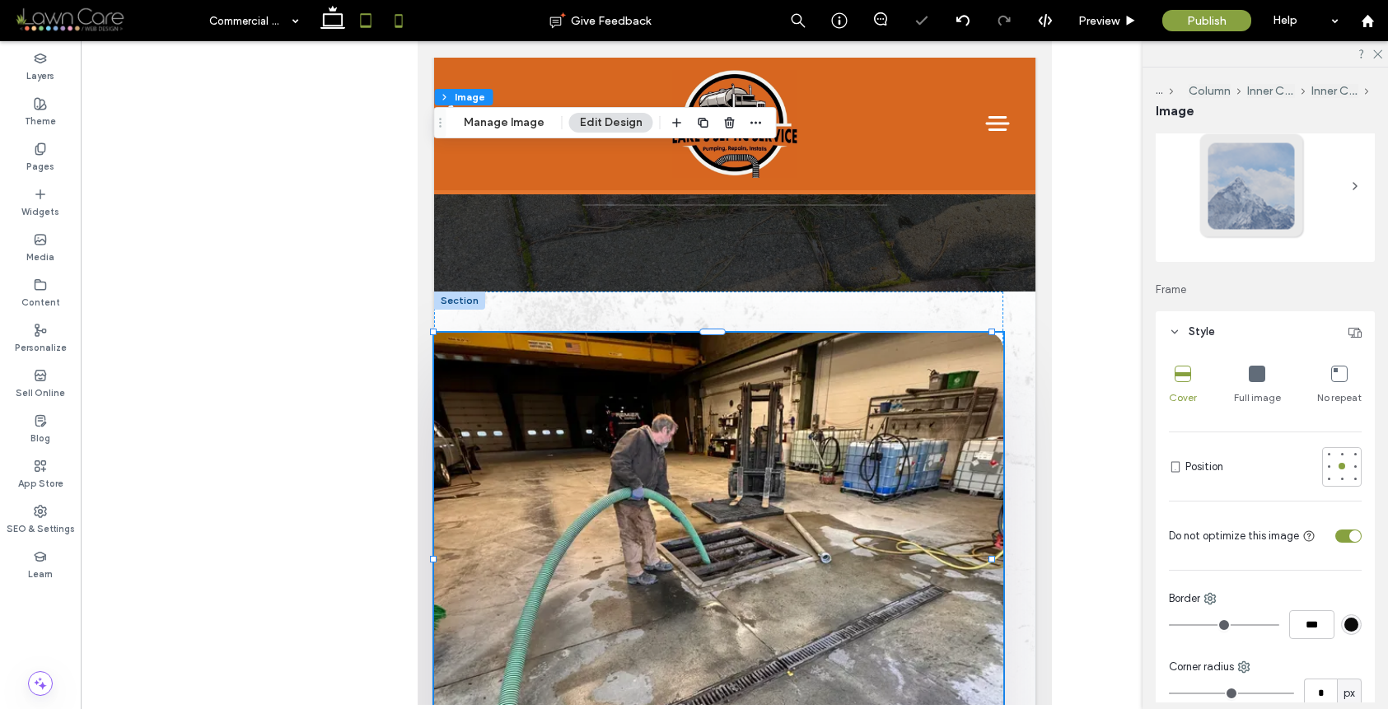
click at [392, 21] on icon at bounding box center [398, 20] width 33 height 33
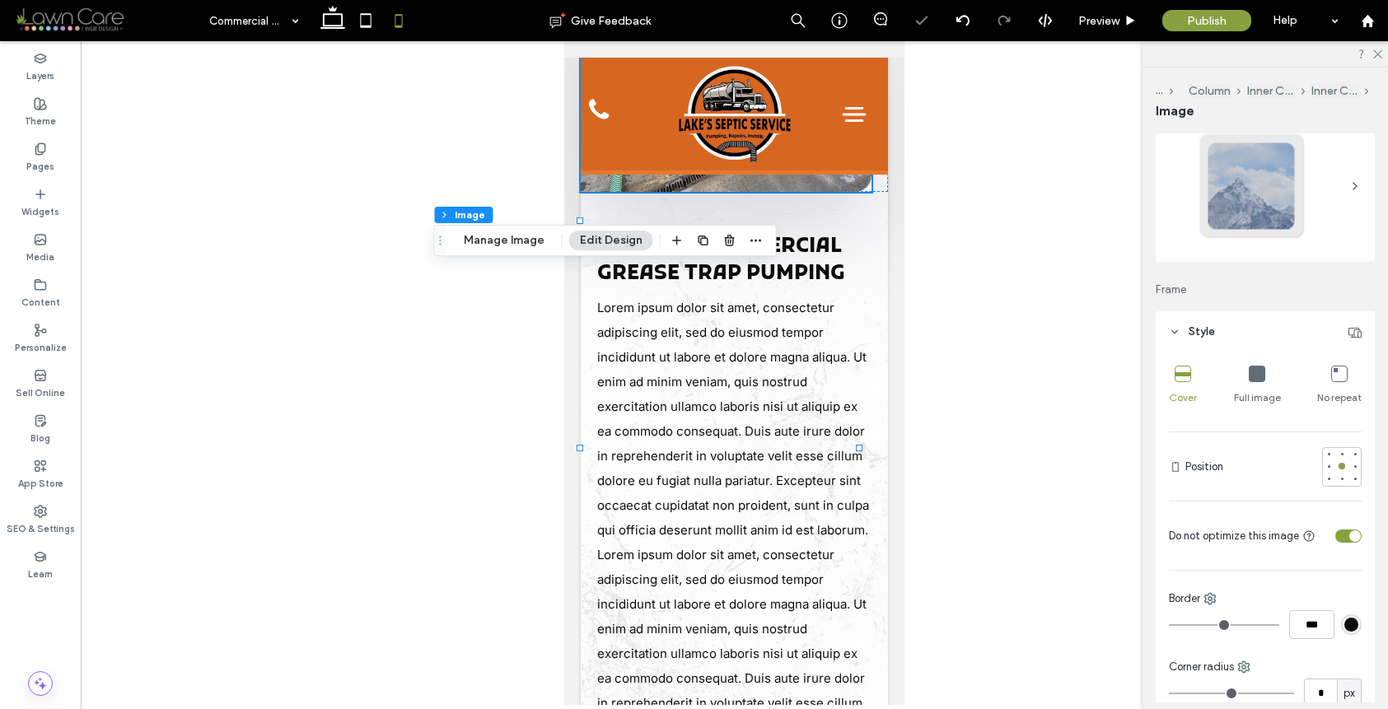
type input "***"
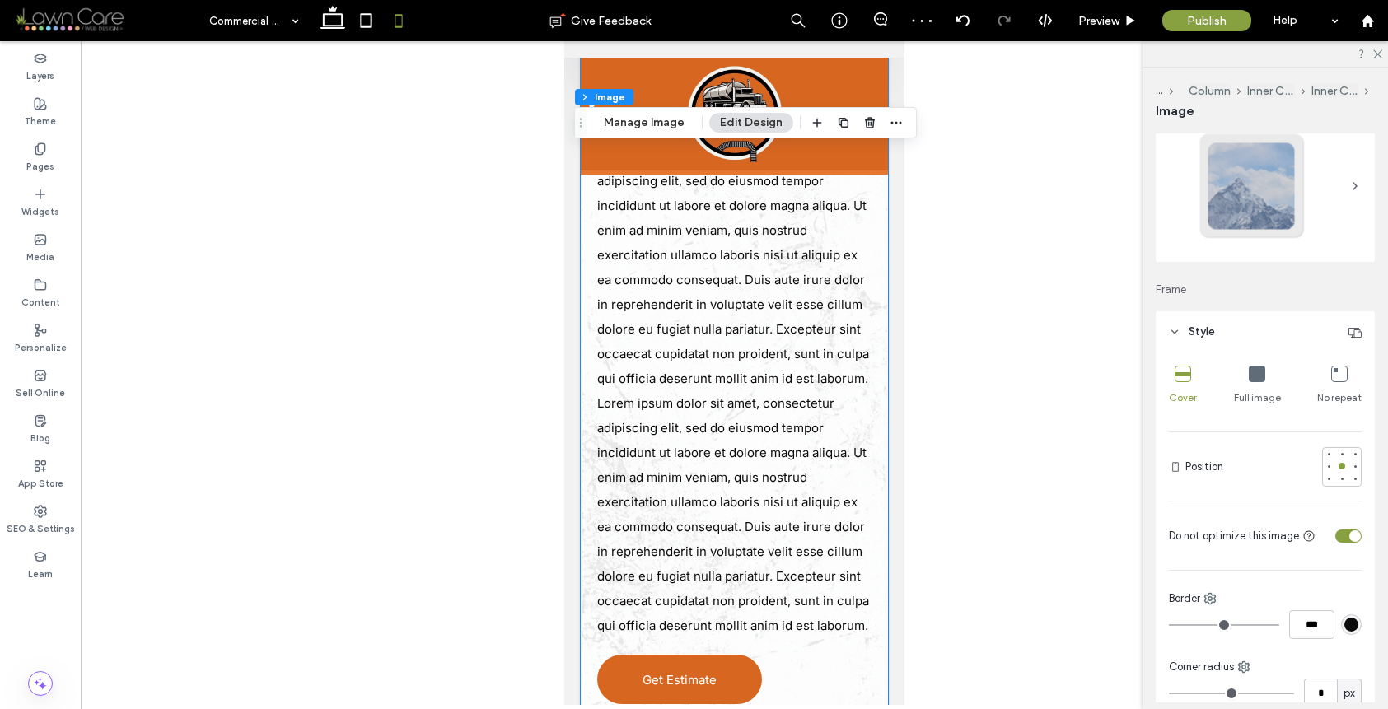
scroll to position [977, 0]
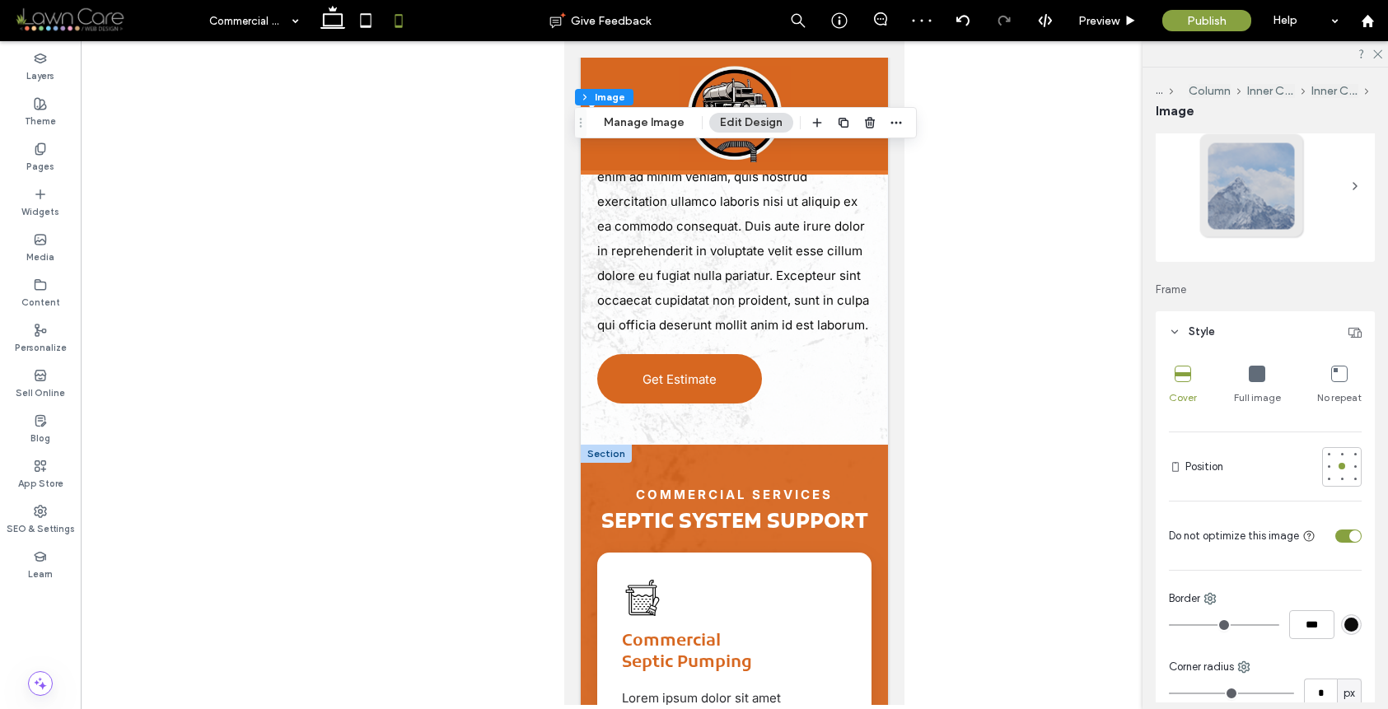
click at [618, 463] on div at bounding box center [606, 454] width 51 height 18
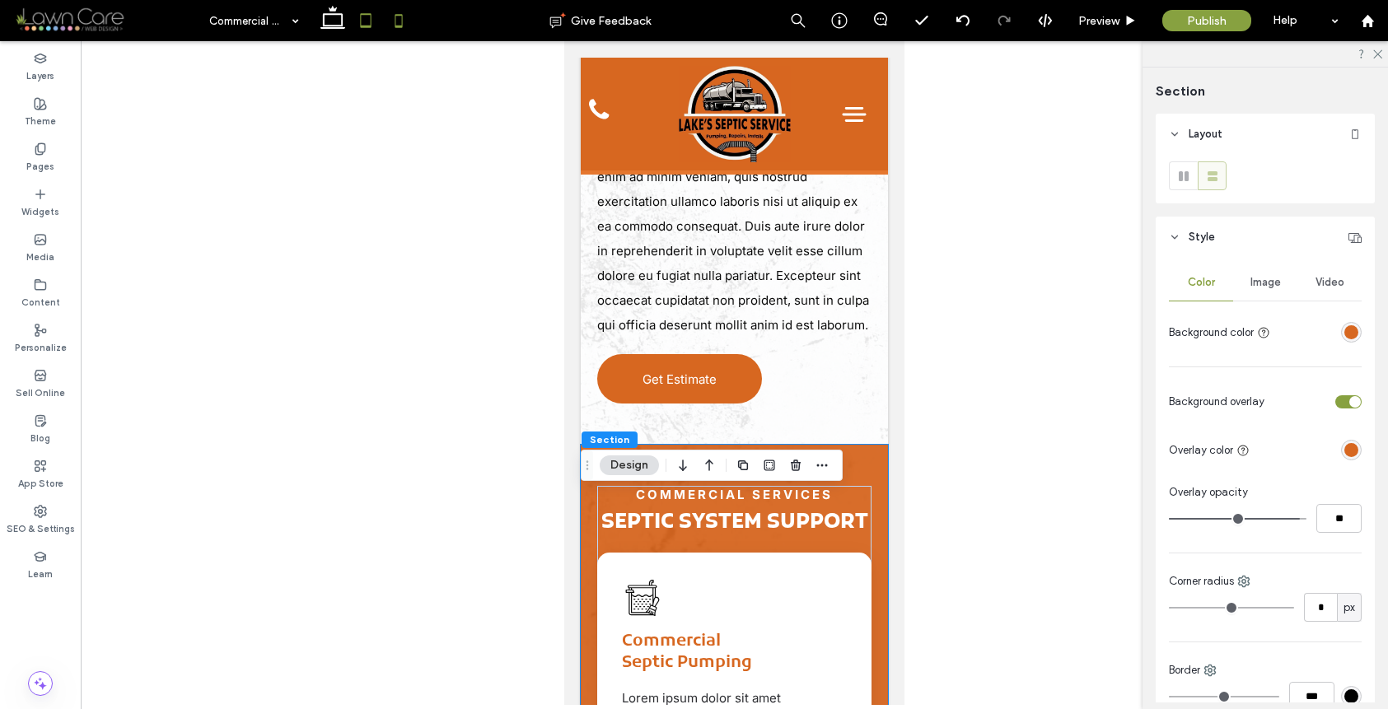
click at [358, 13] on icon at bounding box center [365, 20] width 33 height 33
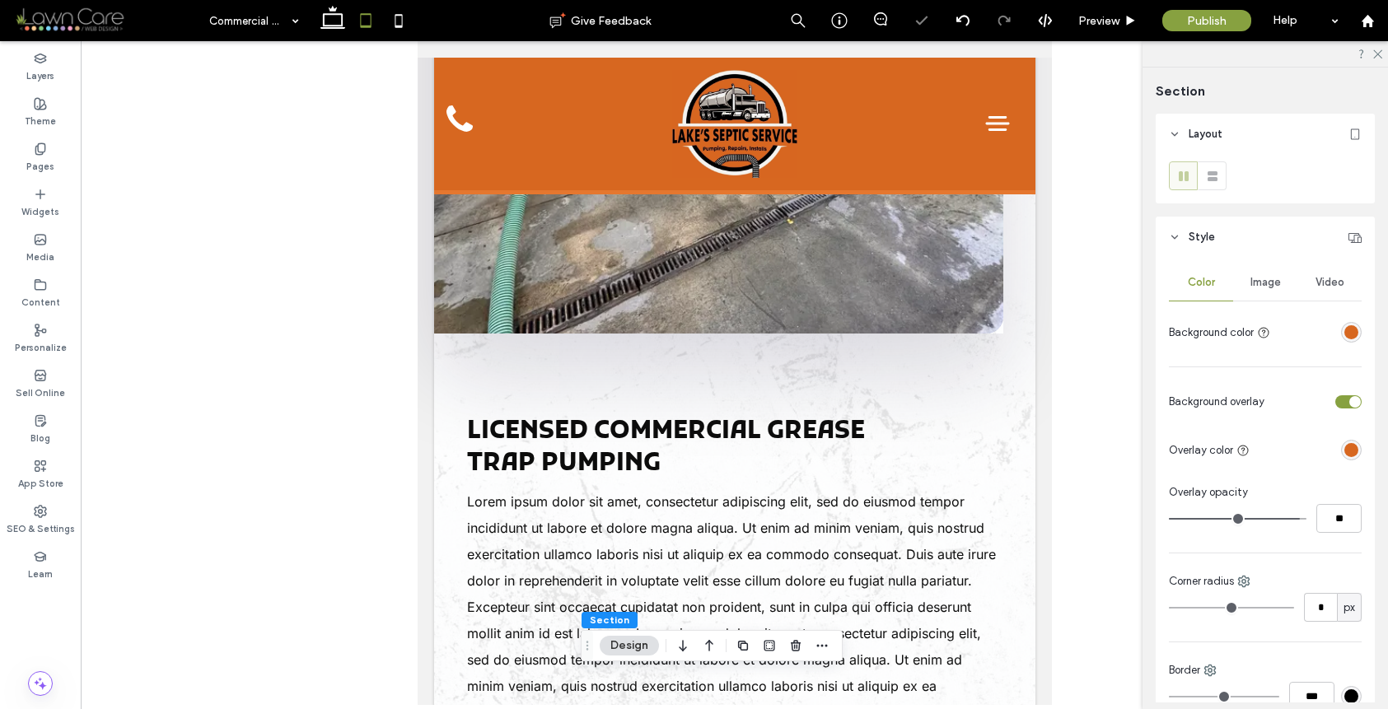
type input "***"
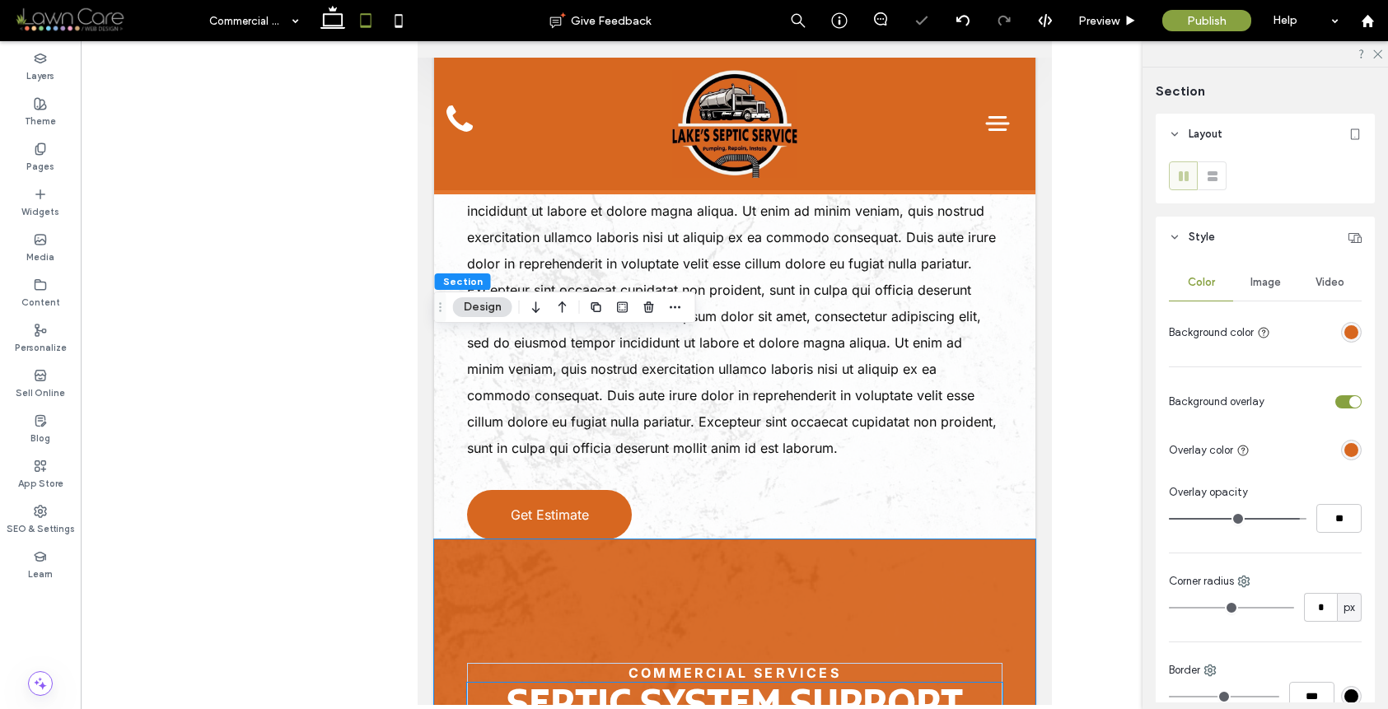
scroll to position [1307, 0]
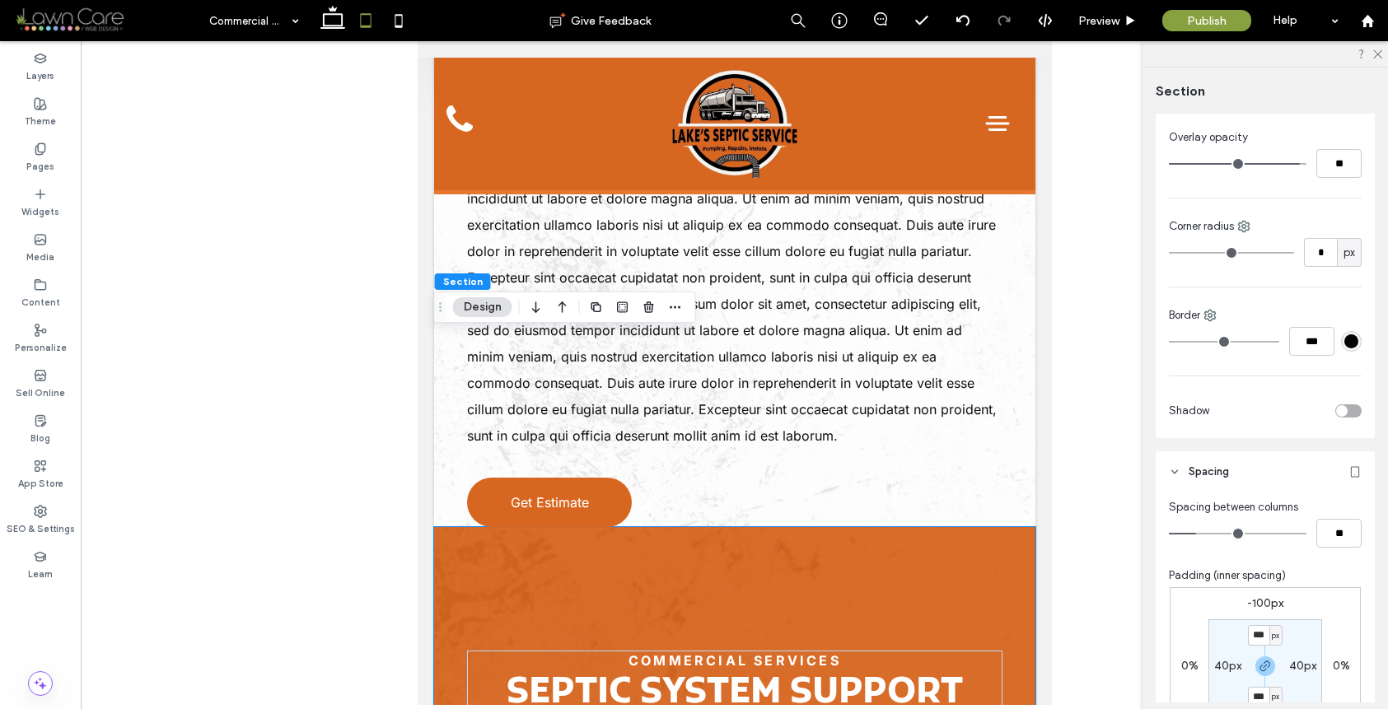
scroll to position [1081, 0]
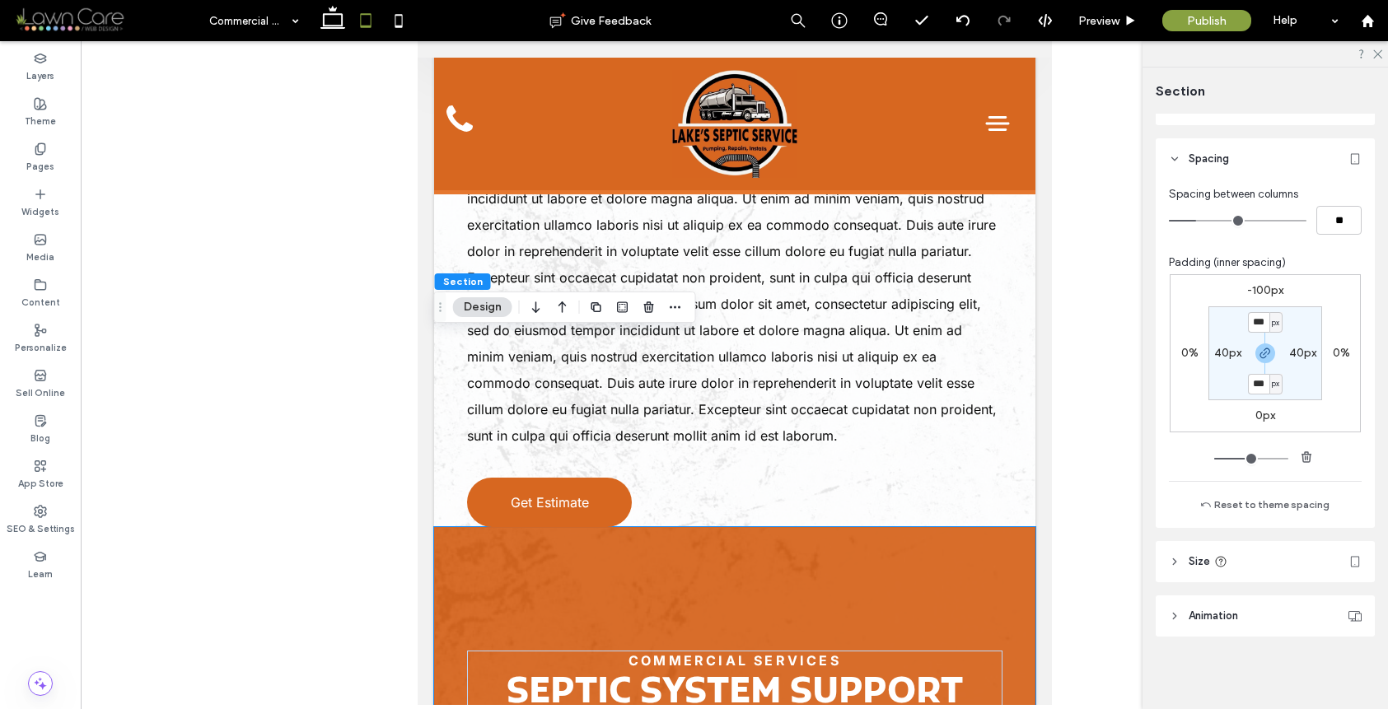
click at [1262, 278] on div "-100px 0% 0px 0% *** px 40px *** px 40px" at bounding box center [1265, 353] width 191 height 158
click at [1260, 283] on label "-100px" at bounding box center [1265, 290] width 36 height 14
type input "*"
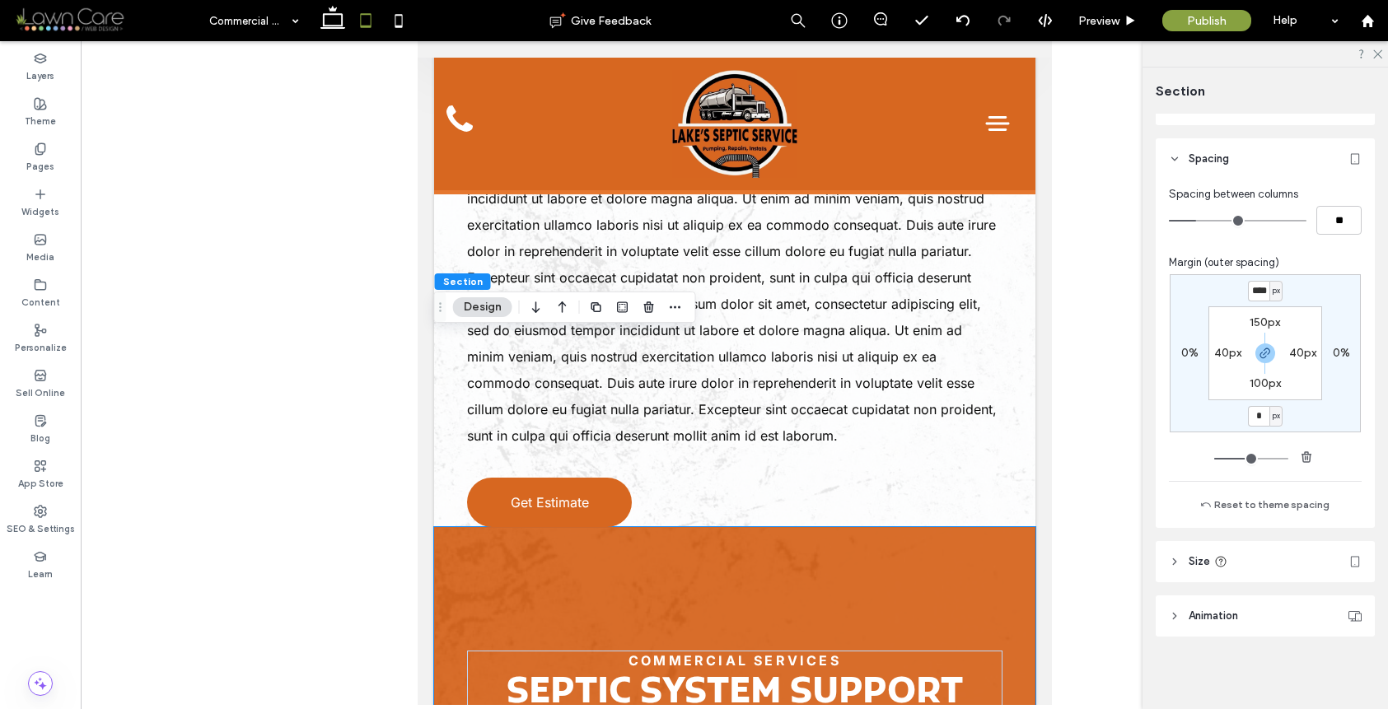
scroll to position [1078, 0]
click at [1254, 301] on input "****" at bounding box center [1258, 294] width 21 height 21
type input "*"
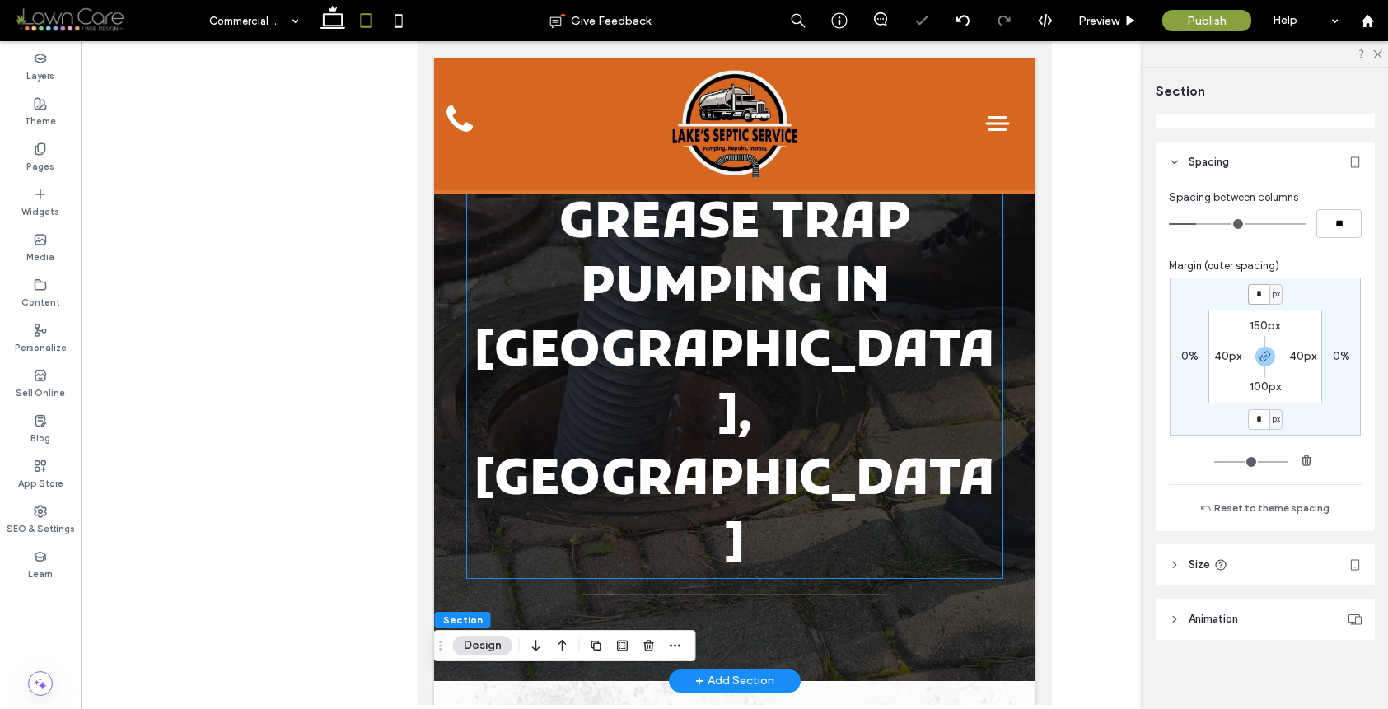
scroll to position [0, 0]
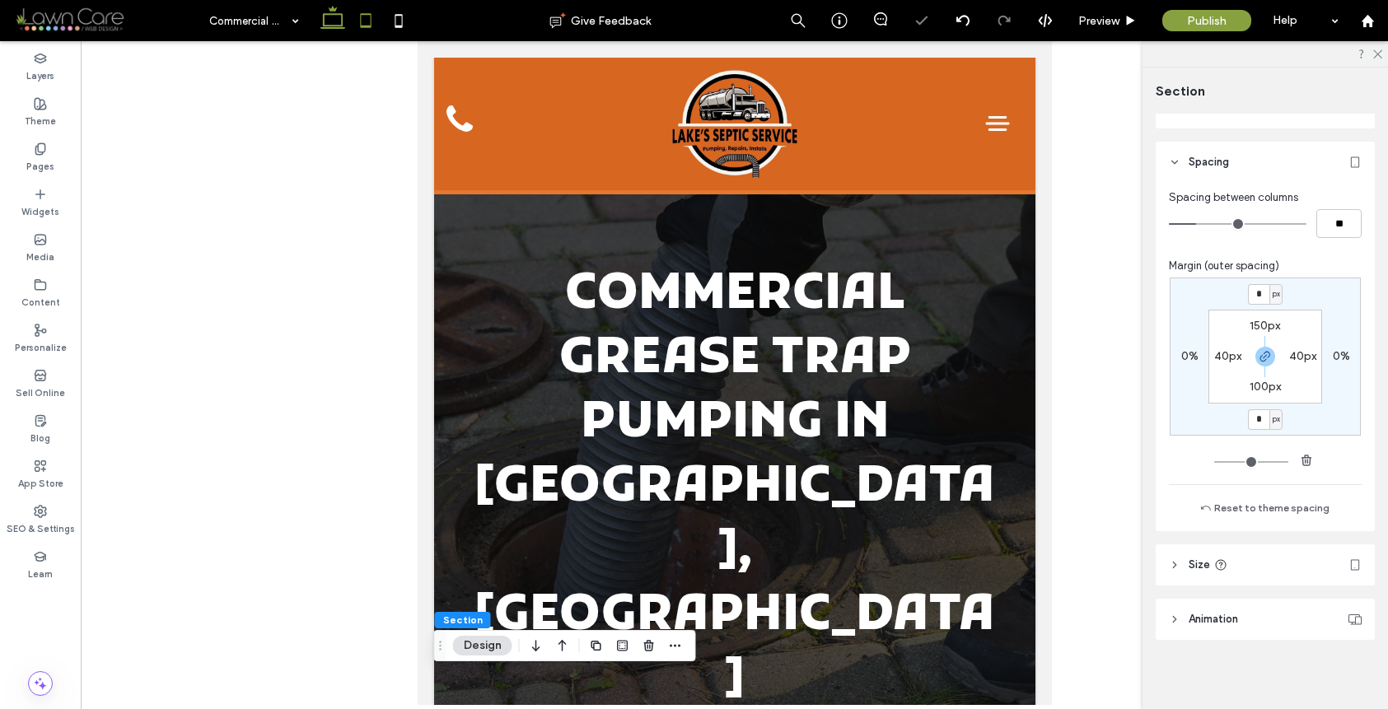
click at [341, 30] on icon at bounding box center [332, 20] width 33 height 33
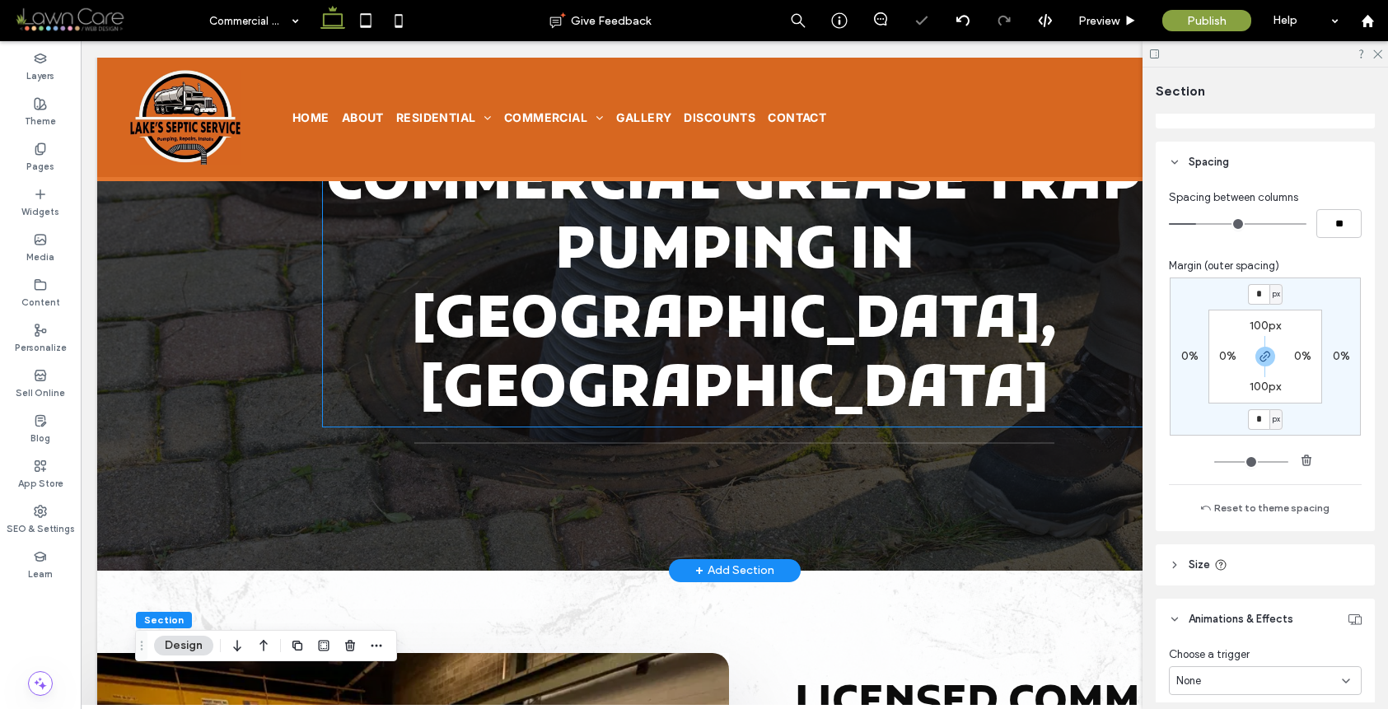
scroll to position [344, 0]
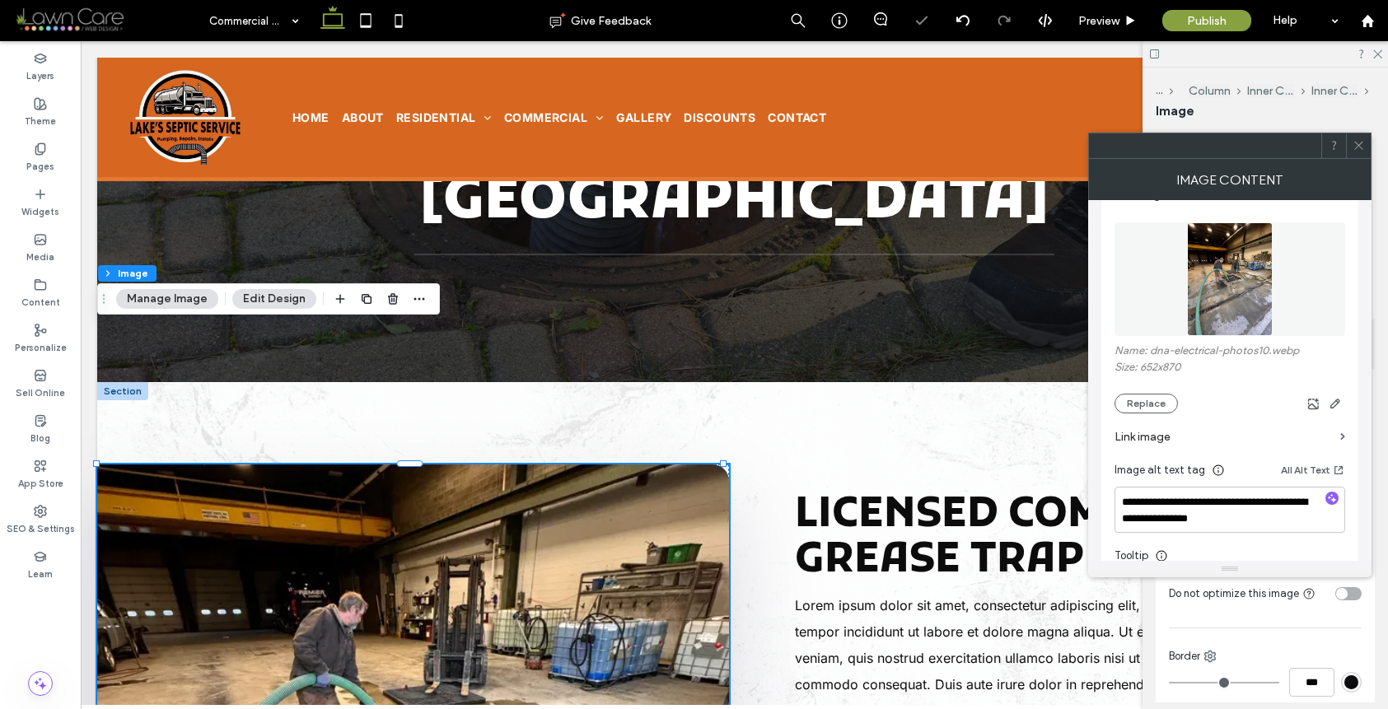
scroll to position [316, 0]
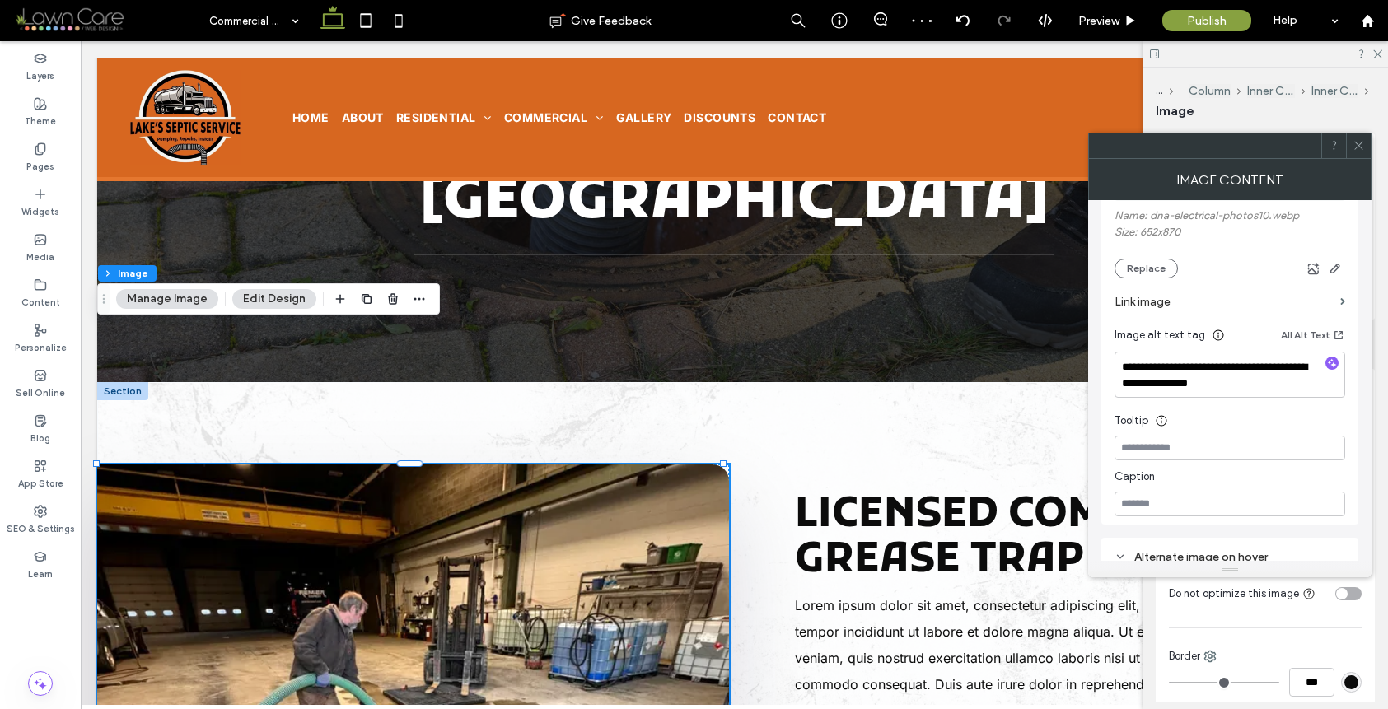
click at [1358, 143] on icon at bounding box center [1359, 145] width 12 height 12
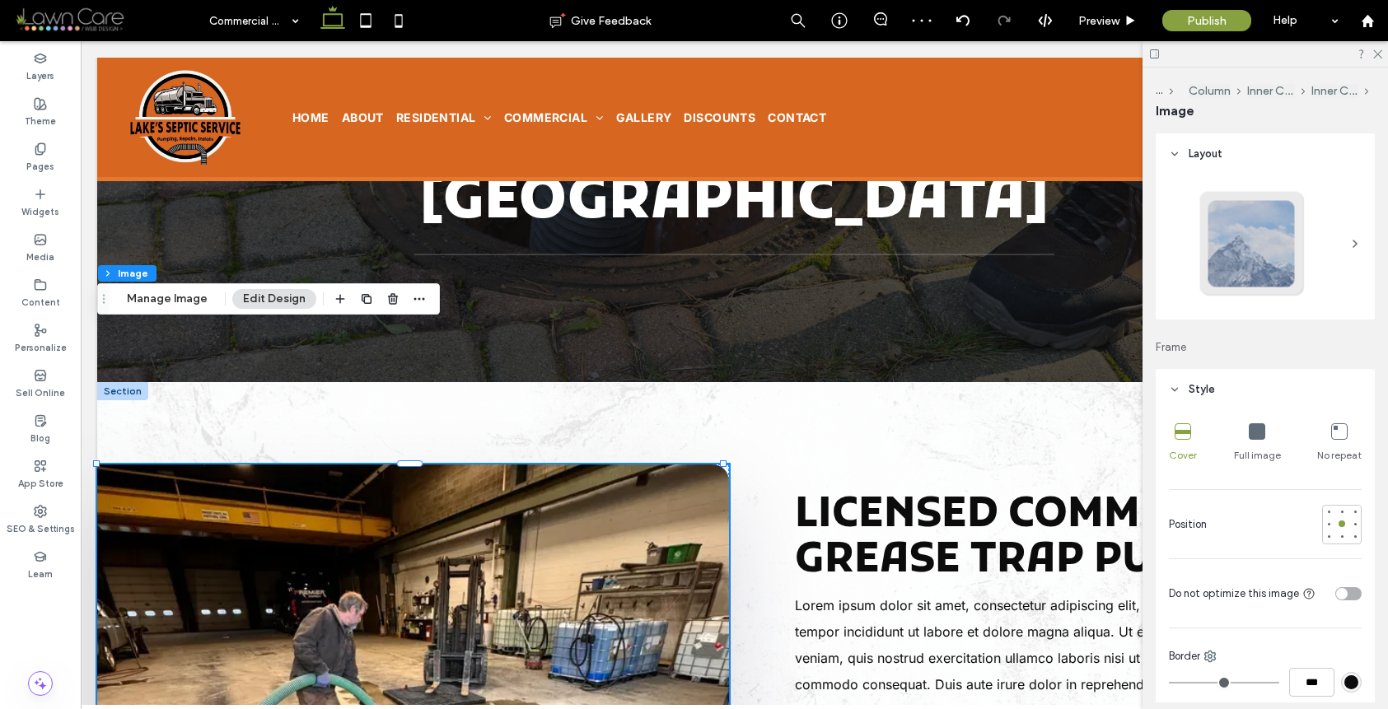
click at [1341, 596] on div "toggle" at bounding box center [1348, 593] width 26 height 13
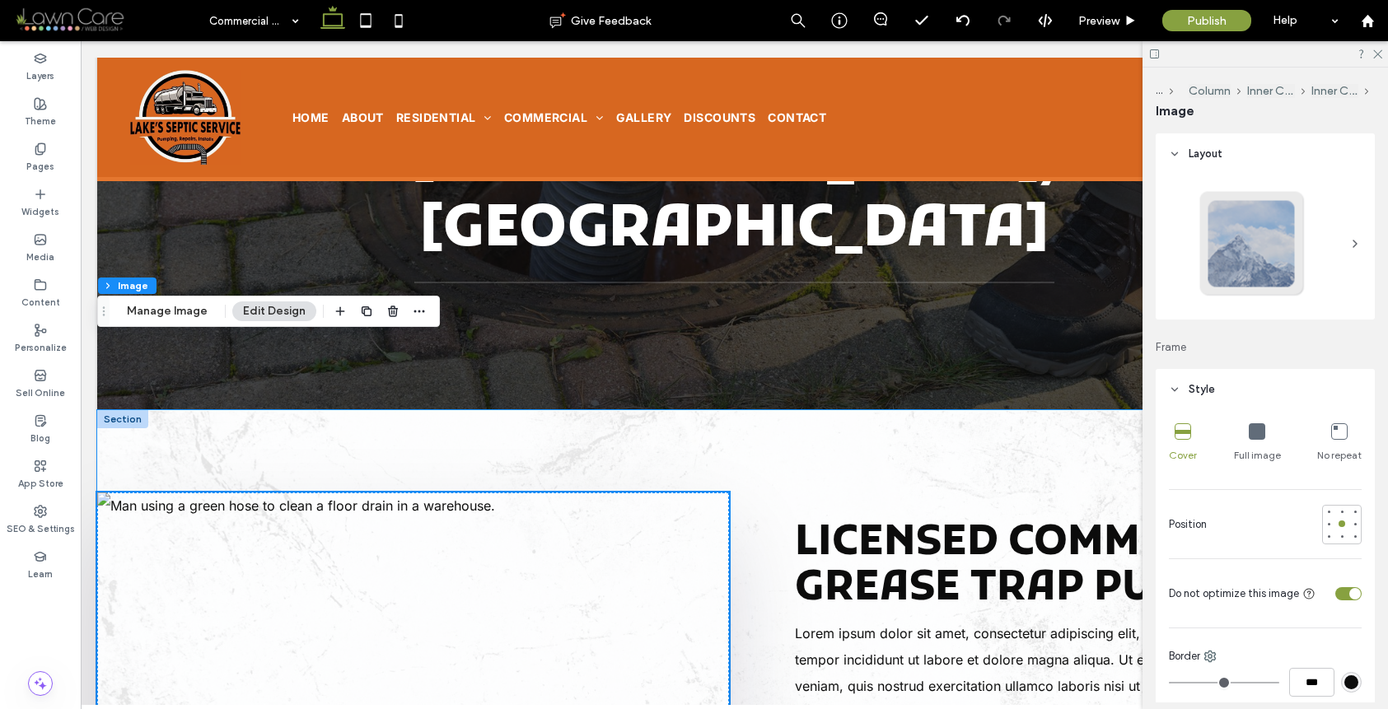
scroll to position [306, 0]
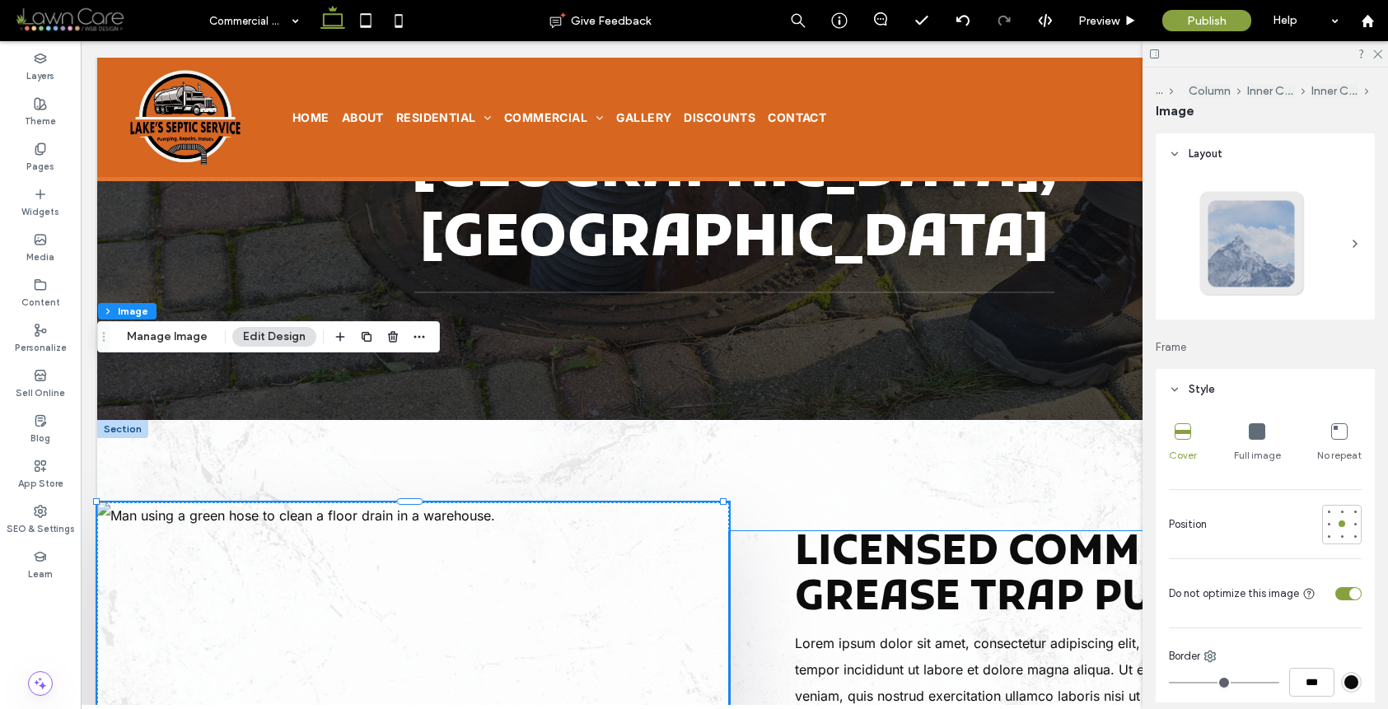
click at [971, 527] on span "Licensed Commercial Grease Trap Pumping" at bounding box center [1044, 576] width 498 height 99
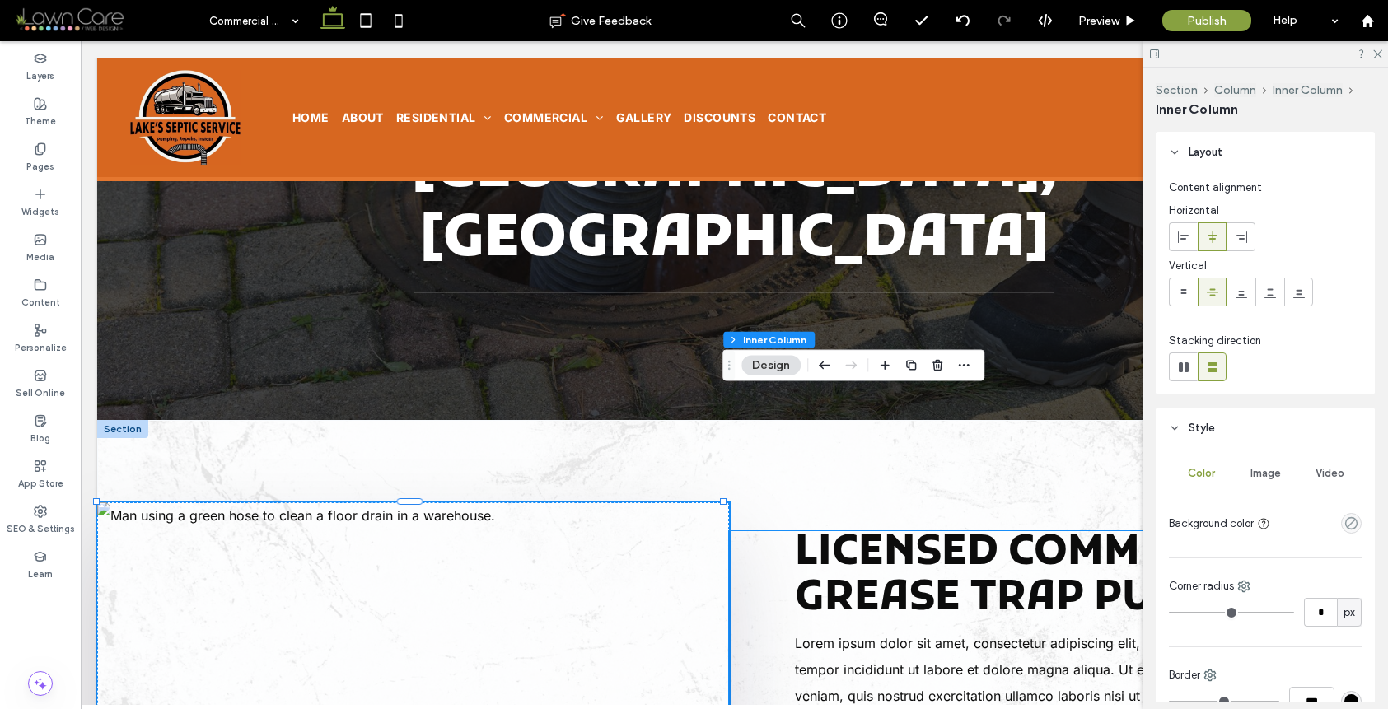
click at [971, 527] on span "Licensed Commercial Grease Trap Pumping" at bounding box center [1044, 576] width 498 height 99
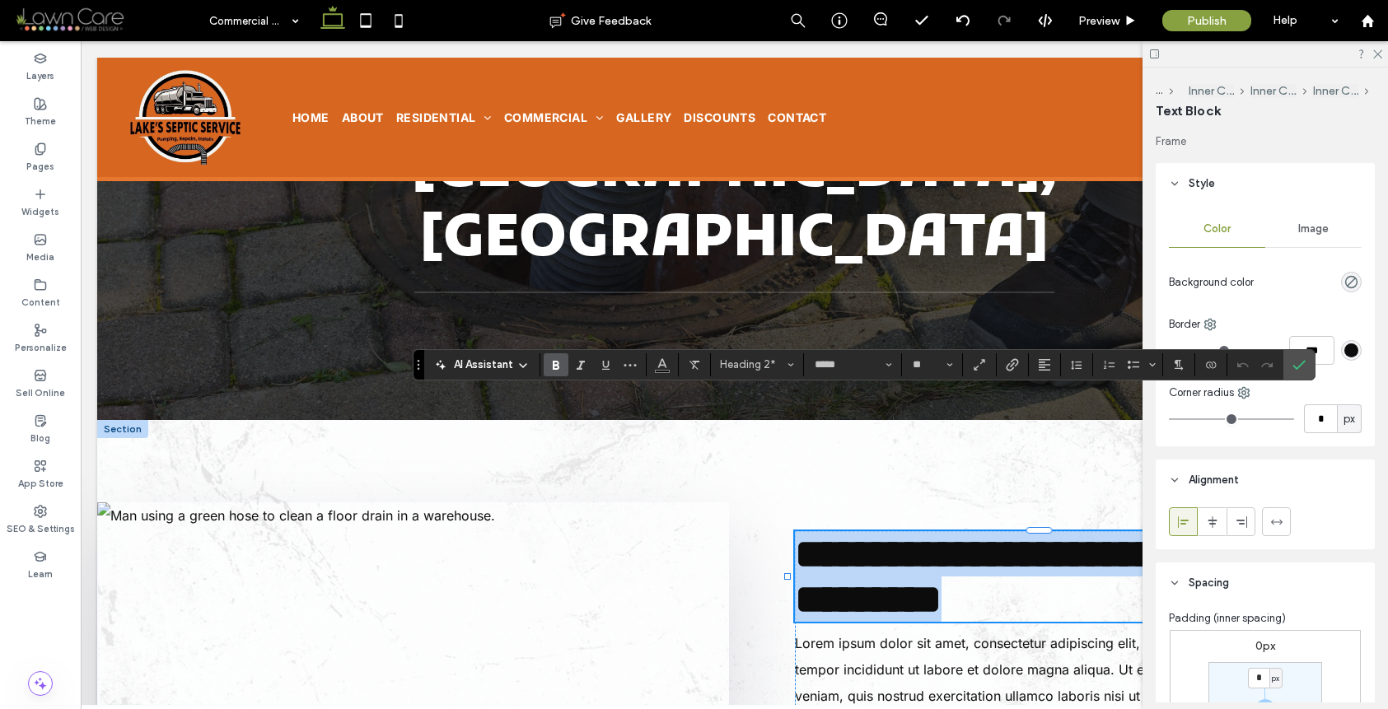
click at [1003, 534] on span "**********" at bounding box center [1041, 577] width 493 height 86
drag, startPoint x: 1003, startPoint y: 402, endPoint x: 792, endPoint y: 358, distance: 215.4
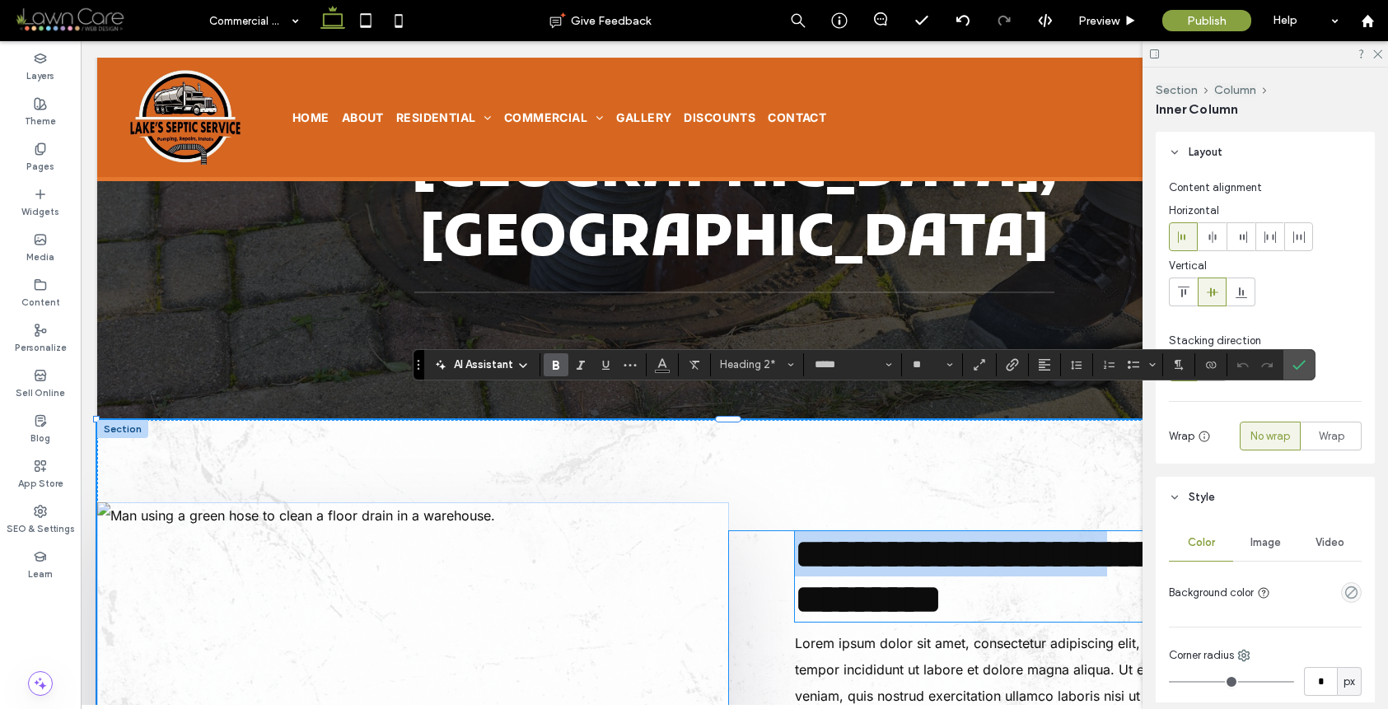
click at [1059, 534] on span "**********" at bounding box center [1041, 577] width 493 height 86
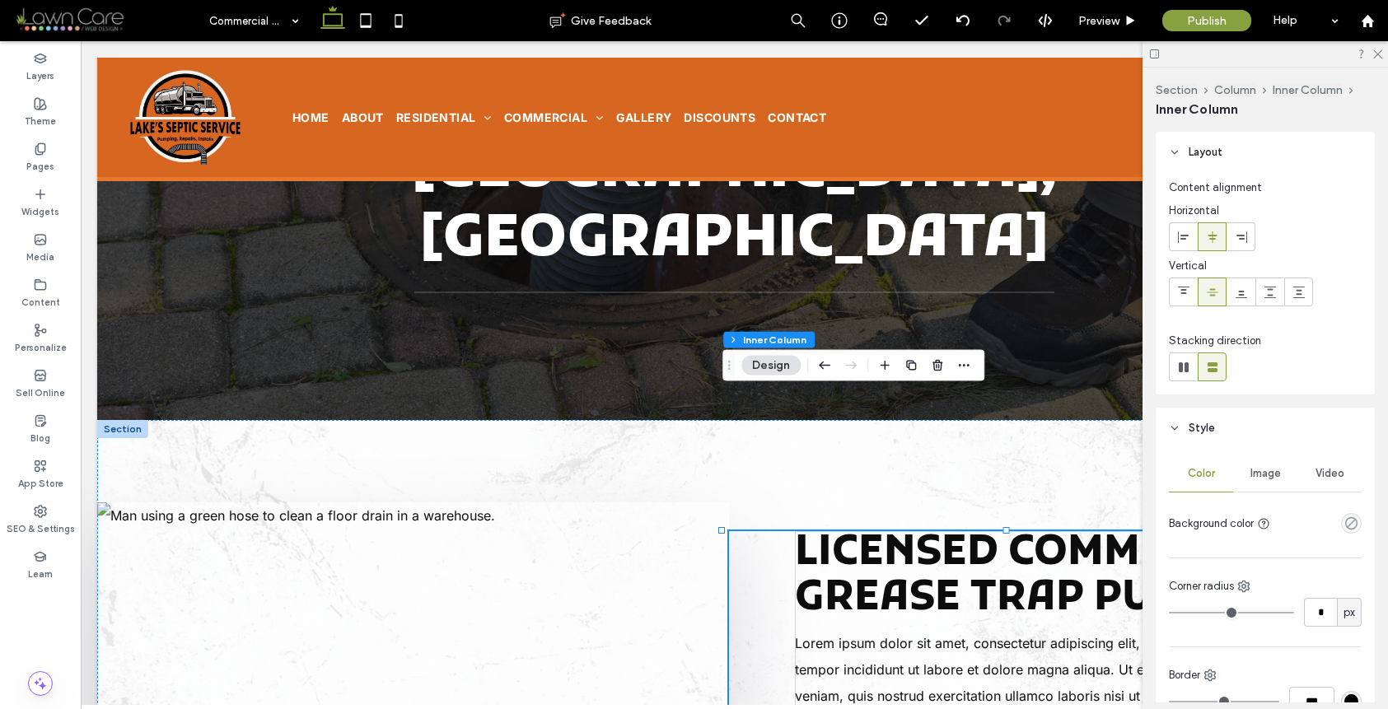
click at [1059, 527] on span "Licensed Commercial Grease Trap Pumping" at bounding box center [1044, 576] width 498 height 99
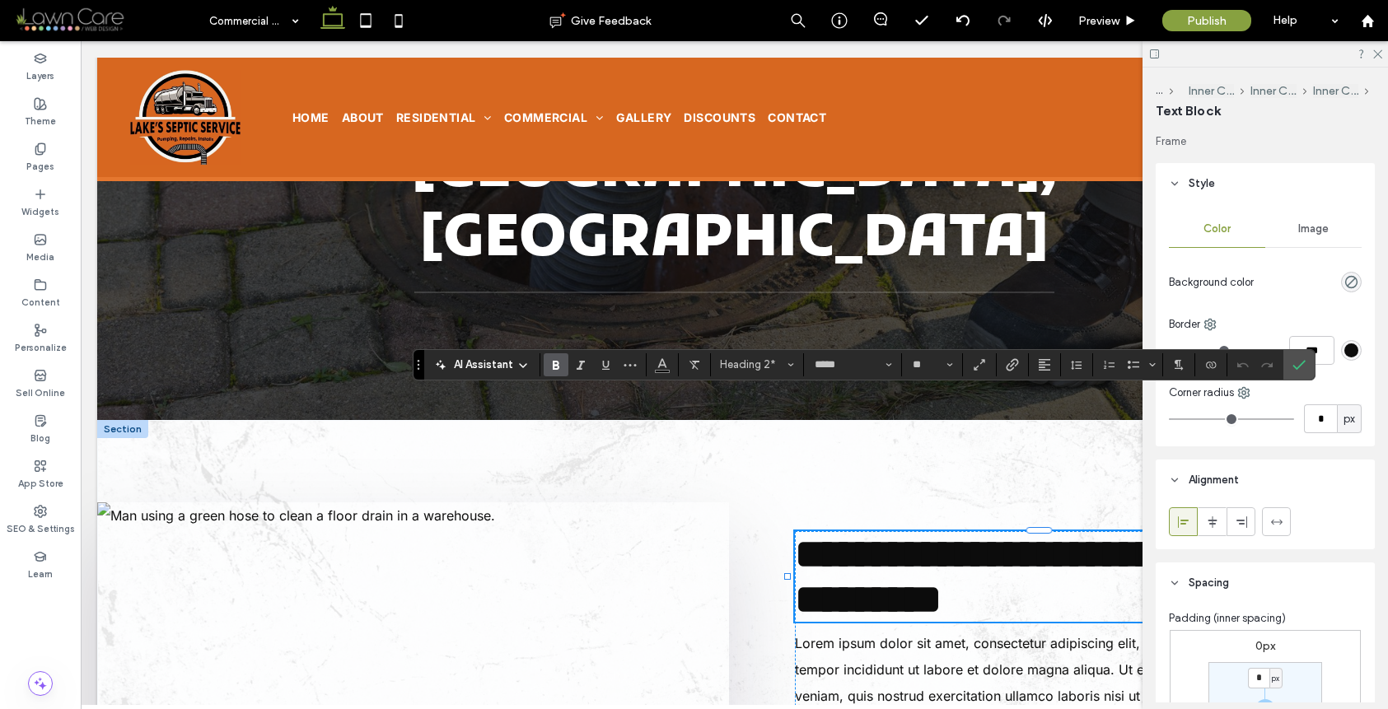
click at [1027, 534] on span "**********" at bounding box center [1041, 577] width 493 height 86
drag, startPoint x: 1010, startPoint y: 412, endPoint x: 799, endPoint y: 401, distance: 211.2
click at [799, 534] on span "**********" at bounding box center [1041, 577] width 493 height 86
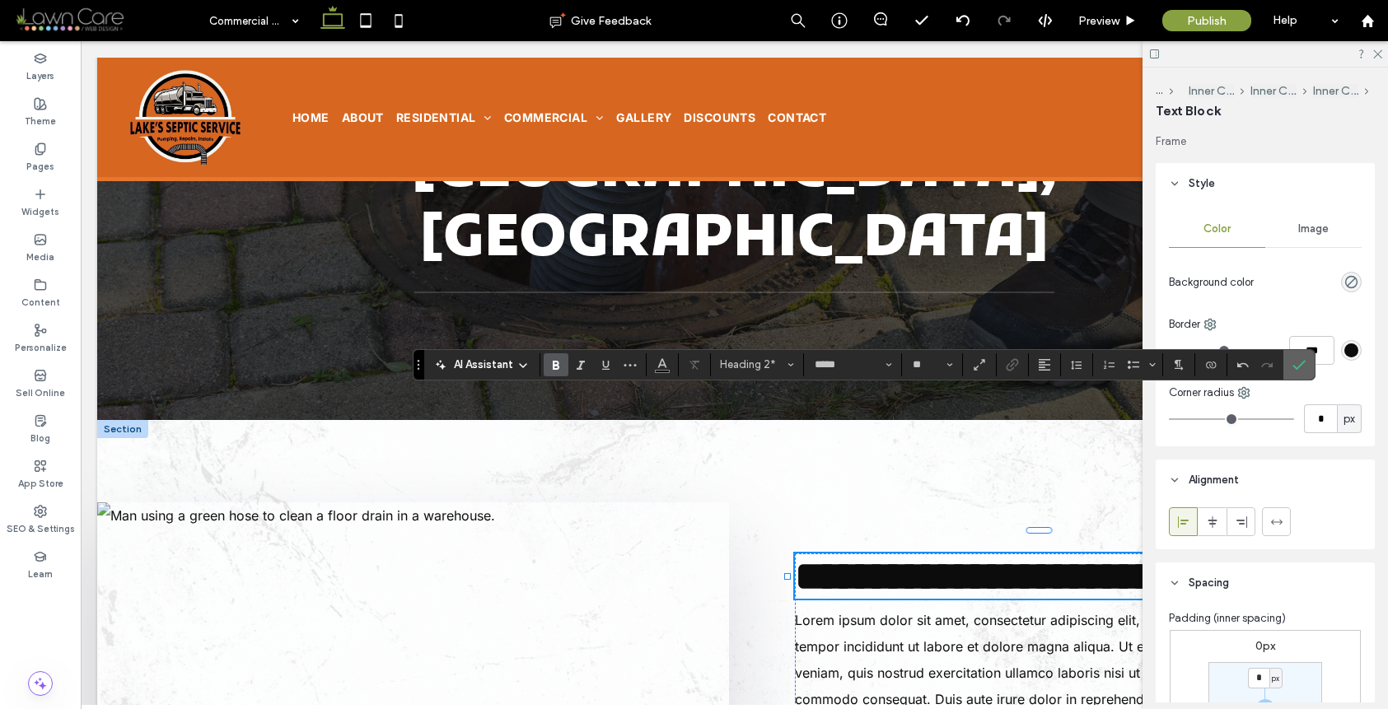
click at [1295, 364] on icon "Confirm" at bounding box center [1299, 364] width 13 height 13
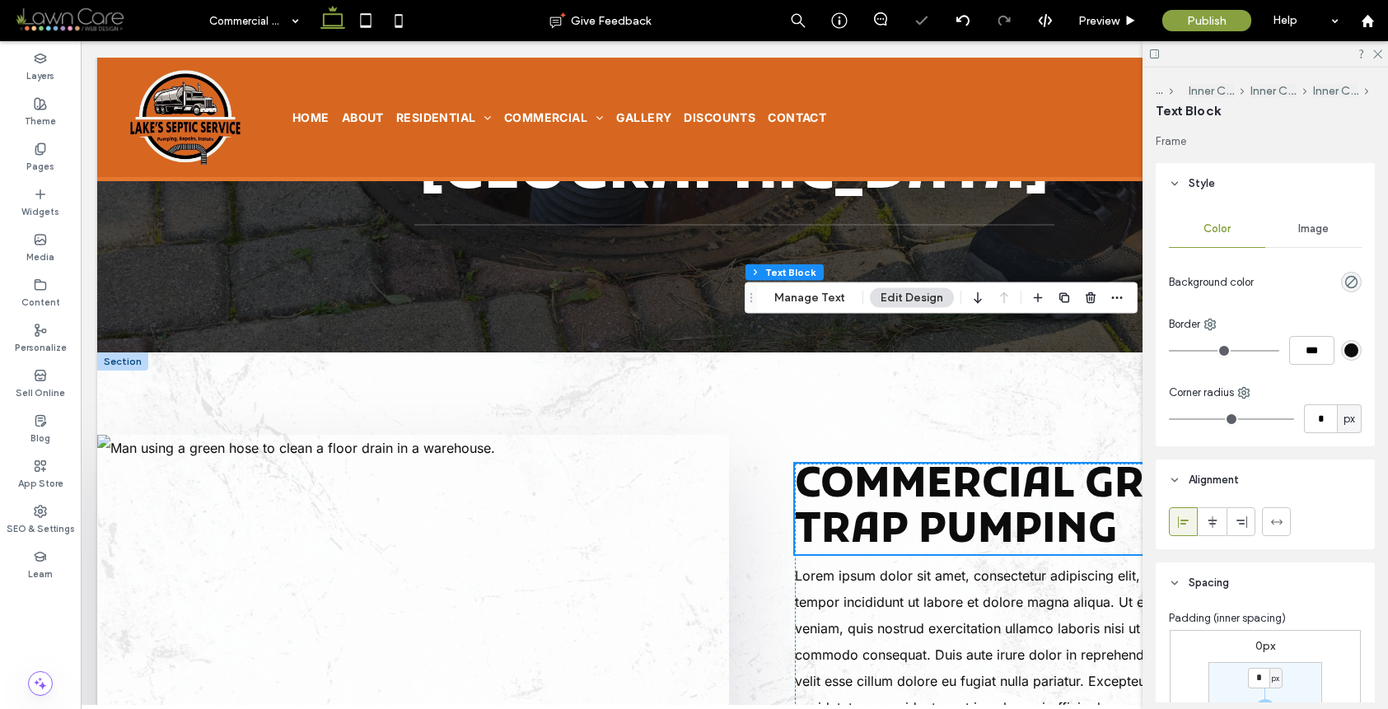
scroll to position [0, 0]
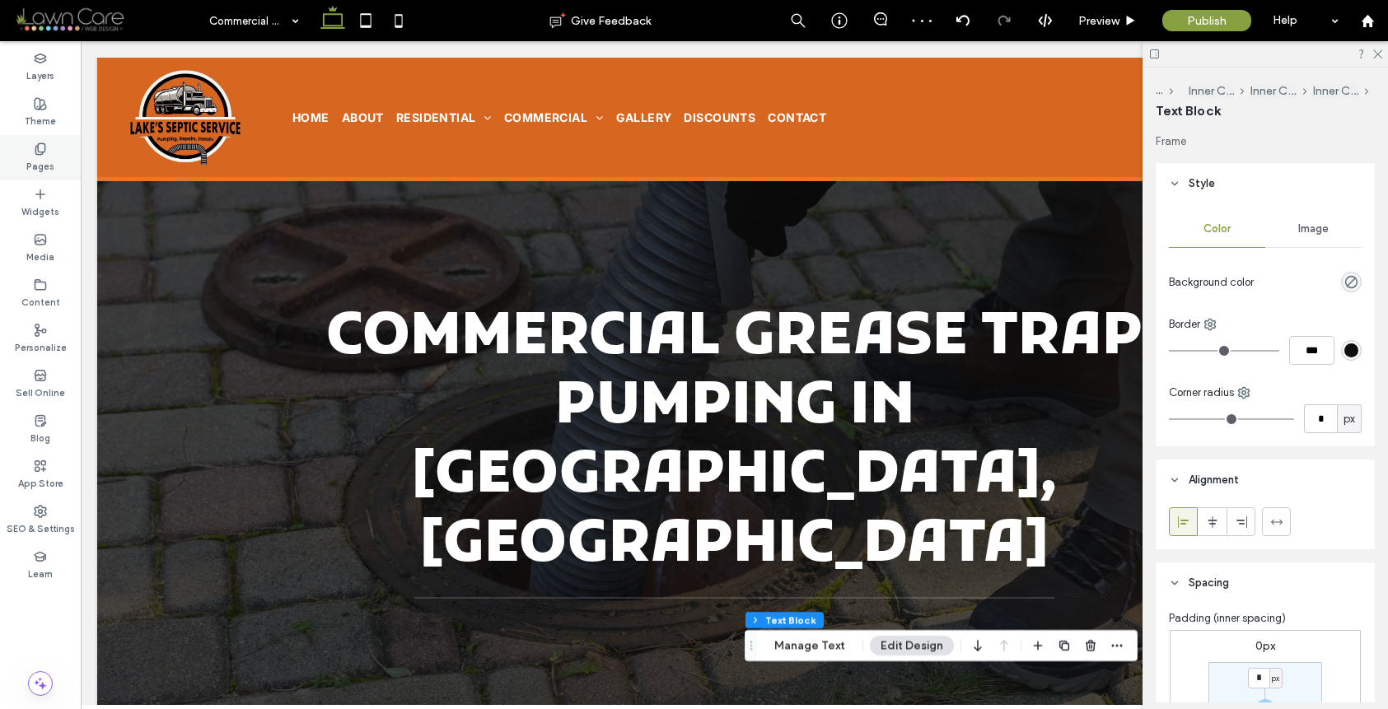
click at [49, 148] on div "Pages" at bounding box center [40, 157] width 81 height 45
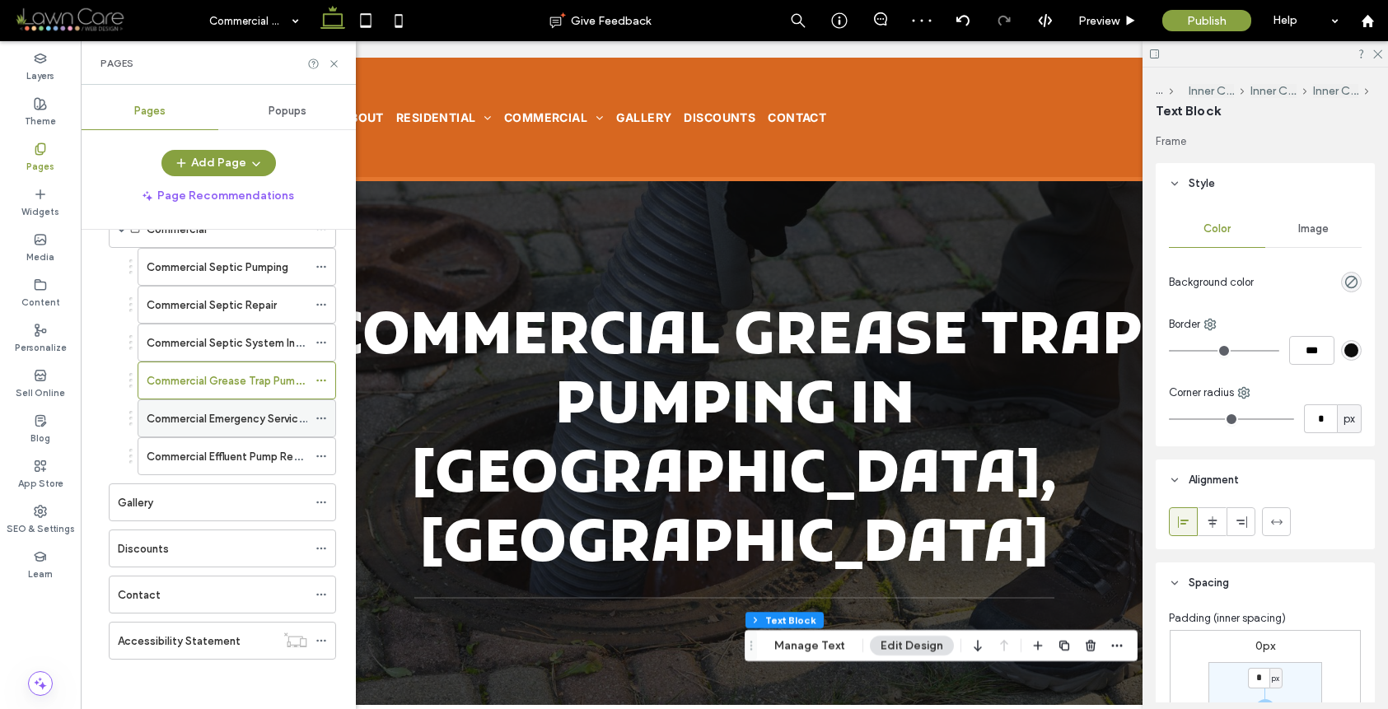
click at [220, 417] on label "Commercial Emergency Service Call" at bounding box center [237, 418] width 180 height 29
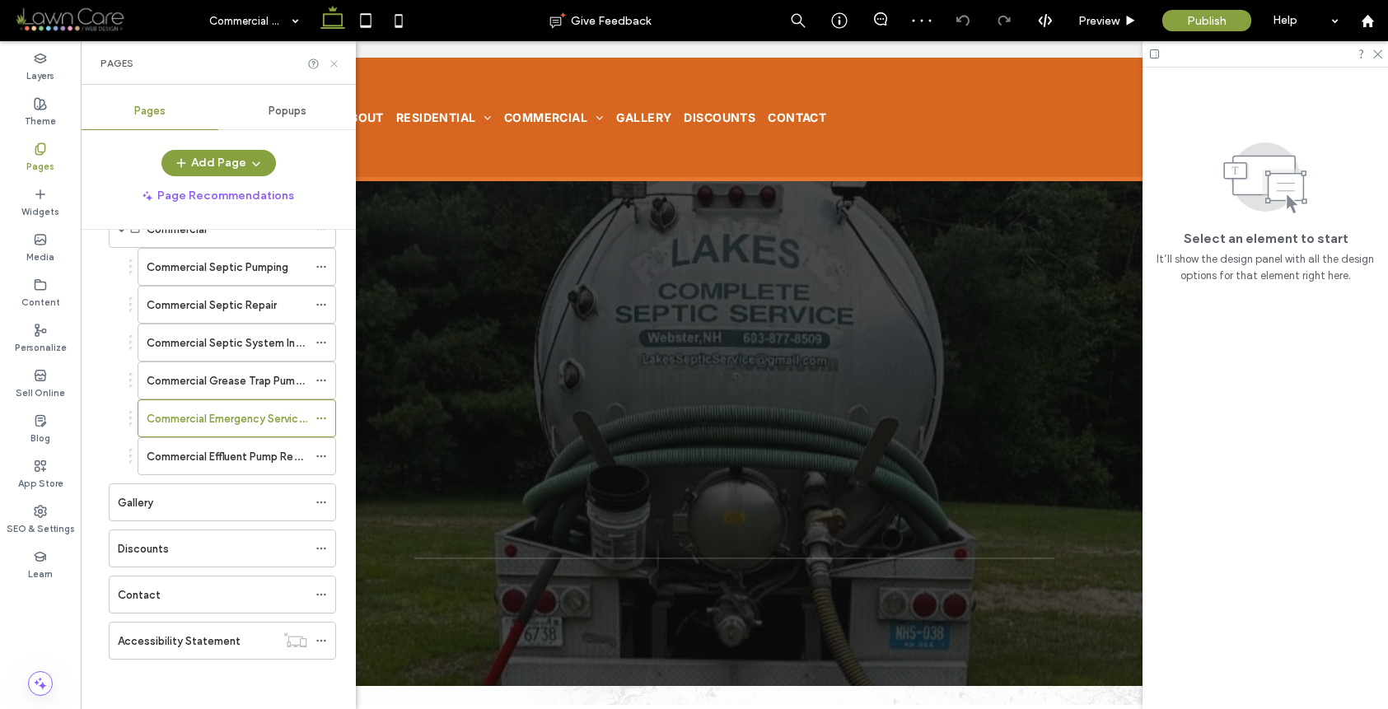
click at [330, 59] on icon at bounding box center [334, 64] width 12 height 12
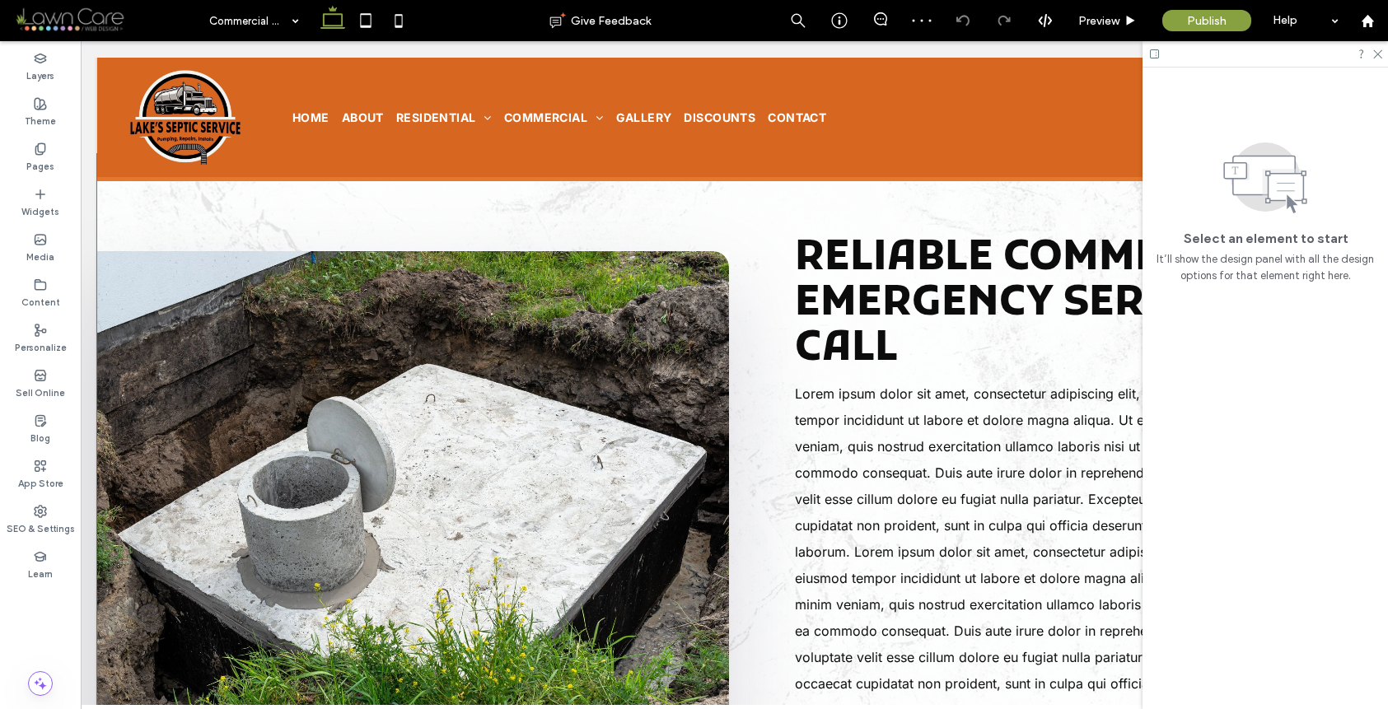
click at [569, 264] on img at bounding box center [413, 518] width 632 height 535
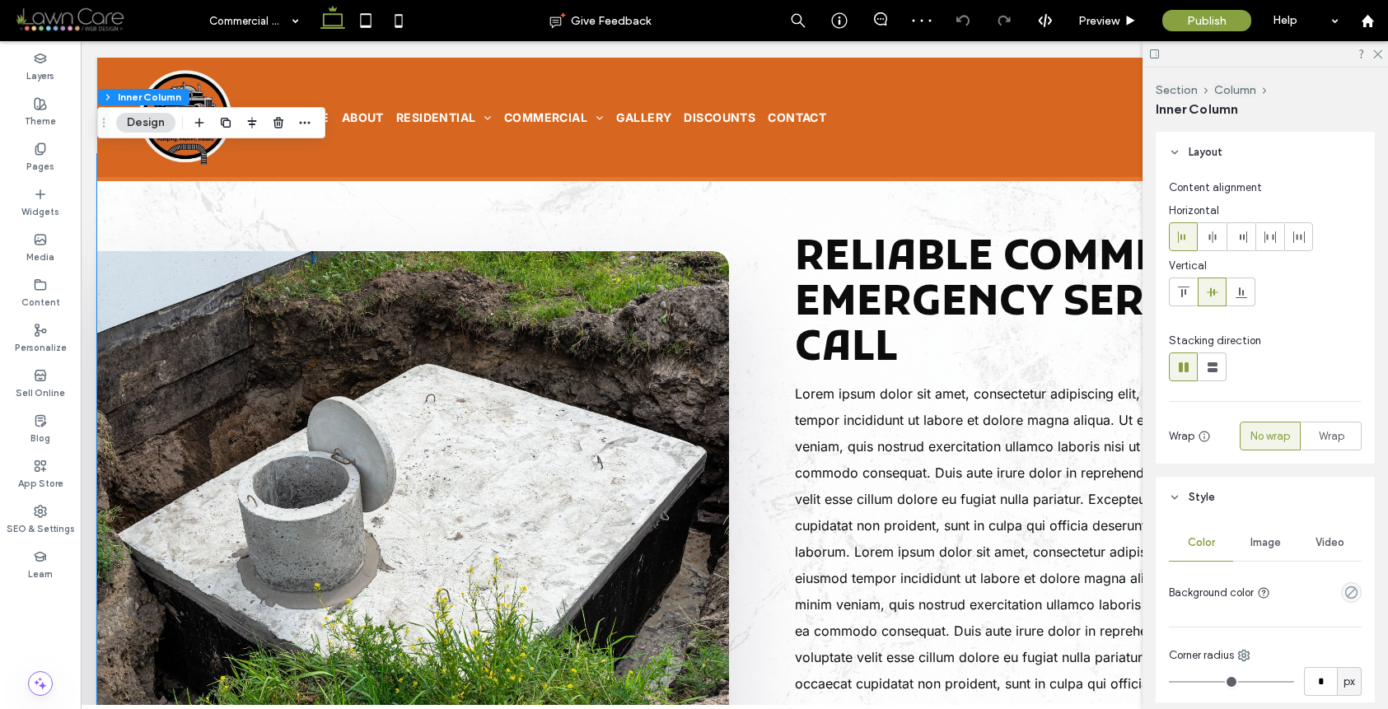
click at [569, 264] on img at bounding box center [413, 518] width 632 height 535
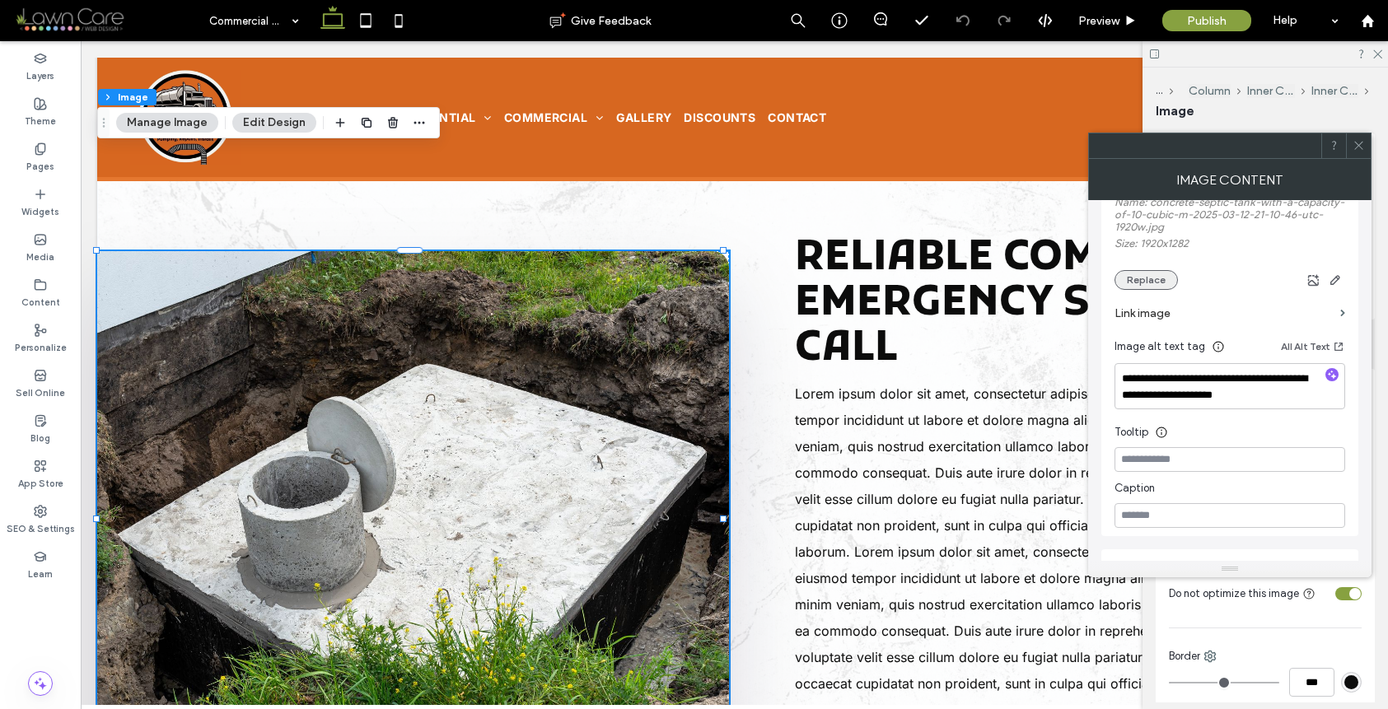
click at [1165, 284] on button "Replace" at bounding box center [1146, 280] width 63 height 20
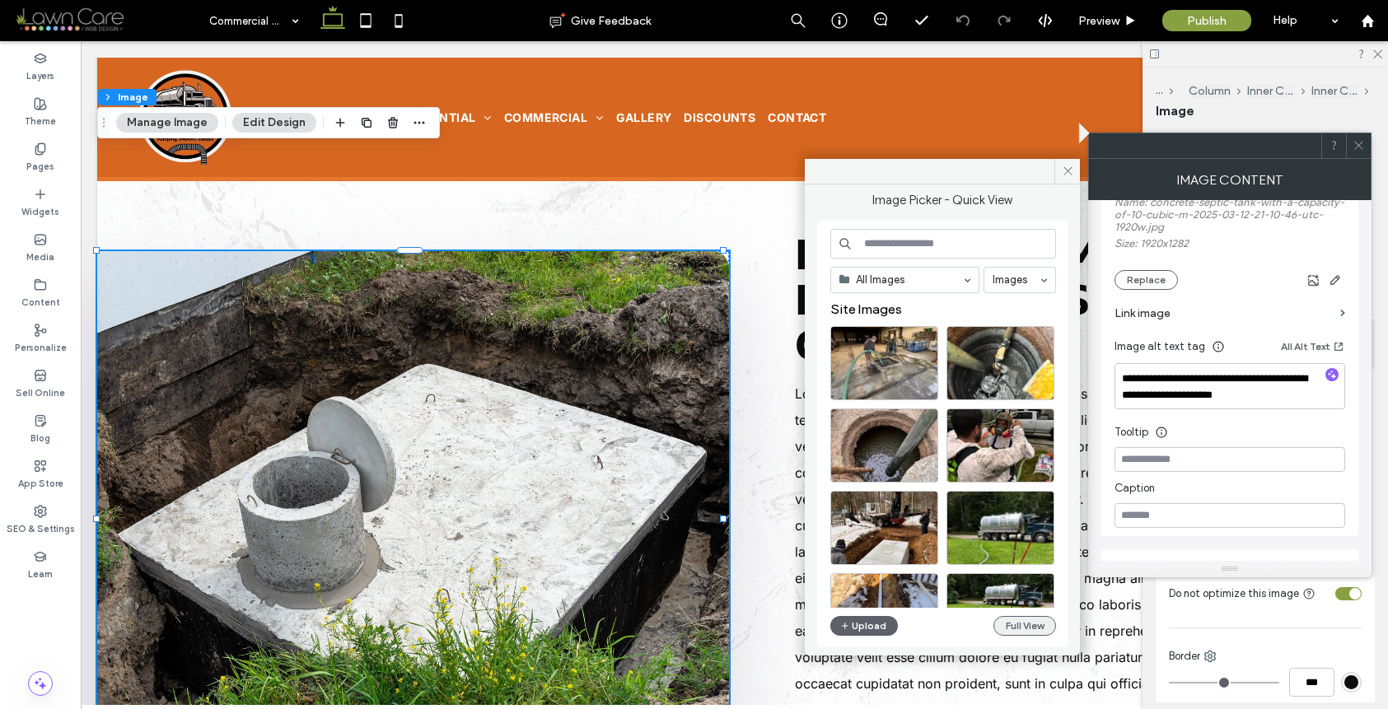
click at [1024, 624] on button "Full View" at bounding box center [1025, 626] width 63 height 20
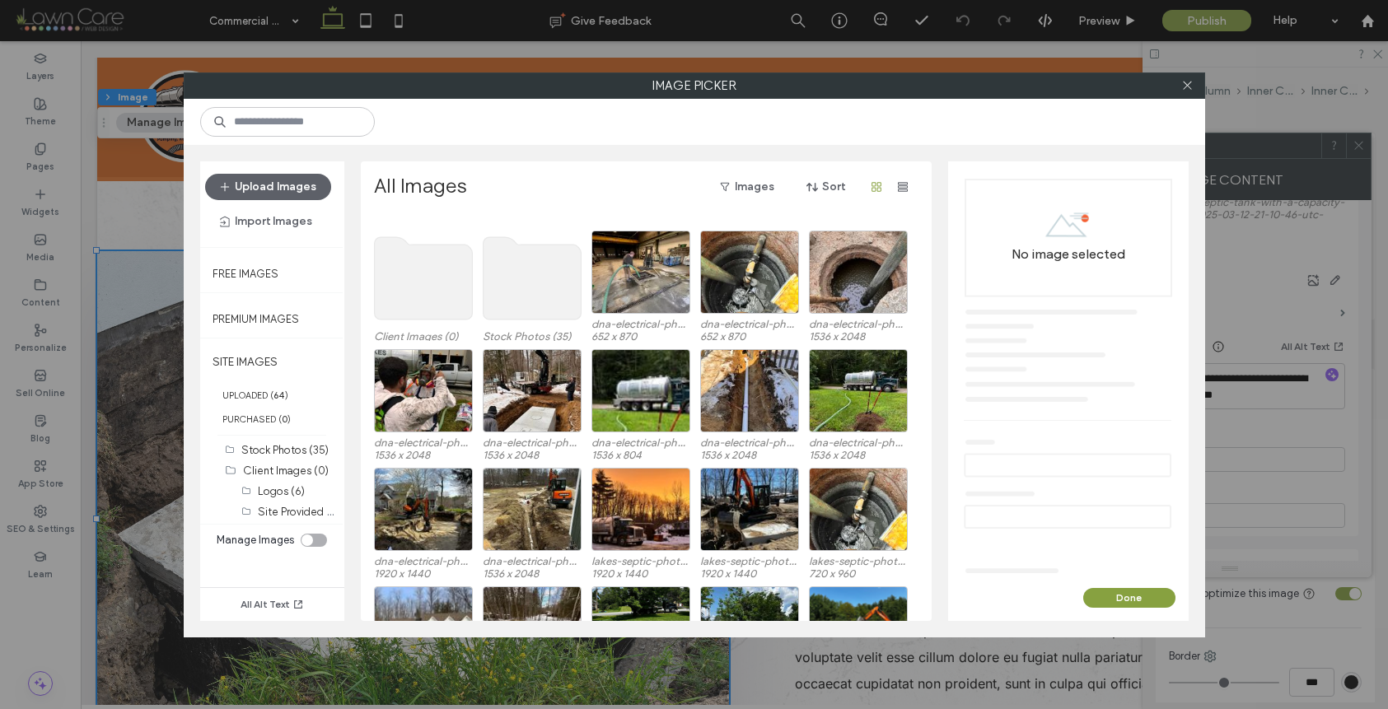
scroll to position [23, 0]
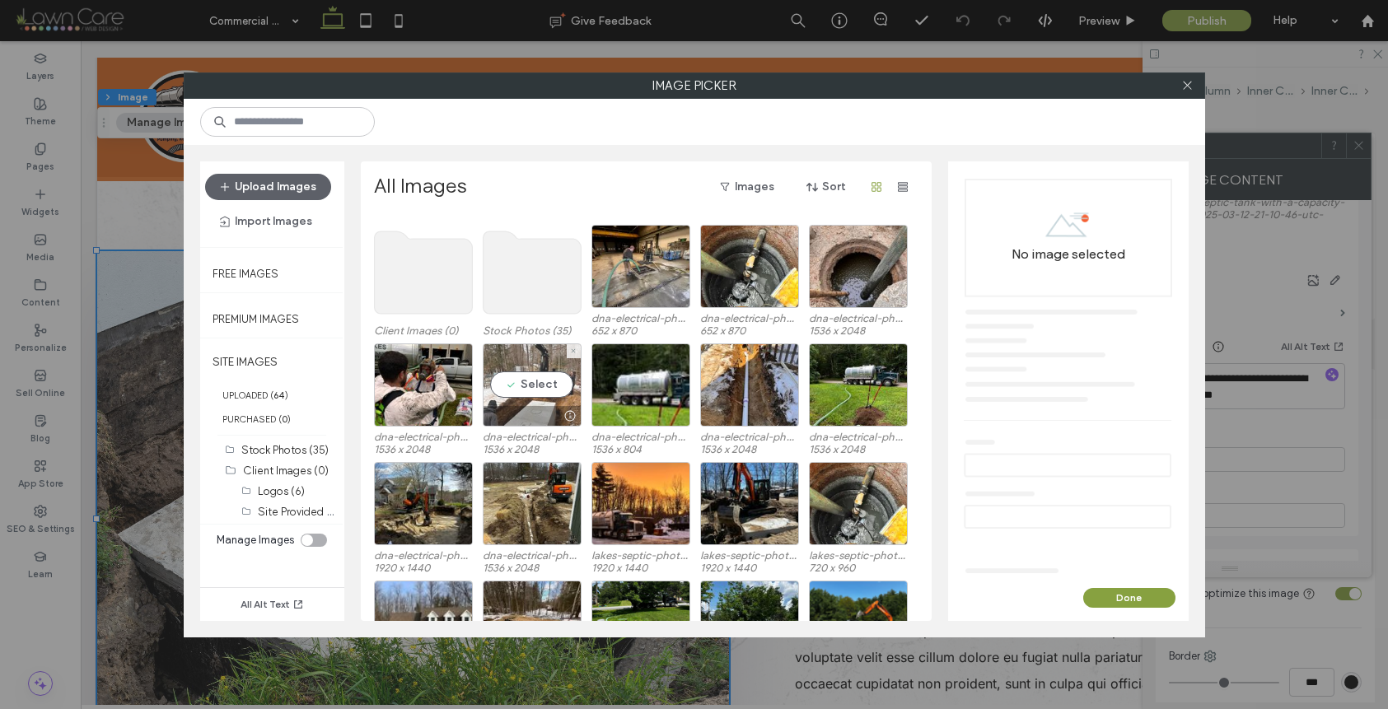
click at [531, 398] on div "Select" at bounding box center [532, 385] width 99 height 83
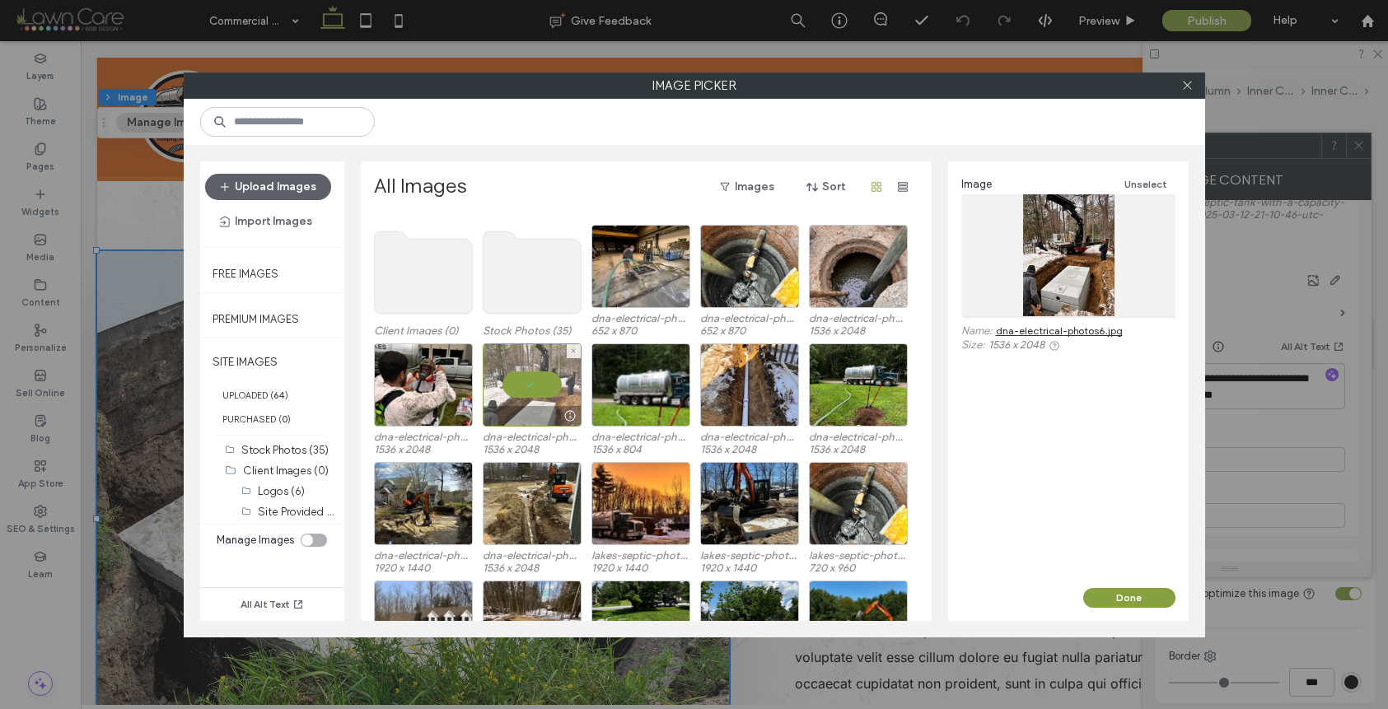
click at [527, 390] on div at bounding box center [532, 385] width 99 height 83
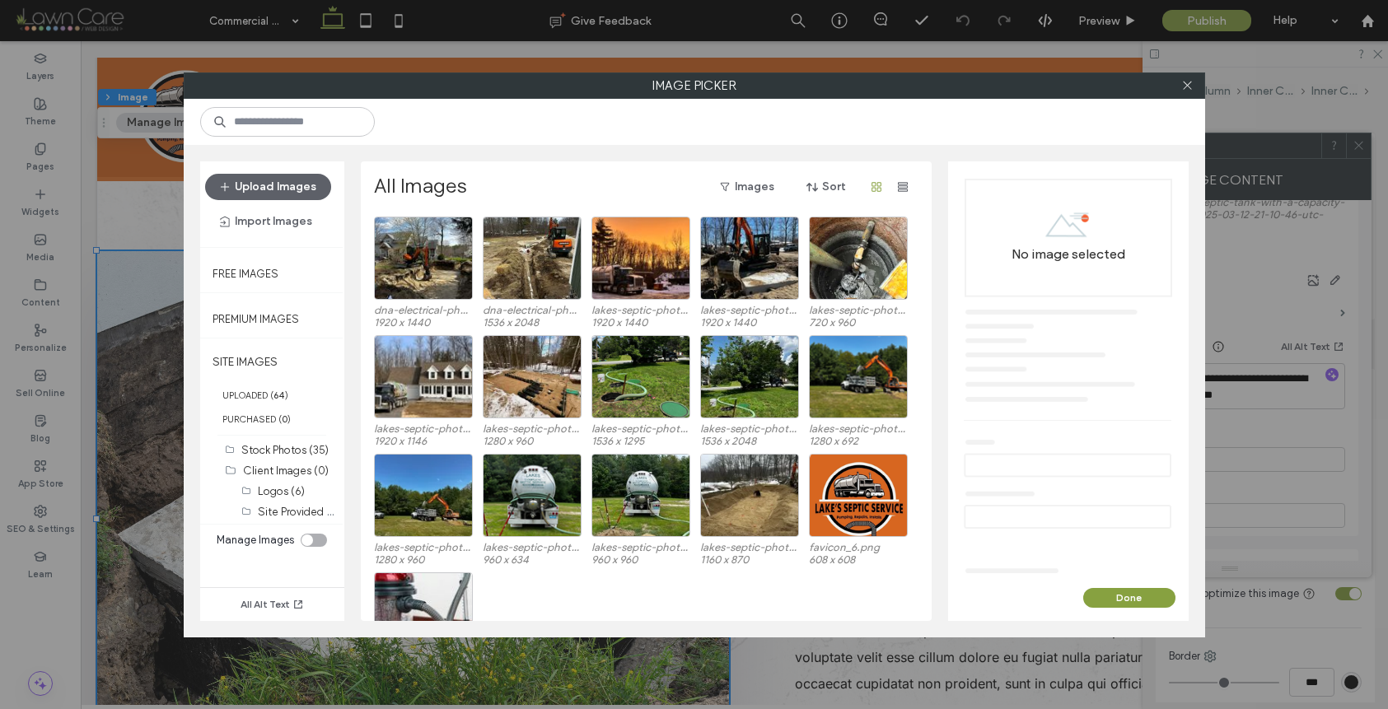
scroll to position [265, 0]
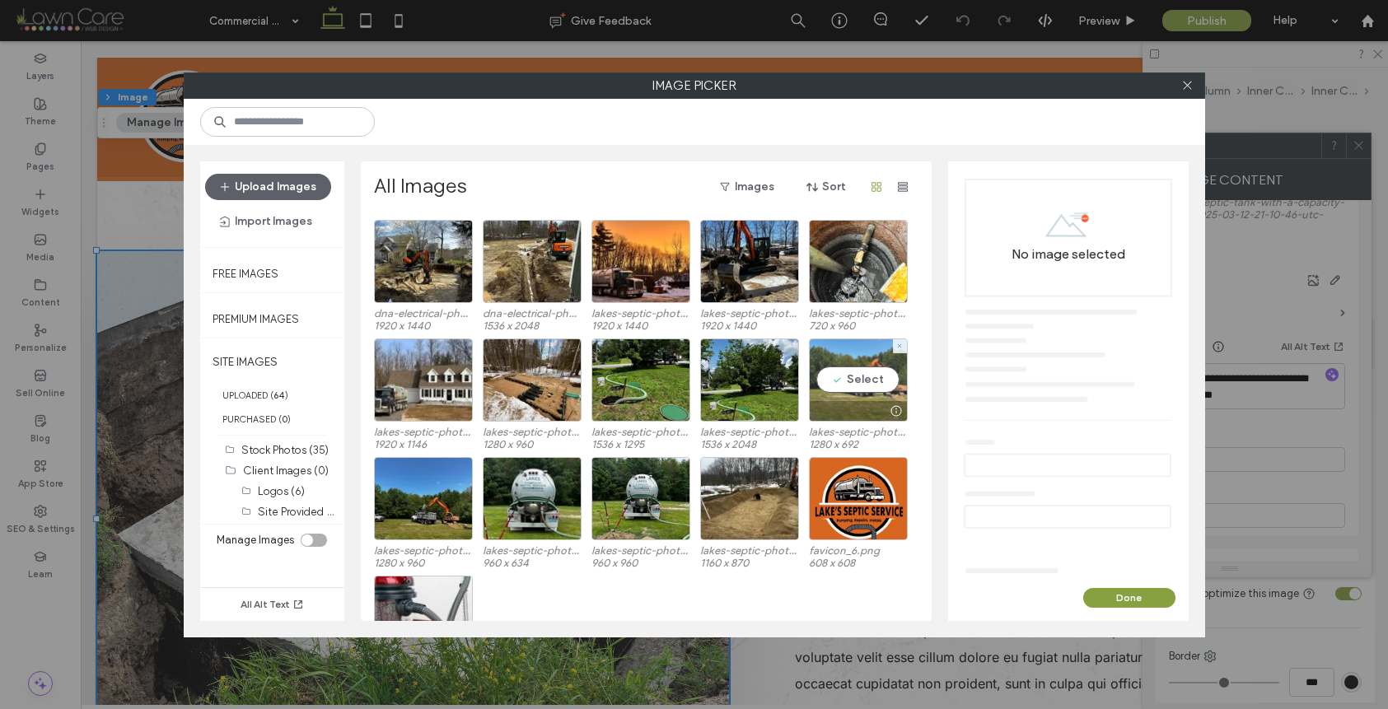
click at [857, 394] on div "Select" at bounding box center [858, 380] width 99 height 83
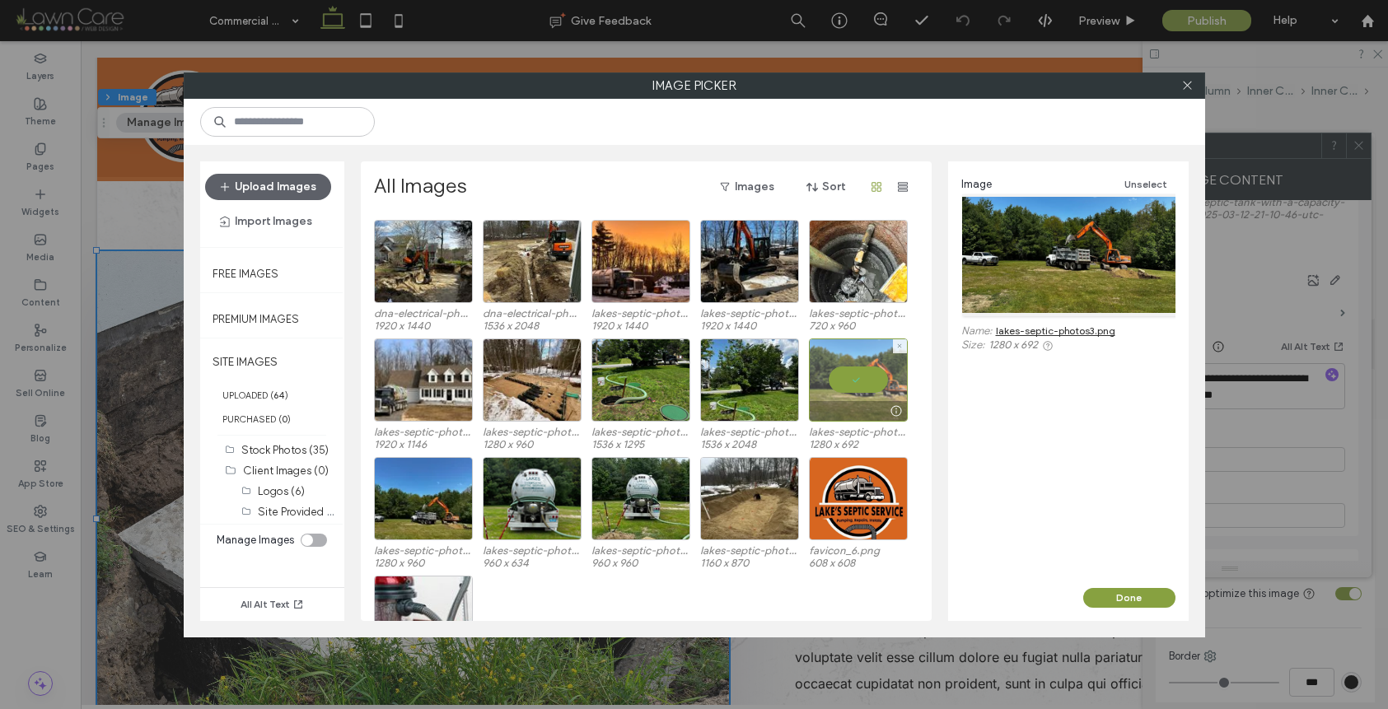
click at [864, 405] on div at bounding box center [858, 411] width 97 height 20
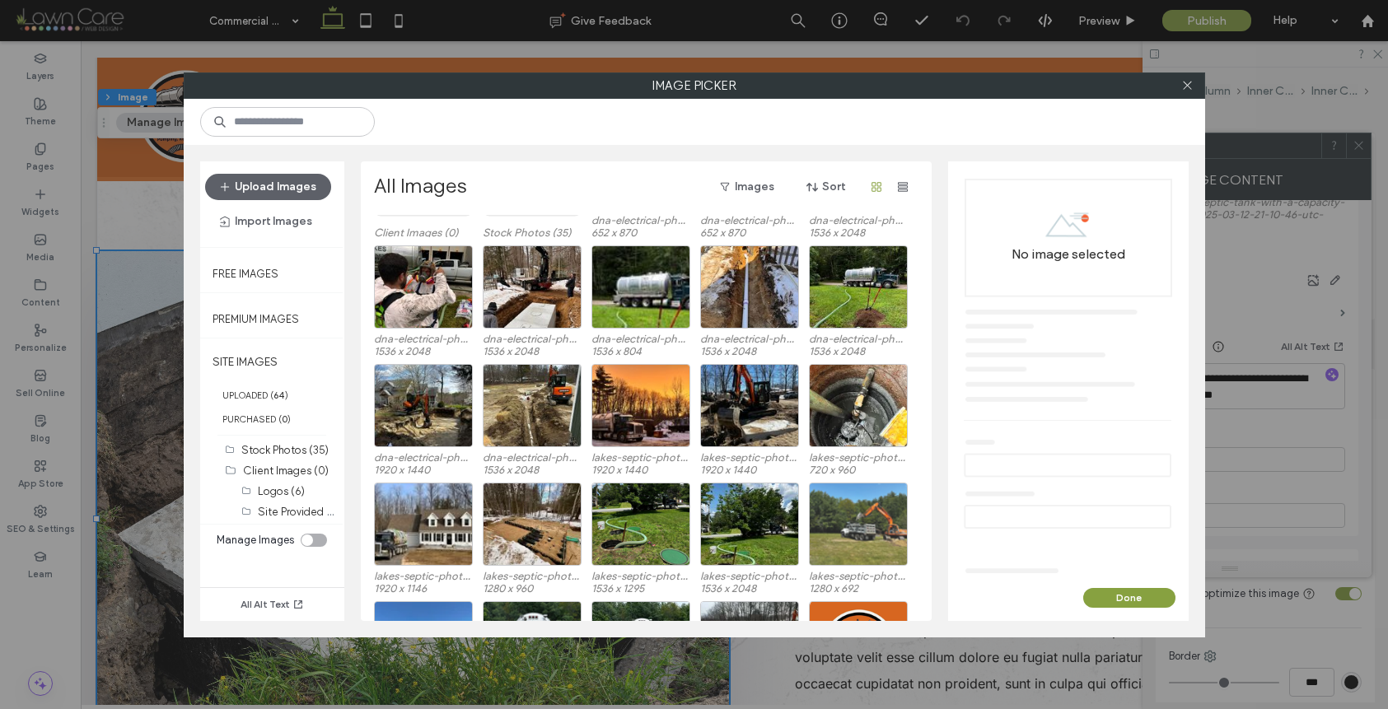
scroll to position [119, 0]
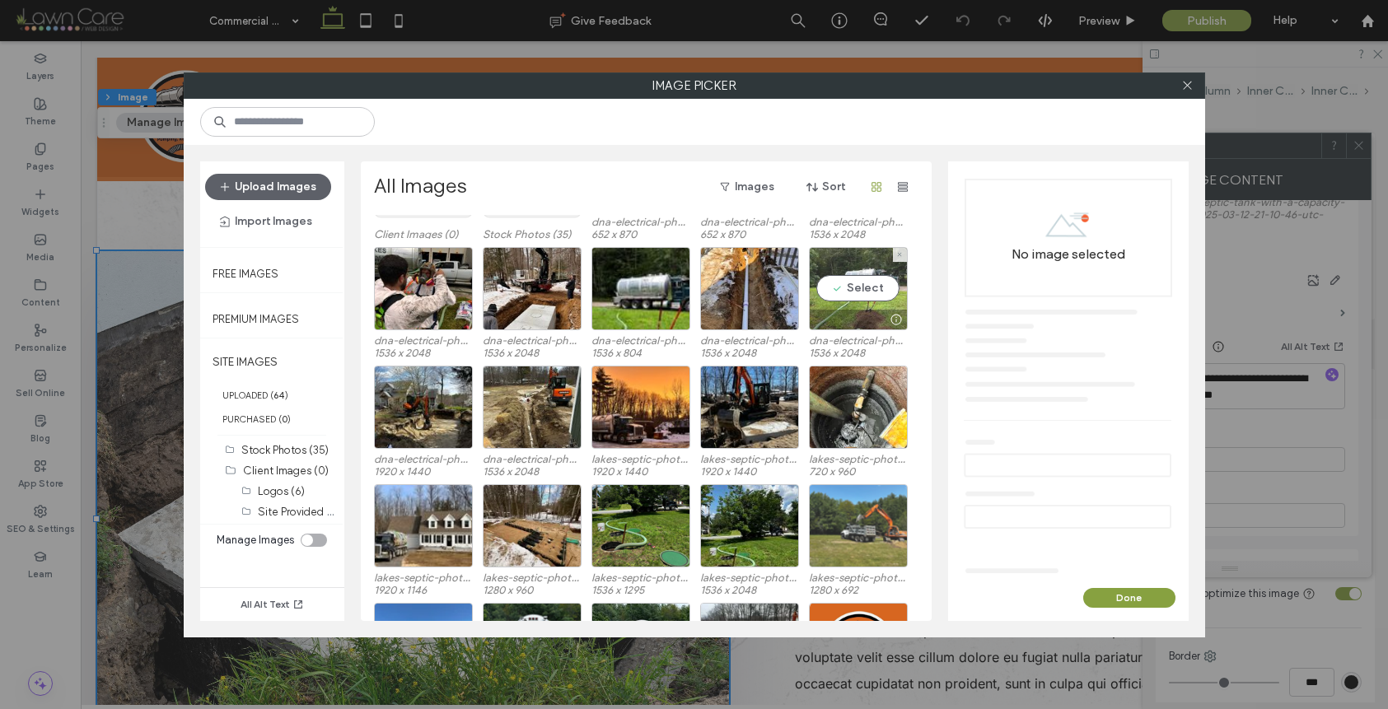
click at [852, 285] on div "Select" at bounding box center [858, 288] width 99 height 83
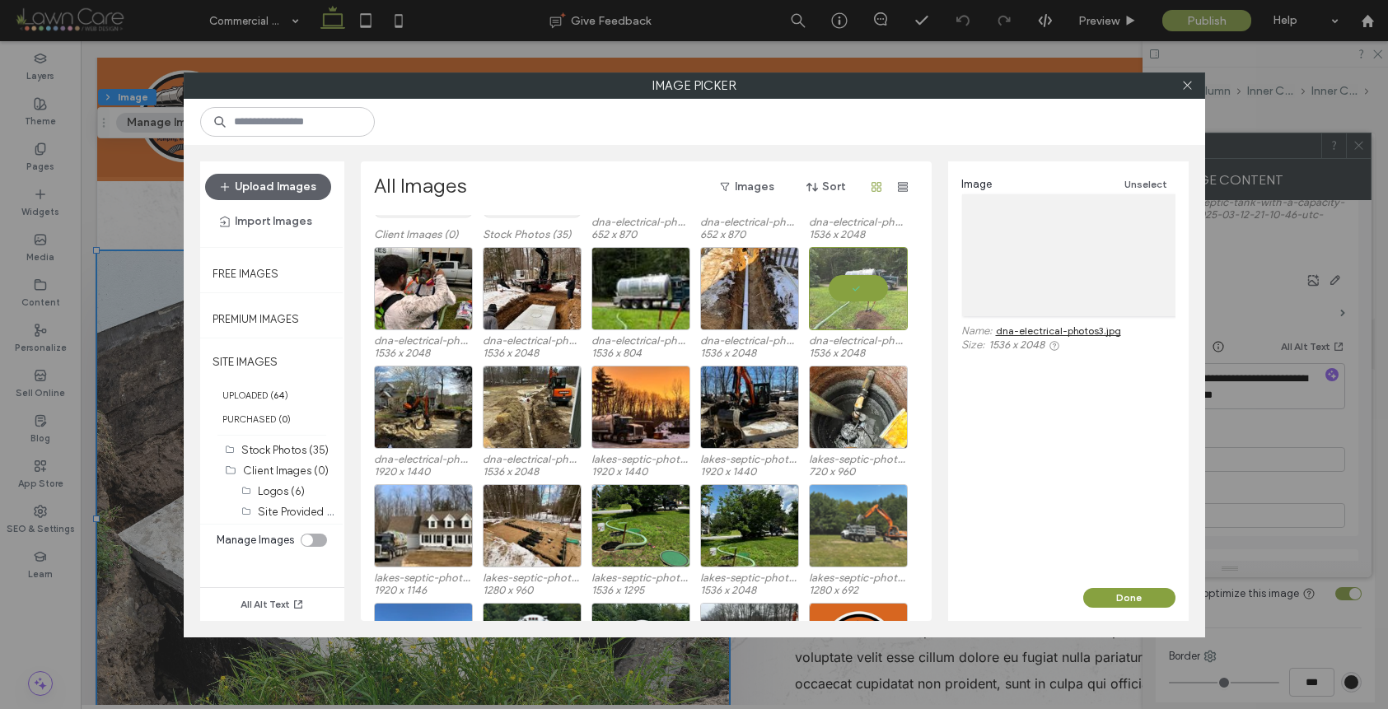
click at [1125, 586] on div "Image Unselect Name: dna-electrical-photos3.jpg Size: 1536 x 2048" at bounding box center [1068, 374] width 241 height 427
click at [1129, 596] on button "Done" at bounding box center [1129, 598] width 92 height 20
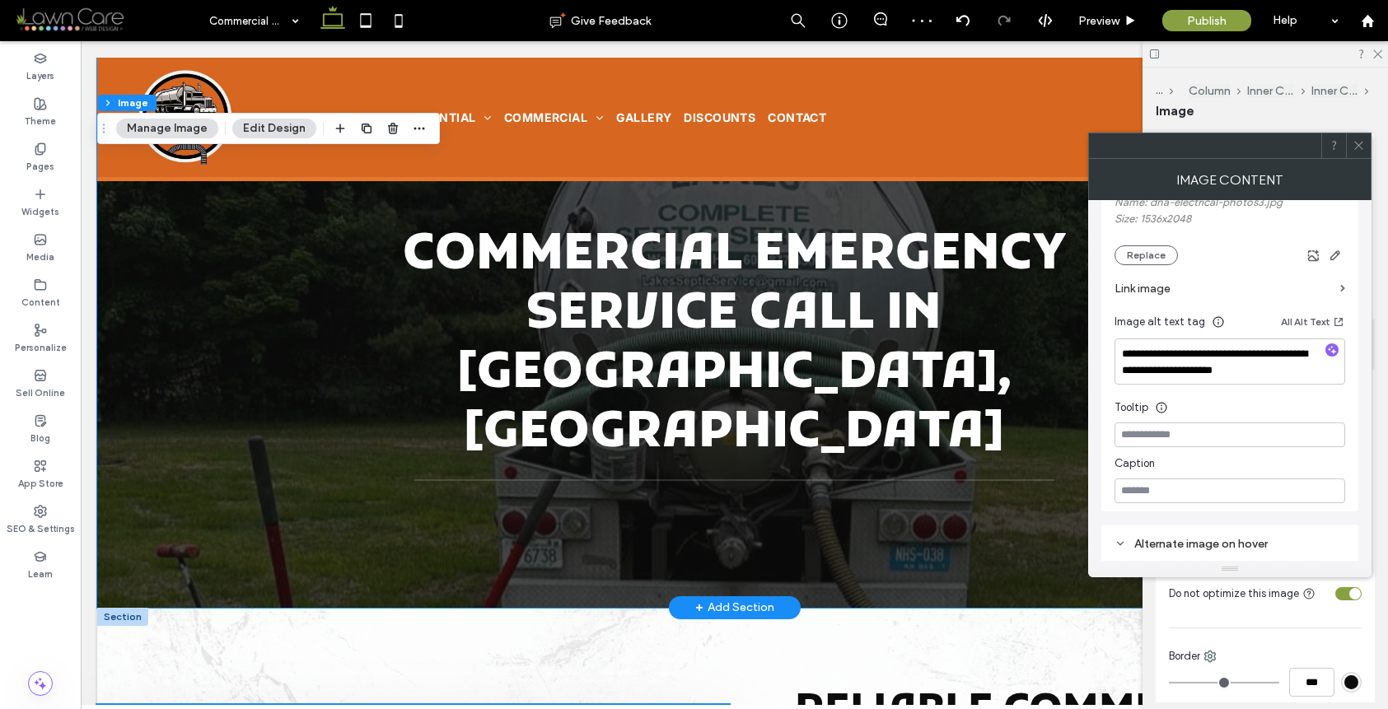
scroll to position [521, 0]
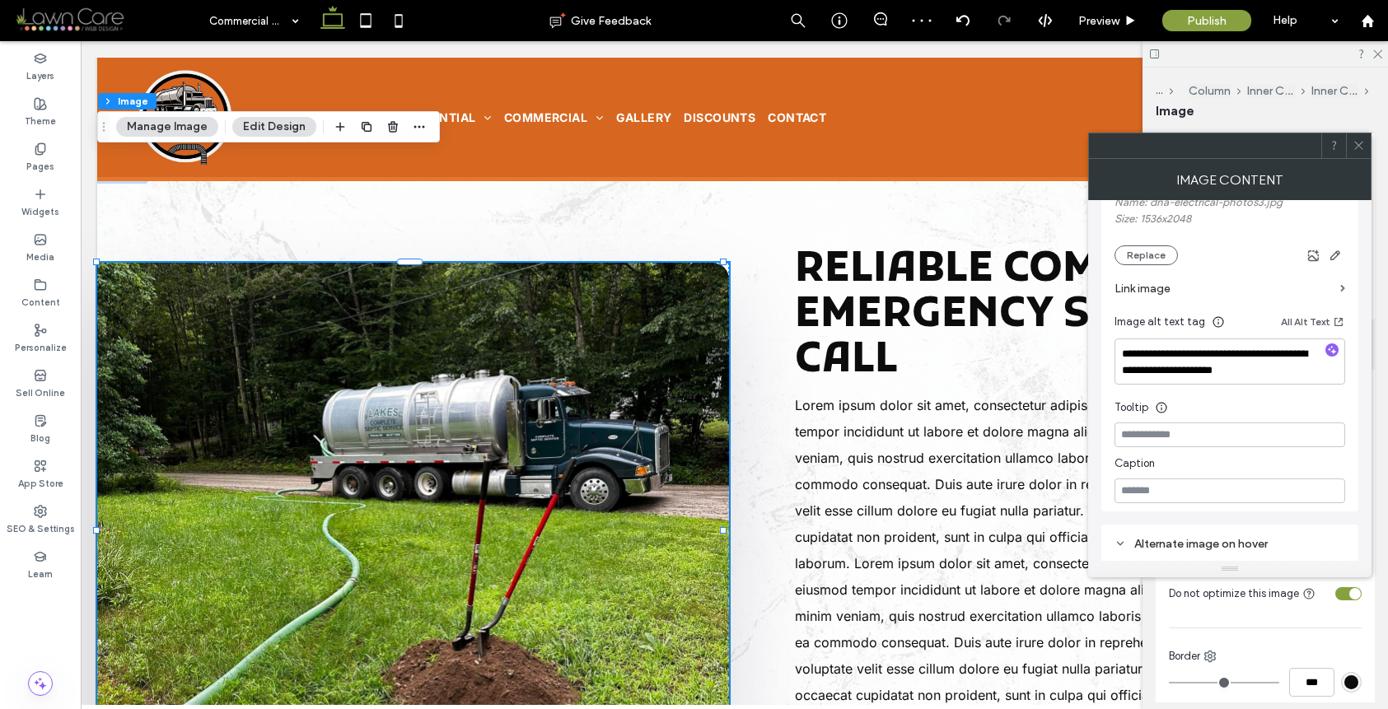
click at [1342, 352] on div at bounding box center [1332, 352] width 26 height 16
click at [1337, 352] on icon "button" at bounding box center [1332, 350] width 12 height 12
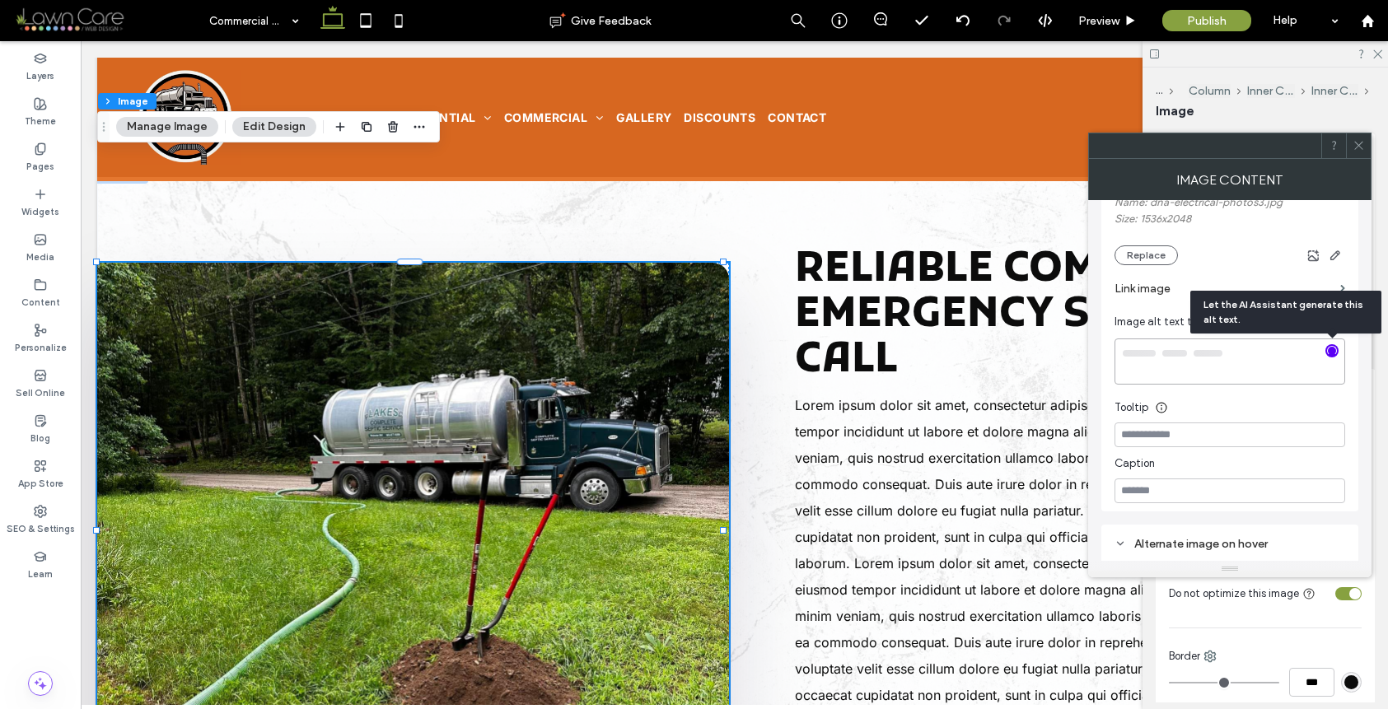
type textarea "**********"
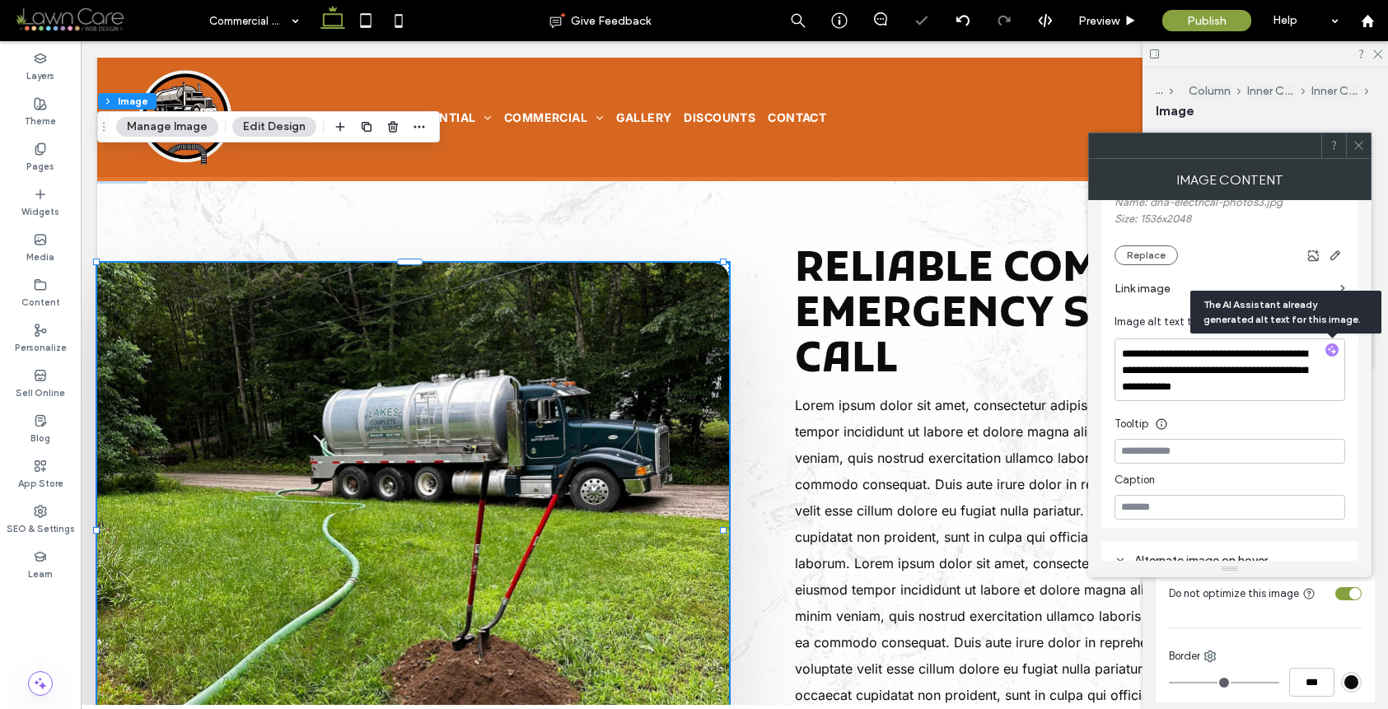
click at [1361, 133] on span at bounding box center [1359, 145] width 12 height 25
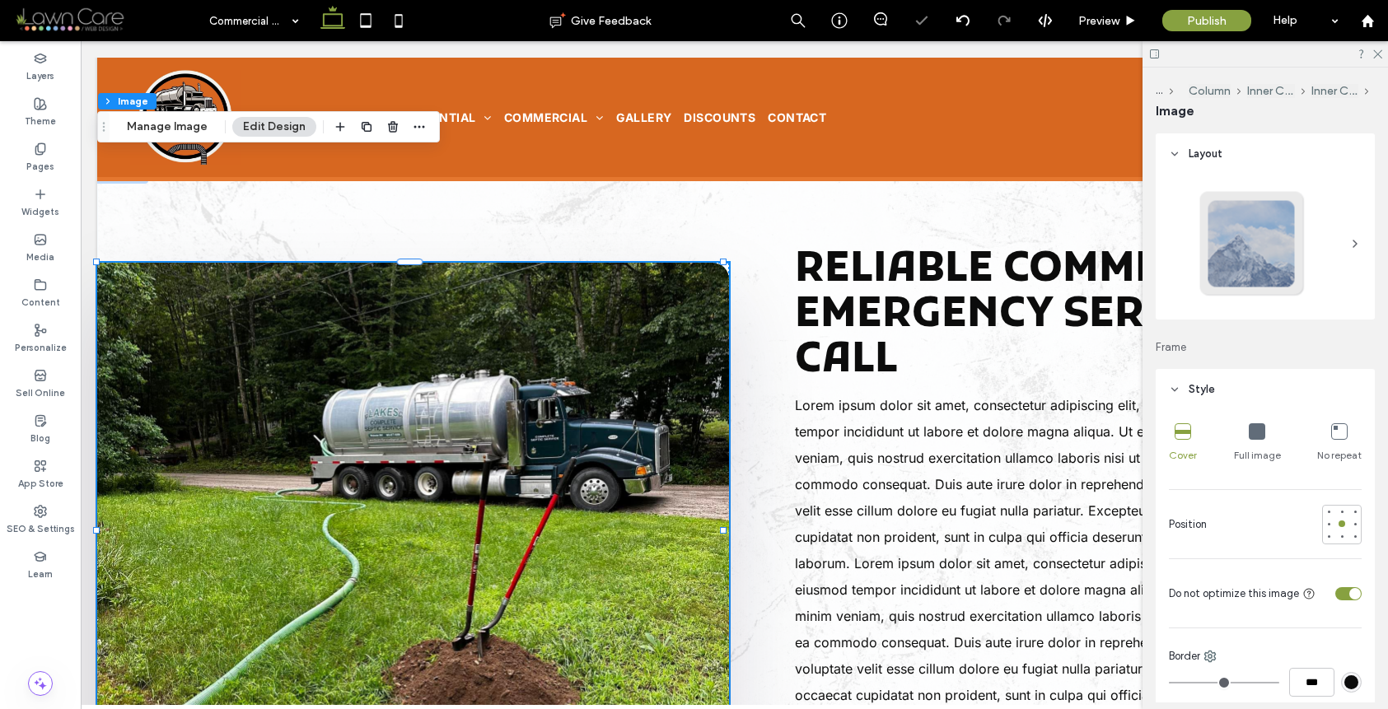
click at [1349, 595] on div "toggle" at bounding box center [1355, 594] width 12 height 12
click at [979, 512] on span "Lorem ipsum dolor sit amet, consectetur adipiscing elit, sed do eiusmod tempor …" at bounding box center [1025, 563] width 461 height 333
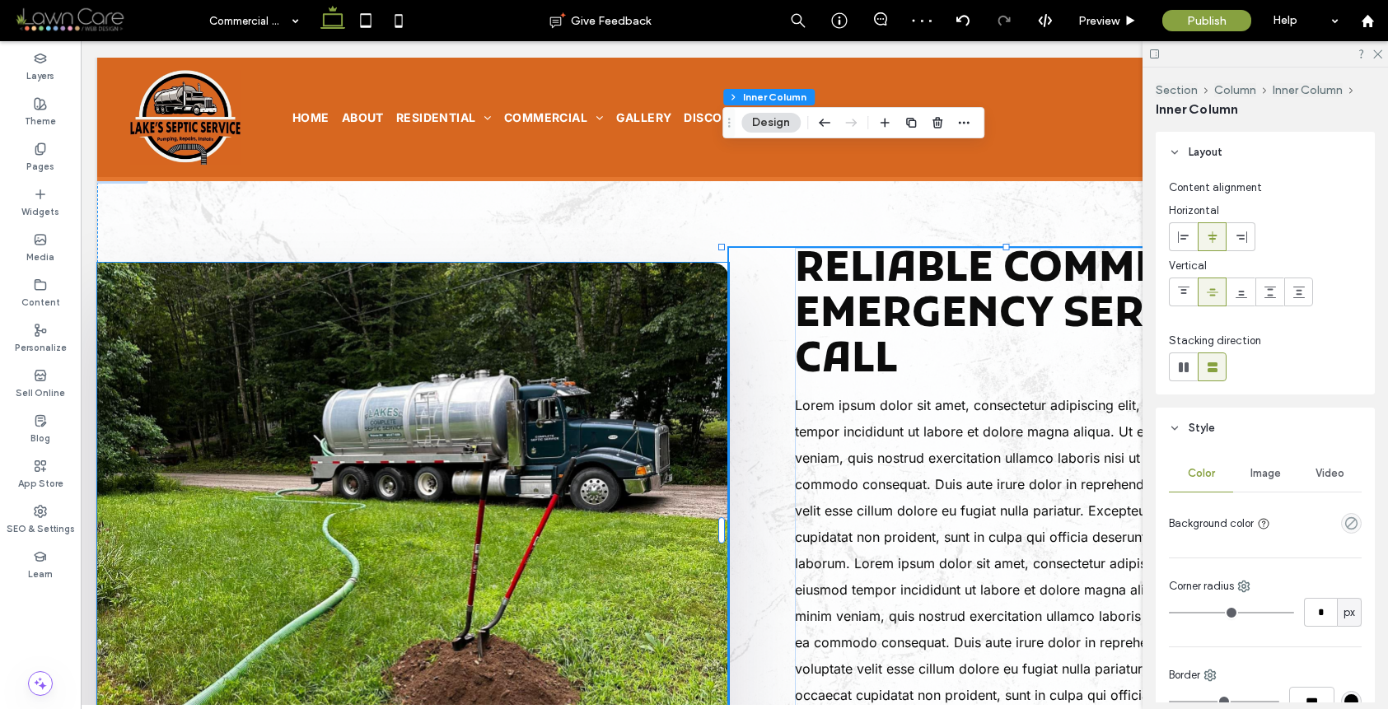
click at [633, 430] on img at bounding box center [413, 530] width 632 height 535
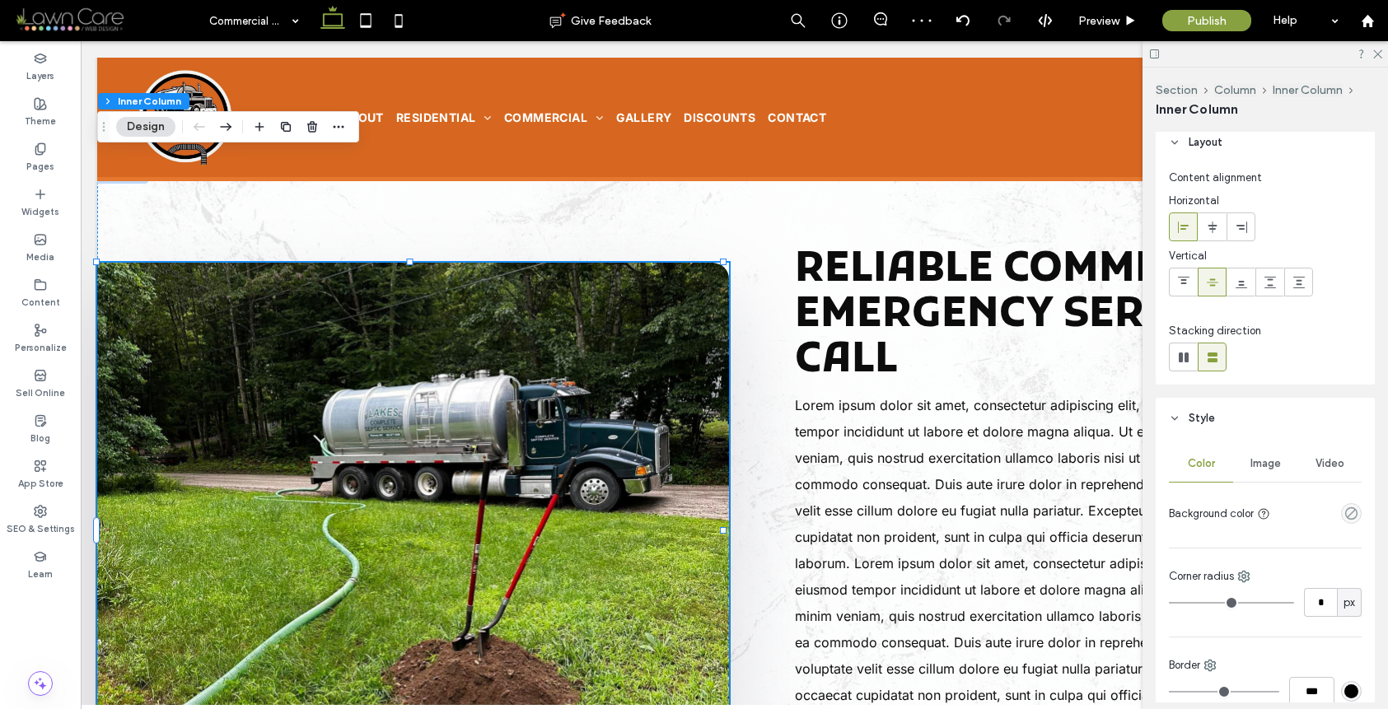
click at [1256, 450] on div "Image" at bounding box center [1265, 464] width 64 height 36
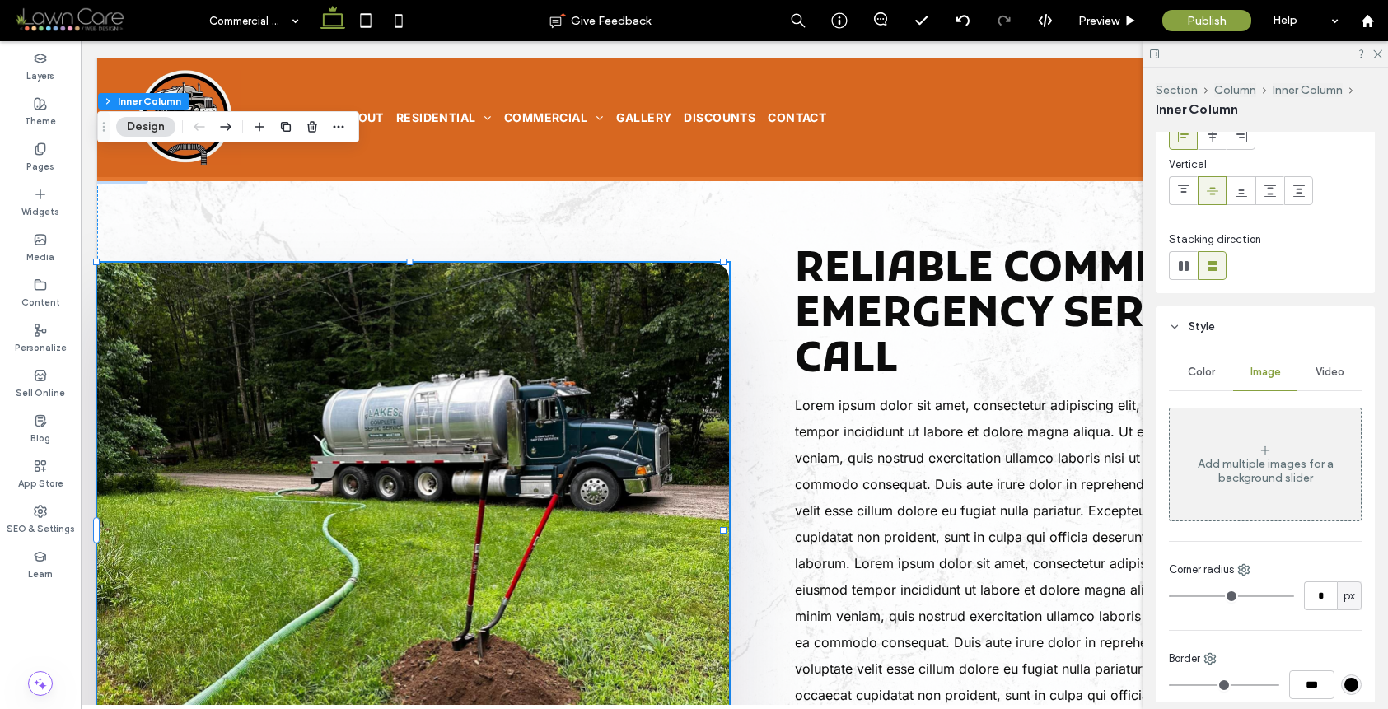
scroll to position [573, 0]
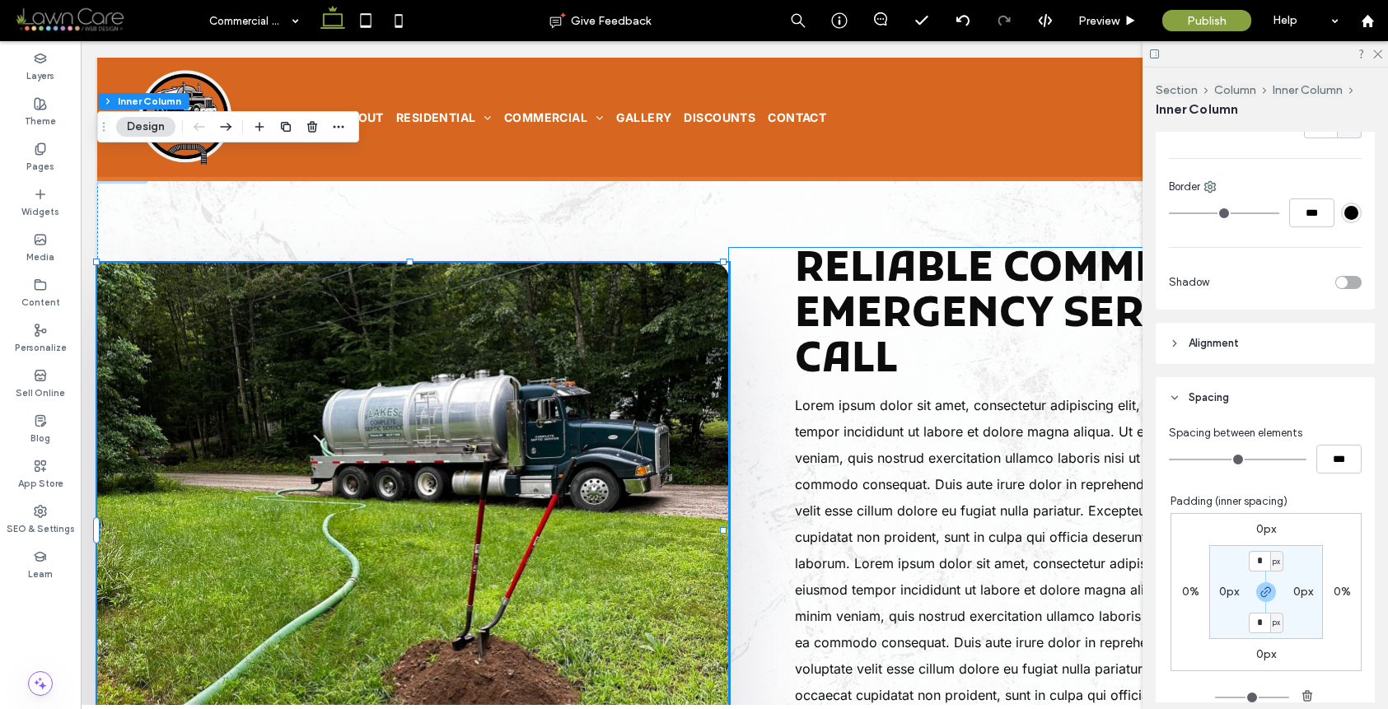
click at [592, 333] on img at bounding box center [413, 530] width 632 height 535
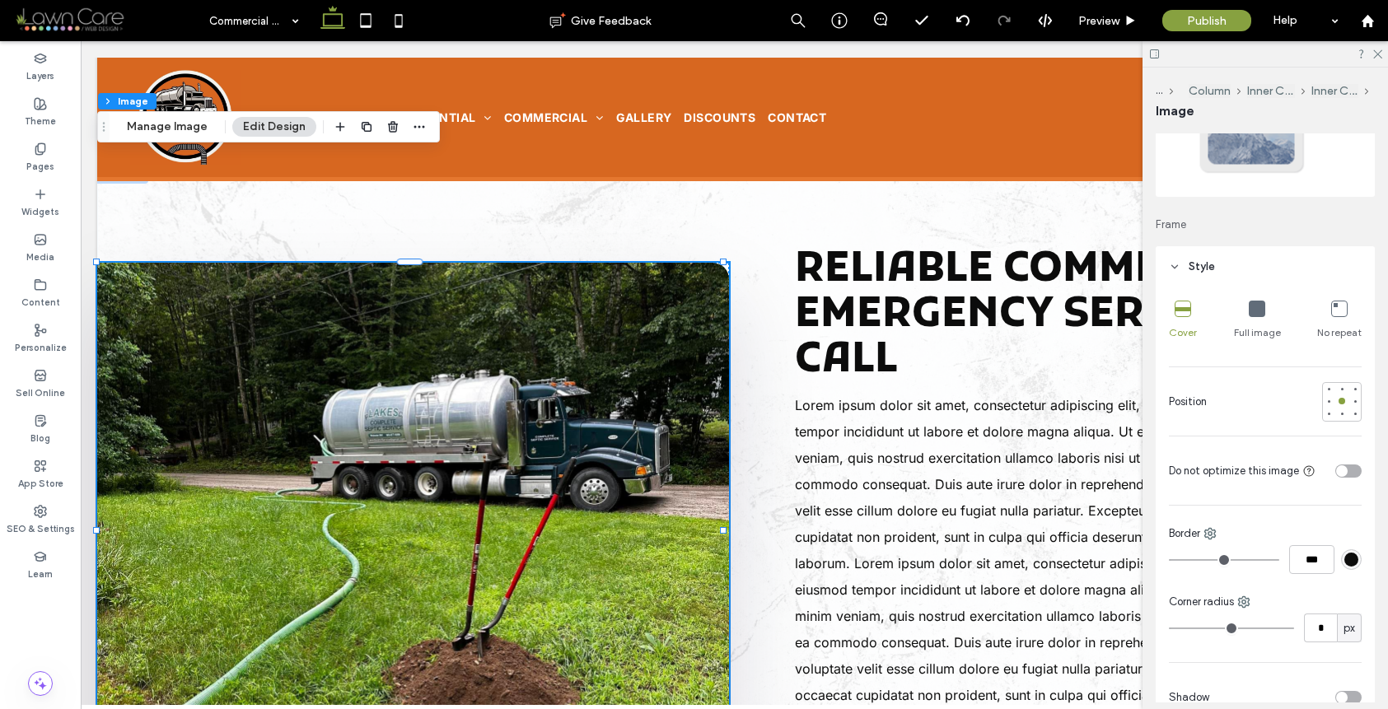
scroll to position [308, 0]
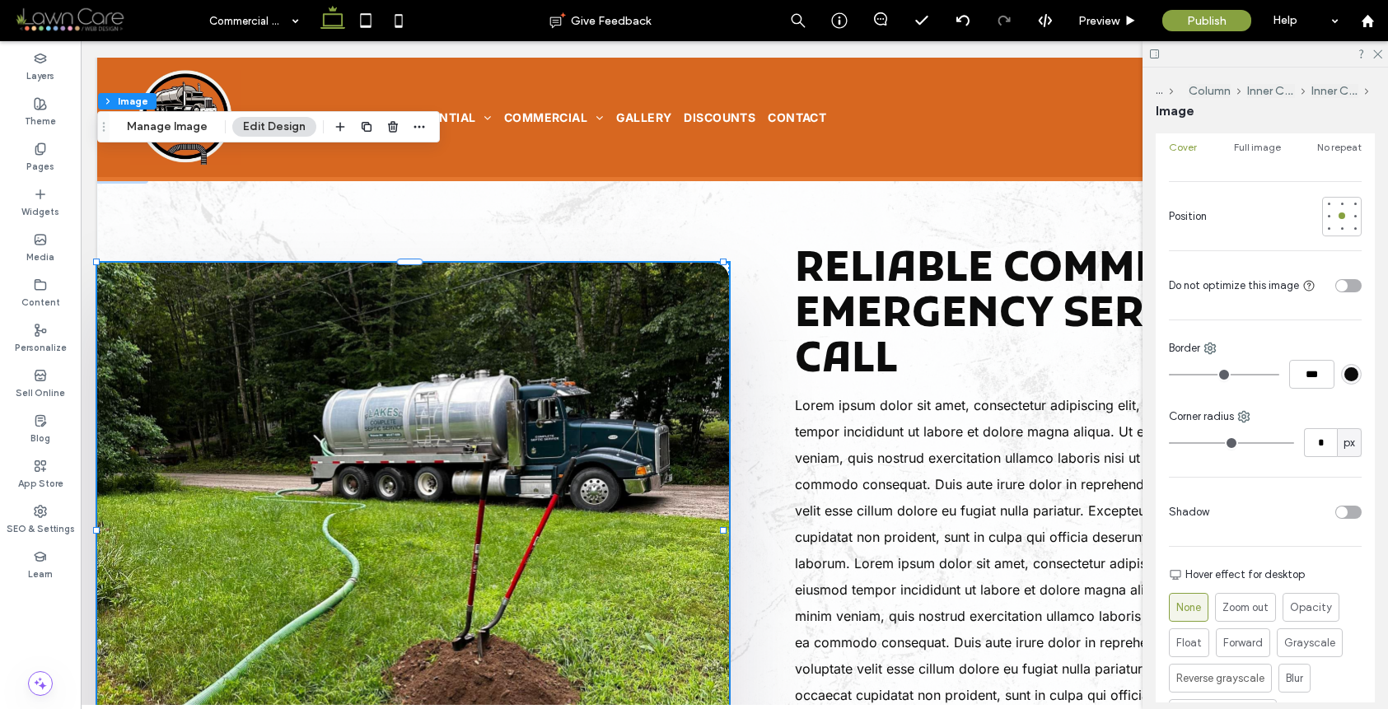
click at [1339, 288] on div "toggle" at bounding box center [1348, 285] width 26 height 13
click at [353, 384] on img at bounding box center [413, 530] width 632 height 535
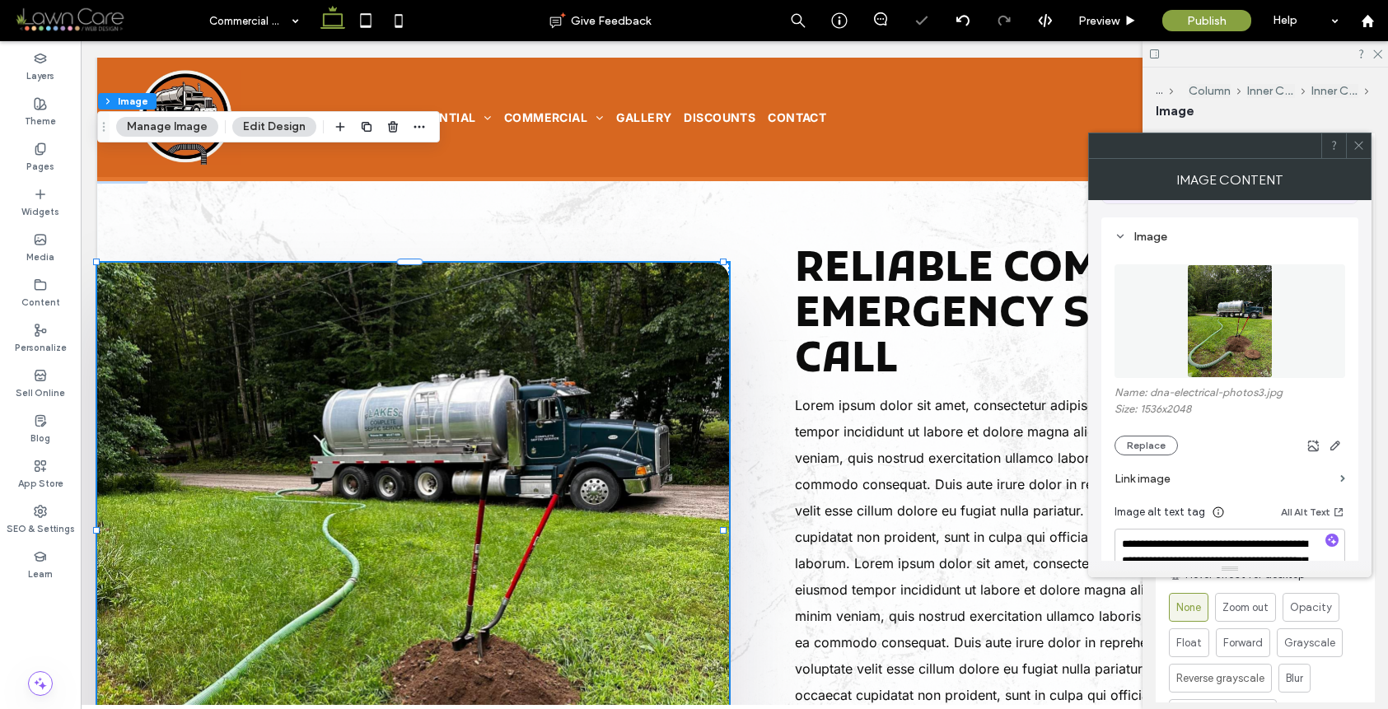
scroll to position [325, 0]
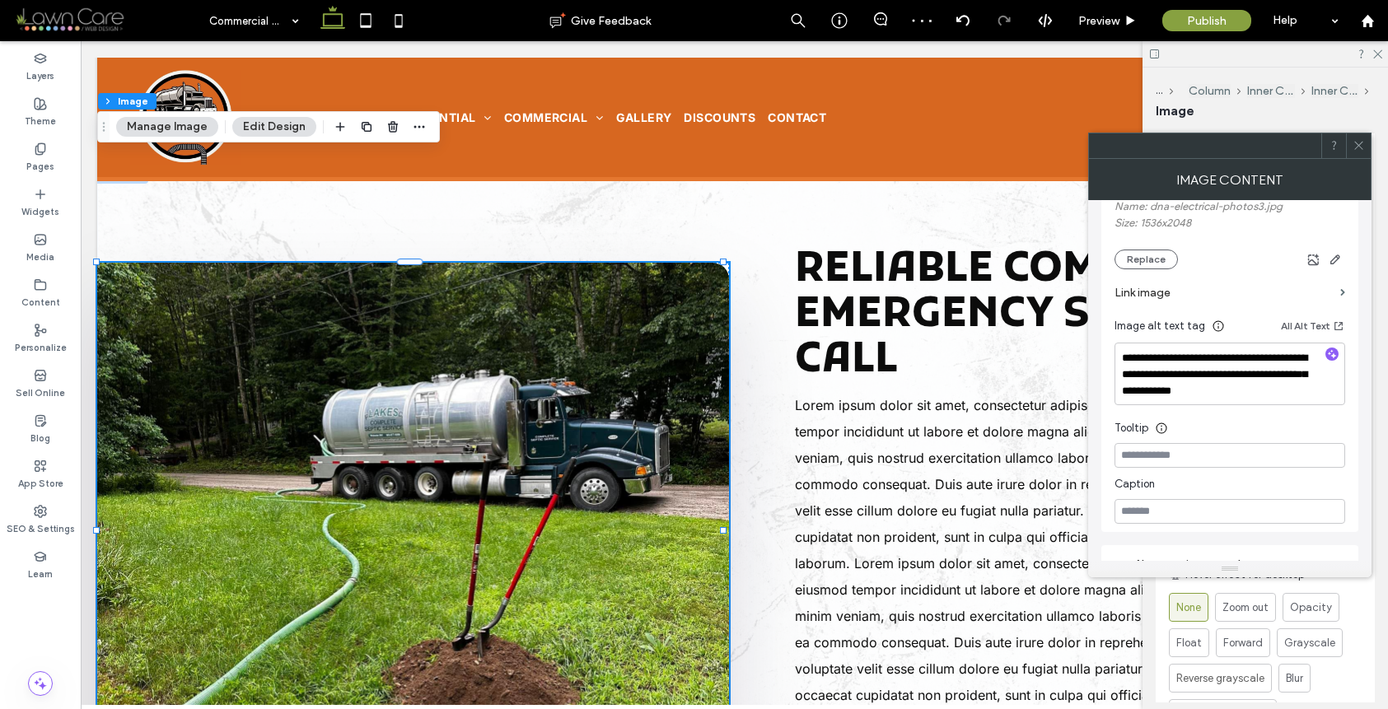
click at [1360, 140] on icon at bounding box center [1359, 145] width 12 height 12
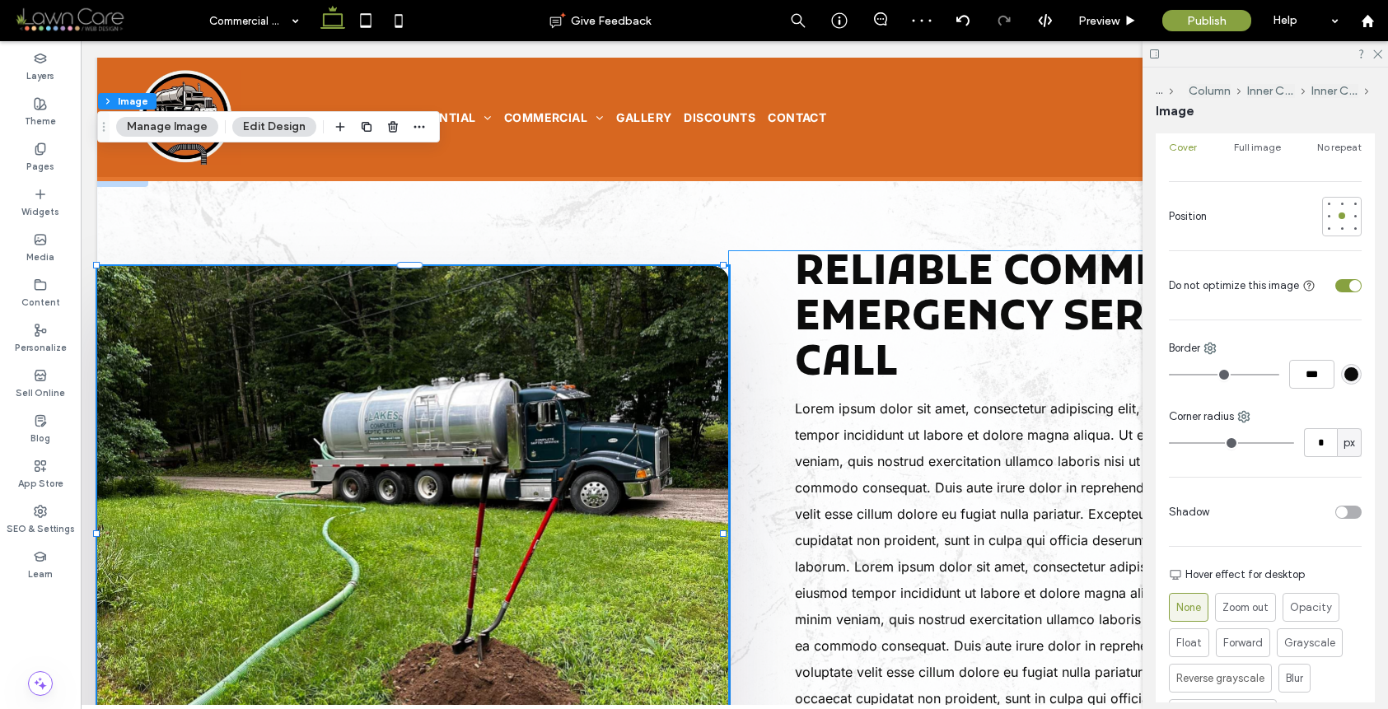
scroll to position [0, 0]
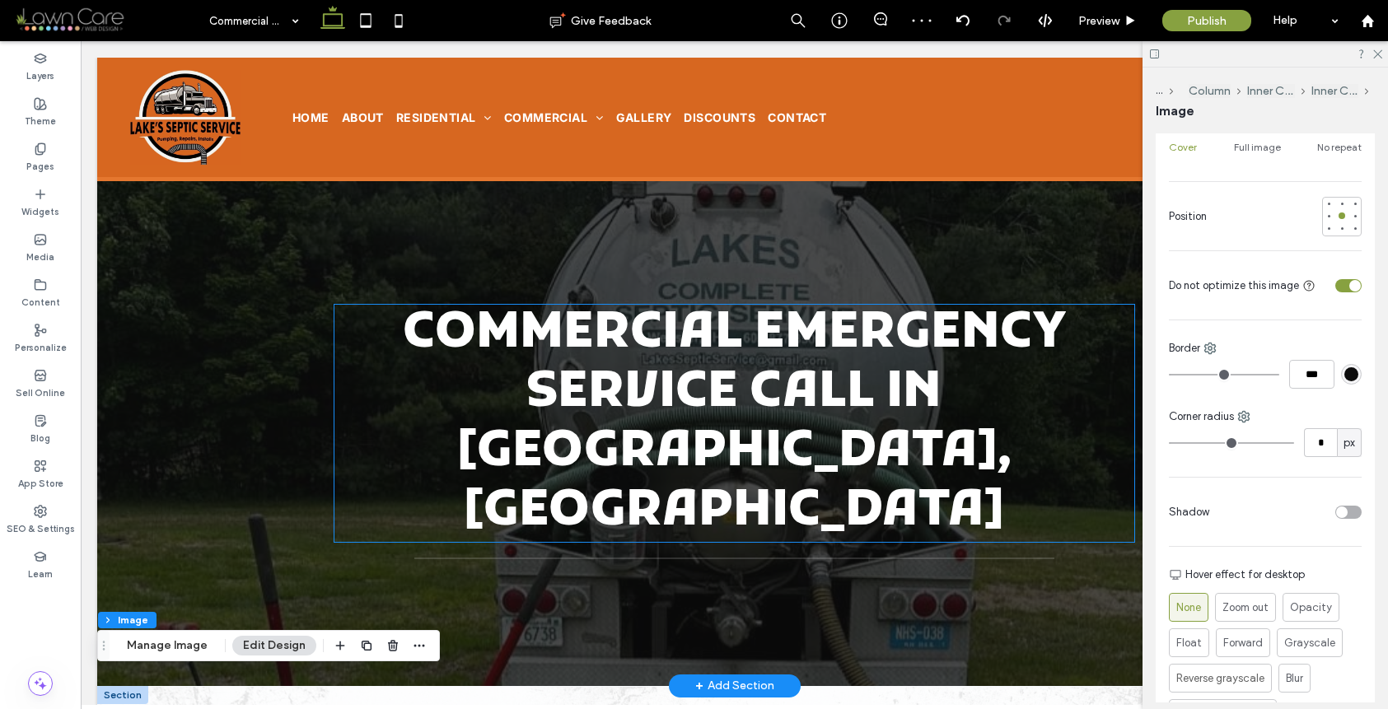
click at [847, 371] on span "Commercial Emergency Service Call in [GEOGRAPHIC_DATA], [GEOGRAPHIC_DATA]" at bounding box center [734, 423] width 663 height 242
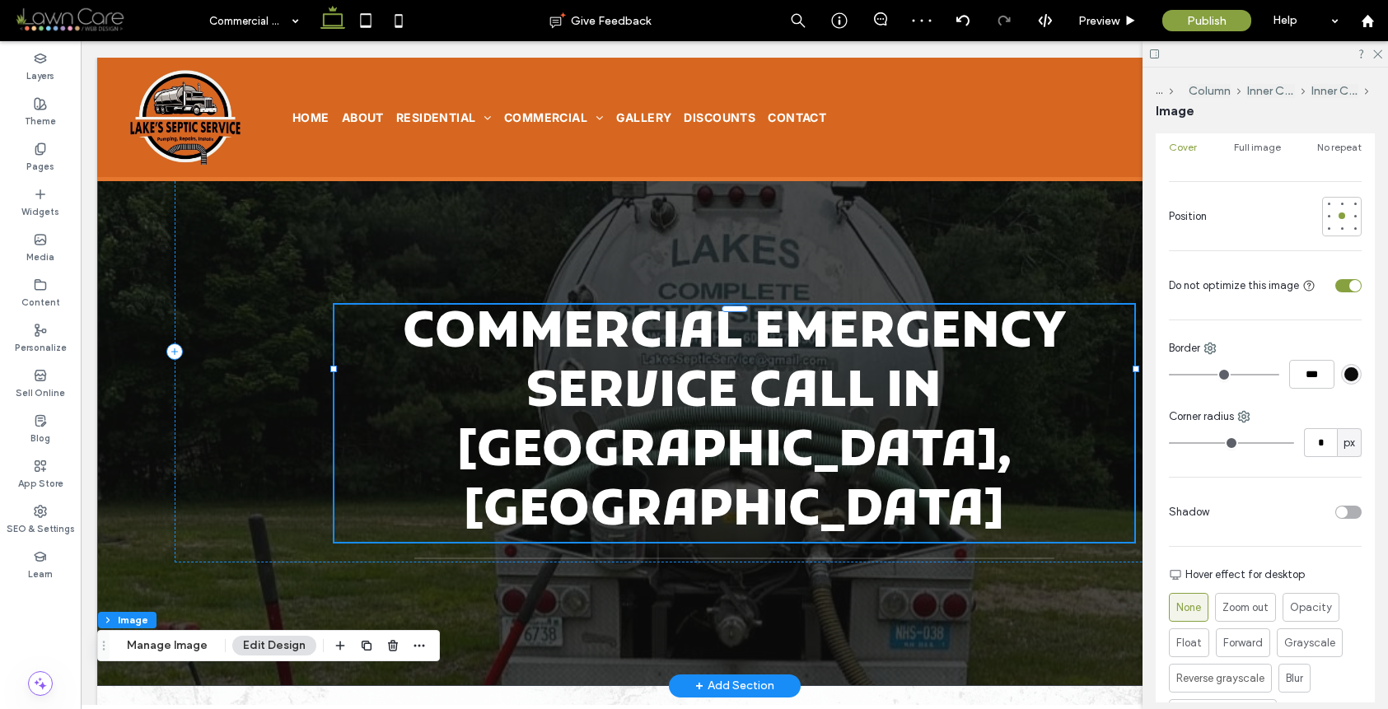
click at [847, 371] on div "Commercial Emergency Service Call in [GEOGRAPHIC_DATA], [GEOGRAPHIC_DATA]" at bounding box center [734, 423] width 801 height 237
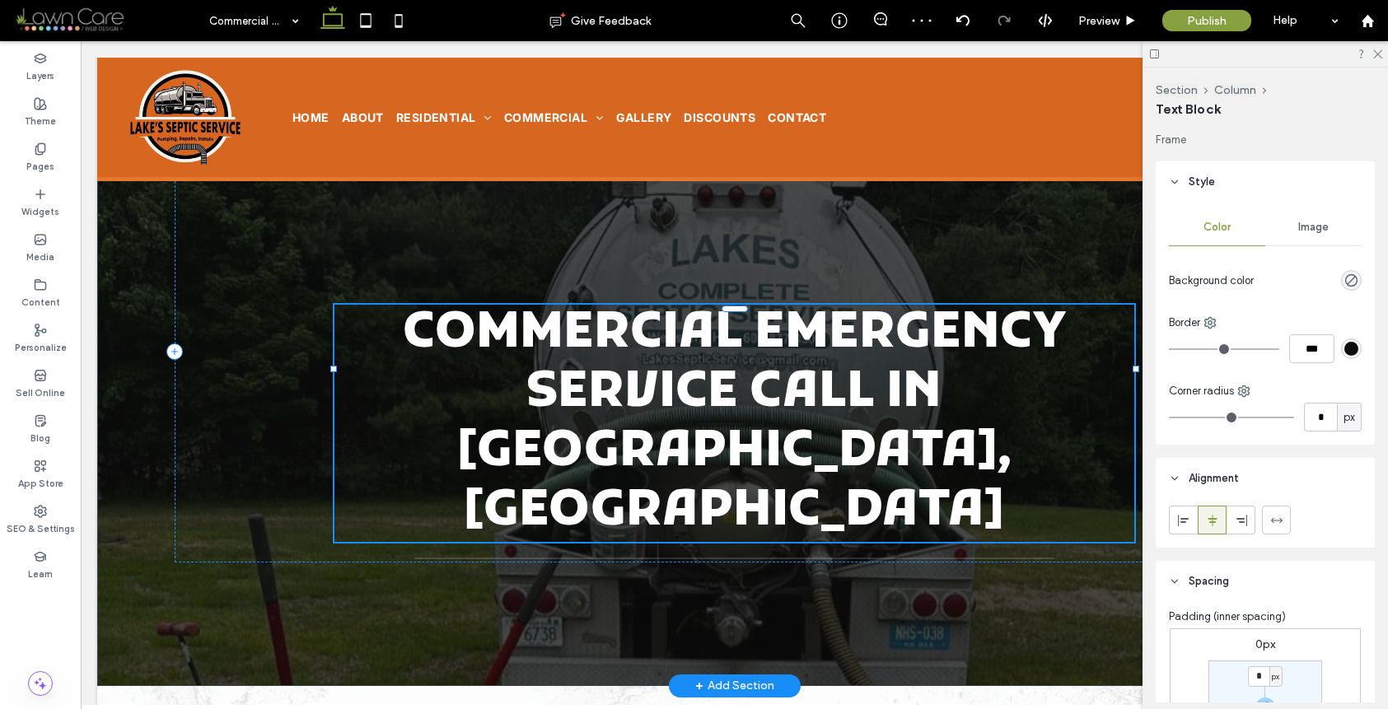
type input "*****"
type input "**"
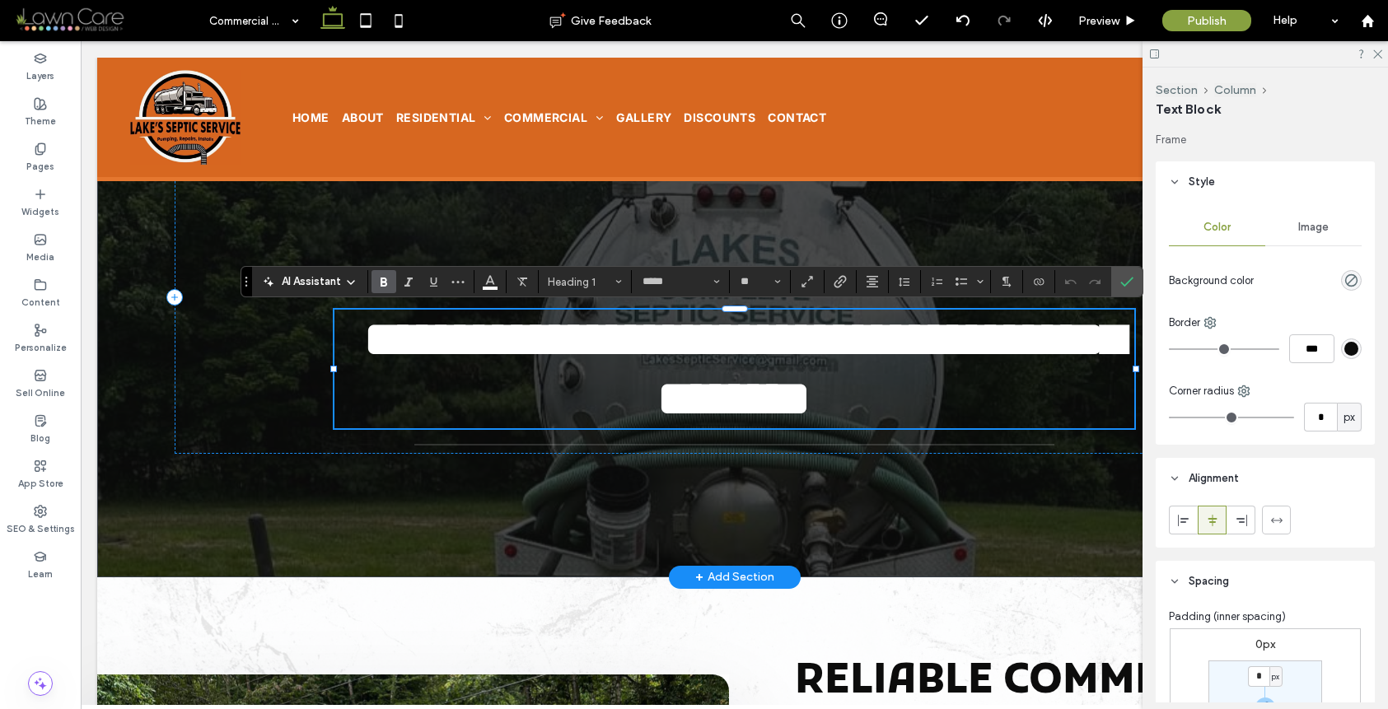
click at [674, 400] on span "**********" at bounding box center [744, 369] width 760 height 109
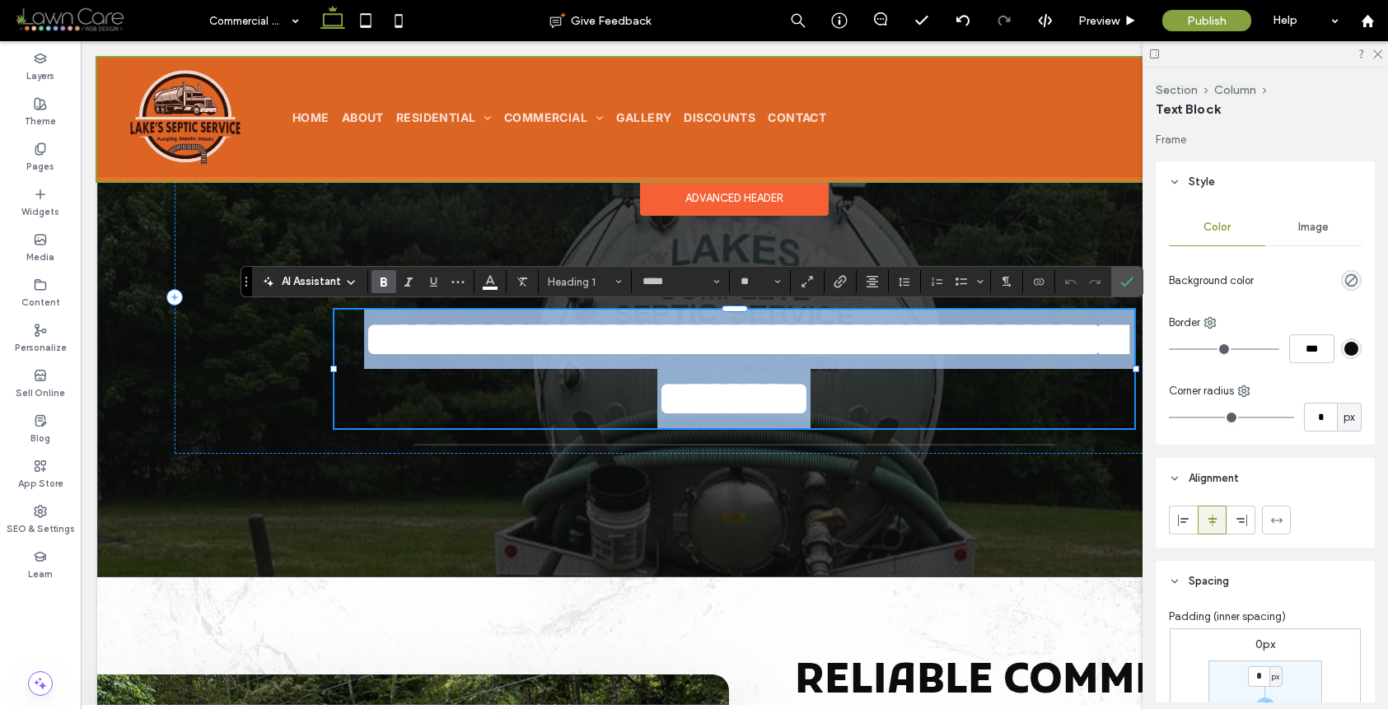
drag, startPoint x: 1120, startPoint y: 386, endPoint x: 553, endPoint y: 135, distance: 619.7
click at [553, 135] on div at bounding box center [734, 120] width 1274 height 124
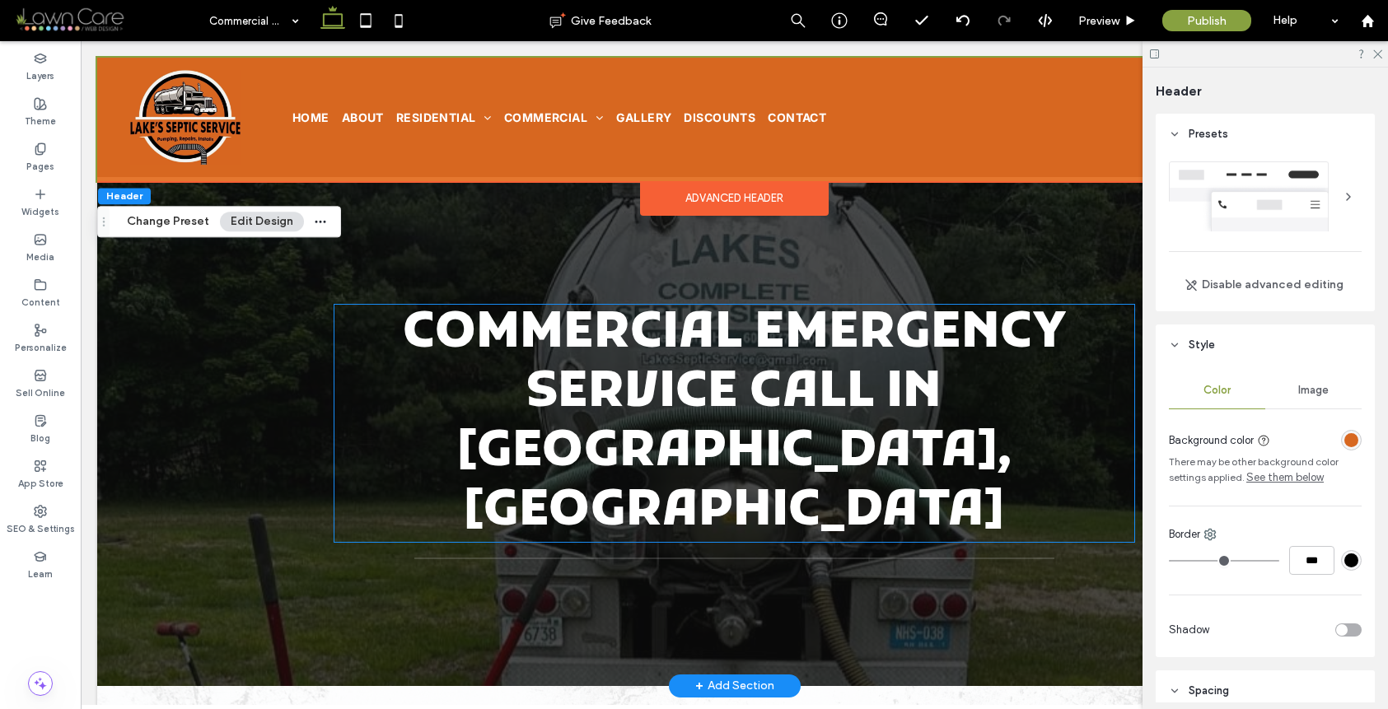
click at [479, 313] on span "Commercial Emergency Service Call in [GEOGRAPHIC_DATA], [GEOGRAPHIC_DATA]" at bounding box center [734, 423] width 663 height 242
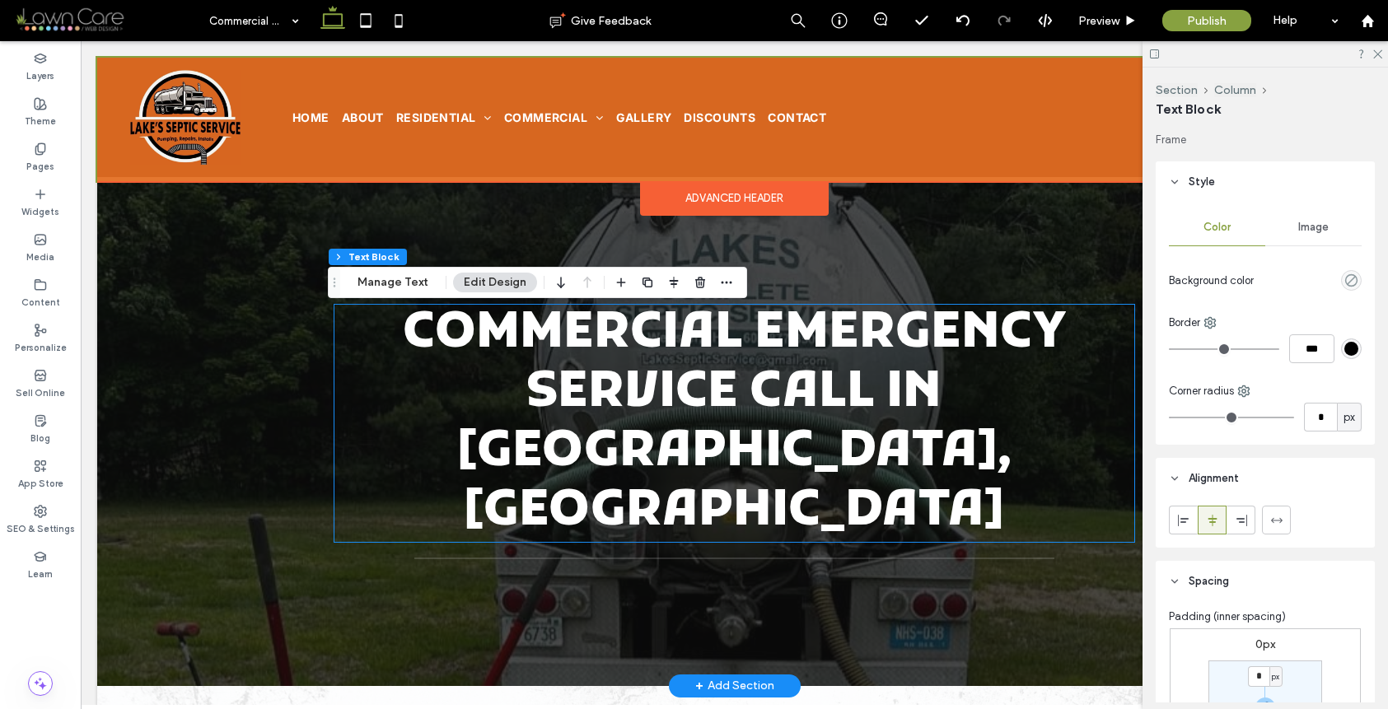
click at [479, 313] on span "Commercial Emergency Service Call in [GEOGRAPHIC_DATA], [GEOGRAPHIC_DATA]" at bounding box center [734, 423] width 663 height 242
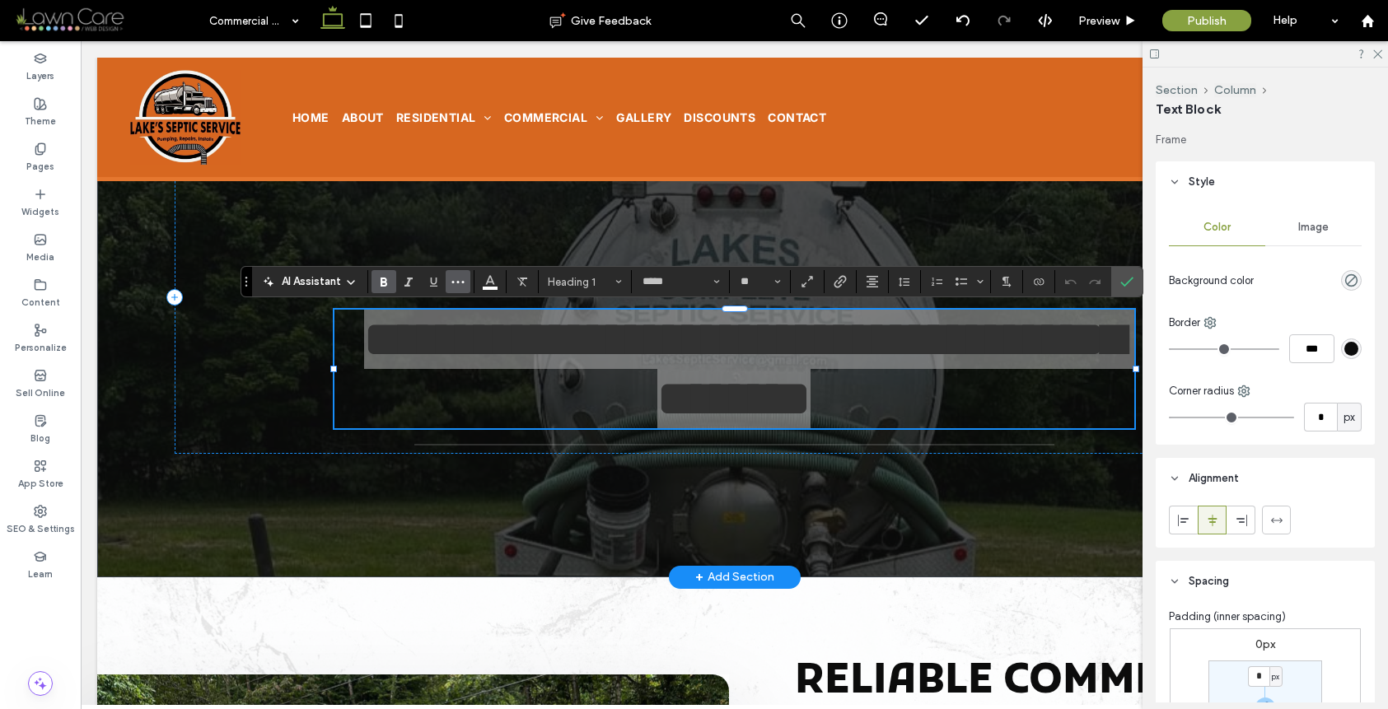
click at [462, 283] on use "More" at bounding box center [457, 282] width 12 height 2
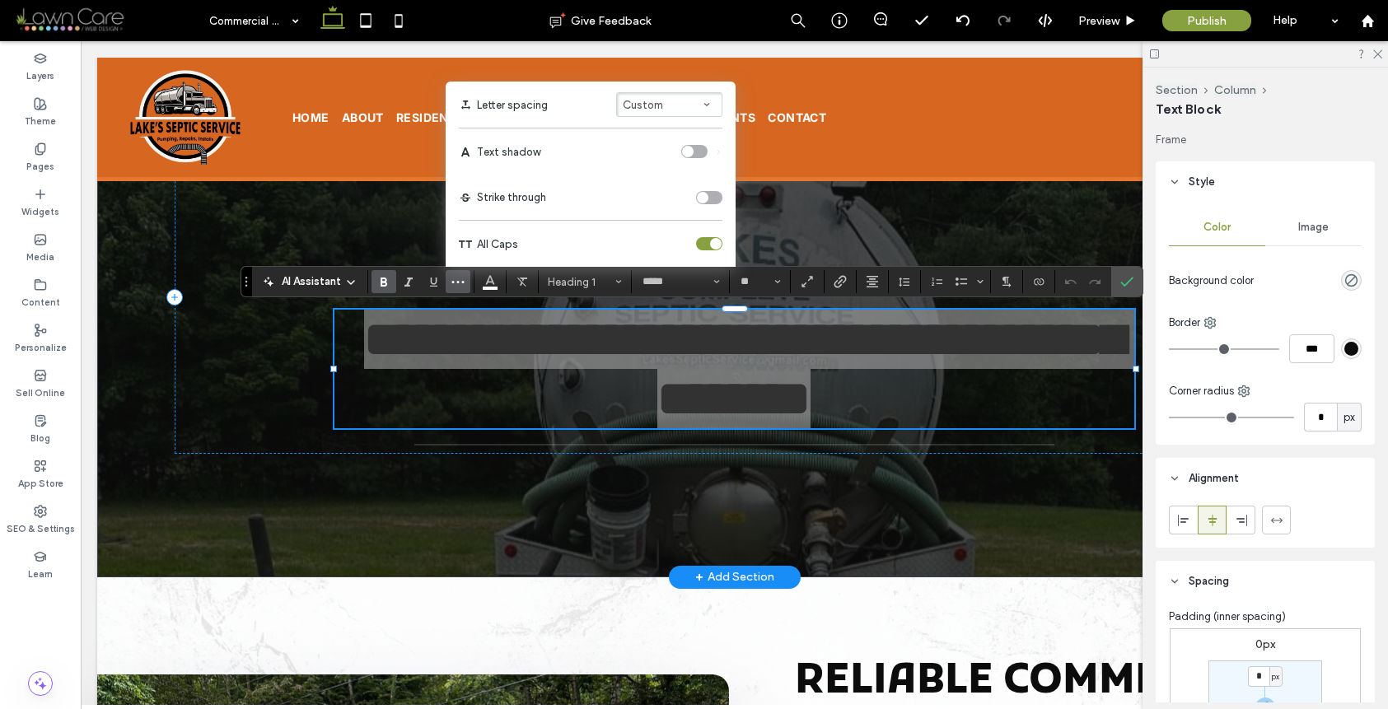
click at [710, 250] on div "toggle" at bounding box center [709, 243] width 26 height 13
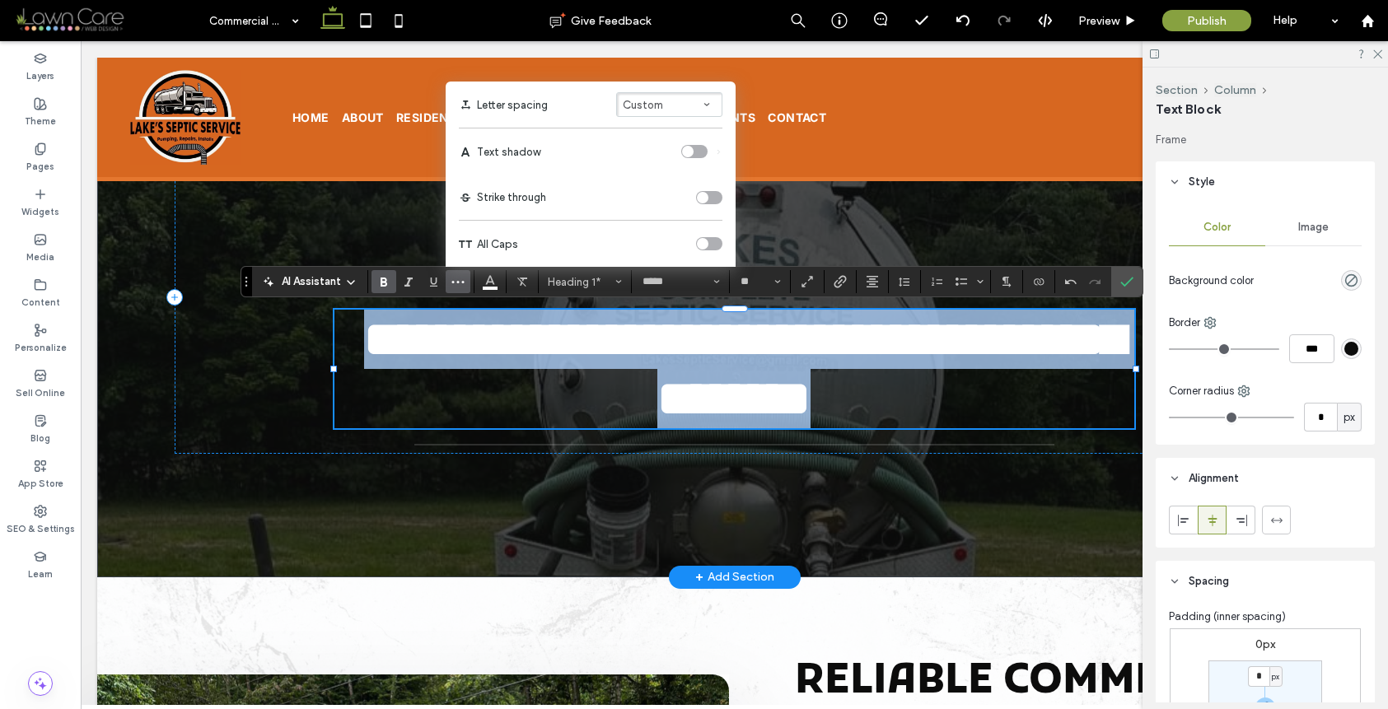
click at [679, 392] on span "**********" at bounding box center [744, 369] width 760 height 109
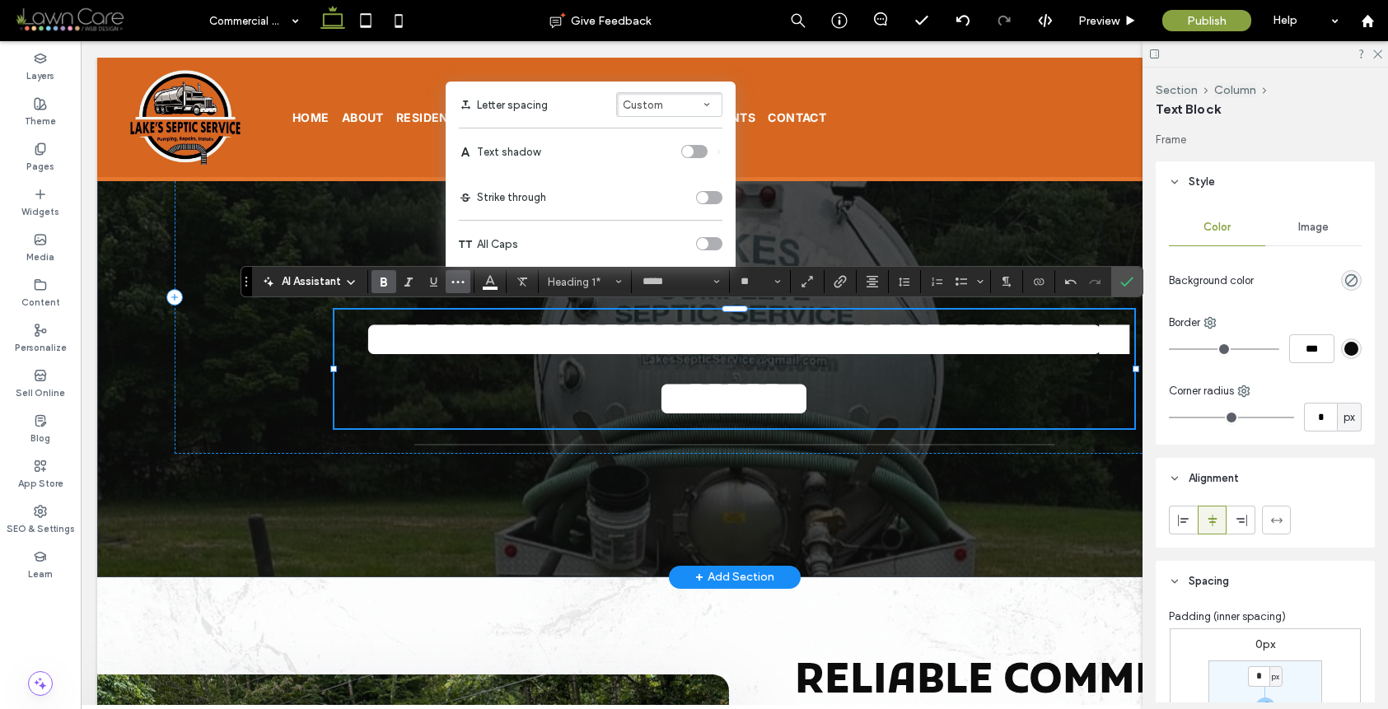
scroll to position [2, 0]
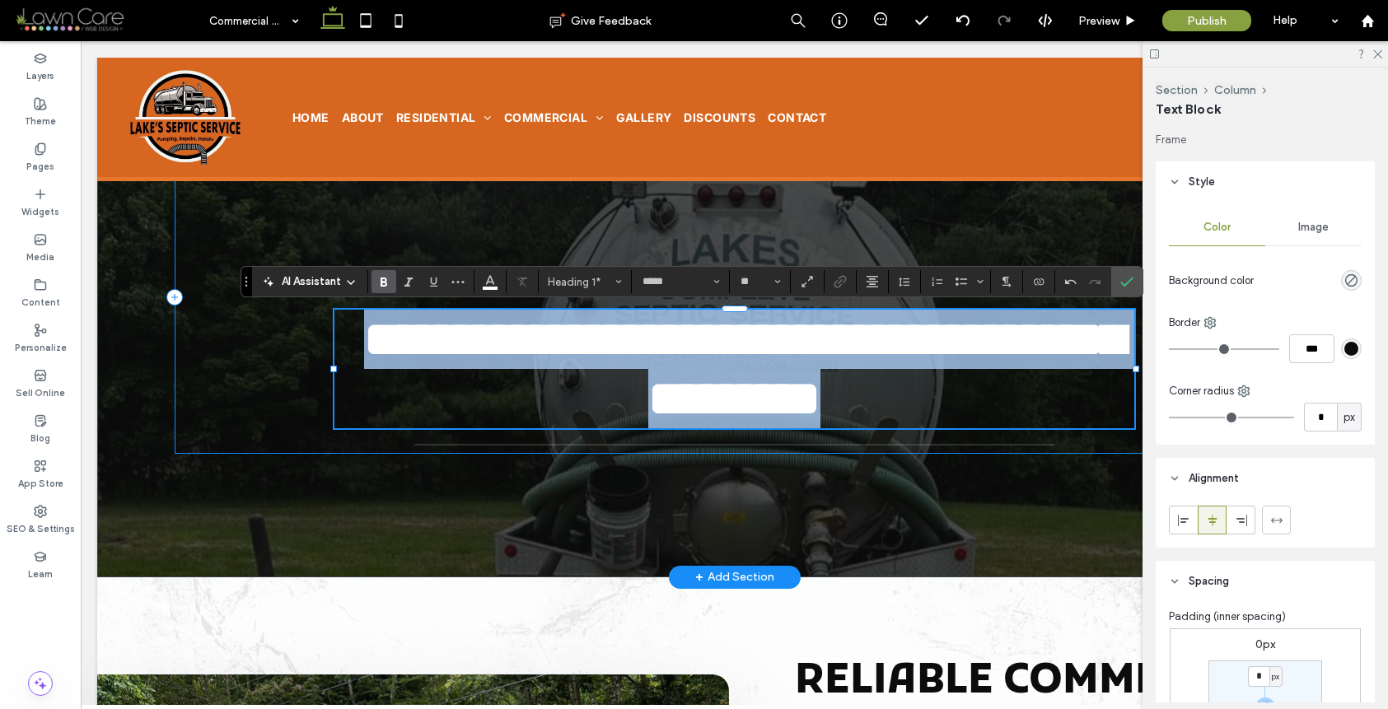
drag, startPoint x: 1088, startPoint y: 381, endPoint x: 824, endPoint y: 262, distance: 289.8
click at [824, 262] on div "**********" at bounding box center [735, 297] width 1120 height 314
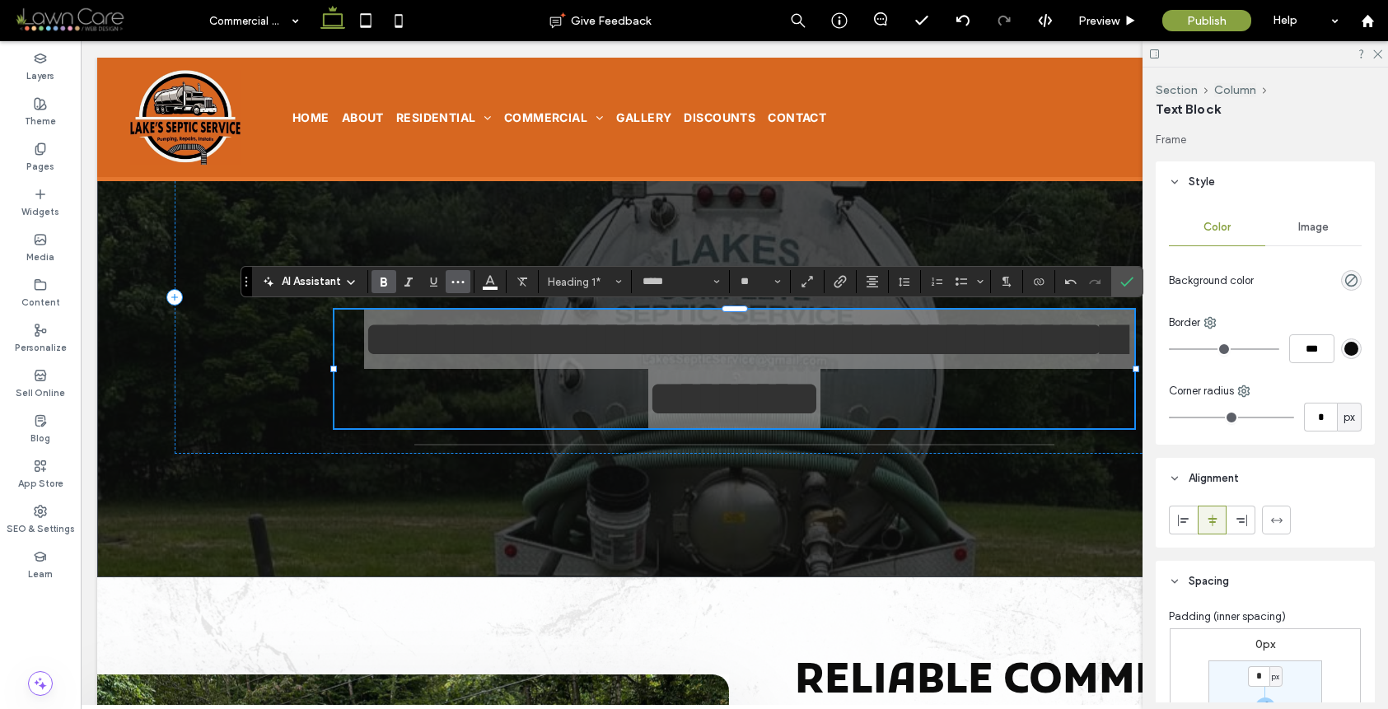
click at [453, 288] on span "More" at bounding box center [457, 281] width 13 height 21
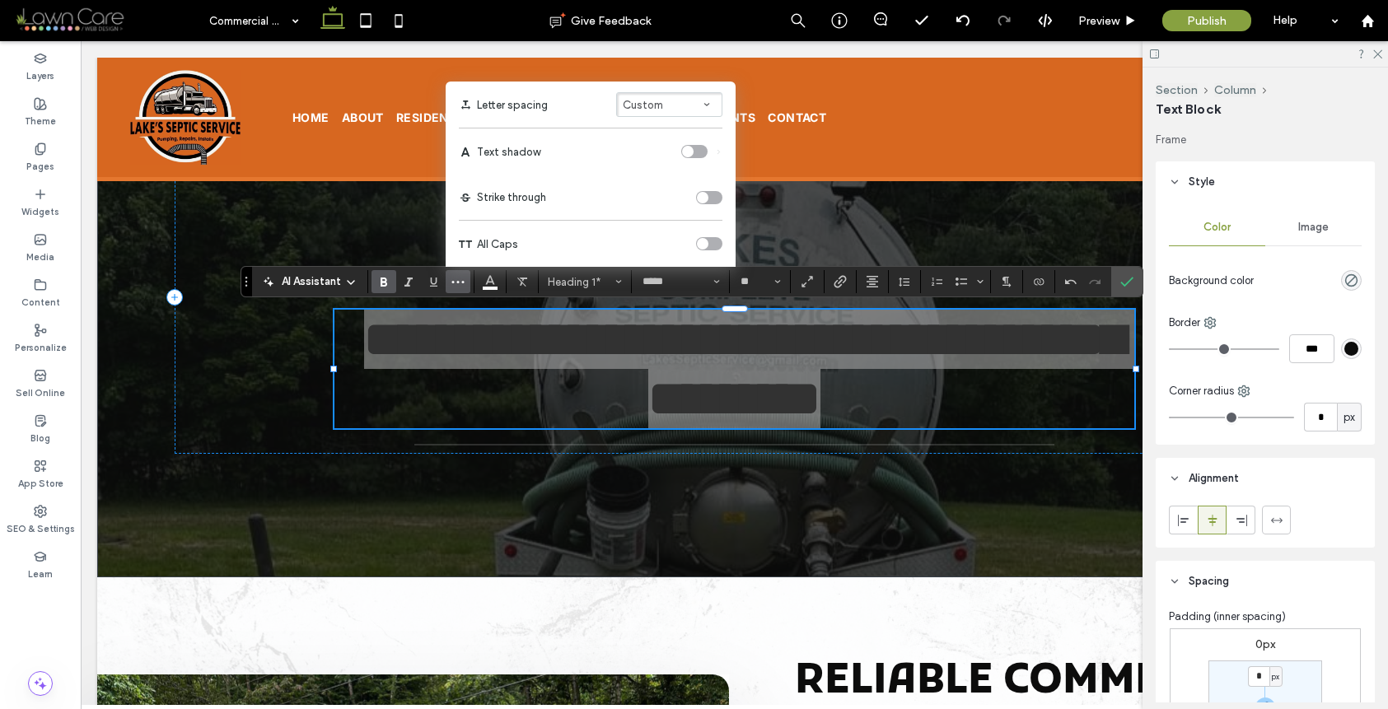
click at [713, 245] on div "toggle" at bounding box center [709, 243] width 26 height 13
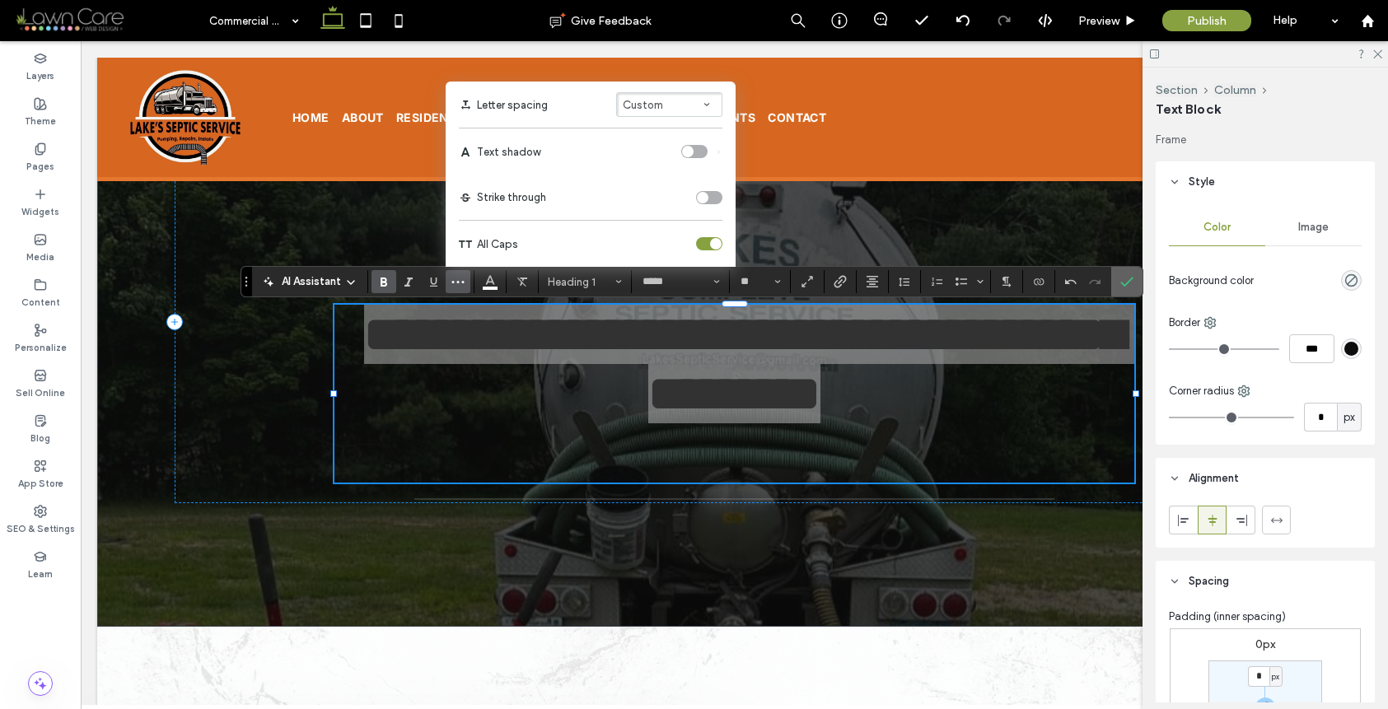
click at [1123, 283] on icon "Confirm" at bounding box center [1126, 281] width 13 height 13
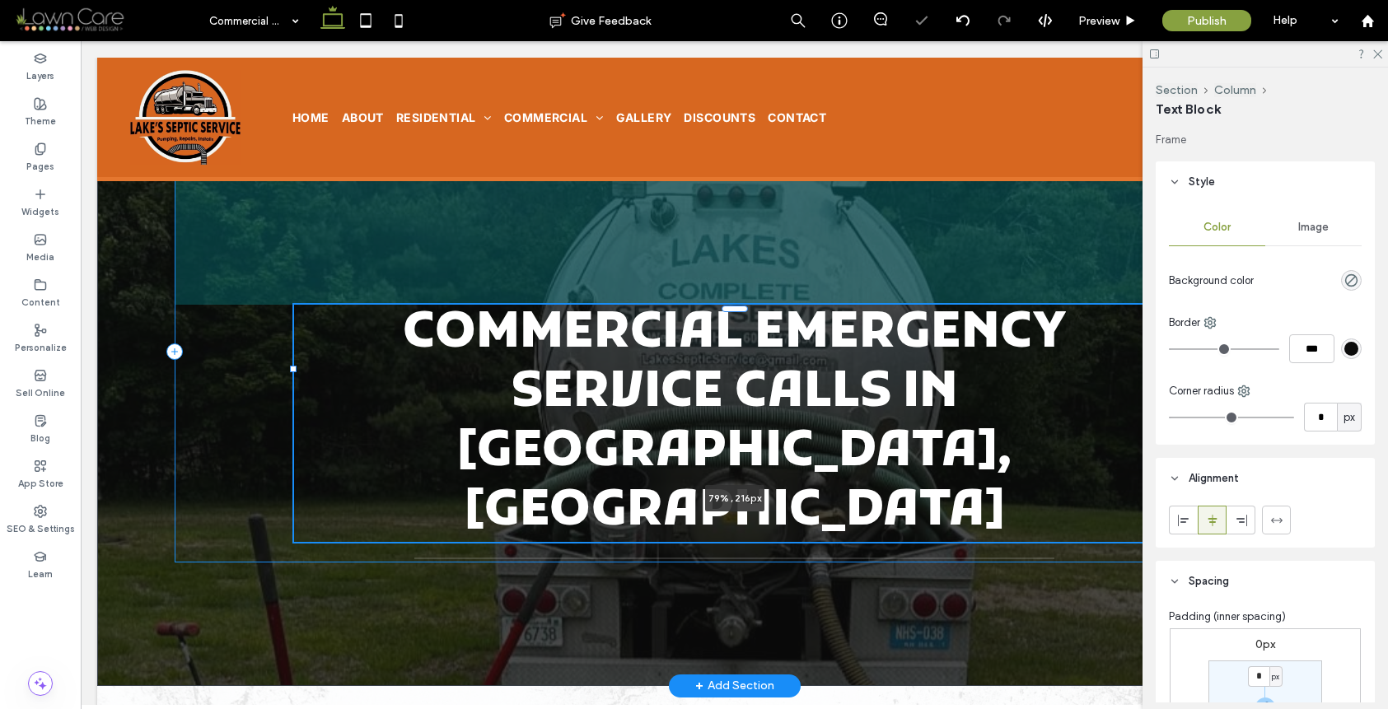
drag, startPoint x: 1144, startPoint y: 393, endPoint x: 1168, endPoint y: 390, distance: 24.1
click at [295, 311] on div at bounding box center [294, 310] width 1 height 1
type input "**"
type input "****"
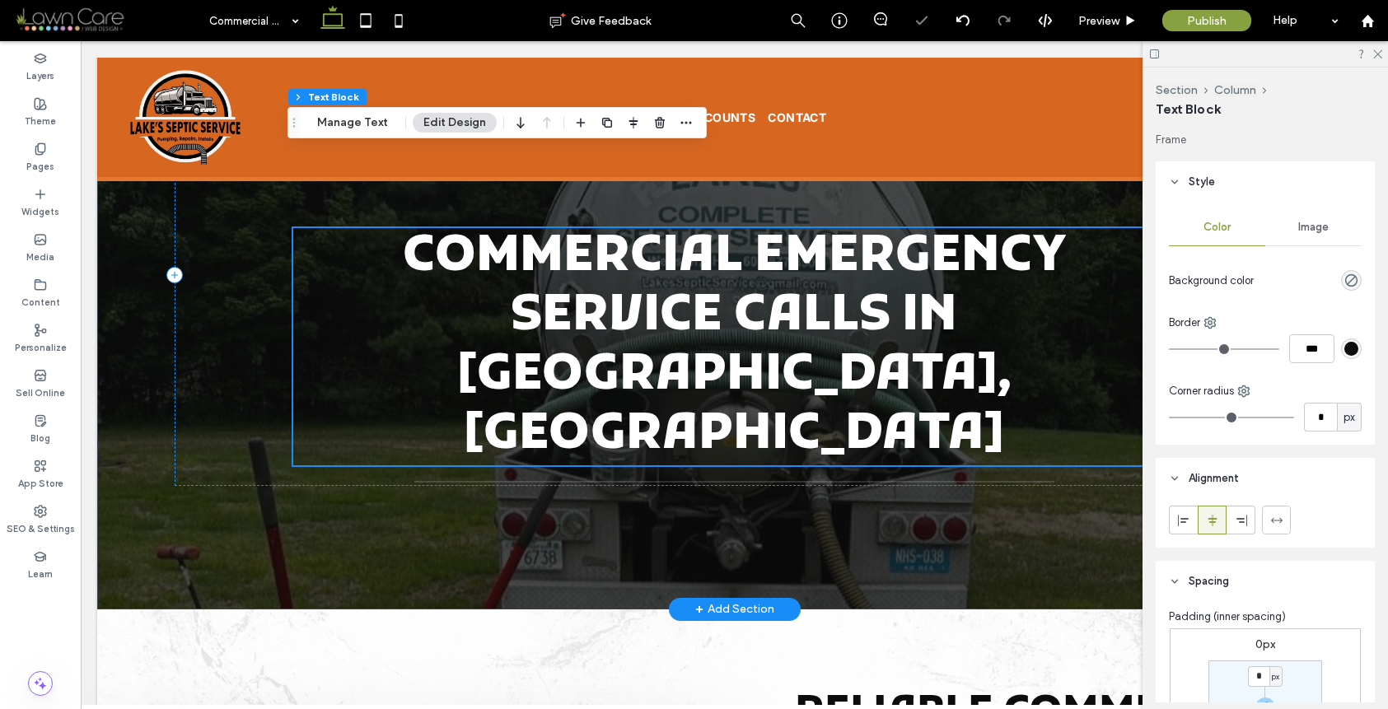
scroll to position [163, 0]
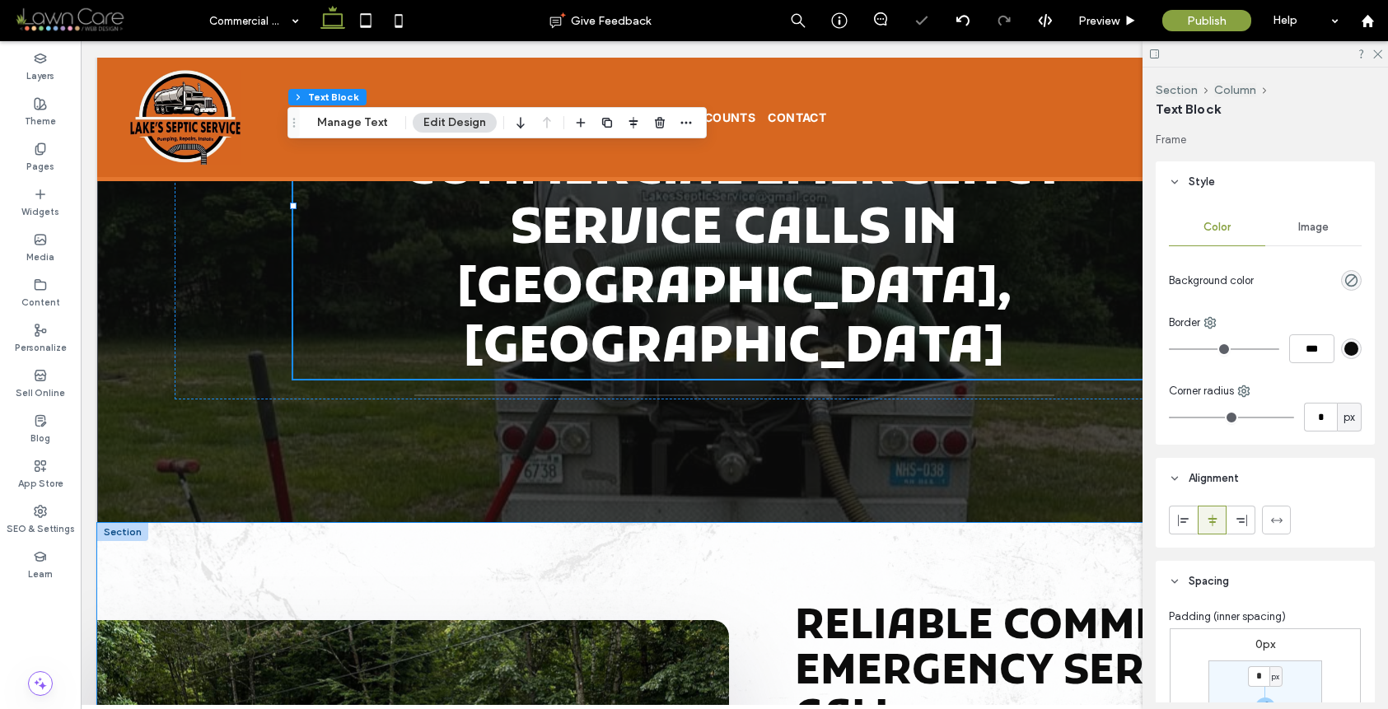
click at [1033, 601] on span "Reliable Commercial Emergency Service Call" at bounding box center [1039, 673] width 489 height 144
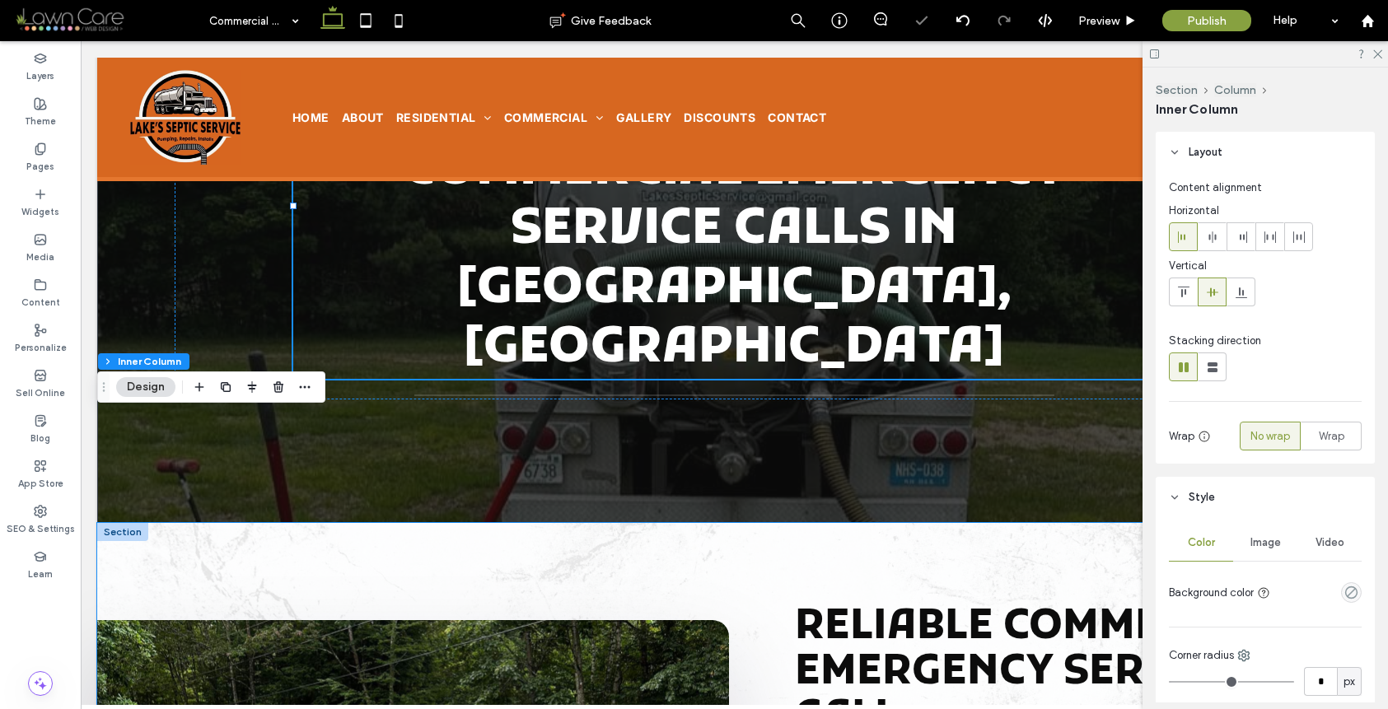
click at [1033, 601] on span "Reliable Commercial Emergency Service Call" at bounding box center [1039, 673] width 489 height 144
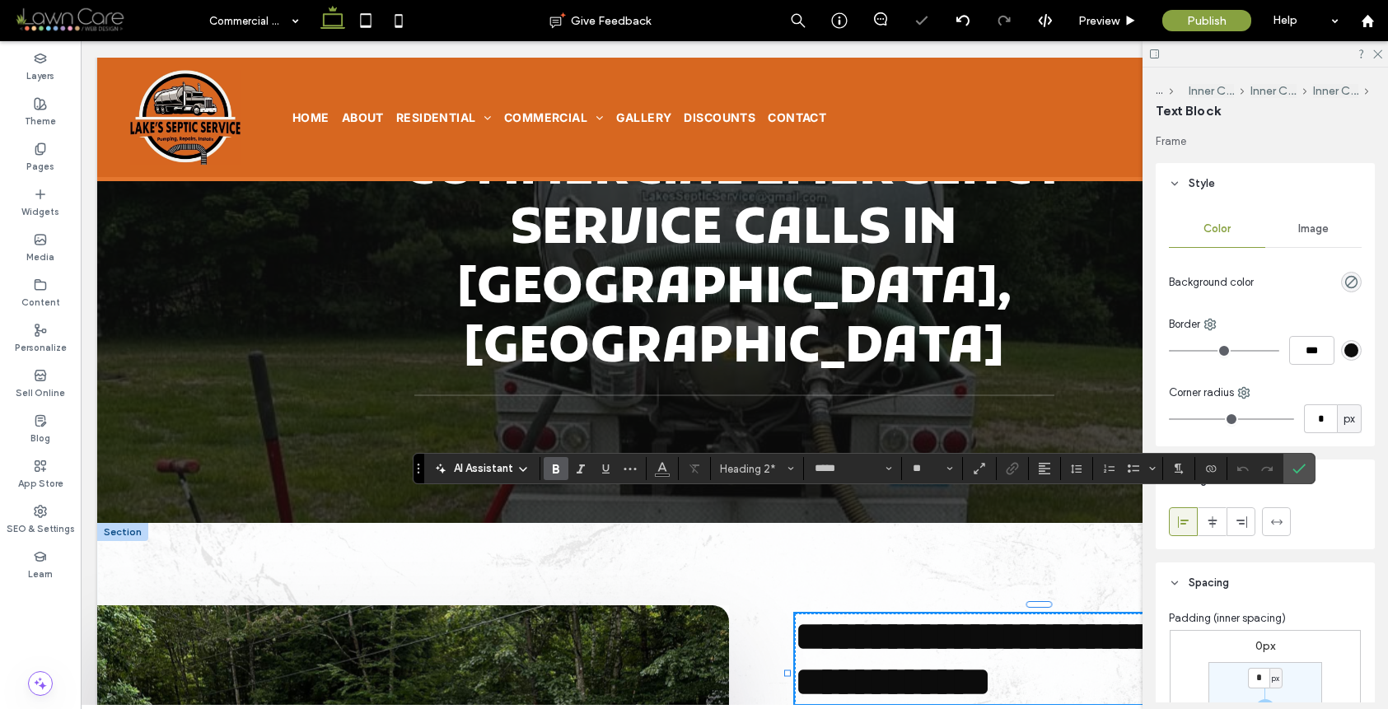
scroll to position [4, 0]
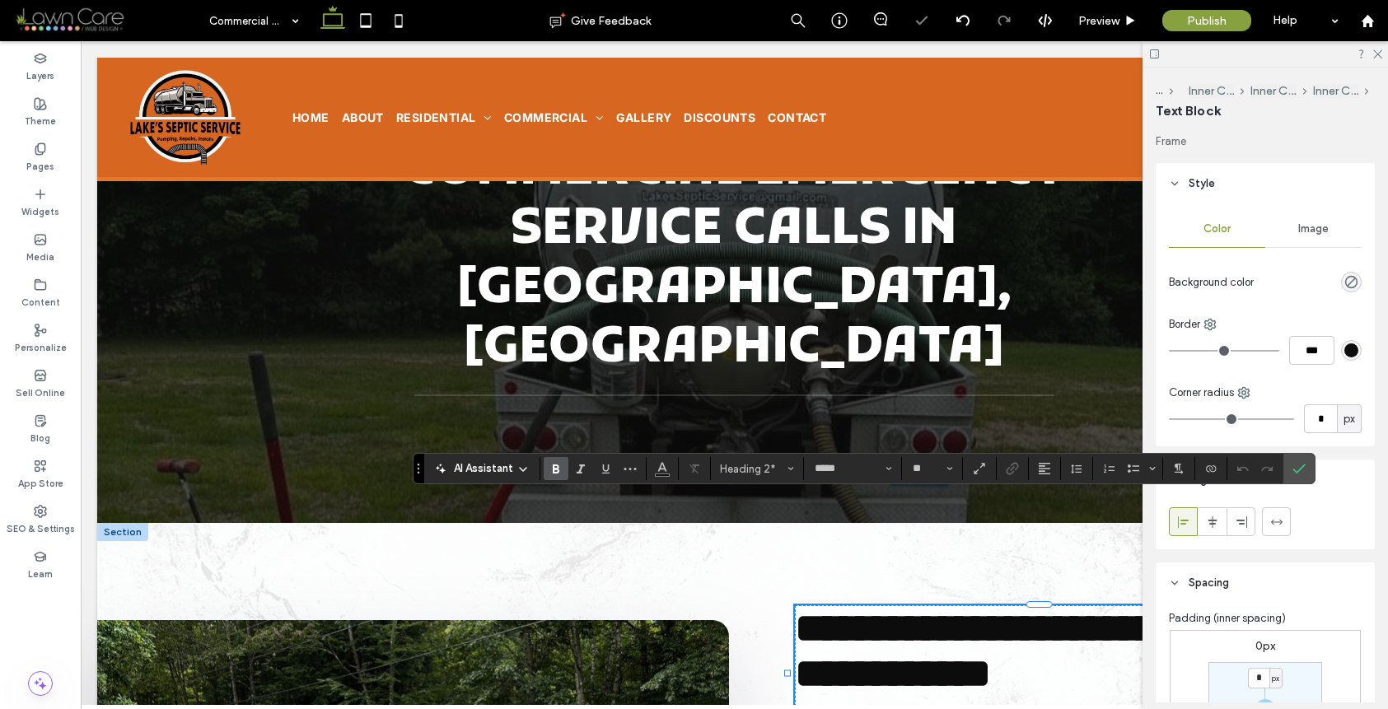
click at [897, 613] on h2 "**********" at bounding box center [1046, 651] width 502 height 91
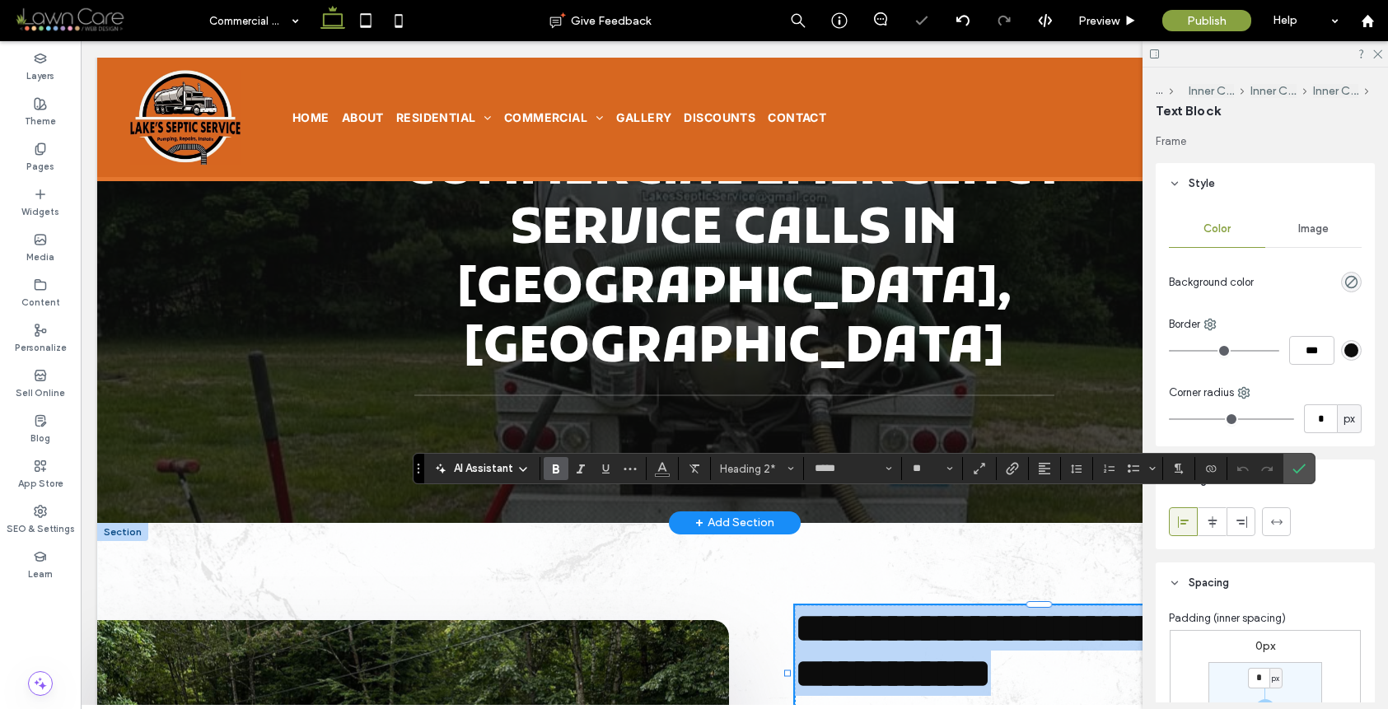
scroll to position [0, 0]
drag, startPoint x: 902, startPoint y: 615, endPoint x: 742, endPoint y: 399, distance: 268.6
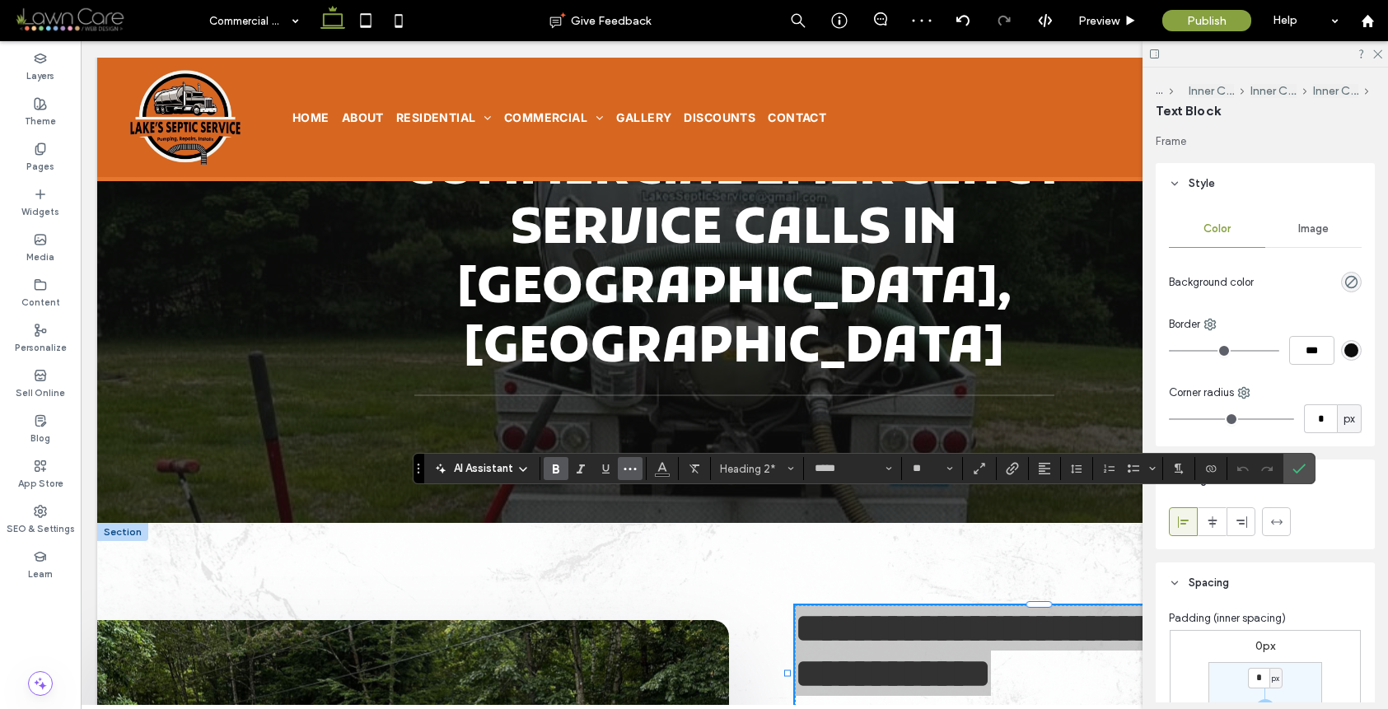
click at [636, 475] on button "More" at bounding box center [630, 468] width 25 height 23
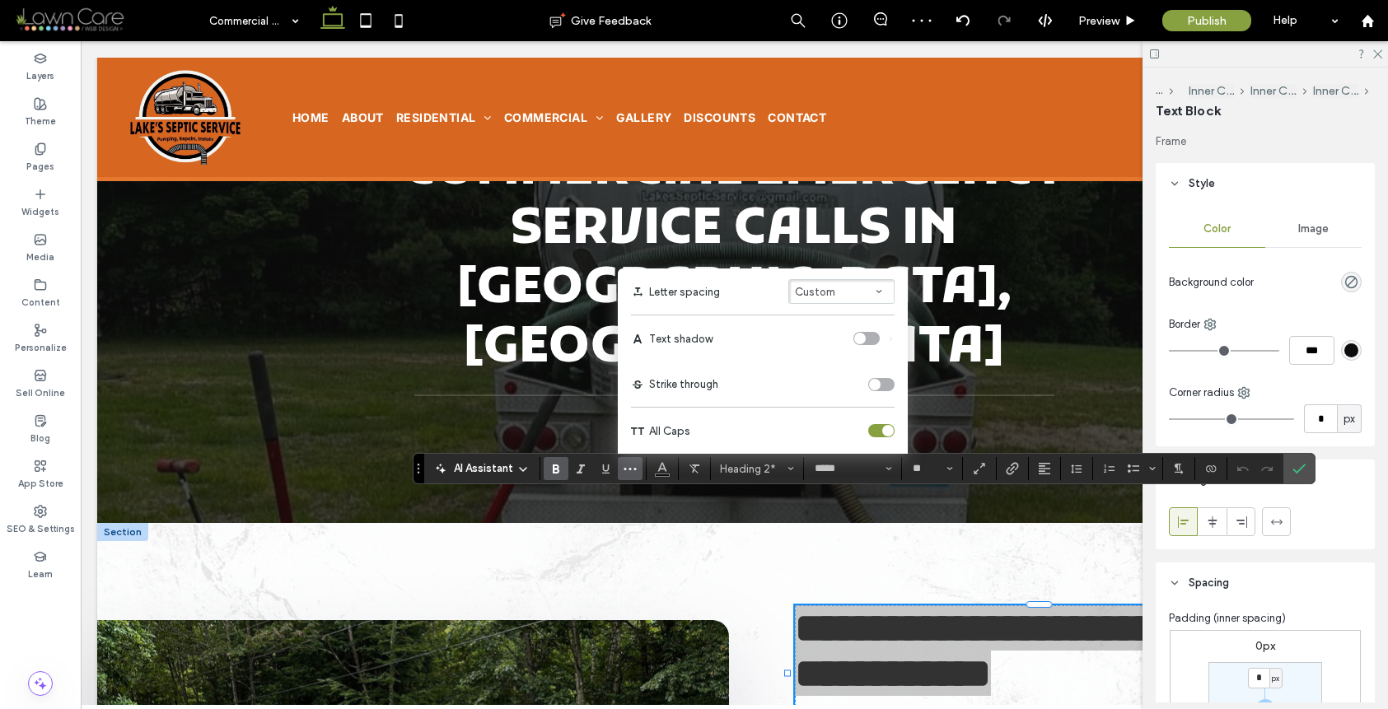
click at [874, 425] on div "toggle" at bounding box center [881, 430] width 26 height 13
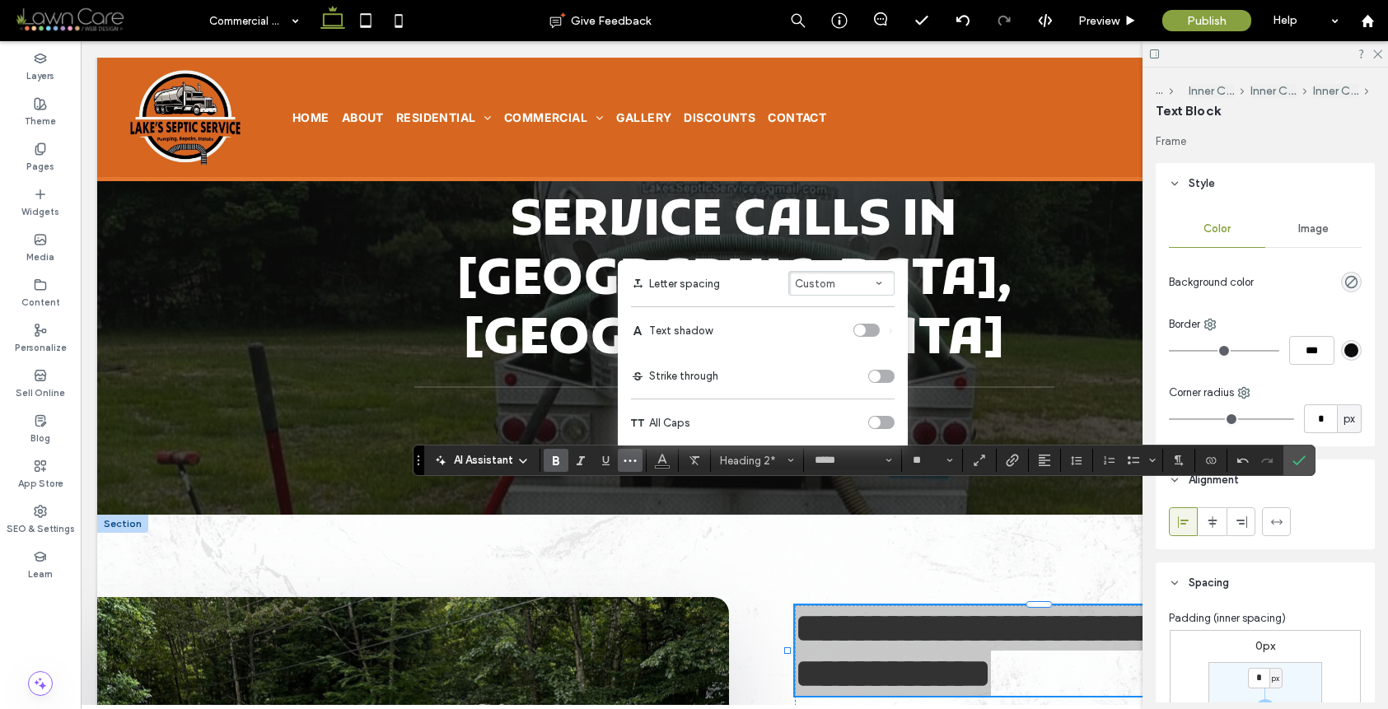
scroll to position [0, 210]
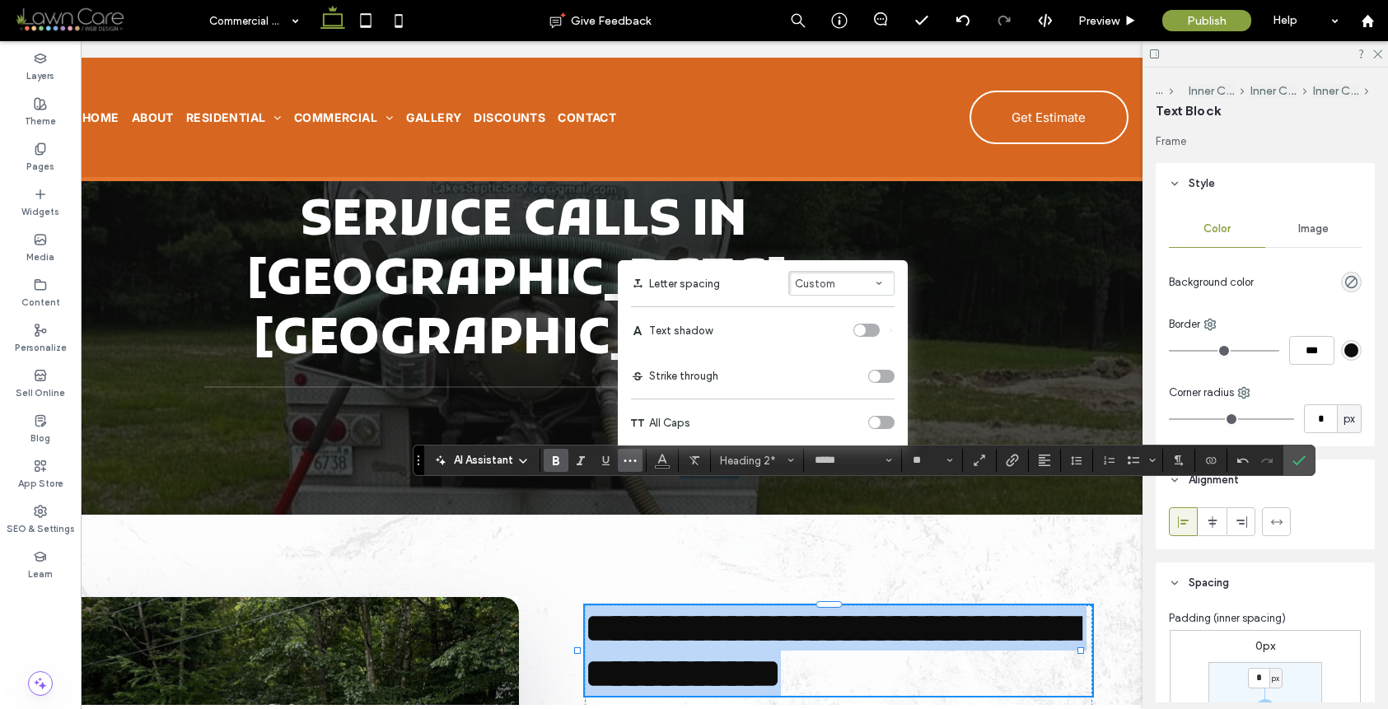
click at [1066, 608] on span "**********" at bounding box center [831, 651] width 493 height 86
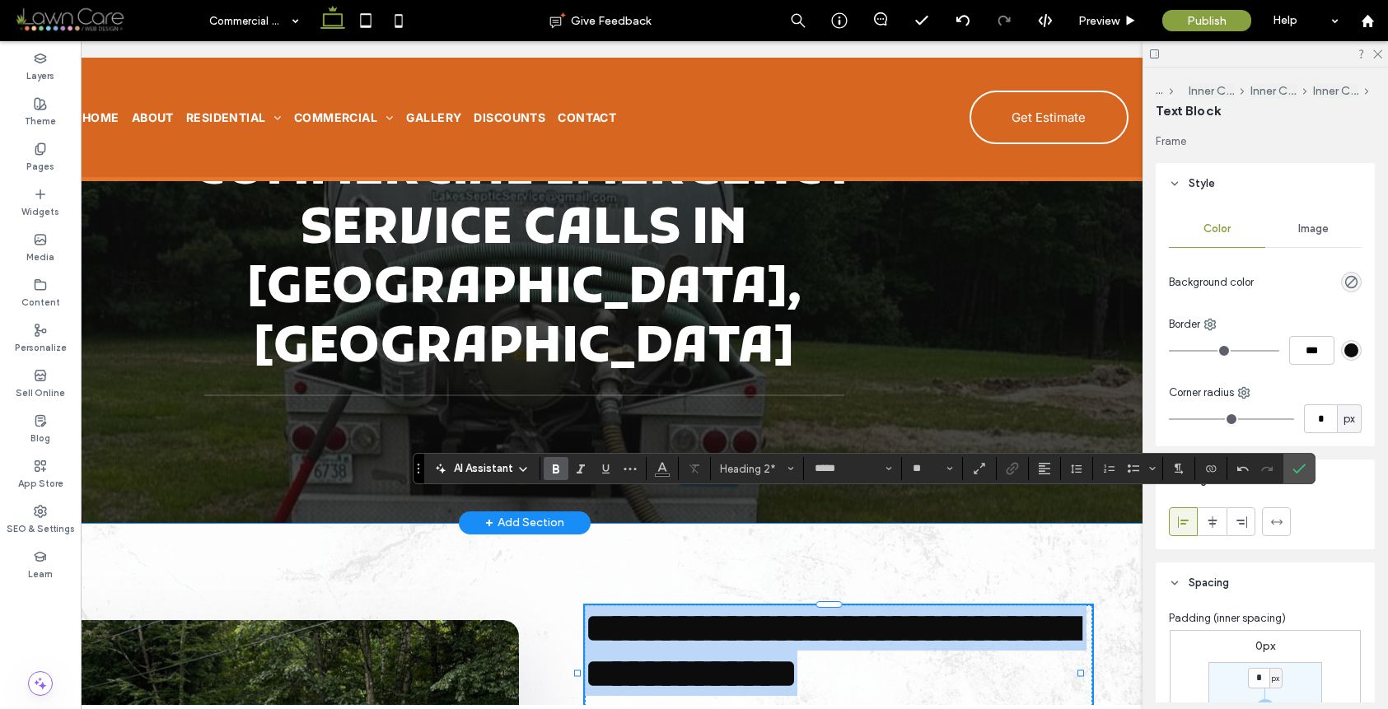
scroll to position [0, 0]
drag, startPoint x: 981, startPoint y: 604, endPoint x: 751, endPoint y: 372, distance: 327.4
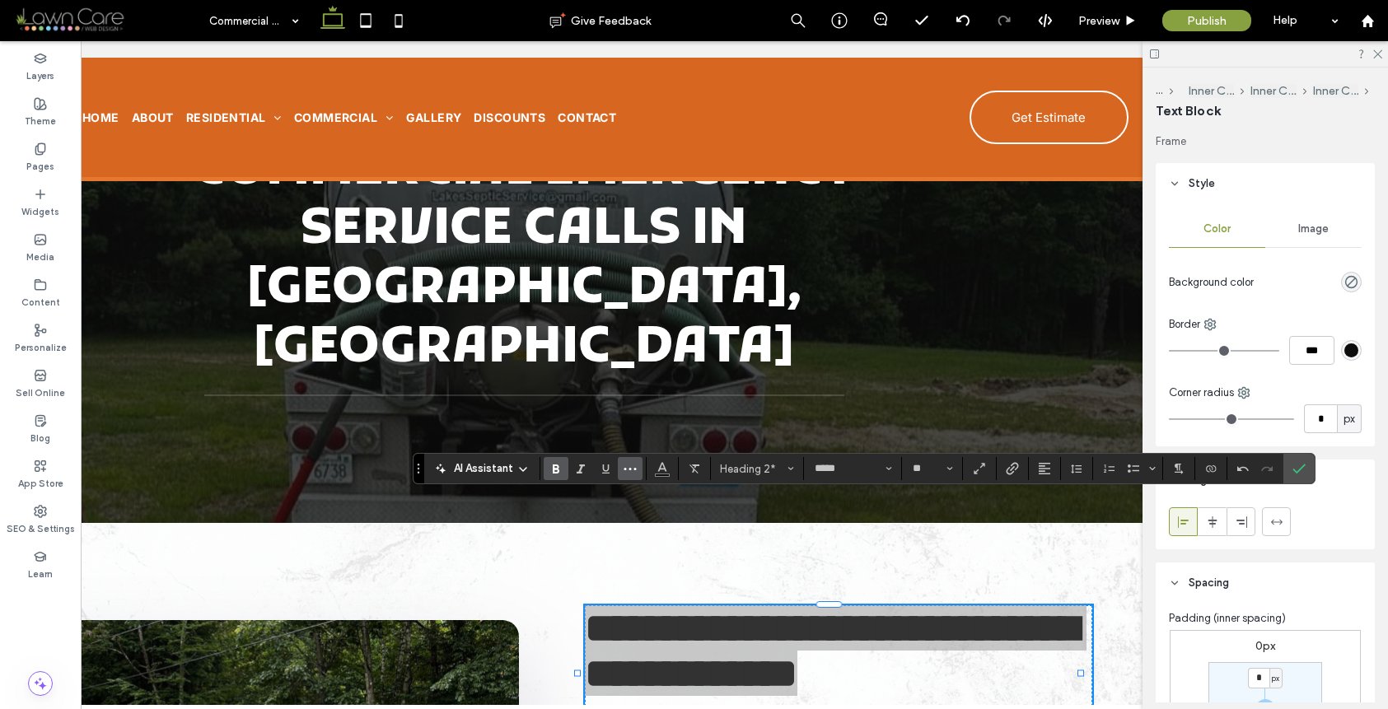
click at [634, 471] on icon "More" at bounding box center [630, 468] width 13 height 13
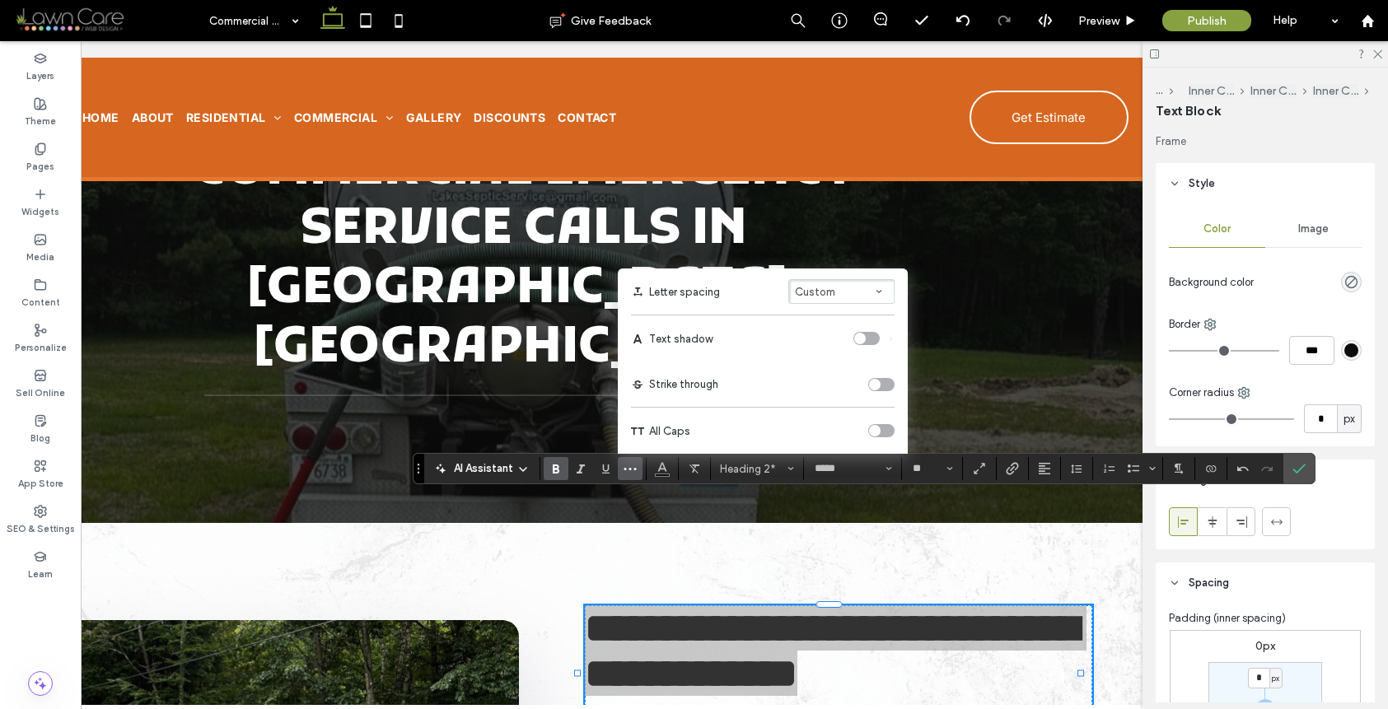
click at [874, 431] on div "toggle" at bounding box center [875, 431] width 12 height 12
click at [1307, 470] on label "Confirm" at bounding box center [1299, 469] width 25 height 30
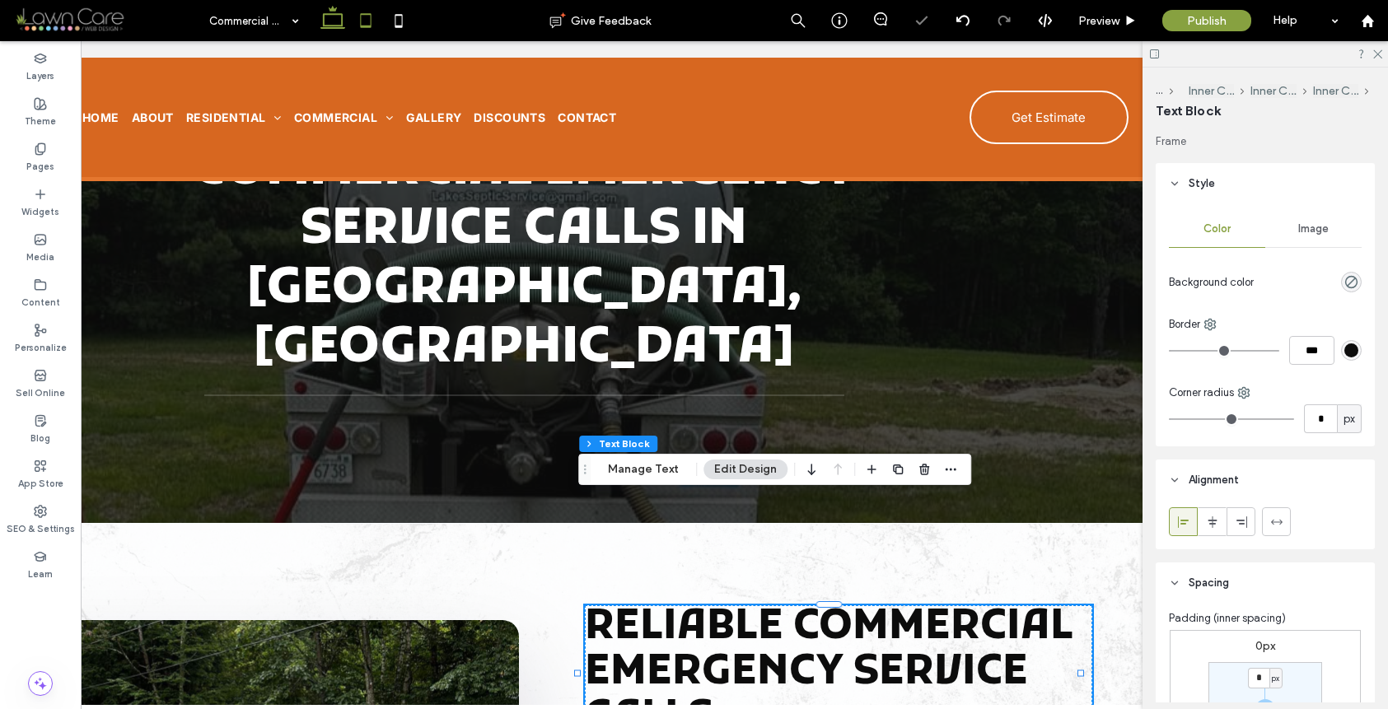
click at [362, 22] on icon at bounding box center [365, 20] width 33 height 33
type input "**"
type input "****"
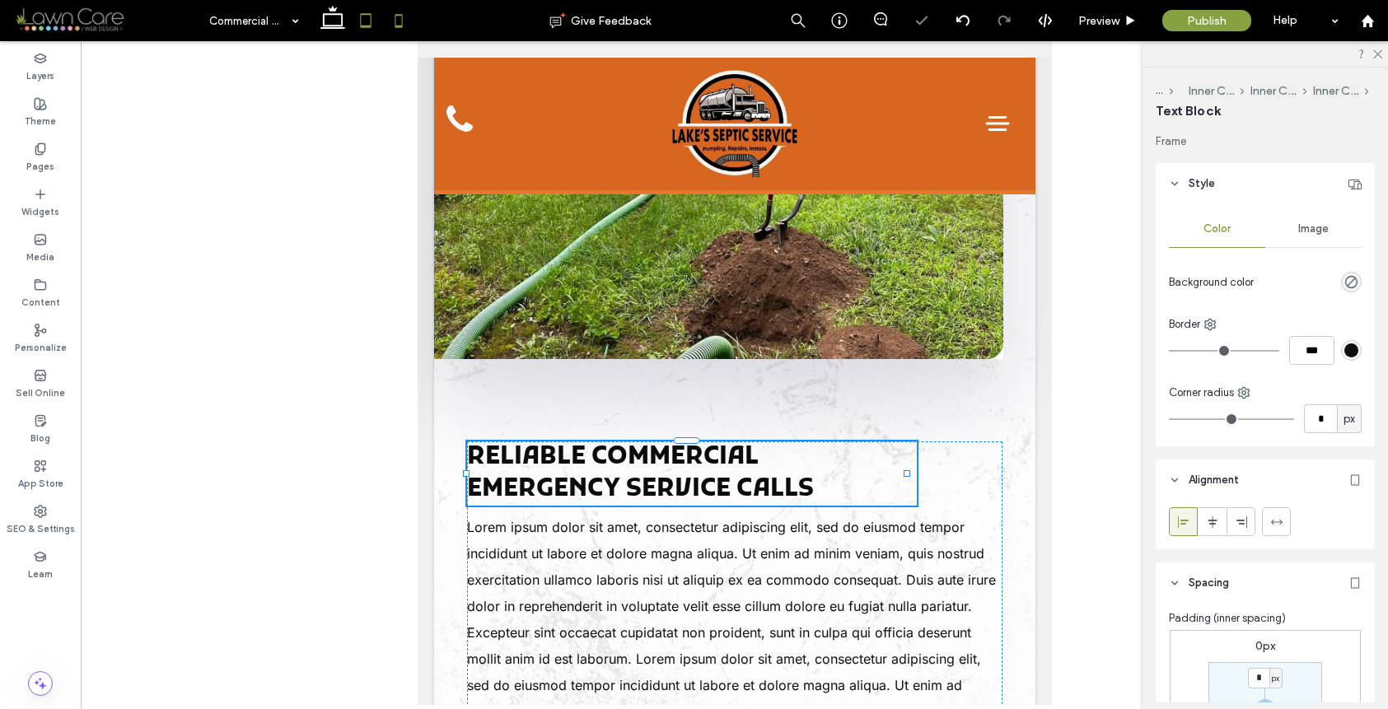
click at [386, 31] on icon at bounding box center [398, 20] width 33 height 33
type input "***"
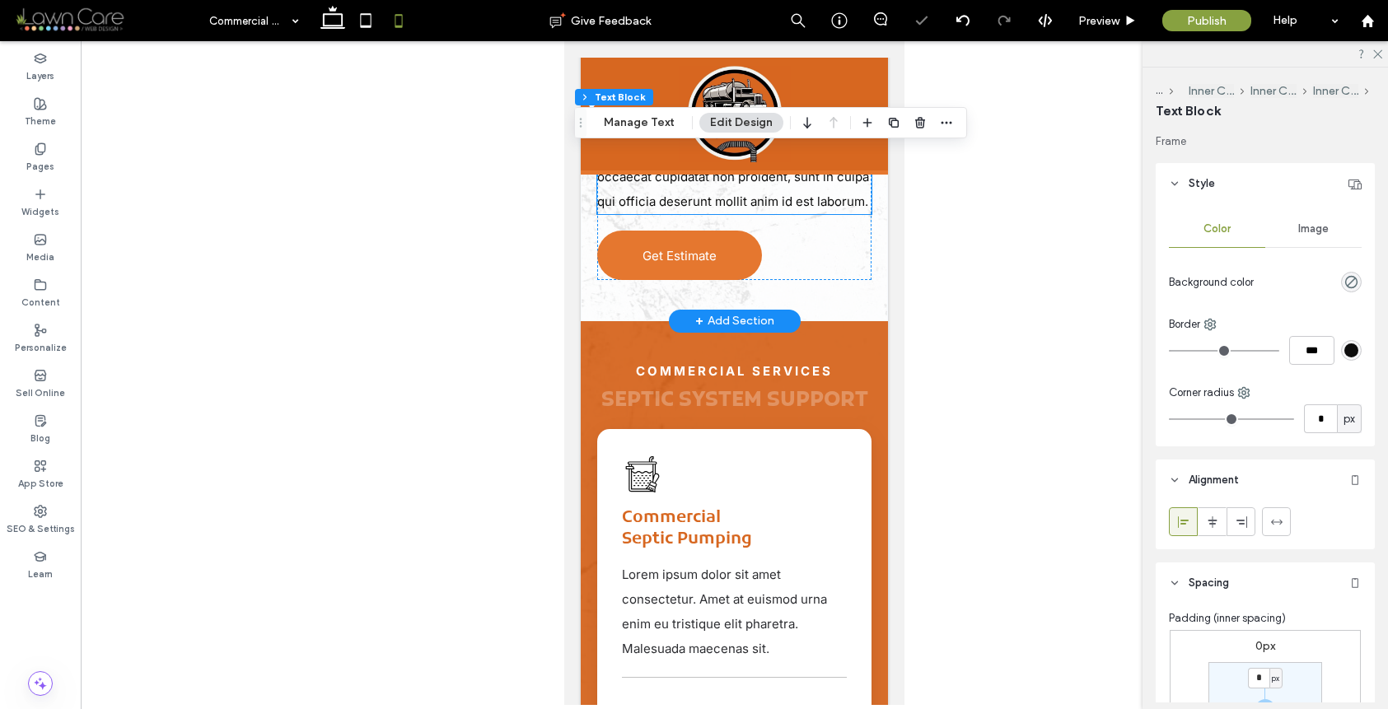
scroll to position [1148, 0]
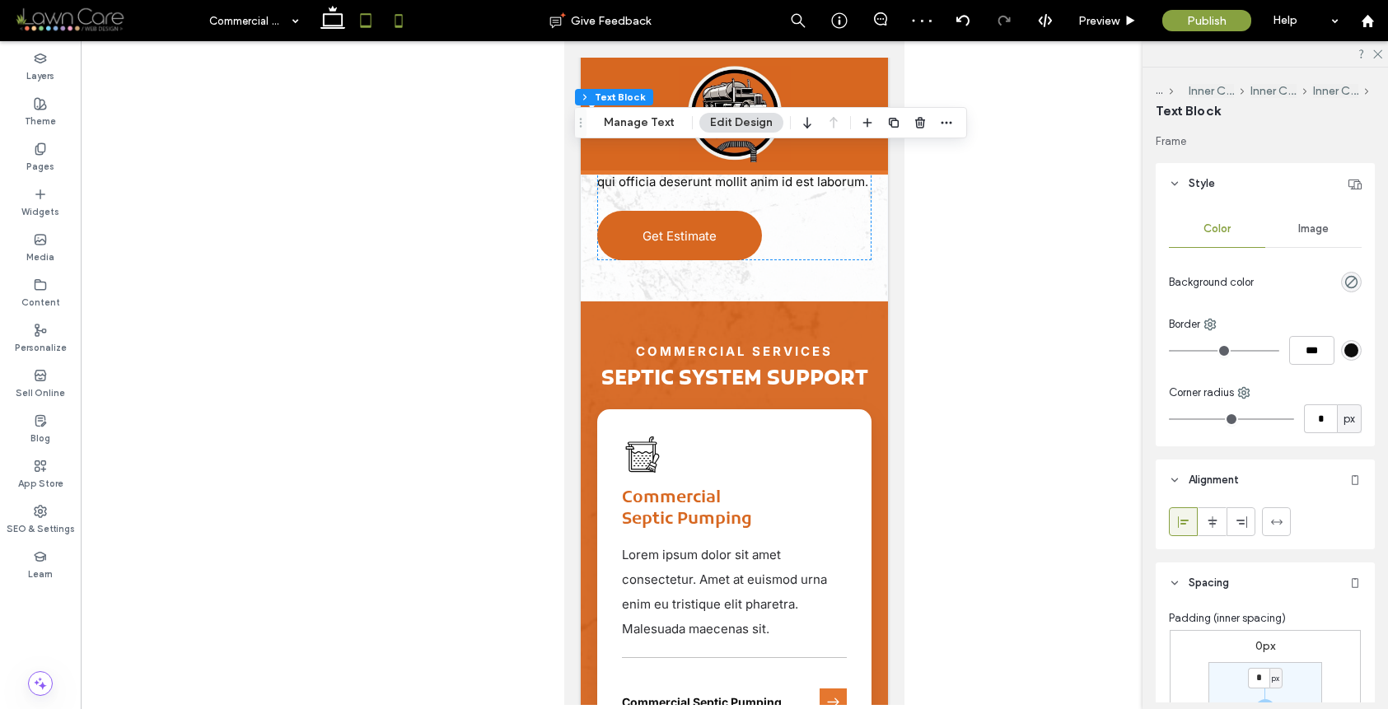
click at [362, 19] on icon at bounding box center [365, 20] width 33 height 33
type input "**"
type input "****"
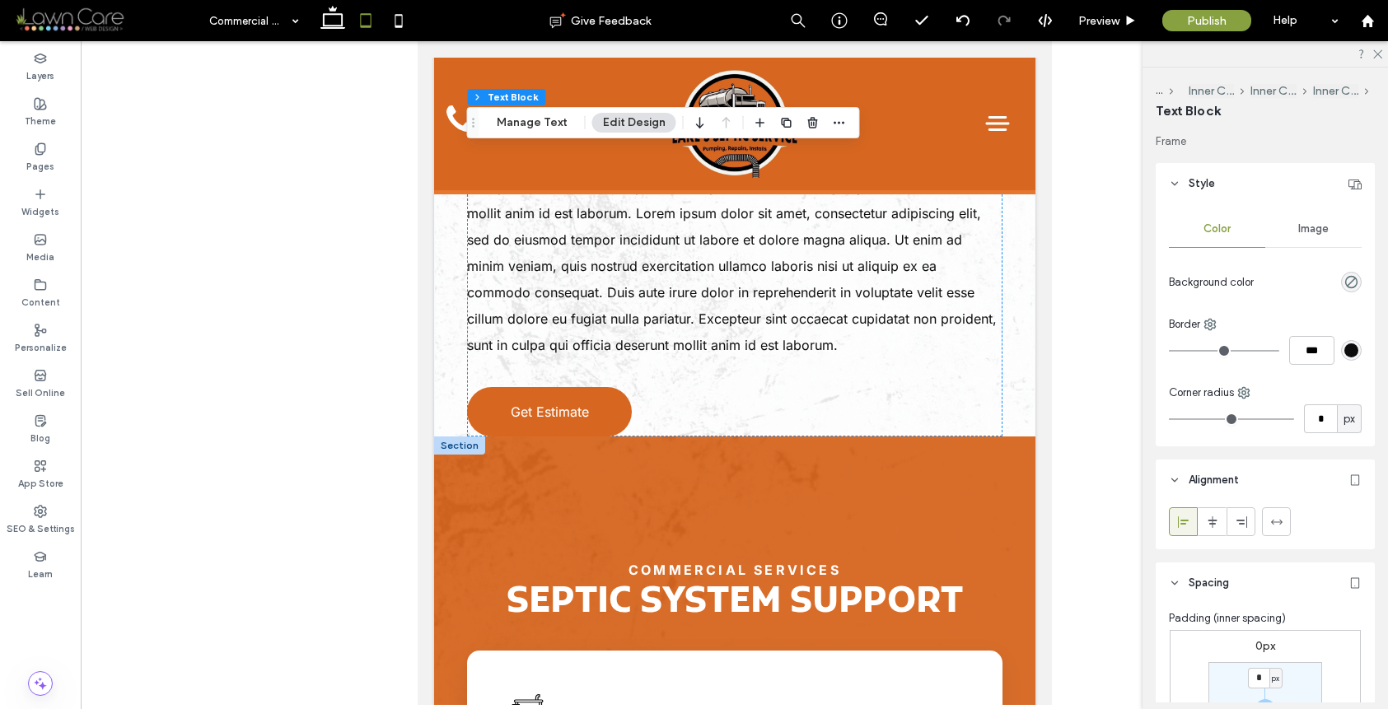
click at [463, 437] on div at bounding box center [458, 446] width 51 height 18
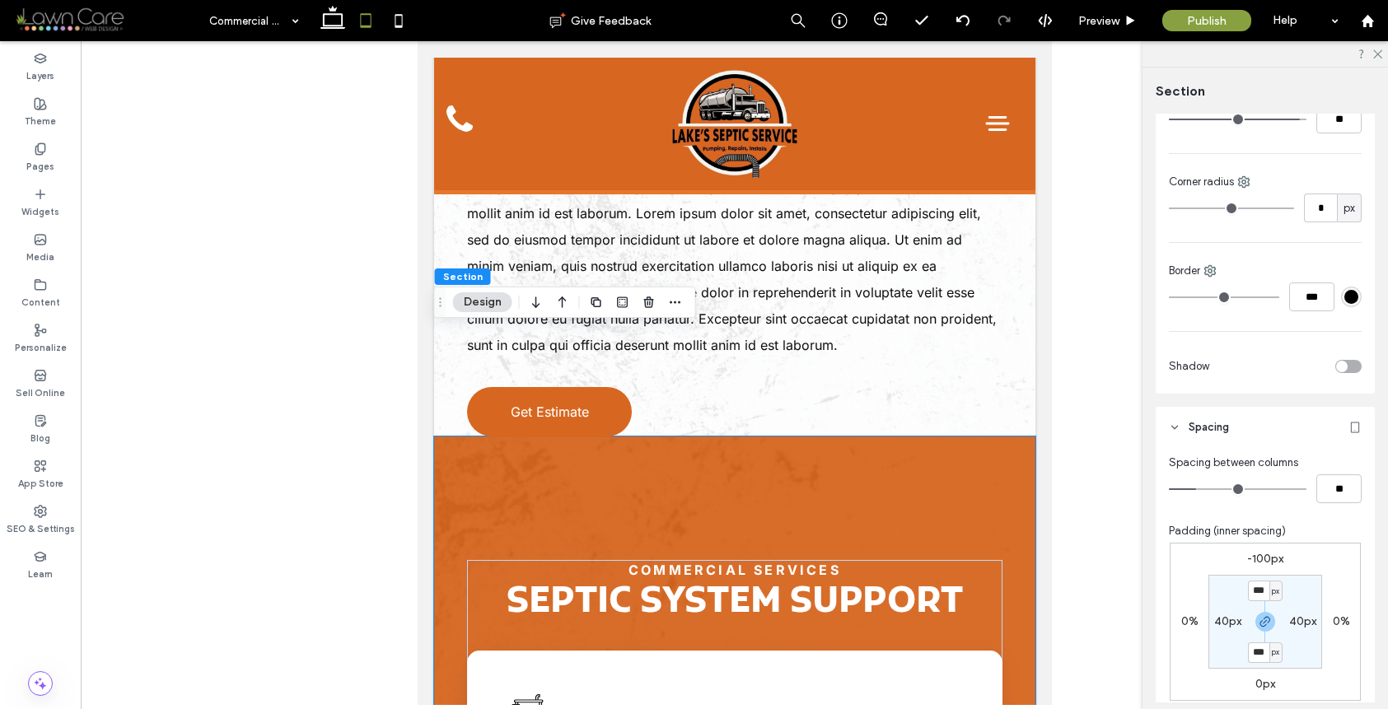
scroll to position [989, 0]
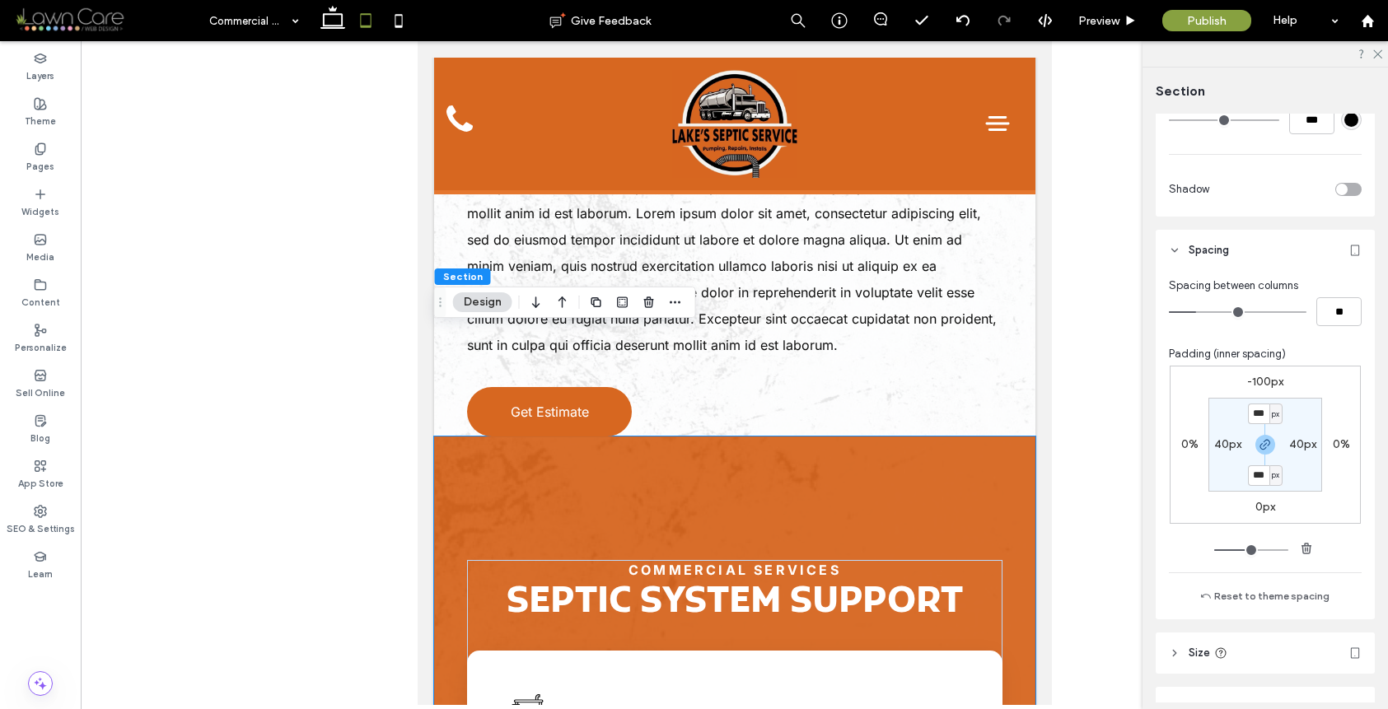
click at [1264, 377] on label "-100px" at bounding box center [1265, 382] width 36 height 14
type input "*"
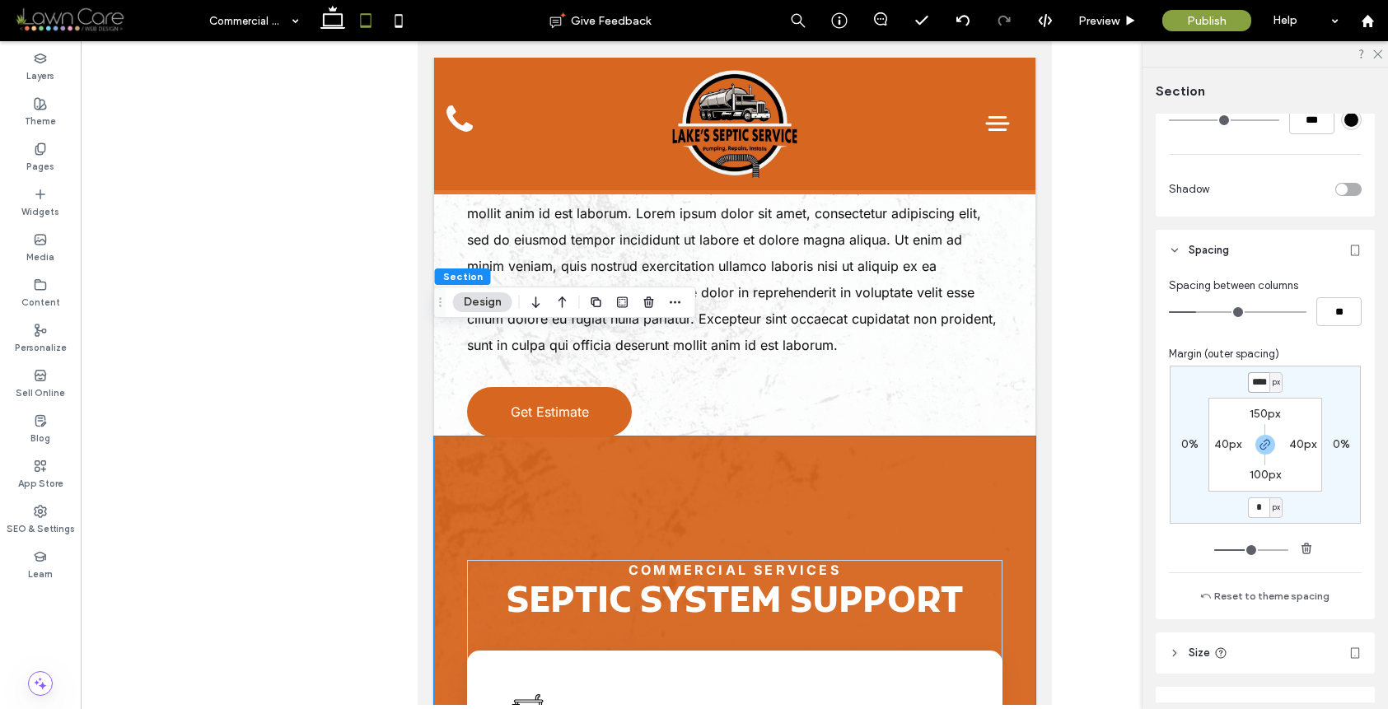
click at [1249, 381] on input "****" at bounding box center [1258, 382] width 21 height 21
type input "*"
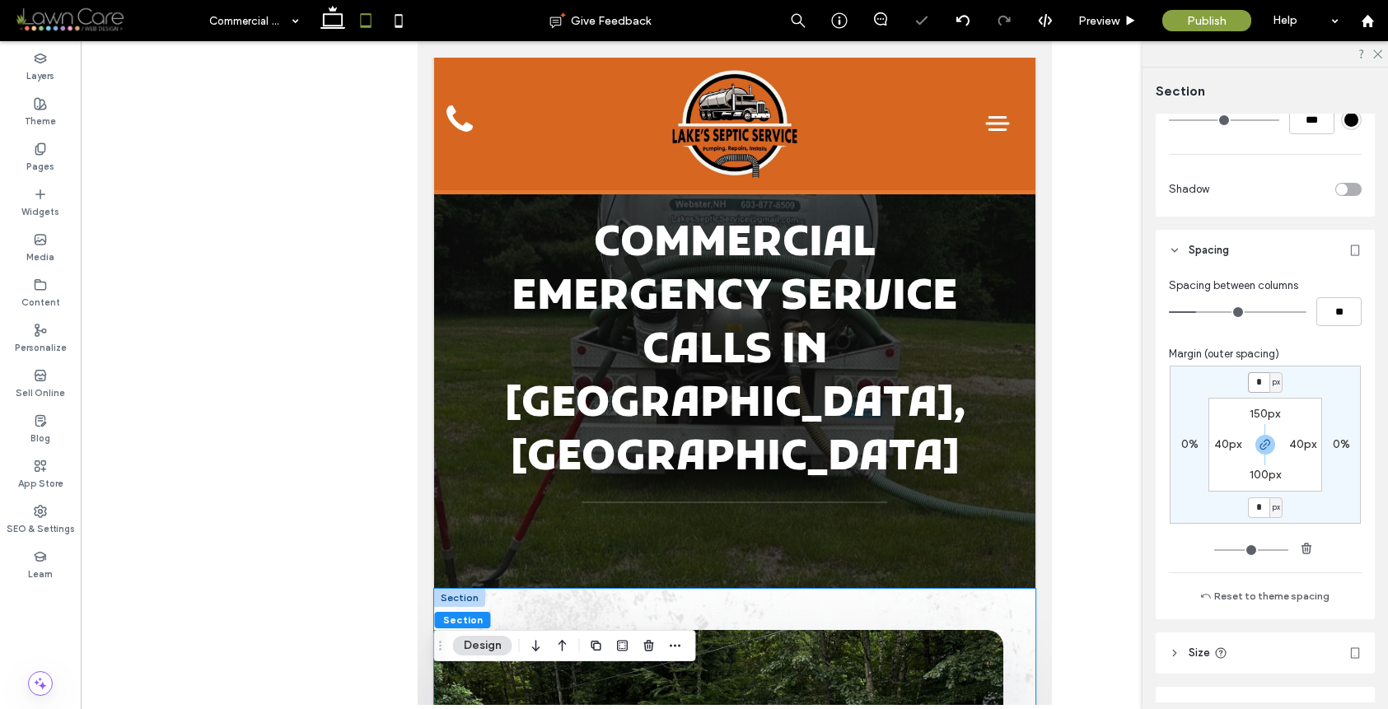
scroll to position [0, 0]
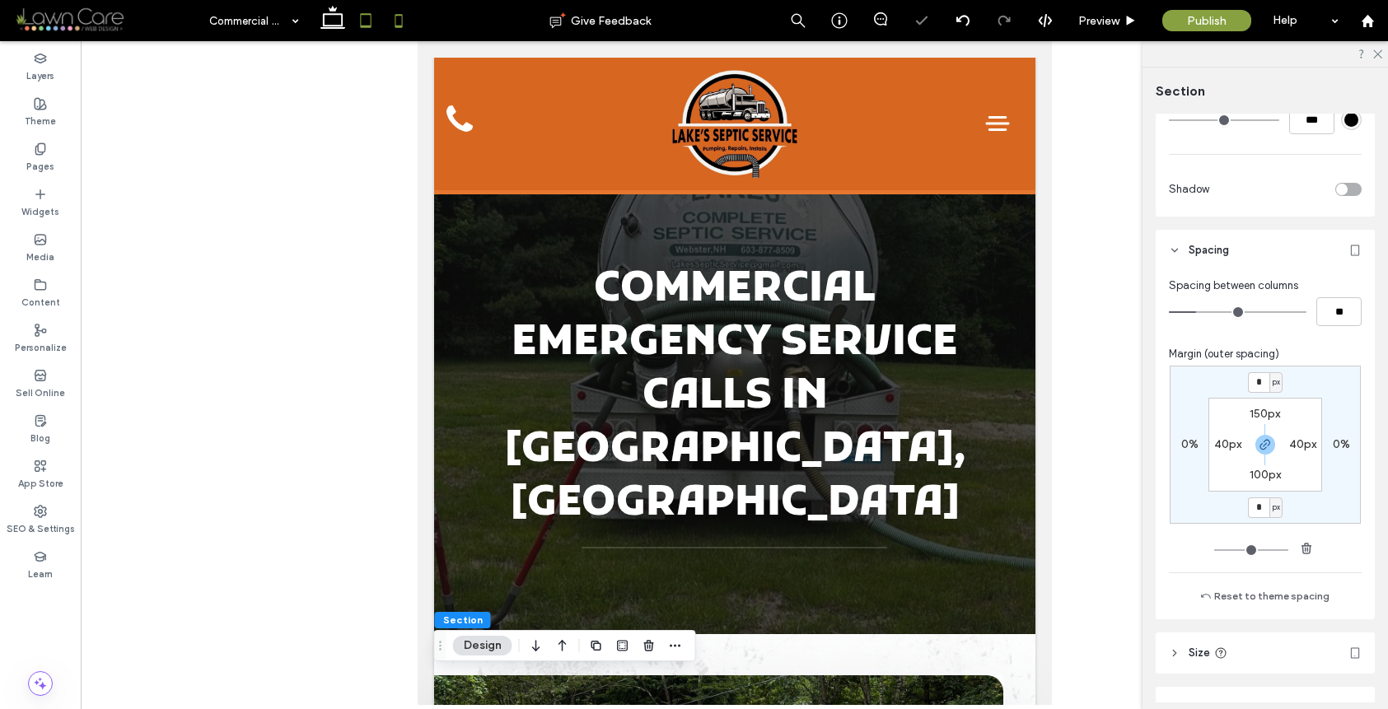
click at [392, 22] on icon at bounding box center [398, 20] width 33 height 33
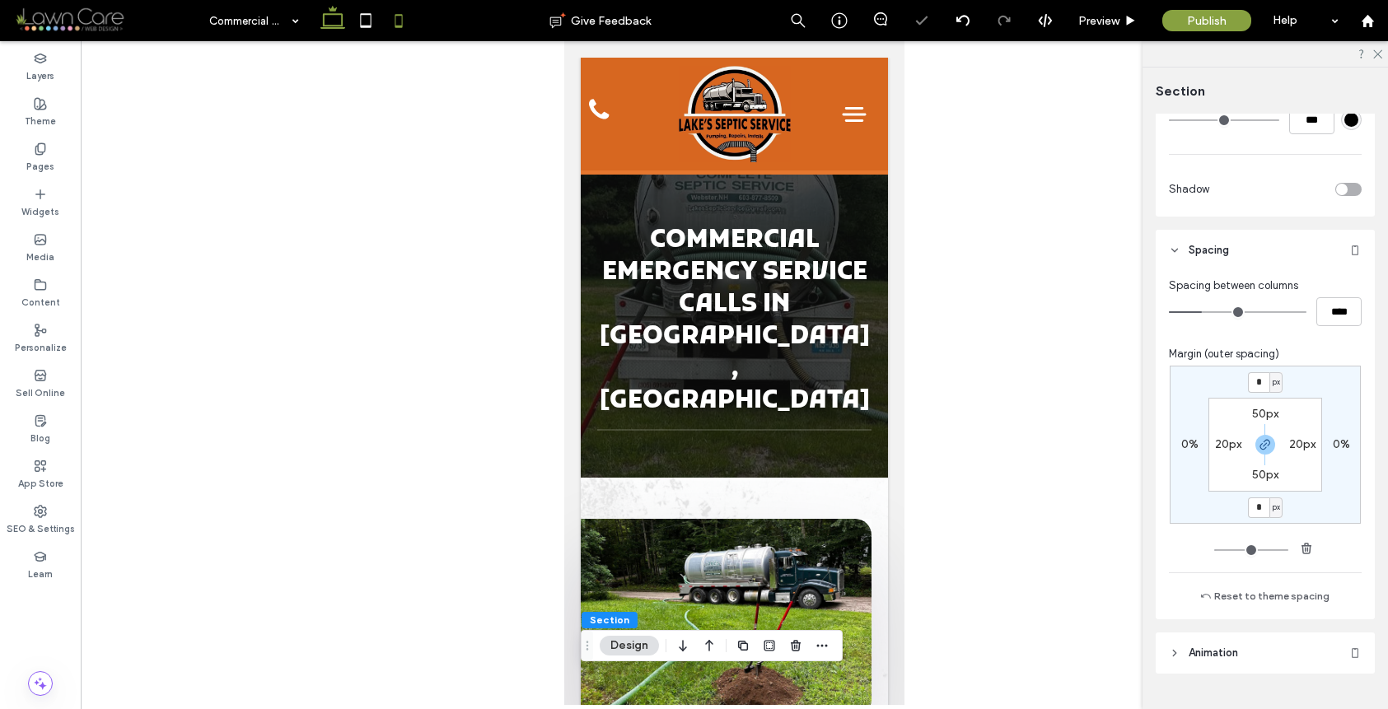
click at [331, 23] on icon at bounding box center [332, 20] width 33 height 33
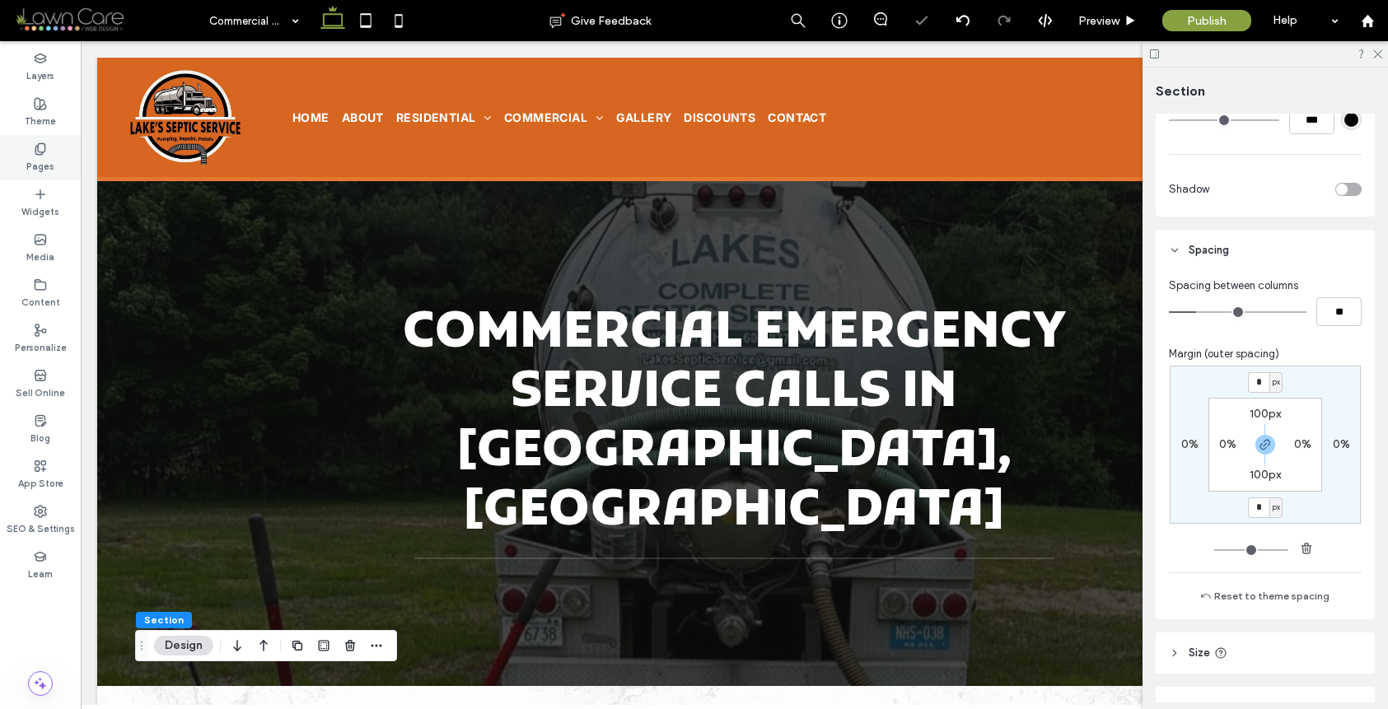
click at [67, 151] on div "Pages" at bounding box center [40, 157] width 81 height 45
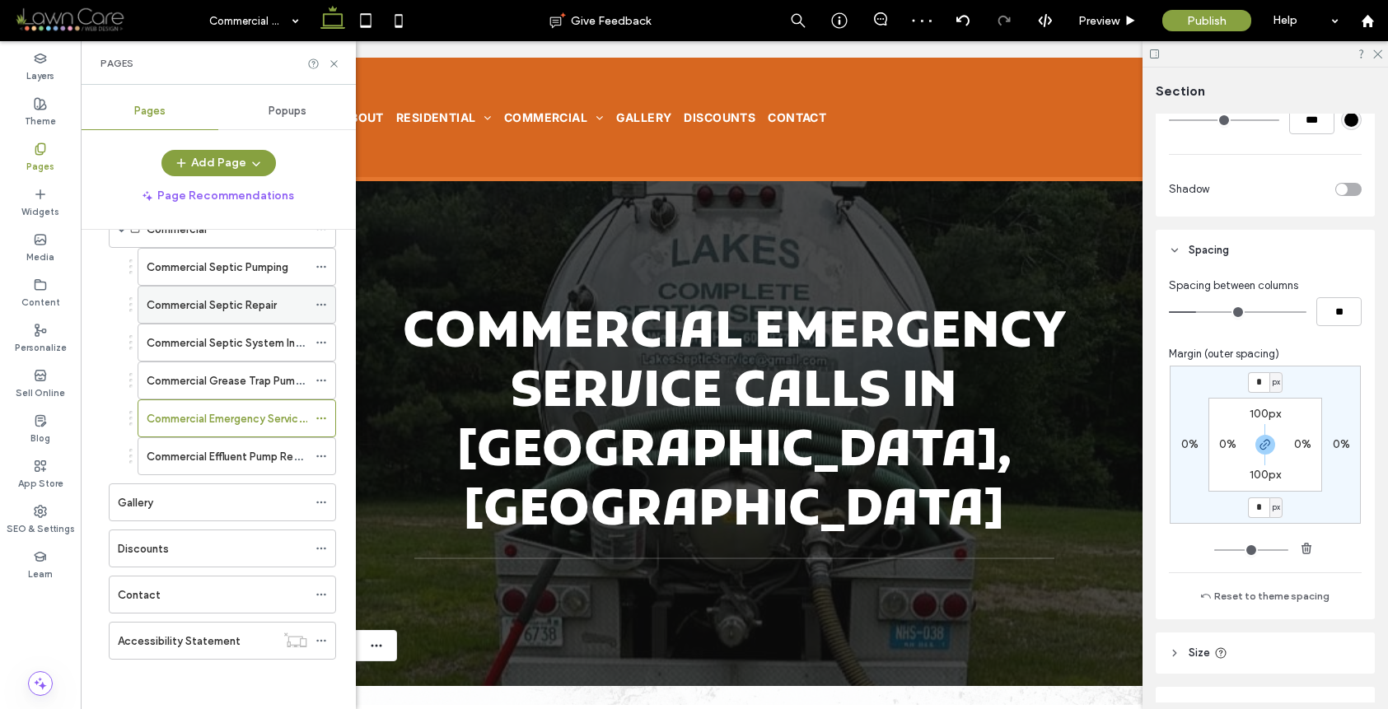
click at [237, 301] on label "Commercial Septic Repair" at bounding box center [212, 305] width 130 height 29
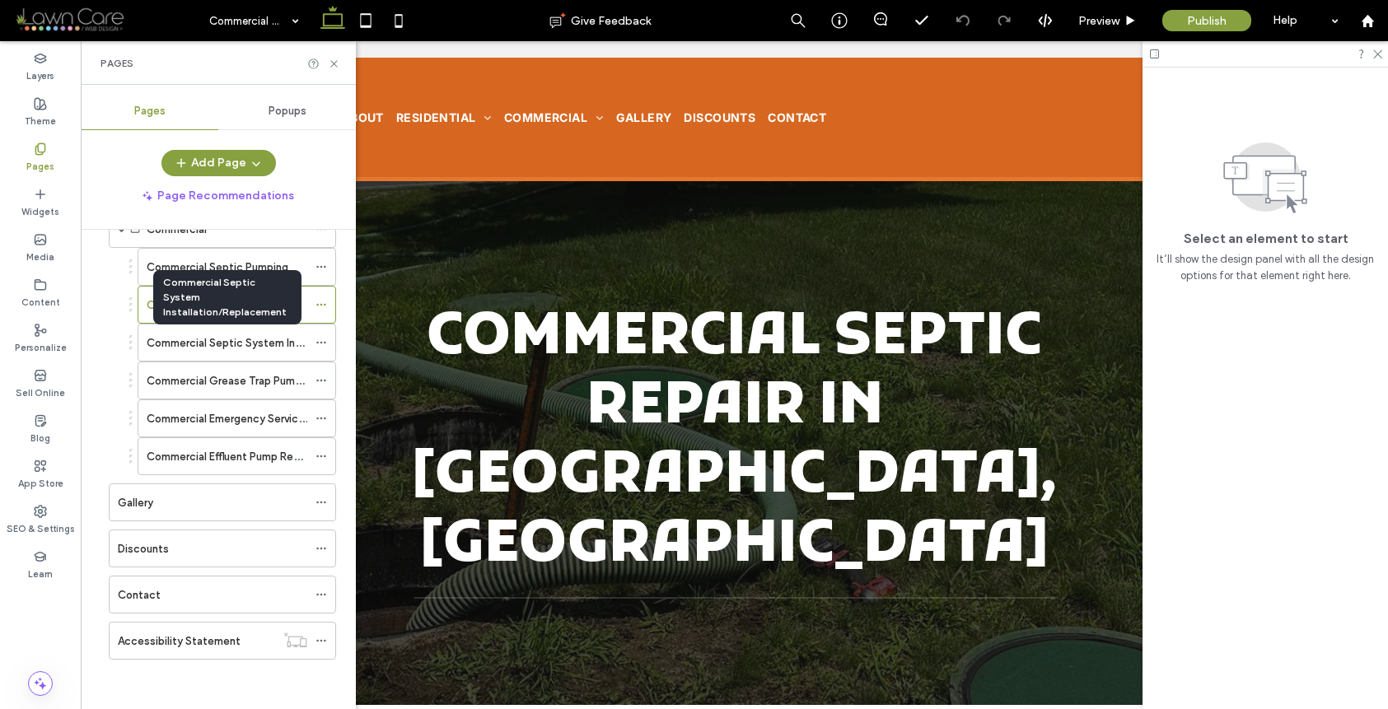
scroll to position [526, 0]
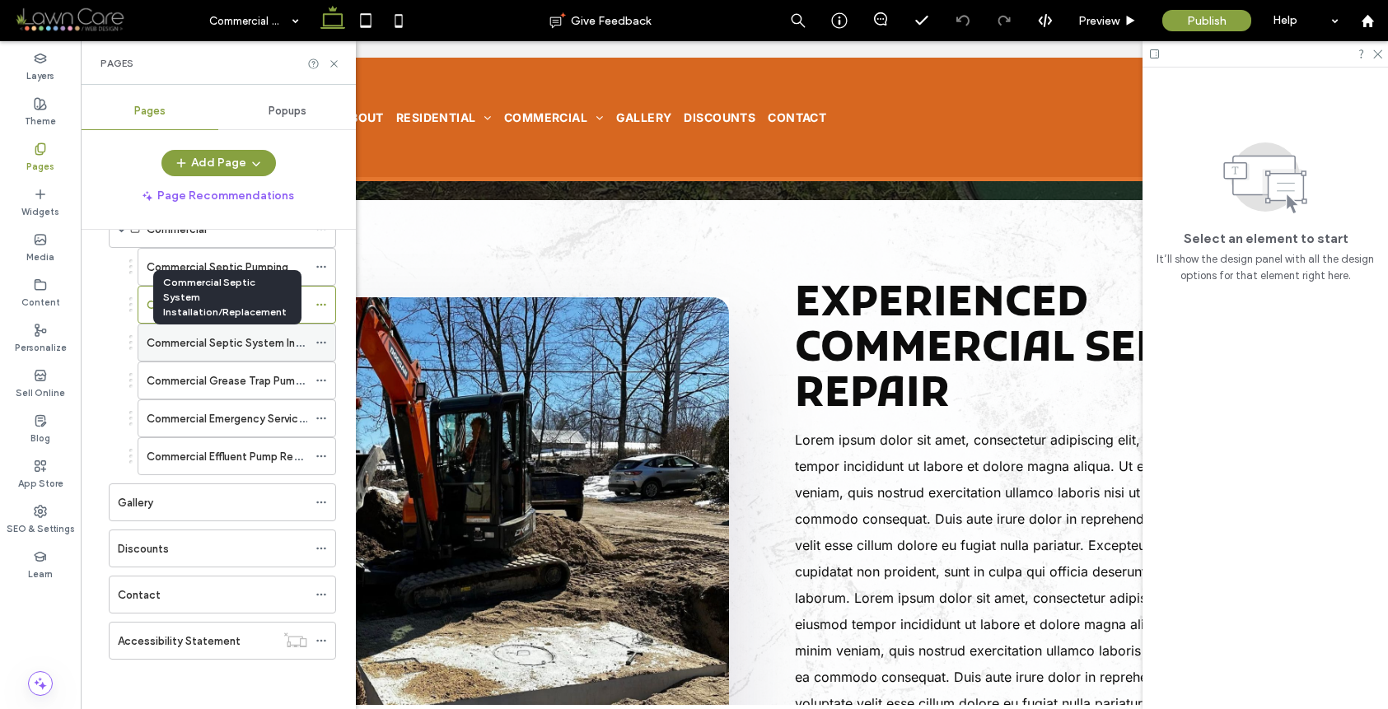
click at [244, 347] on label "Commercial Septic System Installation/Replacement" at bounding box center [281, 343] width 268 height 29
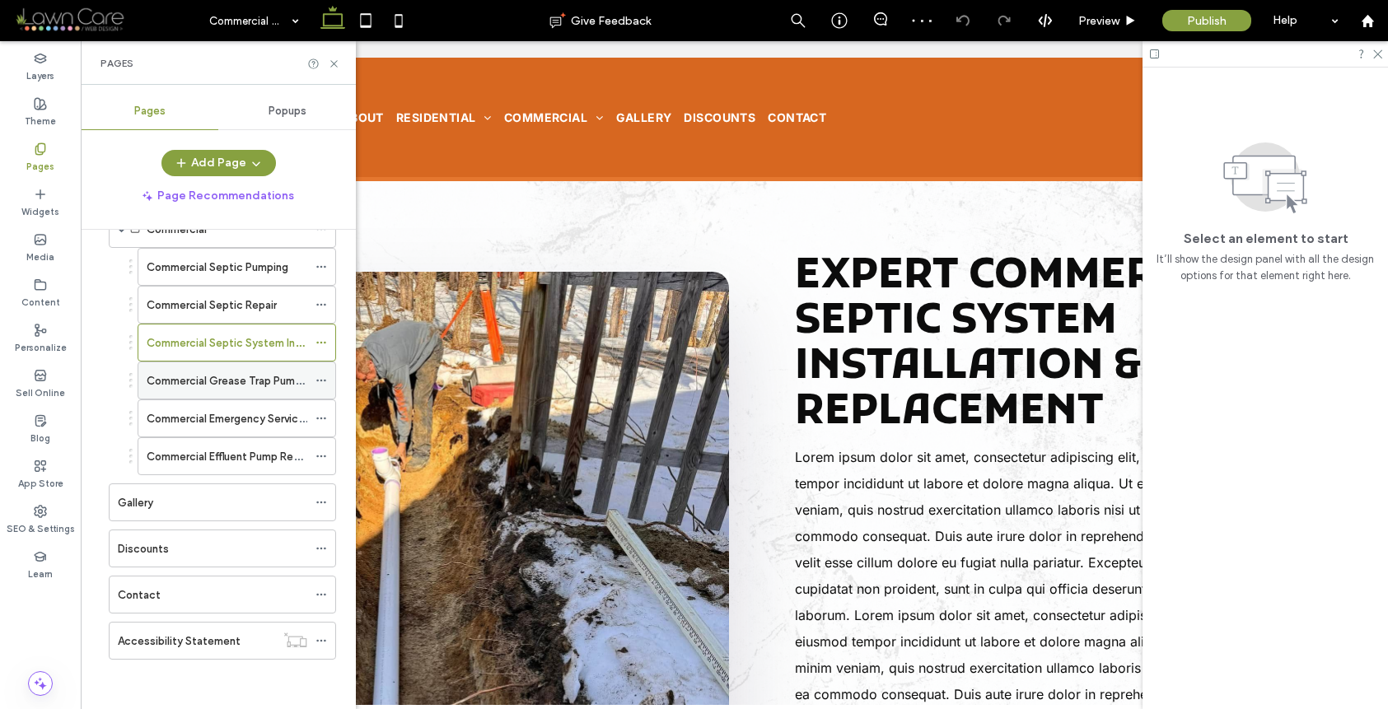
click at [257, 390] on div "Commercial Grease Trap Pumping" at bounding box center [227, 380] width 161 height 36
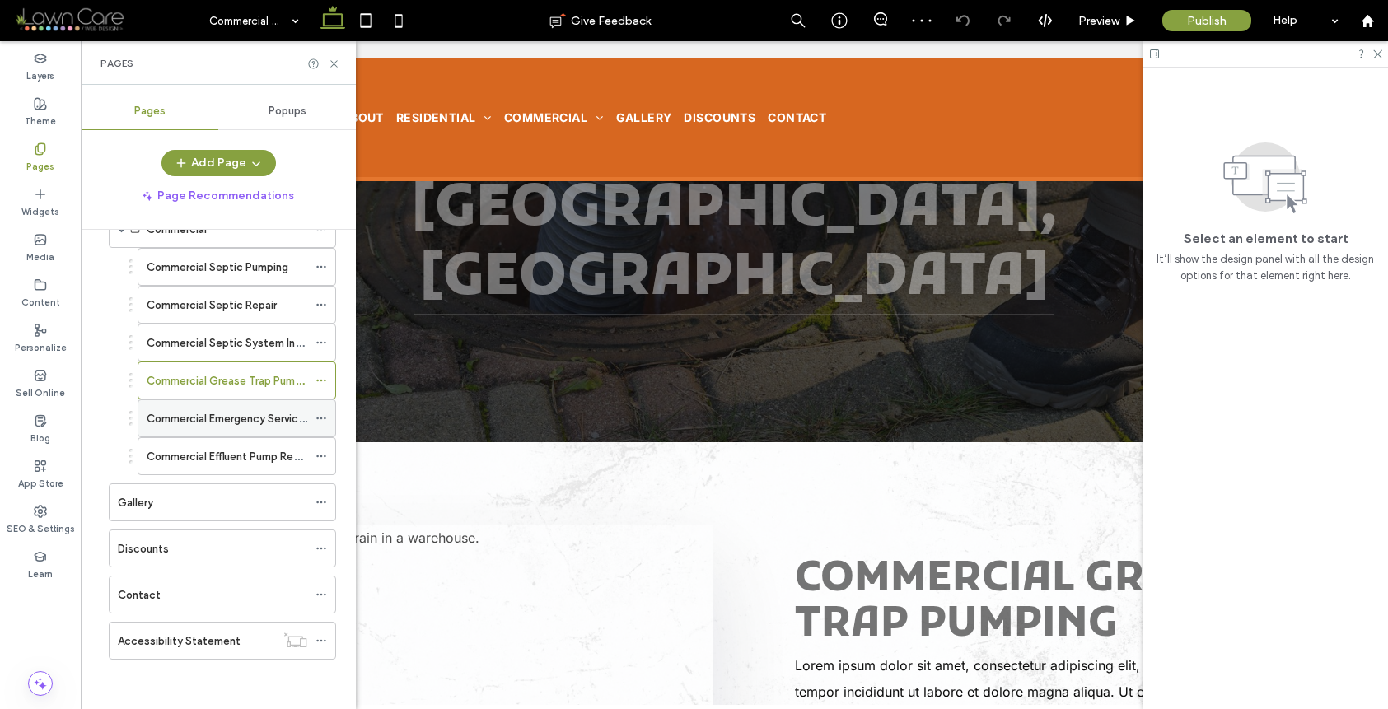
click at [221, 409] on div "Commercial Emergency Service Call" at bounding box center [227, 418] width 161 height 36
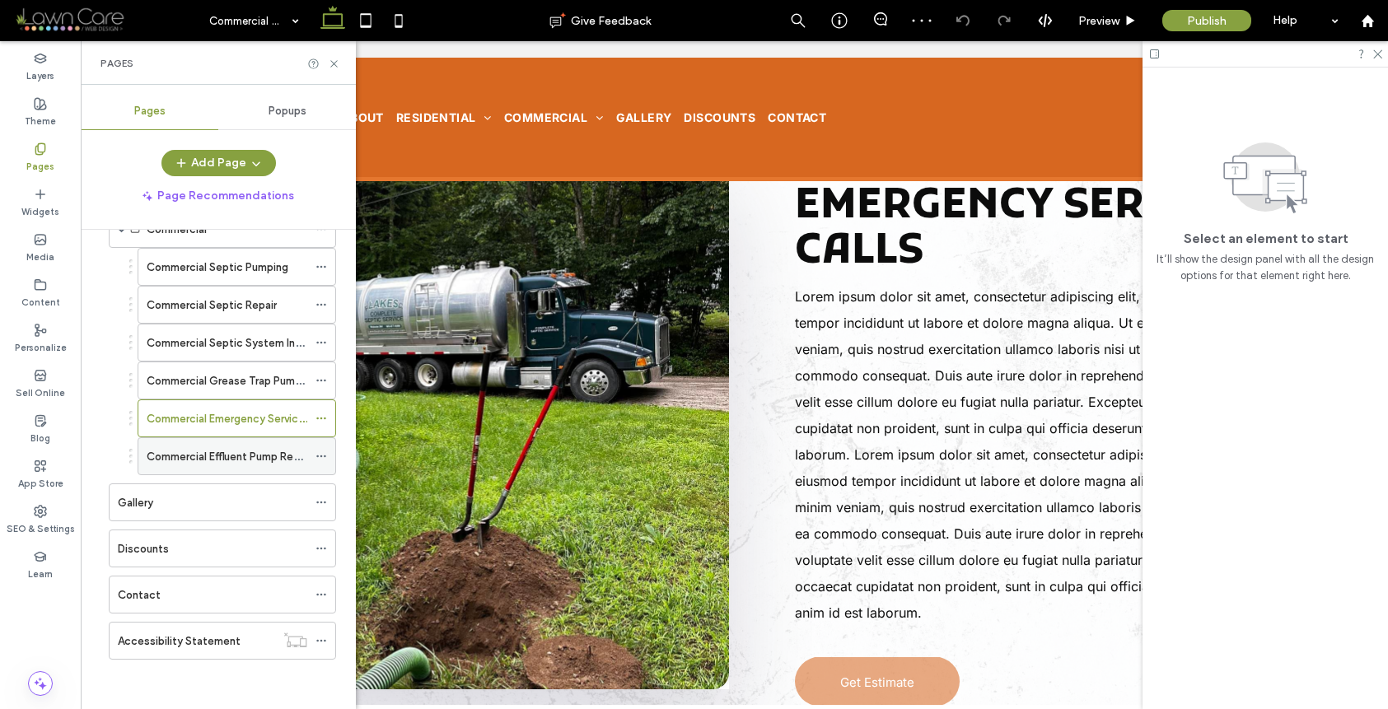
click at [231, 451] on label "Commercial Effluent Pump Replacement" at bounding box center [247, 456] width 201 height 29
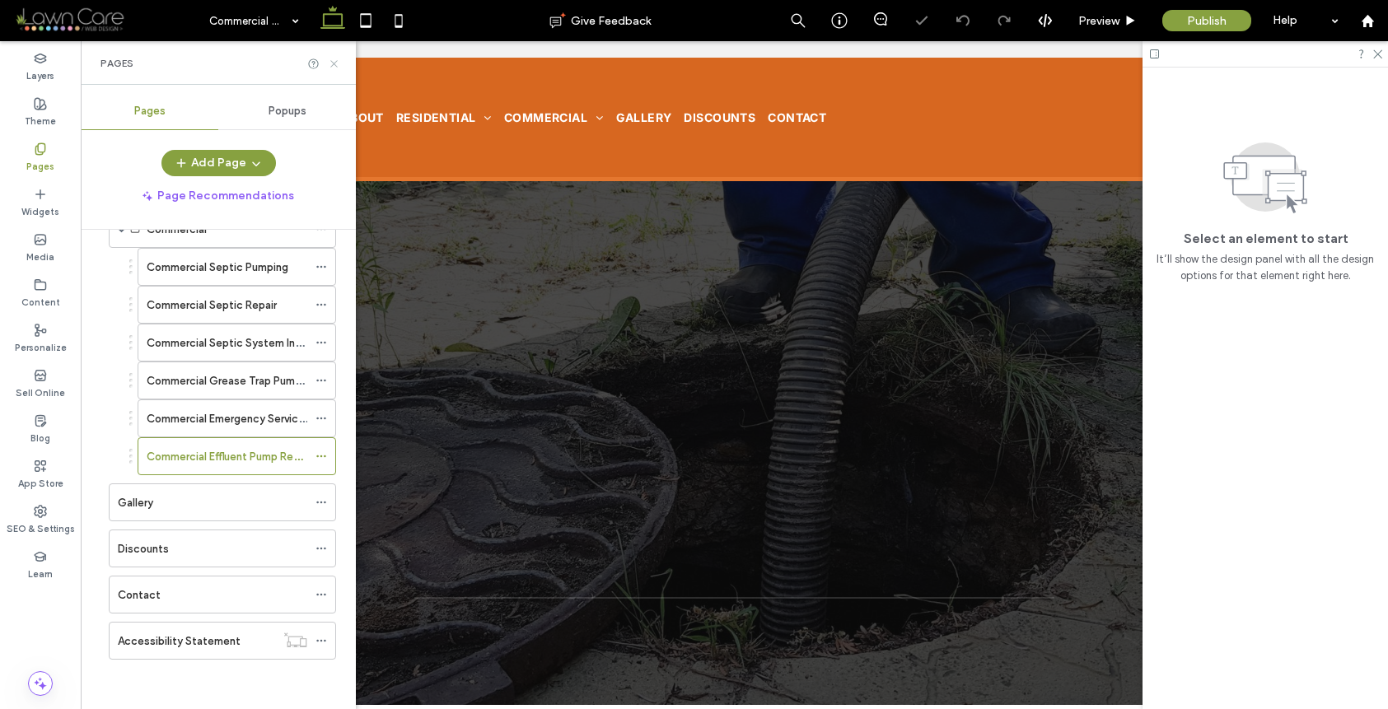
click at [332, 67] on icon at bounding box center [334, 64] width 12 height 12
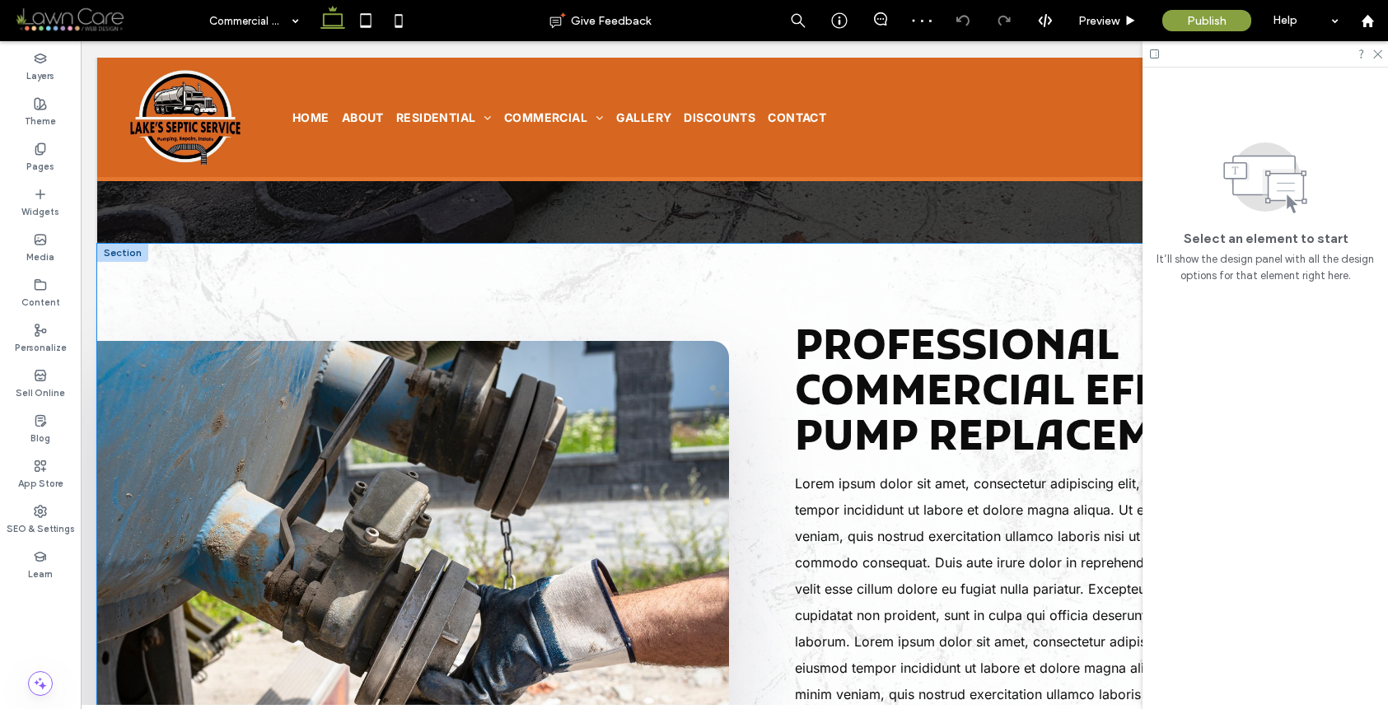
click at [676, 409] on img at bounding box center [413, 608] width 632 height 535
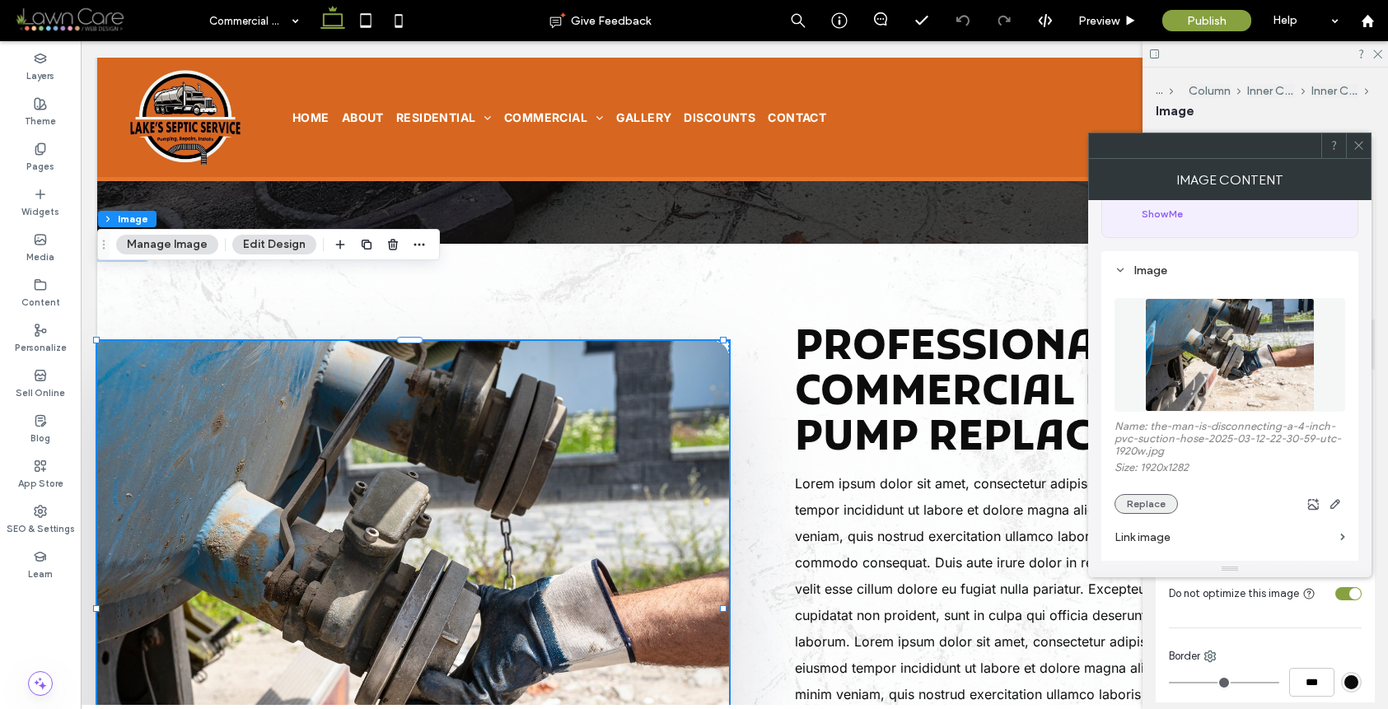
click at [1155, 510] on button "Replace" at bounding box center [1146, 504] width 63 height 20
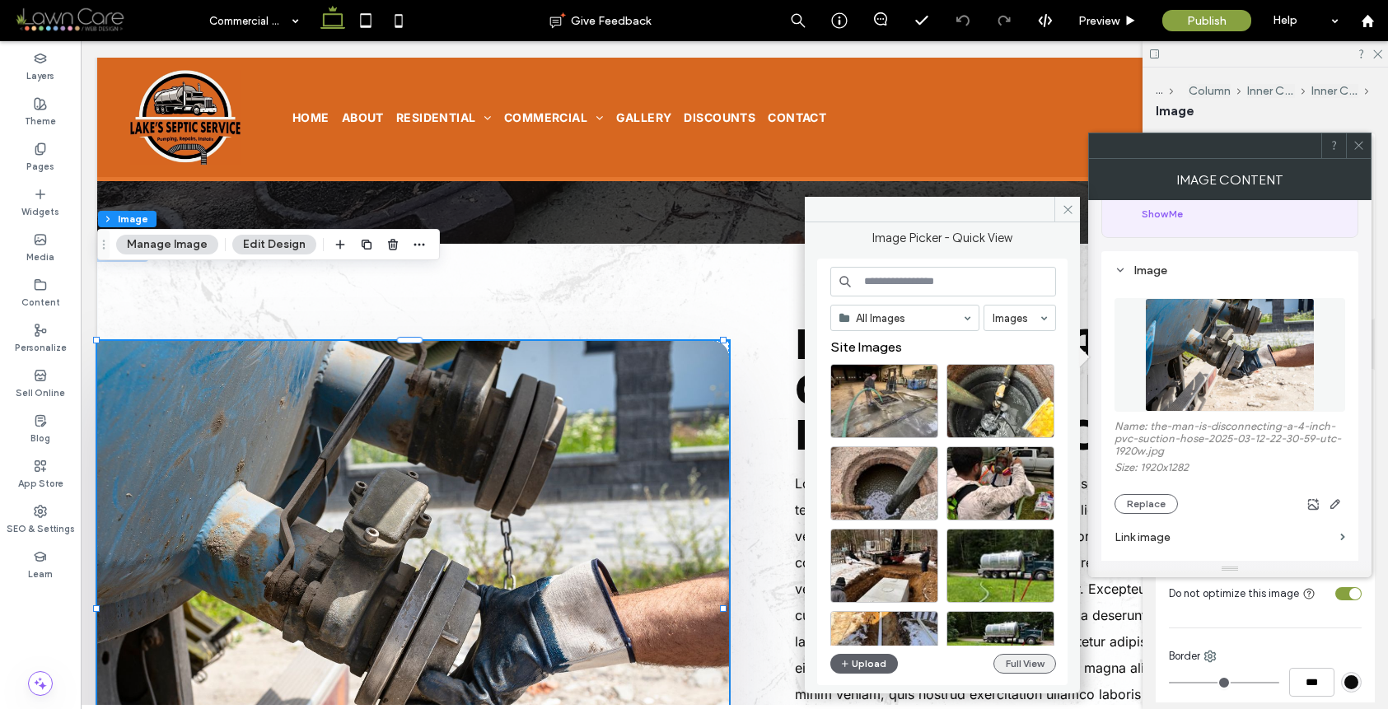
click at [1010, 665] on button "Full View" at bounding box center [1025, 664] width 63 height 20
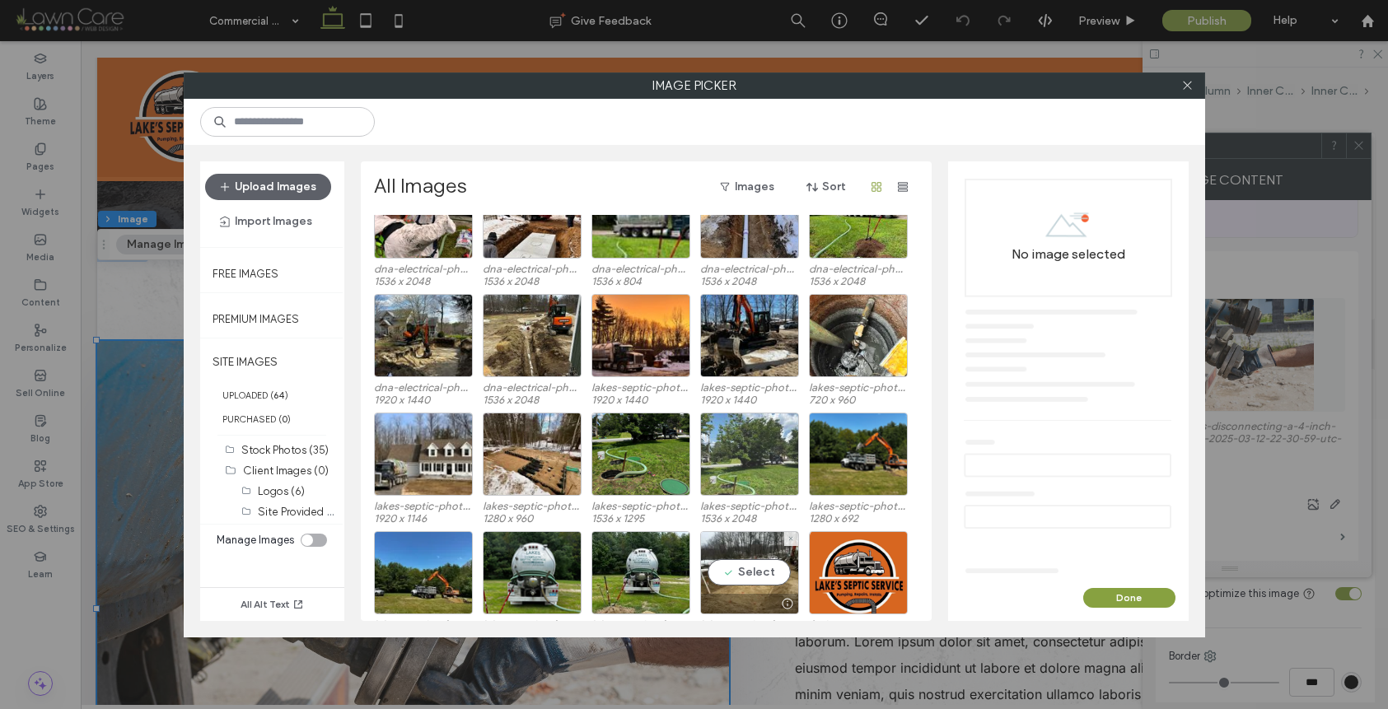
scroll to position [211, 0]
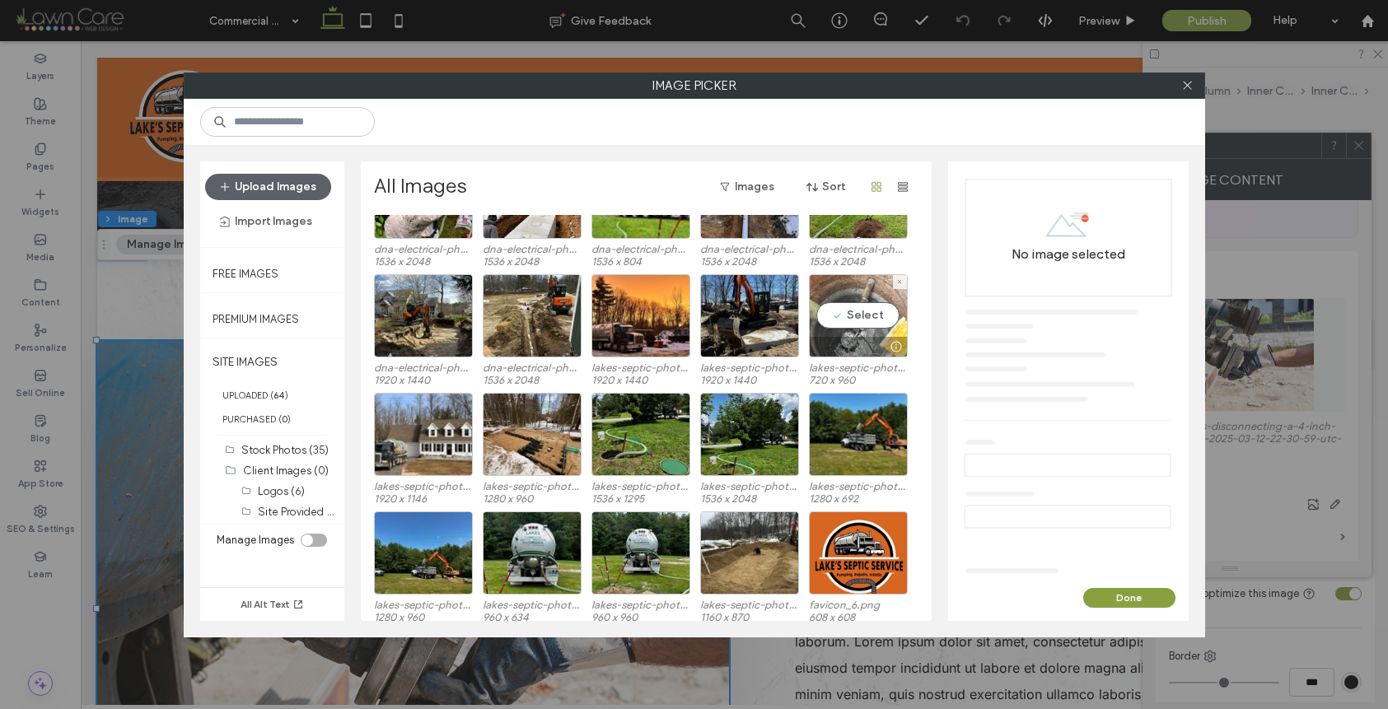
click at [865, 322] on div "Select" at bounding box center [858, 315] width 99 height 83
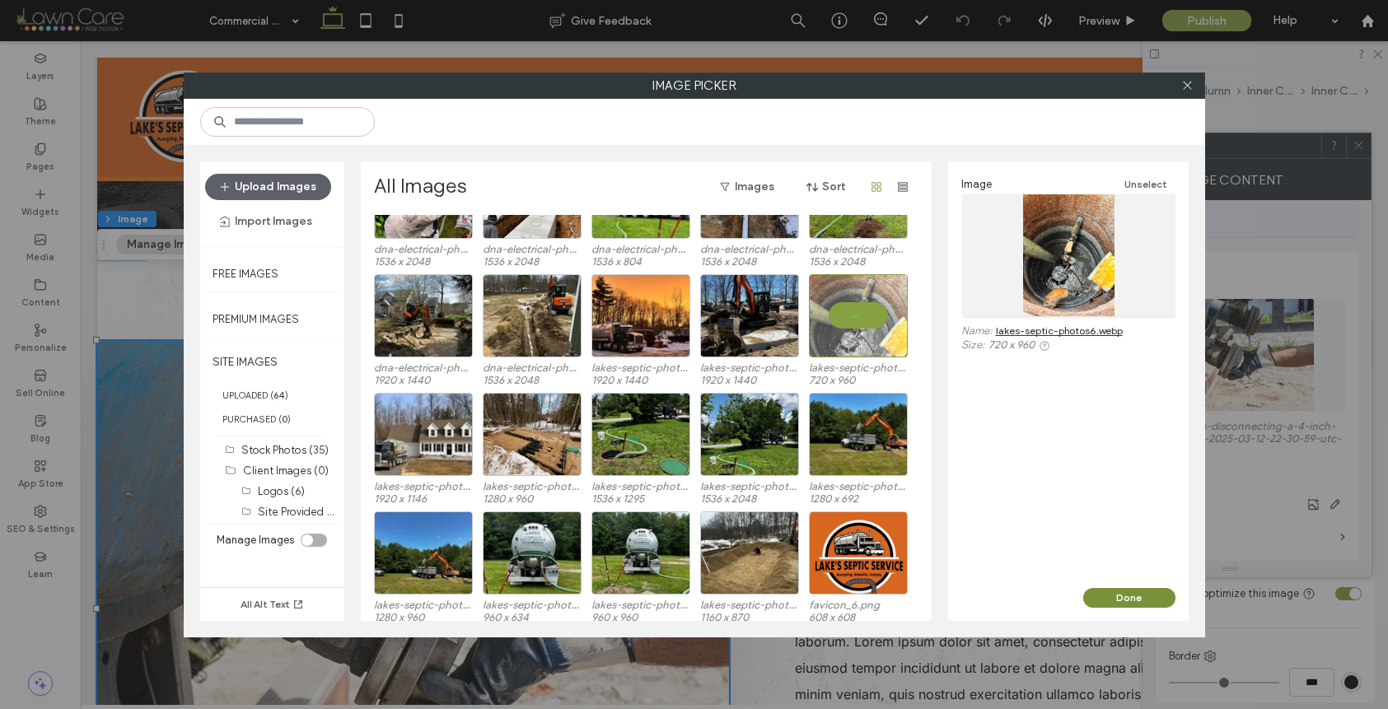
click at [1125, 601] on button "Done" at bounding box center [1129, 598] width 92 height 20
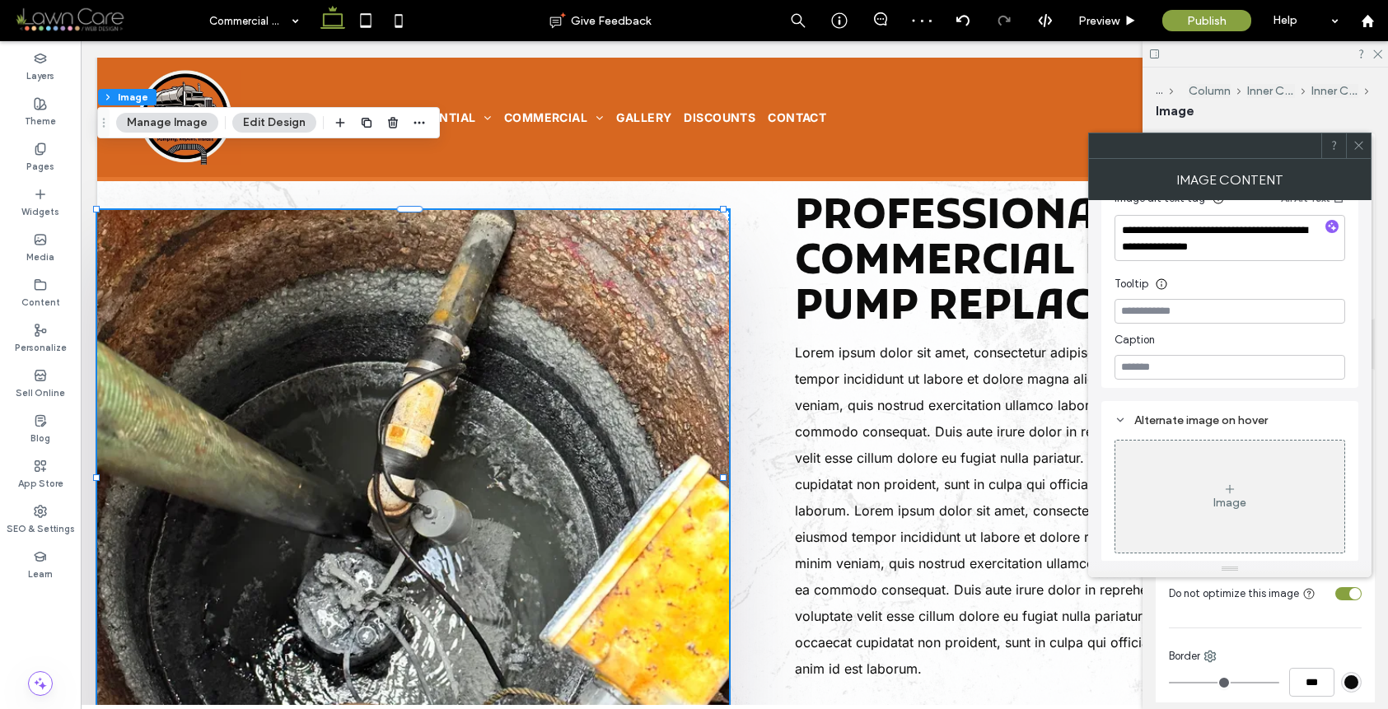
scroll to position [454, 0]
click at [1341, 230] on div at bounding box center [1332, 227] width 26 height 16
click at [1337, 229] on icon "button" at bounding box center [1332, 226] width 12 height 12
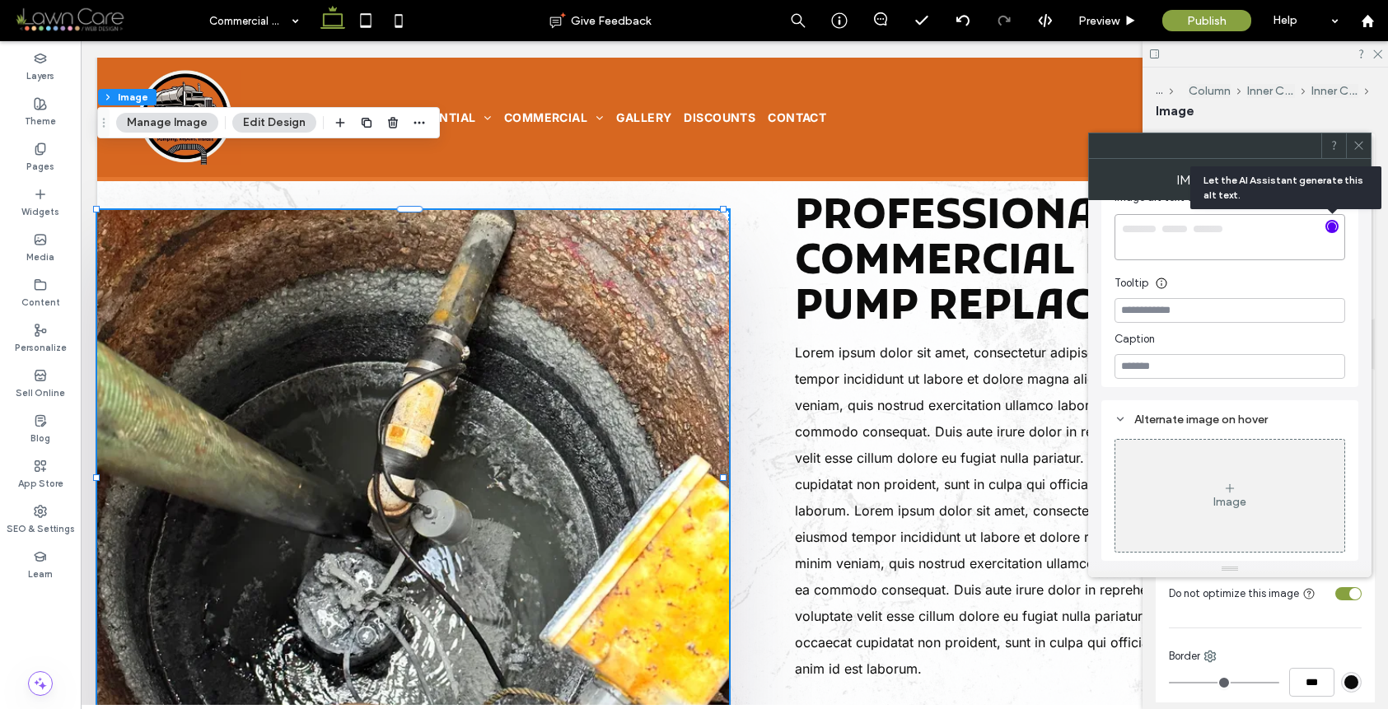
type textarea "**********"
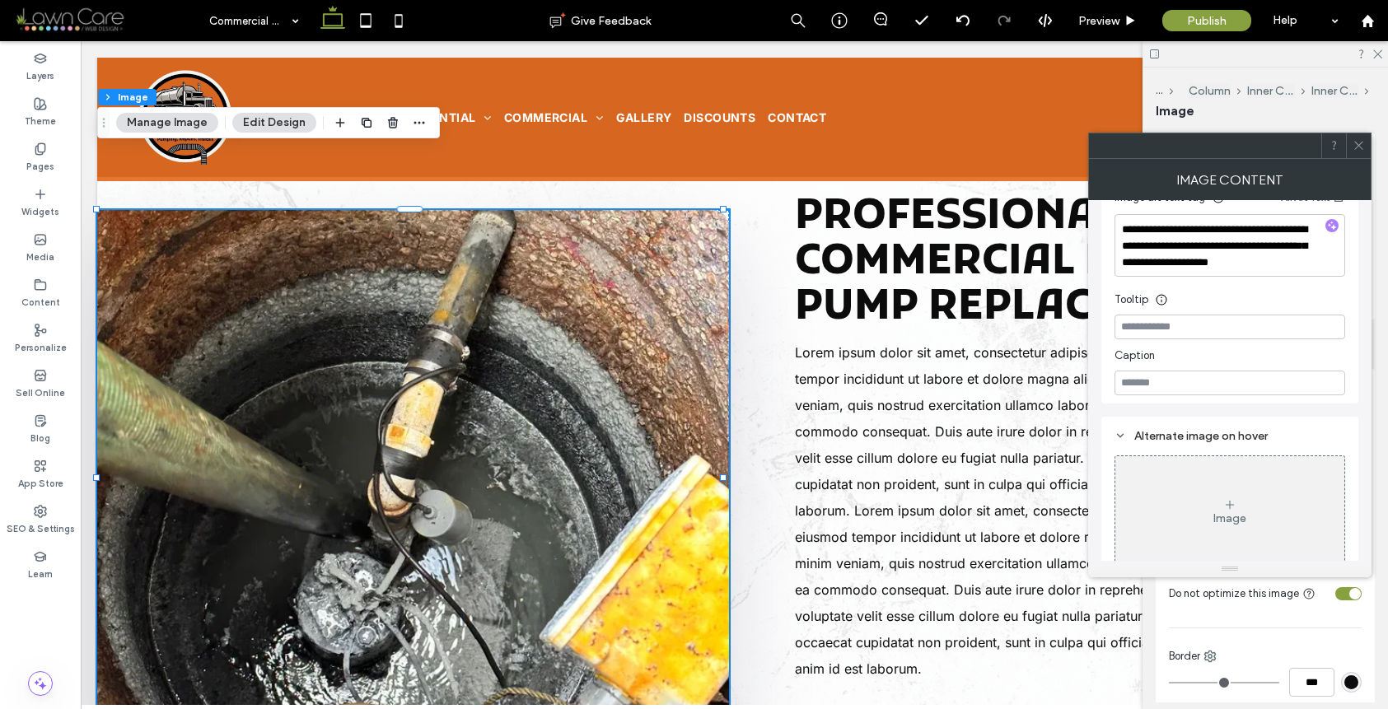
click at [1358, 150] on icon at bounding box center [1359, 145] width 12 height 12
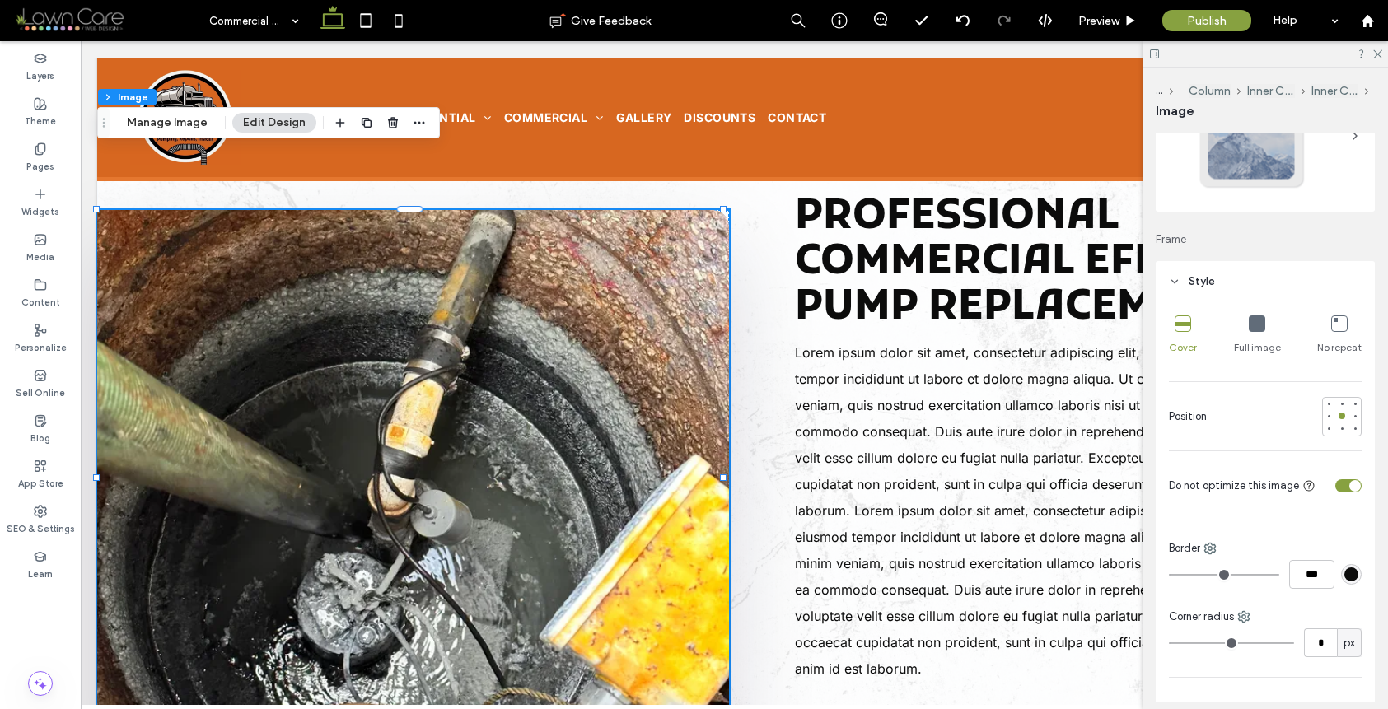
scroll to position [112, 0]
click at [1344, 471] on div at bounding box center [1342, 481] width 40 height 29
click at [1349, 482] on div "toggle" at bounding box center [1355, 482] width 12 height 12
click at [1335, 480] on div "toggle" at bounding box center [1348, 481] width 26 height 13
click at [1336, 480] on div "toggle" at bounding box center [1342, 482] width 12 height 12
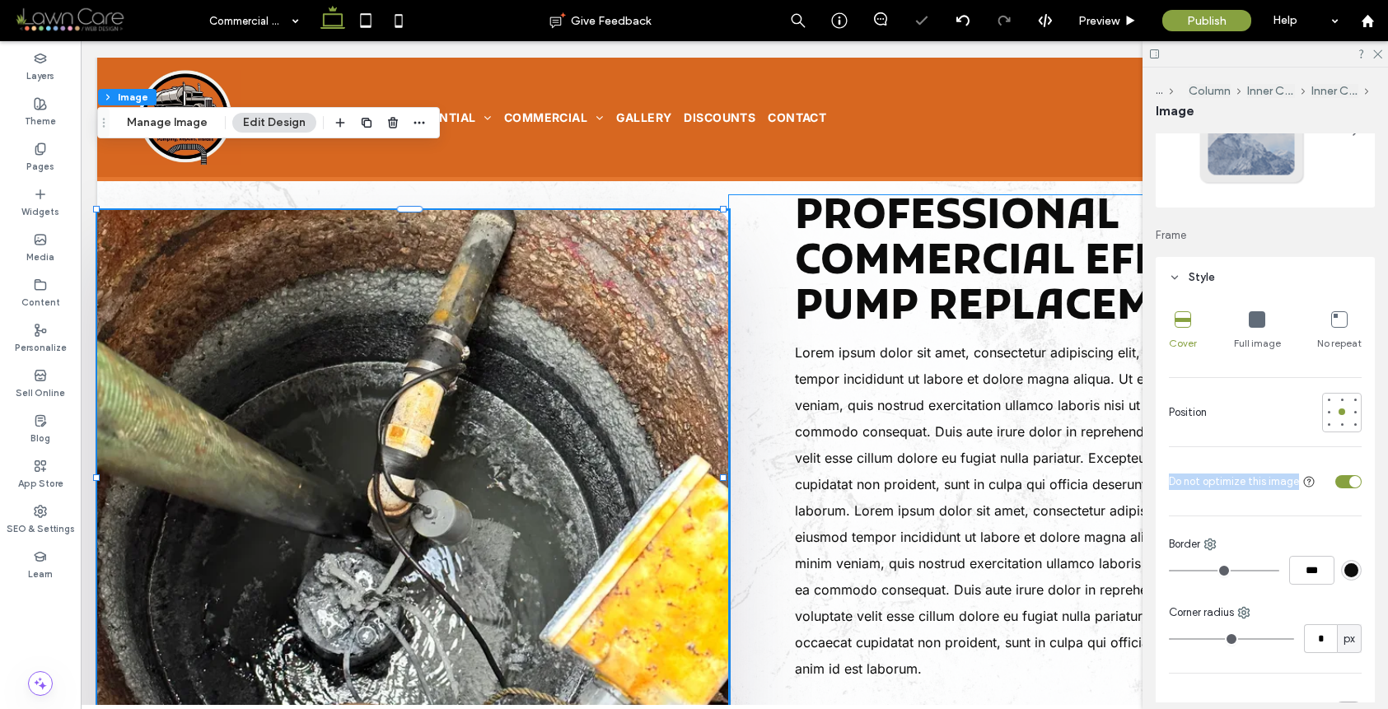
click at [1057, 431] on p "Lorem ipsum dolor sit amet, consectetur adipiscing elit, sed do eiusmod tempor …" at bounding box center [1025, 510] width 461 height 343
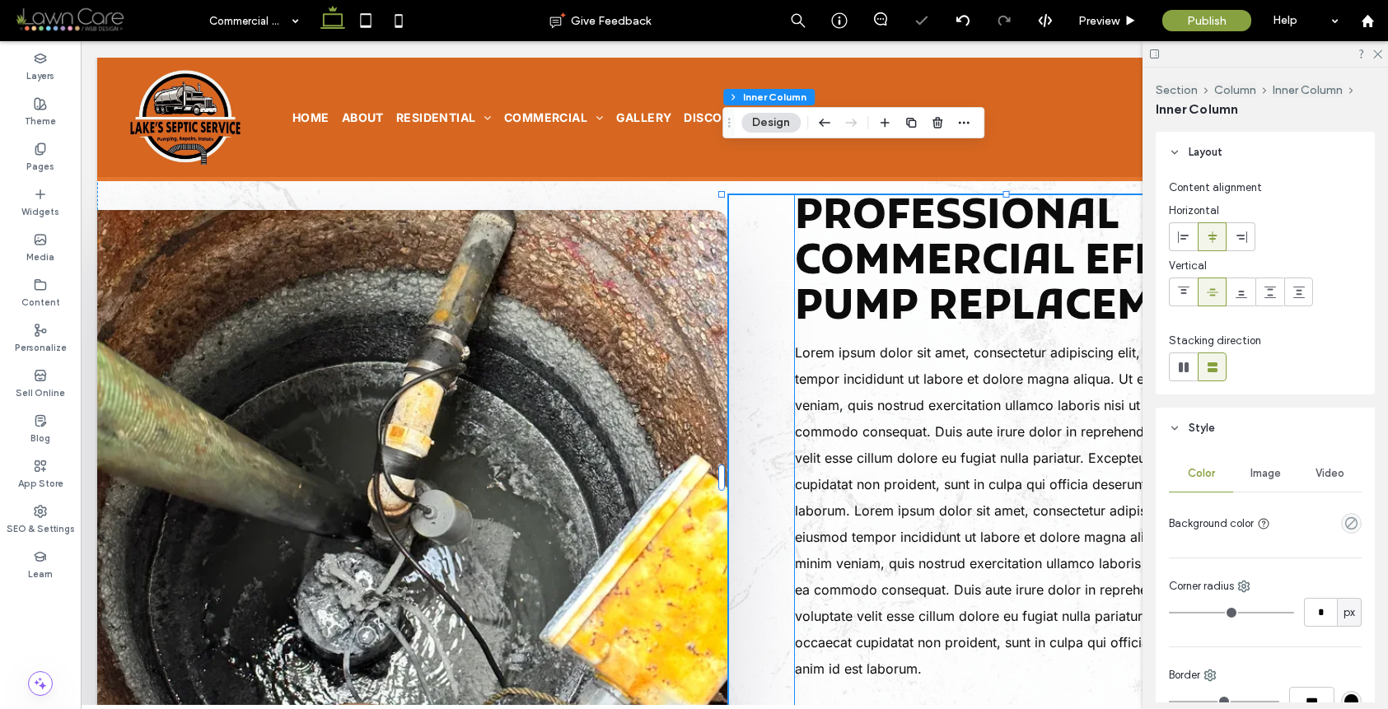
click at [960, 428] on p "Lorem ipsum dolor sit amet, consectetur adipiscing elit, sed do eiusmod tempor …" at bounding box center [1025, 510] width 461 height 343
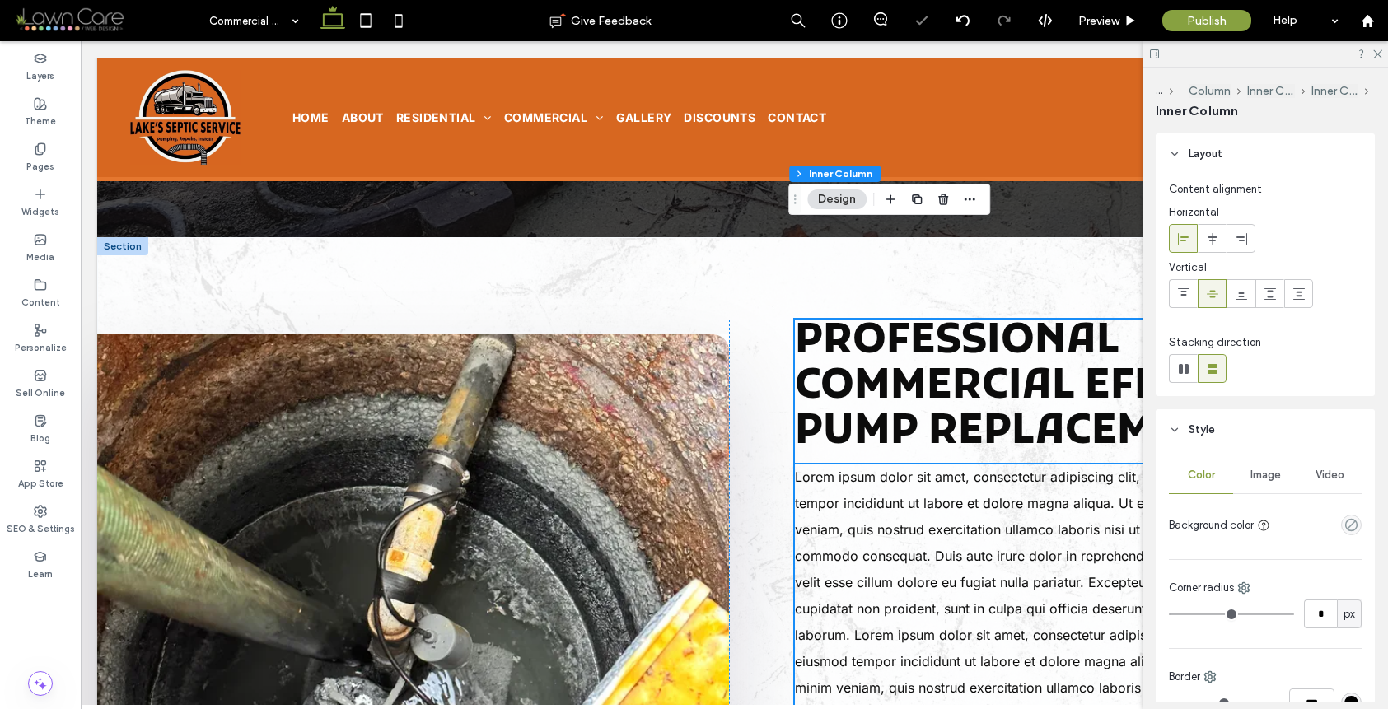
scroll to position [451, 0]
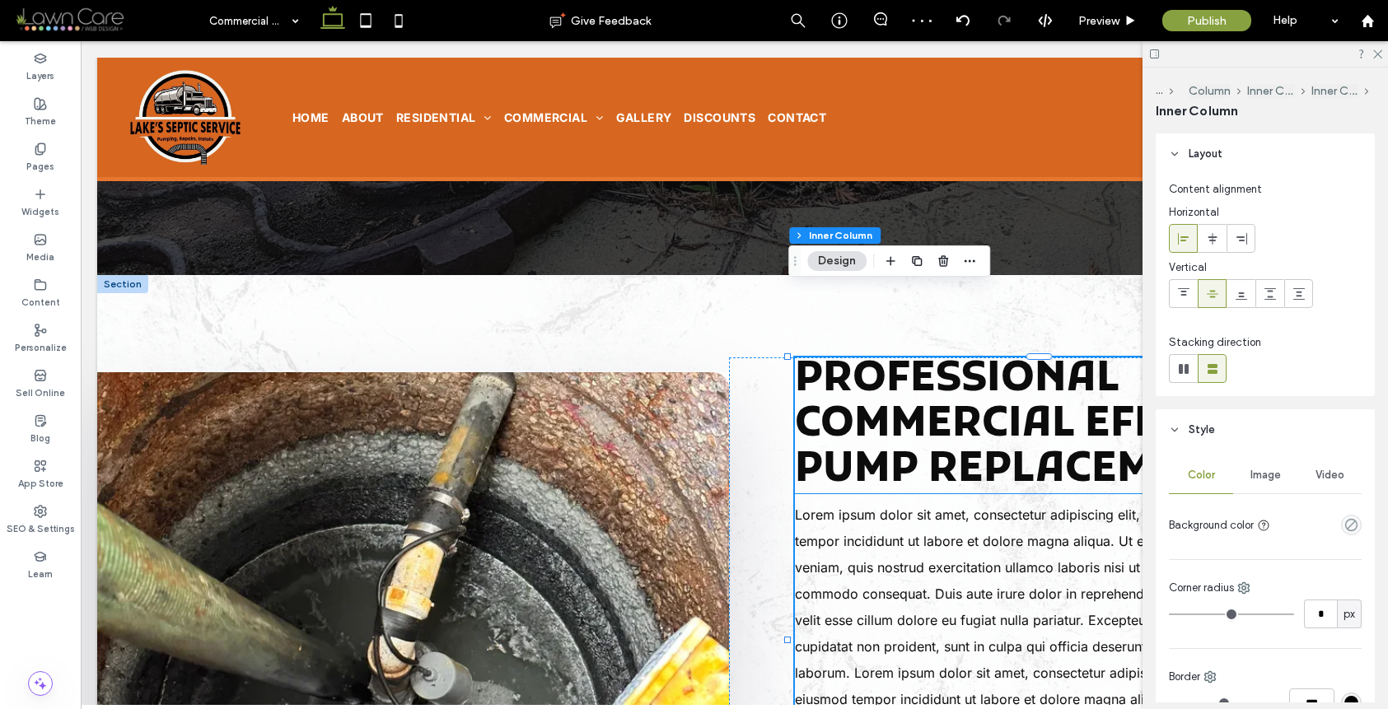
click at [989, 362] on span "Professional Commercial Effluent Pump Replacement" at bounding box center [1045, 425] width 501 height 144
click at [989, 362] on div "Professional Commercial Effluent Pump Replacement" at bounding box center [1048, 426] width 507 height 136
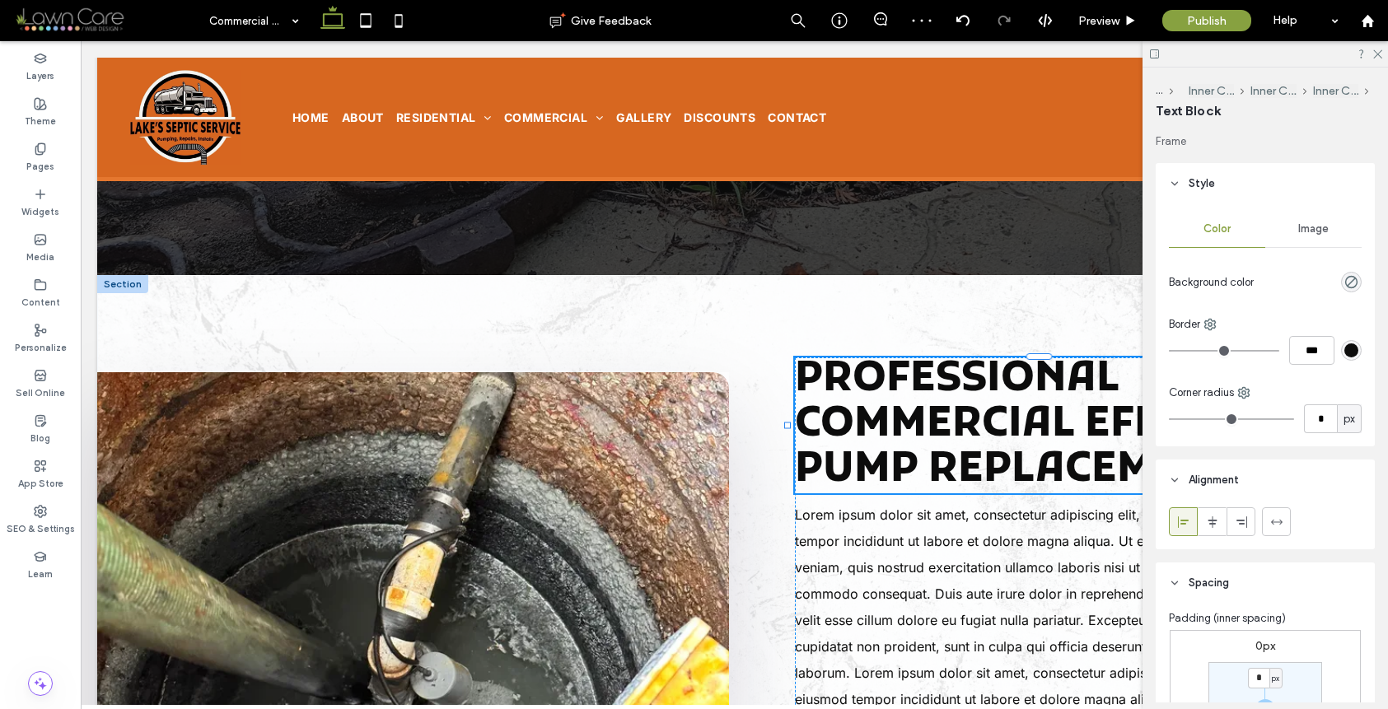
type input "*****"
type input "**"
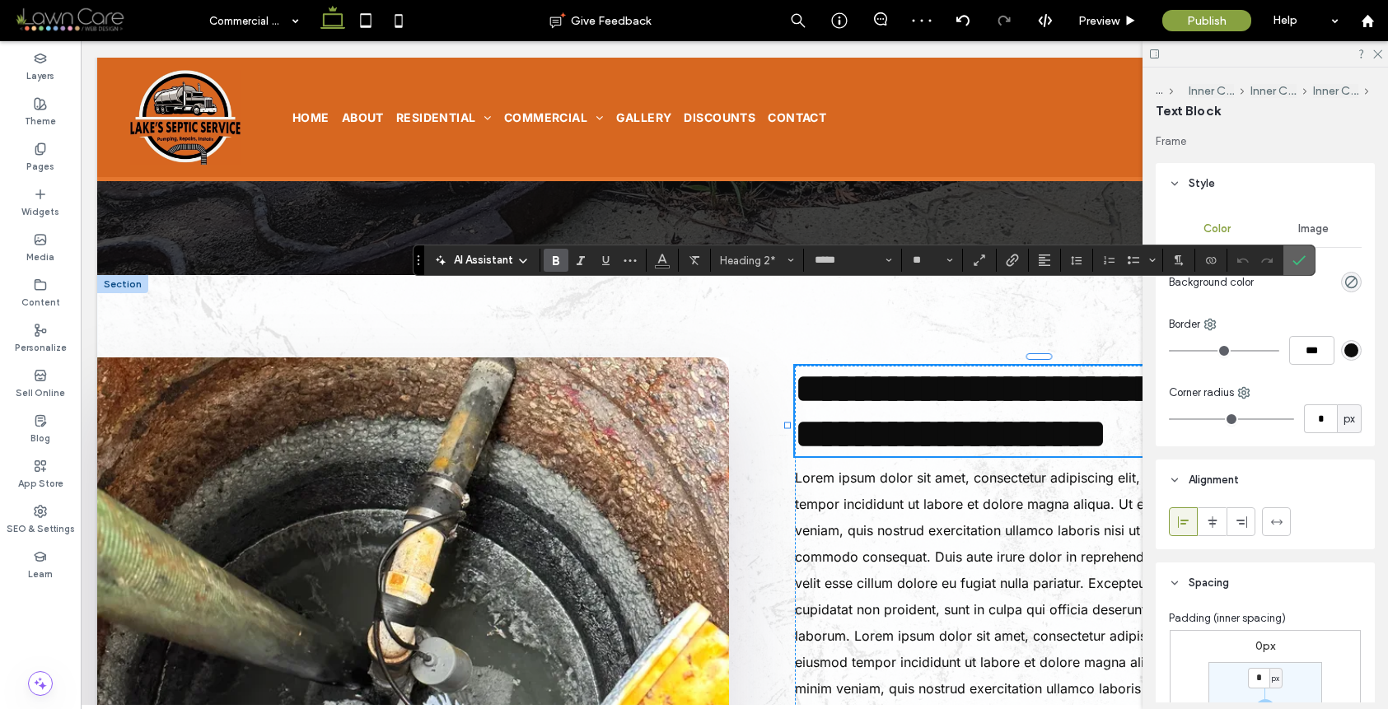
click at [1295, 266] on icon "Confirm" at bounding box center [1299, 260] width 13 height 13
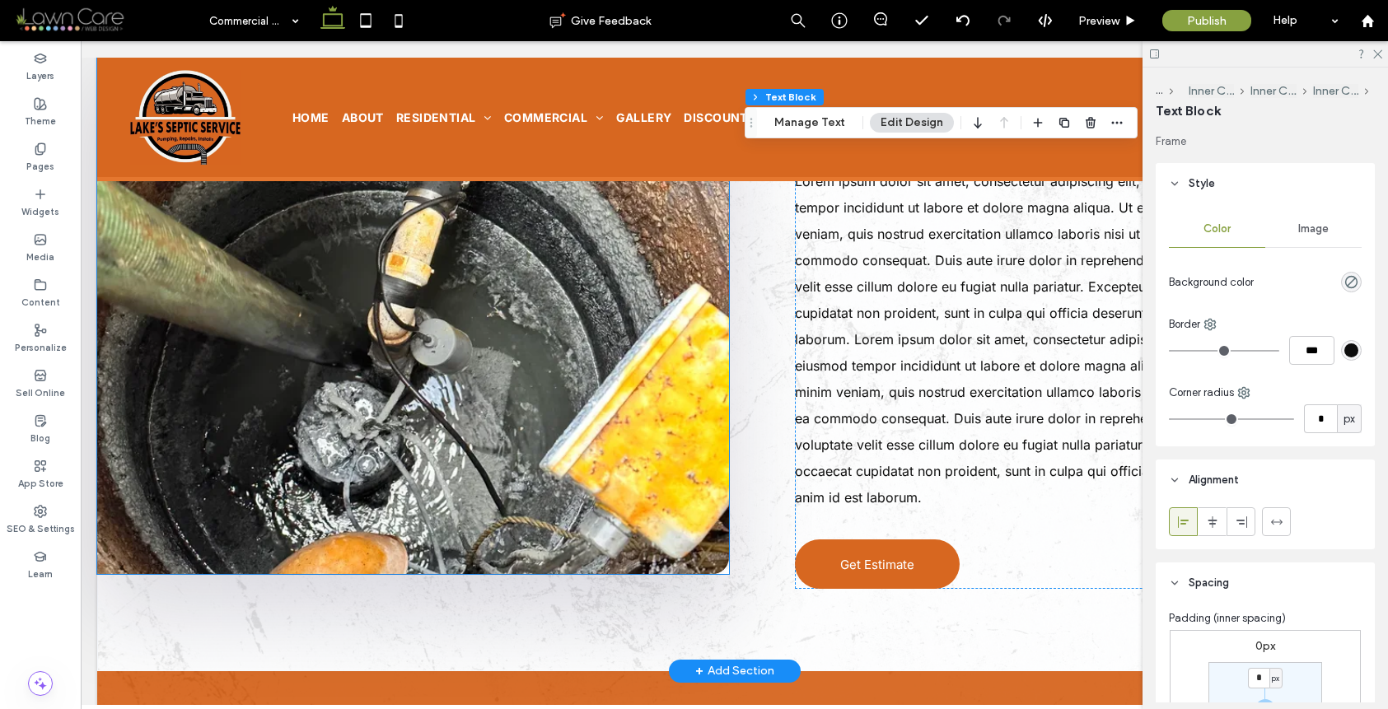
scroll to position [475, 0]
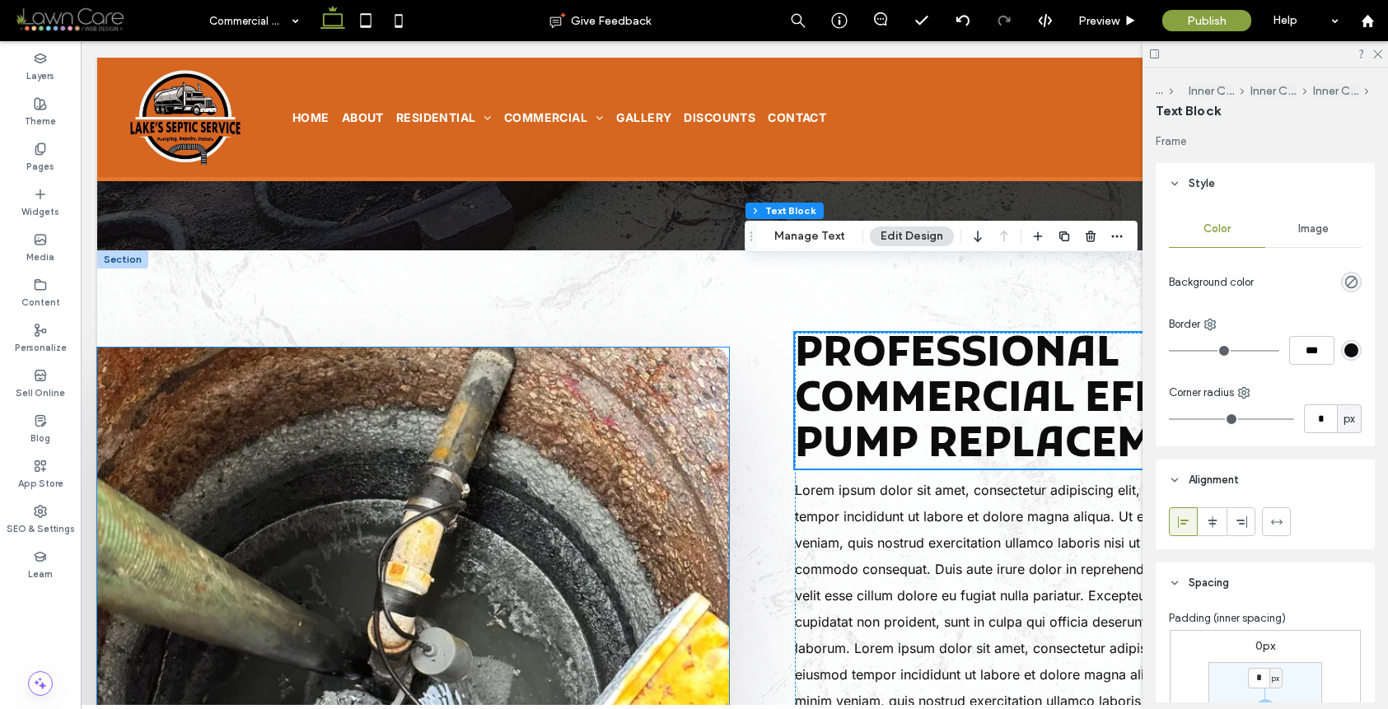
click at [613, 353] on img at bounding box center [413, 615] width 632 height 535
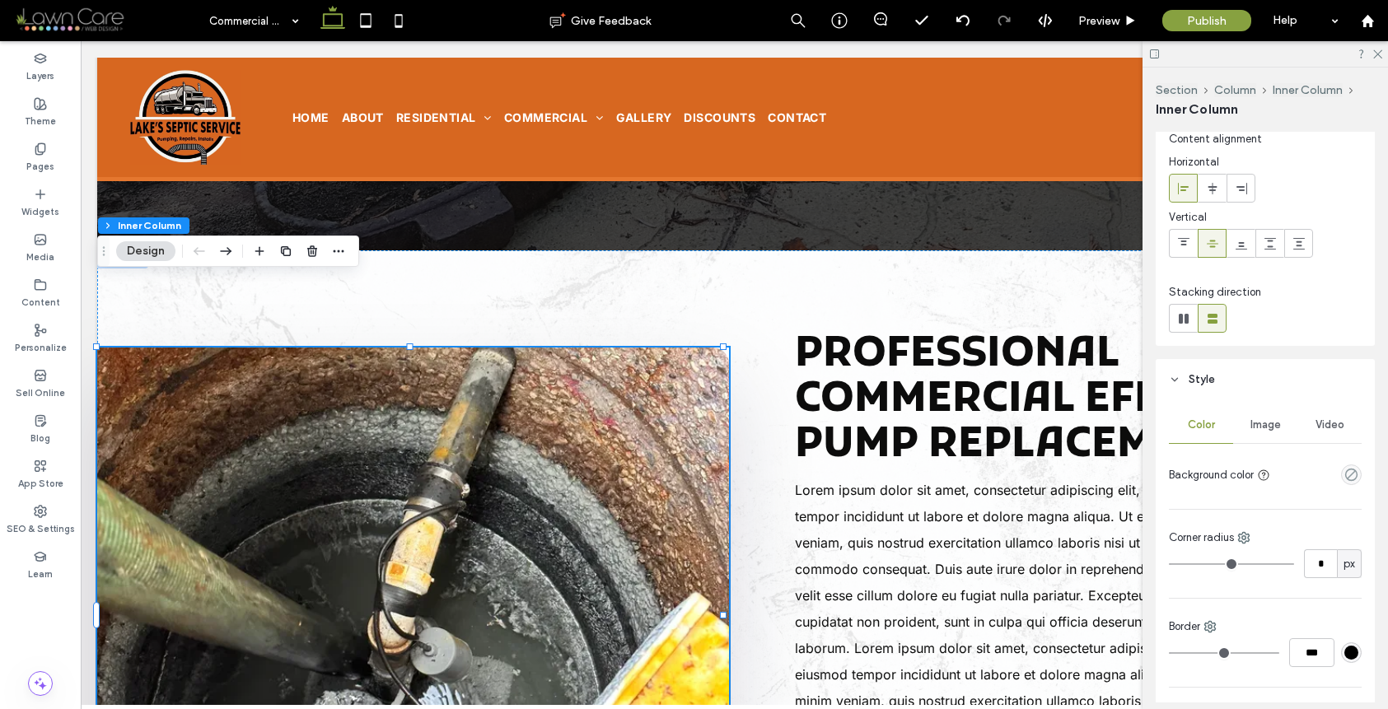
click at [1265, 426] on span "Image" at bounding box center [1266, 425] width 30 height 13
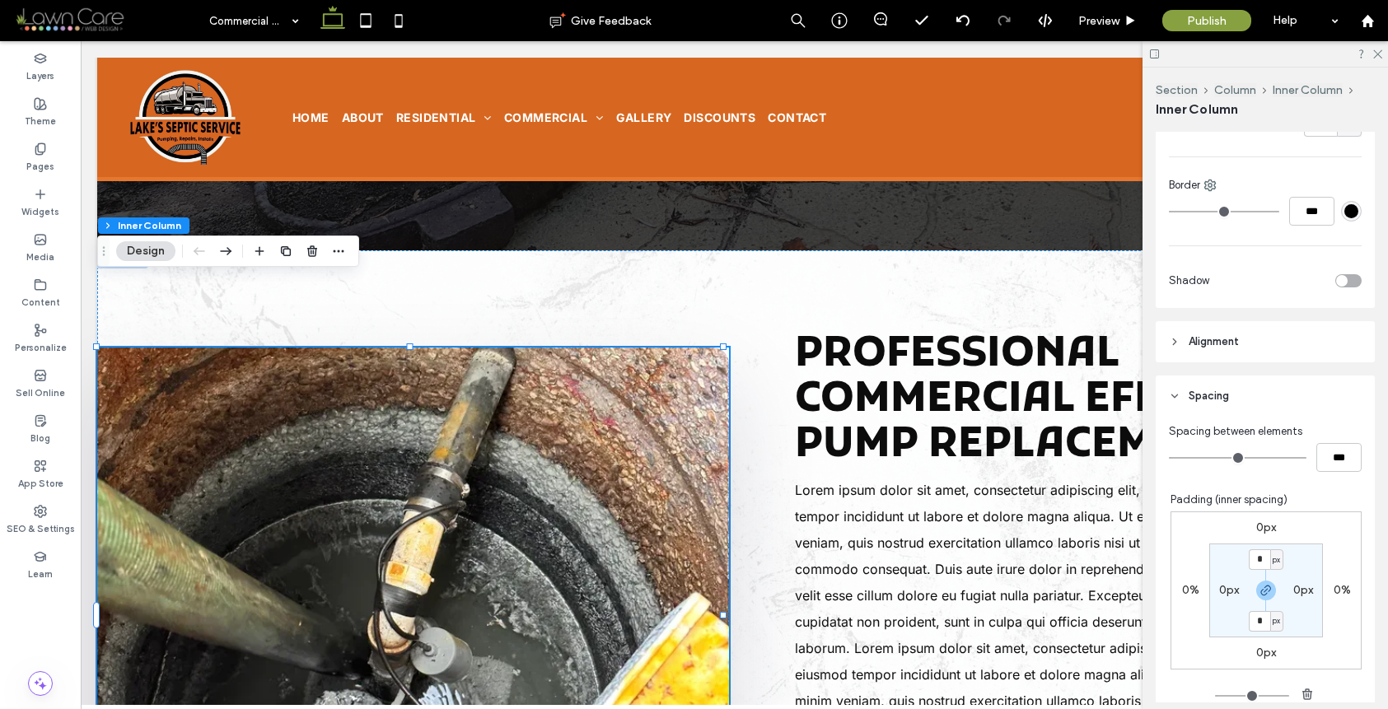
scroll to position [898, 0]
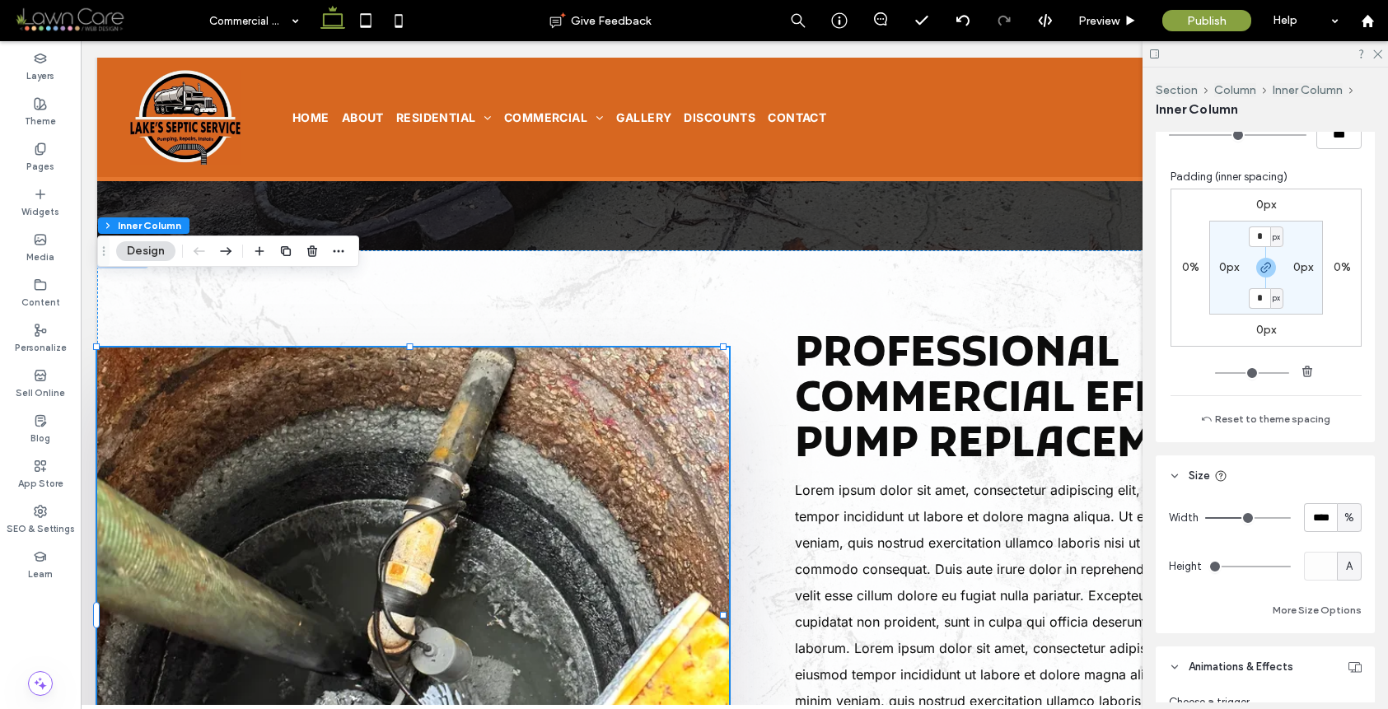
click at [551, 417] on img at bounding box center [413, 615] width 632 height 535
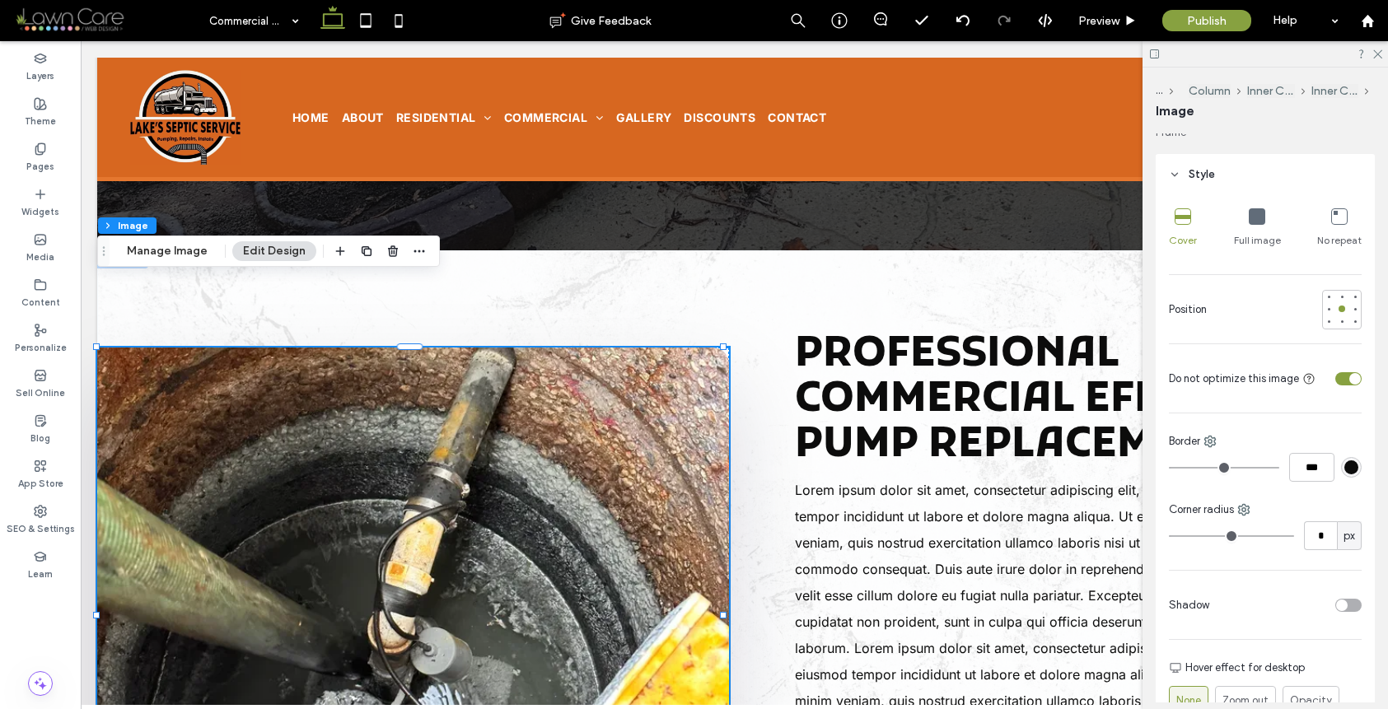
scroll to position [207, 0]
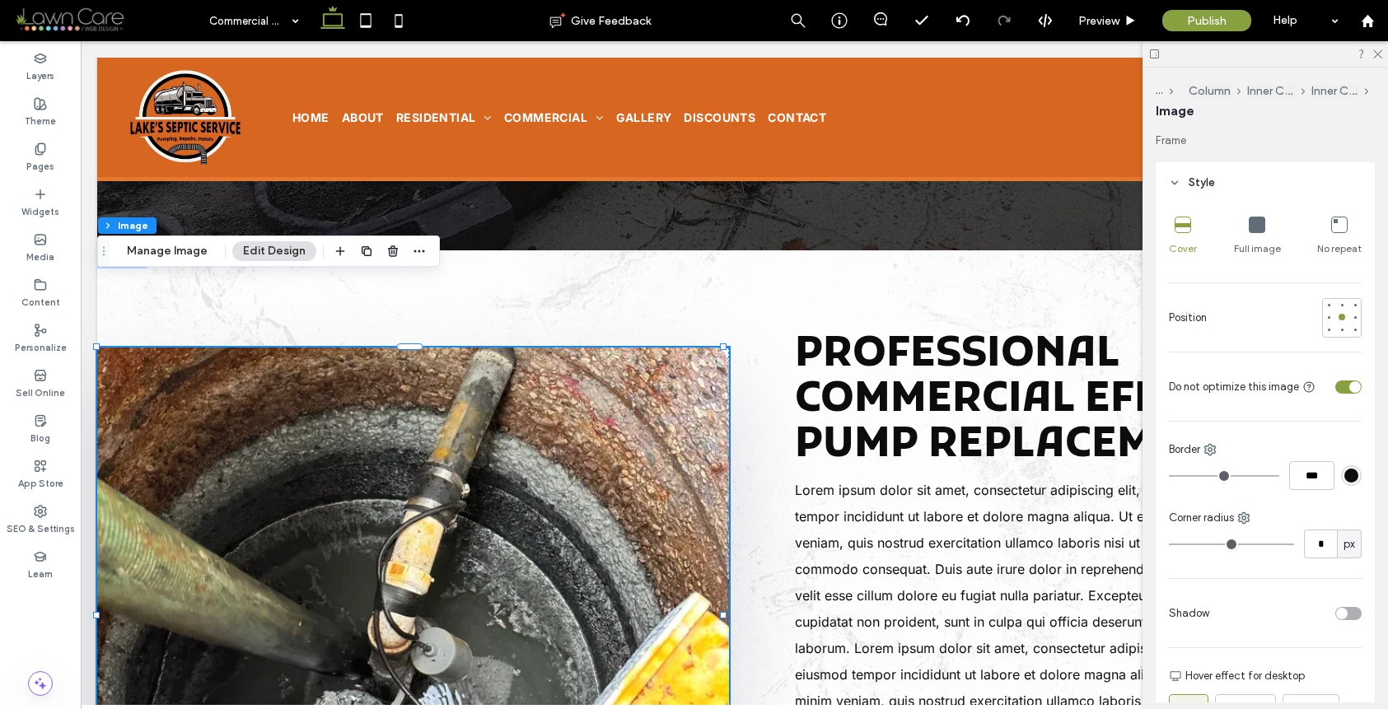
click at [561, 398] on img at bounding box center [413, 615] width 632 height 535
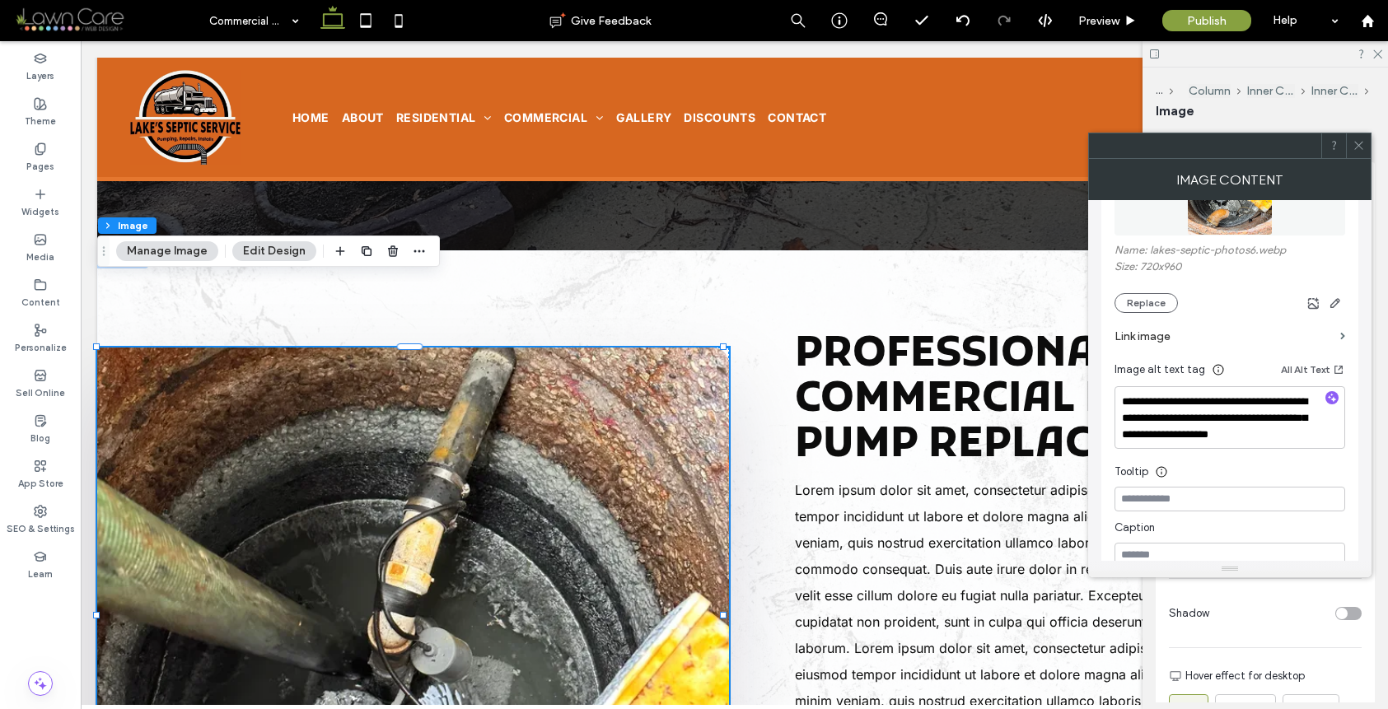
scroll to position [470, 0]
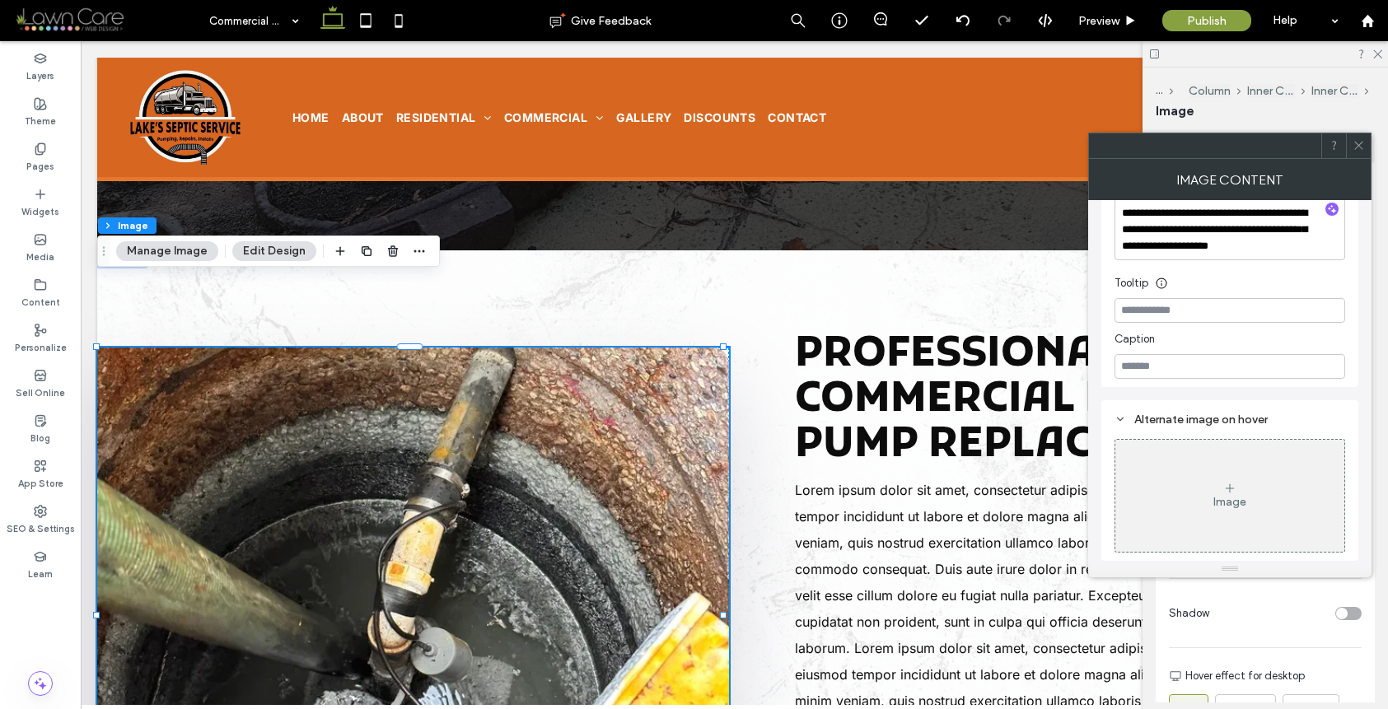
click at [1362, 140] on icon at bounding box center [1359, 145] width 12 height 12
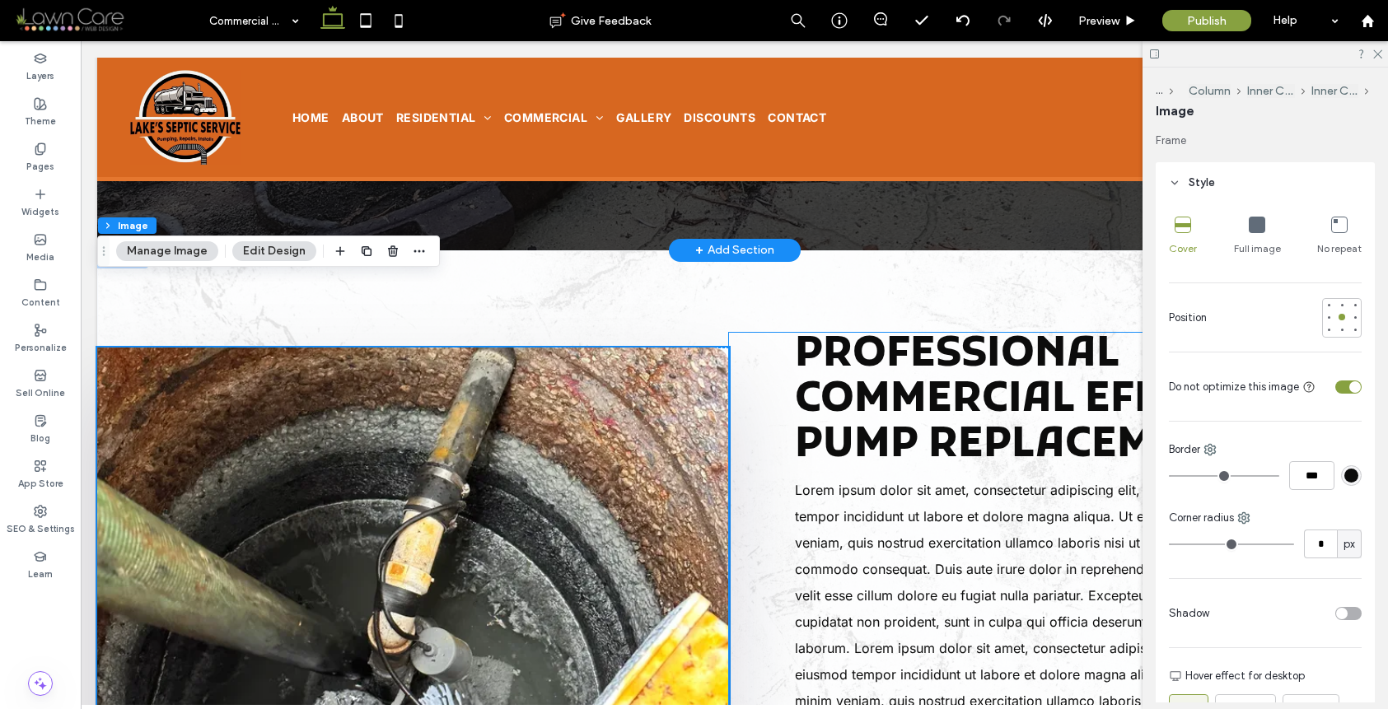
scroll to position [0, 0]
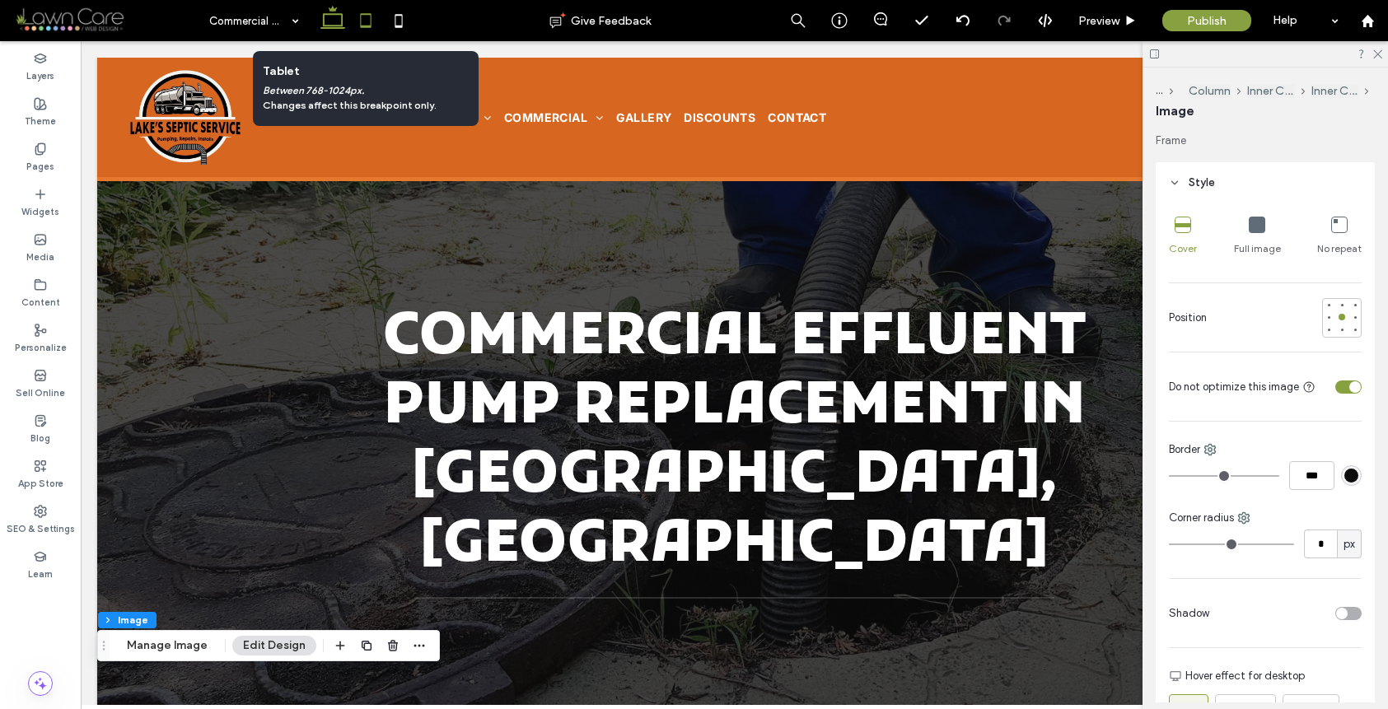
click at [363, 16] on icon at bounding box center [365, 20] width 33 height 33
type input "***"
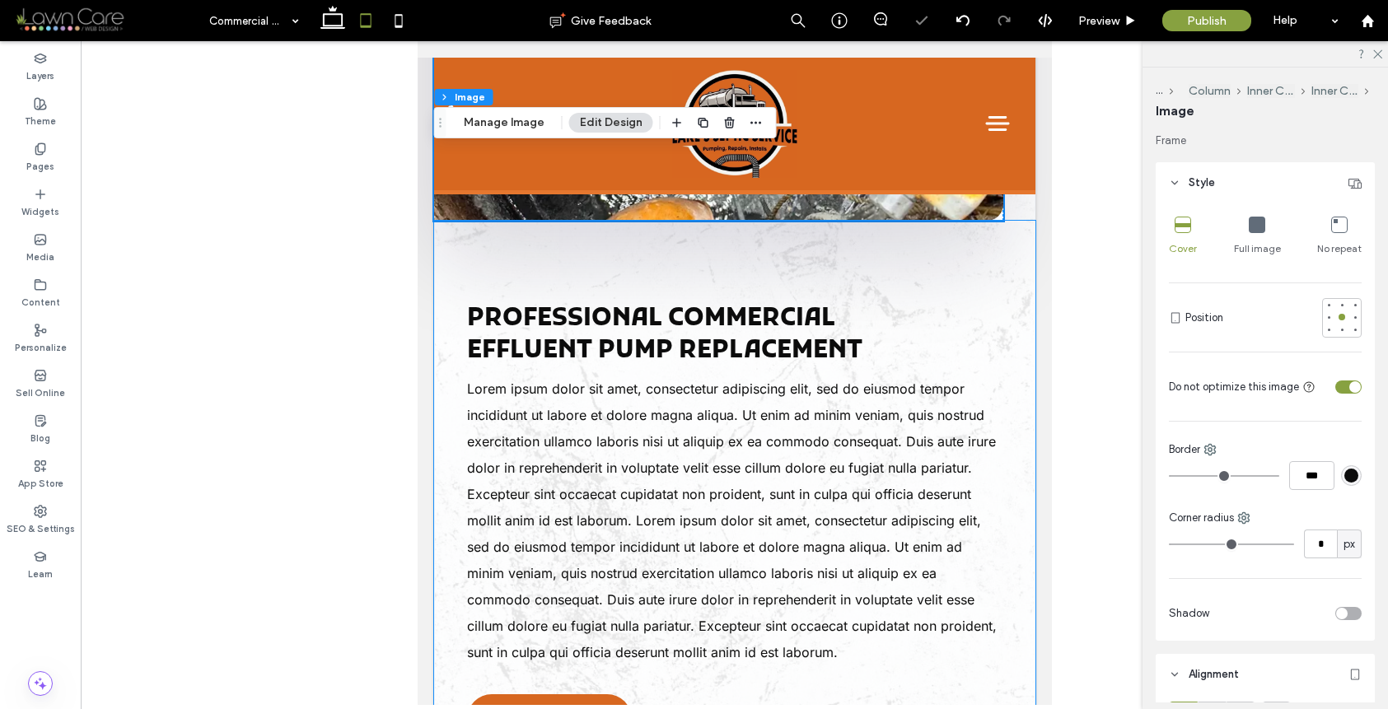
scroll to position [1216, 0]
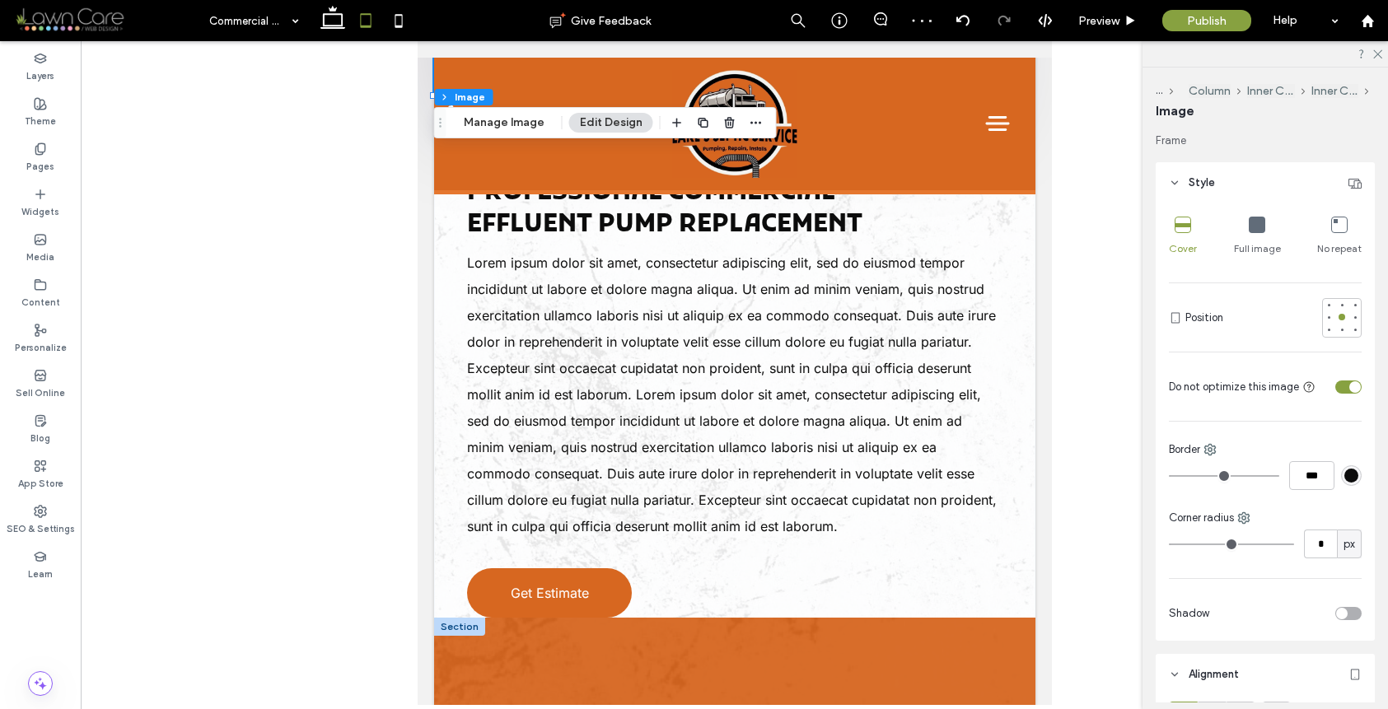
click at [470, 618] on div at bounding box center [458, 627] width 51 height 18
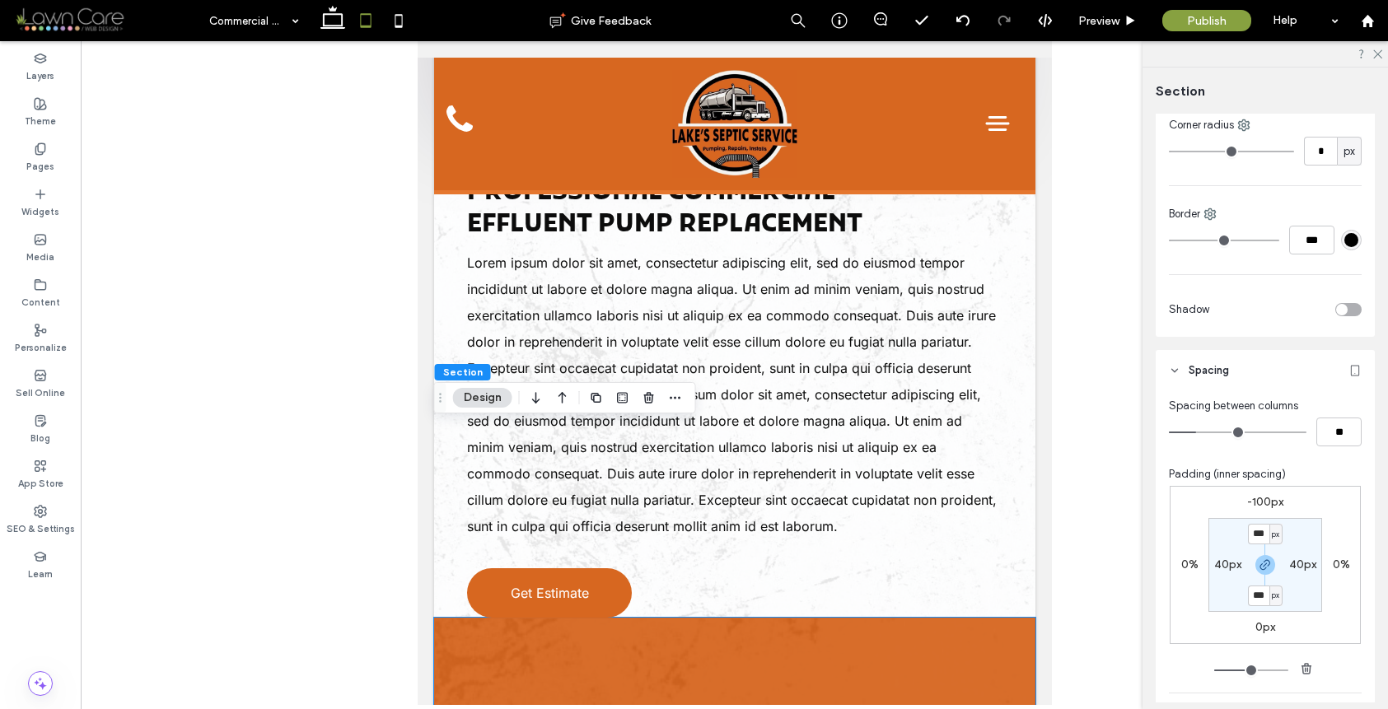
scroll to position [882, 0]
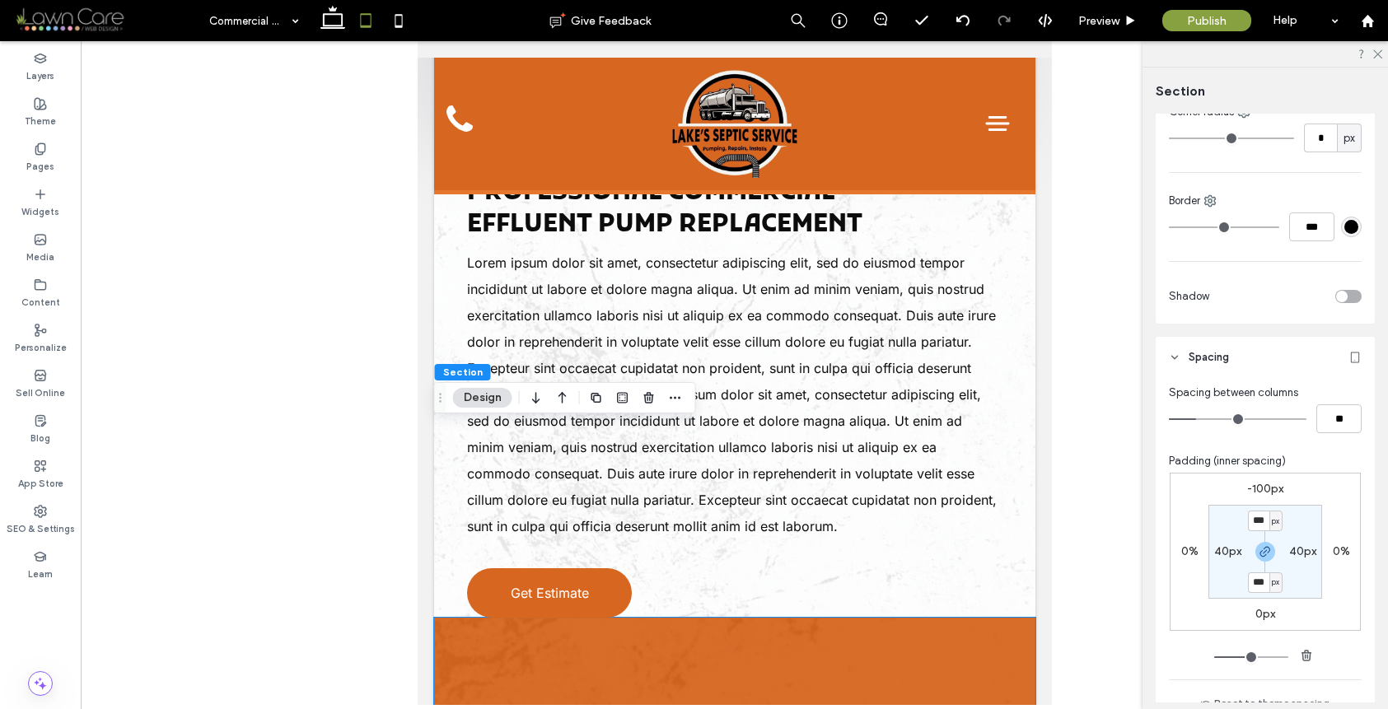
click at [1256, 484] on label "-100px" at bounding box center [1265, 489] width 36 height 14
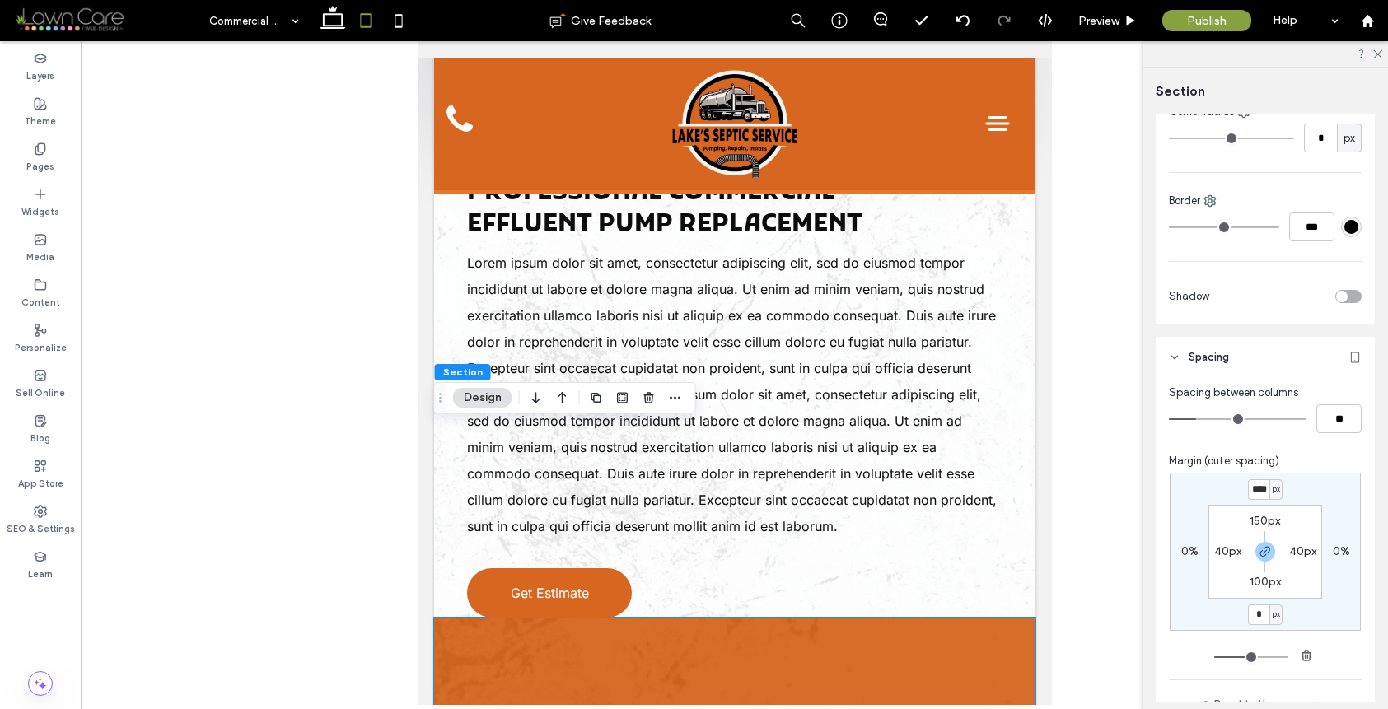
type input "*"
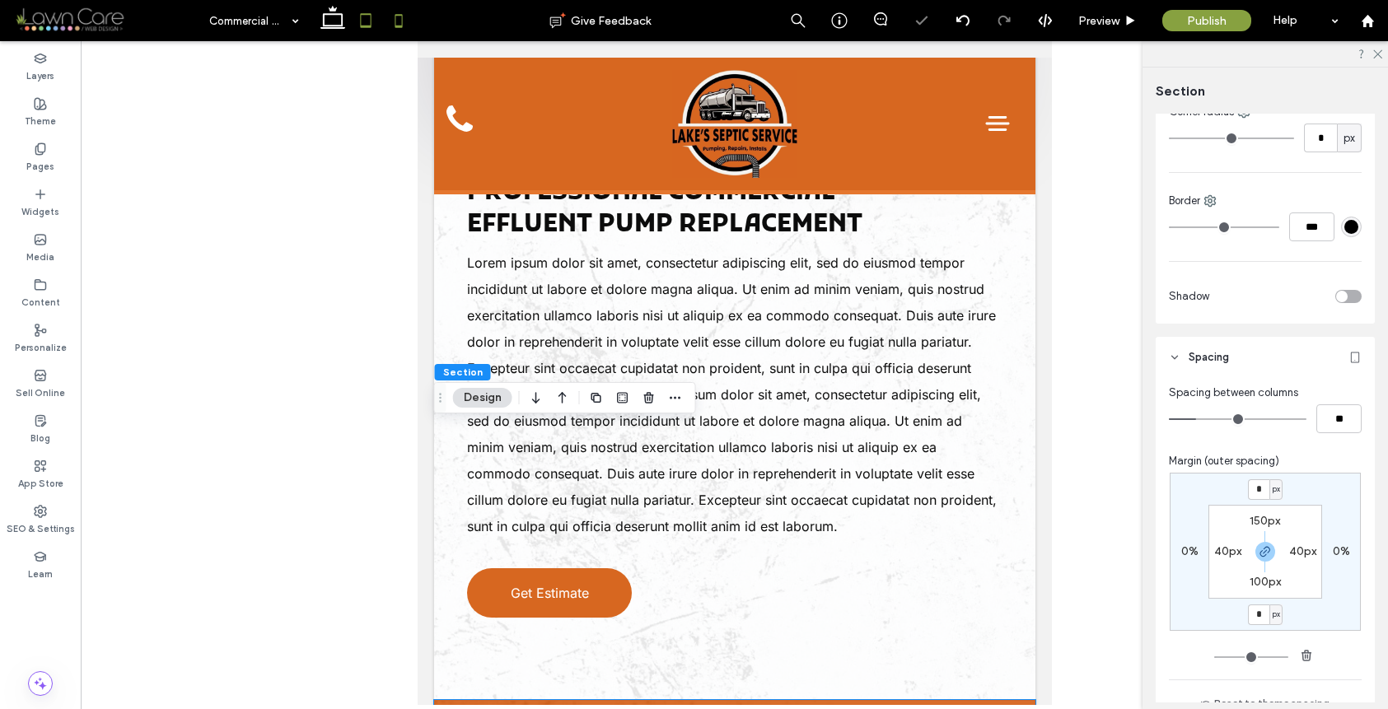
click at [390, 12] on icon at bounding box center [398, 20] width 33 height 33
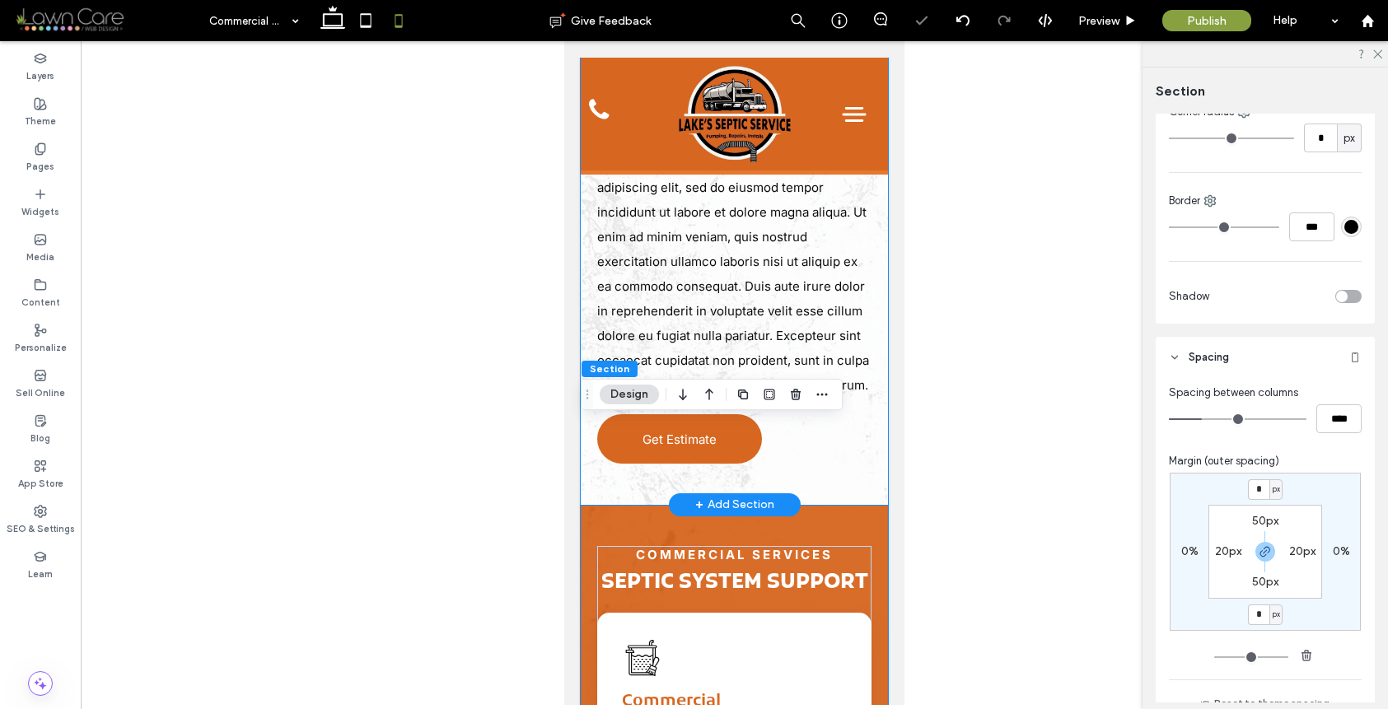
scroll to position [1074, 0]
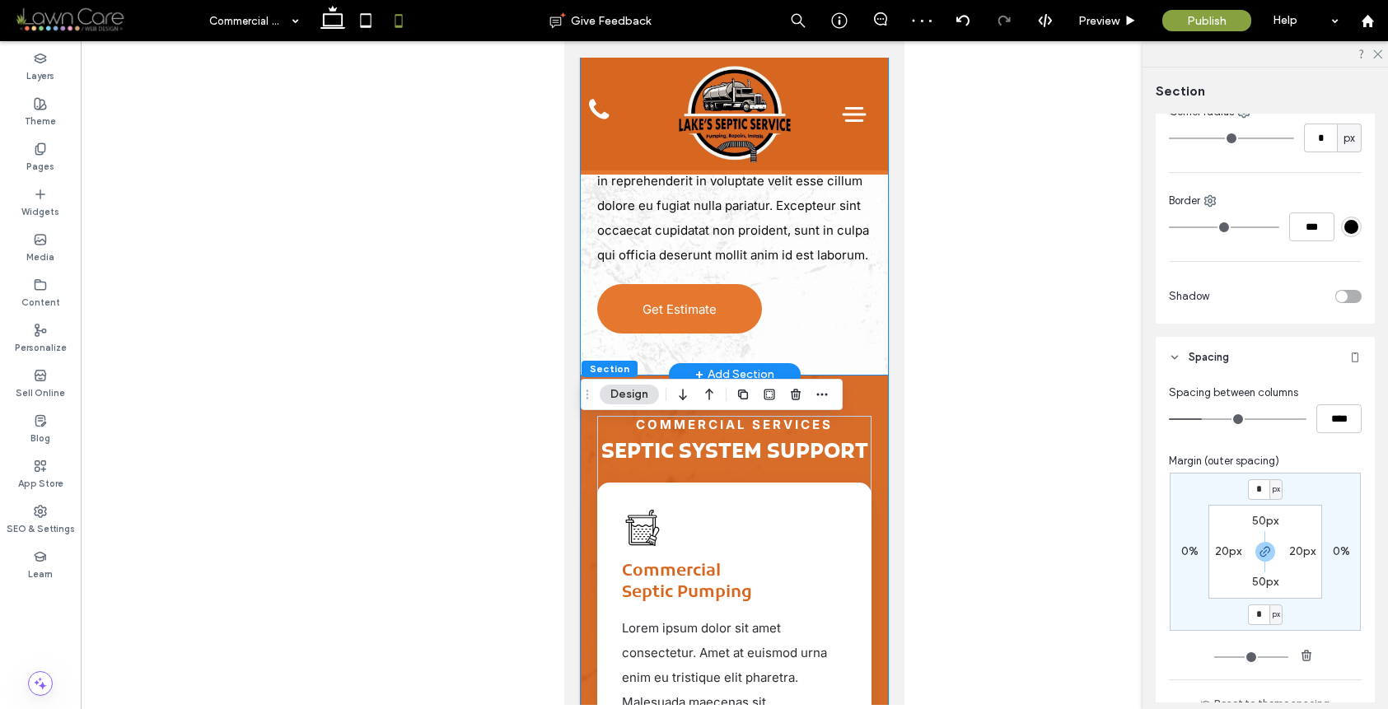
click at [684, 334] on link "Get Estimate" at bounding box center [679, 308] width 165 height 49
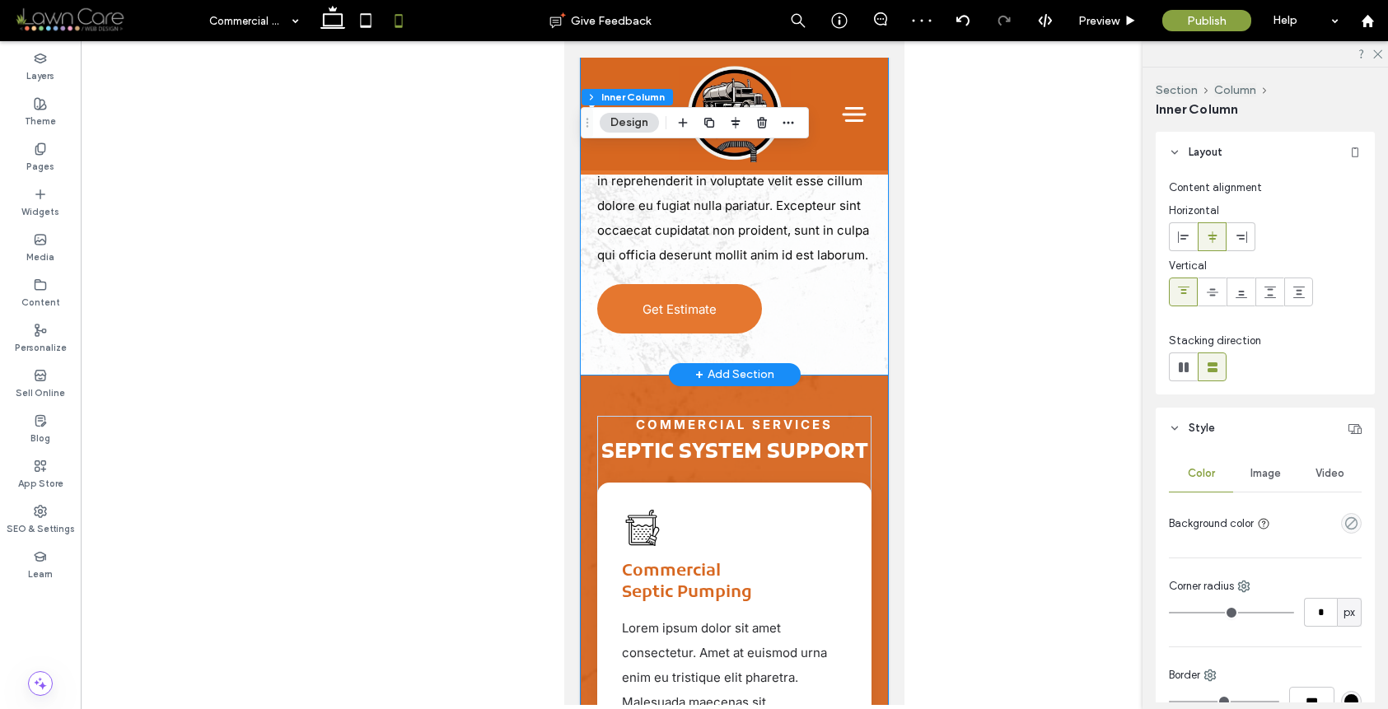
click at [684, 334] on link "Get Estimate" at bounding box center [679, 308] width 165 height 49
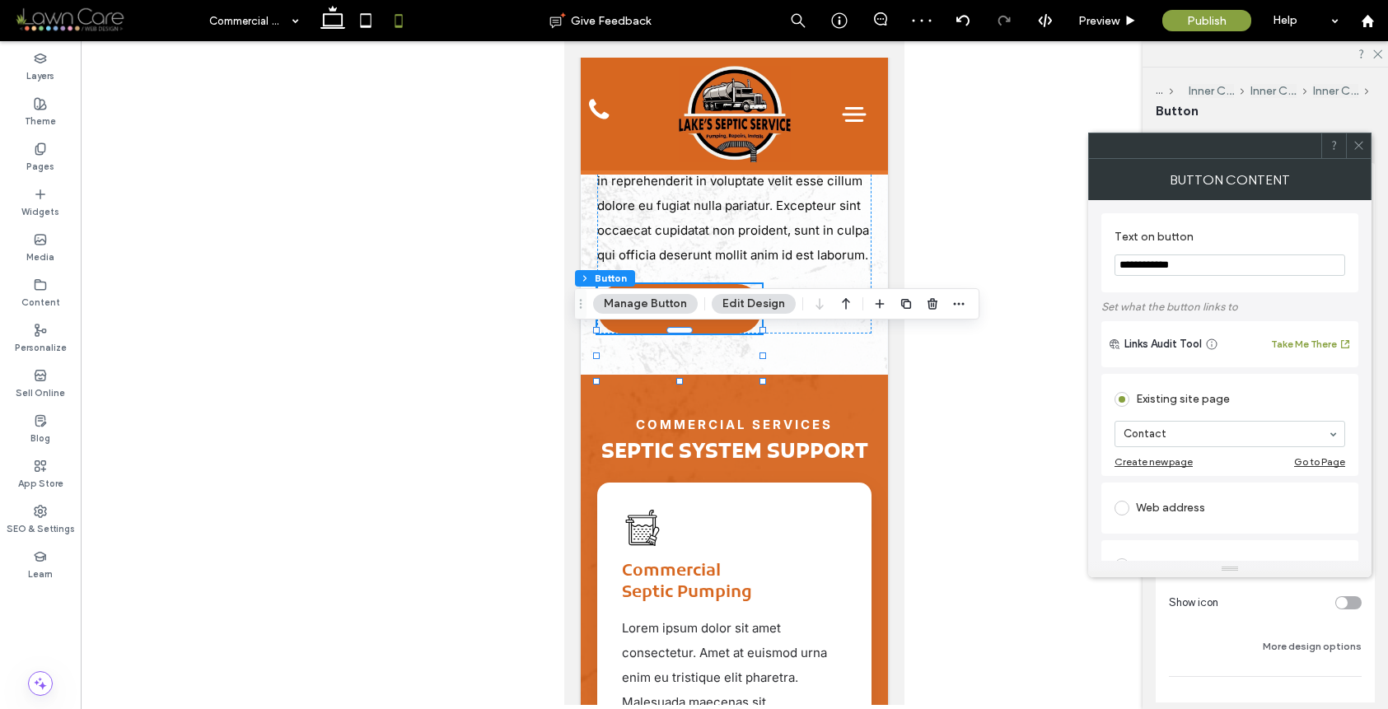
click at [1359, 147] on icon at bounding box center [1359, 145] width 12 height 12
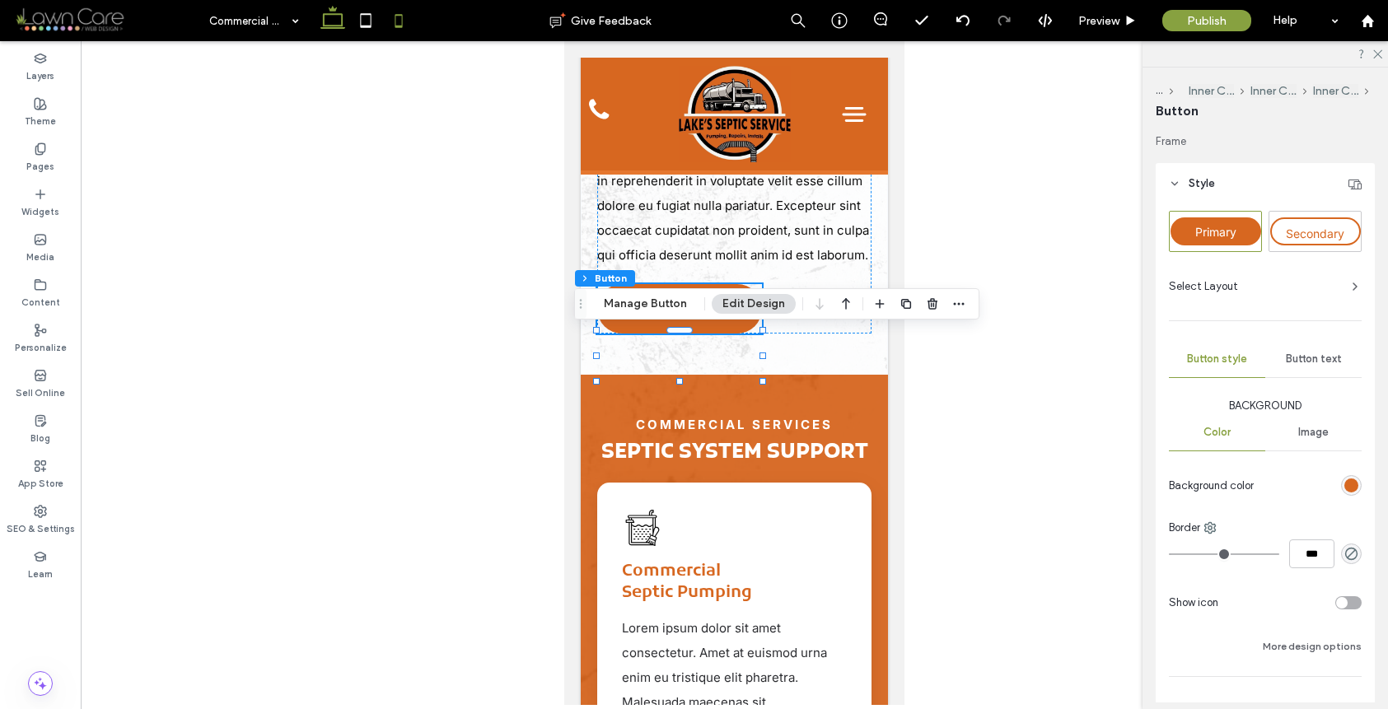
click at [328, 28] on icon at bounding box center [332, 20] width 33 height 33
type input "***"
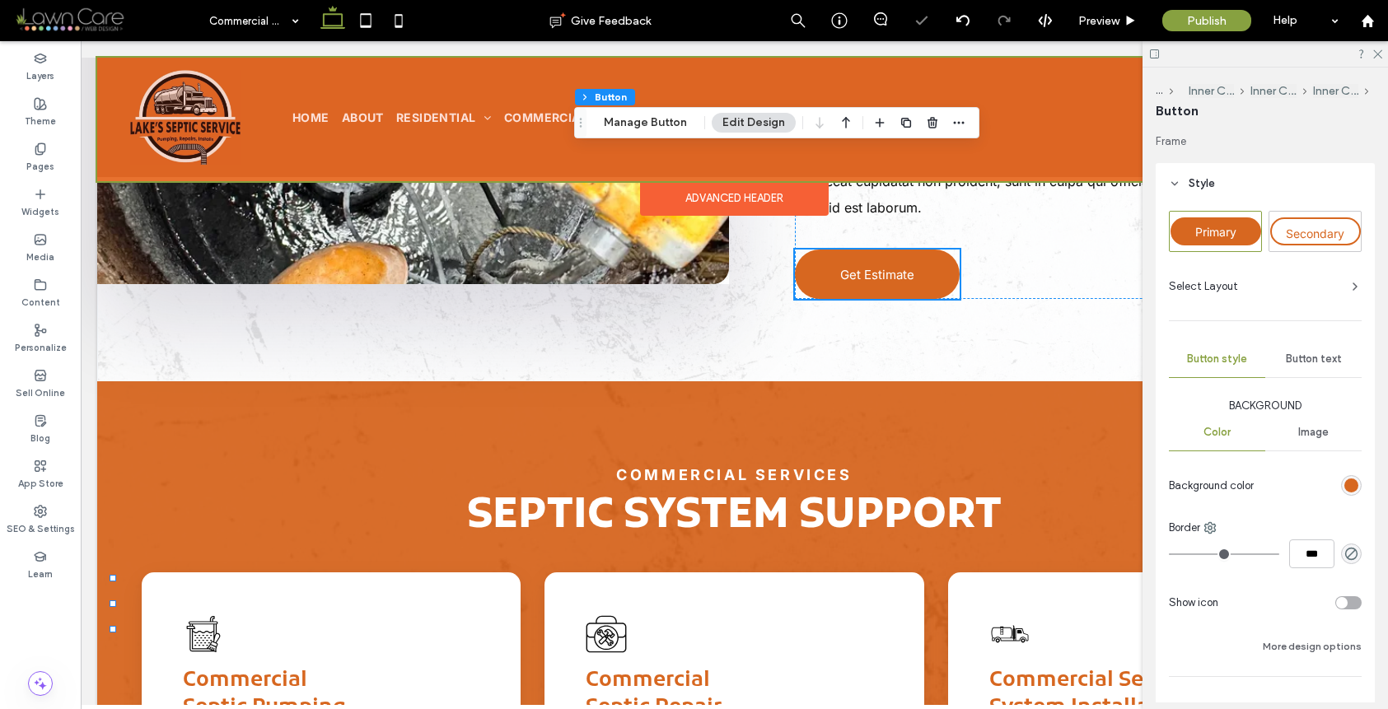
scroll to position [1522, 0]
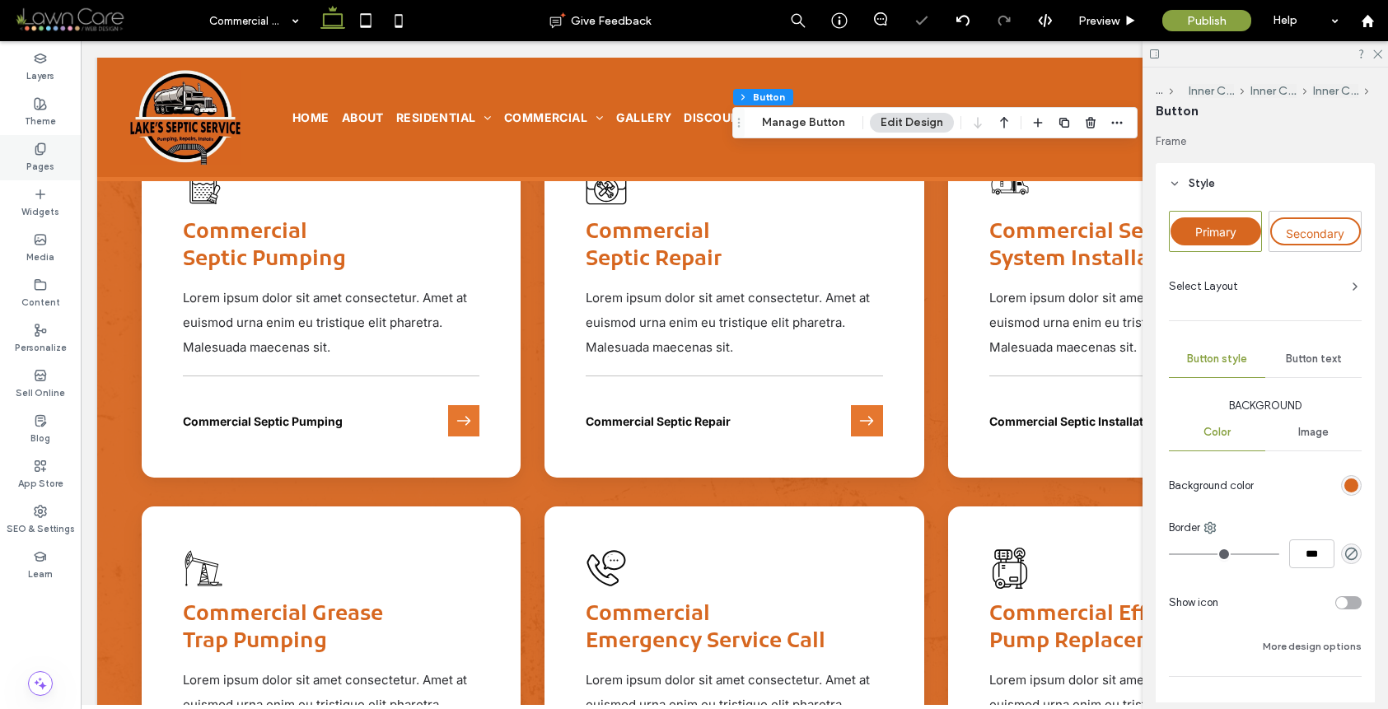
click at [50, 147] on div "Pages" at bounding box center [40, 157] width 81 height 45
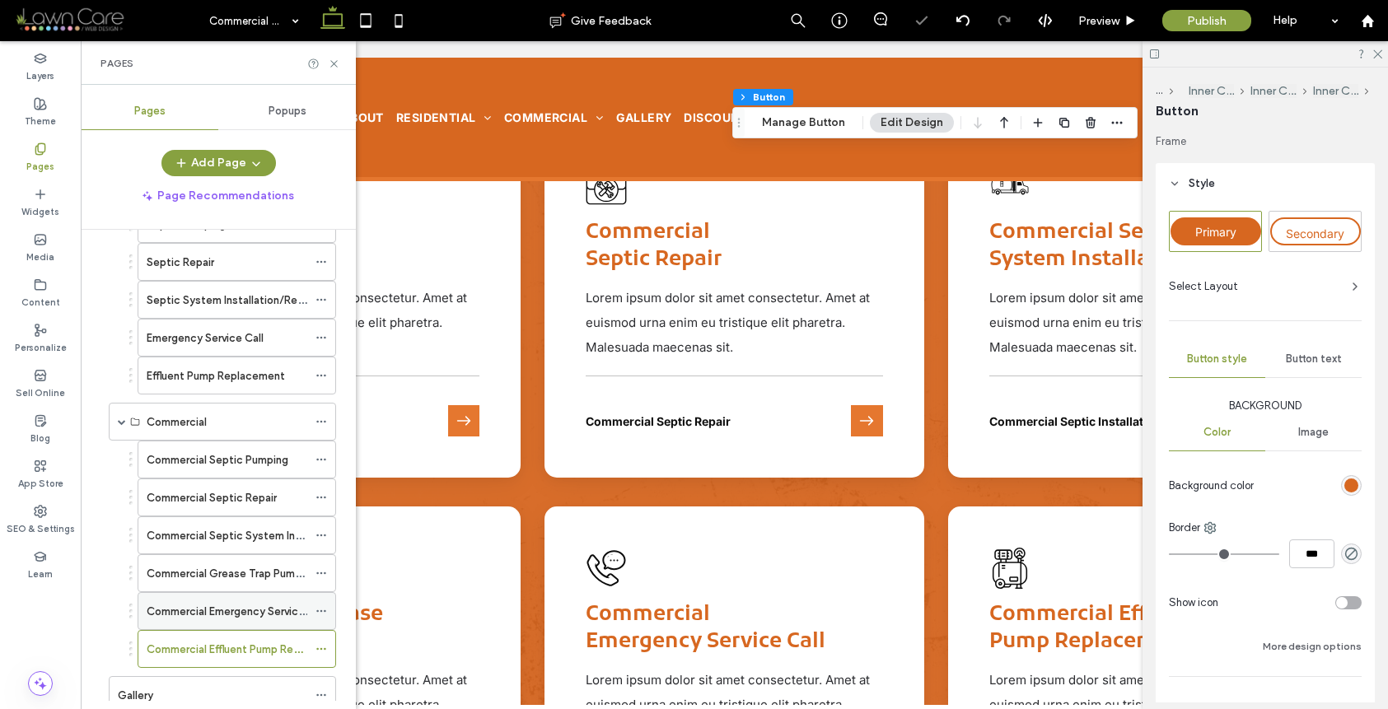
scroll to position [376, 0]
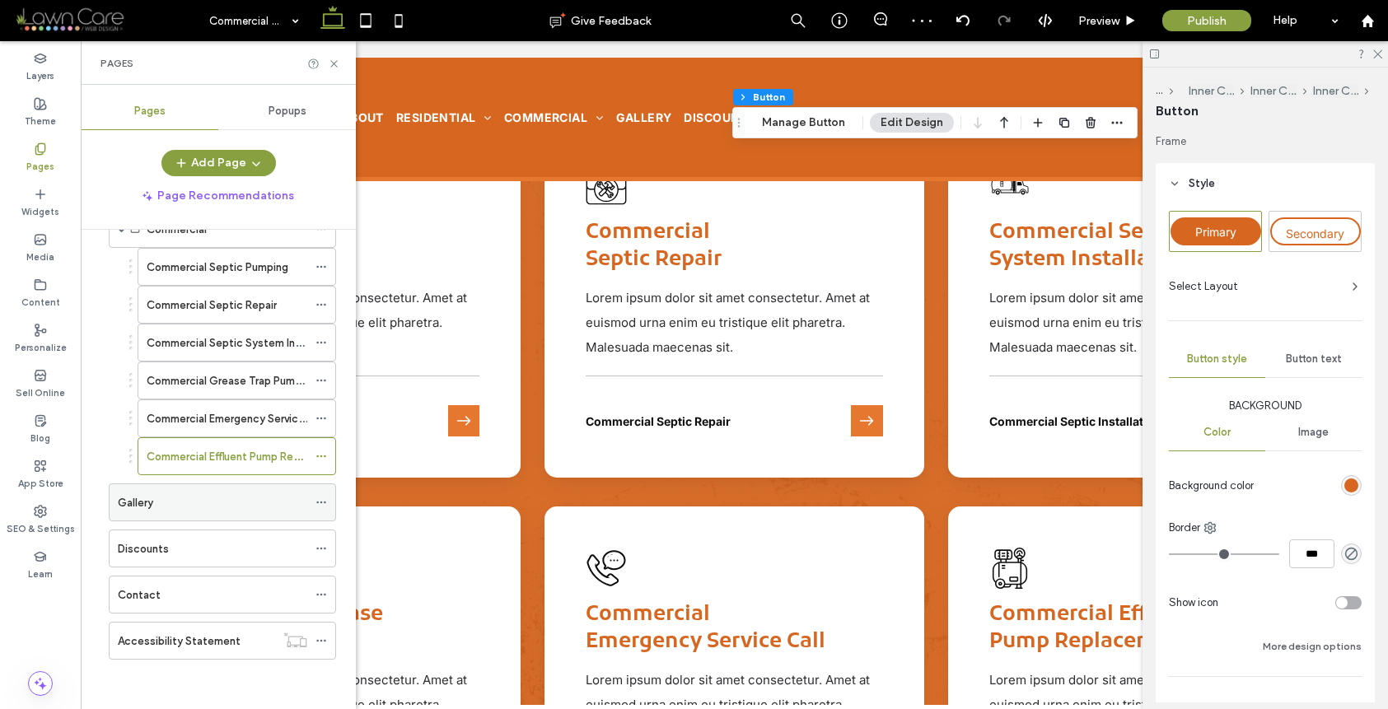
click at [176, 505] on div "Gallery" at bounding box center [212, 502] width 189 height 17
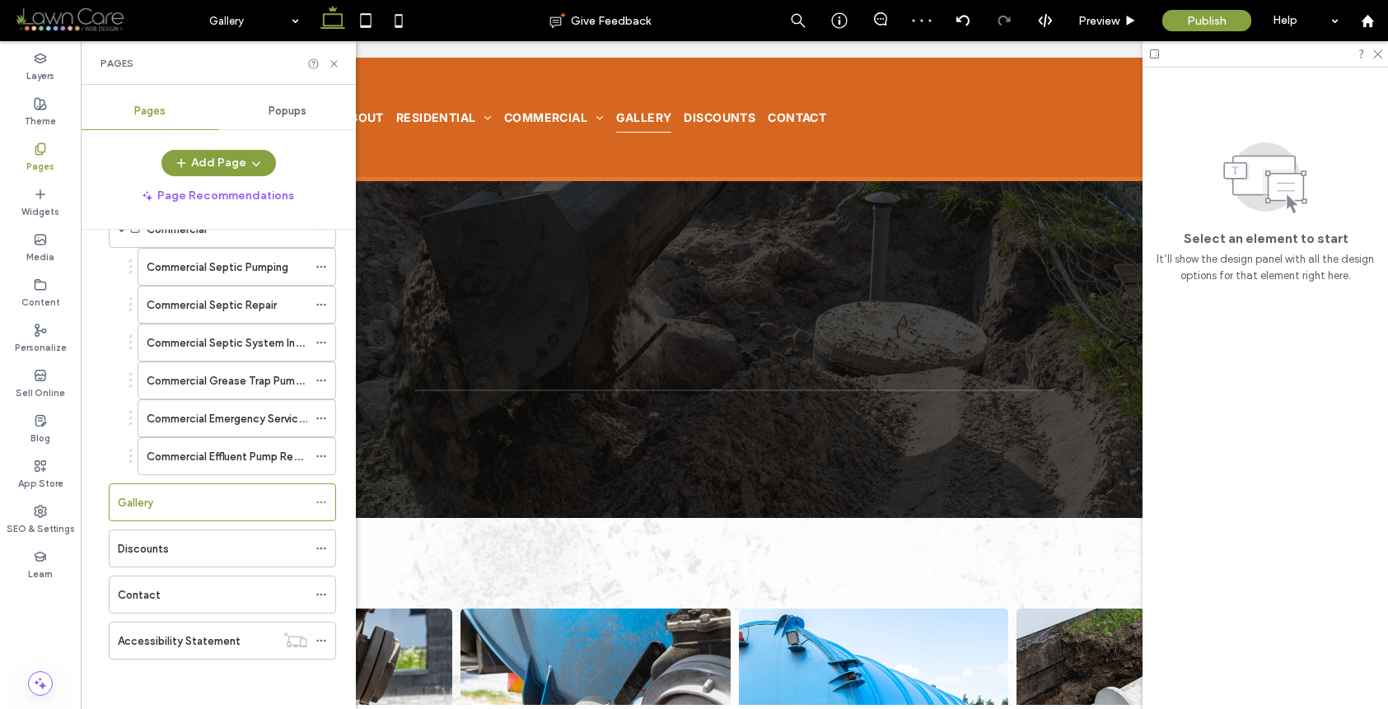
scroll to position [0, 0]
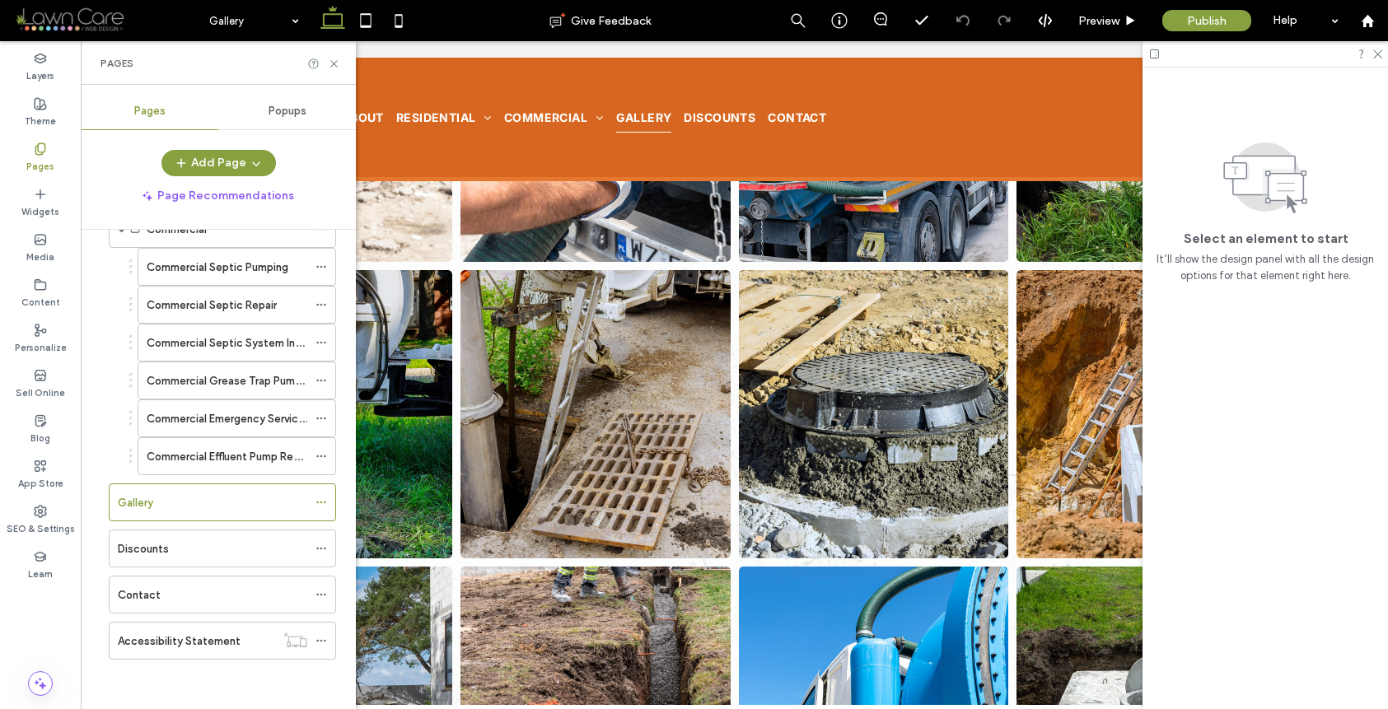
scroll to position [412, 0]
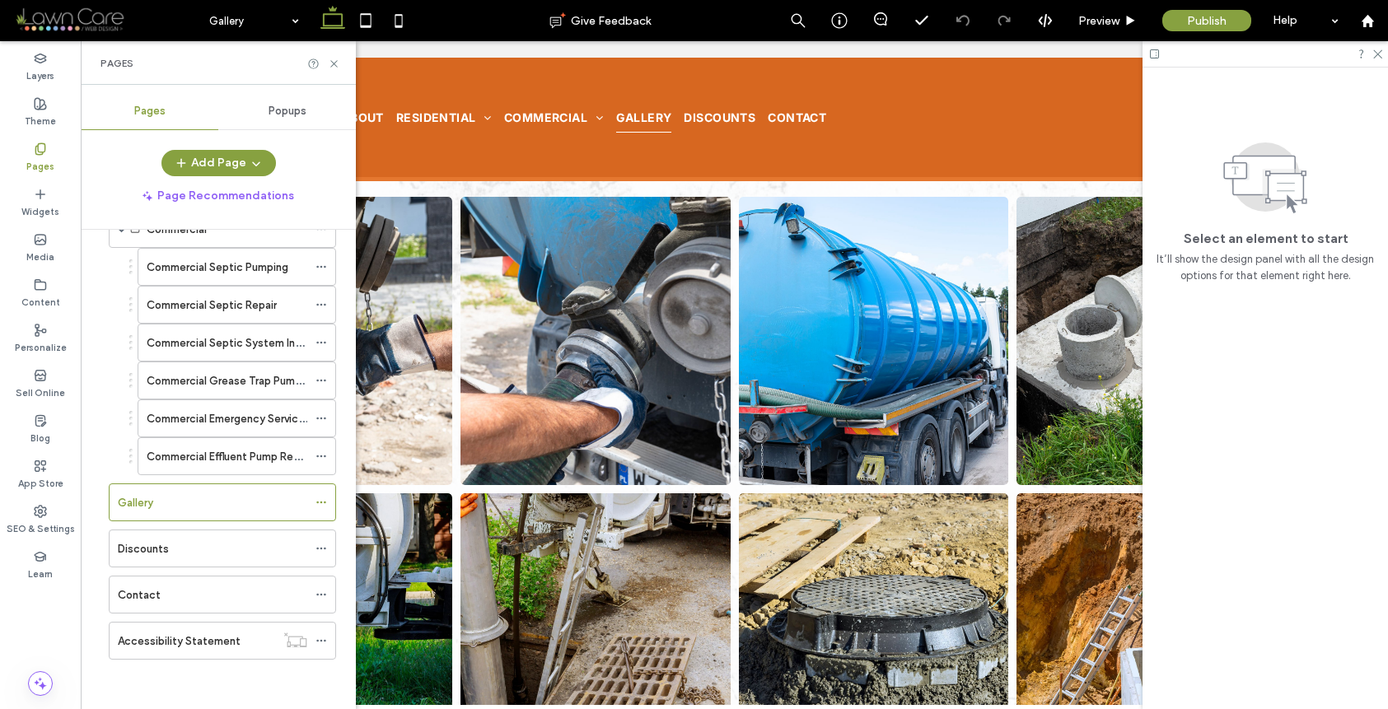
click at [717, 479] on link at bounding box center [595, 342] width 286 height 306
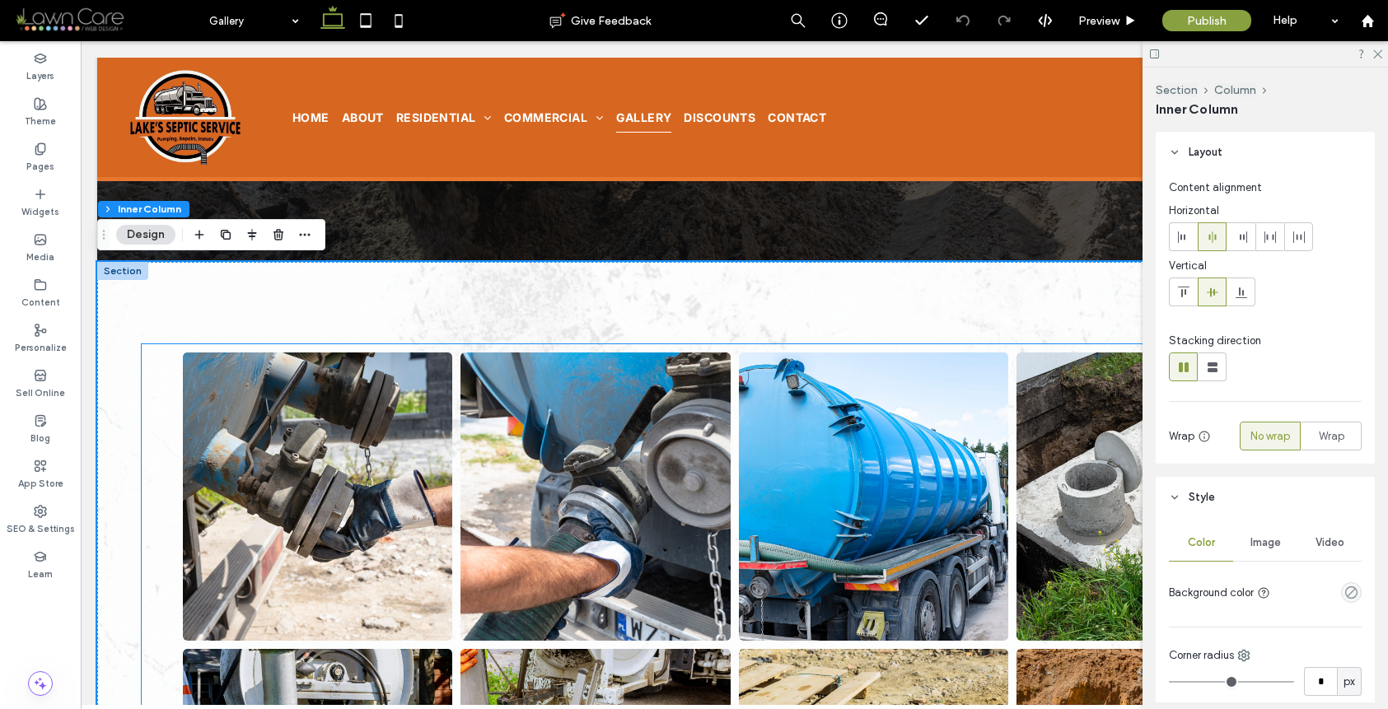
scroll to position [184, 0]
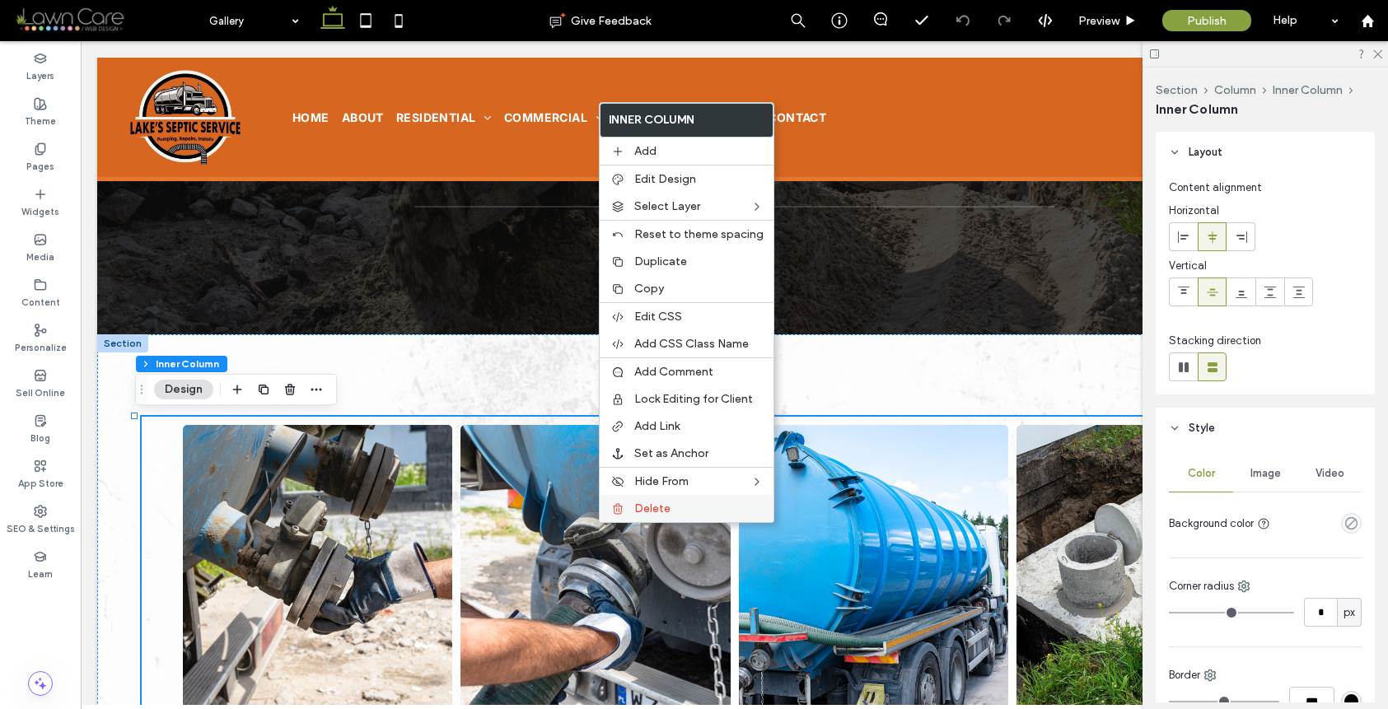
click at [644, 500] on div "Delete" at bounding box center [687, 508] width 174 height 27
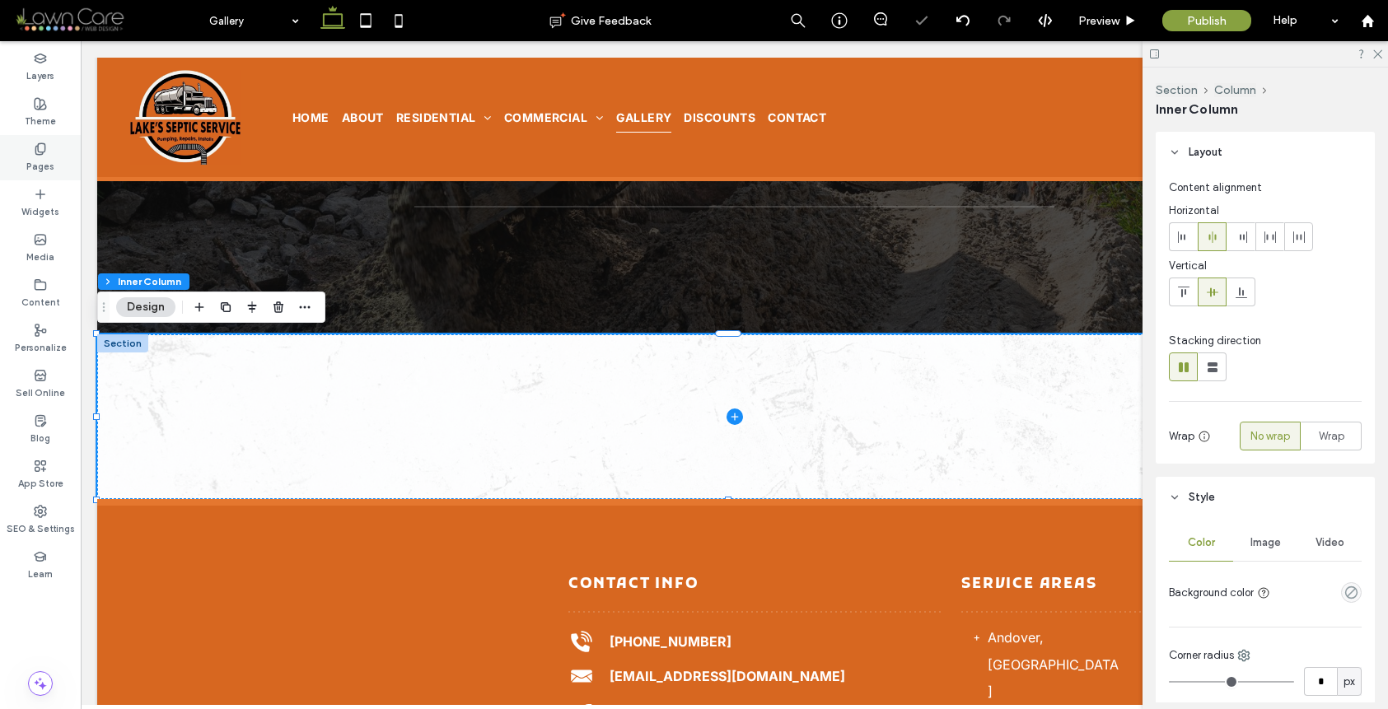
click at [55, 178] on div "Pages" at bounding box center [40, 157] width 81 height 45
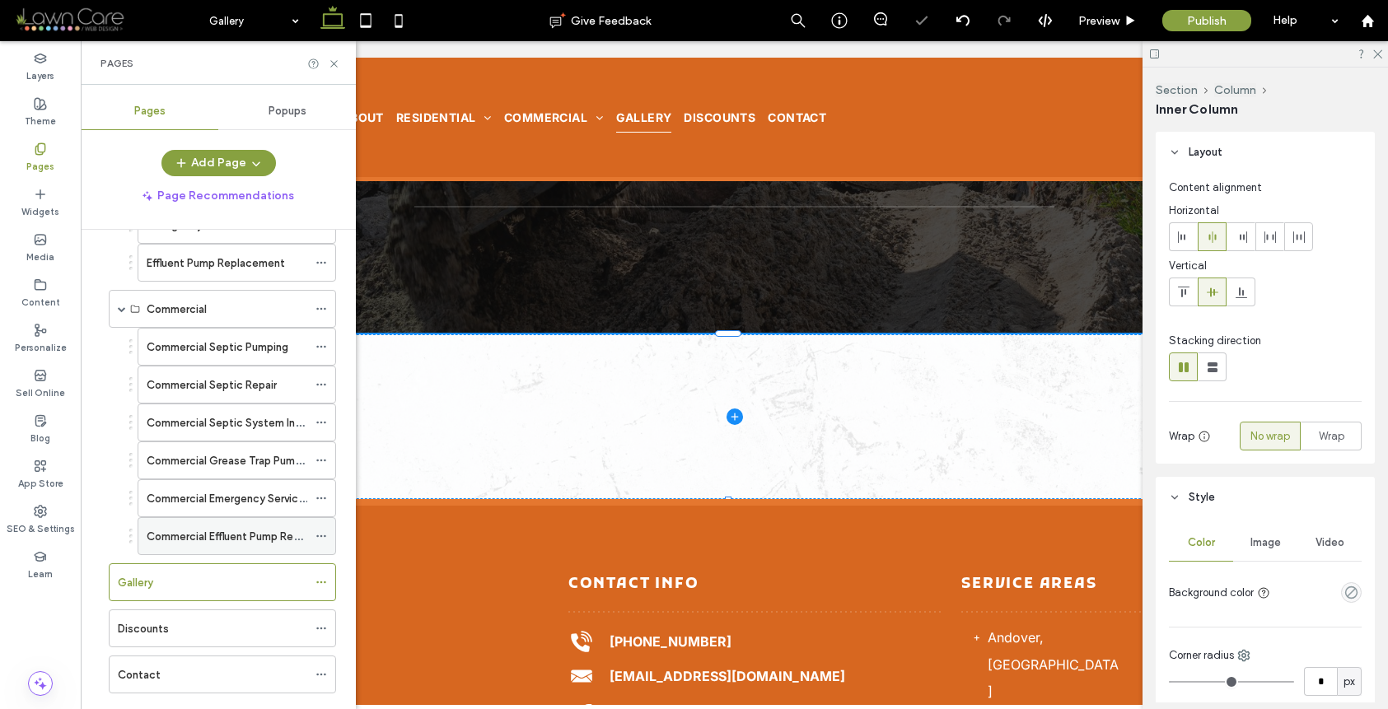
scroll to position [376, 0]
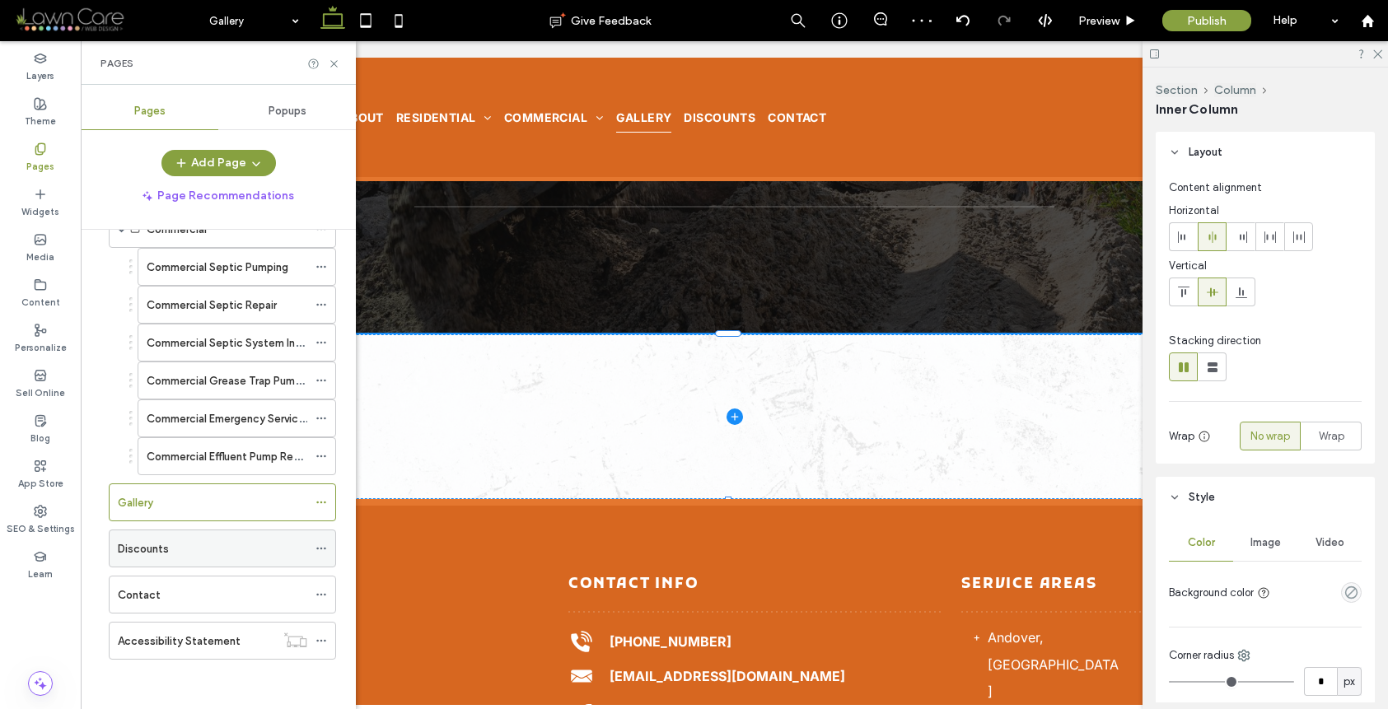
click at [200, 549] on div "Discounts" at bounding box center [212, 548] width 189 height 17
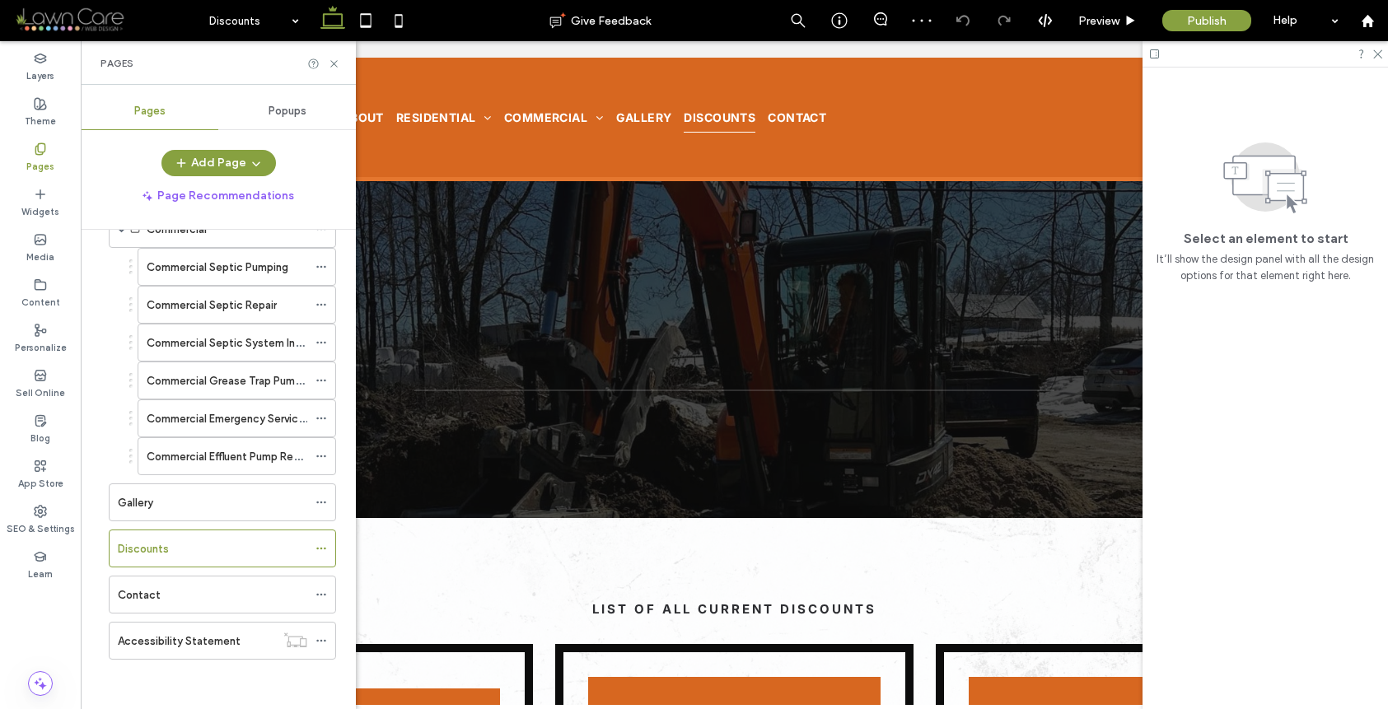
click at [334, 72] on div "Pages" at bounding box center [218, 63] width 275 height 44
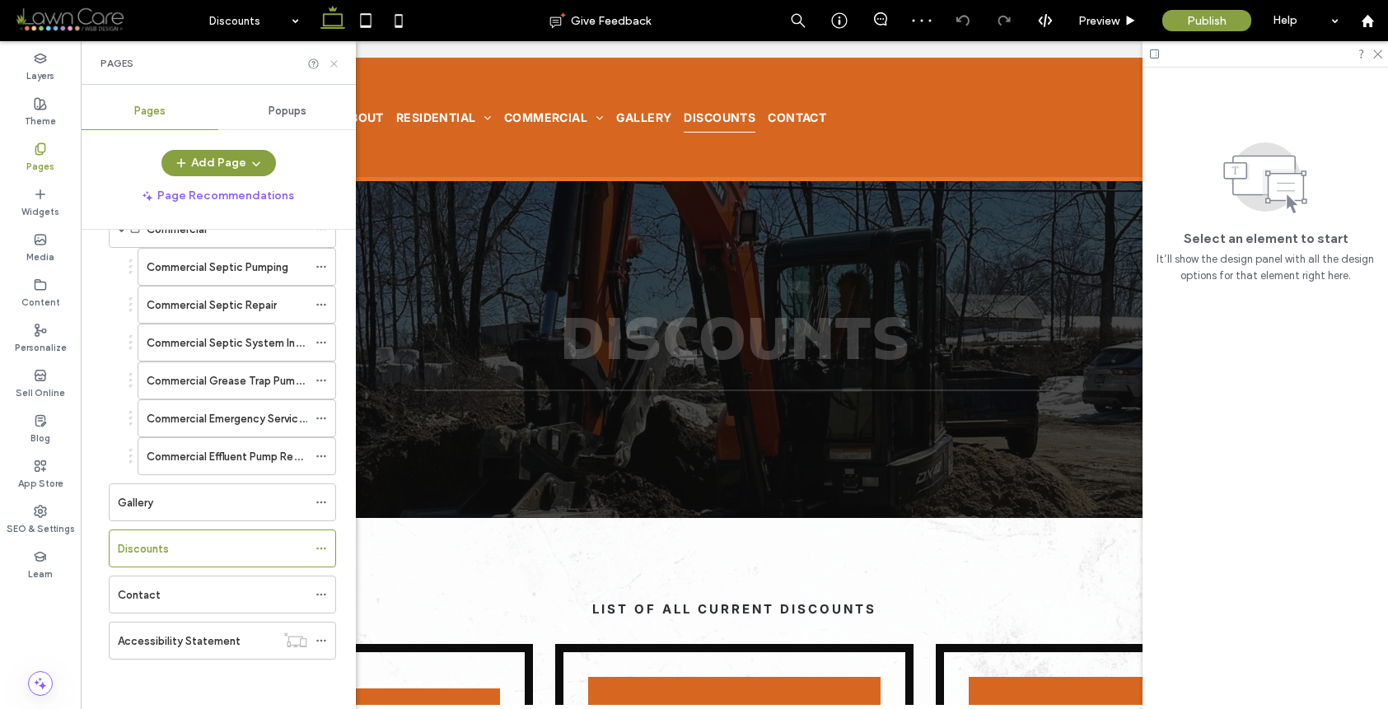
click at [337, 67] on icon at bounding box center [334, 64] width 12 height 12
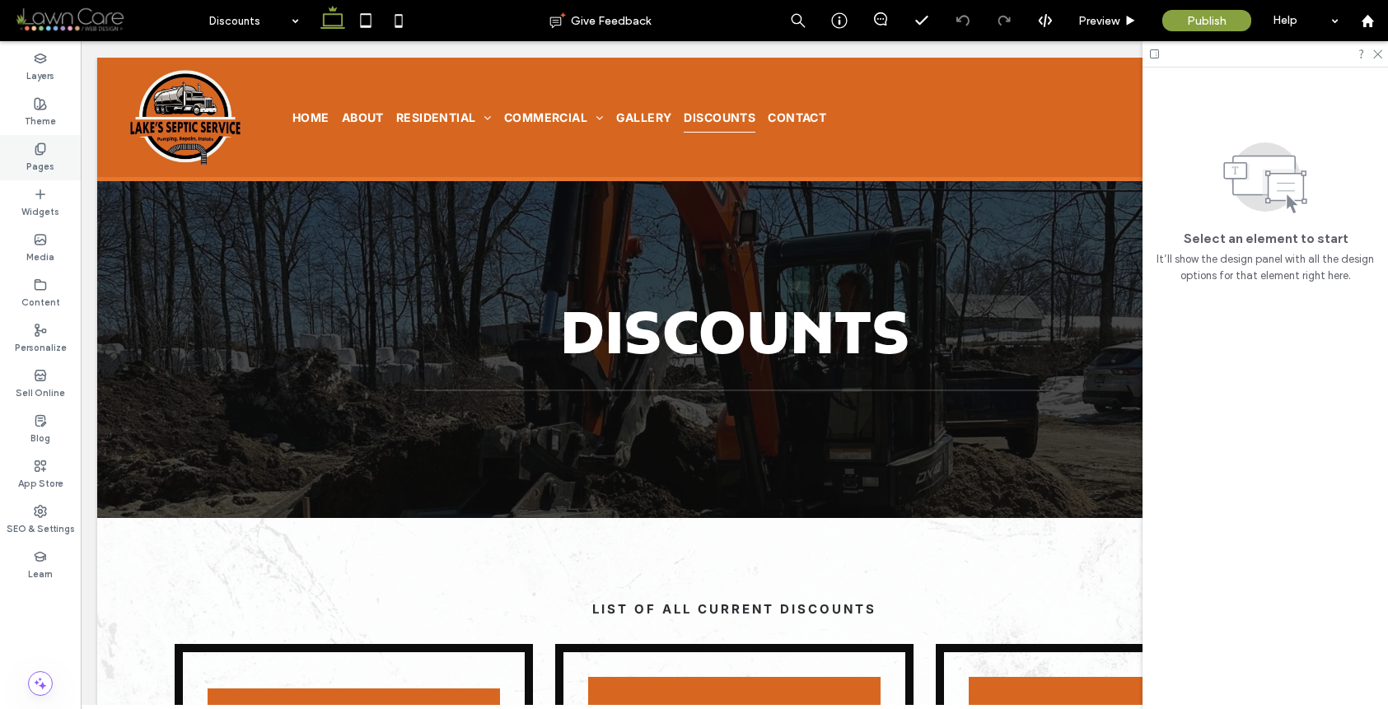
click at [51, 175] on div "Pages" at bounding box center [40, 157] width 81 height 45
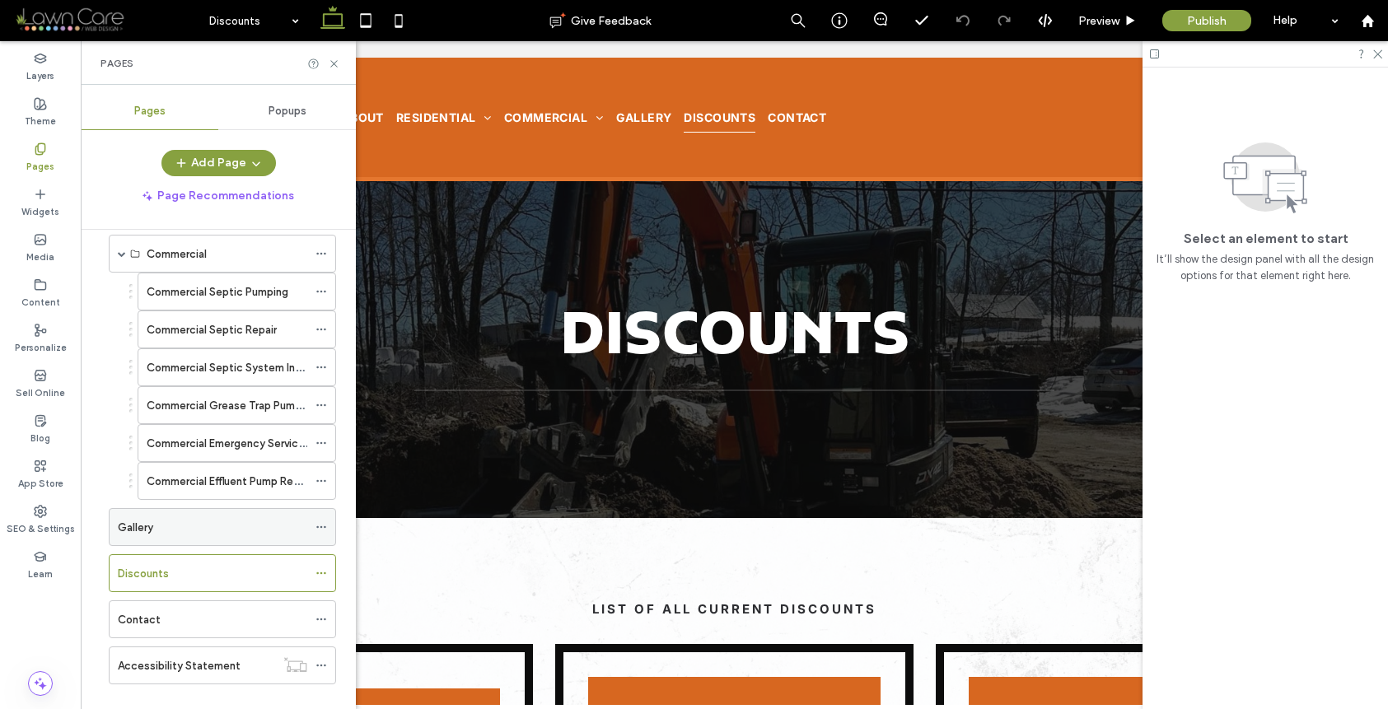
scroll to position [376, 0]
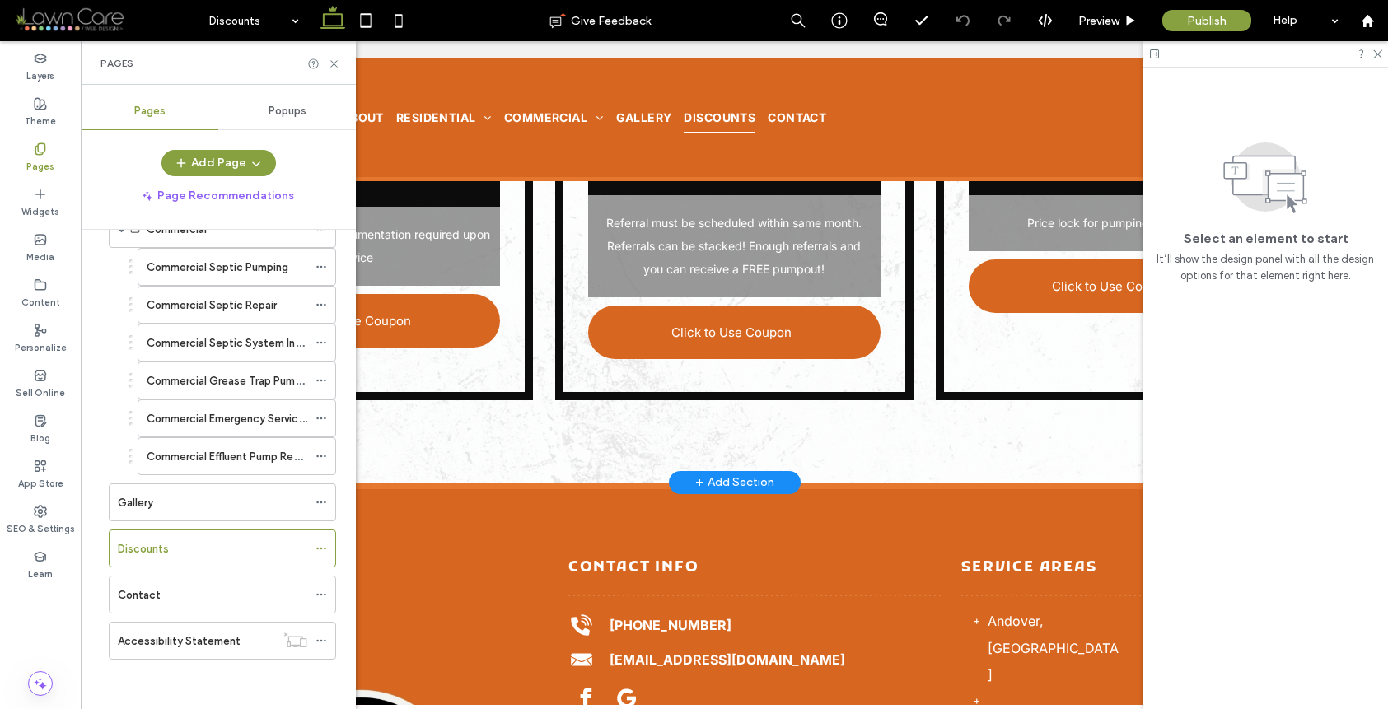
scroll to position [648, 0]
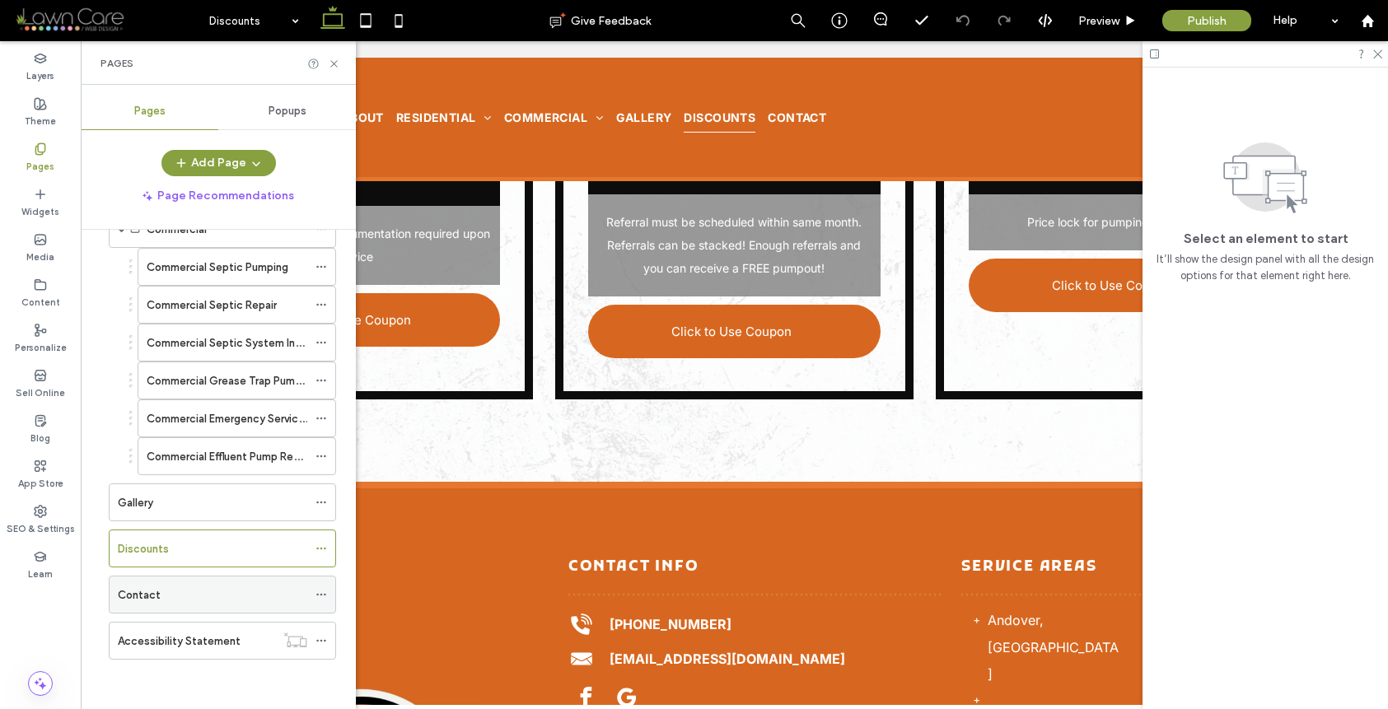
click at [167, 593] on div "Contact" at bounding box center [212, 595] width 189 height 17
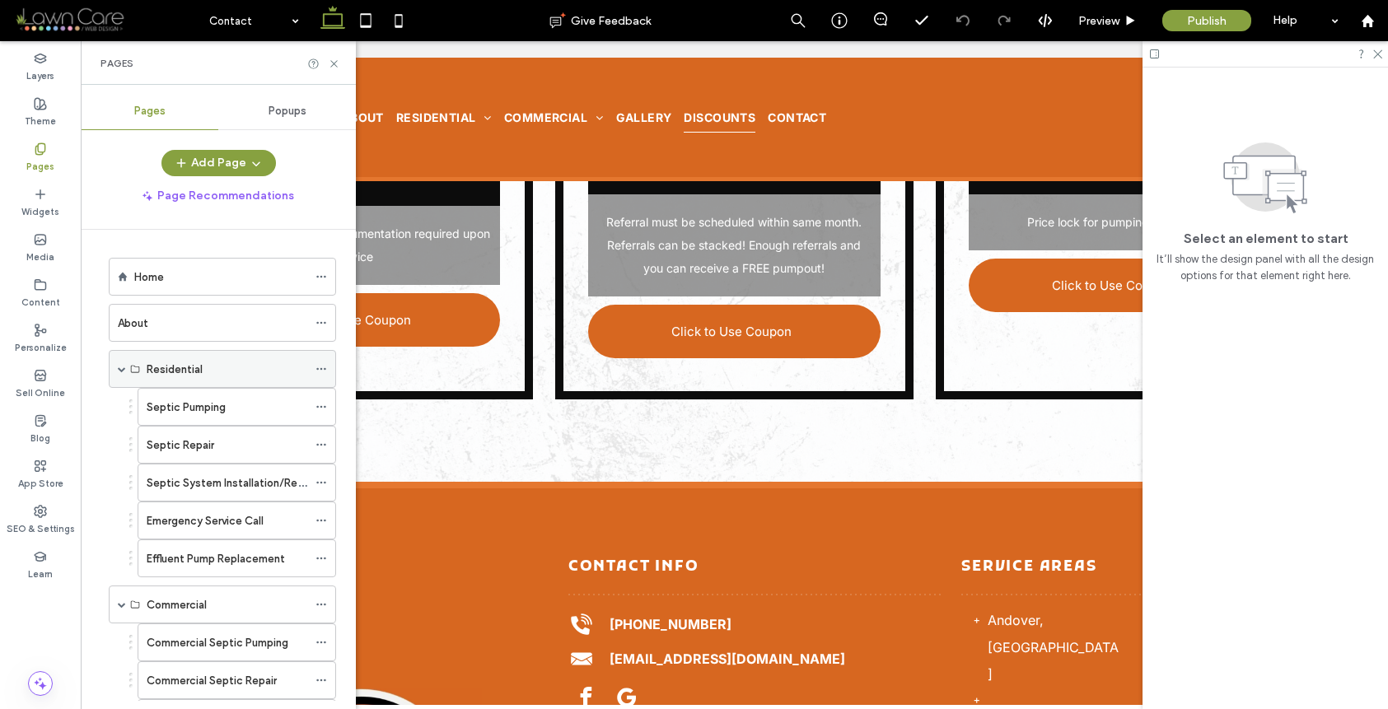
click at [123, 374] on span at bounding box center [122, 369] width 8 height 36
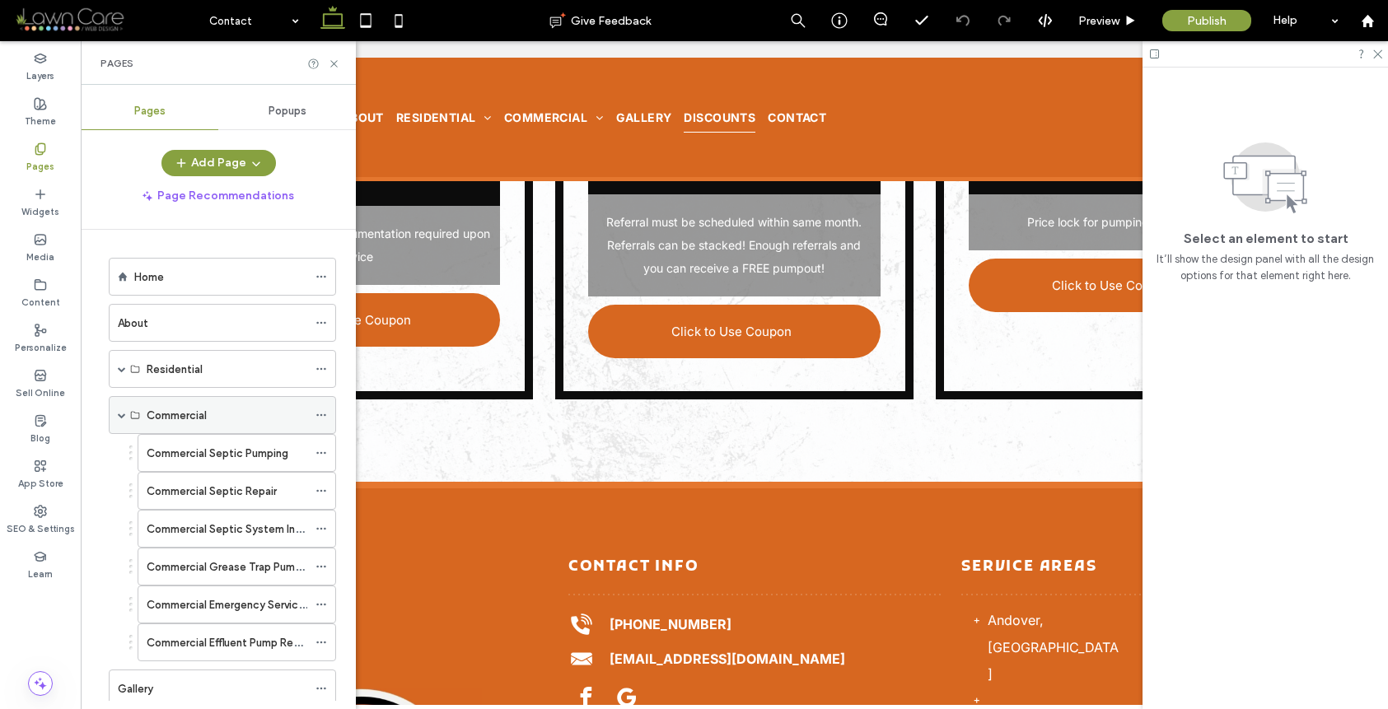
click at [122, 415] on span at bounding box center [122, 415] width 8 height 8
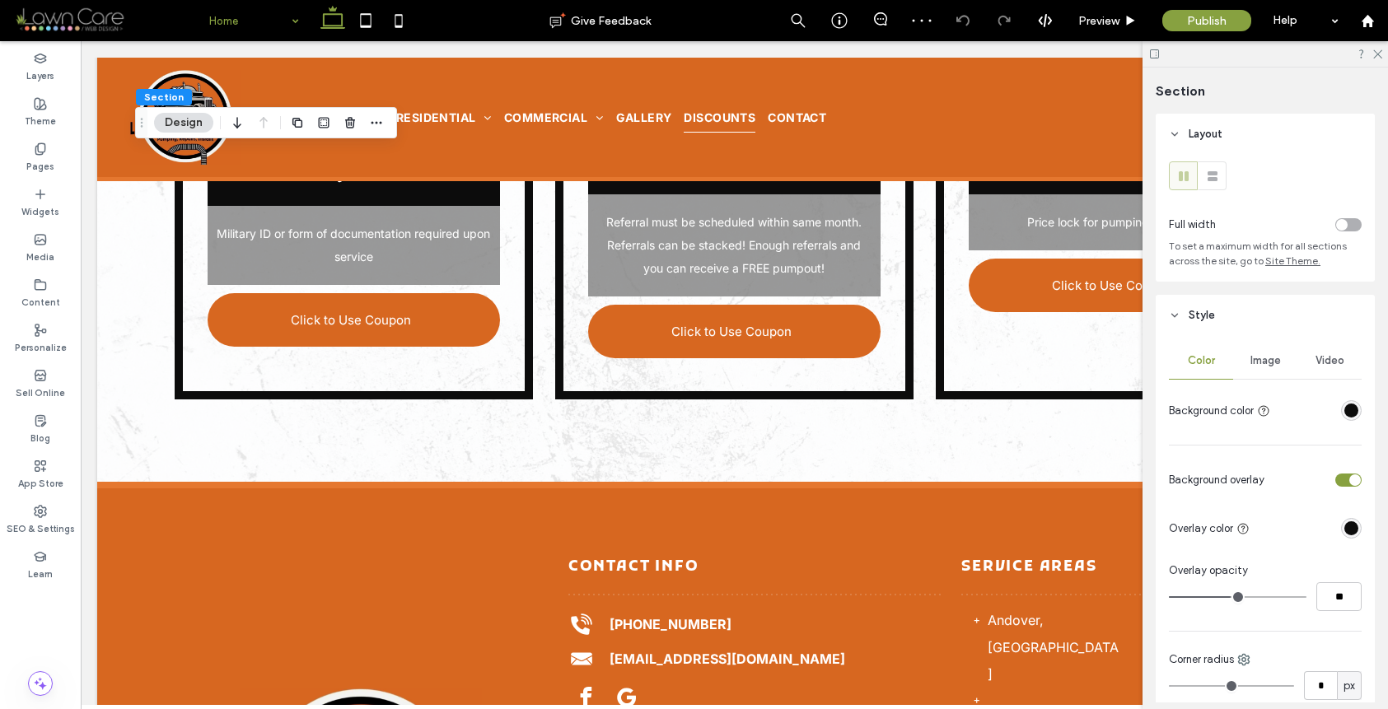
click at [1265, 362] on span "Image" at bounding box center [1266, 360] width 30 height 13
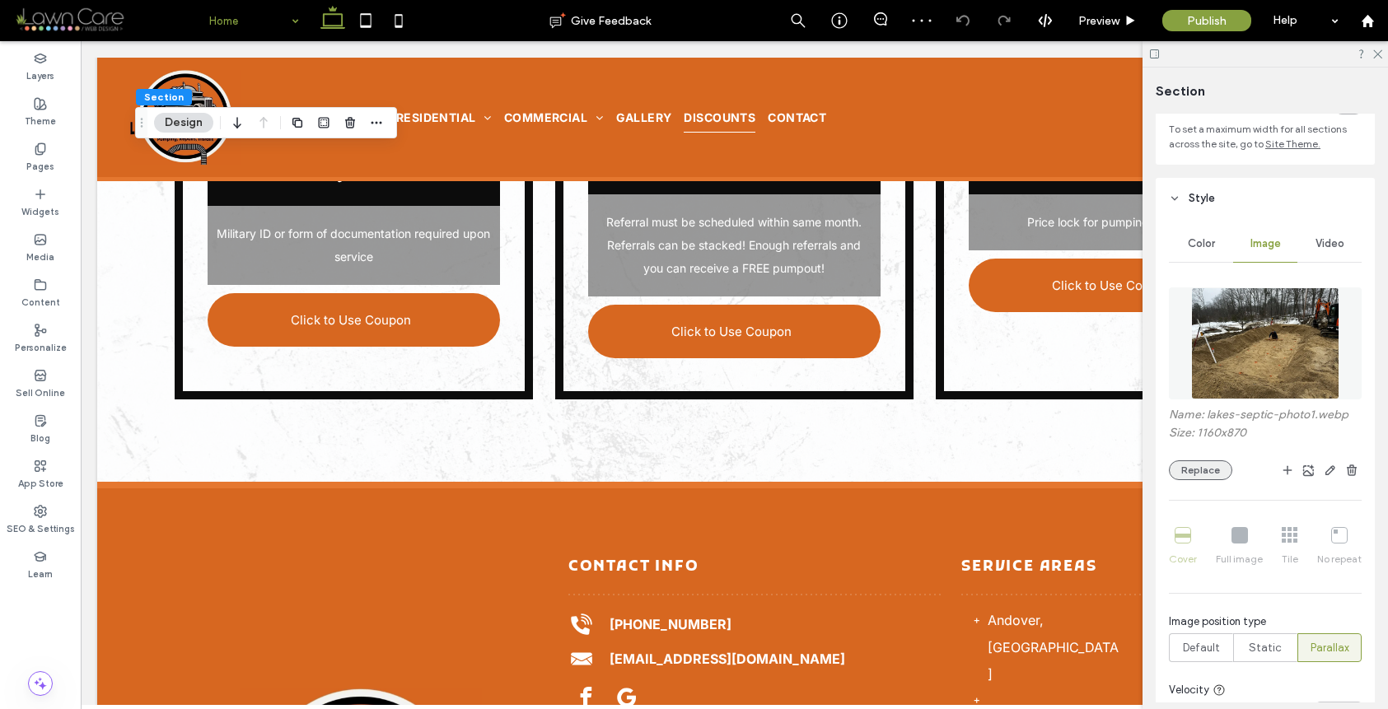
scroll to position [119, 0]
click at [1220, 467] on button "Replace" at bounding box center [1200, 469] width 63 height 20
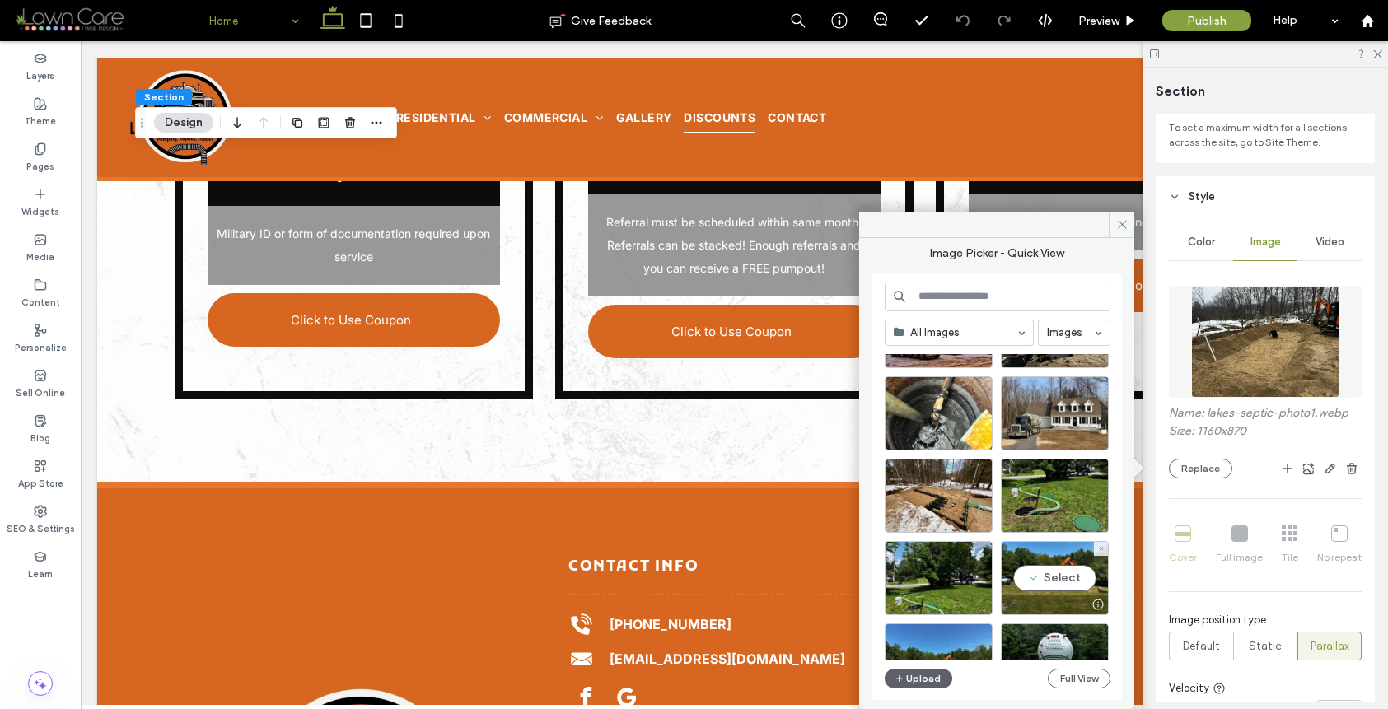
scroll to position [500, 0]
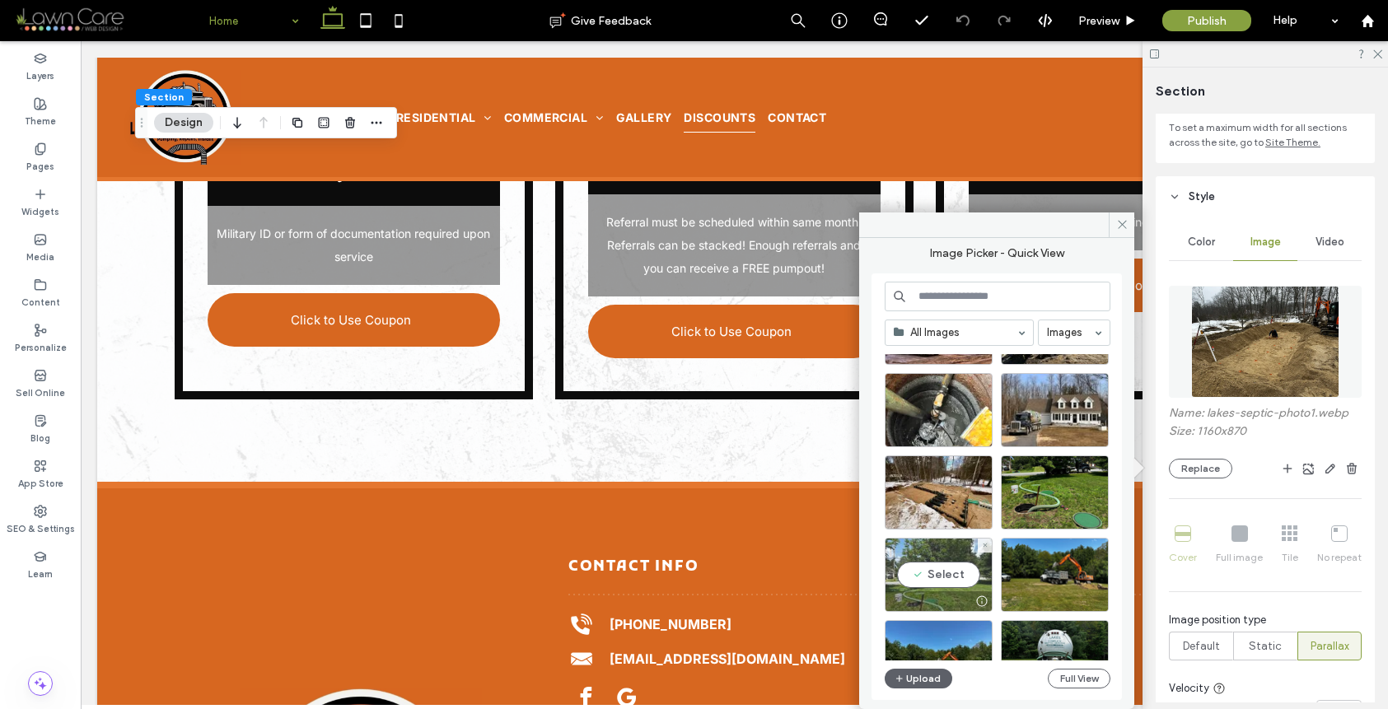
click at [928, 573] on div "Select" at bounding box center [939, 575] width 108 height 74
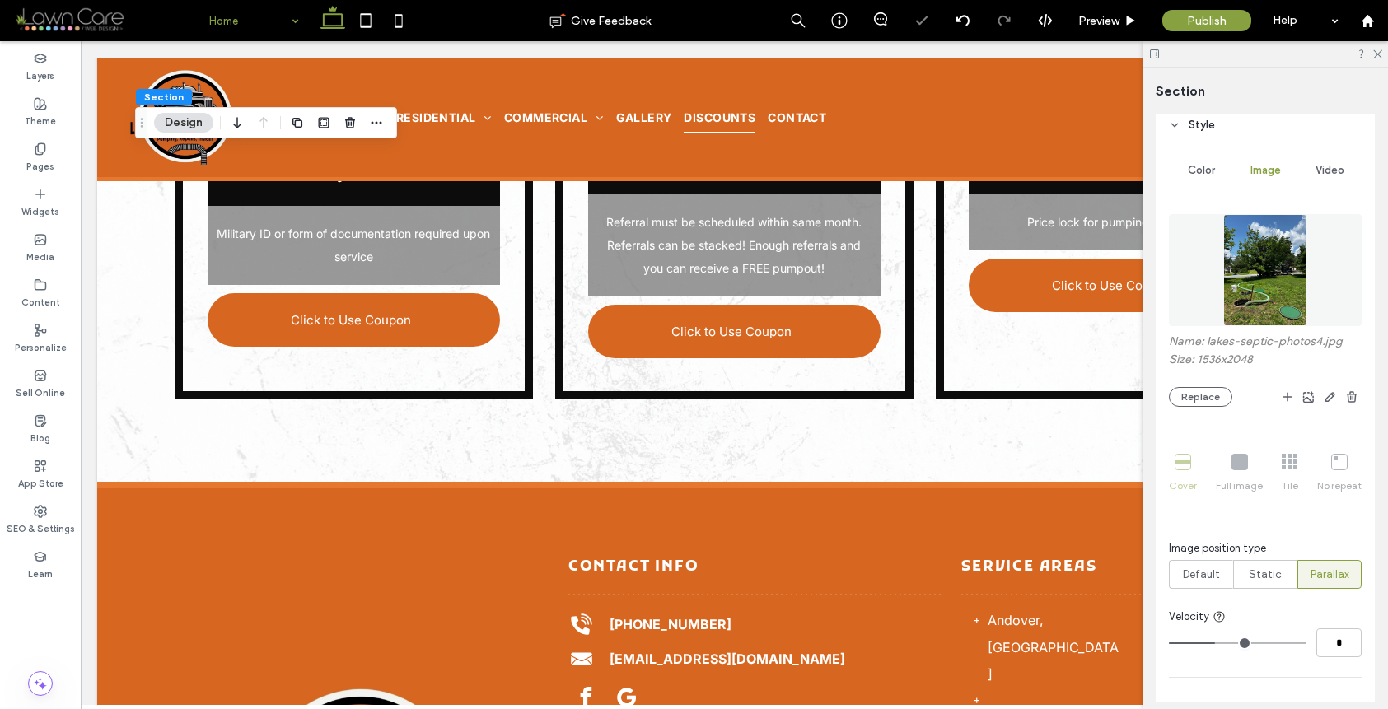
scroll to position [272, 0]
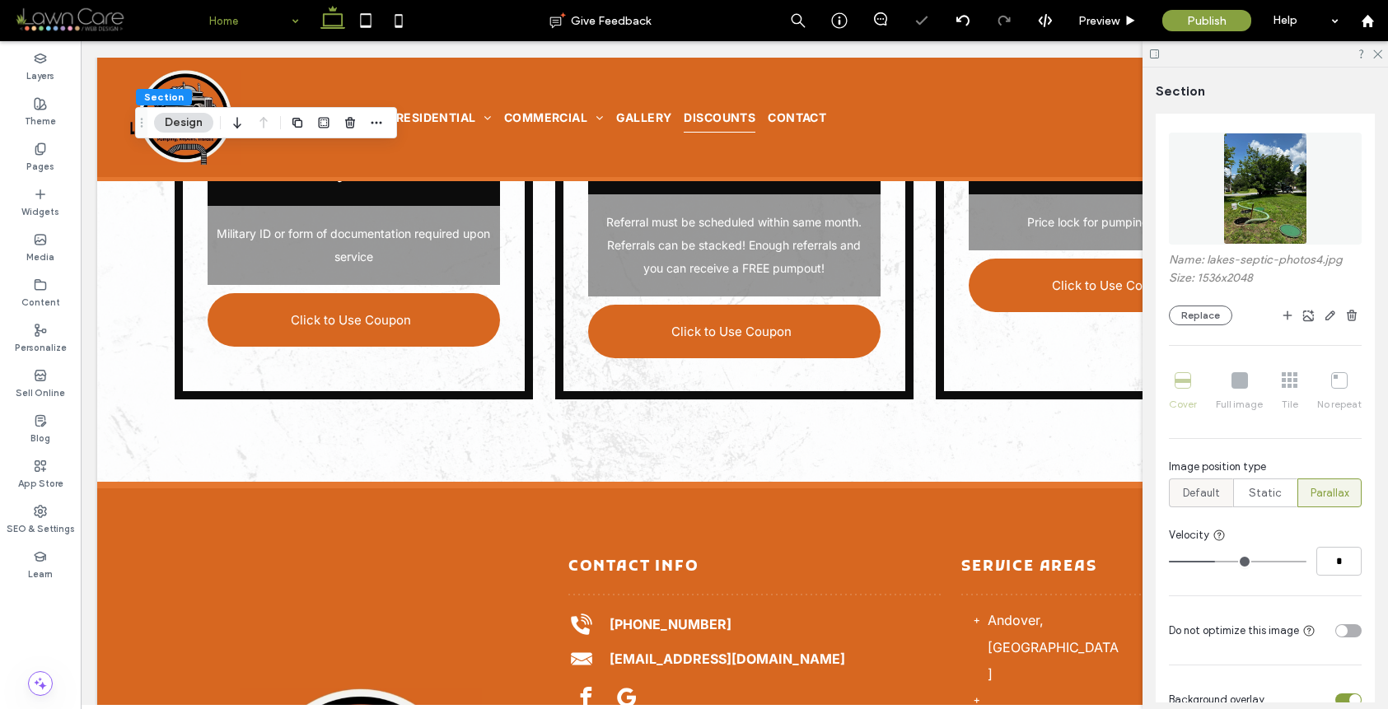
click at [1211, 484] on div "Default" at bounding box center [1201, 492] width 43 height 27
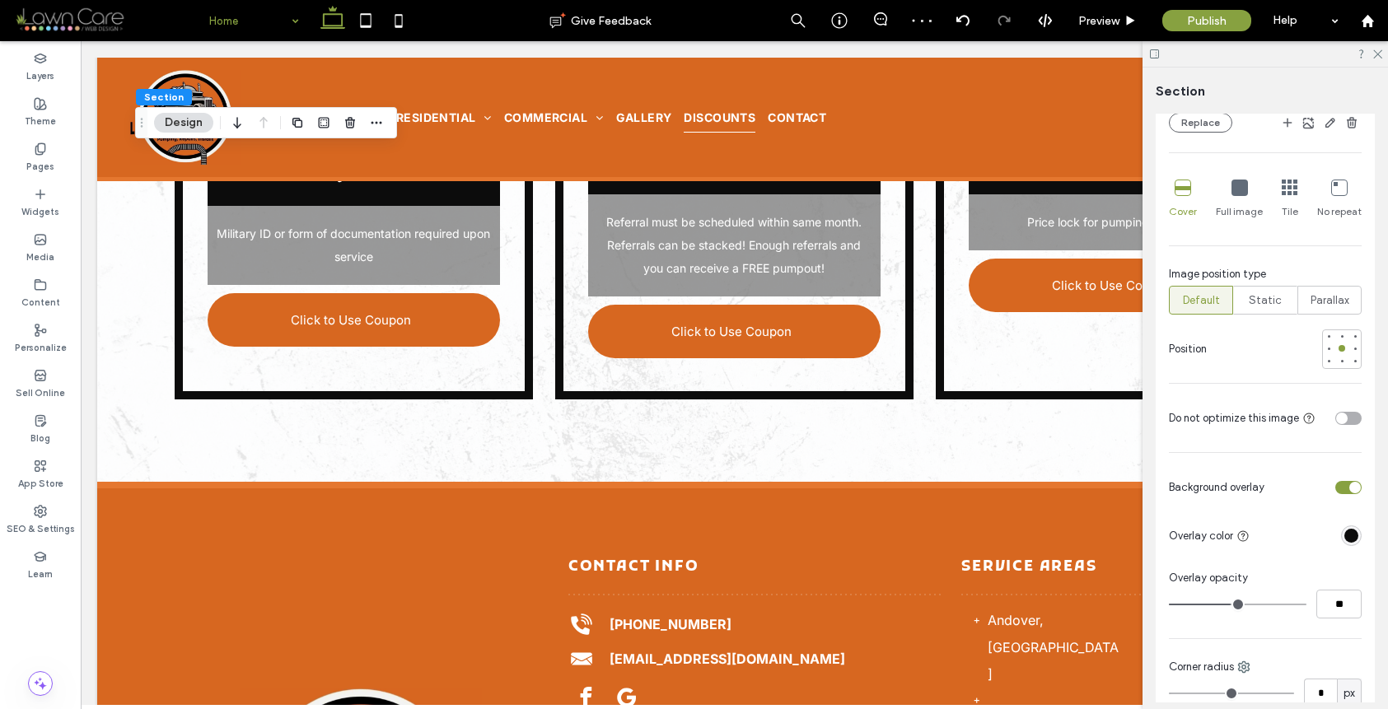
scroll to position [466, 0]
click at [1339, 361] on div at bounding box center [1342, 360] width 7 height 7
click at [1339, 348] on div at bounding box center [1342, 347] width 7 height 7
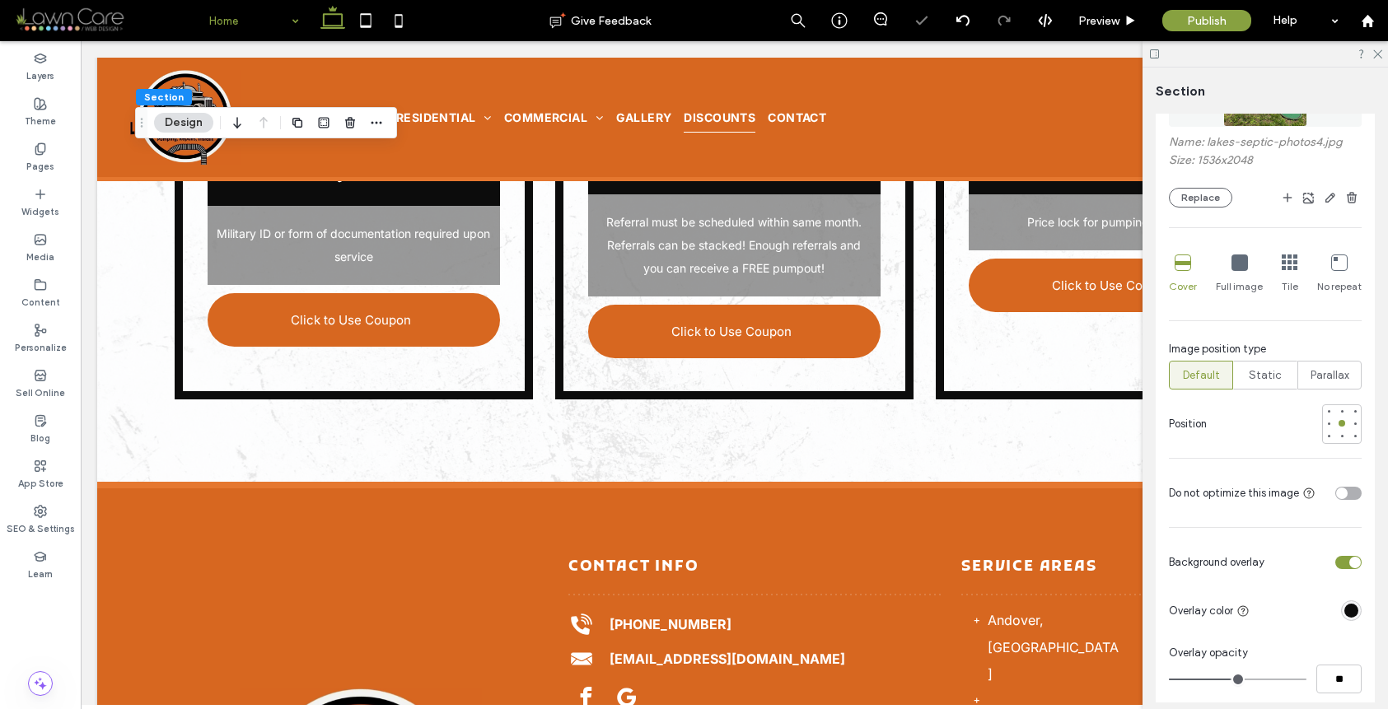
scroll to position [194, 0]
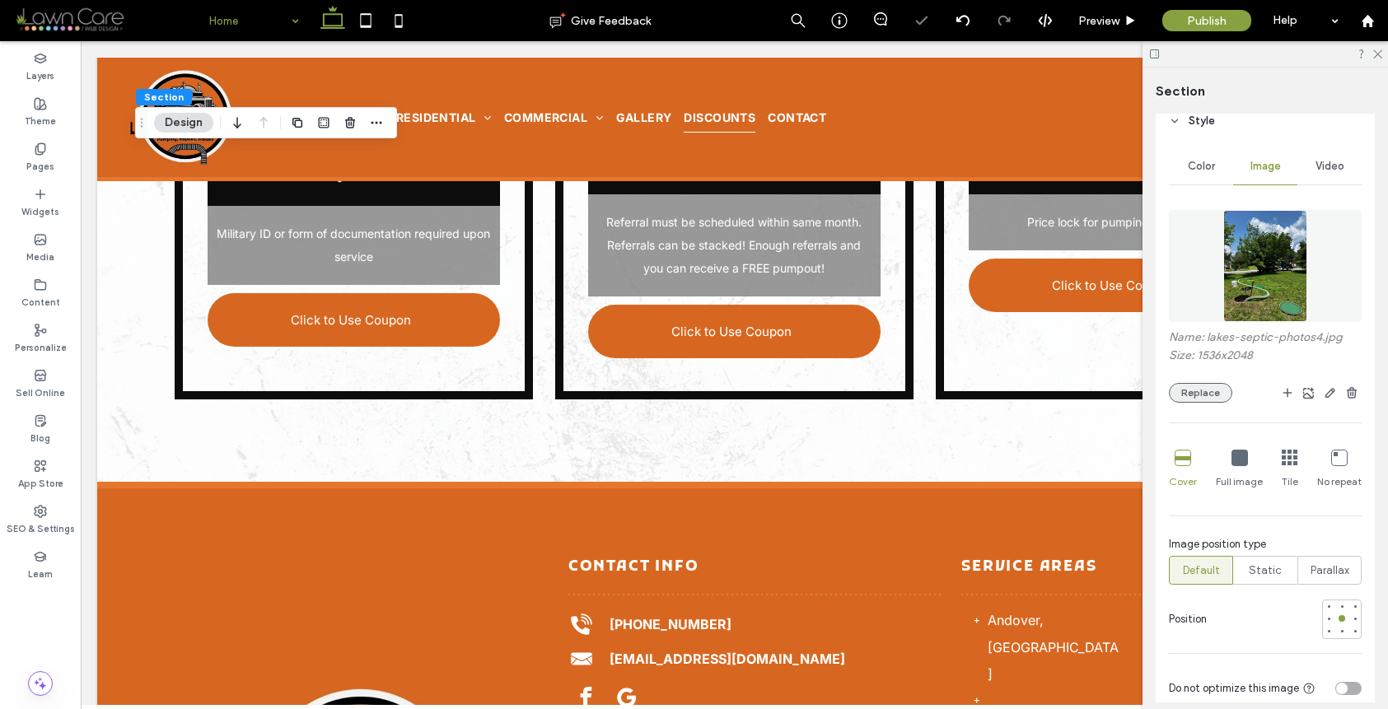
click at [1223, 385] on button "Replace" at bounding box center [1200, 393] width 63 height 20
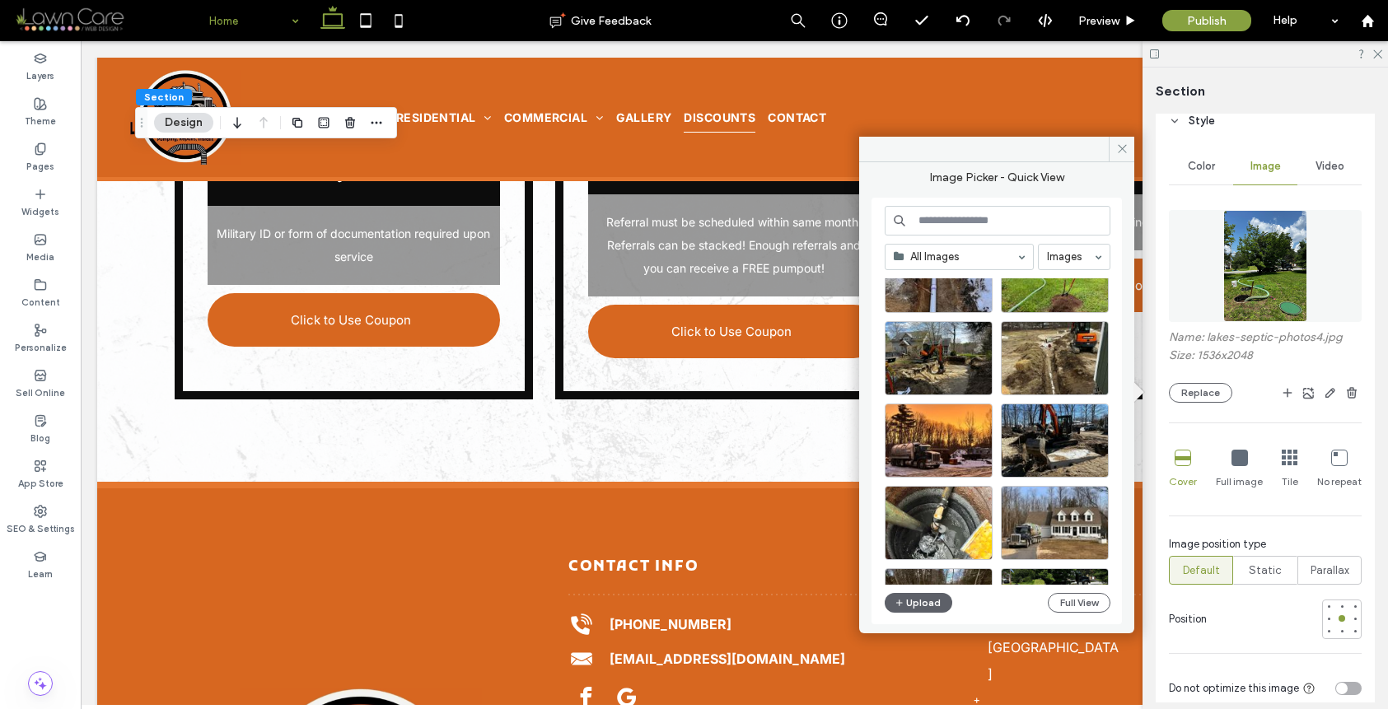
scroll to position [445, 0]
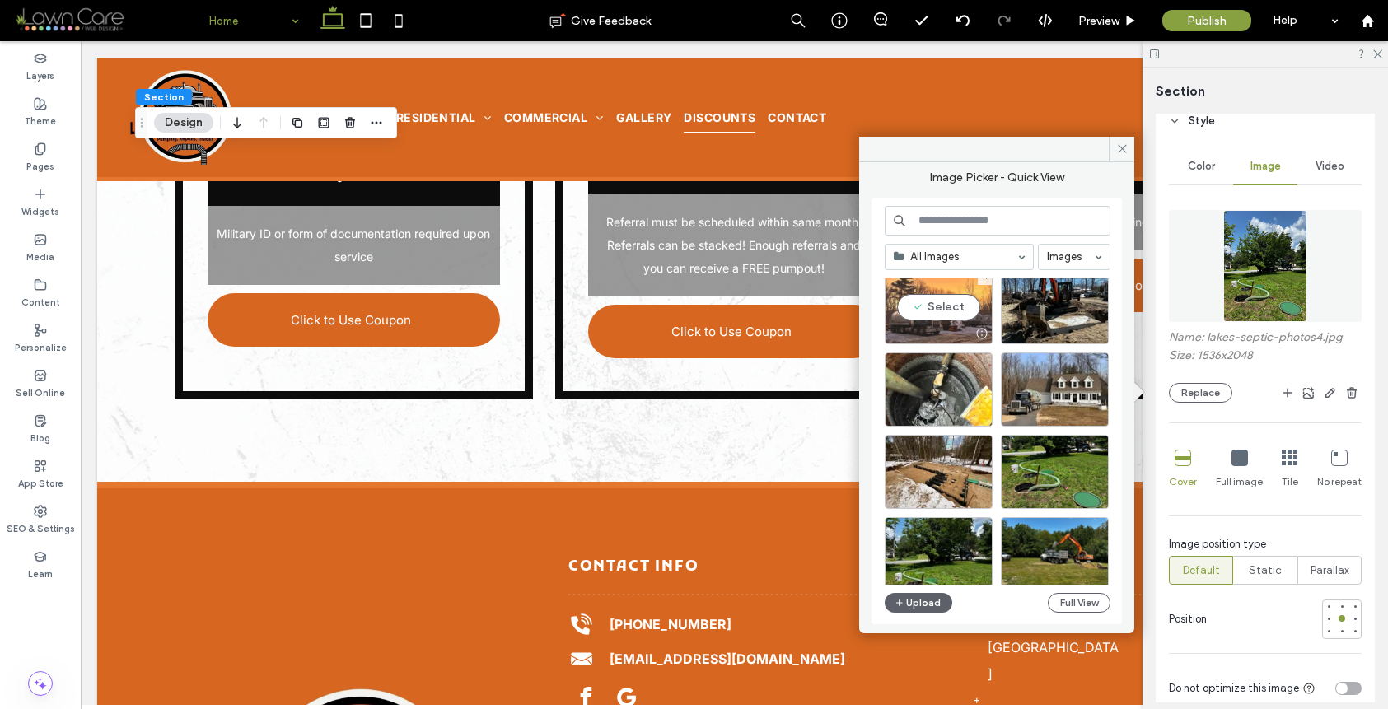
click at [937, 320] on div "Select" at bounding box center [939, 307] width 108 height 74
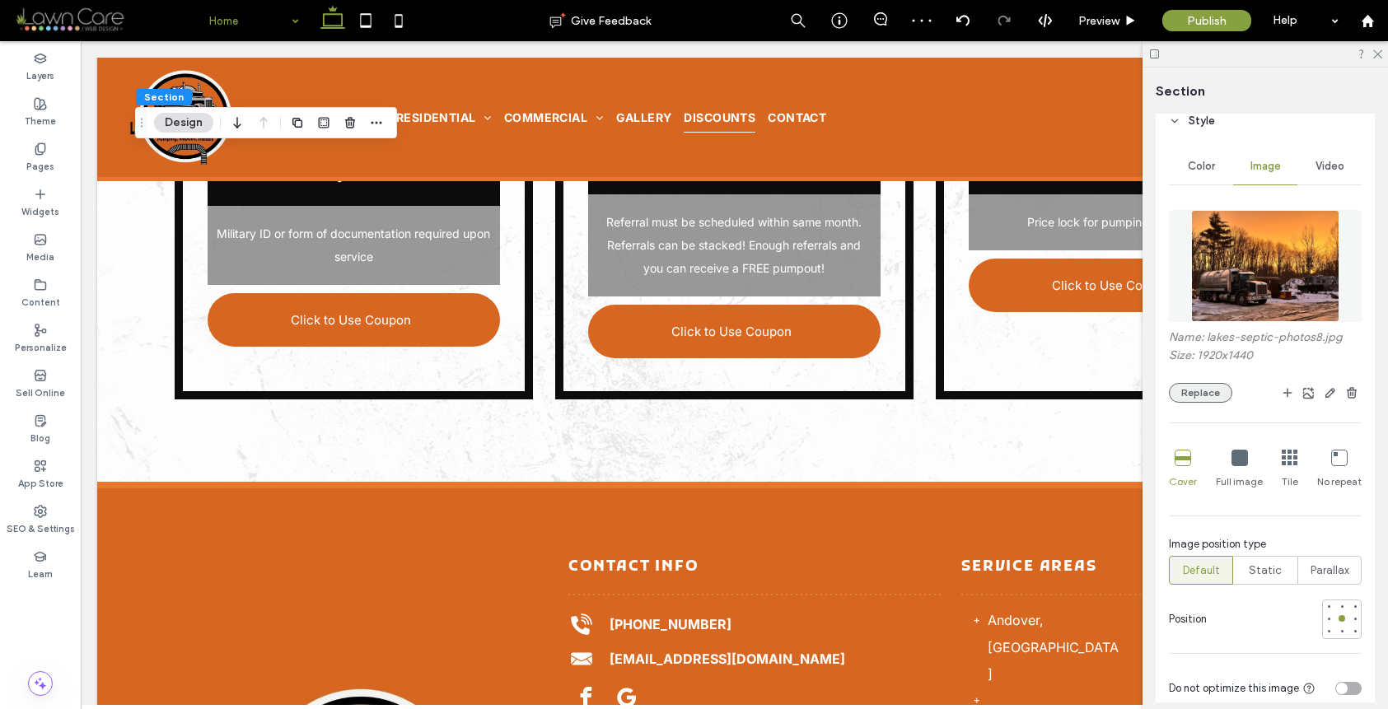
click at [1216, 385] on button "Replace" at bounding box center [1200, 393] width 63 height 20
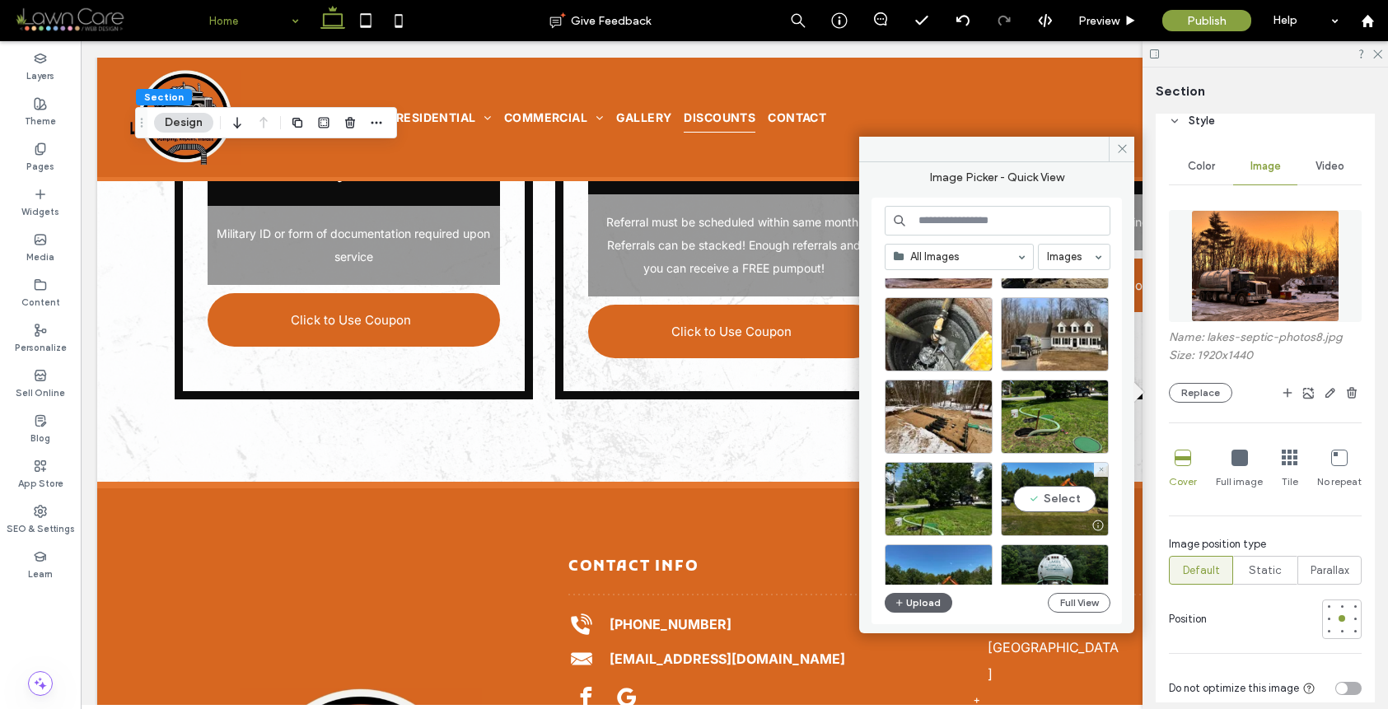
scroll to position [525, 0]
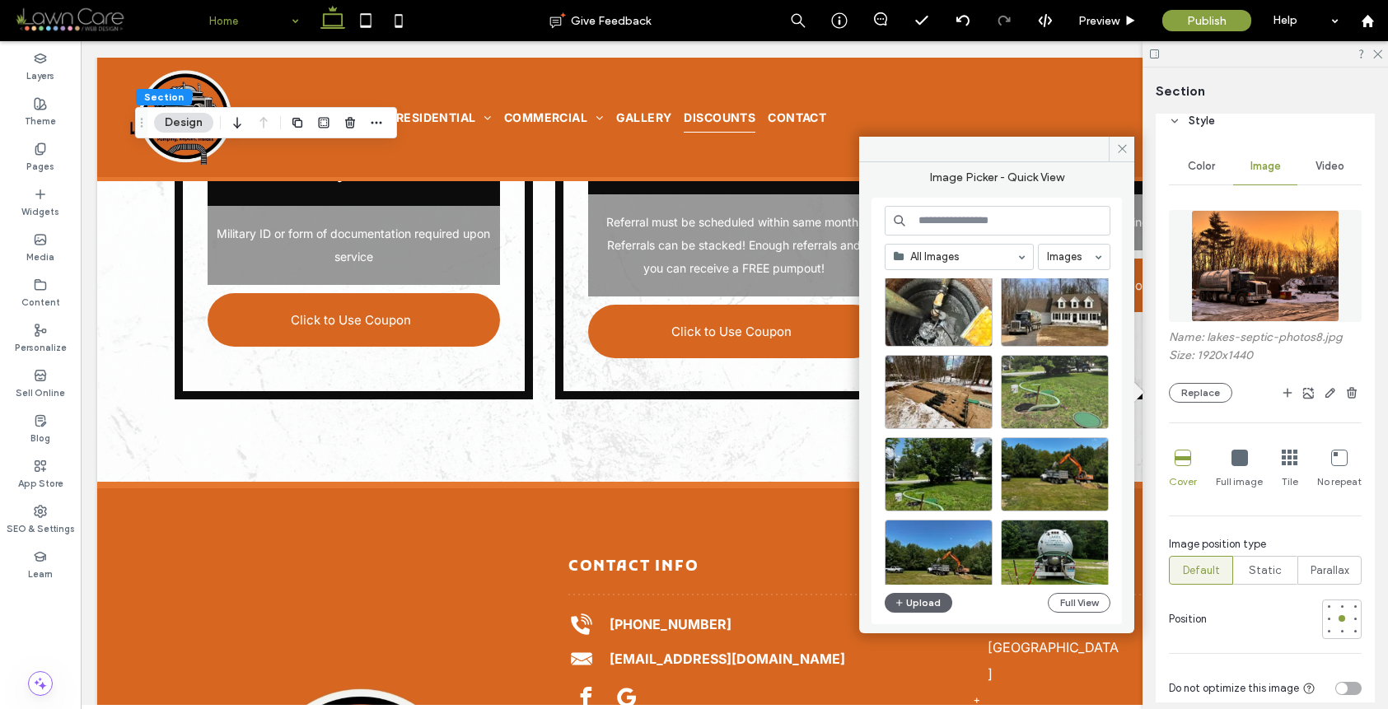
click at [1044, 391] on div at bounding box center [1055, 392] width 108 height 74
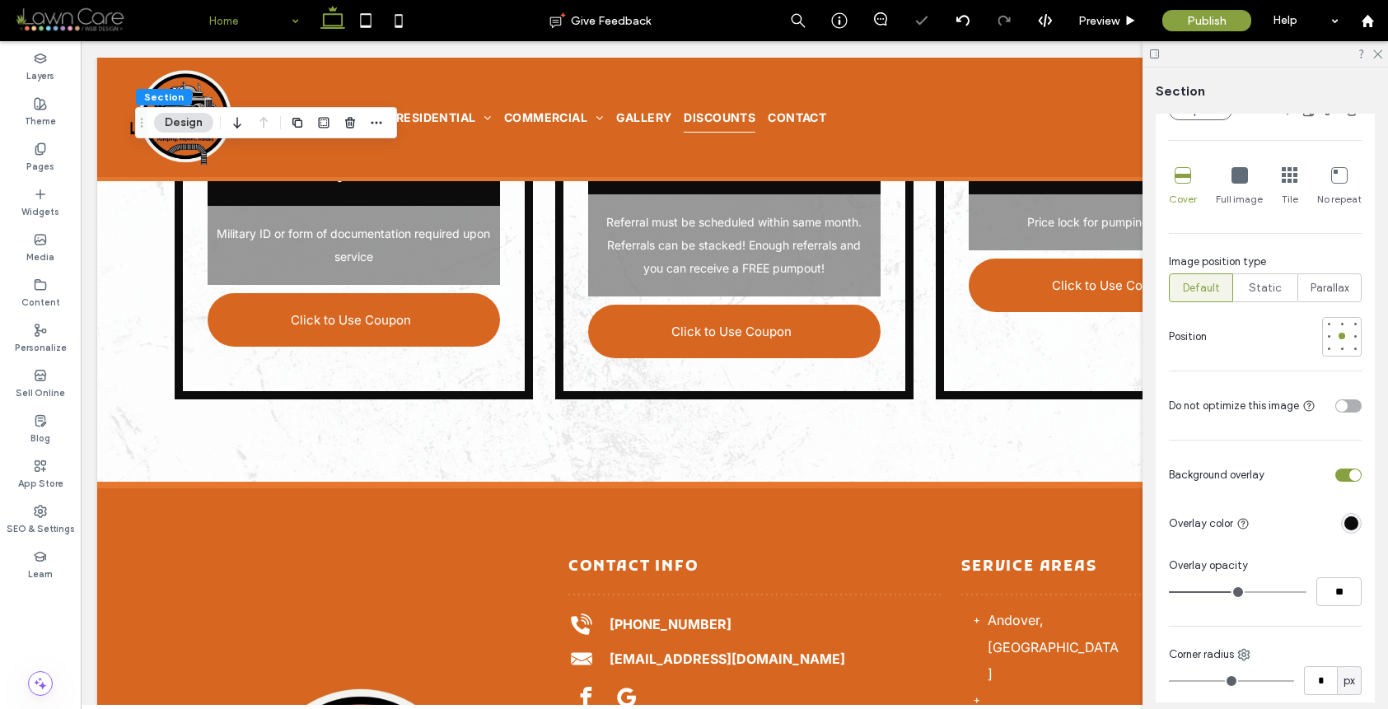
scroll to position [479, 0]
click at [1342, 406] on div "toggle" at bounding box center [1348, 403] width 26 height 13
type input "**"
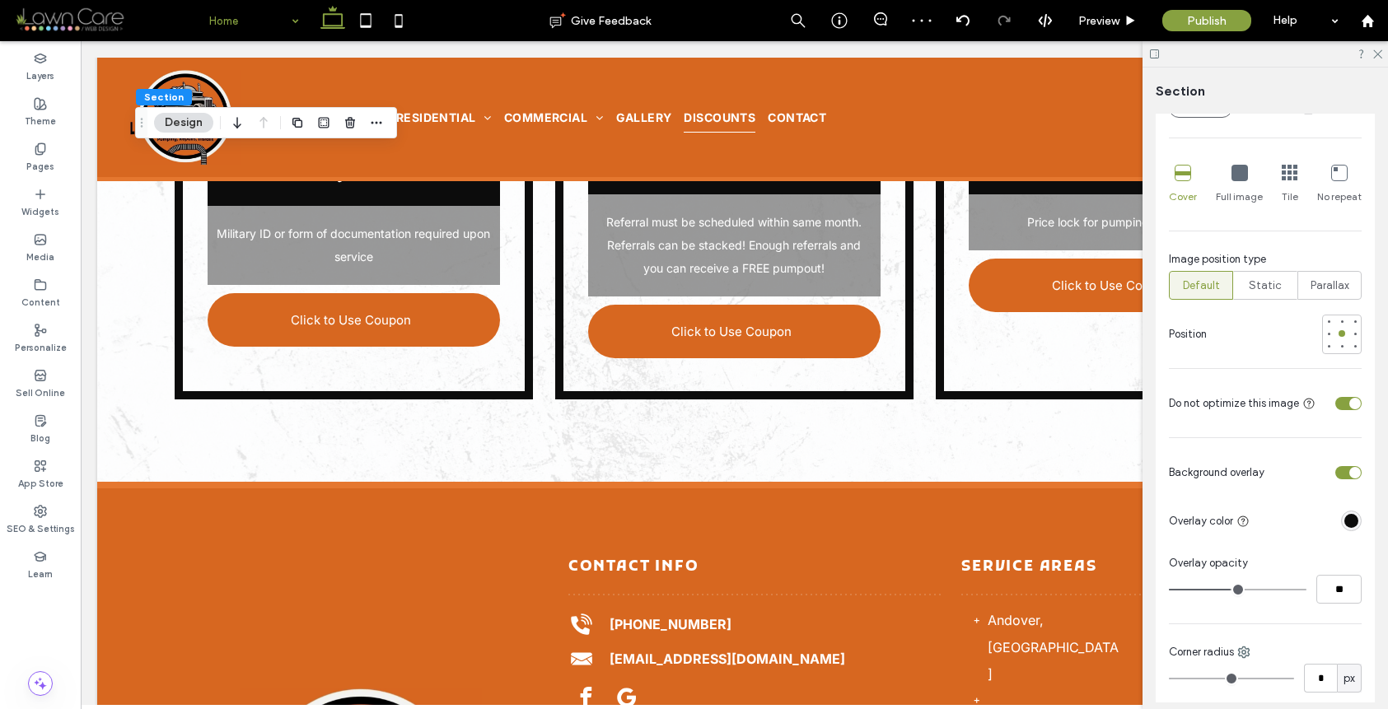
click at [1237, 589] on input "range" at bounding box center [1238, 590] width 138 height 2
type input "**"
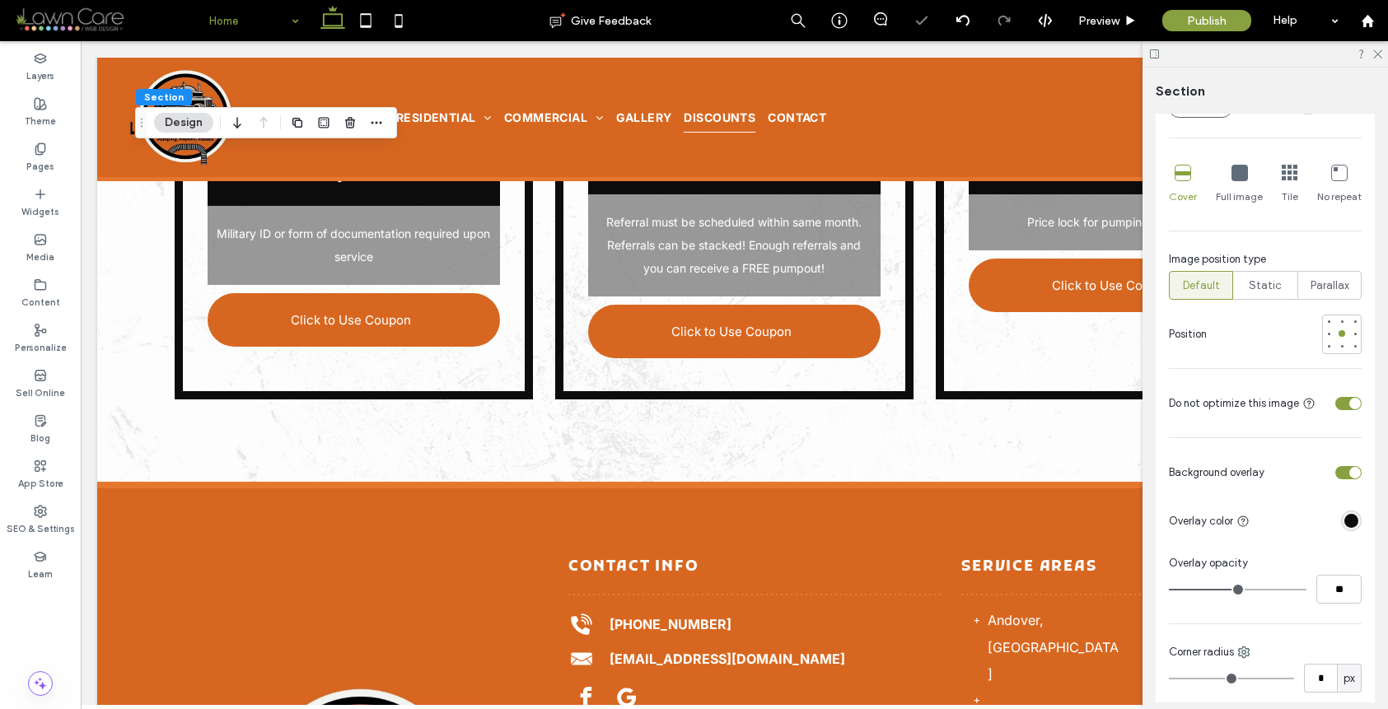
click at [1242, 589] on input "range" at bounding box center [1238, 590] width 138 height 2
type input "**"
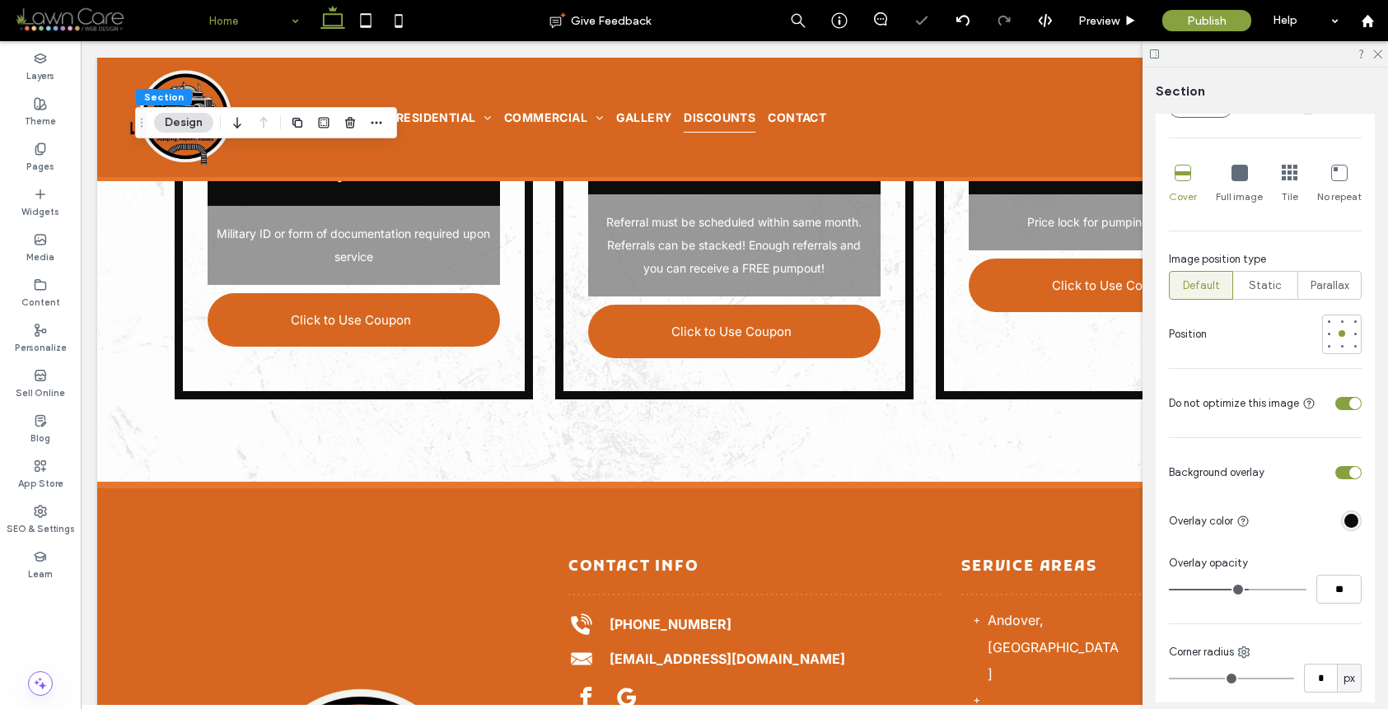
type input "**"
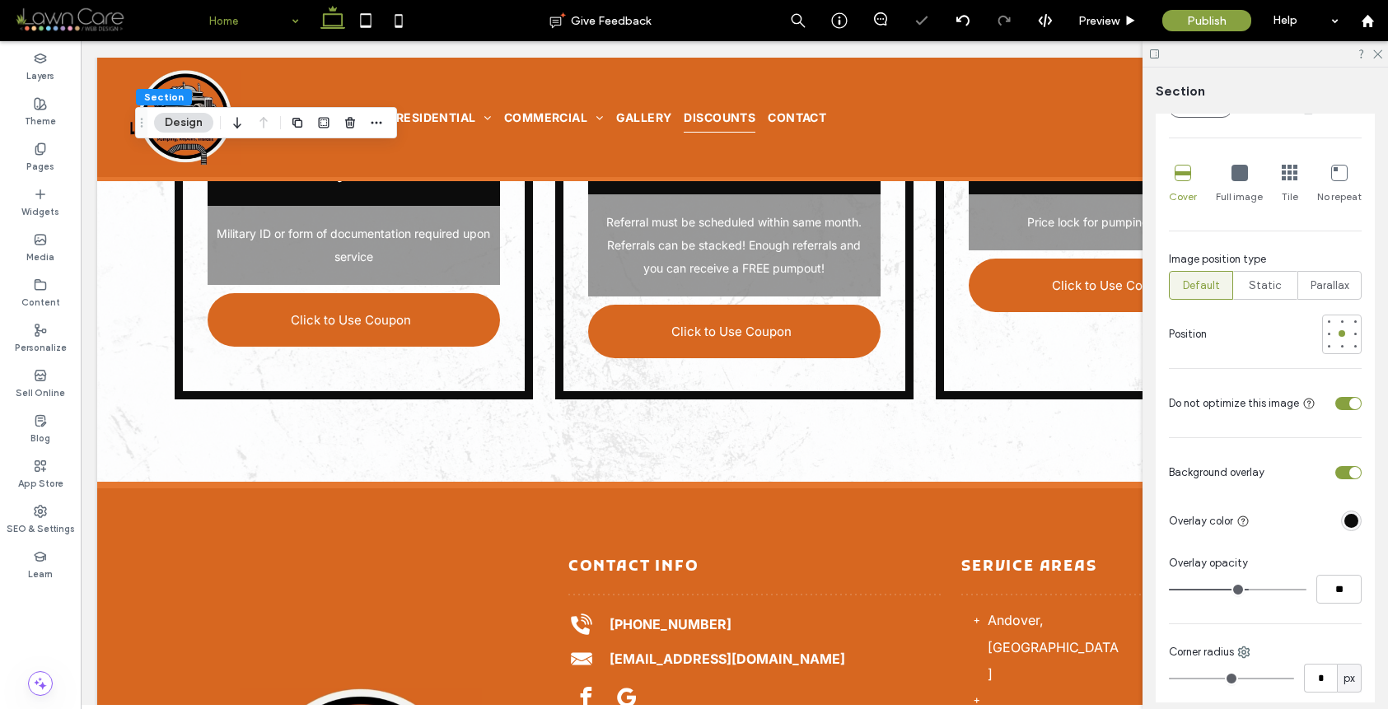
type input "**"
click at [1243, 589] on input "range" at bounding box center [1238, 590] width 138 height 2
type input "**"
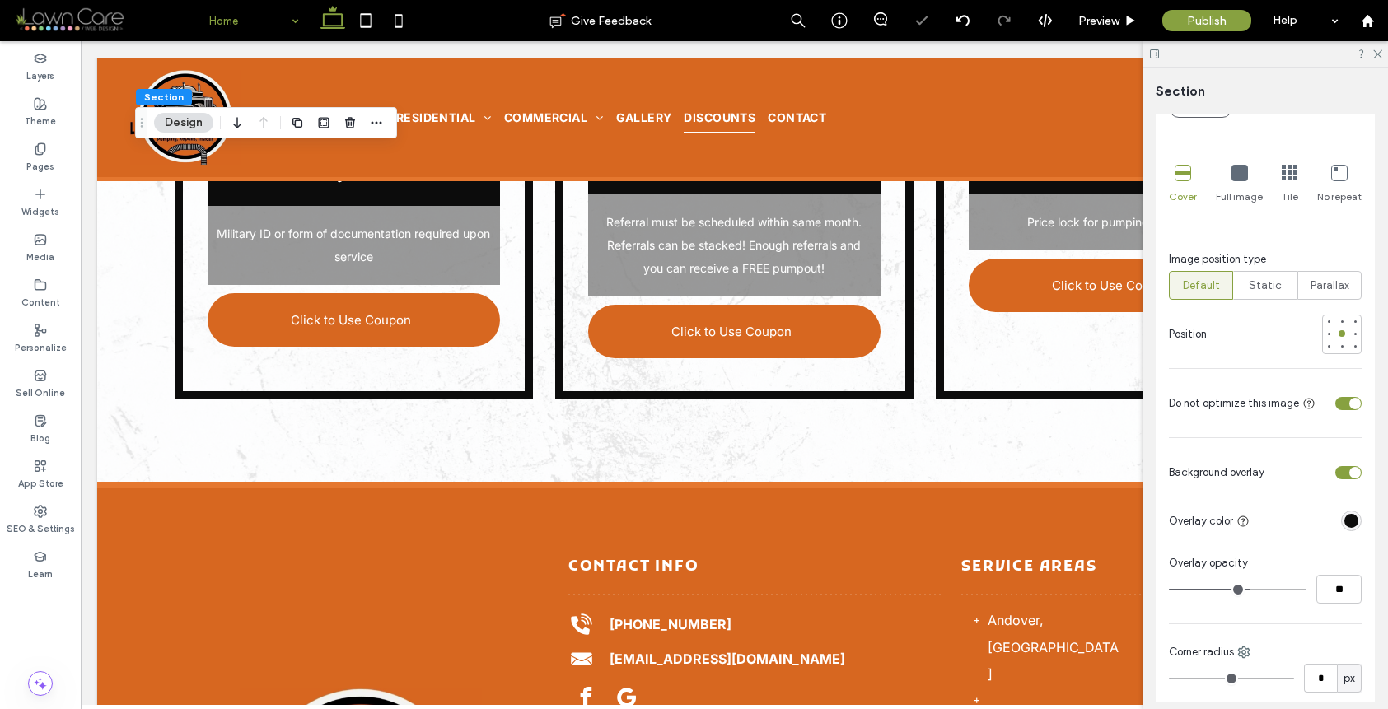
type input "**"
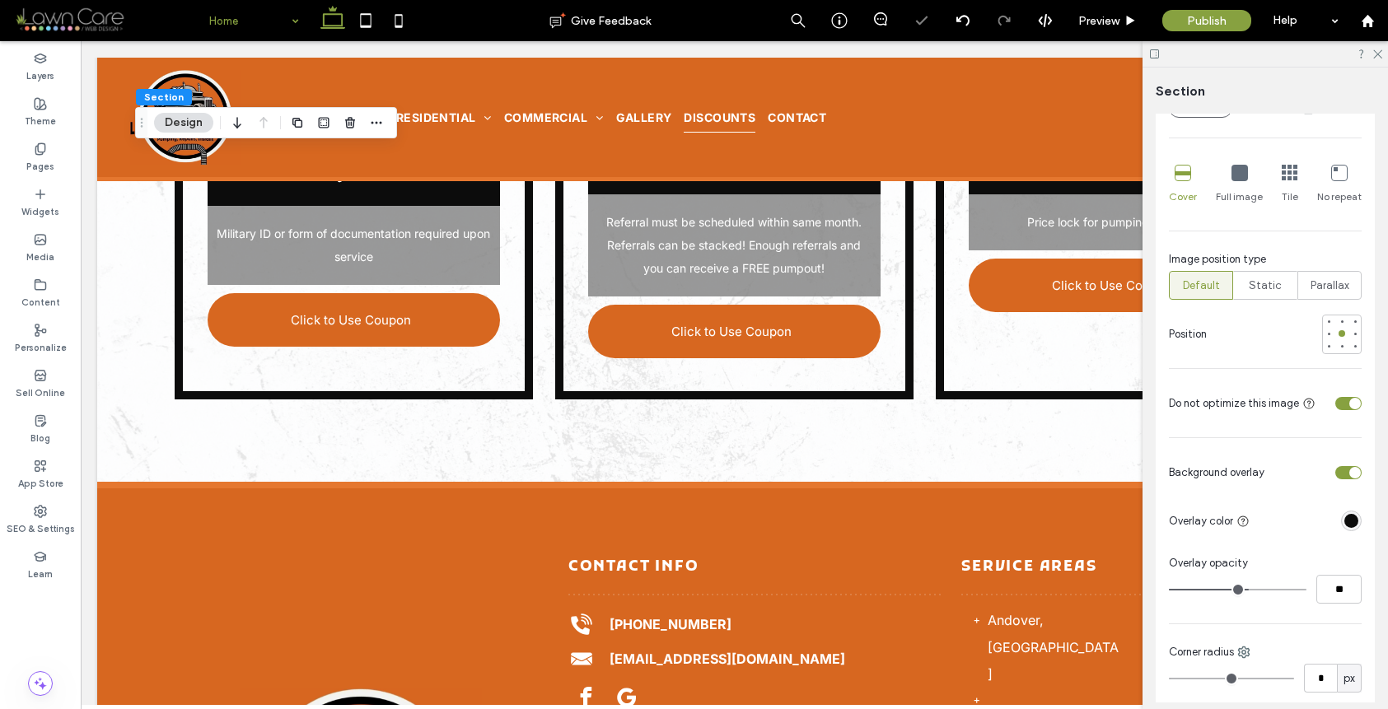
click at [1240, 589] on input "range" at bounding box center [1238, 590] width 138 height 2
type input "**"
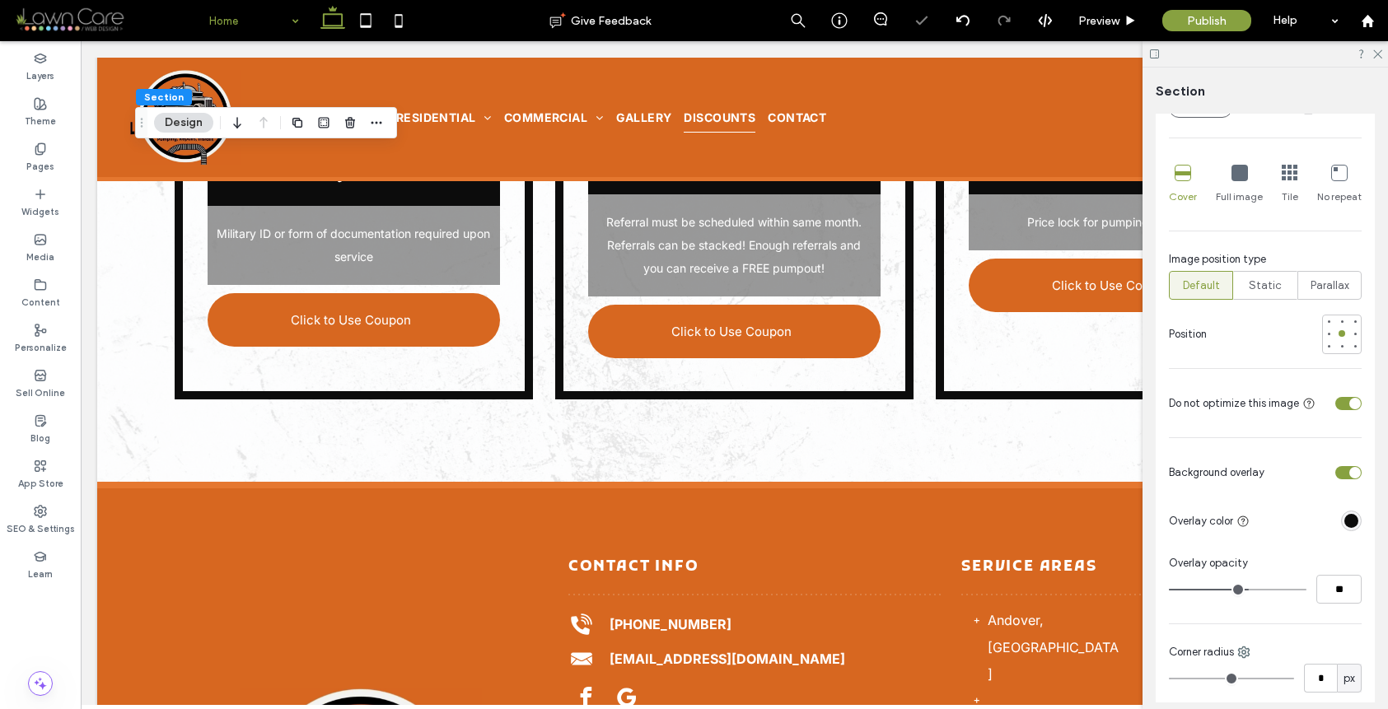
click at [1240, 589] on input "range" at bounding box center [1238, 590] width 138 height 2
type input "**"
click at [1119, 15] on span "Preview" at bounding box center [1098, 21] width 41 height 14
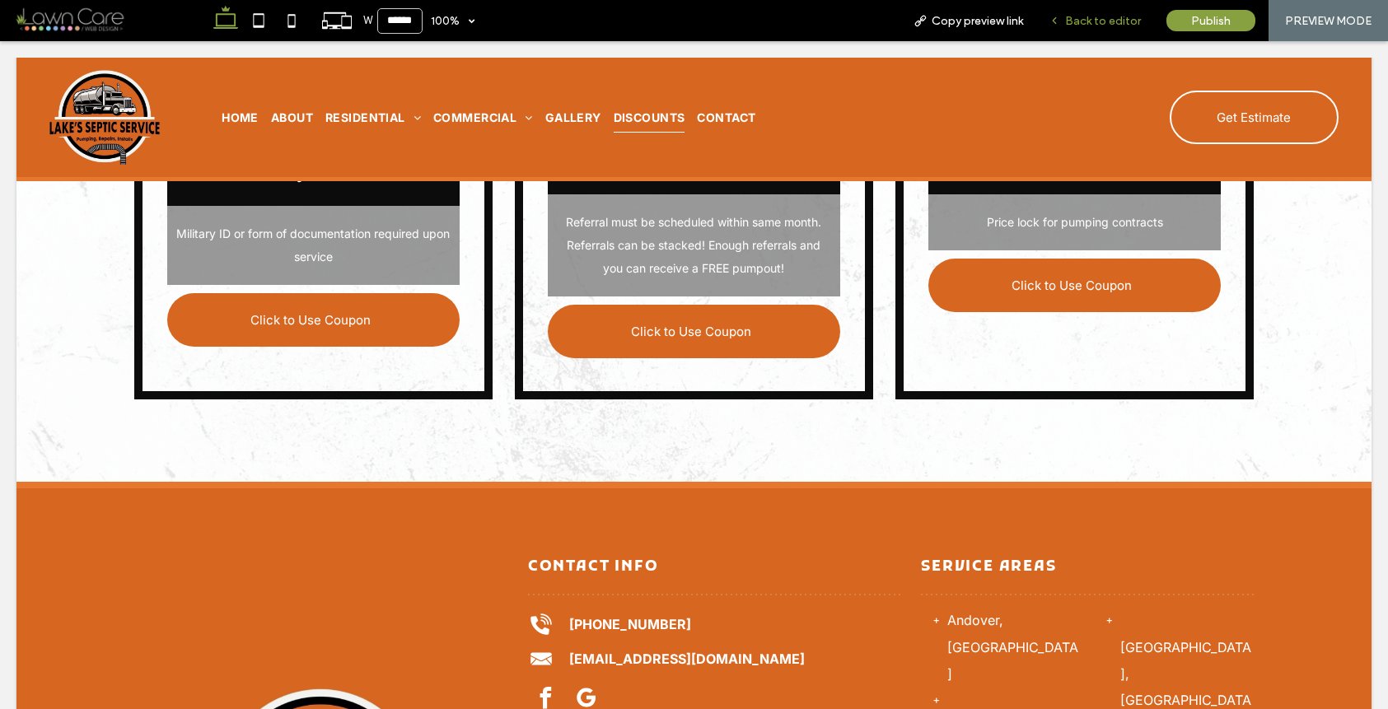
click at [1116, 23] on span "Back to editor" at bounding box center [1103, 21] width 76 height 14
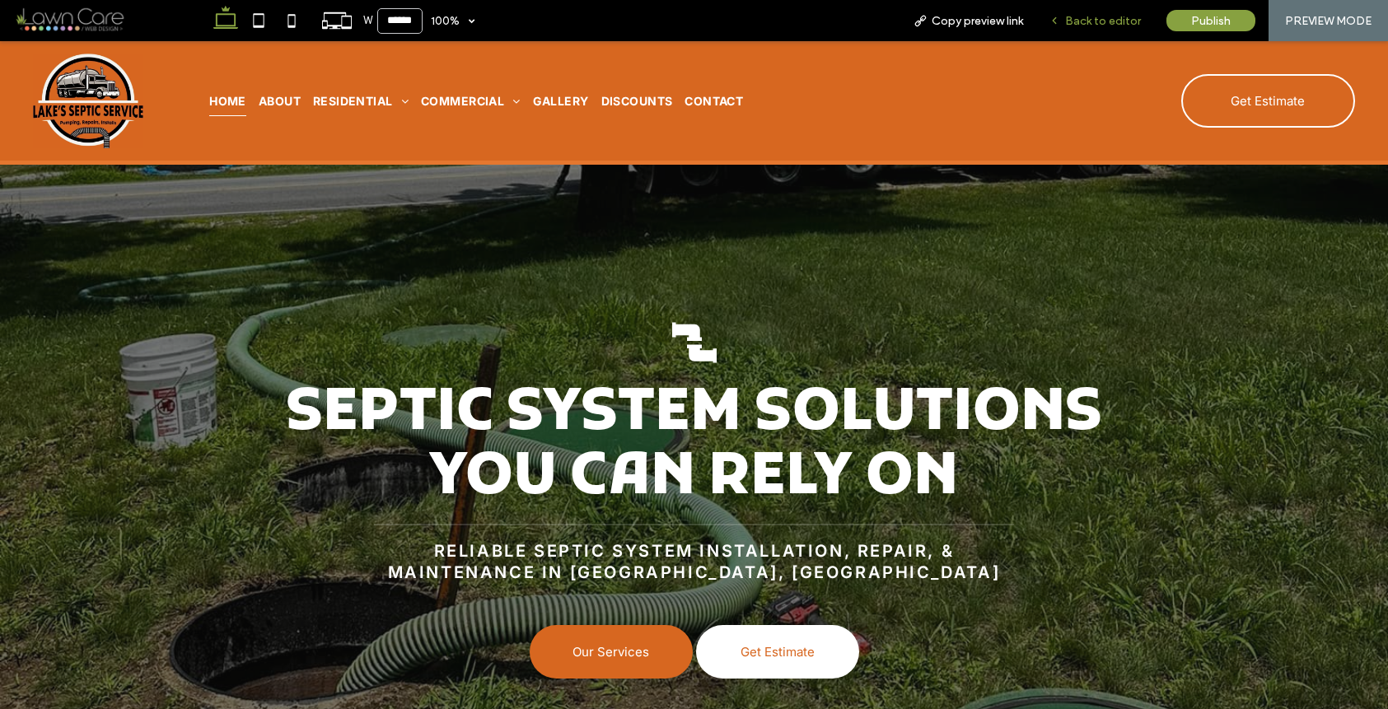
click at [1115, 24] on span "Back to editor" at bounding box center [1103, 21] width 76 height 14
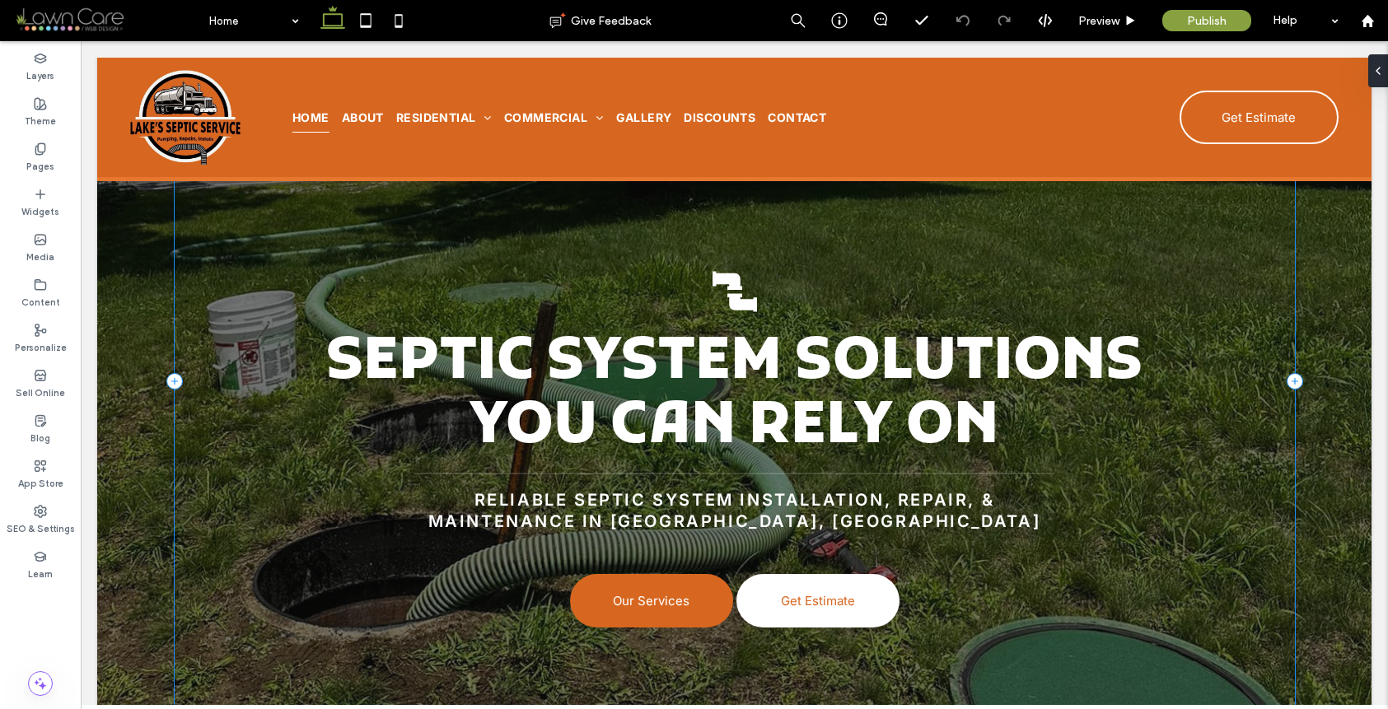
scroll to position [145, 0]
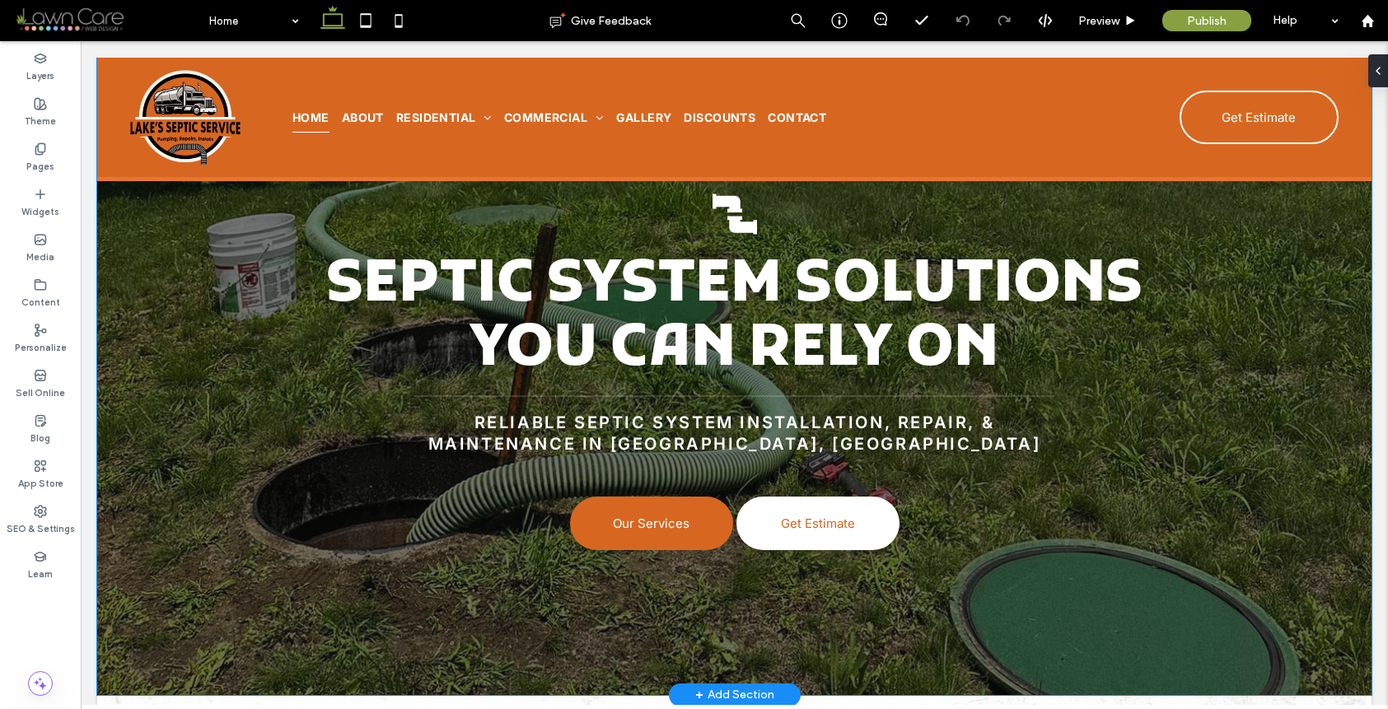
click at [115, 485] on div "Two connected black pipes. Septic System Solutions You Can Rely On Reliable sep…" at bounding box center [734, 304] width 1274 height 783
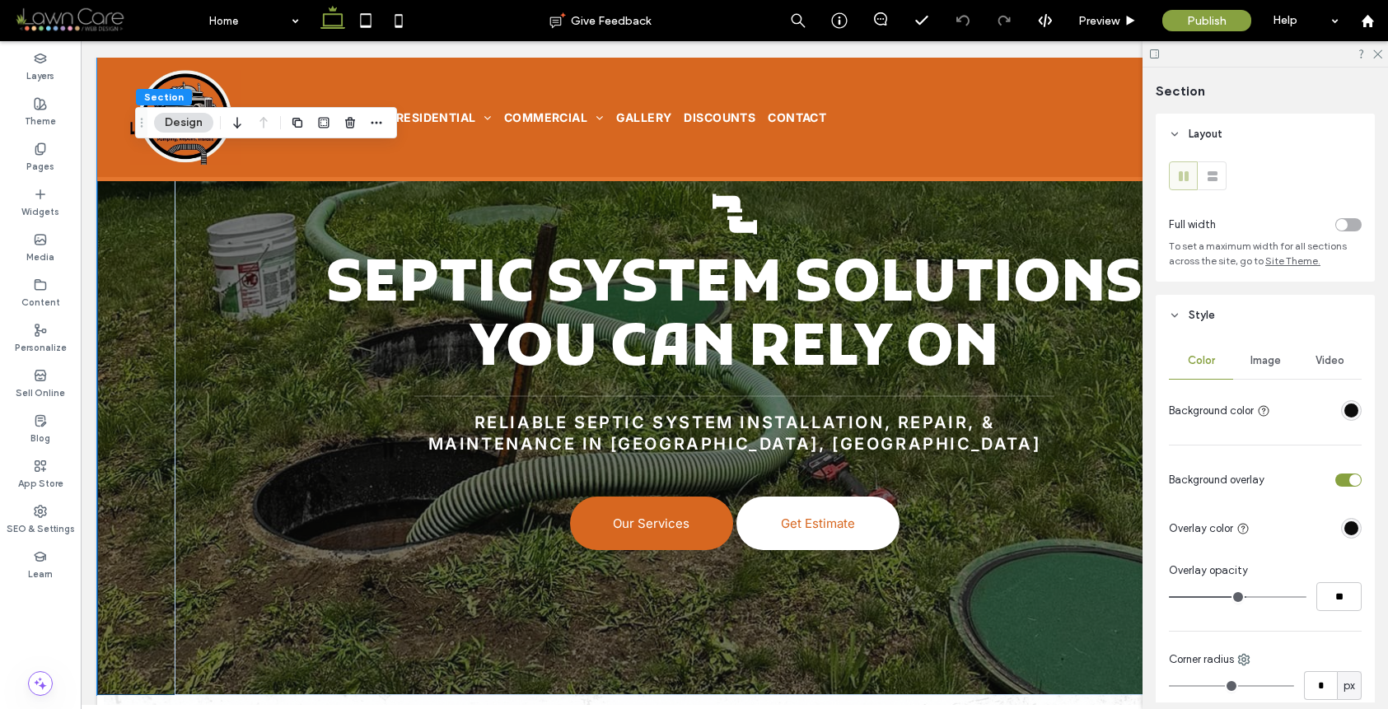
click at [1251, 360] on span "Image" at bounding box center [1266, 360] width 30 height 13
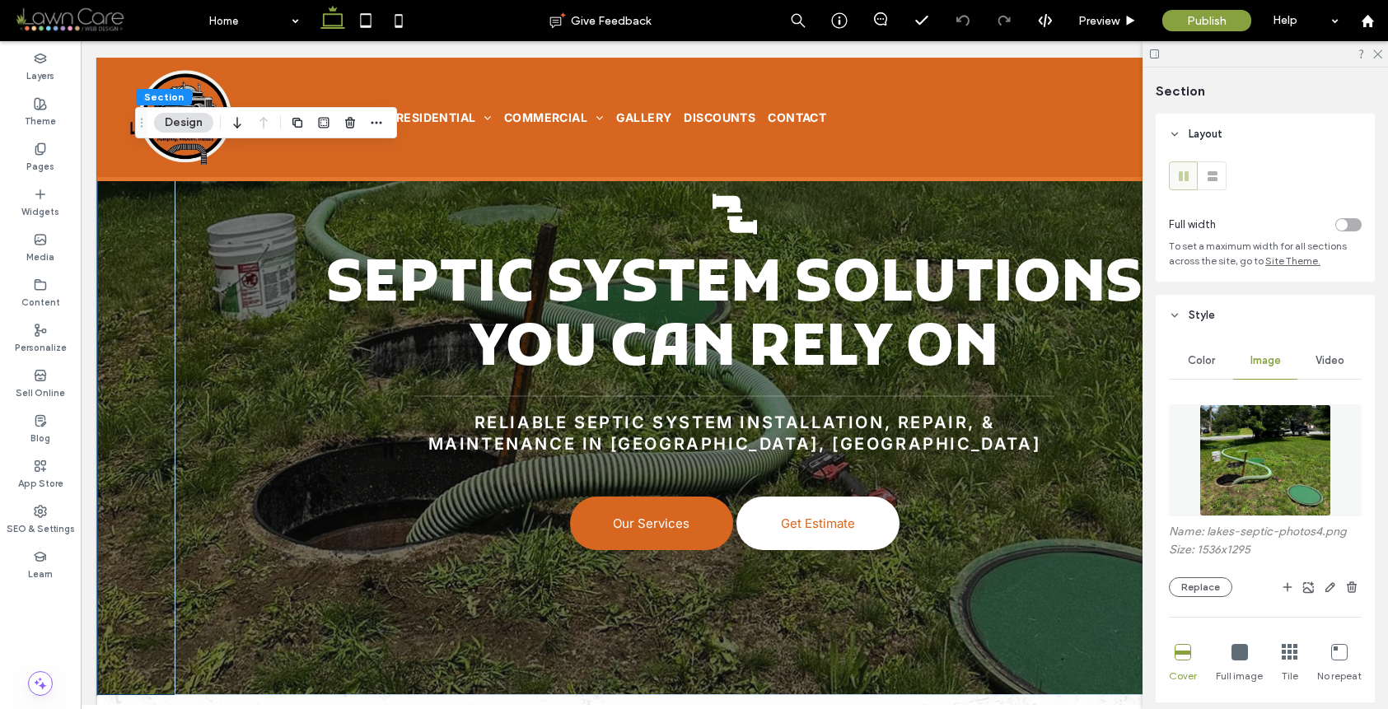
scroll to position [3, 0]
click at [1188, 571] on div "Name: lakes-septic-photos4.png Size: 1536x1295 Replace" at bounding box center [1265, 557] width 193 height 72
click at [1175, 587] on button "Replace" at bounding box center [1200, 584] width 63 height 20
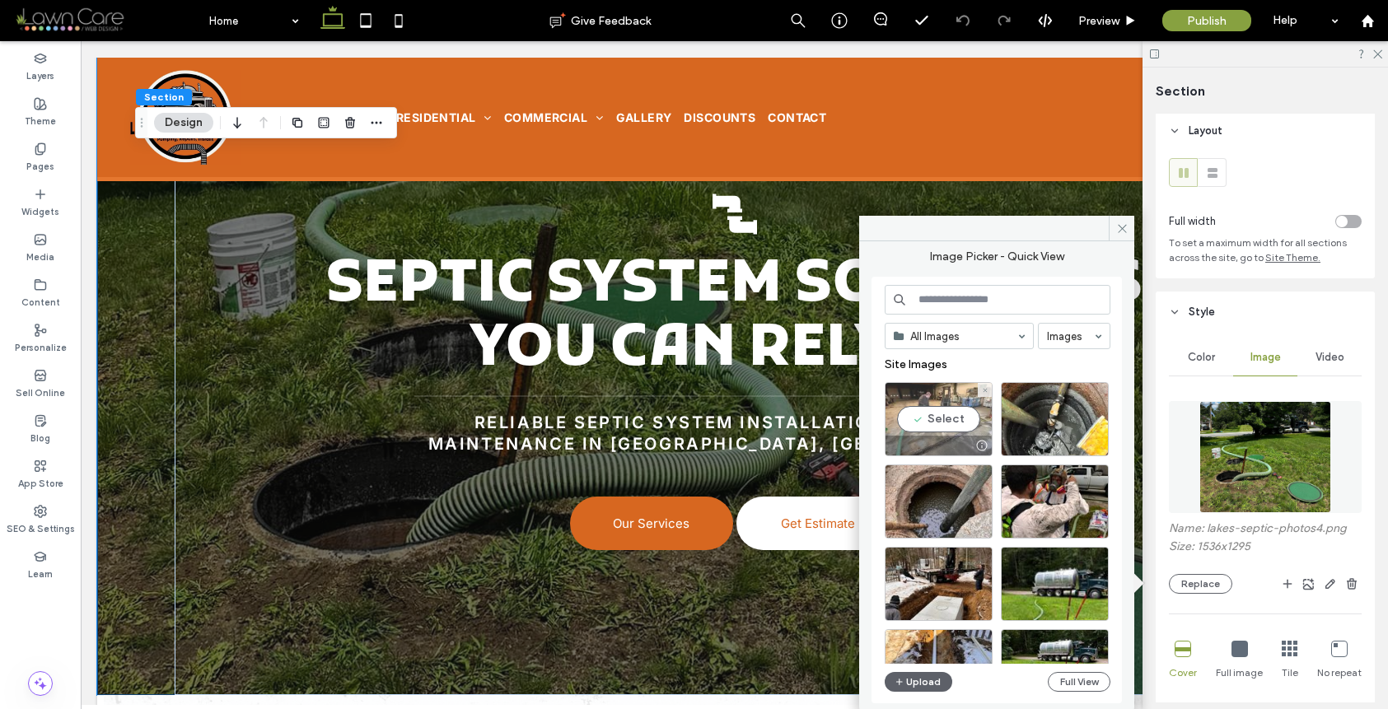
click at [959, 421] on div "Select" at bounding box center [939, 419] width 108 height 74
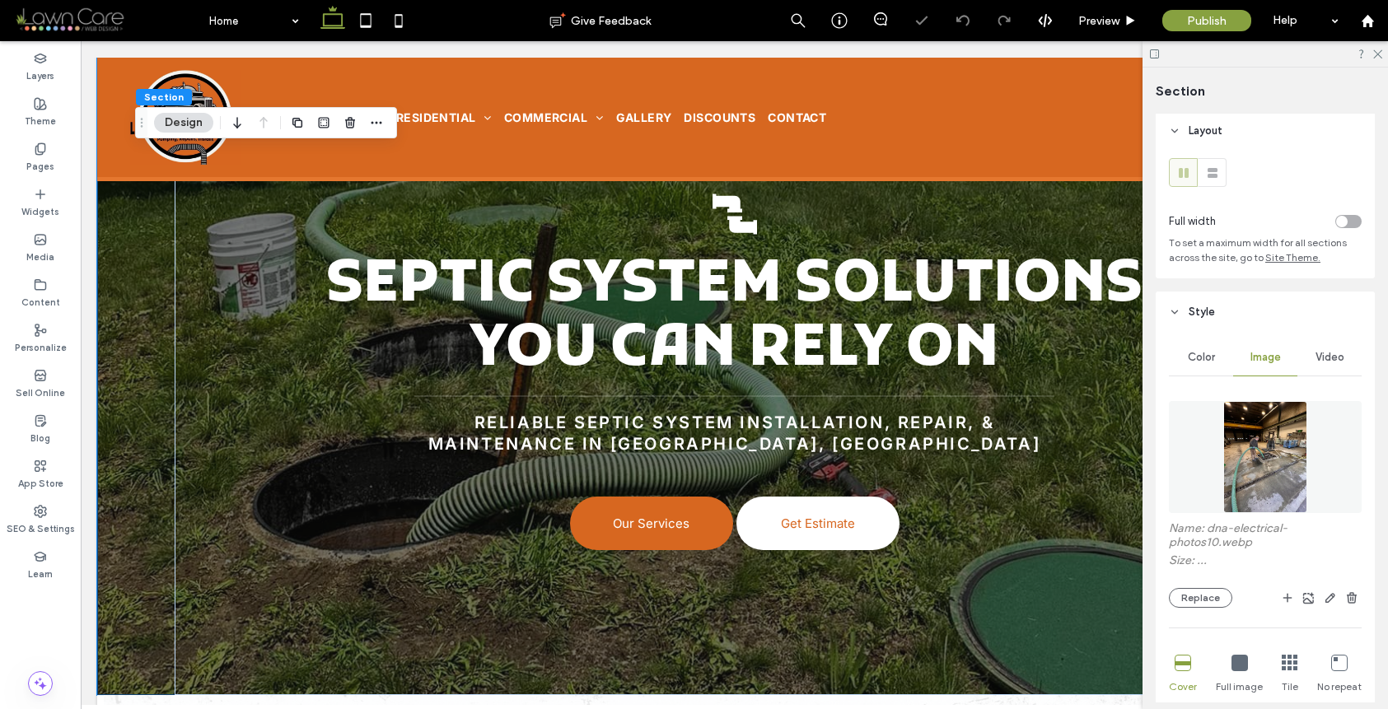
type input "**"
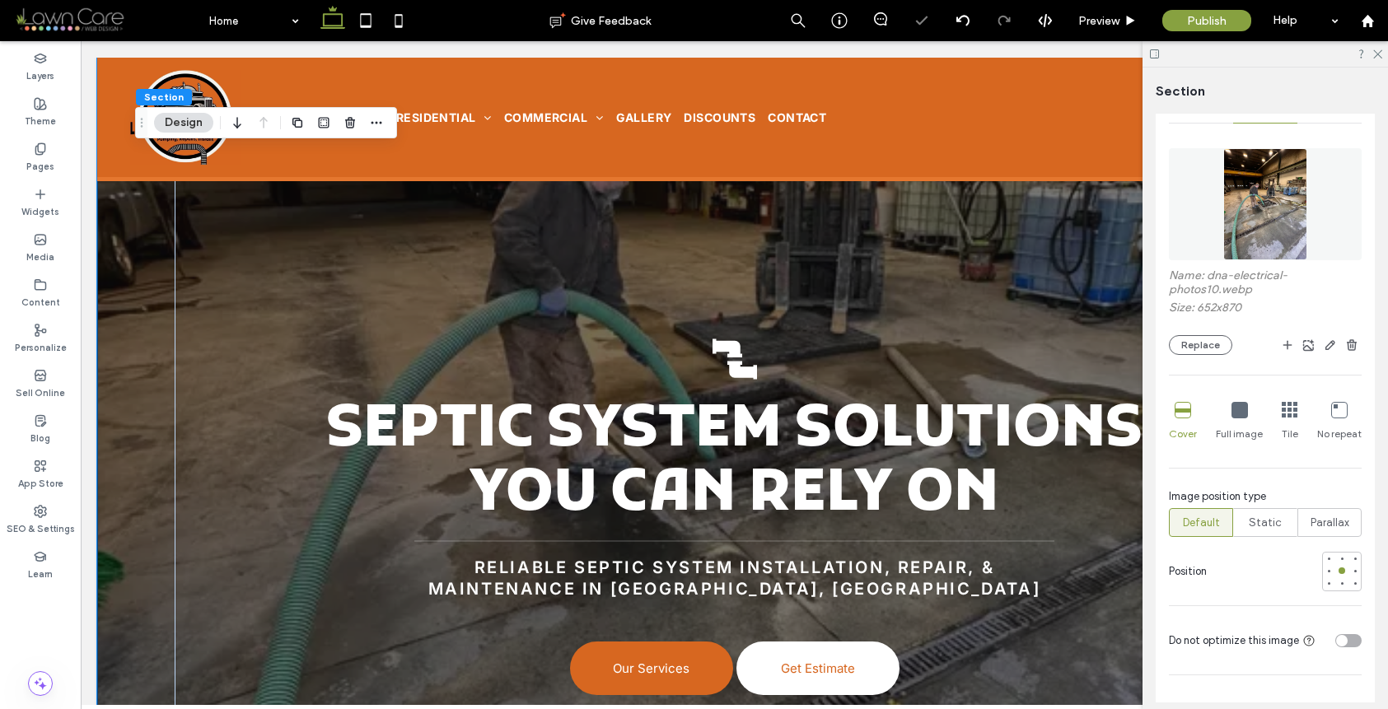
scroll to position [257, 0]
click at [962, 19] on icon at bounding box center [962, 20] width 13 height 13
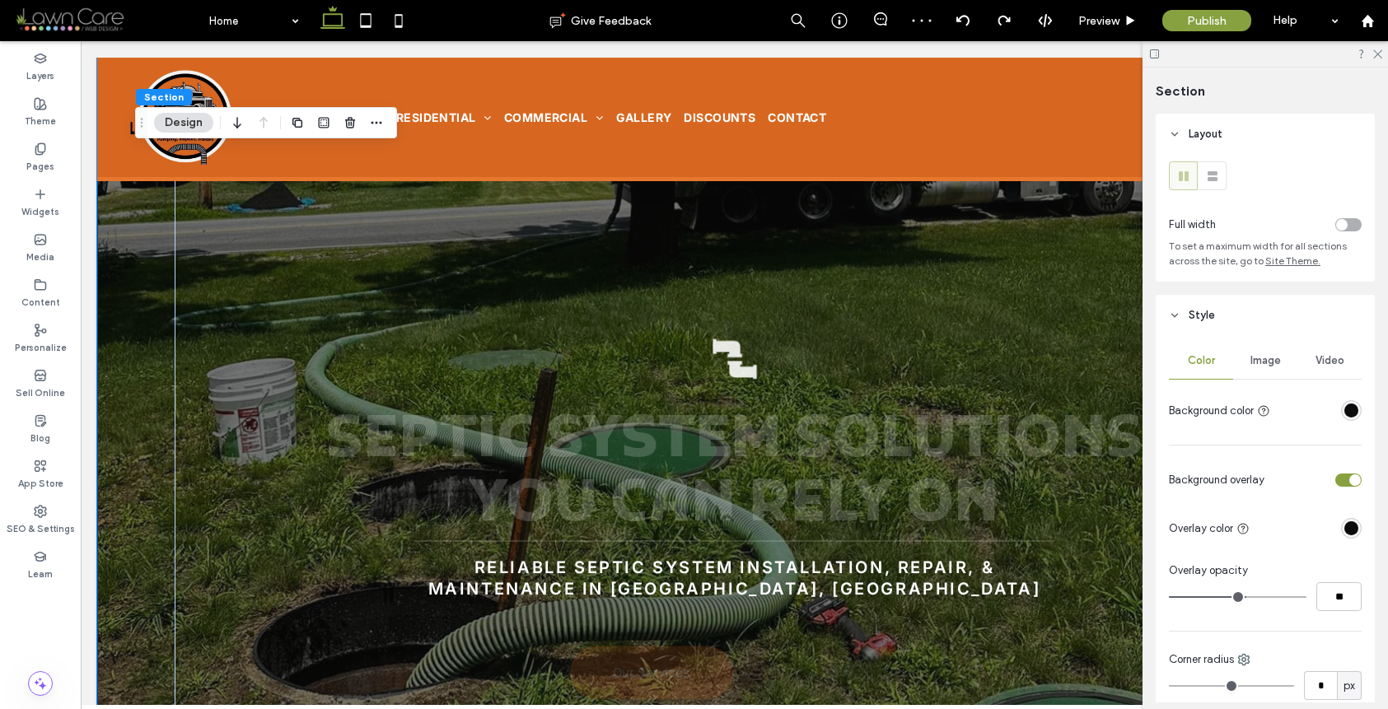
click at [166, 367] on div "Two connected black pipes. Septic System Solutions You Can Rely On Reliable sep…" at bounding box center [735, 449] width 1186 height 783
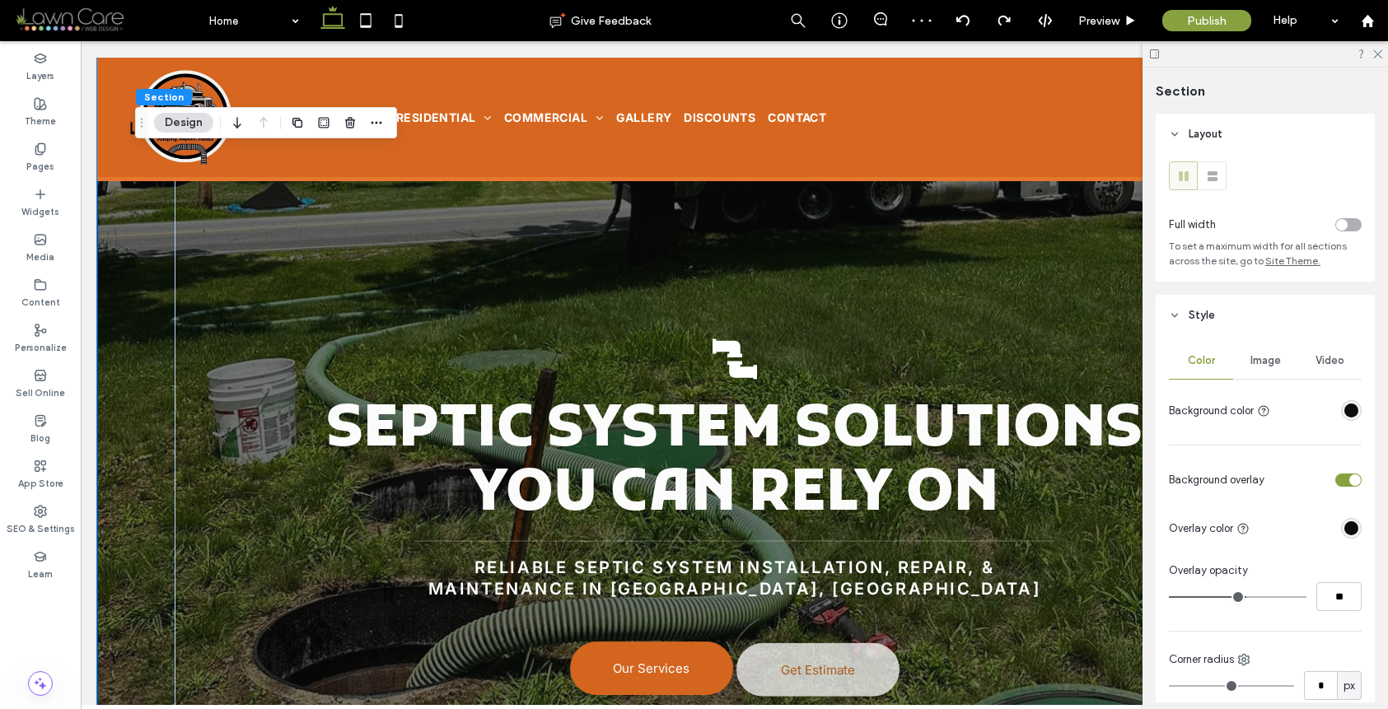
click at [1266, 351] on div "Image" at bounding box center [1265, 361] width 64 height 36
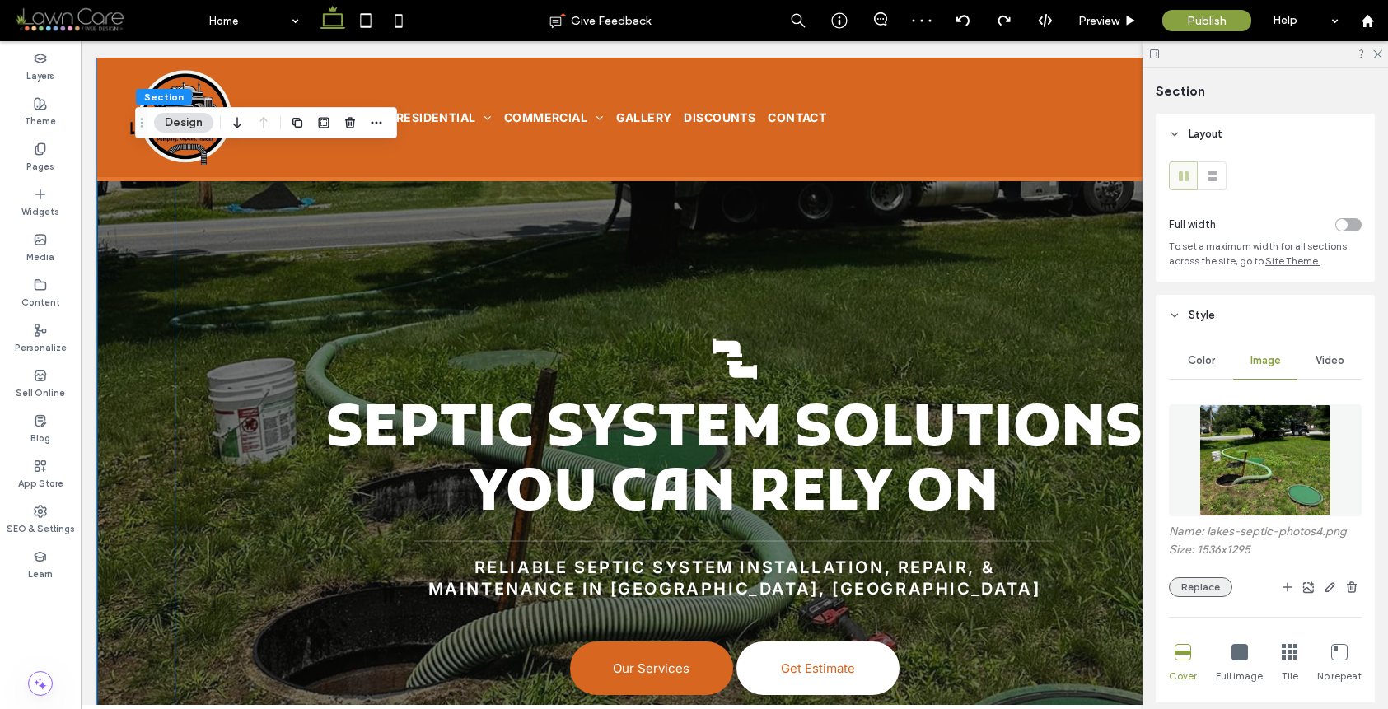
click at [1213, 588] on button "Replace" at bounding box center [1200, 588] width 63 height 20
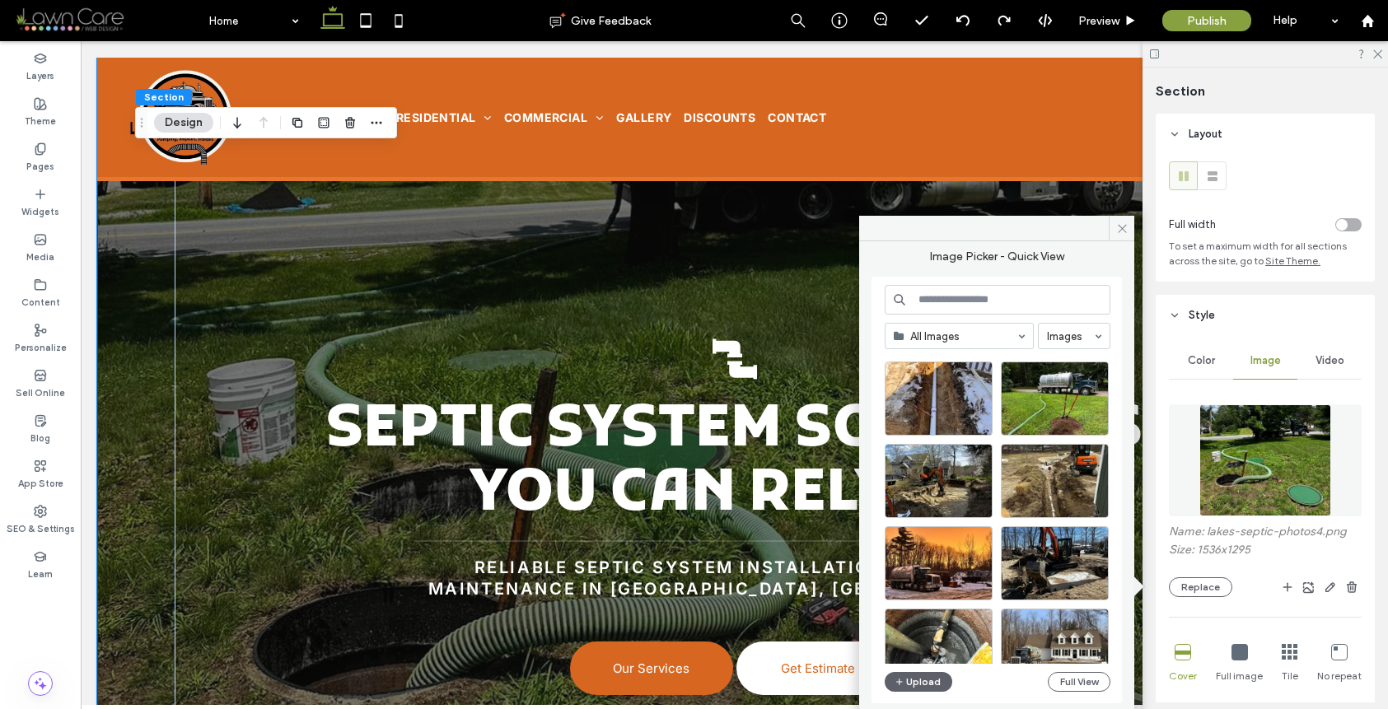
scroll to position [288, 0]
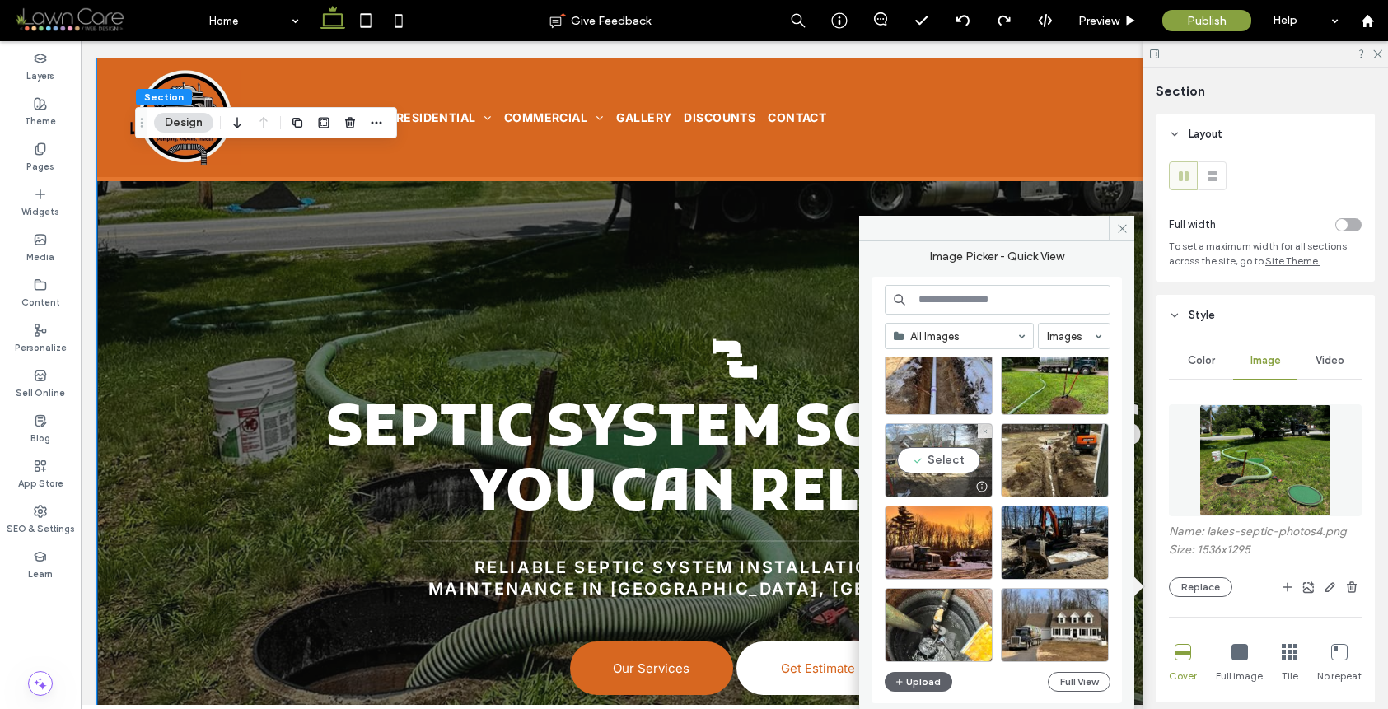
click at [941, 464] on div "Select" at bounding box center [939, 460] width 108 height 74
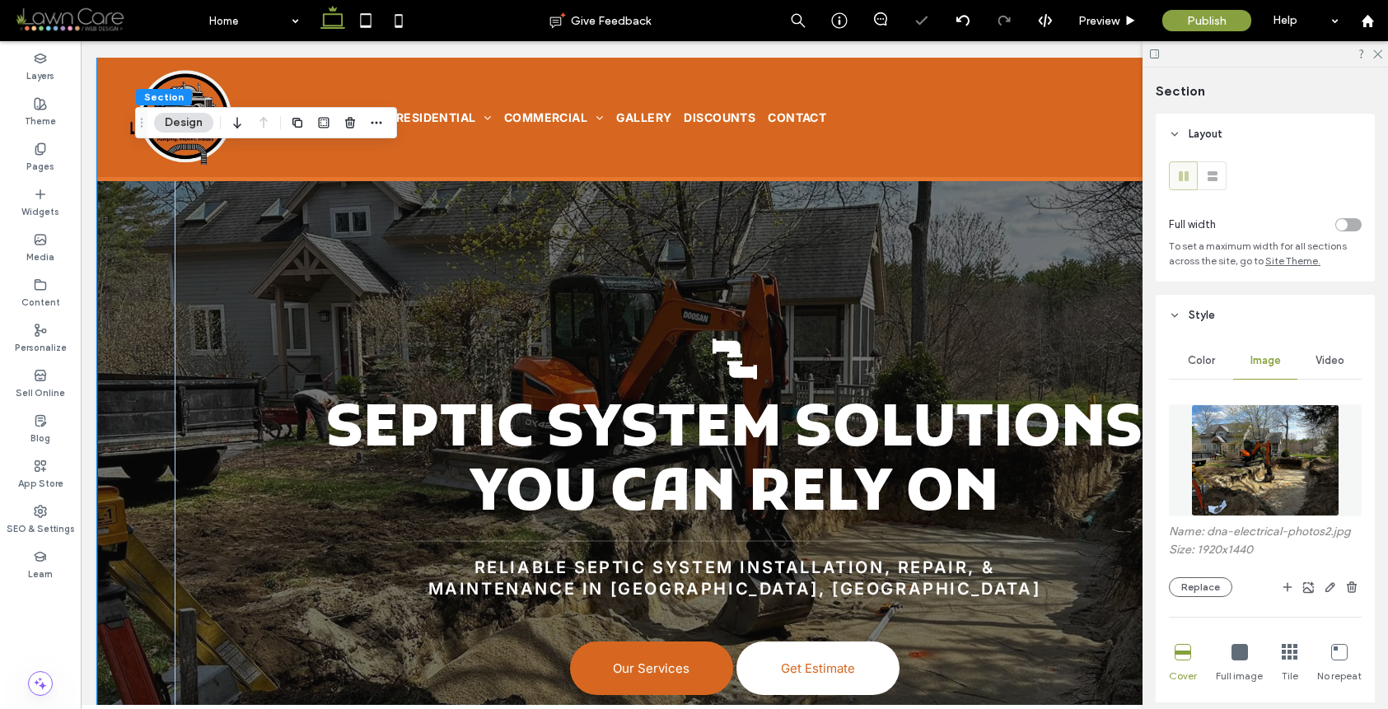
scroll to position [304, 0]
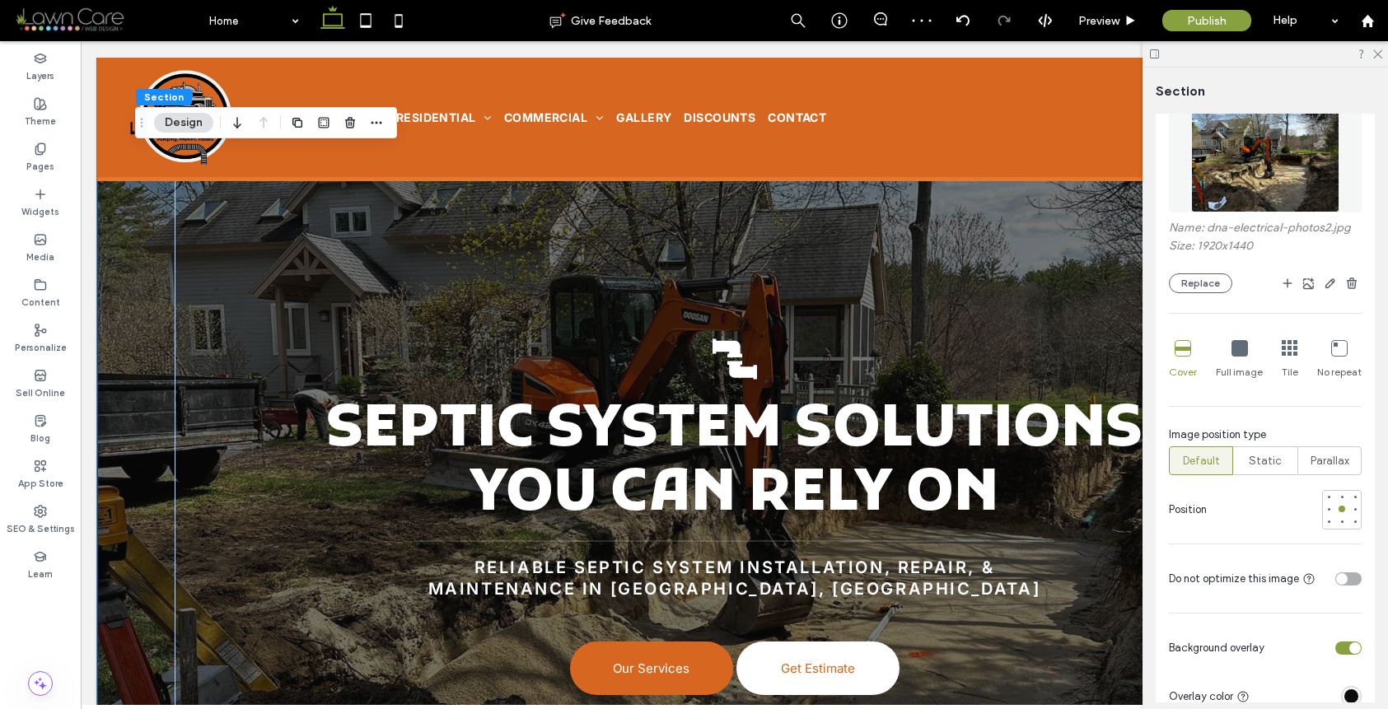
click at [1340, 579] on div "toggle" at bounding box center [1348, 579] width 26 height 13
type input "**"
click at [1096, 19] on span "Preview" at bounding box center [1098, 21] width 41 height 14
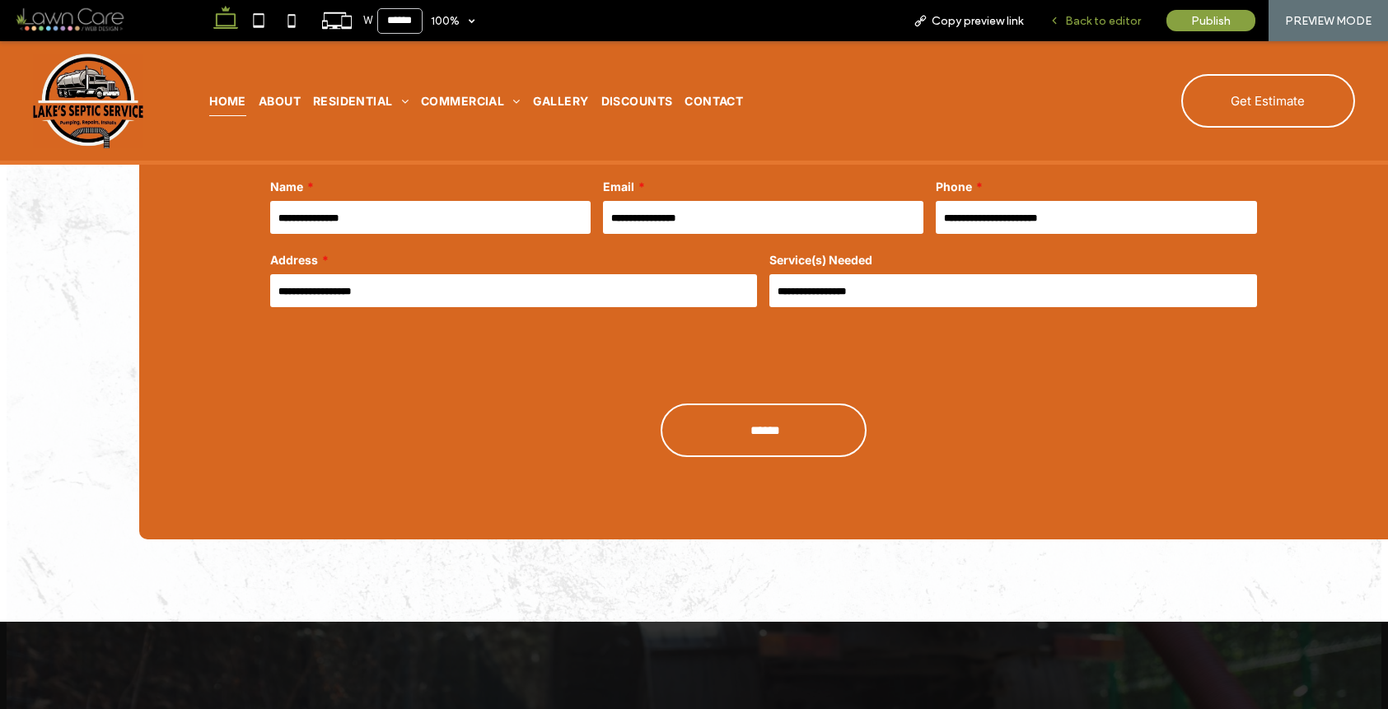
click at [1103, 19] on span "Back to editor" at bounding box center [1103, 21] width 76 height 14
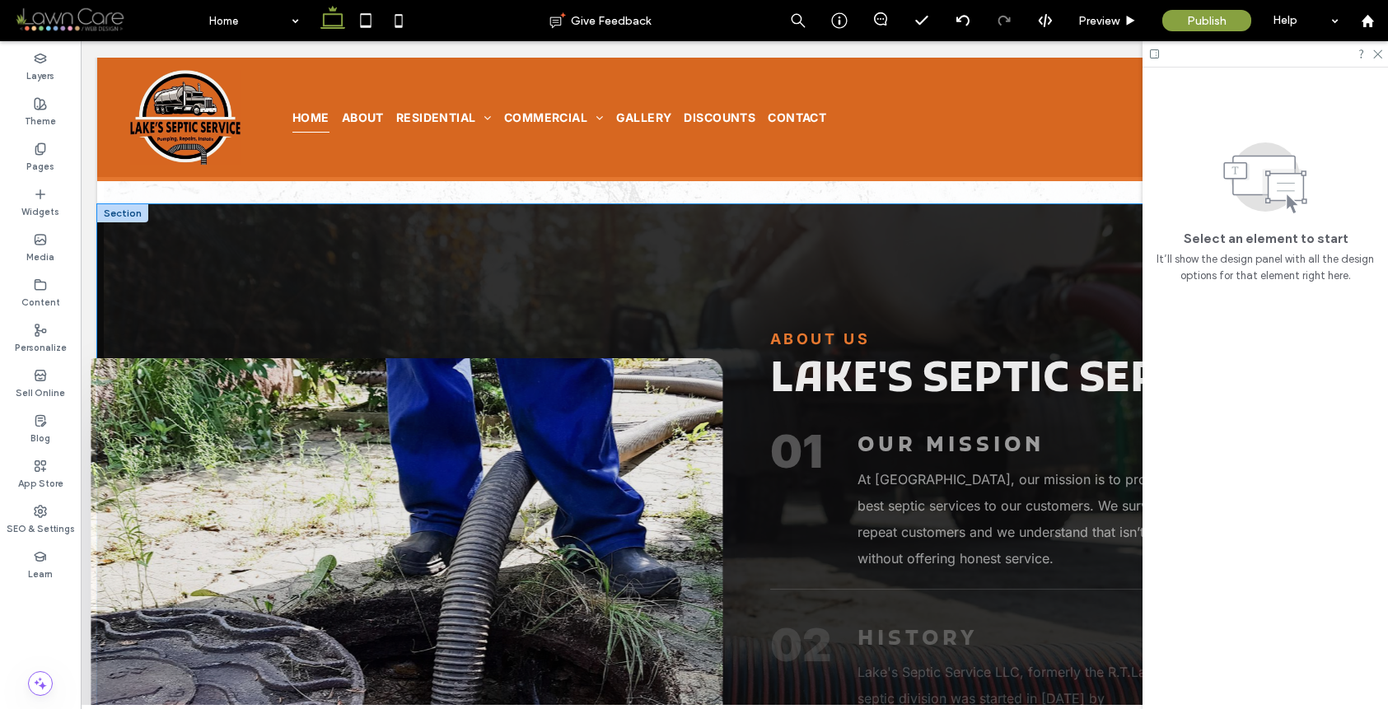
scroll to position [1237, 0]
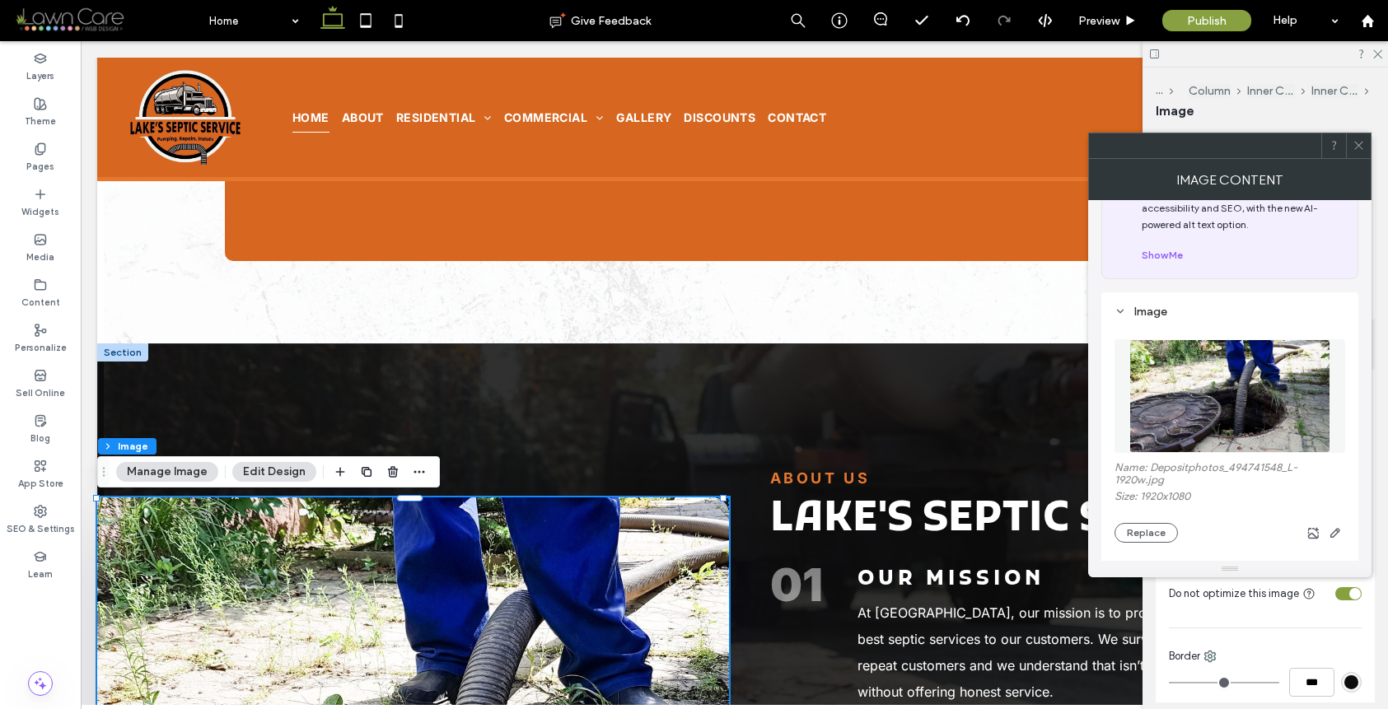
scroll to position [145, 0]
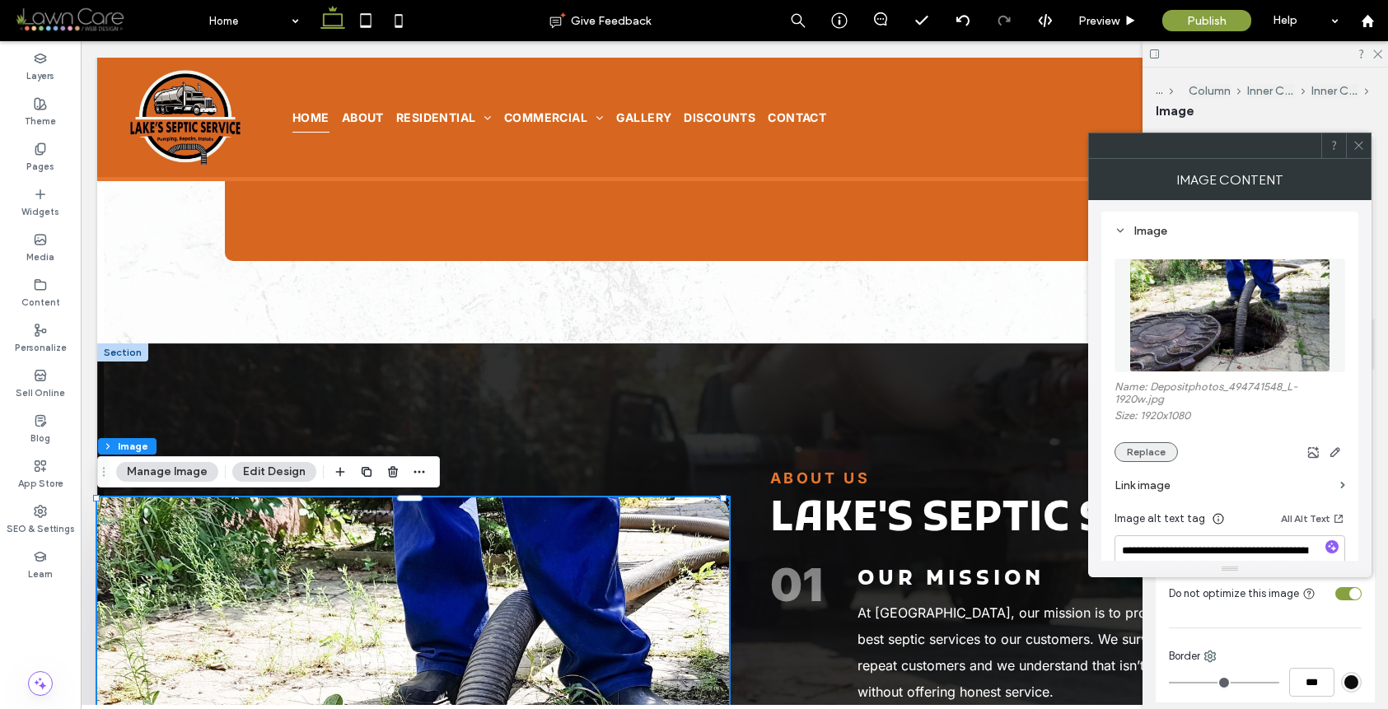
click at [1153, 457] on button "Replace" at bounding box center [1146, 452] width 63 height 20
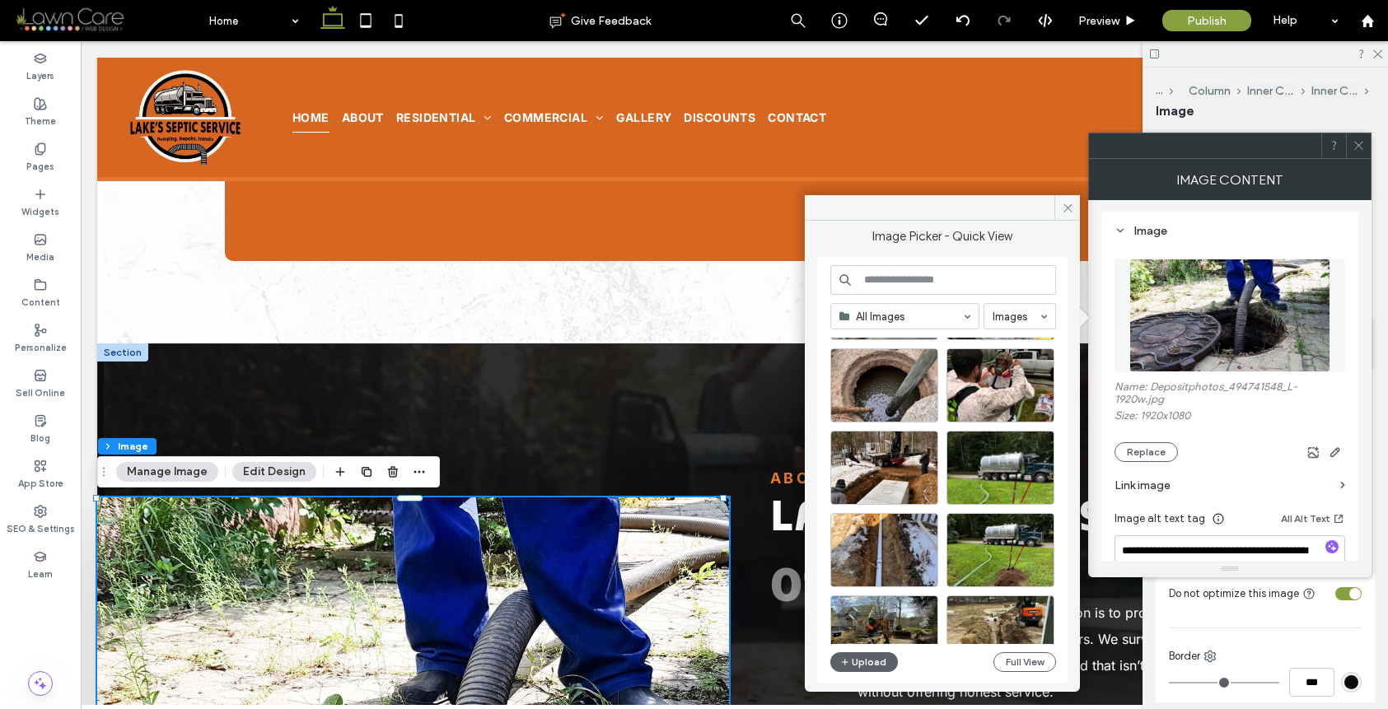
scroll to position [168, 0]
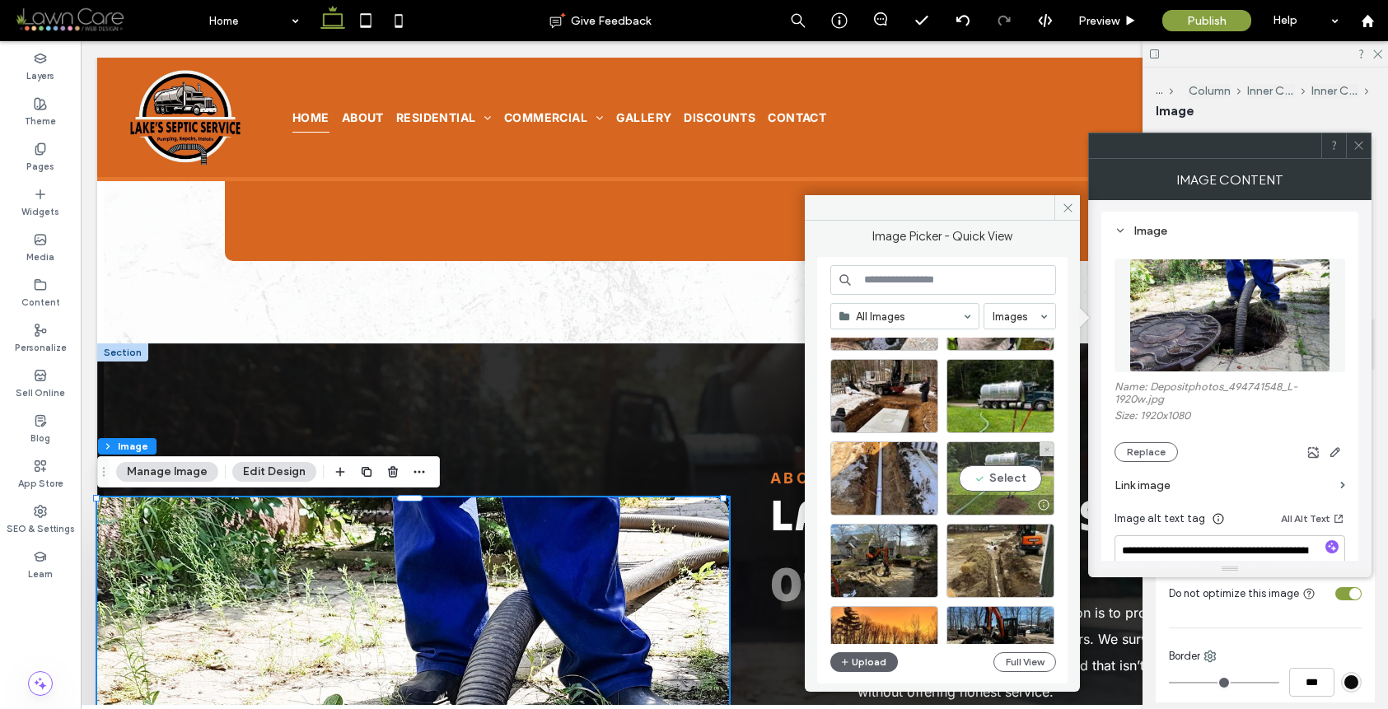
click at [983, 482] on div "Select" at bounding box center [1001, 479] width 108 height 74
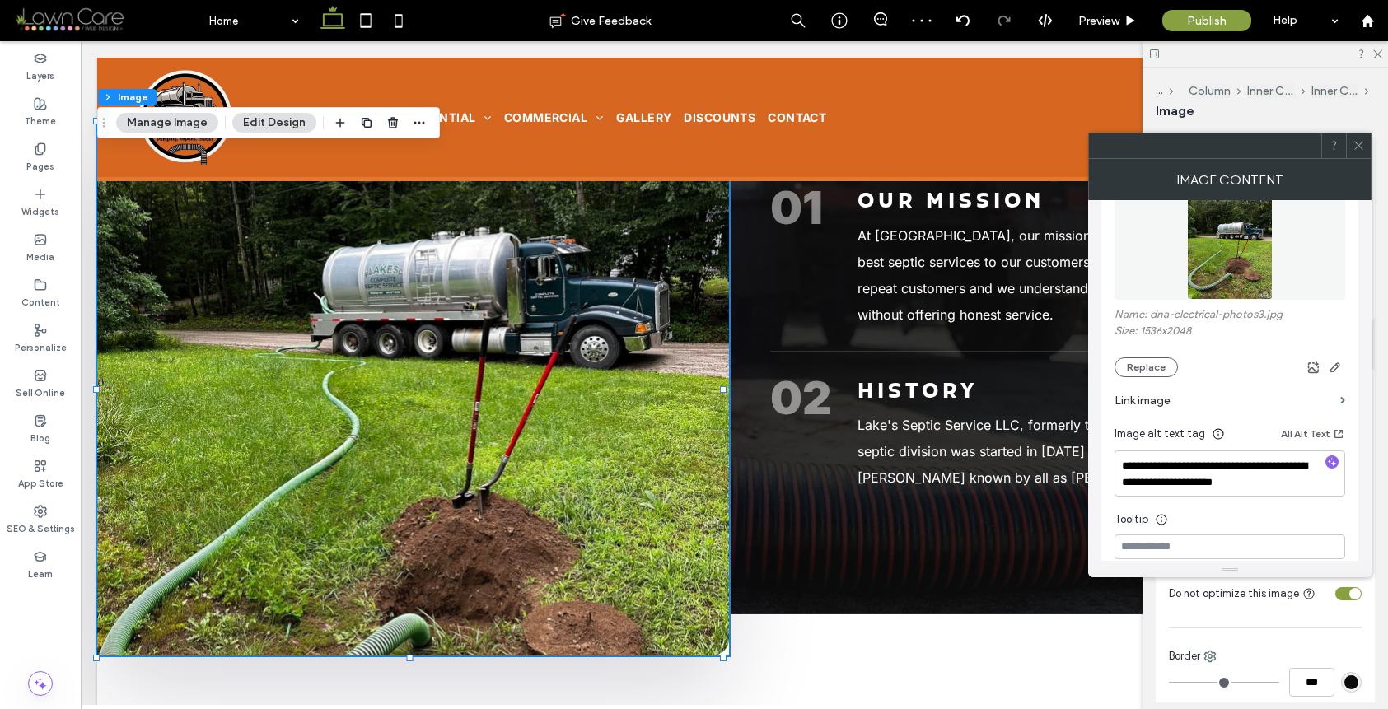
scroll to position [298, 0]
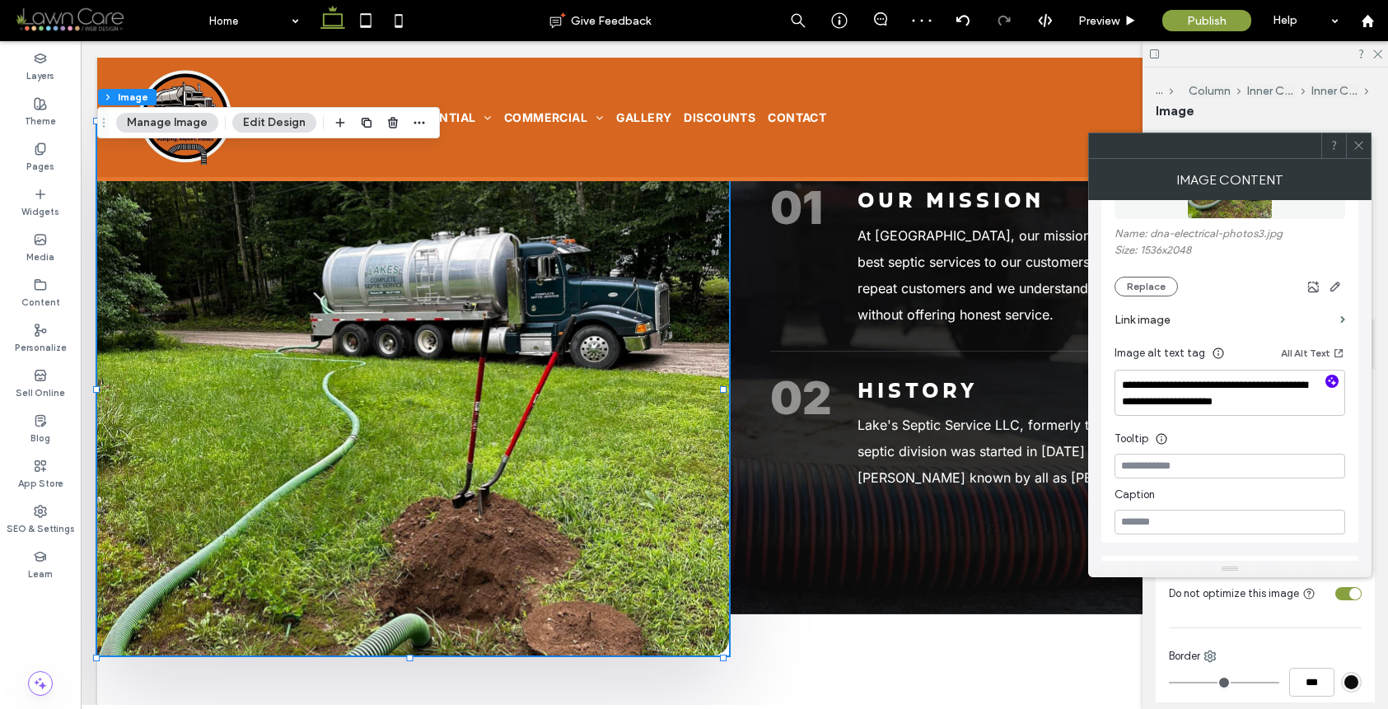
click at [1328, 382] on icon "button" at bounding box center [1332, 382] width 12 height 12
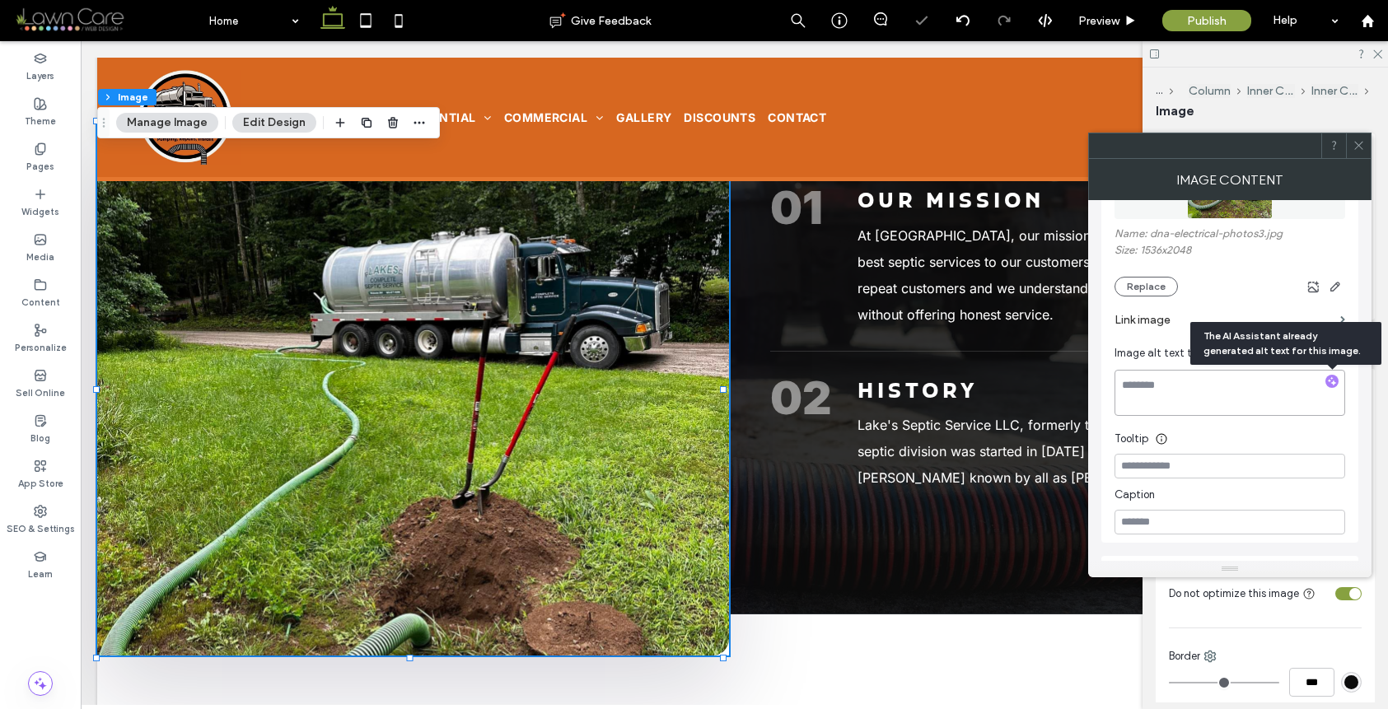
type textarea "**********"
click at [1368, 139] on div at bounding box center [1358, 145] width 25 height 25
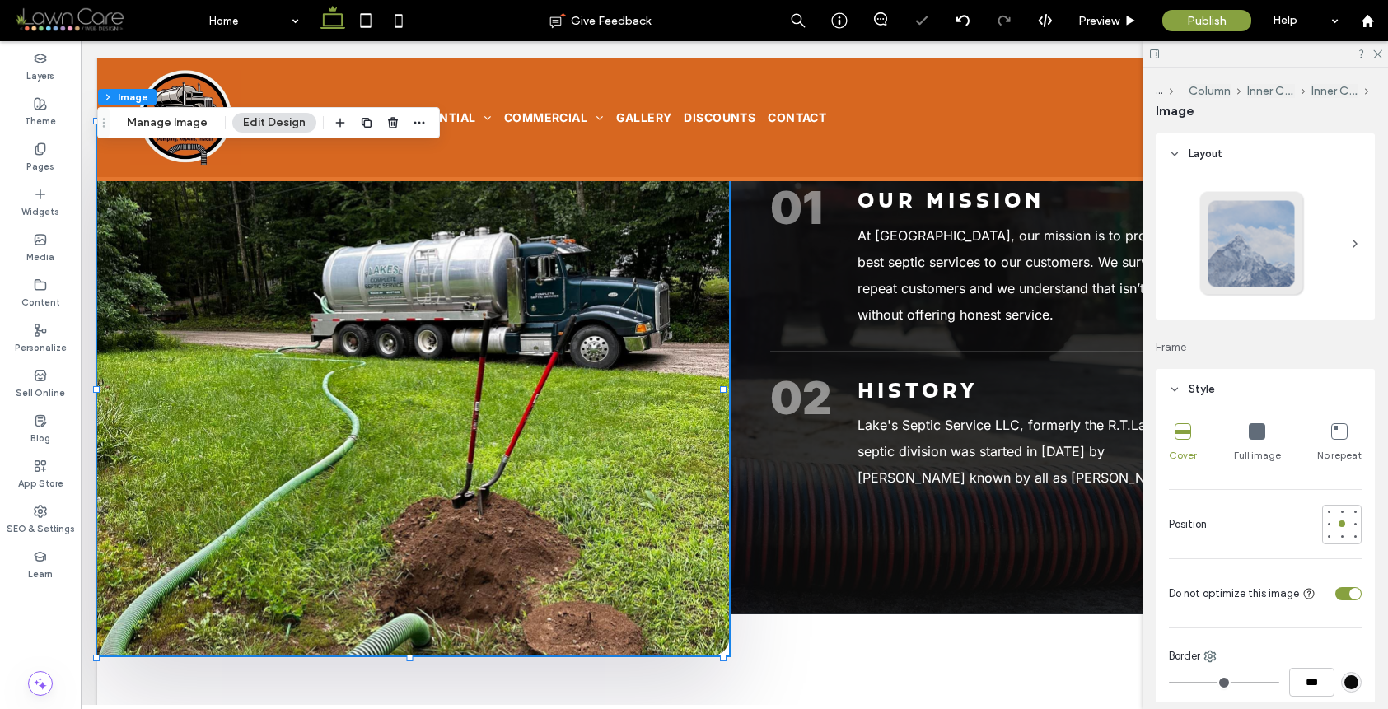
click at [1349, 590] on div "toggle" at bounding box center [1355, 594] width 12 height 12
click at [1343, 590] on div "toggle" at bounding box center [1348, 593] width 26 height 13
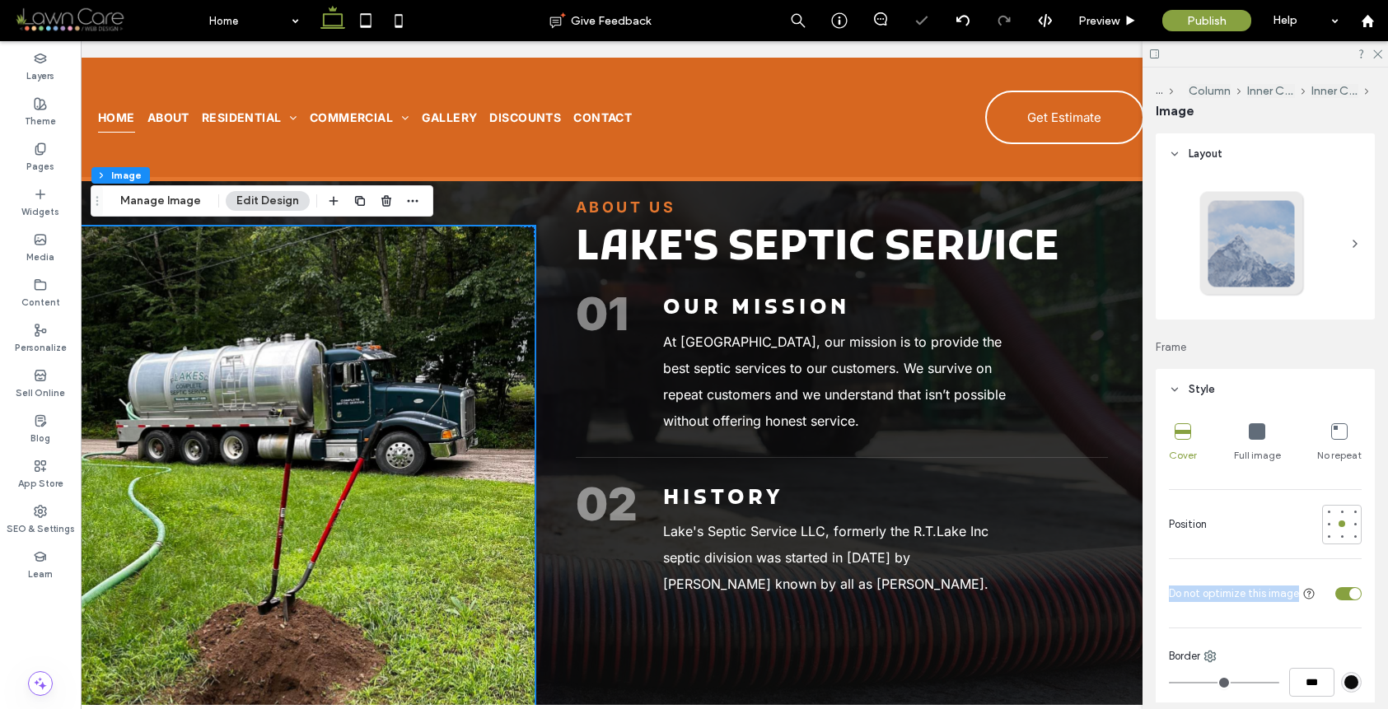
scroll to position [1282, 0]
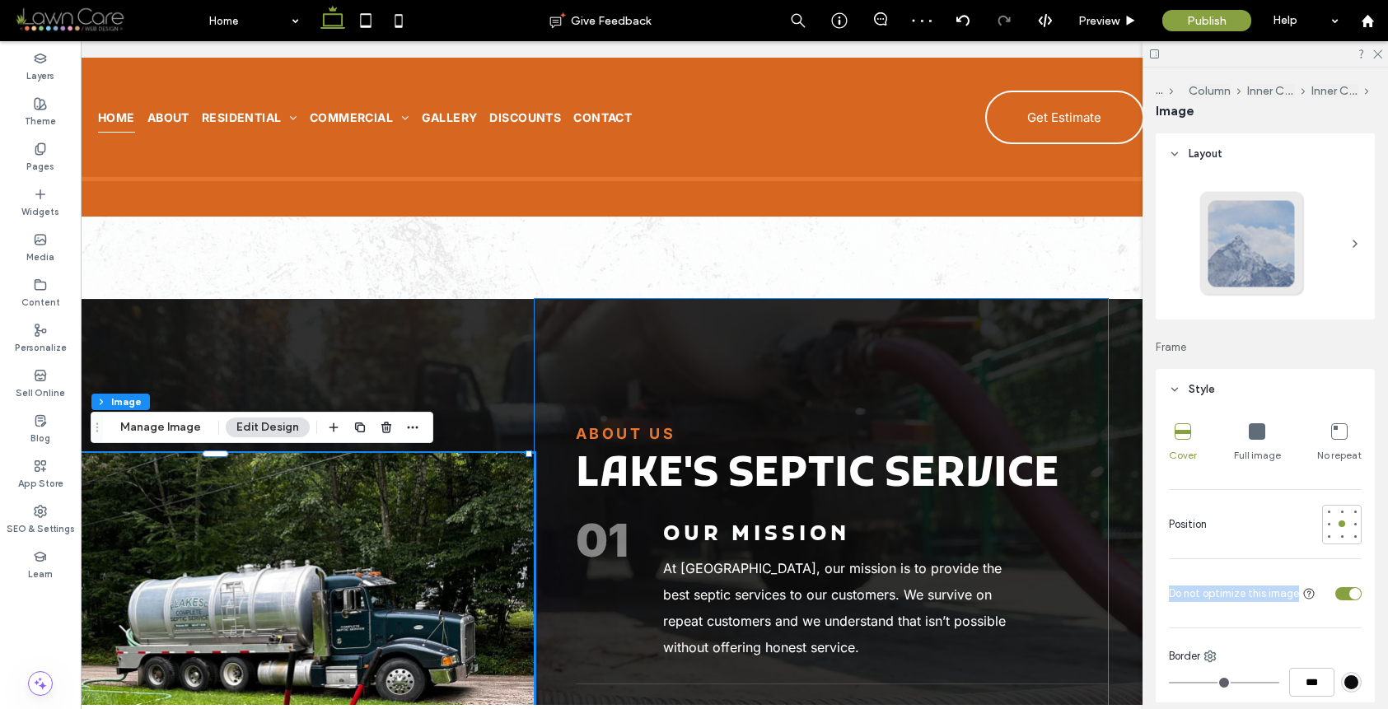
click at [1086, 459] on h2 "Lake's Septic Service" at bounding box center [842, 475] width 532 height 45
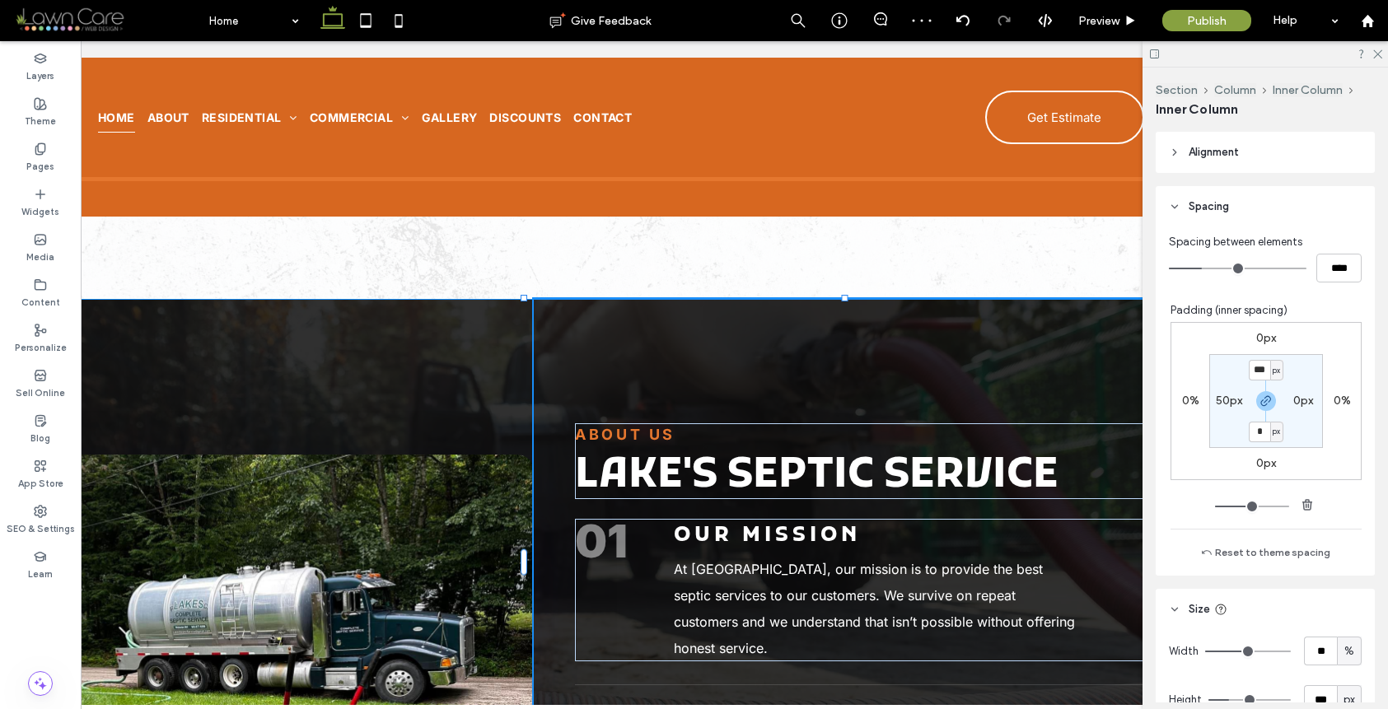
drag, startPoint x: 1094, startPoint y: 563, endPoint x: 1170, endPoint y: 554, distance: 76.4
type input "**"
type input "****"
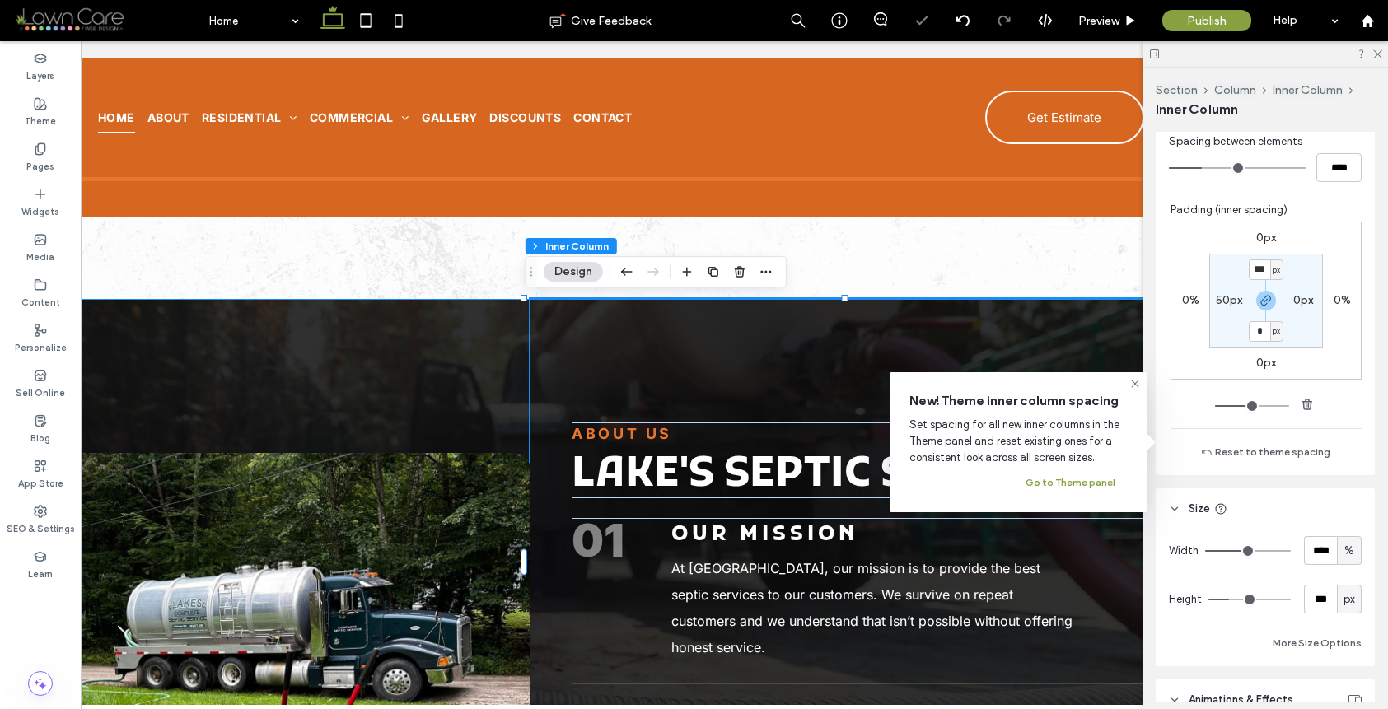
scroll to position [791, 0]
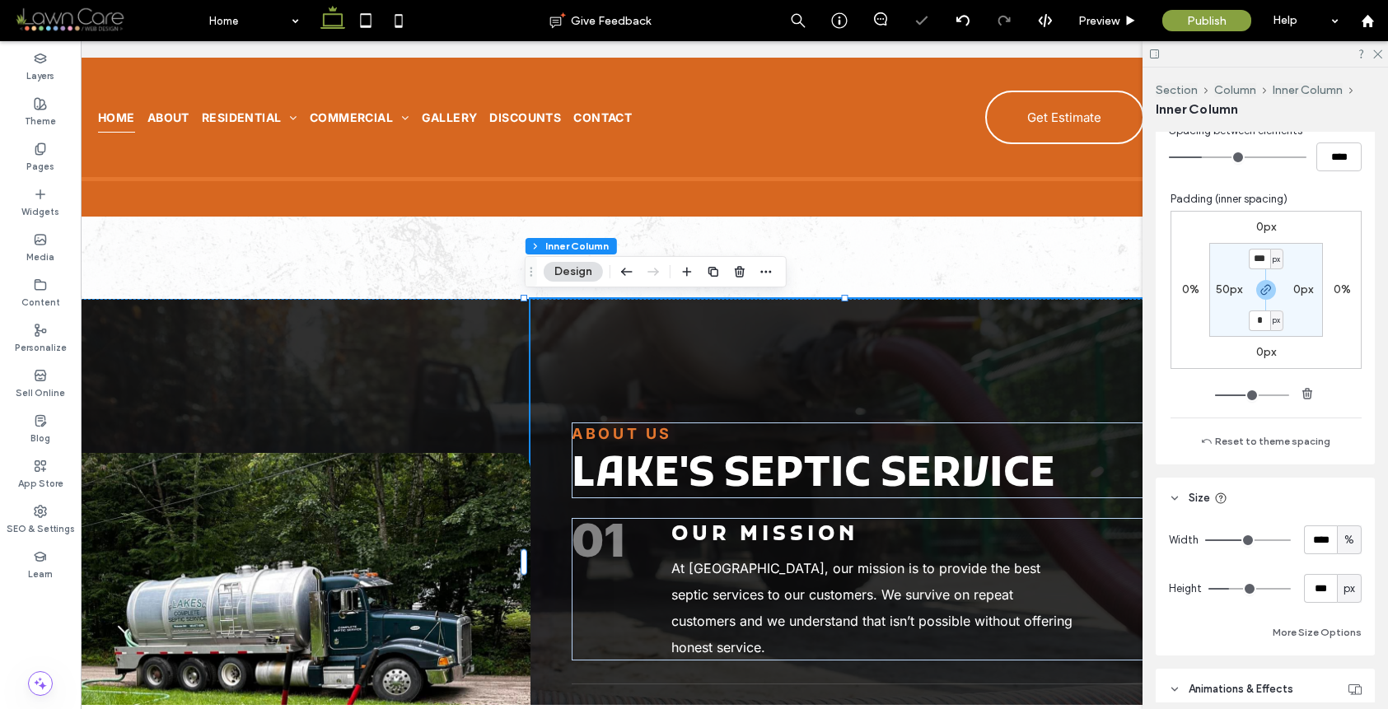
click at [679, 372] on div "ABOUT US Lake's Septic Service 01 Our Mission At Lakes Septic, our mission is t…" at bounding box center [854, 561] width 647 height 525
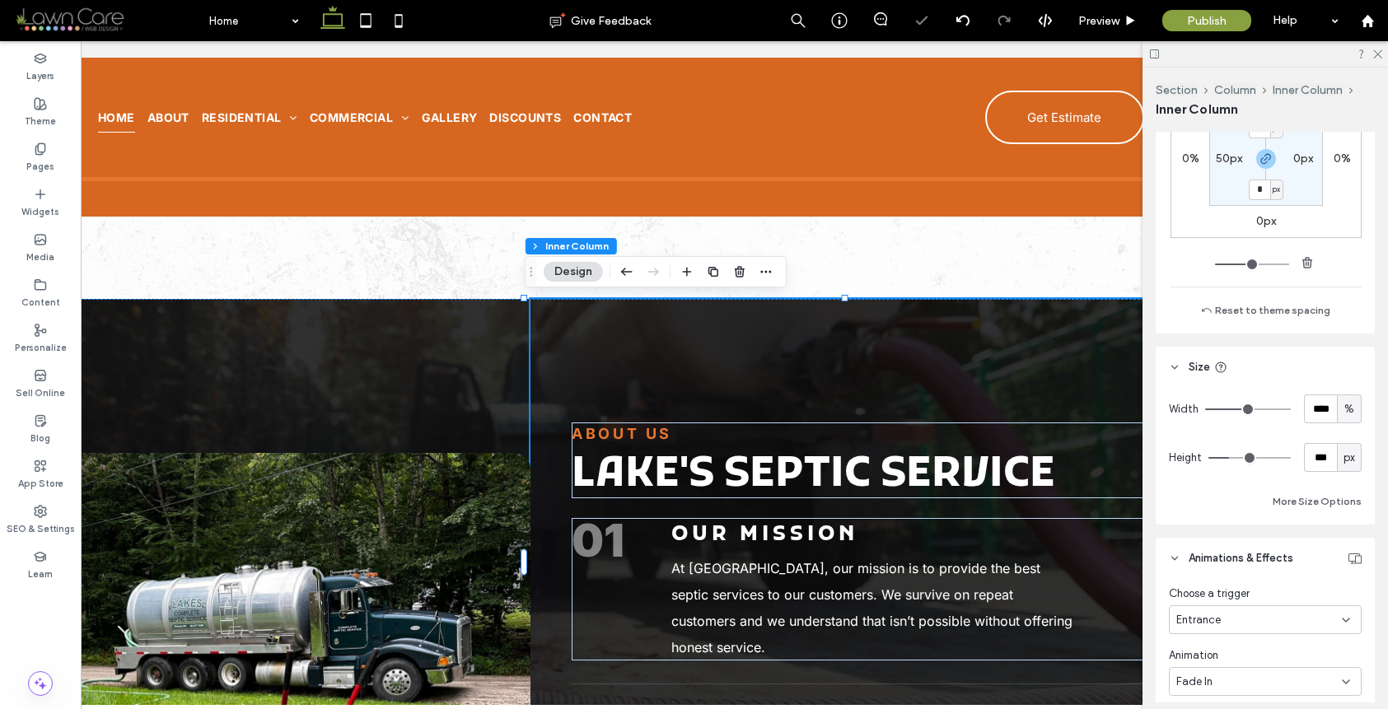
scroll to position [783, 0]
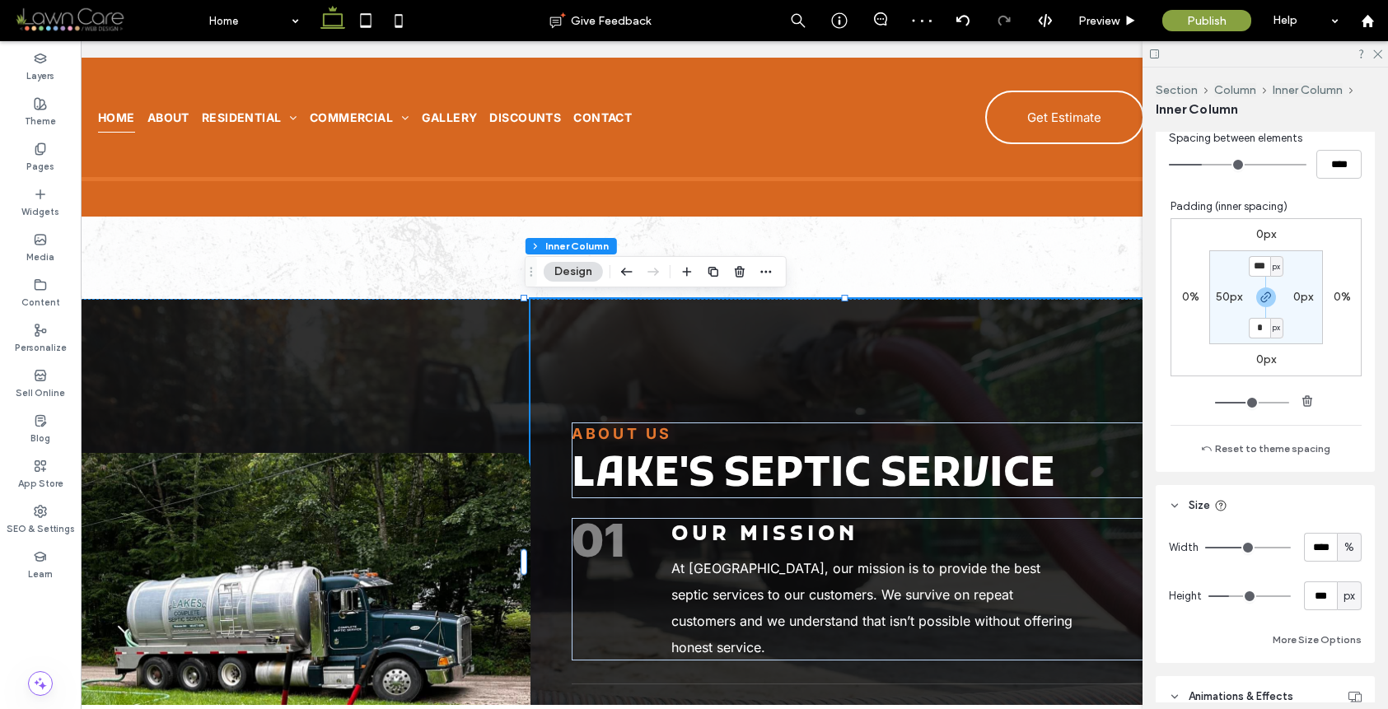
click at [1293, 297] on label "0px" at bounding box center [1303, 297] width 20 height 14
type input "*"
click at [1260, 297] on icon "button" at bounding box center [1266, 297] width 13 height 13
click at [1287, 298] on input "*" at bounding box center [1296, 297] width 21 height 21
type input "**"
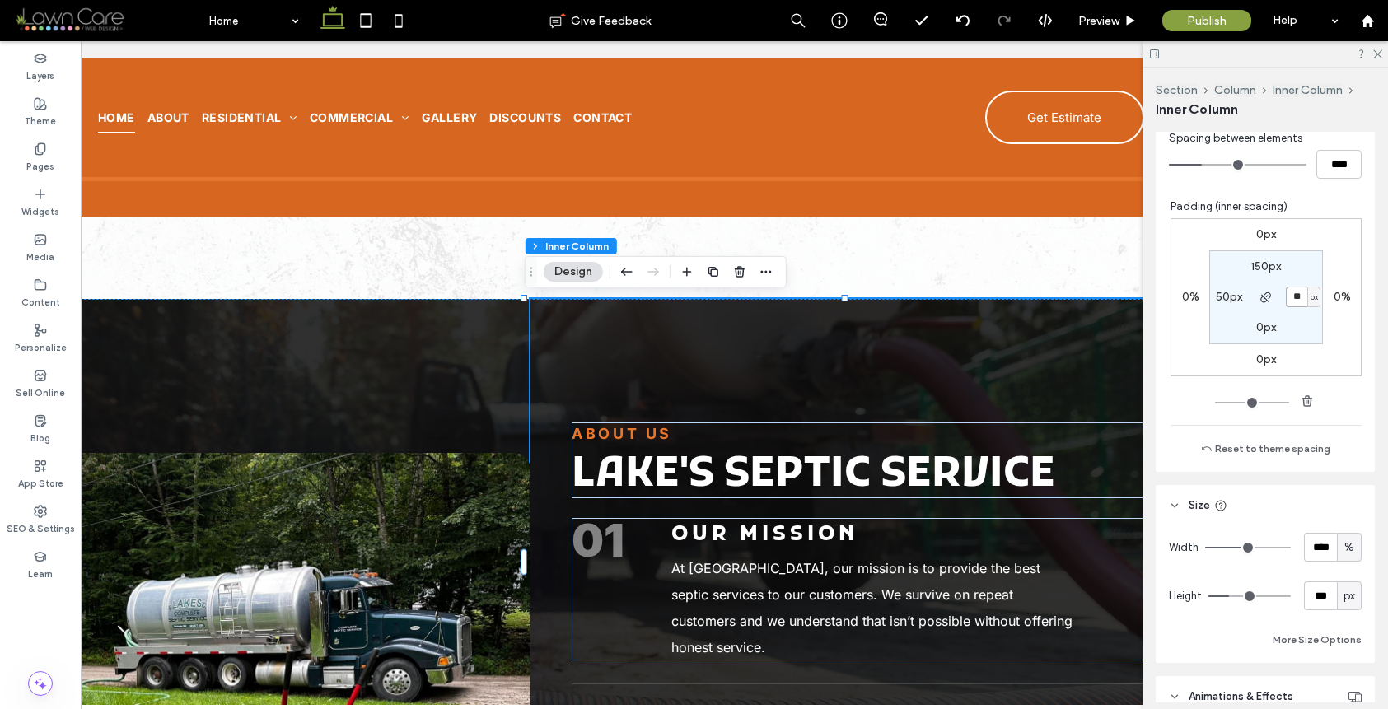
type input "**"
click at [1106, 30] on div "Preview" at bounding box center [1108, 20] width 84 height 41
click at [1107, 23] on span "Preview" at bounding box center [1098, 21] width 41 height 14
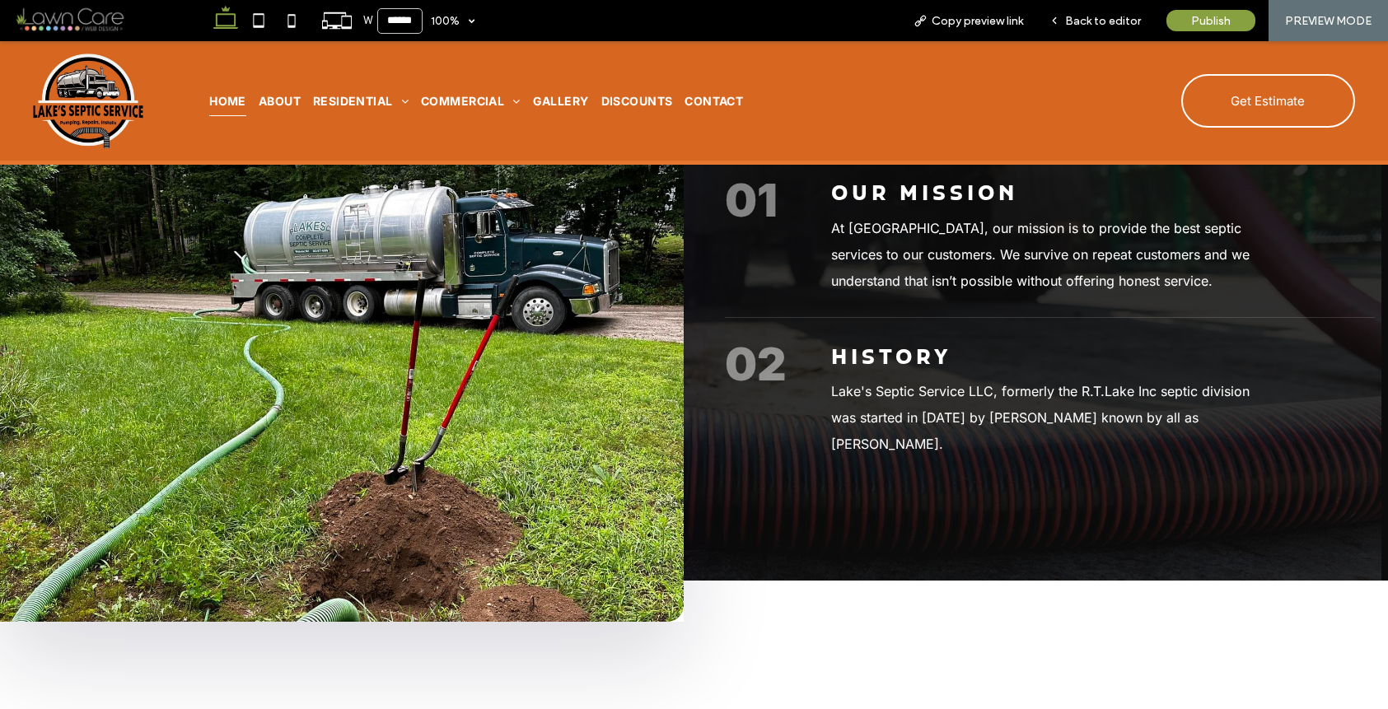
scroll to position [1377, 0]
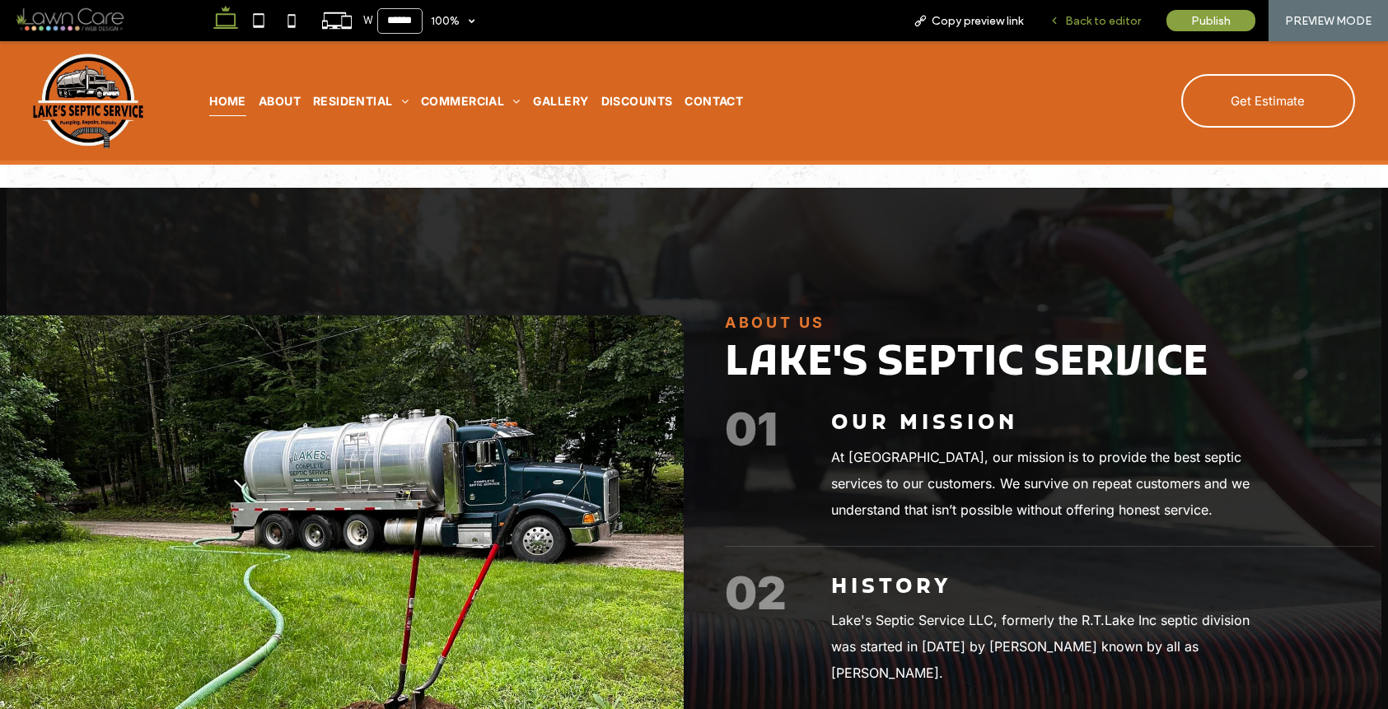
click at [1120, 23] on span "Back to editor" at bounding box center [1103, 21] width 76 height 14
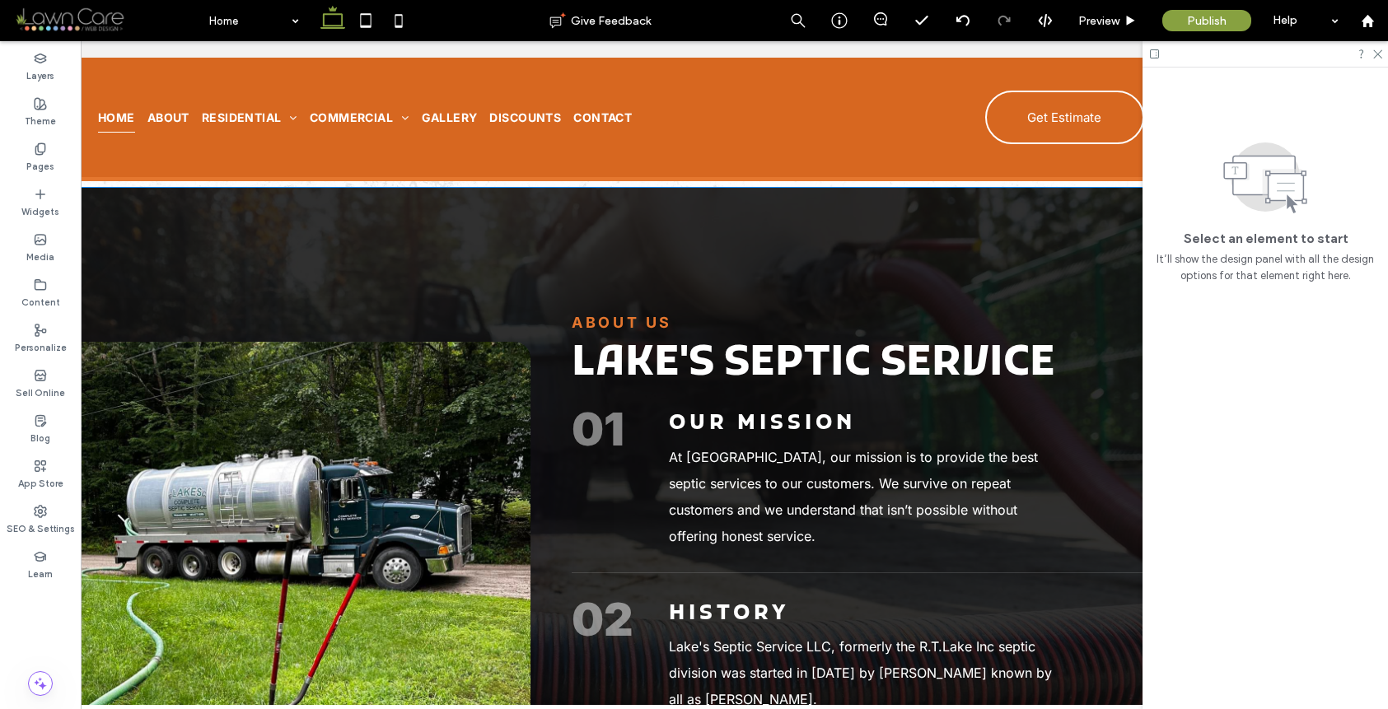
click at [990, 346] on span "Lake's Septic Service" at bounding box center [814, 365] width 484 height 54
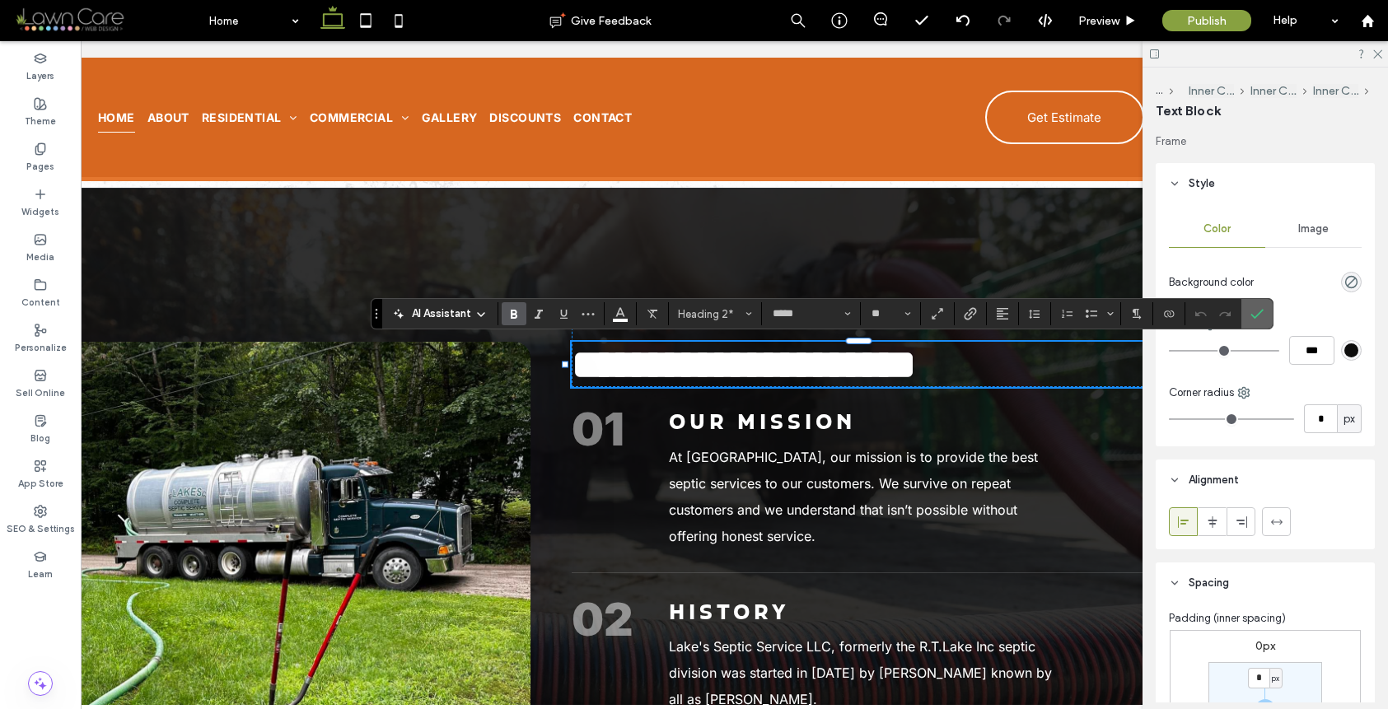
click at [1247, 312] on label "Confirm" at bounding box center [1257, 314] width 25 height 30
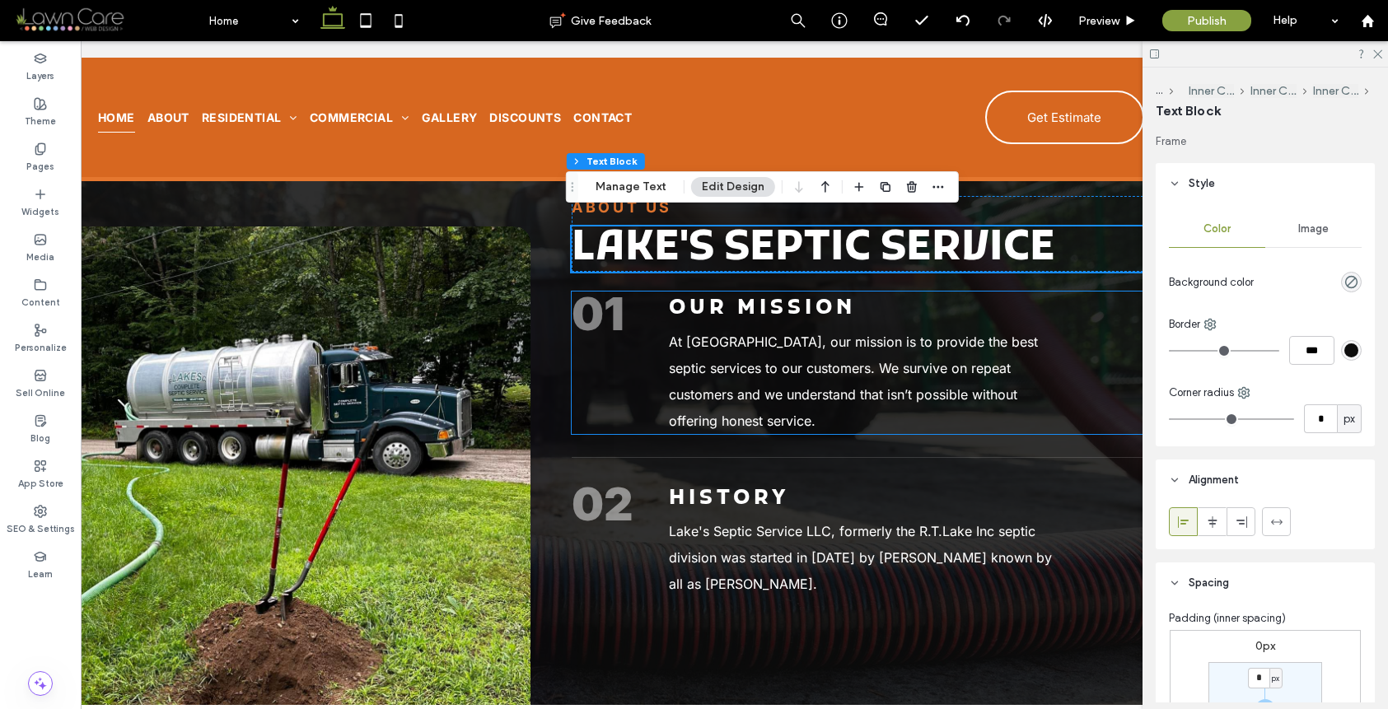
scroll to position [1499, 0]
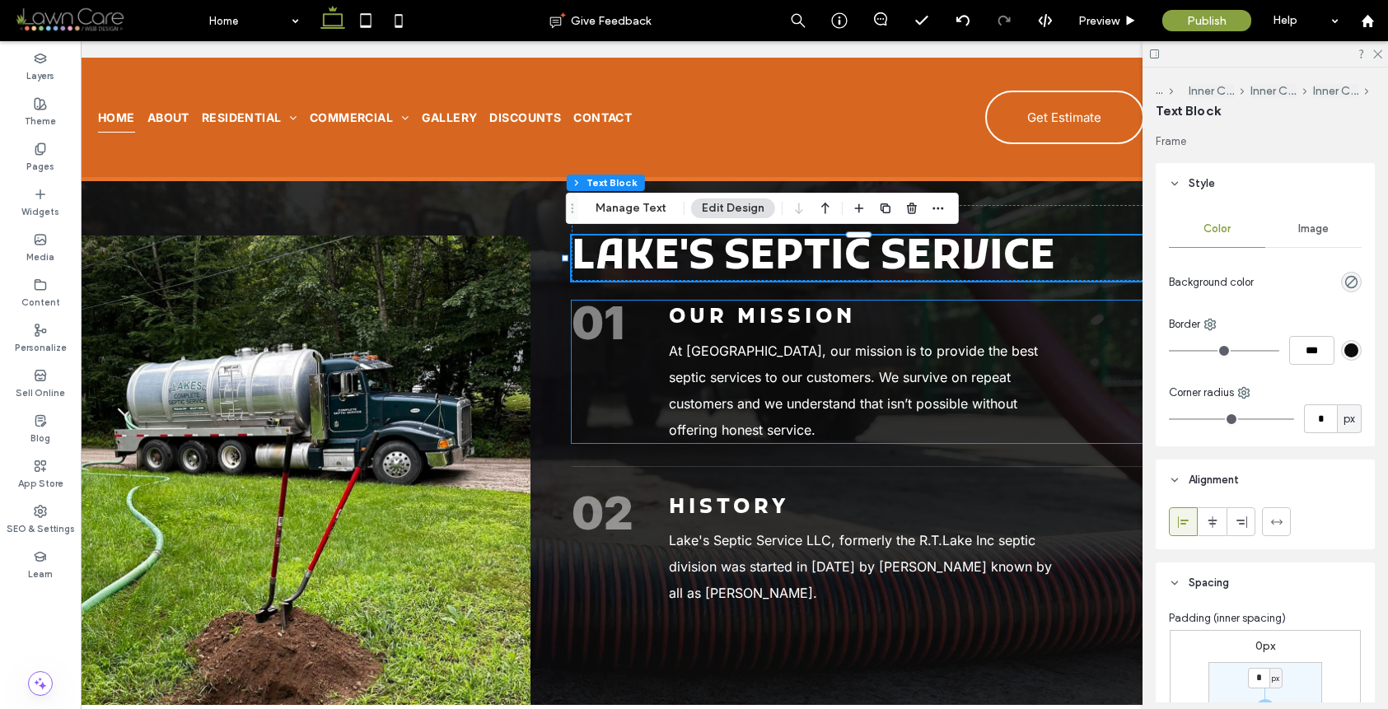
click at [790, 353] on span "At Lakes Septic, our mission is to provide the best septic services to our cust…" at bounding box center [853, 391] width 369 height 96
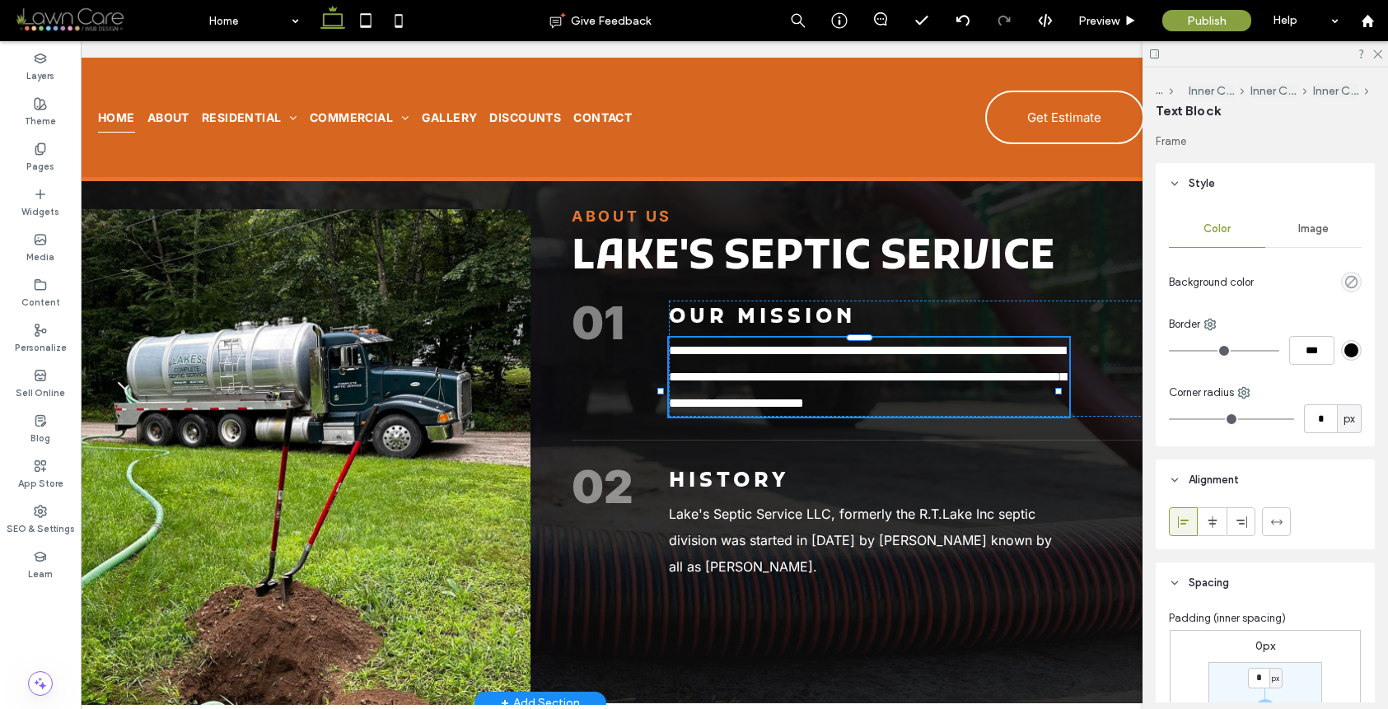
click at [790, 353] on span "**********" at bounding box center [867, 376] width 397 height 65
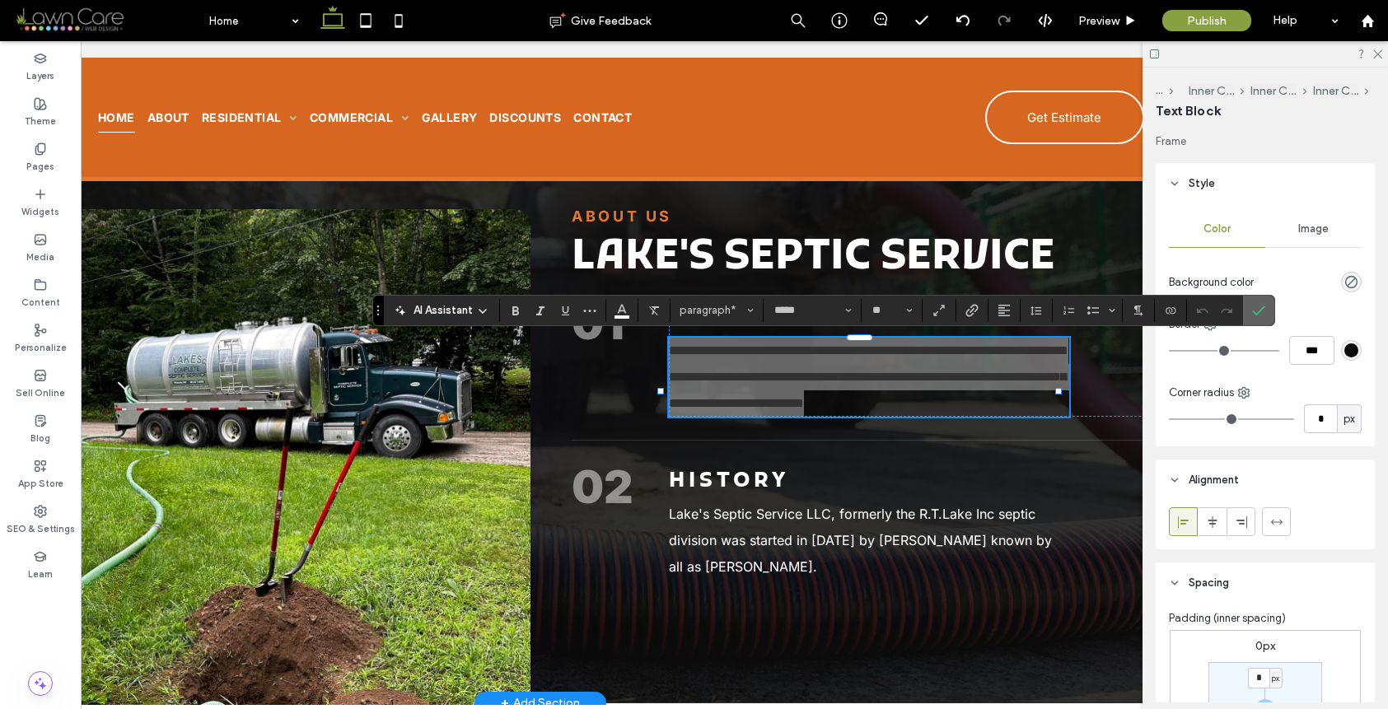
click at [1260, 305] on icon "Confirm" at bounding box center [1258, 310] width 13 height 13
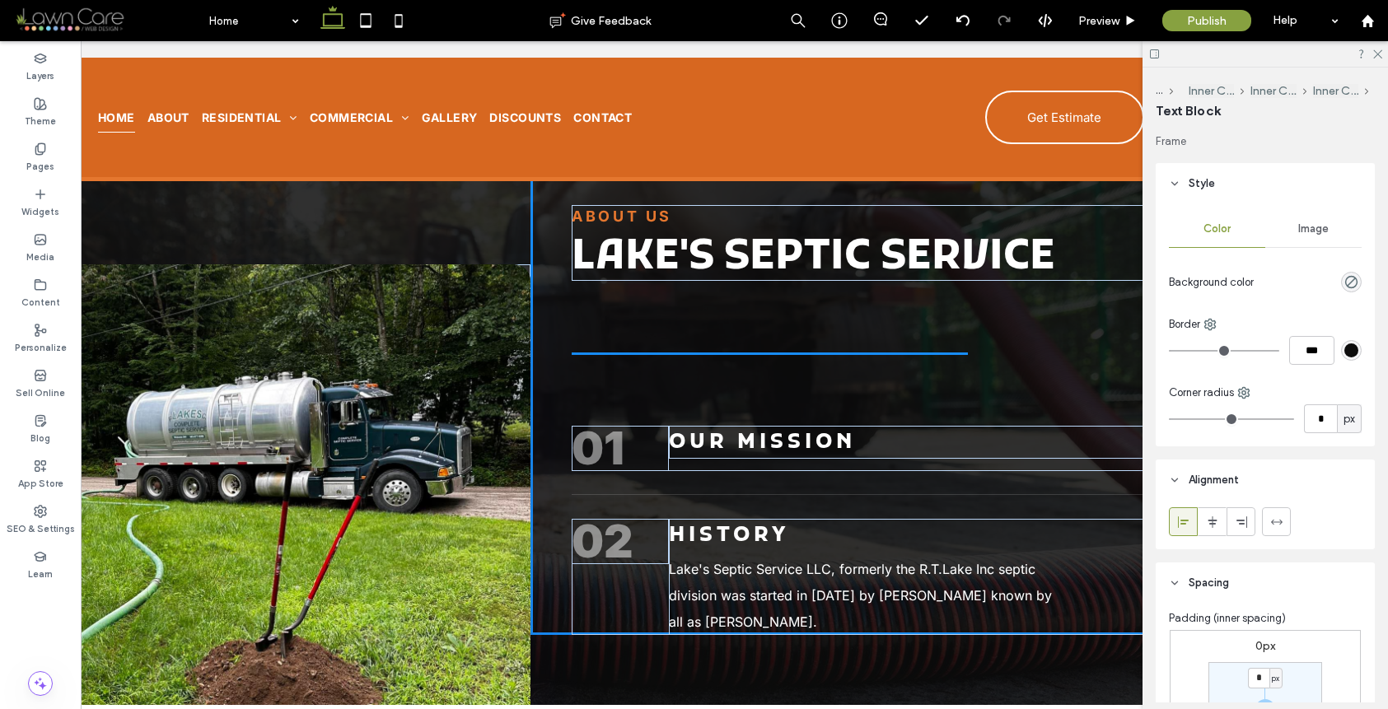
drag, startPoint x: 886, startPoint y: 405, endPoint x: 695, endPoint y: 287, distance: 225.0
type input "**"
type input "****"
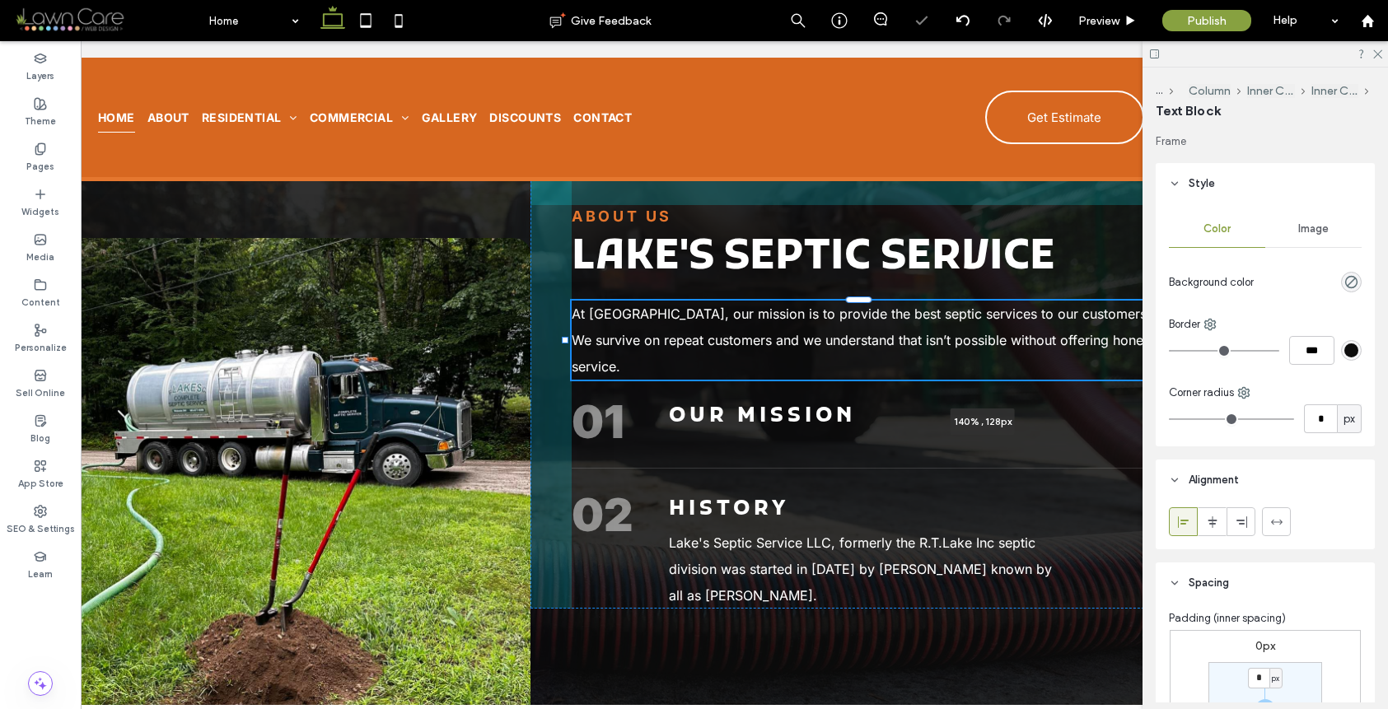
drag, startPoint x: 964, startPoint y: 353, endPoint x: 1389, endPoint y: 304, distance: 428.0
type input "***"
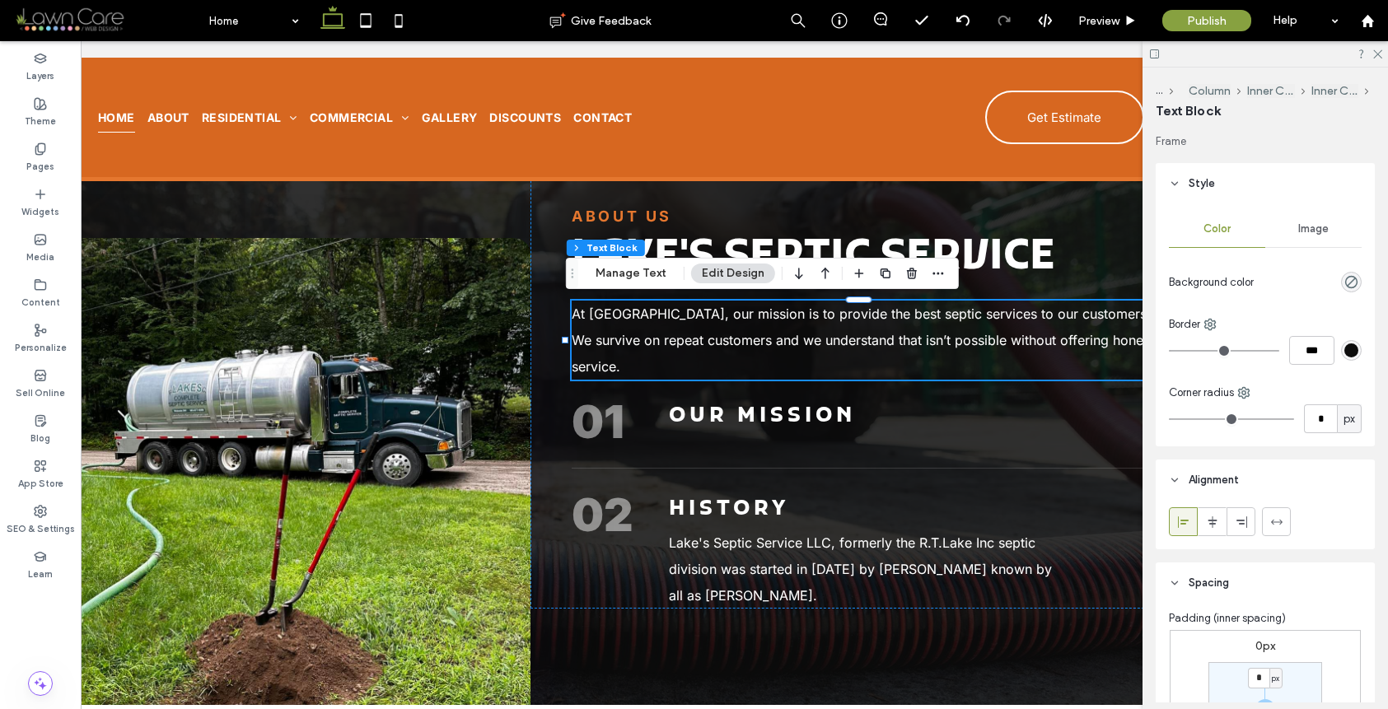
click at [746, 346] on span "At Lakes Septic, our mission is to provide the best septic services to our cust…" at bounding box center [863, 340] width 582 height 69
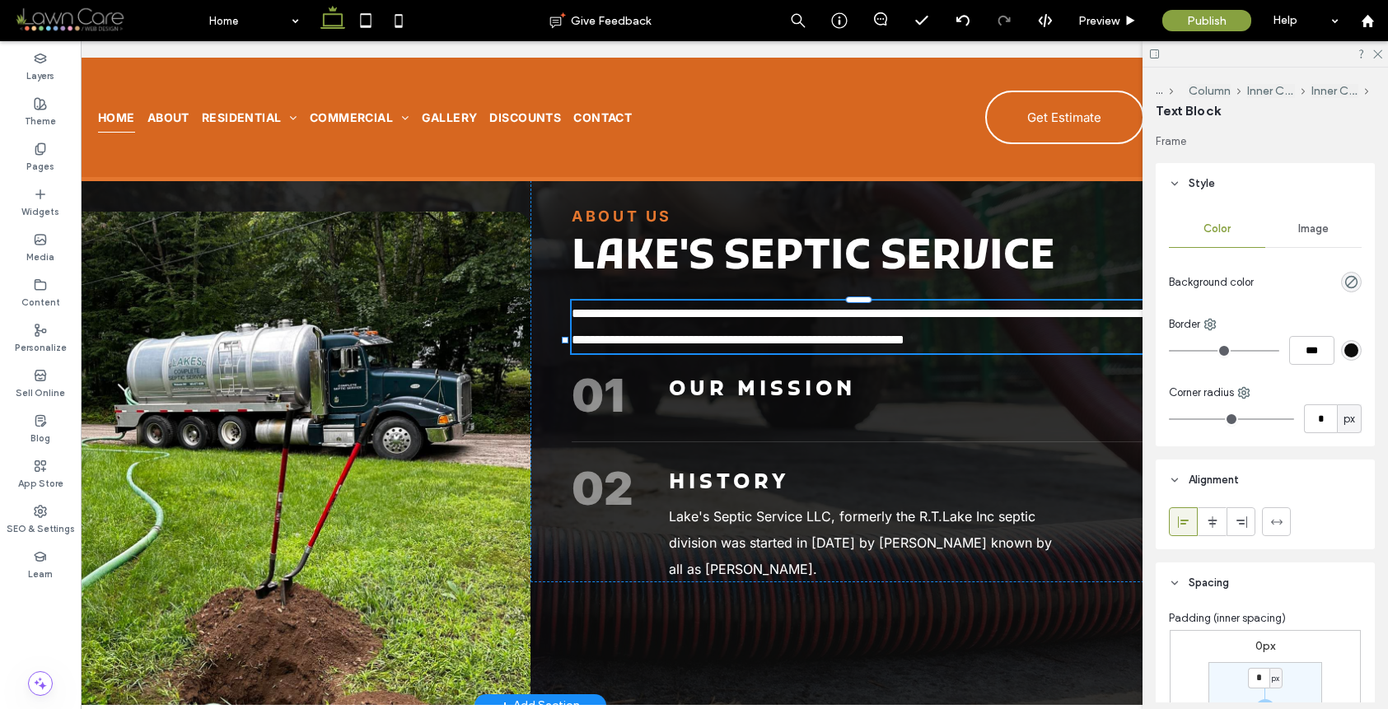
type input "*****"
type input "**"
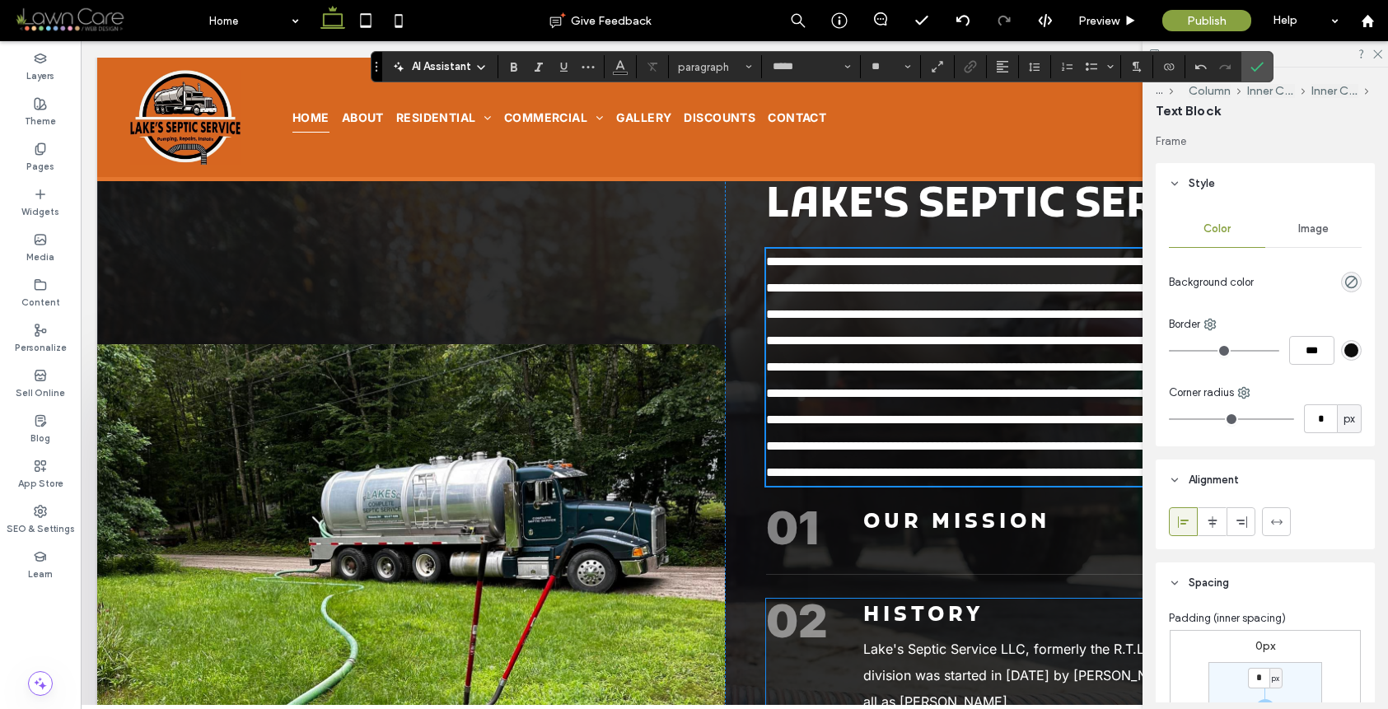
scroll to position [1875, 0]
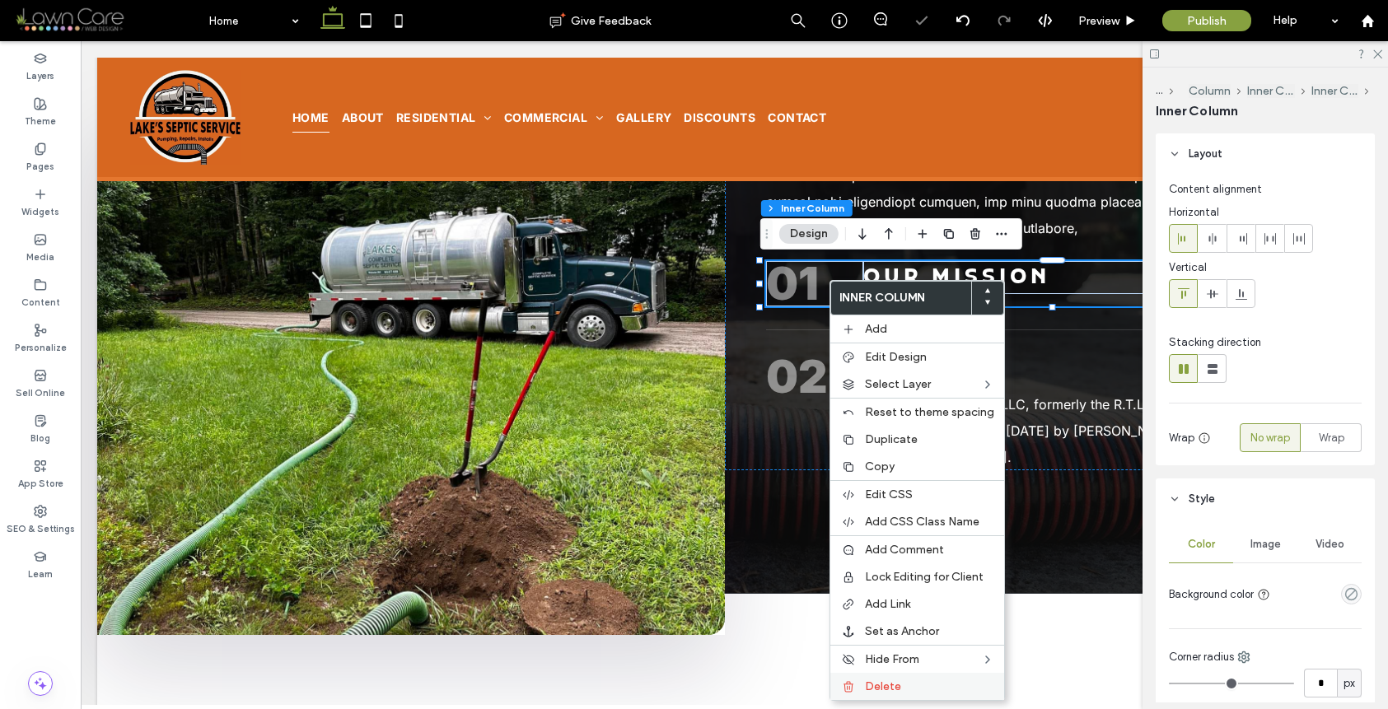
drag, startPoint x: 876, startPoint y: 677, endPoint x: 752, endPoint y: 256, distance: 438.7
click at [876, 677] on div "Delete" at bounding box center [917, 686] width 174 height 27
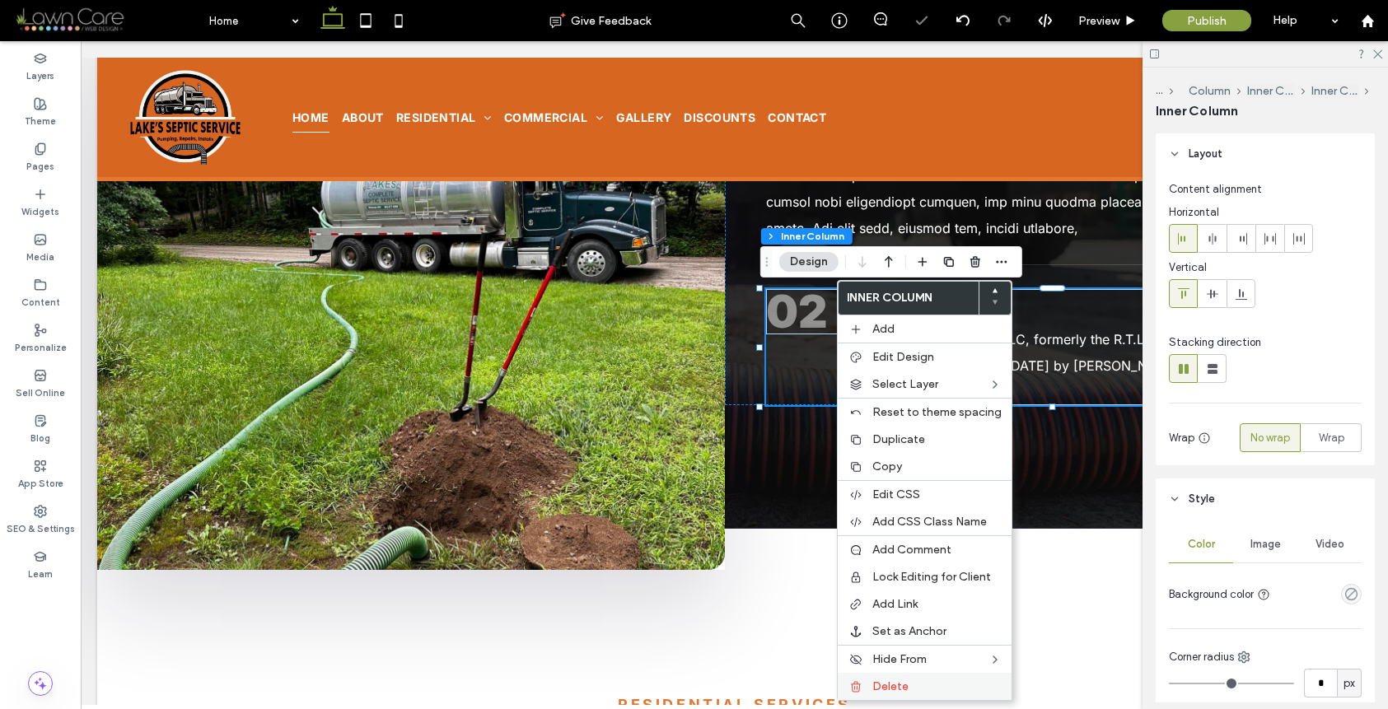
click at [889, 685] on span "Delete" at bounding box center [890, 687] width 36 height 14
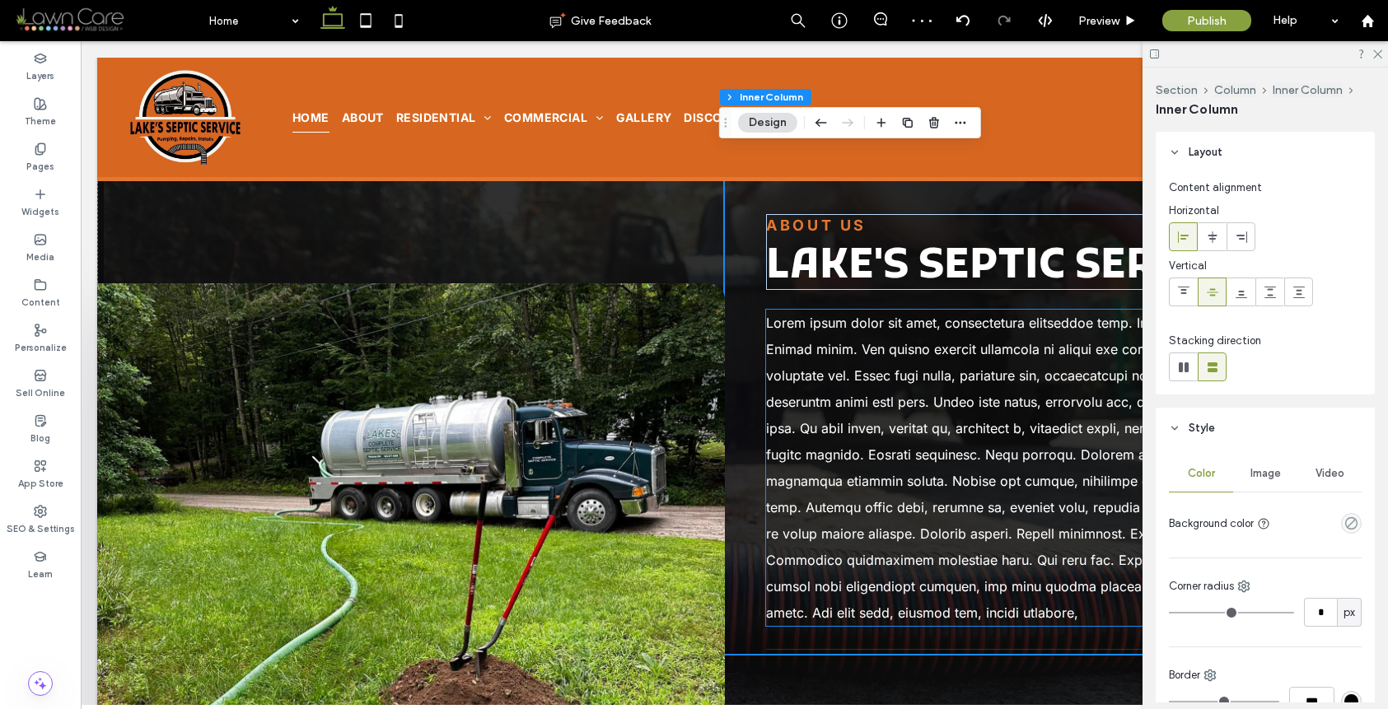
scroll to position [1551, 0]
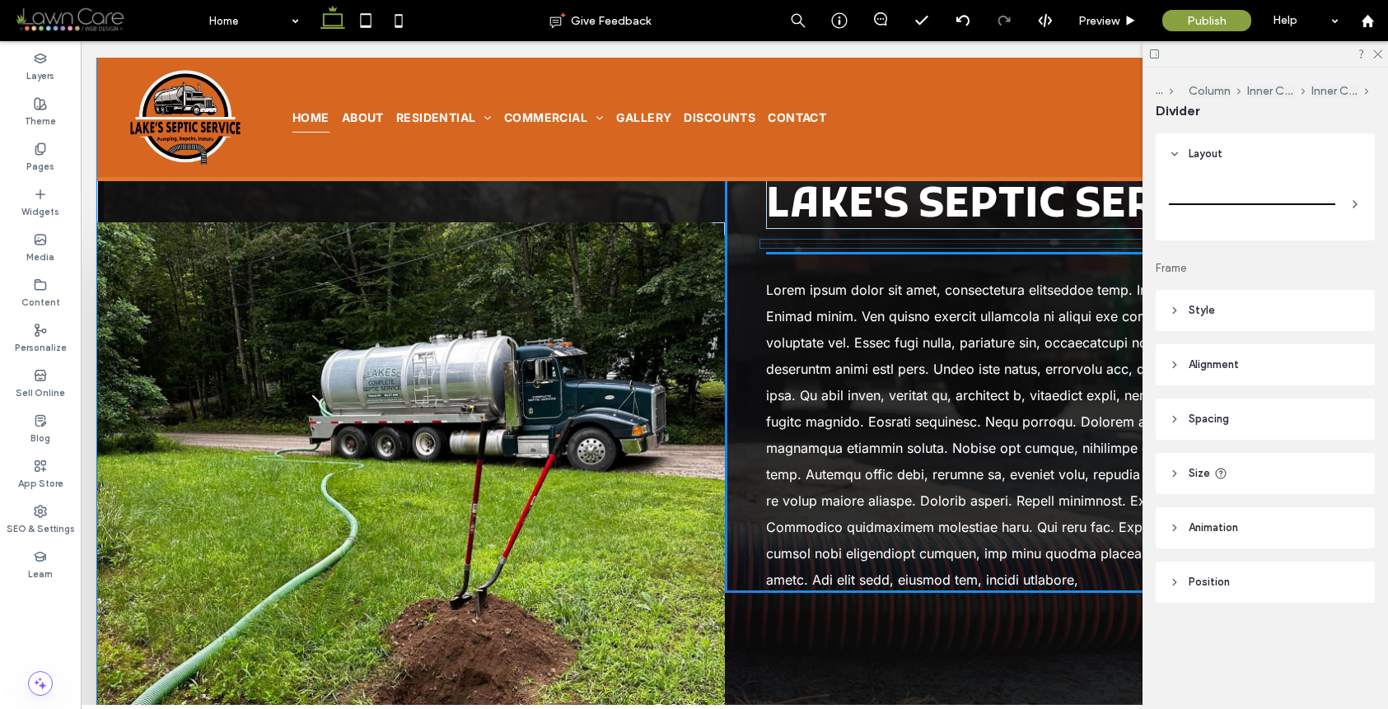
drag, startPoint x: 875, startPoint y: 542, endPoint x: 883, endPoint y: 240, distance: 302.5
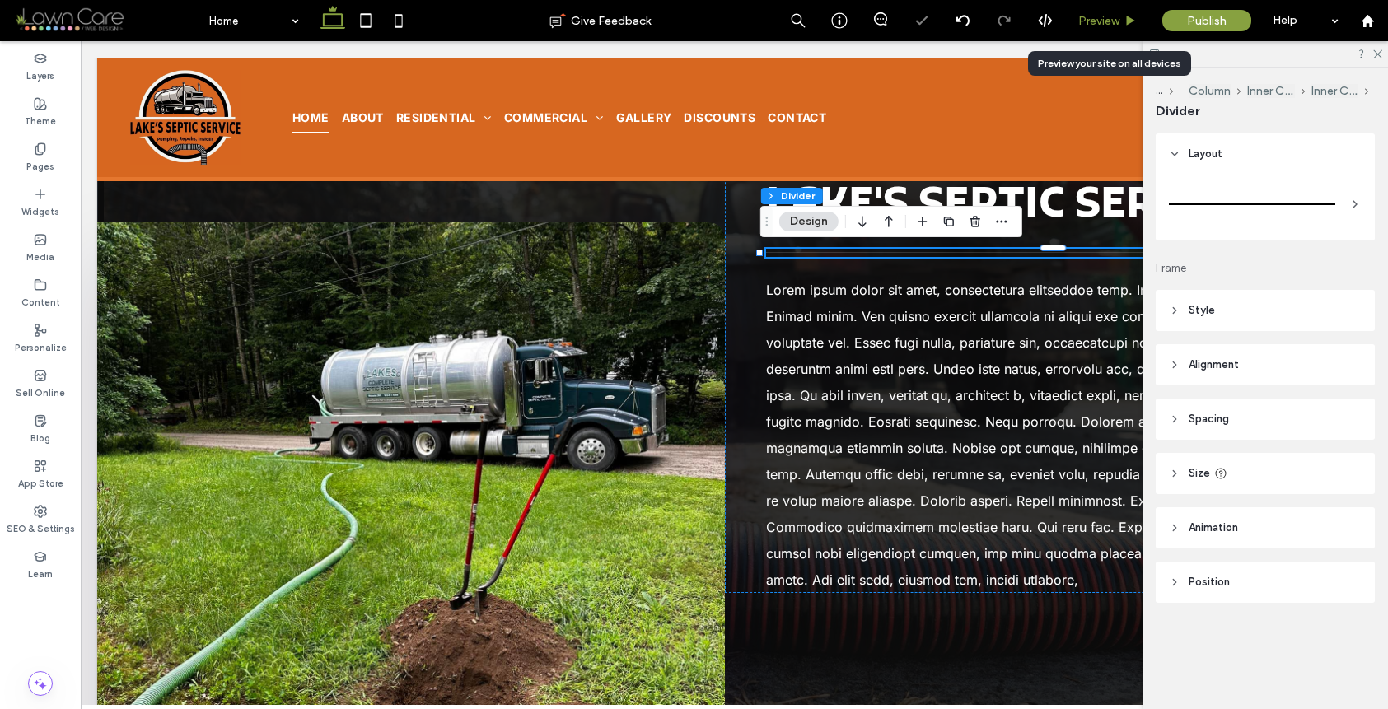
click at [1104, 17] on span "Preview" at bounding box center [1098, 21] width 41 height 14
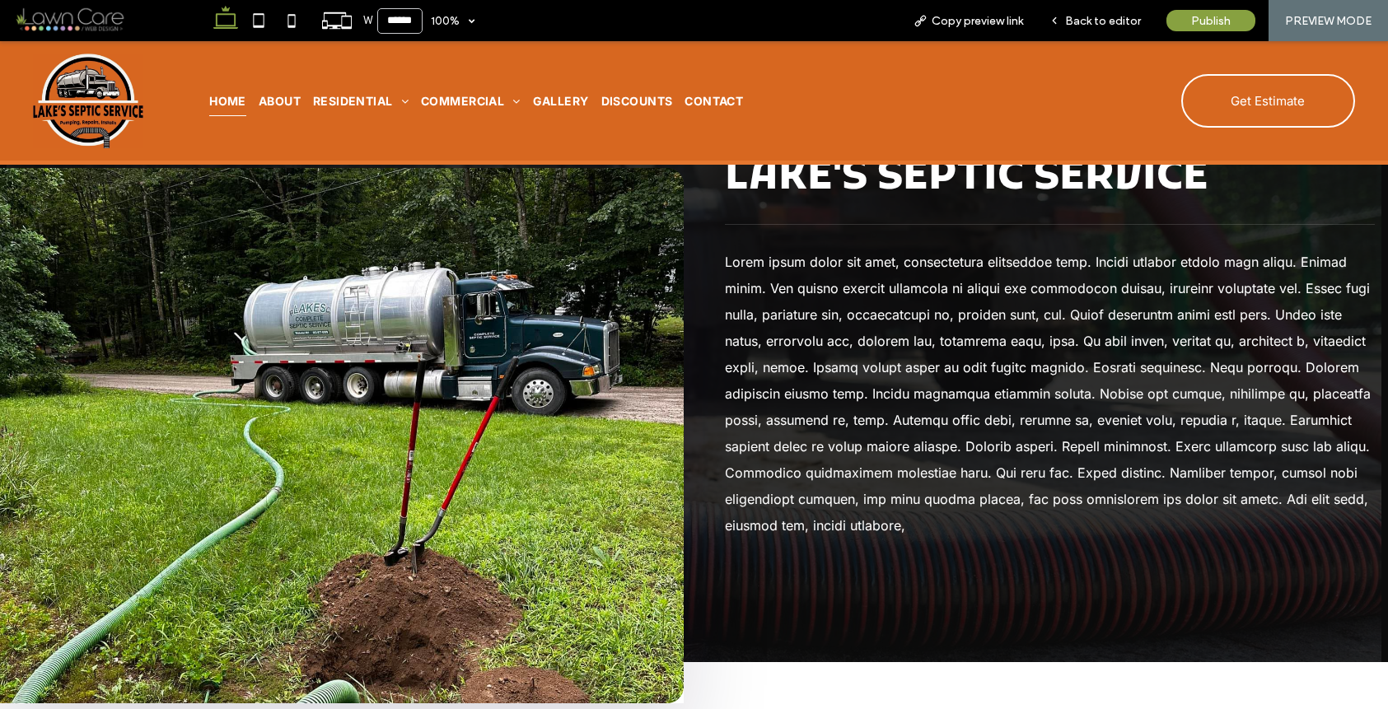
scroll to position [1566, 0]
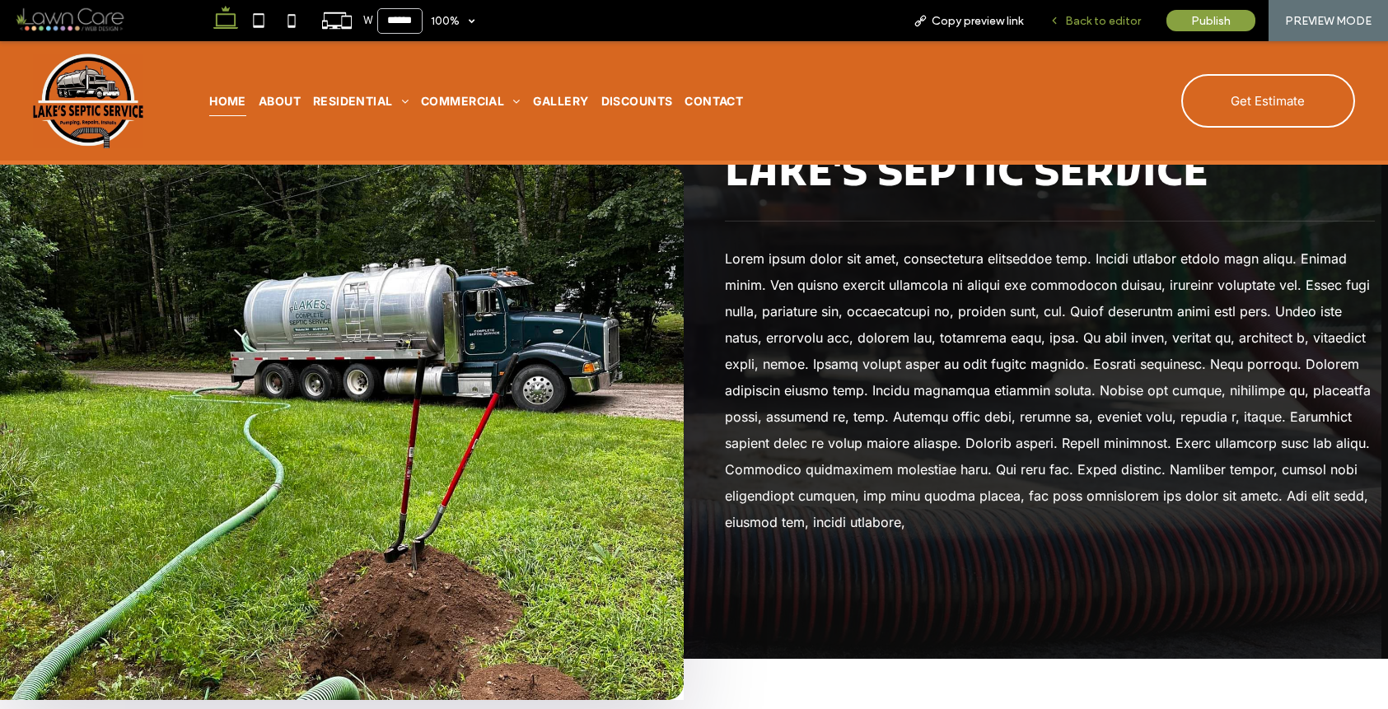
click at [1117, 20] on span "Back to editor" at bounding box center [1103, 21] width 76 height 14
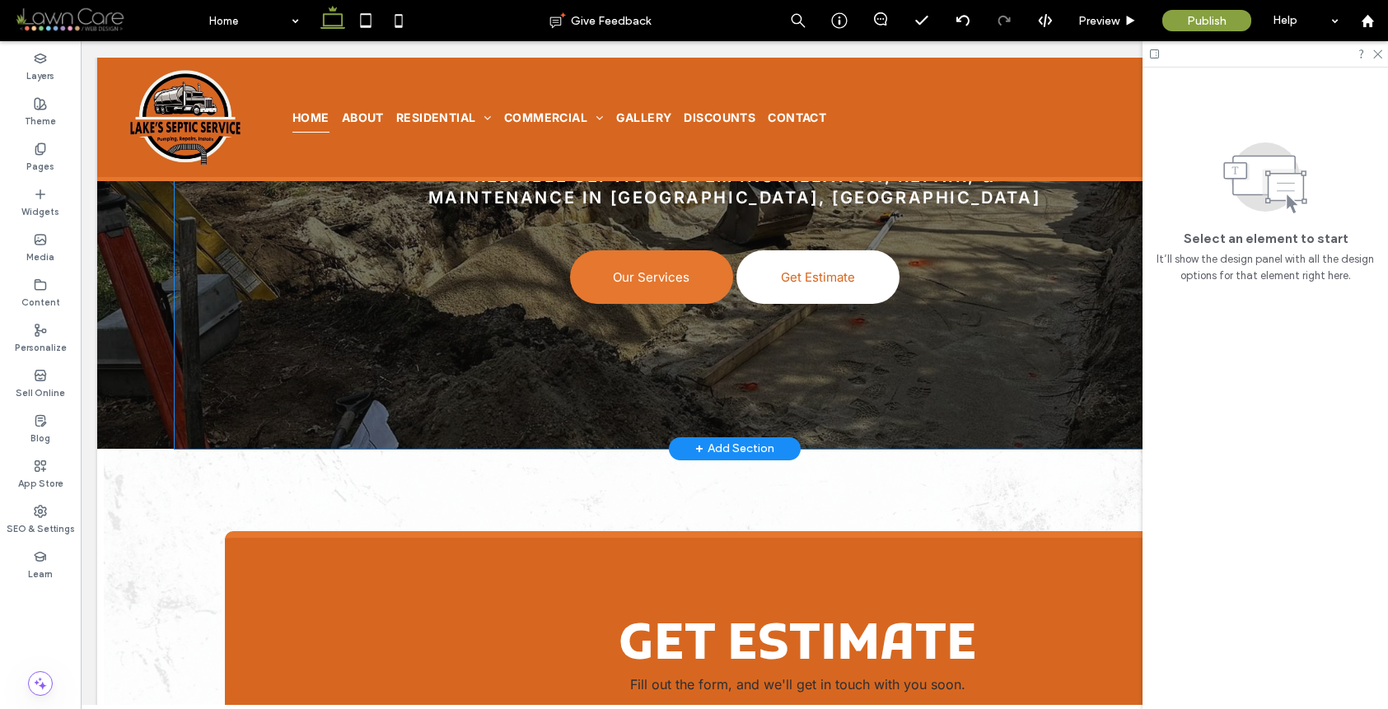
scroll to position [316, 0]
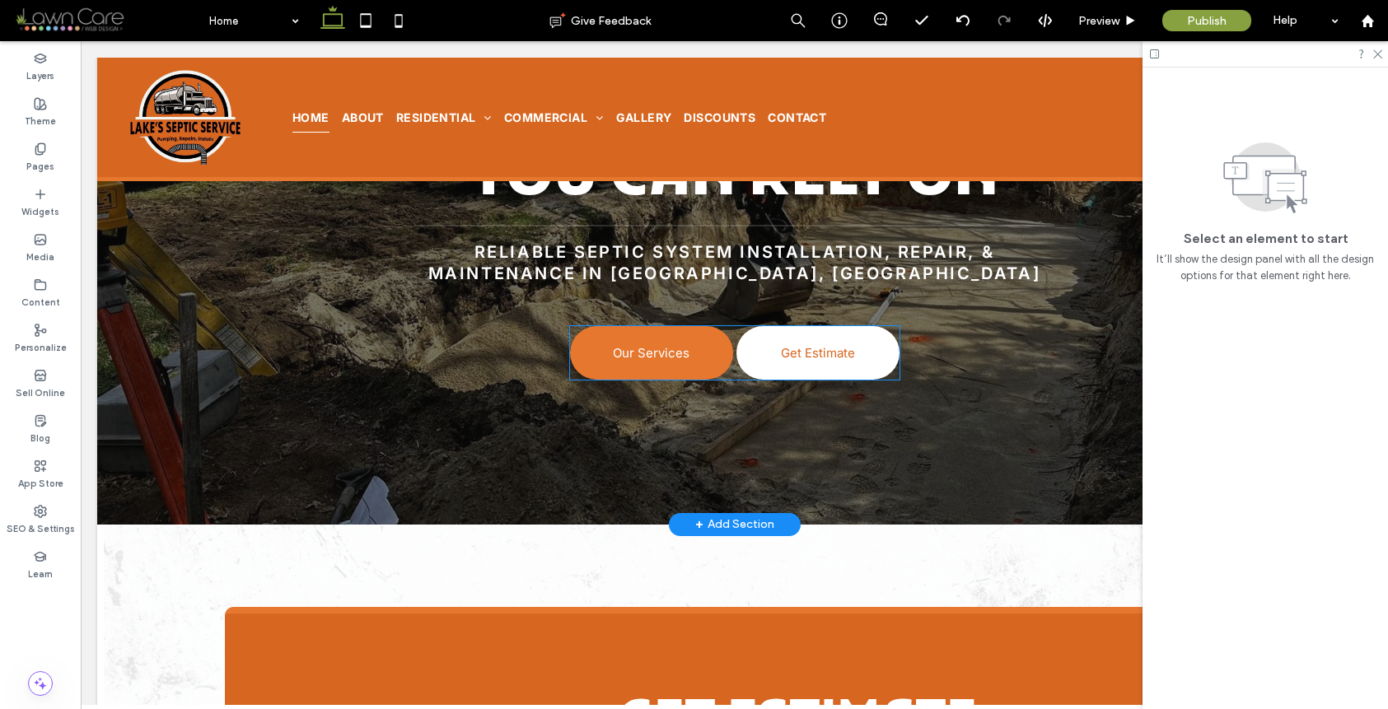
click at [637, 353] on span "Our Services" at bounding box center [651, 353] width 77 height 16
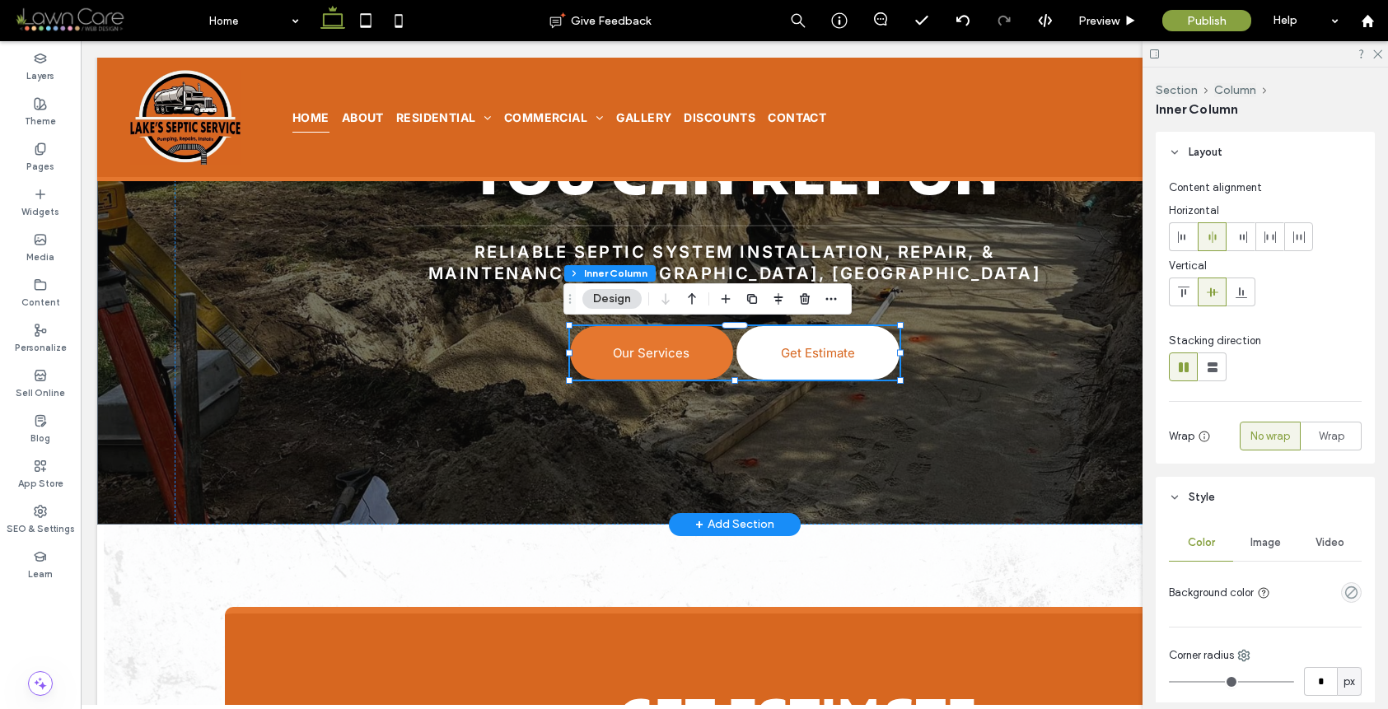
click at [680, 346] on span "Our Services" at bounding box center [651, 353] width 77 height 16
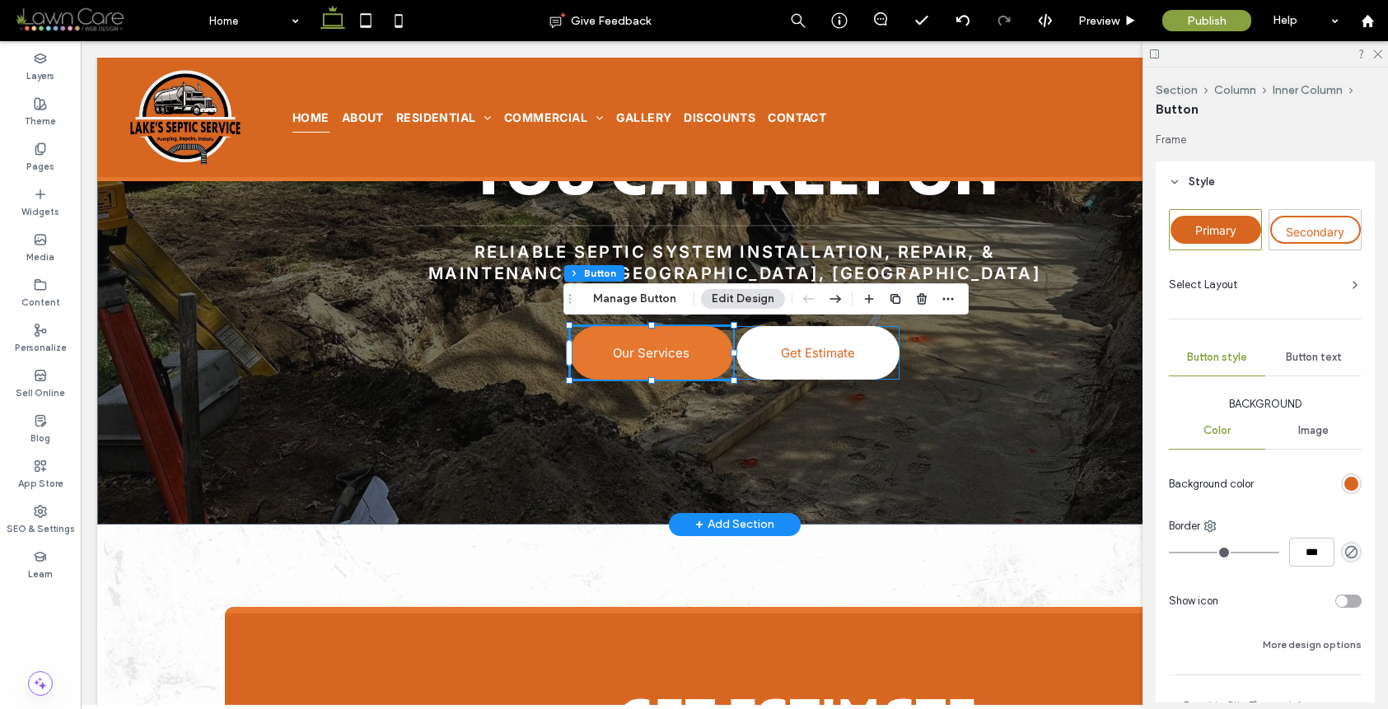
click at [690, 348] on link "Our Services" at bounding box center [651, 353] width 163 height 54
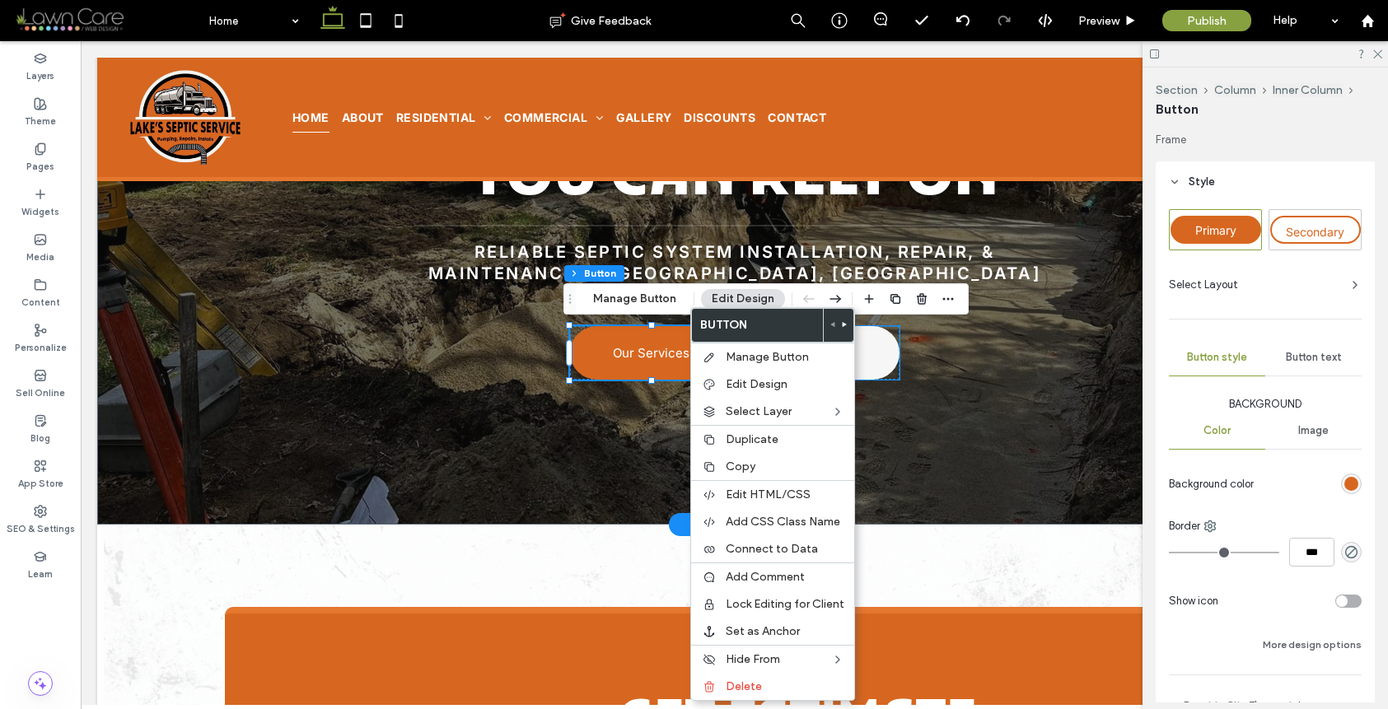
click at [863, 344] on link "Get Estimate" at bounding box center [818, 353] width 163 height 54
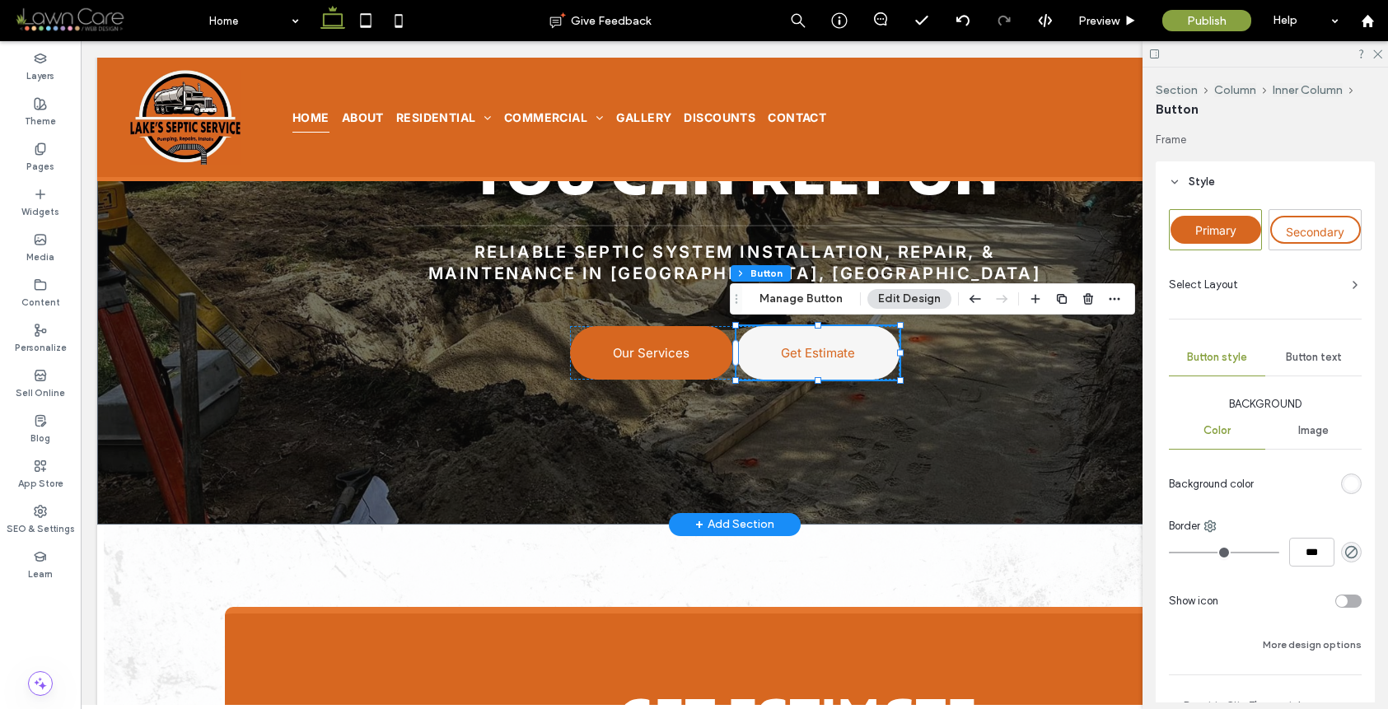
click at [863, 344] on link "Get Estimate" at bounding box center [818, 353] width 163 height 54
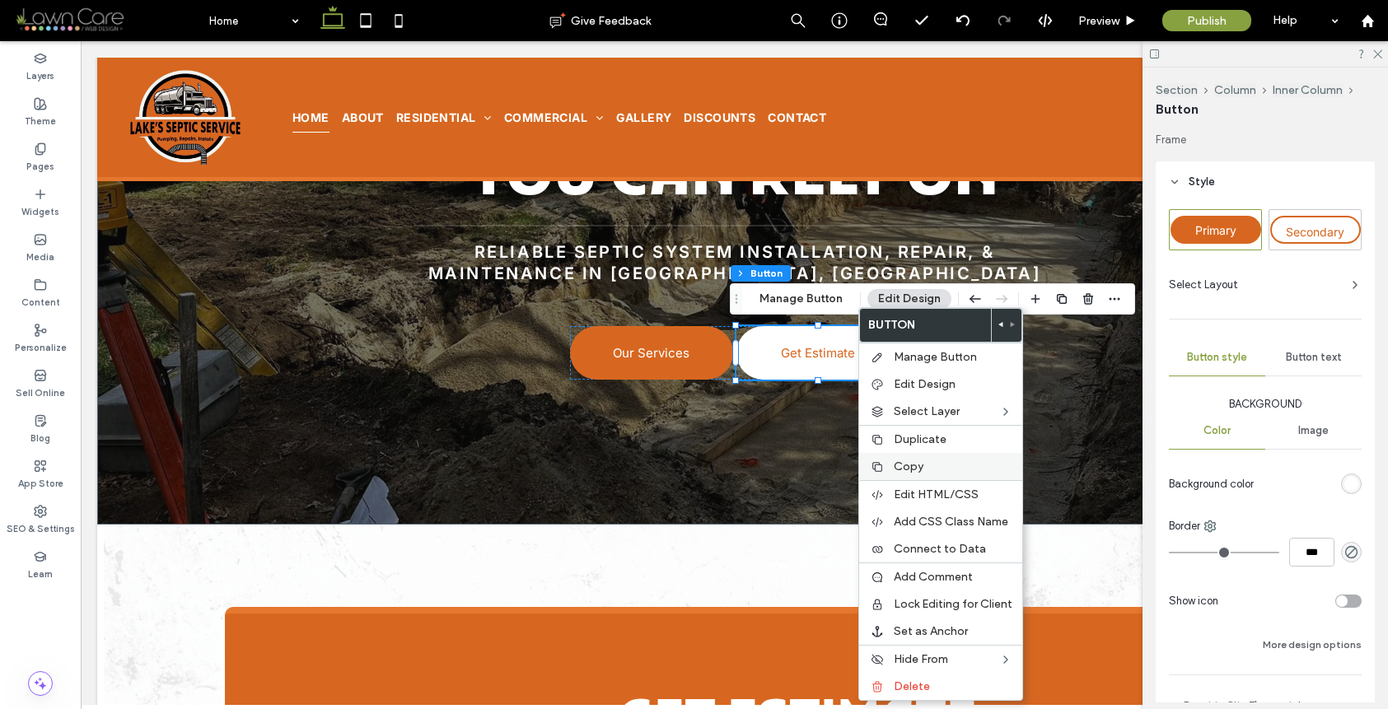
click at [894, 465] on span "Copy" at bounding box center [909, 467] width 30 height 14
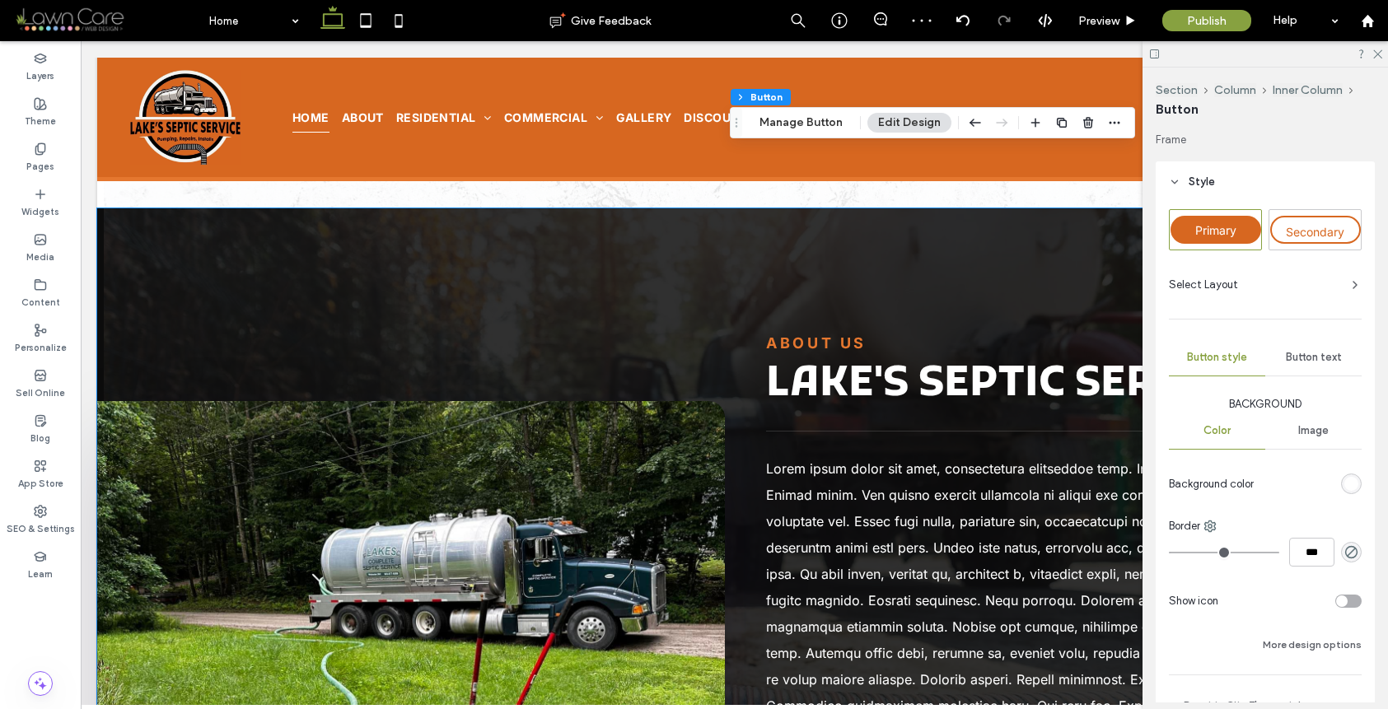
scroll to position [1552, 0]
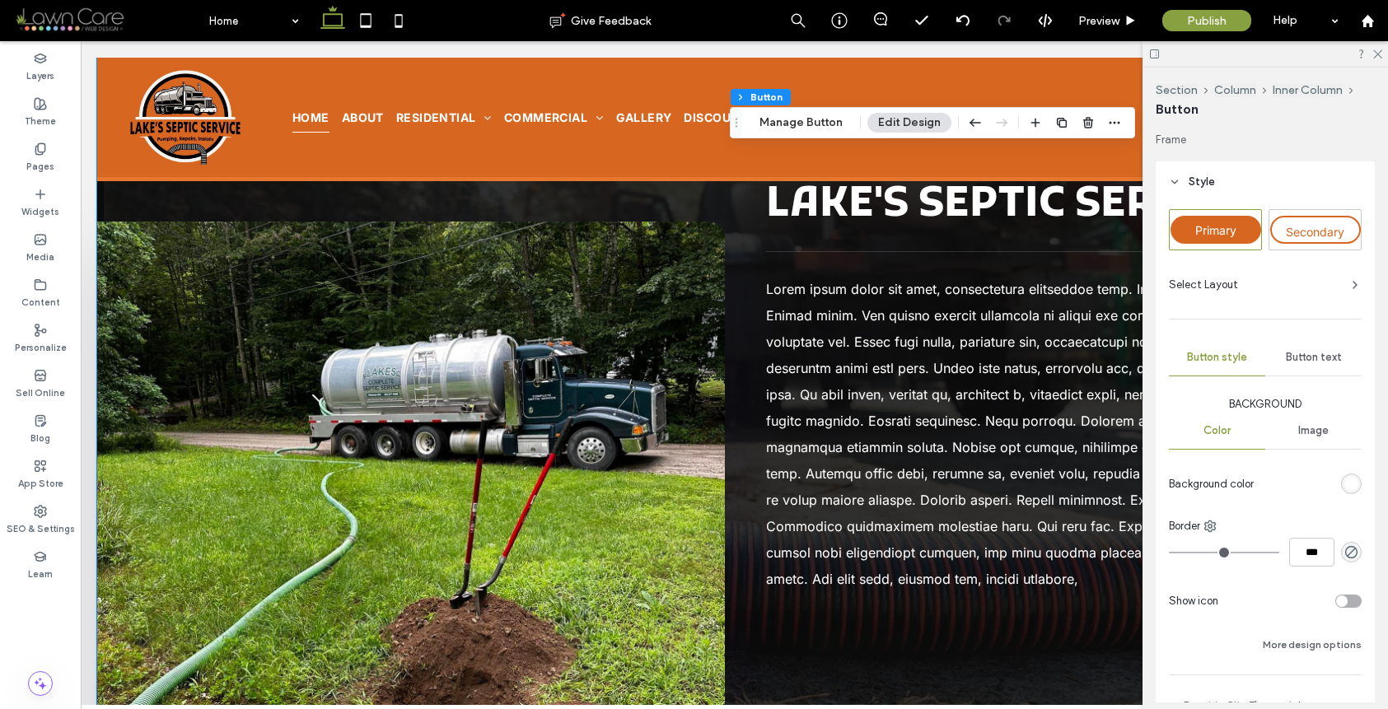
click at [852, 585] on span at bounding box center [1062, 434] width 592 height 306
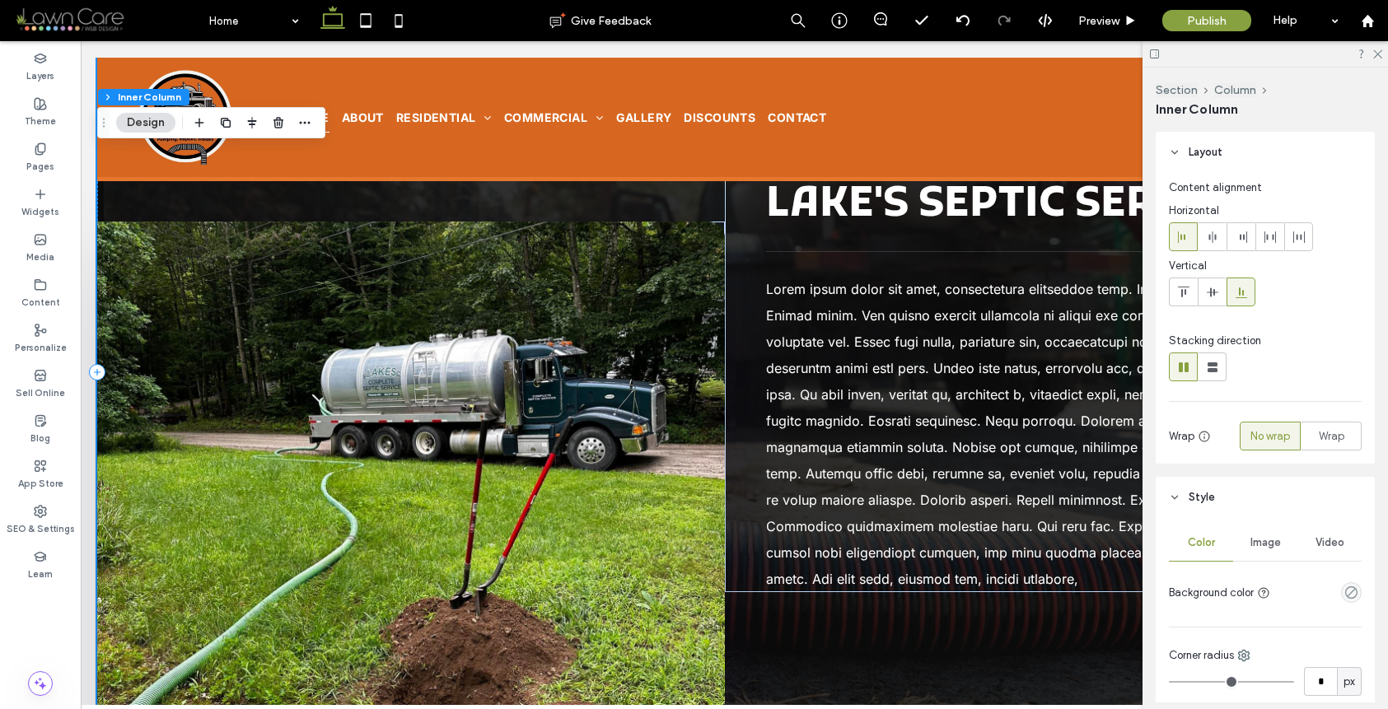
click at [821, 608] on div "ABOUT US Lake's Septic Service" at bounding box center [734, 372] width 1274 height 687
click at [835, 586] on span at bounding box center [1062, 434] width 592 height 306
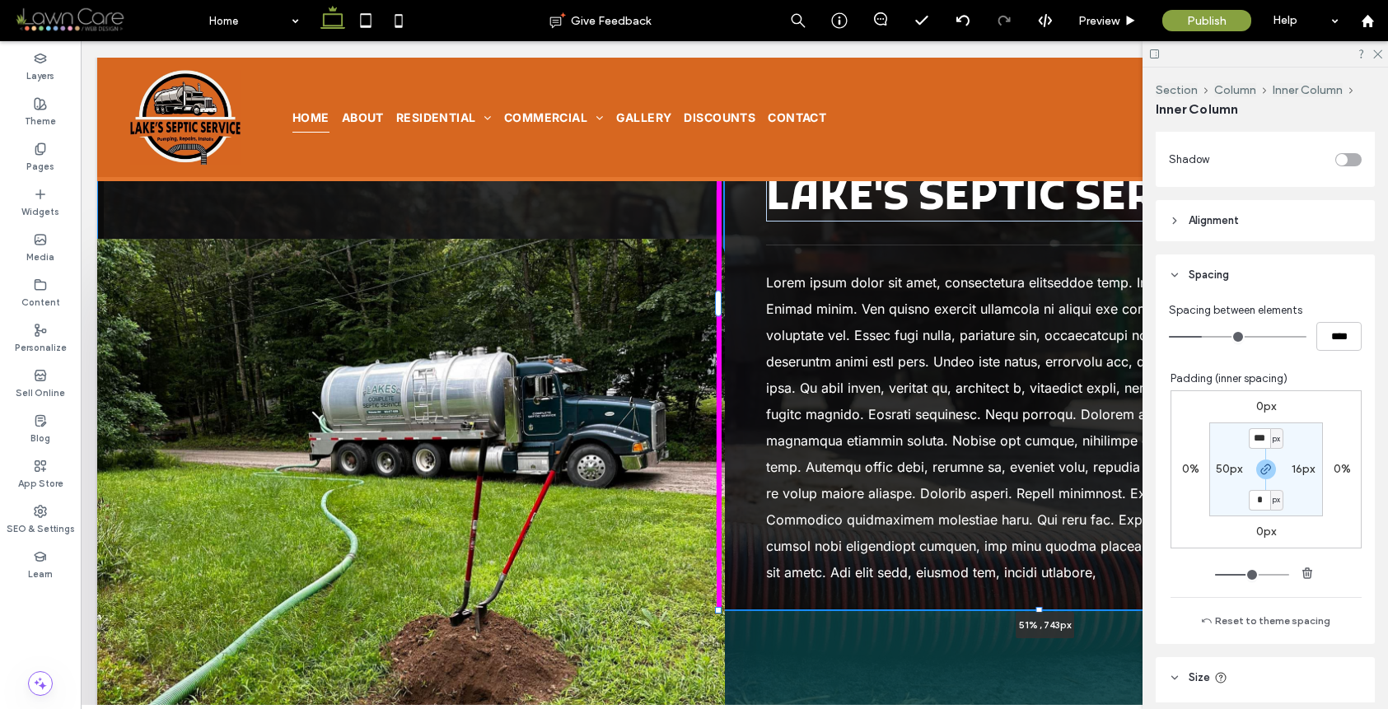
scroll to position [680, 0]
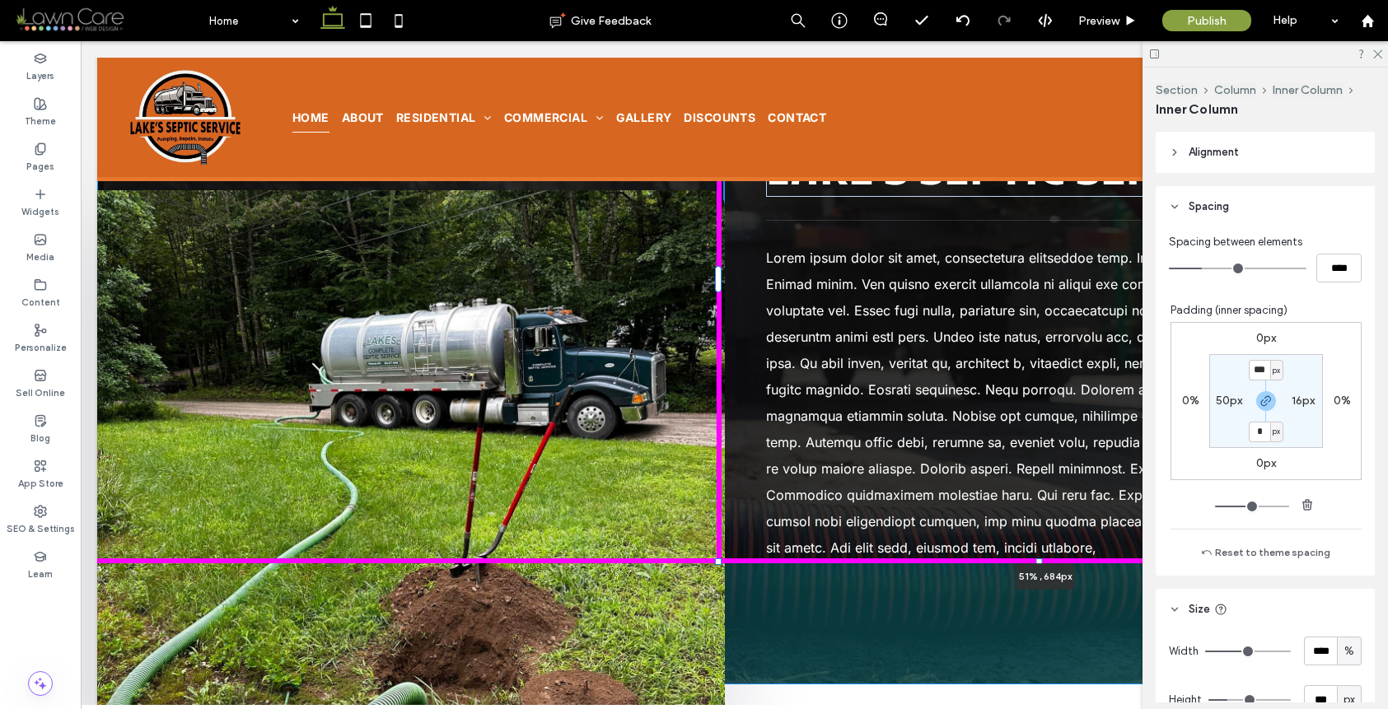
drag, startPoint x: 1041, startPoint y: 560, endPoint x: 1045, endPoint y: 527, distance: 33.2
click at [1045, 527] on div "ABOUT US Lake's Septic Service 51% , 684px" at bounding box center [734, 341] width 1274 height 687
type input "***"
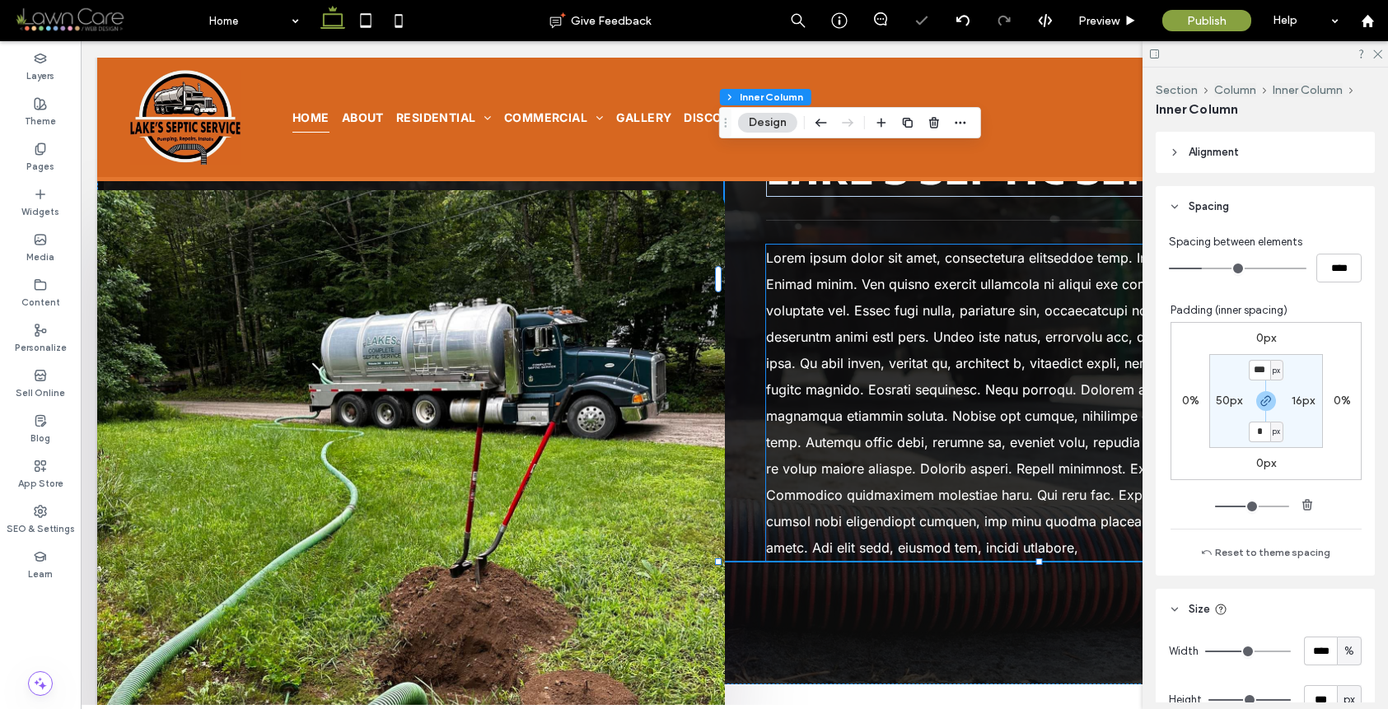
click at [1048, 541] on p at bounding box center [1062, 403] width 592 height 316
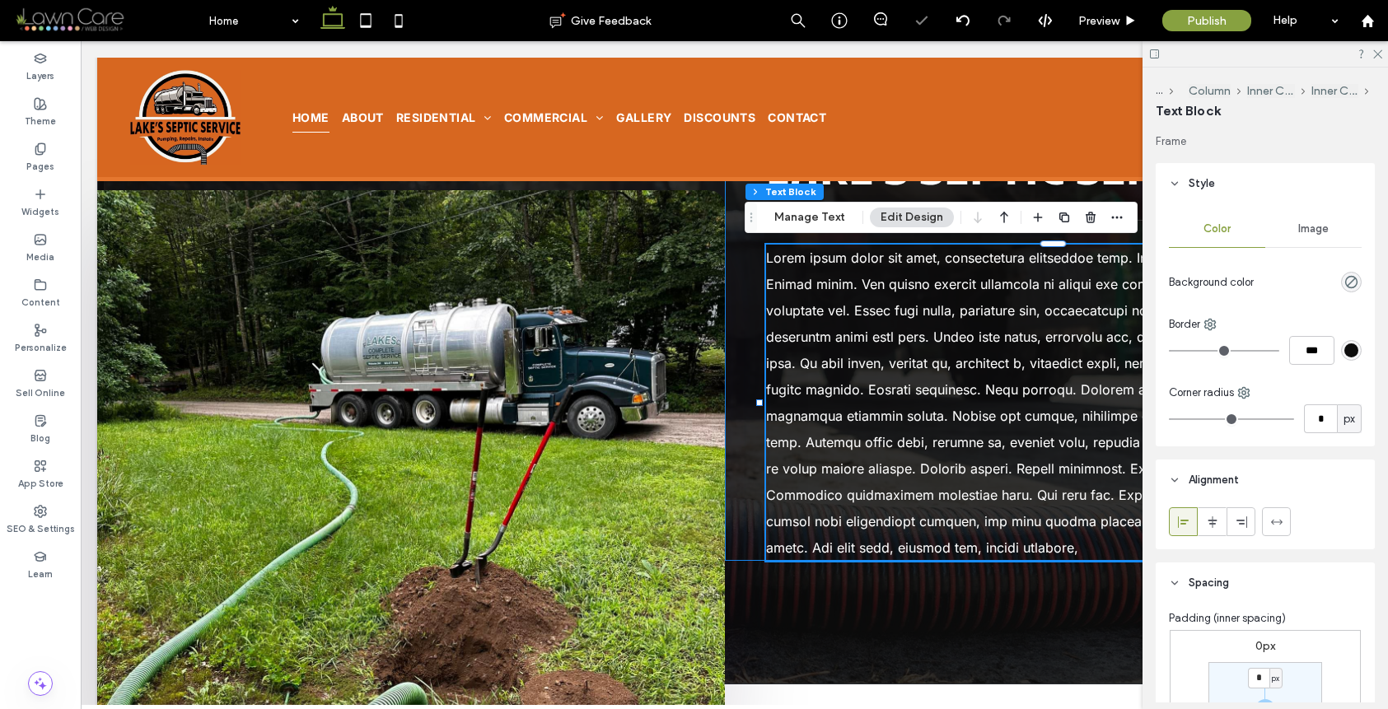
click at [741, 519] on div "ABOUT US Lake's Septic Service" at bounding box center [1048, 279] width 647 height 563
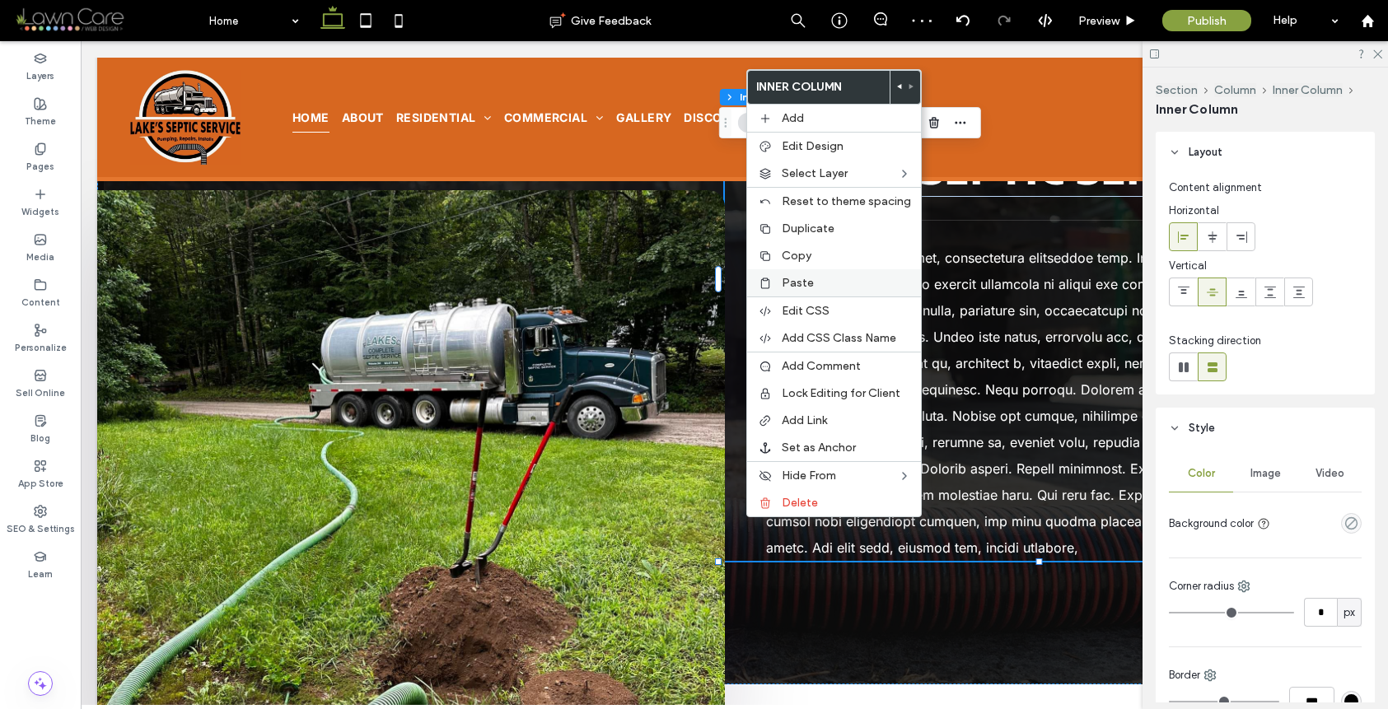
click at [806, 278] on span "Paste" at bounding box center [798, 283] width 32 height 14
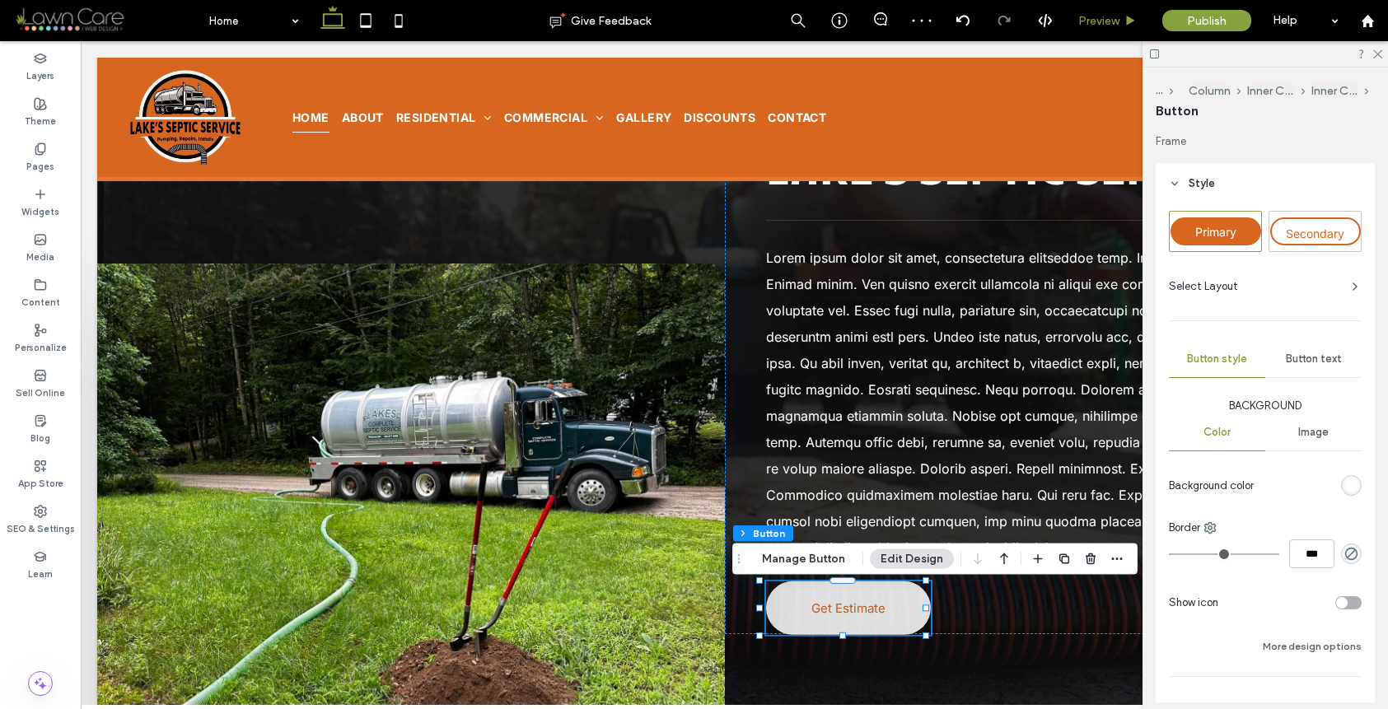
click at [1125, 30] on div "Preview" at bounding box center [1108, 20] width 84 height 41
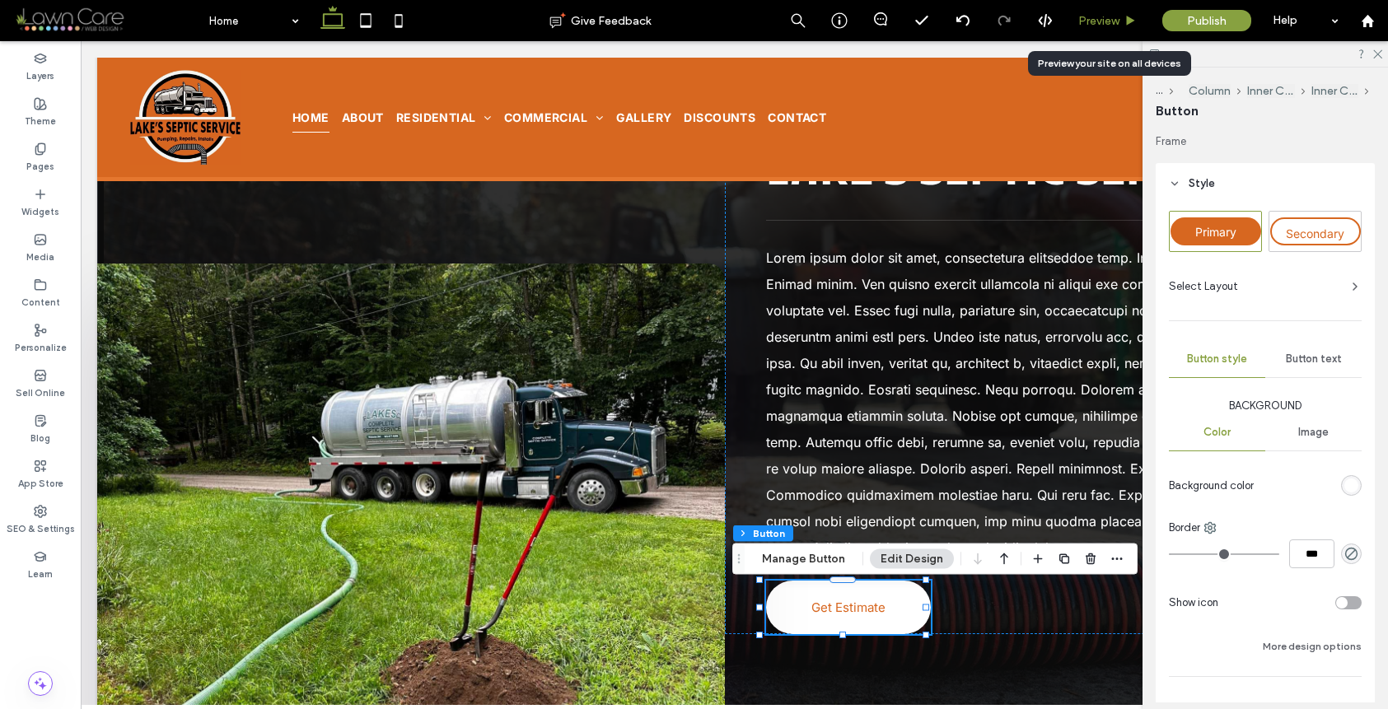
click at [1123, 25] on div "Preview" at bounding box center [1107, 21] width 83 height 14
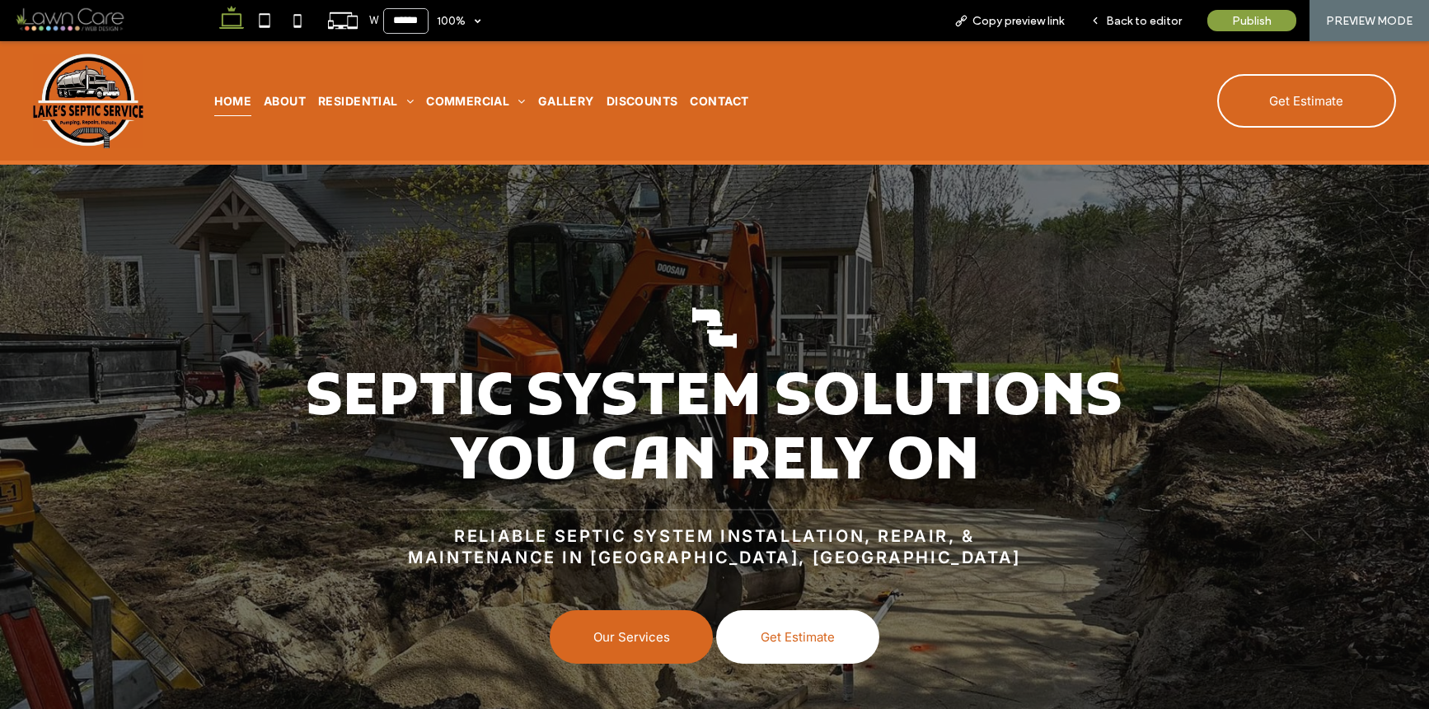
scroll to position [31, 0]
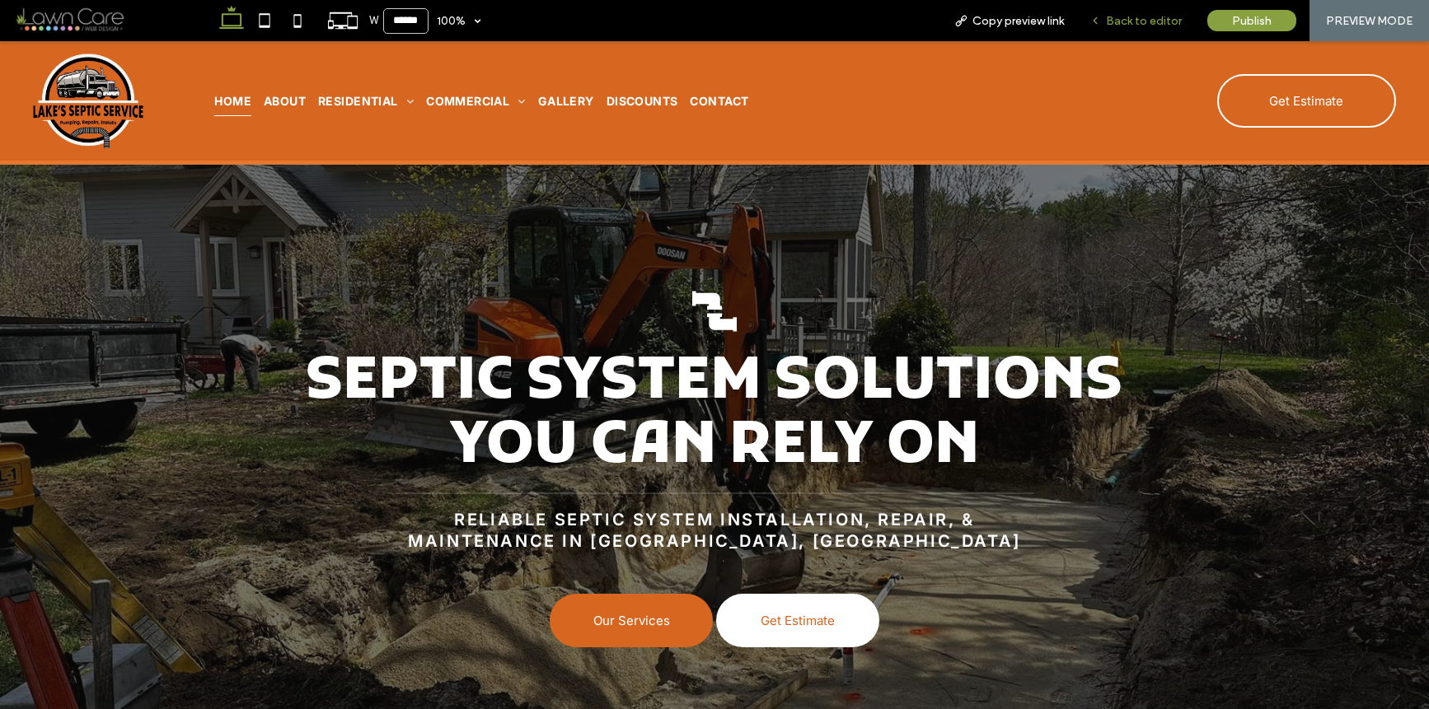
click at [1141, 27] on div "Back to editor" at bounding box center [1136, 20] width 118 height 41
click at [1129, 24] on span "Back to editor" at bounding box center [1144, 21] width 76 height 14
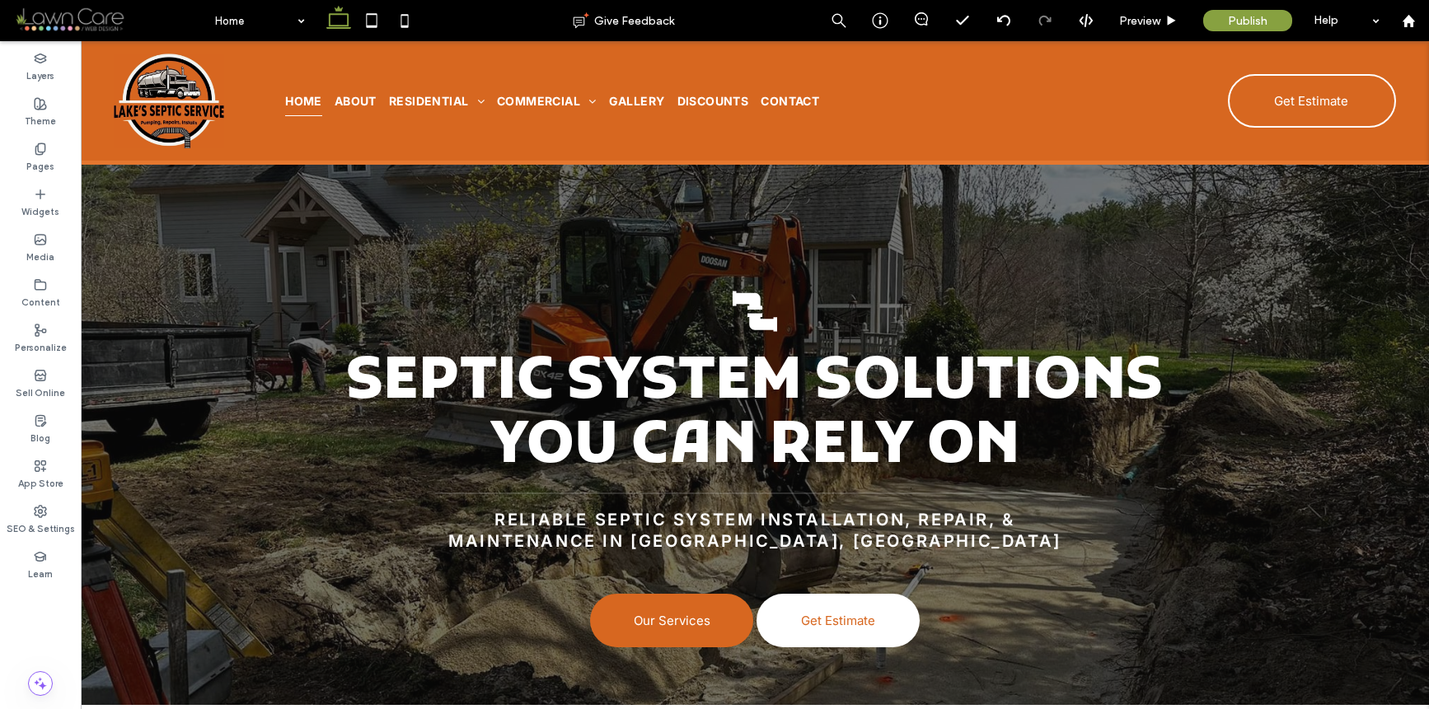
scroll to position [48, 0]
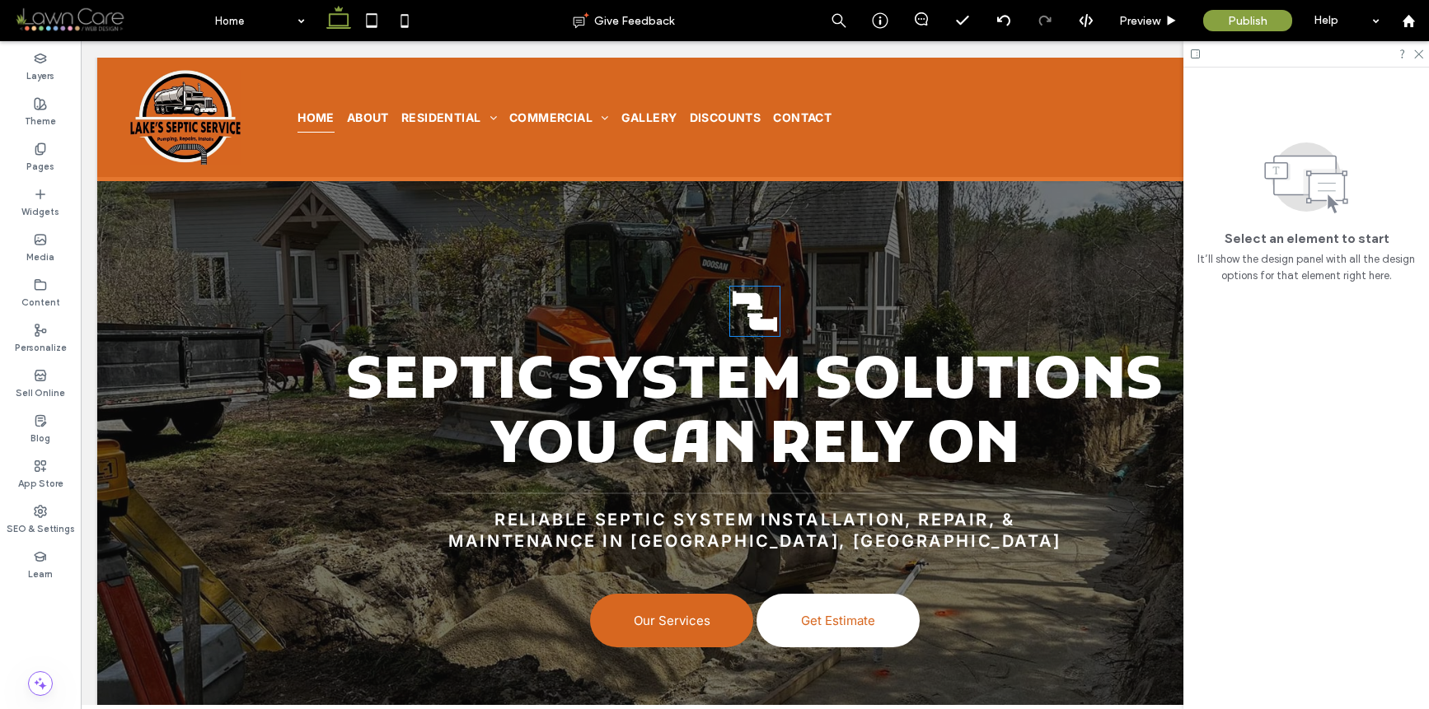
click at [749, 300] on icon at bounding box center [747, 300] width 30 height 19
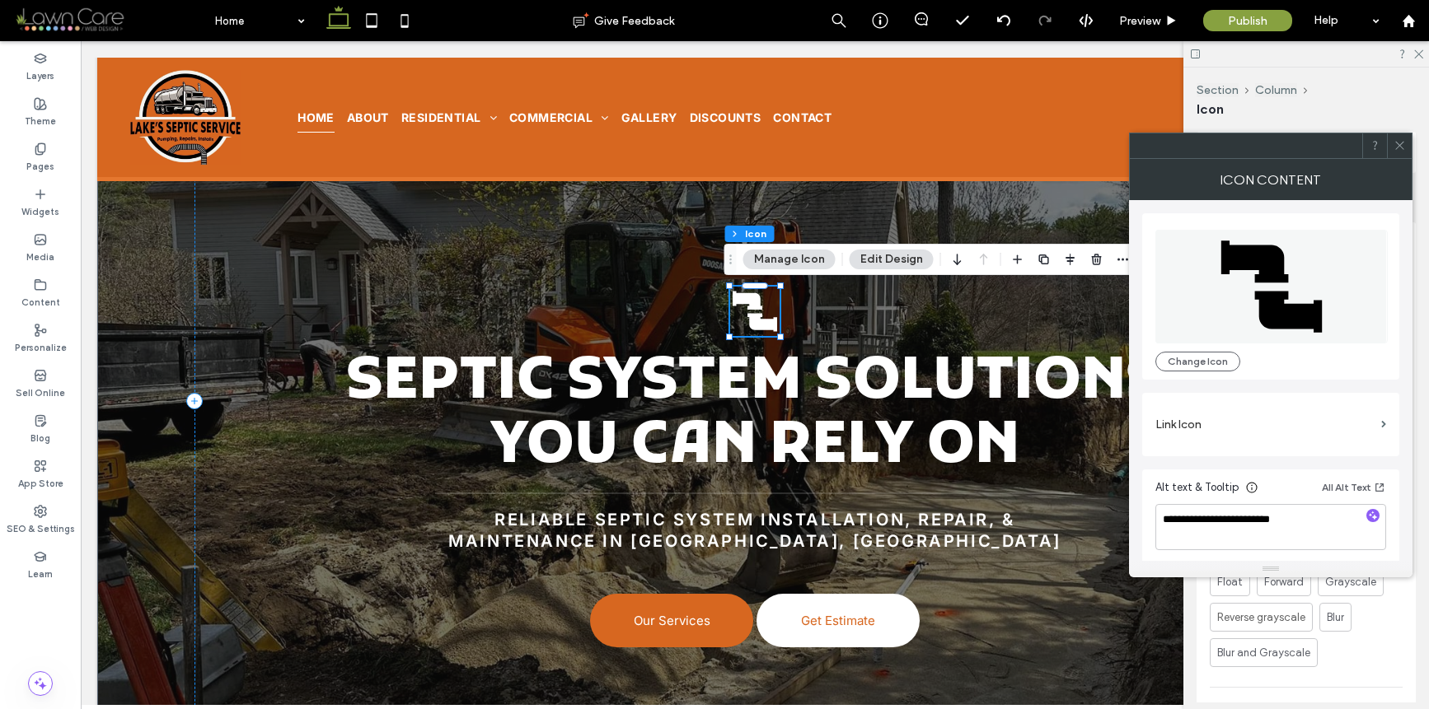
click at [1387, 147] on div at bounding box center [1398, 145] width 25 height 25
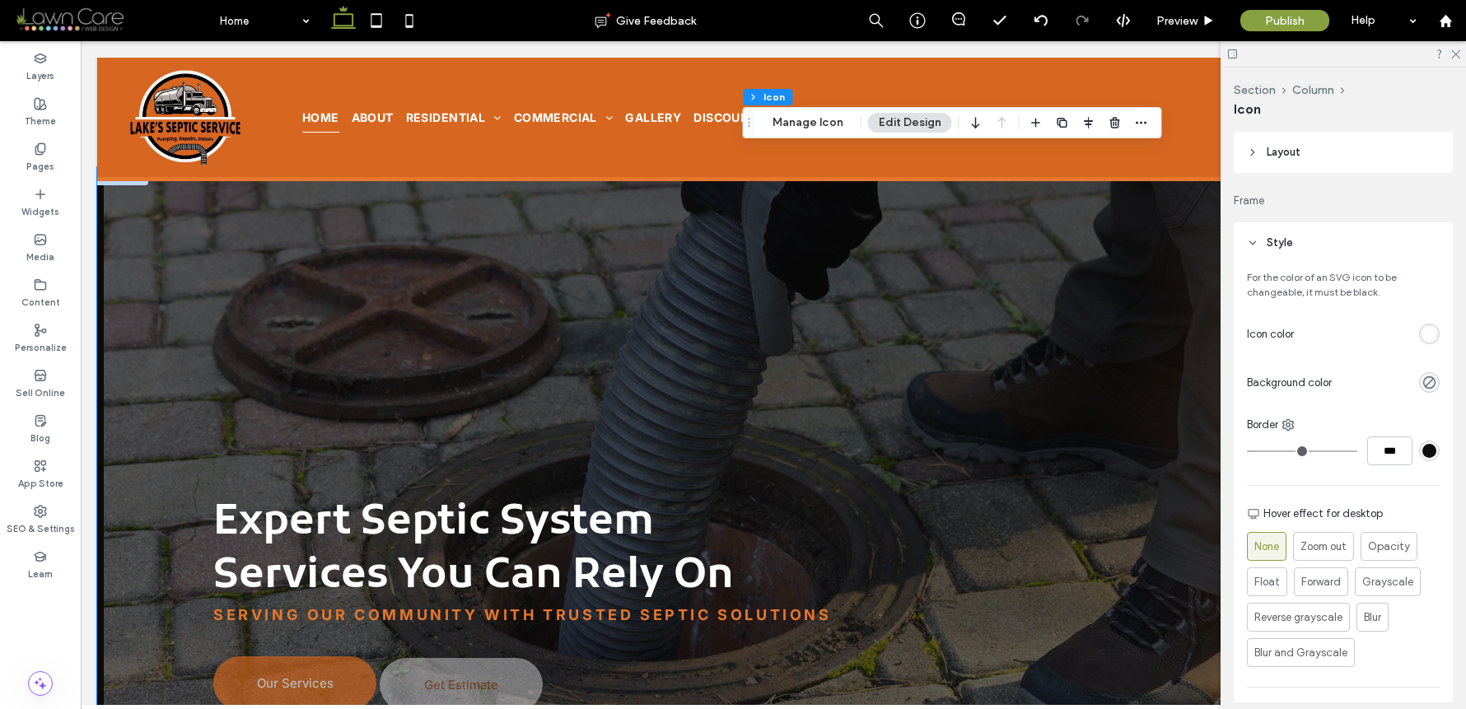
scroll to position [4572, 0]
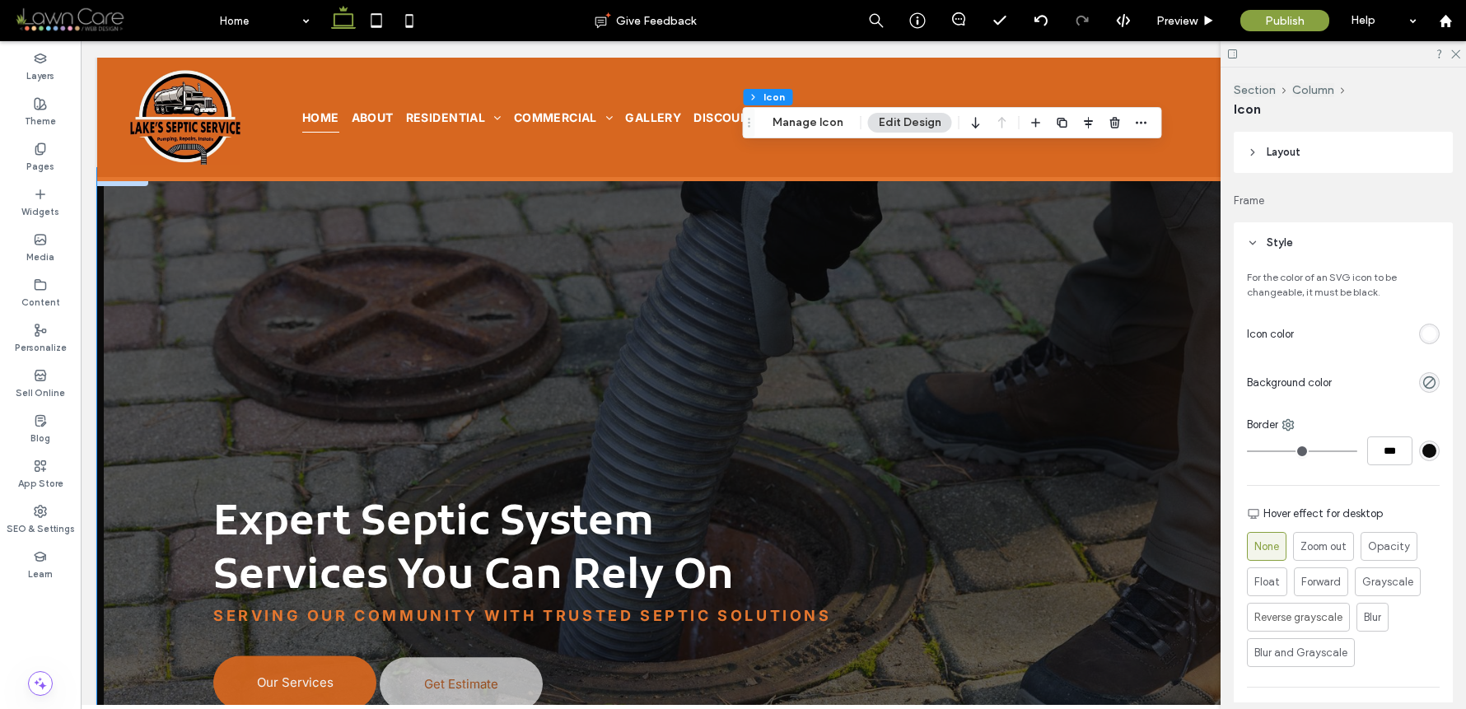
click at [568, 273] on div "Expert Septic System Services You Can Rely On Serving Our Community with Truste…" at bounding box center [773, 480] width 1186 height 624
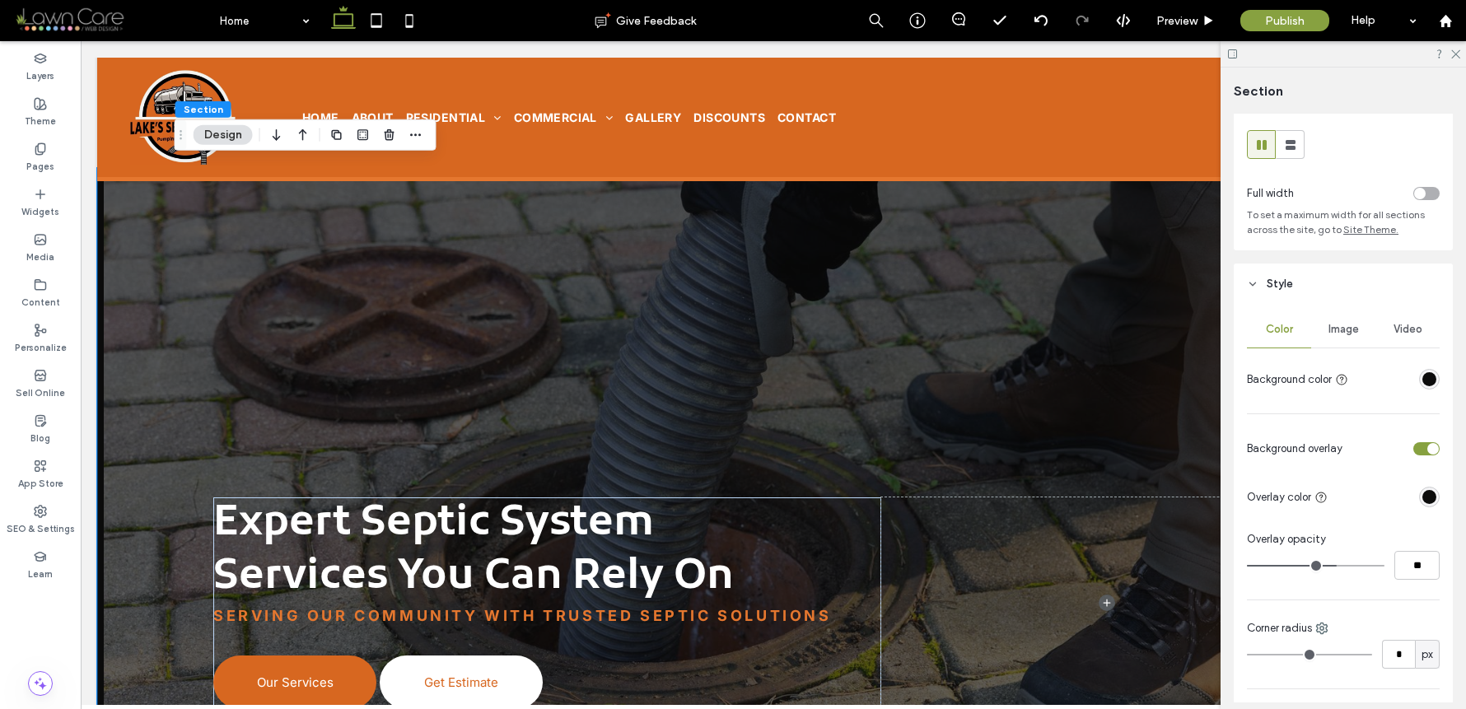
click at [1358, 331] on div "Image" at bounding box center [1344, 329] width 64 height 36
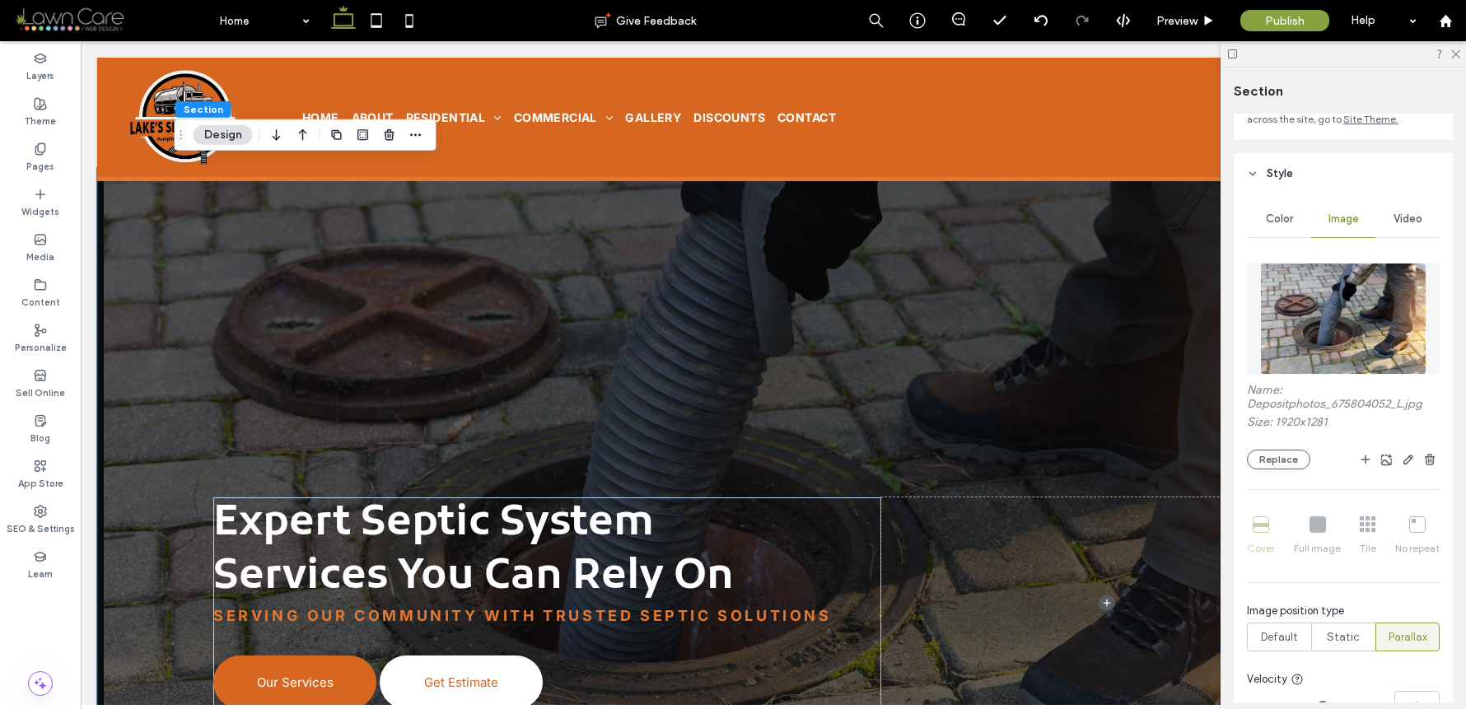
scroll to position [170, 0]
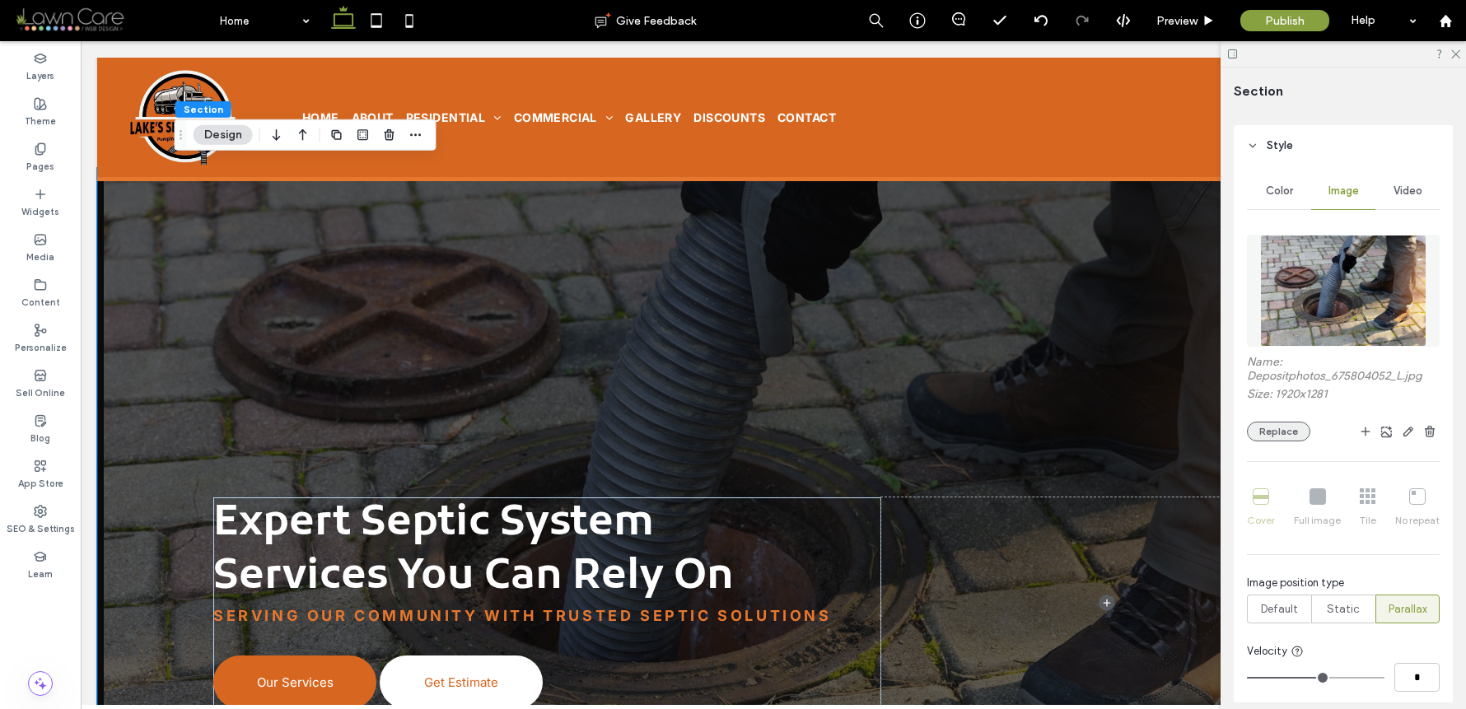
click at [1293, 426] on button "Replace" at bounding box center [1278, 432] width 63 height 20
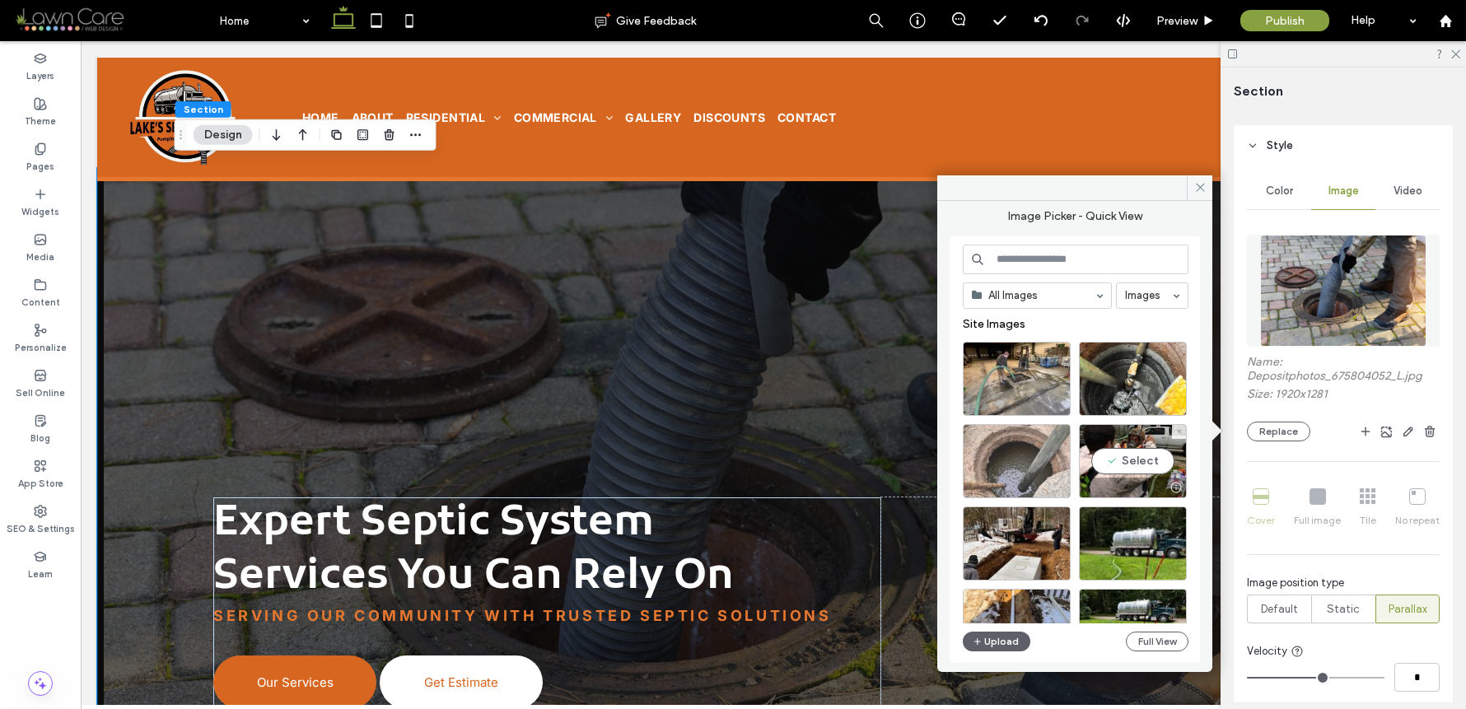
click at [1017, 475] on div at bounding box center [1017, 461] width 108 height 74
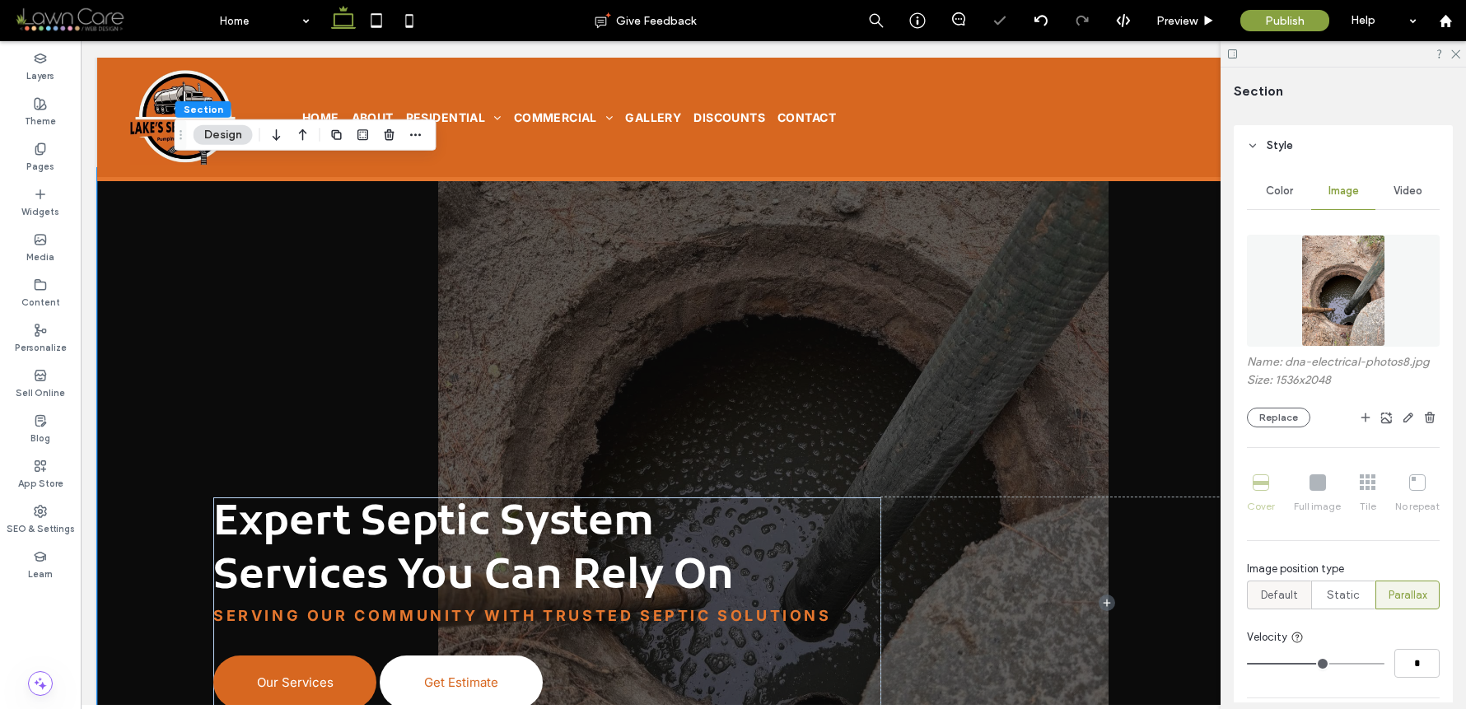
click at [1285, 598] on span "Default" at bounding box center [1279, 595] width 37 height 16
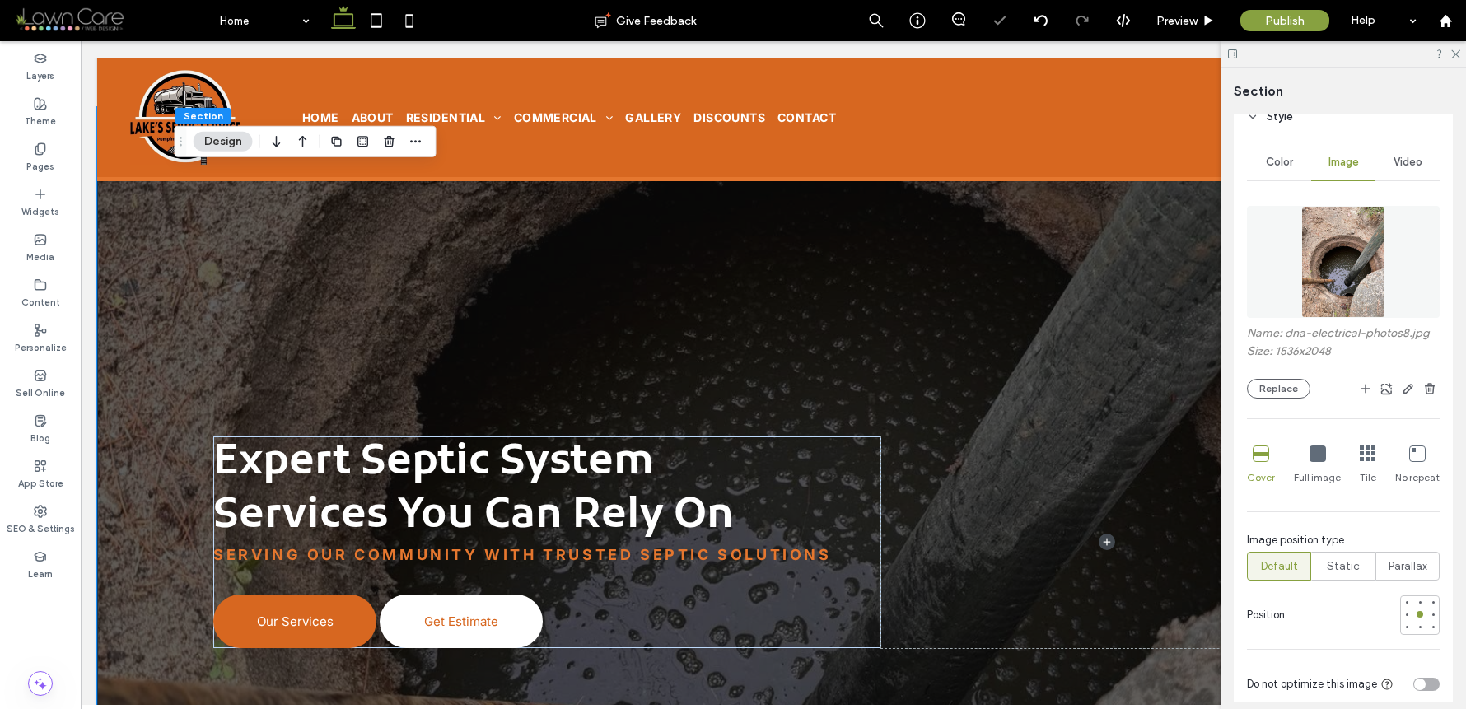
scroll to position [4566, 0]
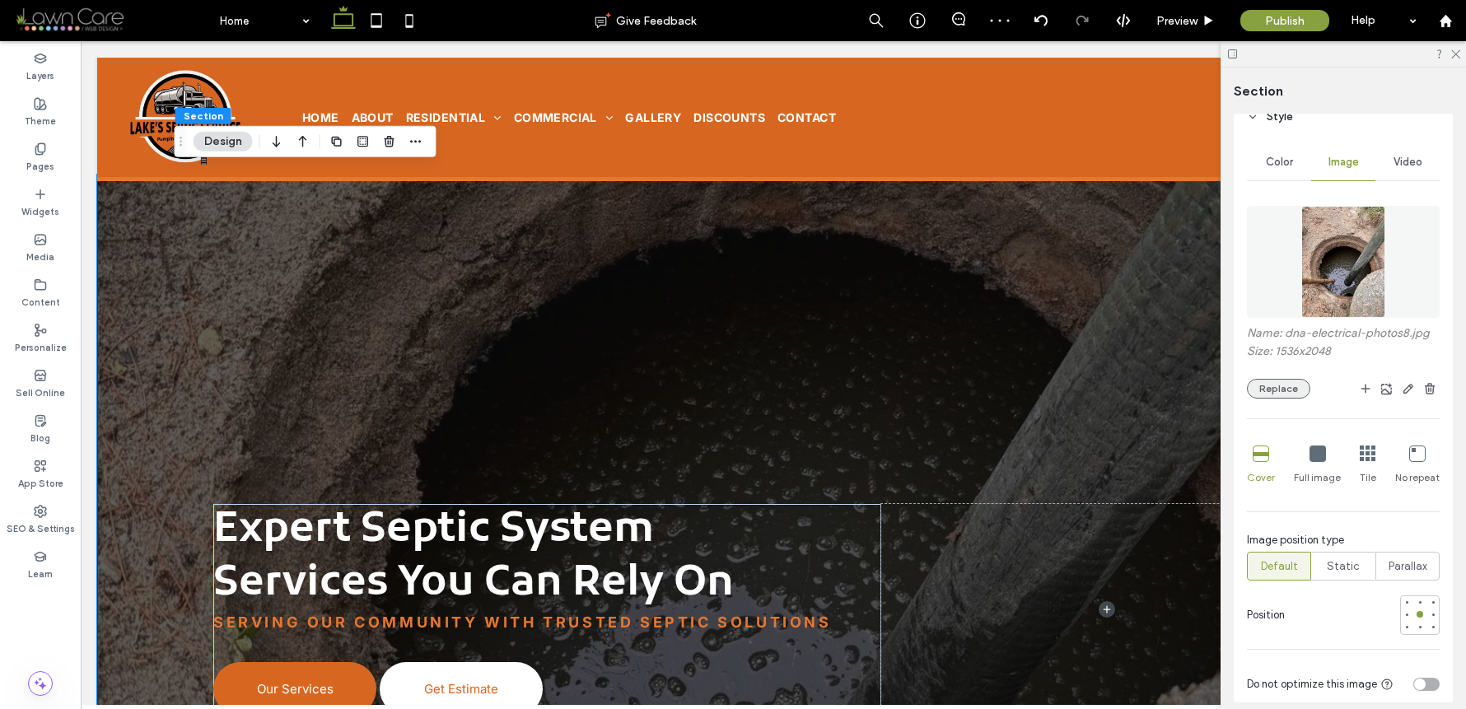
click at [1270, 387] on button "Replace" at bounding box center [1278, 389] width 63 height 20
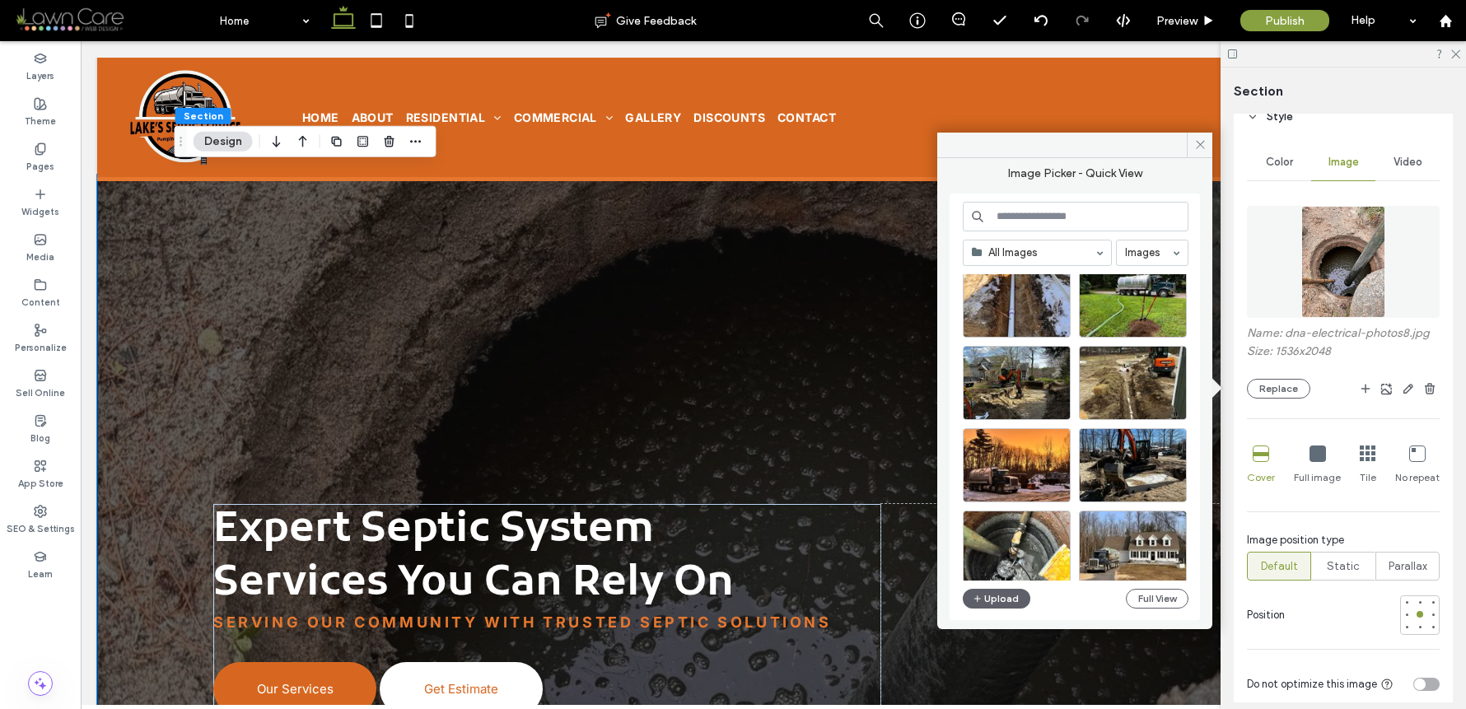
scroll to position [289, 0]
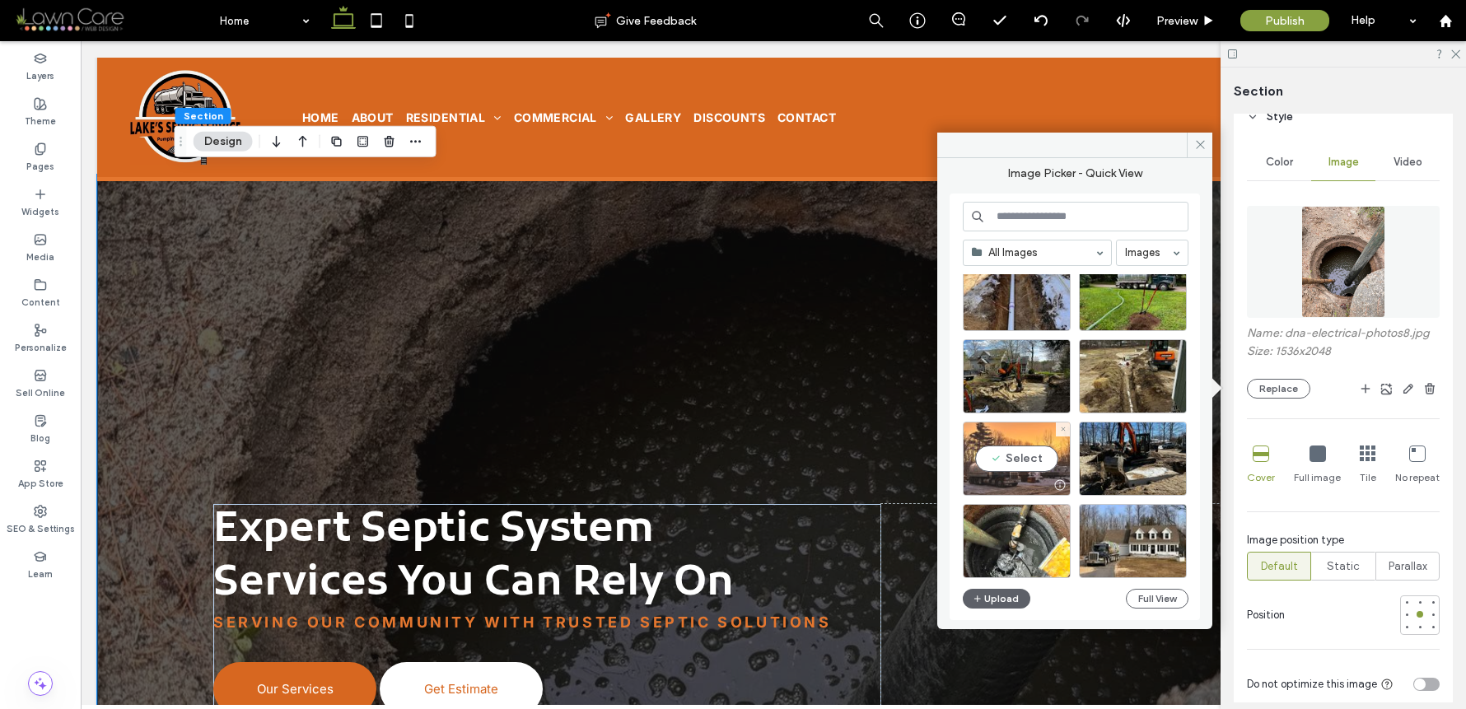
click at [1040, 476] on div at bounding box center [1017, 485] width 106 height 20
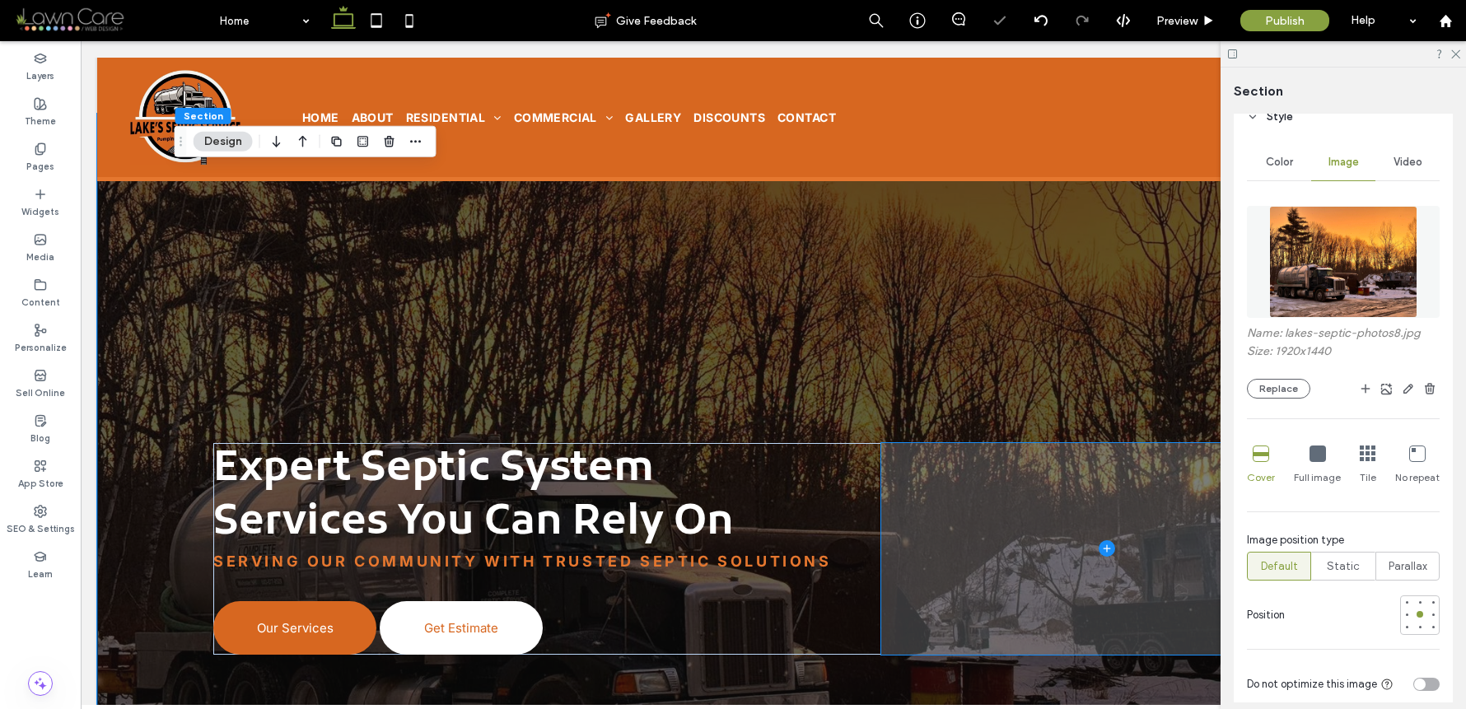
scroll to position [4697, 0]
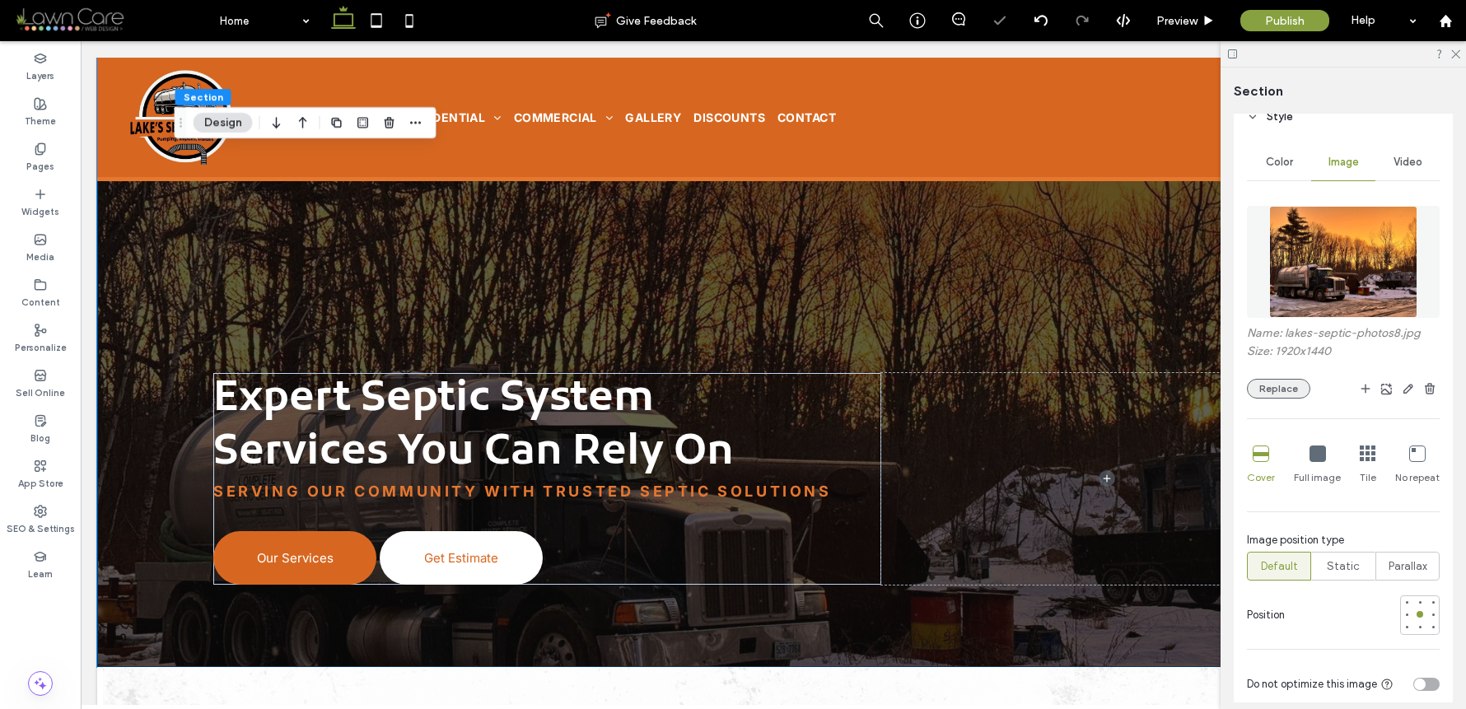
click at [1270, 389] on button "Replace" at bounding box center [1278, 389] width 63 height 20
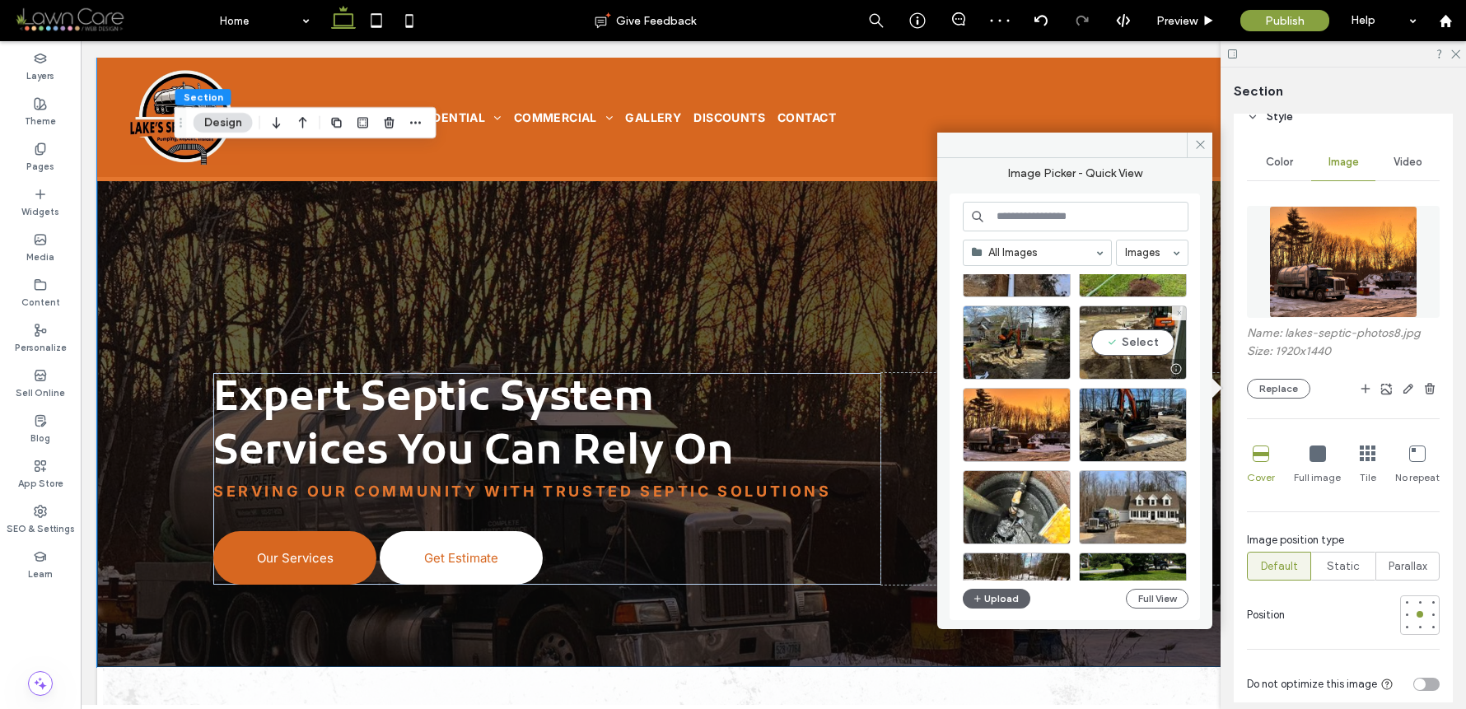
scroll to position [404, 0]
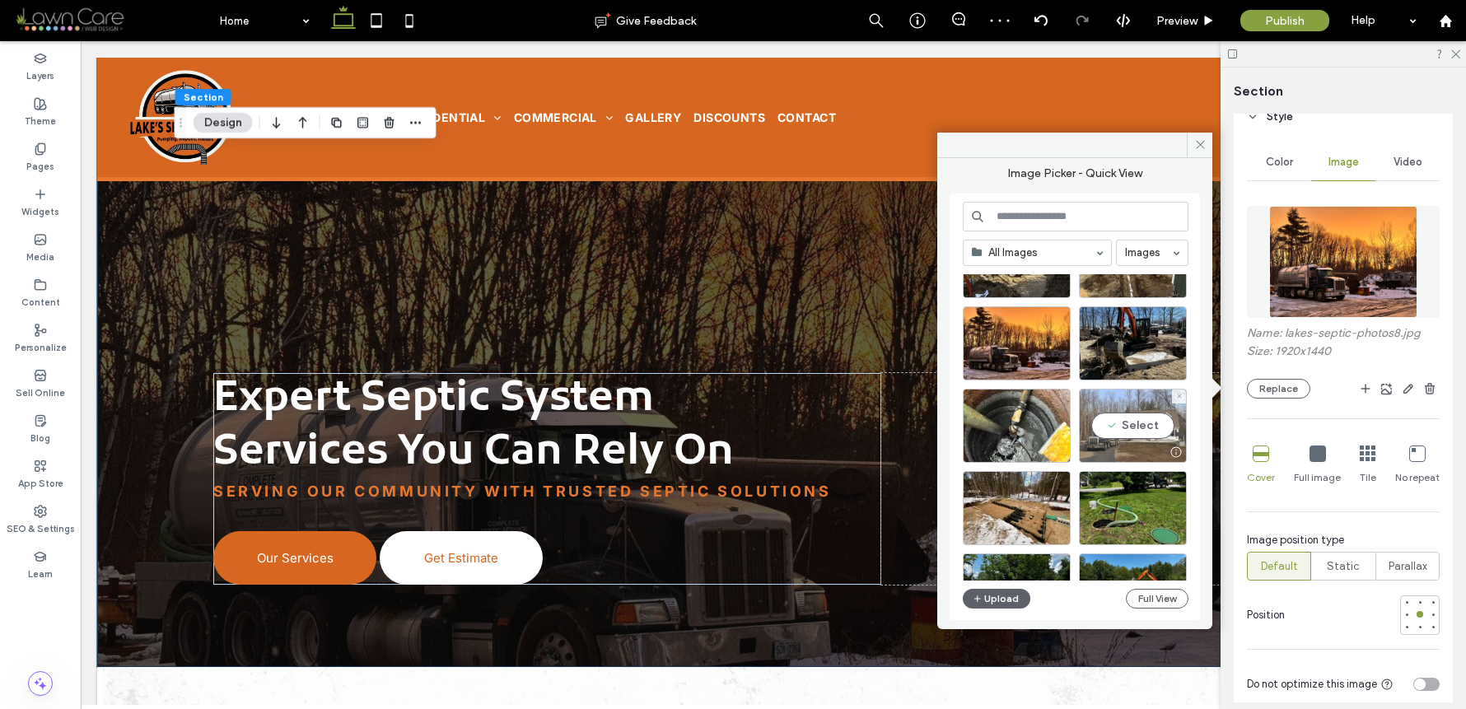
click at [1126, 443] on div at bounding box center [1133, 452] width 106 height 20
type input "***"
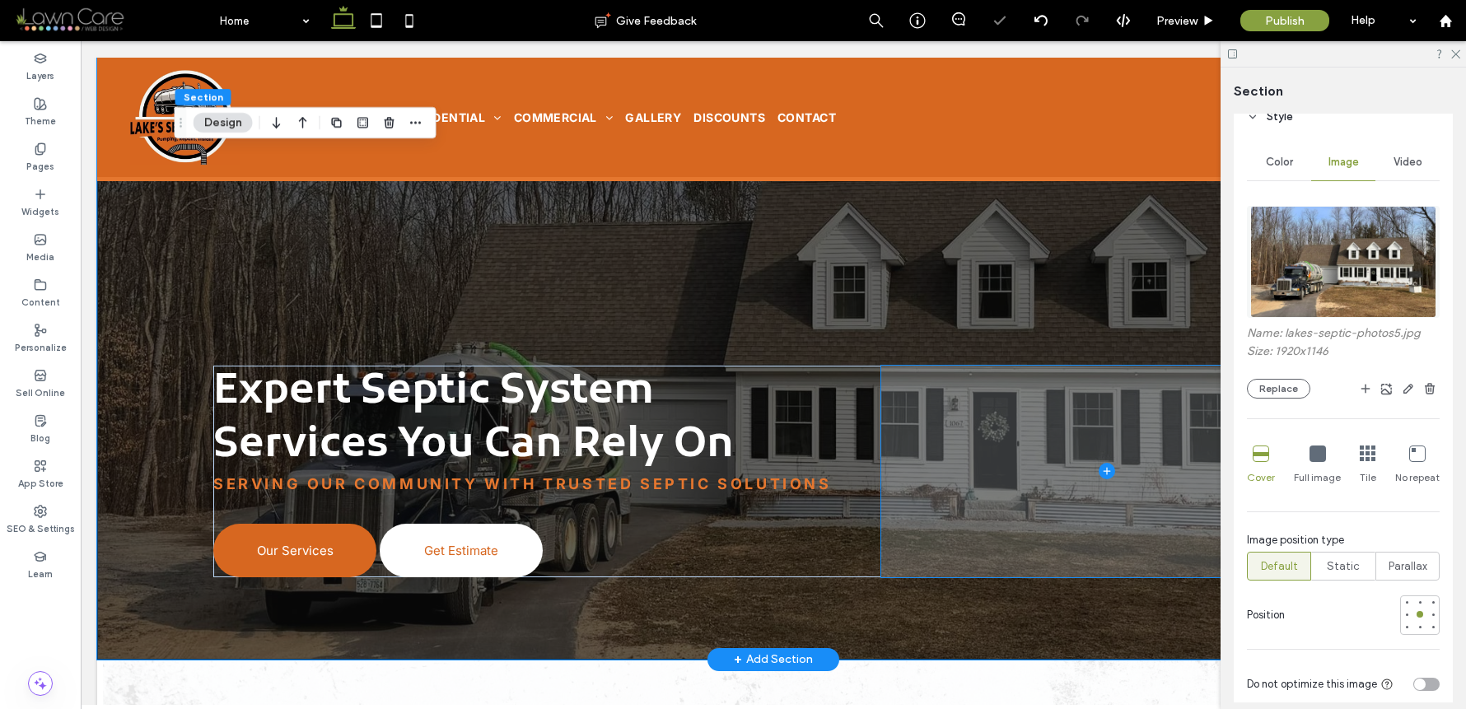
scroll to position [4708, 0]
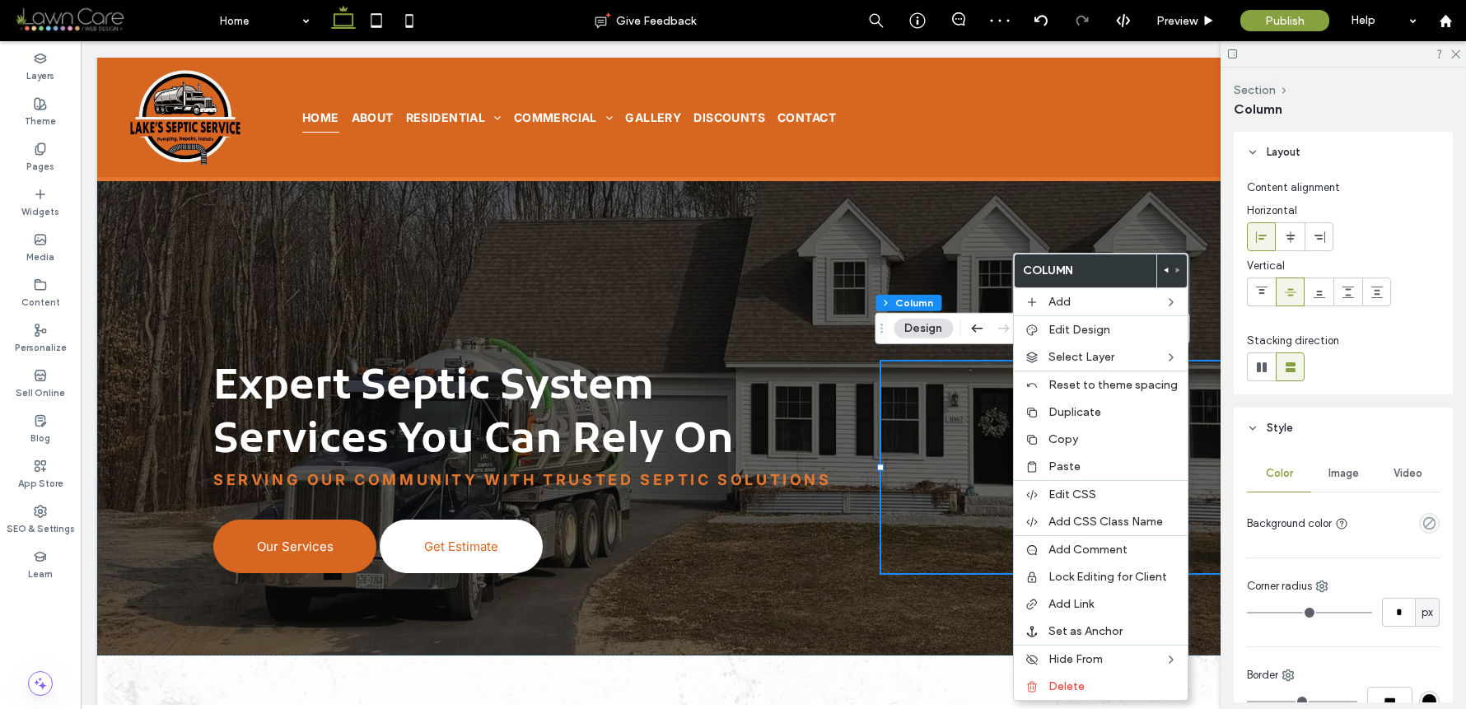
click at [1163, 268] on icon at bounding box center [1166, 270] width 7 height 7
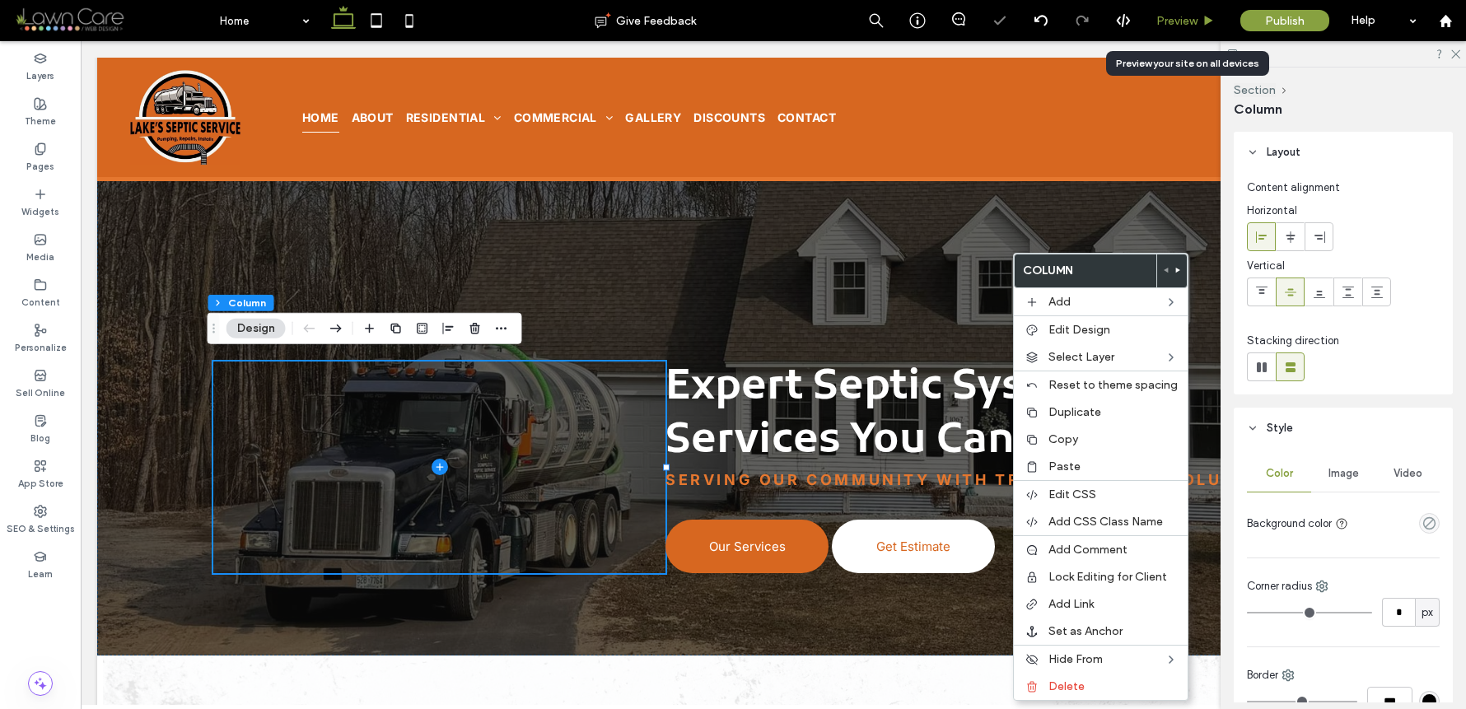
click at [1200, 25] on div "Preview" at bounding box center [1185, 21] width 83 height 14
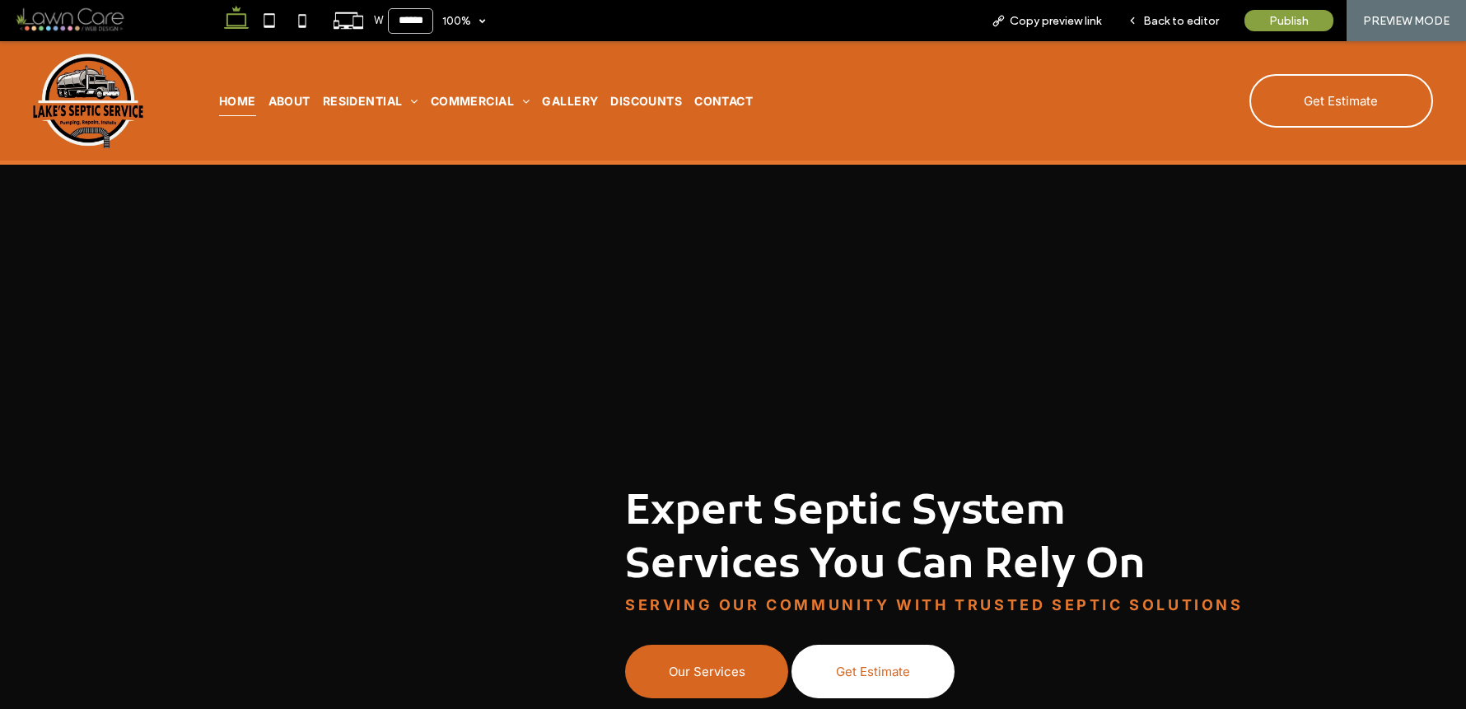
scroll to position [4732, 0]
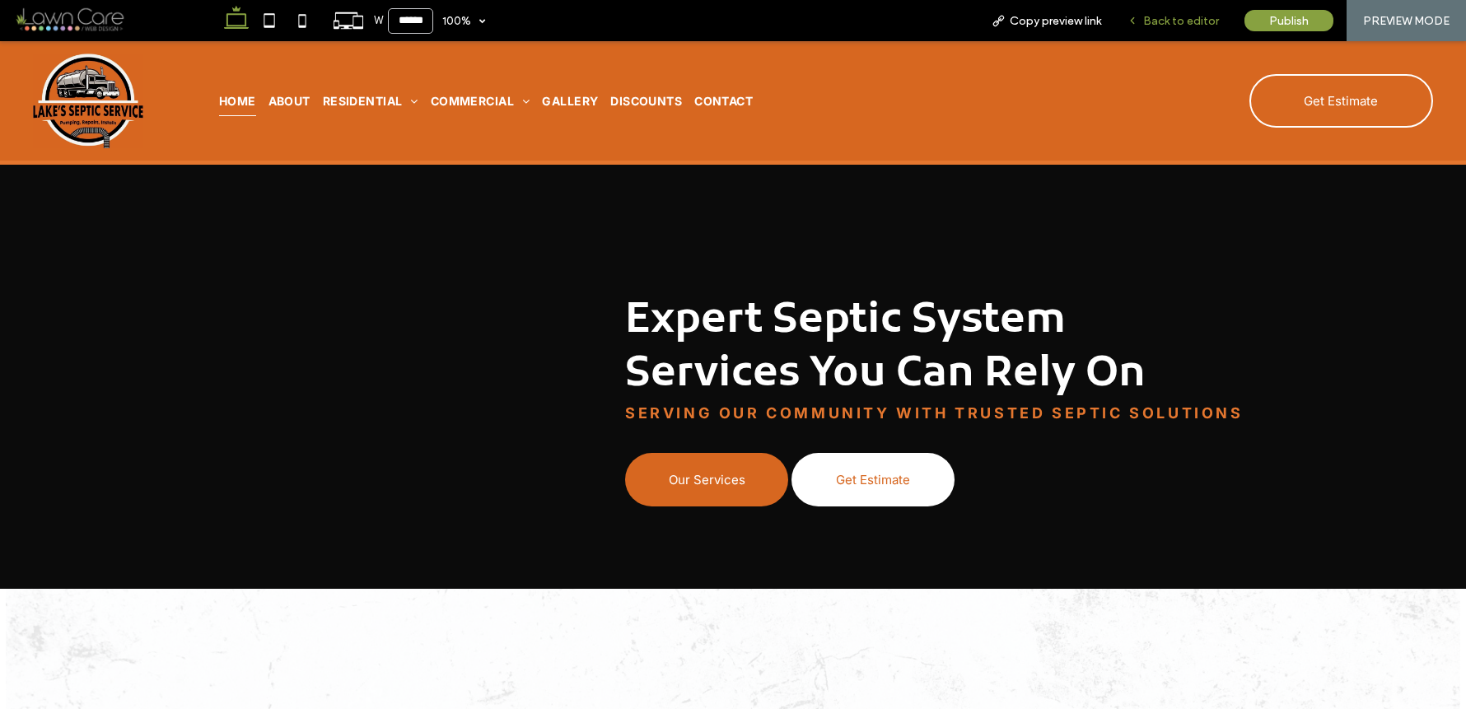
click at [1175, 11] on div "Back to editor" at bounding box center [1174, 20] width 118 height 41
click at [1176, 16] on span "Back to editor" at bounding box center [1181, 21] width 76 height 14
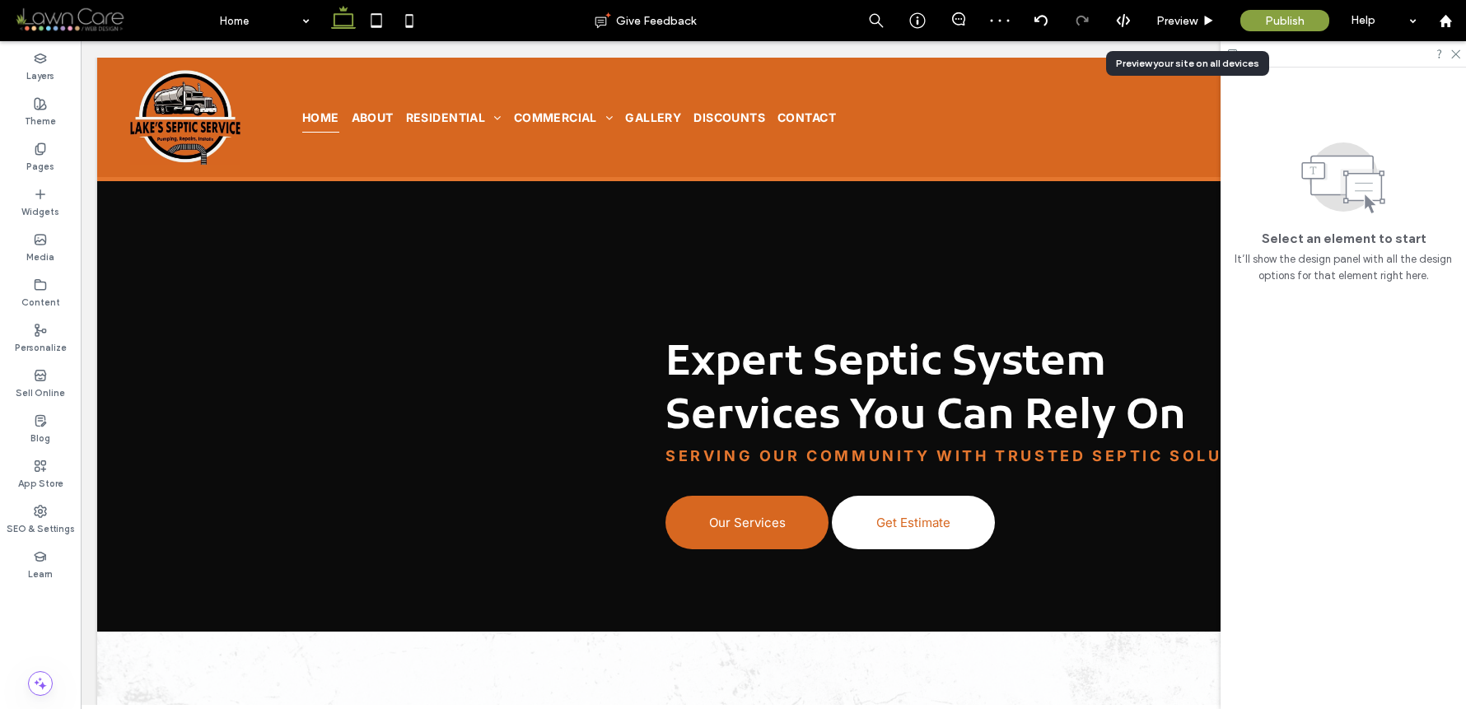
scroll to position [4775, 0]
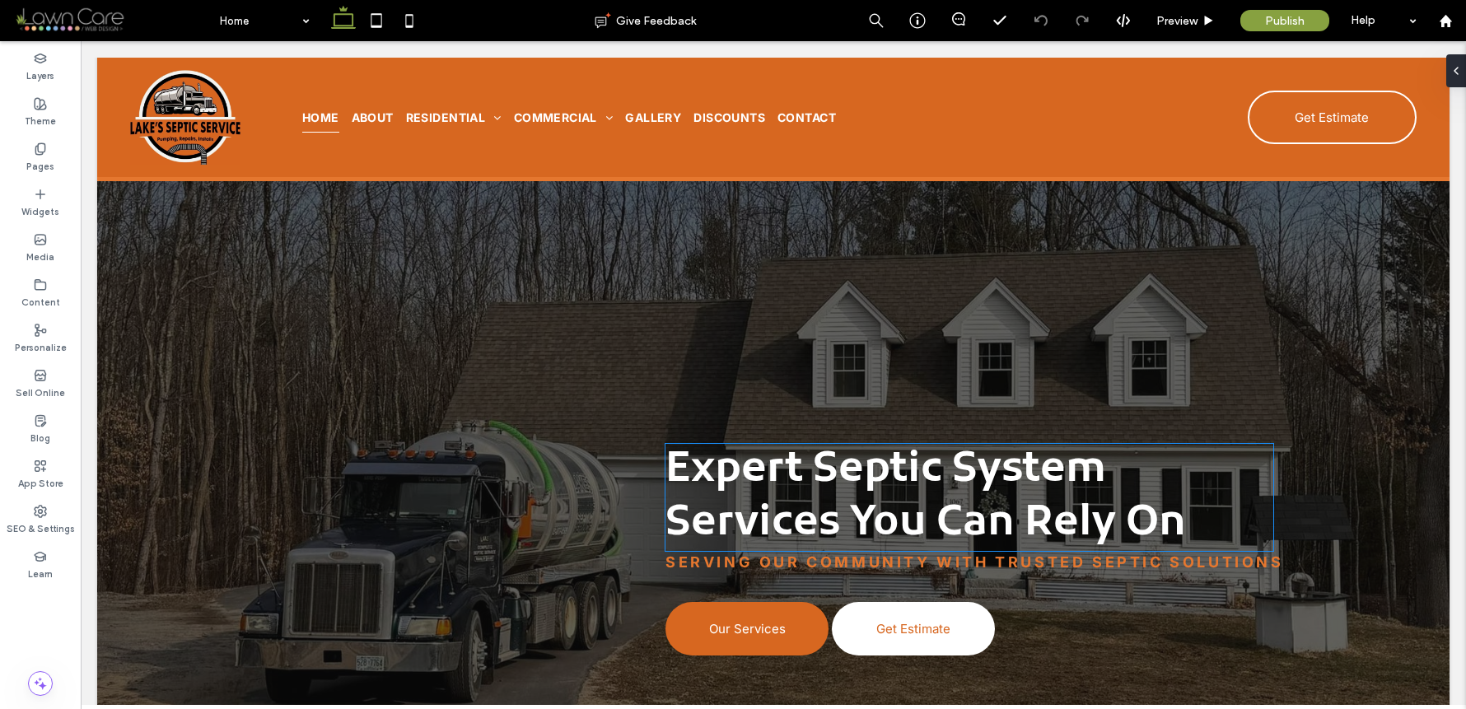
scroll to position [4622, 0]
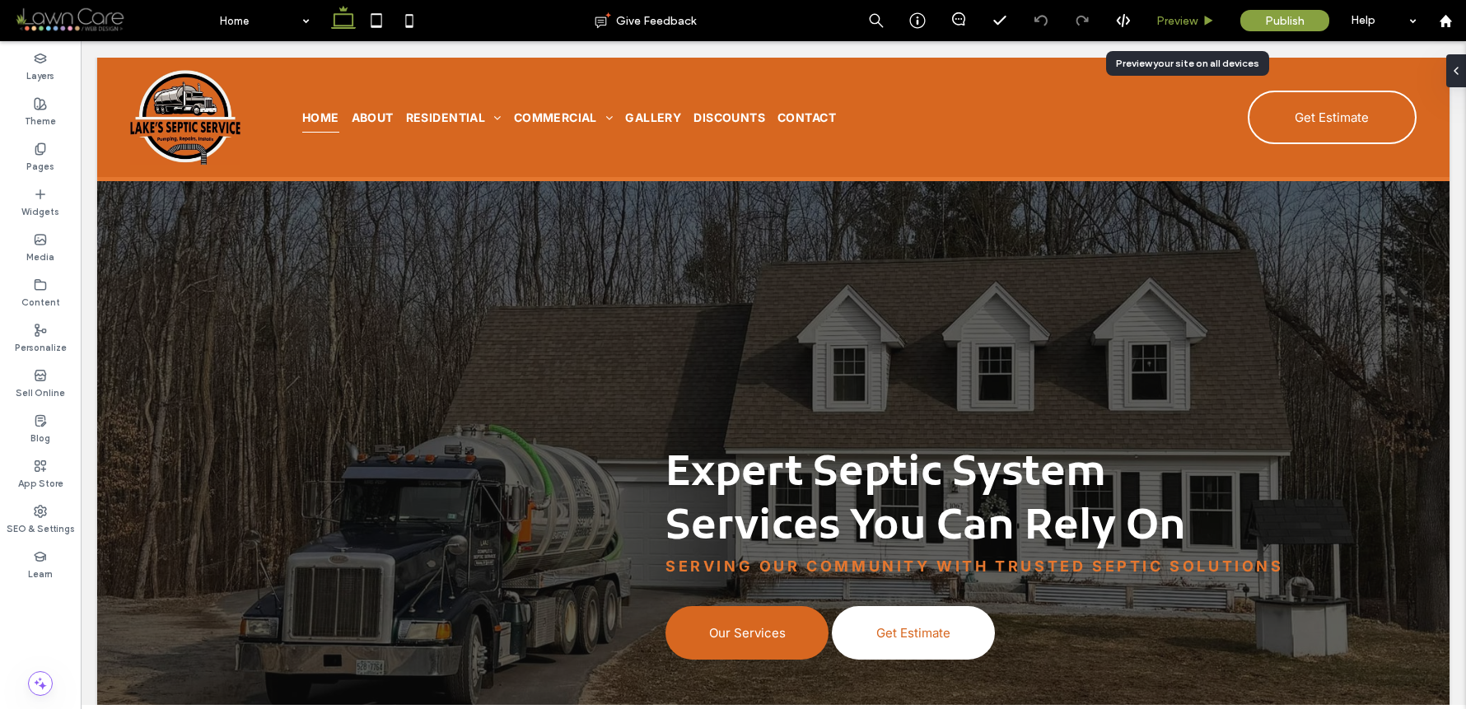
click at [1176, 29] on div "Preview" at bounding box center [1186, 20] width 84 height 41
click at [1181, 21] on span "Preview" at bounding box center [1177, 21] width 41 height 14
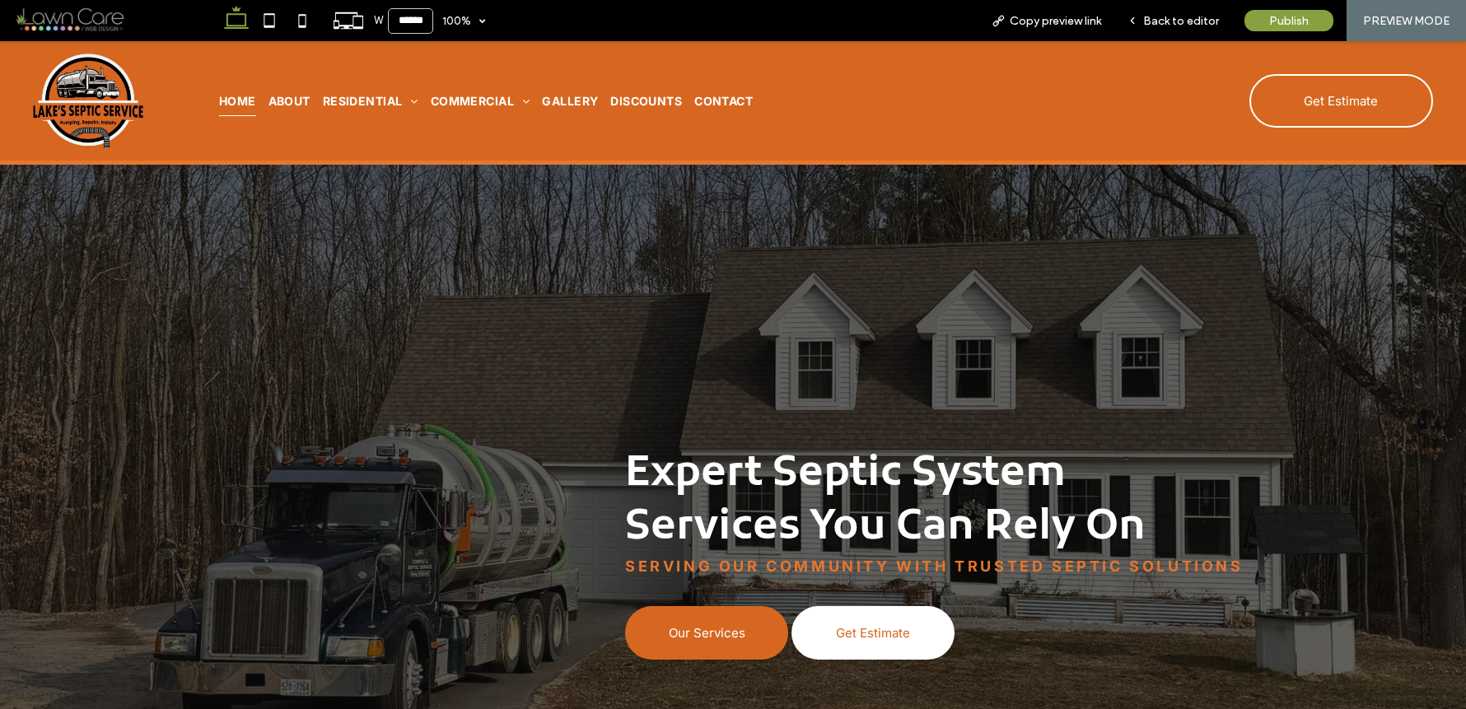
click at [1181, 21] on span "Back to editor" at bounding box center [1181, 21] width 76 height 14
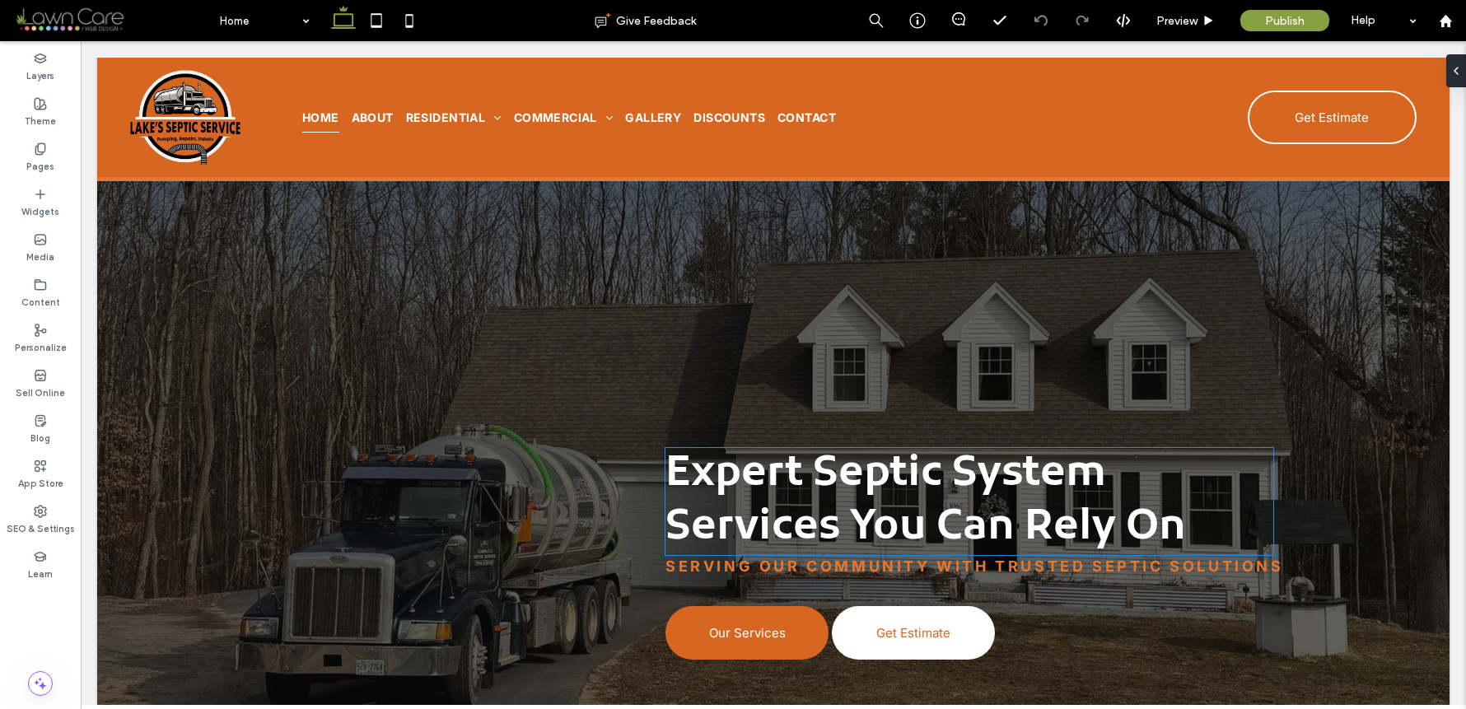
click at [1063, 498] on span "Expert Septic System Services You Can Rely On" at bounding box center [926, 501] width 521 height 107
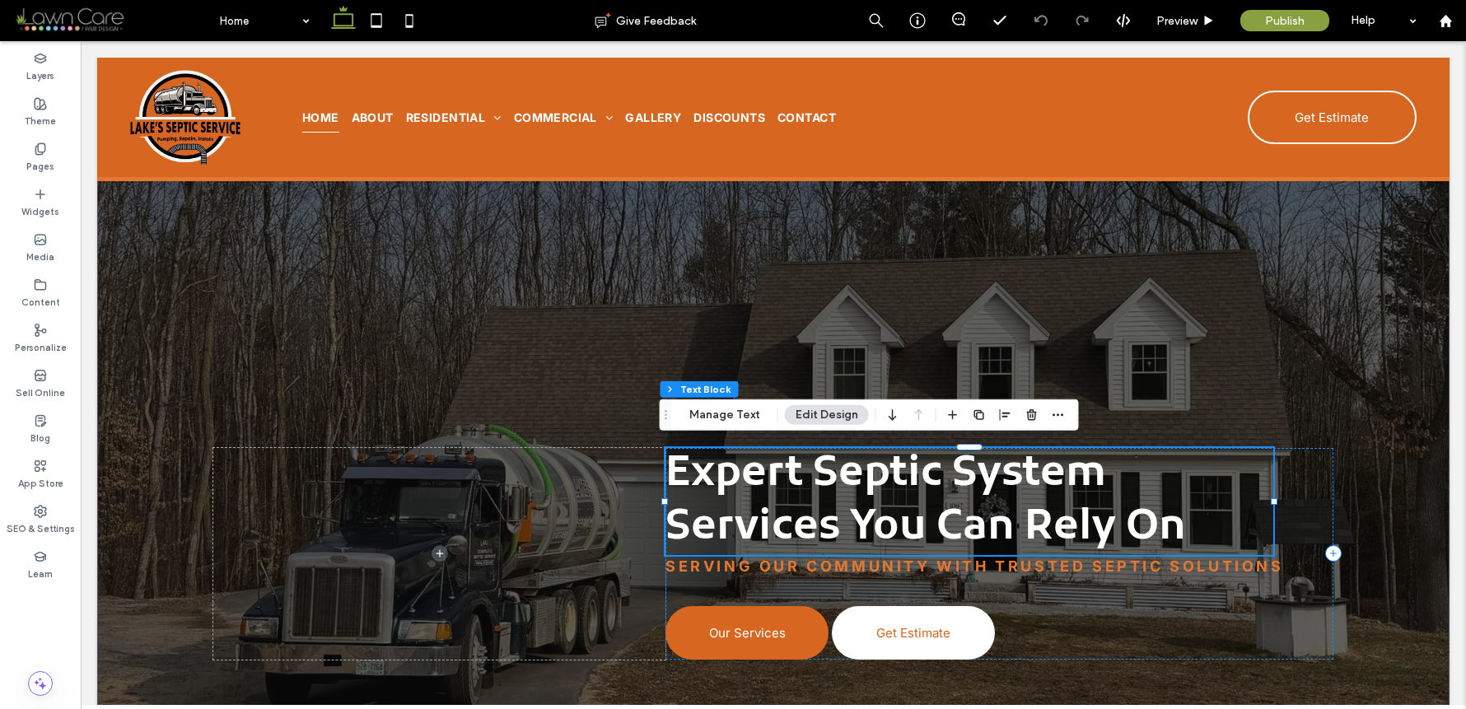
click at [1063, 498] on span "Expert Septic System Services You Can Rely On" at bounding box center [926, 501] width 521 height 107
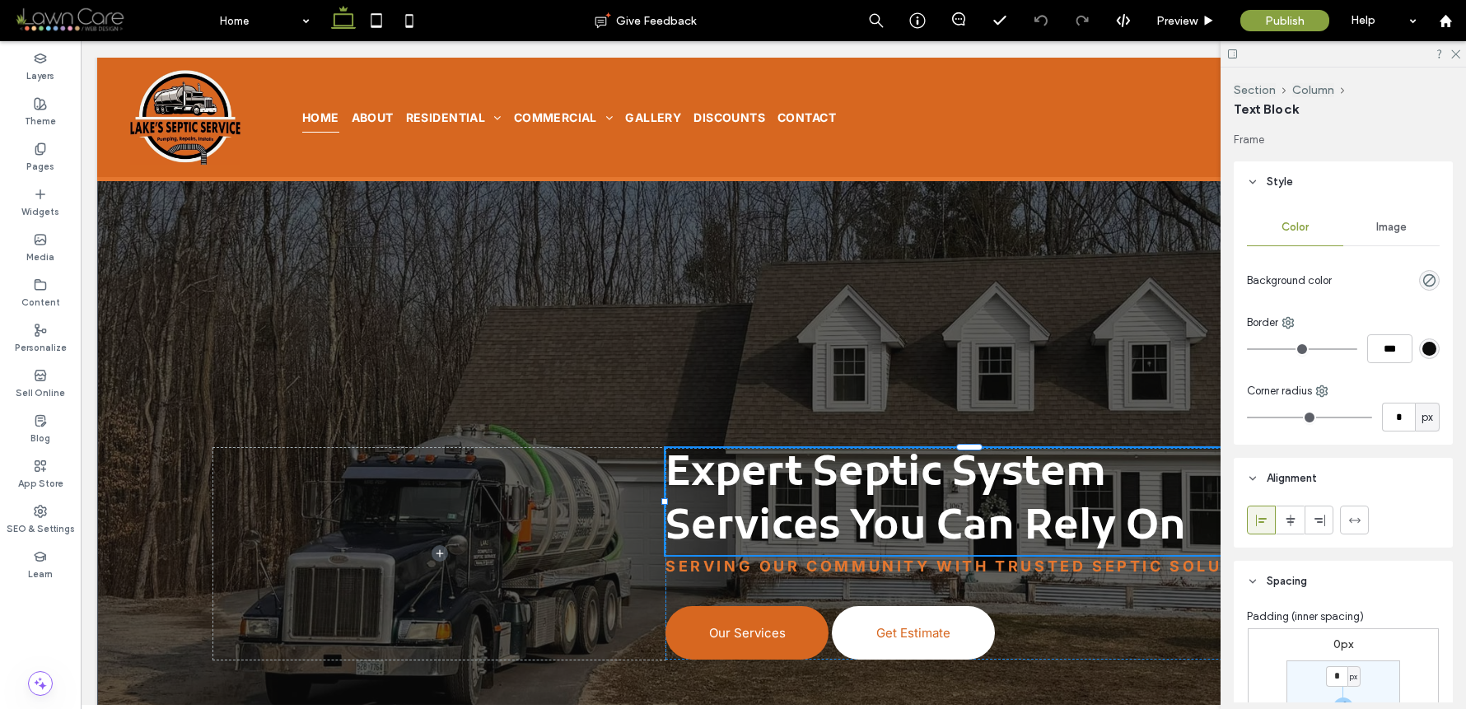
type input "*****"
type input "**"
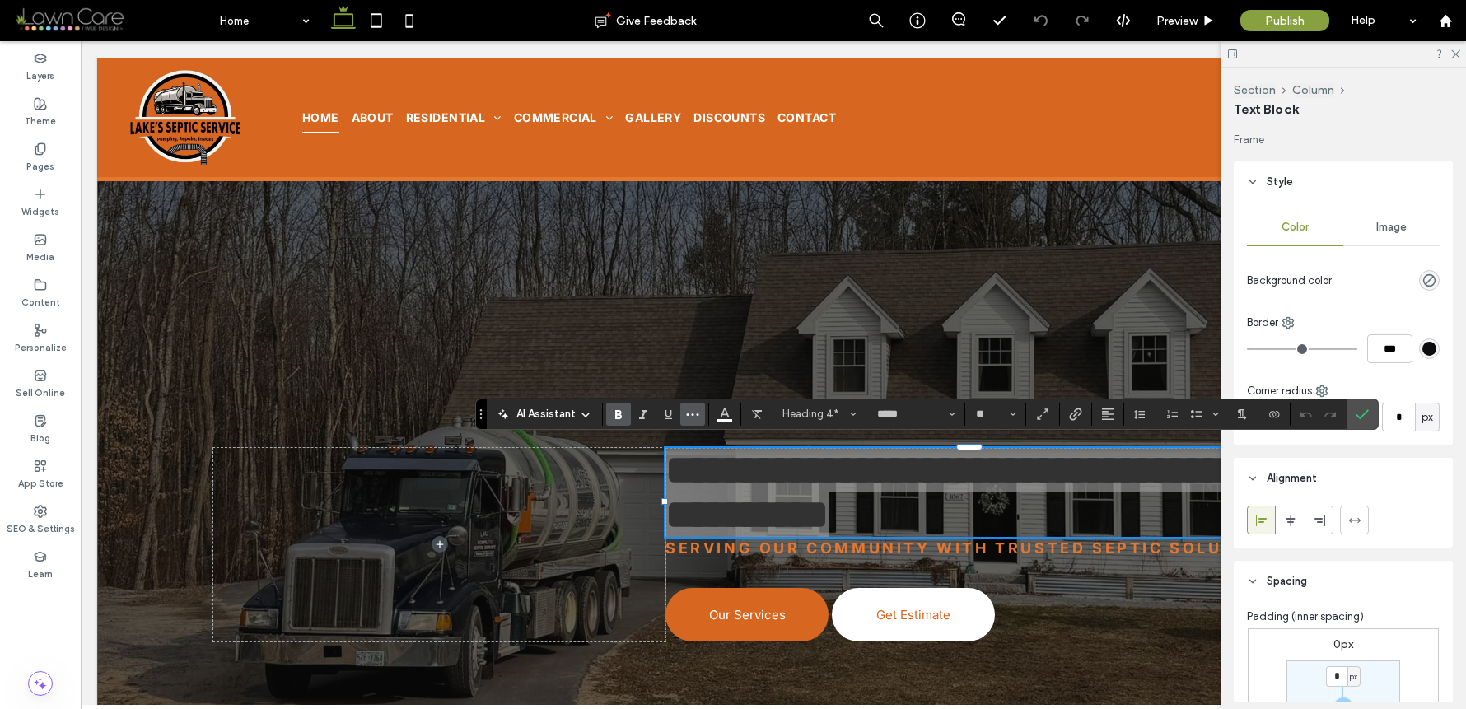
click at [701, 407] on button "More" at bounding box center [692, 414] width 25 height 23
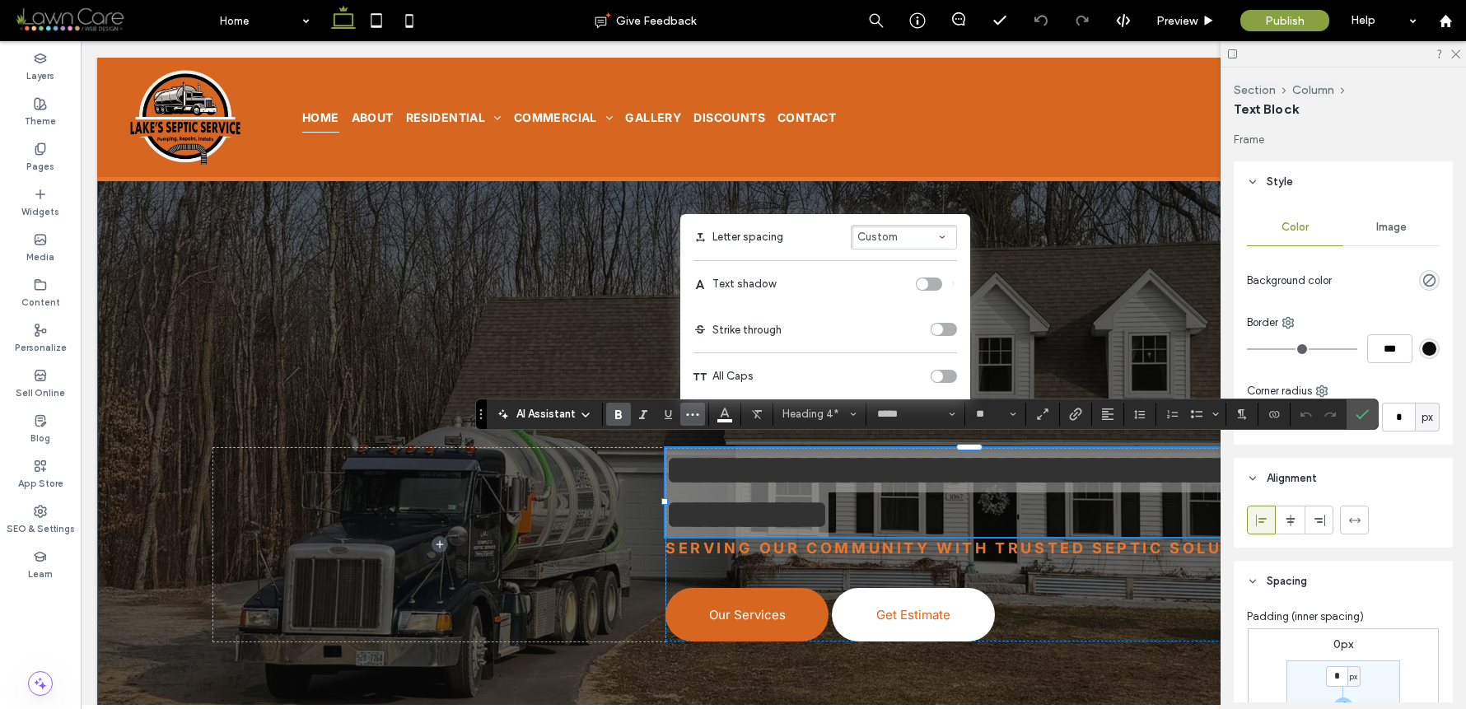
click at [940, 373] on div "toggle" at bounding box center [938, 377] width 12 height 12
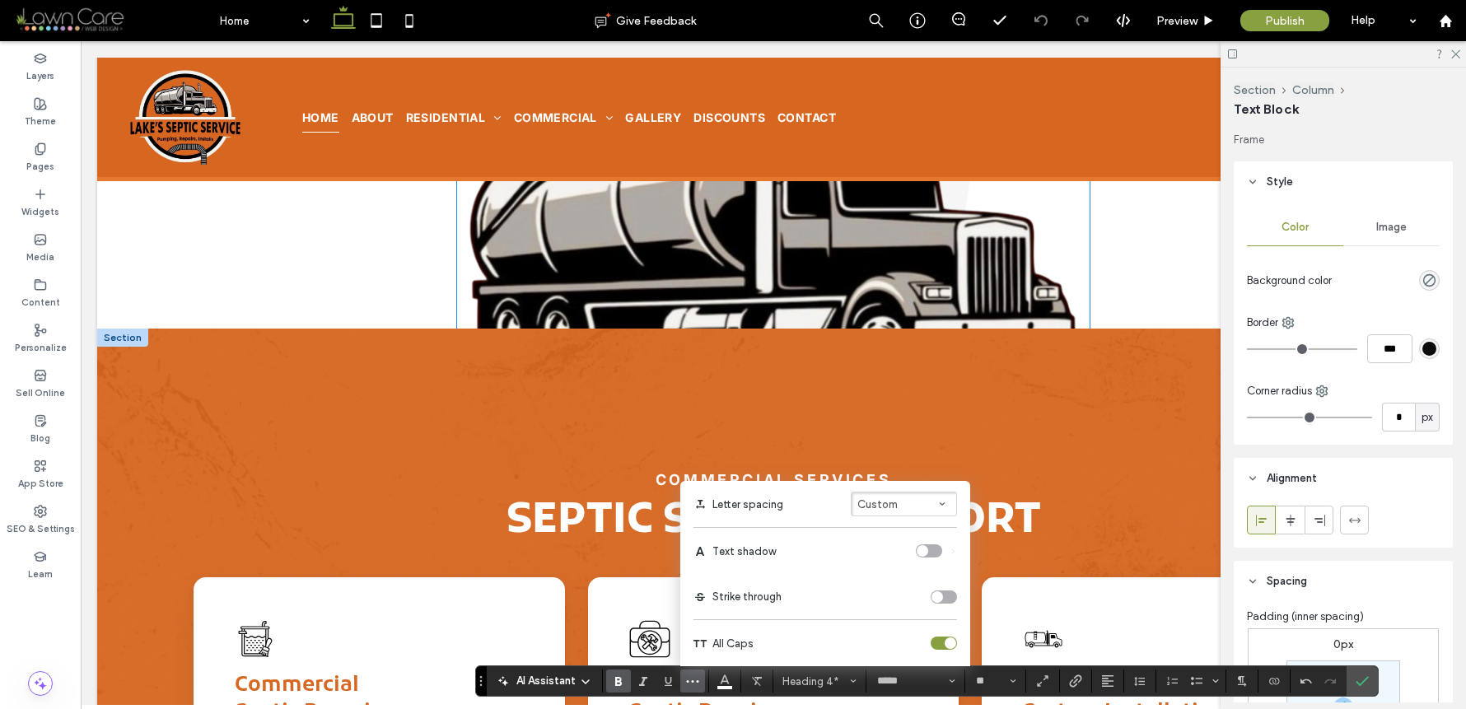
scroll to position [3388, 0]
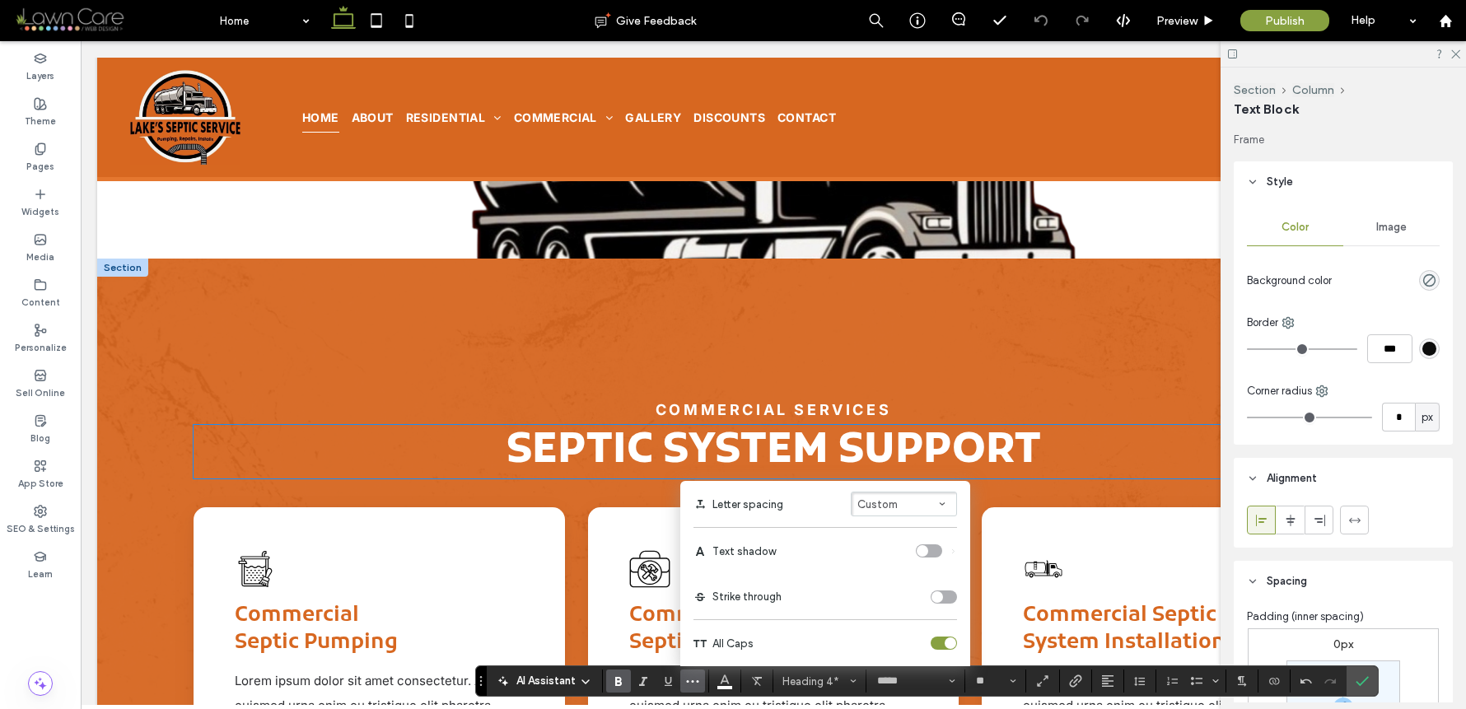
click at [619, 432] on strong "Septic System Support" at bounding box center [774, 452] width 535 height 54
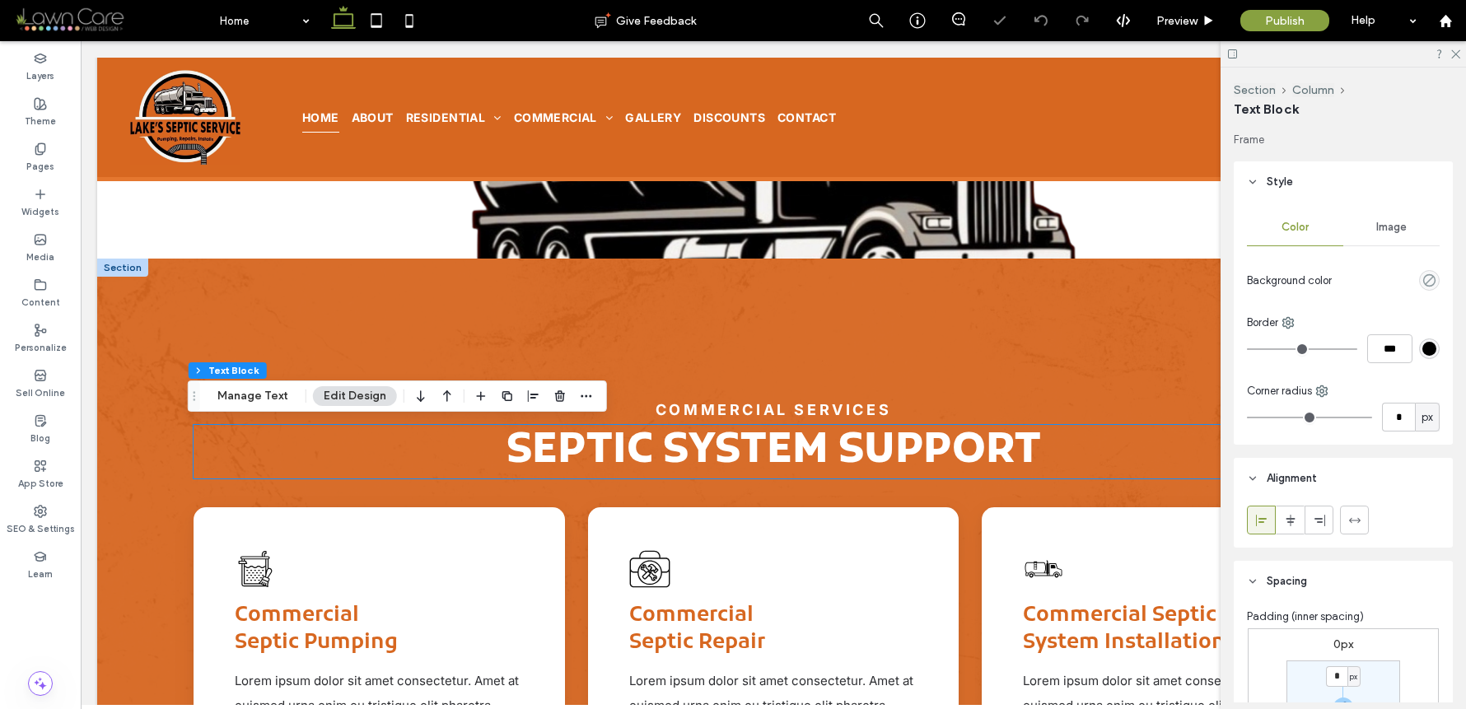
click at [619, 432] on strong "Septic System Support" at bounding box center [774, 452] width 535 height 54
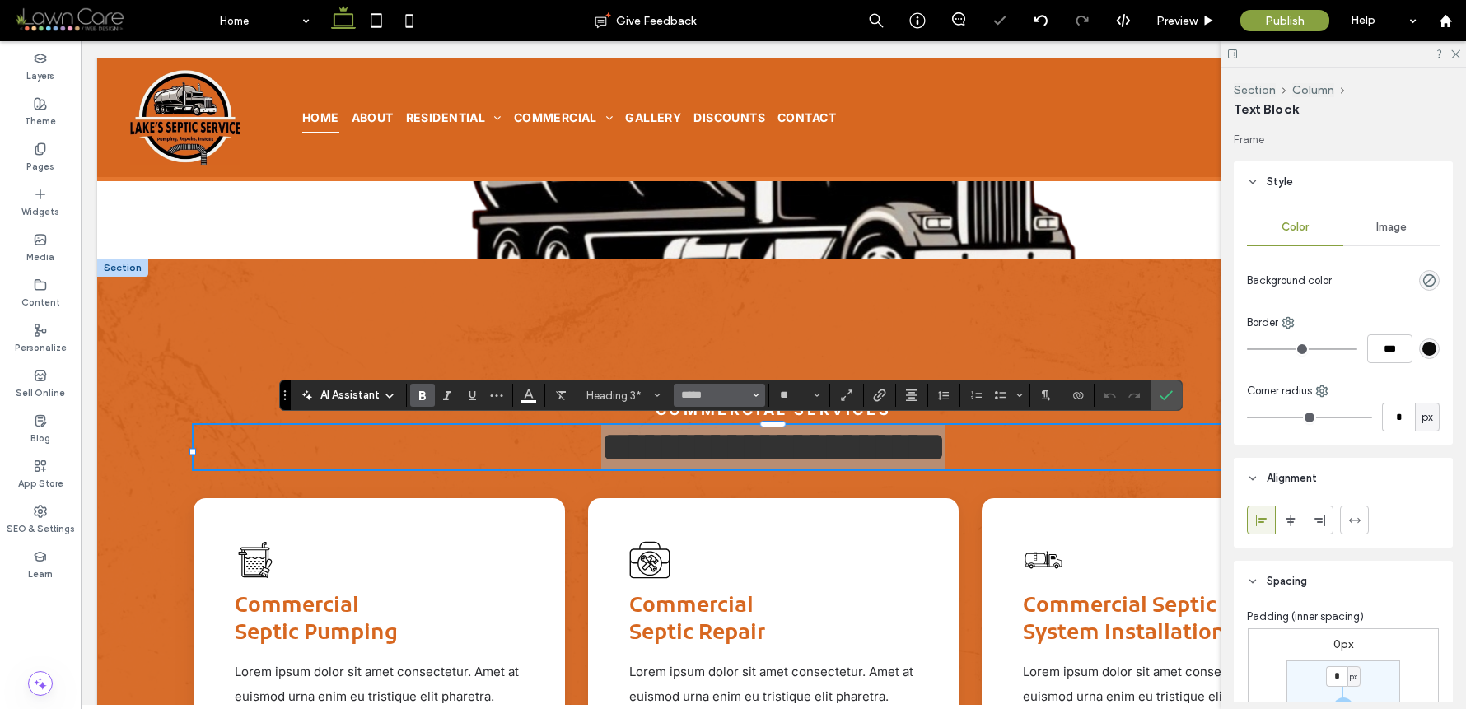
click at [751, 395] on button "*****" at bounding box center [719, 395] width 91 height 23
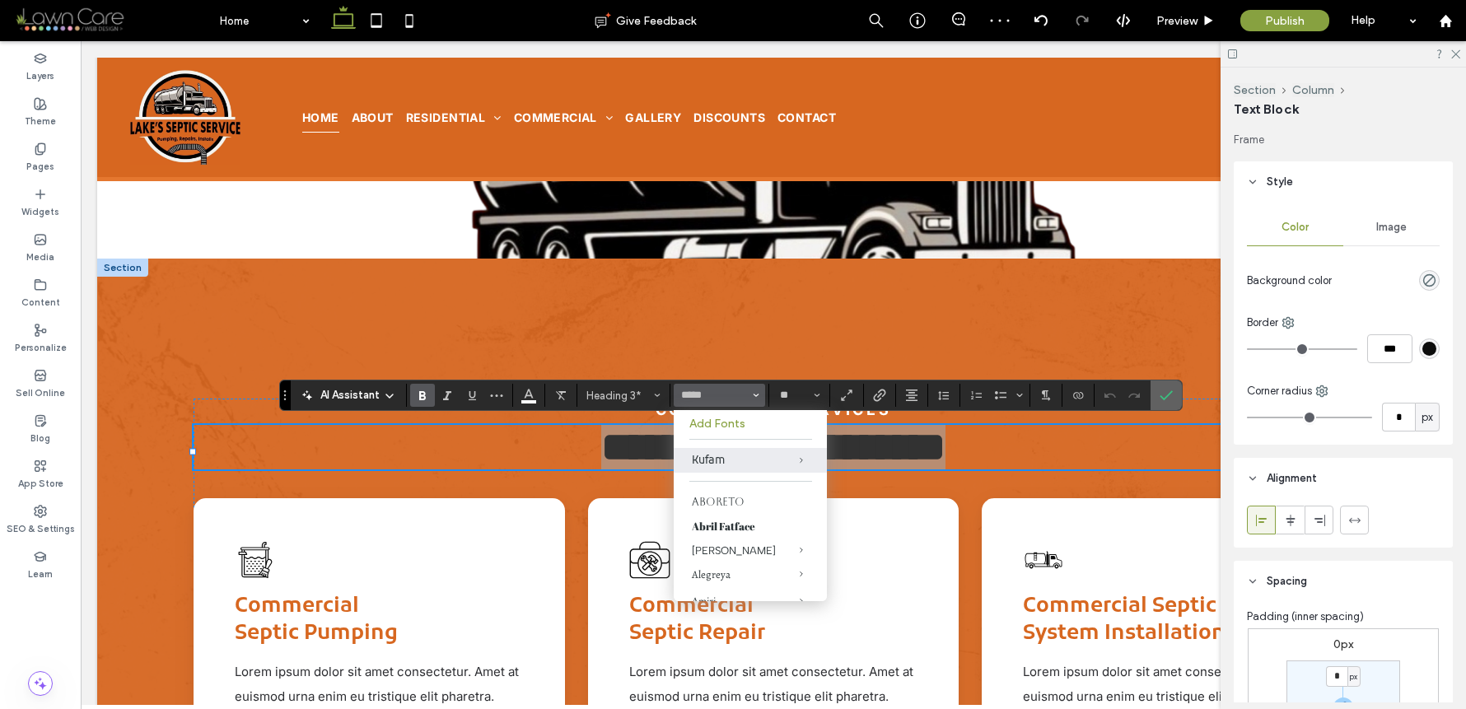
drag, startPoint x: 1177, startPoint y: 398, endPoint x: 1097, endPoint y: 358, distance: 89.9
click at [1177, 398] on label "Confirm" at bounding box center [1166, 396] width 25 height 30
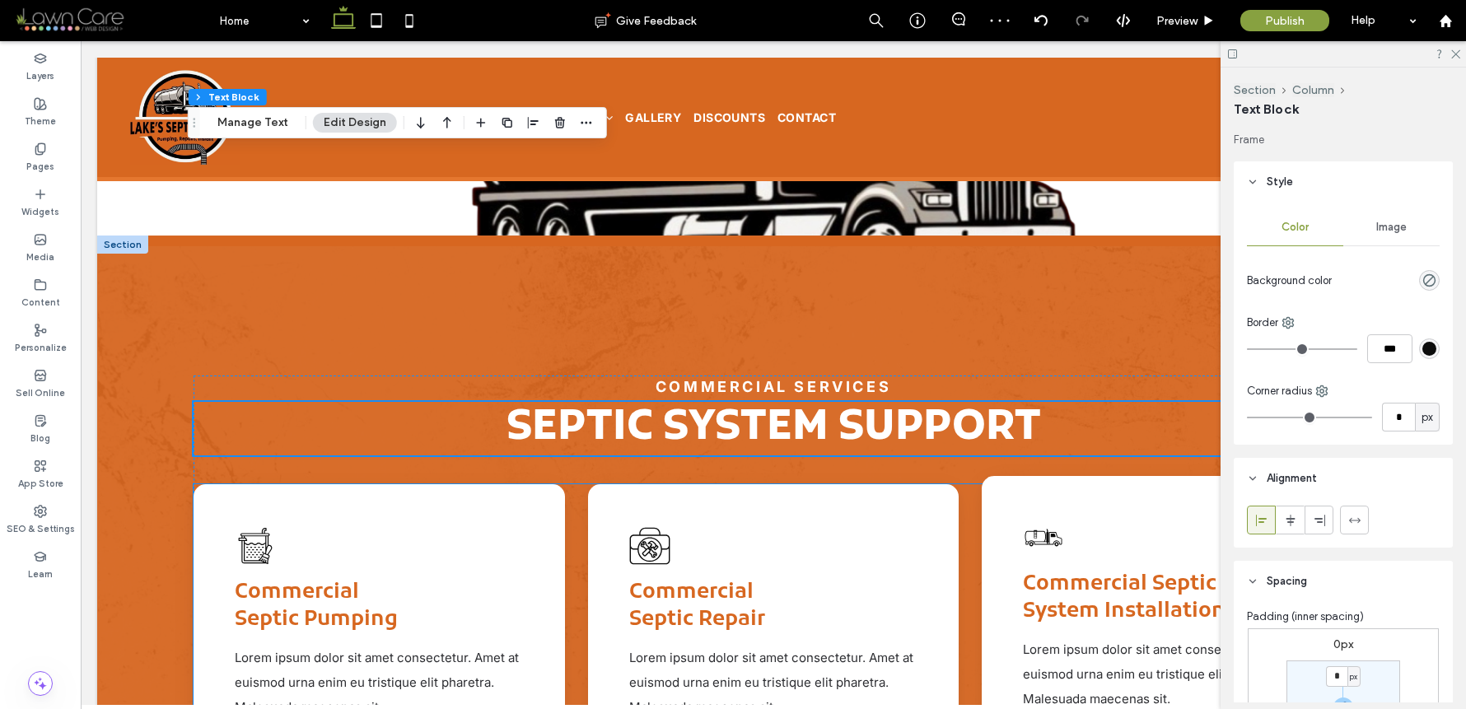
scroll to position [3335, 0]
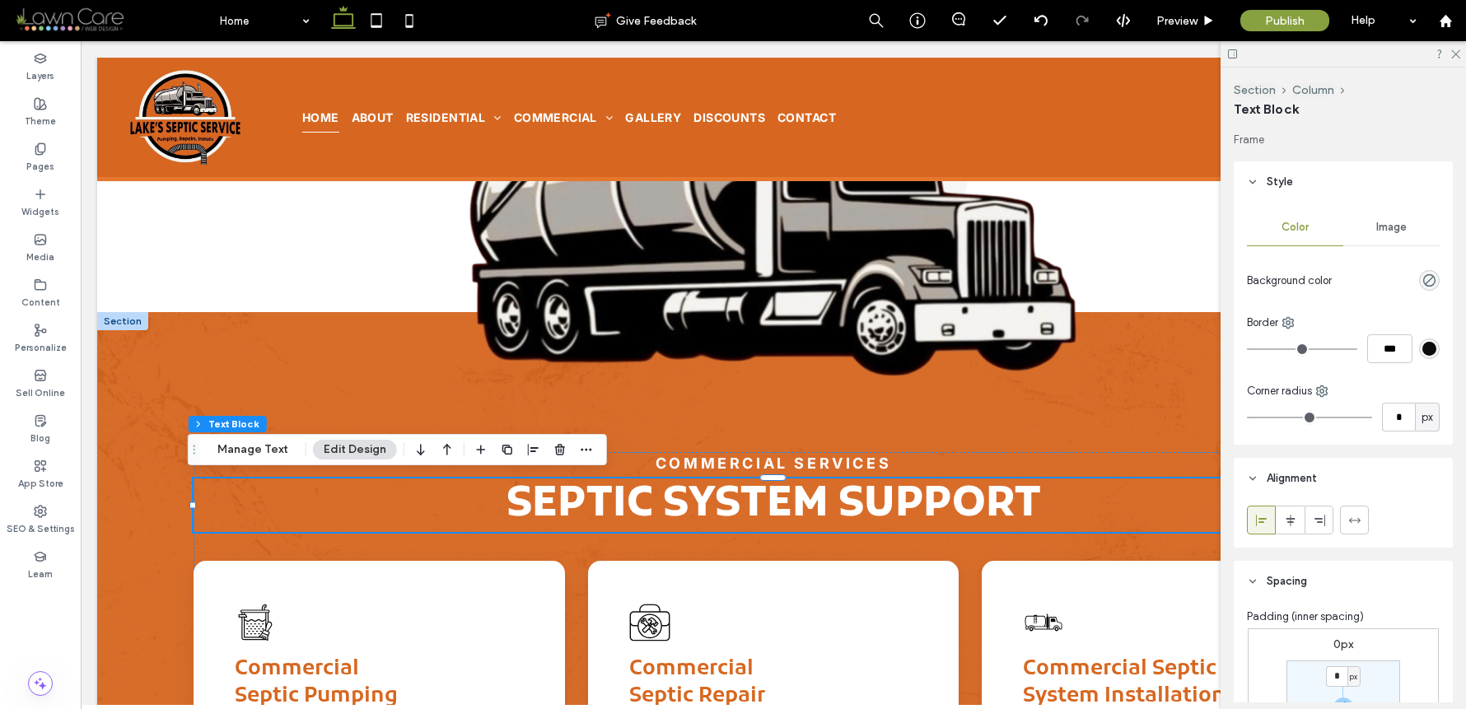
click at [969, 498] on strong "Septic System Support" at bounding box center [774, 506] width 535 height 54
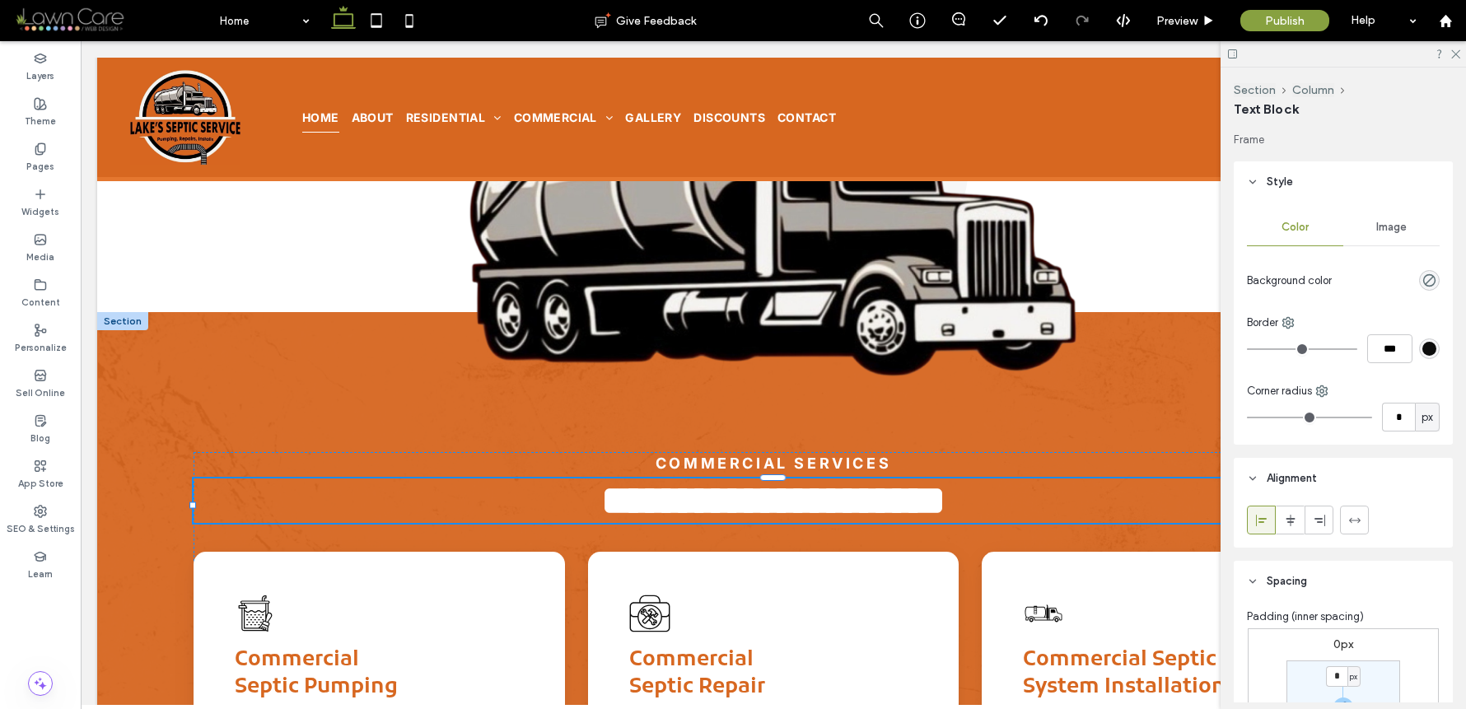
type input "*****"
type input "**"
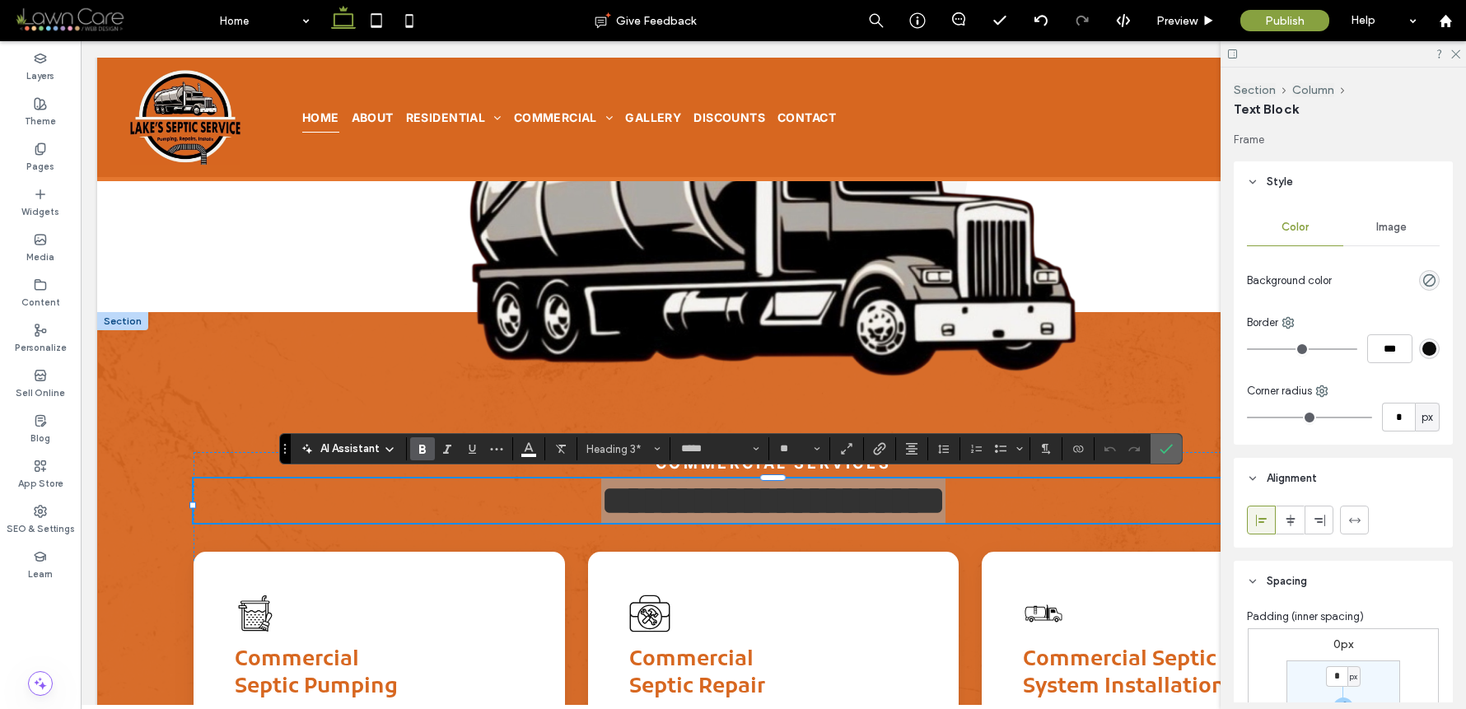
click at [1163, 442] on icon "Confirm" at bounding box center [1166, 448] width 13 height 13
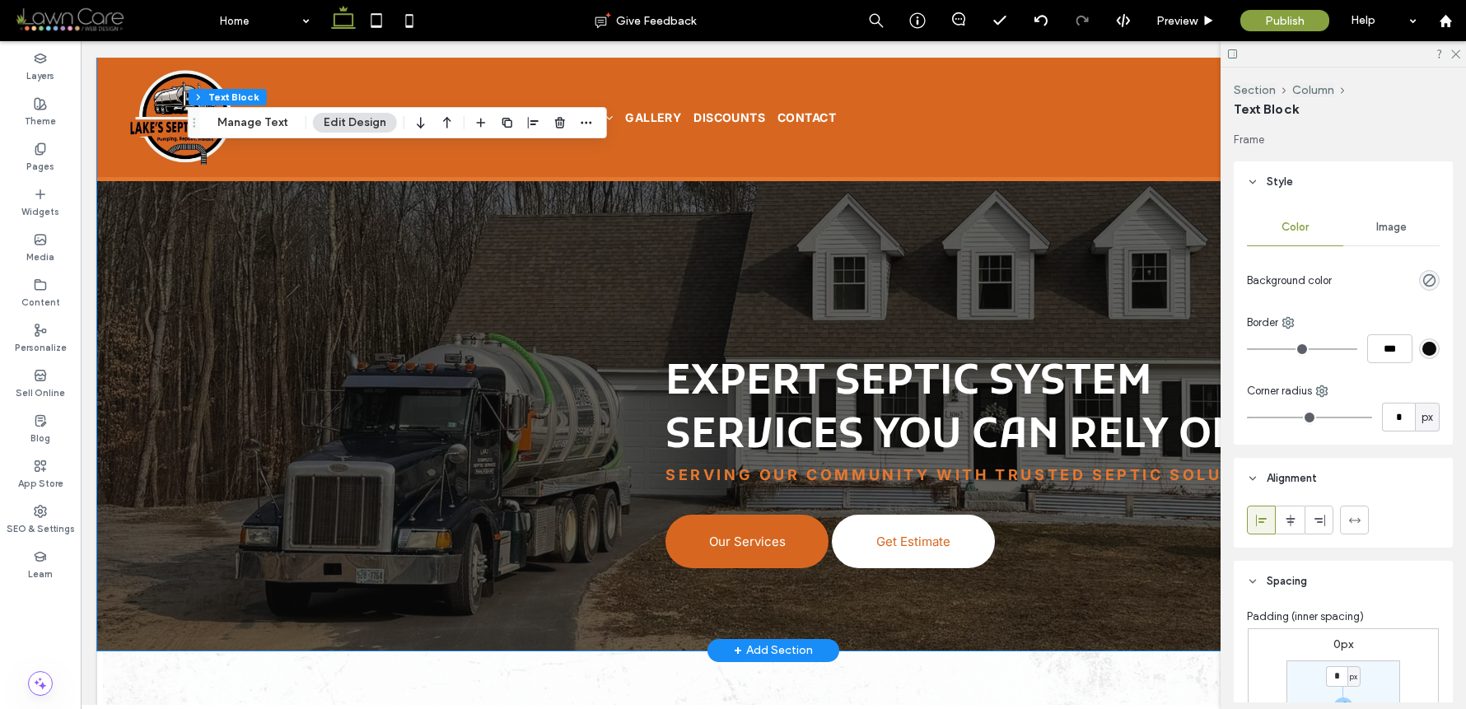
scroll to position [4828, 0]
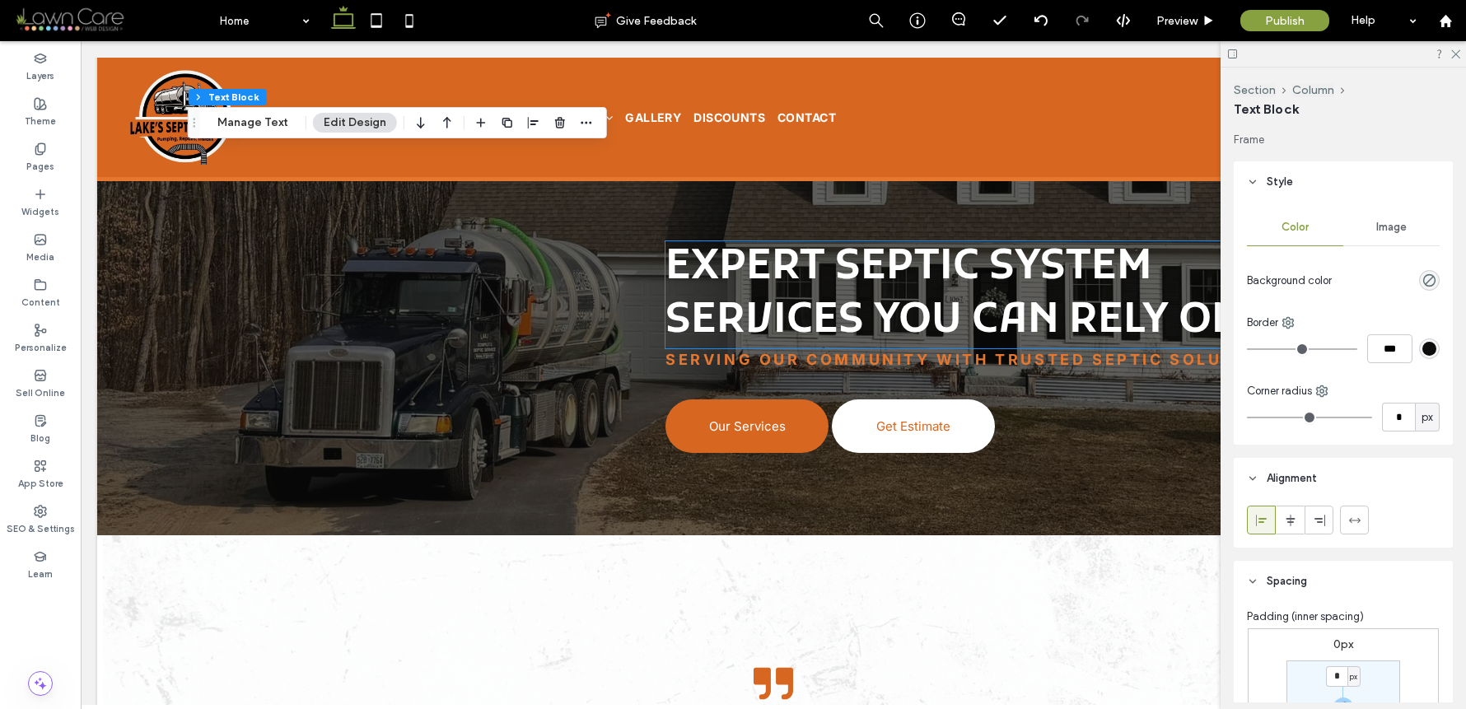
click at [938, 276] on span "Expert Septic System Services You Can Rely On" at bounding box center [955, 294] width 578 height 107
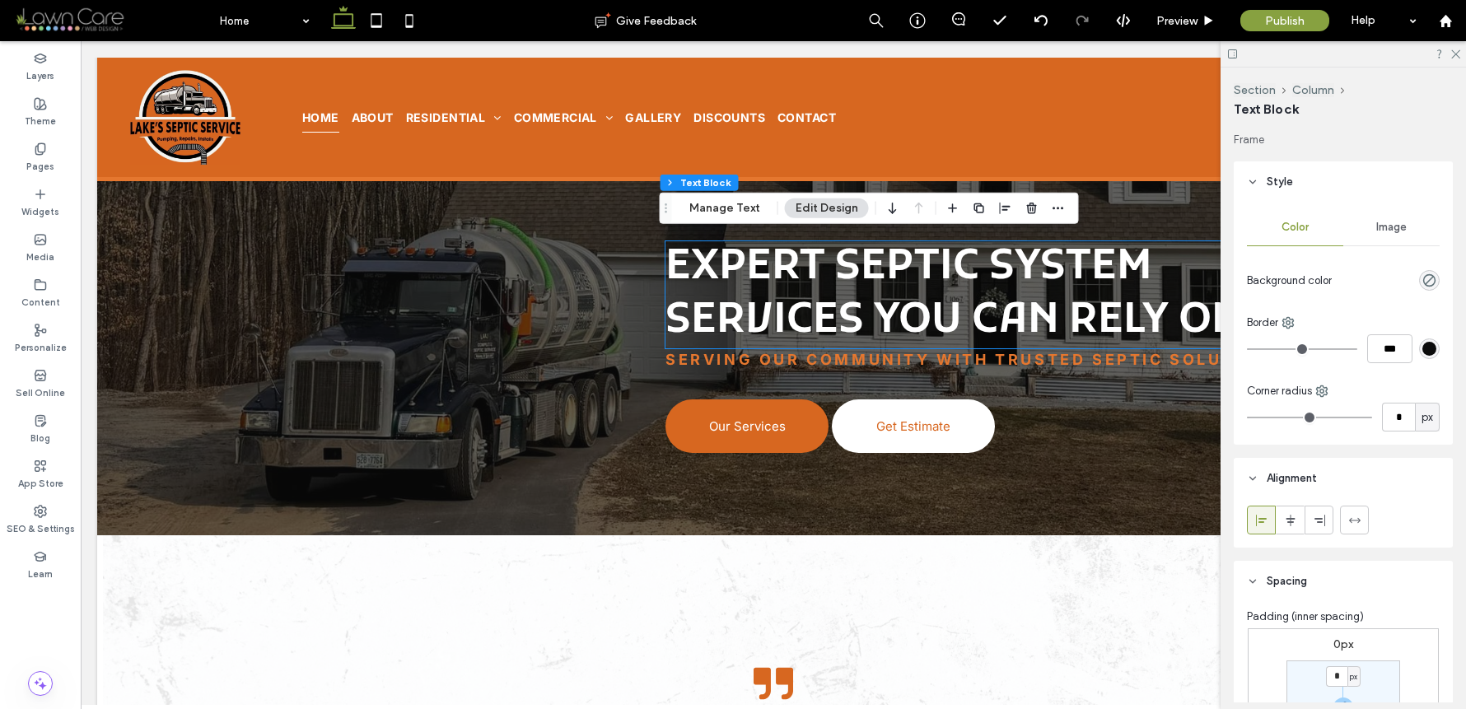
click at [938, 276] on div "Expert Septic System Services You Can Rely On" at bounding box center [970, 294] width 608 height 107
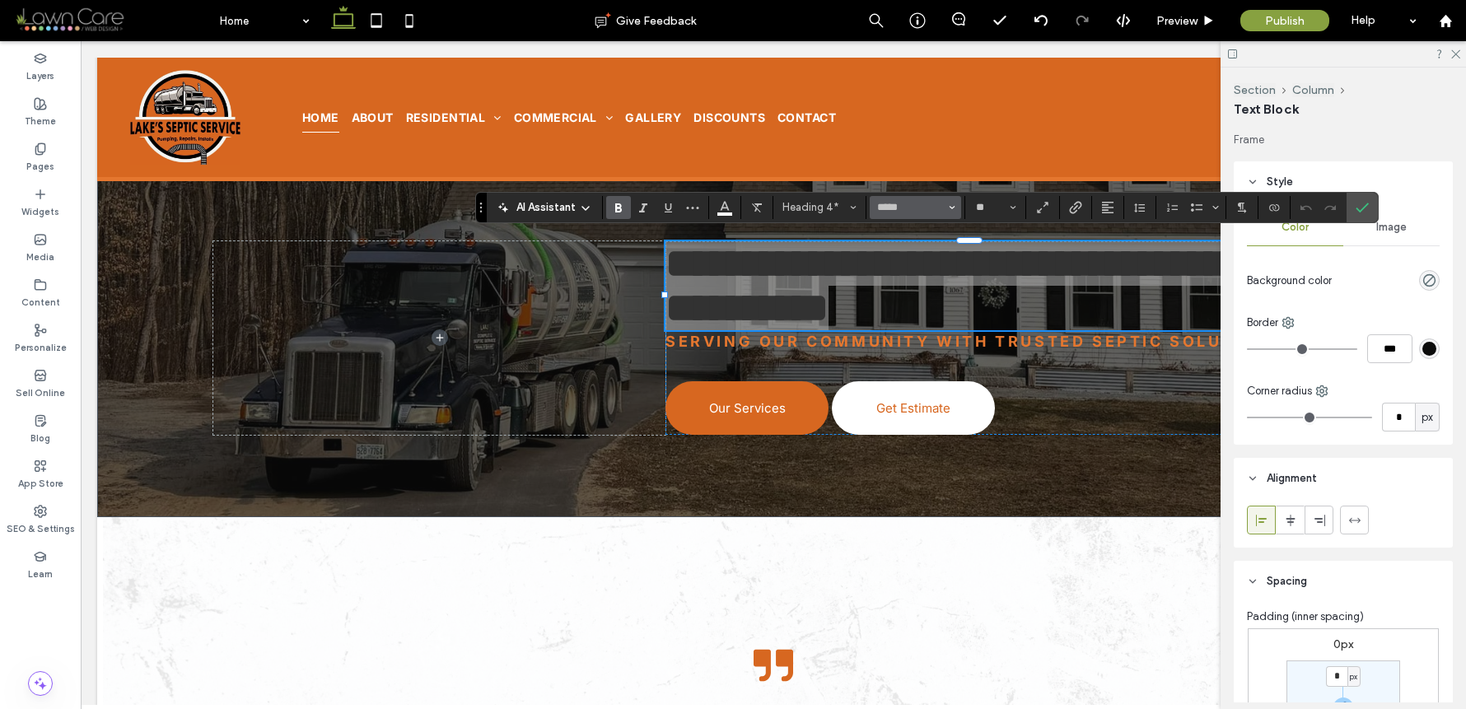
click at [949, 211] on span "Font & Font weight" at bounding box center [952, 207] width 7 height 21
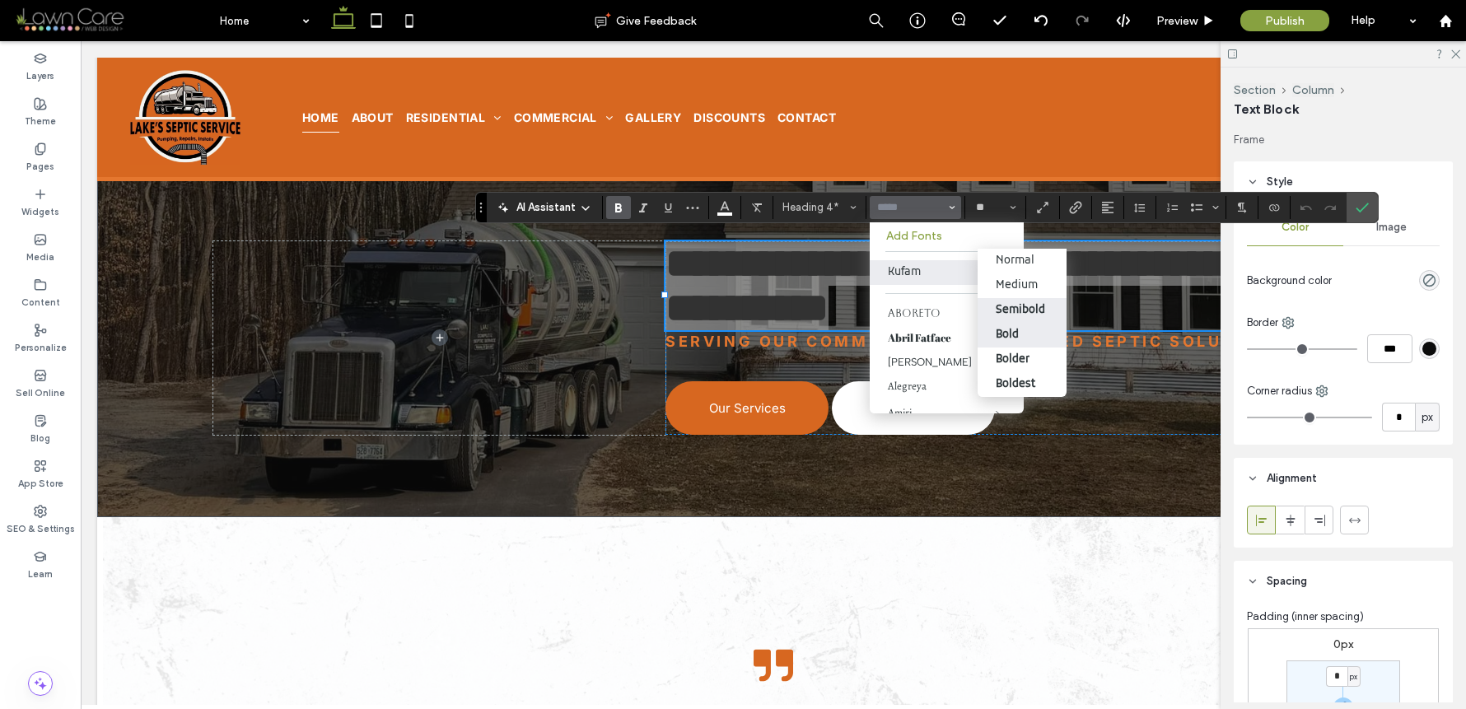
click at [996, 330] on div "Bold" at bounding box center [1007, 335] width 23 height 14
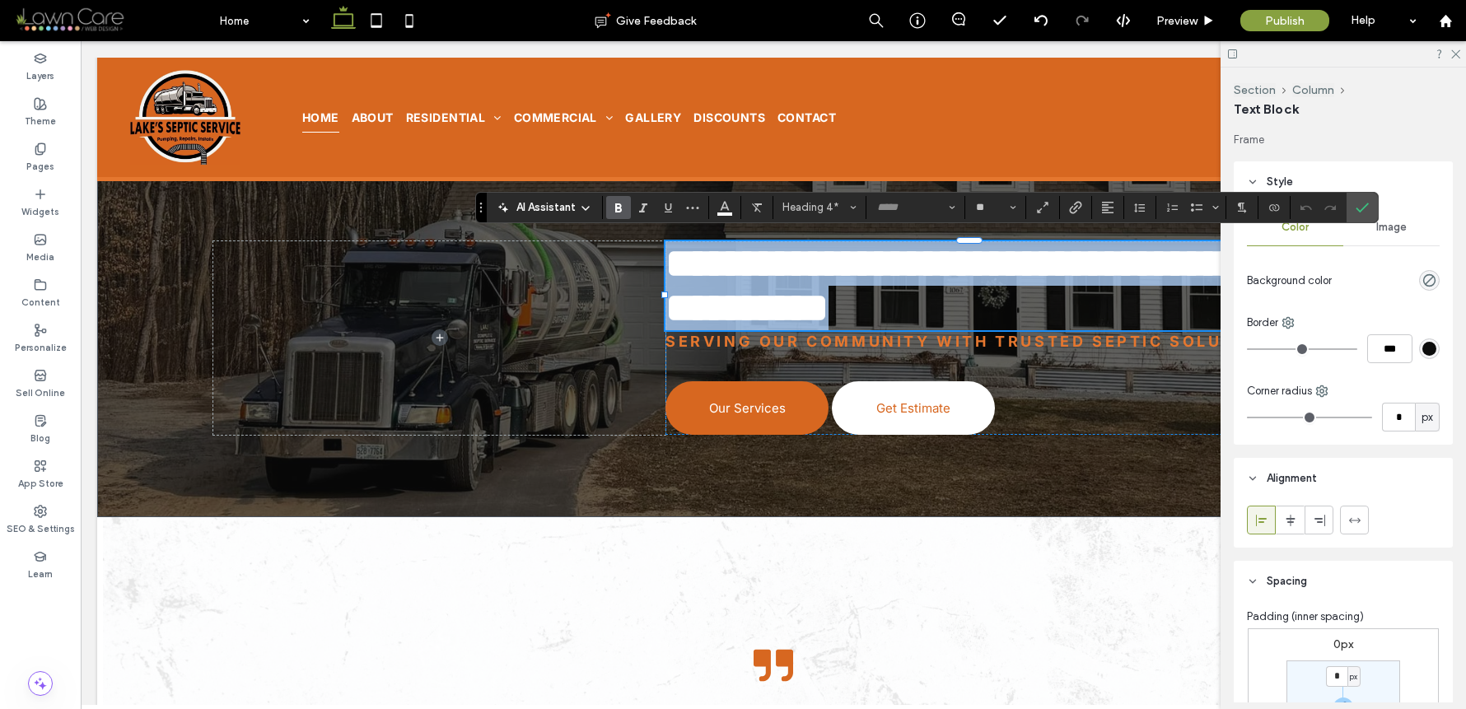
type input "*****"
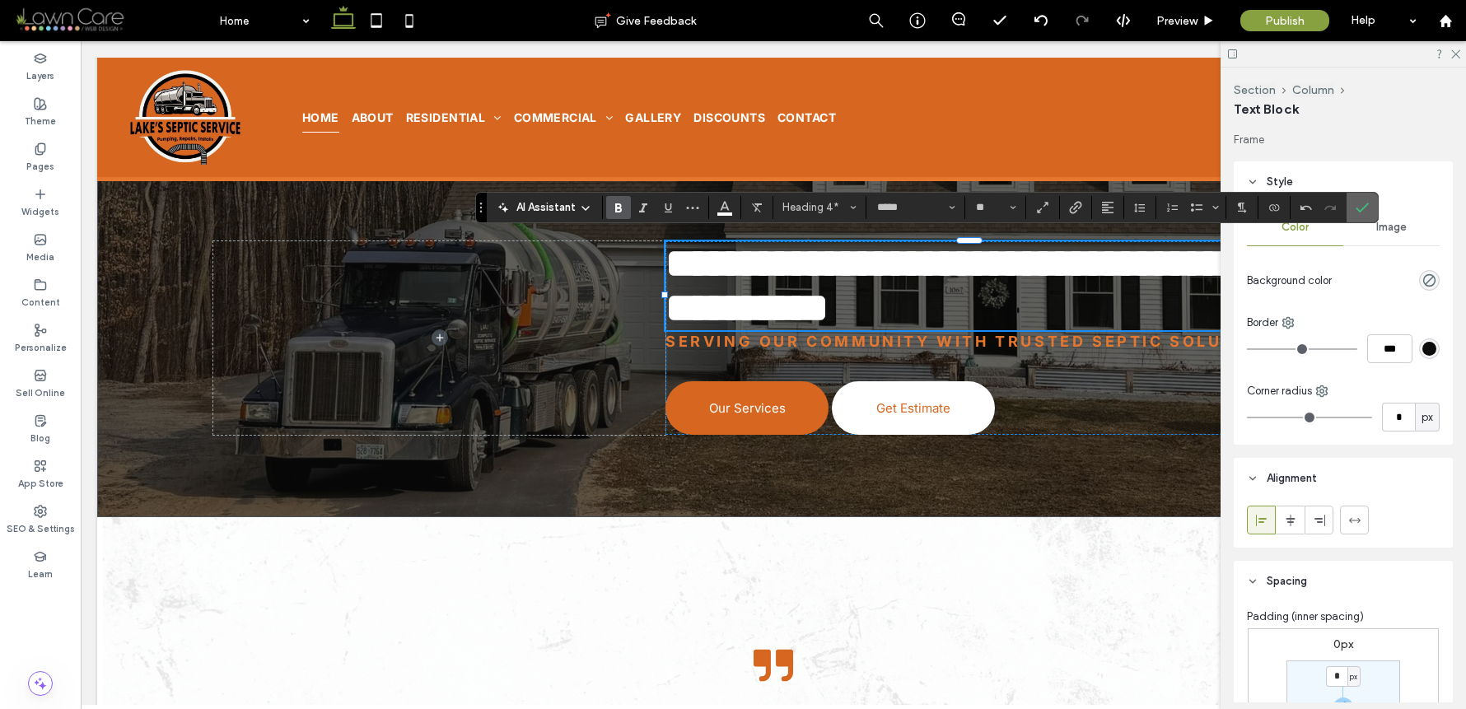
click at [1356, 208] on icon "Confirm" at bounding box center [1362, 207] width 13 height 13
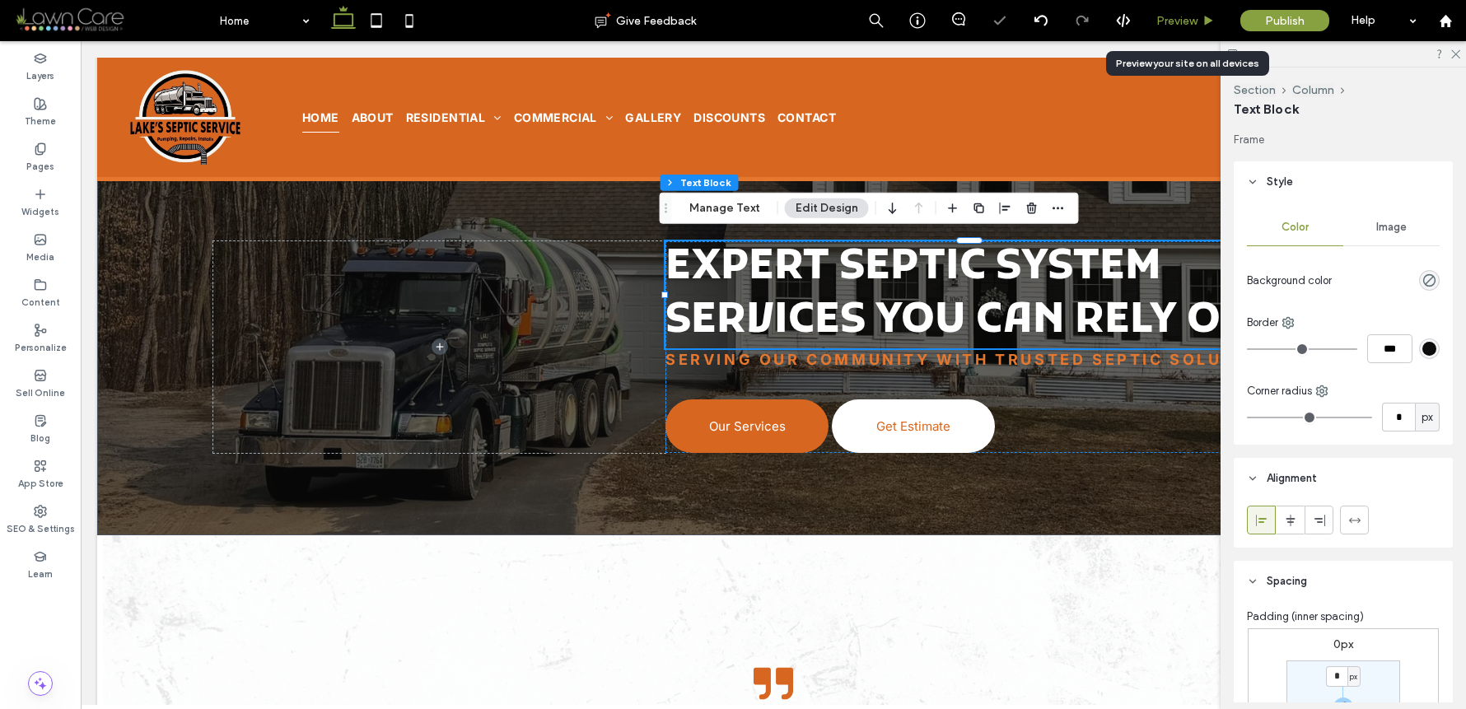
click at [1204, 18] on icon at bounding box center [1209, 21] width 12 height 12
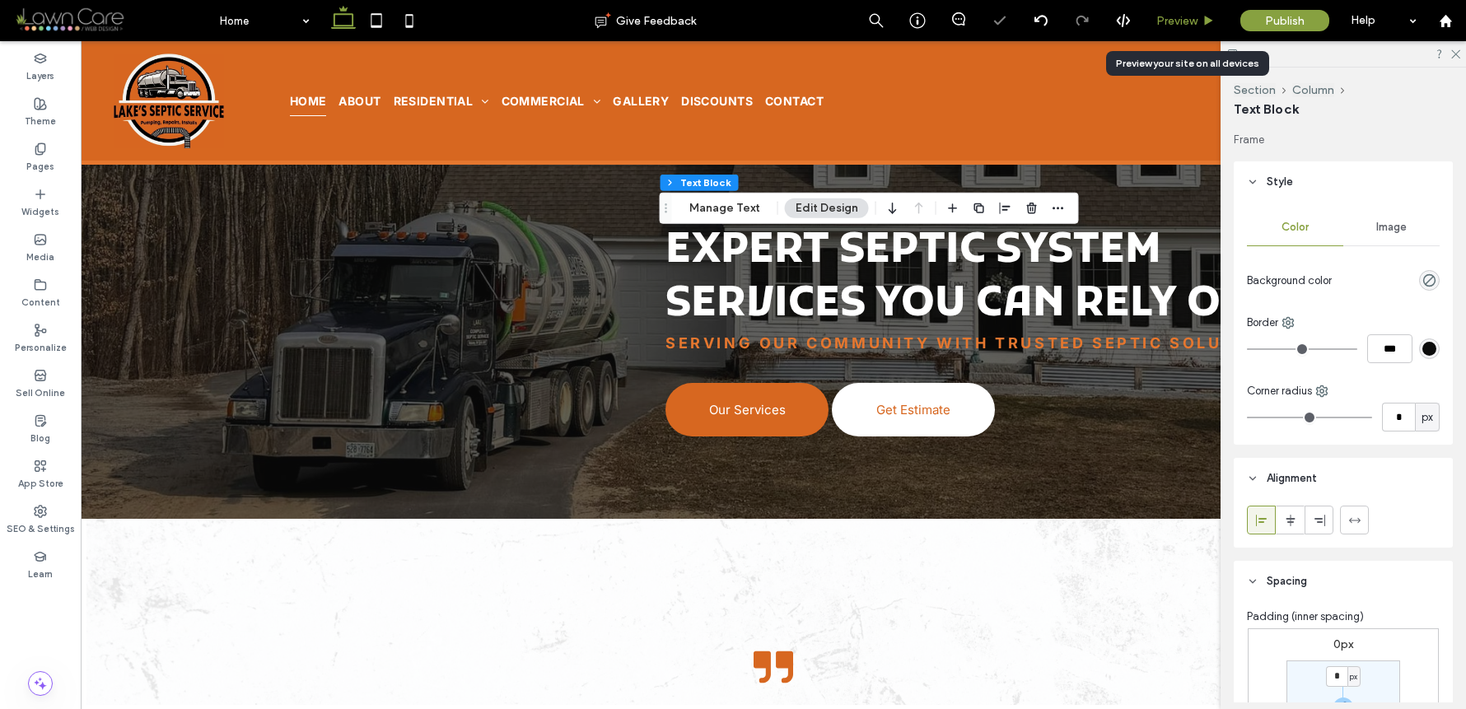
scroll to position [4786, 0]
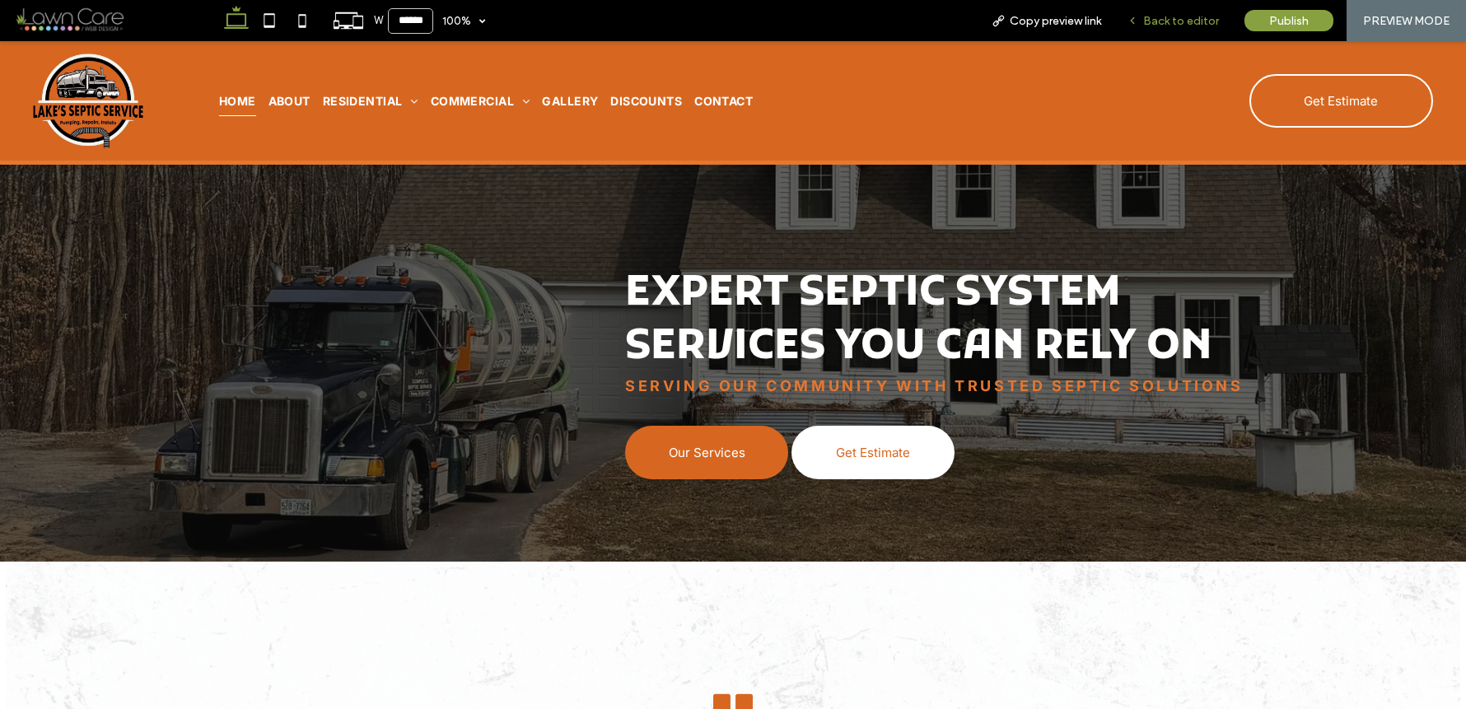
click at [1190, 26] on span "Back to editor" at bounding box center [1181, 21] width 76 height 14
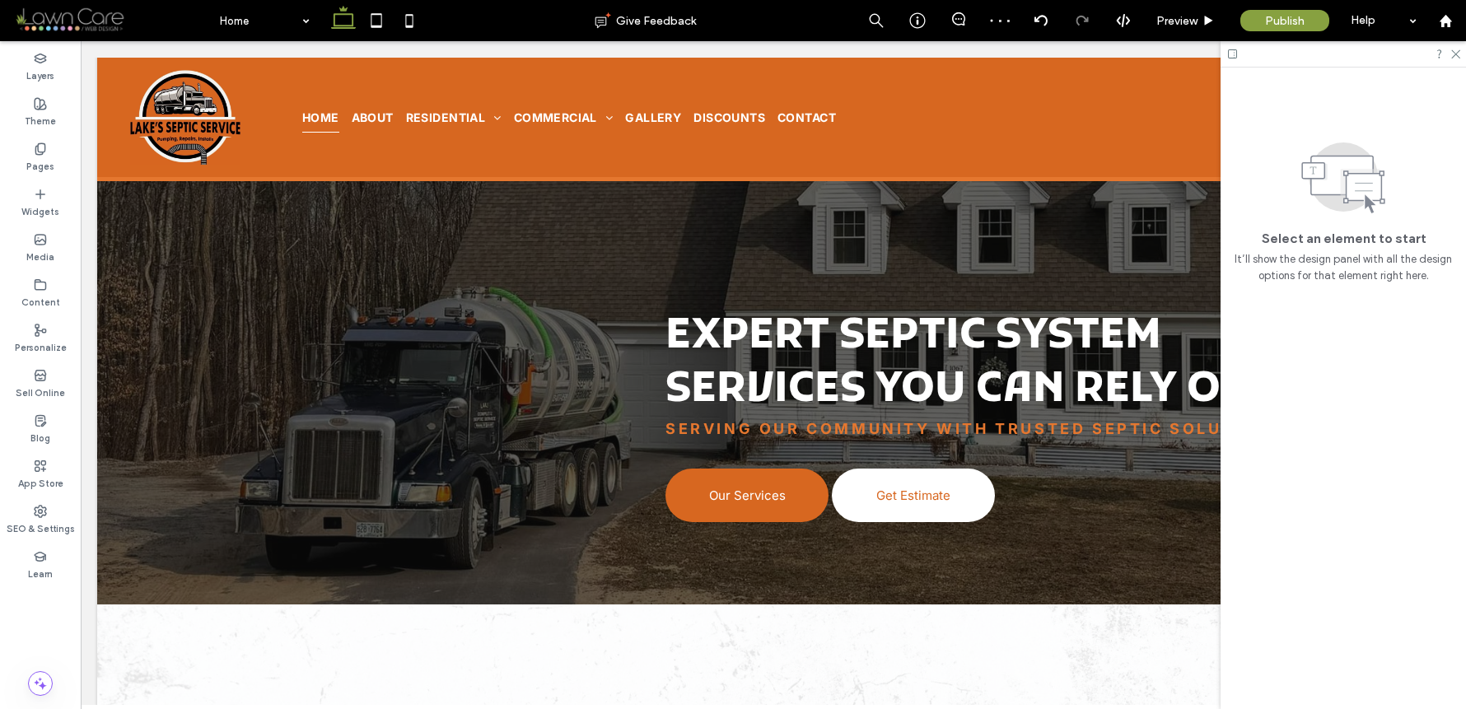
scroll to position [4802, 0]
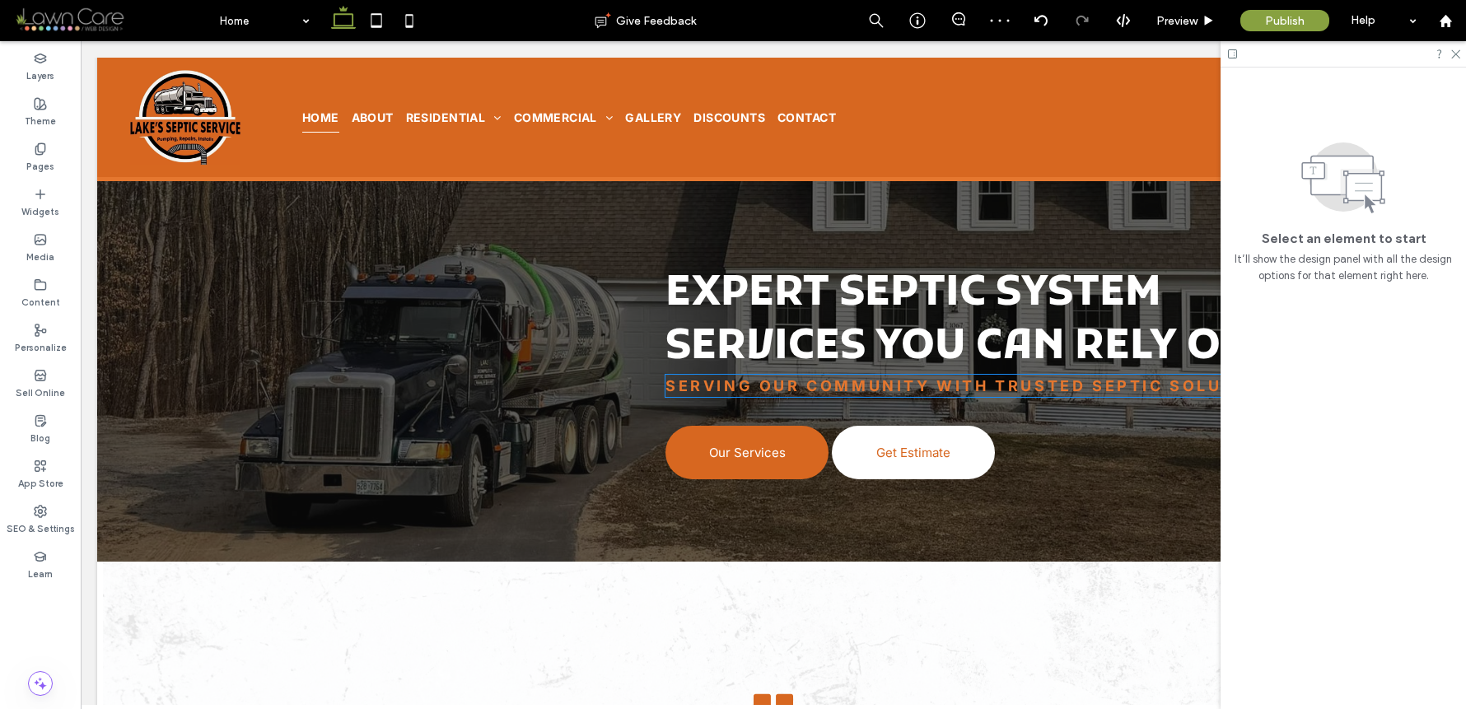
click at [1068, 377] on strong "Serving Our Community with Trusted Septic Solutions" at bounding box center [975, 385] width 619 height 17
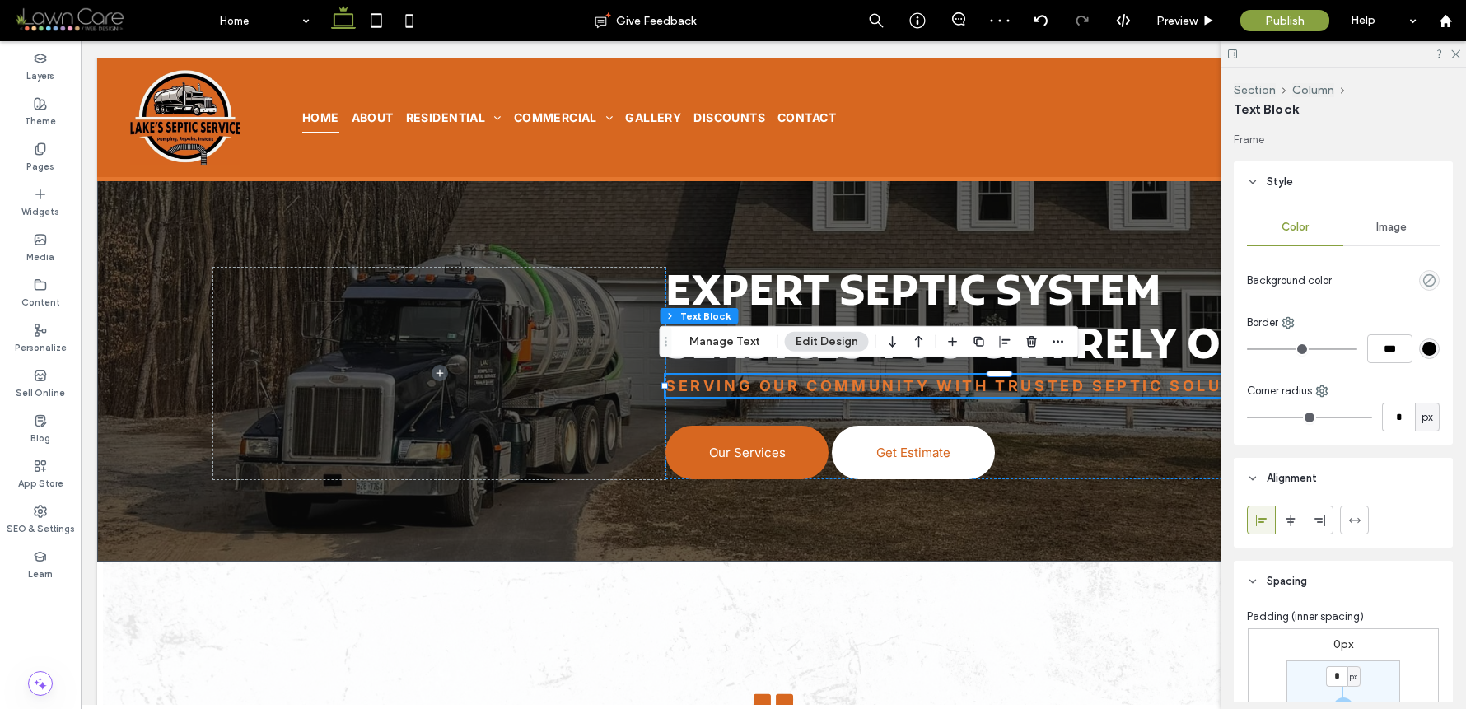
click at [1068, 377] on strong "Serving Our Community with Trusted Septic Solutions" at bounding box center [975, 385] width 619 height 17
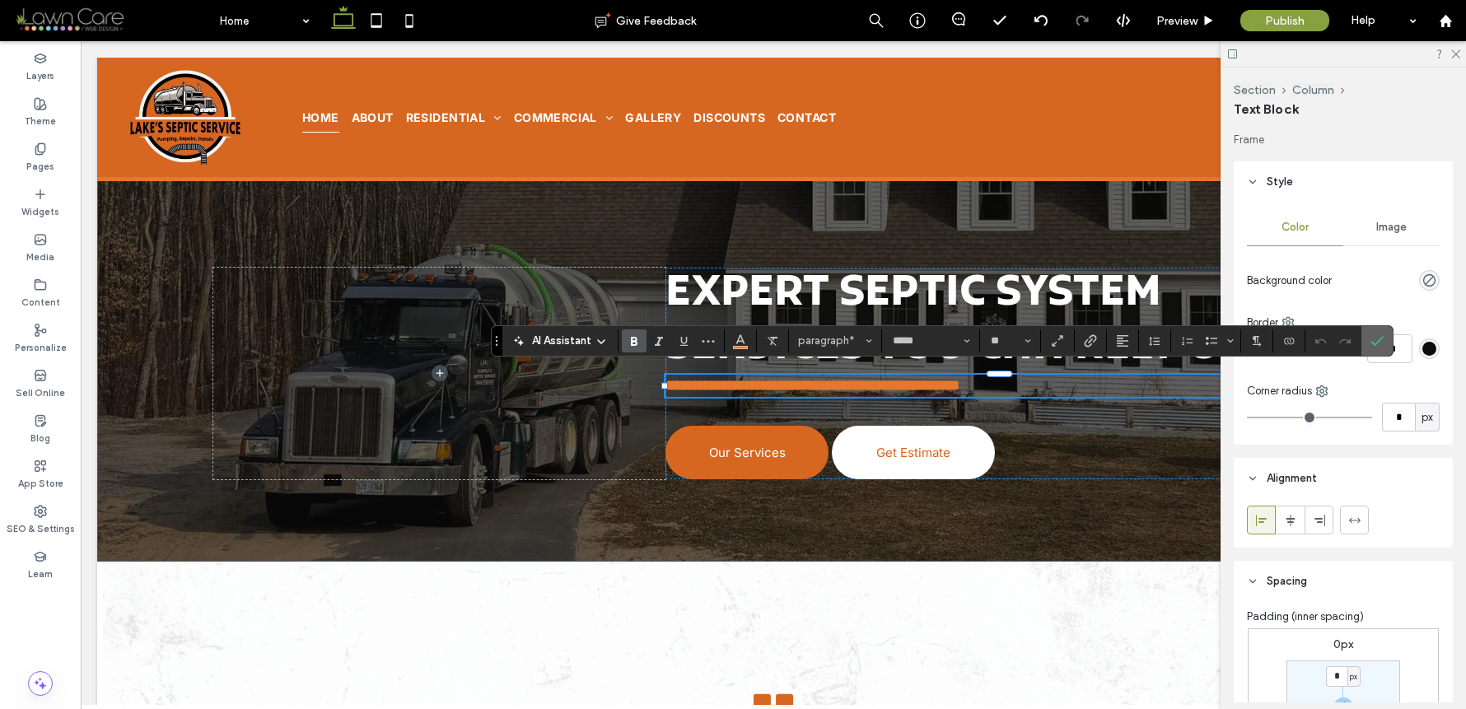
click at [1372, 342] on use "Confirm" at bounding box center [1377, 341] width 13 height 10
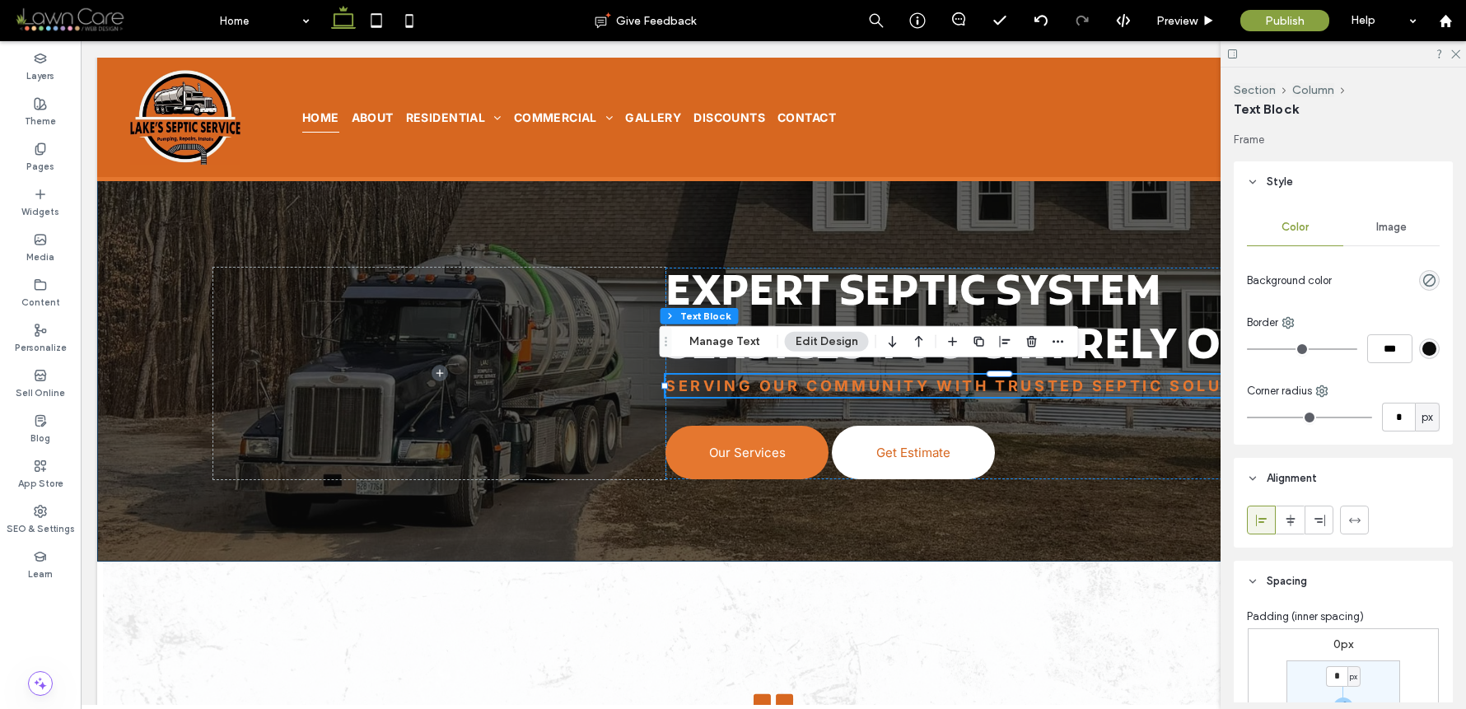
click at [785, 456] on link "Our Services" at bounding box center [747, 453] width 163 height 54
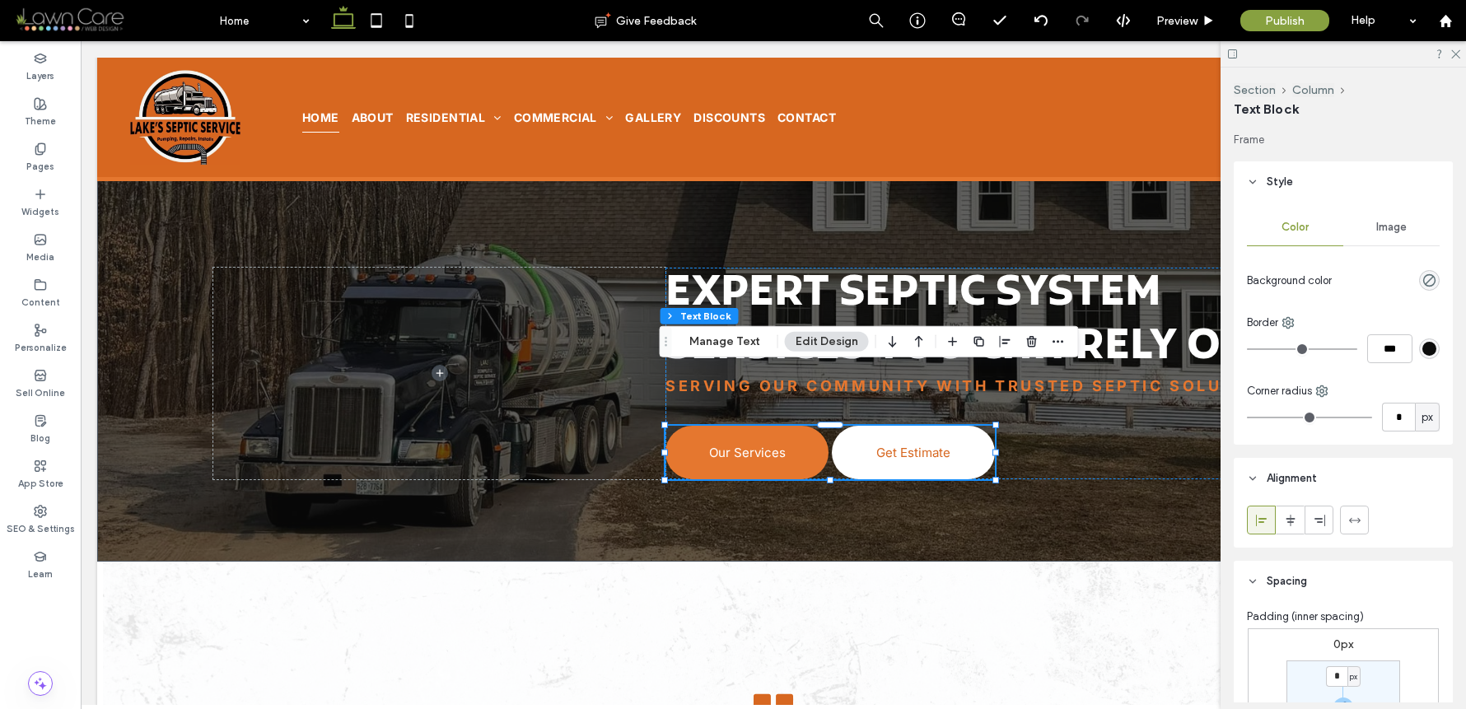
click at [785, 456] on link "Our Services" at bounding box center [747, 453] width 163 height 54
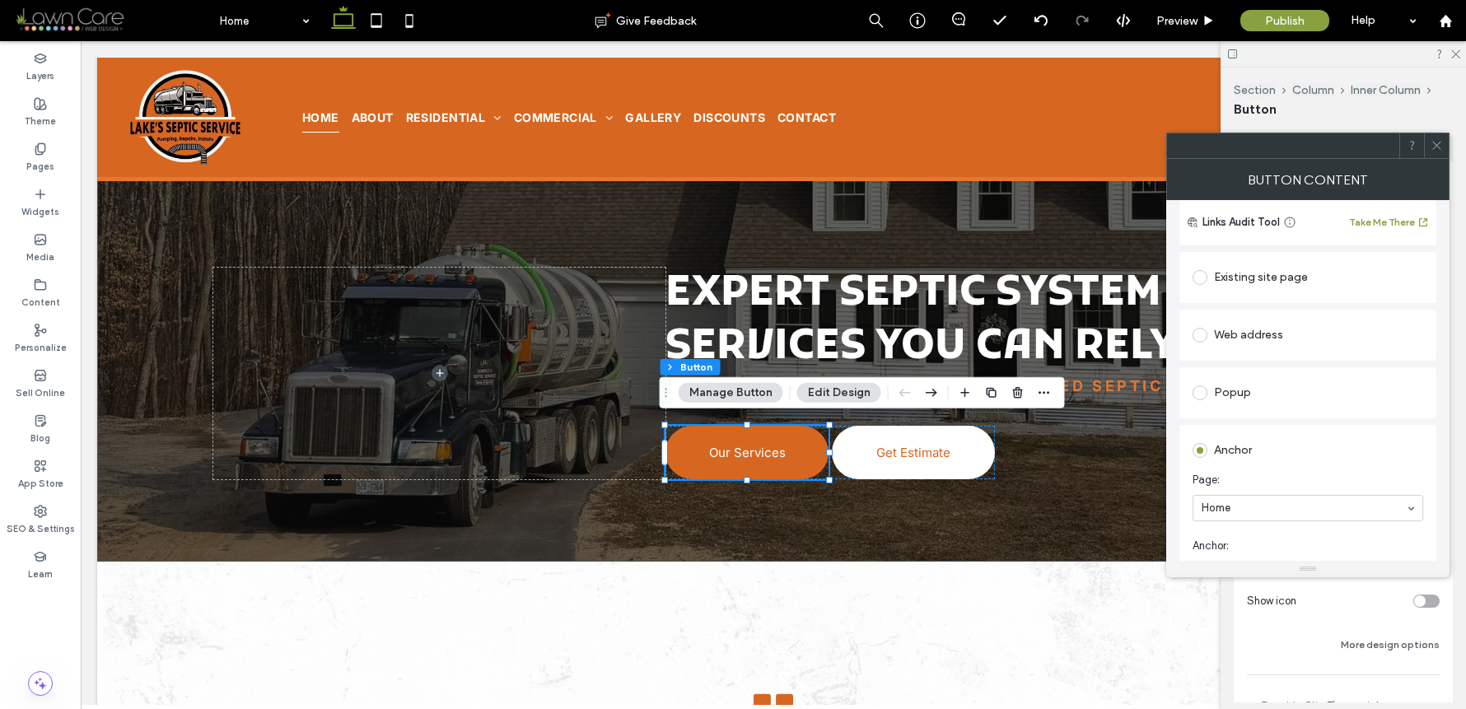
scroll to position [306, 0]
click at [1439, 147] on icon at bounding box center [1437, 145] width 12 height 12
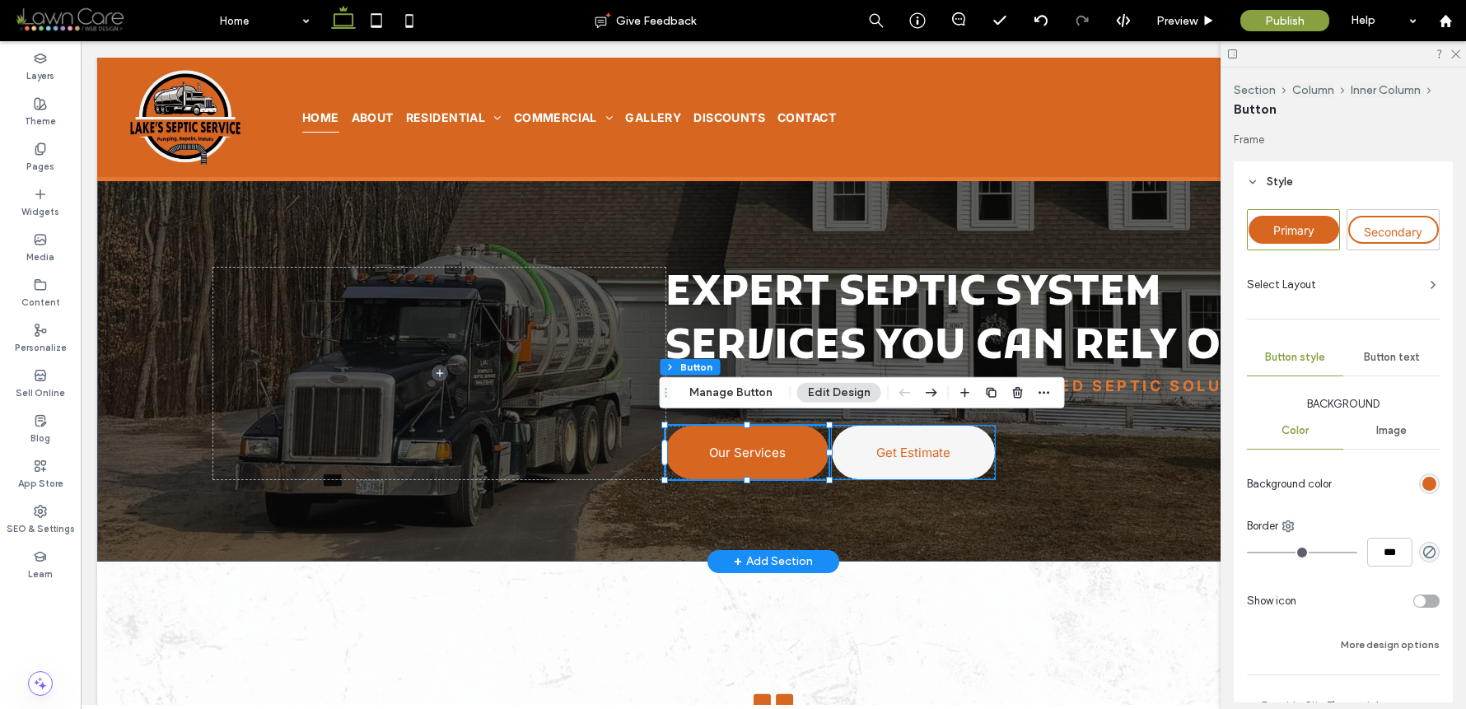
click at [965, 433] on link "Get Estimate" at bounding box center [913, 453] width 163 height 54
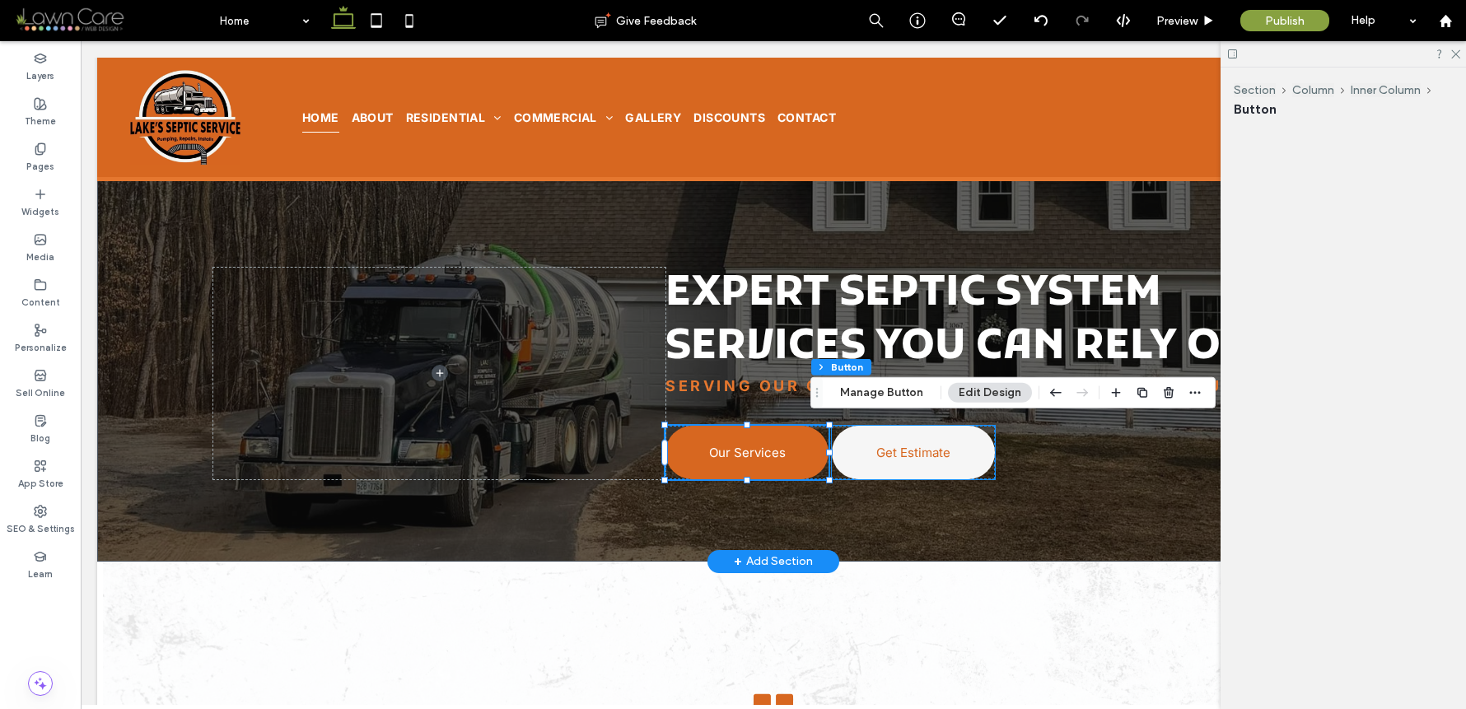
click at [965, 433] on div "Get Estimate" at bounding box center [913, 453] width 163 height 54
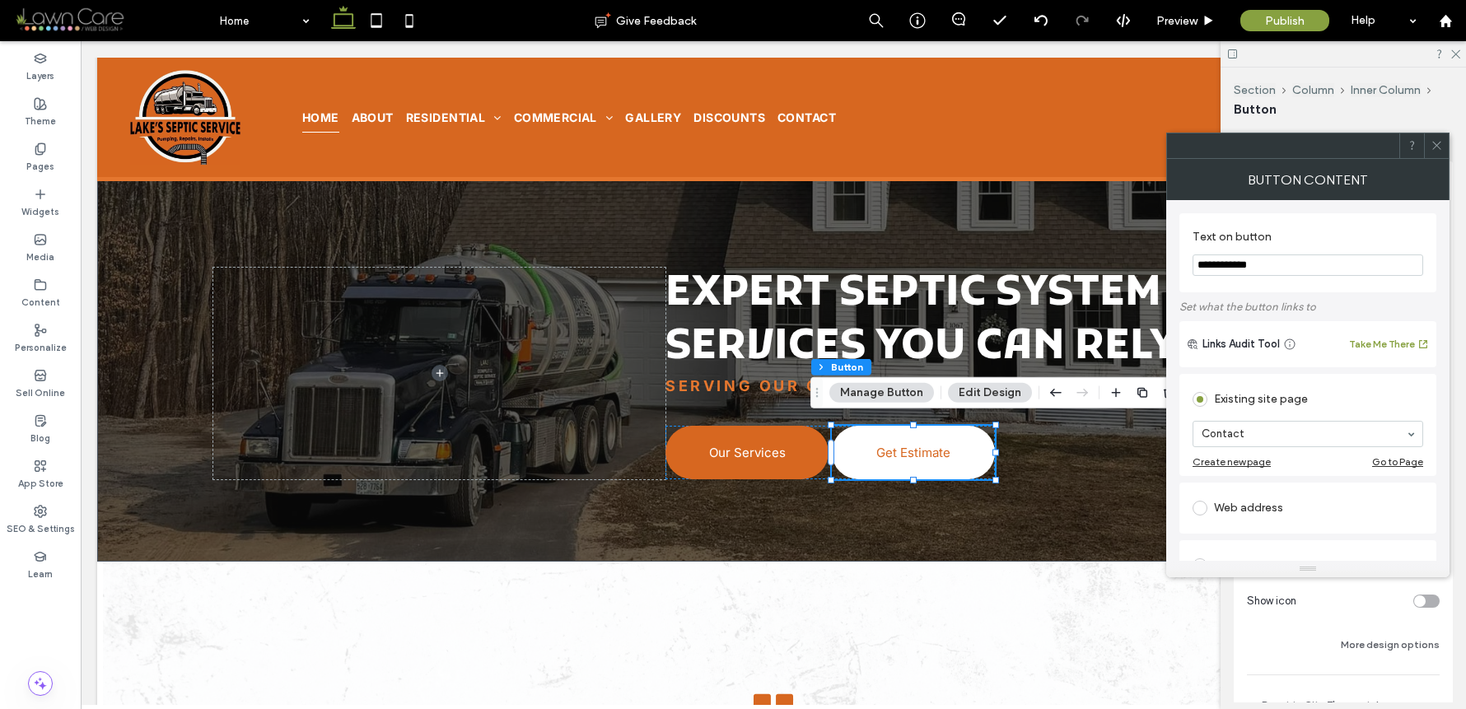
click at [1438, 144] on icon at bounding box center [1437, 145] width 12 height 12
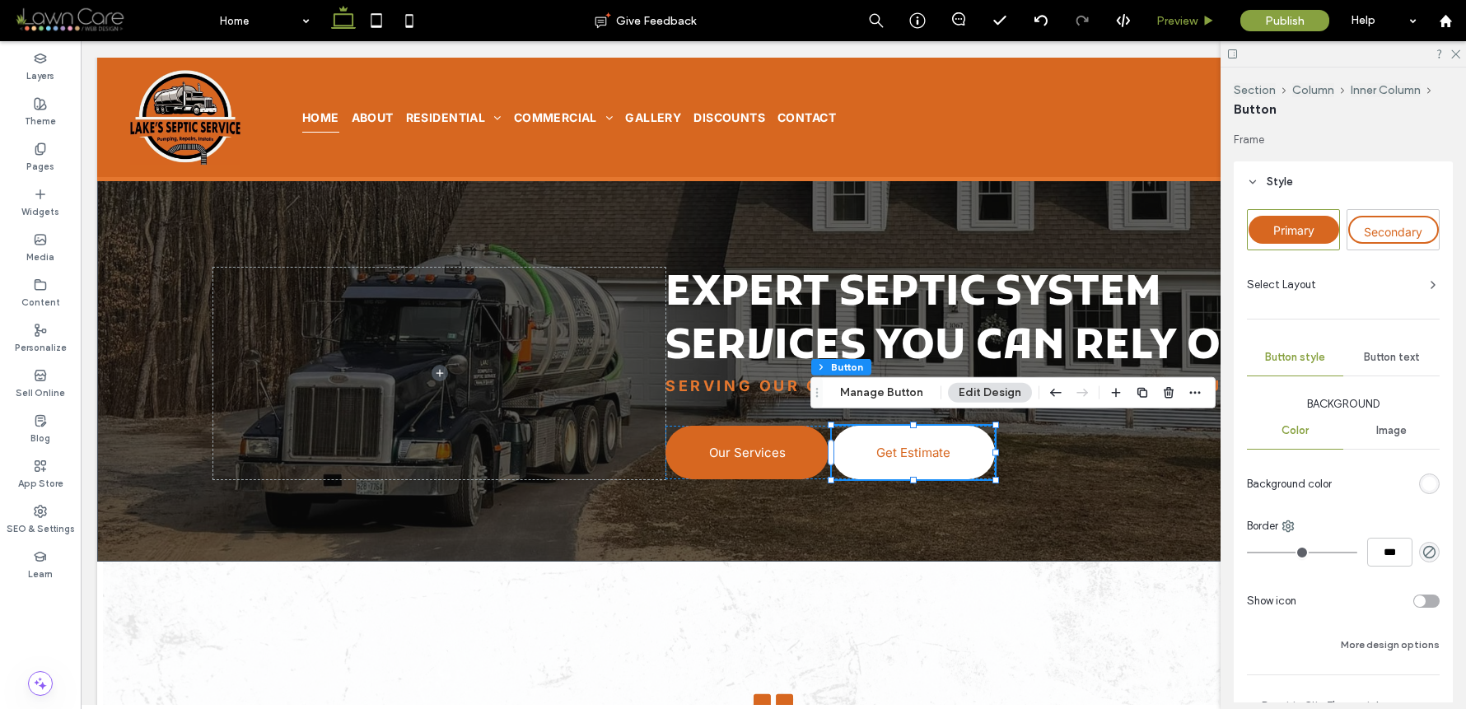
click at [1201, 29] on div "Preview" at bounding box center [1186, 20] width 84 height 41
click at [1192, 33] on div "Preview" at bounding box center [1186, 20] width 84 height 41
click at [1193, 22] on span "Preview" at bounding box center [1177, 21] width 41 height 14
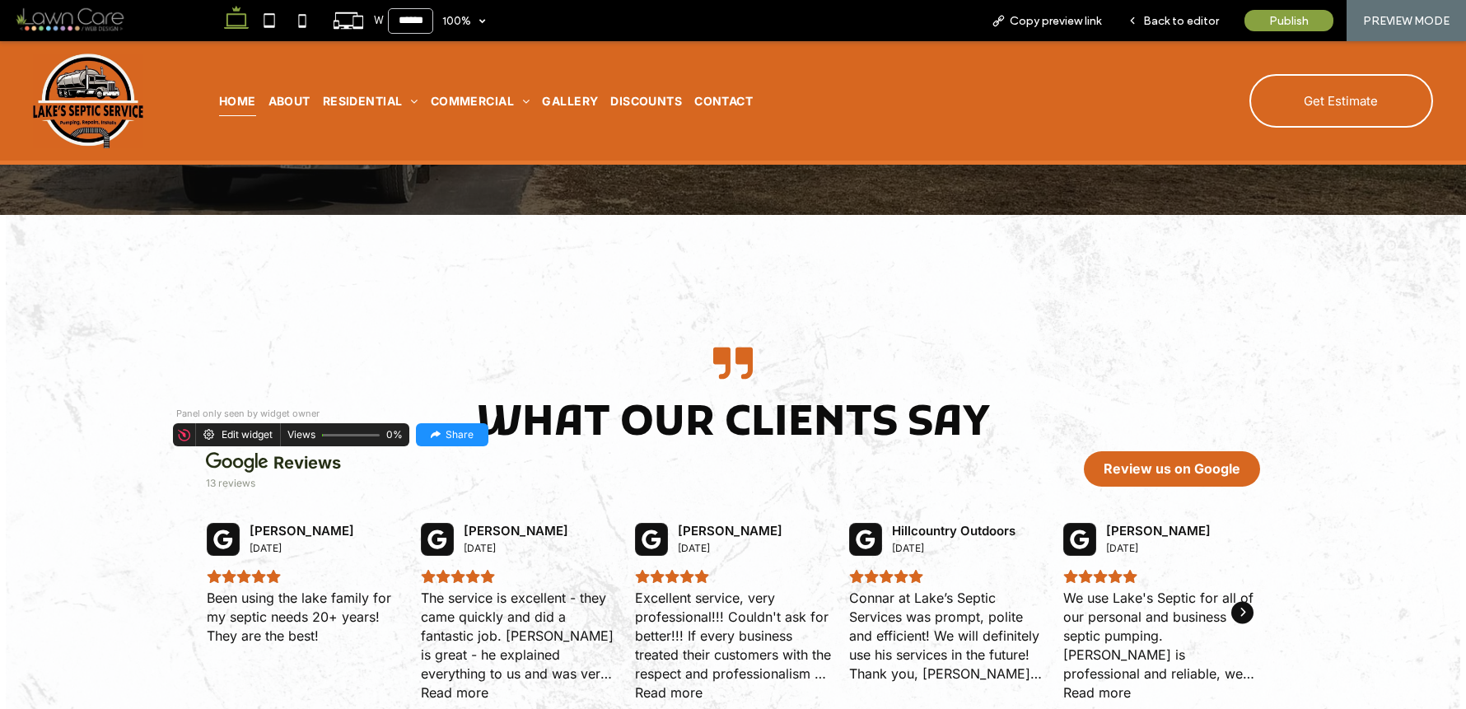
scroll to position [4906, 0]
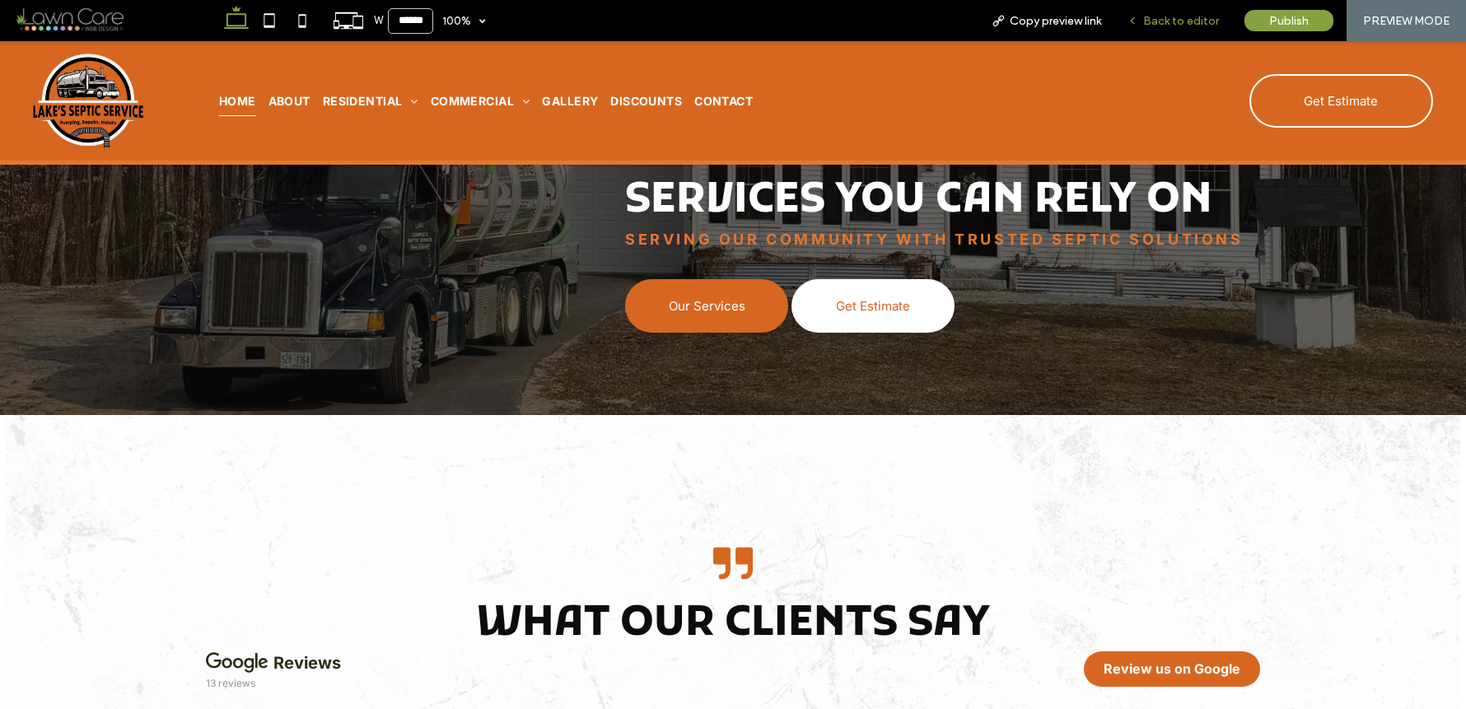
click at [1167, 29] on div "Back to editor" at bounding box center [1174, 20] width 118 height 41
click at [1171, 22] on span "Back to editor" at bounding box center [1181, 21] width 76 height 14
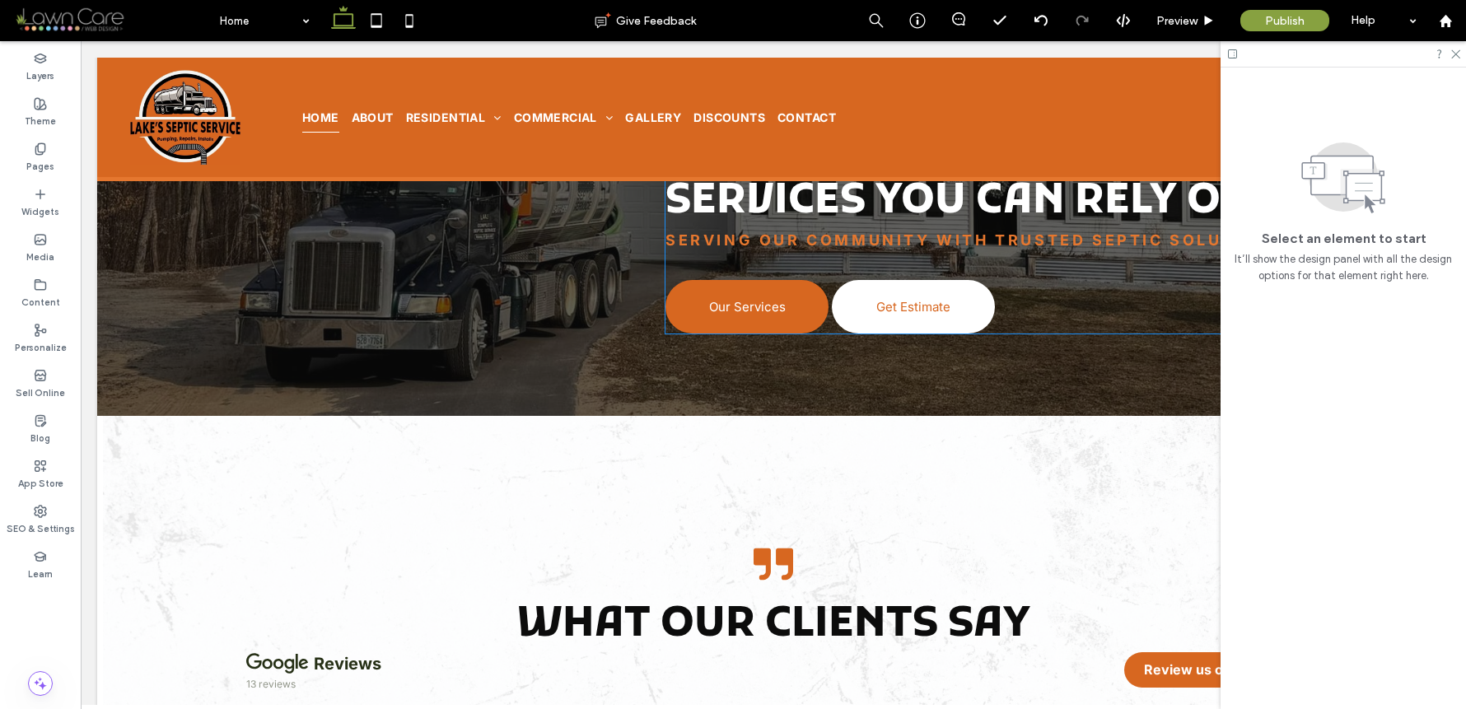
scroll to position [4636, 0]
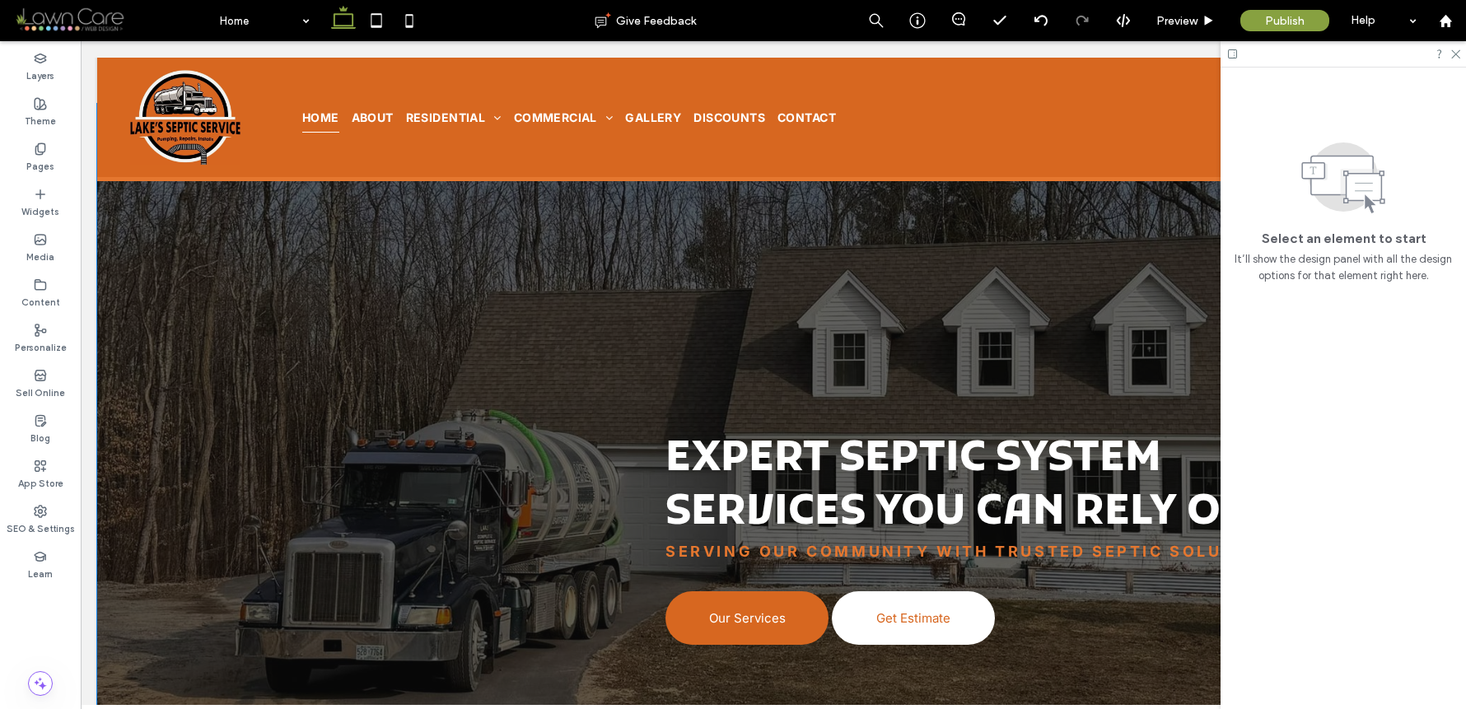
click at [349, 222] on div "Expert Septic System Services You Can Rely On Serving Our Community with Truste…" at bounding box center [773, 416] width 1186 height 624
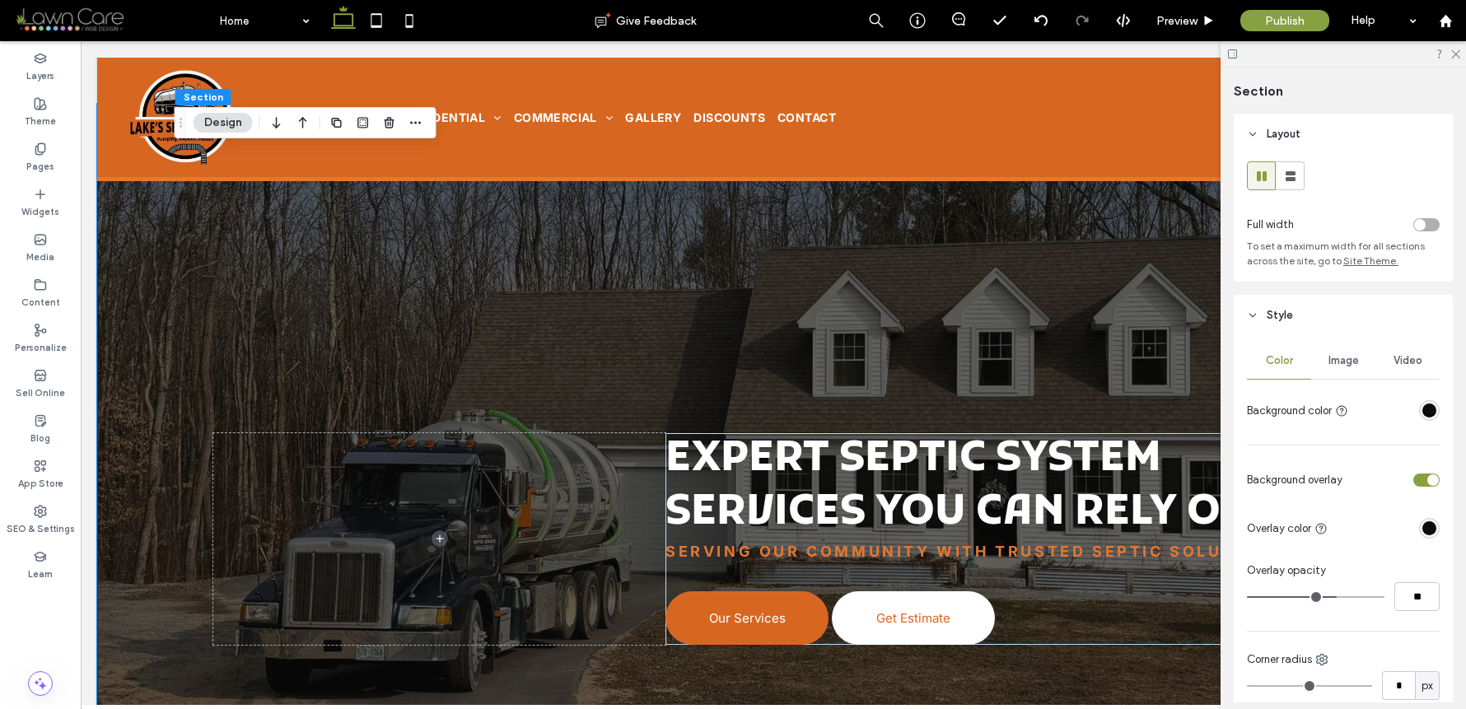
click at [1340, 358] on span "Image" at bounding box center [1344, 360] width 30 height 13
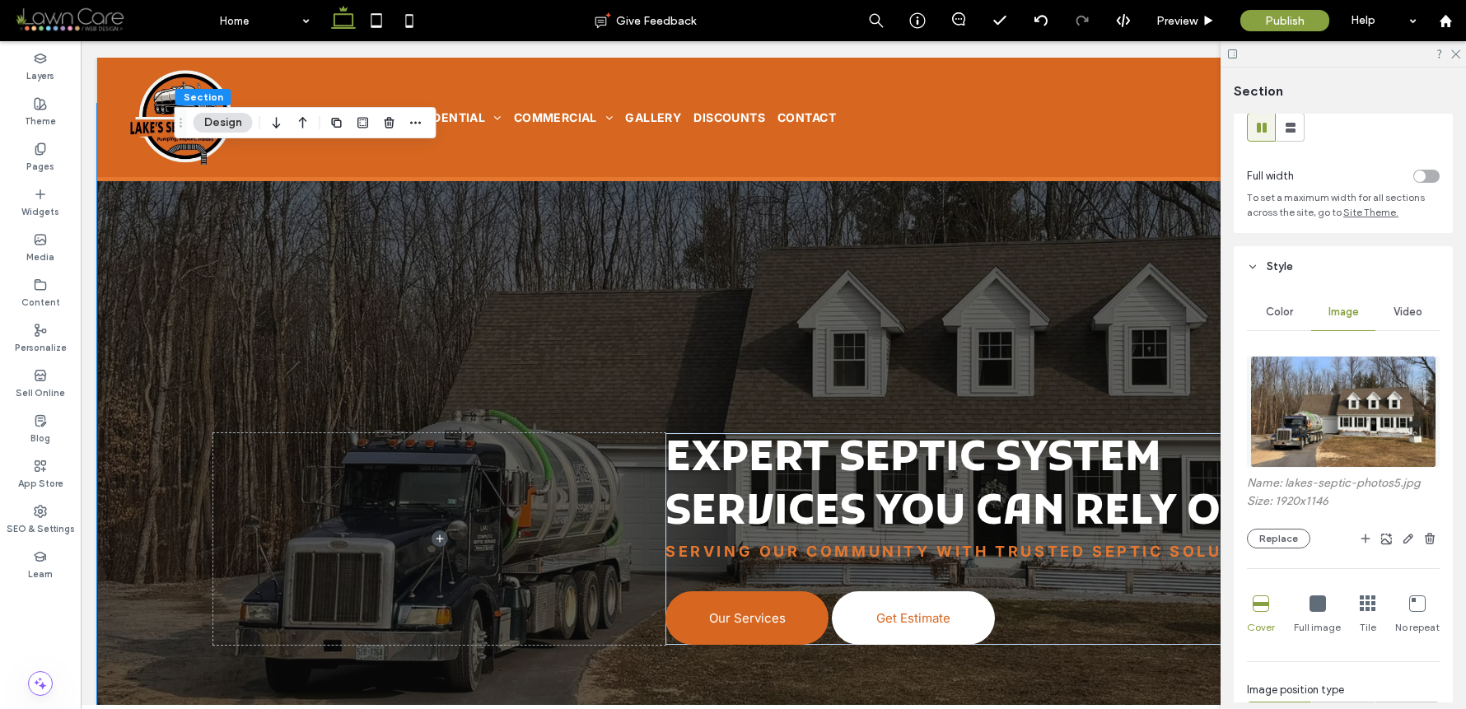
scroll to position [154, 0]
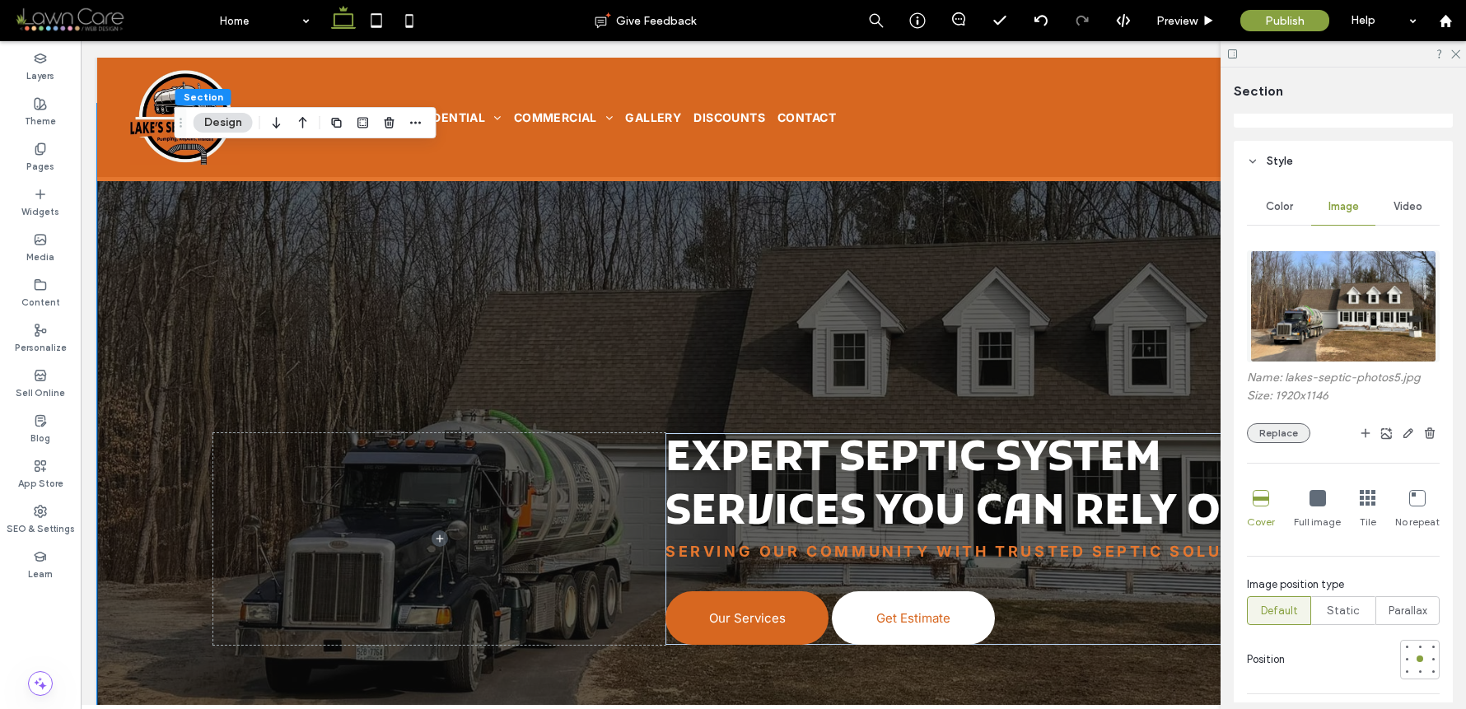
click at [1295, 431] on button "Replace" at bounding box center [1278, 433] width 63 height 20
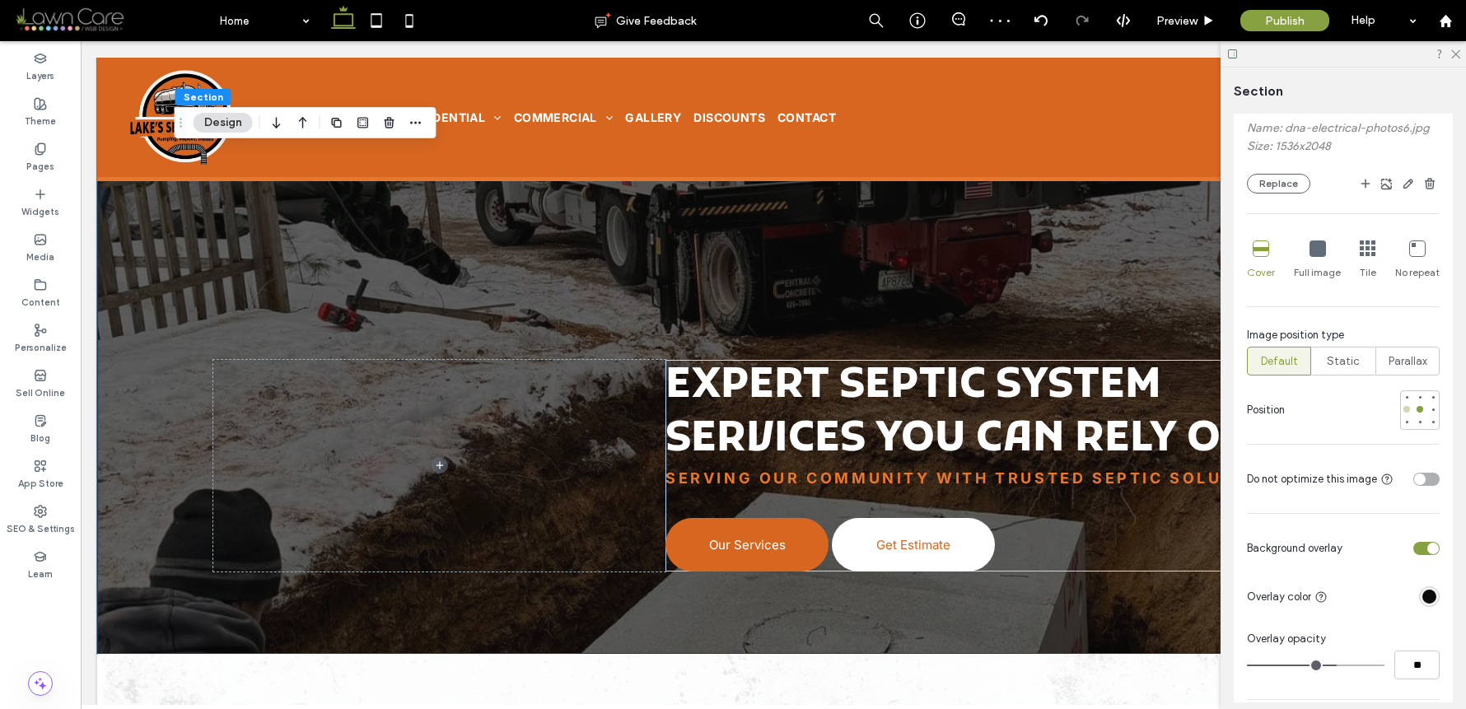
scroll to position [414, 0]
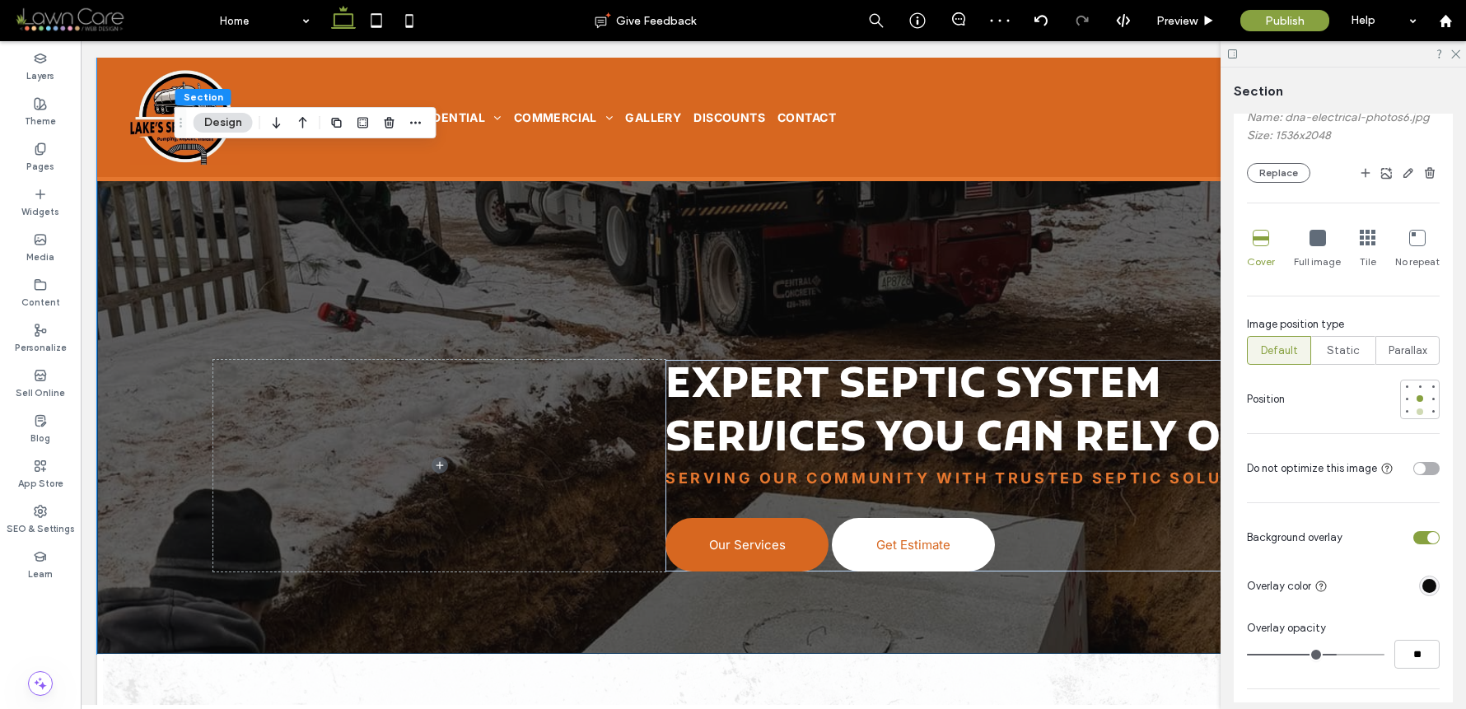
click at [1415, 408] on div at bounding box center [1421, 412] width 12 height 12
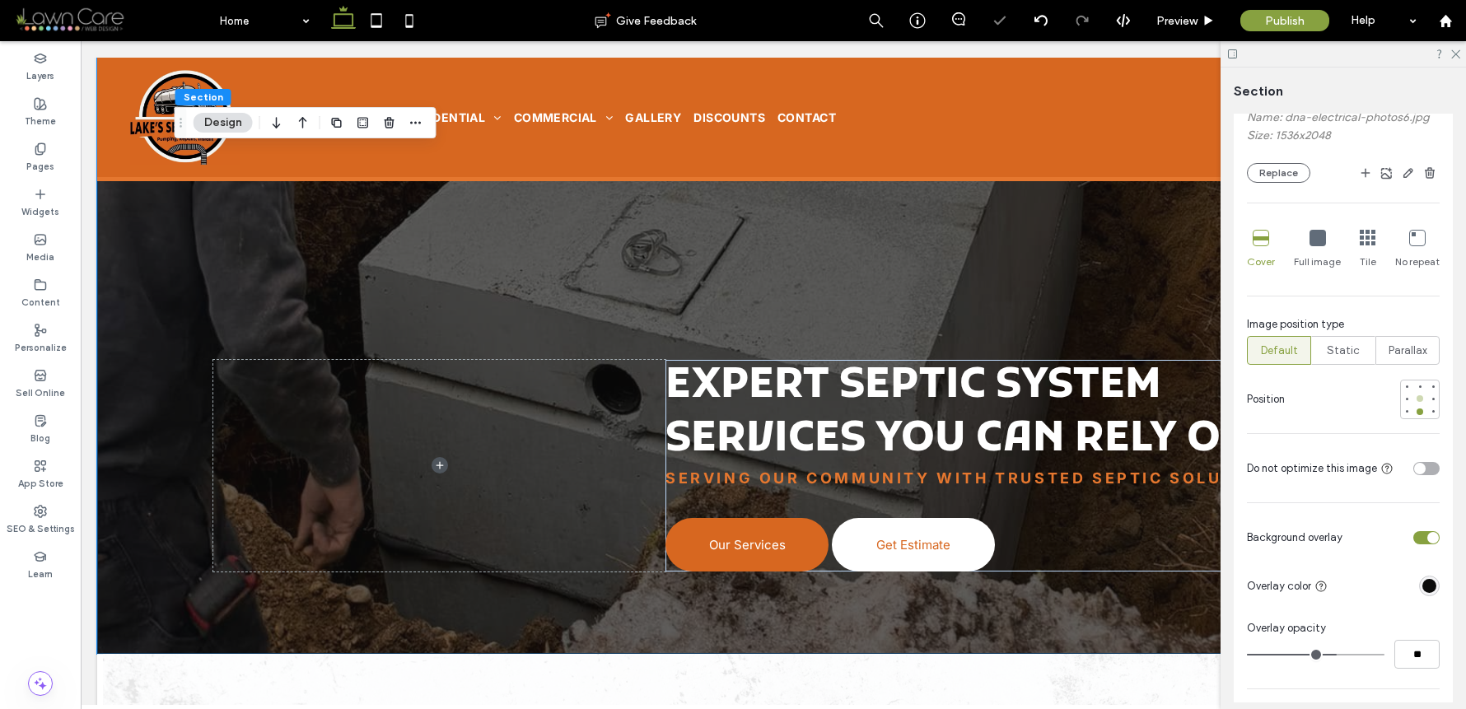
click at [1417, 400] on div at bounding box center [1420, 398] width 7 height 7
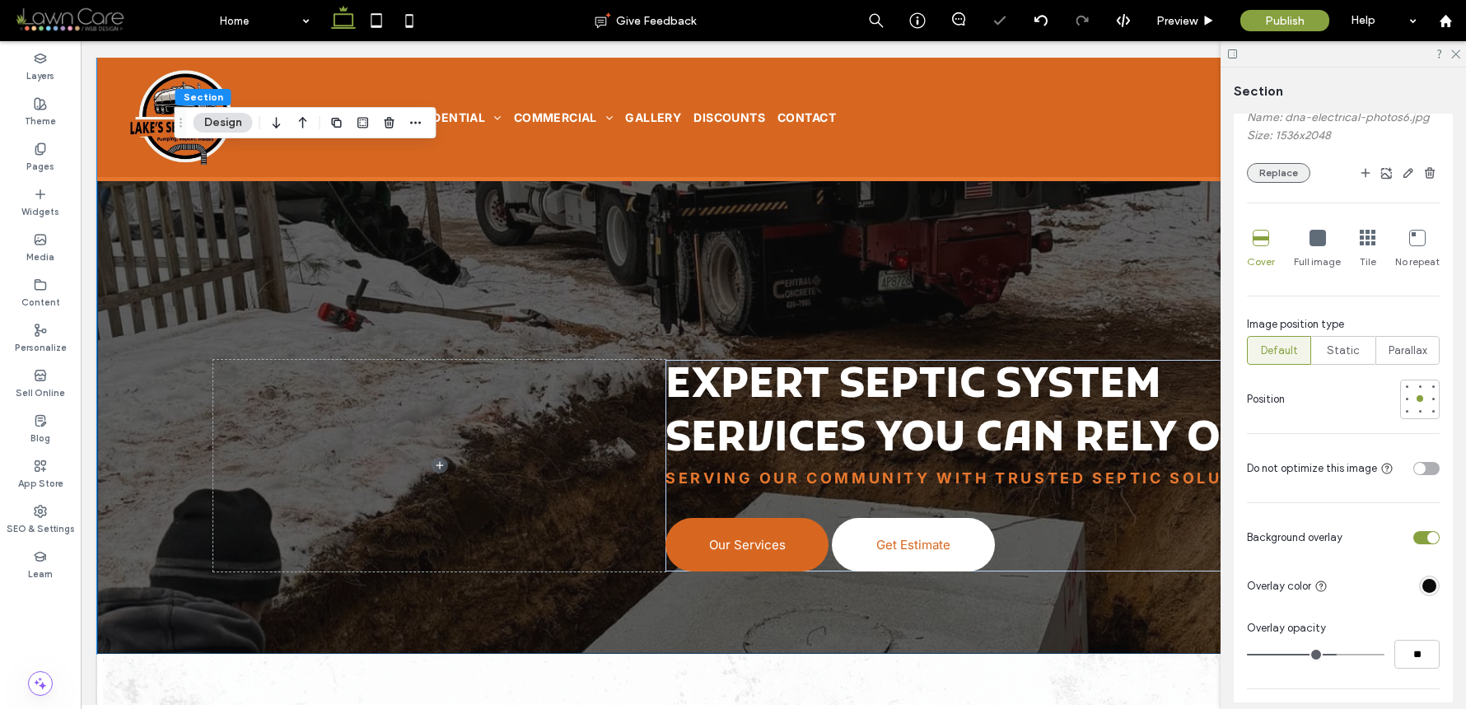
click at [1275, 179] on button "Replace" at bounding box center [1278, 173] width 63 height 20
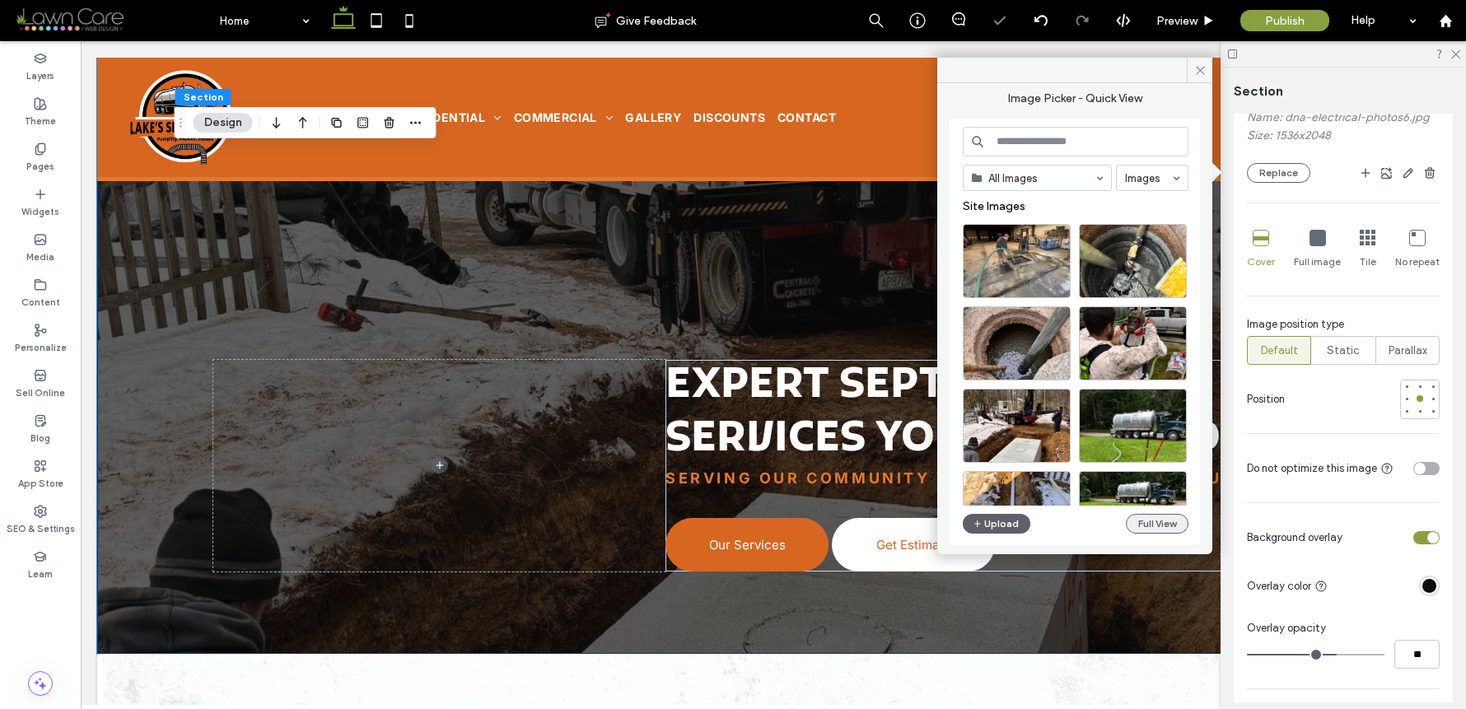
click at [1159, 529] on button "Full View" at bounding box center [1157, 524] width 63 height 20
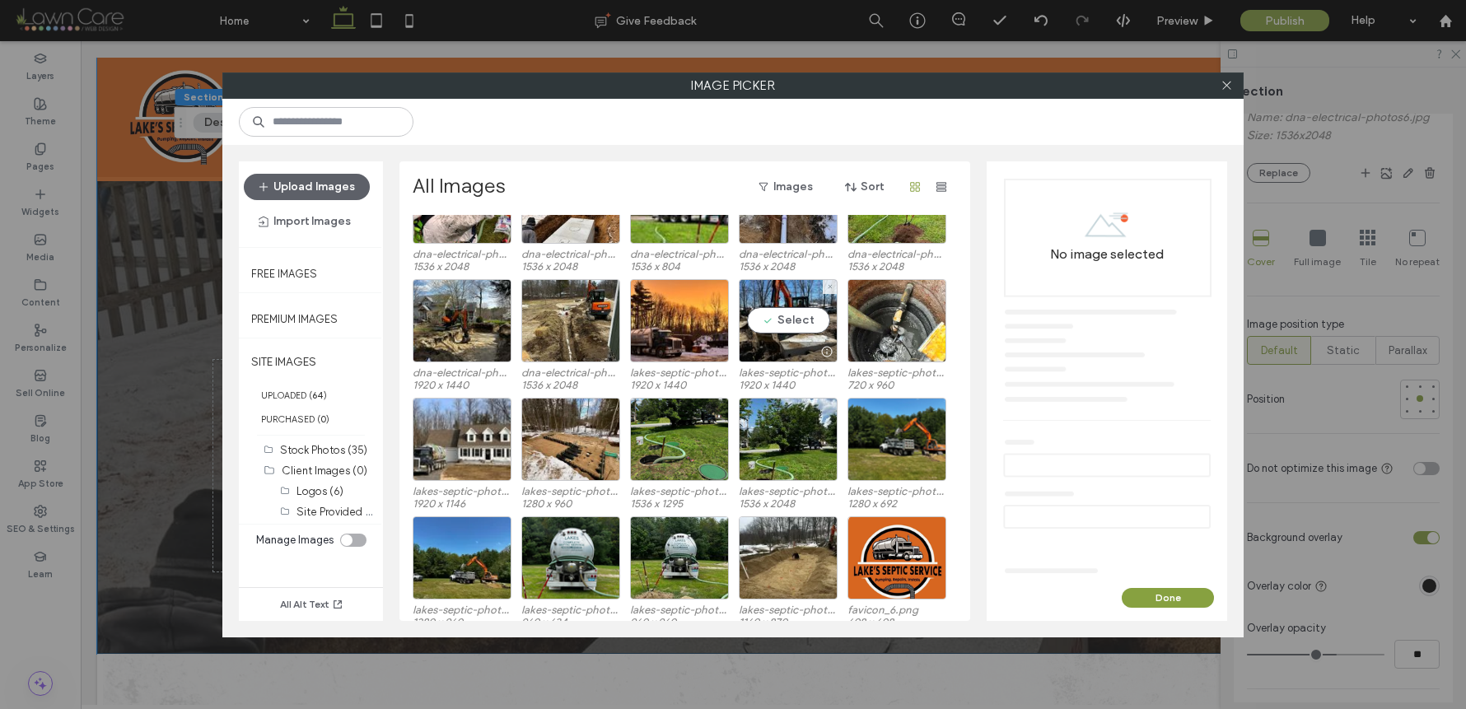
scroll to position [216, 0]
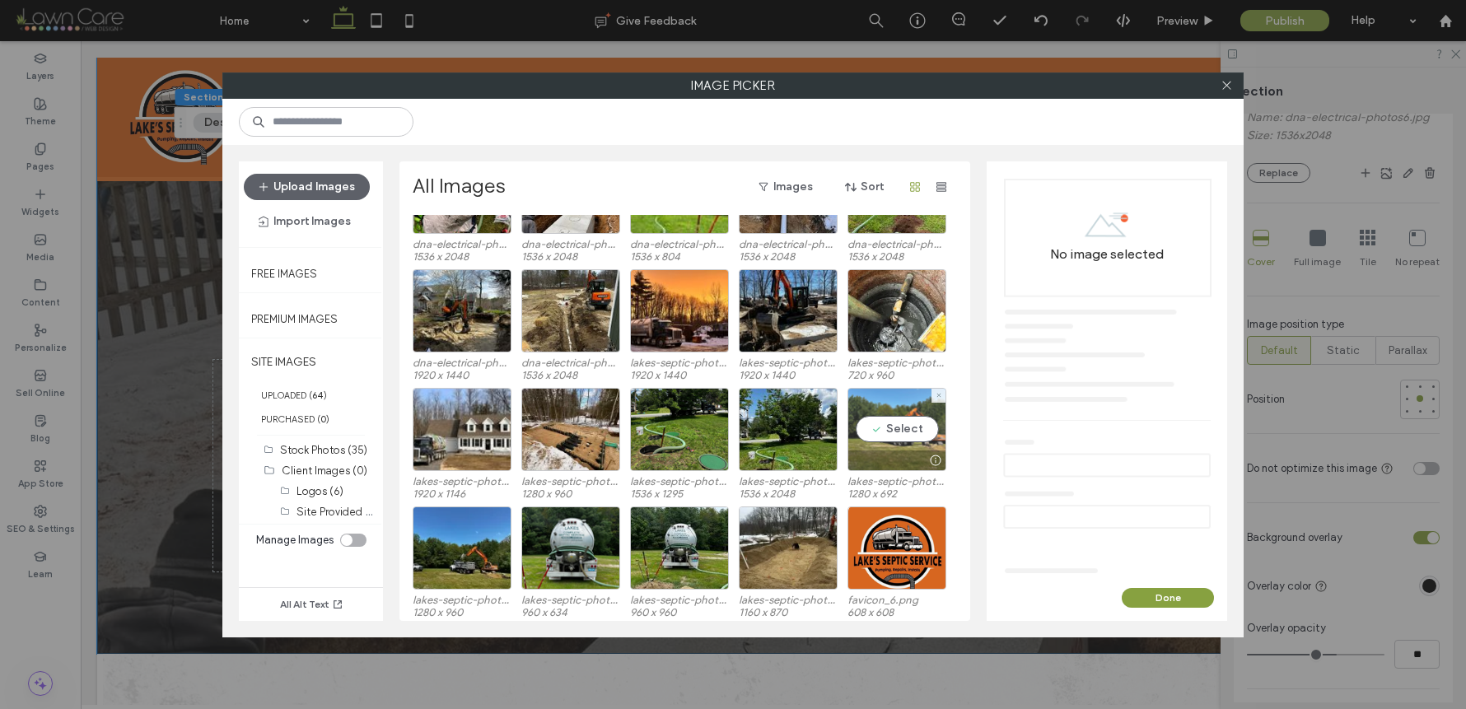
click at [886, 433] on div "Select" at bounding box center [897, 429] width 99 height 83
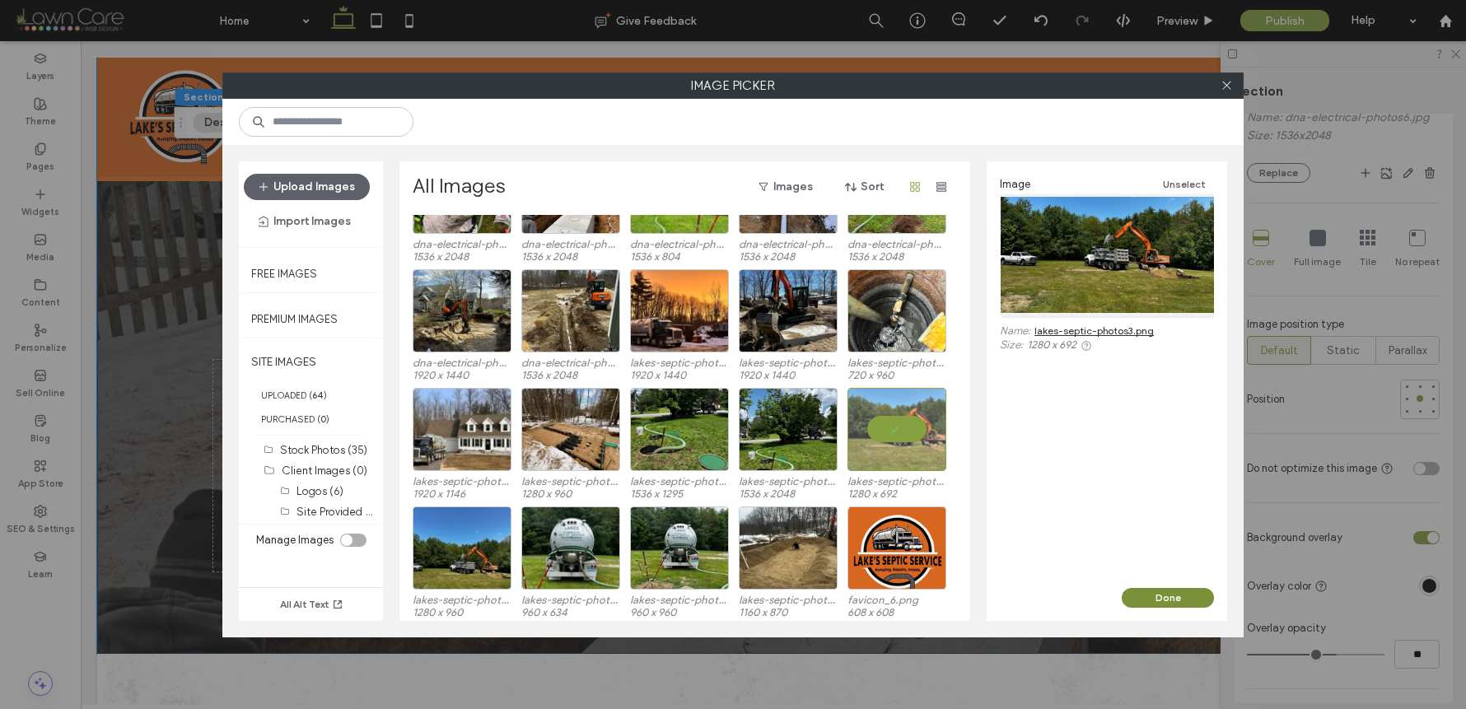
click at [1185, 592] on button "Done" at bounding box center [1168, 598] width 92 height 20
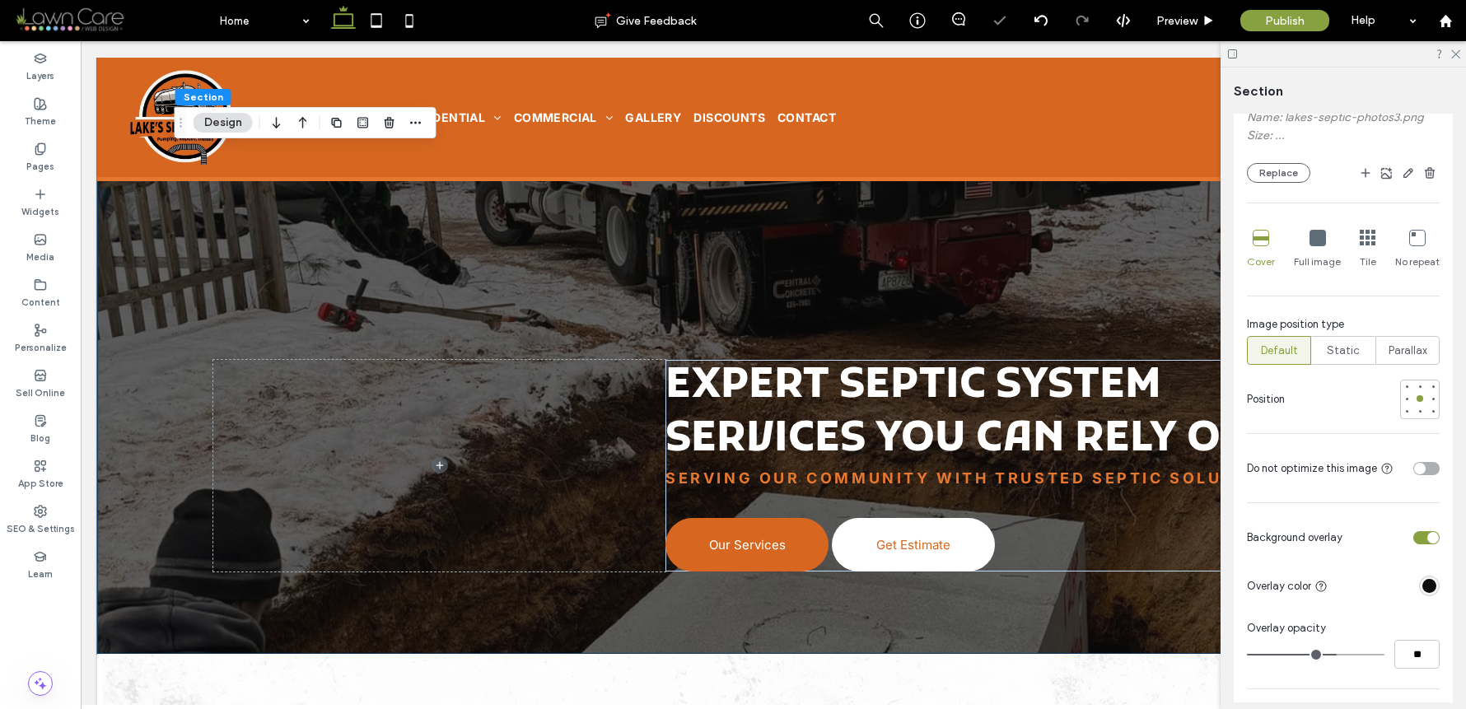
type input "***"
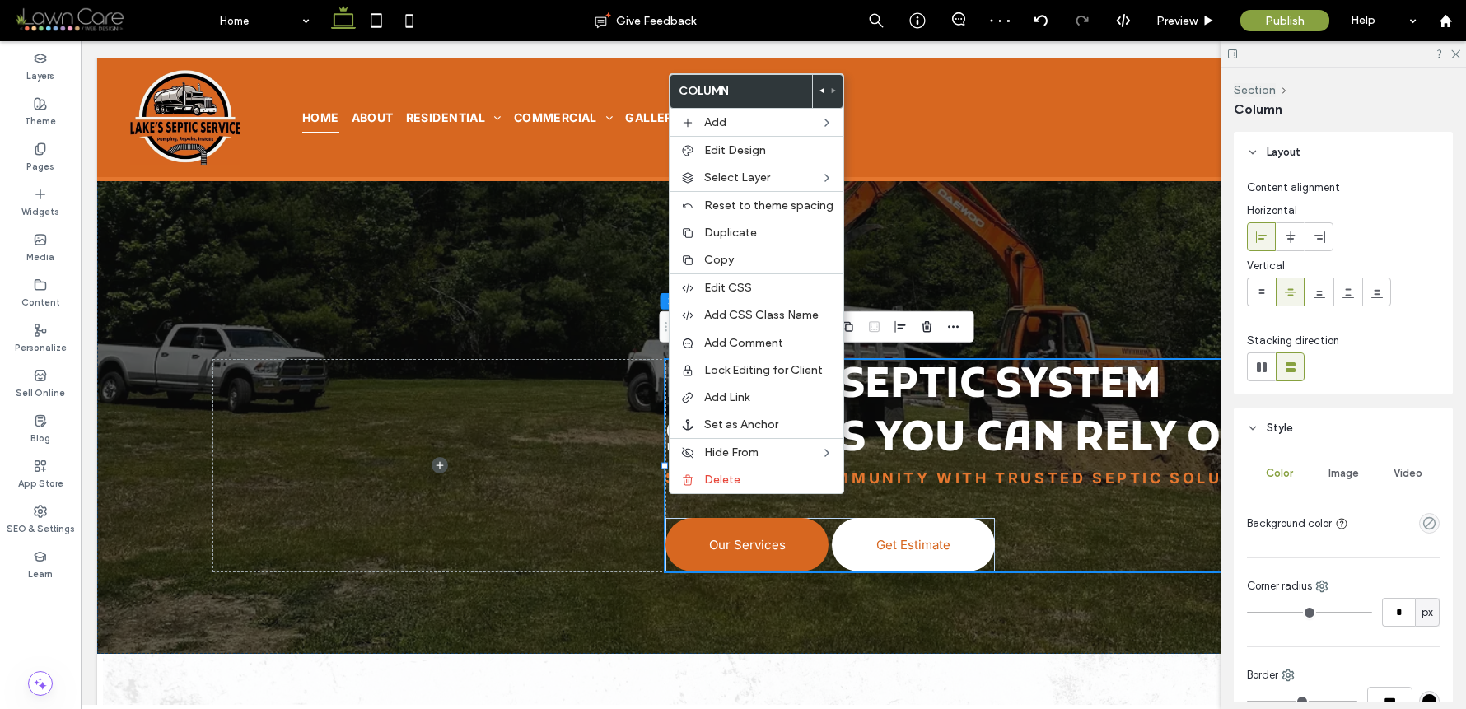
click at [819, 87] on icon at bounding box center [822, 90] width 7 height 7
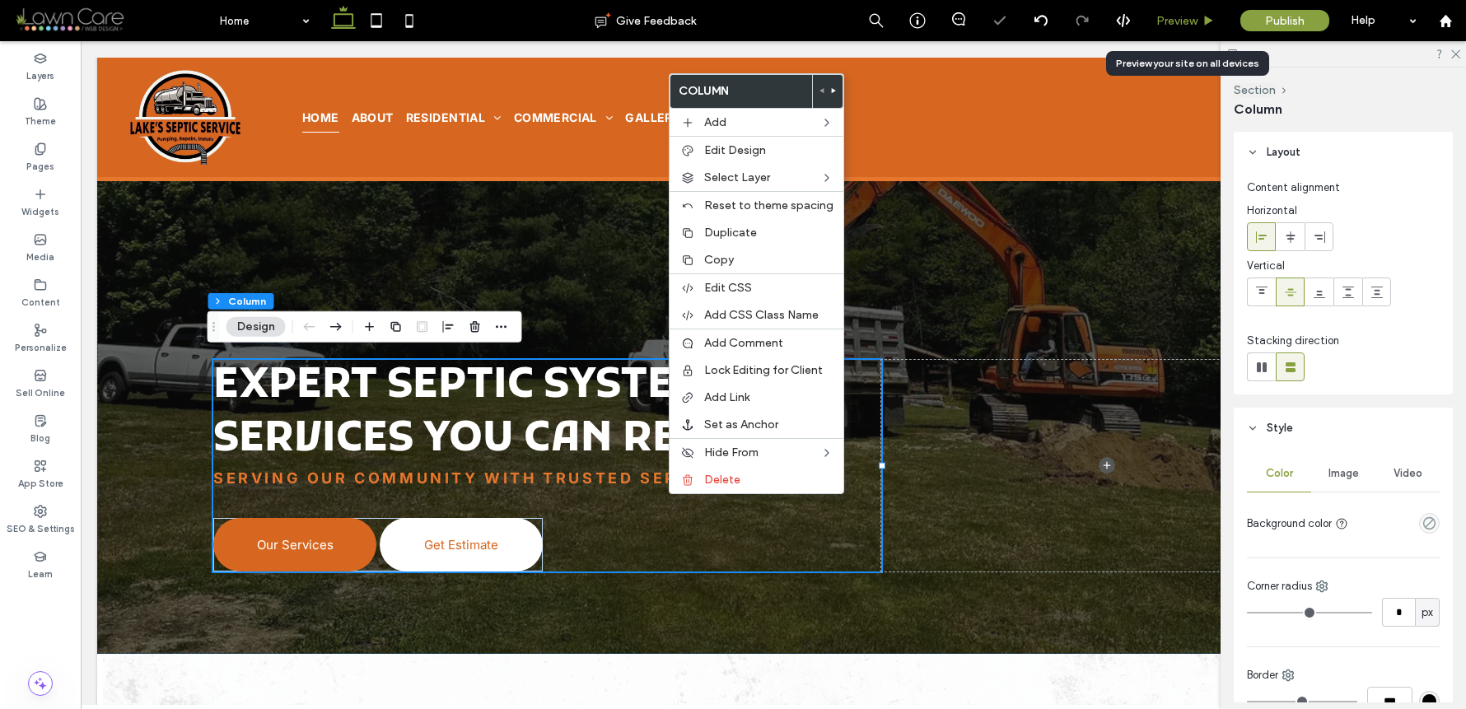
click at [1190, 17] on span "Preview" at bounding box center [1177, 21] width 41 height 14
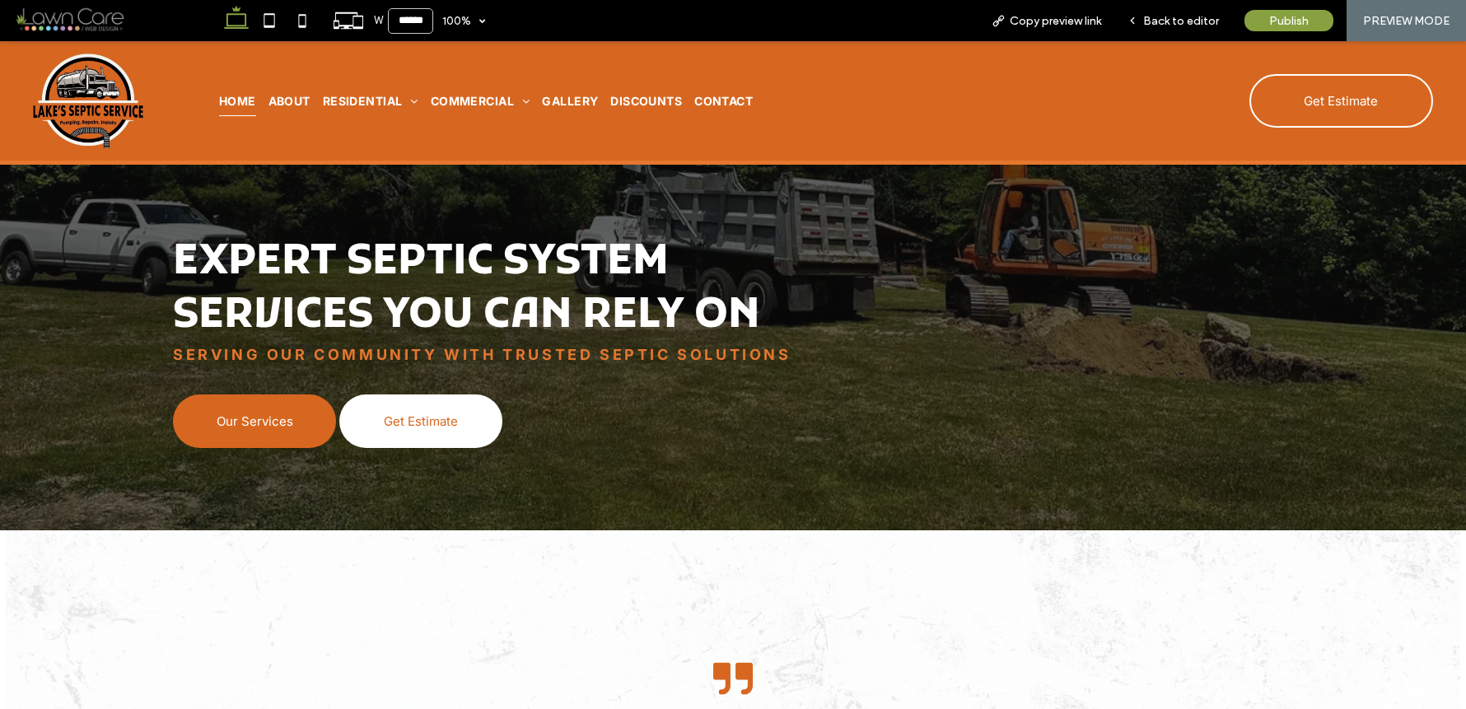
scroll to position [4794, 0]
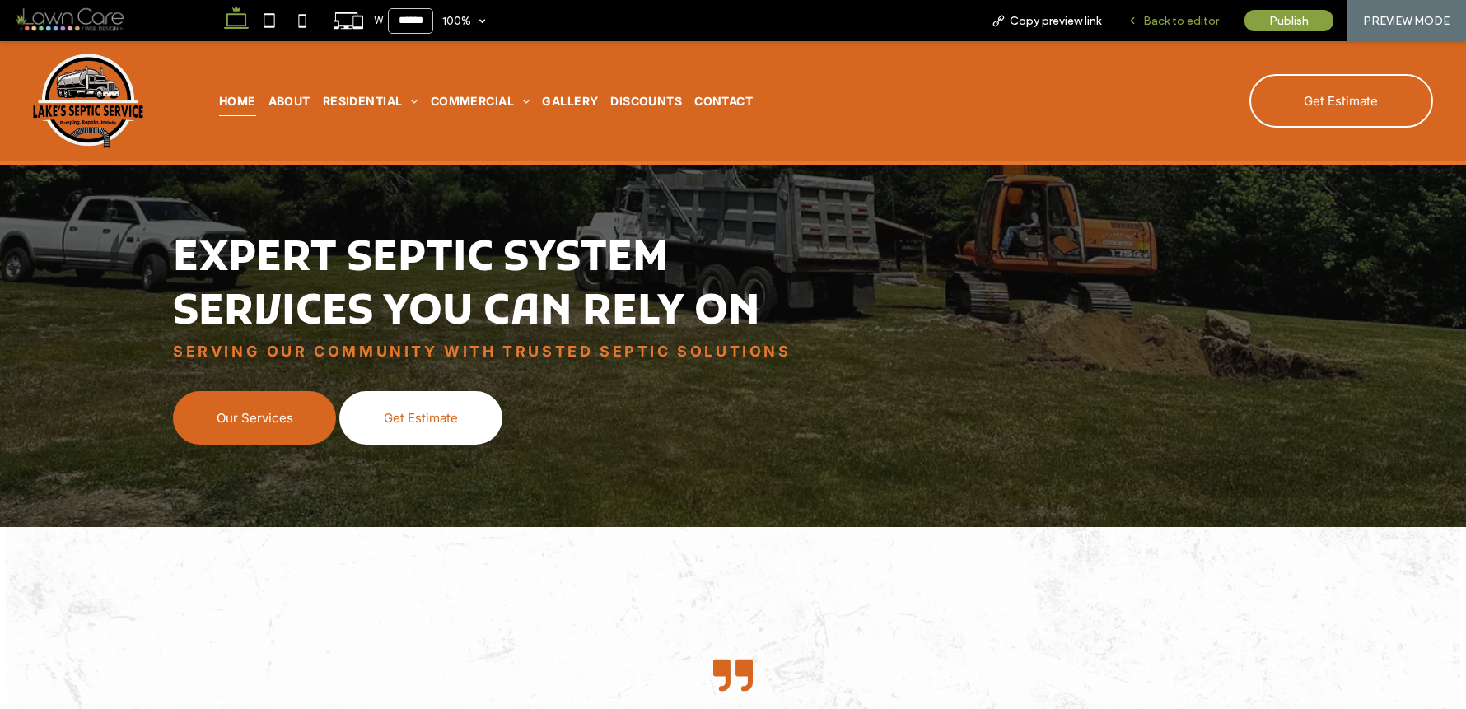
click at [1173, 14] on span "Back to editor" at bounding box center [1181, 21] width 76 height 14
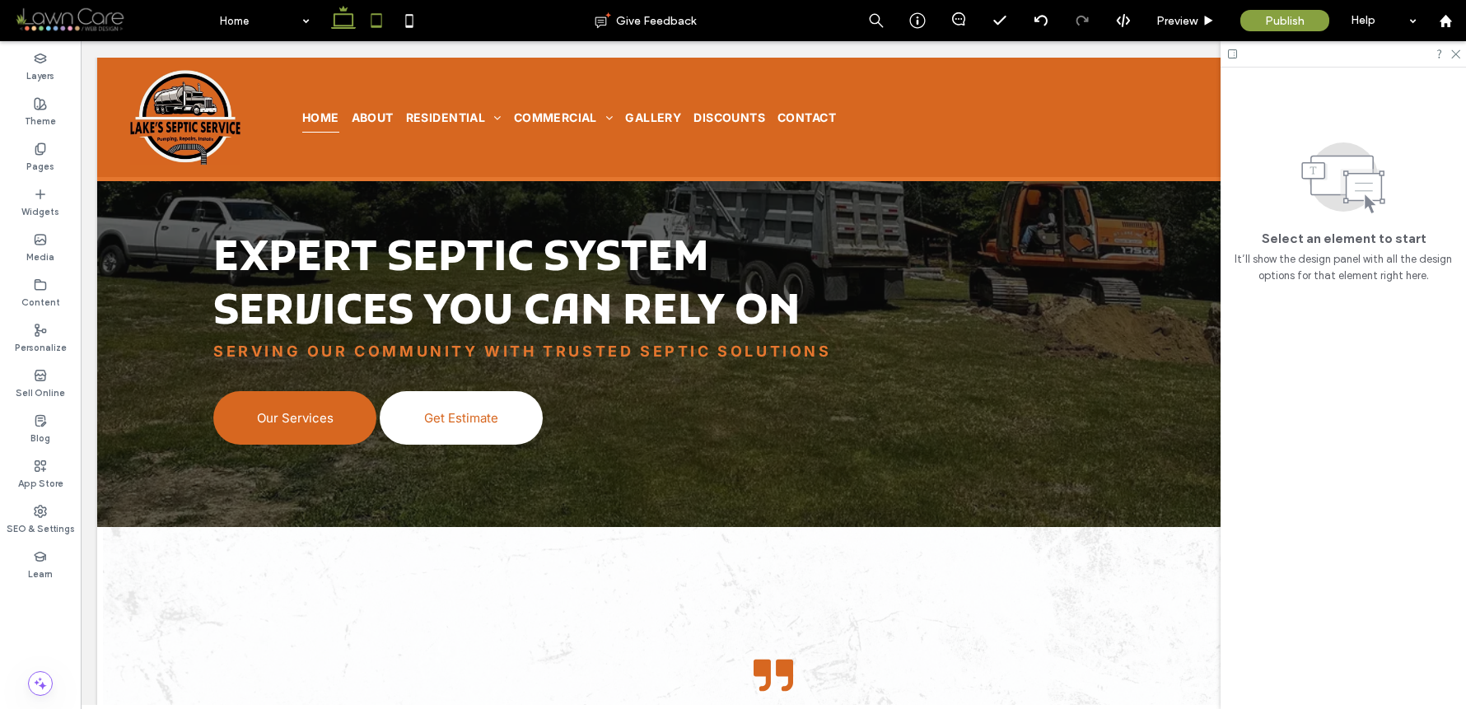
click at [375, 16] on icon at bounding box center [376, 20] width 33 height 33
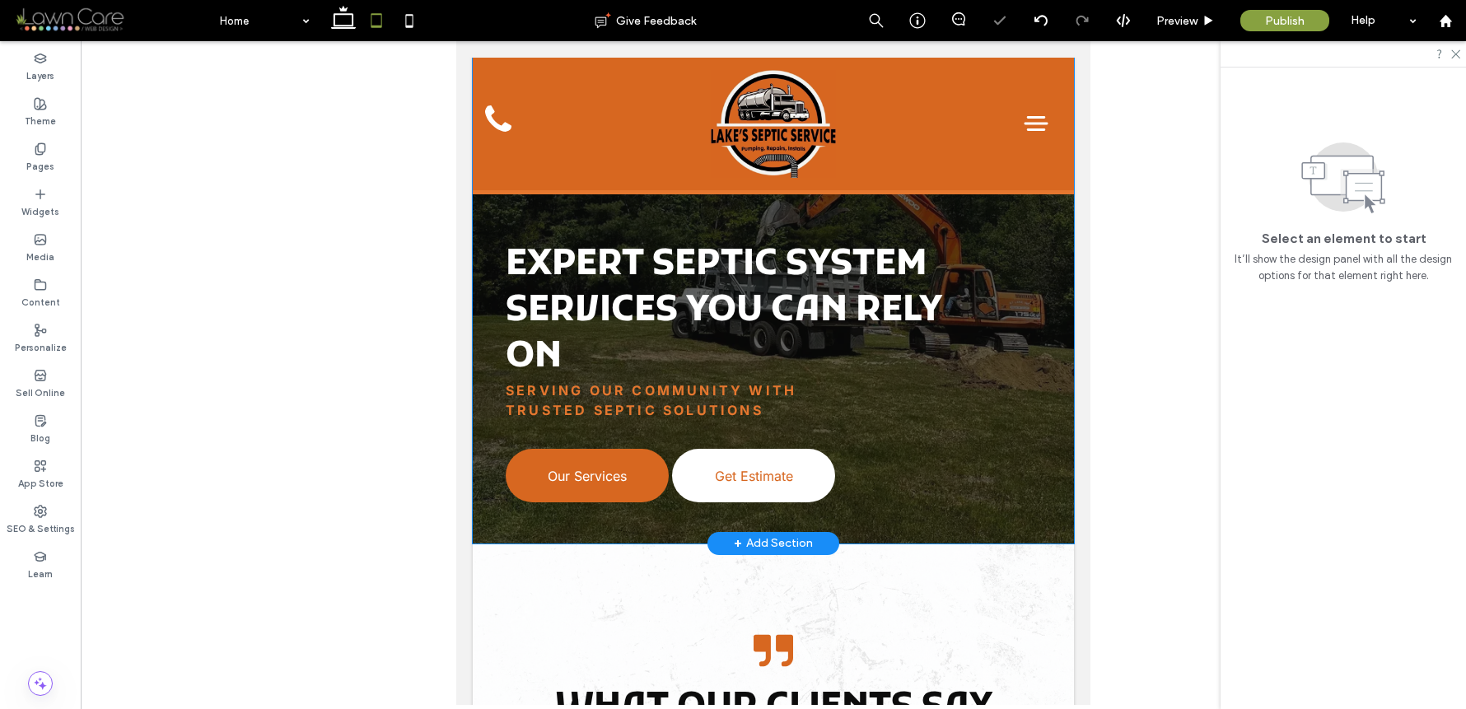
scroll to position [6834, 0]
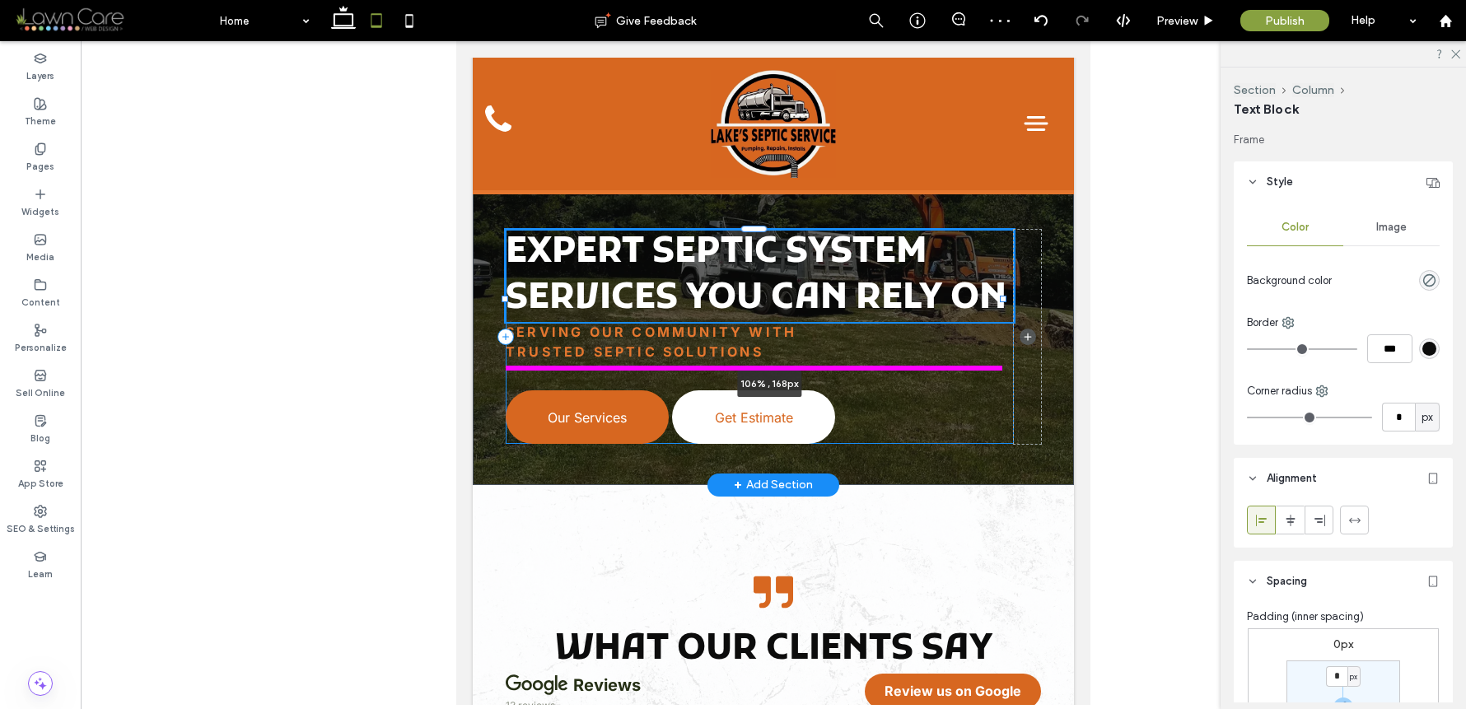
drag, startPoint x: 1012, startPoint y: 283, endPoint x: 1042, endPoint y: 281, distance: 30.6
click at [1042, 281] on div "Expert Septic System Services You Can Rely On 106% , 168px Serving Our Communit…" at bounding box center [773, 254] width 601 height 461
type input "***"
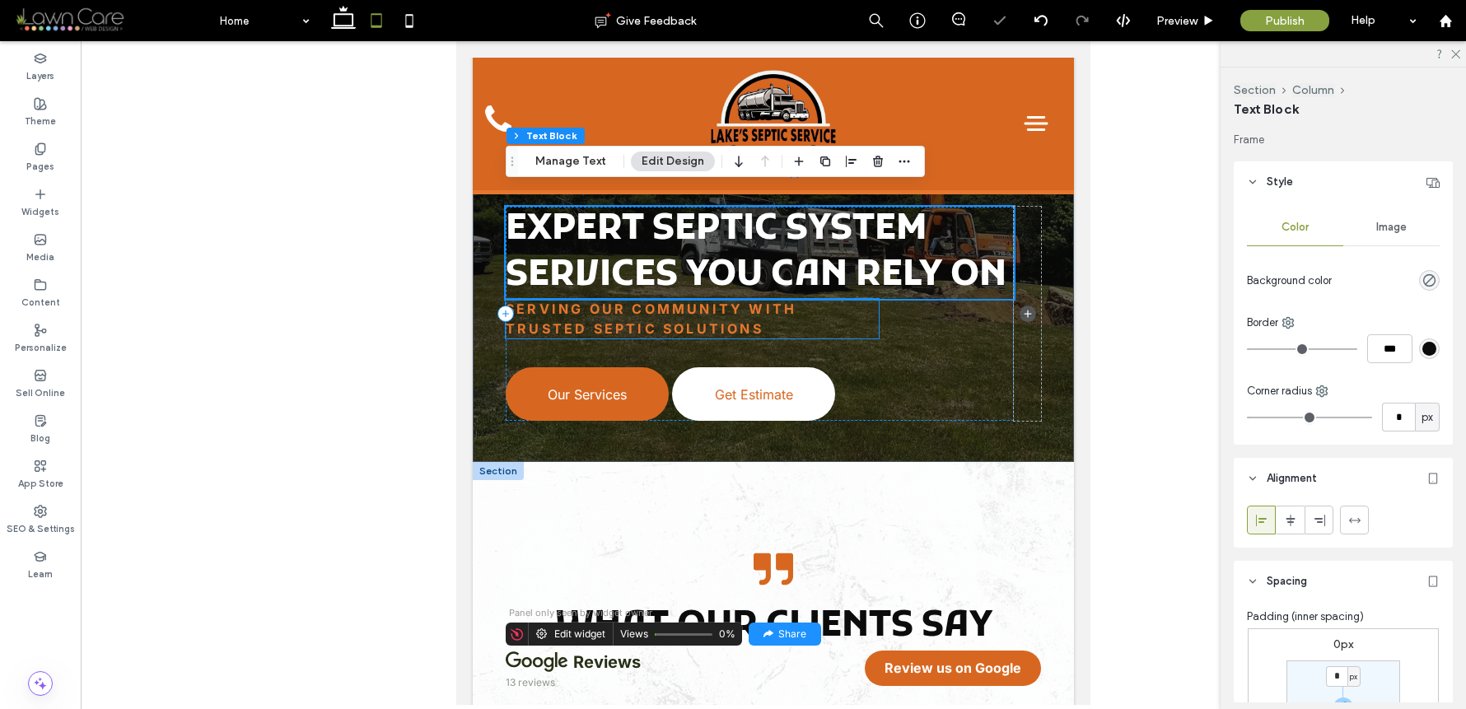
scroll to position [6827, 0]
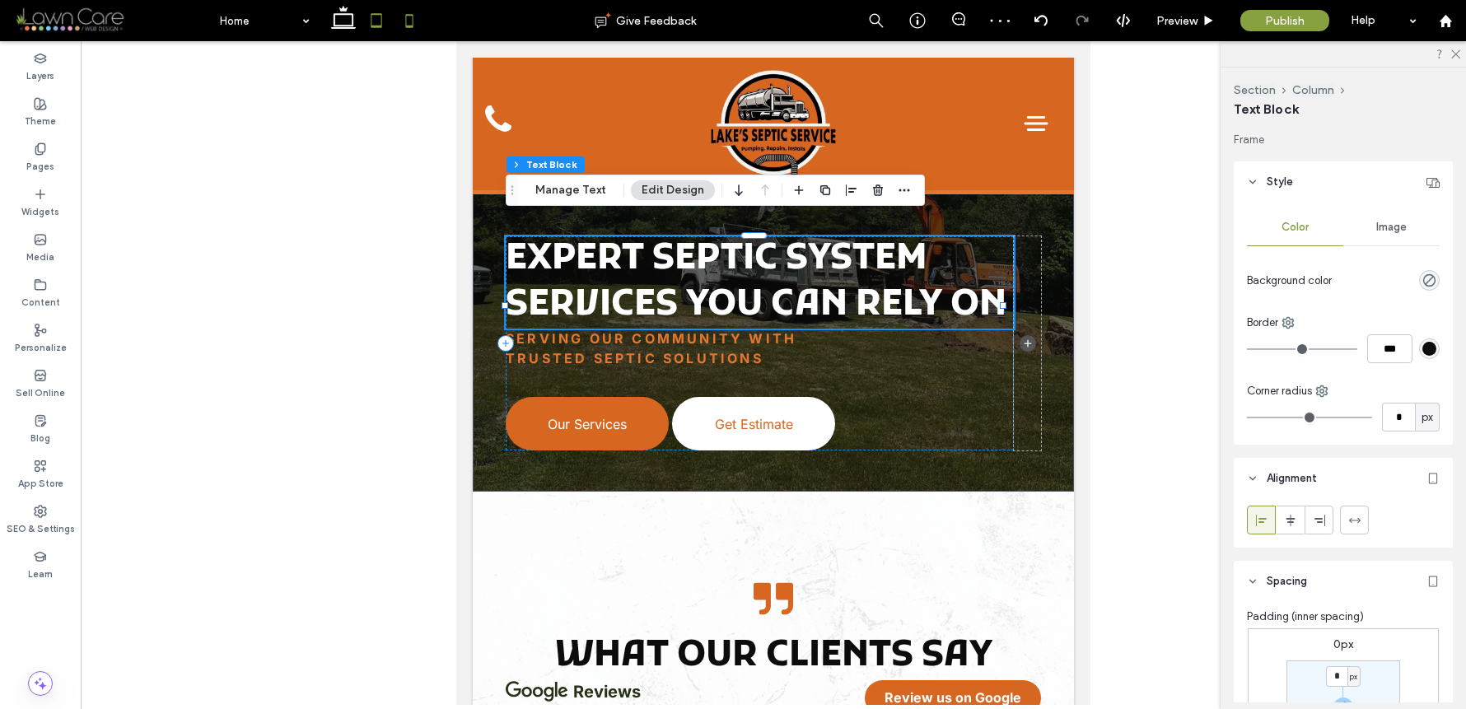
click at [416, 19] on icon at bounding box center [409, 20] width 33 height 33
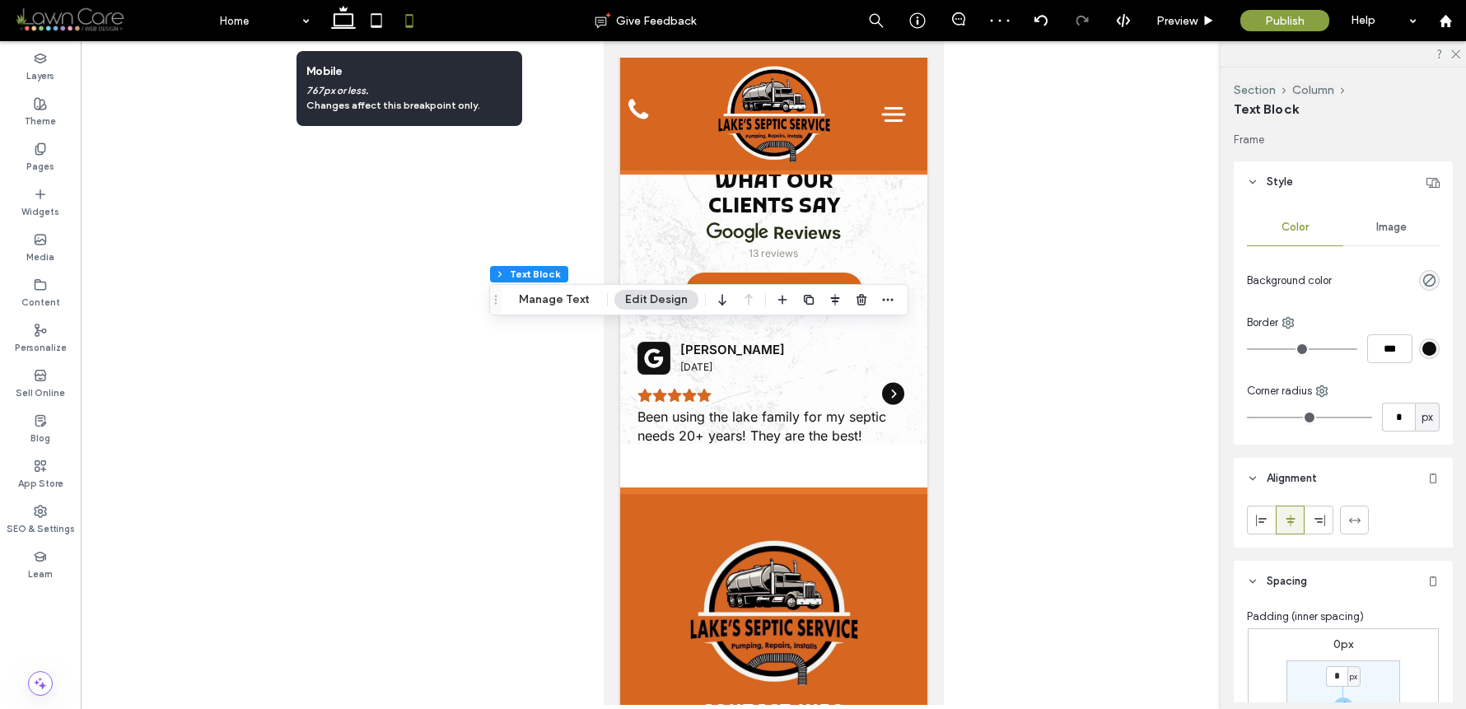
scroll to position [6340, 0]
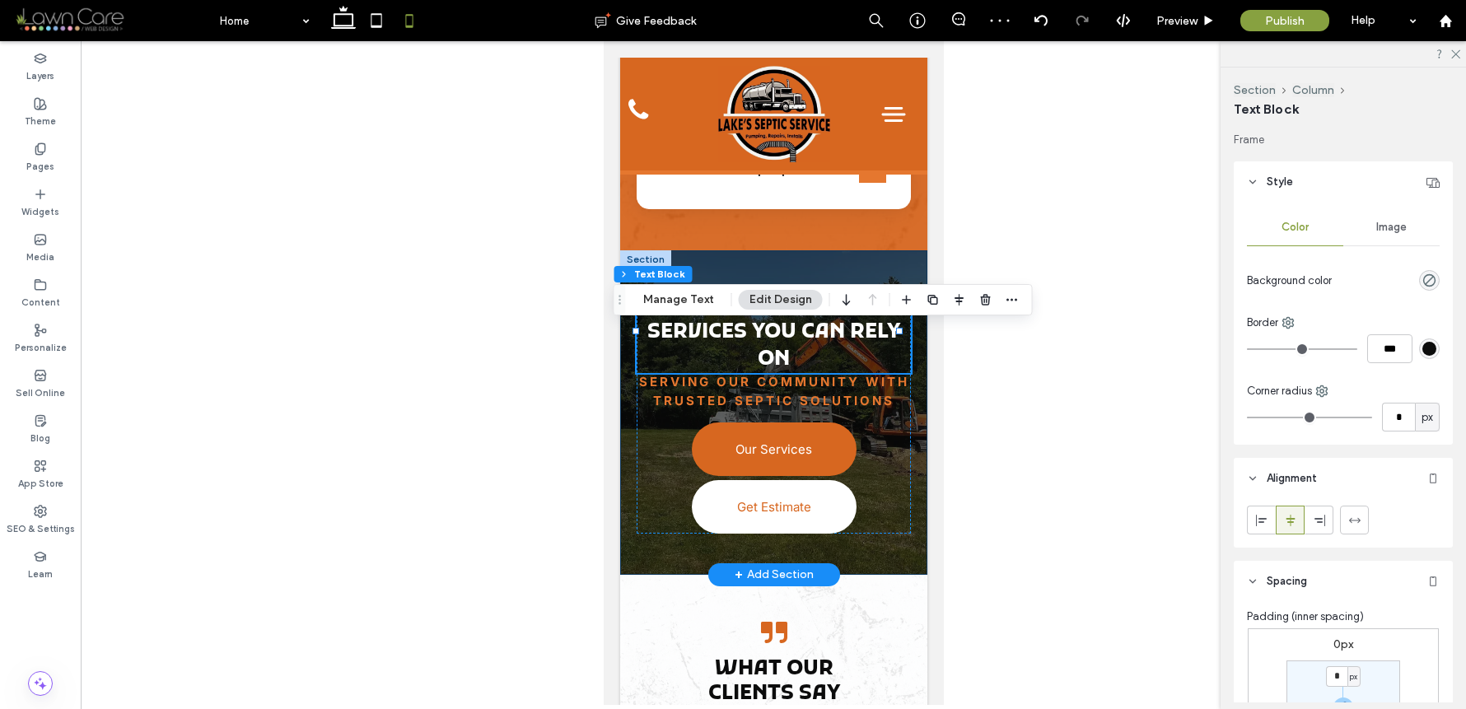
click at [907, 332] on div "Expert Septic System Services You Can Rely On Serving Our Community with Truste…" at bounding box center [773, 412] width 307 height 325
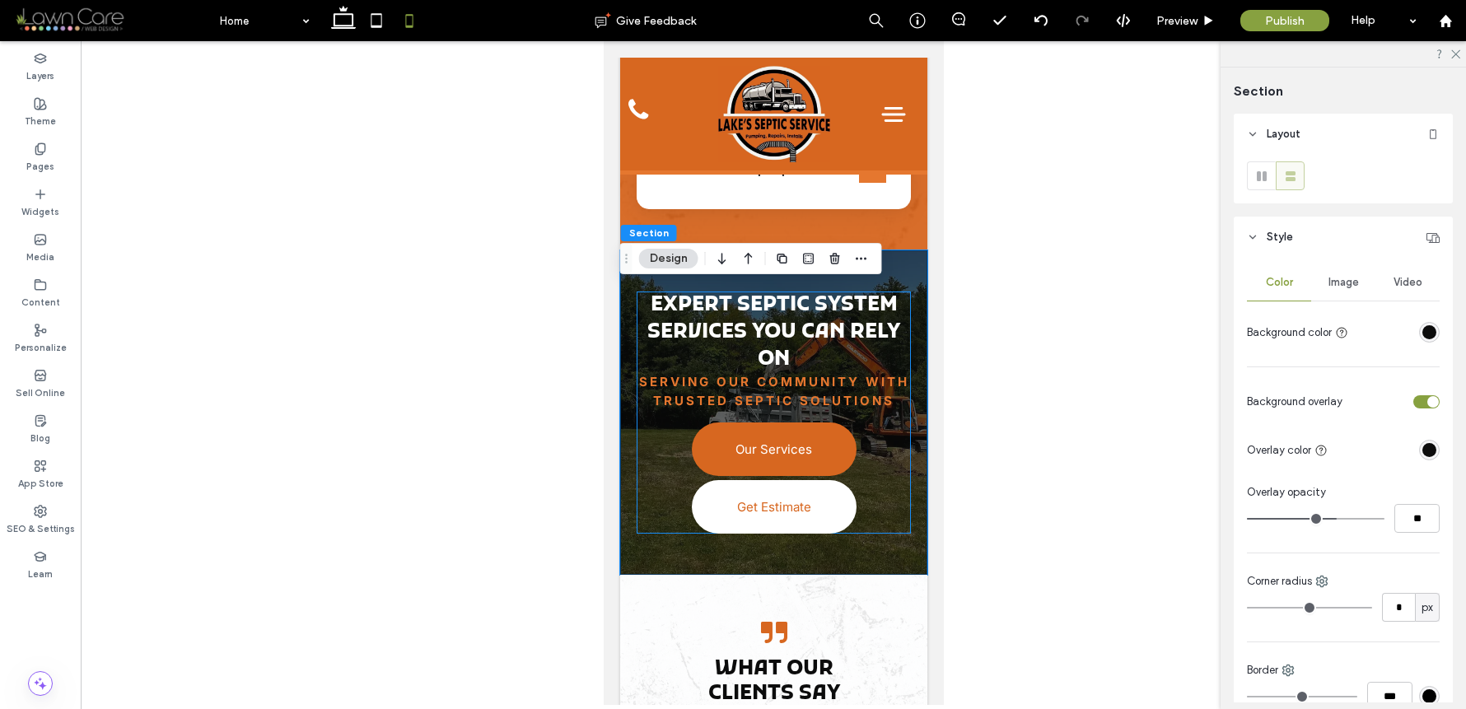
click at [889, 534] on div "Expert Septic System Services You Can Rely On Serving Our Community with Truste…" at bounding box center [773, 413] width 274 height 242
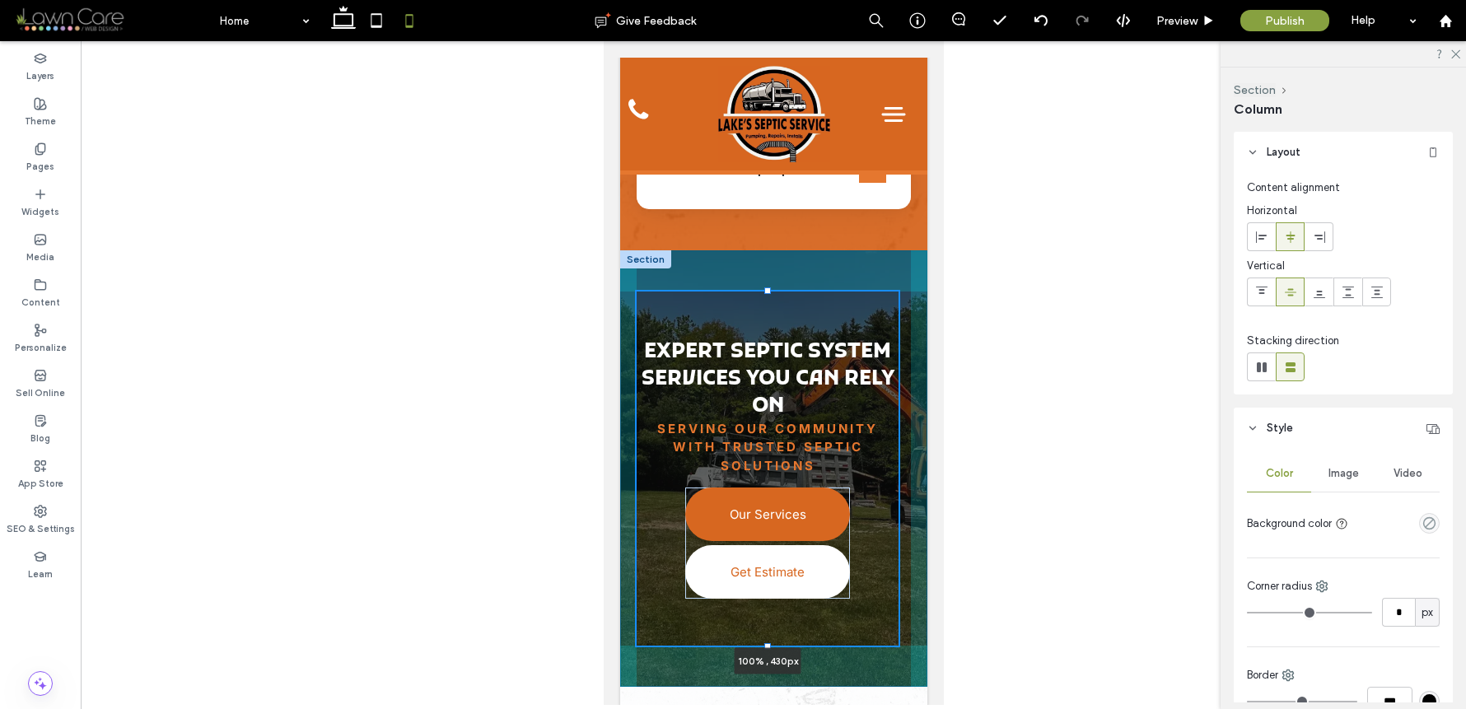
drag, startPoint x: 765, startPoint y: 589, endPoint x: 763, endPoint y: 685, distance: 95.6
click at [764, 650] on div at bounding box center [767, 646] width 7 height 7
type input "***"
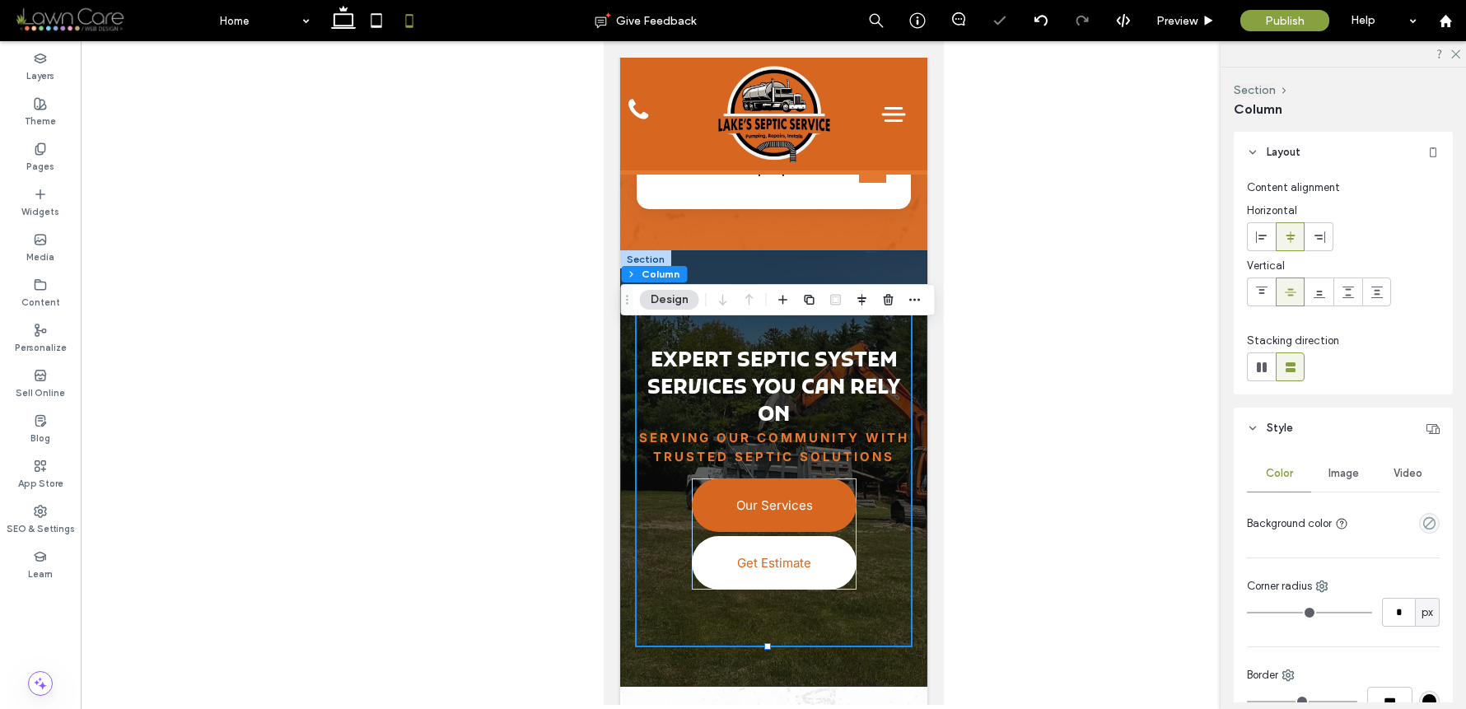
click at [905, 529] on div "Expert Septic System Services You Can Rely On Serving Our Community with Truste…" at bounding box center [773, 468] width 307 height 437
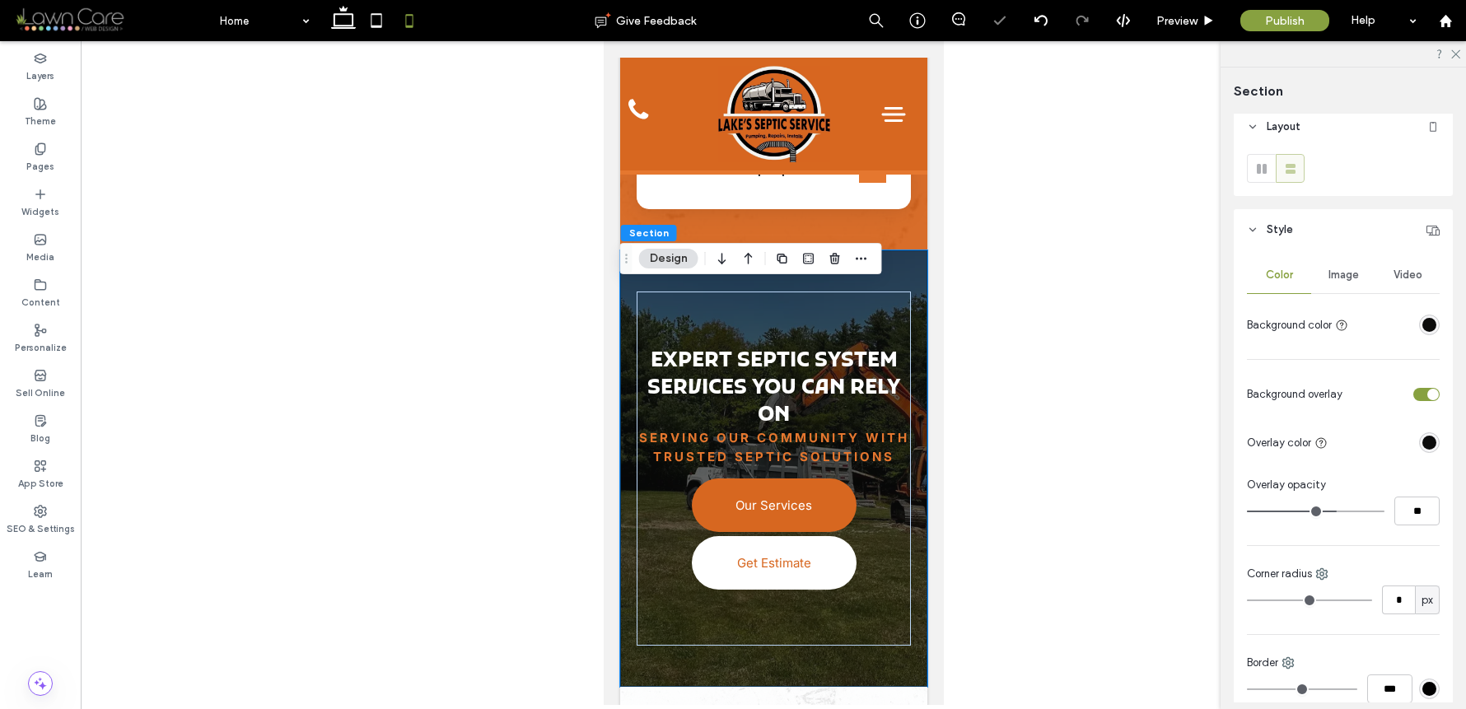
click at [1350, 277] on span "Image" at bounding box center [1344, 275] width 30 height 13
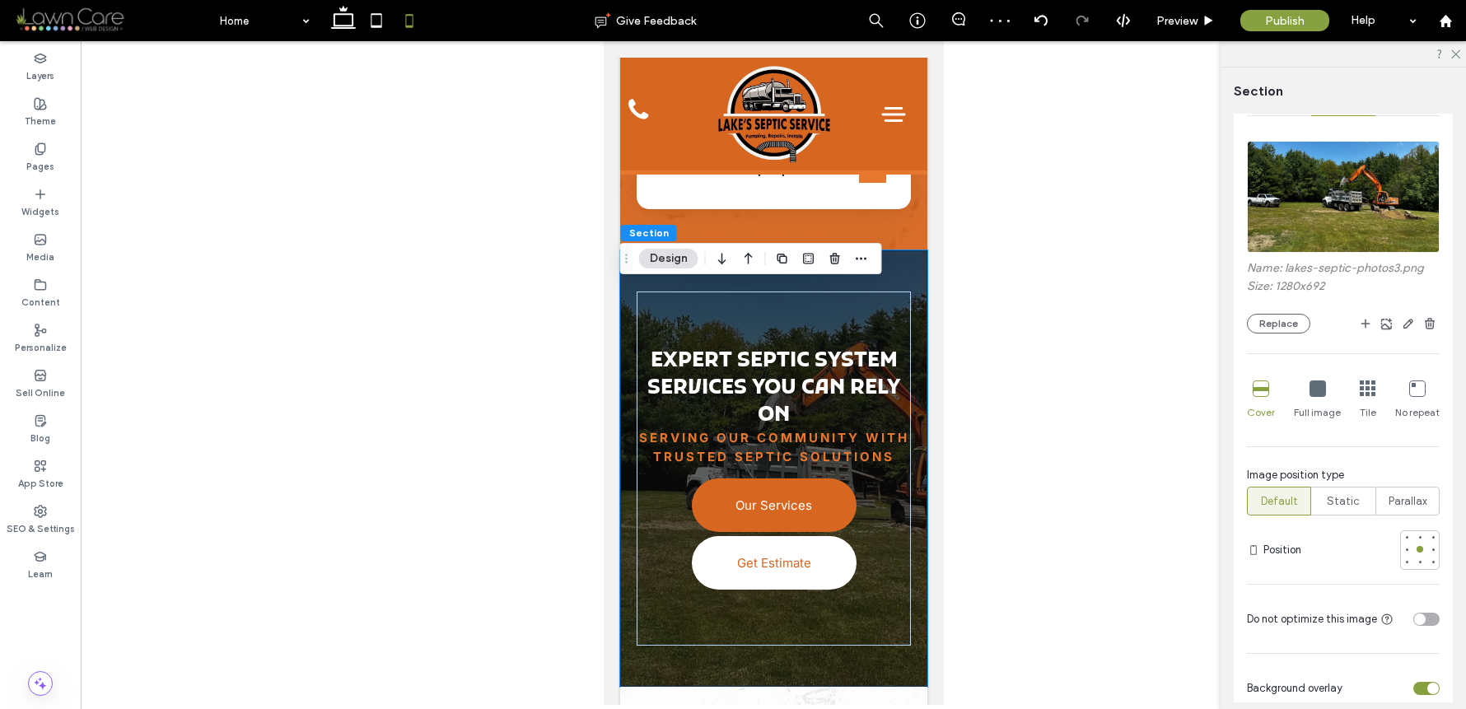
scroll to position [546, 0]
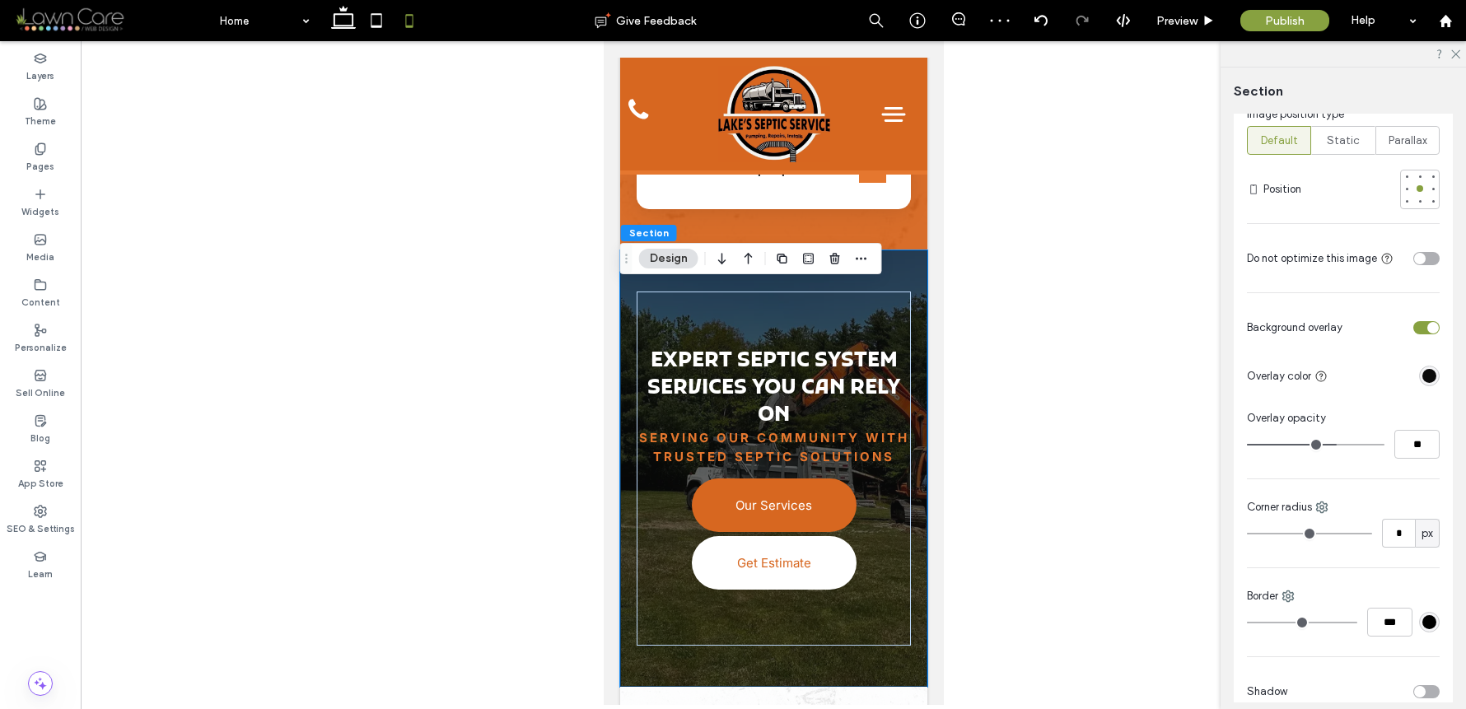
click at [1415, 260] on div "toggle" at bounding box center [1421, 259] width 12 height 12
click at [1429, 185] on div at bounding box center [1434, 189] width 12 height 12
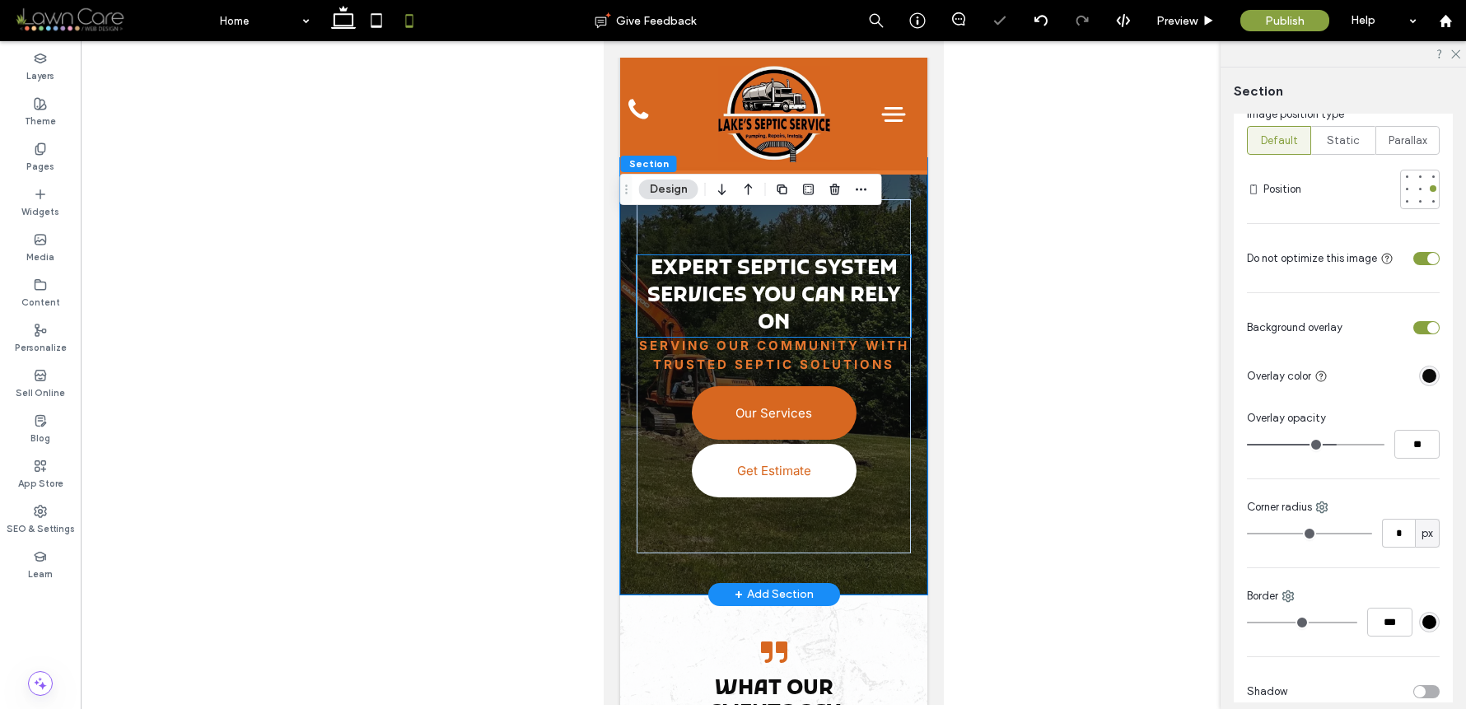
scroll to position [6492, 0]
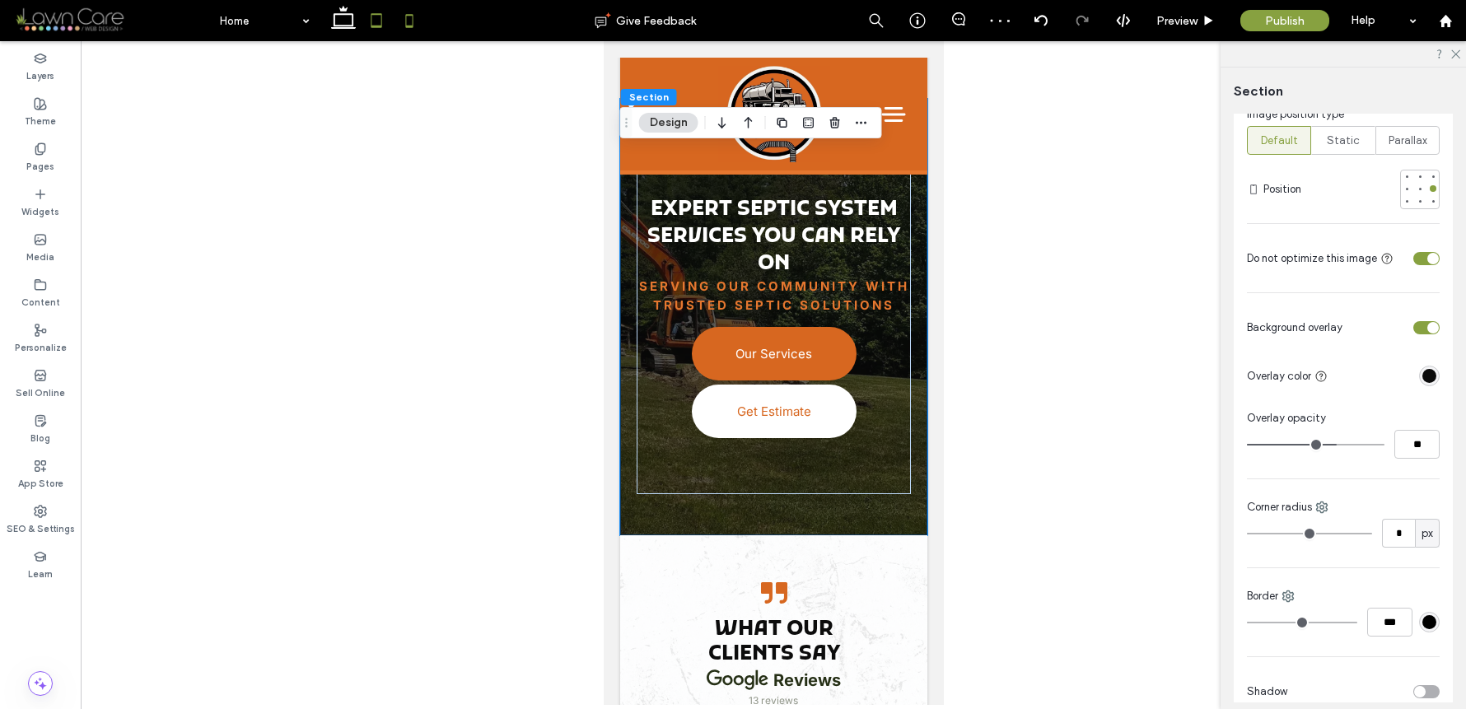
click at [382, 27] on icon at bounding box center [376, 20] width 33 height 33
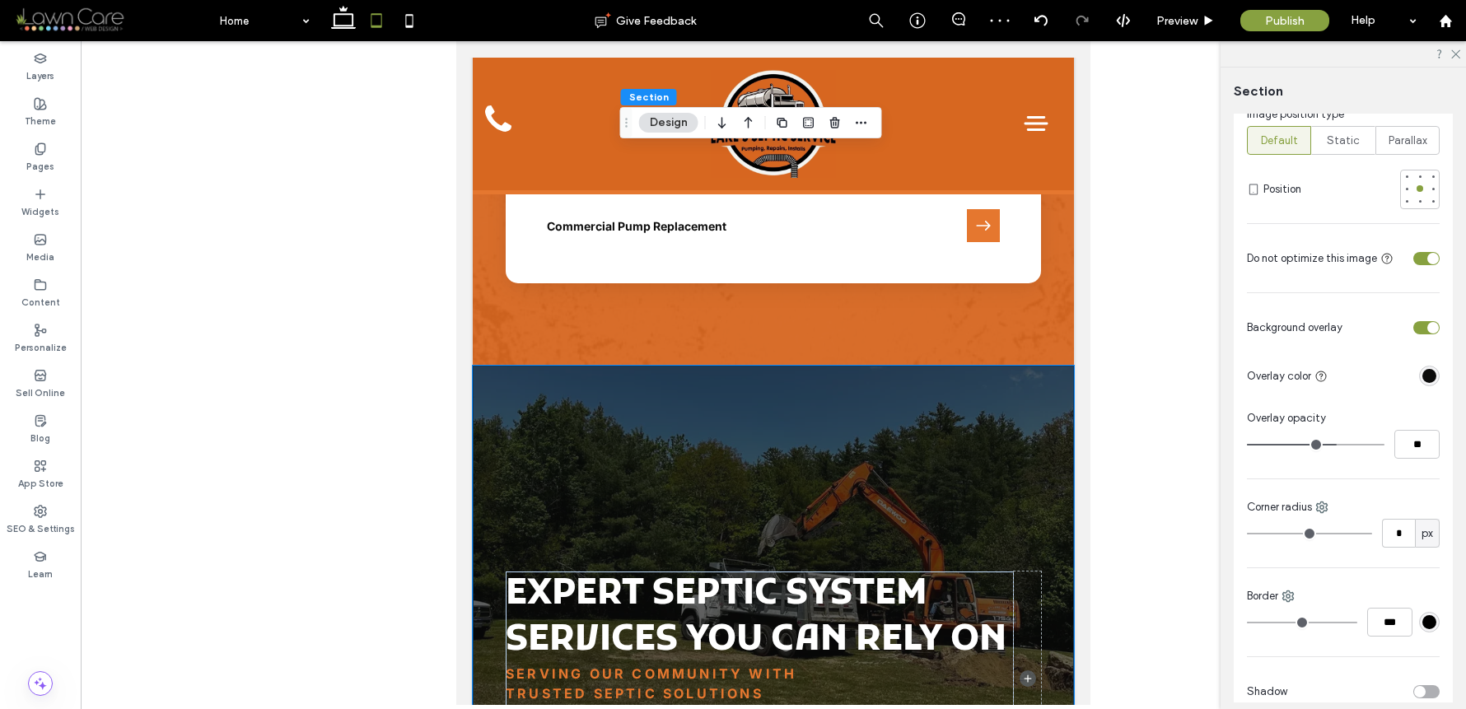
type input "***"
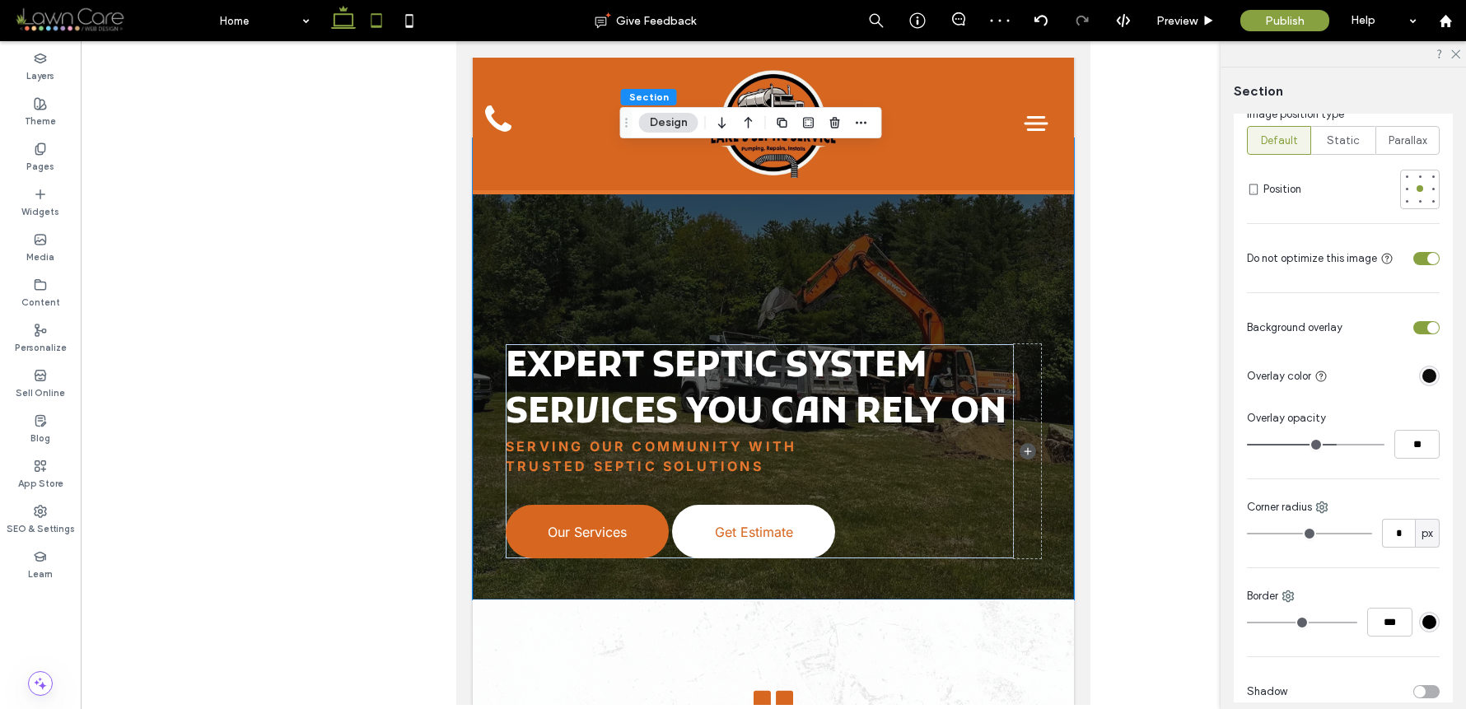
click at [353, 26] on use at bounding box center [343, 17] width 25 height 23
type input "***"
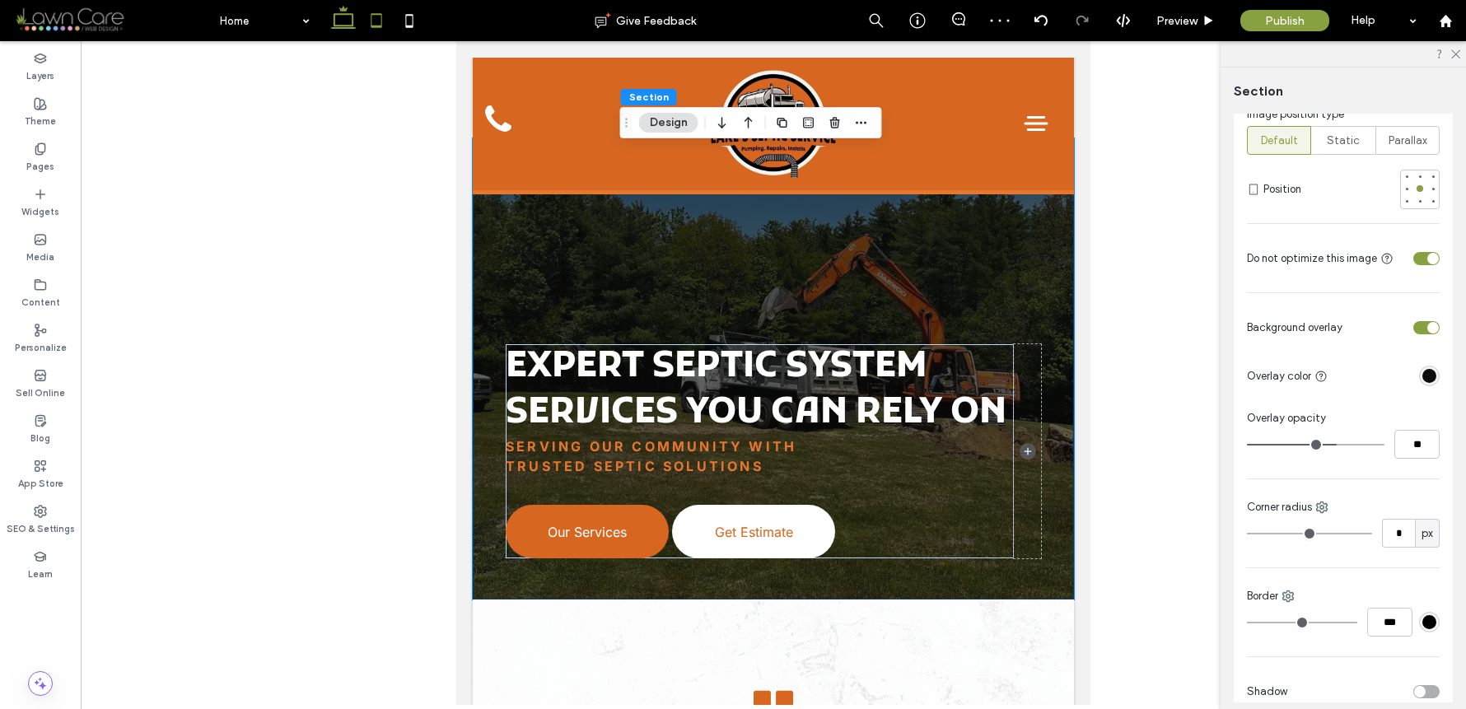
type input "***"
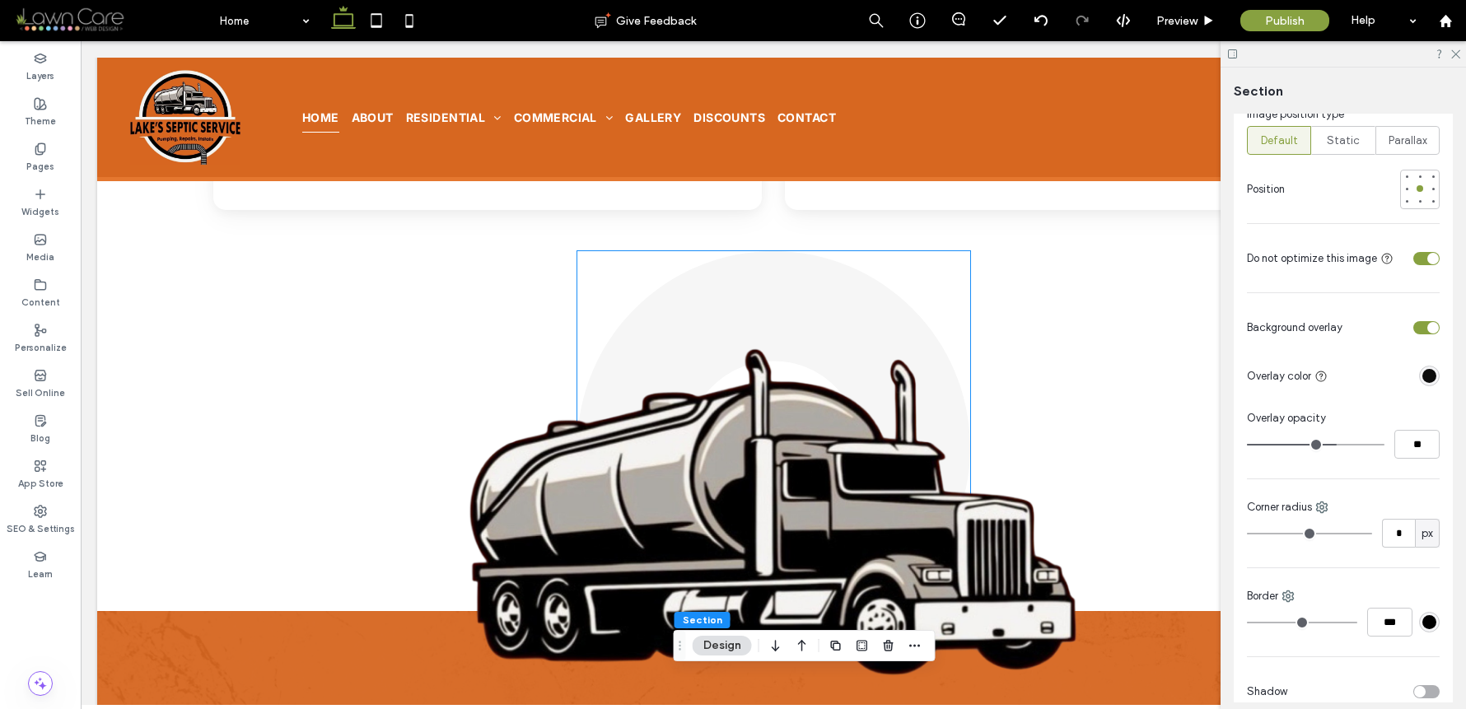
scroll to position [3109, 0]
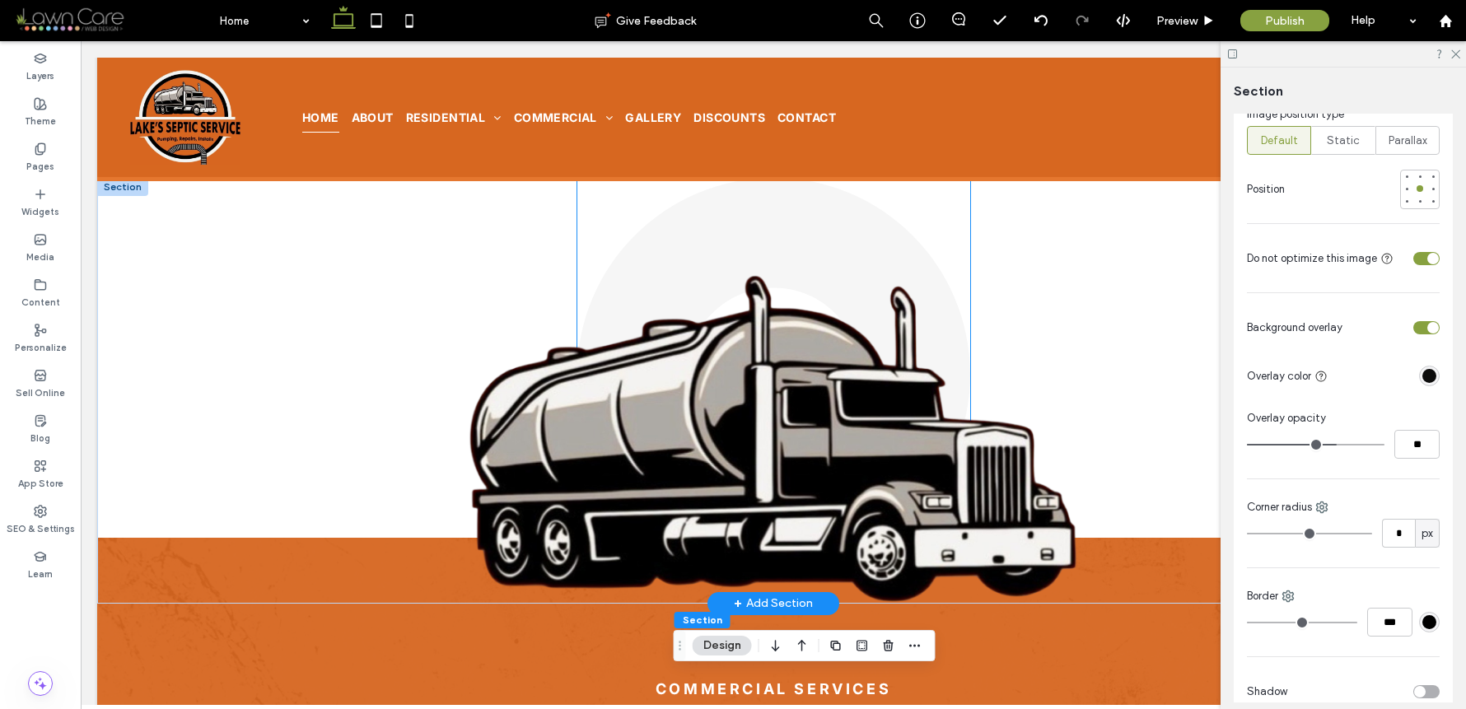
click at [670, 247] on link at bounding box center [774, 374] width 393 height 393
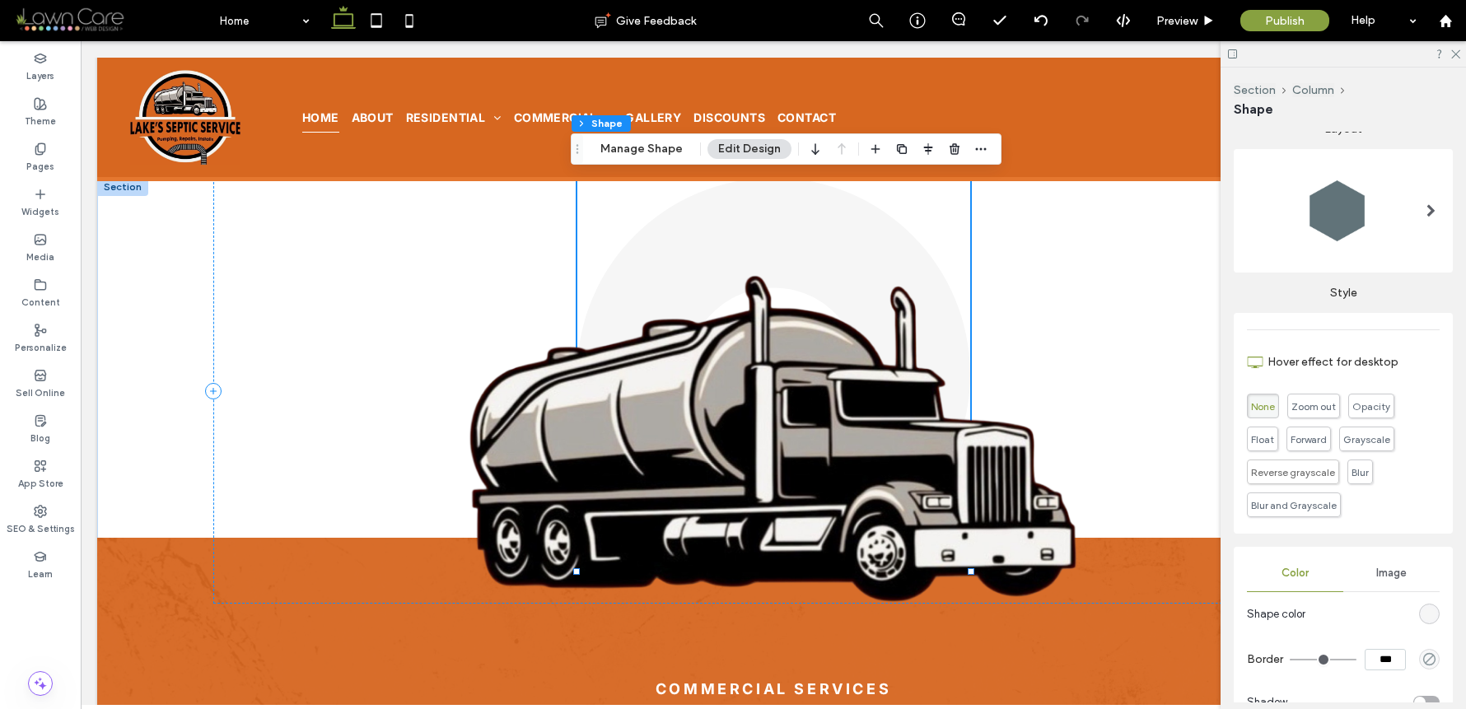
scroll to position [372, 0]
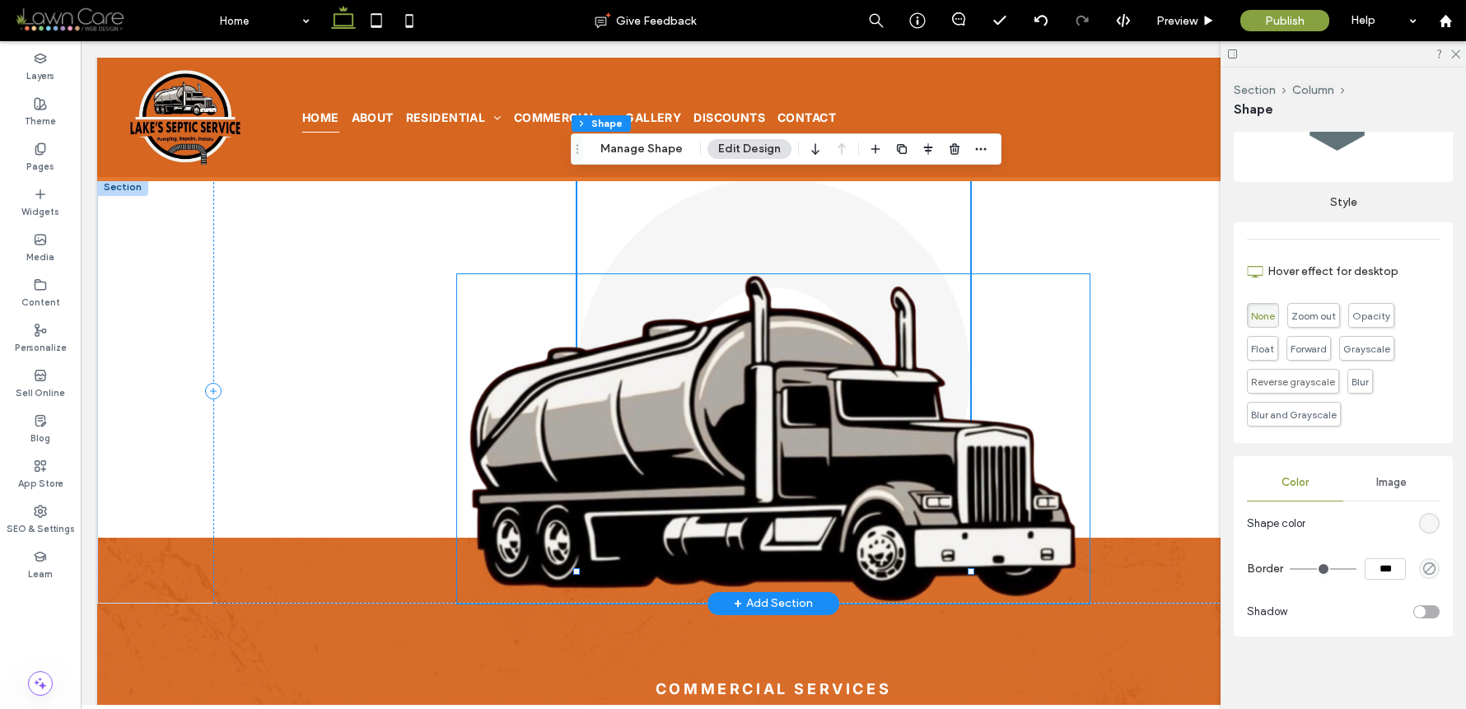
click at [763, 351] on img at bounding box center [773, 439] width 632 height 330
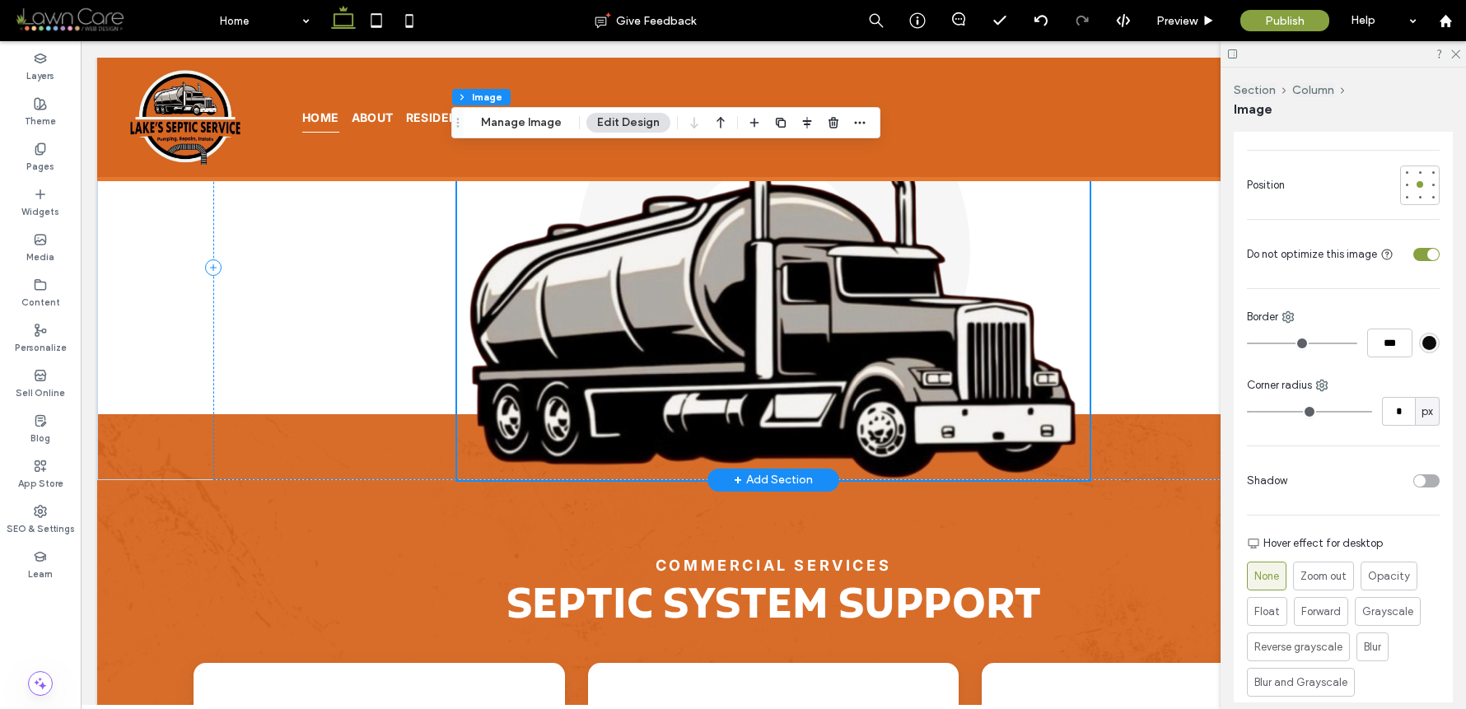
scroll to position [3236, 0]
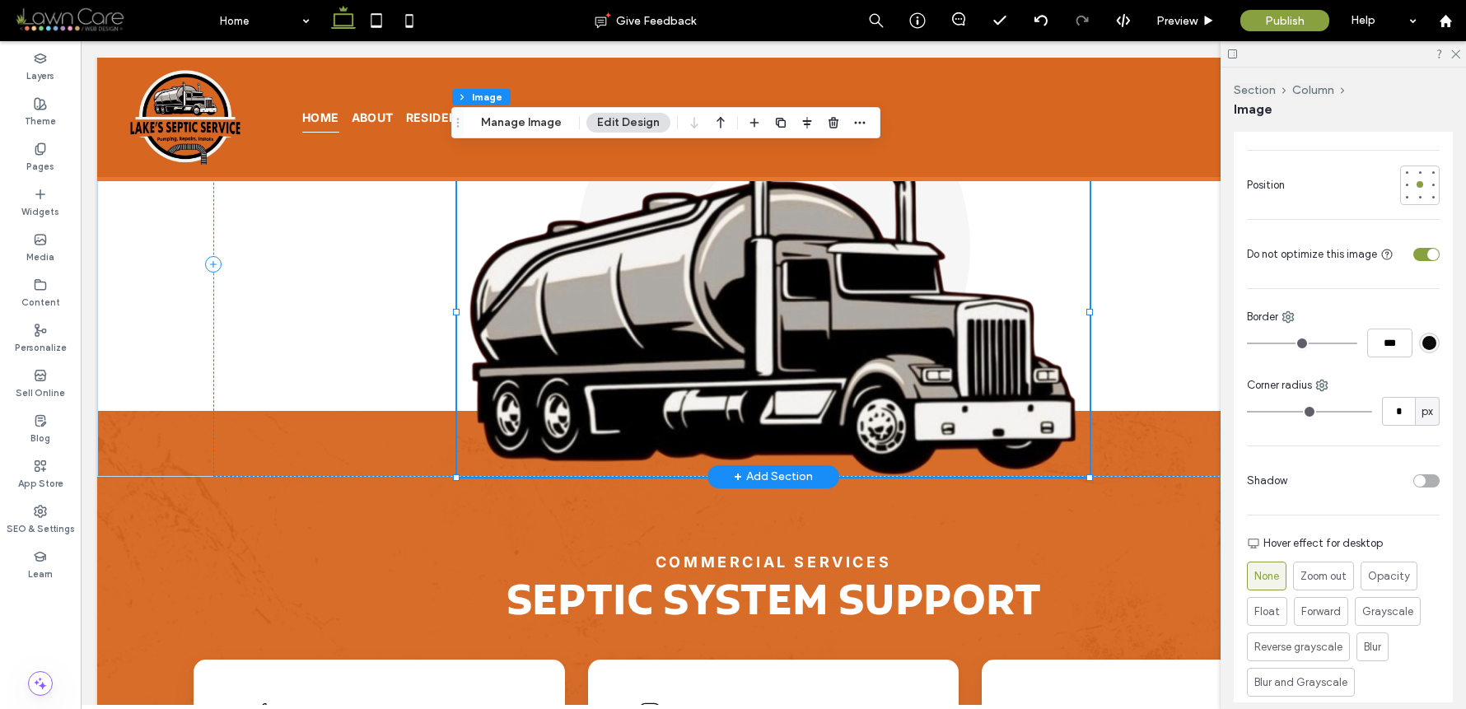
click at [754, 307] on img at bounding box center [773, 312] width 632 height 330
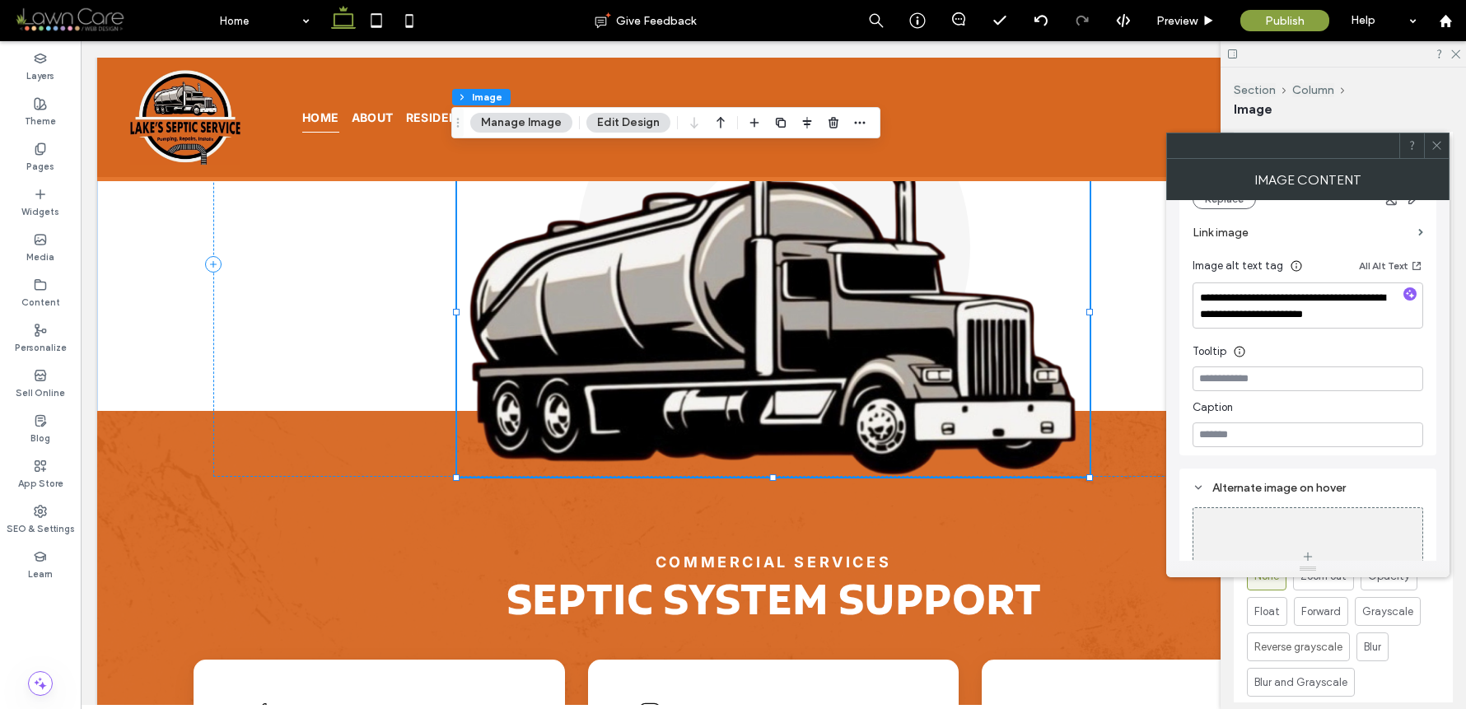
scroll to position [389, 0]
click at [1437, 152] on span at bounding box center [1437, 145] width 12 height 25
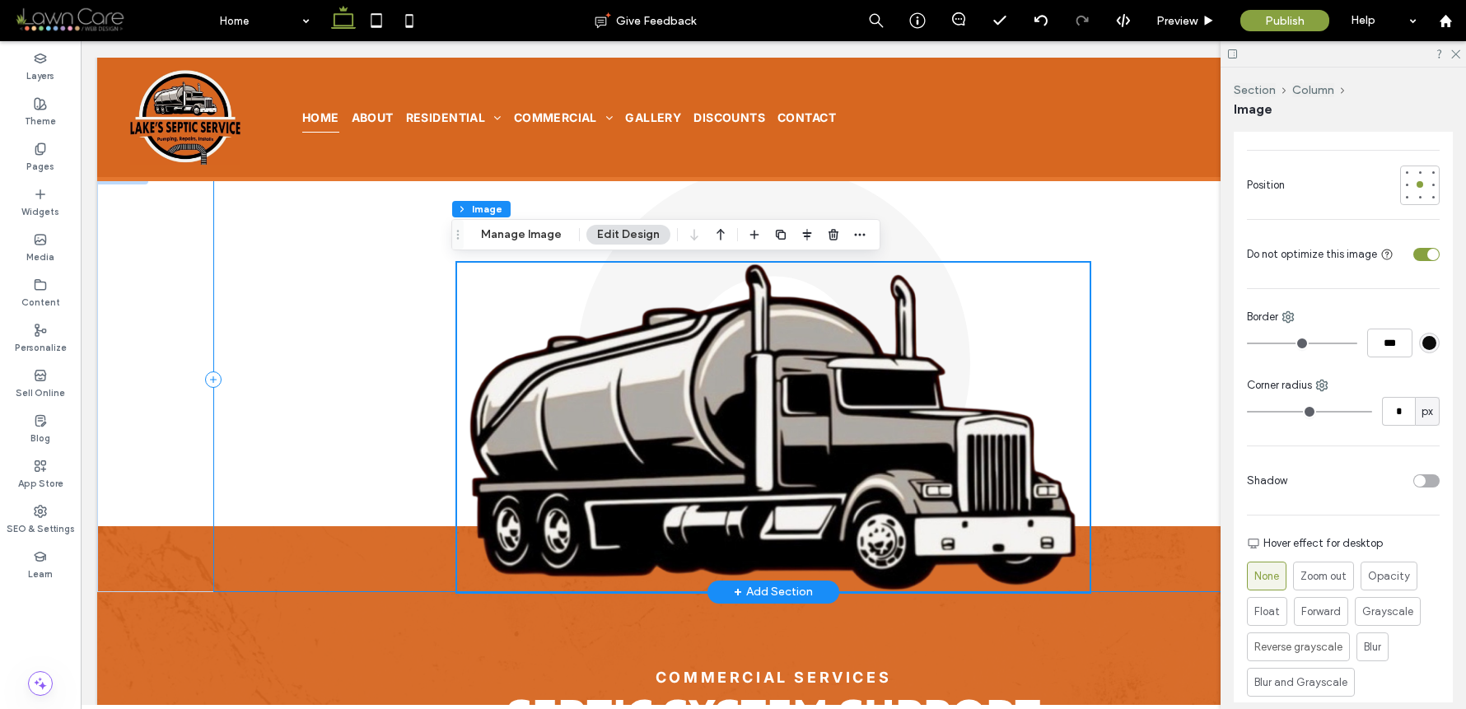
scroll to position [3120, 0]
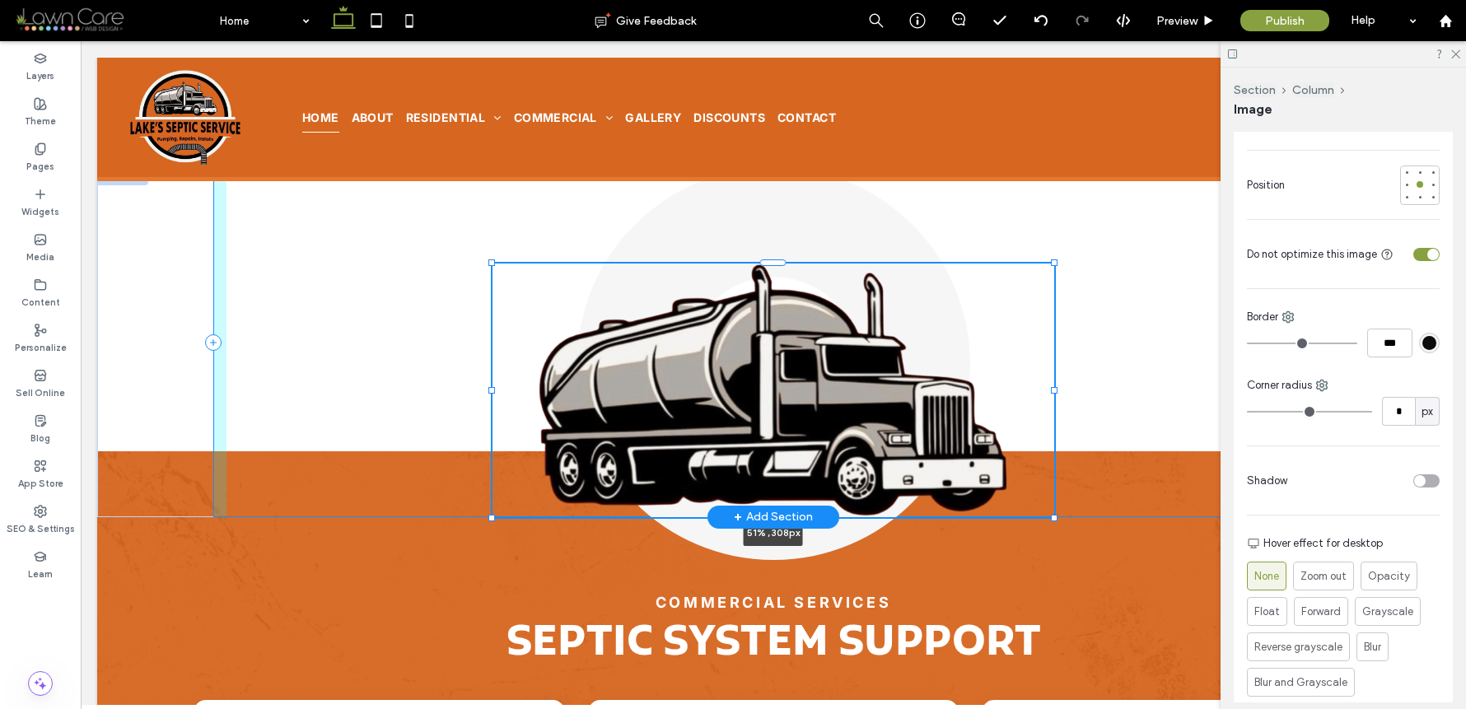
drag, startPoint x: 1085, startPoint y: 262, endPoint x: 1050, endPoint y: 300, distance: 51.9
click at [1050, 300] on div "51% , 308px" at bounding box center [773, 342] width 1186 height 350
type input "**"
type input "****"
type input "***"
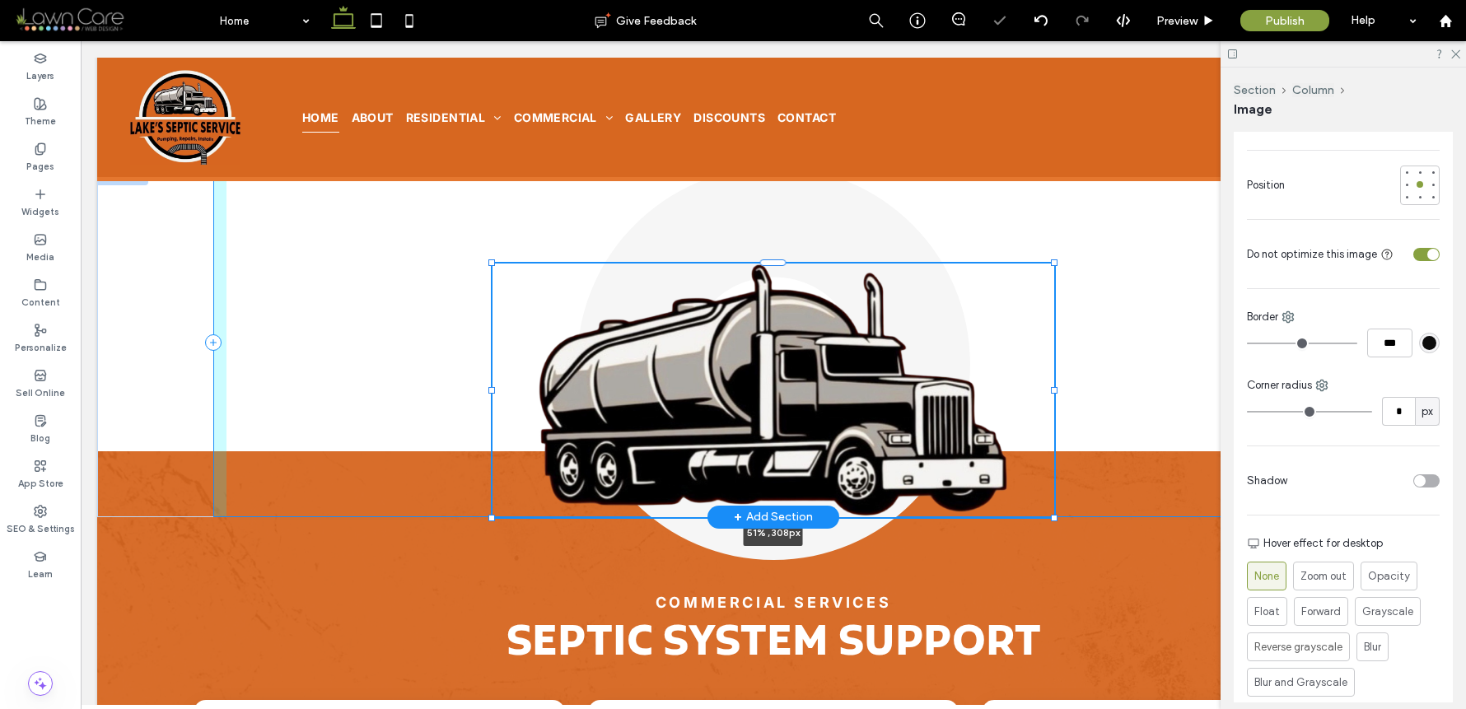
type input "***"
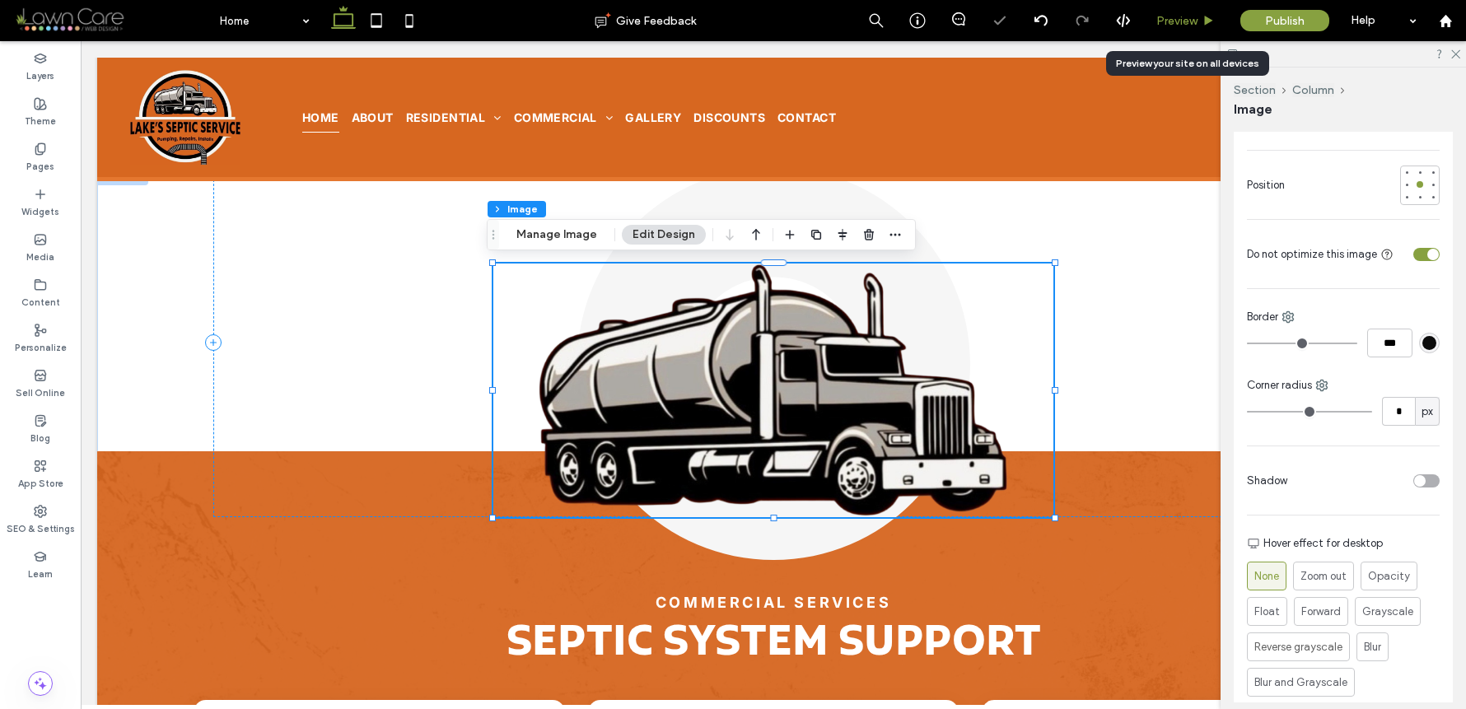
click at [1195, 21] on span "Preview" at bounding box center [1177, 21] width 41 height 14
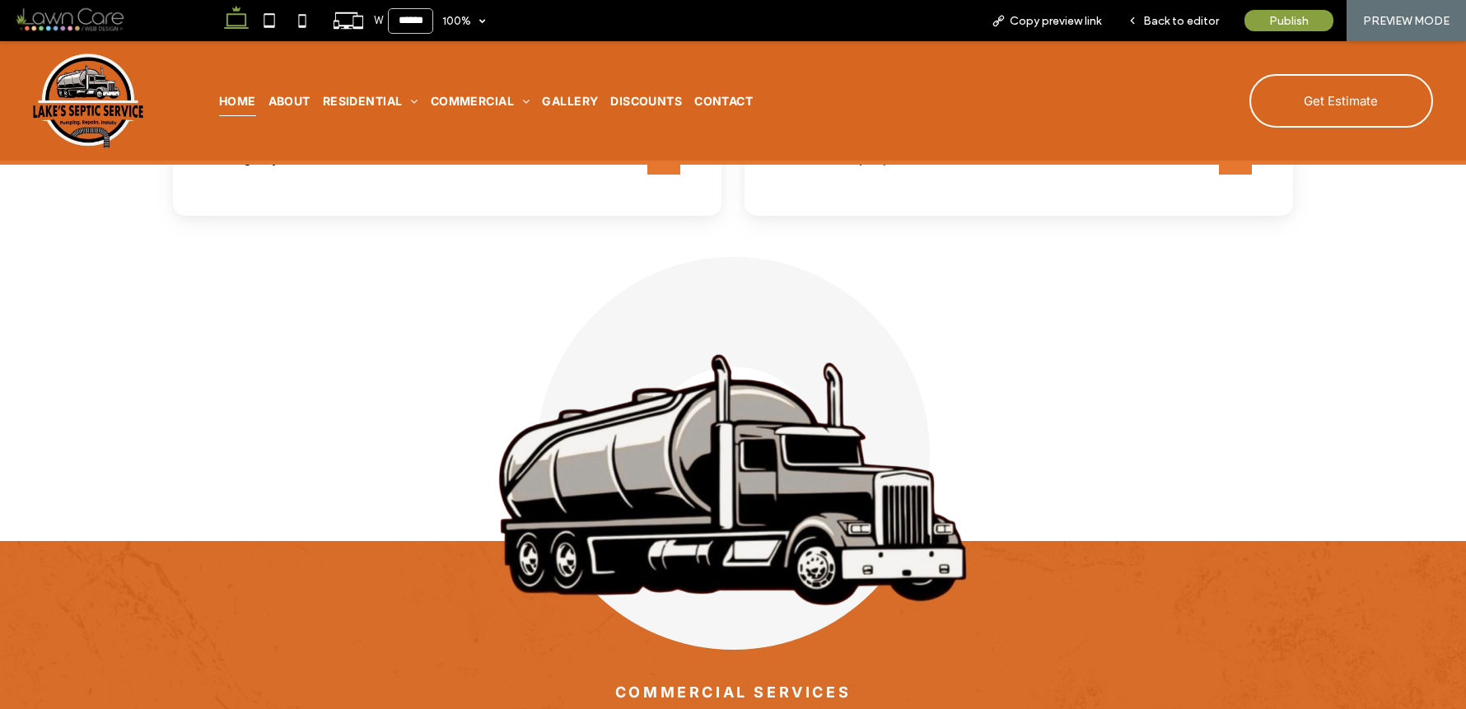
scroll to position [3001, 0]
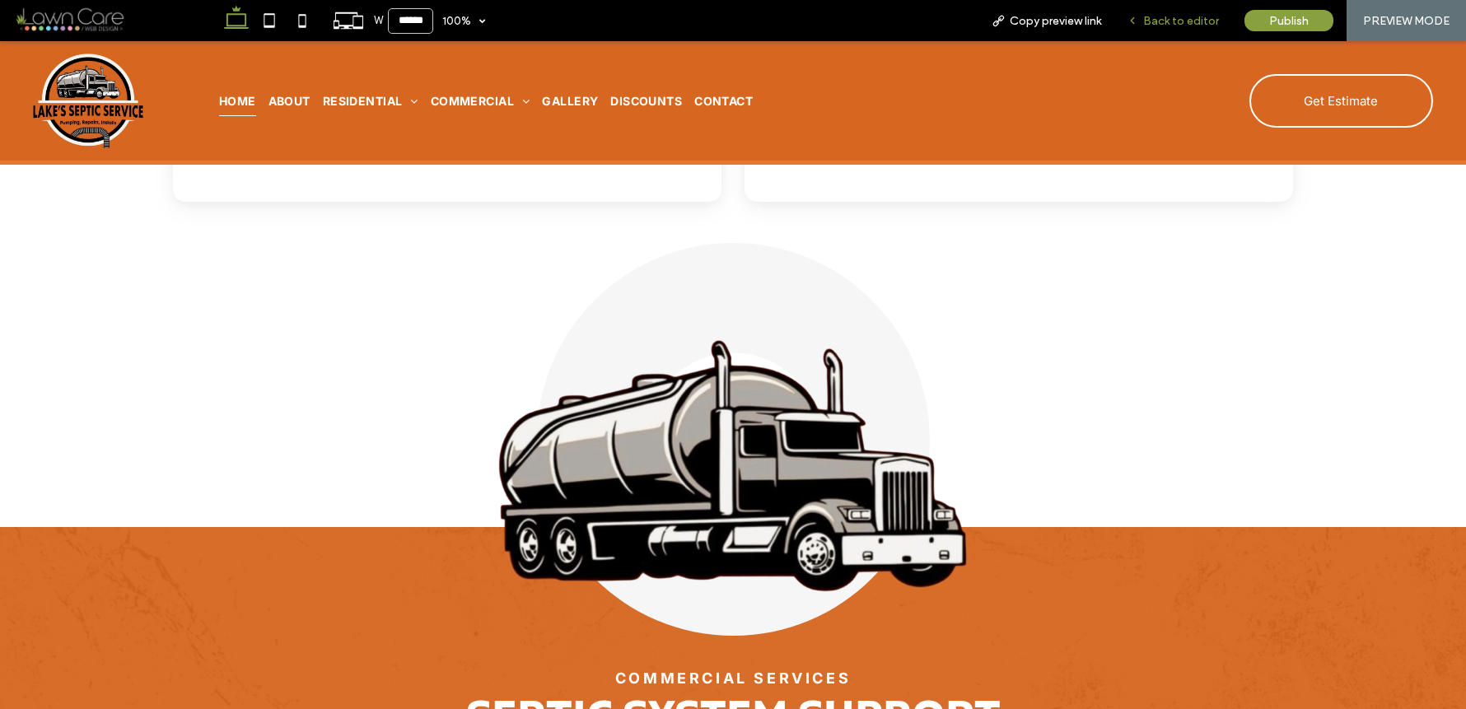
click at [1162, 33] on div "Back to editor" at bounding box center [1174, 20] width 118 height 41
click at [1163, 25] on span "Back to editor" at bounding box center [1181, 21] width 76 height 14
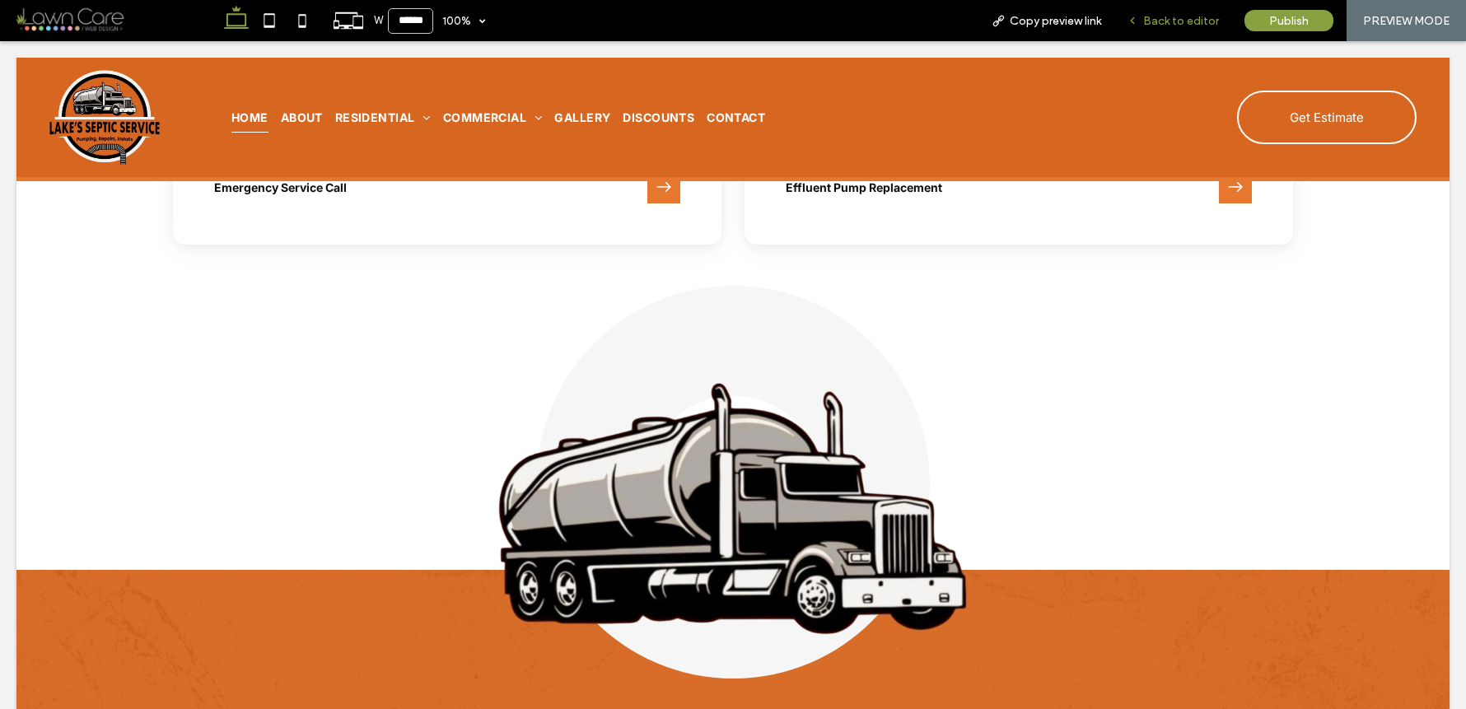
scroll to position [3044, 0]
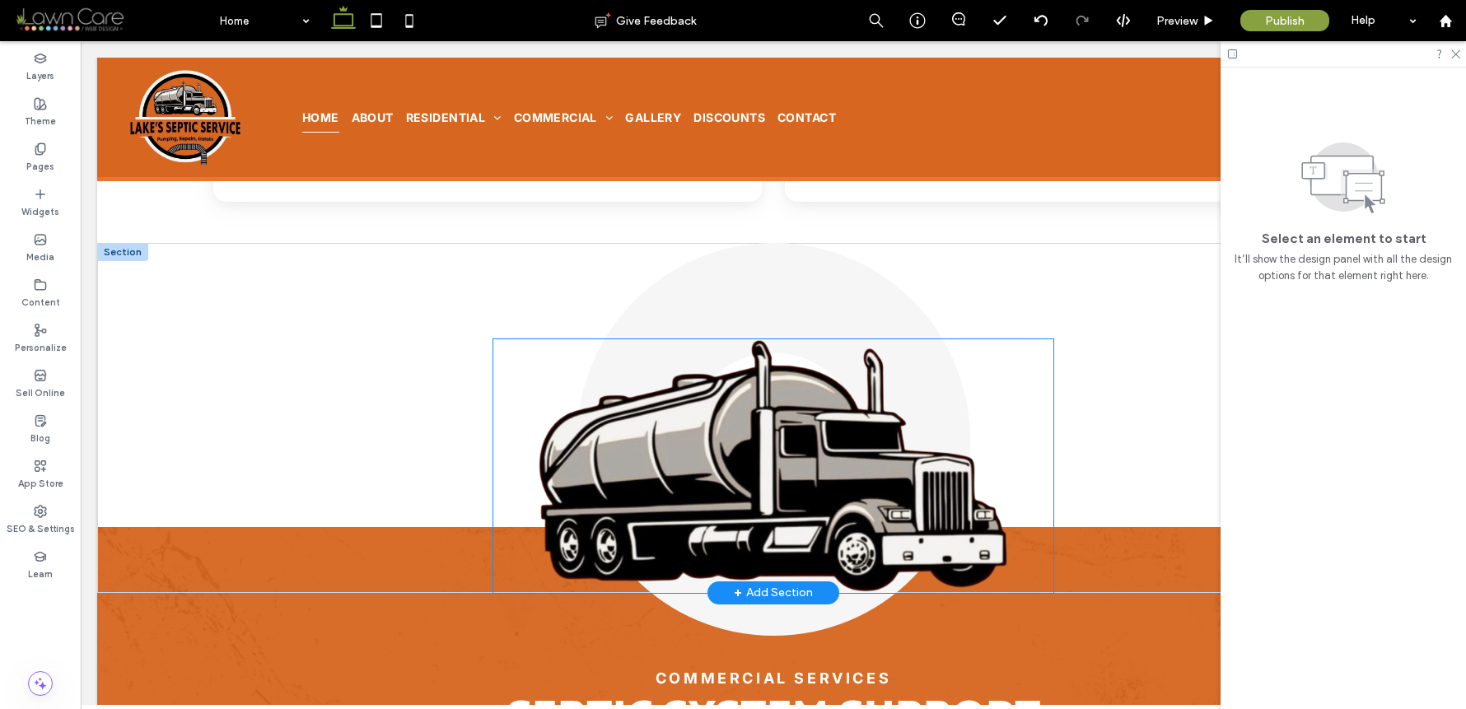
click at [839, 408] on img at bounding box center [773, 466] width 561 height 254
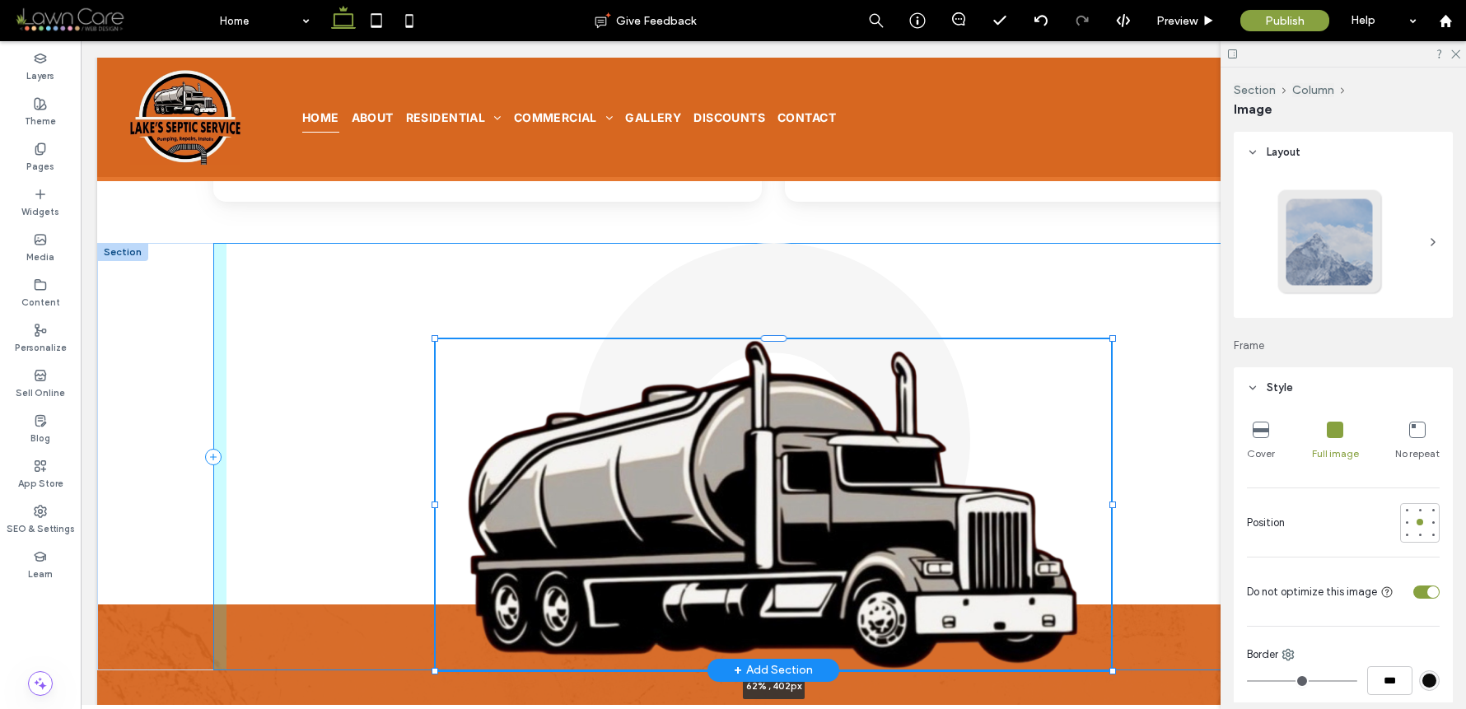
drag, startPoint x: 1050, startPoint y: 338, endPoint x: 1108, endPoint y: 299, distance: 69.5
click at [1108, 299] on div "62% , 402px" at bounding box center [773, 457] width 1186 height 428
type input "**"
type input "****"
type input "***"
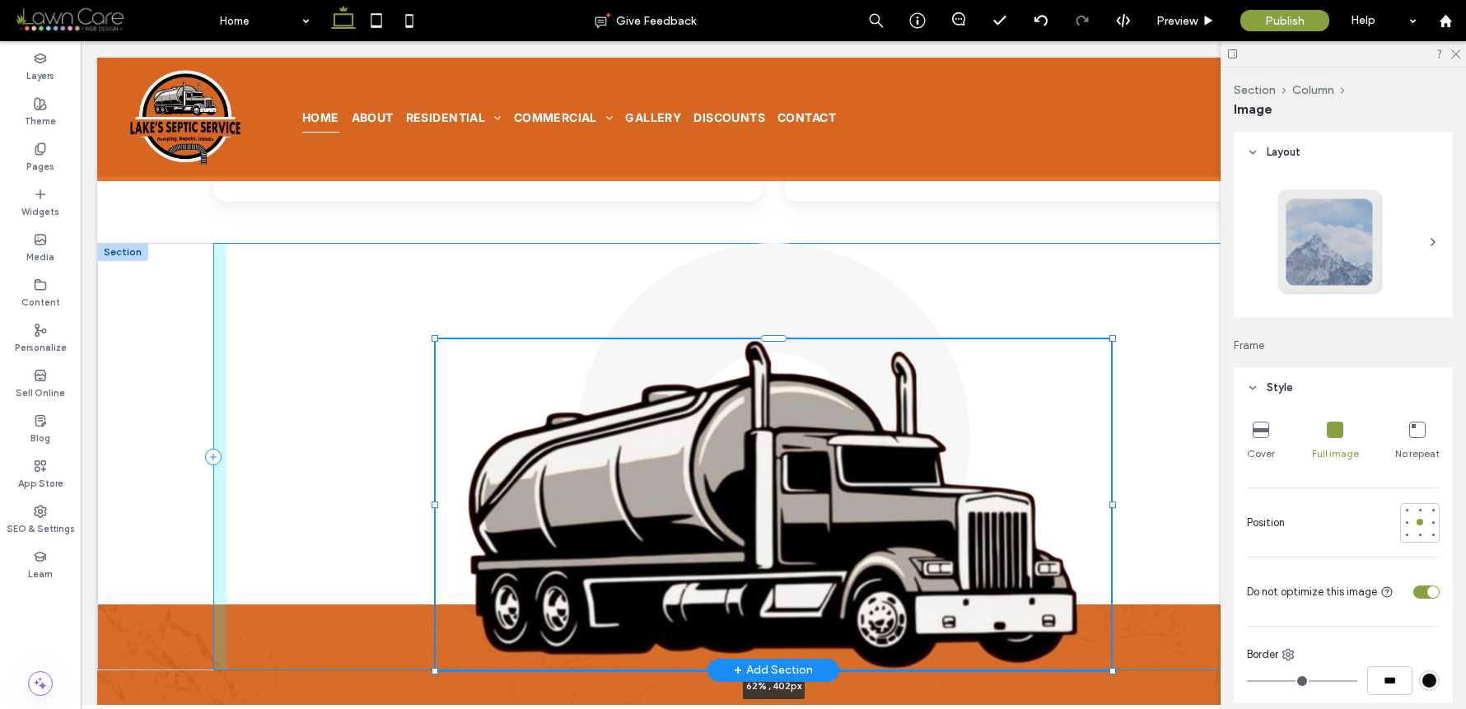
type input "***"
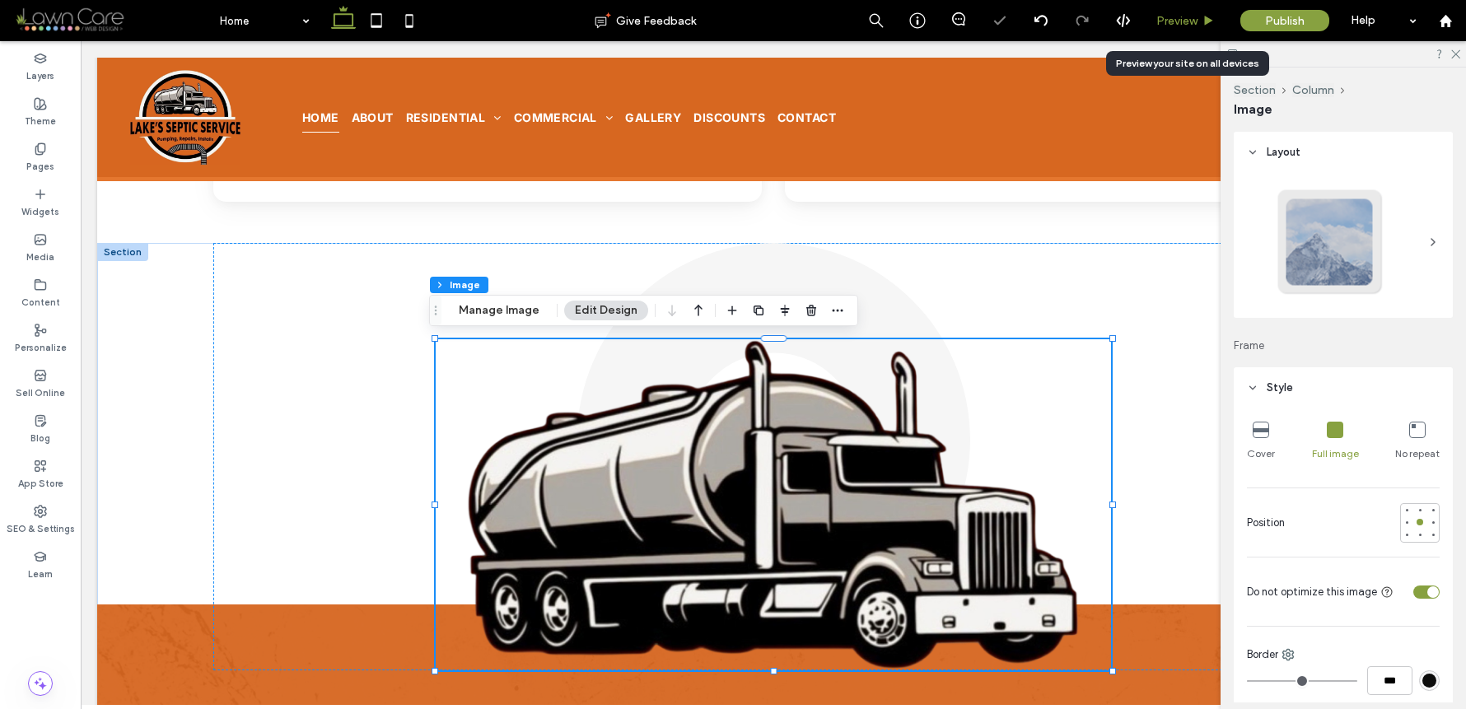
click at [1192, 11] on div "Preview" at bounding box center [1186, 20] width 84 height 41
click at [1190, 12] on div "Preview" at bounding box center [1186, 20] width 84 height 41
click at [1188, 21] on span "Preview" at bounding box center [1177, 21] width 41 height 14
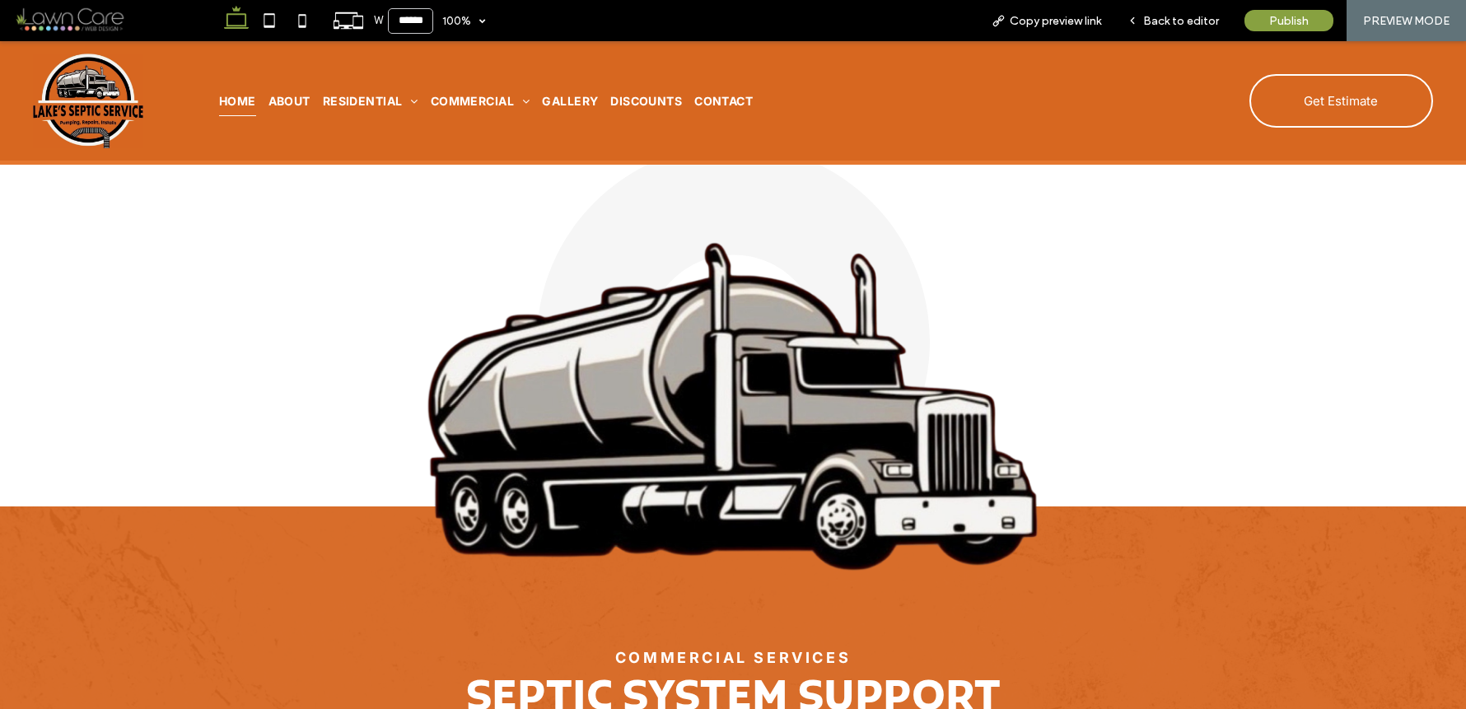
scroll to position [3168, 0]
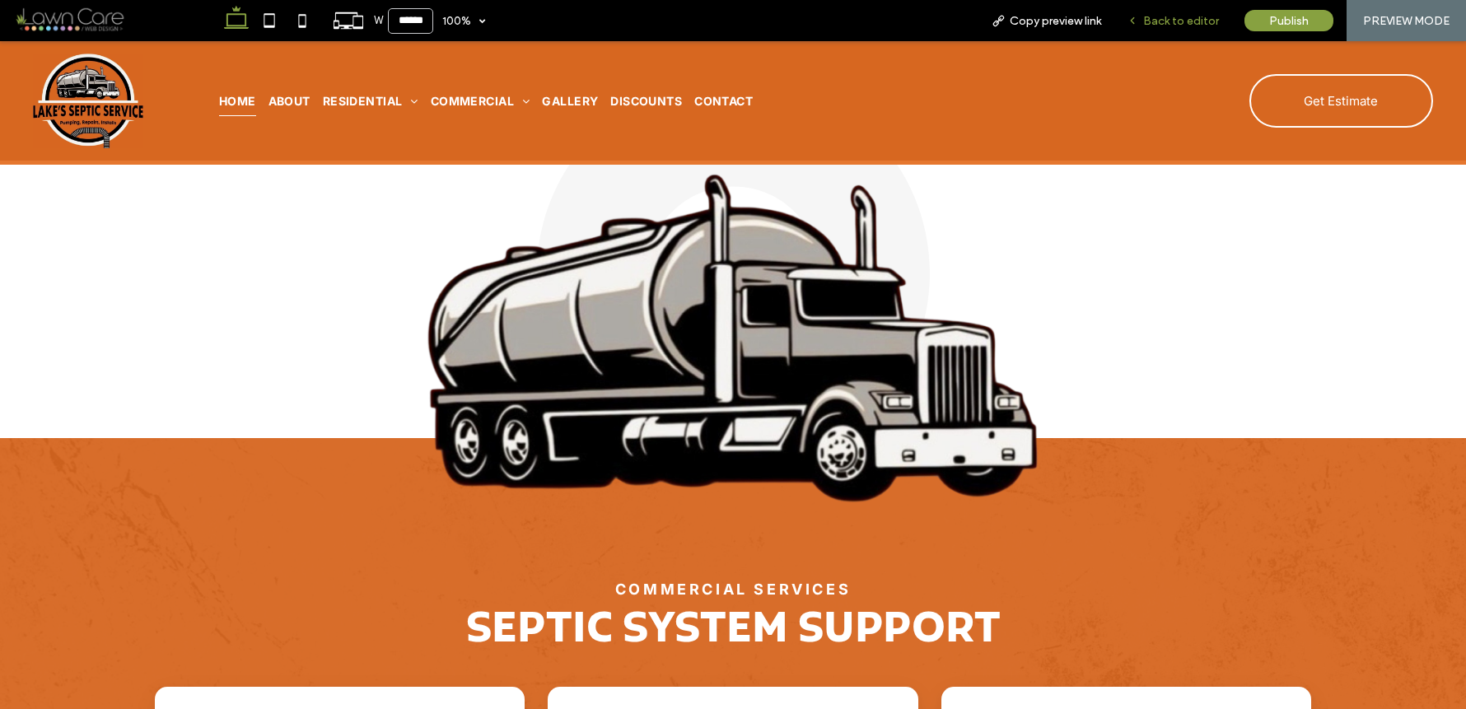
click at [1195, 24] on span "Back to editor" at bounding box center [1181, 21] width 76 height 14
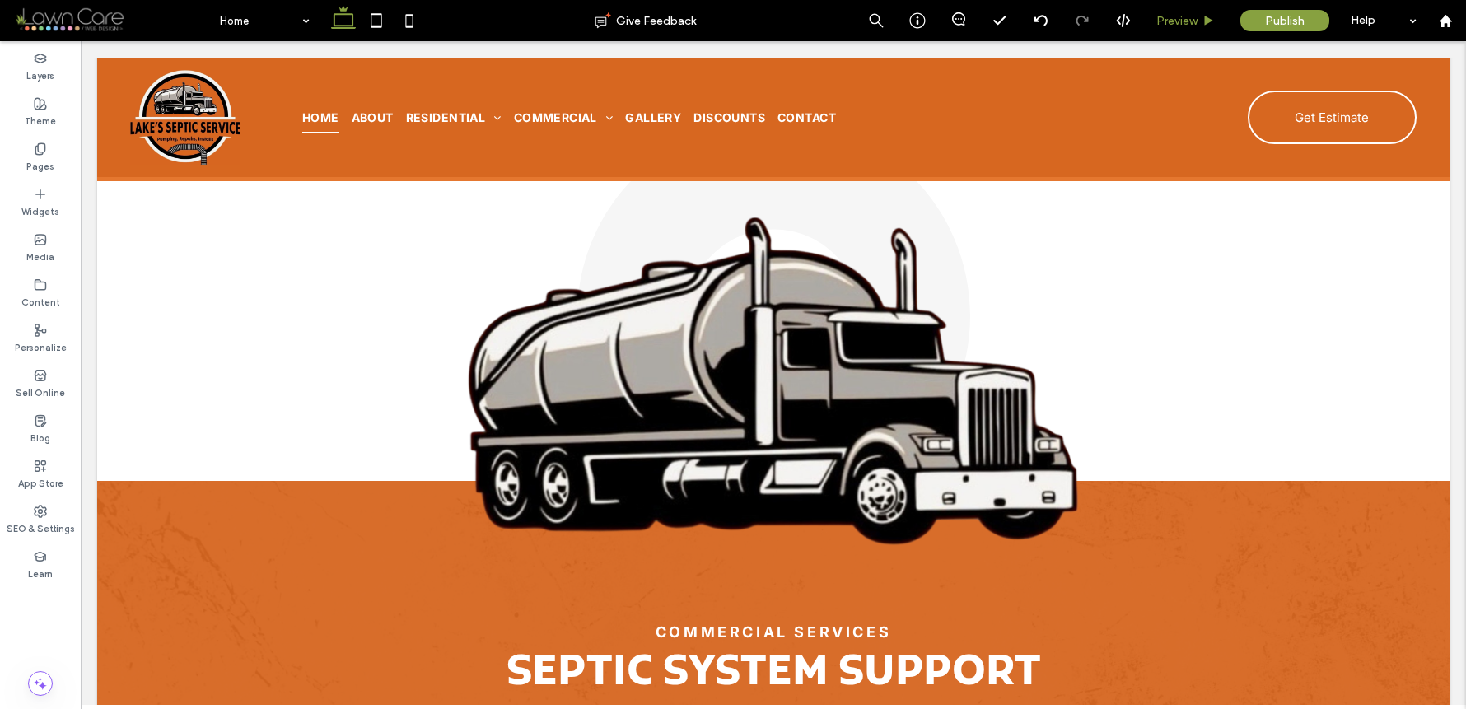
scroll to position [3210, 0]
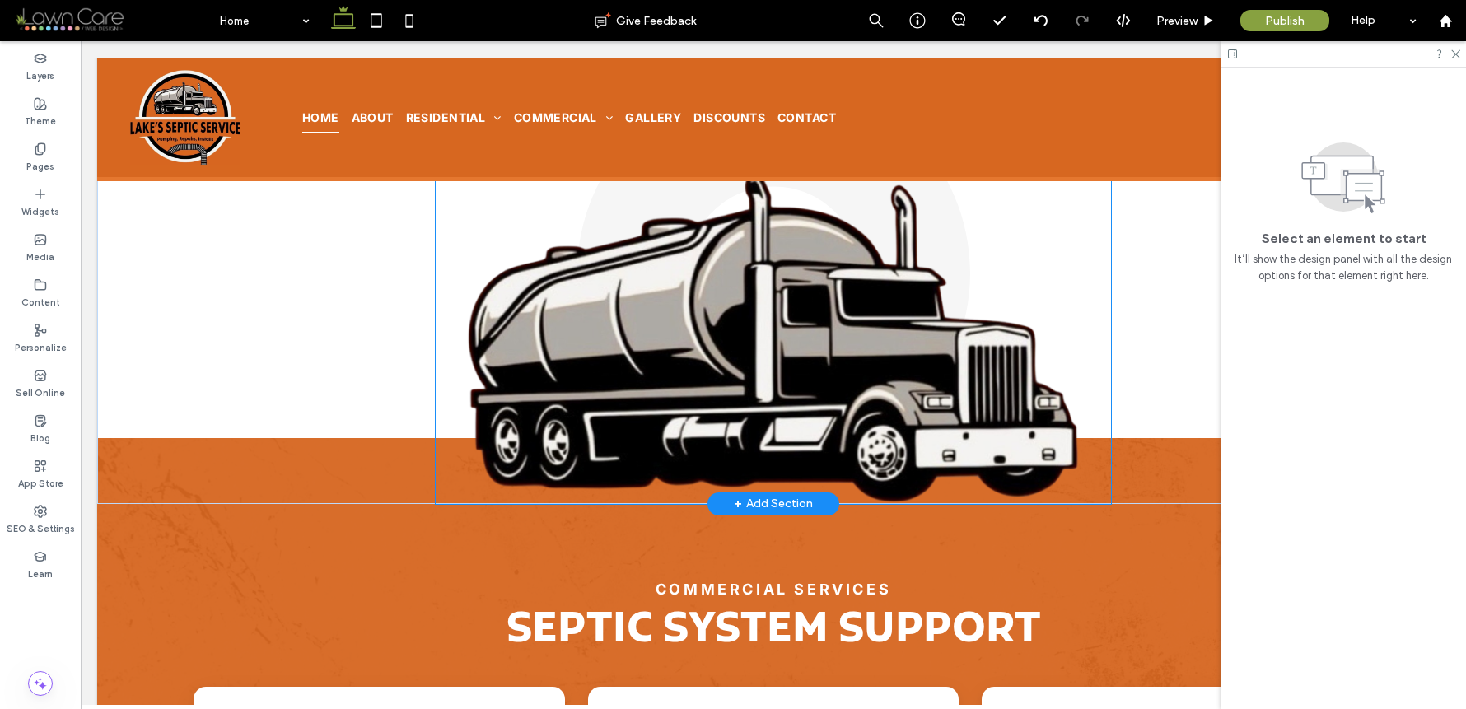
click at [913, 296] on img at bounding box center [774, 338] width 676 height 331
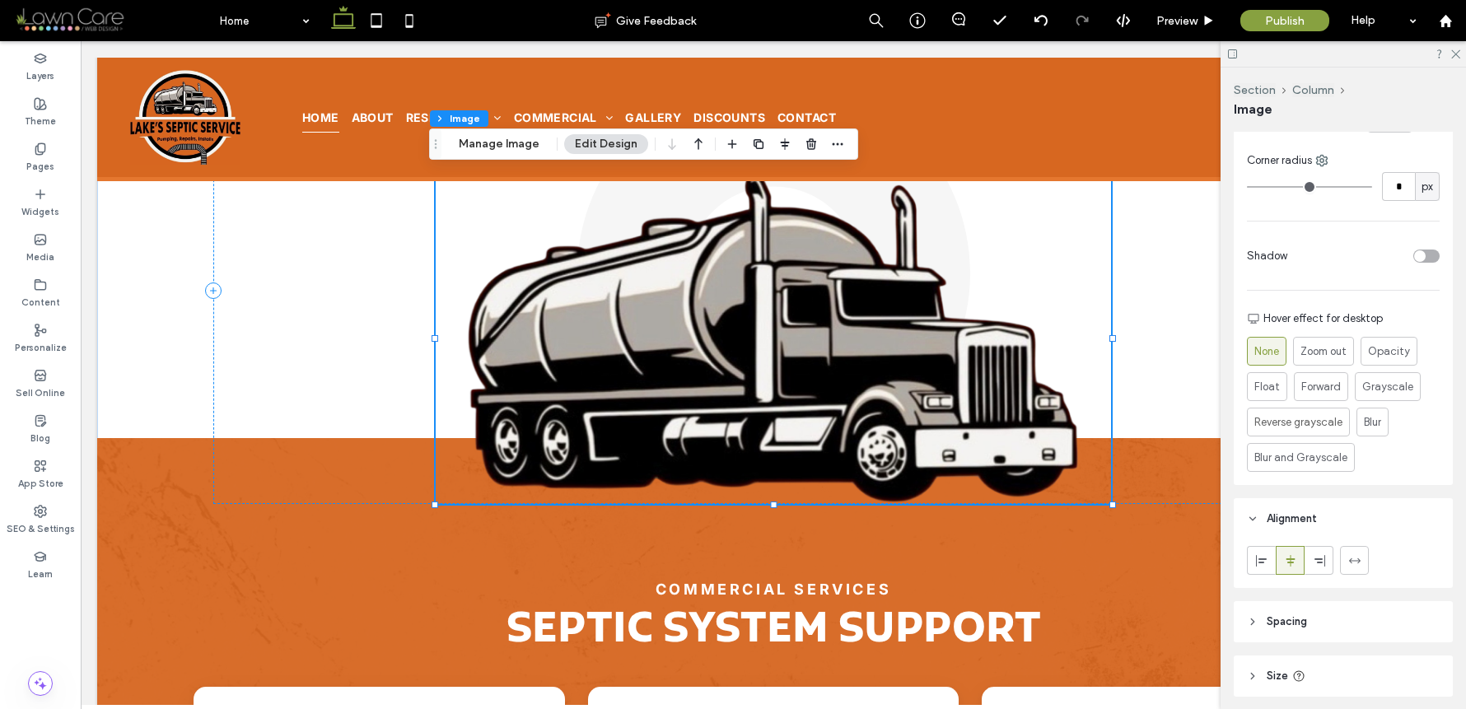
scroll to position [732, 0]
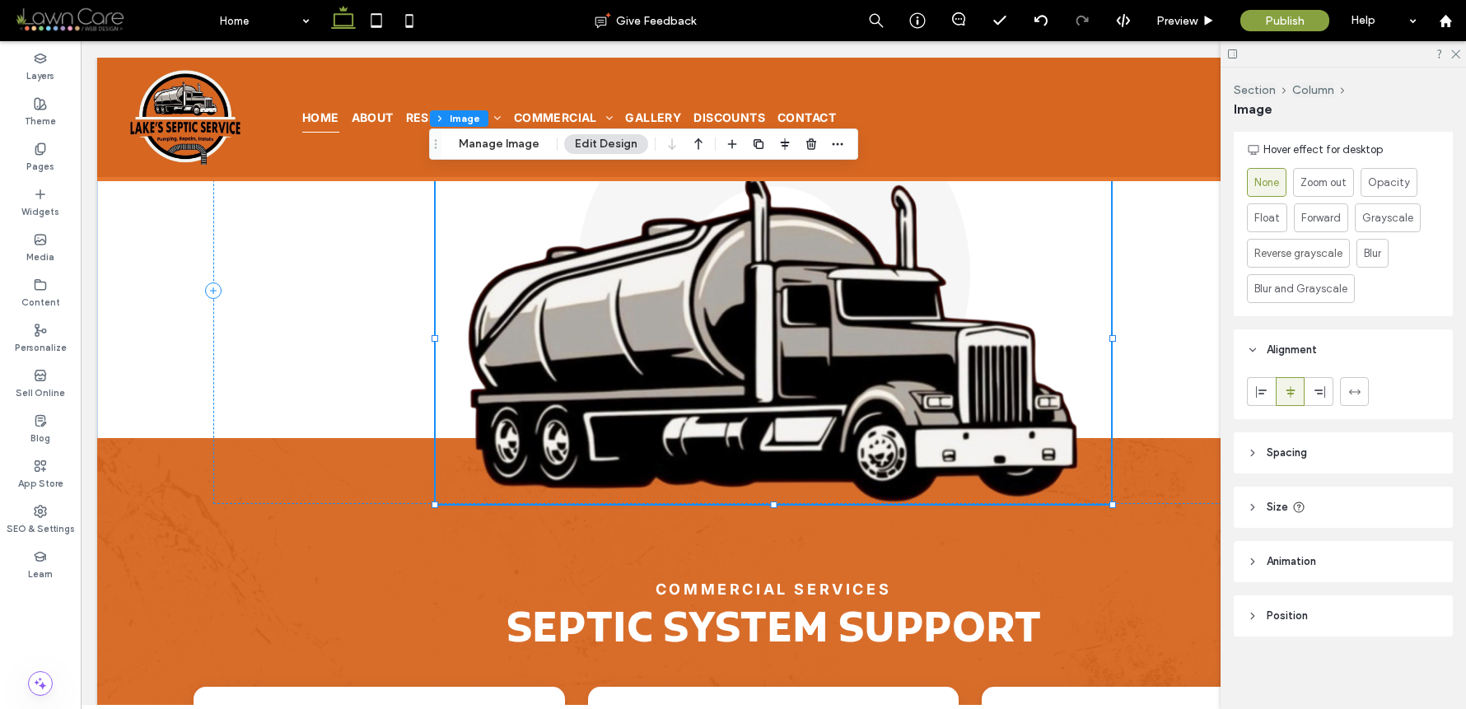
click at [1328, 508] on header "Size" at bounding box center [1343, 507] width 219 height 41
click at [1386, 648] on input "***" at bounding box center [1398, 646] width 33 height 29
type input "***"
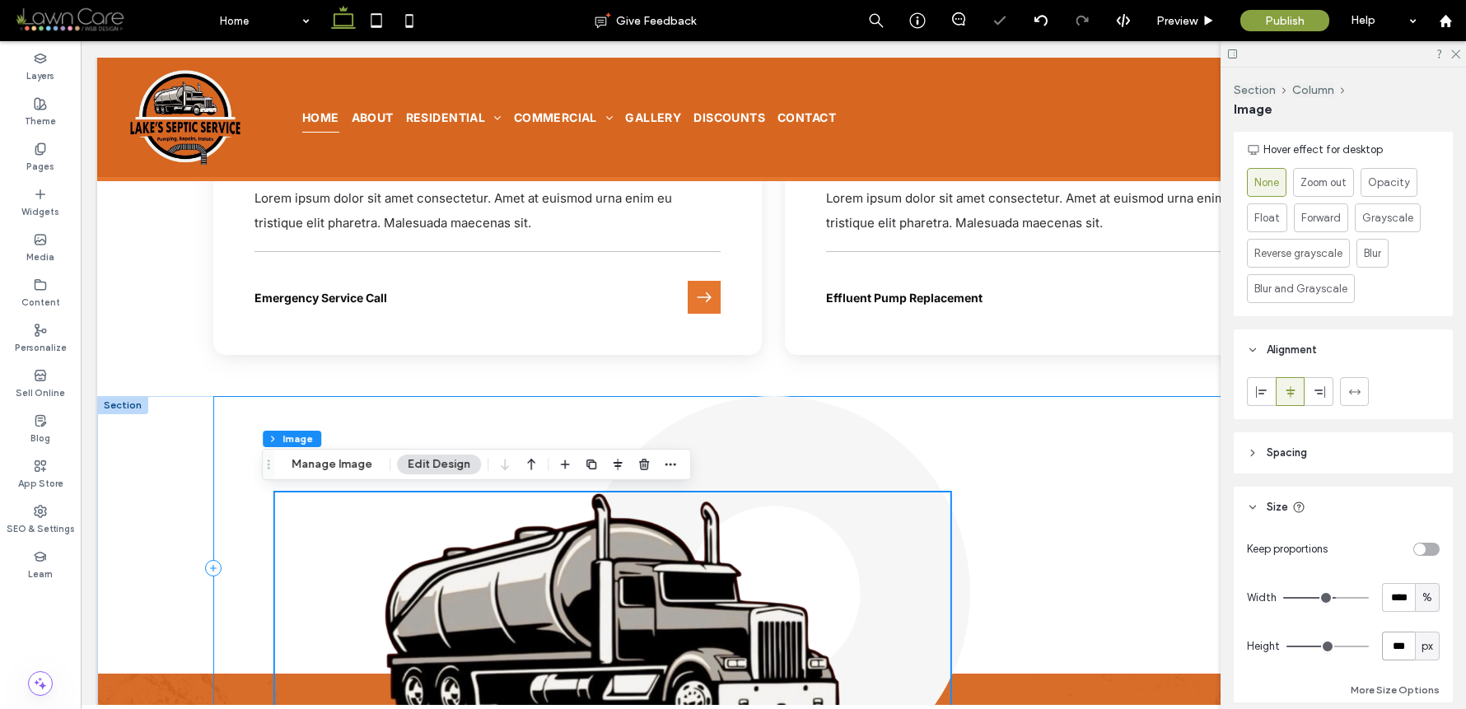
scroll to position [2890, 0]
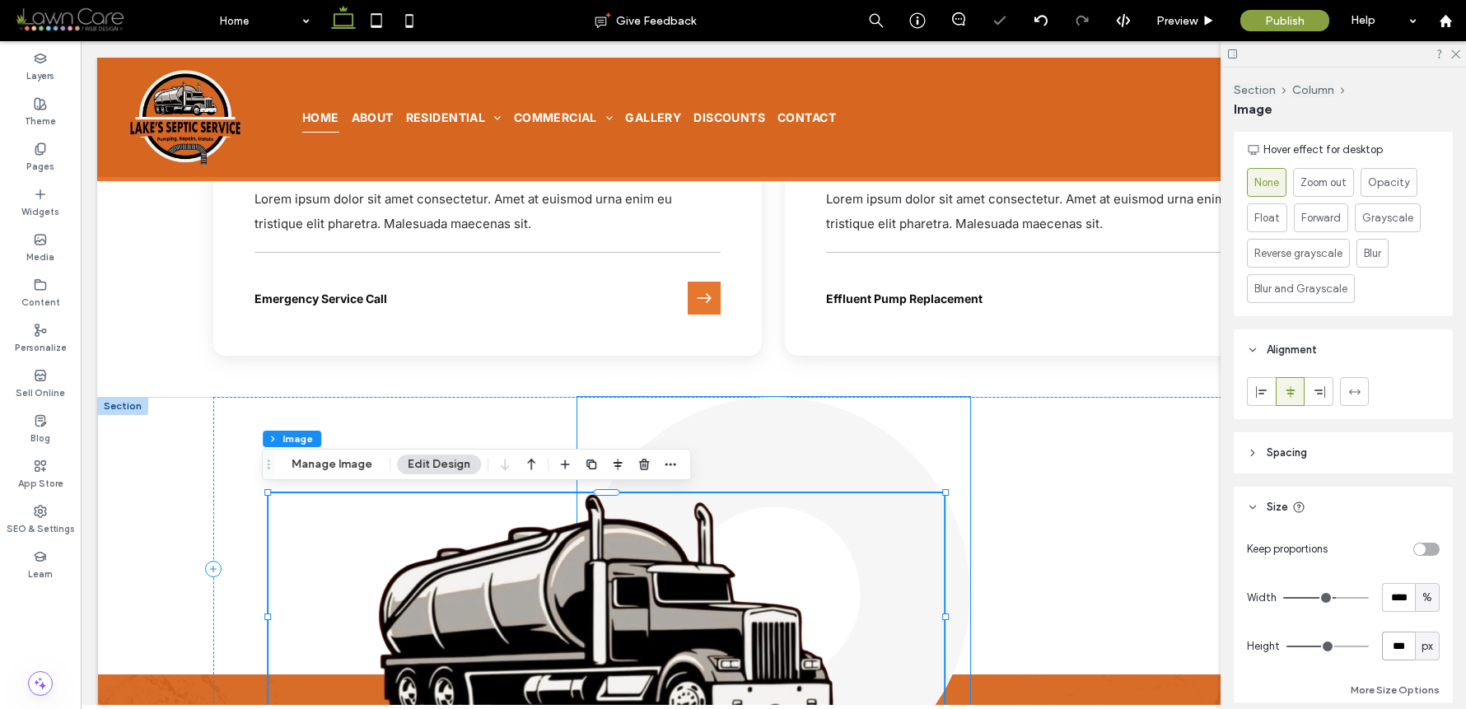
click at [847, 449] on link at bounding box center [774, 593] width 393 height 393
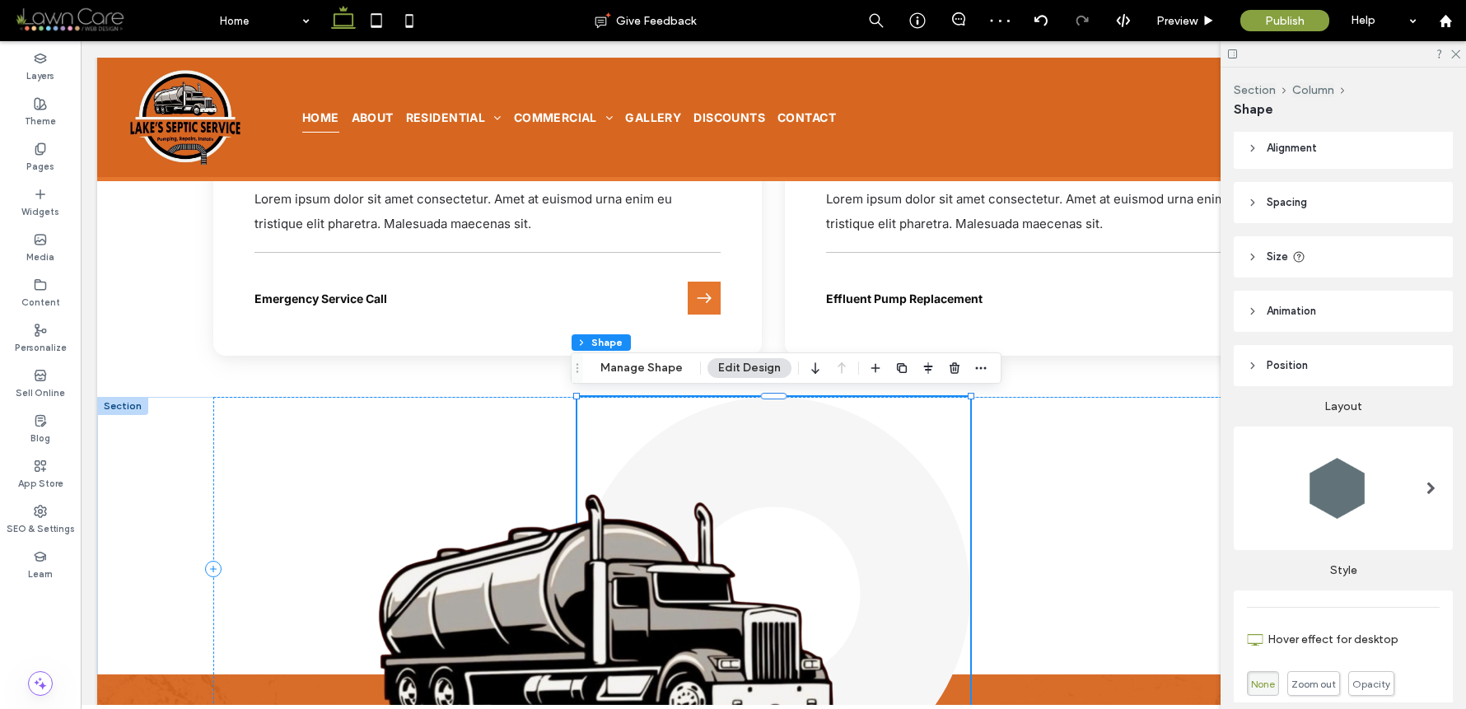
scroll to position [0, 0]
click at [1325, 253] on header "Size" at bounding box center [1343, 261] width 219 height 41
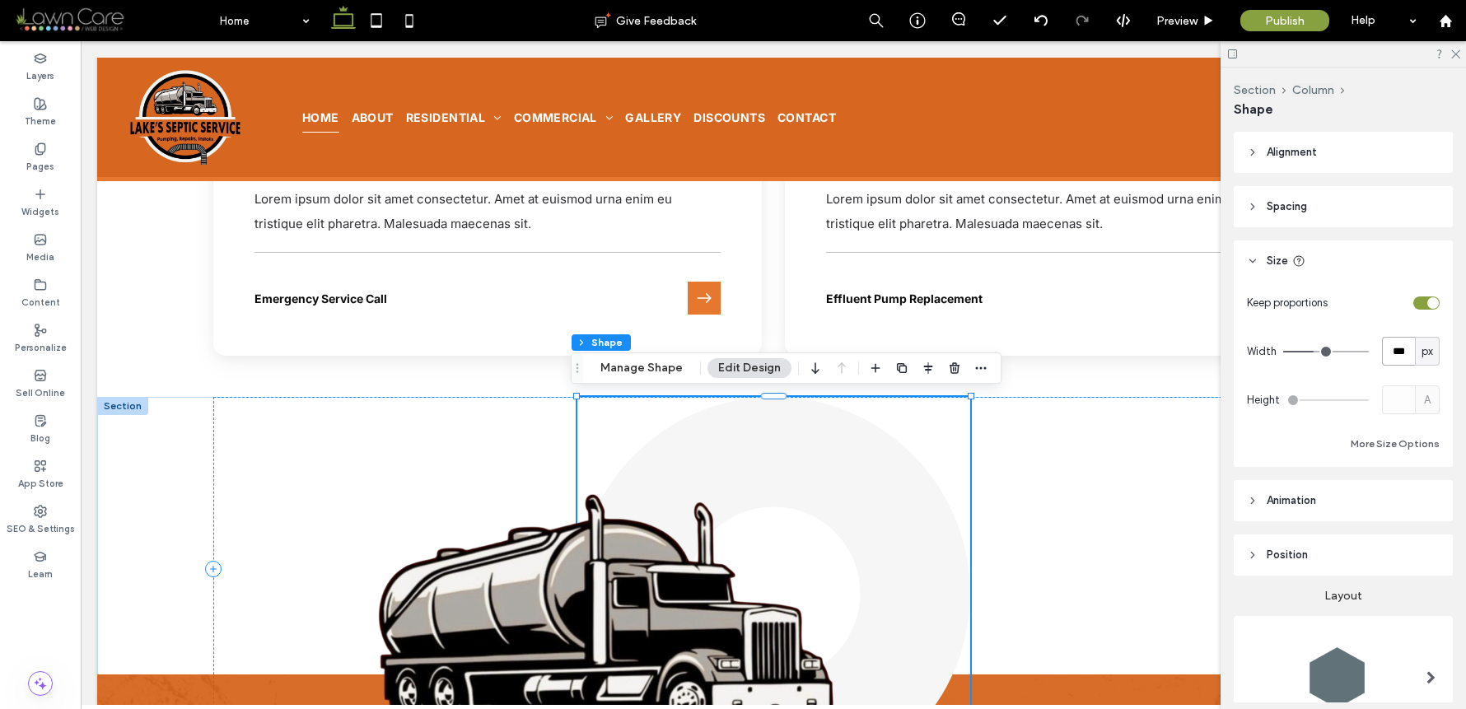
click at [1395, 353] on input "***" at bounding box center [1398, 351] width 33 height 29
type input "***"
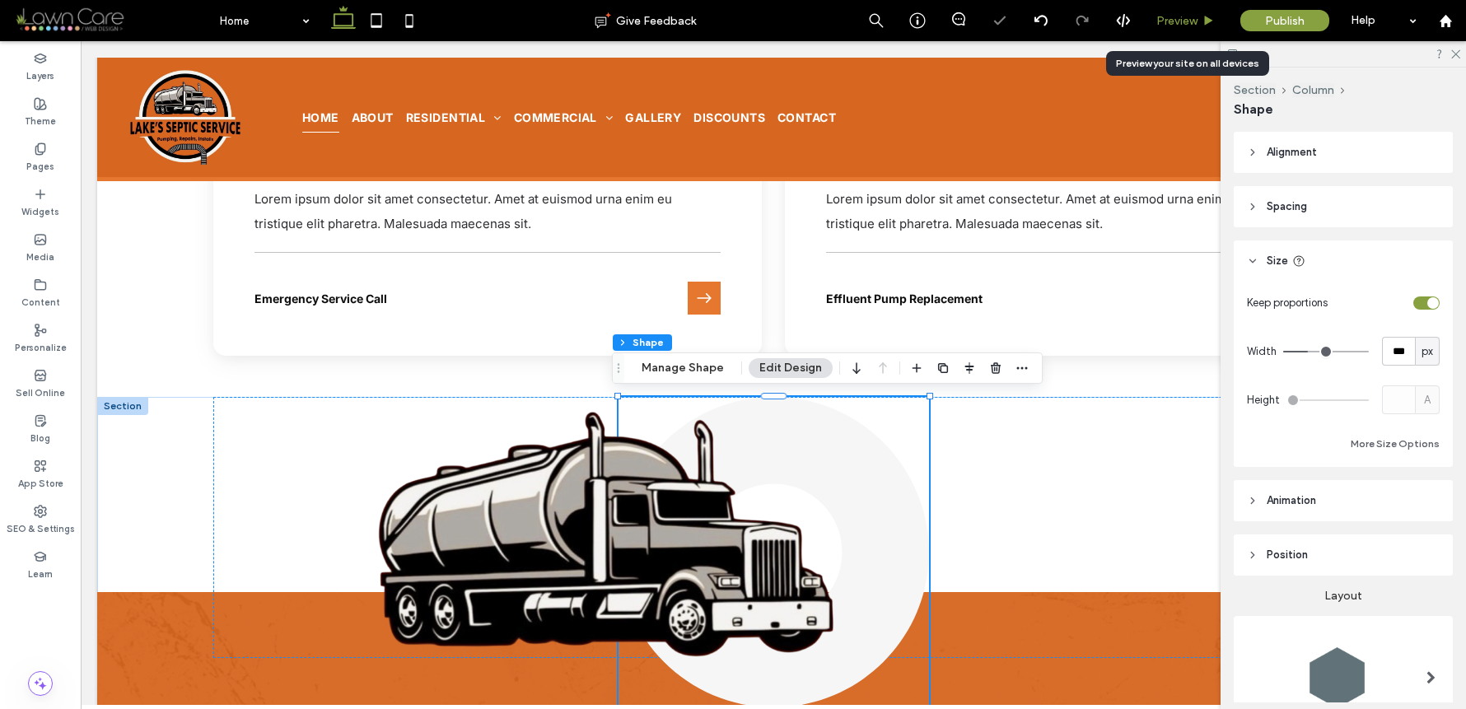
click at [1203, 16] on icon at bounding box center [1209, 21] width 12 height 12
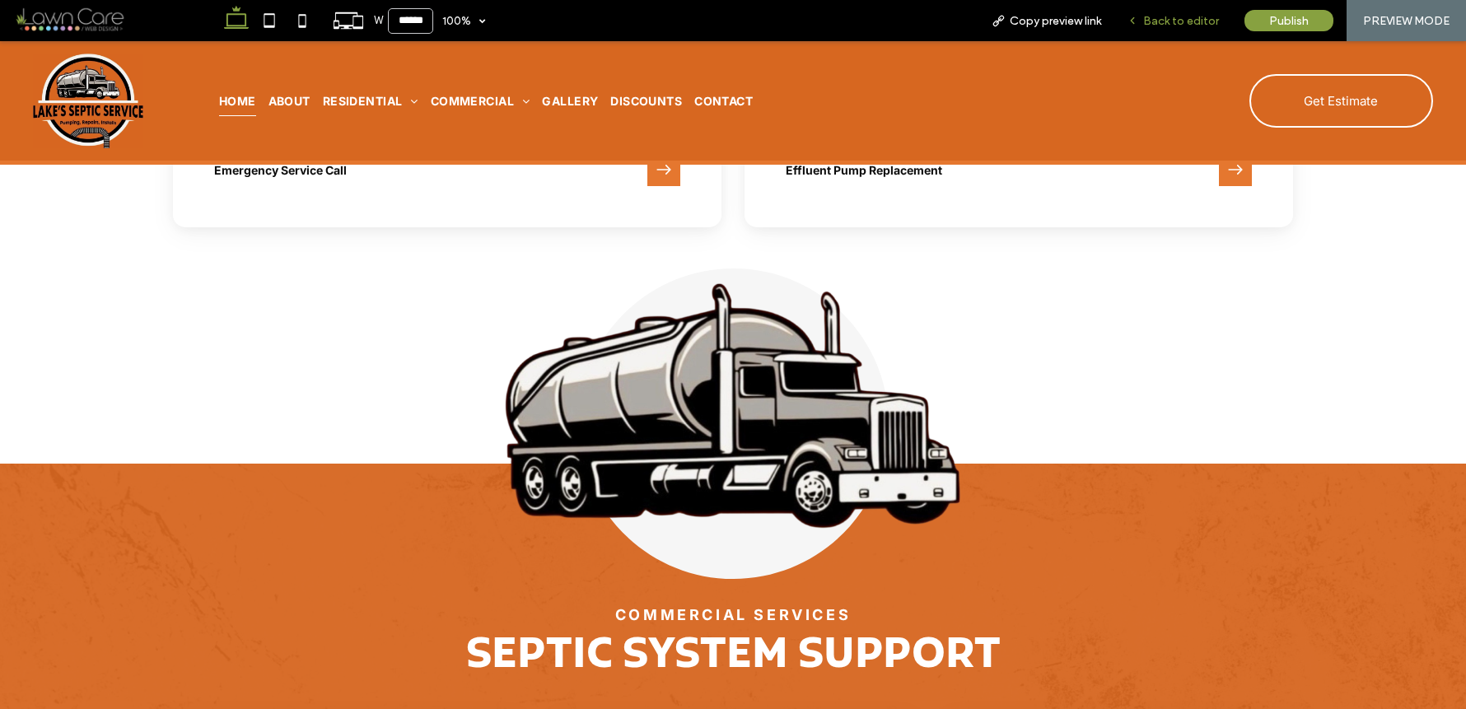
click at [1190, 20] on span "Back to editor" at bounding box center [1181, 21] width 76 height 14
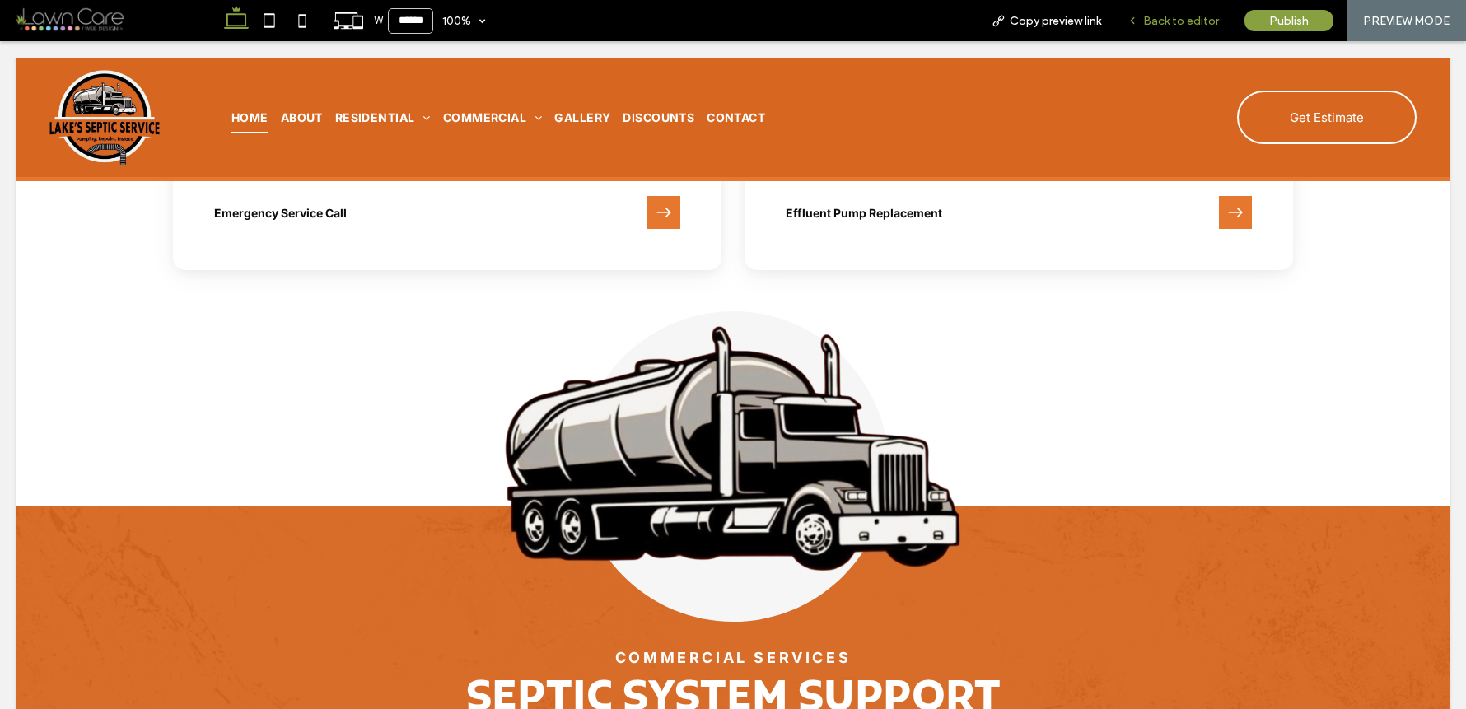
scroll to position [3019, 0]
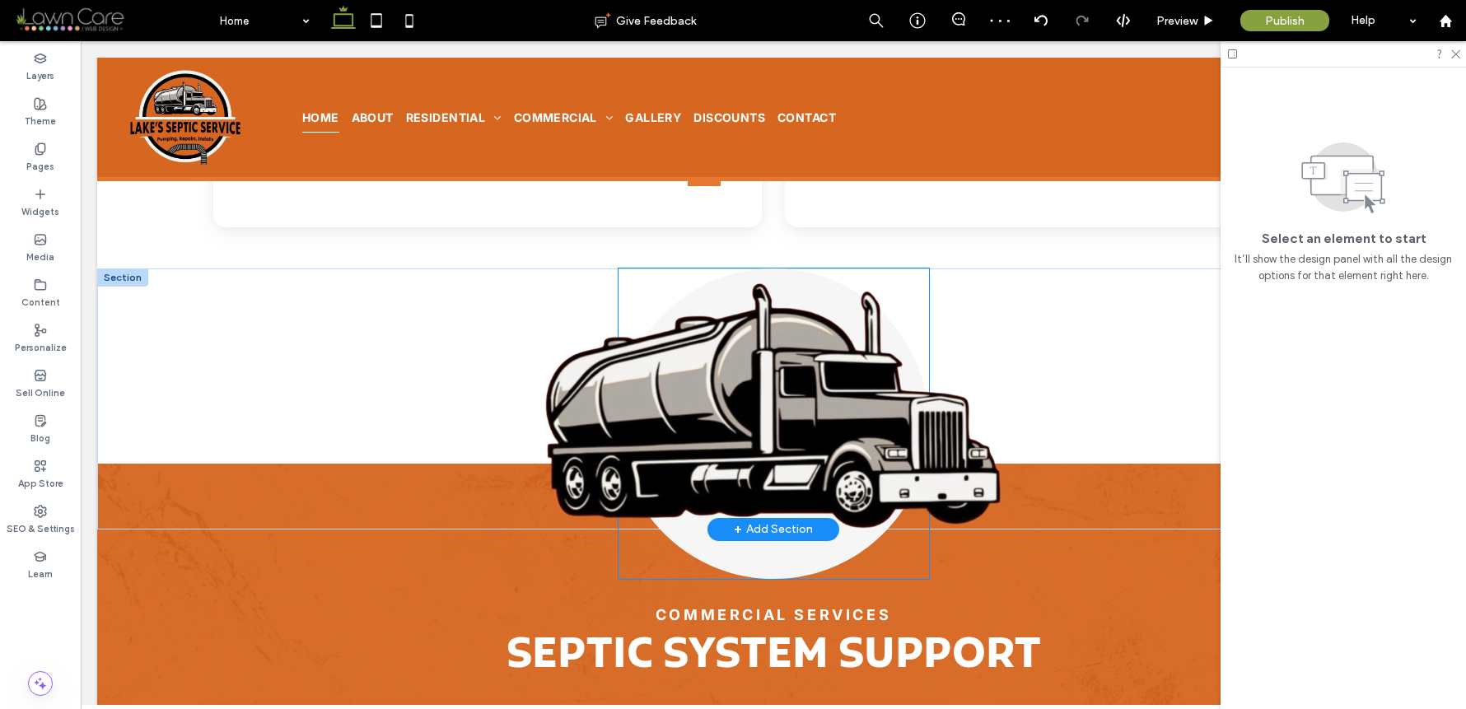
click at [814, 271] on link at bounding box center [774, 424] width 311 height 311
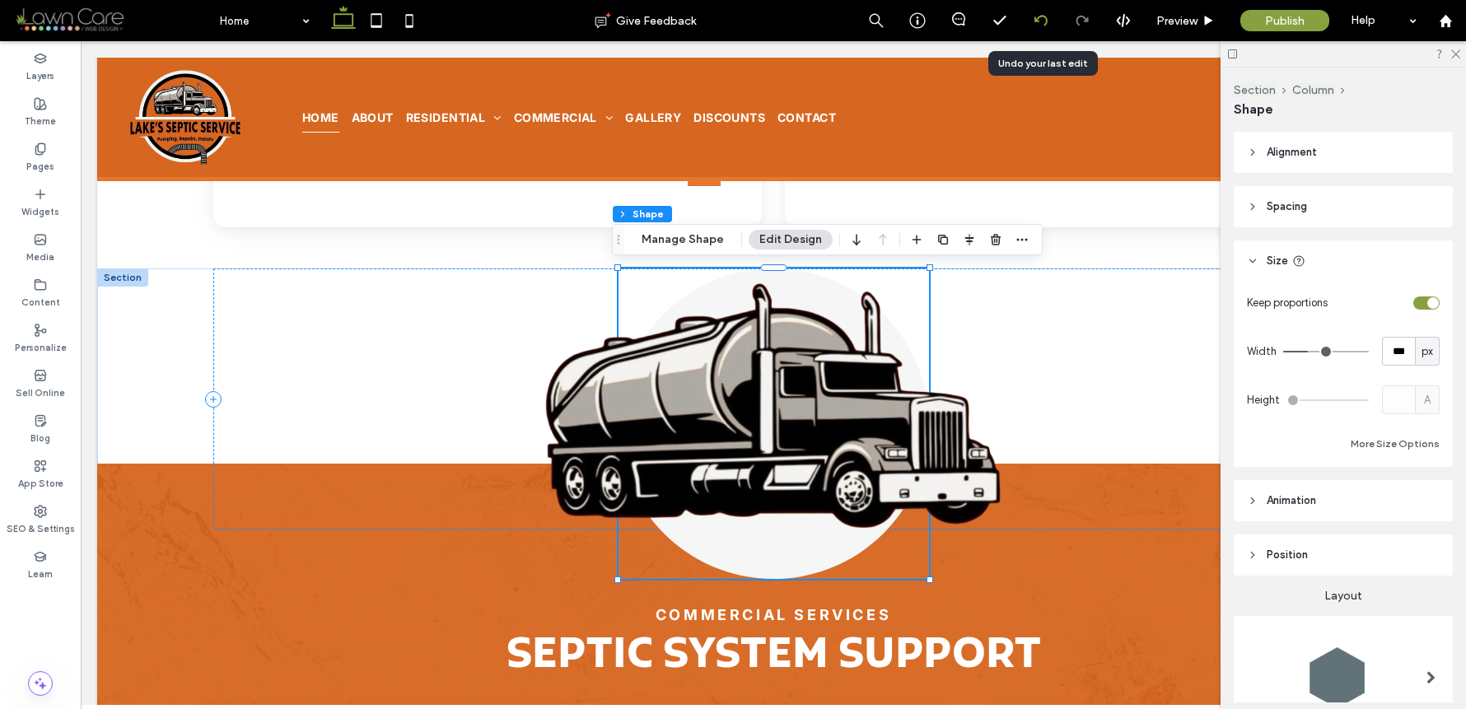
click at [1039, 9] on div at bounding box center [1041, 20] width 41 height 41
click at [1044, 16] on use at bounding box center [1040, 20] width 13 height 11
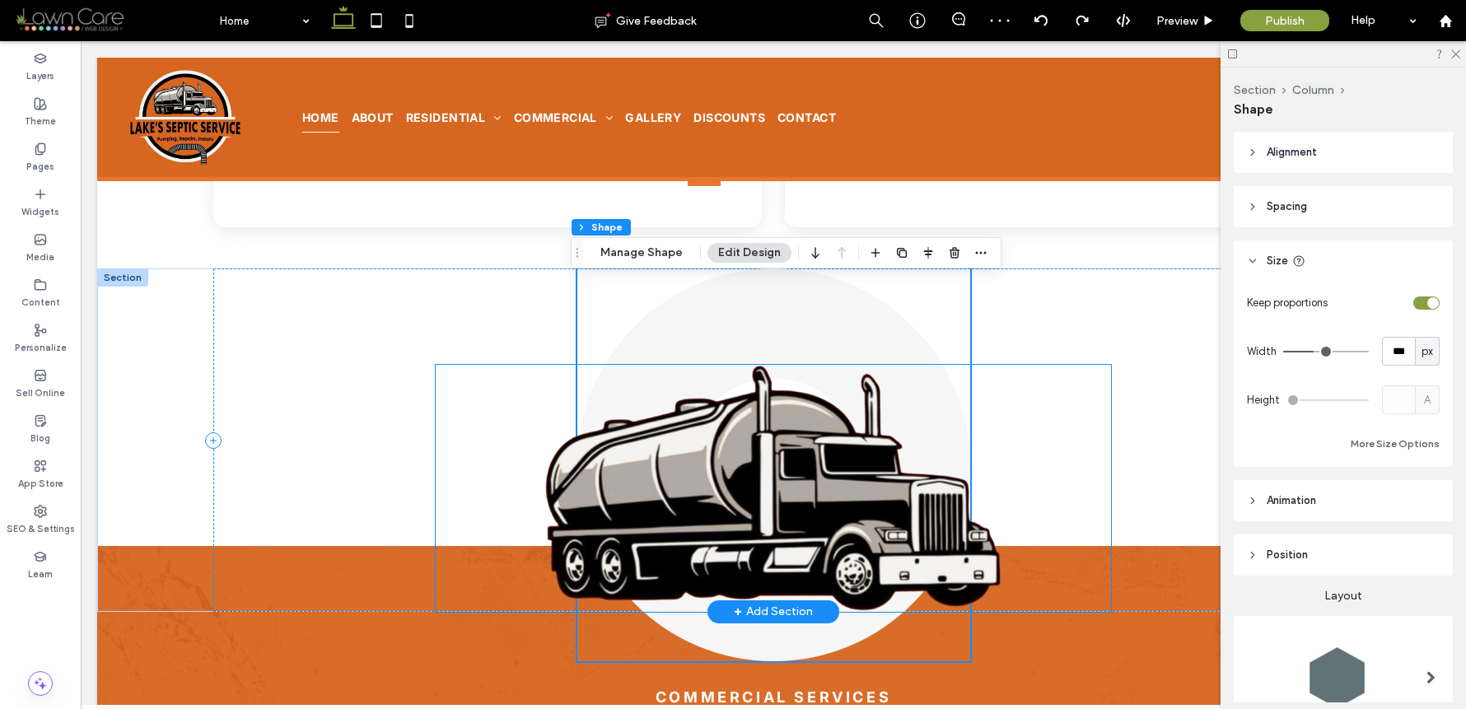
scroll to position [2987, 0]
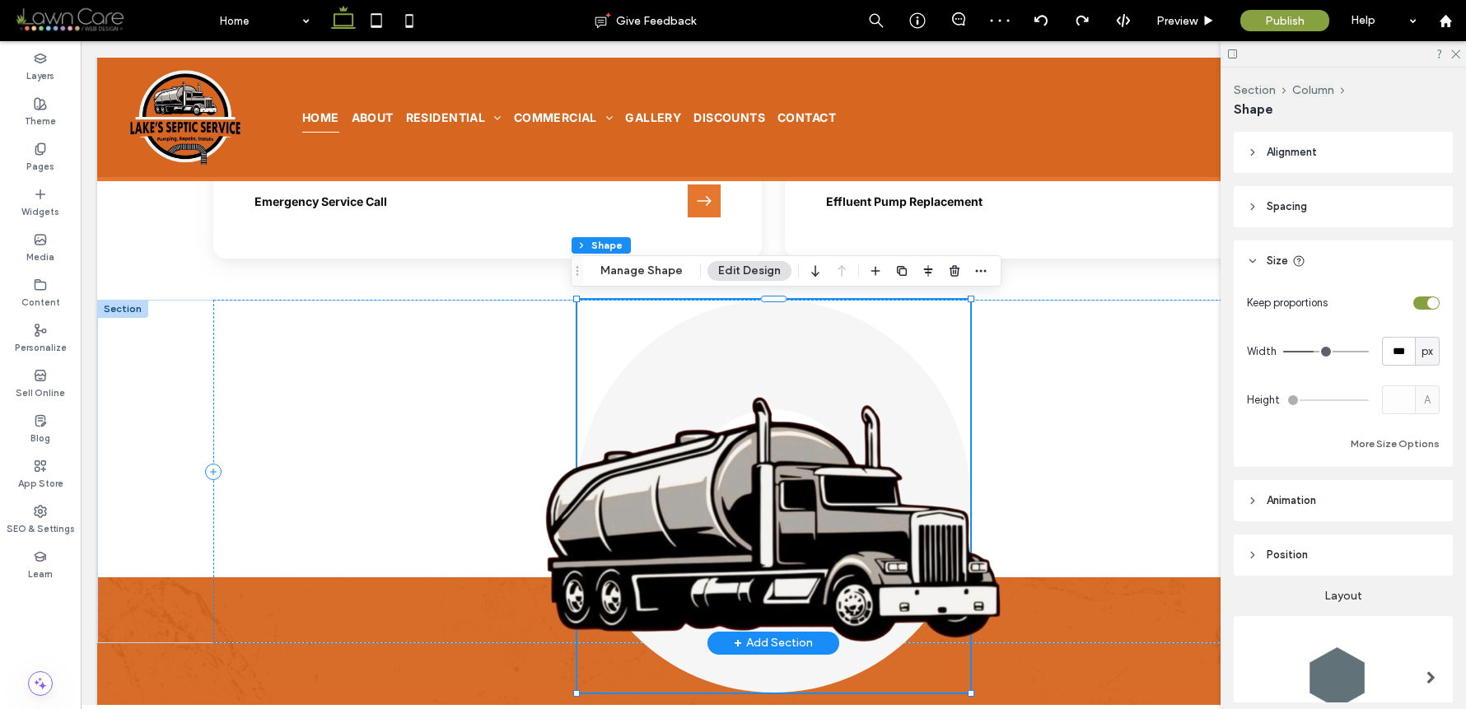
click at [899, 353] on link at bounding box center [774, 496] width 393 height 393
type input "***"
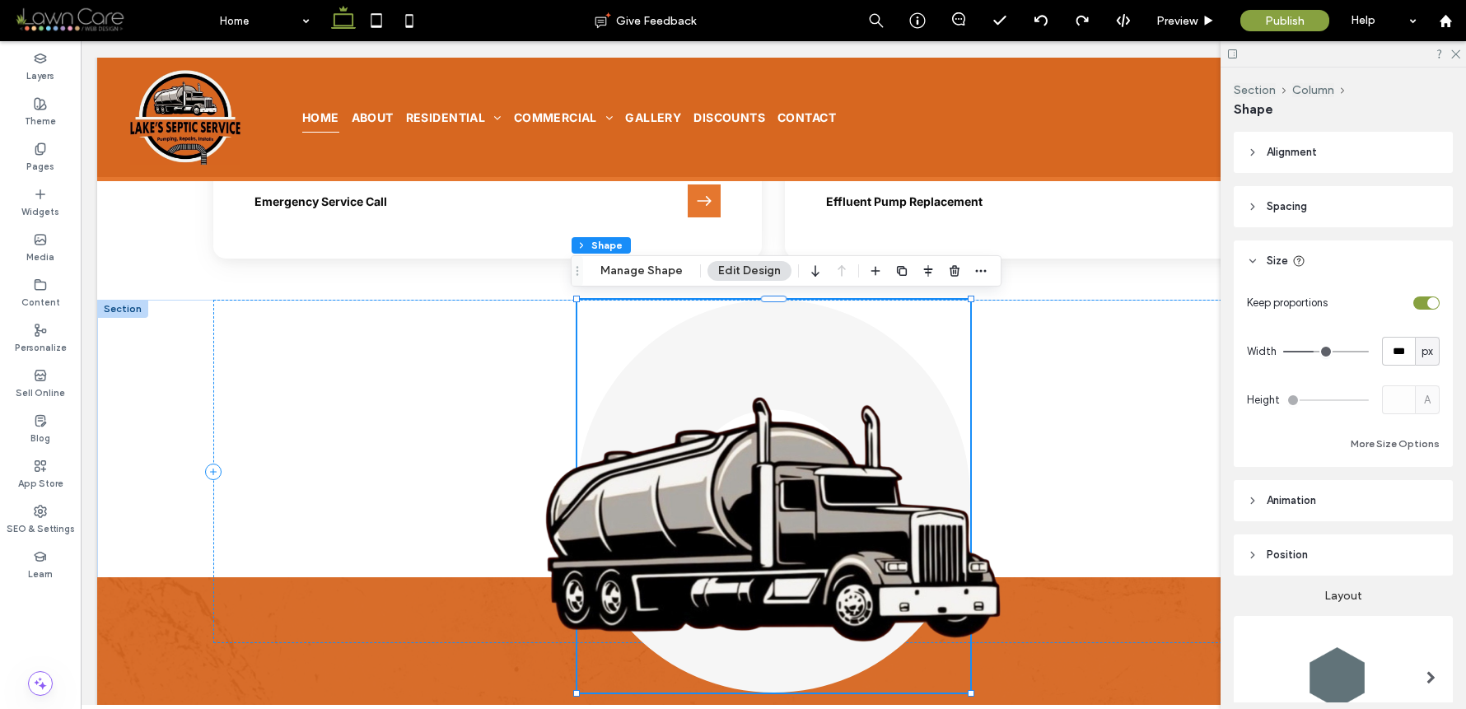
type input "***"
click at [1312, 353] on input "range" at bounding box center [1327, 352] width 86 height 2
click at [1311, 353] on input "range" at bounding box center [1327, 352] width 86 height 2
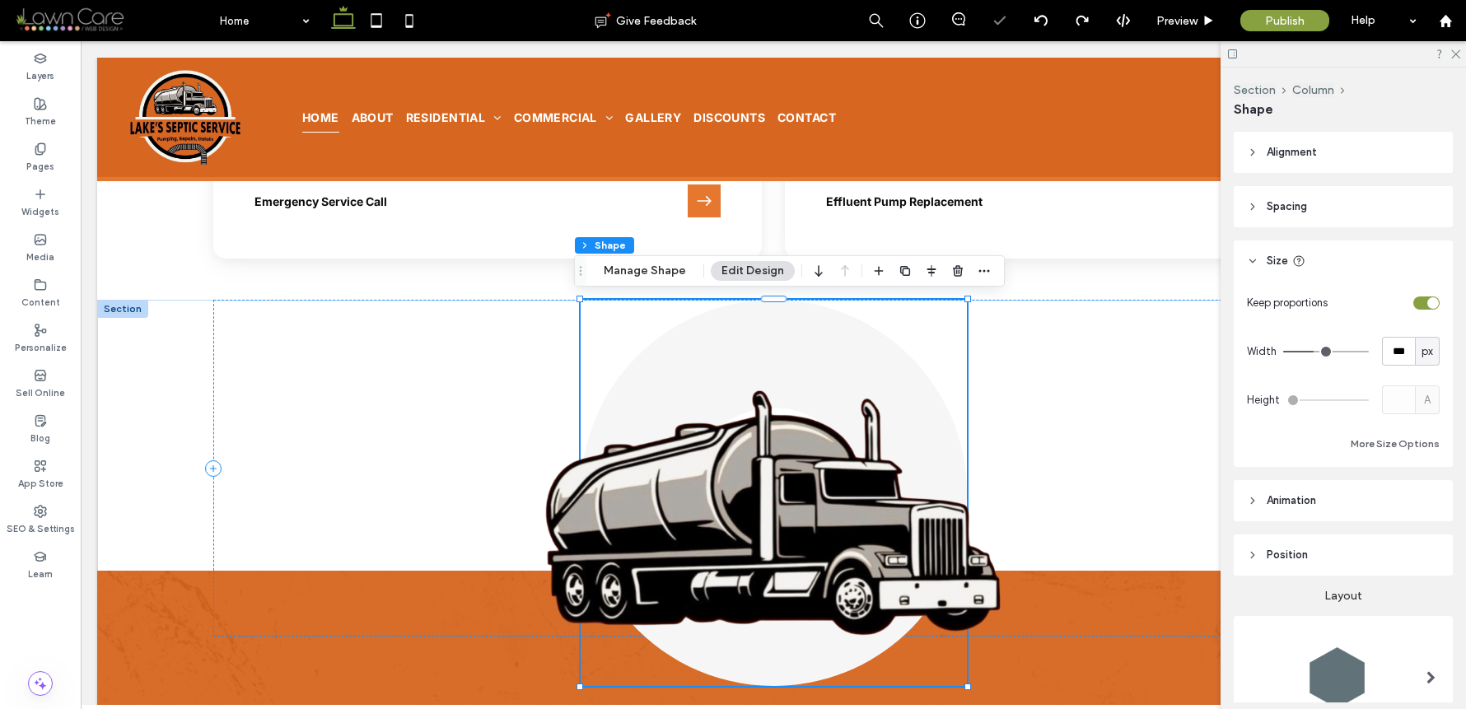
type input "***"
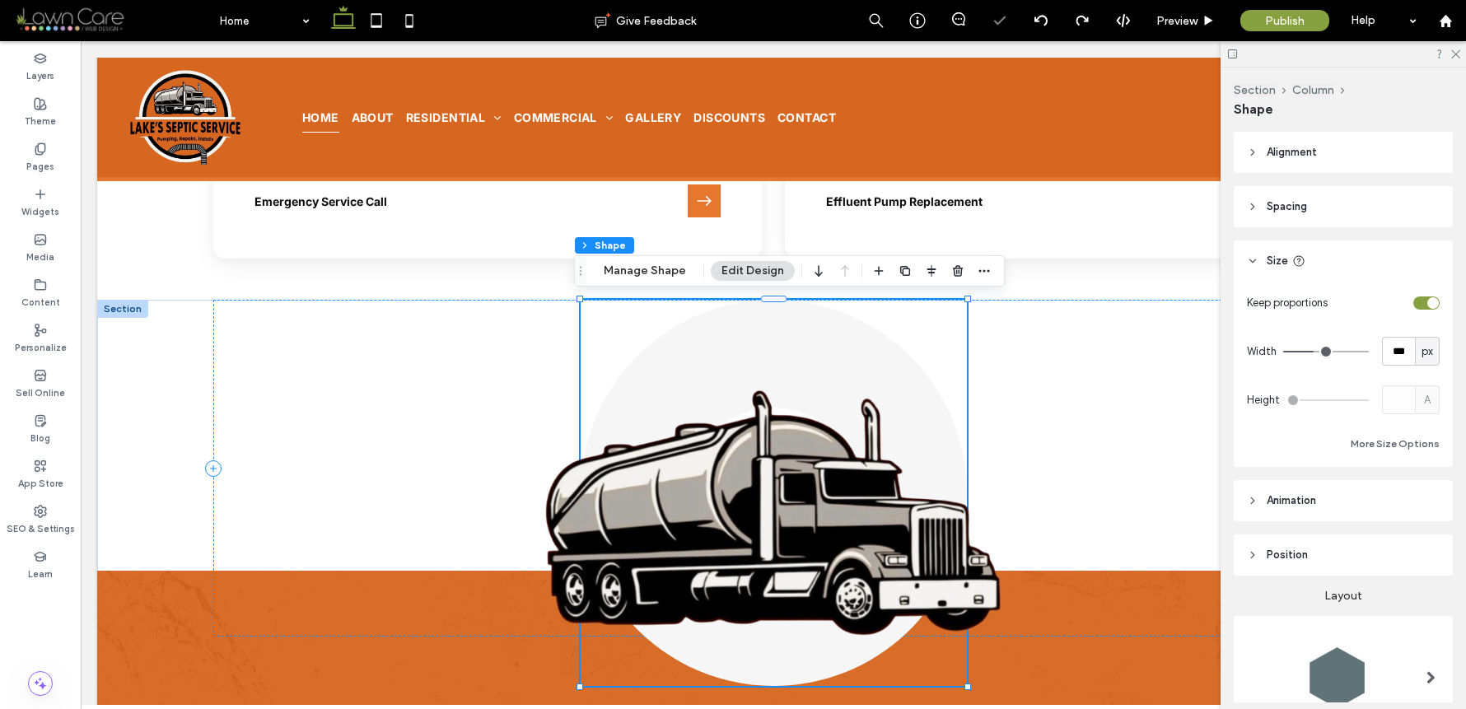
type input "***"
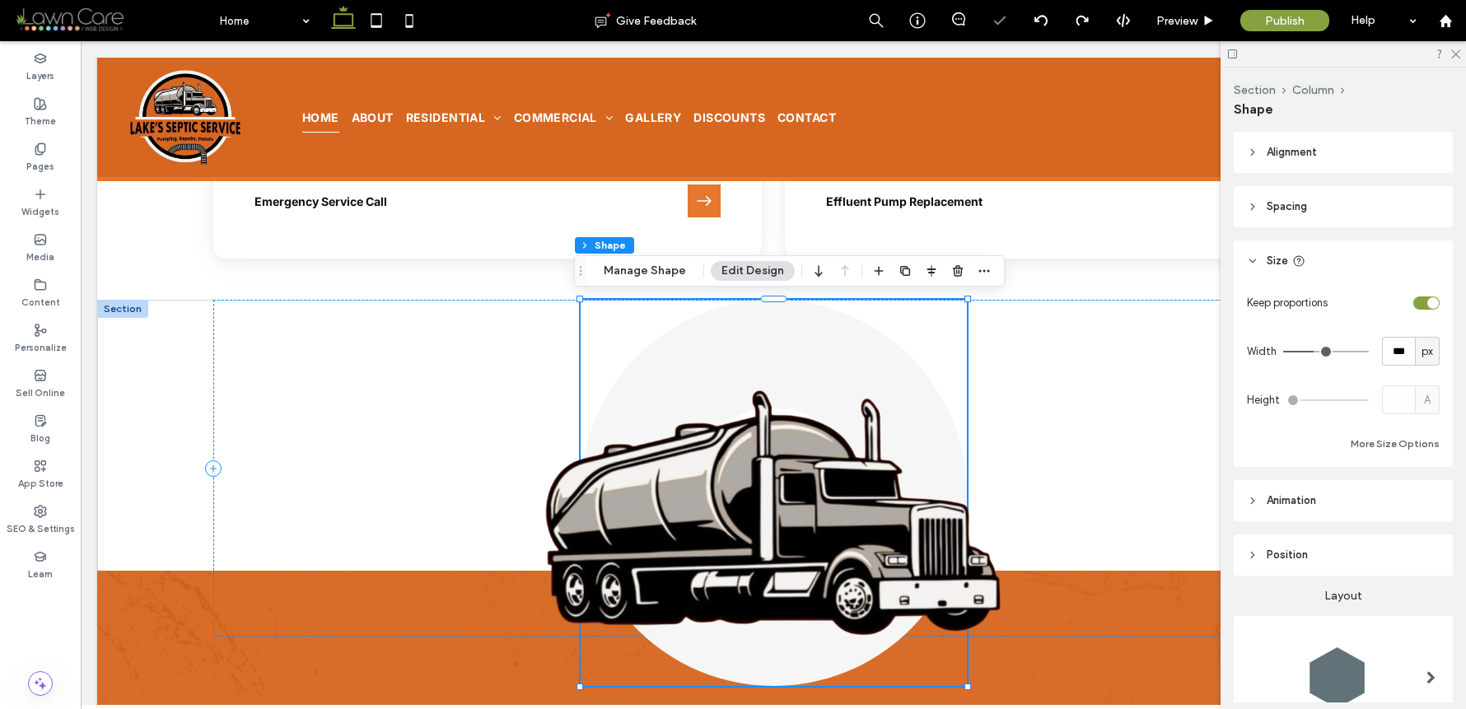
type input "***"
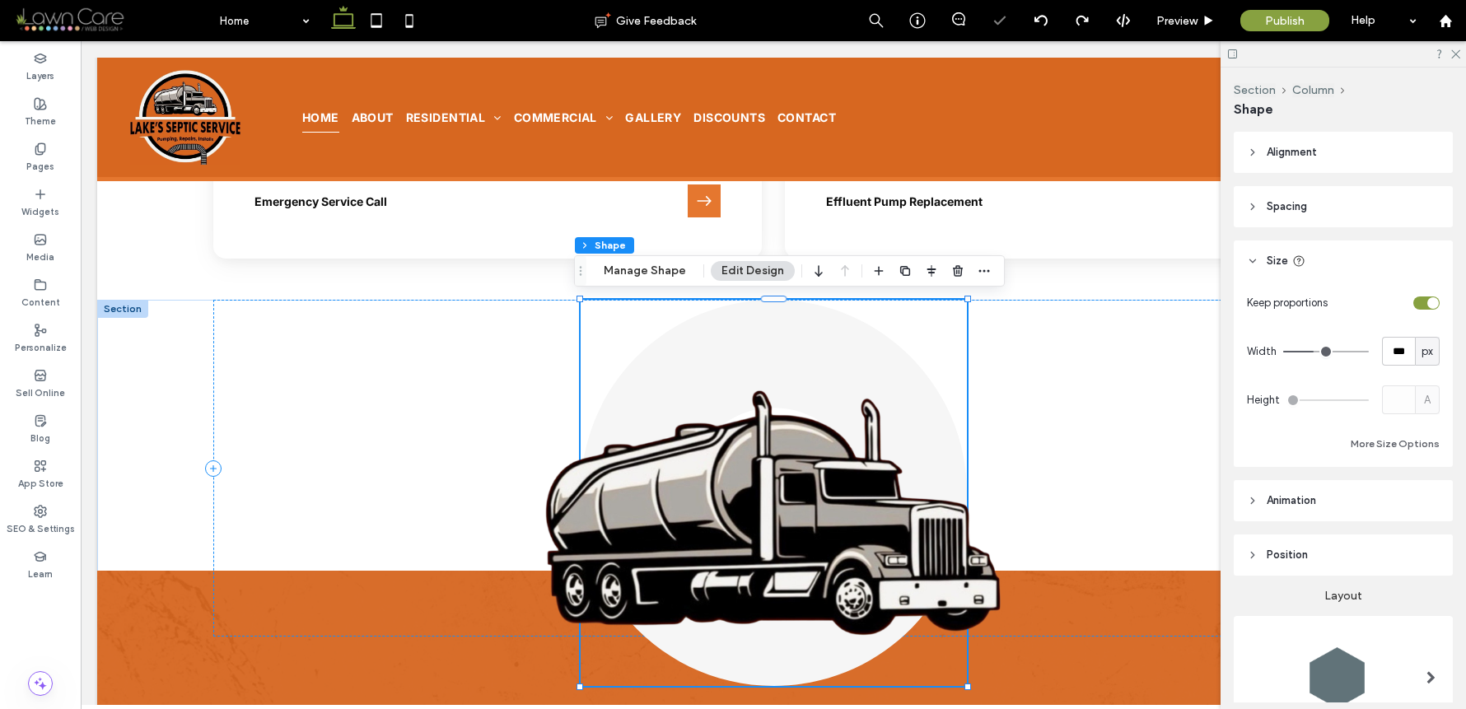
type input "***"
drag, startPoint x: 1311, startPoint y: 353, endPoint x: 1300, endPoint y: 354, distance: 10.8
type input "***"
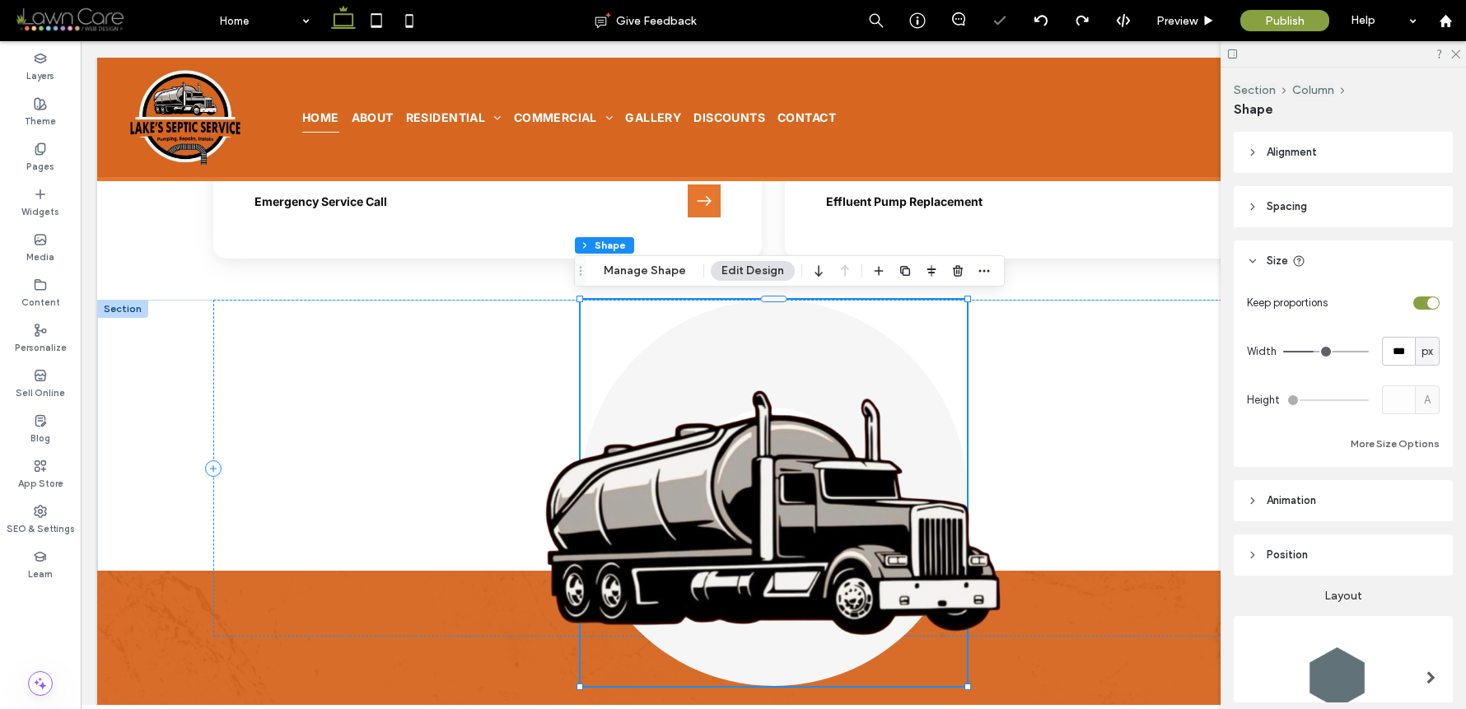
click at [1304, 353] on input "range" at bounding box center [1327, 352] width 86 height 2
type input "***"
click at [1300, 353] on input "range" at bounding box center [1327, 352] width 86 height 2
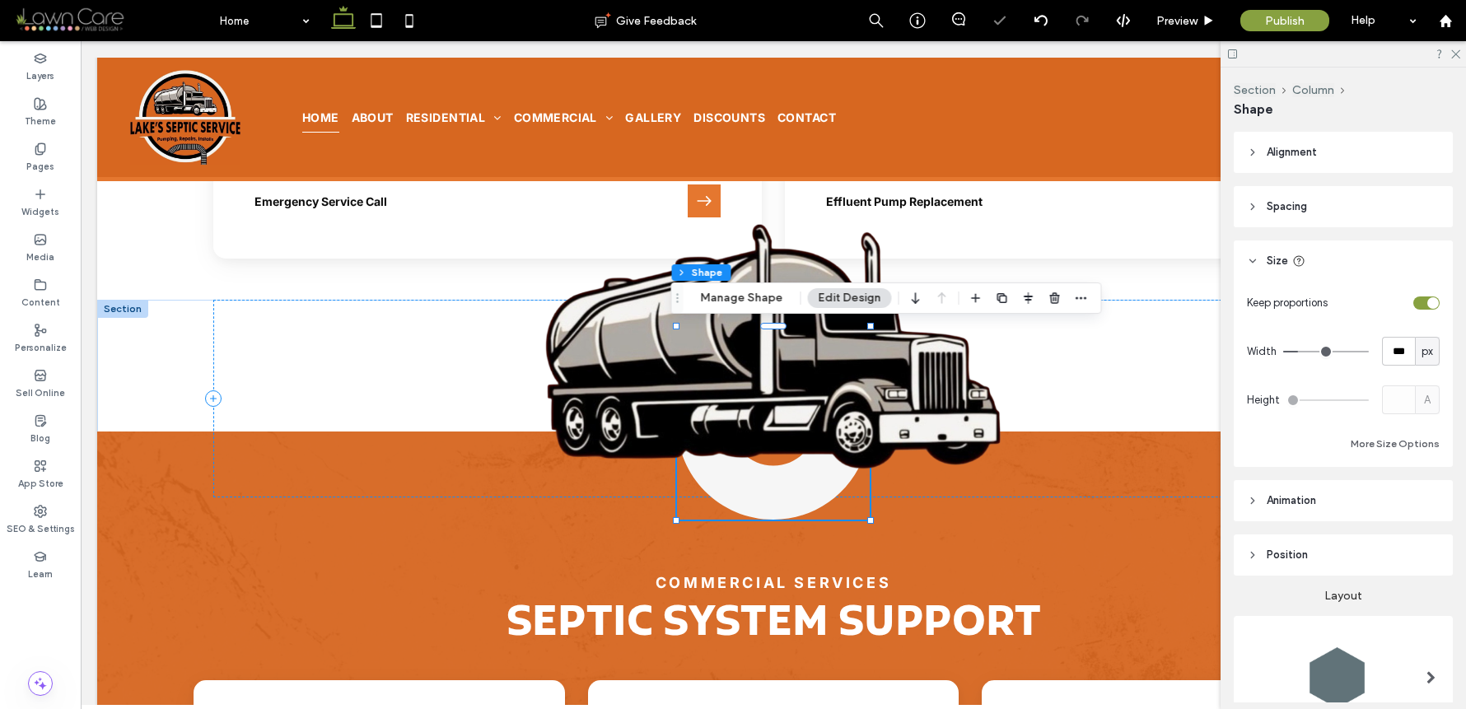
type input "***"
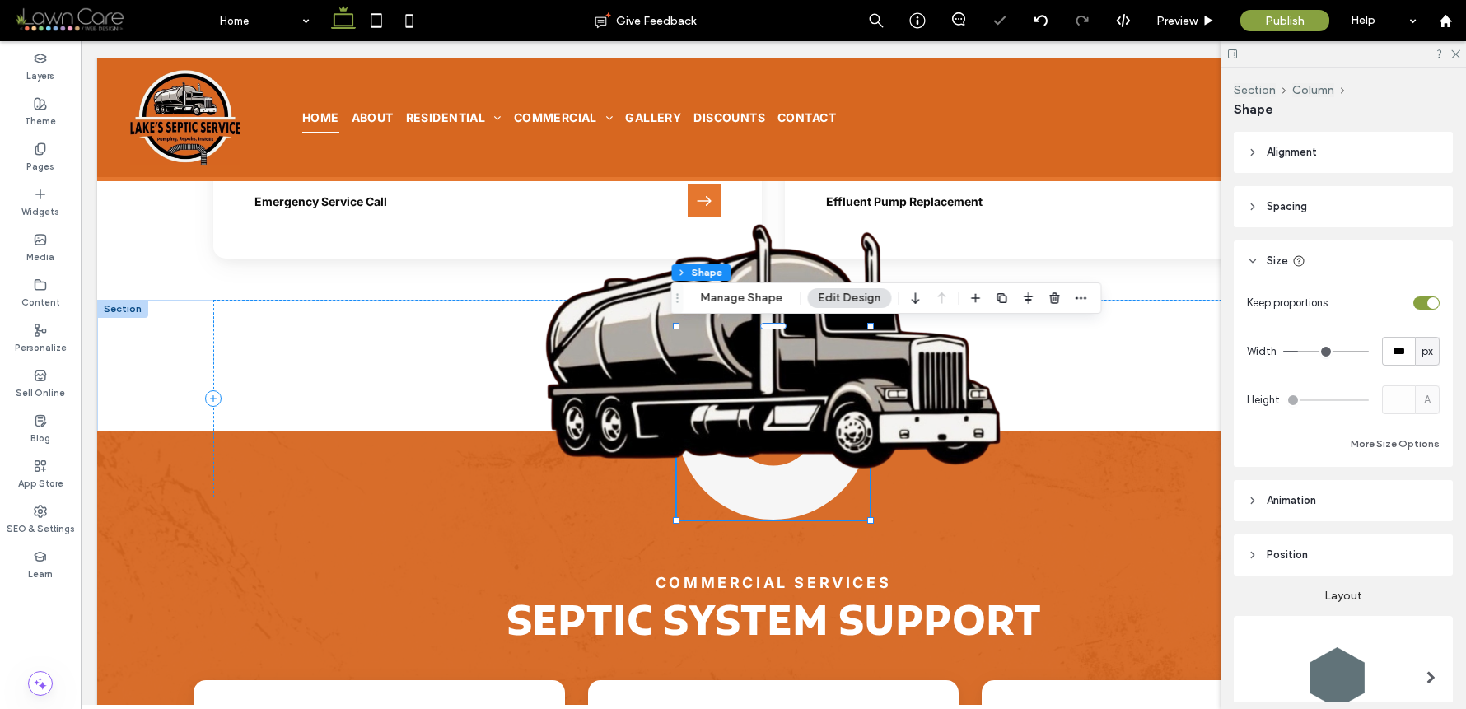
type input "***"
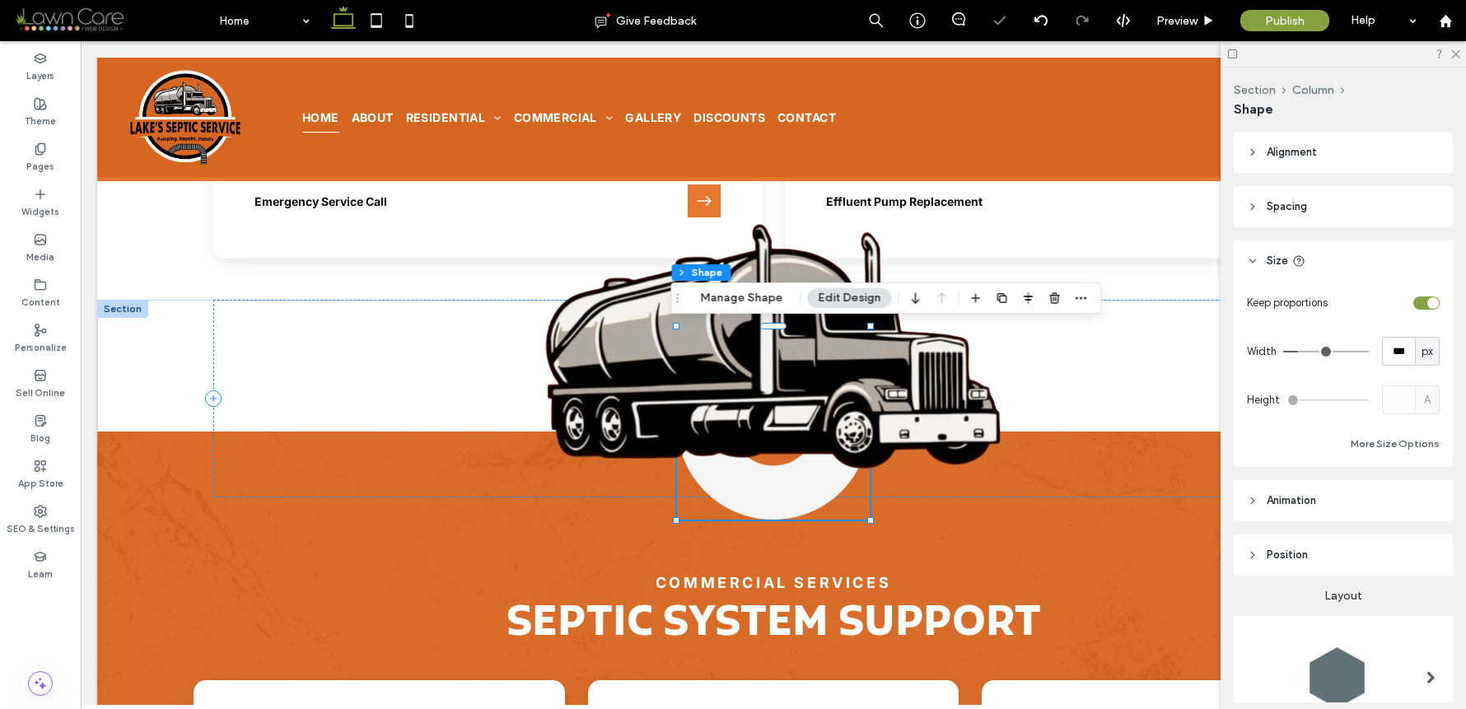
type input "***"
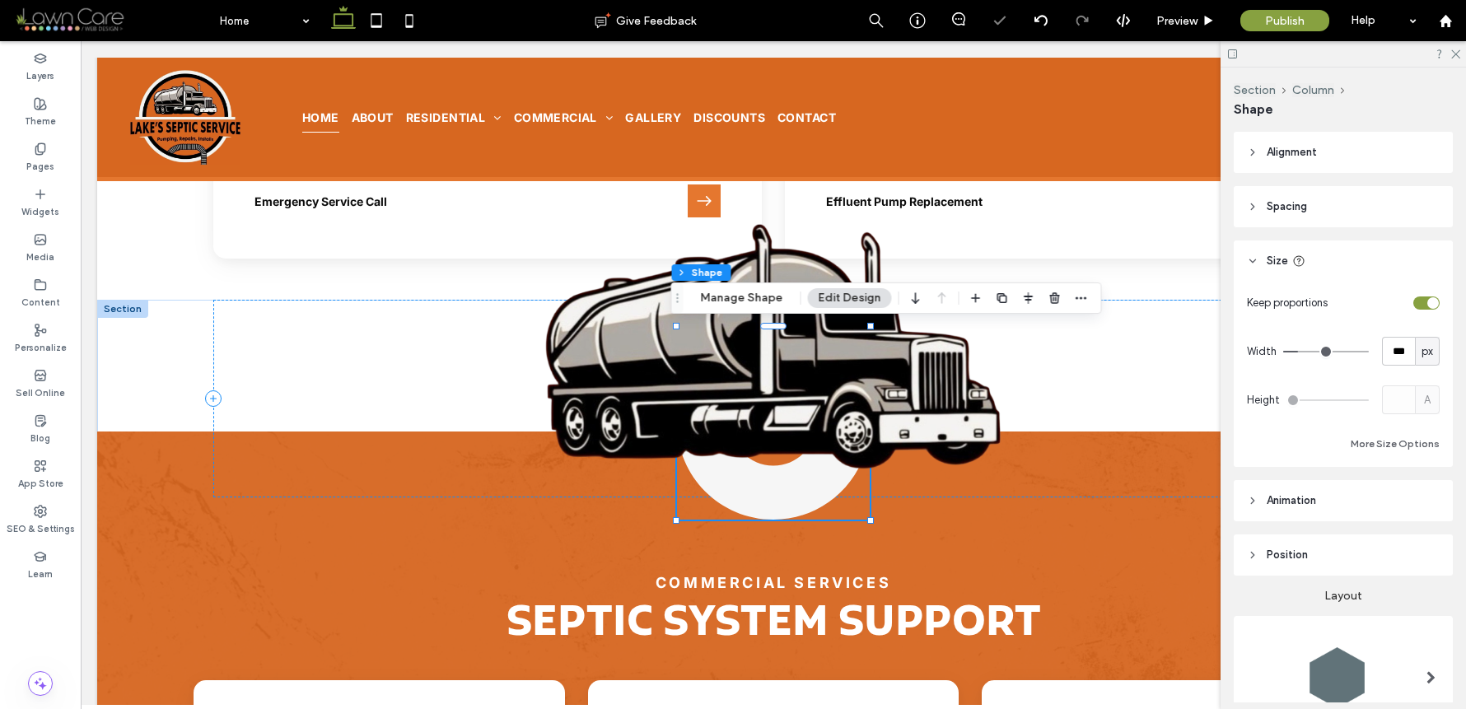
type input "***"
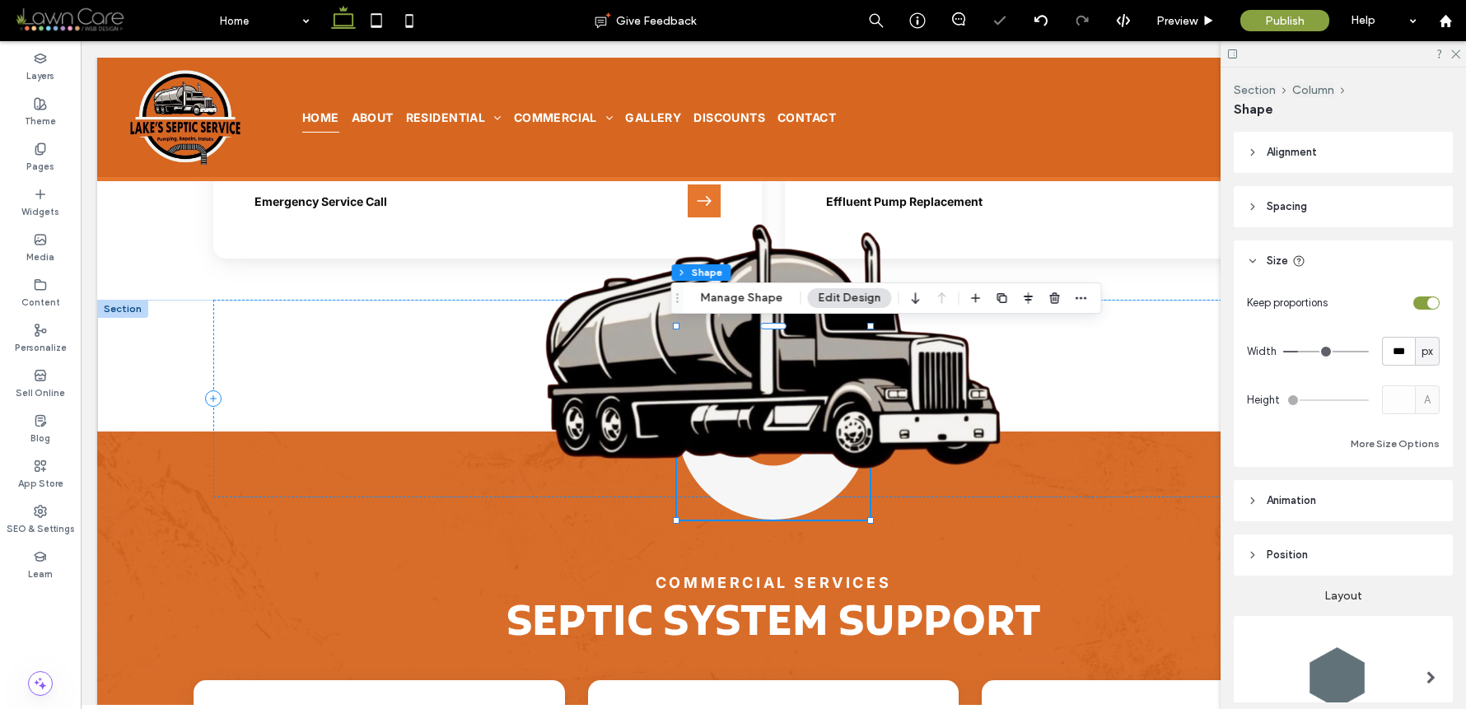
type input "***"
drag, startPoint x: 1303, startPoint y: 349, endPoint x: 1316, endPoint y: 351, distance: 12.5
type input "***"
click at [1316, 351] on input "range" at bounding box center [1327, 352] width 86 height 2
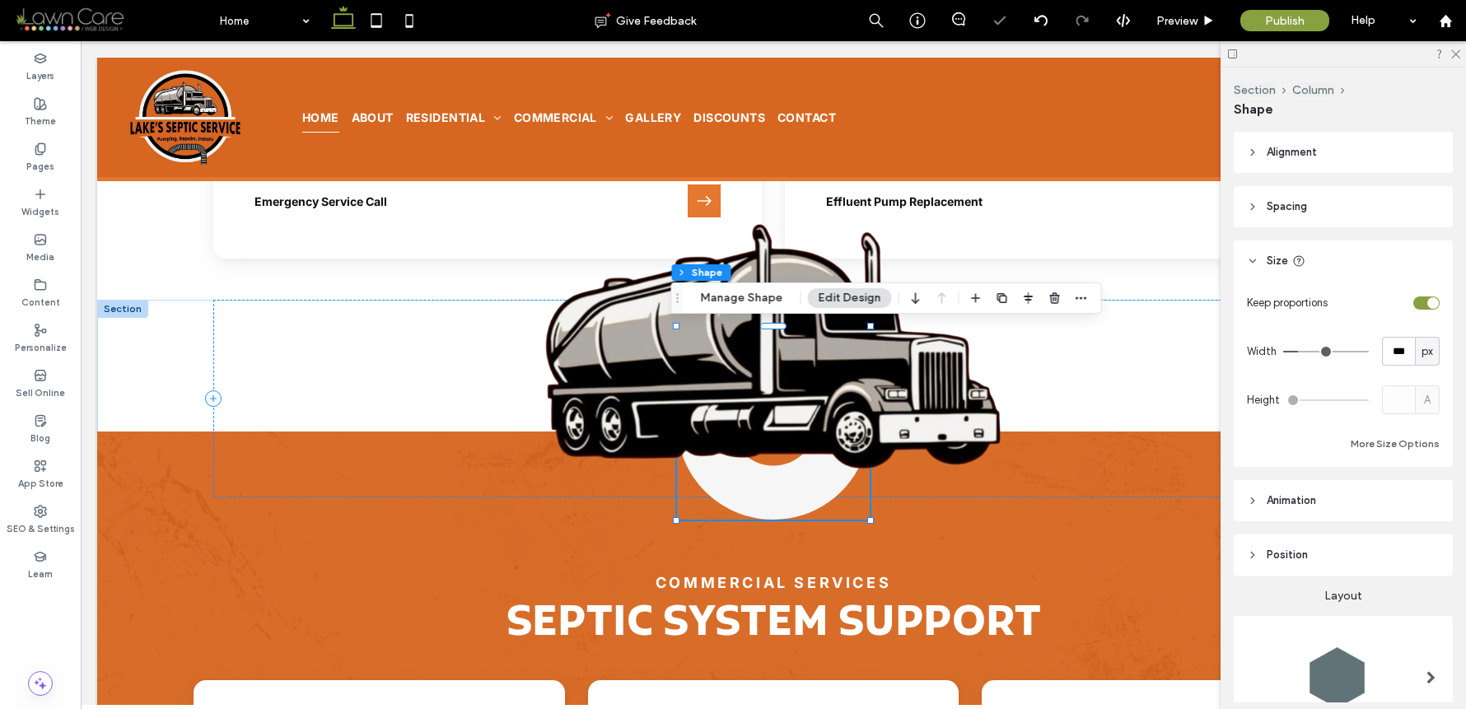
type input "***"
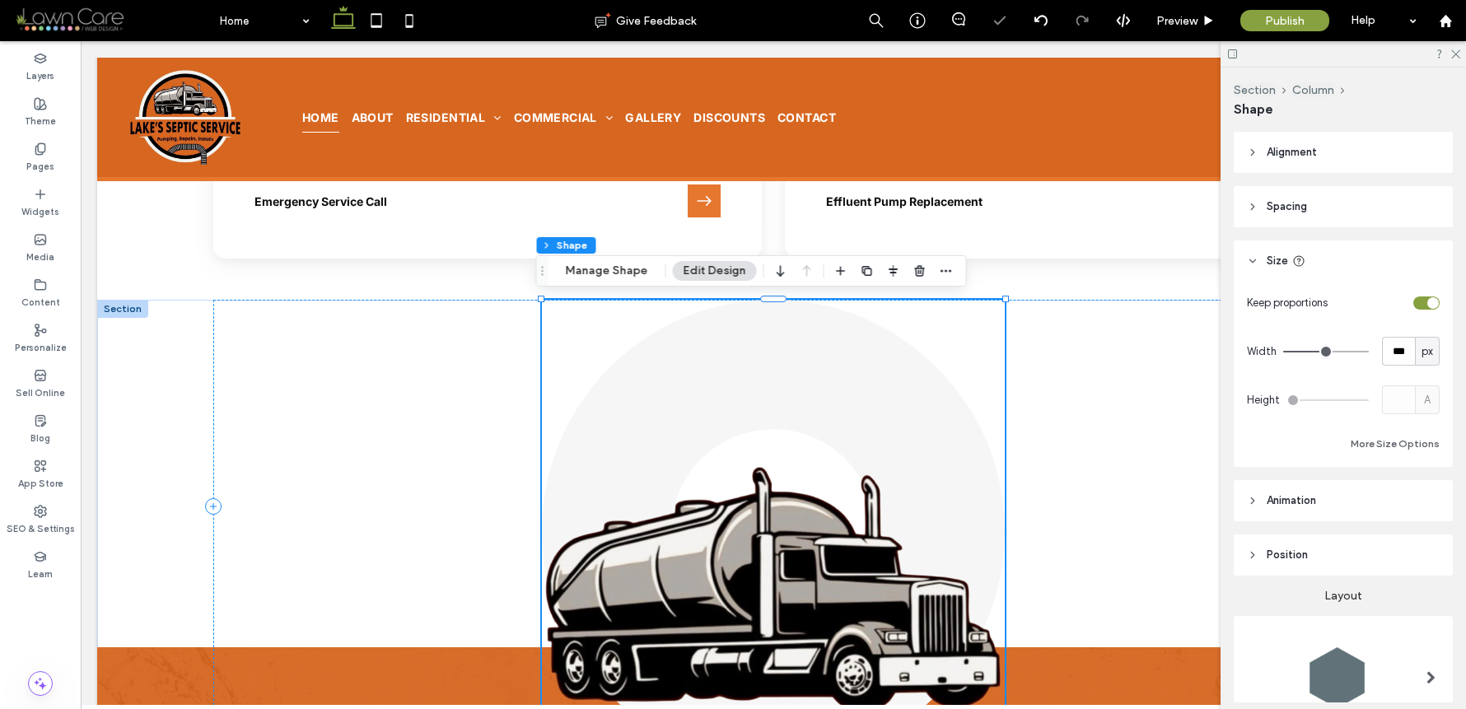
click at [1316, 352] on input "range" at bounding box center [1327, 352] width 86 height 2
type input "***"
click at [1315, 352] on input "range" at bounding box center [1327, 352] width 86 height 2
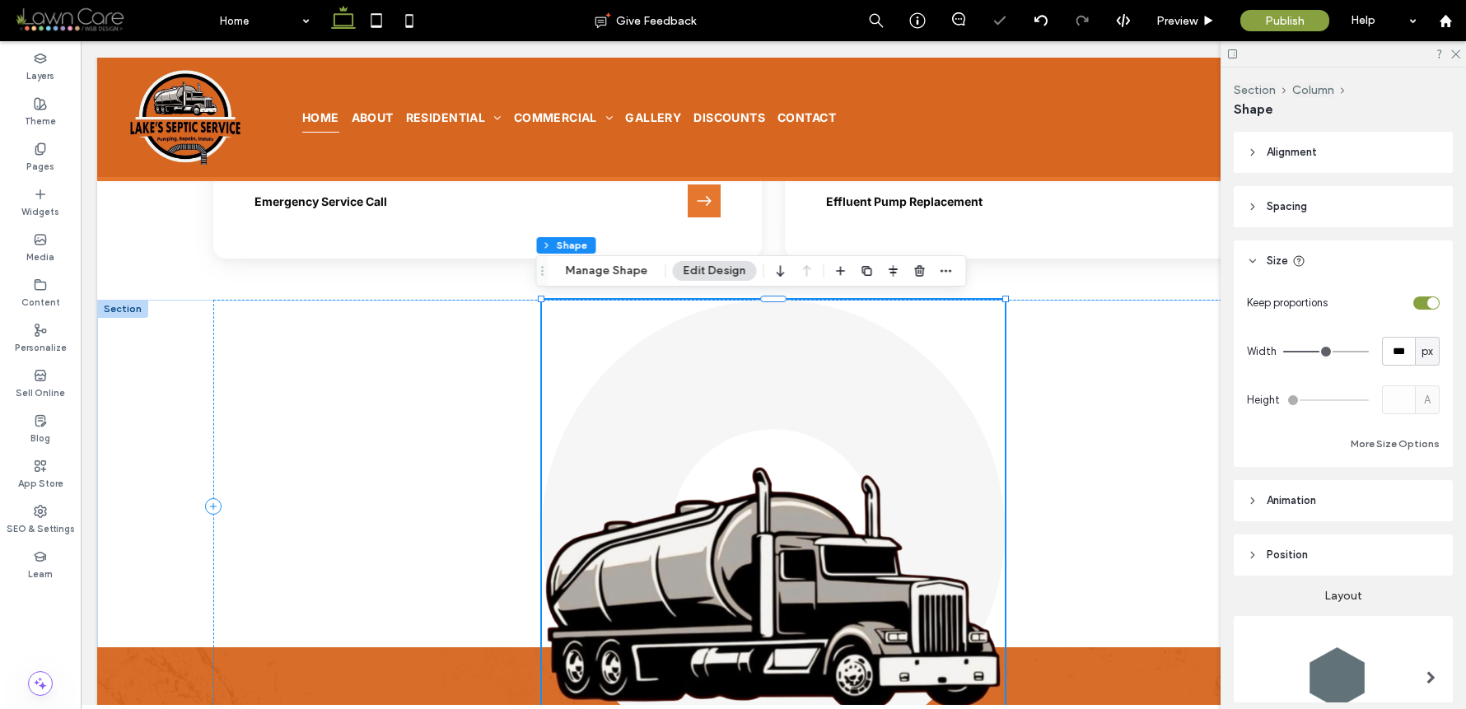
type input "***"
click at [1313, 352] on input "range" at bounding box center [1327, 352] width 86 height 2
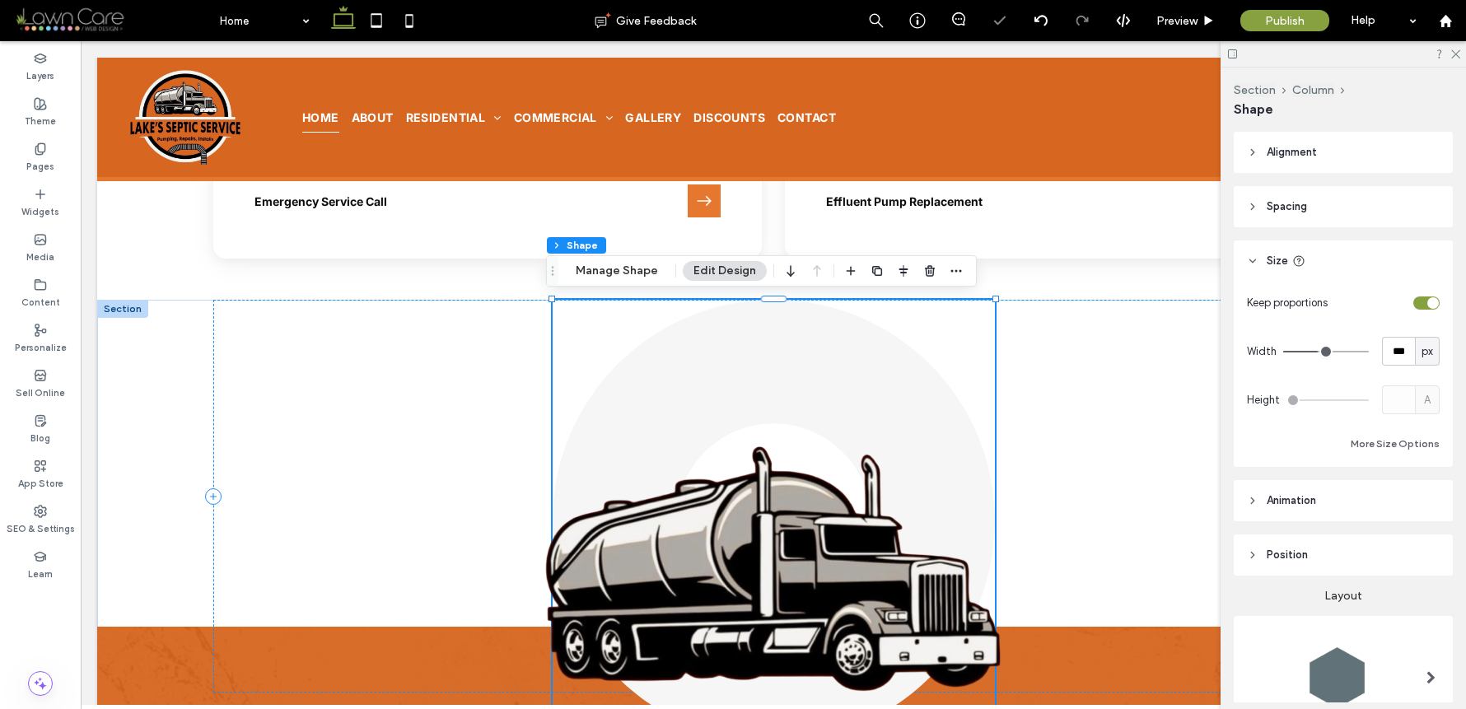
type input "***"
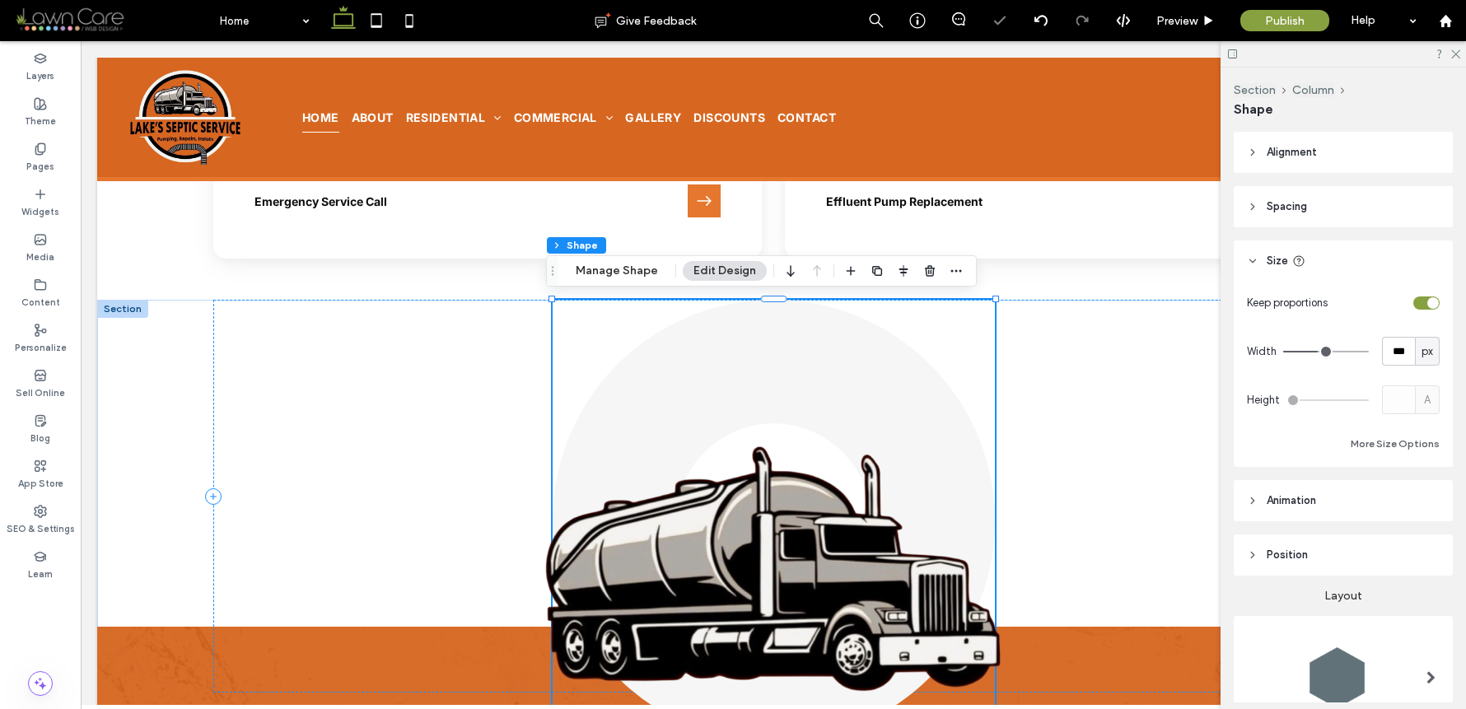
type input "***"
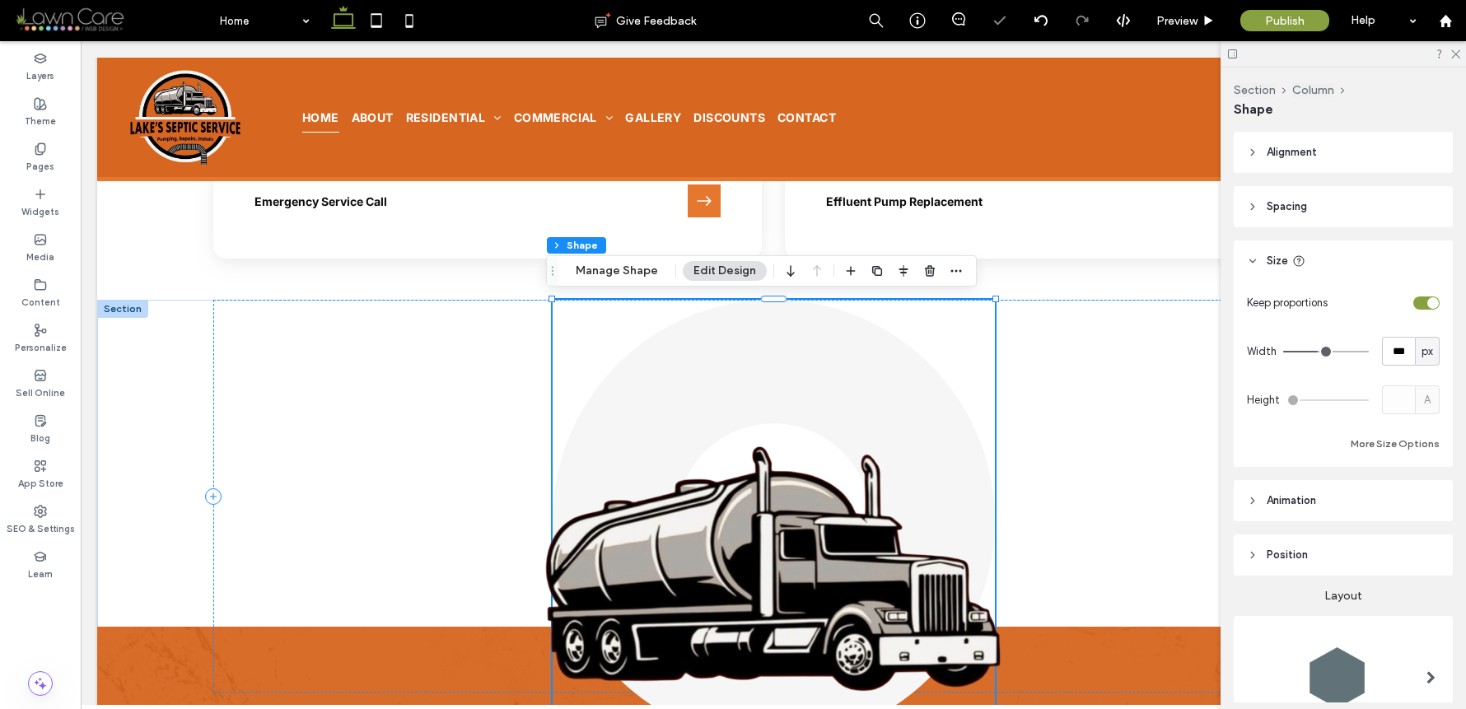
type input "***"
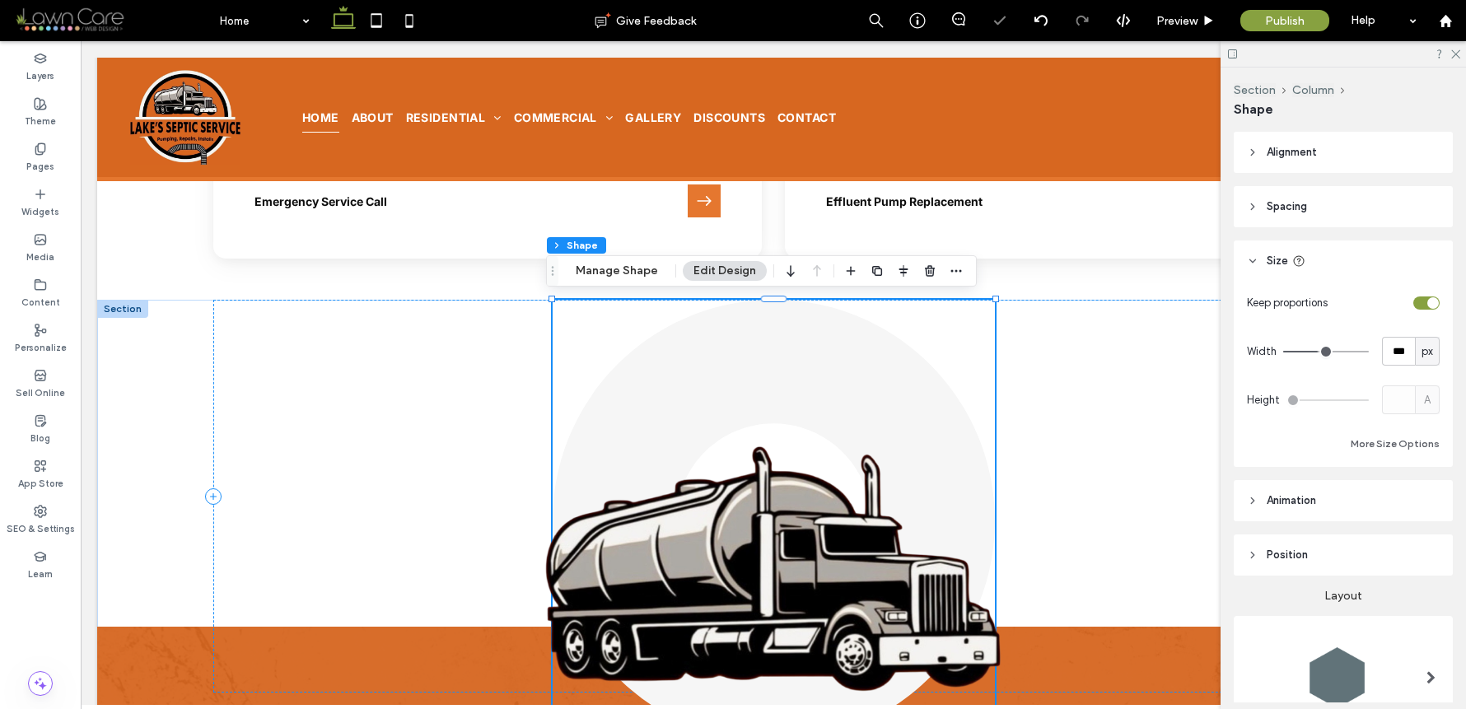
type input "***"
click at [1310, 352] on input "range" at bounding box center [1327, 352] width 86 height 2
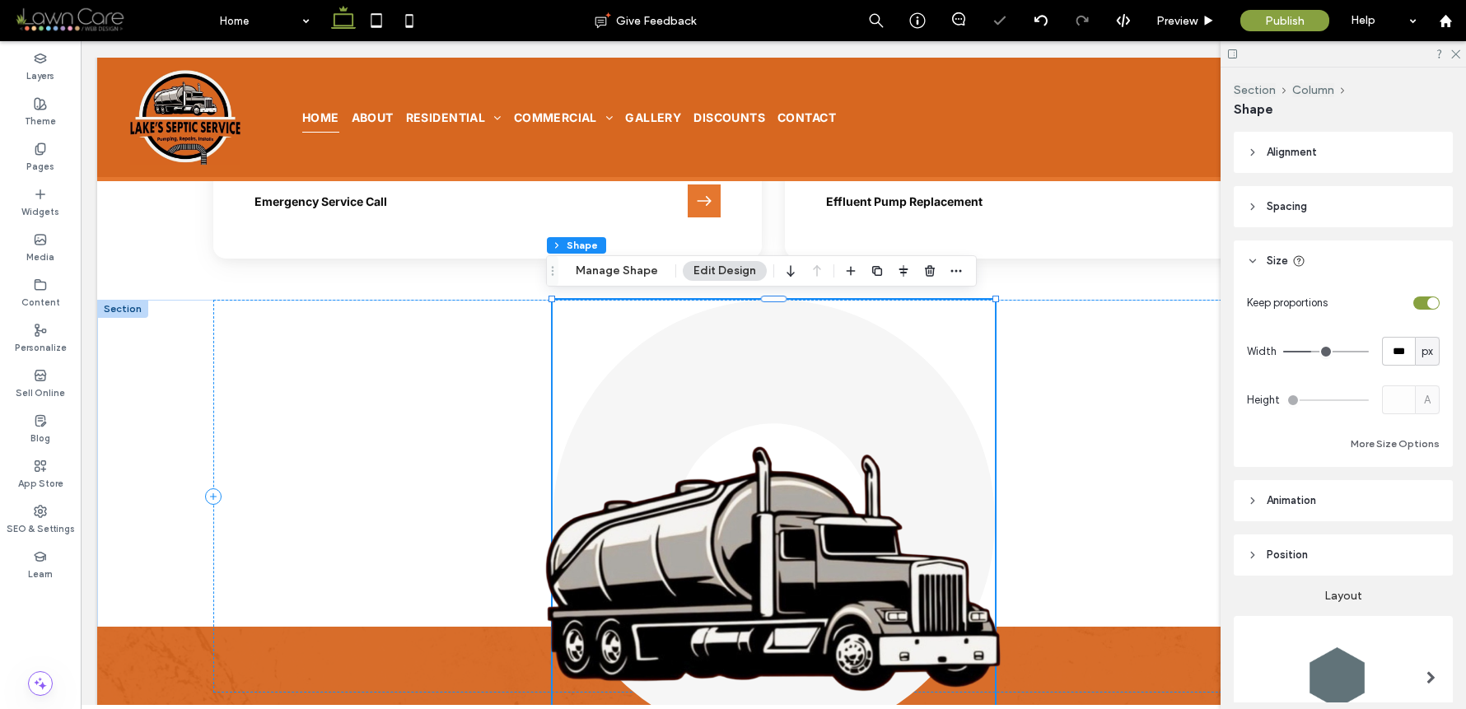
click at [1309, 352] on input "range" at bounding box center [1327, 352] width 86 height 2
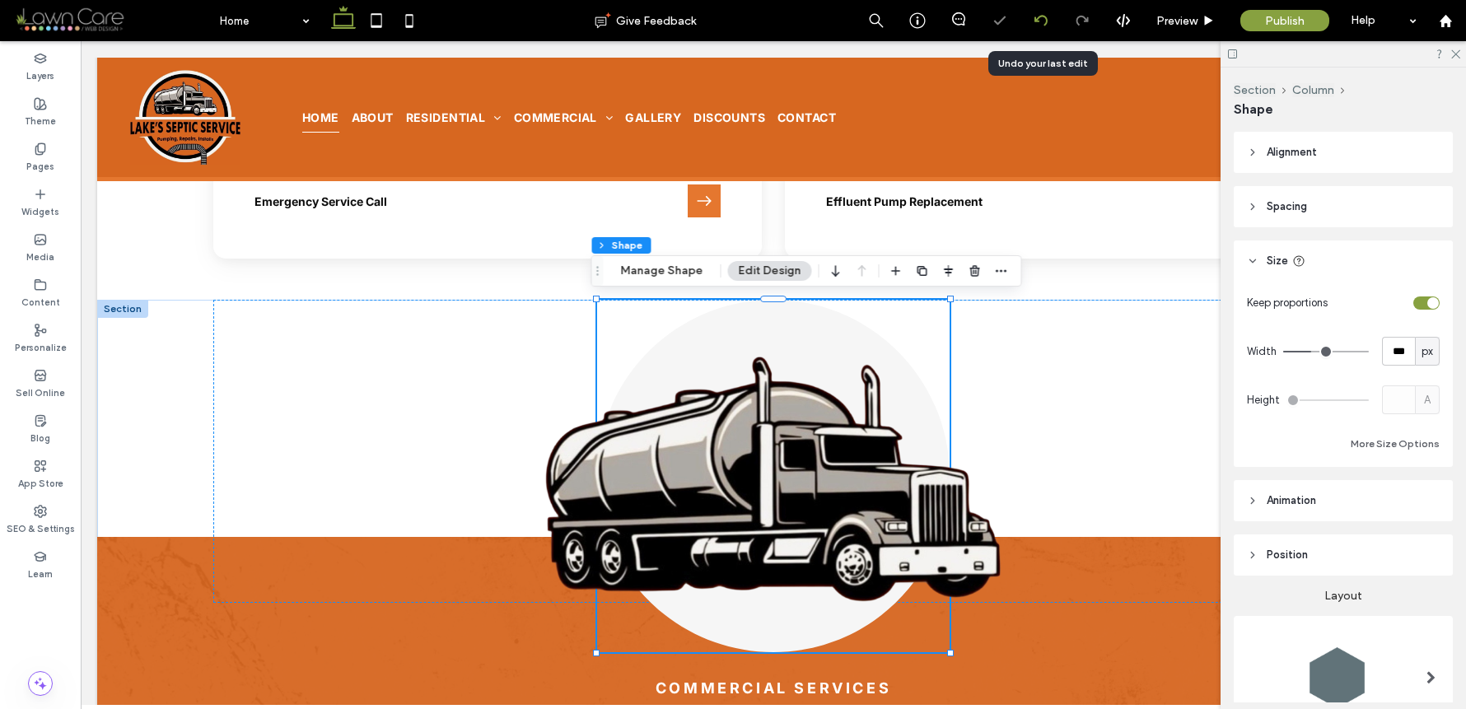
click at [1054, 32] on div at bounding box center [1041, 20] width 41 height 41
click at [1044, 17] on icon at bounding box center [1041, 20] width 13 height 13
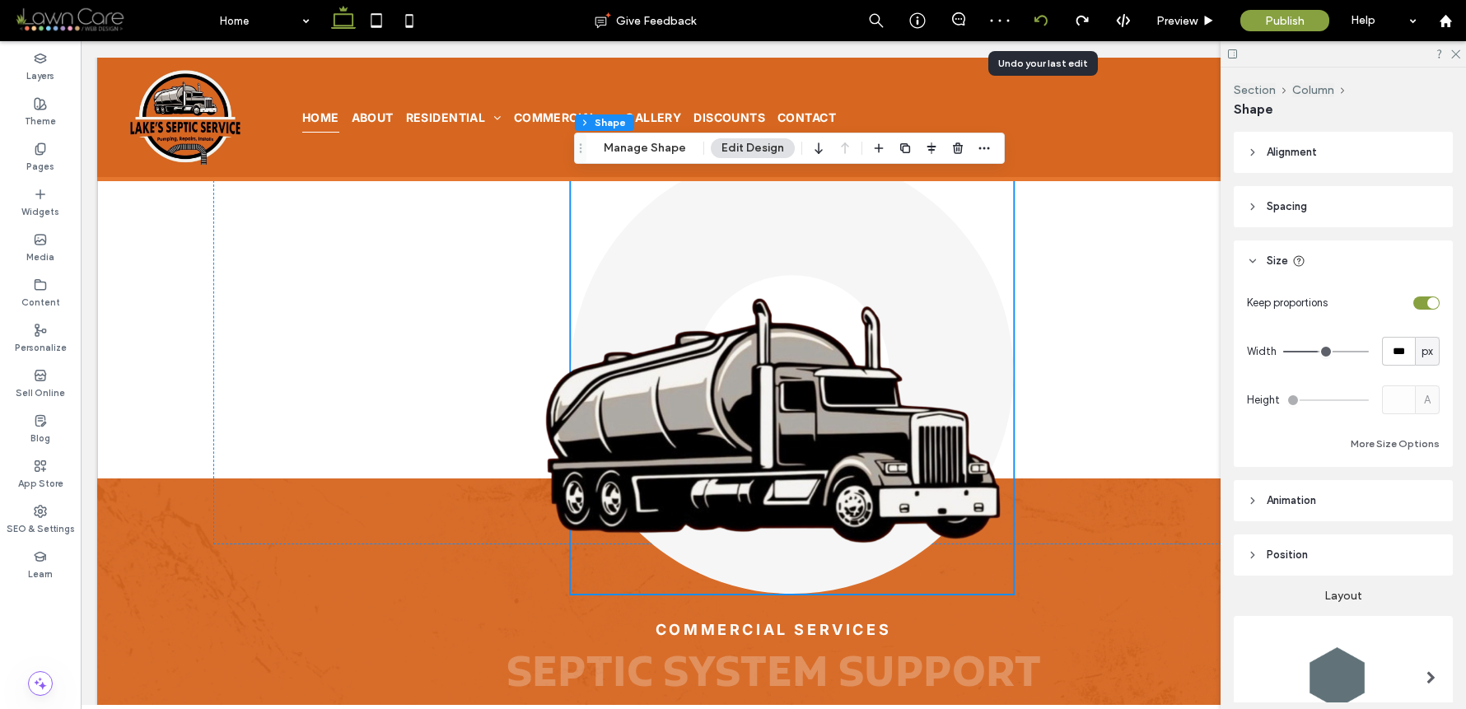
scroll to position [3140, 0]
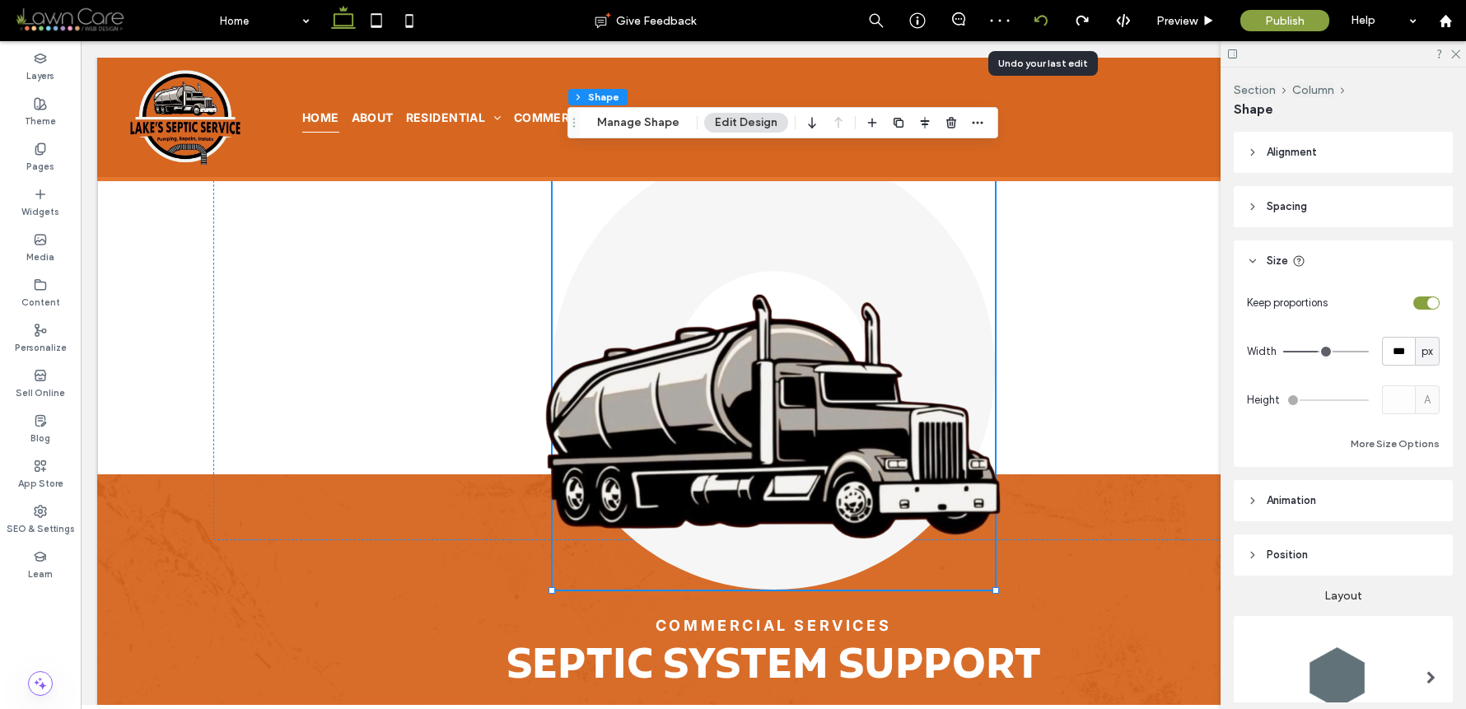
click at [1046, 24] on icon at bounding box center [1041, 20] width 13 height 13
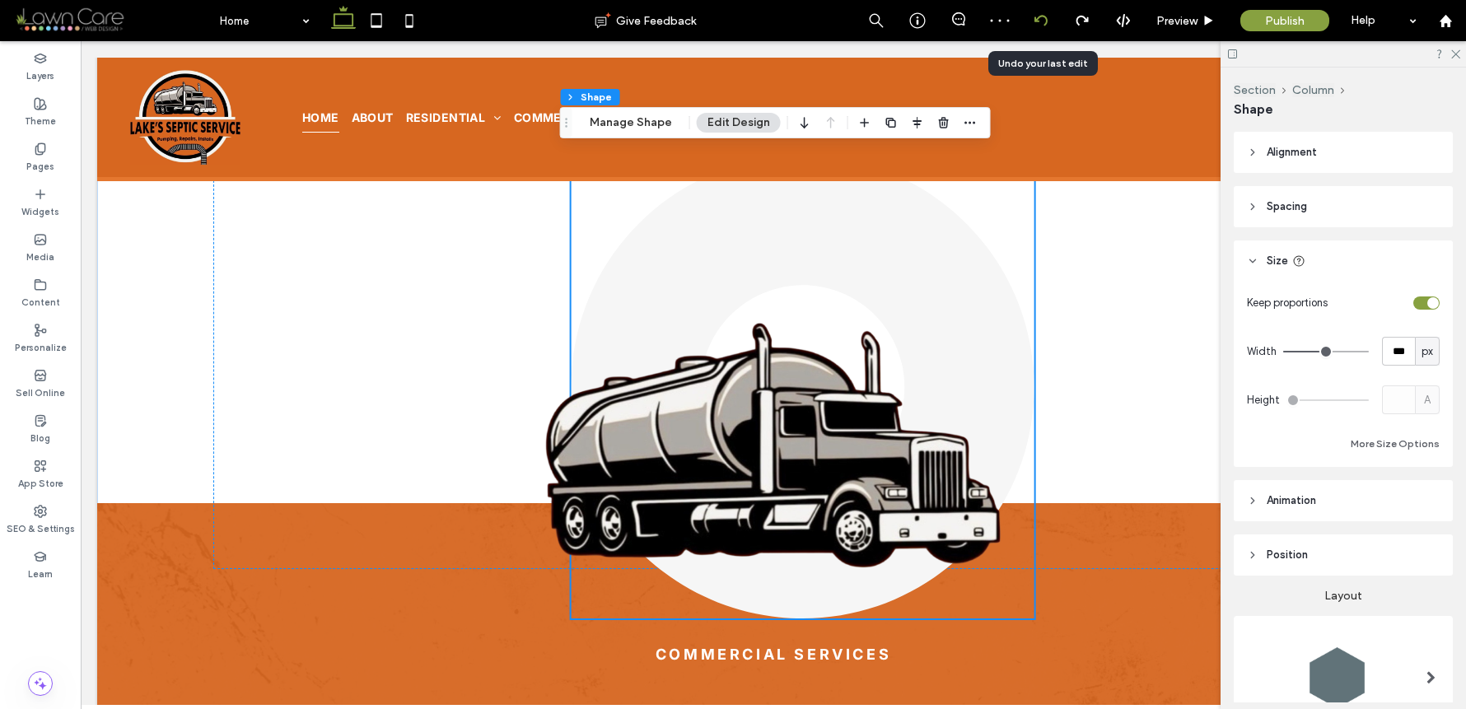
scroll to position [3150, 0]
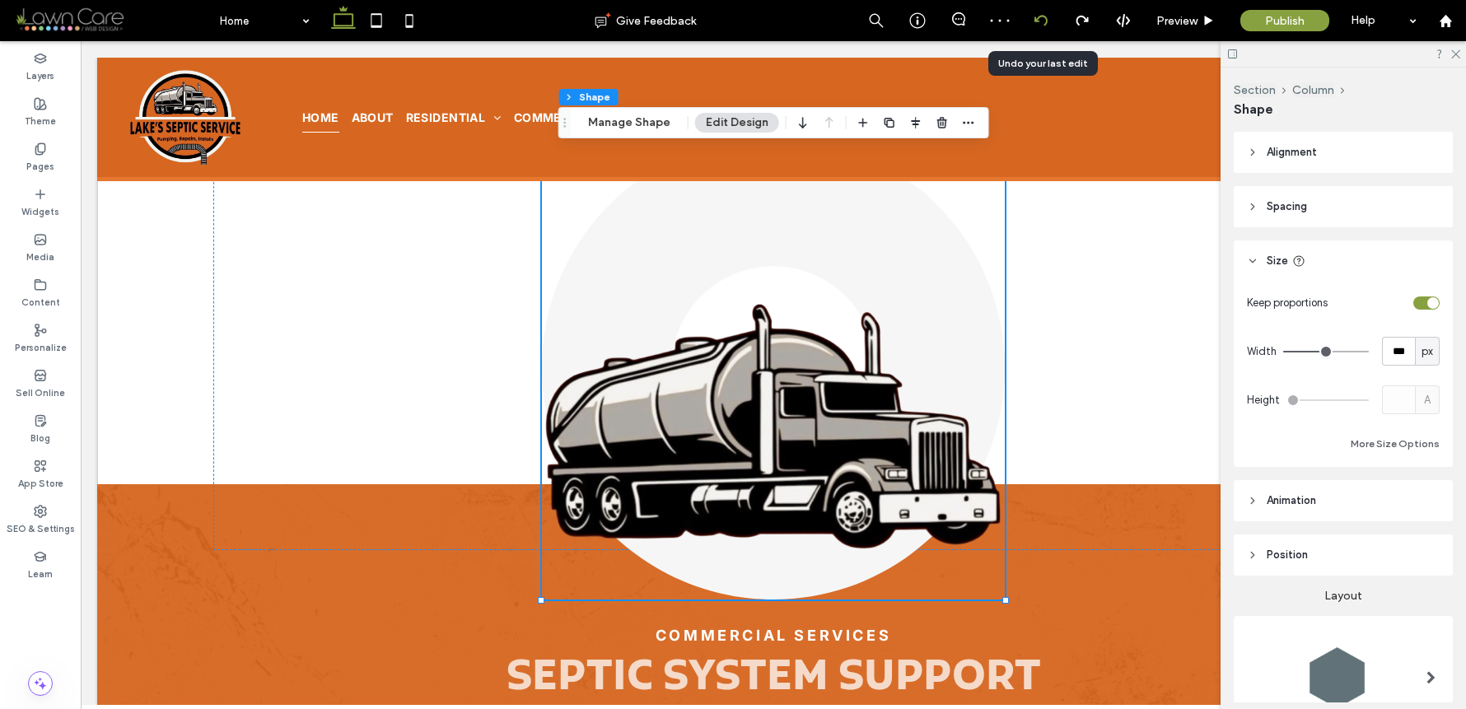
click at [1046, 24] on icon at bounding box center [1041, 20] width 13 height 13
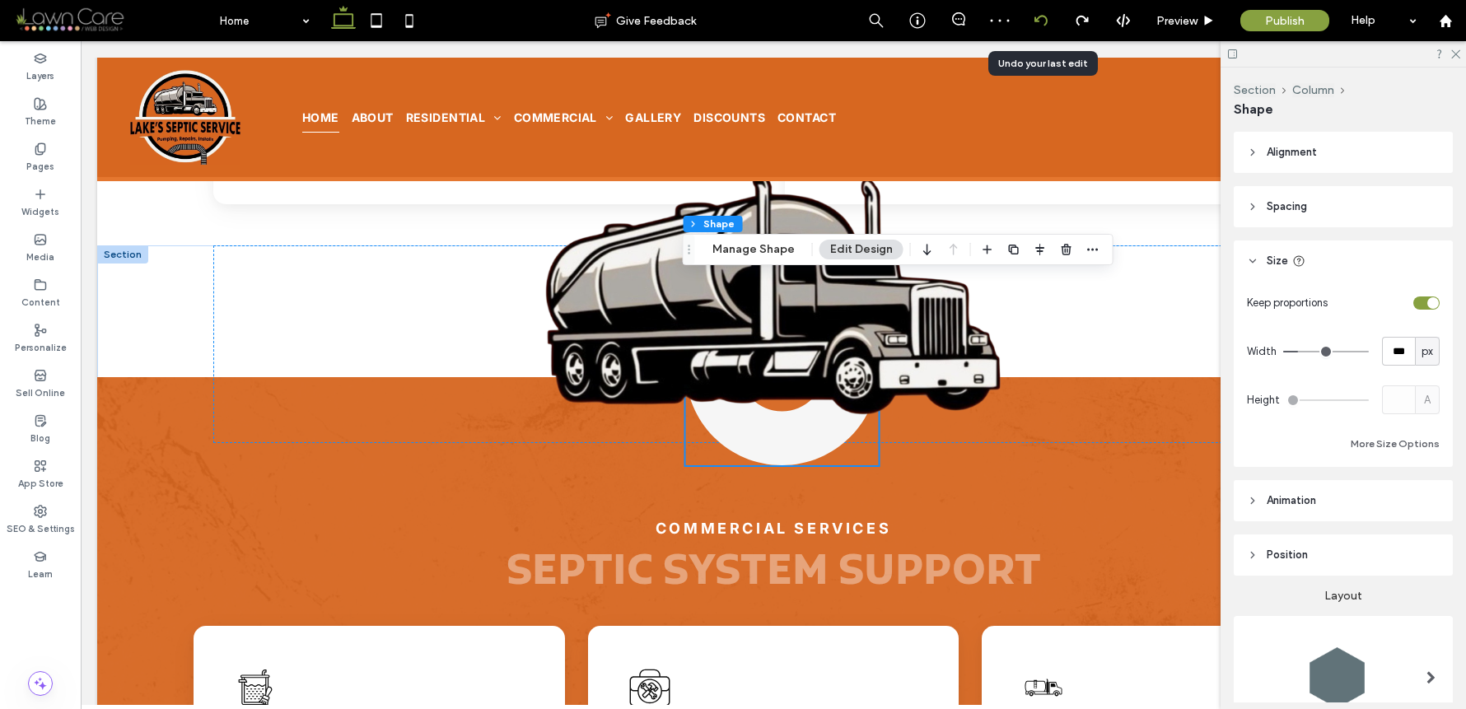
scroll to position [3042, 0]
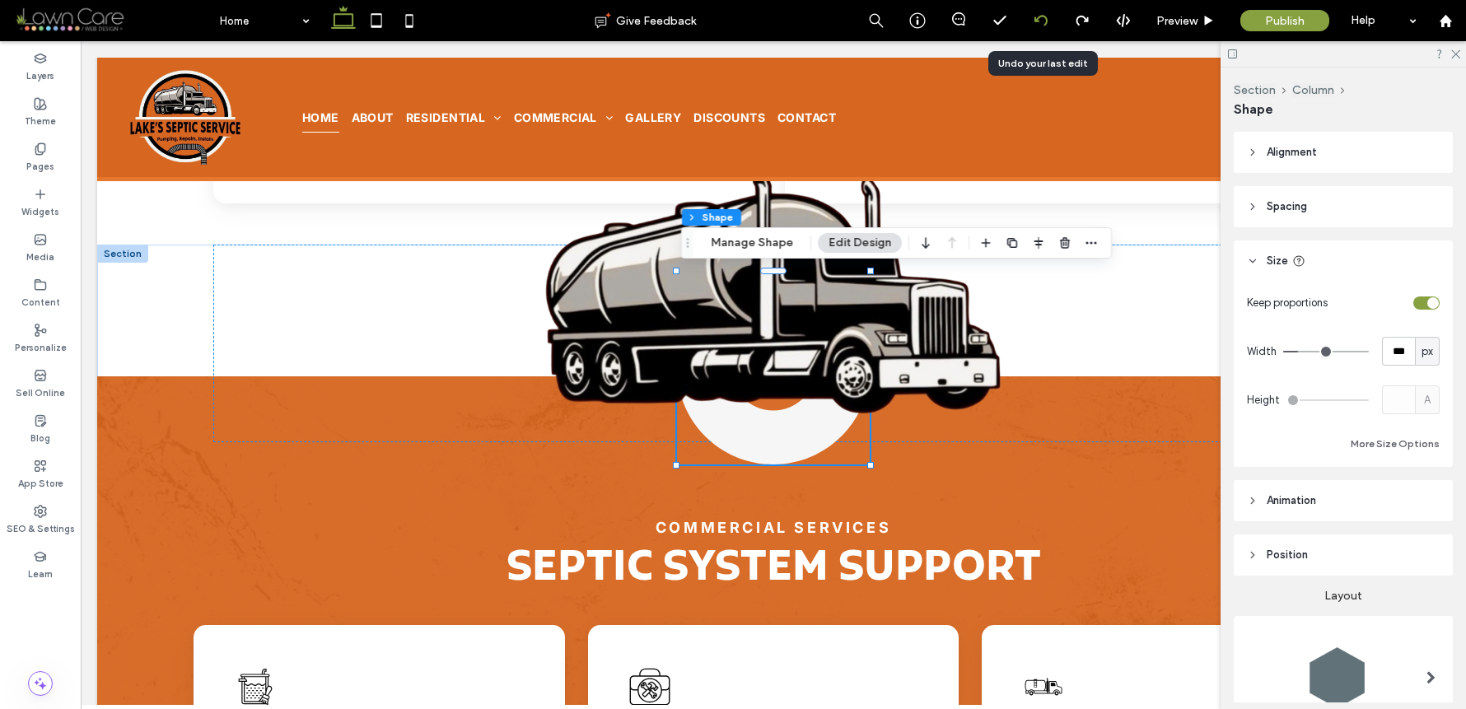
click at [1052, 19] on div at bounding box center [1041, 20] width 40 height 13
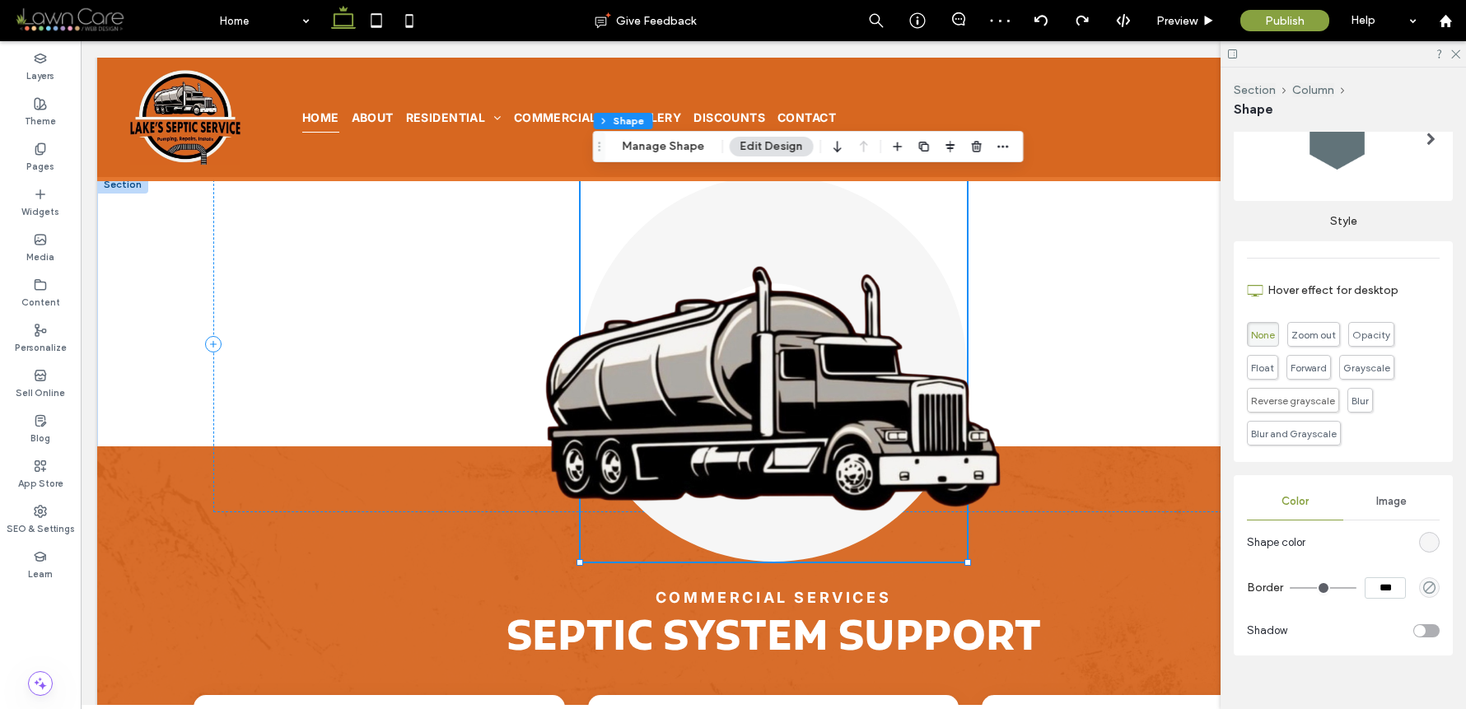
scroll to position [558, 0]
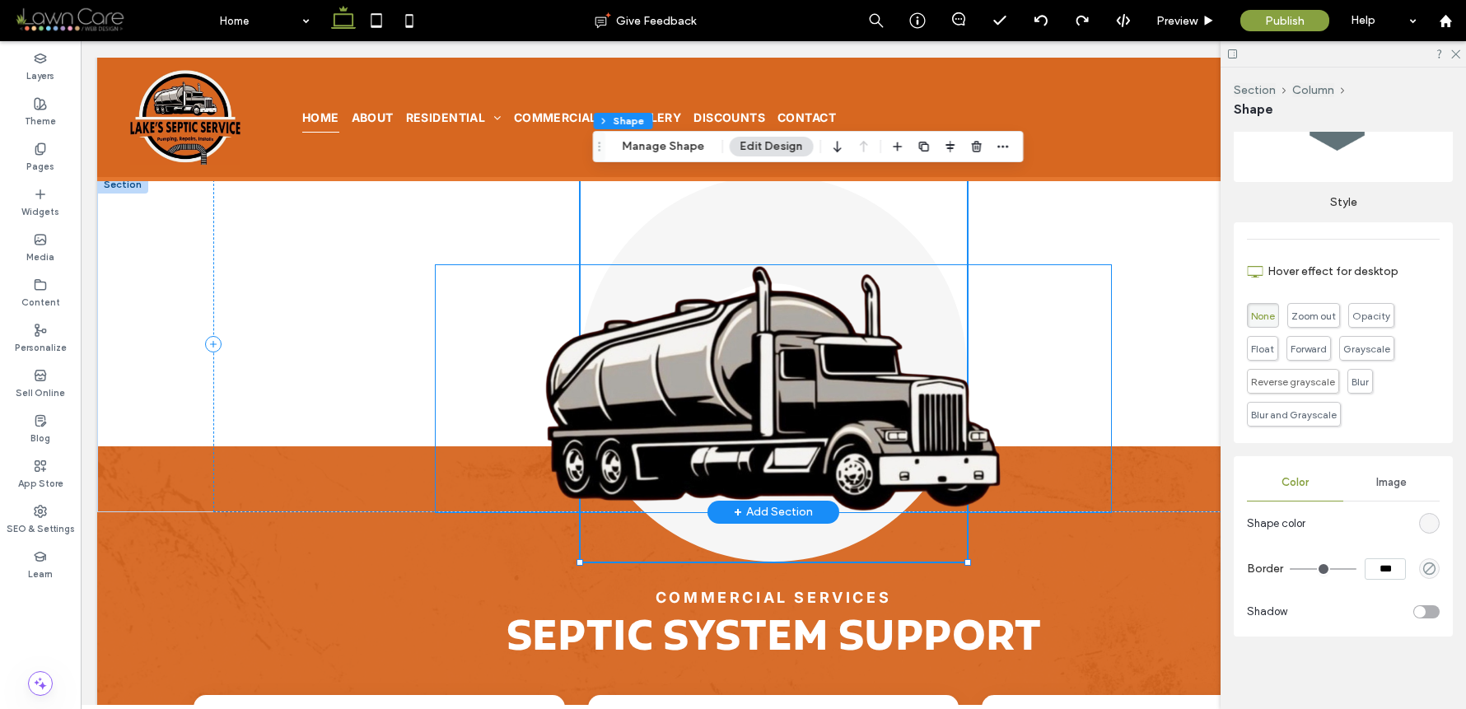
click at [751, 358] on img at bounding box center [774, 388] width 676 height 247
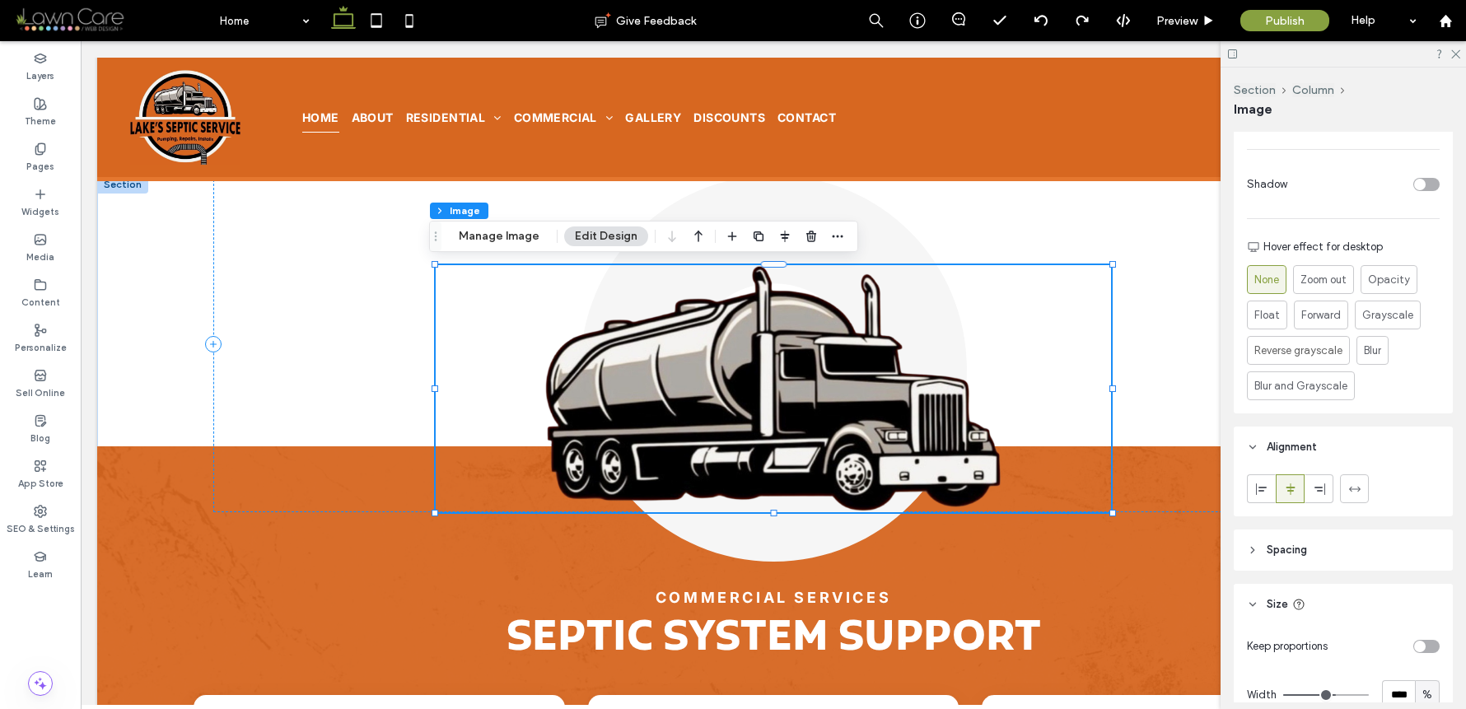
scroll to position [717, 0]
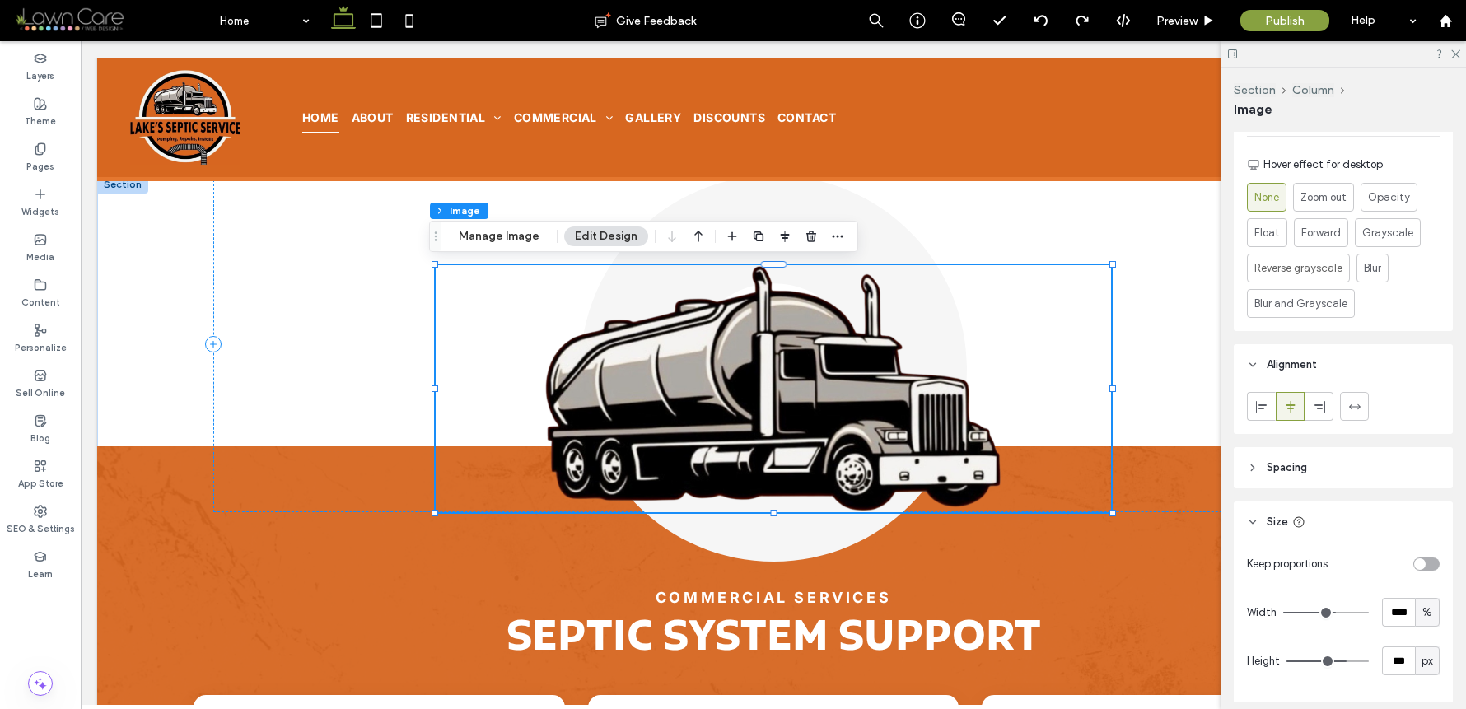
click at [1303, 465] on span "Spacing" at bounding box center [1287, 468] width 40 height 16
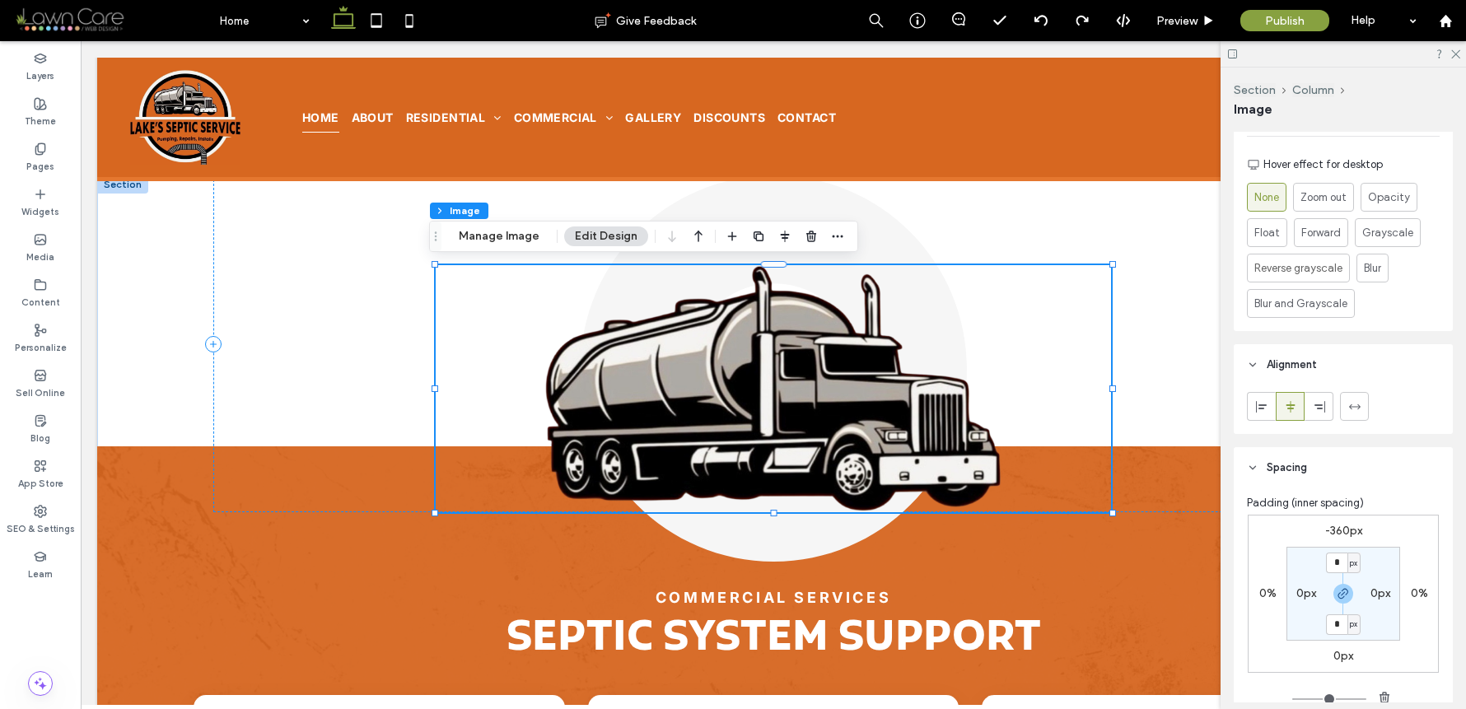
click at [1340, 535] on label "-360px" at bounding box center [1344, 531] width 37 height 14
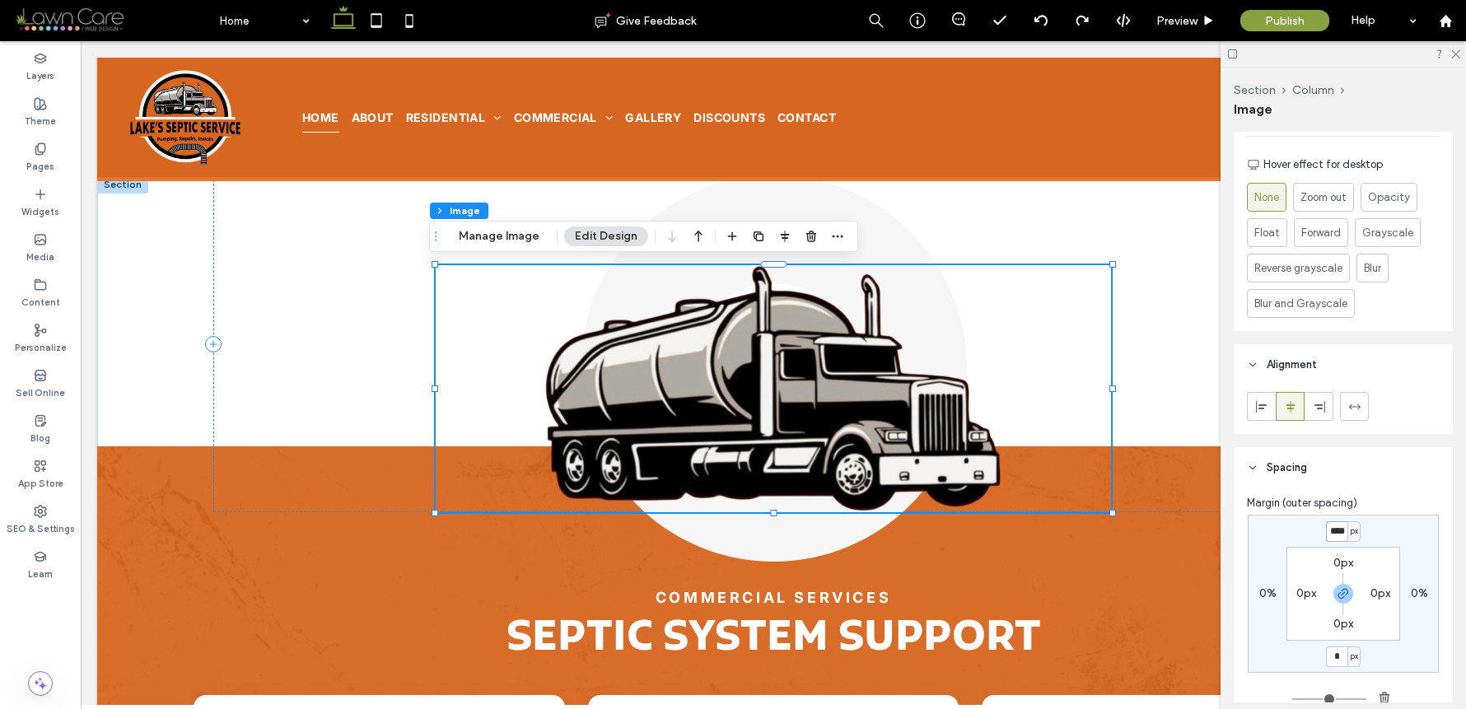
click at [1334, 532] on input "****" at bounding box center [1336, 531] width 21 height 21
click at [1343, 600] on icon "button" at bounding box center [1343, 593] width 13 height 13
type input "*"
click at [1334, 535] on input "****" at bounding box center [1336, 531] width 21 height 21
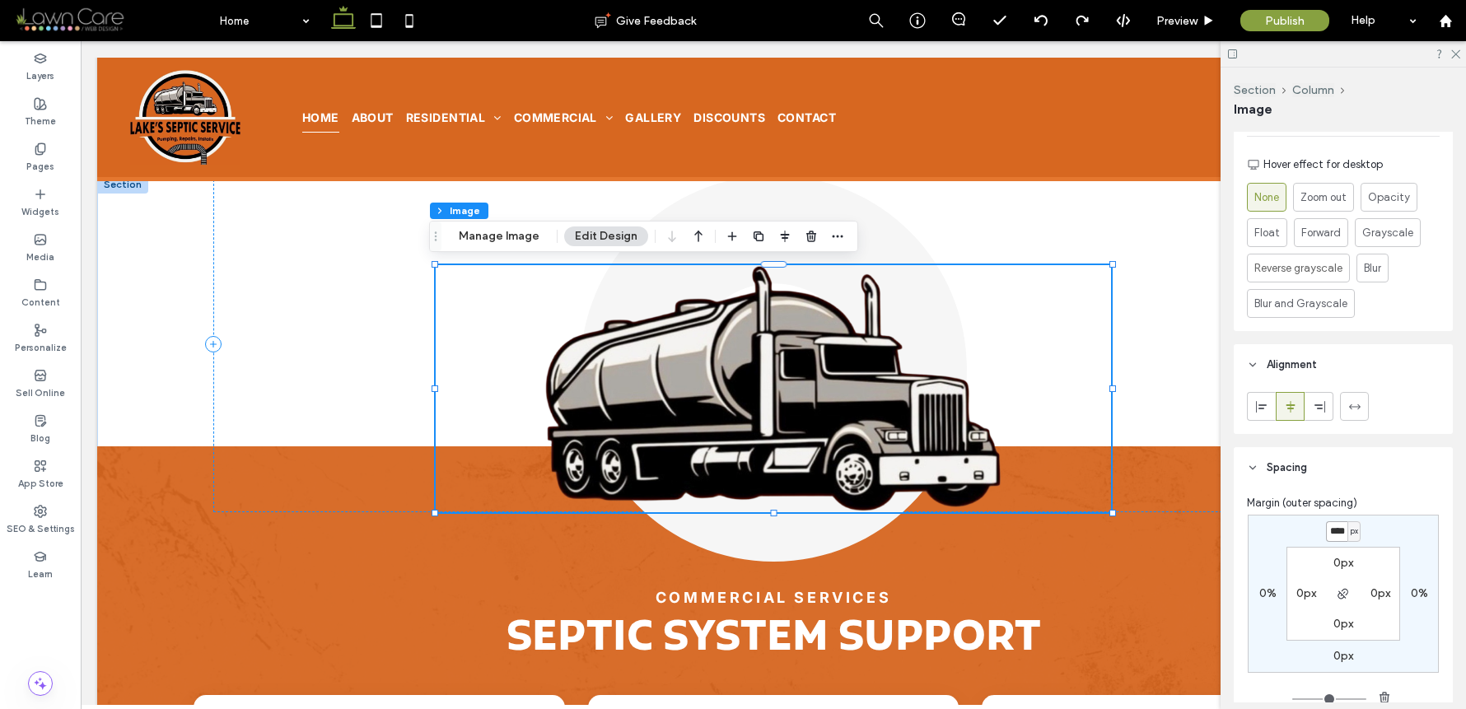
type input "****"
type input "*"
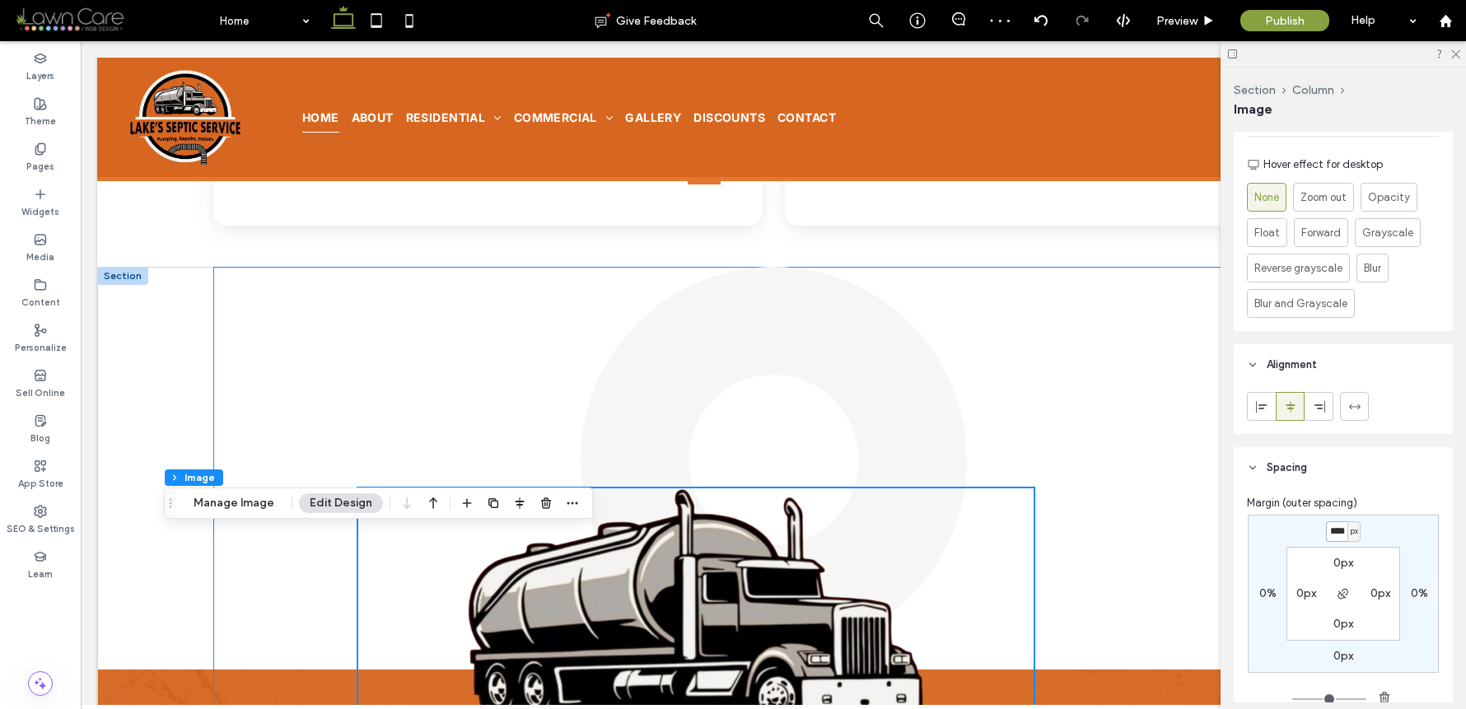
scroll to position [3061, 0]
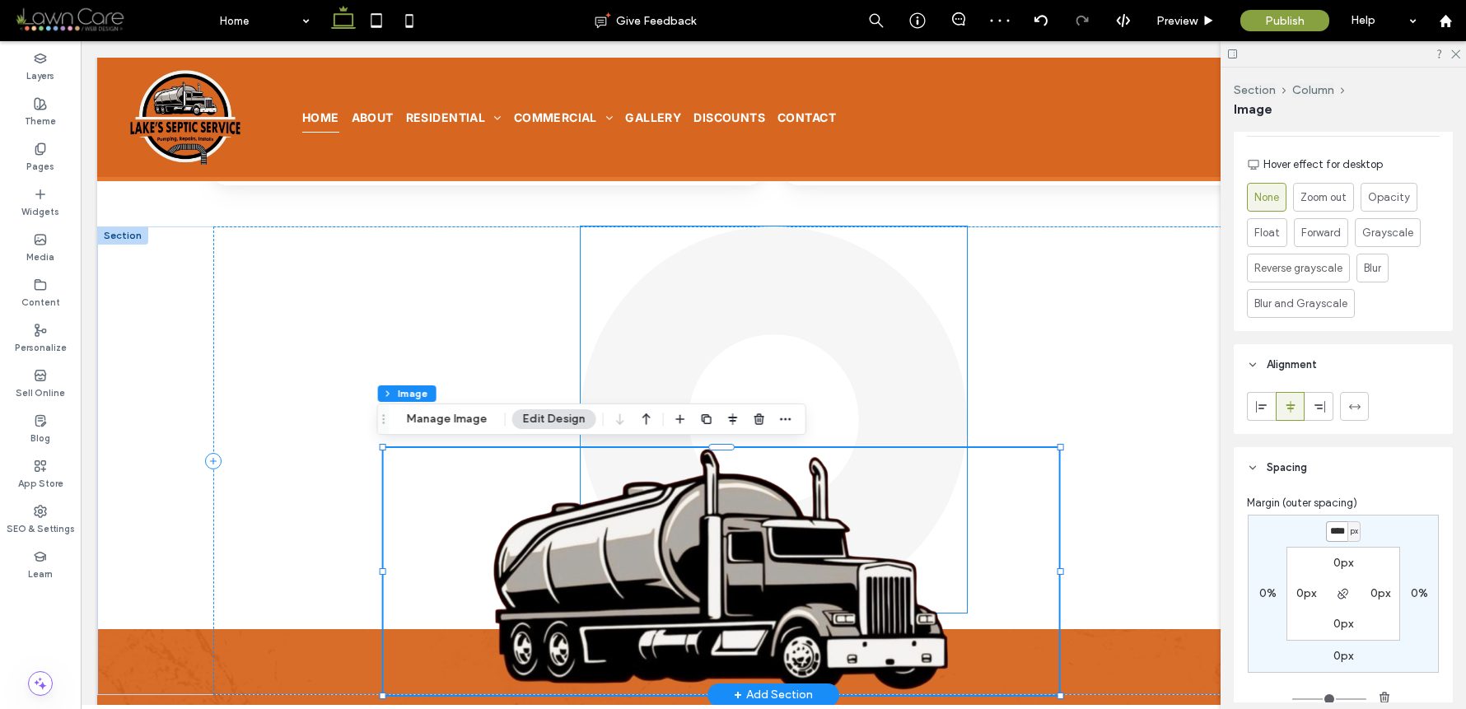
click at [886, 286] on link at bounding box center [774, 420] width 386 height 386
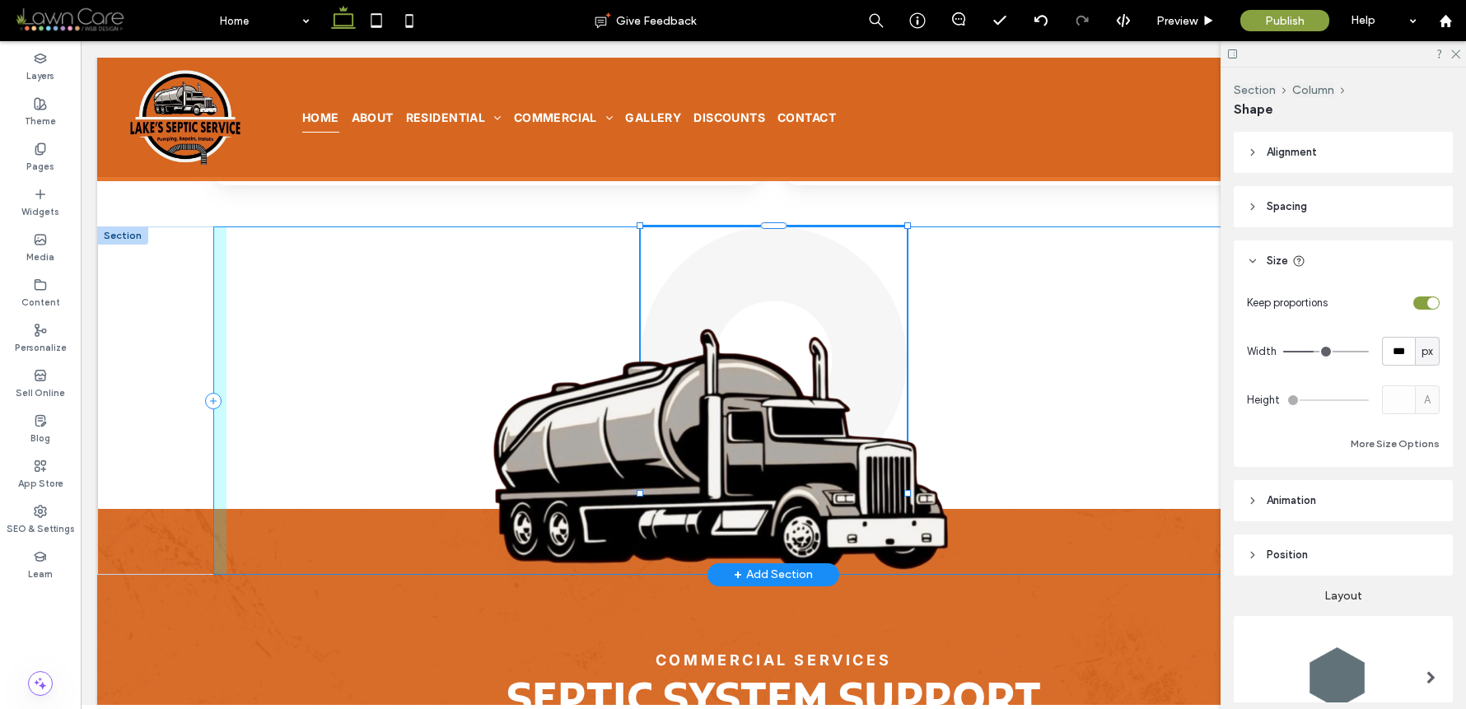
drag, startPoint x: 961, startPoint y: 225, endPoint x: 935, endPoint y: 320, distance: 98.1
click at [935, 320] on div "323px , 323px" at bounding box center [773, 401] width 1186 height 348
type input "***"
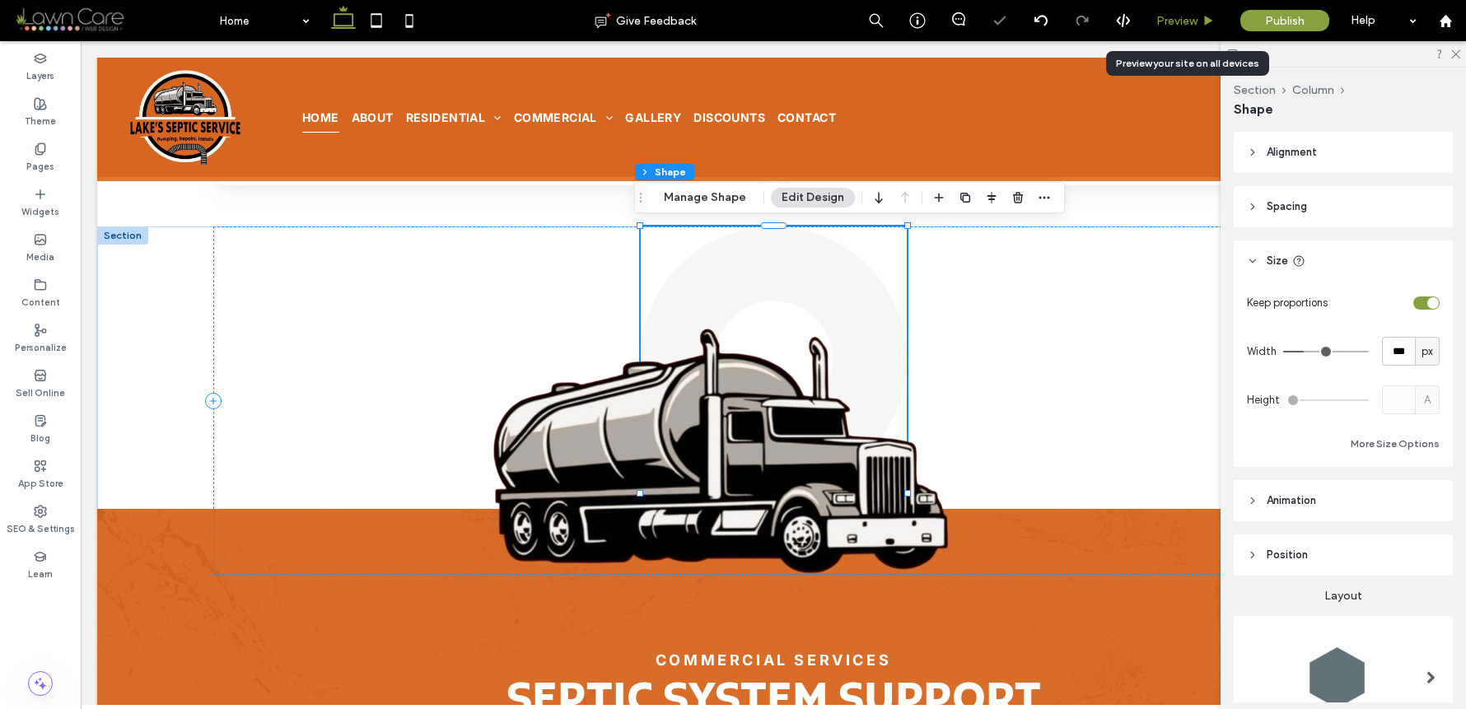
click at [1176, 20] on span "Preview" at bounding box center [1177, 21] width 41 height 14
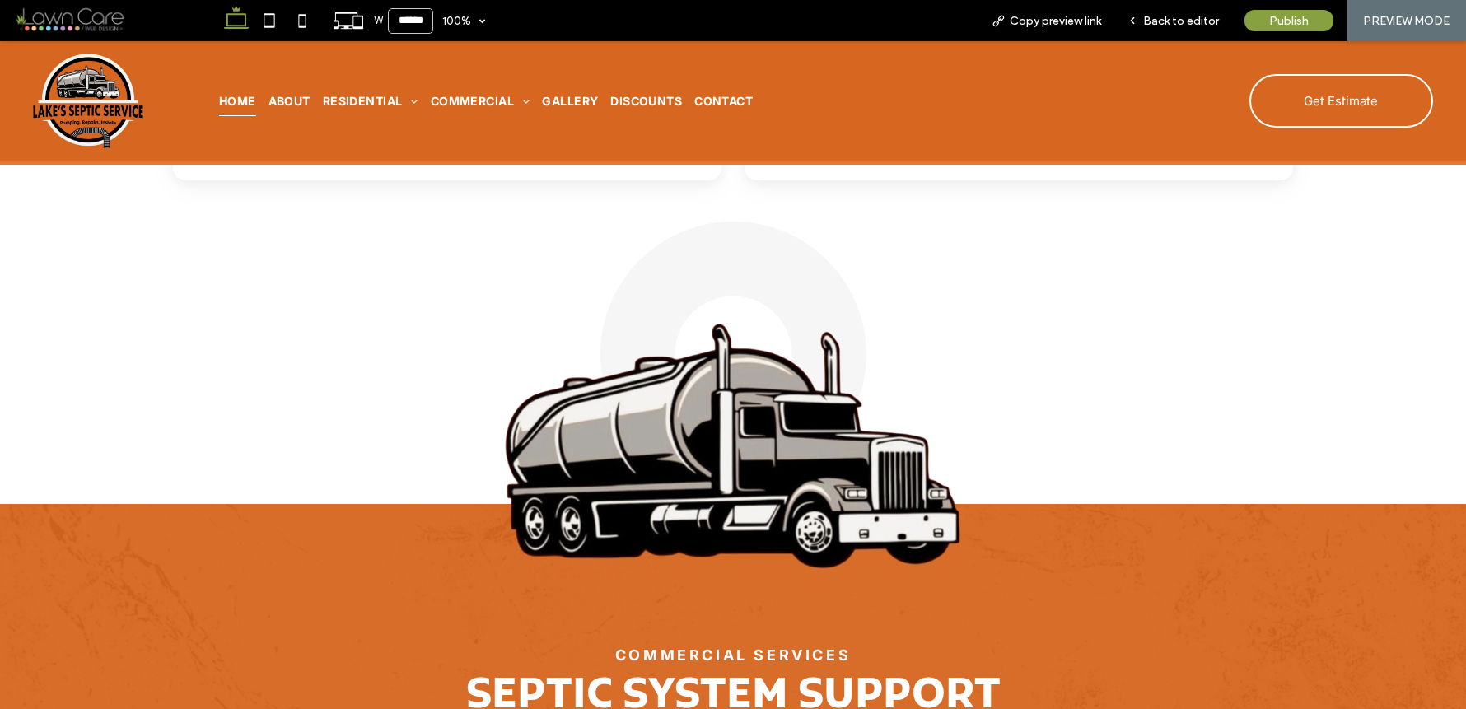
scroll to position [3102, 0]
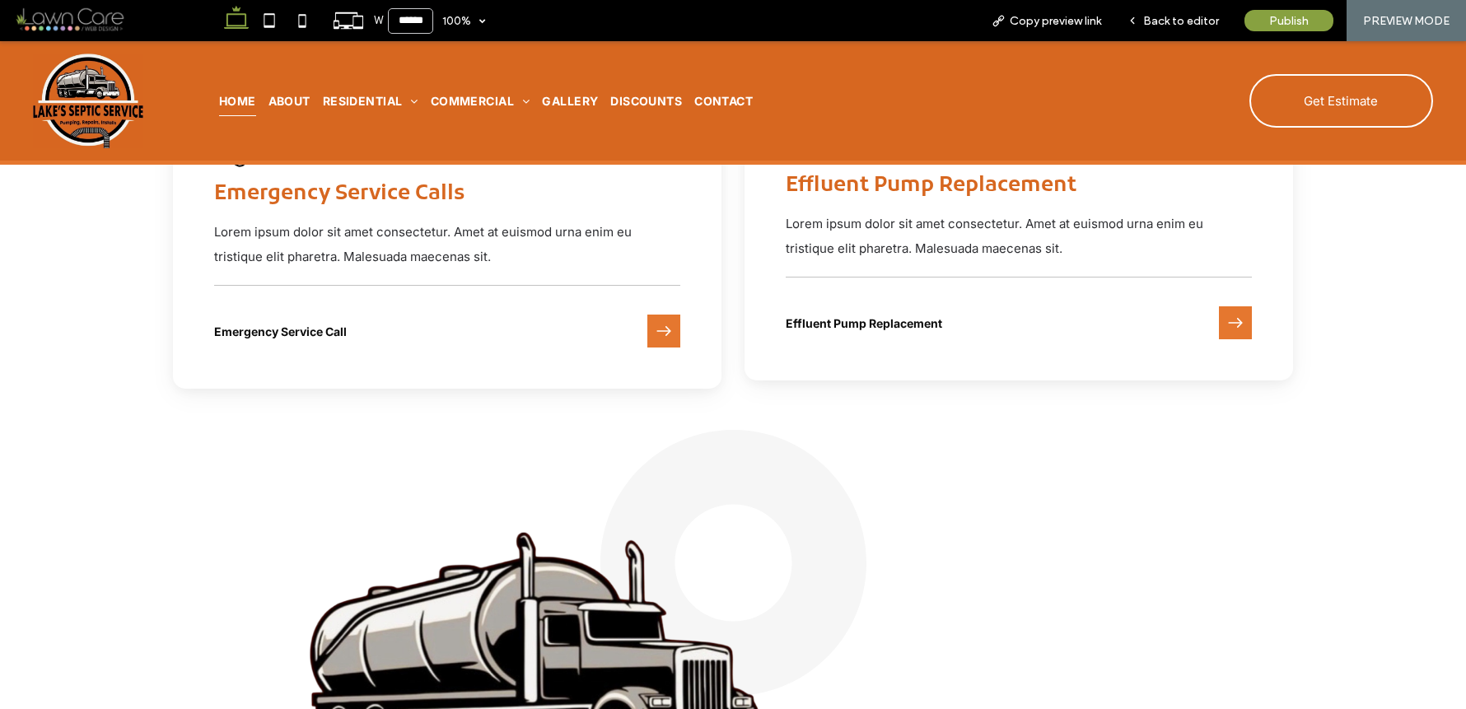
scroll to position [2836, 0]
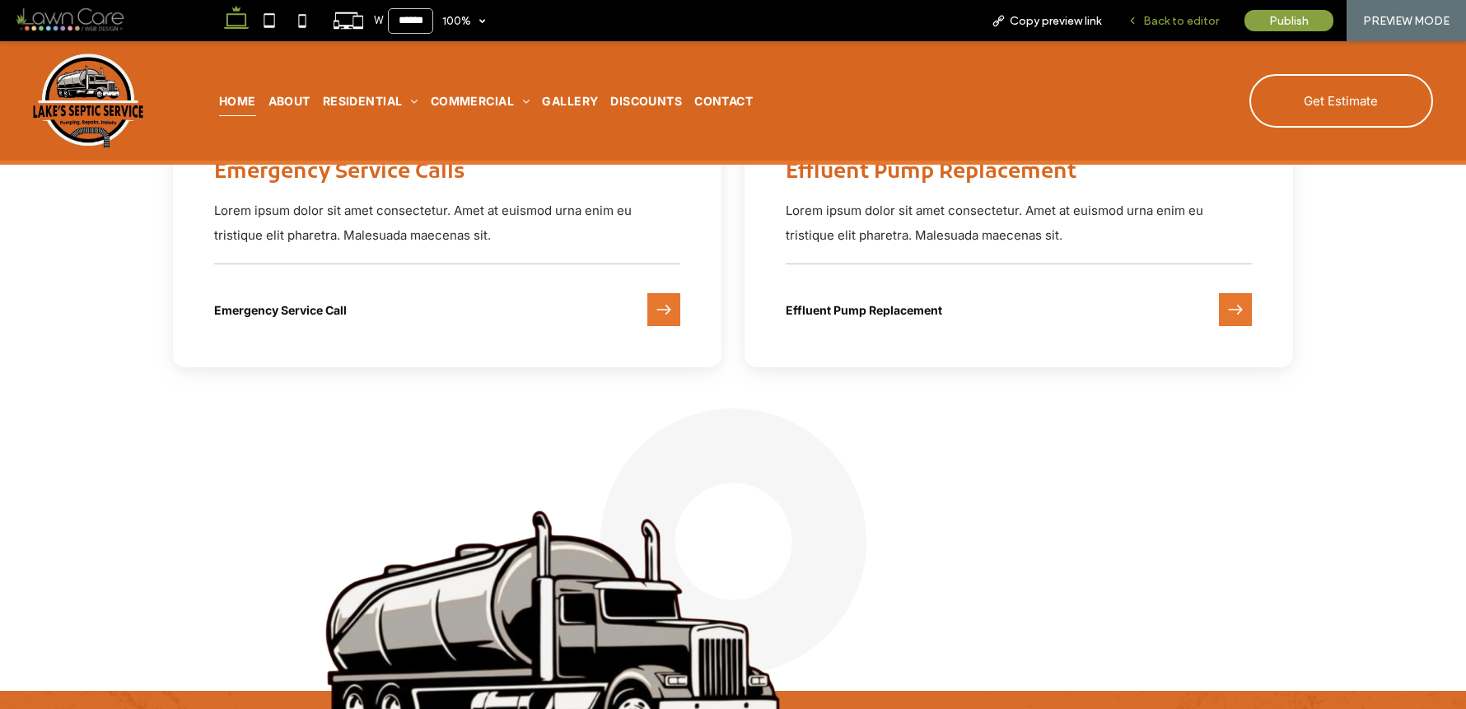
click at [1171, 26] on span "Back to editor" at bounding box center [1181, 21] width 76 height 14
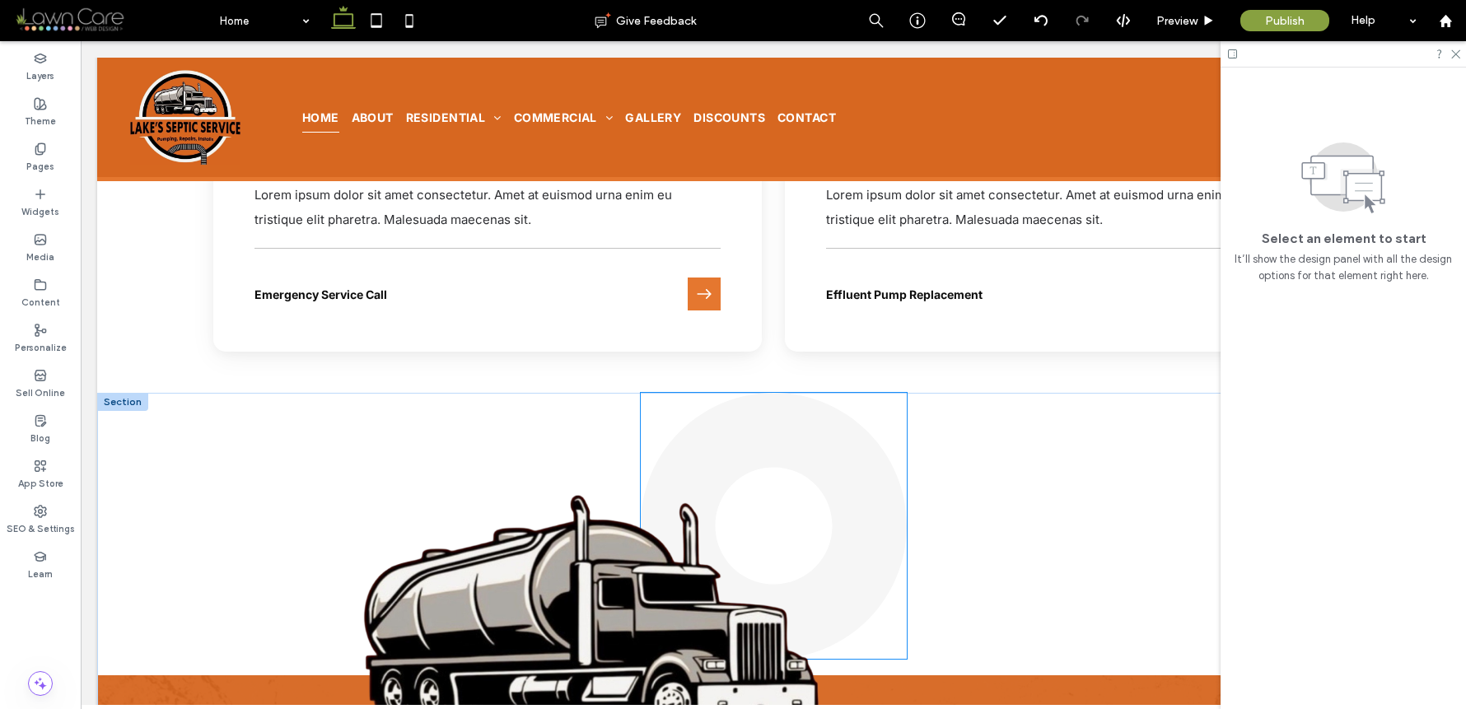
scroll to position [2913, 0]
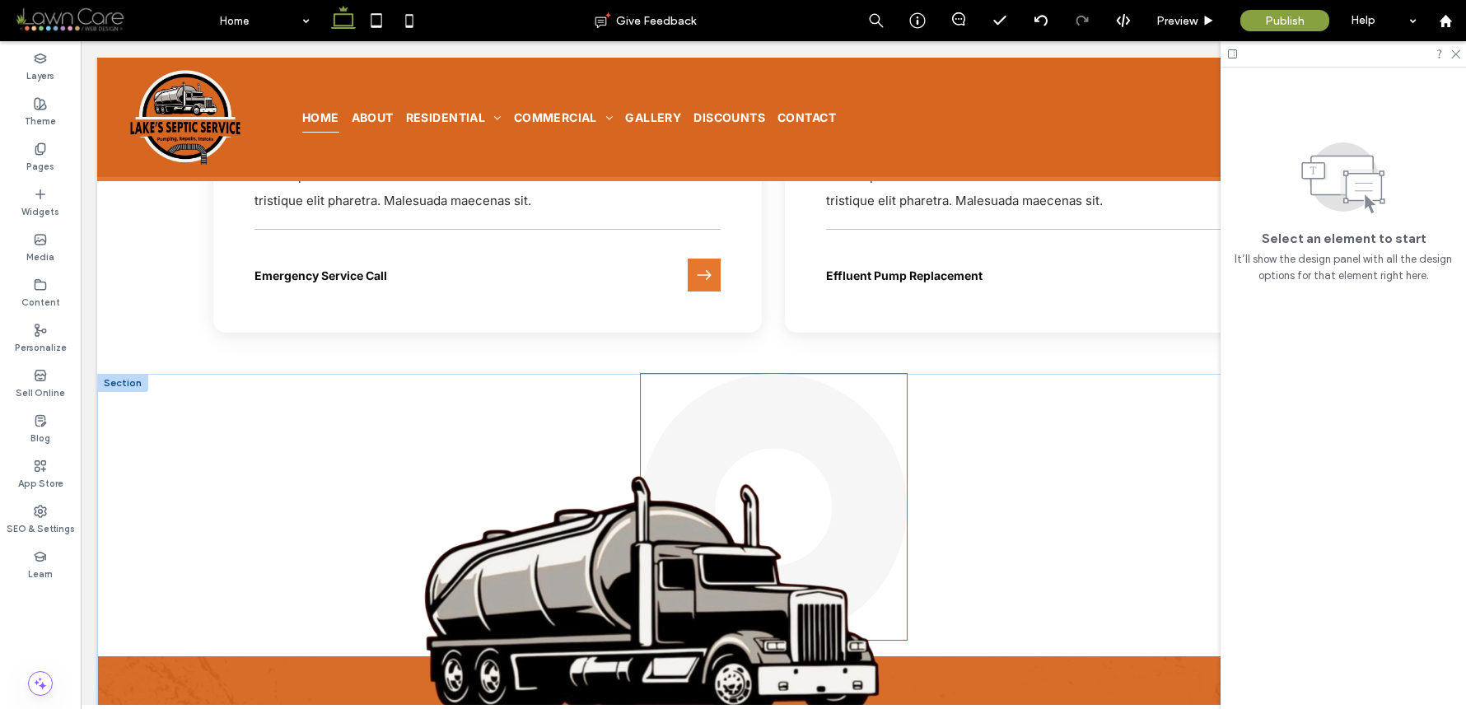
click at [882, 415] on link at bounding box center [774, 507] width 266 height 266
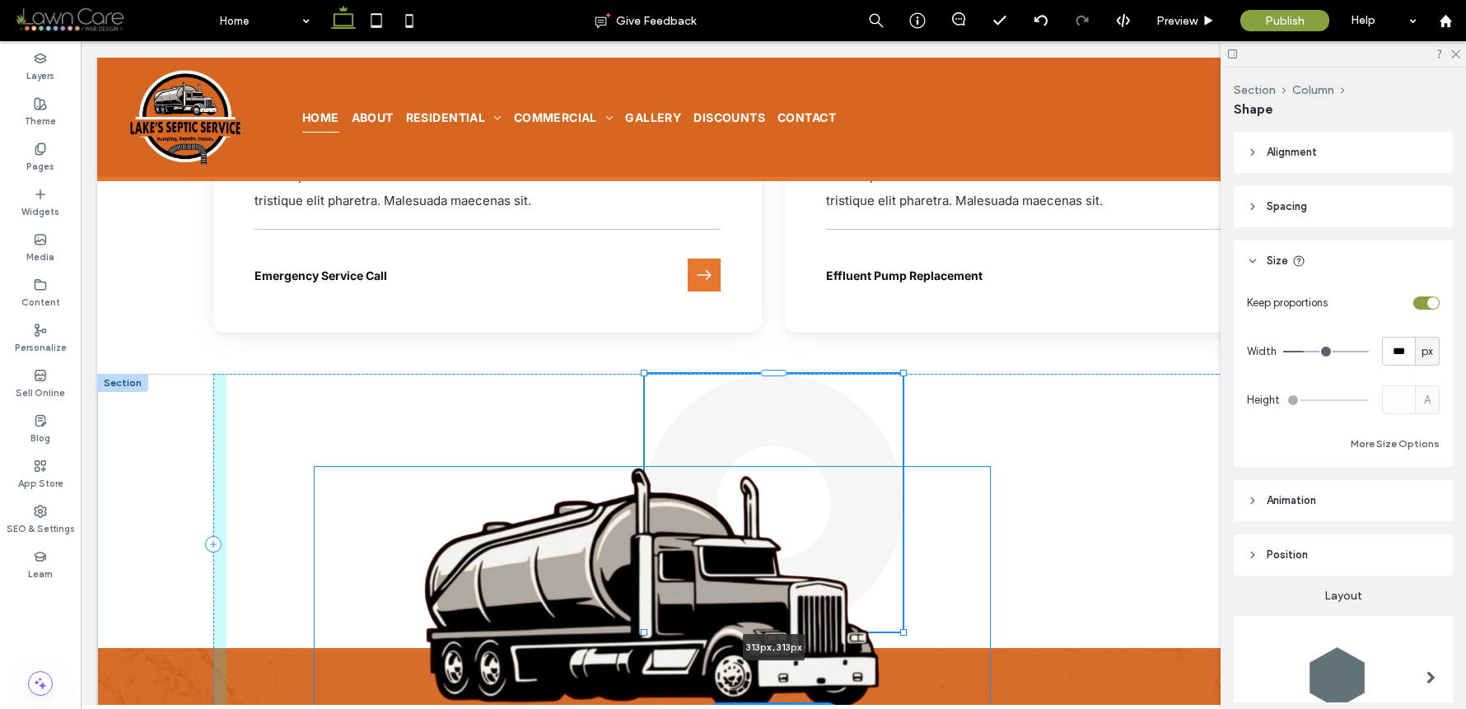
click at [895, 638] on div "313px , 313px" at bounding box center [773, 544] width 1186 height 340
type input "***"
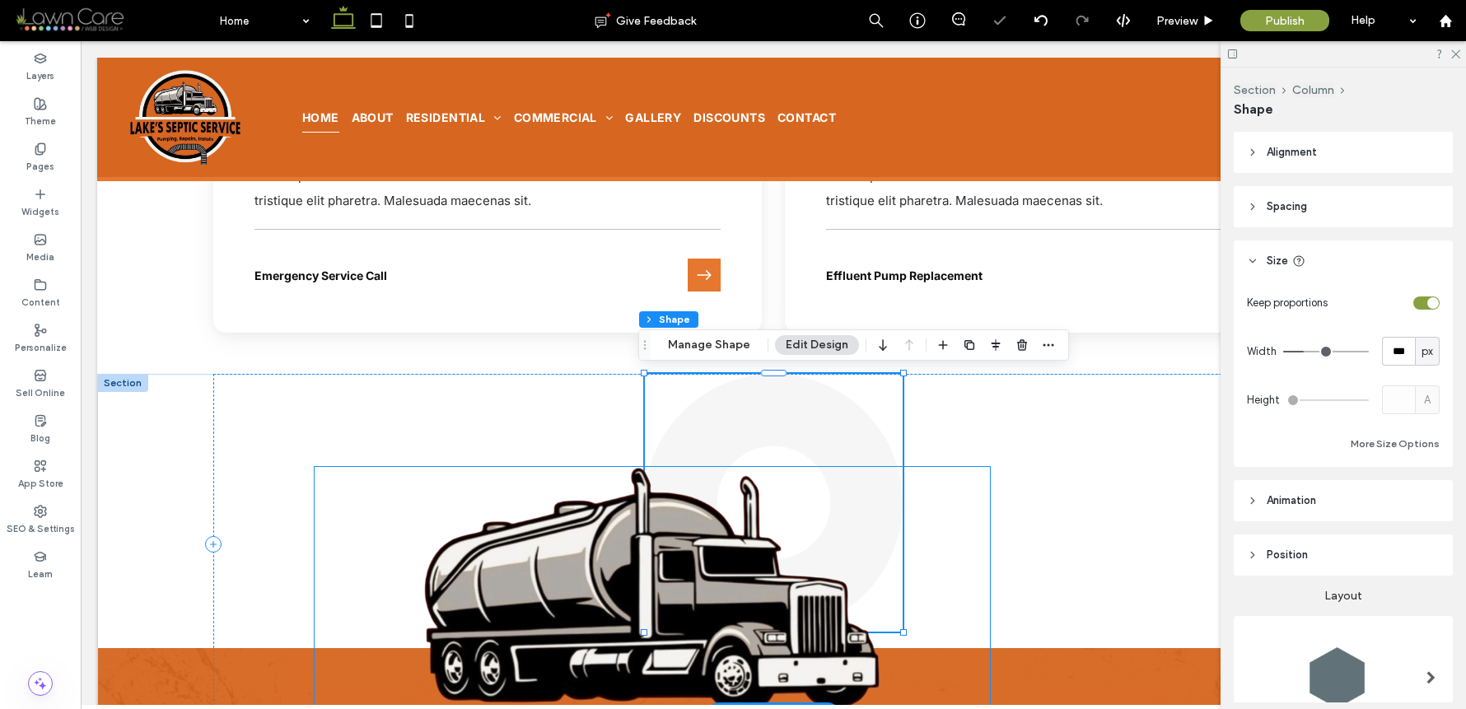
click at [805, 632] on div at bounding box center [774, 632] width 258 height 1
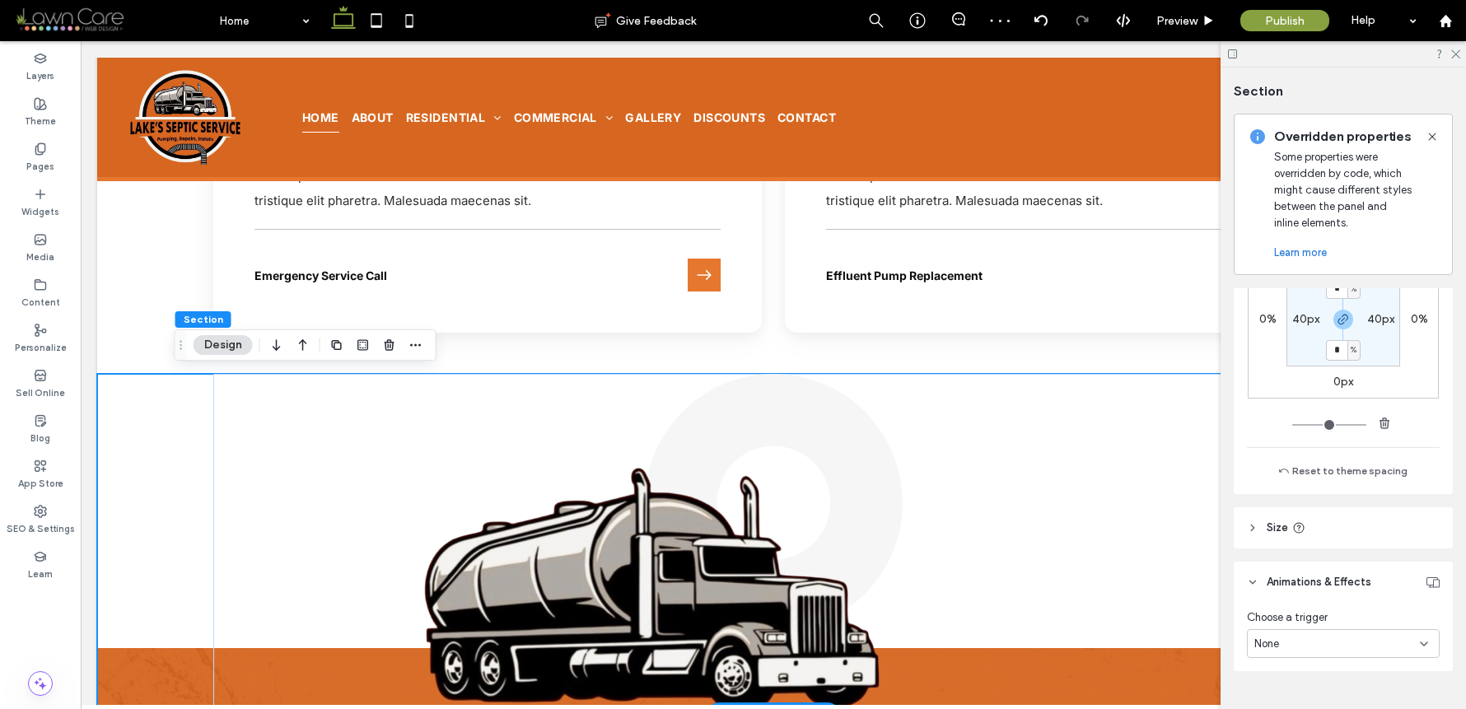
scroll to position [987, 0]
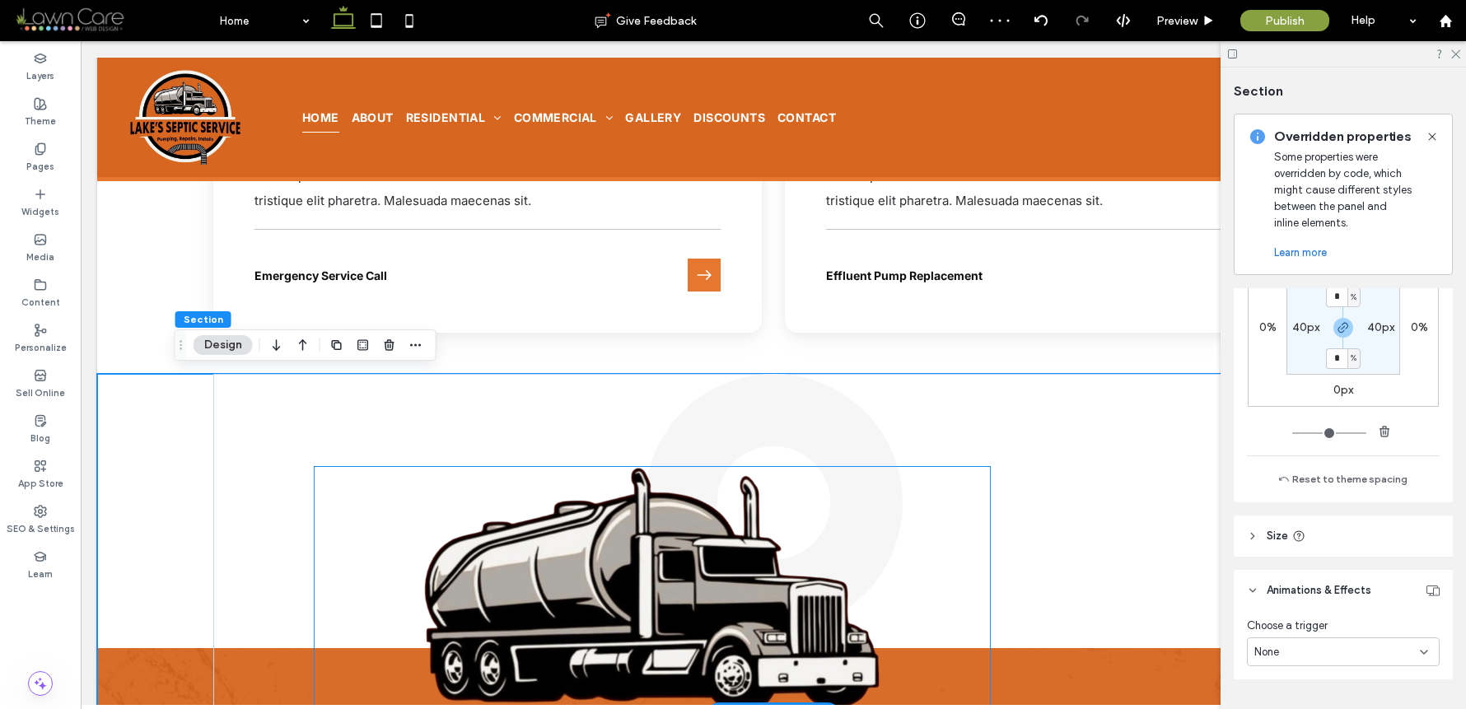
click at [564, 566] on img at bounding box center [652, 590] width 676 height 247
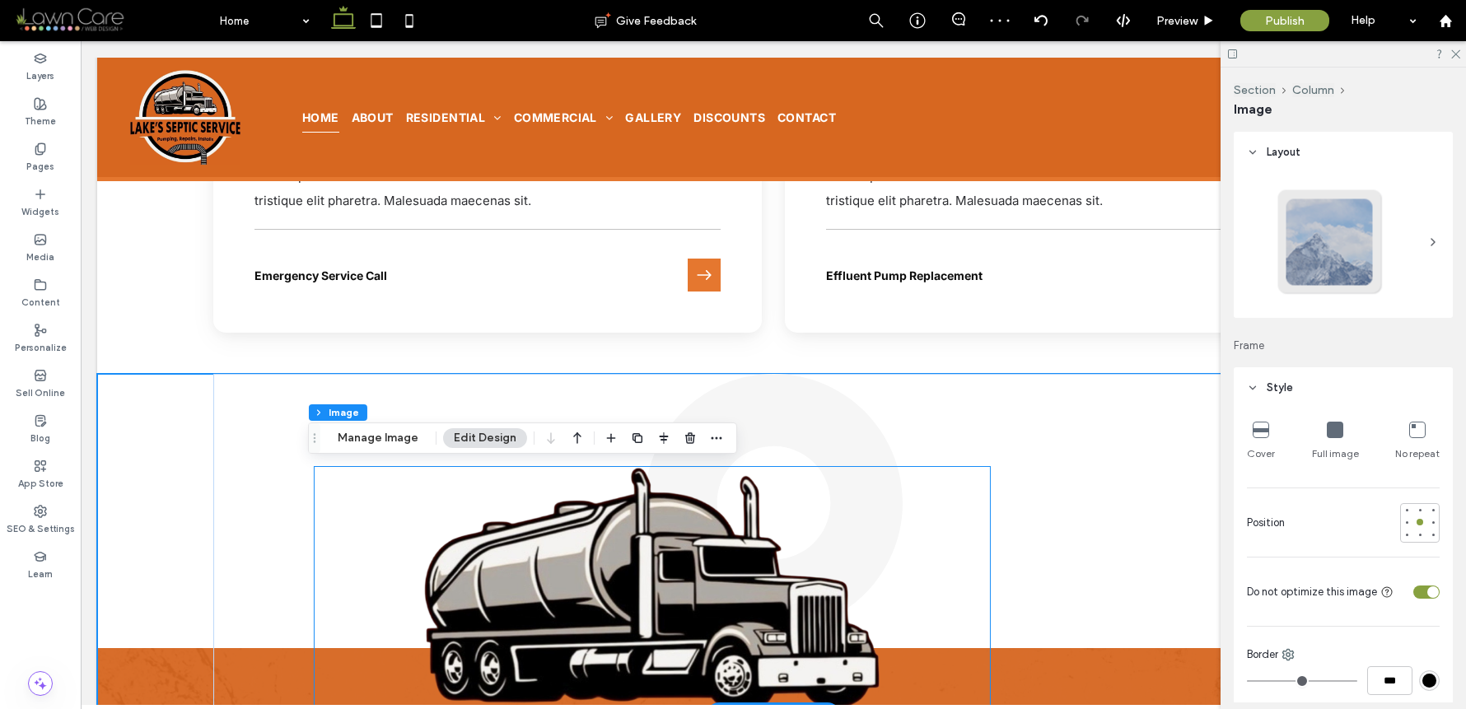
type input "**"
type input "***"
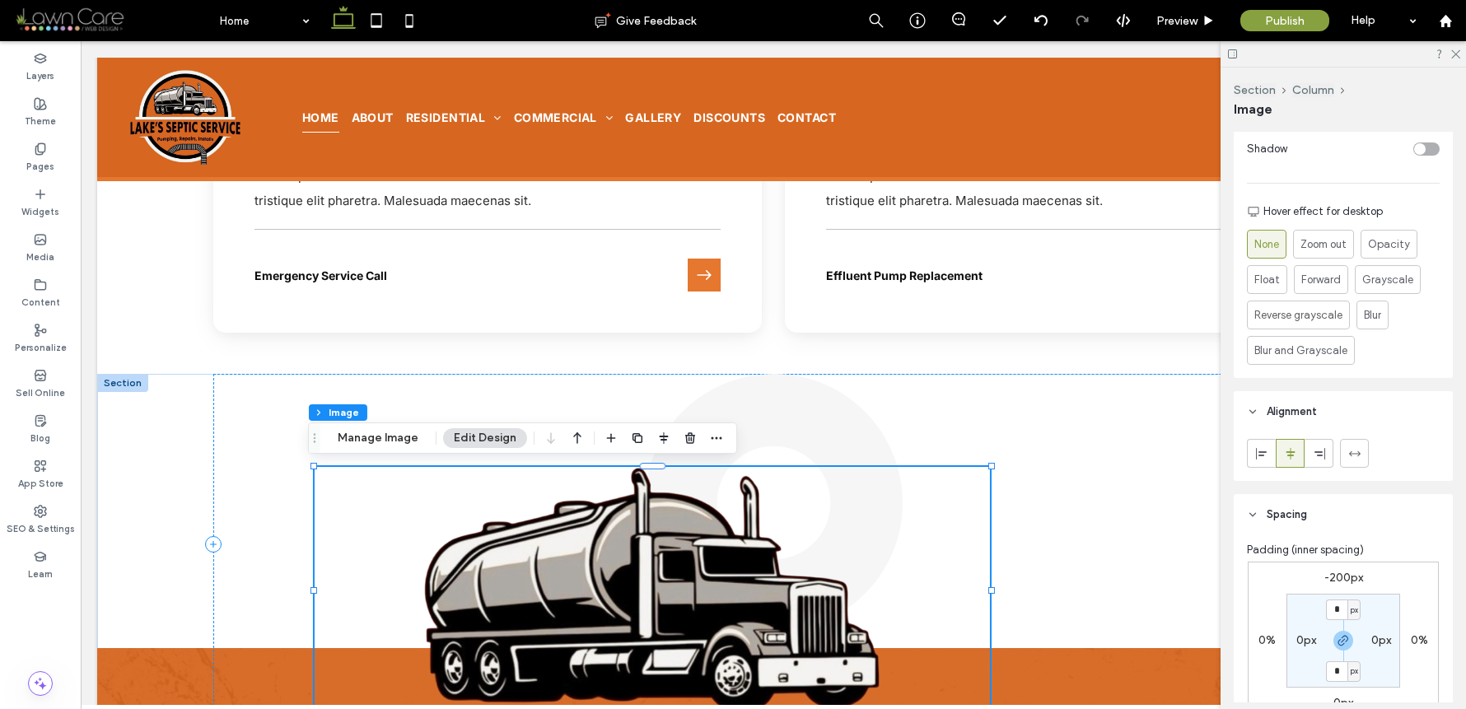
scroll to position [1011, 0]
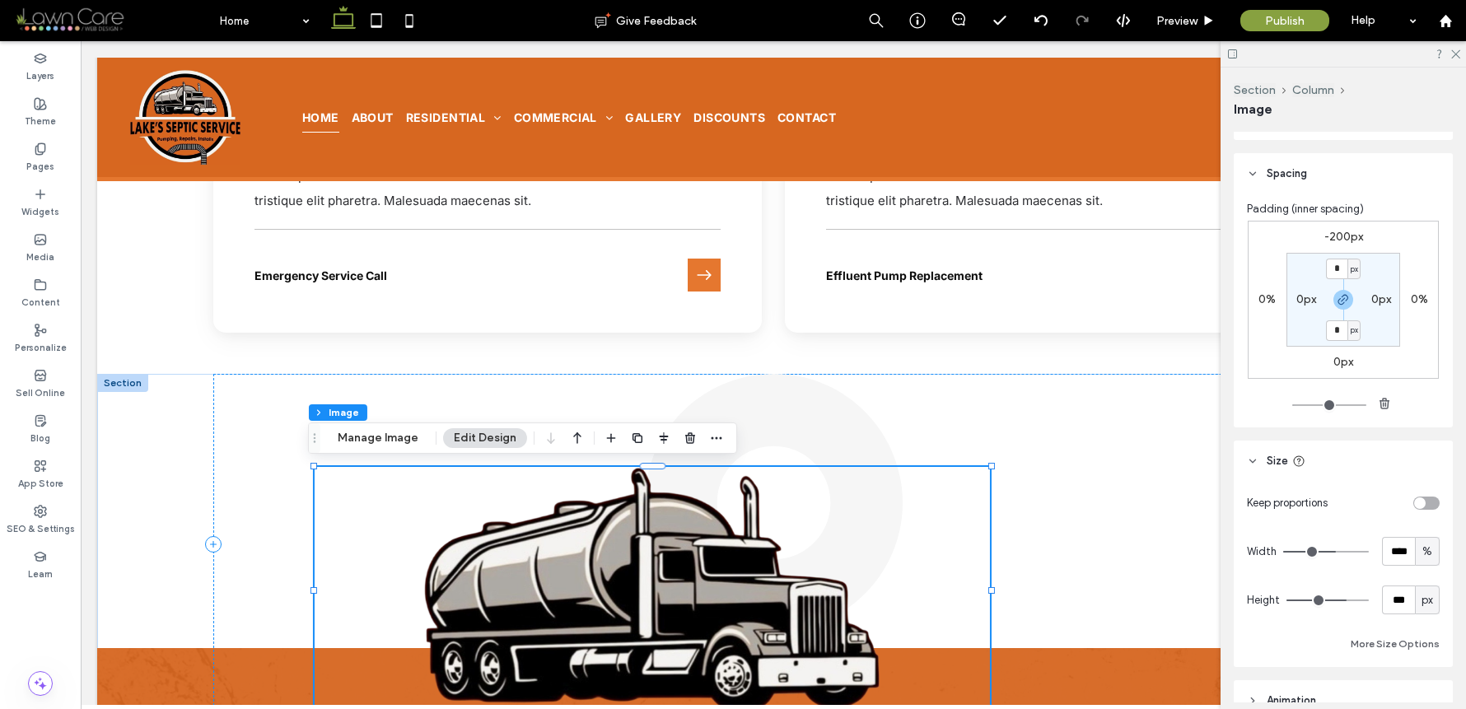
click at [1352, 227] on div "-200px 0% 0px 0% * px 0px * px 0px" at bounding box center [1343, 300] width 191 height 158
click at [1342, 236] on label "-200px" at bounding box center [1344, 237] width 39 height 14
type input "*"
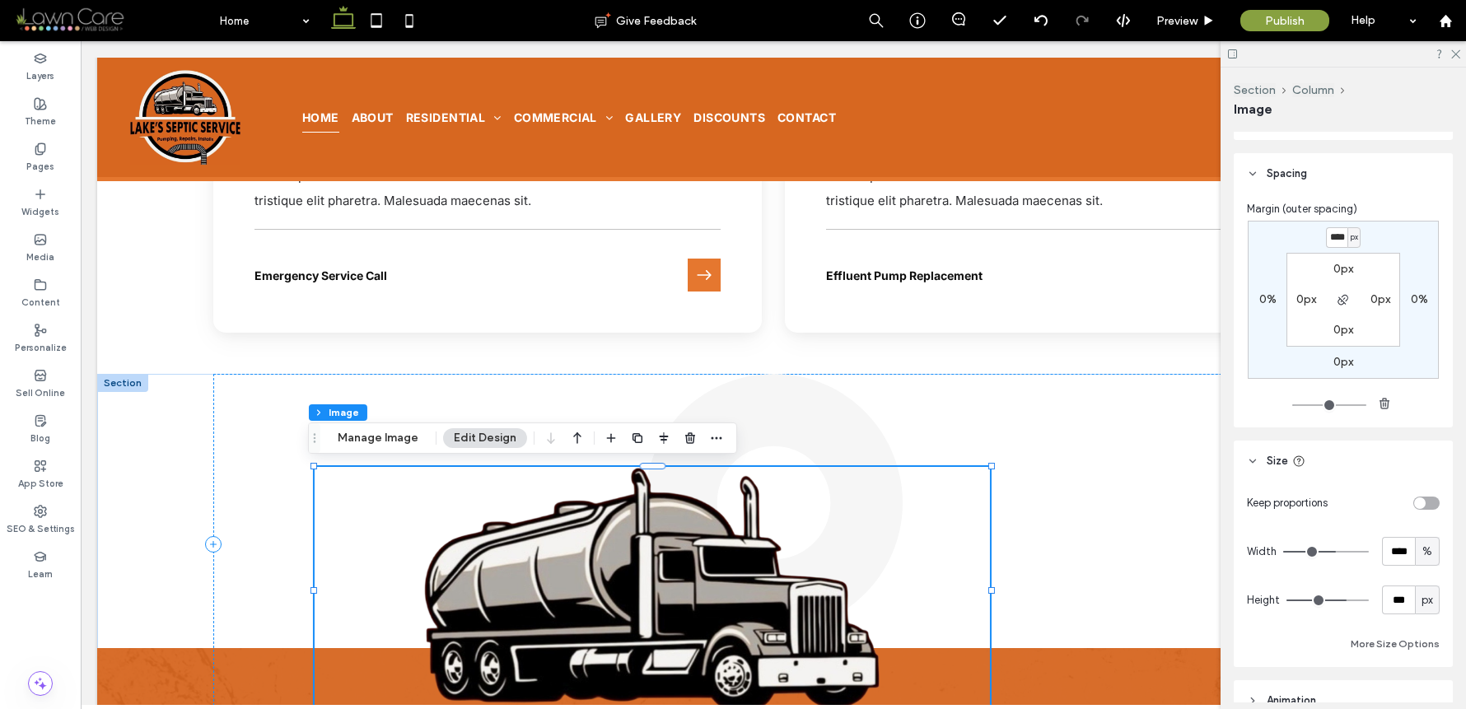
scroll to position [0, 2]
type input "****"
type input "*"
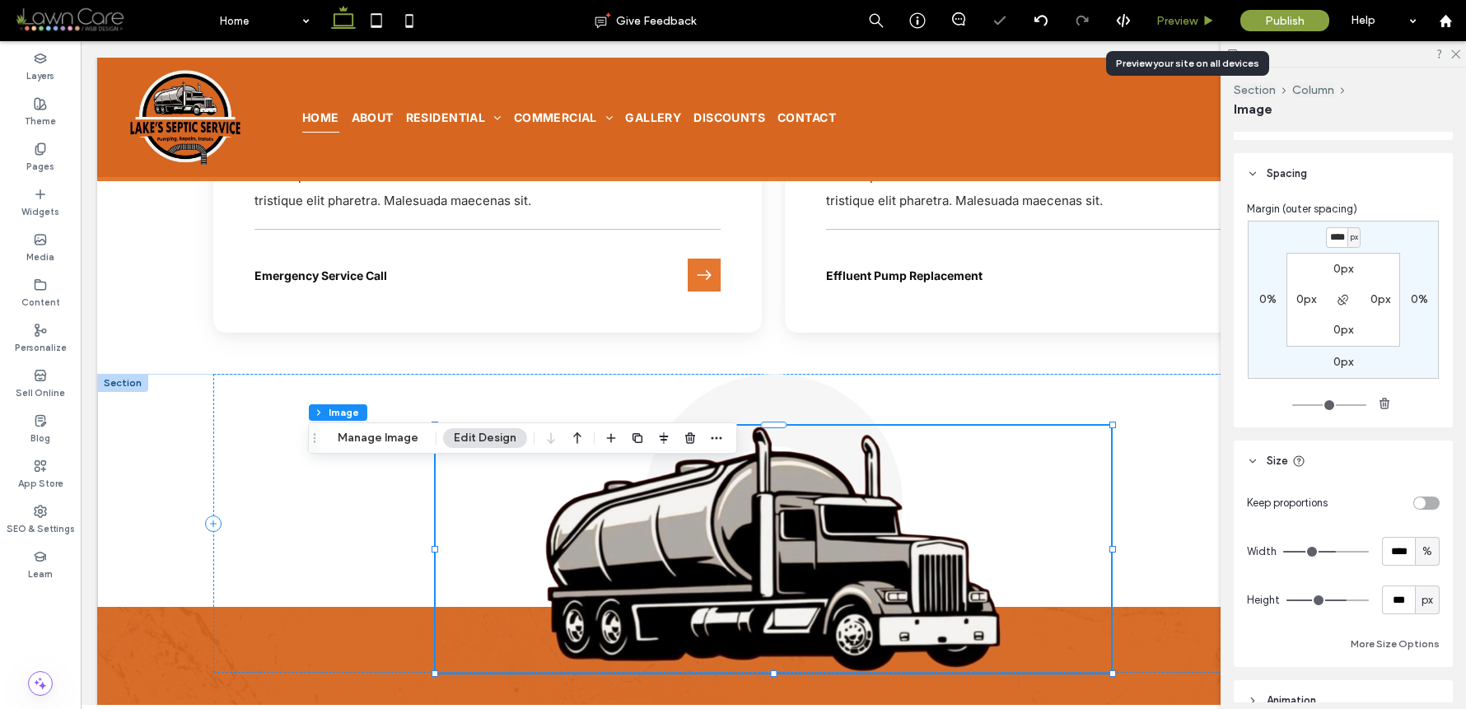
click at [1188, 26] on span "Preview" at bounding box center [1177, 21] width 41 height 14
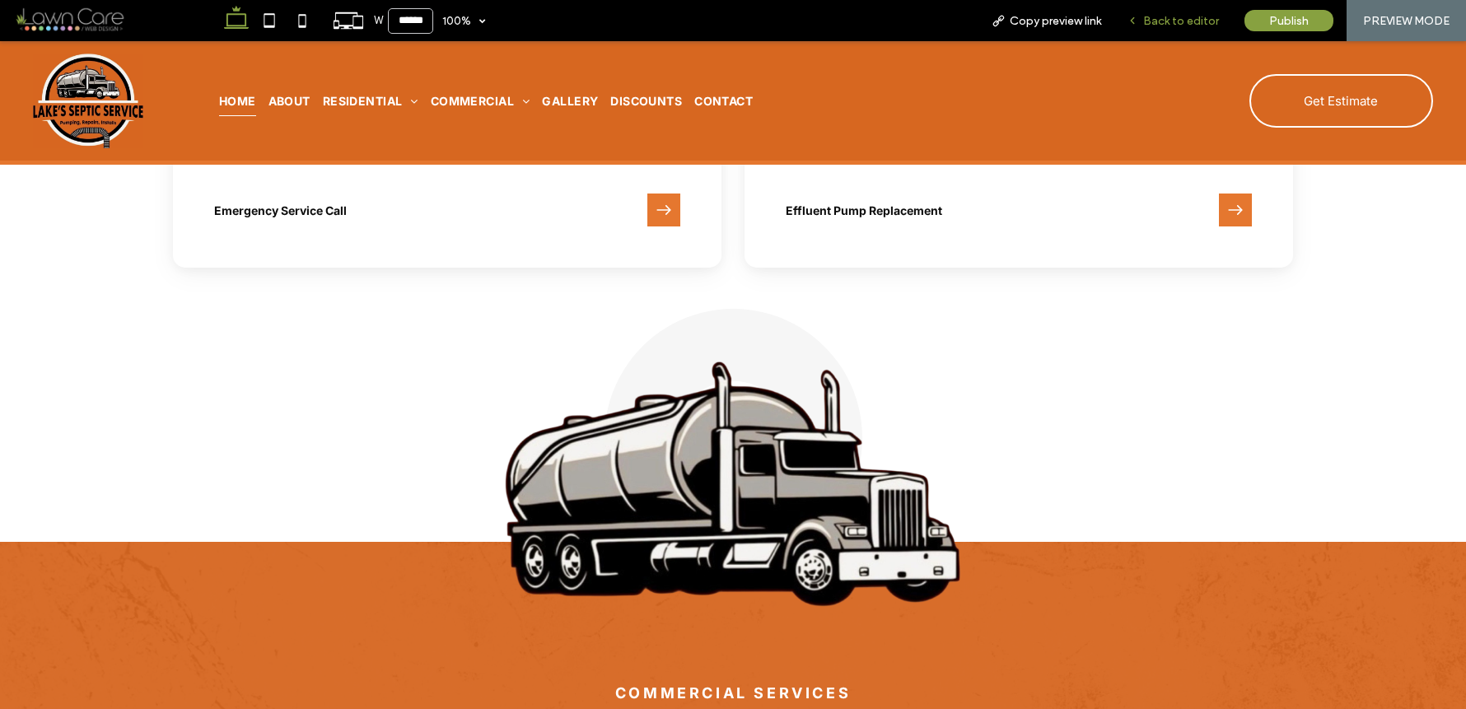
click at [1194, 25] on span "Back to editor" at bounding box center [1181, 21] width 76 height 14
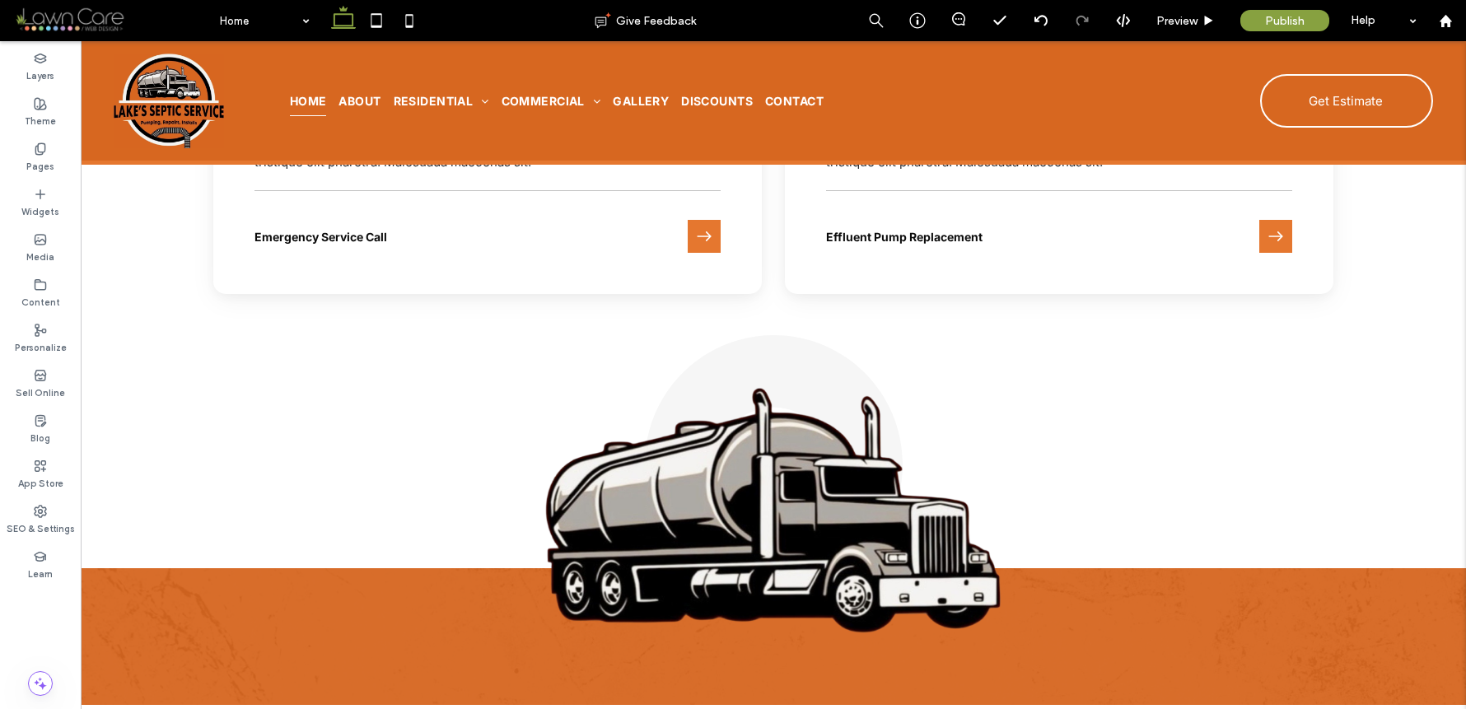
scroll to position [2978, 0]
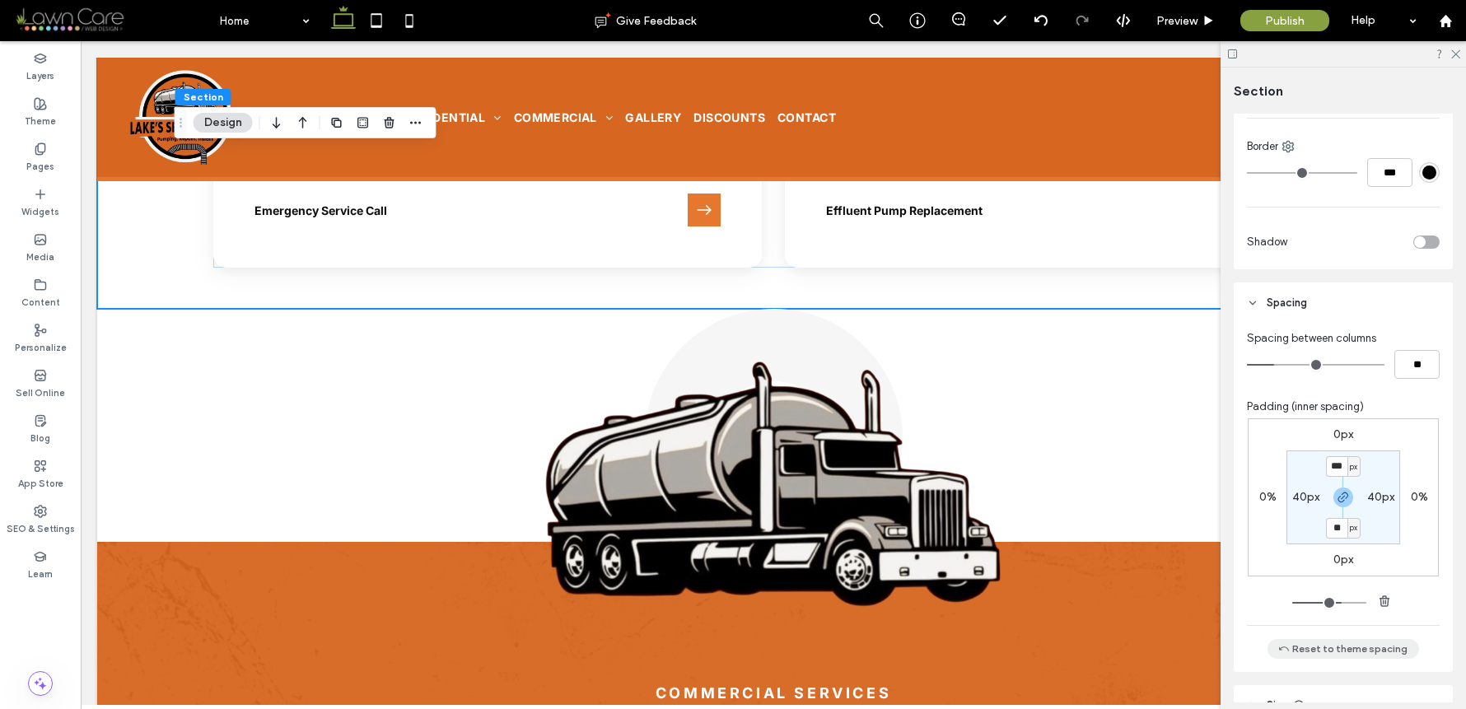
scroll to position [855, 0]
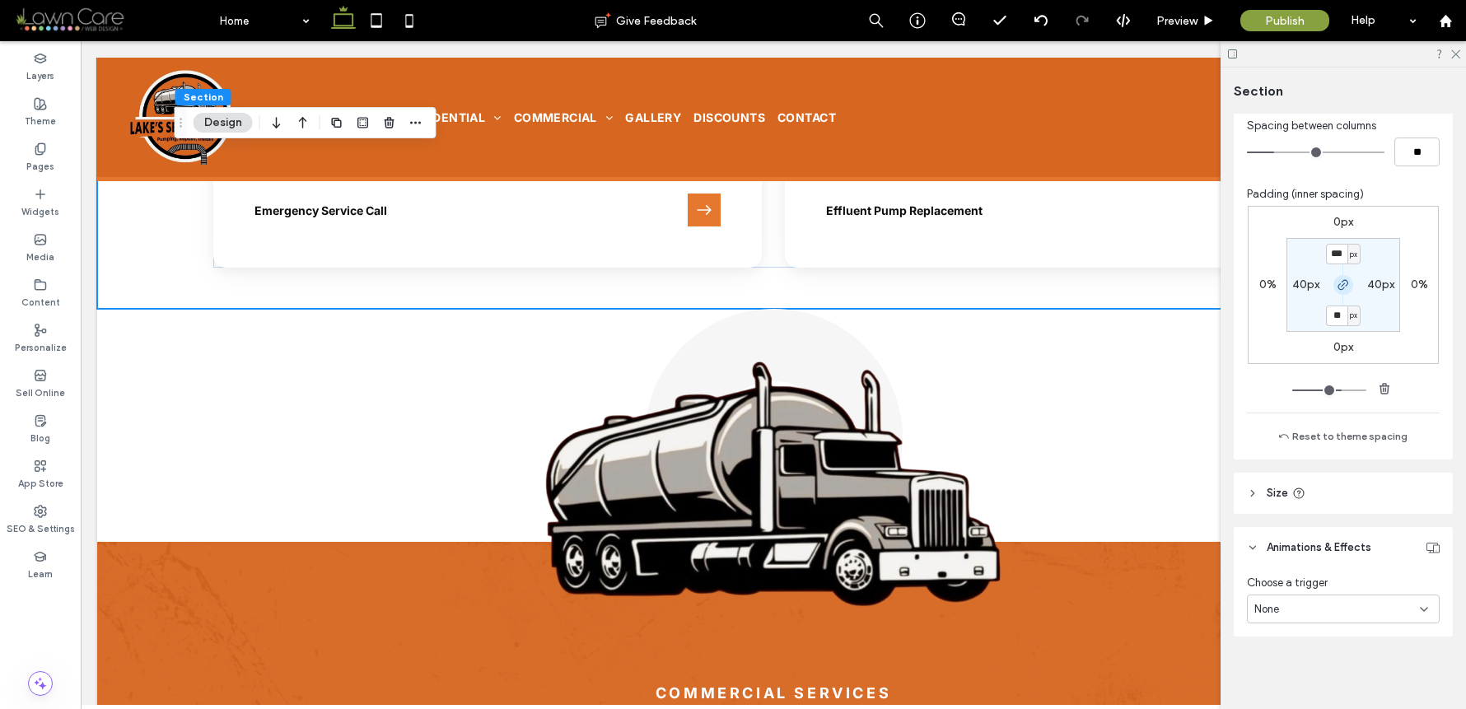
click at [1342, 290] on icon "button" at bounding box center [1343, 284] width 13 height 13
click at [1339, 320] on label "50px" at bounding box center [1343, 315] width 26 height 14
type input "**"
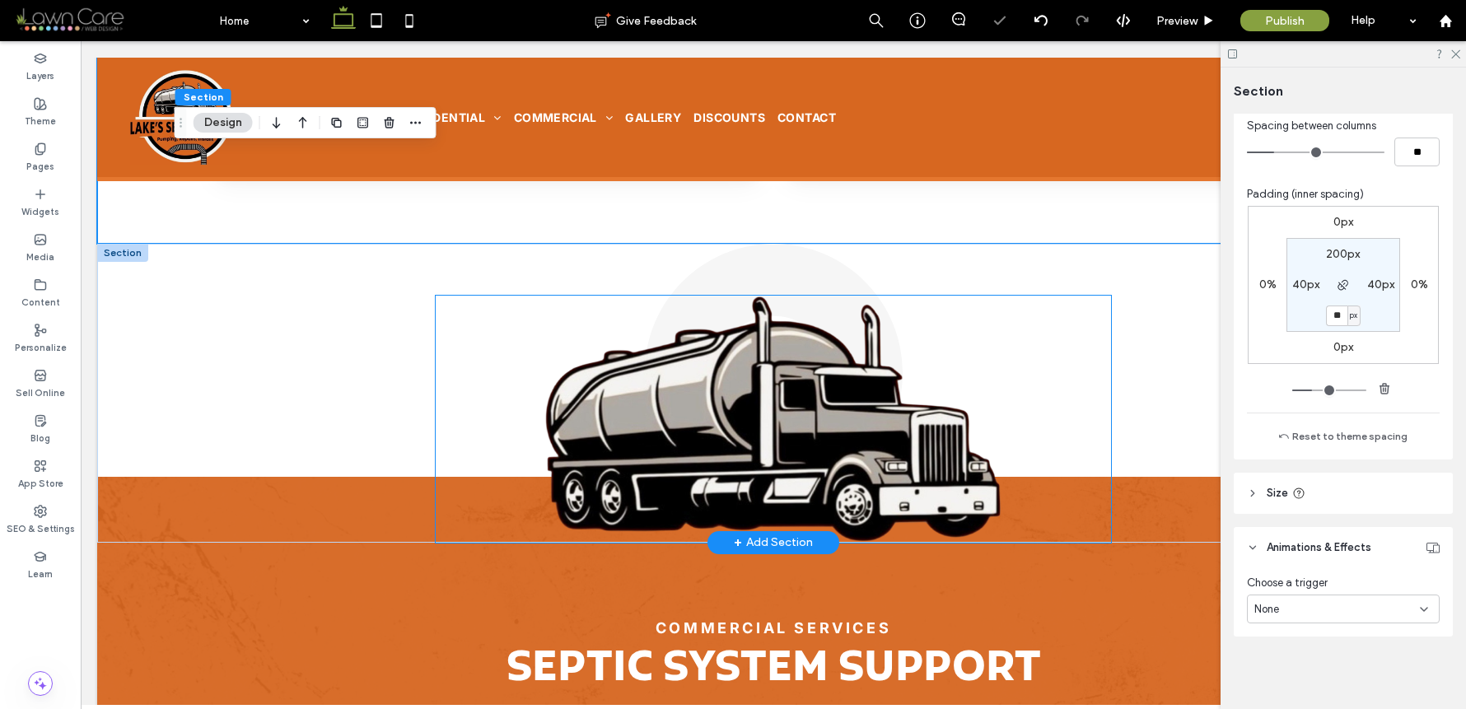
scroll to position [3151, 0]
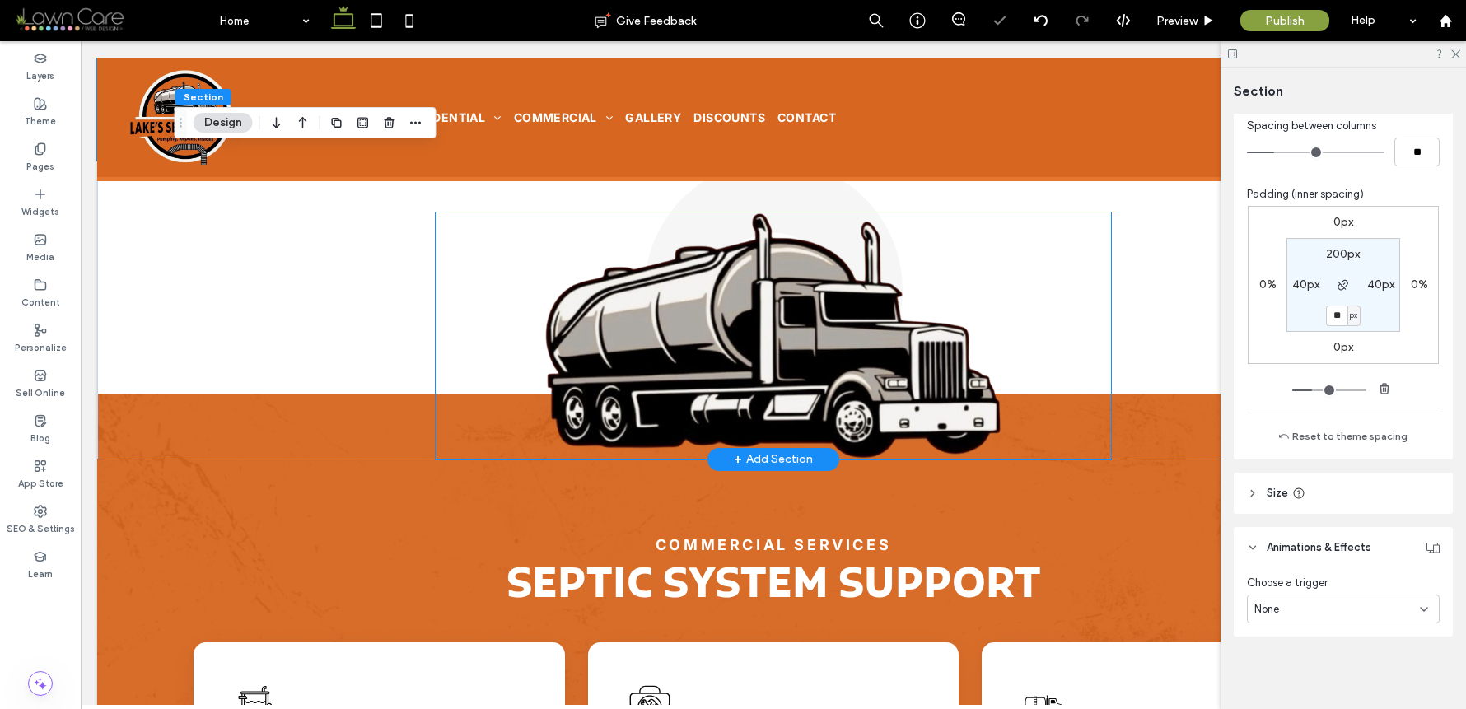
click at [778, 339] on img at bounding box center [774, 336] width 676 height 247
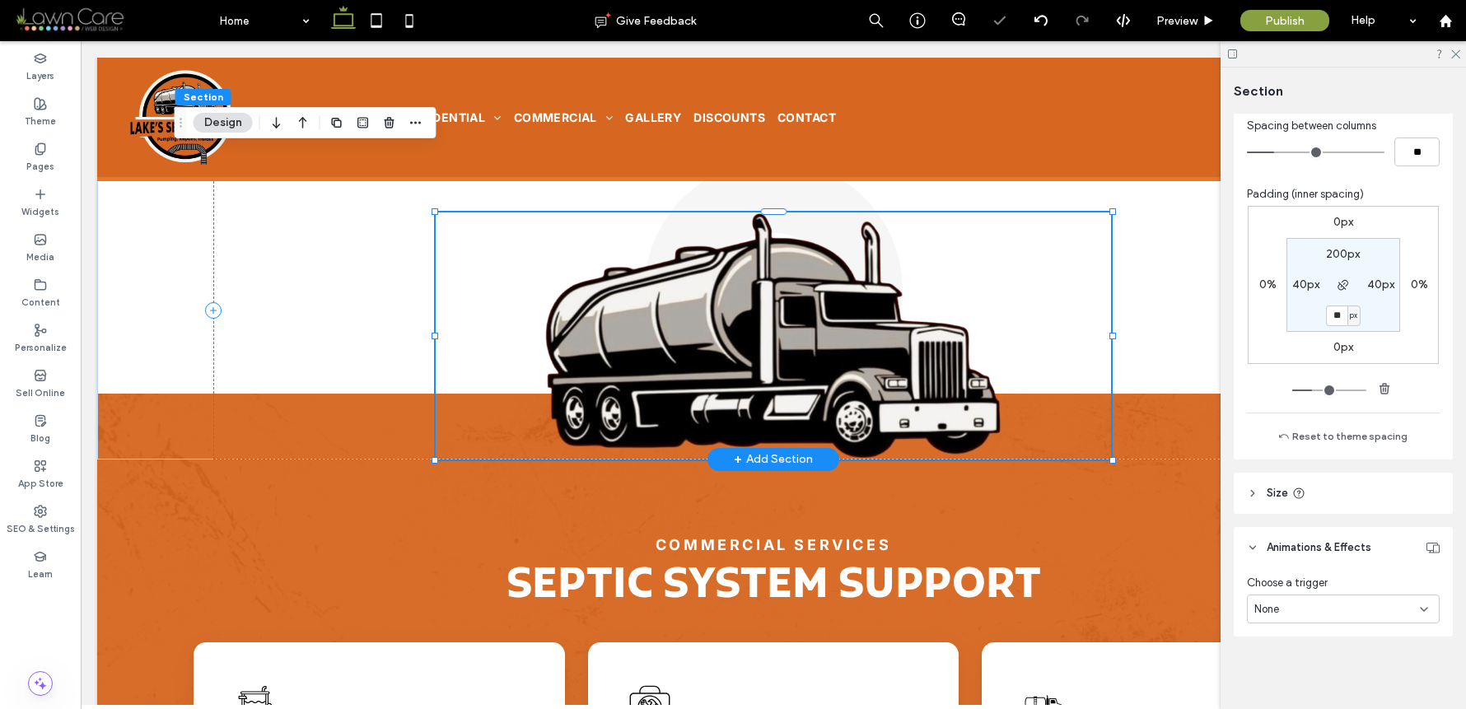
click at [778, 339] on div at bounding box center [774, 336] width 676 height 247
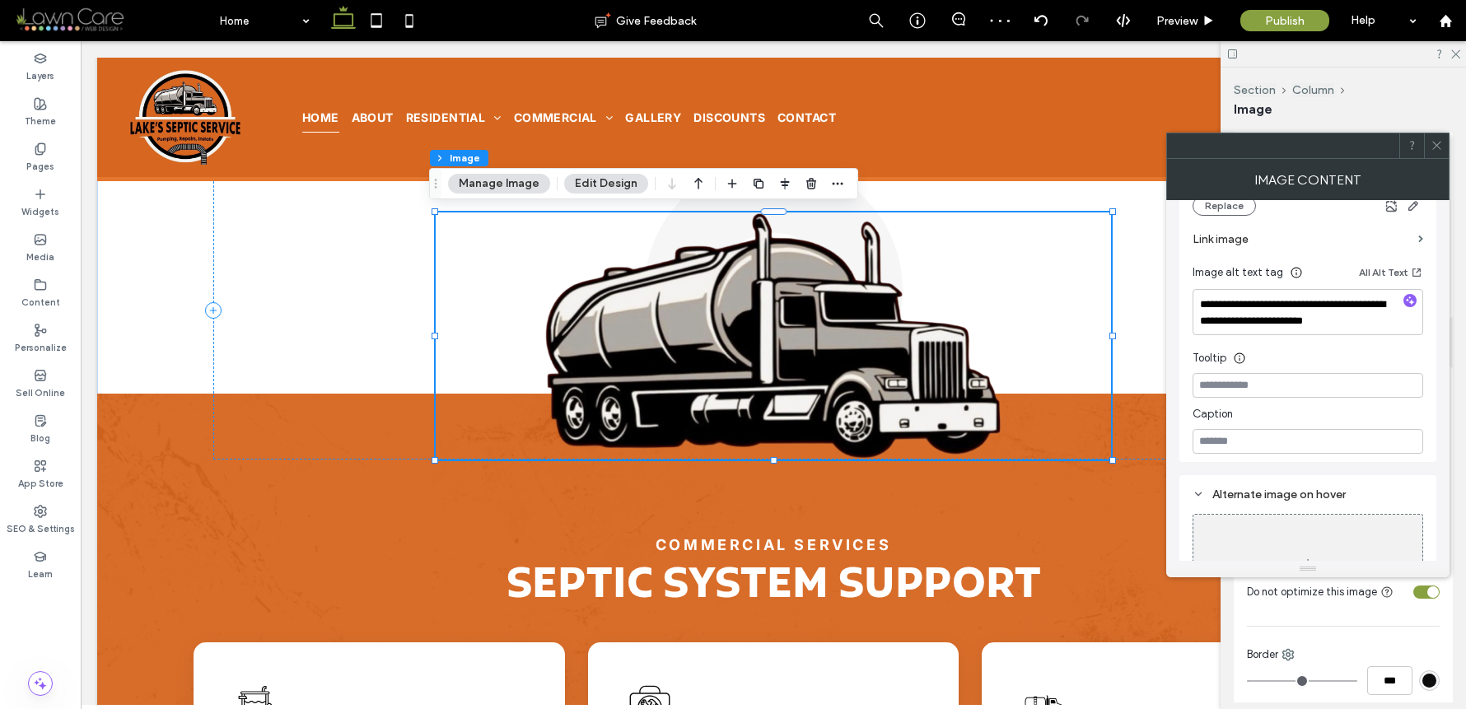
scroll to position [397, 0]
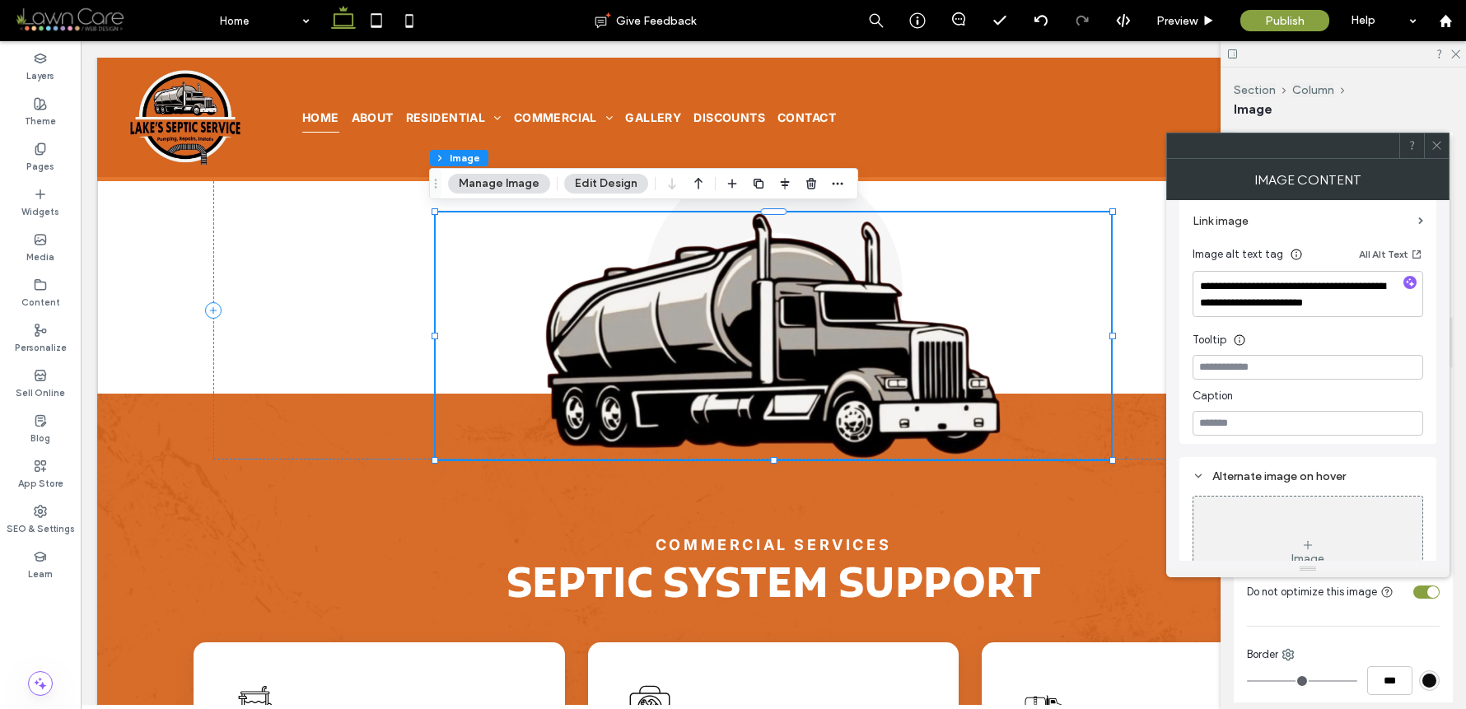
click at [1439, 138] on span at bounding box center [1437, 145] width 12 height 25
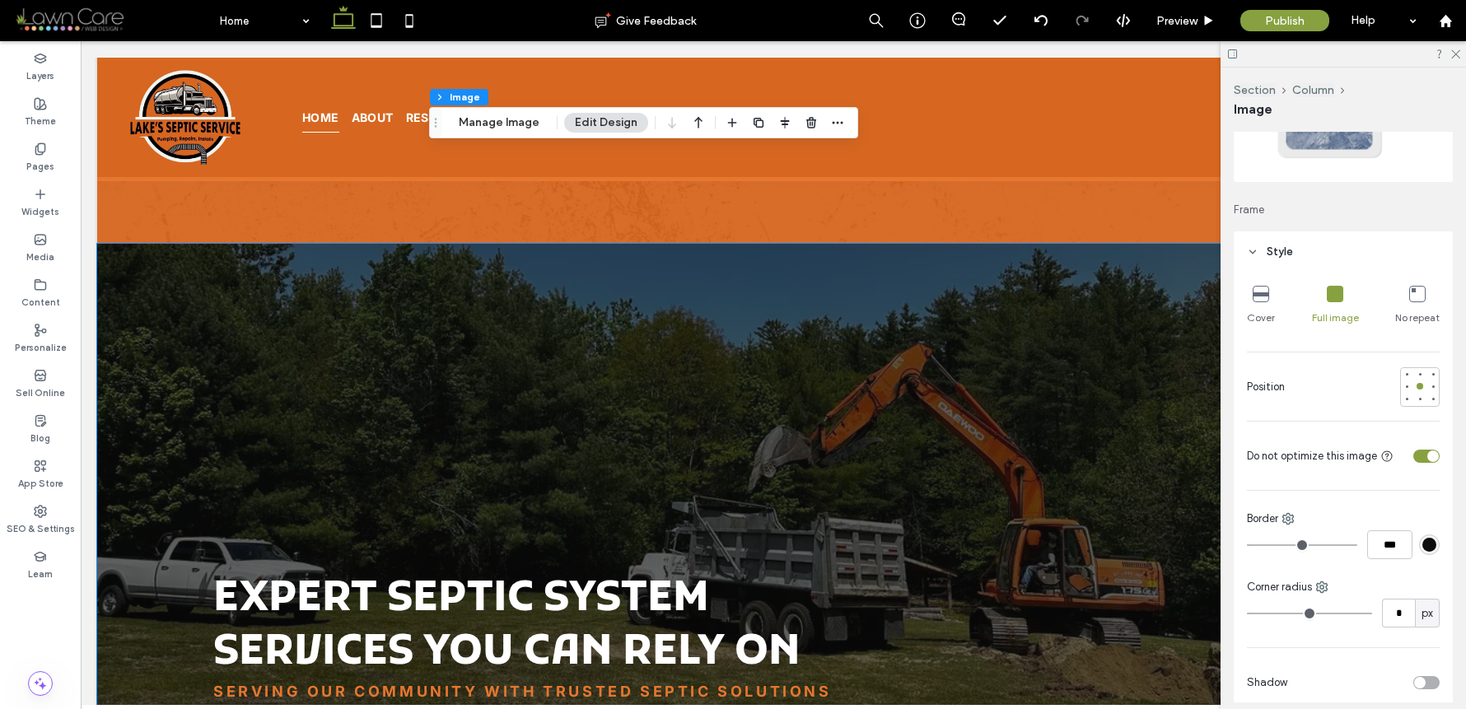
scroll to position [5221, 0]
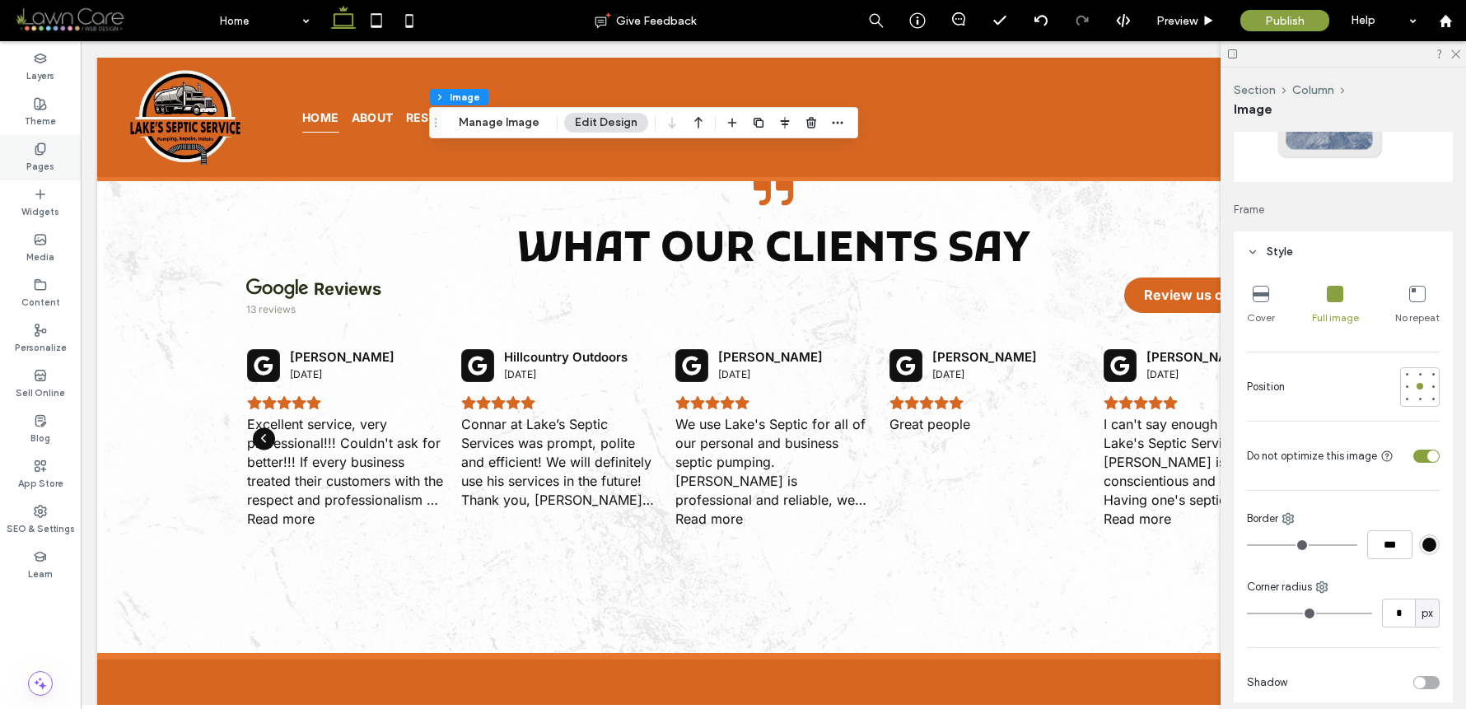
click at [39, 138] on div "Pages" at bounding box center [40, 157] width 81 height 45
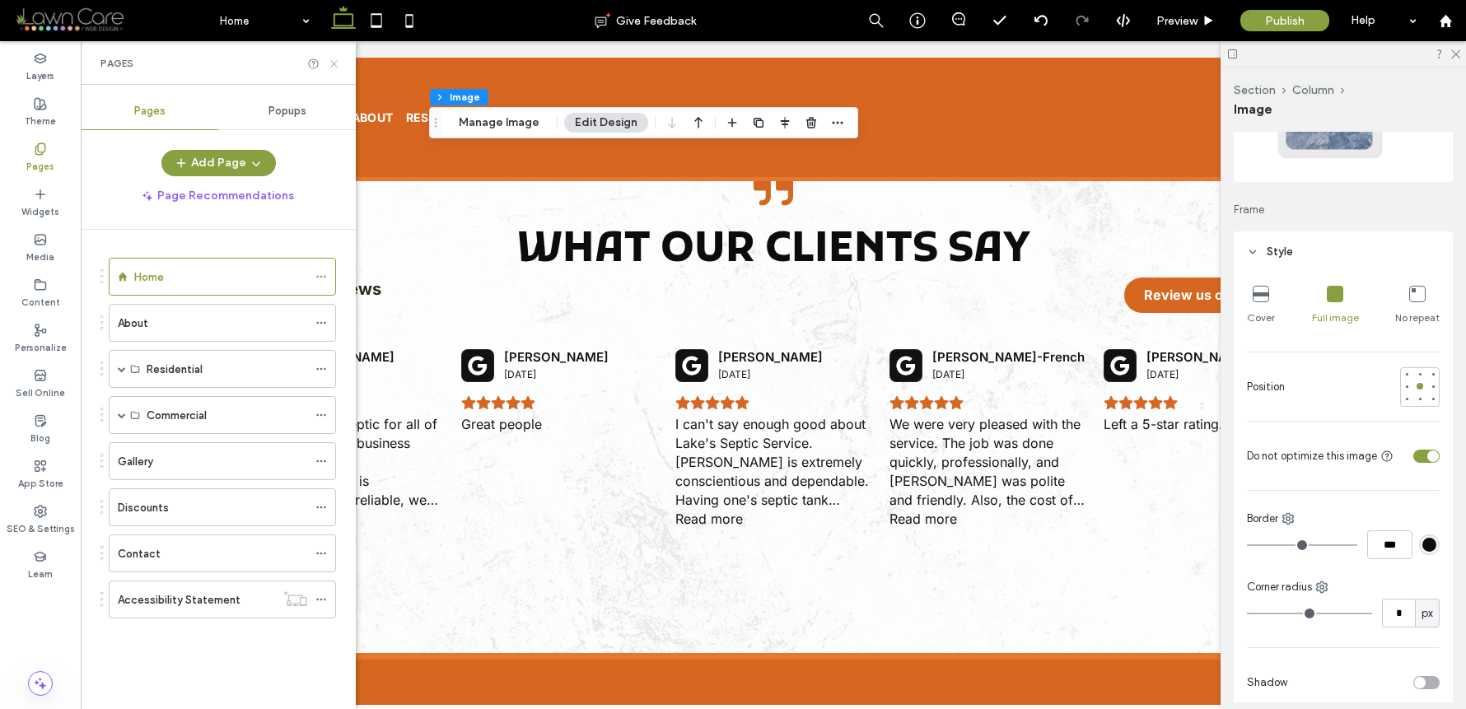
drag, startPoint x: 338, startPoint y: 67, endPoint x: 256, endPoint y: 26, distance: 91.4
click at [338, 67] on icon at bounding box center [334, 64] width 12 height 12
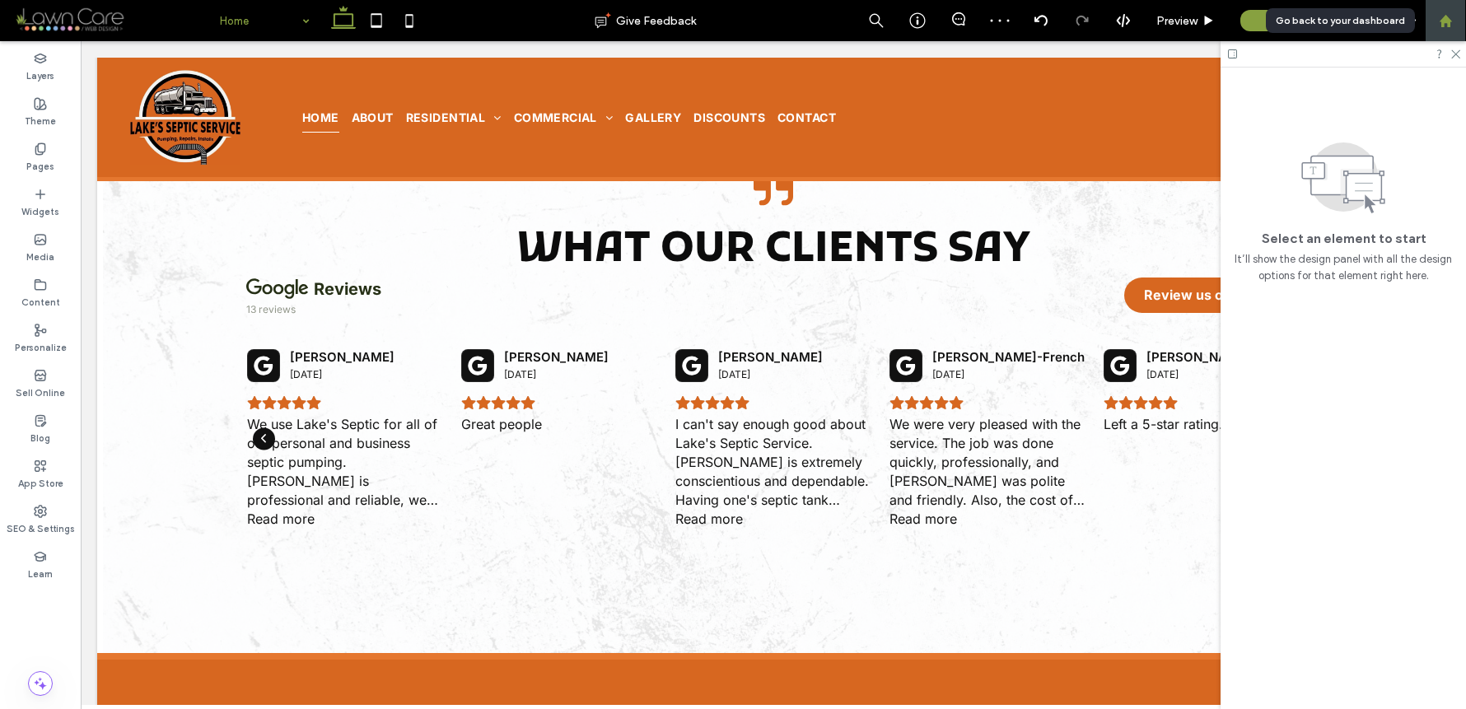
click at [1453, 18] on div at bounding box center [1446, 21] width 40 height 14
